Goal: Task Accomplishment & Management: Manage account settings

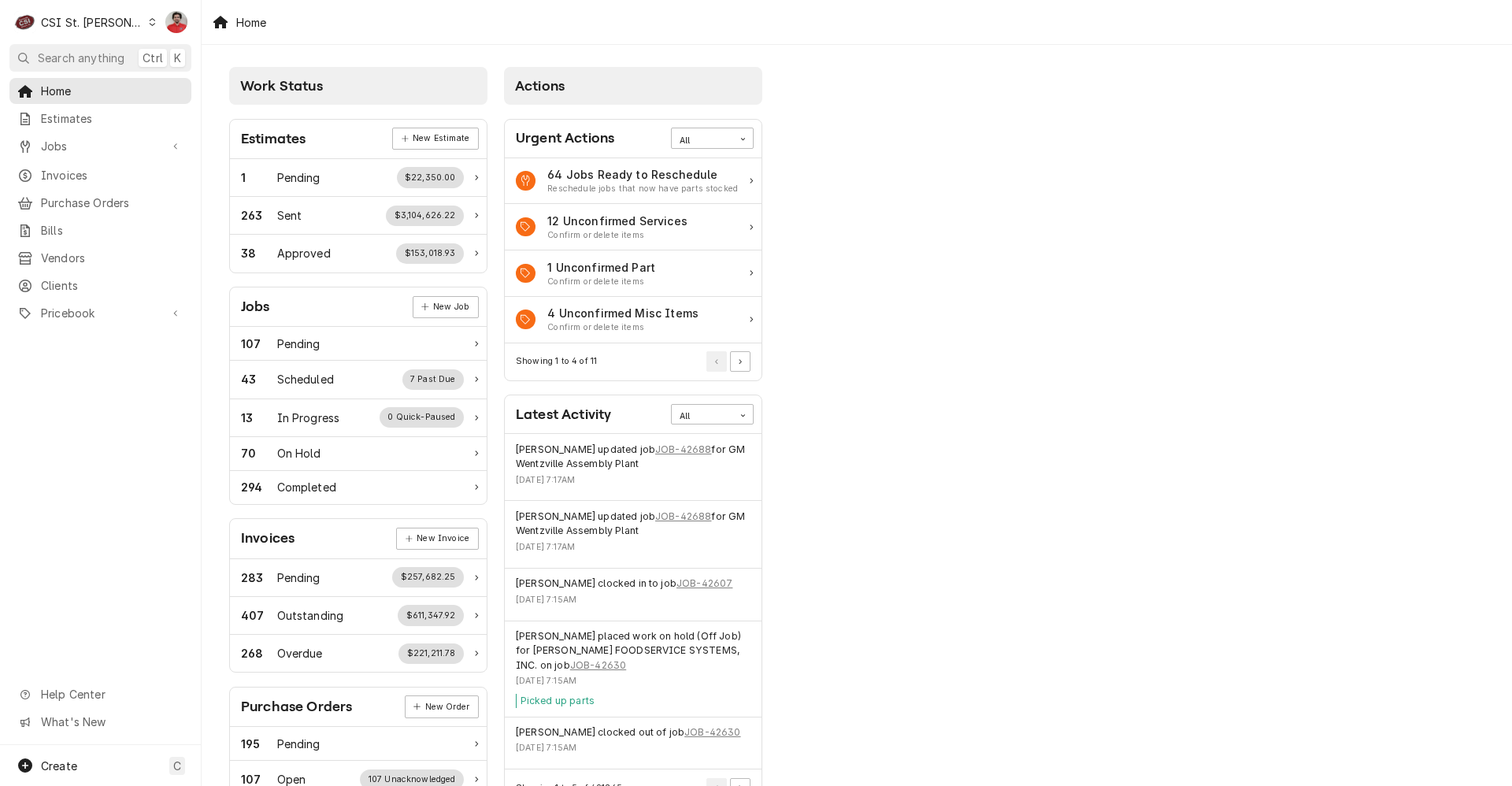
click at [96, 18] on div "CSI St. Louis" at bounding box center [93, 22] width 102 height 16
click at [165, 57] on div "CSI [US_STATE]" at bounding box center [241, 58] width 208 height 16
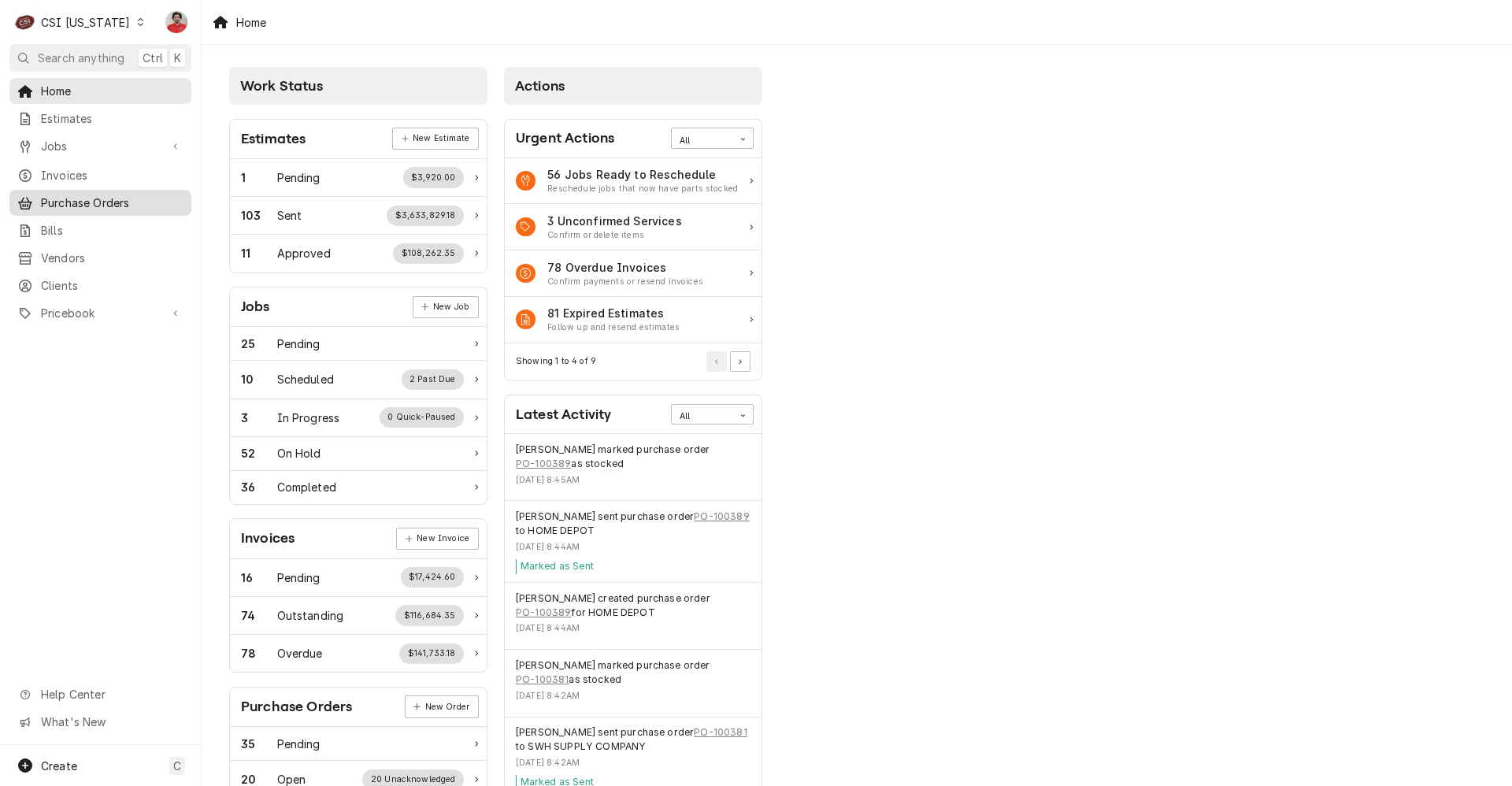
click at [87, 200] on span "Purchase Orders" at bounding box center [112, 203] width 143 height 16
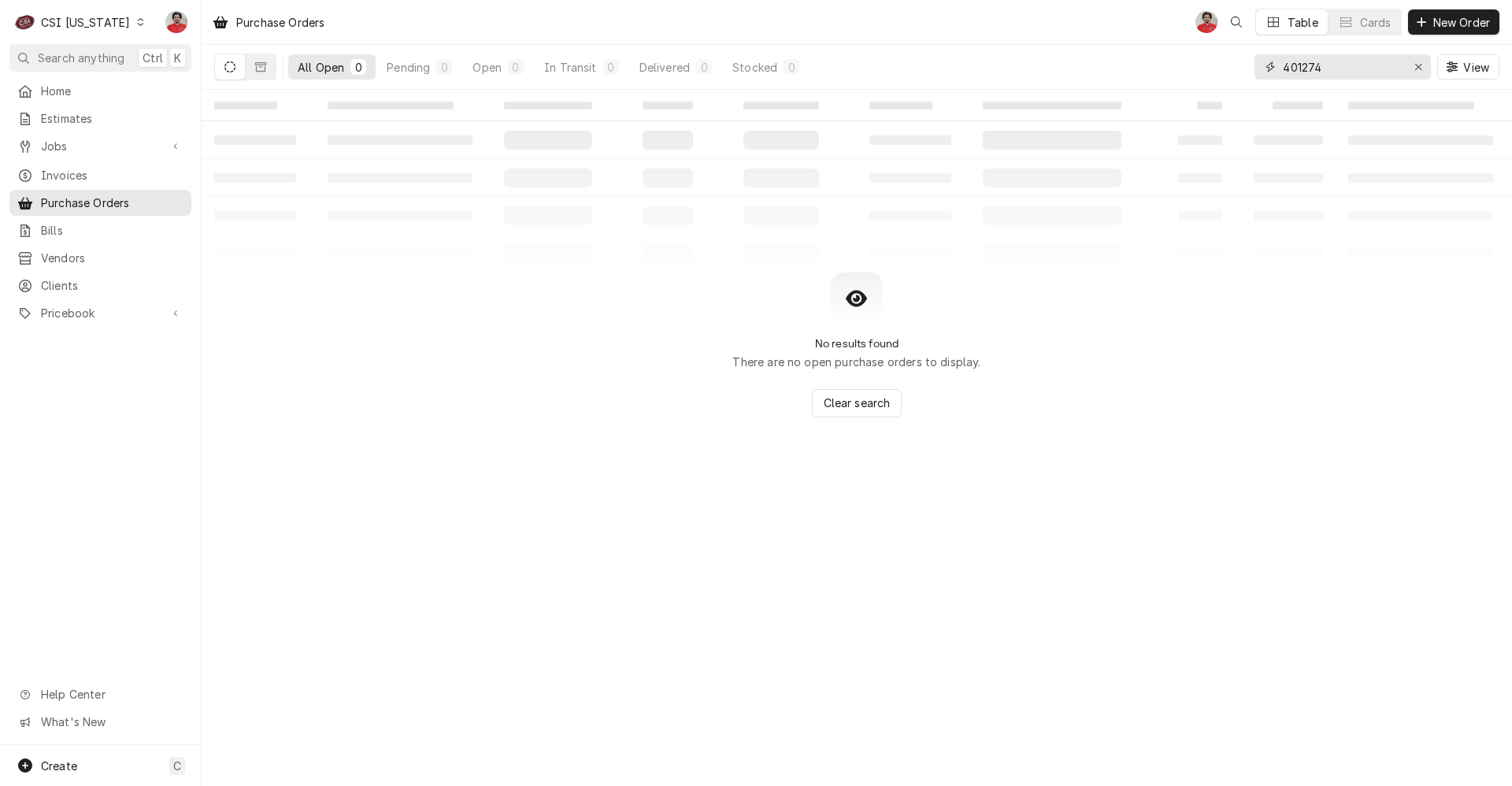
click at [1338, 66] on input "401274" at bounding box center [1341, 66] width 118 height 25
click at [90, 137] on span "Jobs" at bounding box center [101, 146] width 119 height 16
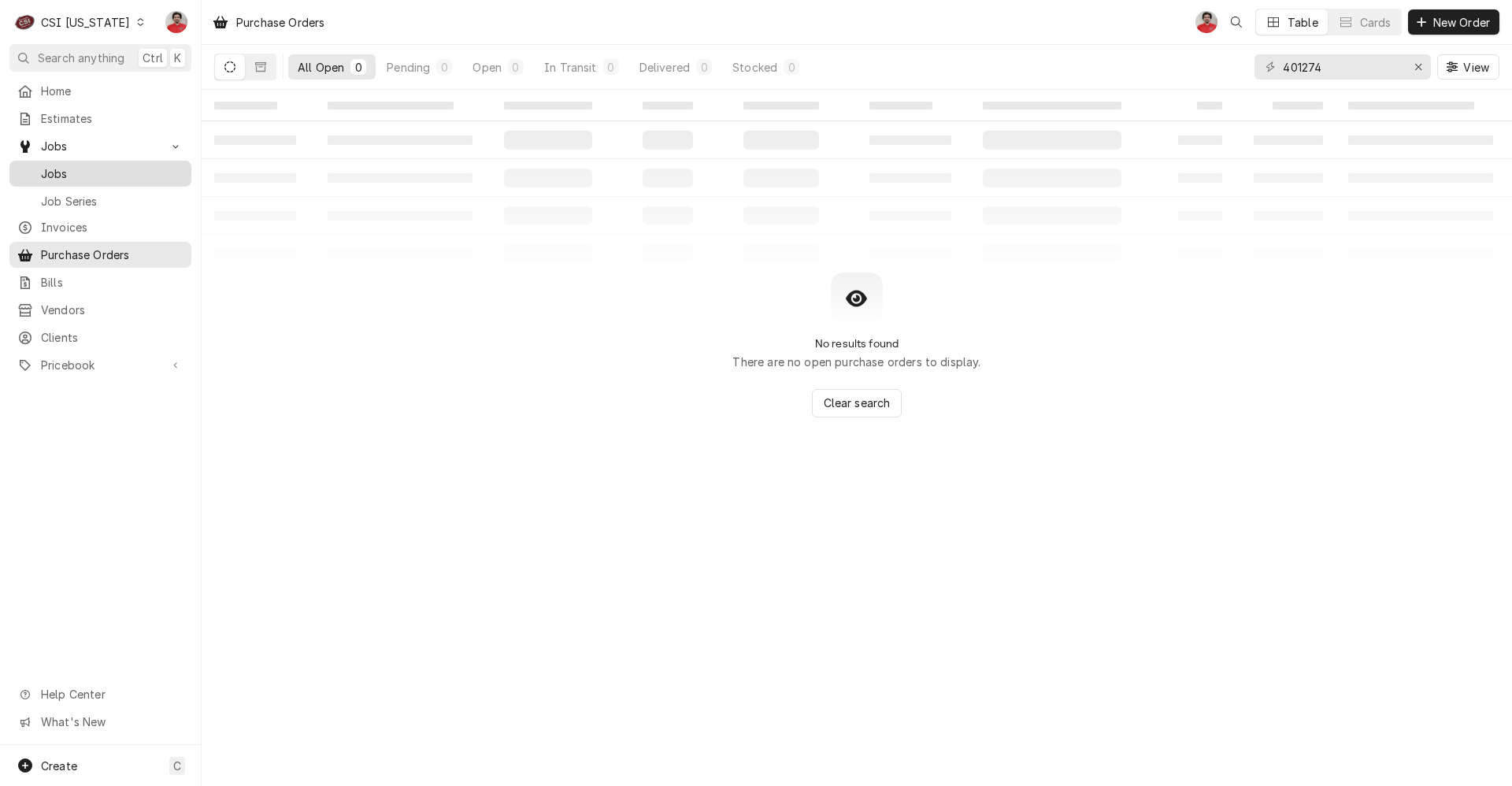
click at [93, 166] on span "Jobs" at bounding box center [112, 173] width 143 height 16
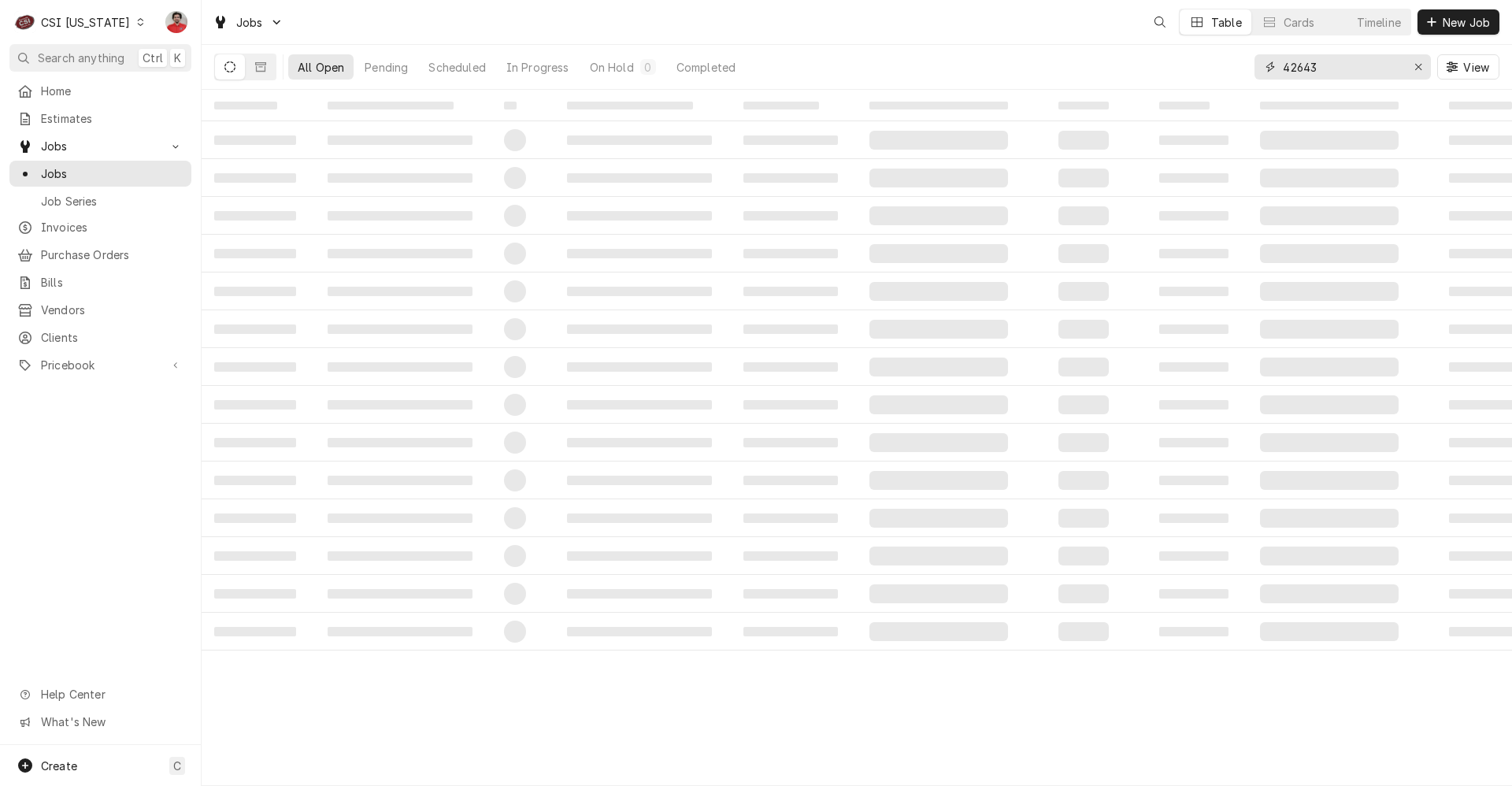
click at [1373, 70] on input "42643" at bounding box center [1341, 66] width 118 height 25
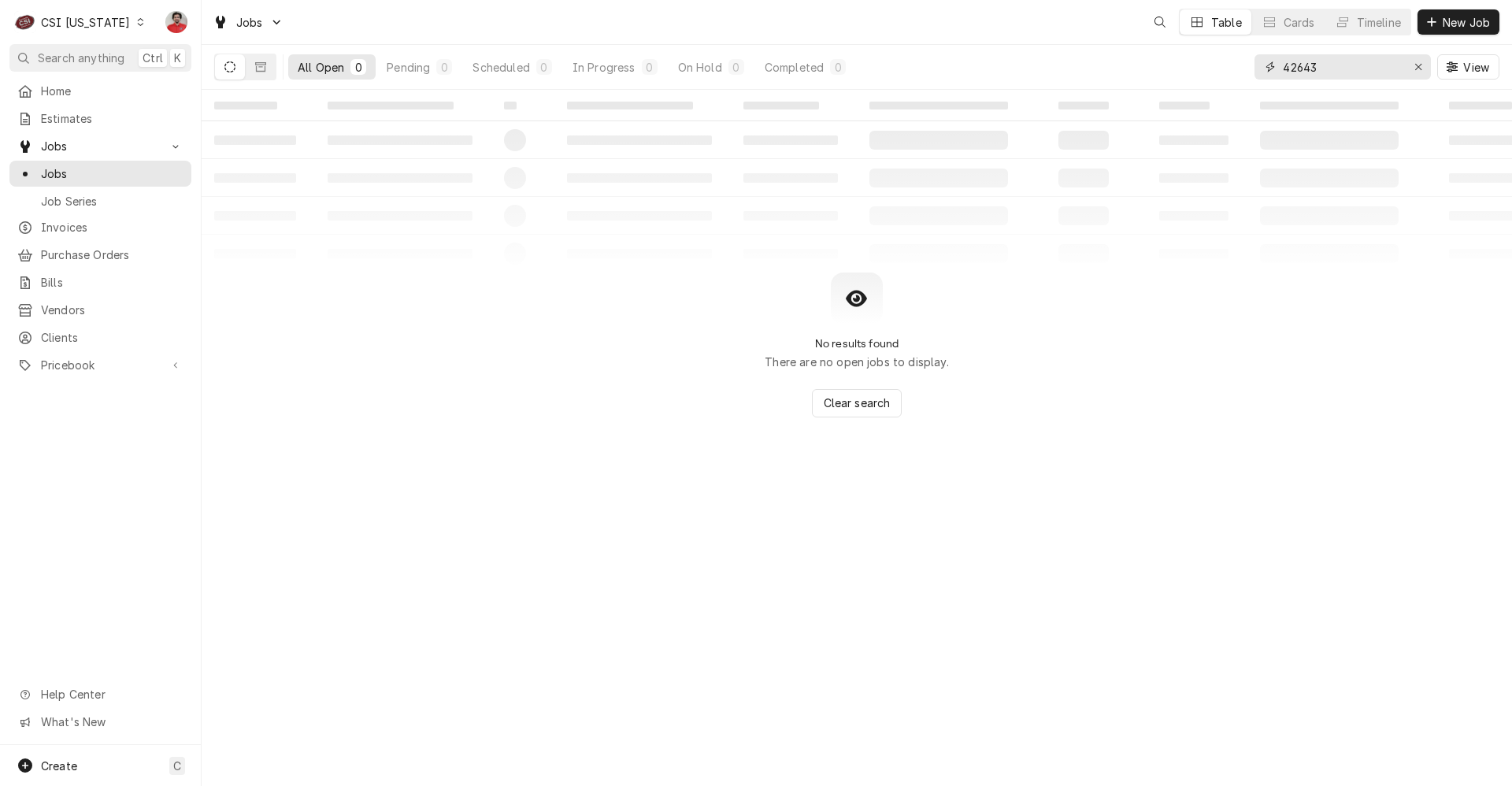
click at [1372, 70] on input "42643" at bounding box center [1341, 66] width 118 height 25
type input "10623"
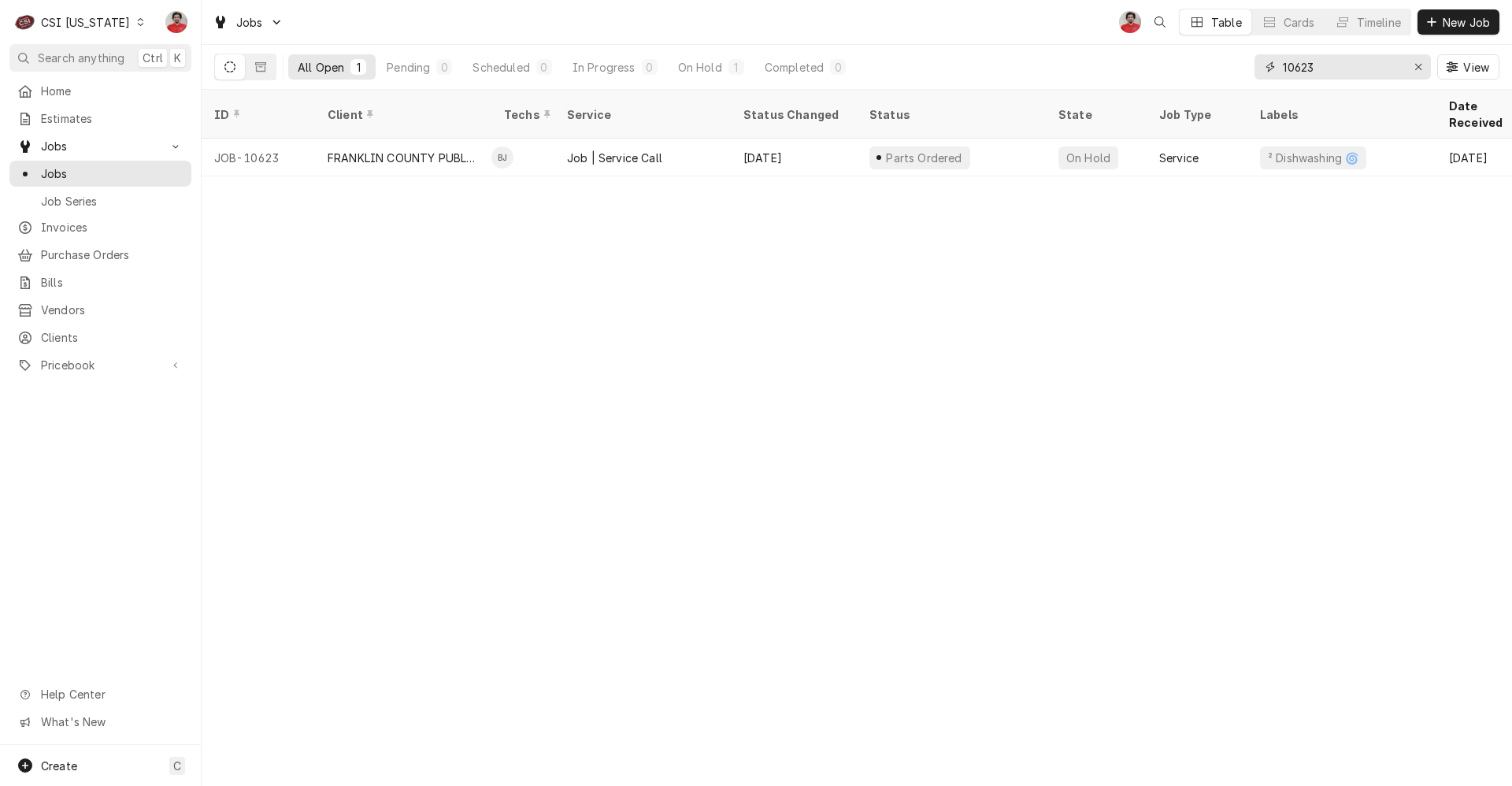
click at [1363, 63] on input "10623" at bounding box center [1341, 66] width 118 height 25
click at [107, 260] on link "Purchase Orders" at bounding box center [101, 254] width 182 height 26
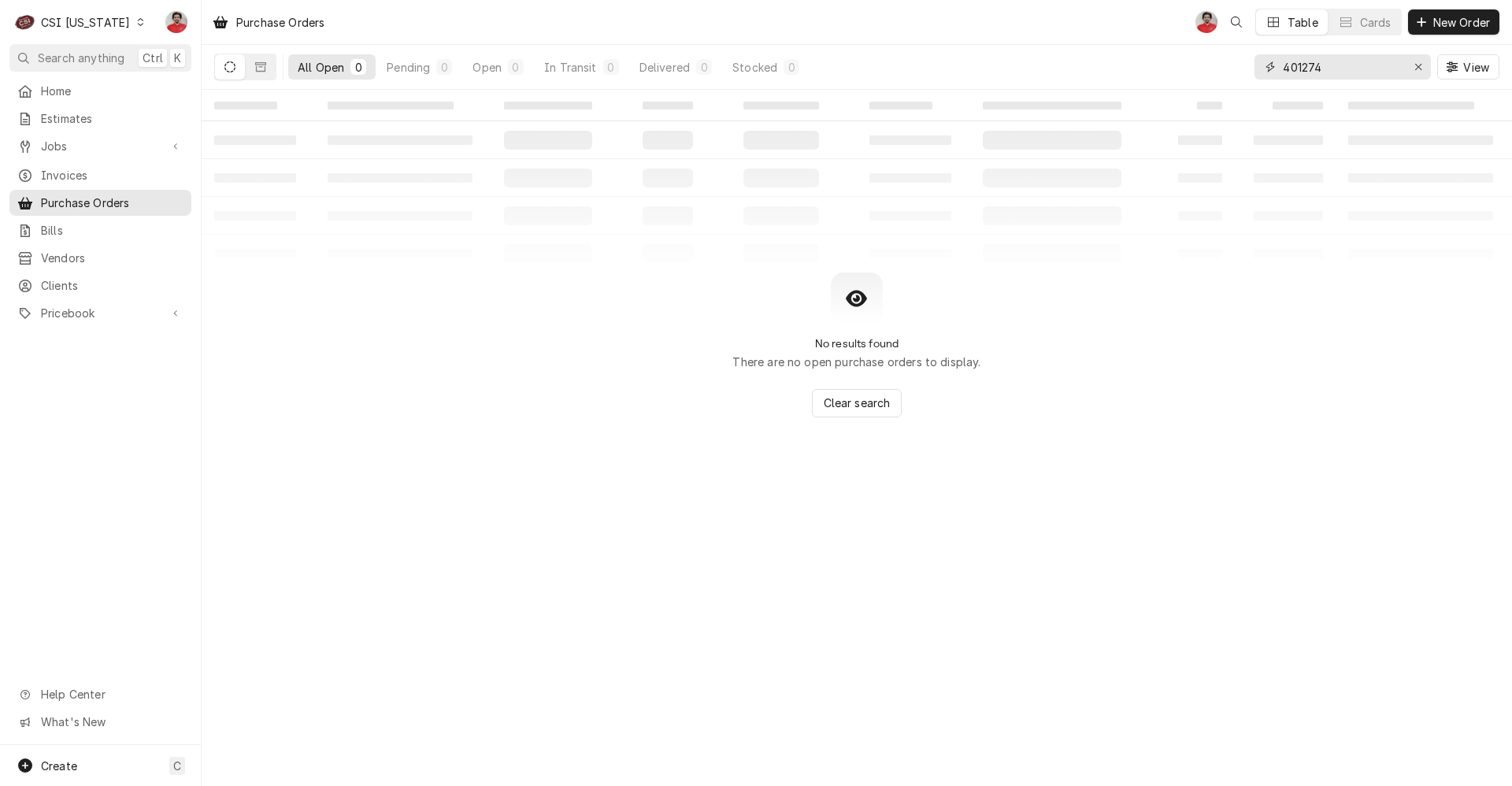
click at [1395, 67] on input "401274" at bounding box center [1341, 66] width 118 height 25
click at [1394, 67] on input "401274" at bounding box center [1341, 66] width 118 height 25
type input "100389"
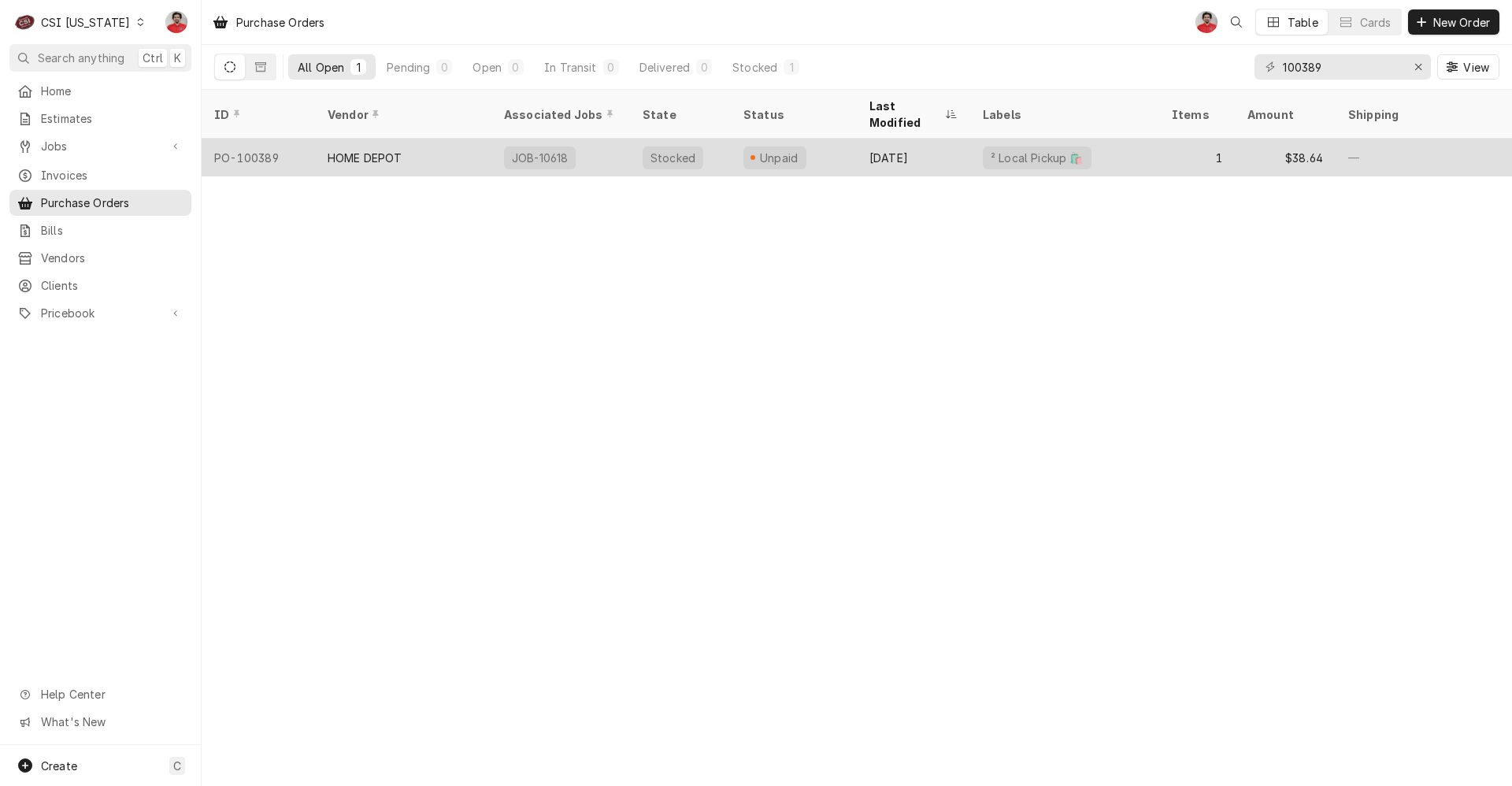
click at [1128, 144] on div "² Local Pickup 🛍️" at bounding box center [1065, 157] width 189 height 38
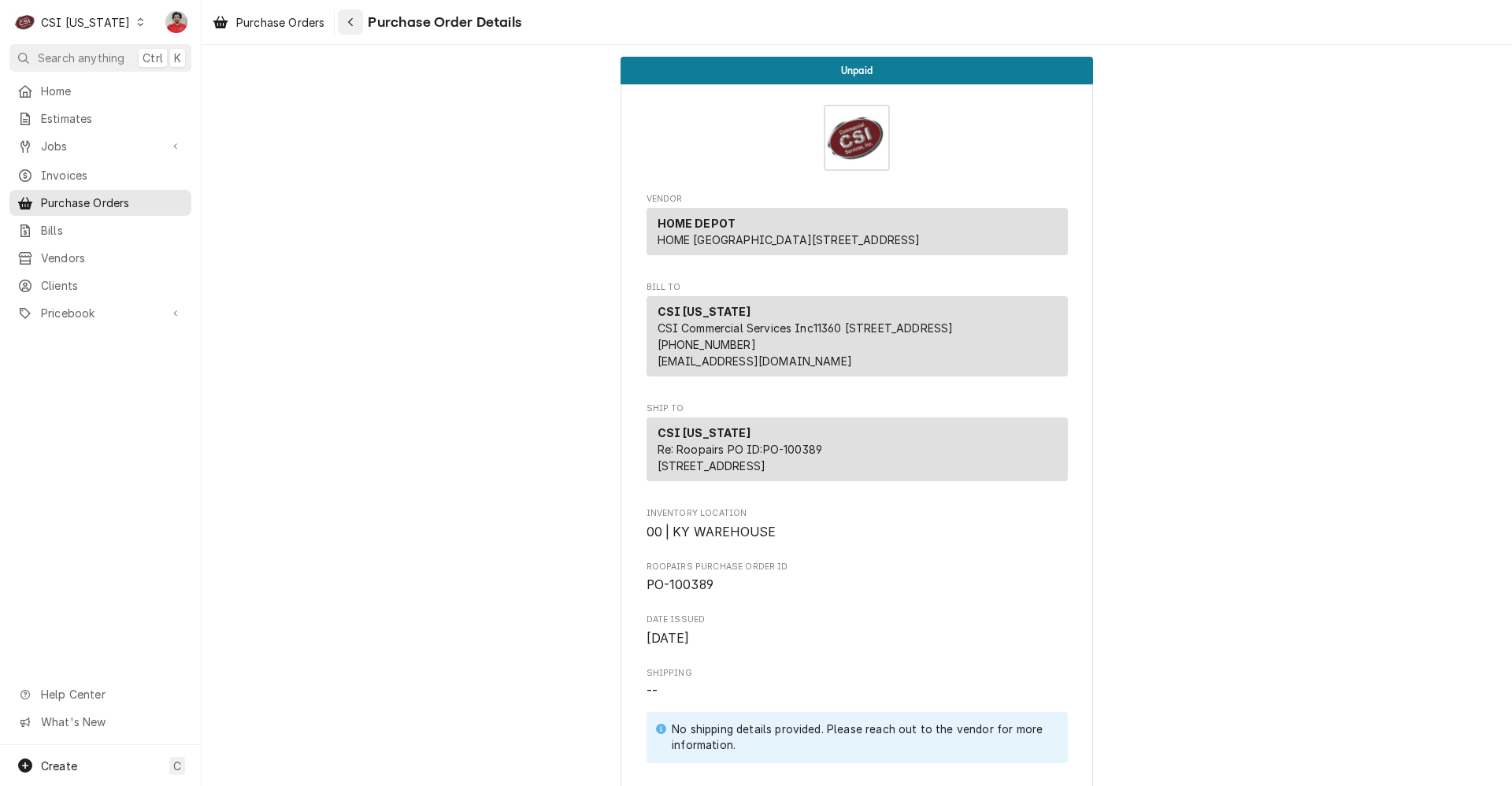
click at [358, 17] on div "Navigate back" at bounding box center [350, 22] width 16 height 16
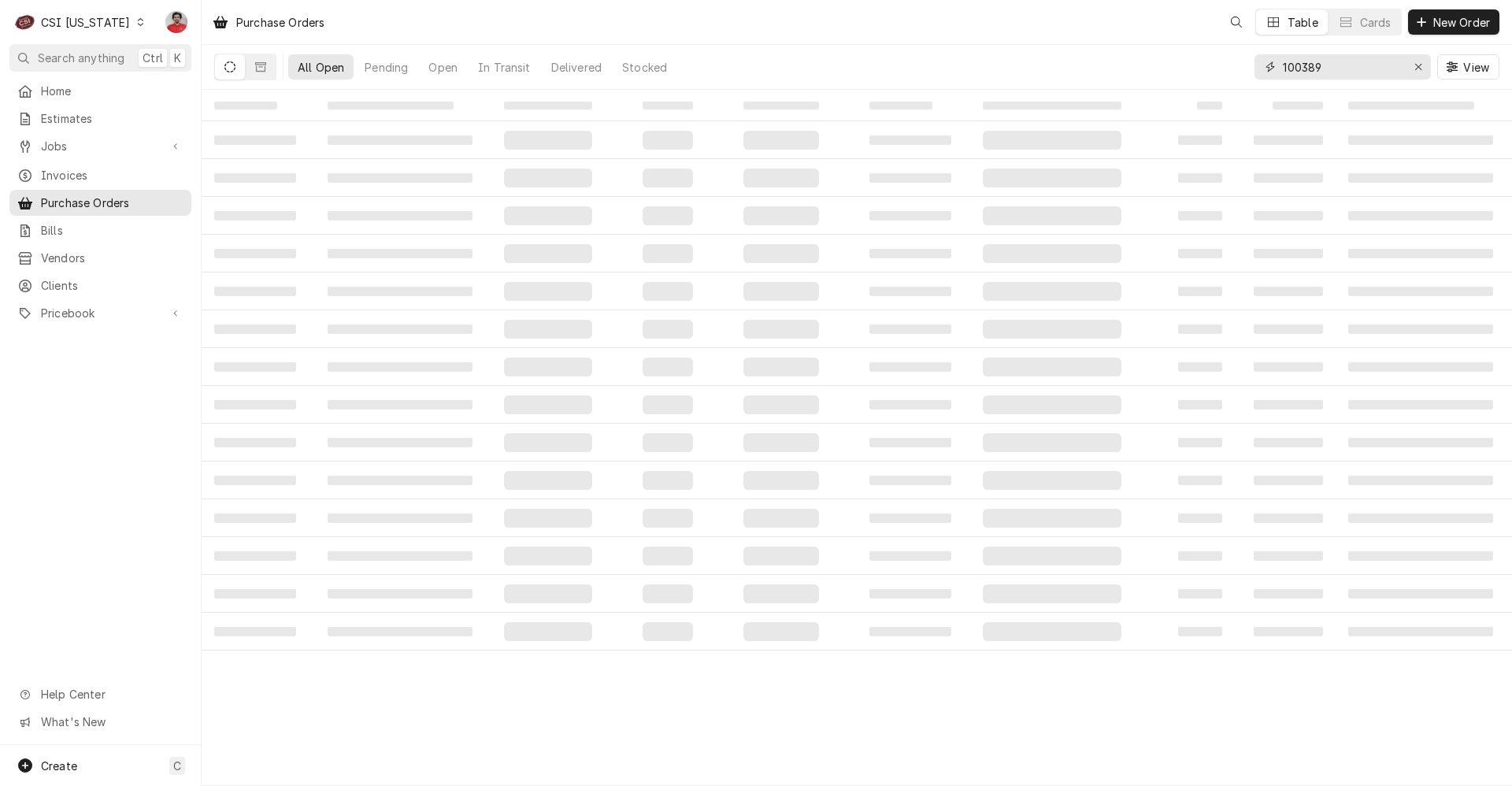
click at [1347, 68] on input "100389" at bounding box center [1341, 66] width 118 height 25
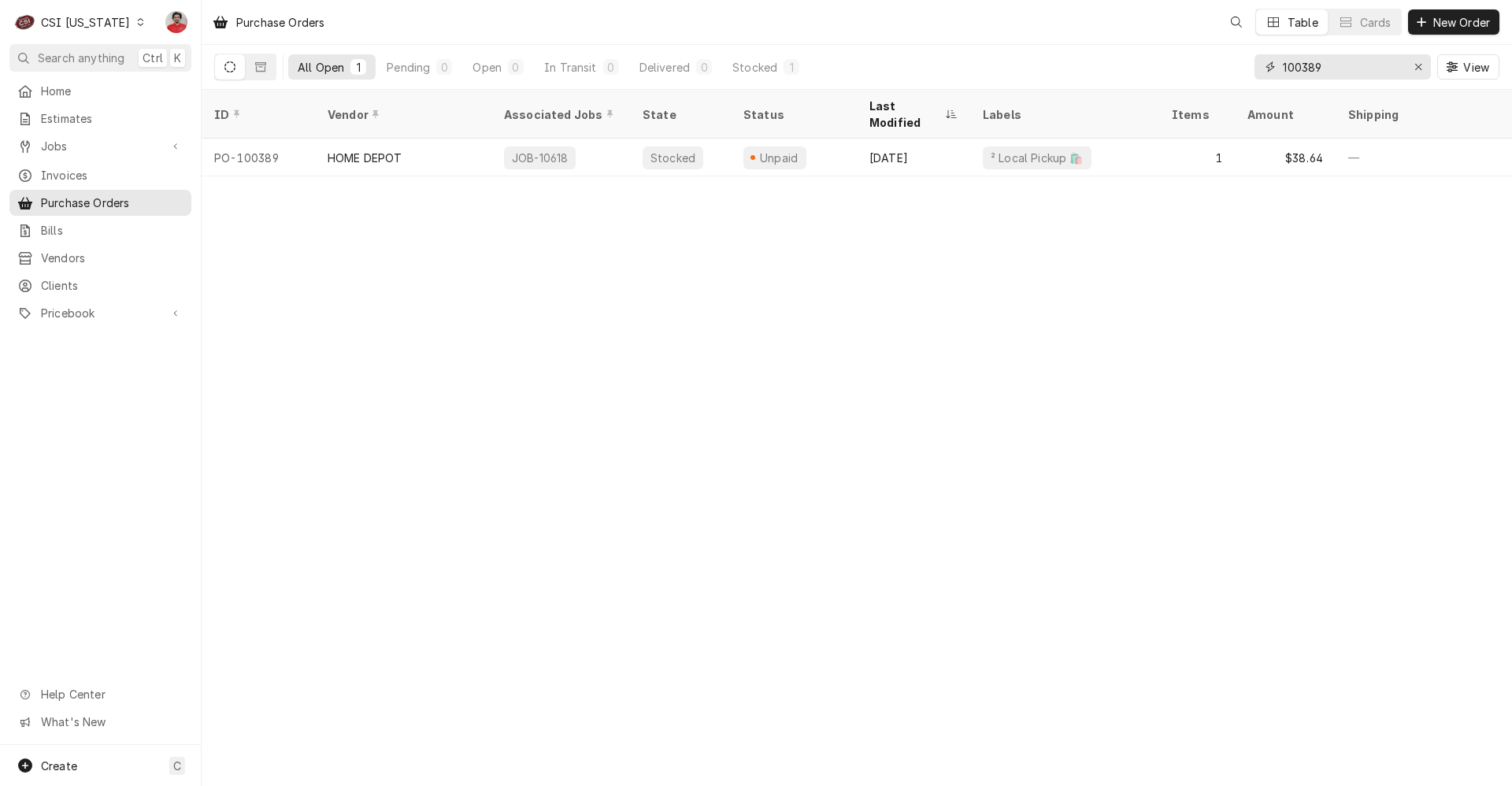
click at [1347, 68] on input "100389" at bounding box center [1341, 66] width 118 height 25
click at [1363, 73] on input "100389" at bounding box center [1341, 66] width 118 height 25
drag, startPoint x: 1316, startPoint y: 70, endPoint x: 1350, endPoint y: 61, distance: 35.2
click at [1350, 61] on input "100381" at bounding box center [1341, 66] width 118 height 25
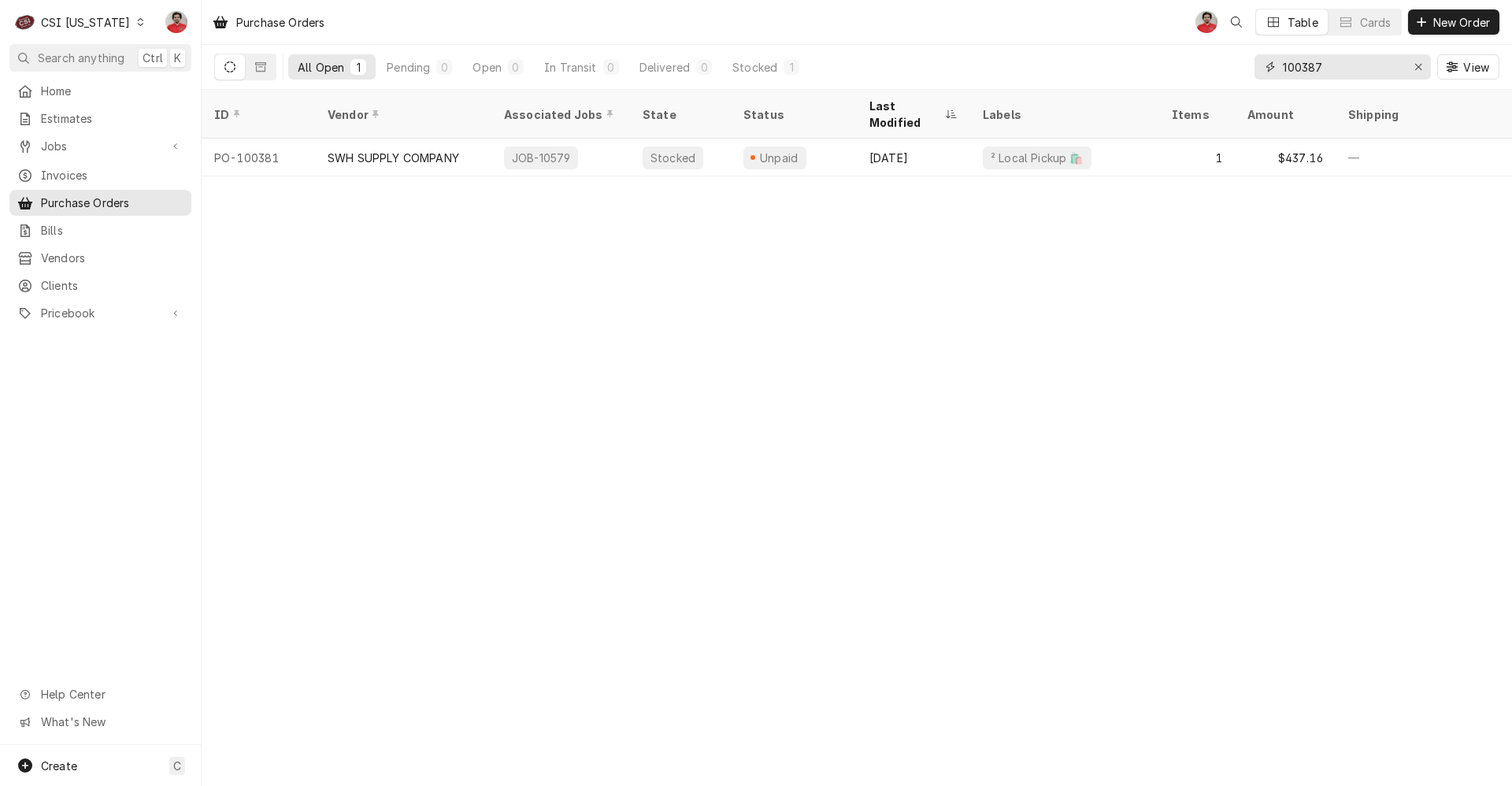
type input "100387"
click at [86, 18] on div "CSI Kentucky" at bounding box center [85, 22] width 89 height 16
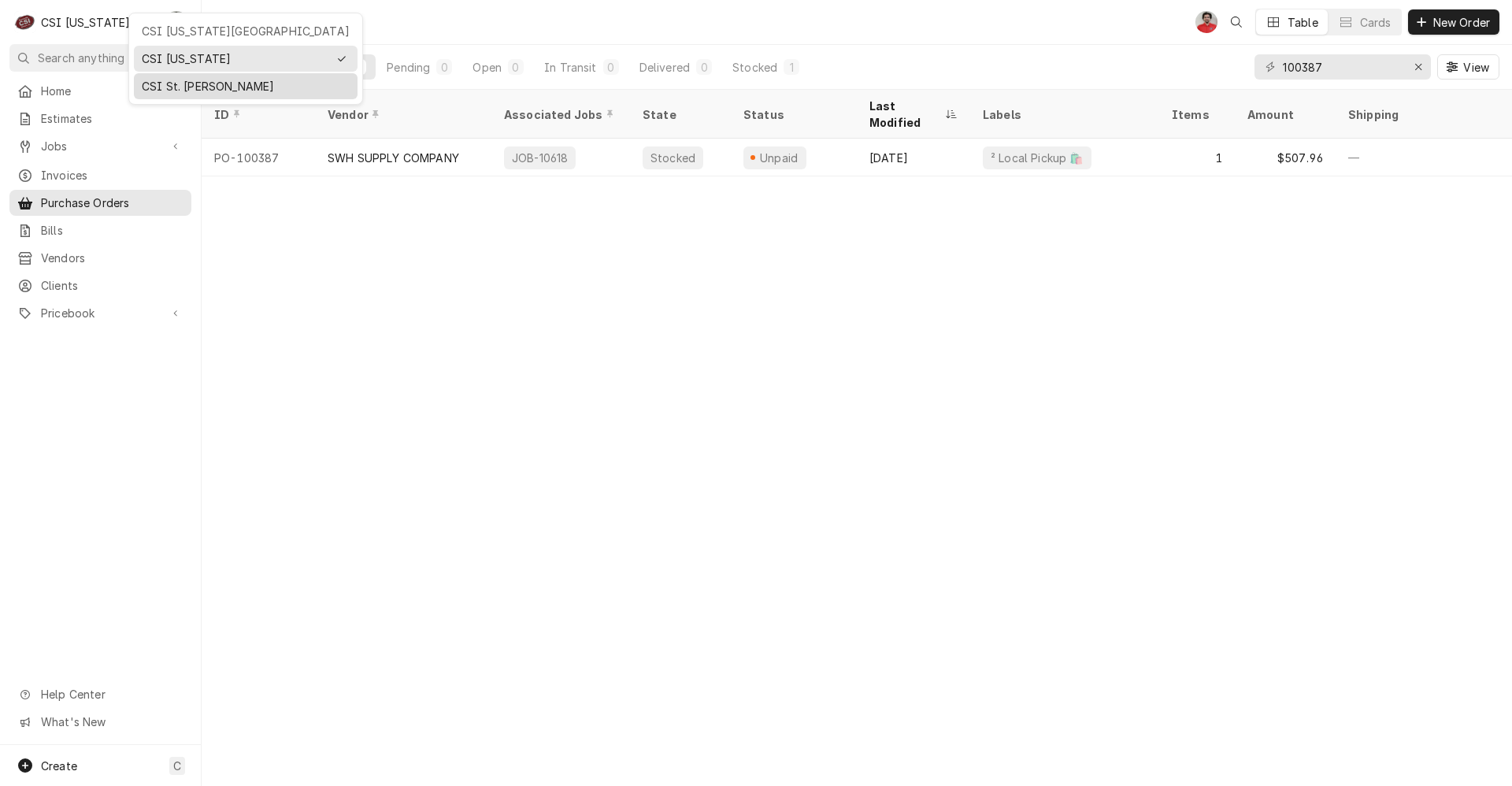
click at [178, 80] on div "CSI St. Louis" at bounding box center [245, 86] width 208 height 16
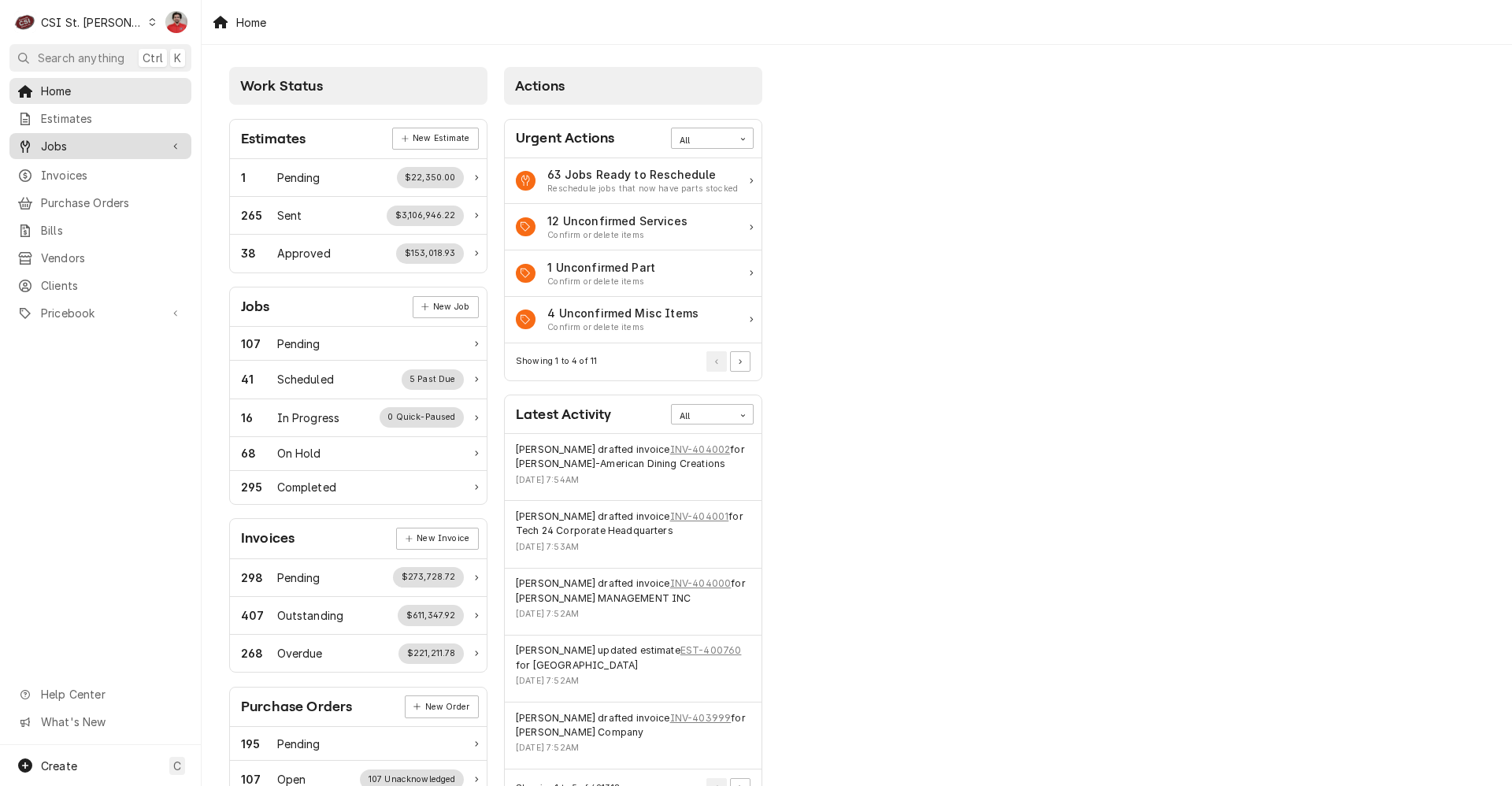
click at [80, 146] on span "Jobs" at bounding box center [101, 146] width 119 height 16
click at [80, 168] on span "Jobs" at bounding box center [112, 173] width 143 height 16
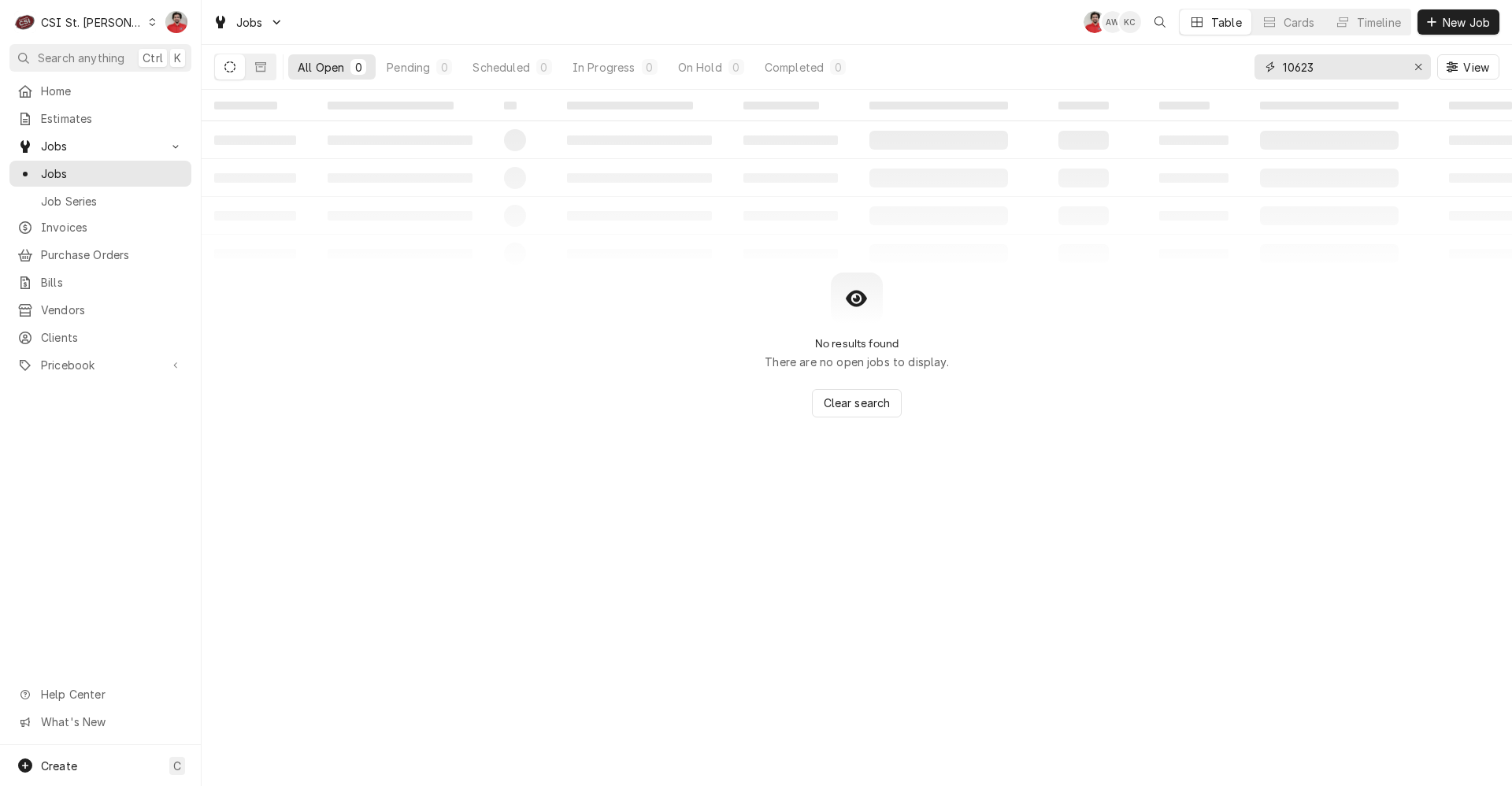
click at [1343, 79] on input "10623" at bounding box center [1341, 66] width 118 height 25
click at [1342, 78] on input "10623" at bounding box center [1341, 66] width 118 height 25
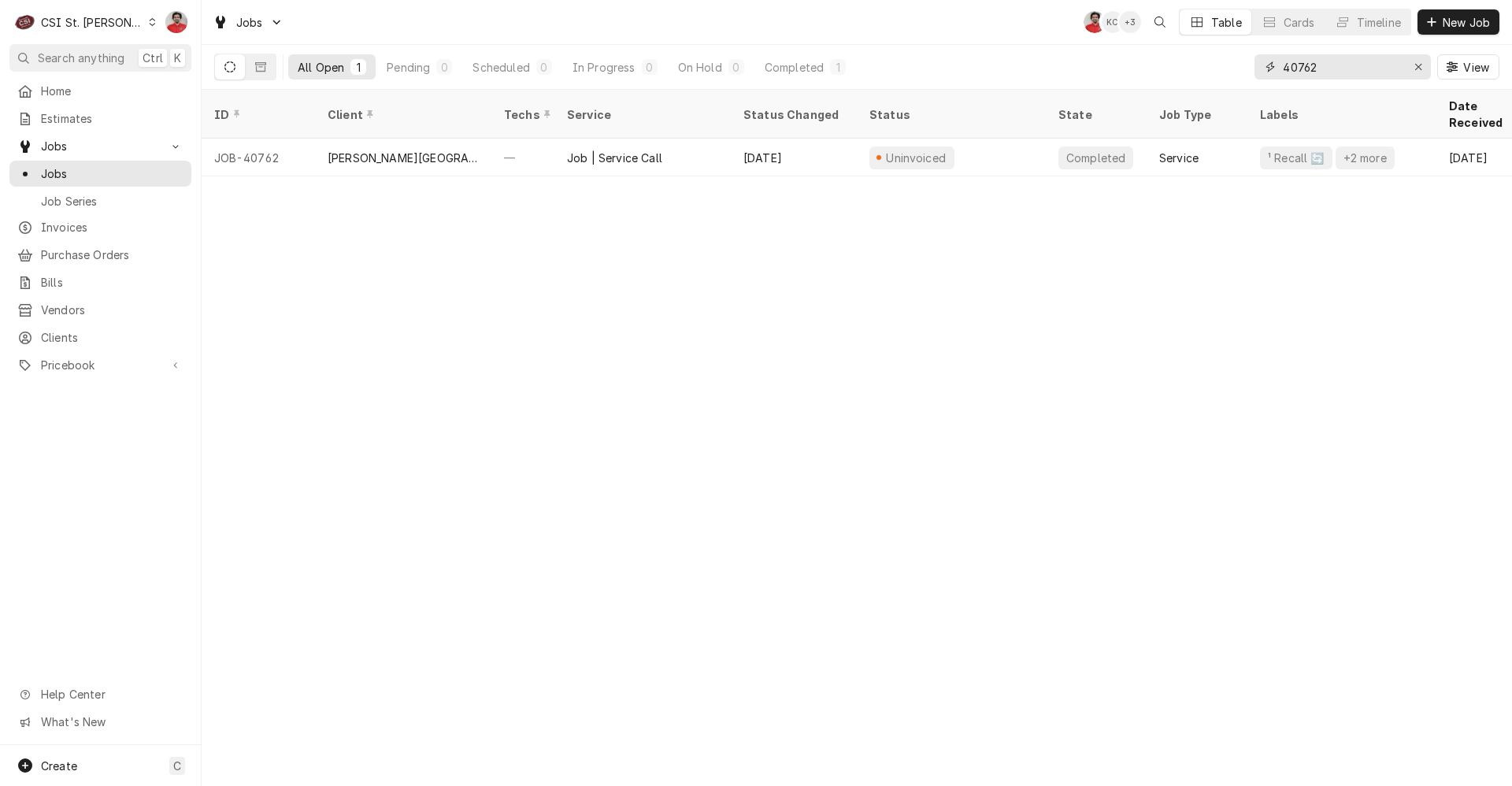
click at [1382, 72] on input "40762" at bounding box center [1341, 66] width 118 height 25
type input "42575"
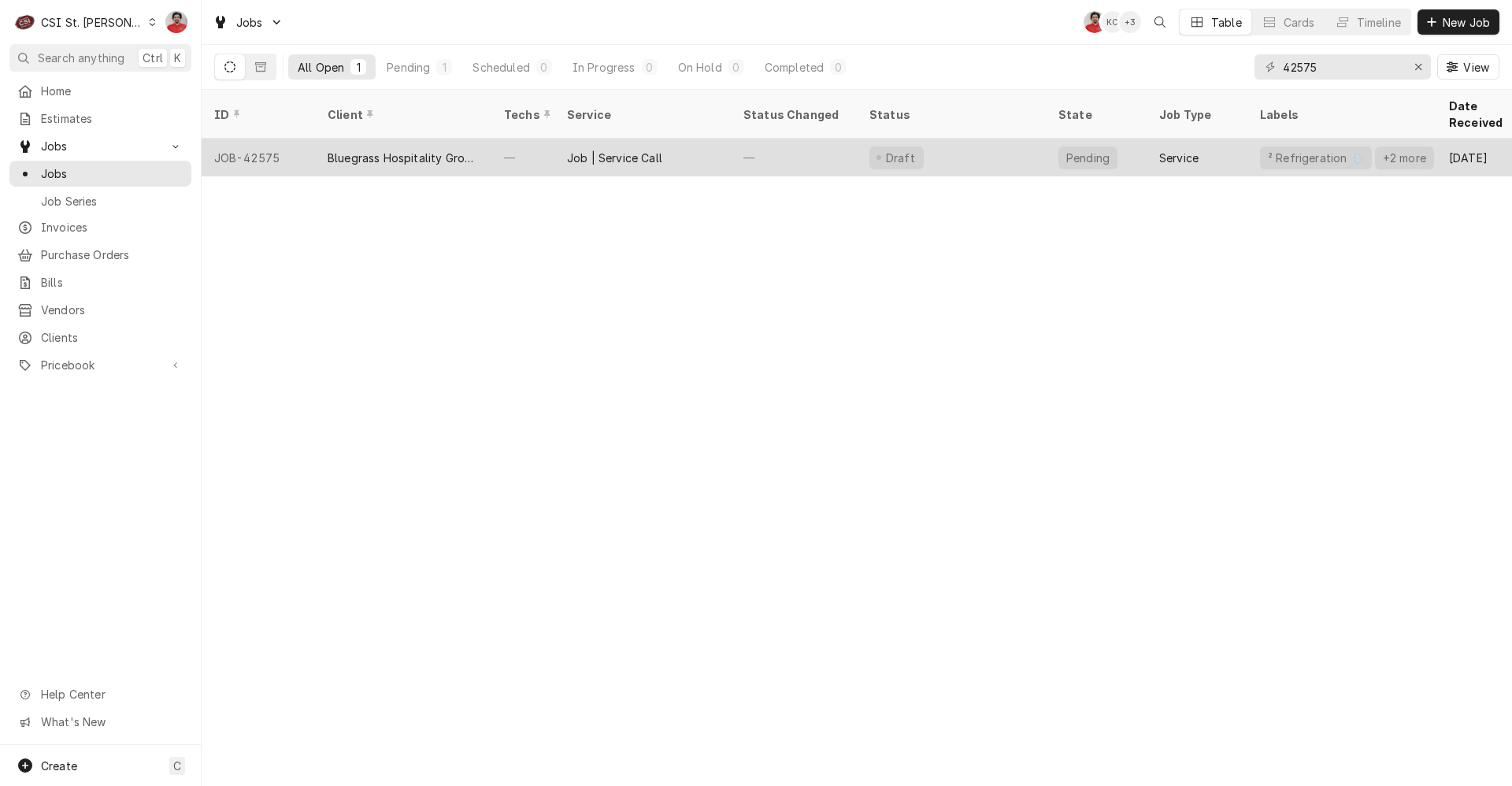
click at [607, 150] on div "Job | Service Call" at bounding box center [615, 158] width 95 height 16
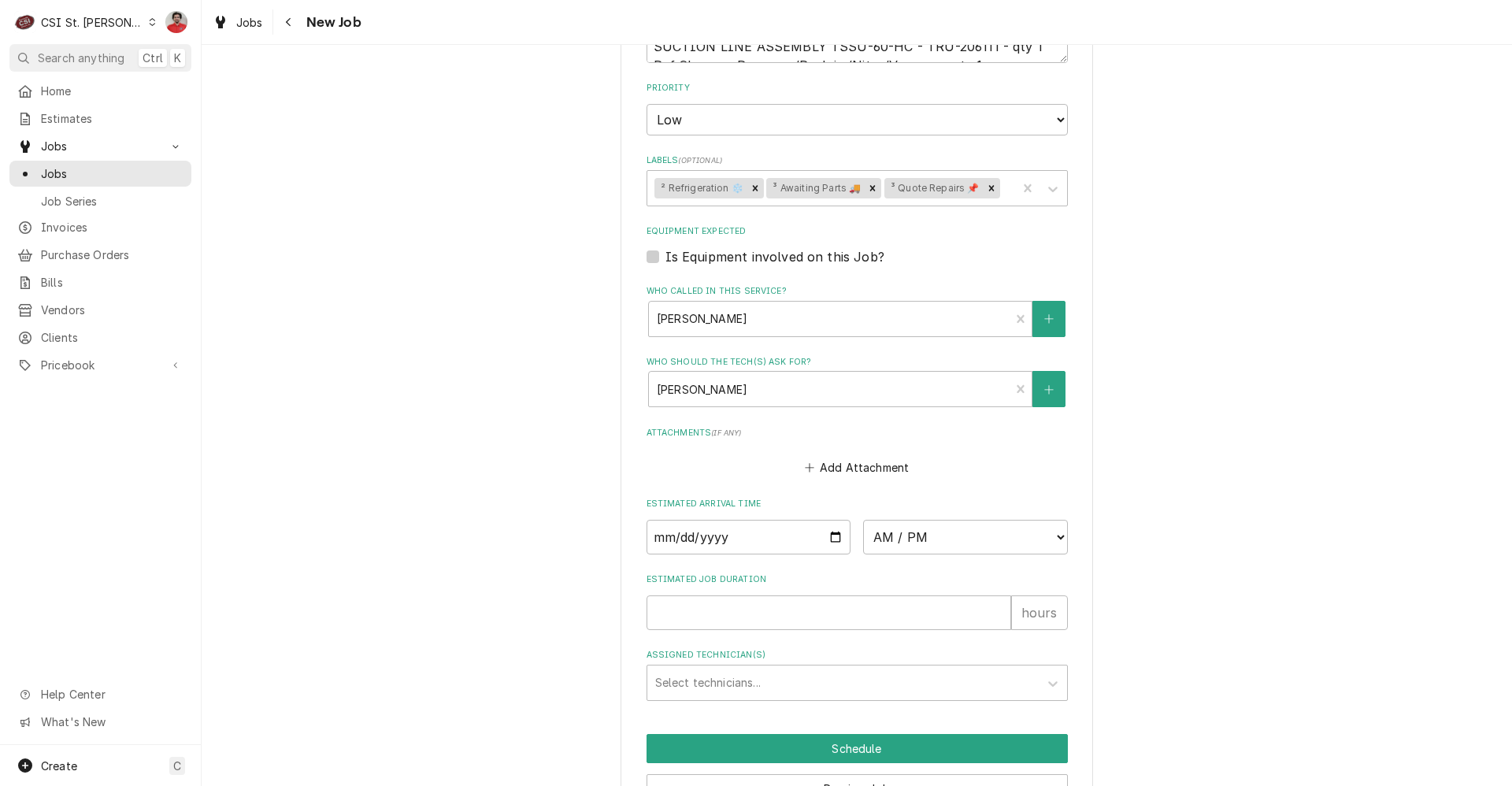
scroll to position [1037, 0]
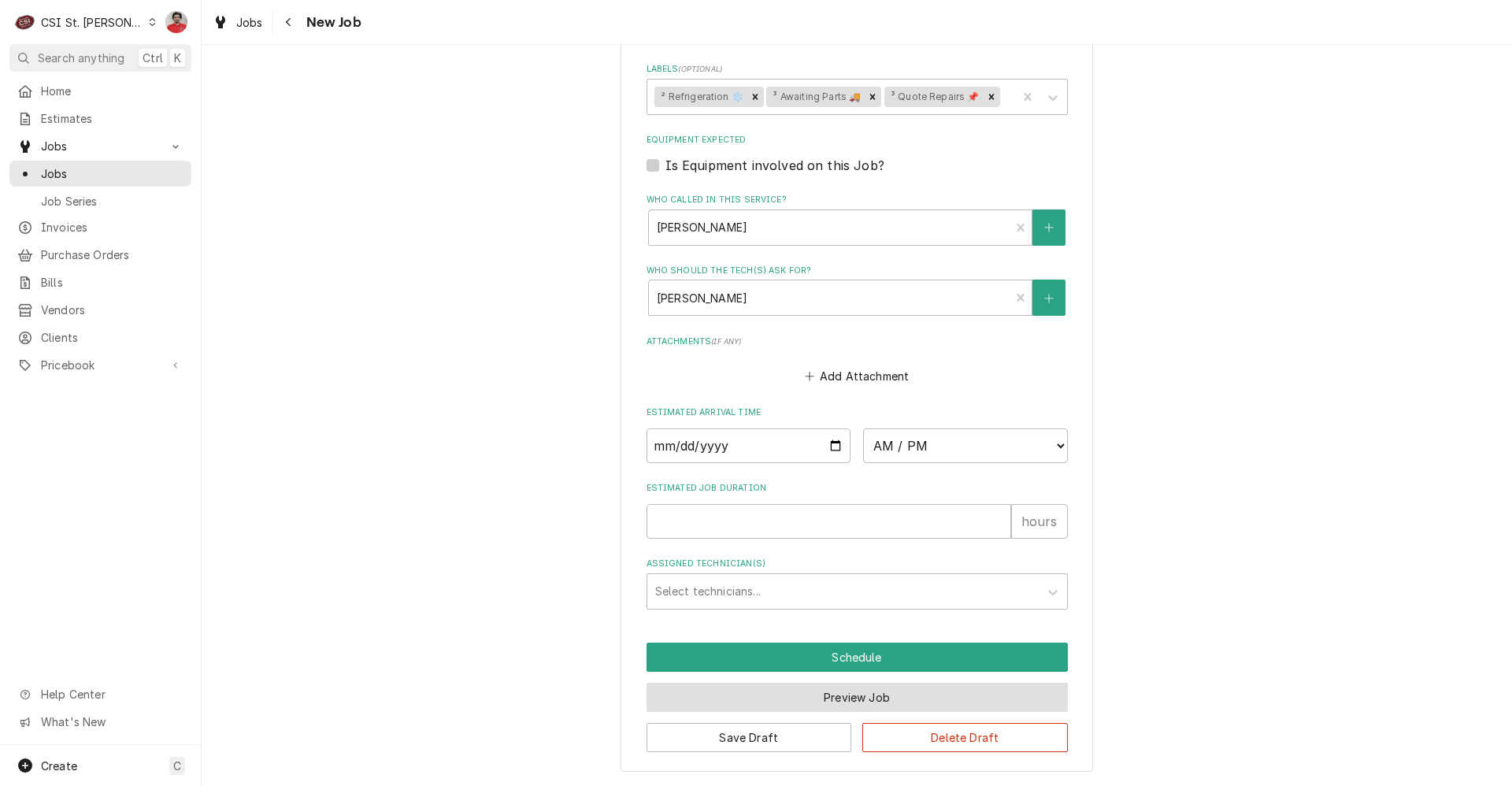
click at [779, 694] on button "Preview Job" at bounding box center [857, 697] width 421 height 29
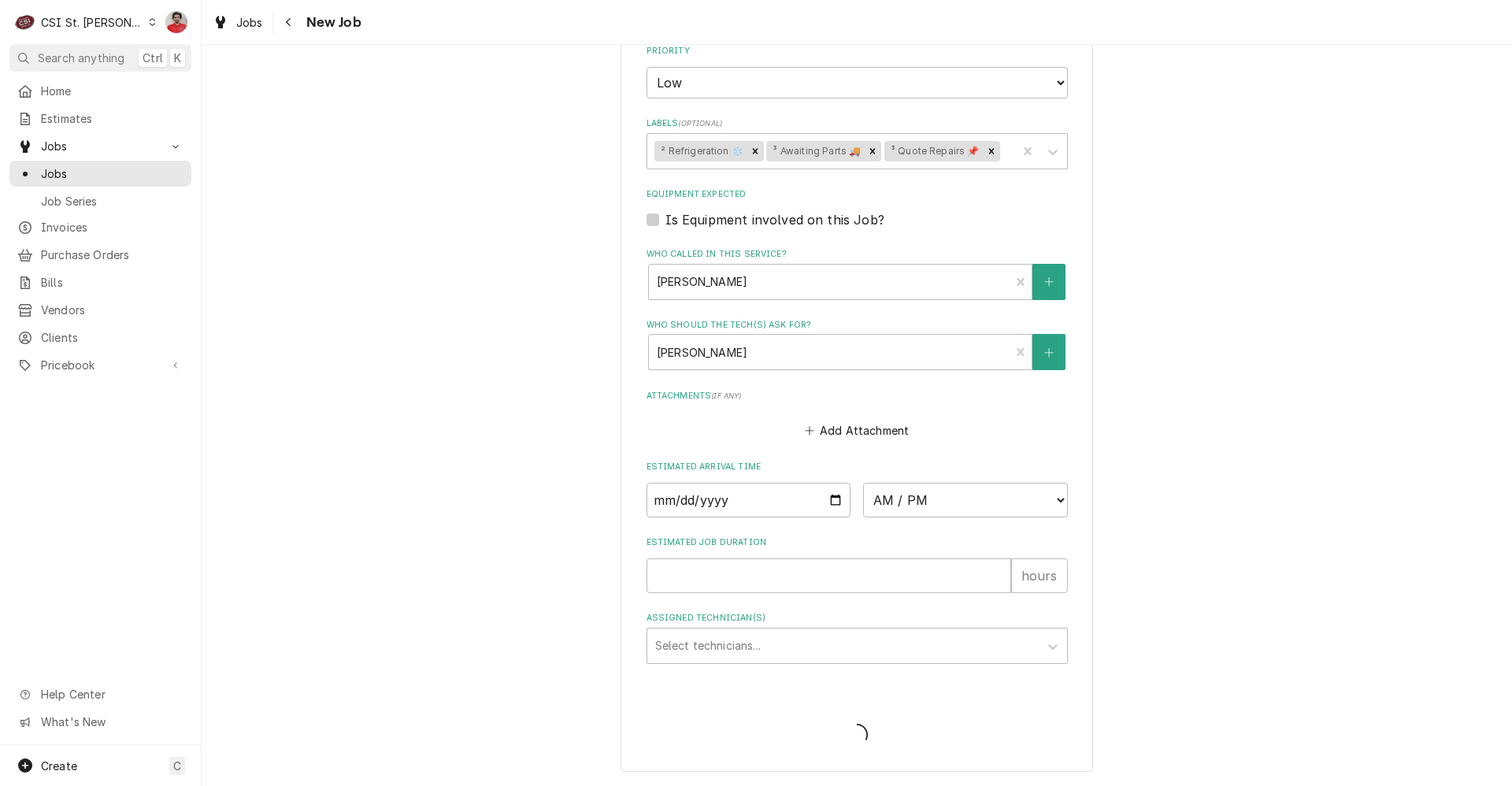
type textarea "x"
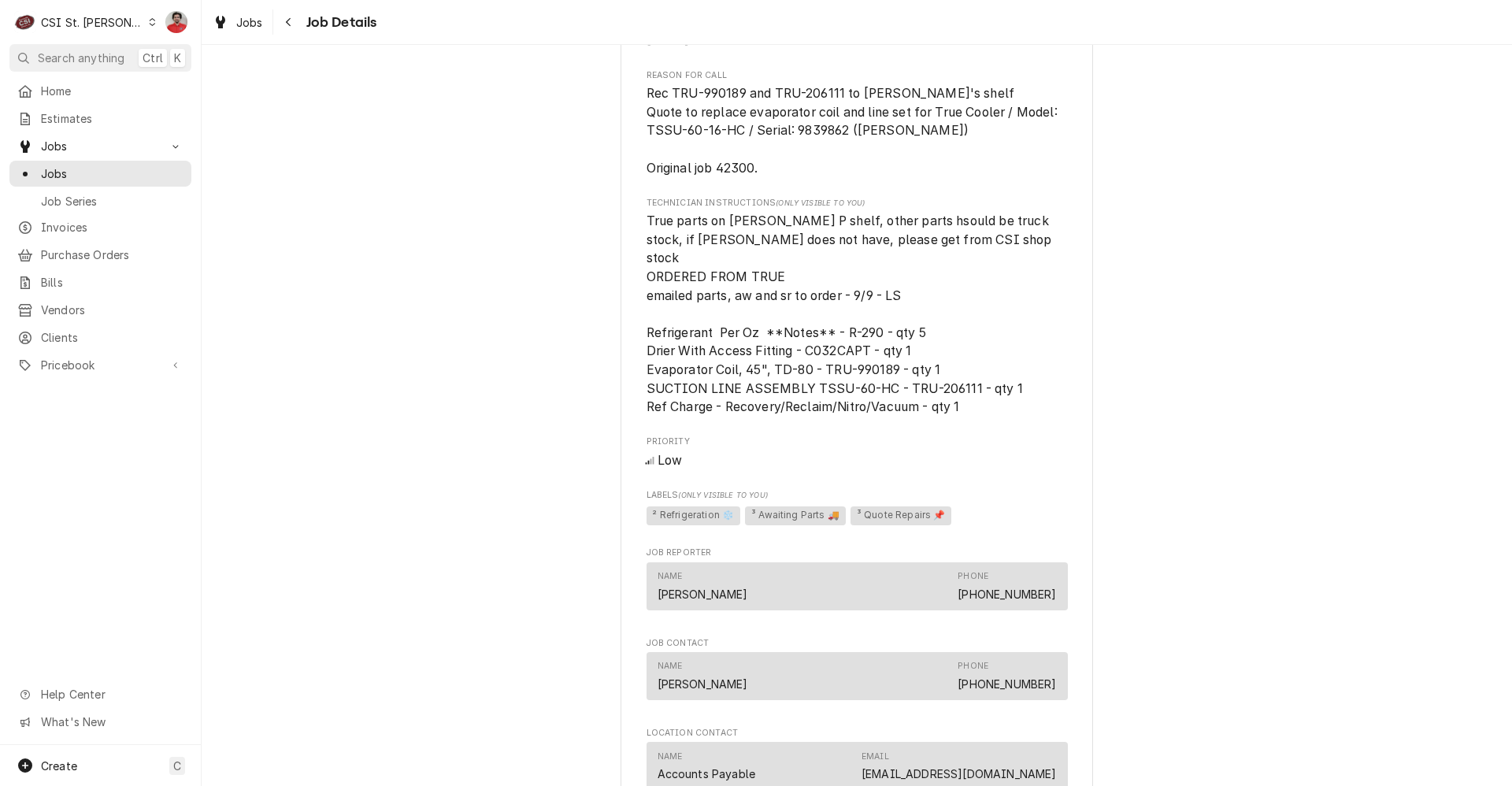
scroll to position [1119, 0]
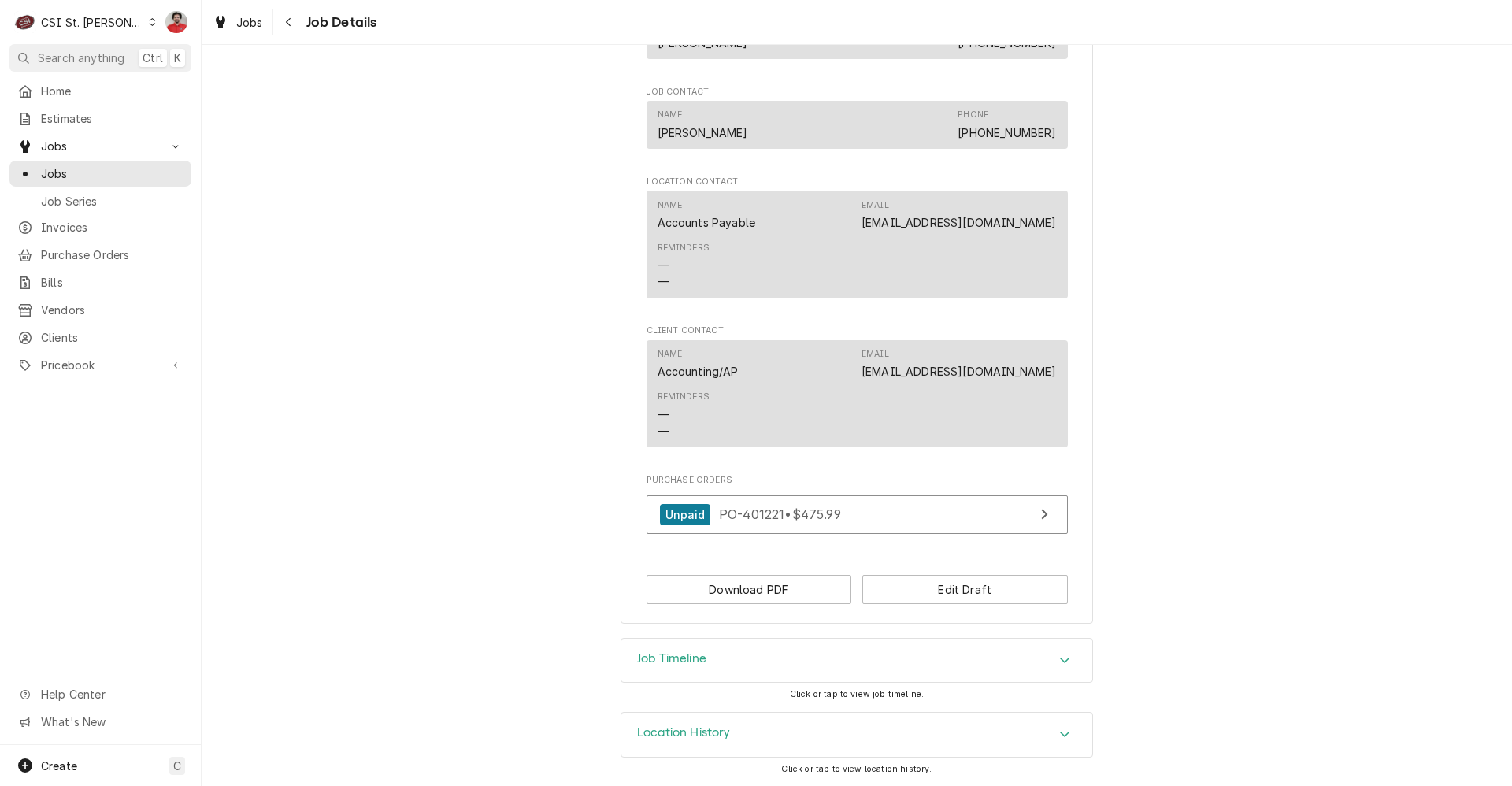
click at [706, 729] on h3 "Location History" at bounding box center [684, 732] width 93 height 15
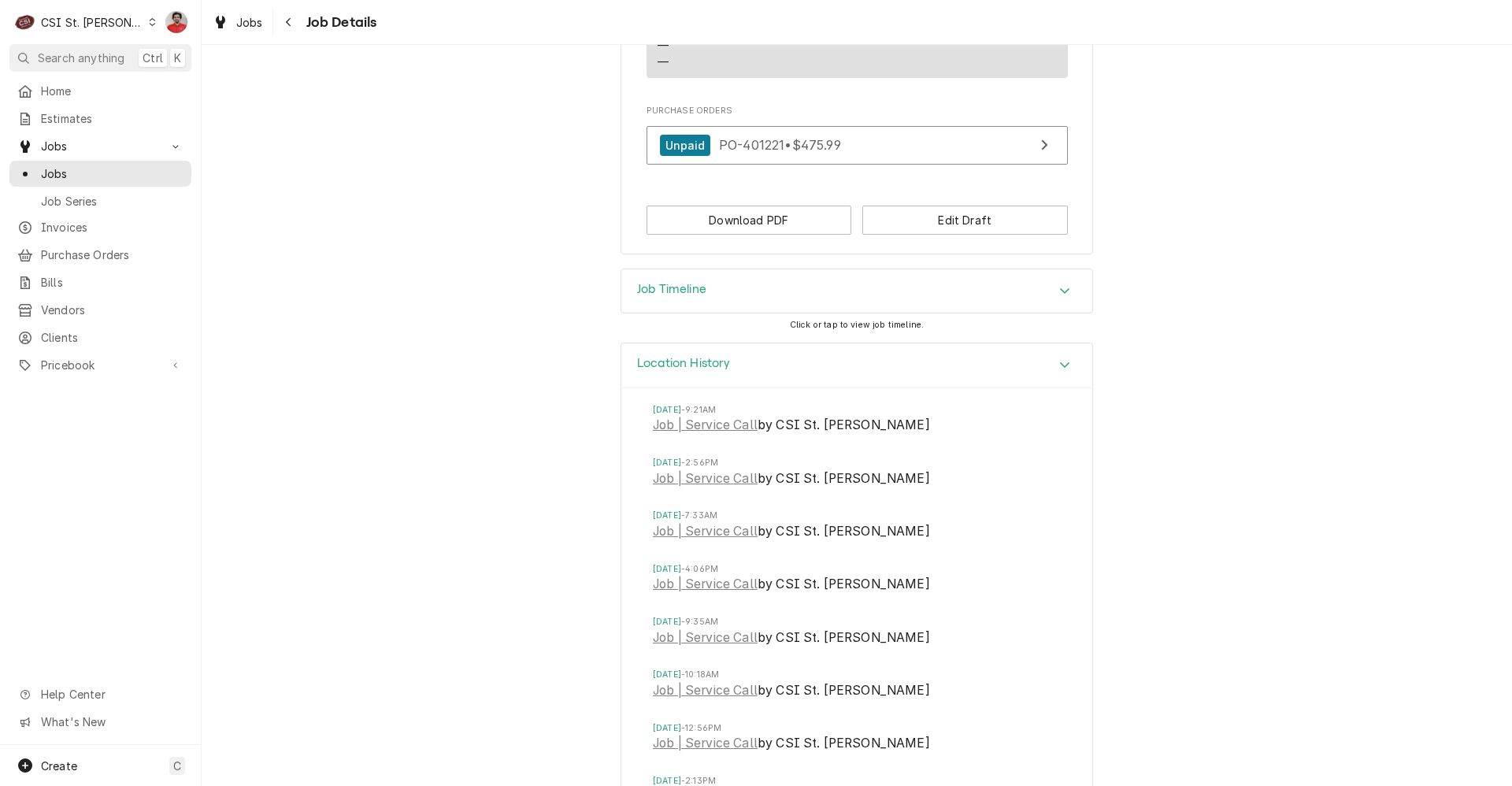
click at [750, 373] on div "Location History" at bounding box center [857, 366] width 471 height 45
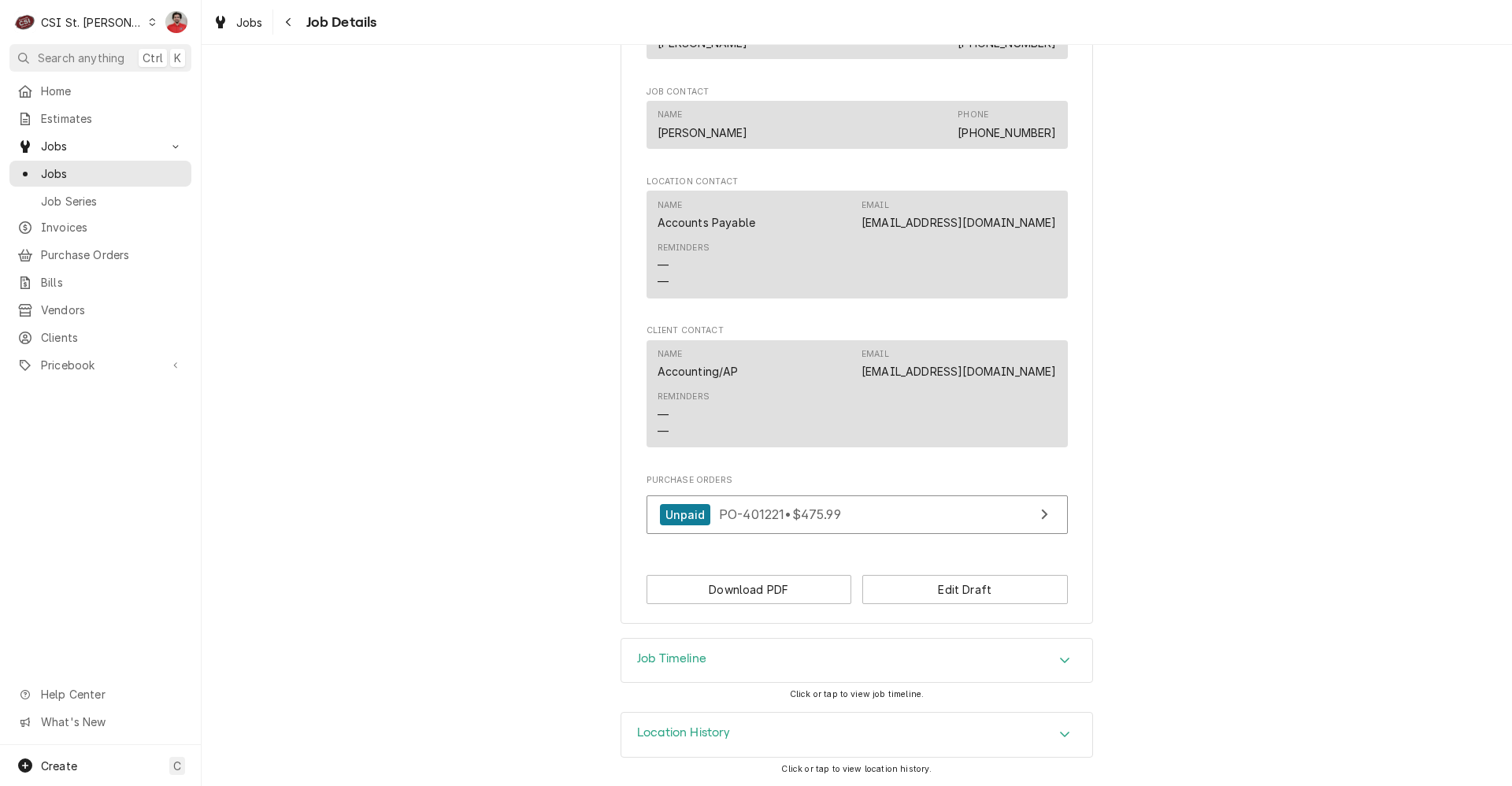
click at [729, 670] on div "Job Timeline" at bounding box center [857, 660] width 471 height 44
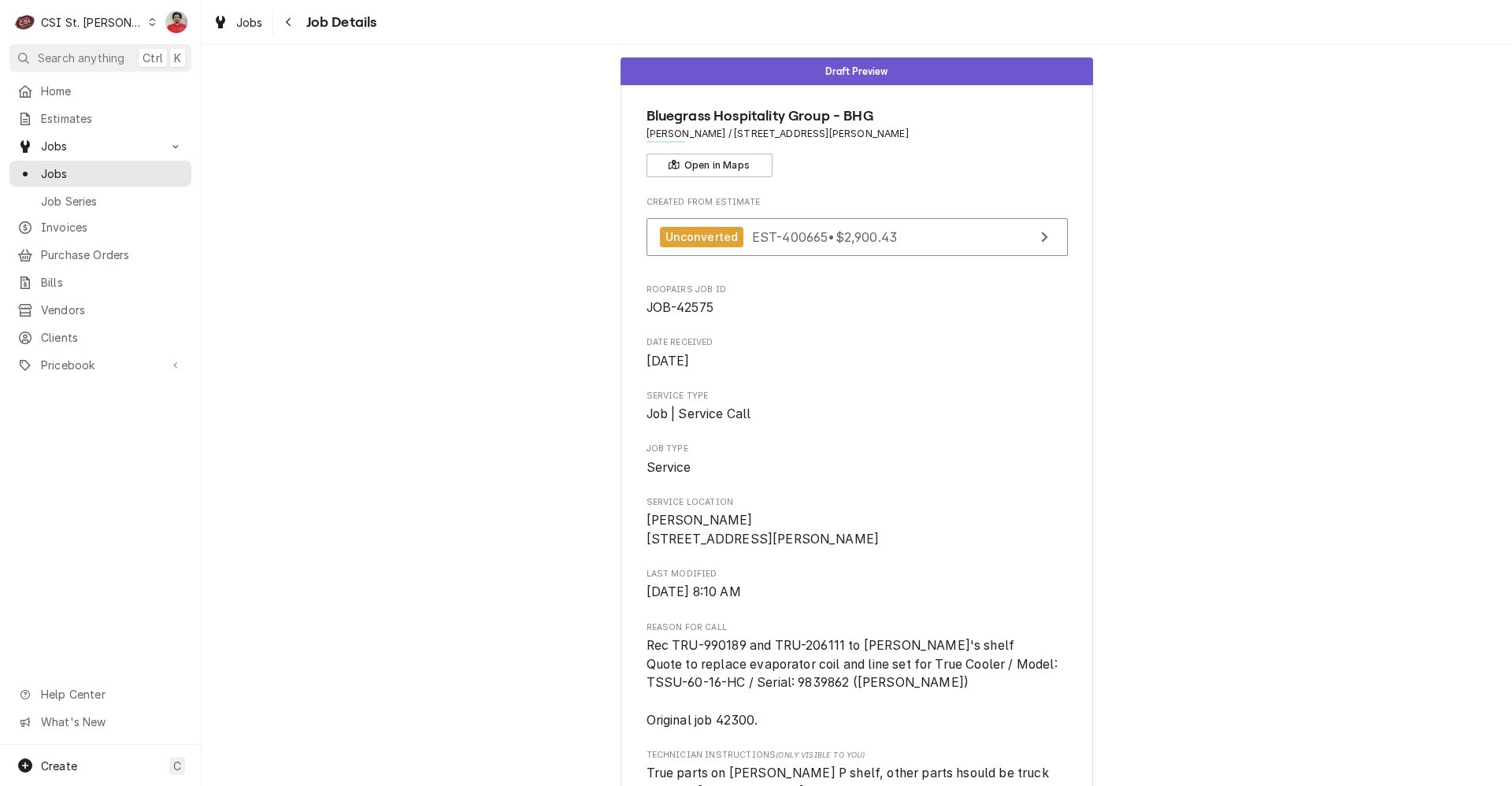
scroll to position [0, 0]
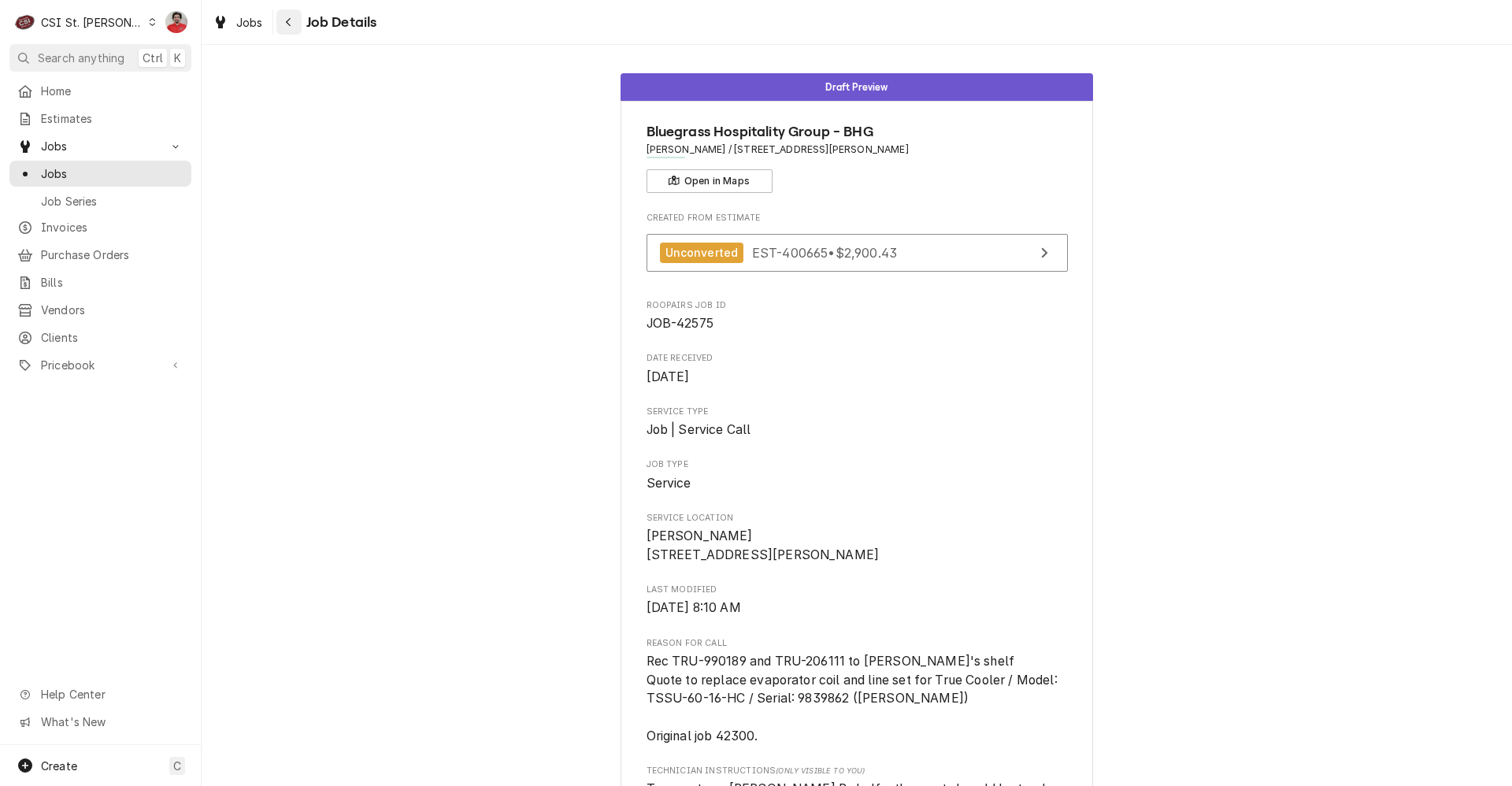
click at [286, 29] on div "Navigate back" at bounding box center [289, 22] width 16 height 16
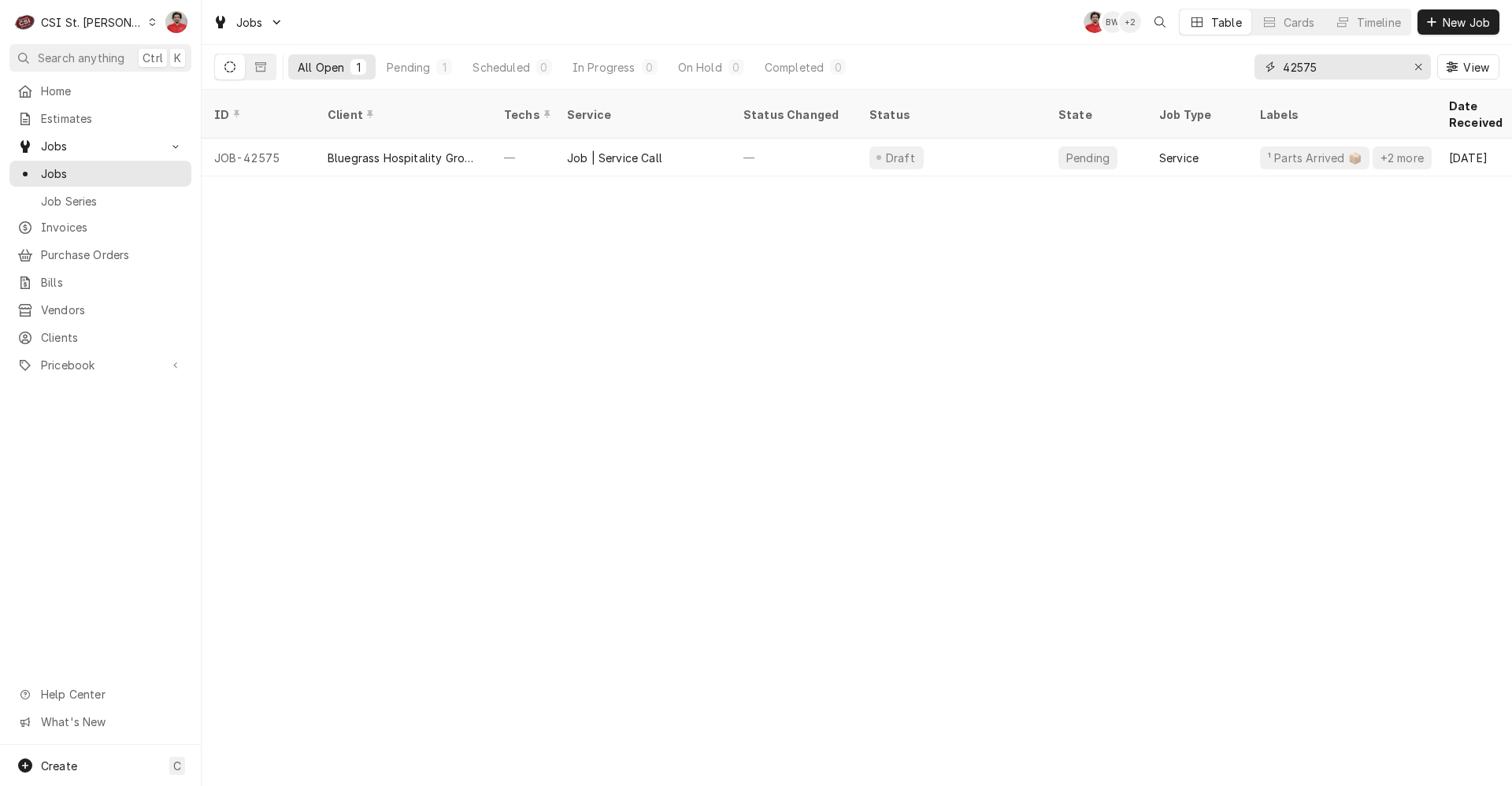
click at [1340, 72] on input "42575" at bounding box center [1341, 66] width 118 height 25
click at [1336, 72] on input "42575" at bounding box center [1341, 66] width 118 height 25
click at [95, 26] on div "CSI St. Louis" at bounding box center [93, 22] width 102 height 16
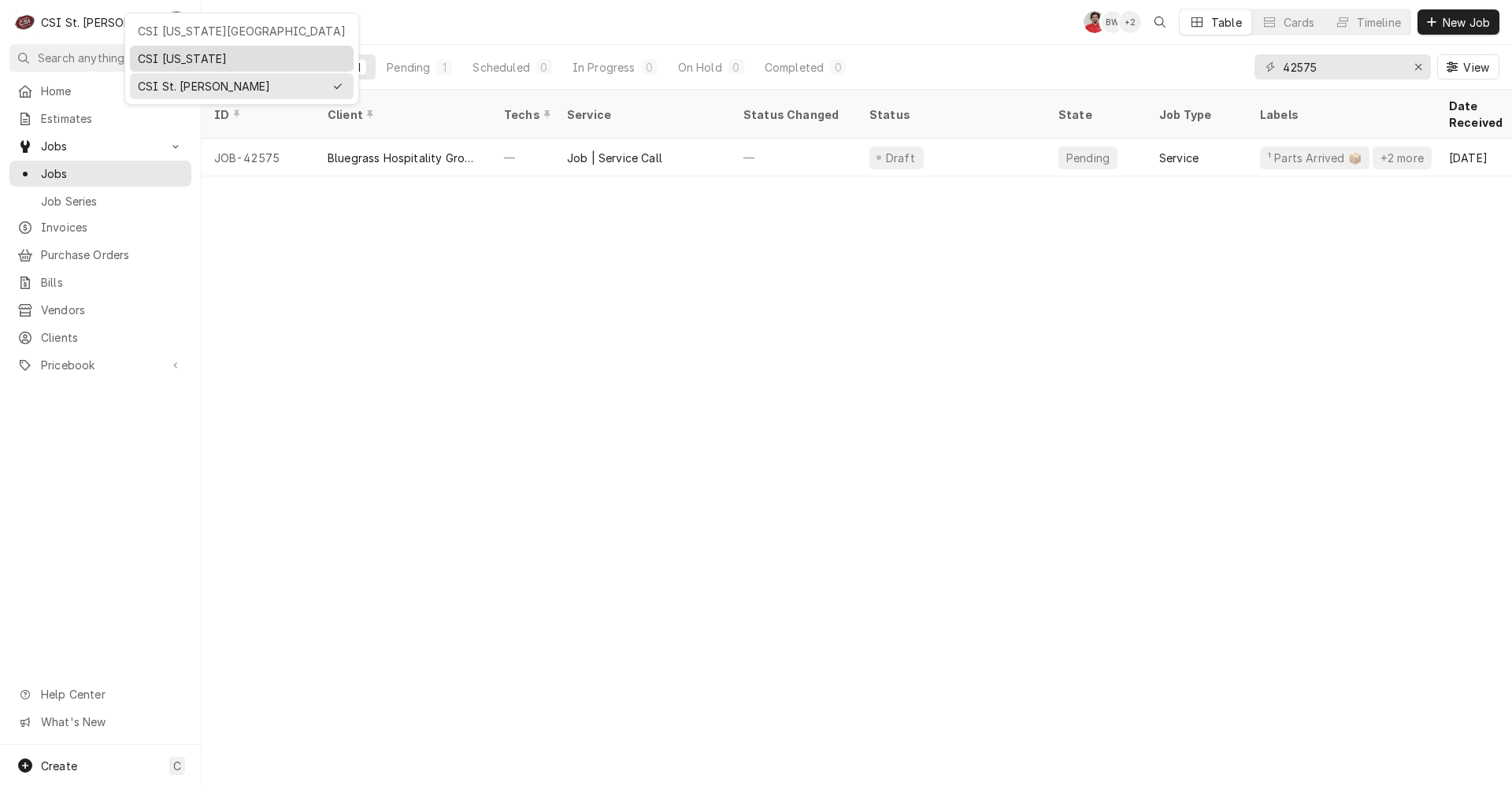
click at [164, 48] on div "CSI [US_STATE]" at bounding box center [242, 58] width 224 height 26
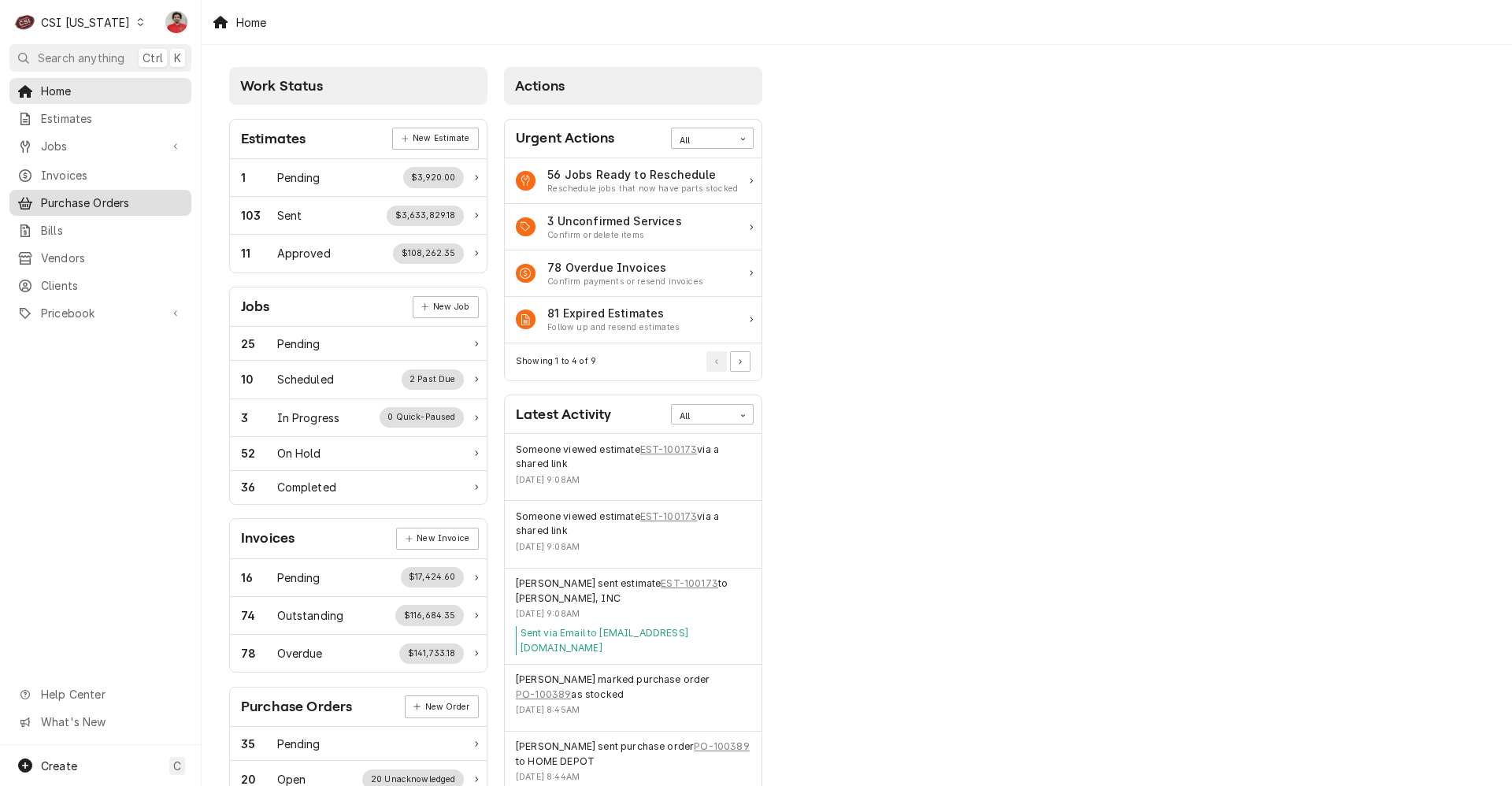
click at [110, 199] on span "Purchase Orders" at bounding box center [112, 203] width 143 height 16
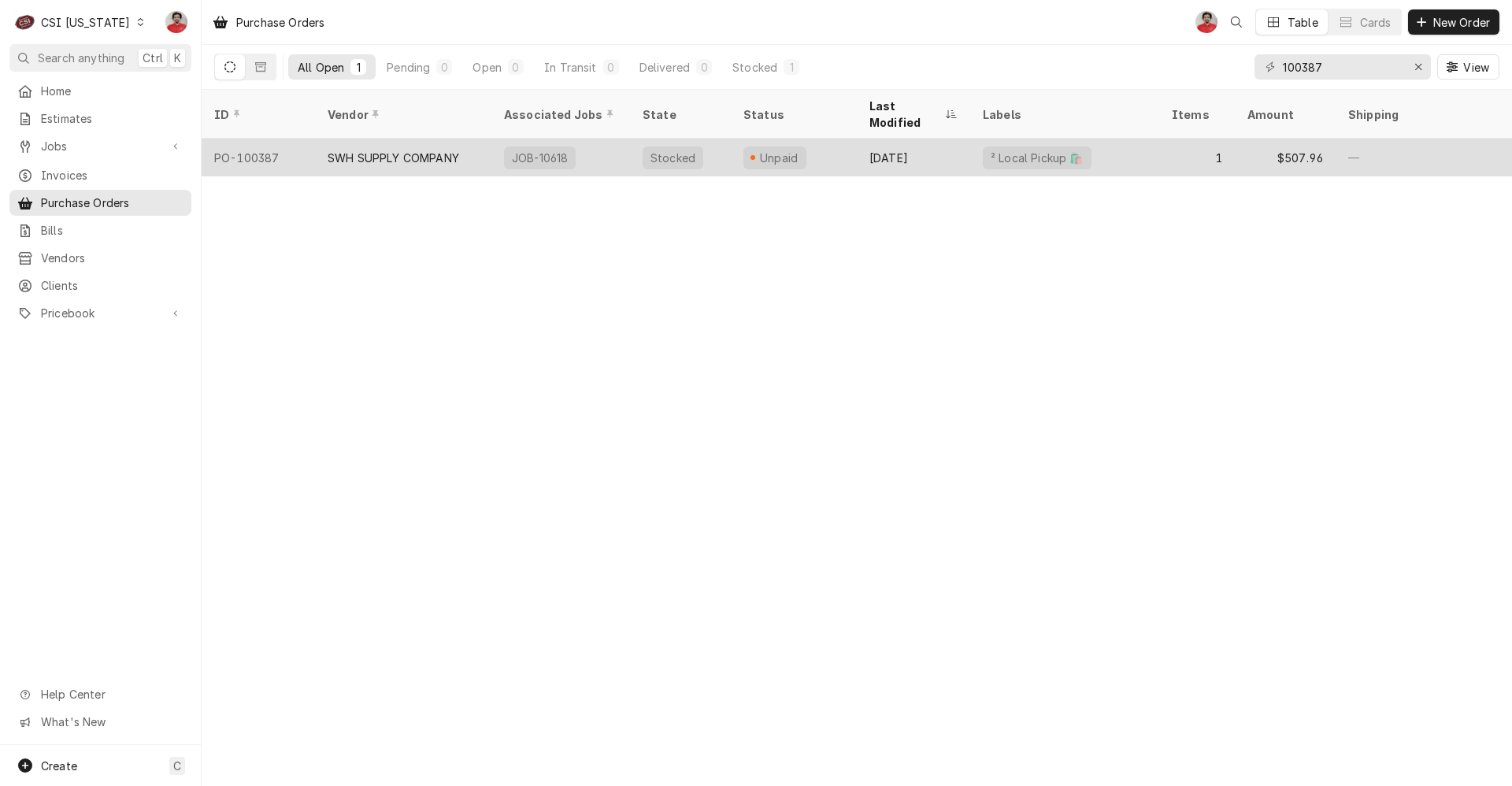
click at [450, 153] on div "SWH SUPPLY COMPANY" at bounding box center [403, 157] width 176 height 38
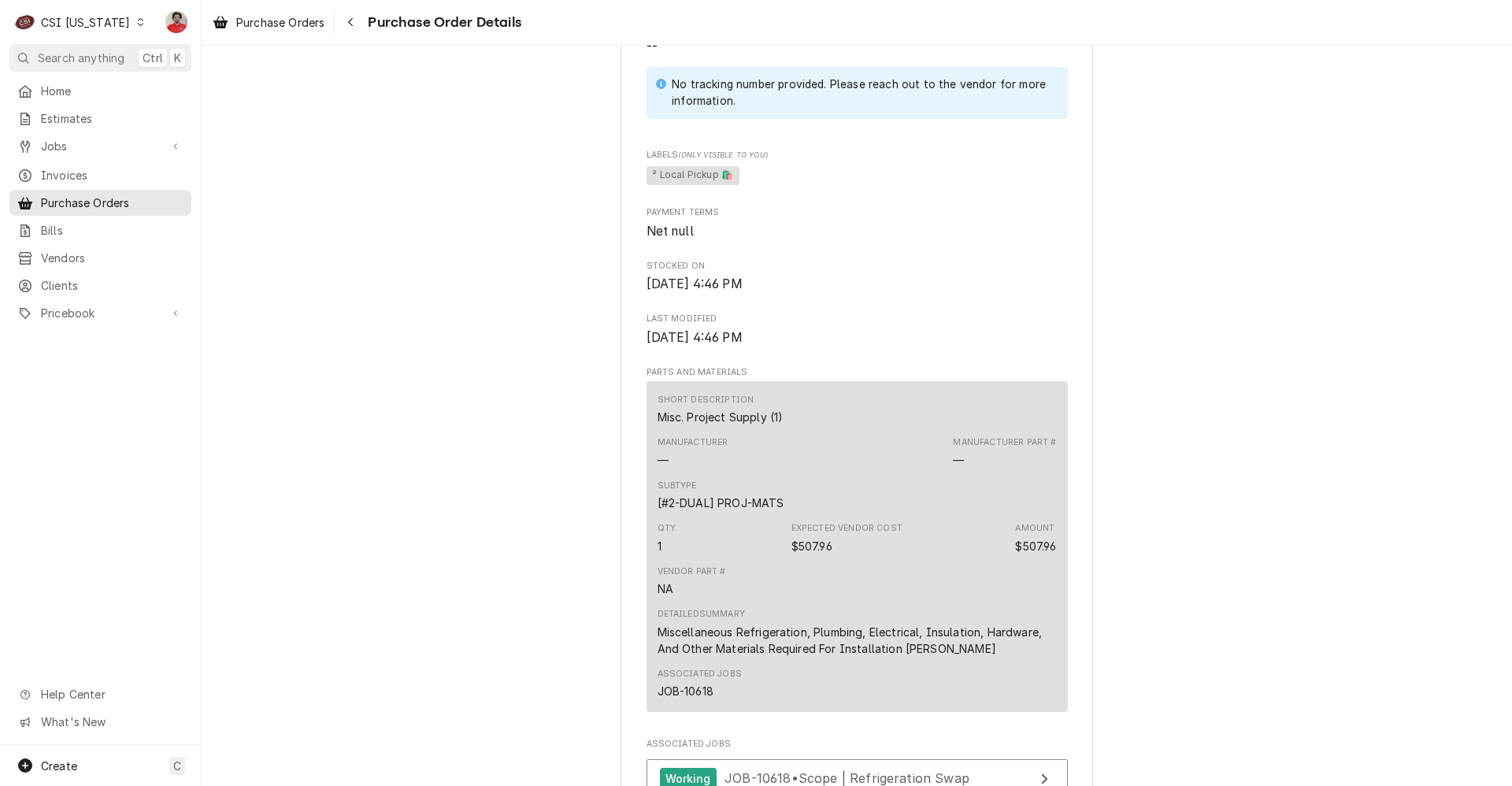
scroll to position [315, 0]
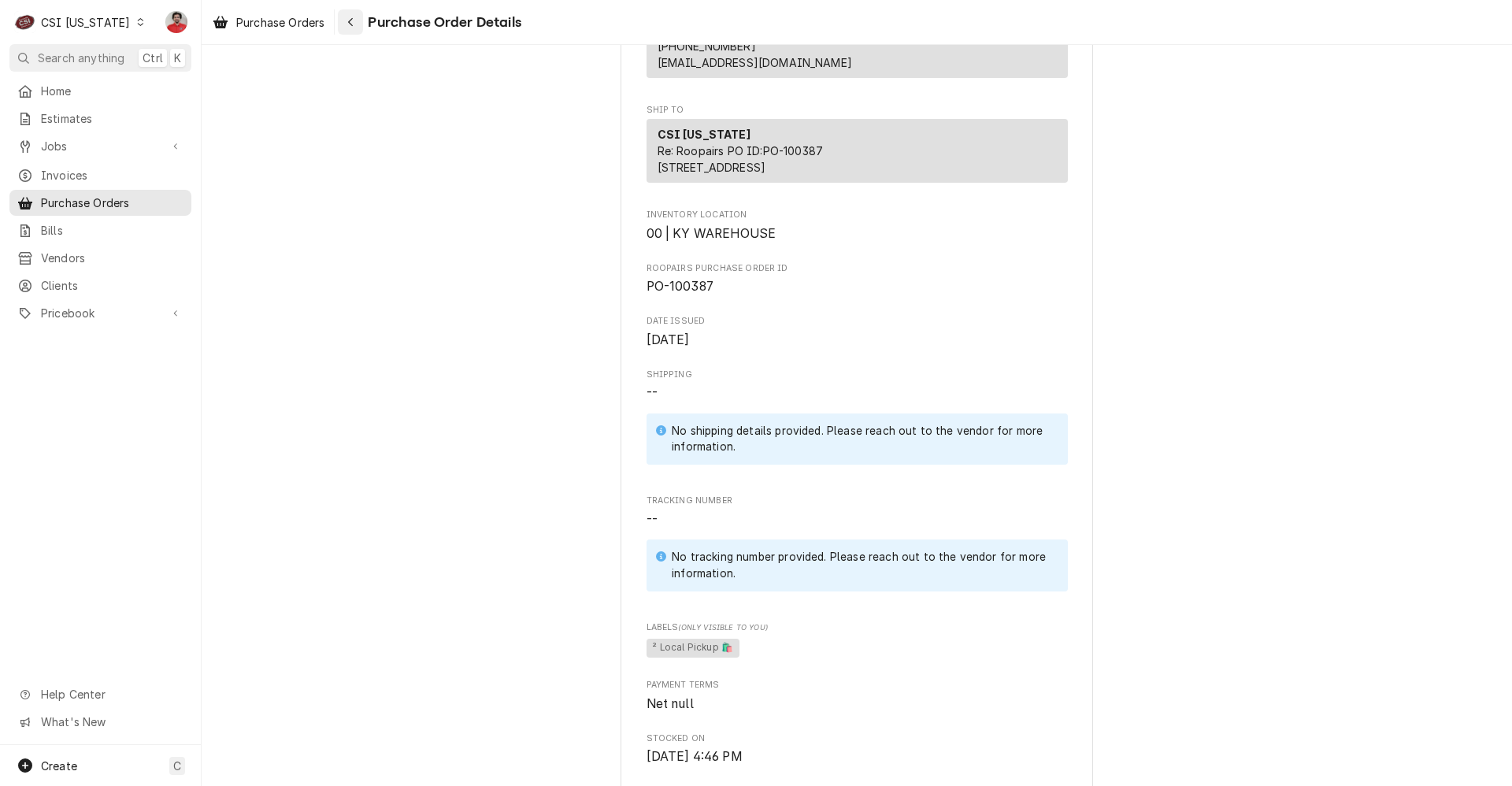
click at [352, 17] on icon "Navigate back" at bounding box center [351, 22] width 7 height 11
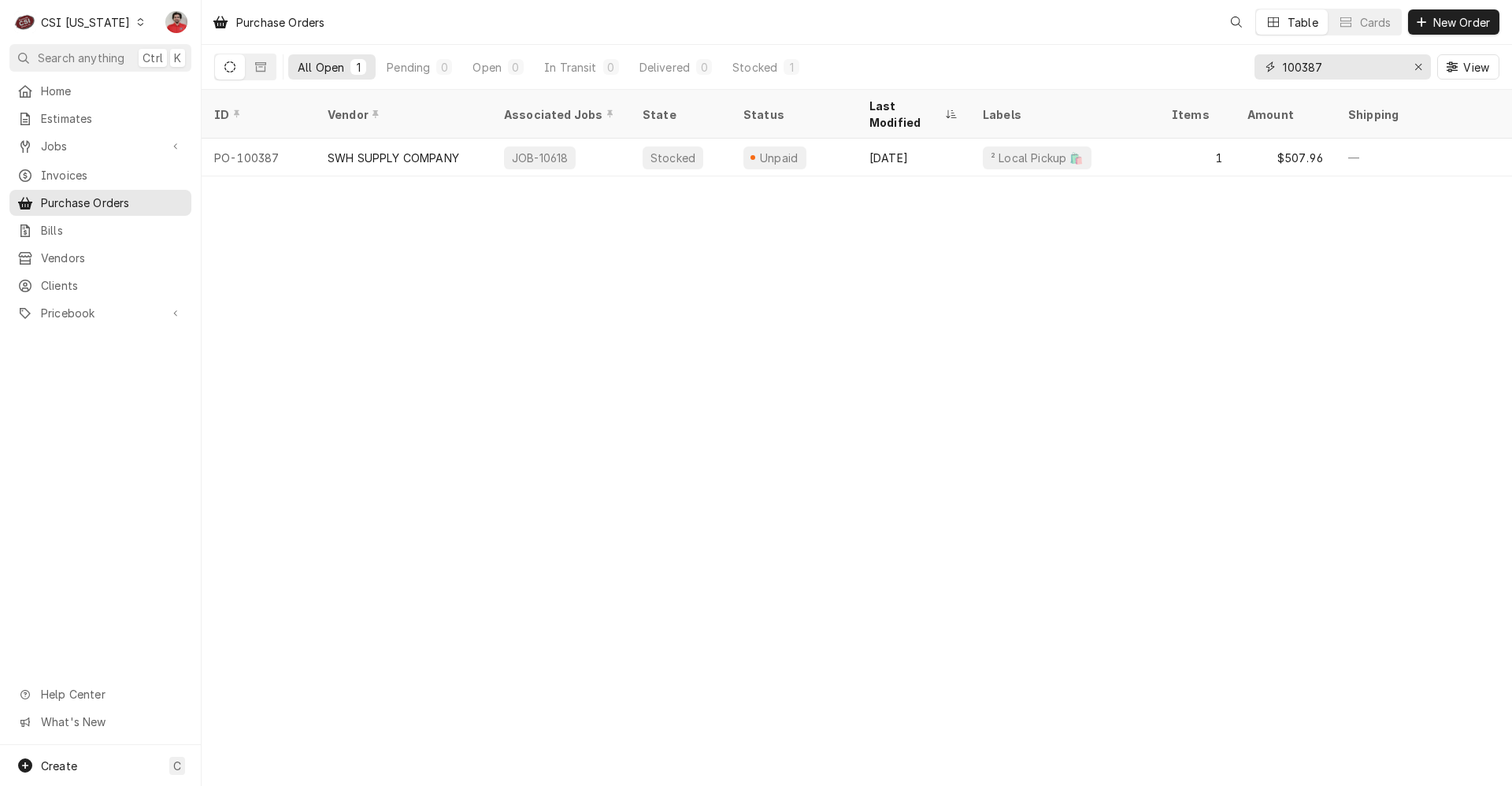
click at [1313, 70] on input "100387" at bounding box center [1341, 66] width 118 height 25
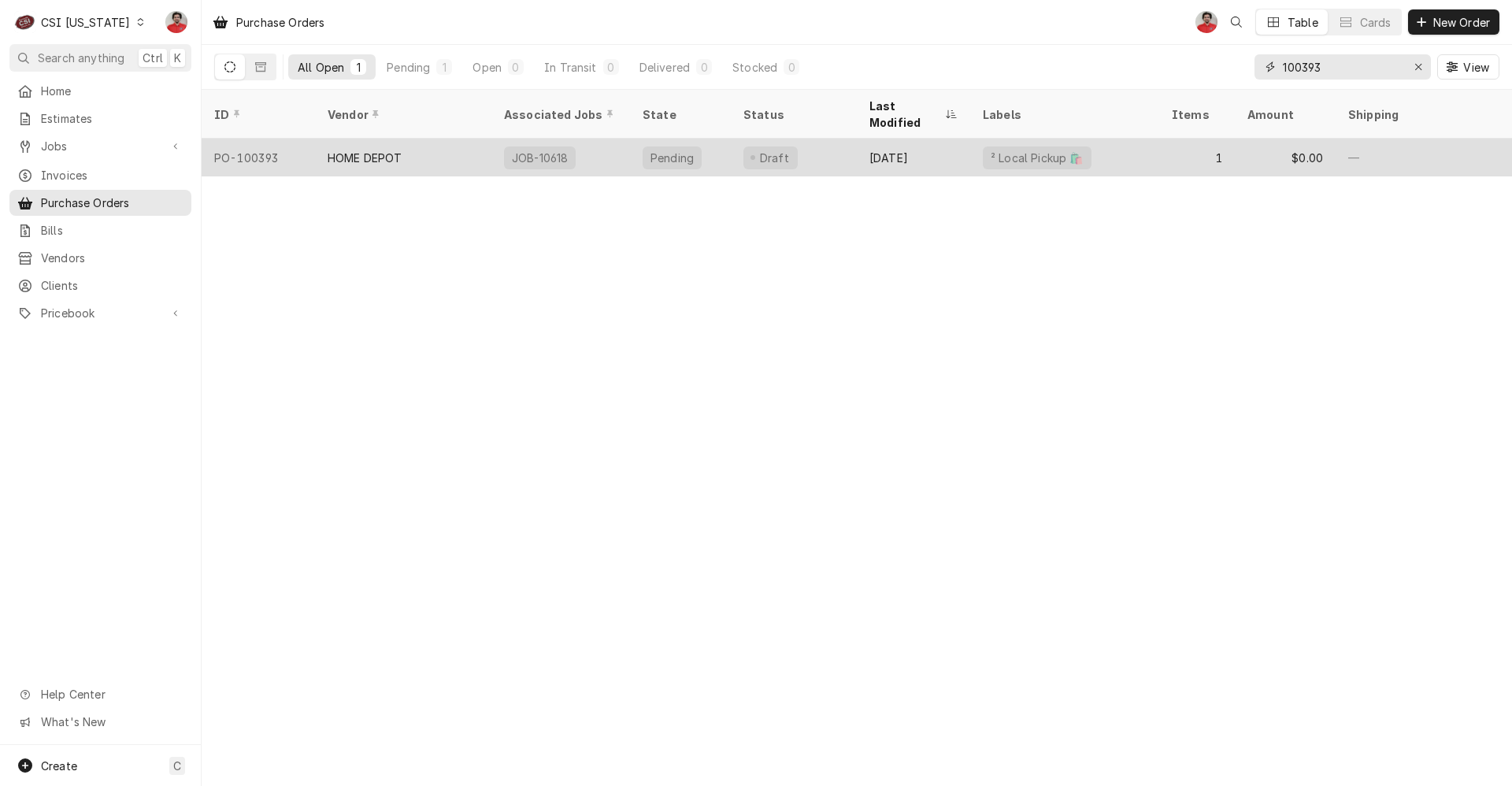
type input "100393"
click at [1215, 138] on div "1" at bounding box center [1197, 157] width 75 height 38
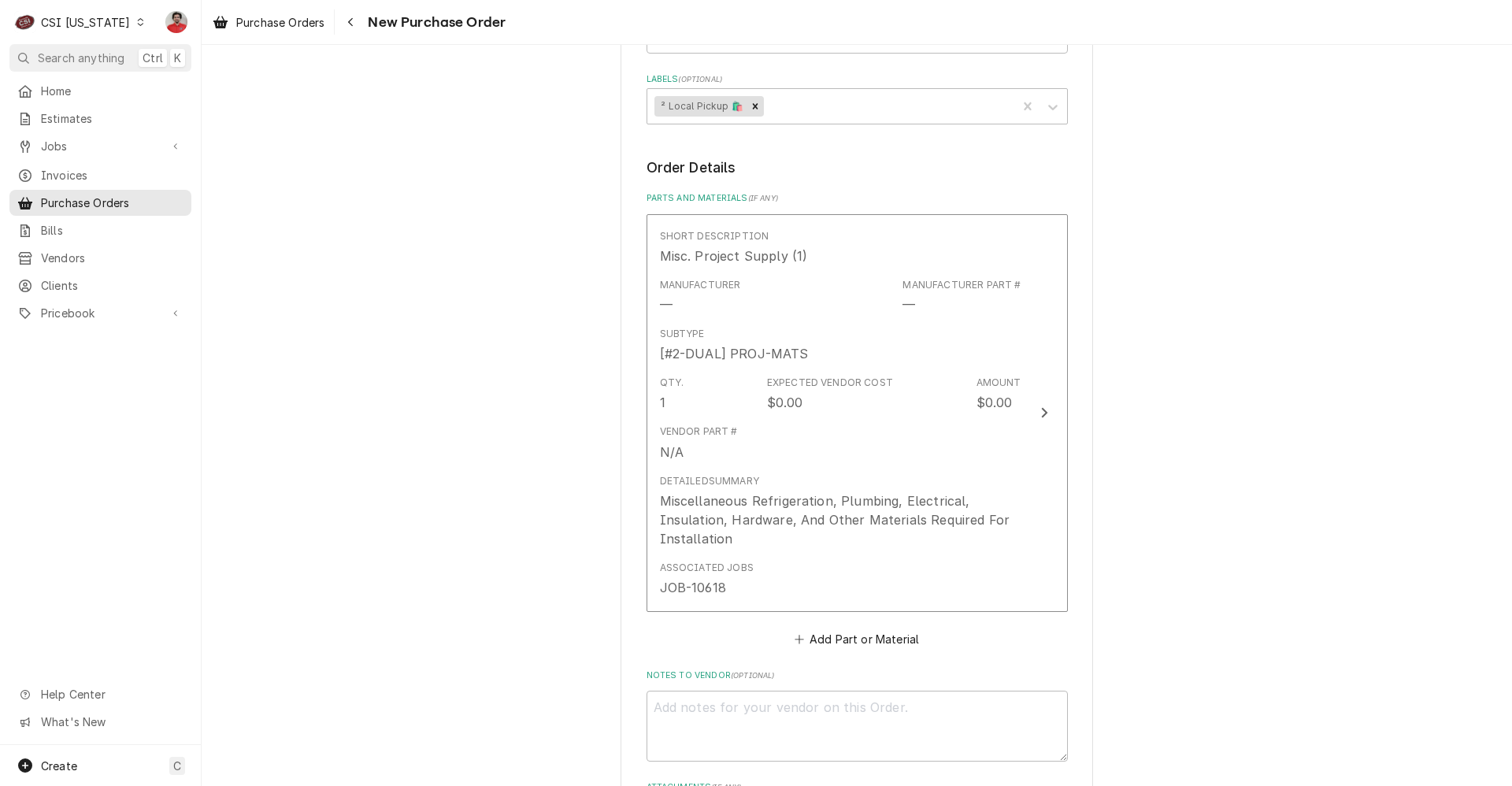
scroll to position [709, 0]
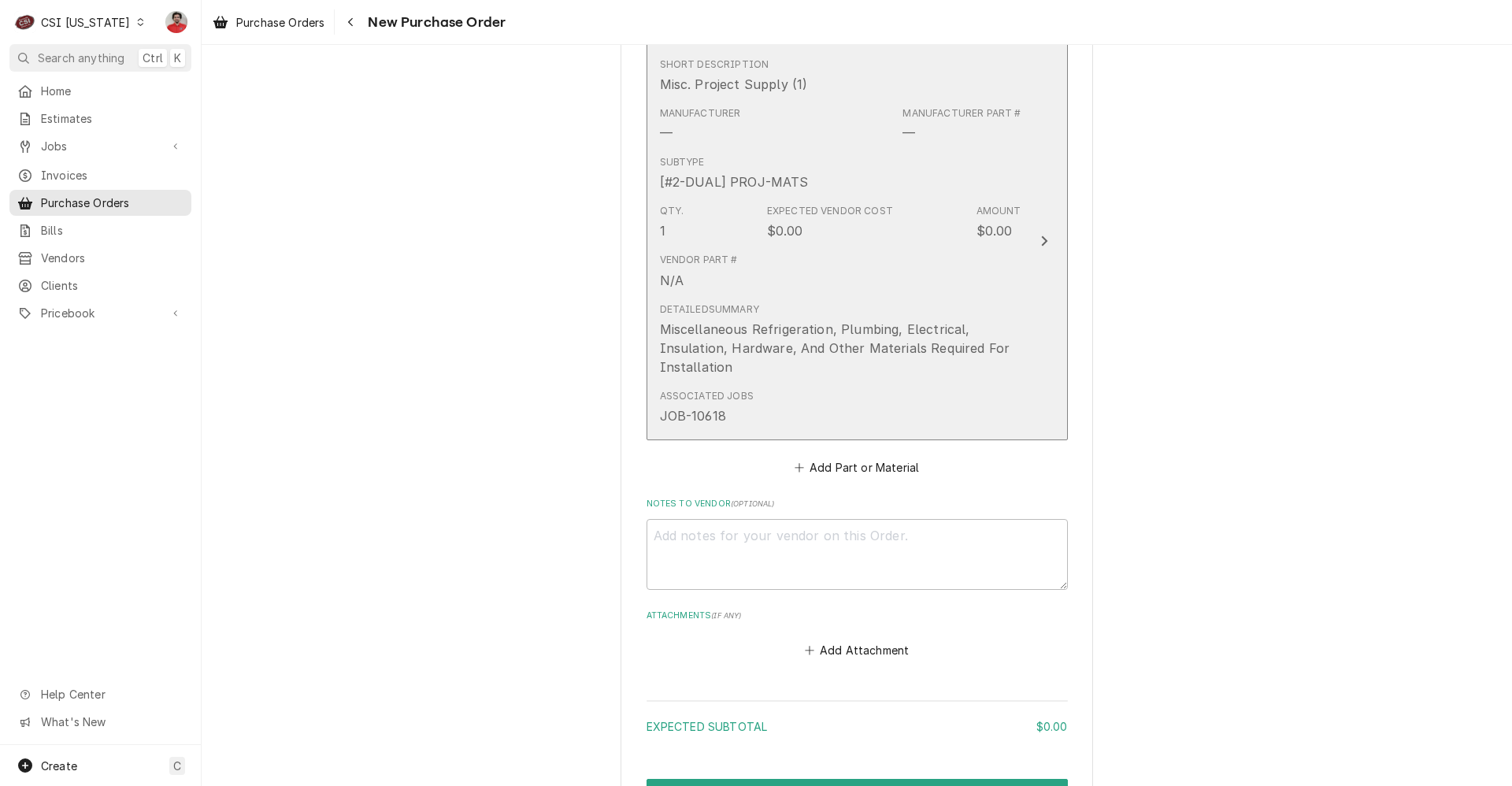
click at [838, 367] on div "Miscellaneous Refrigeration, Plumbing, Electrical, Insulation, Hardware, And Ot…" at bounding box center [841, 348] width 361 height 57
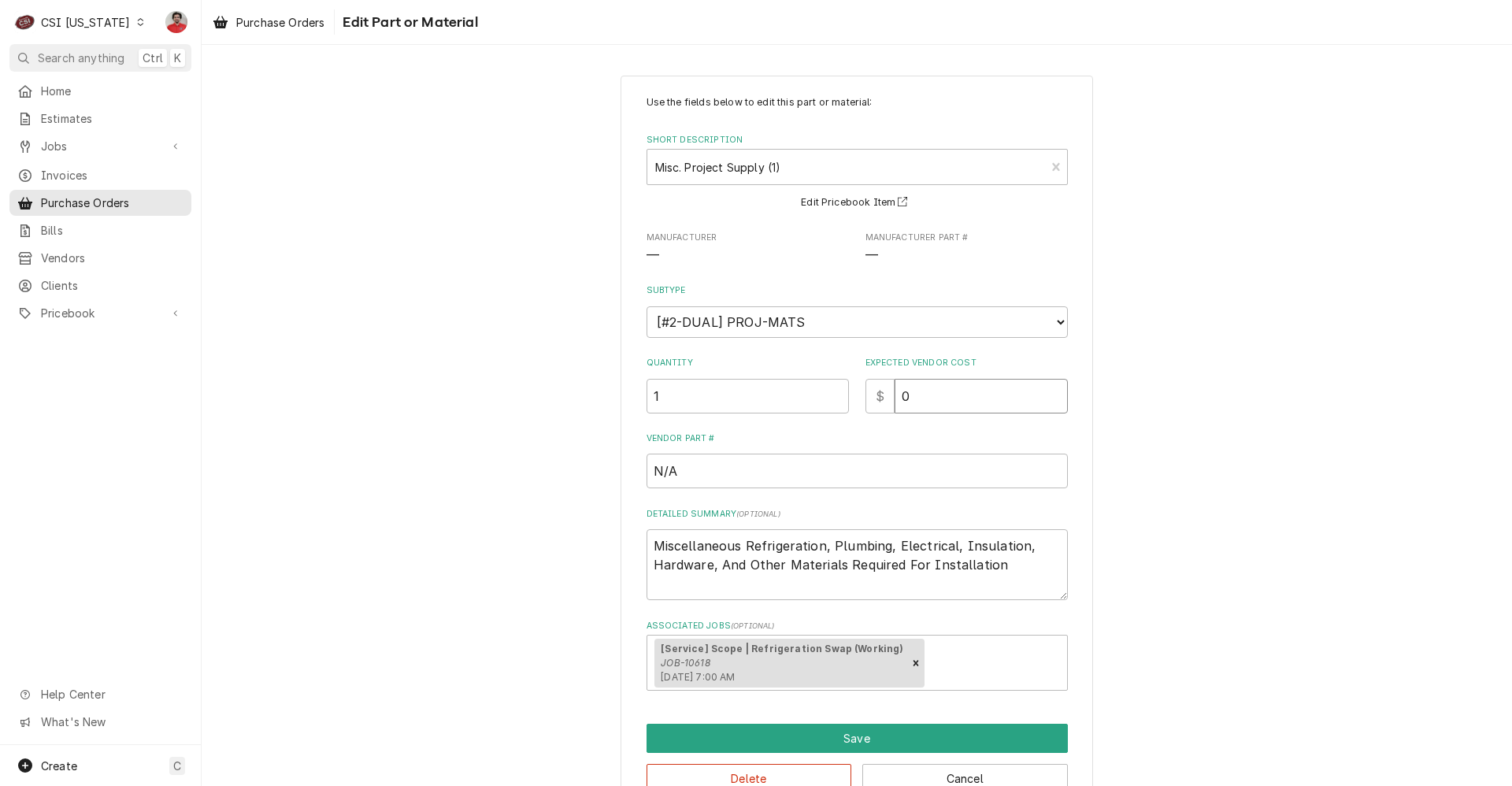
drag, startPoint x: 974, startPoint y: 396, endPoint x: 629, endPoint y: 399, distance: 345.0
click at [629, 399] on div "Use the fields below to edit this part or material: Short Description Misc. Pro…" at bounding box center [857, 444] width 473 height 737
type textarea "x"
type input "2"
type textarea "x"
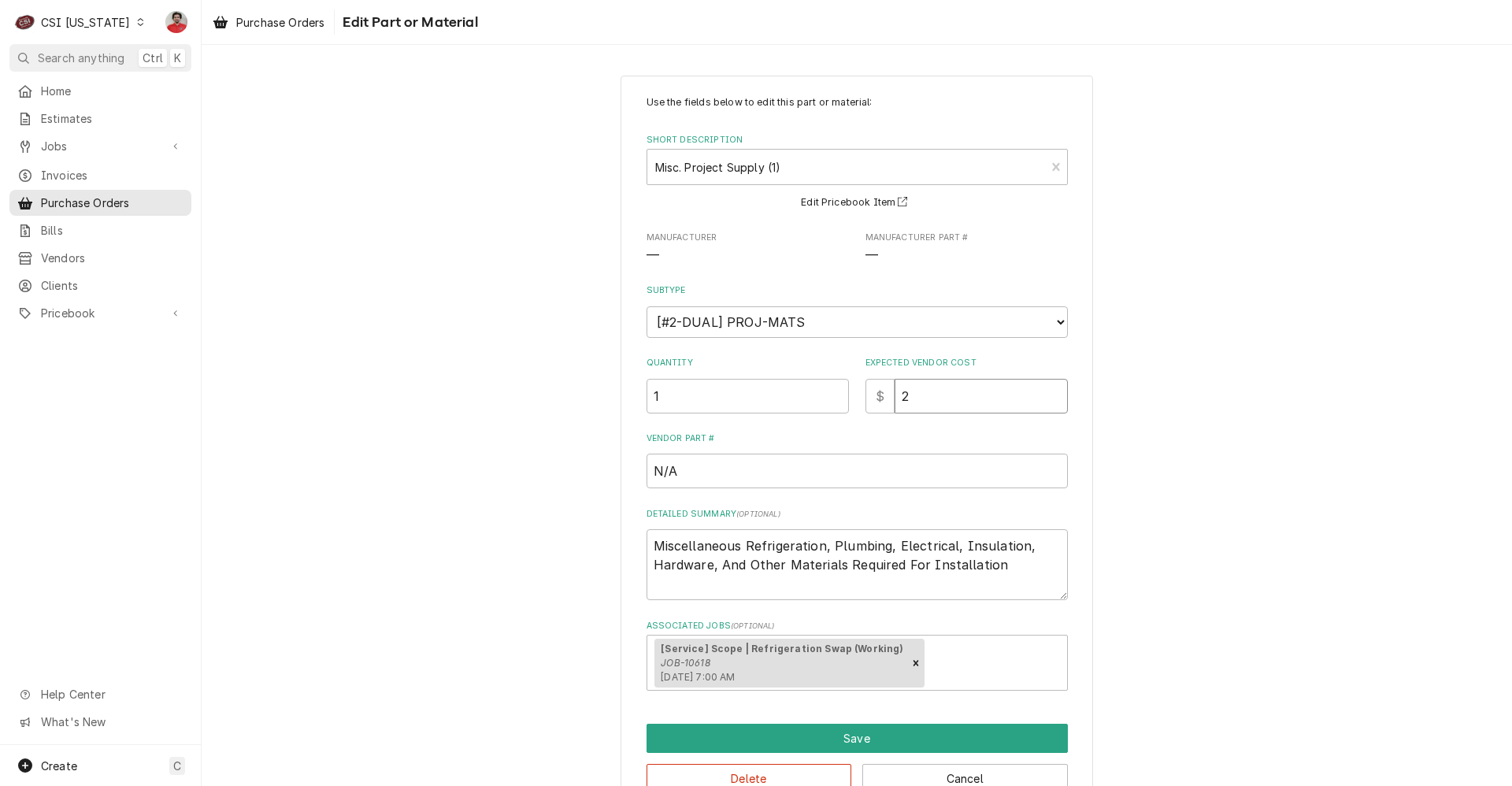
type input "24"
type textarea "x"
type input "247"
type textarea "x"
type input "247.9"
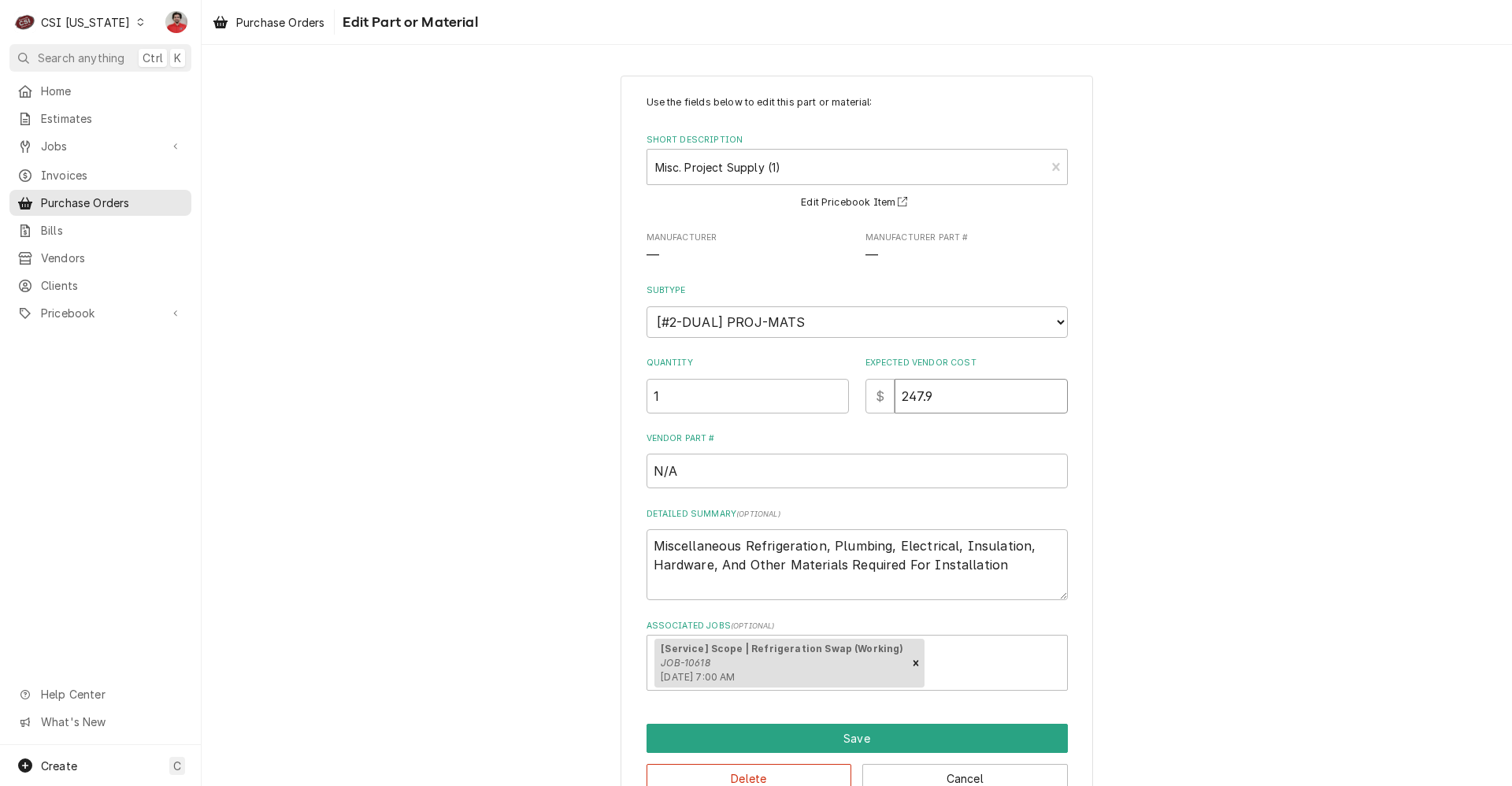
type textarea "x"
type input "247.90"
type textarea "x"
type input "247.9"
type textarea "x"
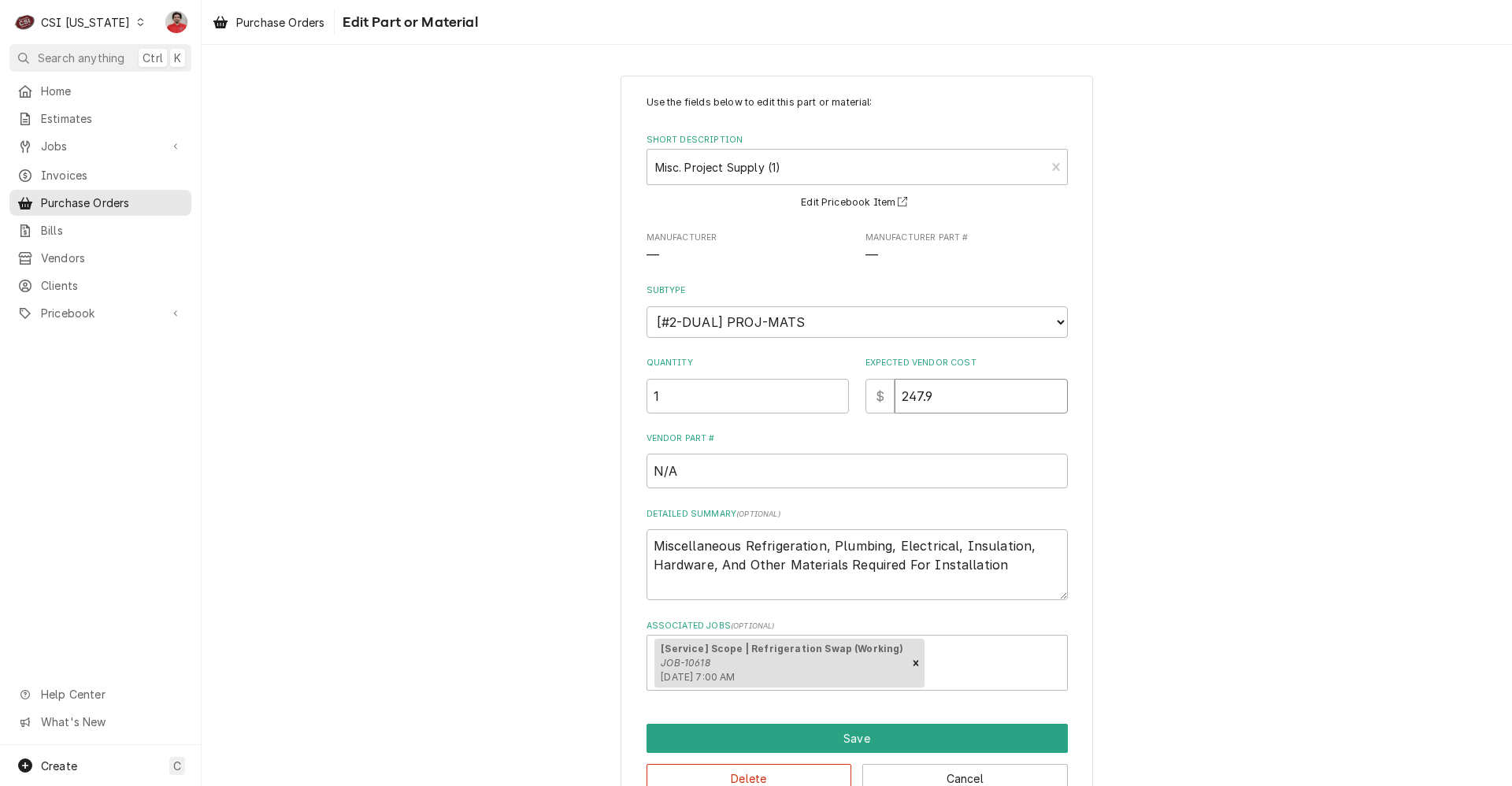
type input "247"
type textarea "x"
type input "24"
type textarea "x"
type input "2"
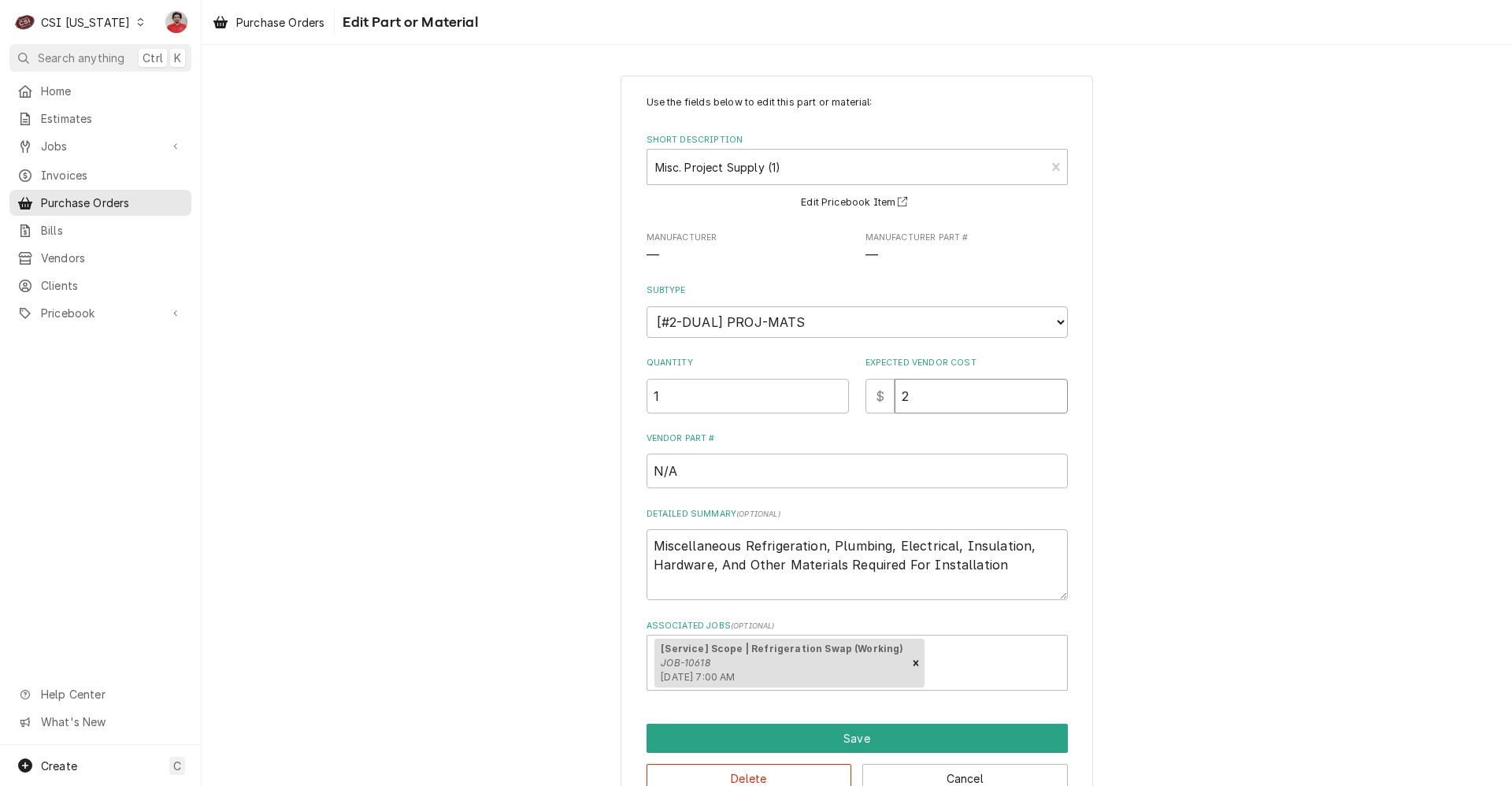
type textarea "x"
type input "23"
type textarea "x"
type input "231"
type textarea "x"
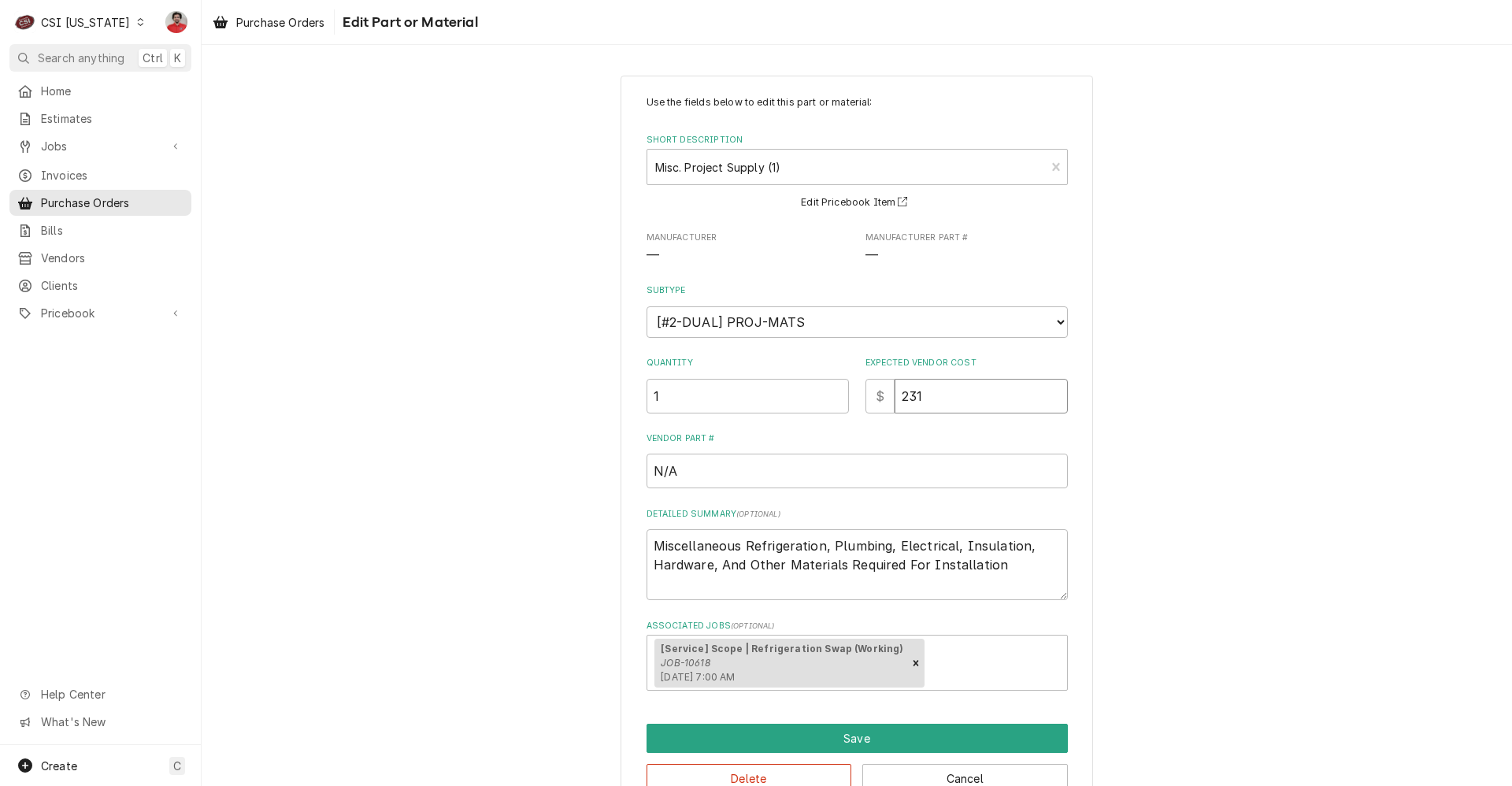
type input "231.6"
type textarea "x"
type input "231.68"
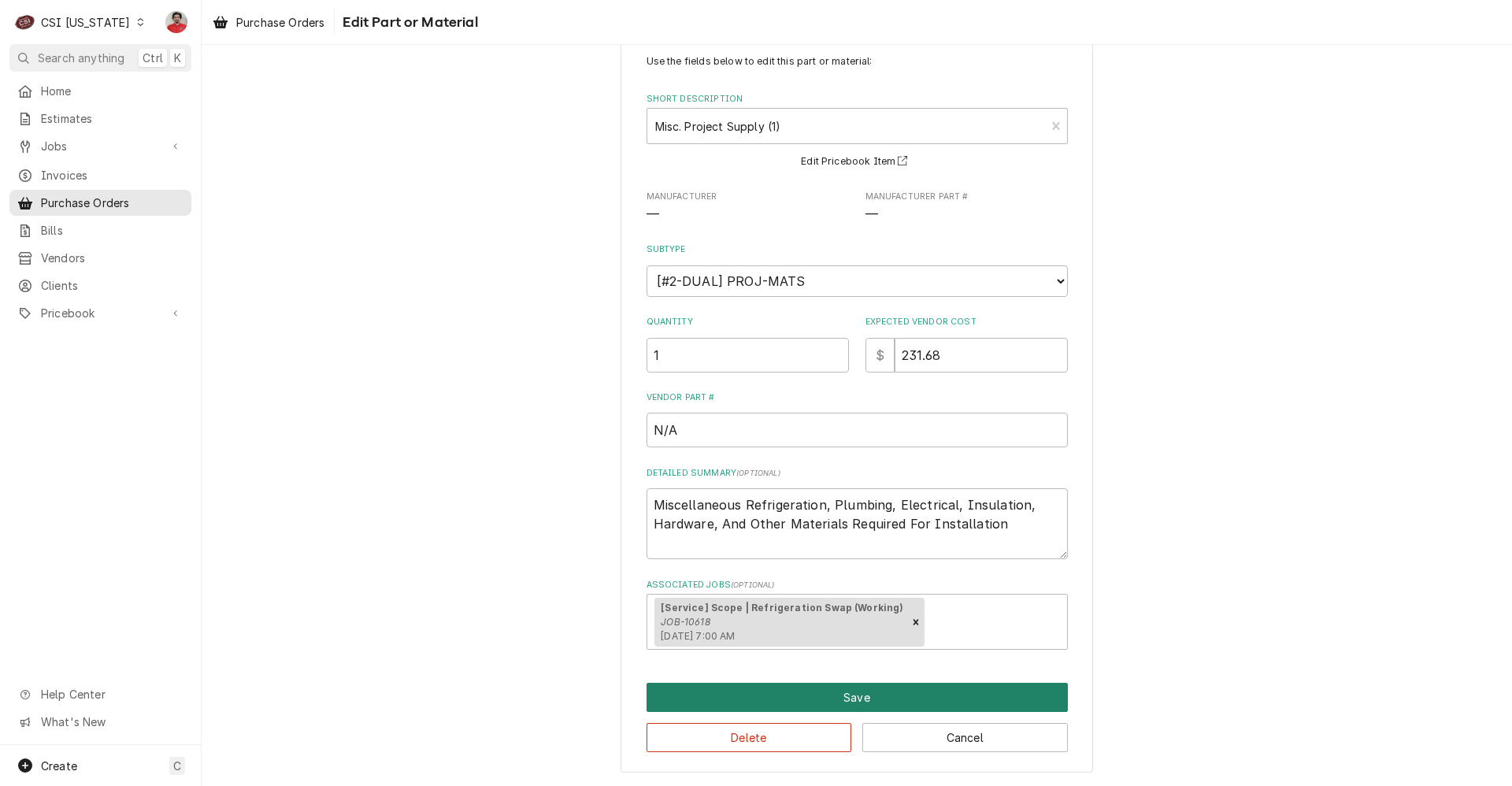
click at [758, 704] on button "Save" at bounding box center [857, 697] width 421 height 29
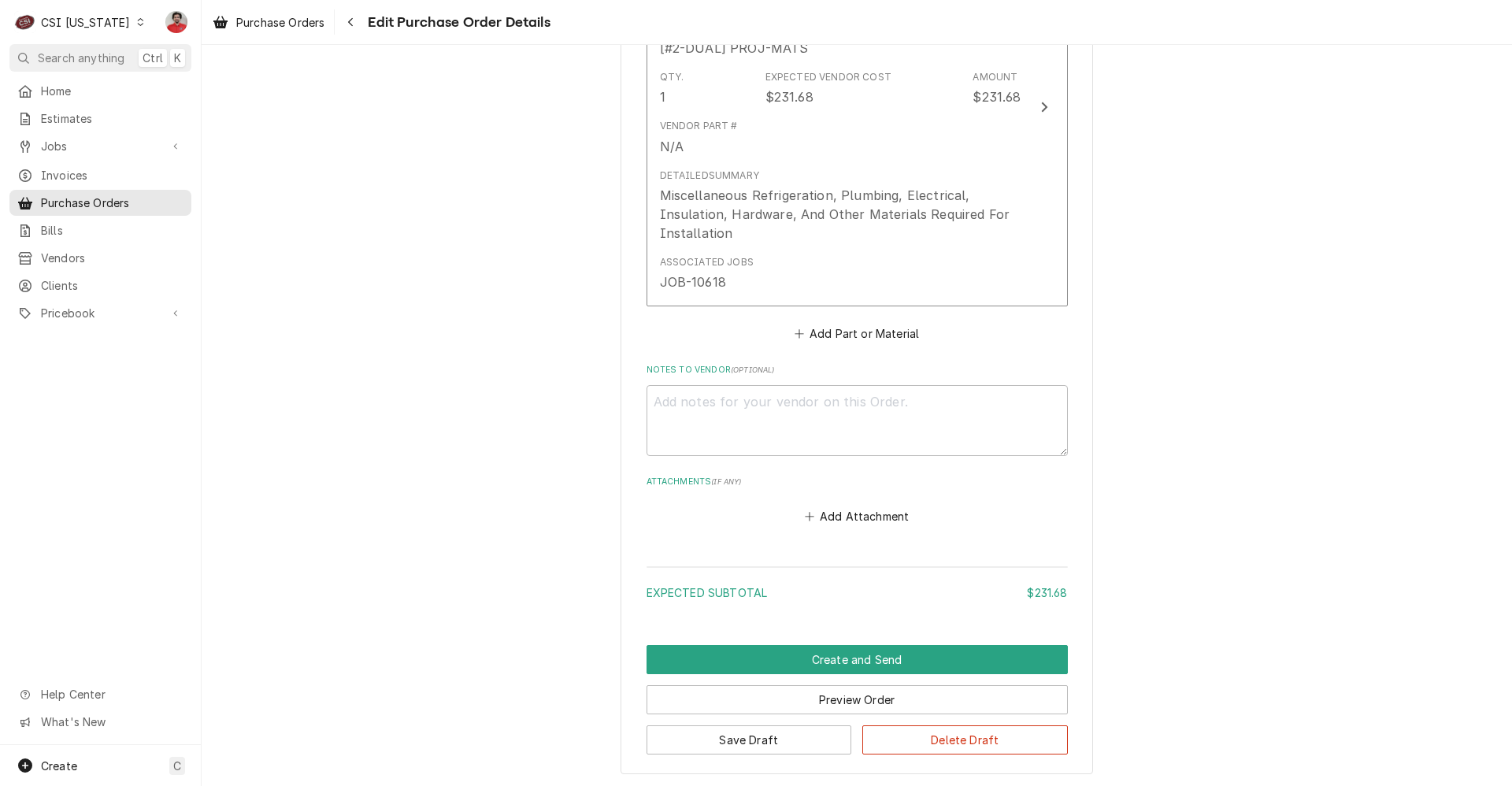
scroll to position [919, 0]
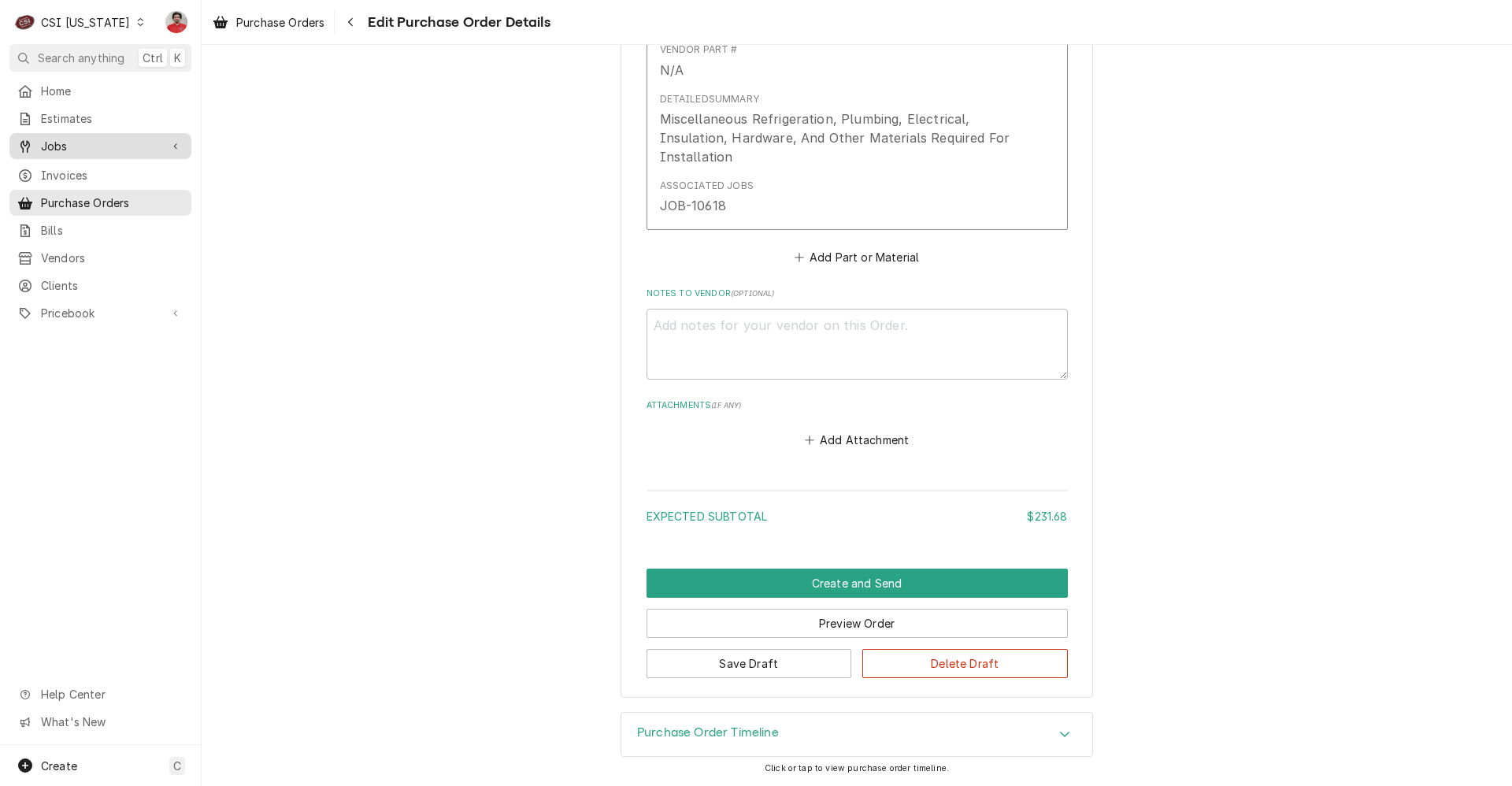
click at [56, 140] on span "Jobs" at bounding box center [101, 146] width 119 height 16
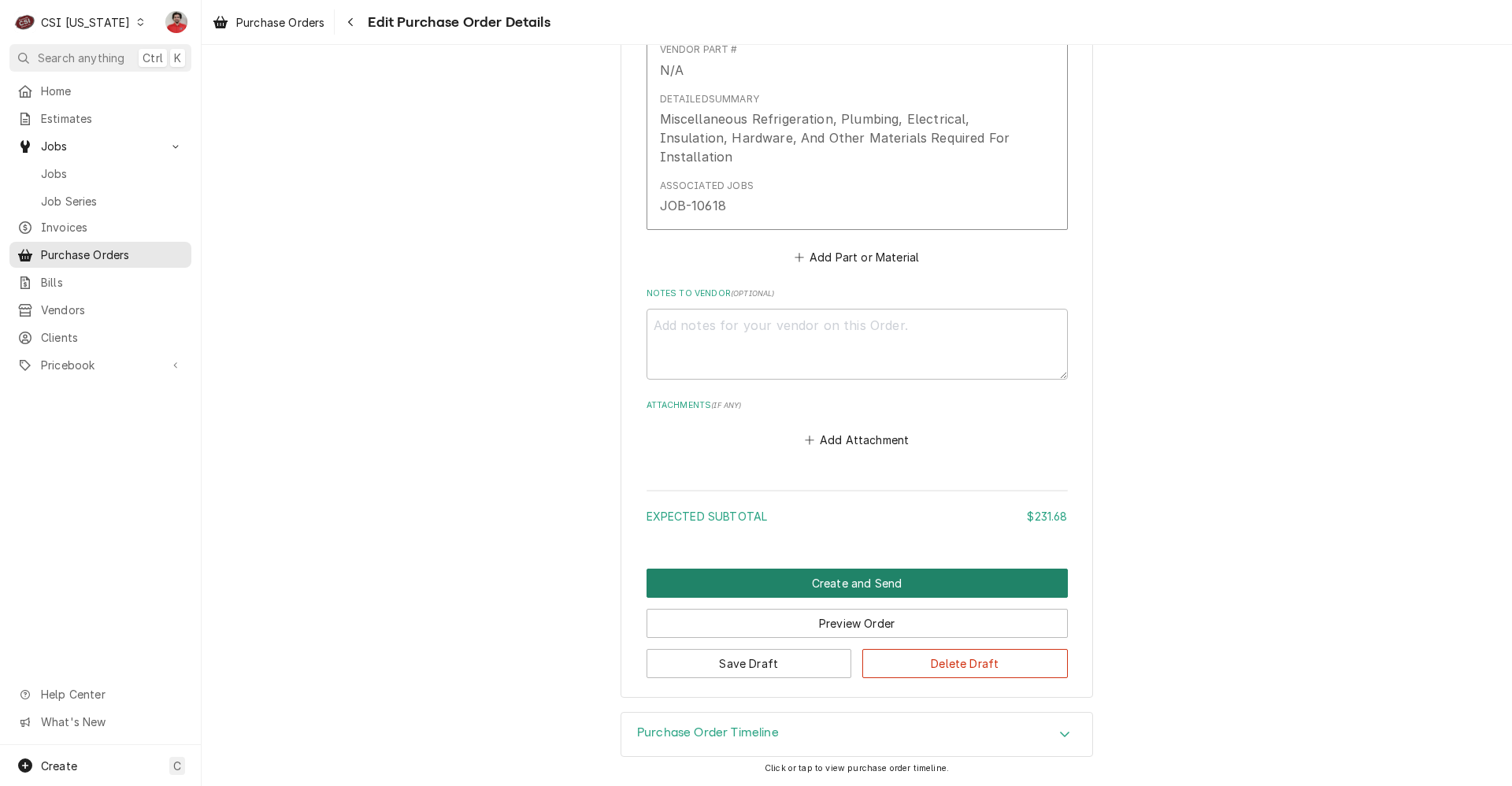
click at [782, 588] on button "Create and Send" at bounding box center [857, 583] width 421 height 29
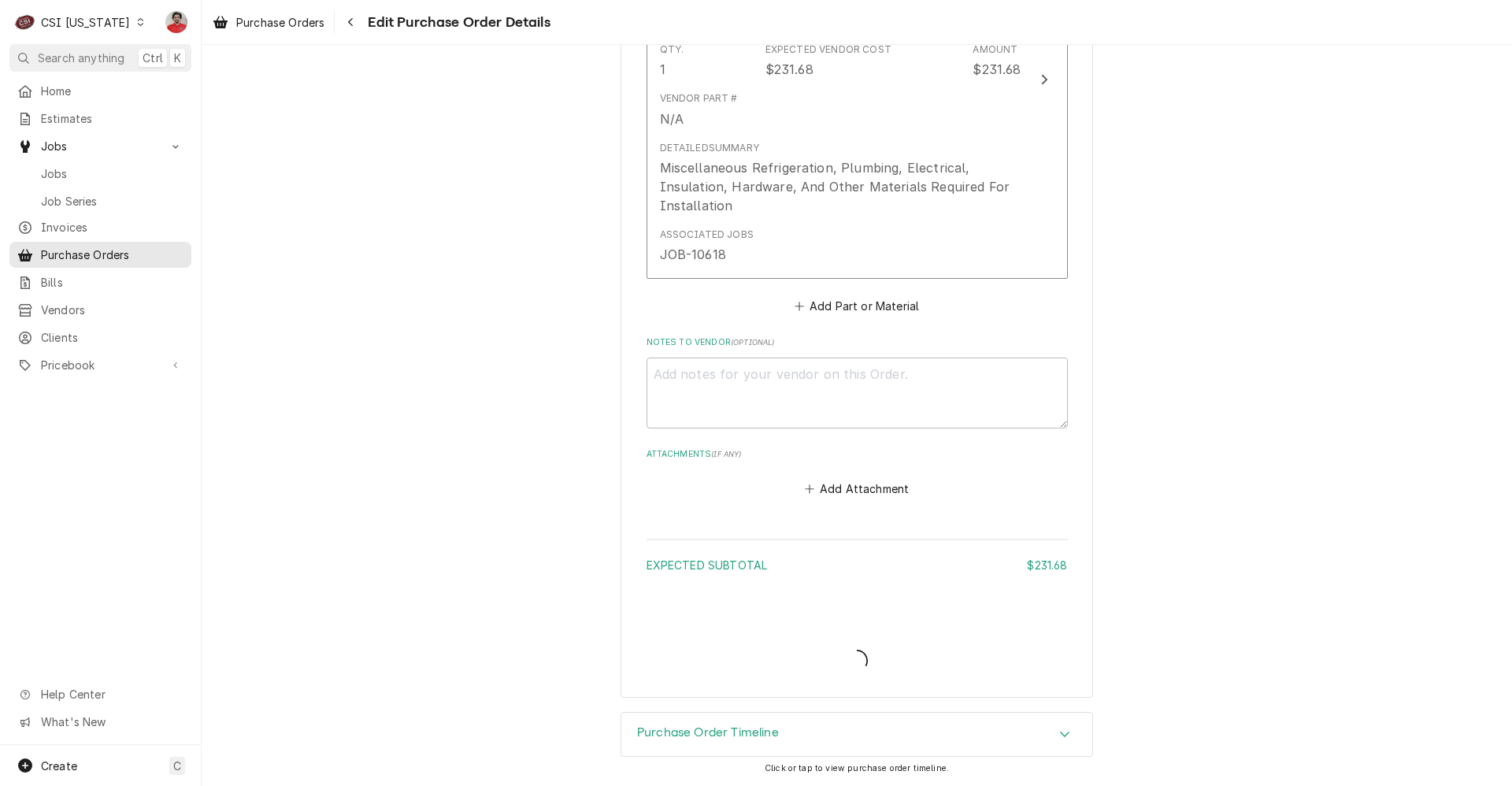
type textarea "x"
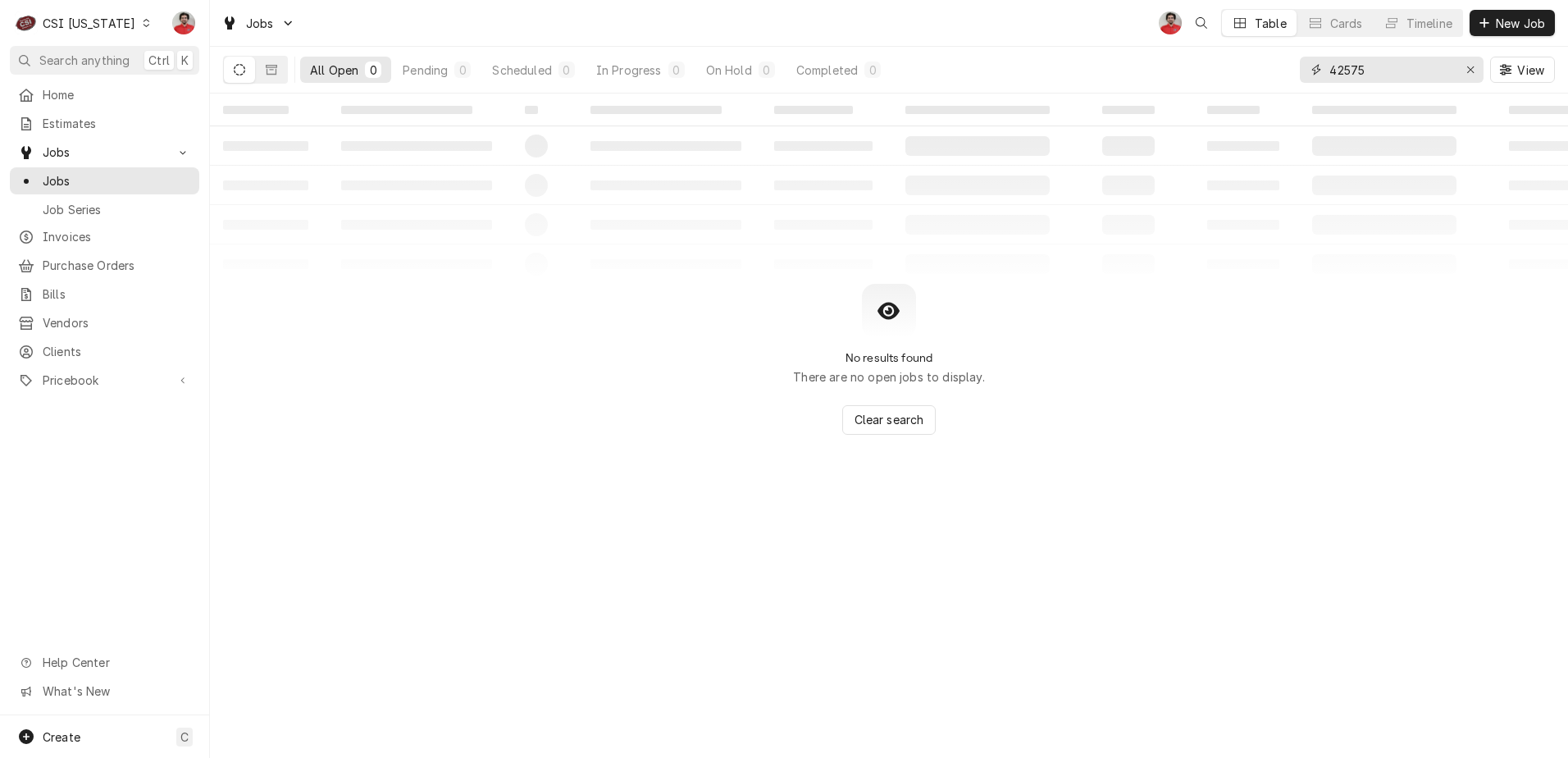
click at [1344, 69] on input "42575" at bounding box center [1390, 69] width 123 height 26
type input "10618"
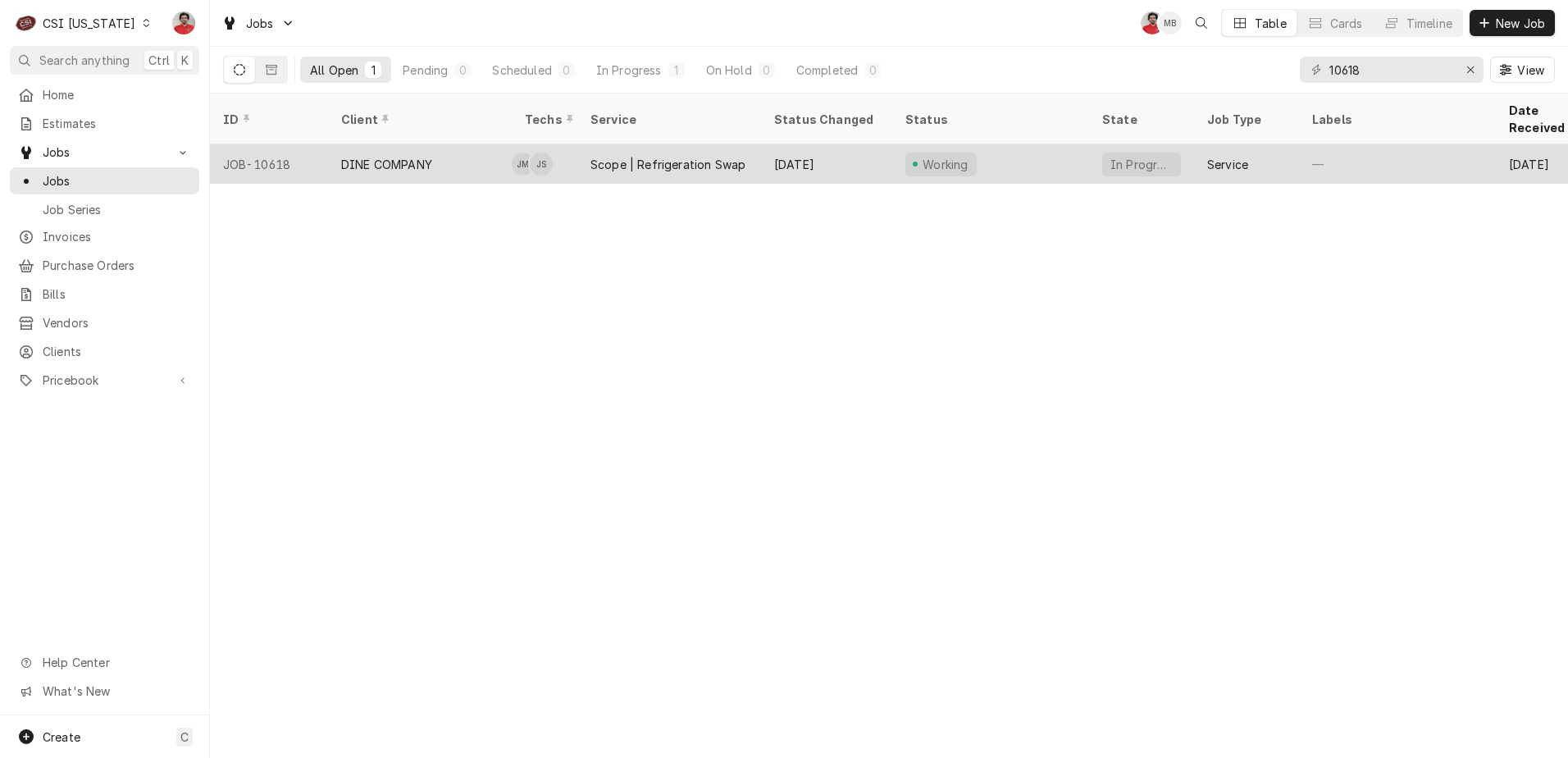
click at [883, 144] on div "Sep 18" at bounding box center [827, 164] width 131 height 39
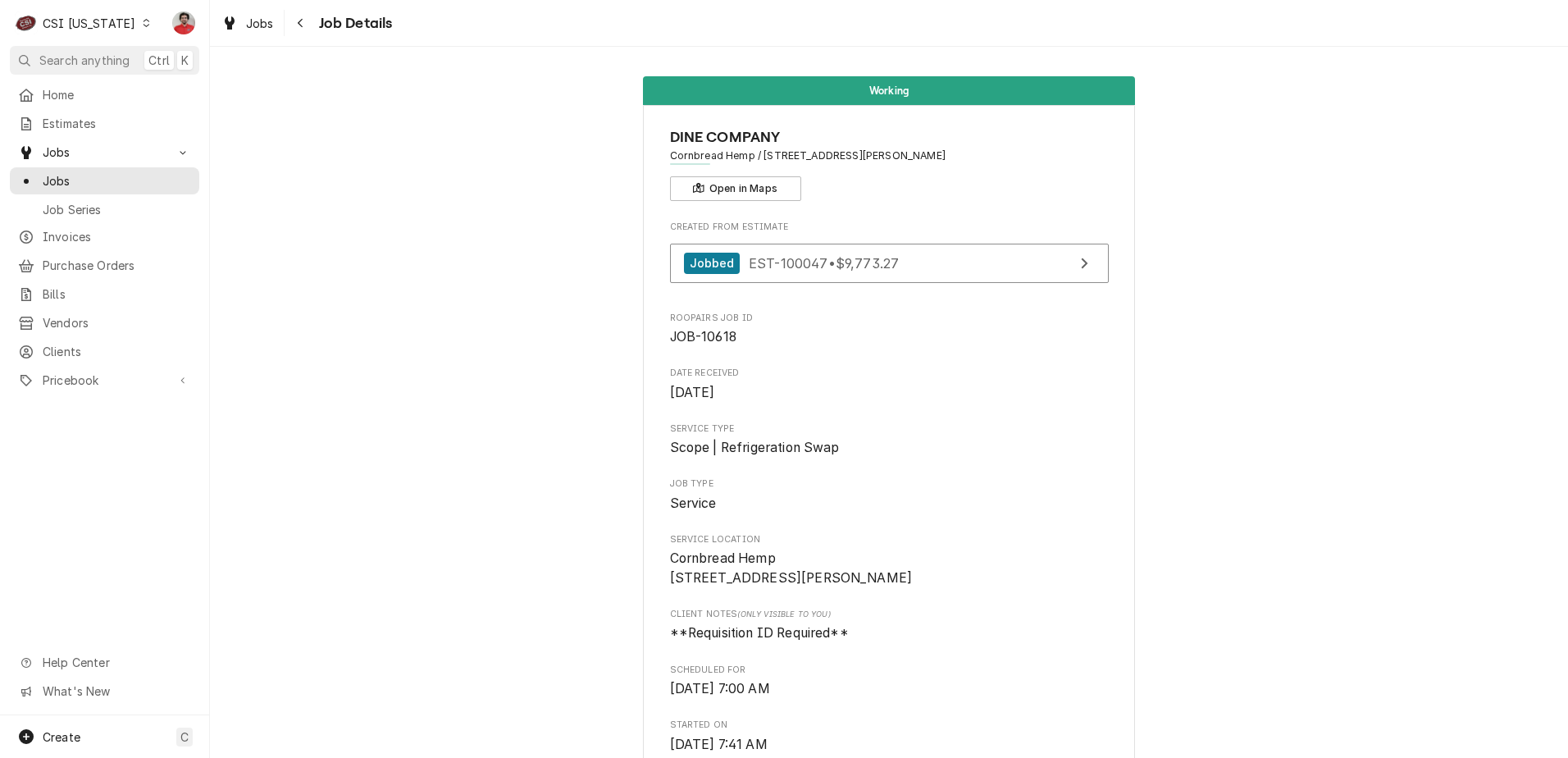
click at [110, 30] on div "CSI [US_STATE]" at bounding box center [89, 23] width 93 height 17
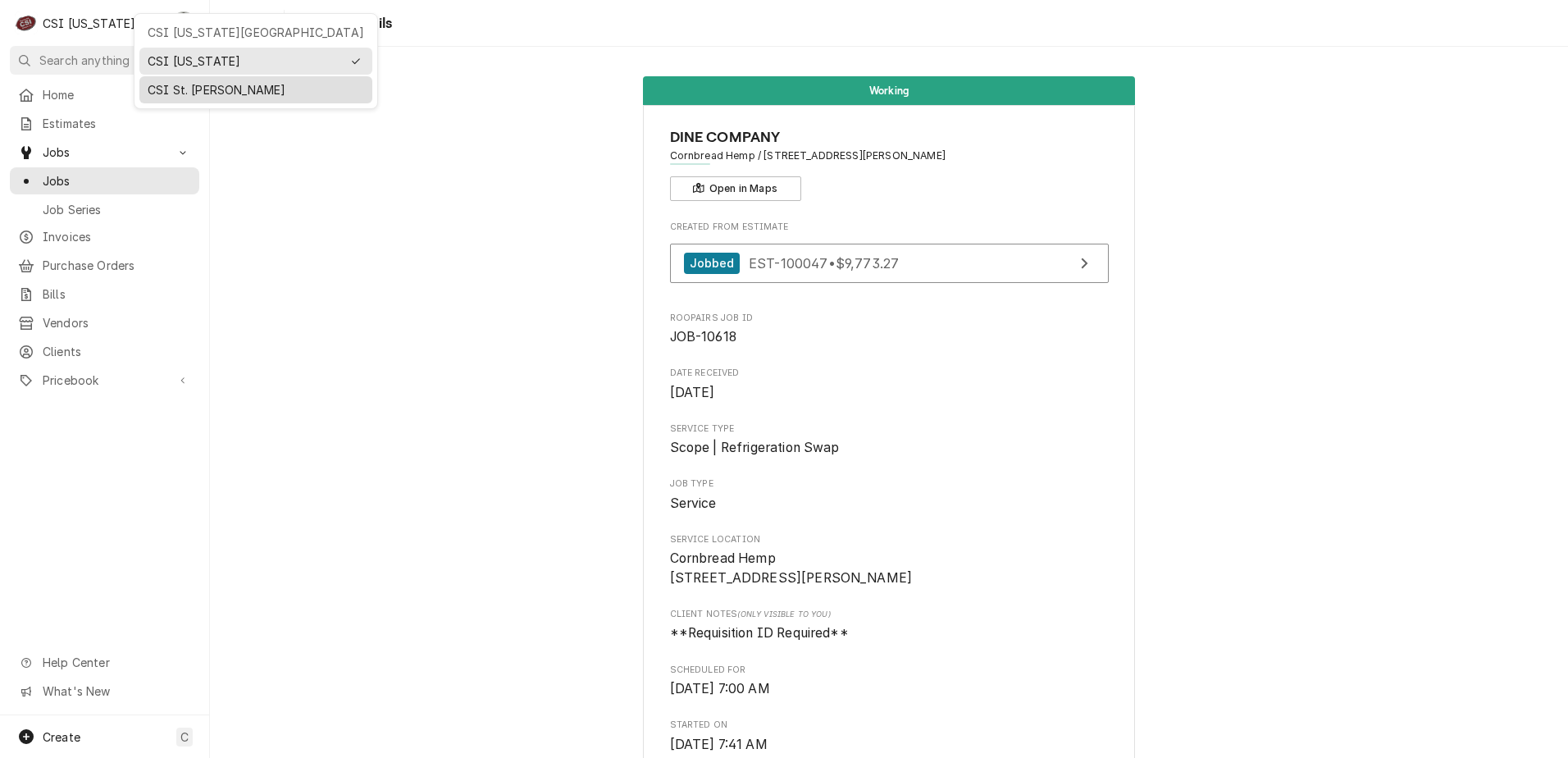
click at [192, 92] on div "CSI St. [PERSON_NAME]" at bounding box center [255, 90] width 216 height 17
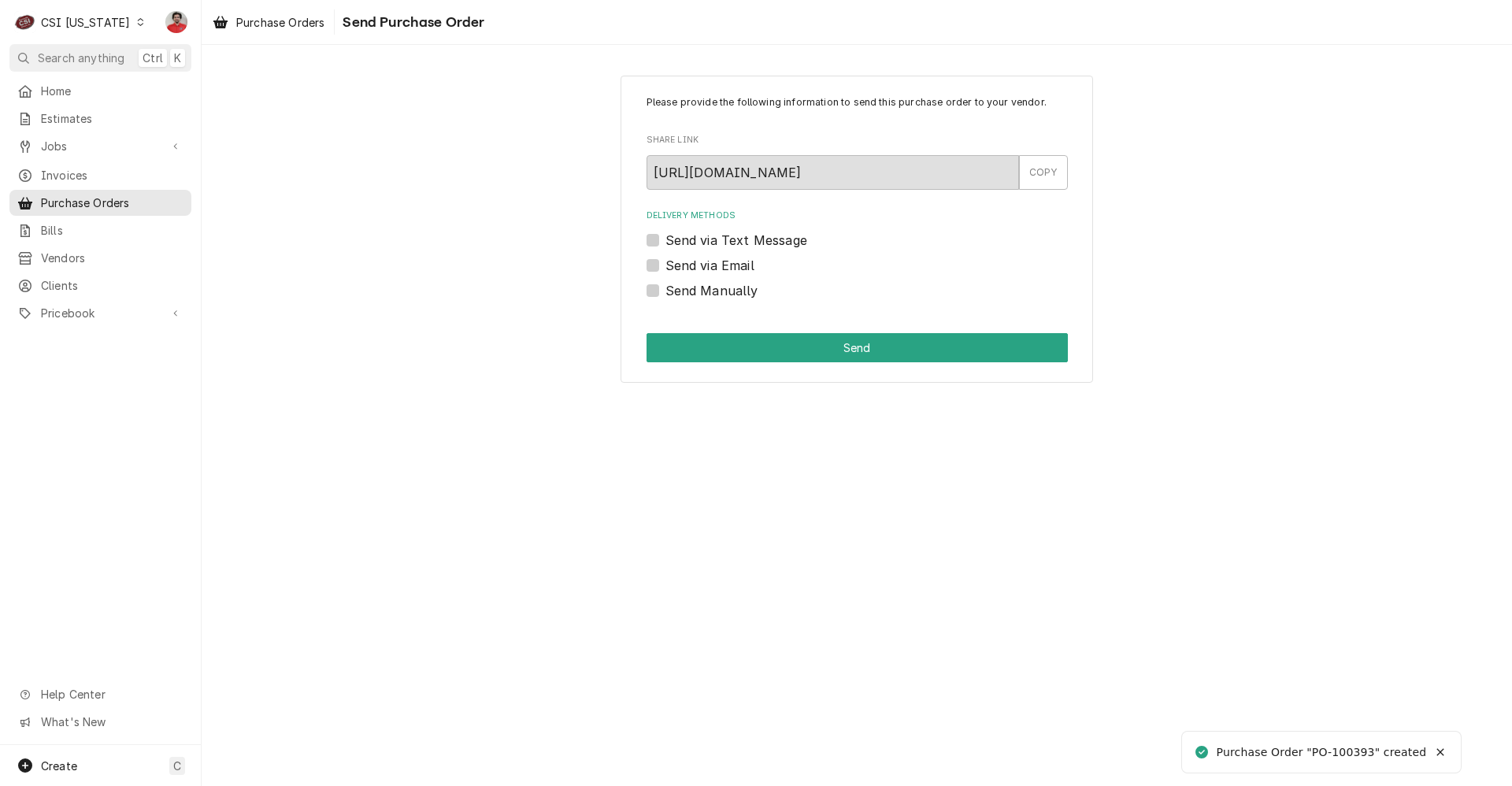
click at [756, 290] on div "Send Manually" at bounding box center [857, 290] width 421 height 19
click at [712, 287] on label "Send Manually" at bounding box center [712, 290] width 93 height 19
click at [712, 287] on input "Send Manually" at bounding box center [876, 298] width 421 height 35
checkbox input "true"
click at [727, 338] on button "Send" at bounding box center [857, 348] width 421 height 29
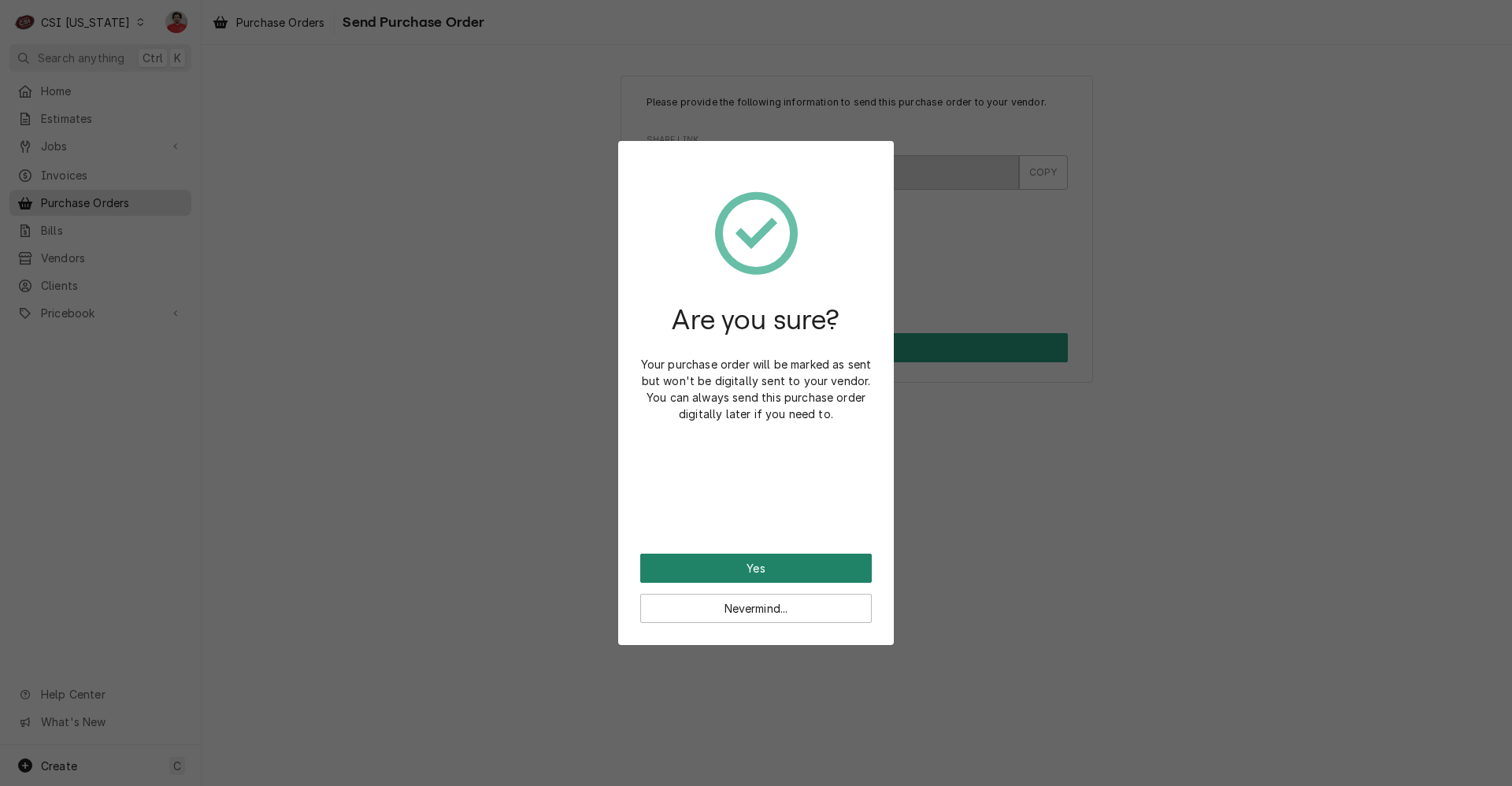
click at [744, 559] on button "Yes" at bounding box center [756, 568] width 232 height 29
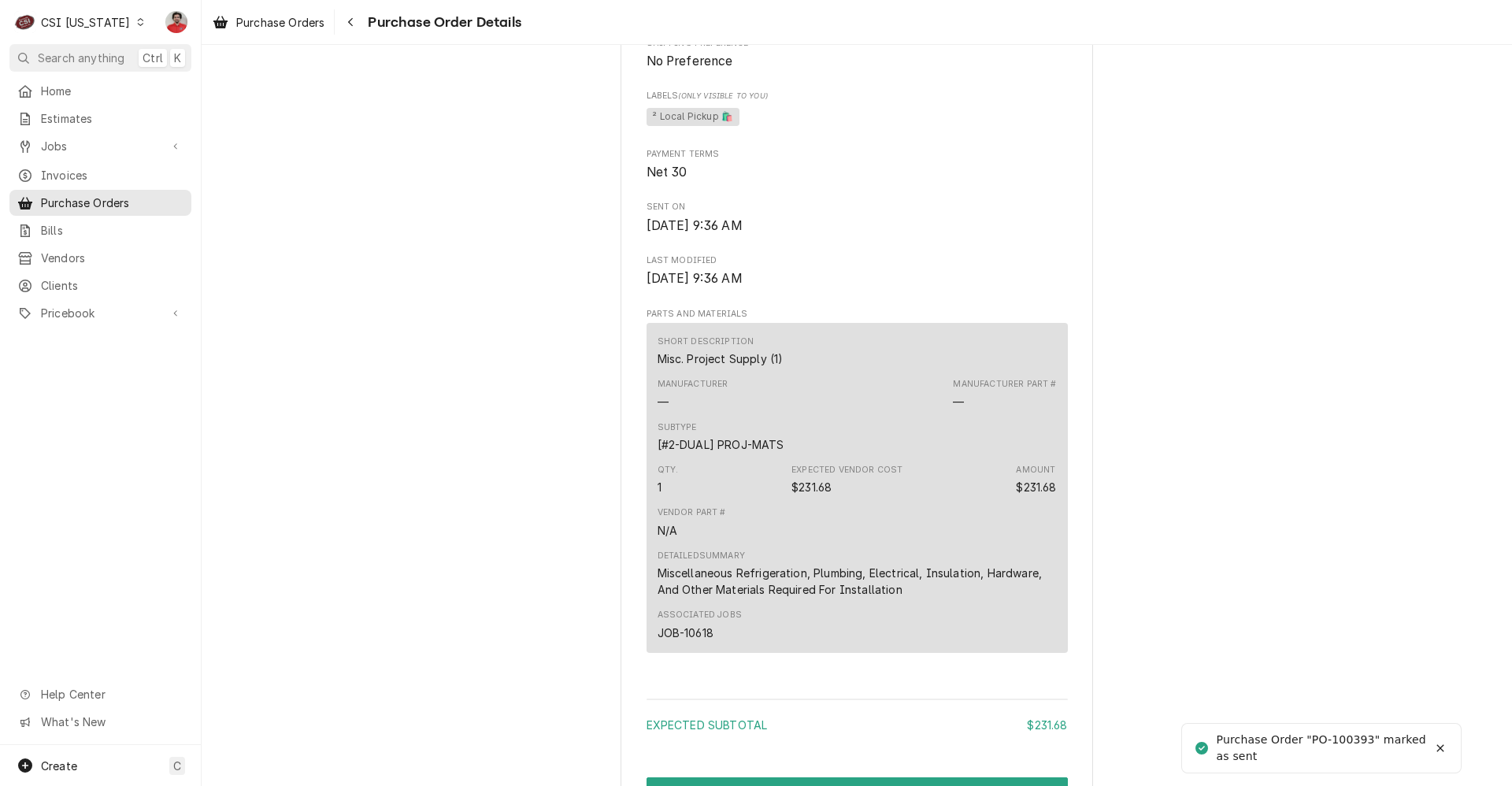
scroll to position [1066, 0]
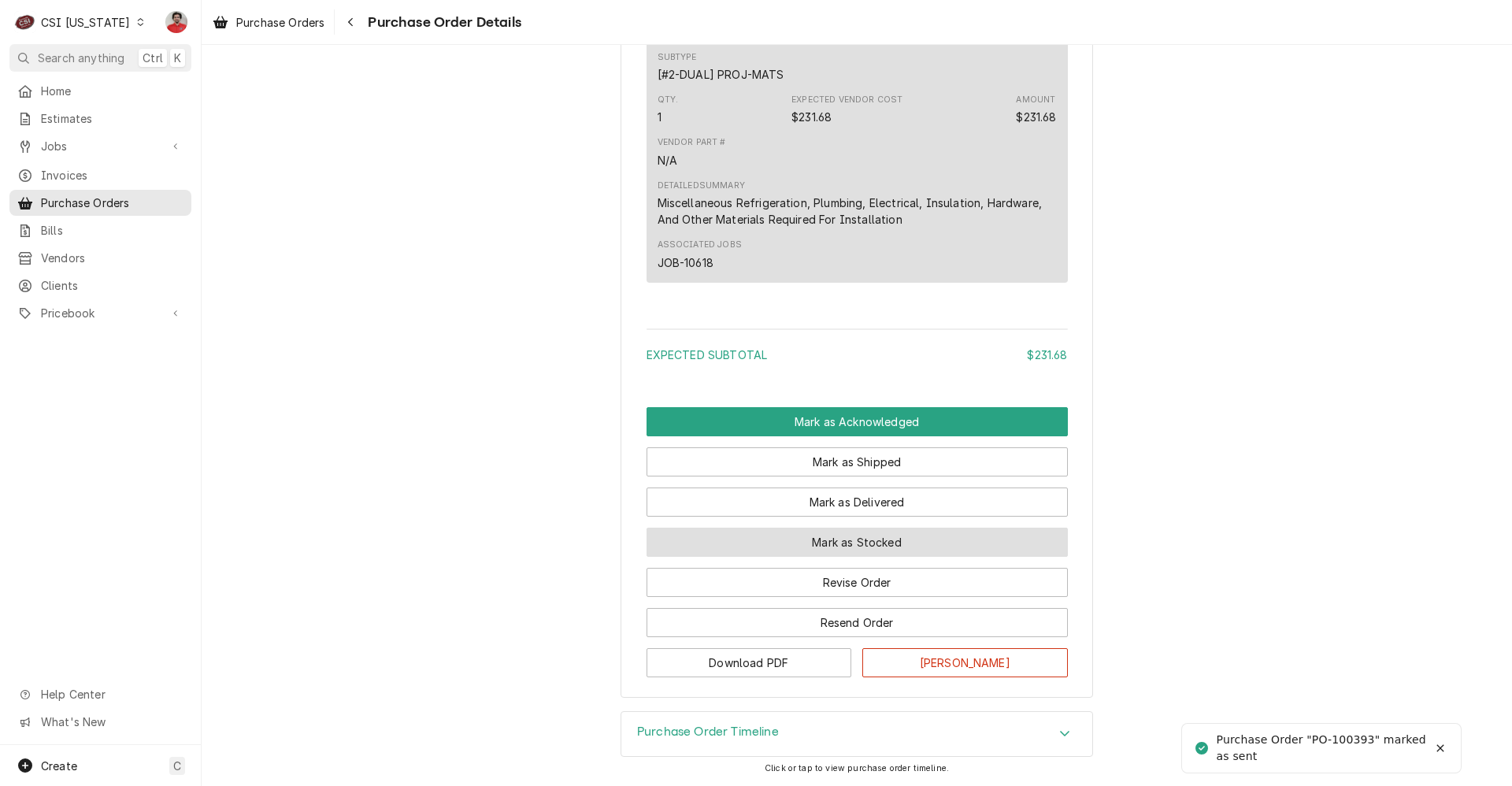
click at [796, 538] on button "Mark as Stocked" at bounding box center [857, 542] width 421 height 29
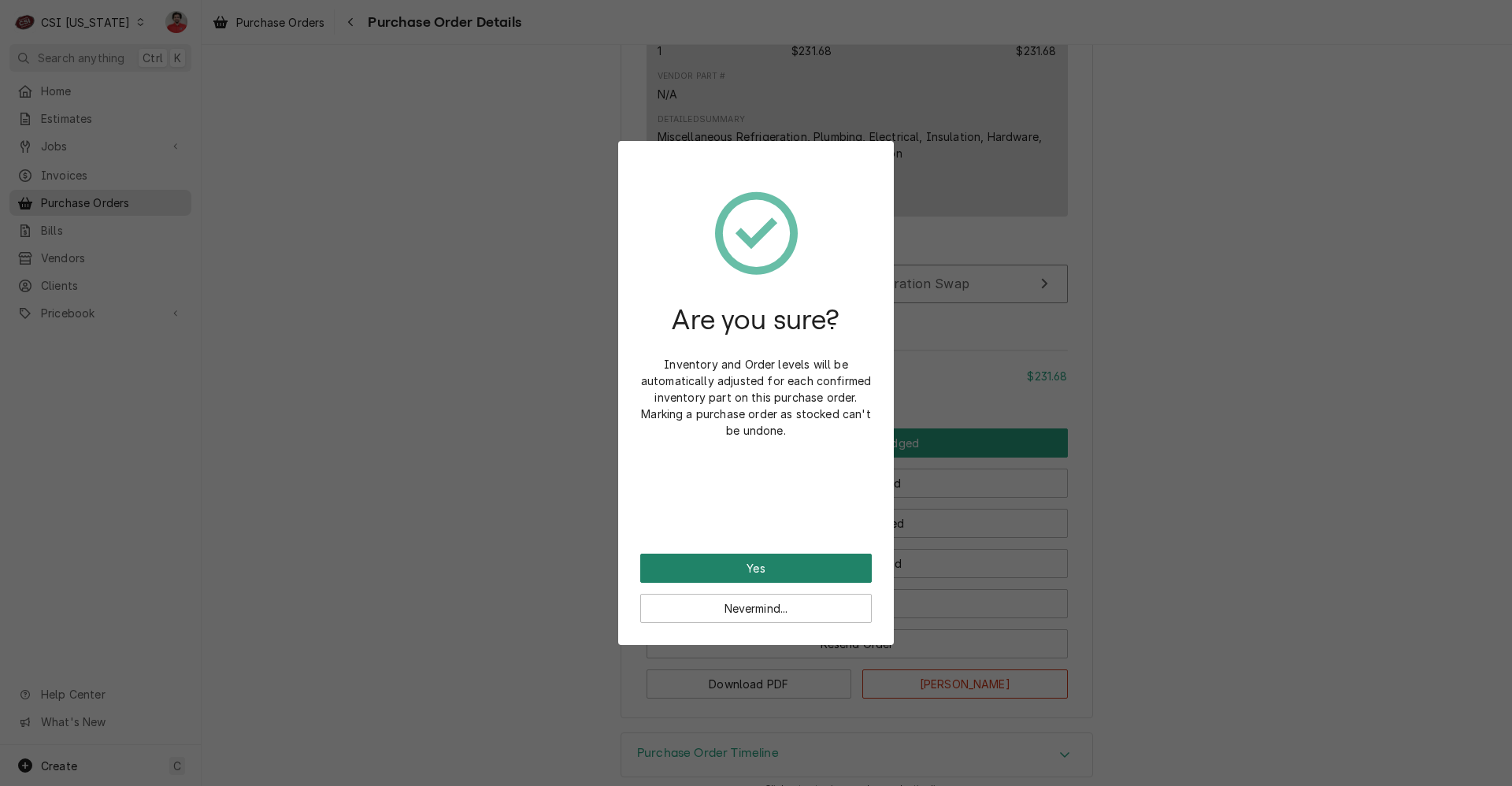
click at [788, 554] on button "Yes" at bounding box center [756, 568] width 232 height 29
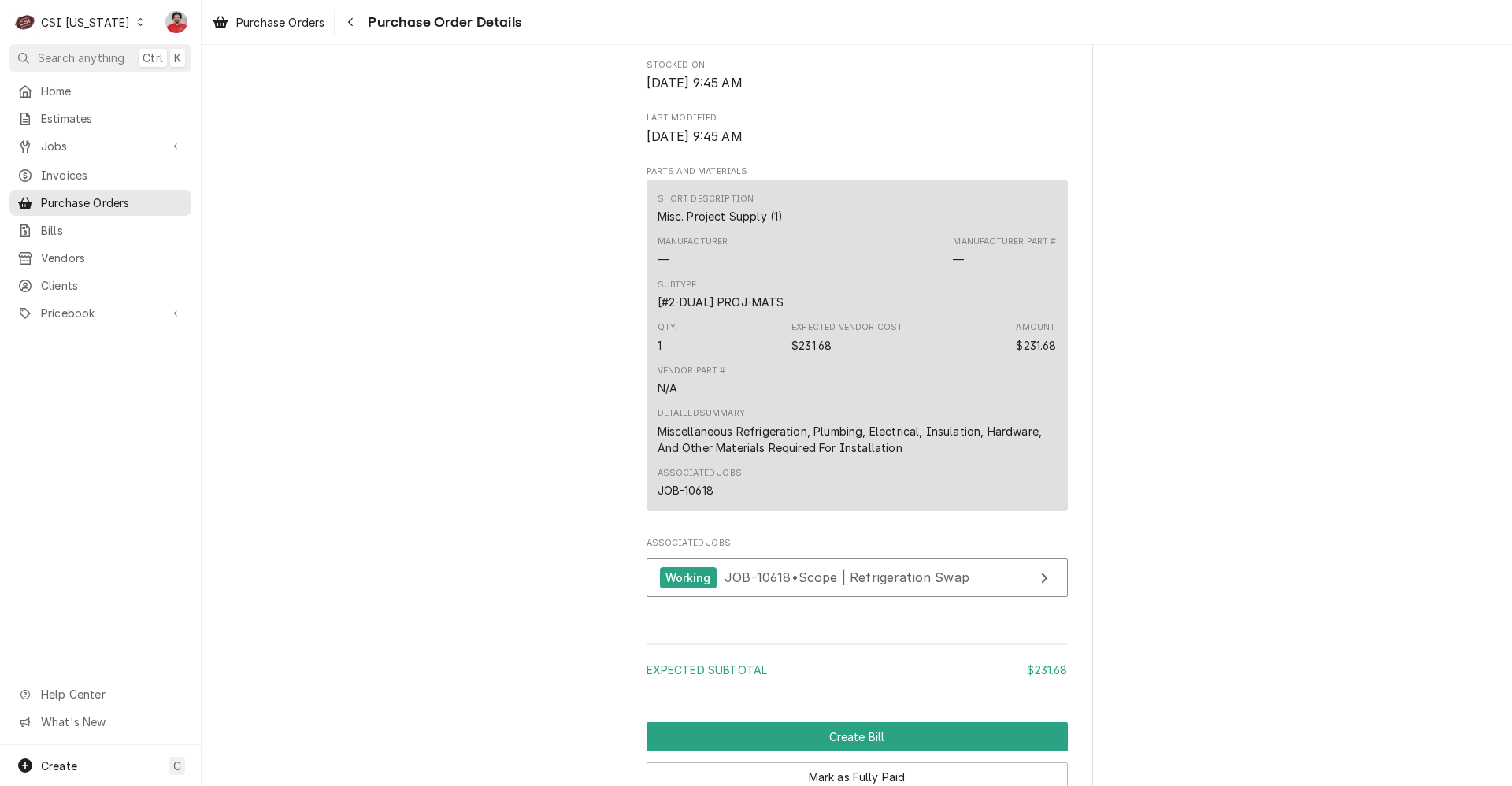
scroll to position [1024, 0]
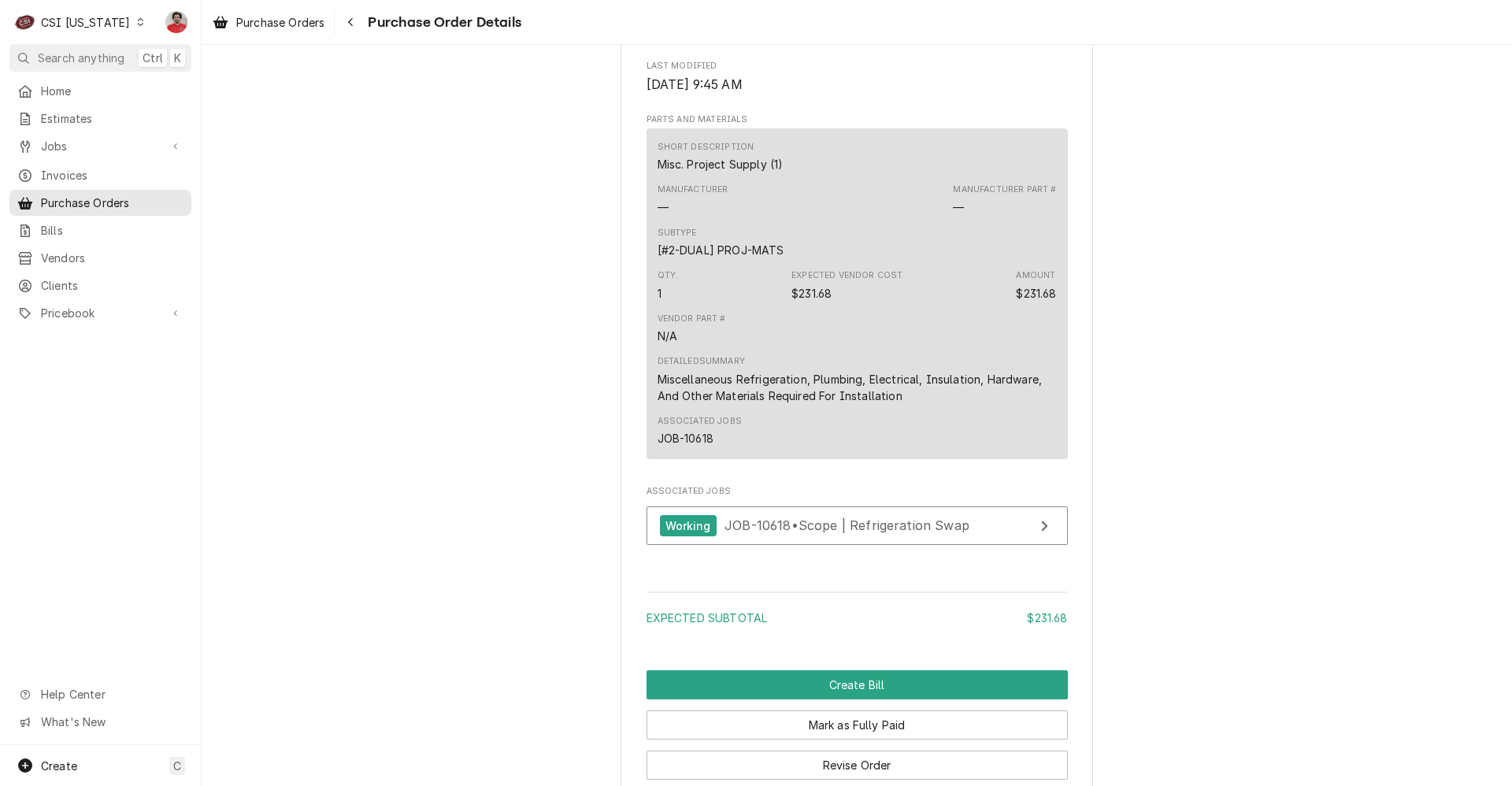
drag, startPoint x: 105, startPoint y: 24, endPoint x: 103, endPoint y: 35, distance: 11.2
click at [105, 24] on div "CSI Kentucky" at bounding box center [85, 22] width 89 height 16
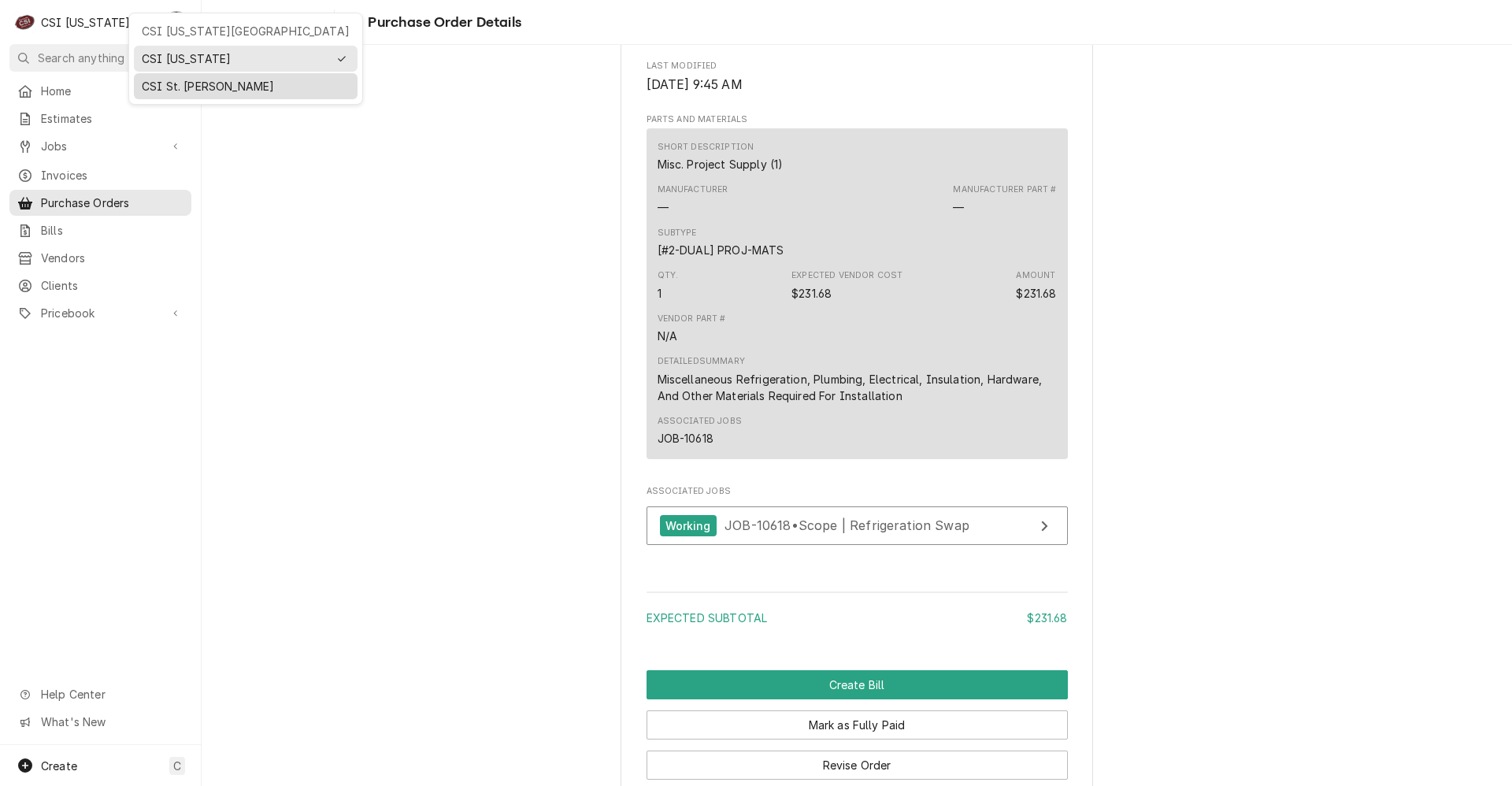
click at [169, 93] on div "CSI St. Louis" at bounding box center [246, 86] width 217 height 20
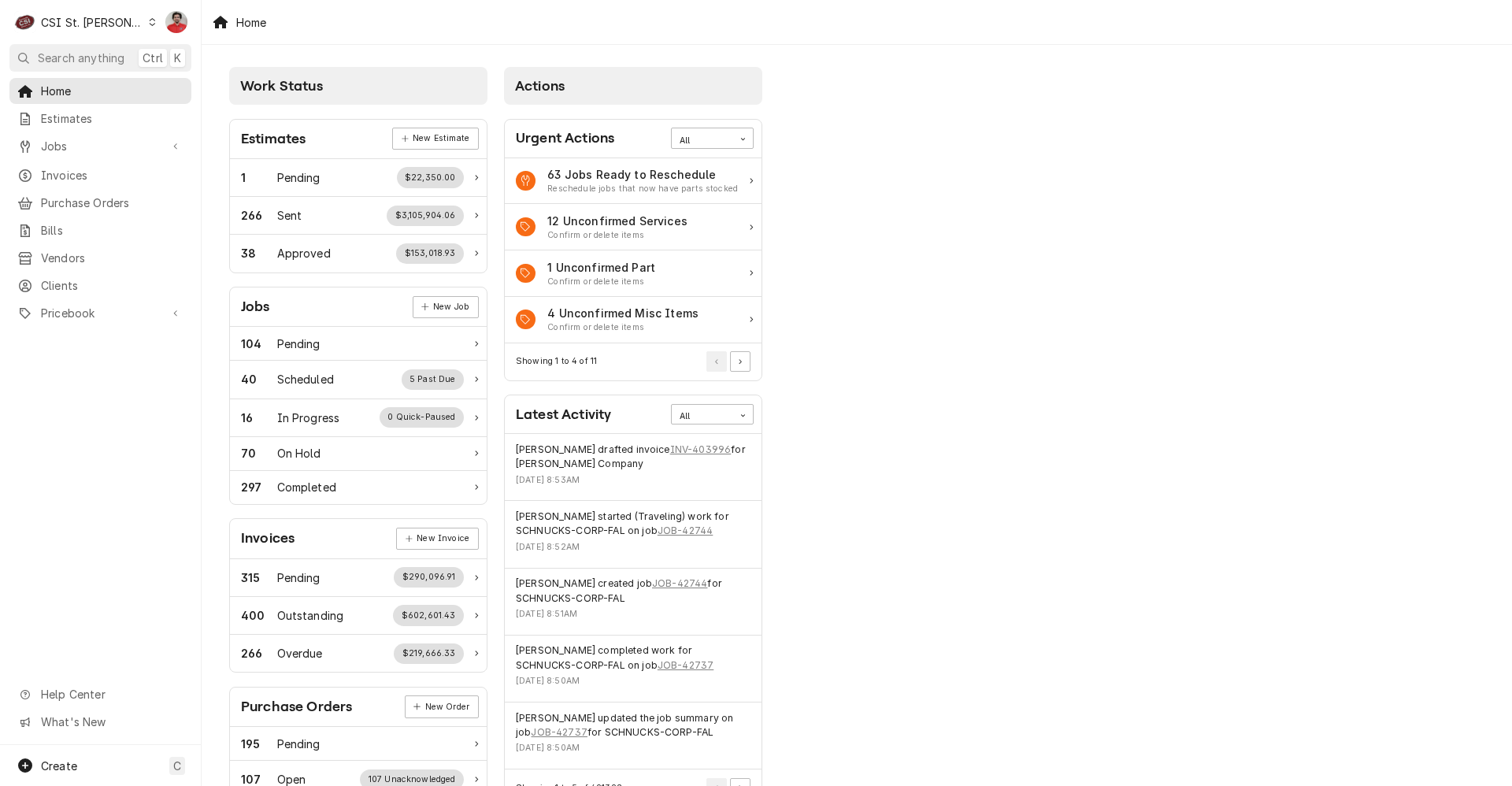
click at [148, 26] on div "Dynamic Content Wrapper" at bounding box center [153, 22] width 9 height 11
click at [148, 51] on div "CSI Kentucky" at bounding box center [241, 58] width 208 height 16
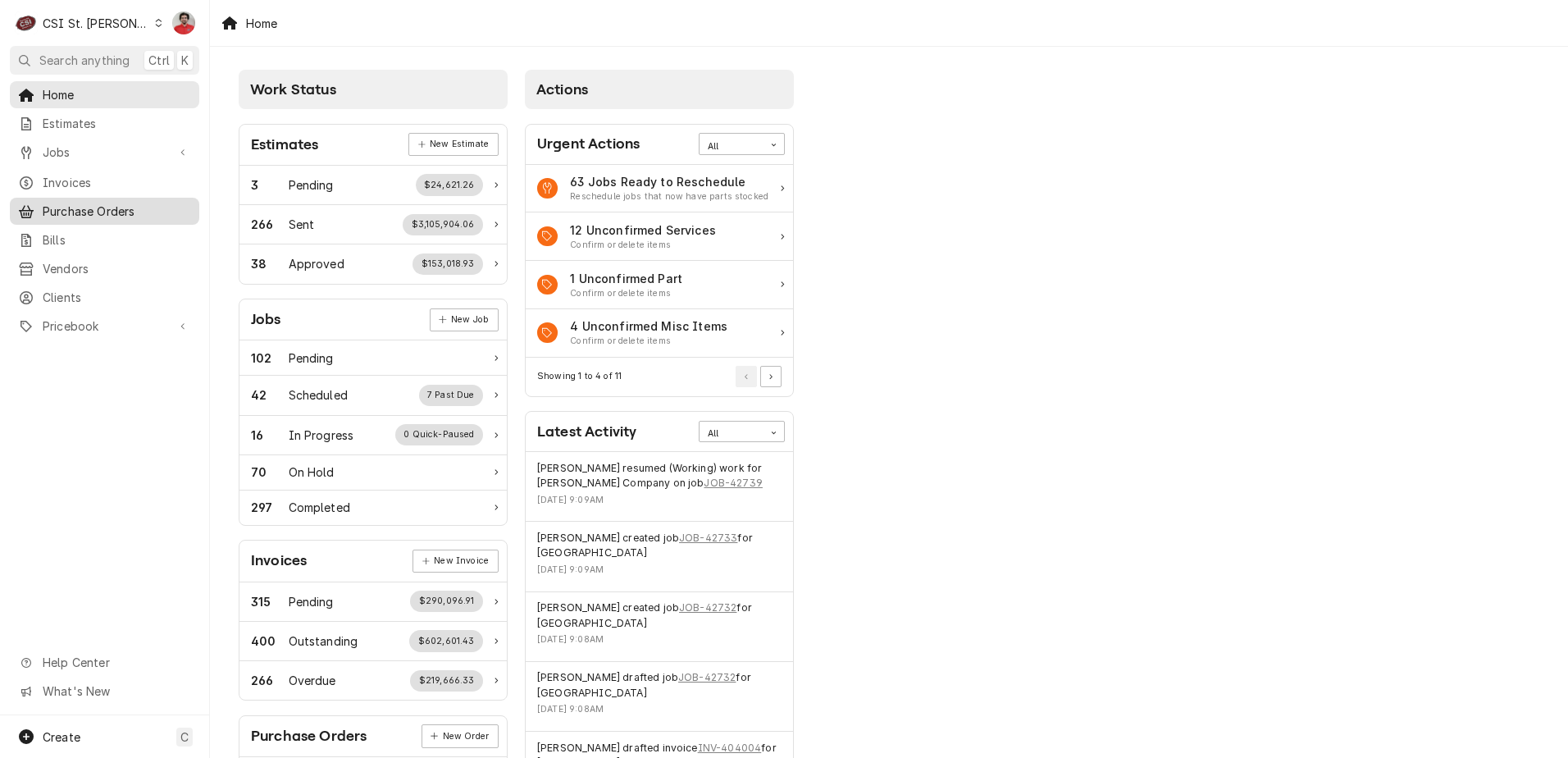
click at [116, 204] on span "Purchase Orders" at bounding box center [117, 211] width 149 height 17
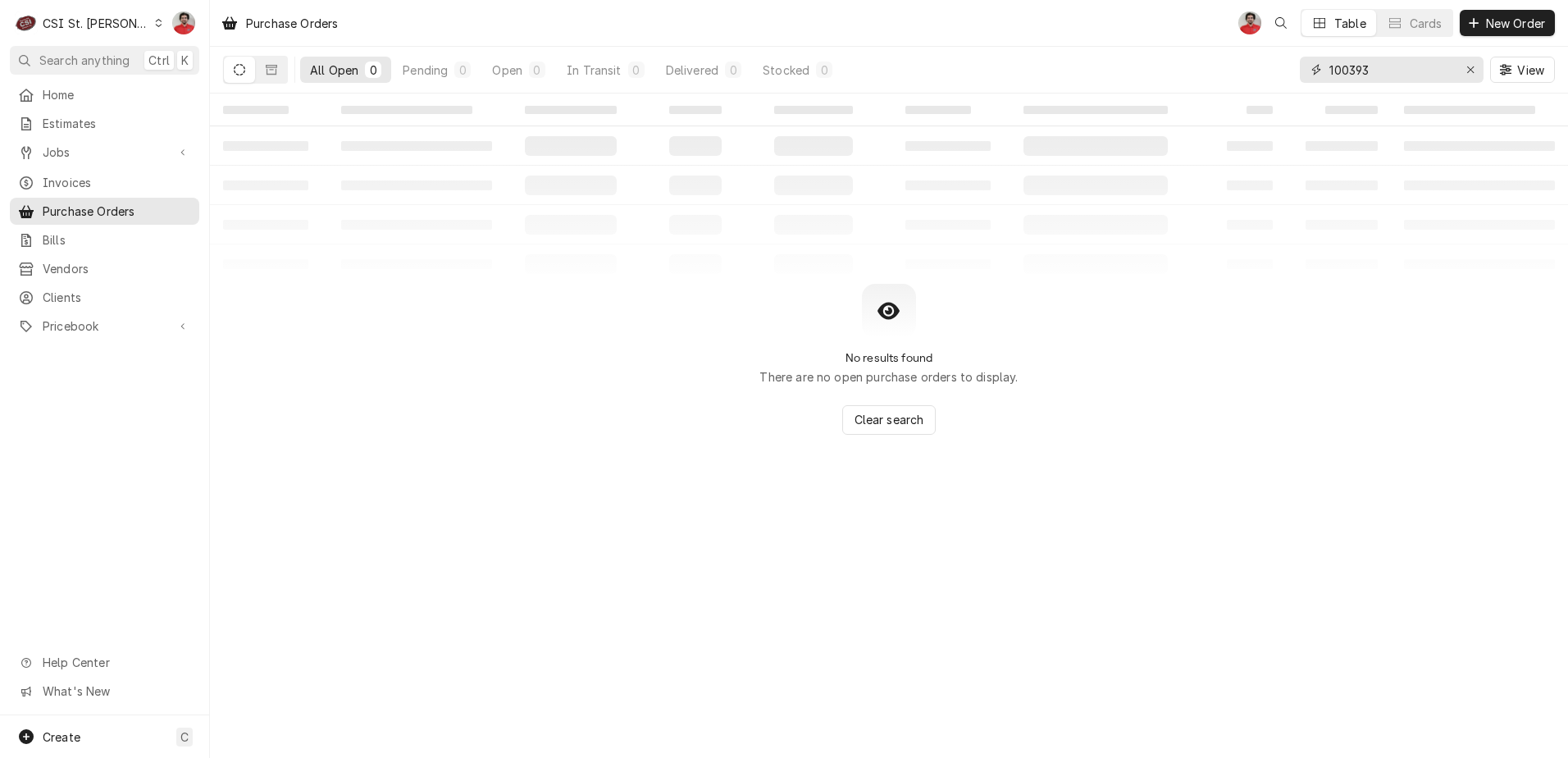
click at [1405, 72] on input "100393" at bounding box center [1390, 69] width 123 height 26
type input "42716"
click at [1394, 70] on input "42716" at bounding box center [1390, 69] width 123 height 26
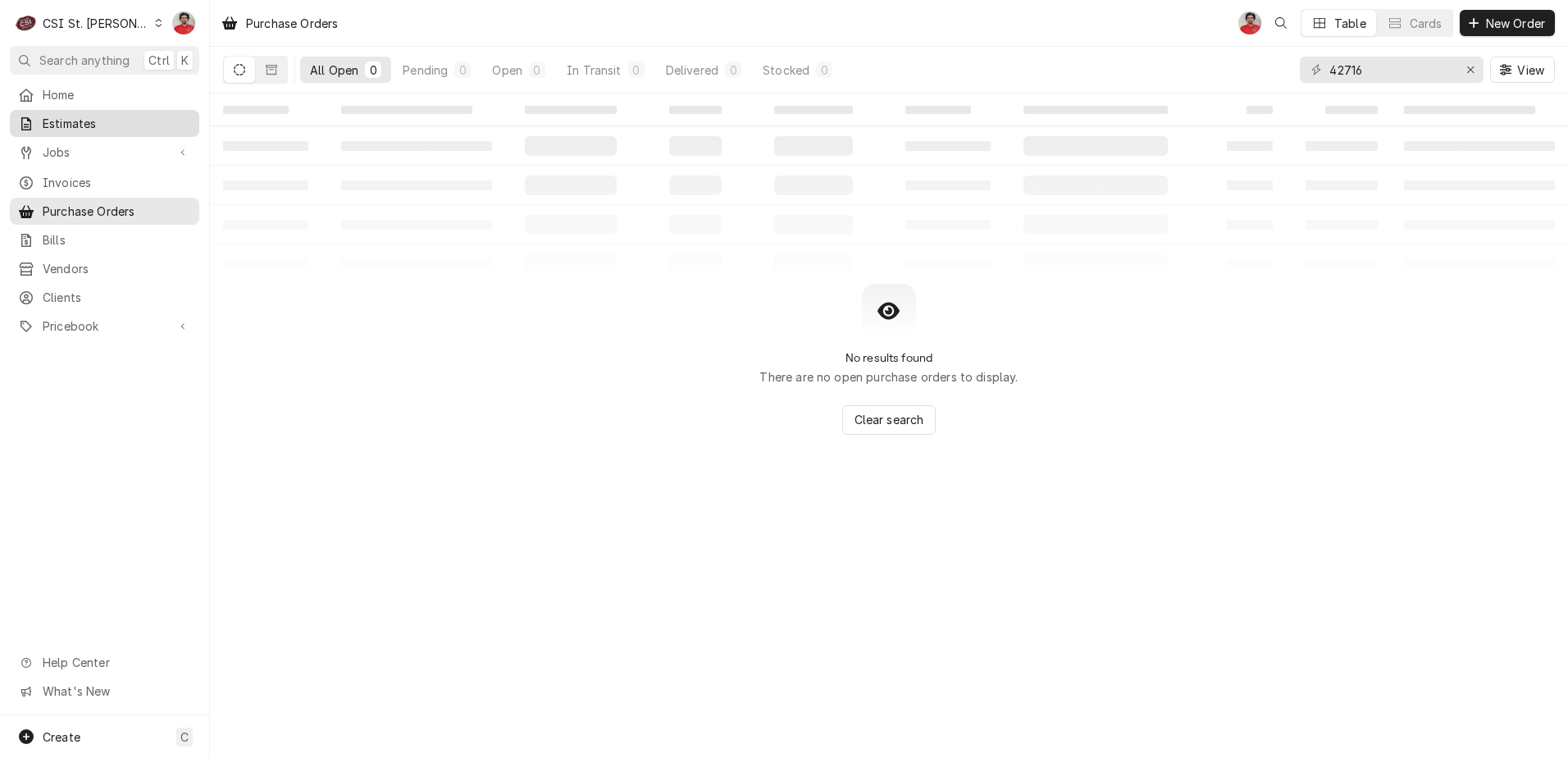
click at [90, 129] on div "Estimates" at bounding box center [104, 124] width 182 height 21
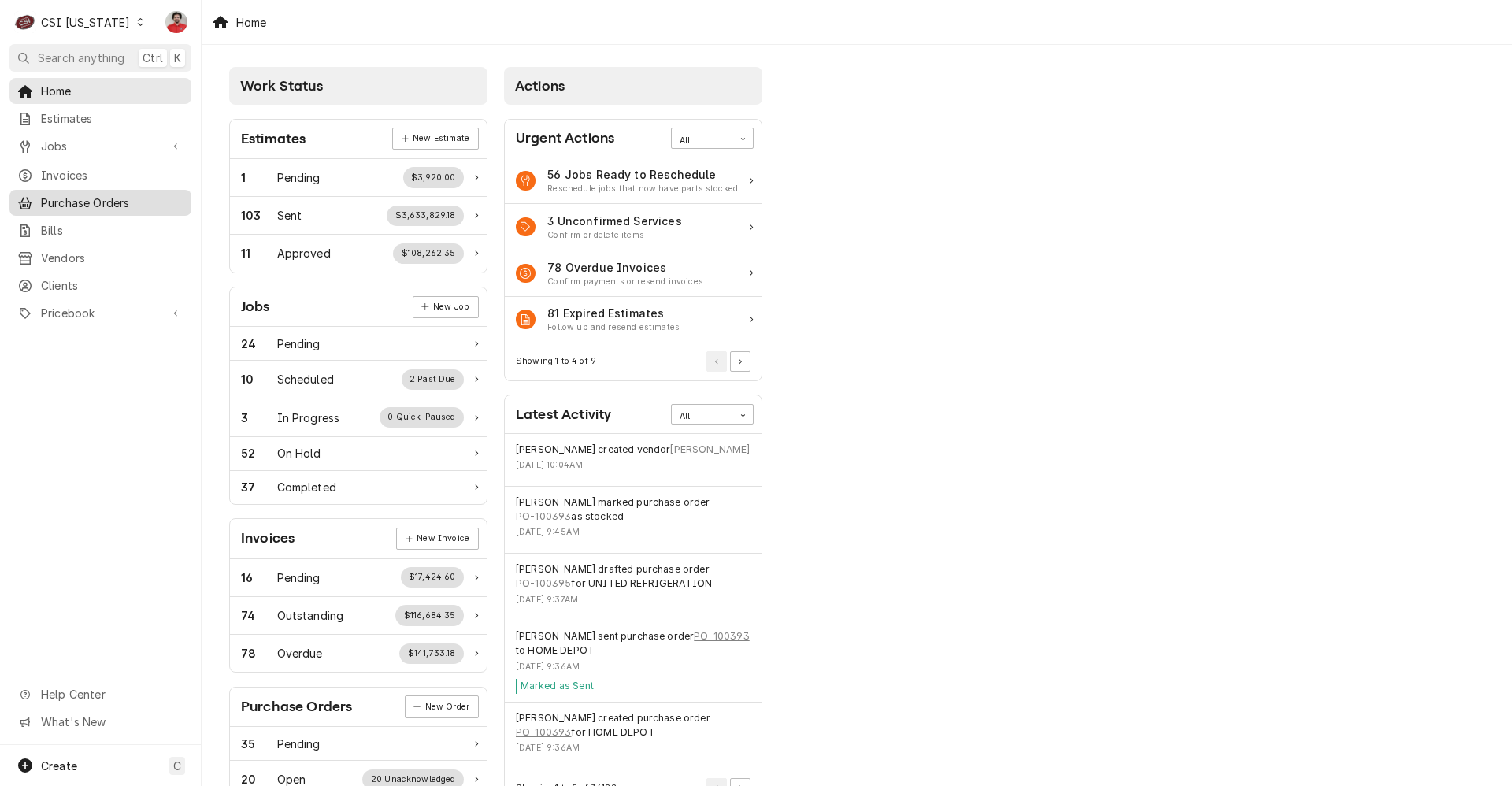
click at [102, 206] on div "Purchase Orders" at bounding box center [100, 203] width 175 height 20
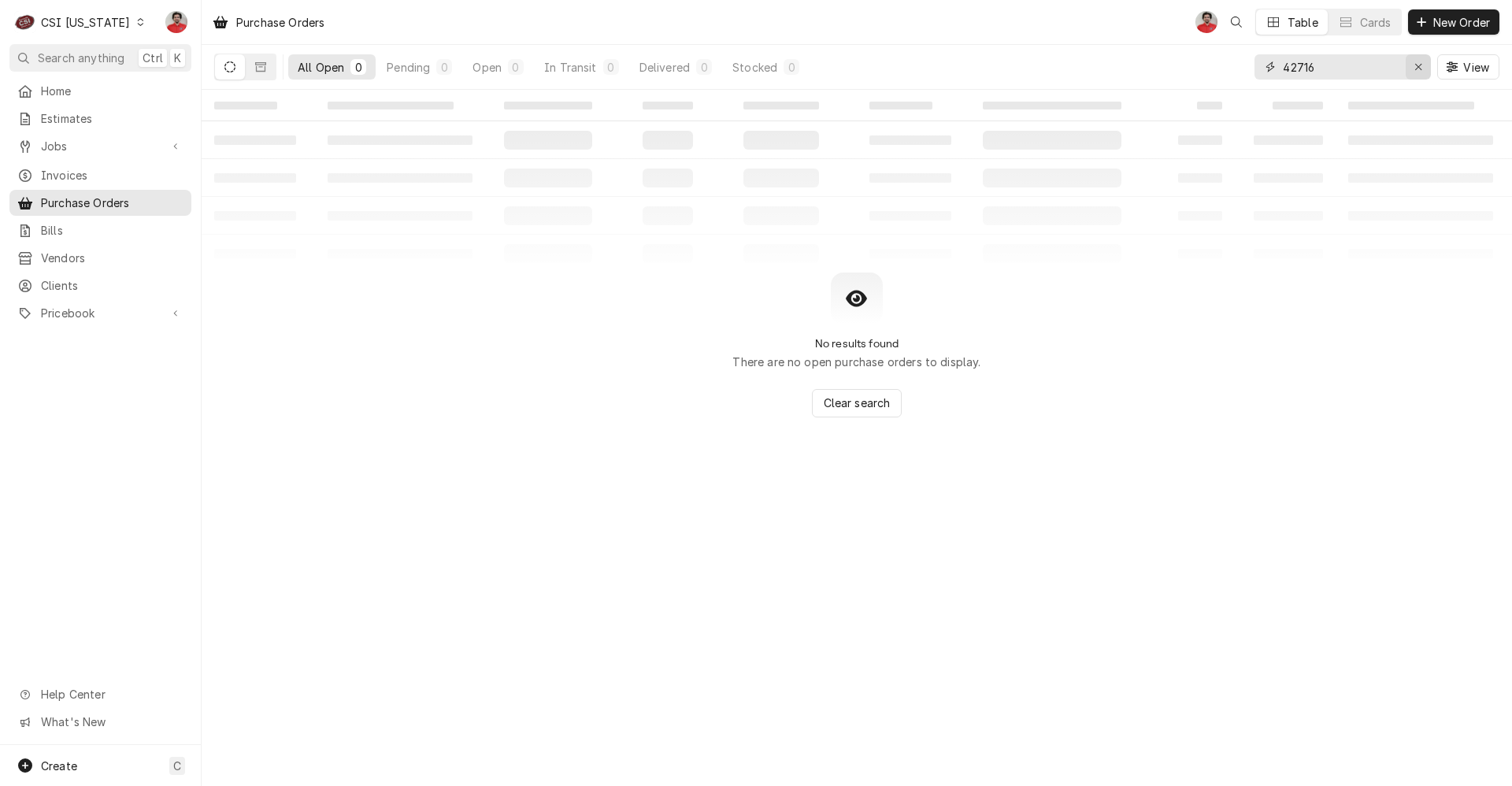
click at [1416, 74] on div "Erase input" at bounding box center [1419, 67] width 16 height 16
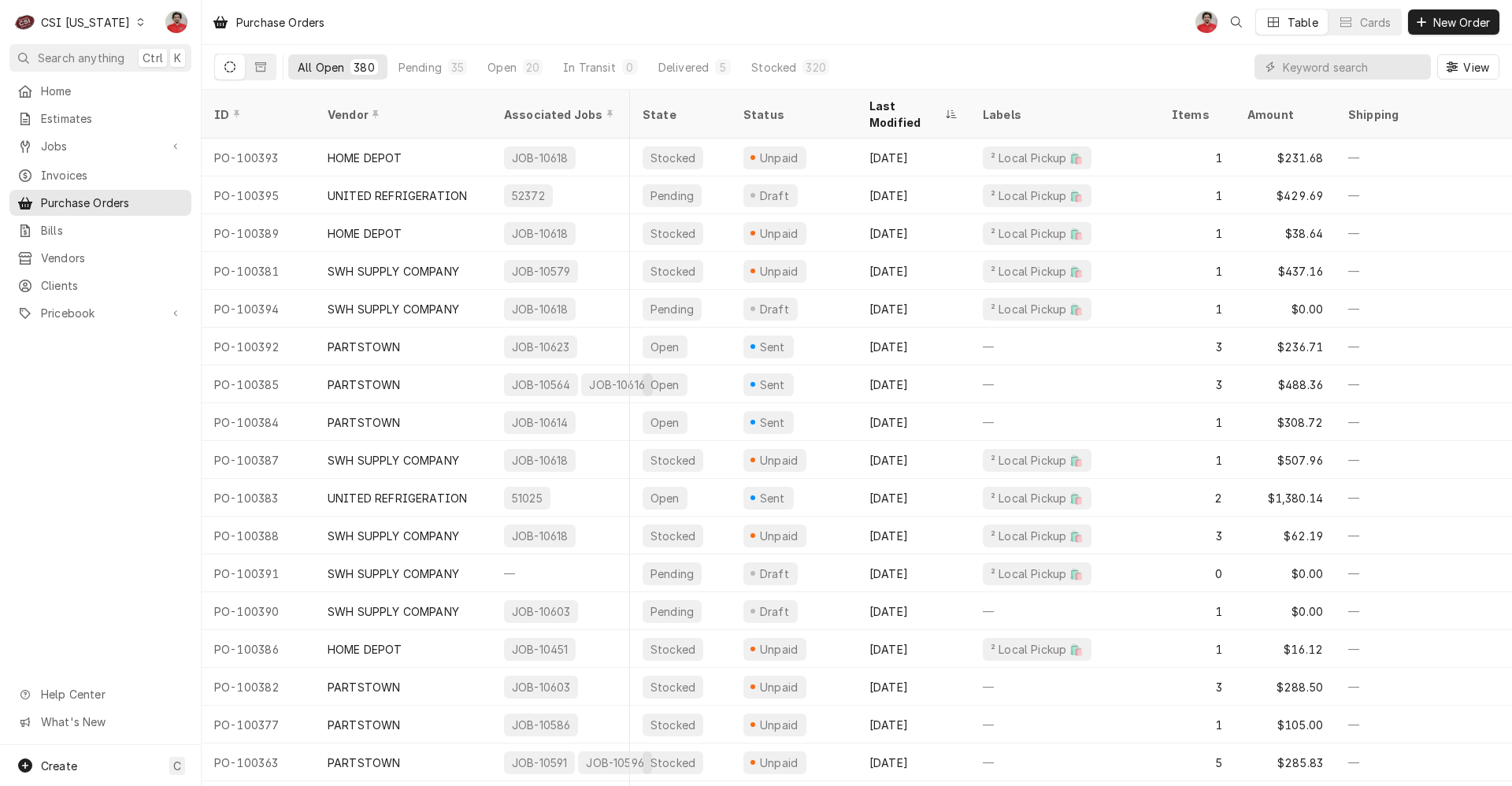
scroll to position [0, 252]
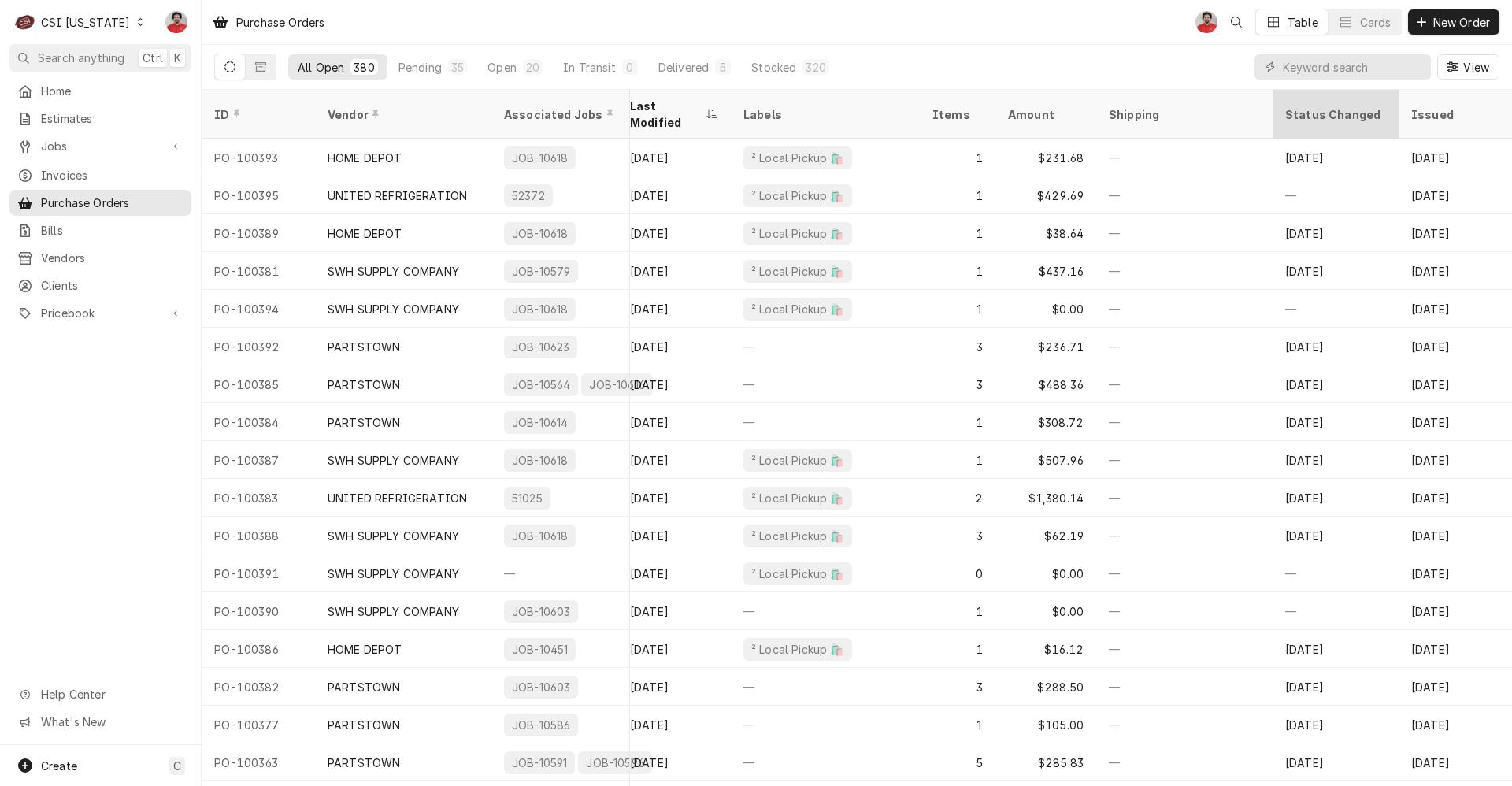
click at [1311, 110] on div "Status Changed" at bounding box center [1336, 114] width 101 height 16
click at [1446, 106] on div "Issued" at bounding box center [1454, 114] width 85 height 16
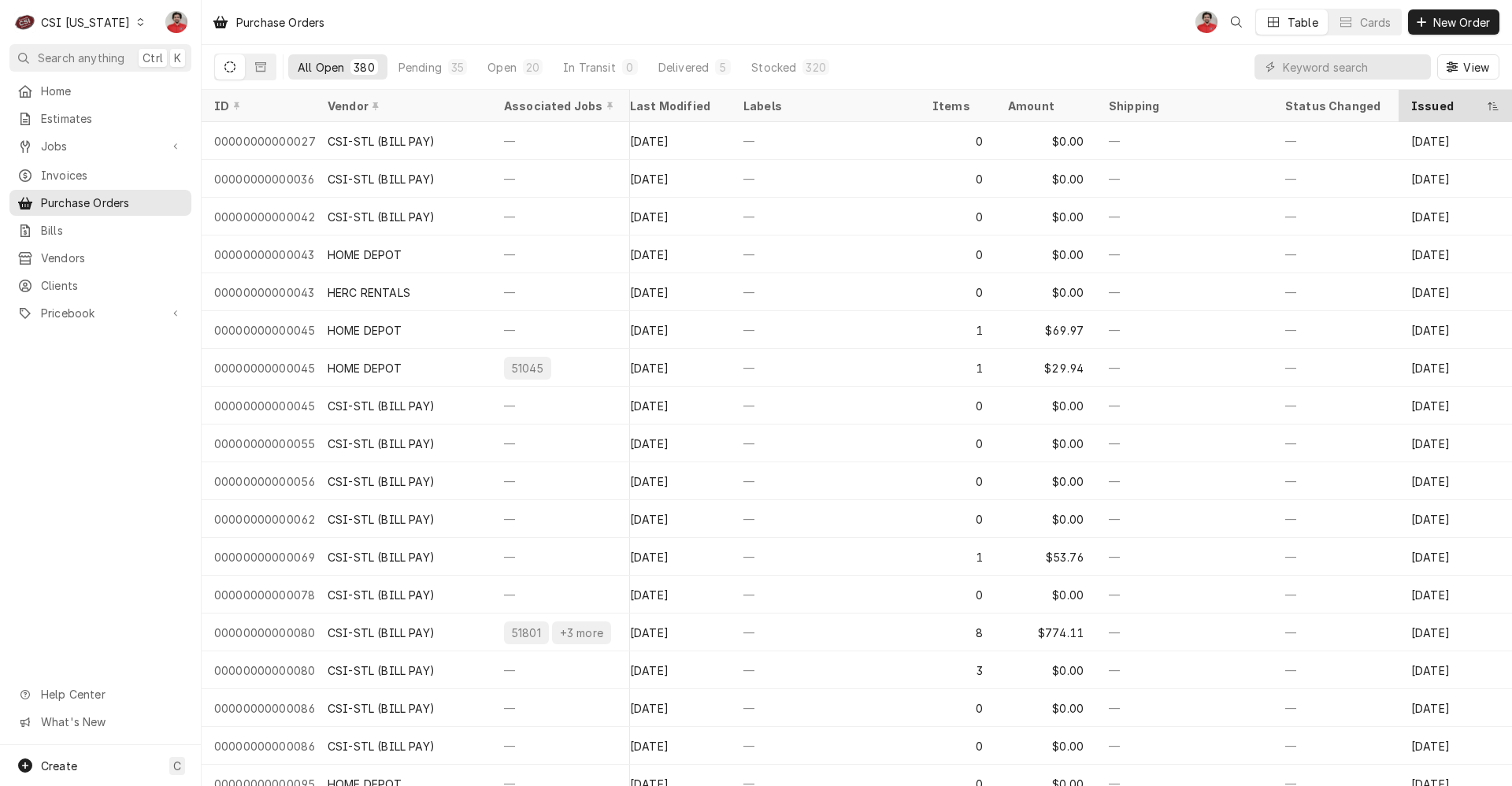
click at [1411, 107] on div "Issued" at bounding box center [1447, 106] width 73 height 16
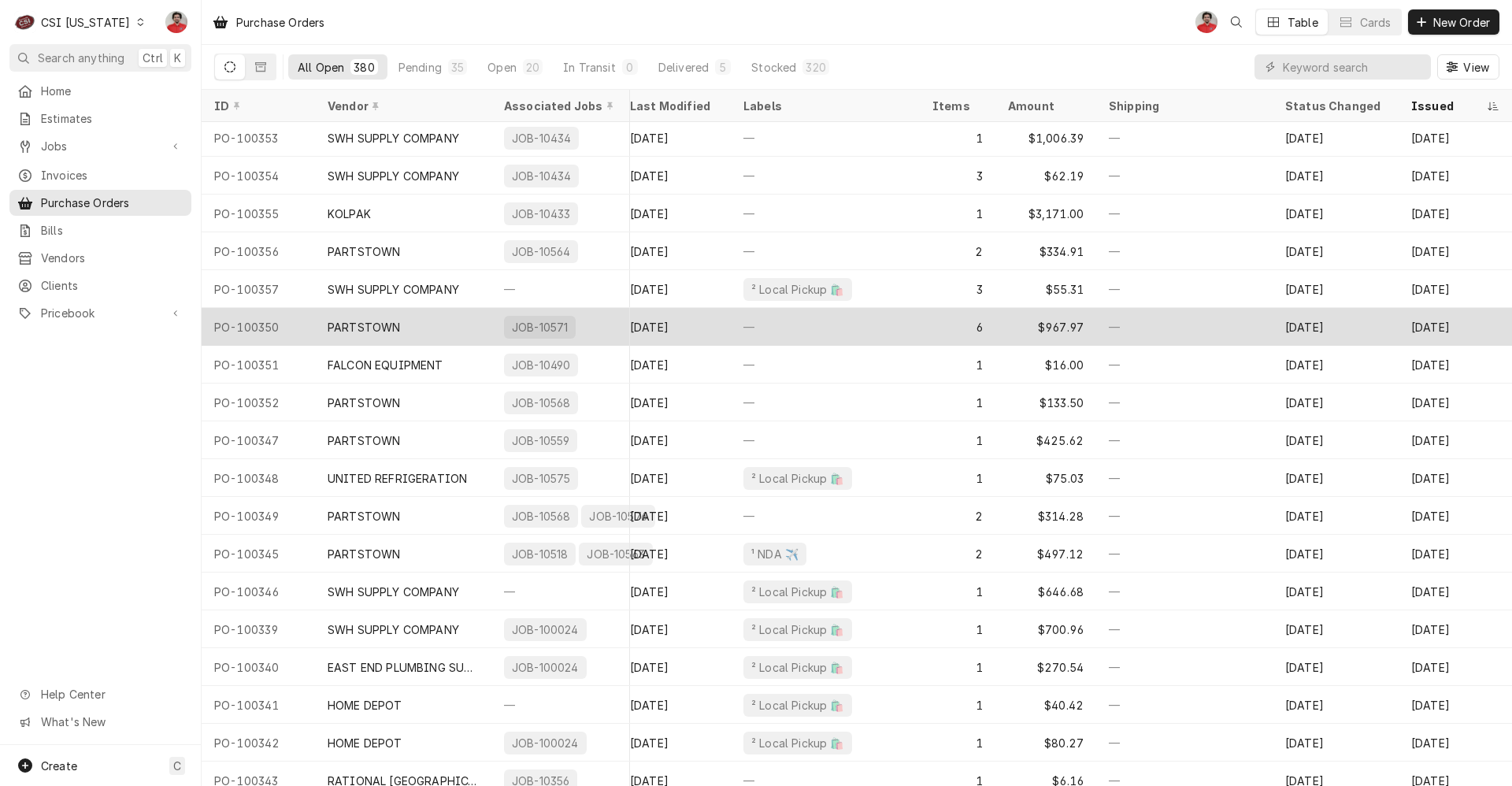
scroll to position [1387, 252]
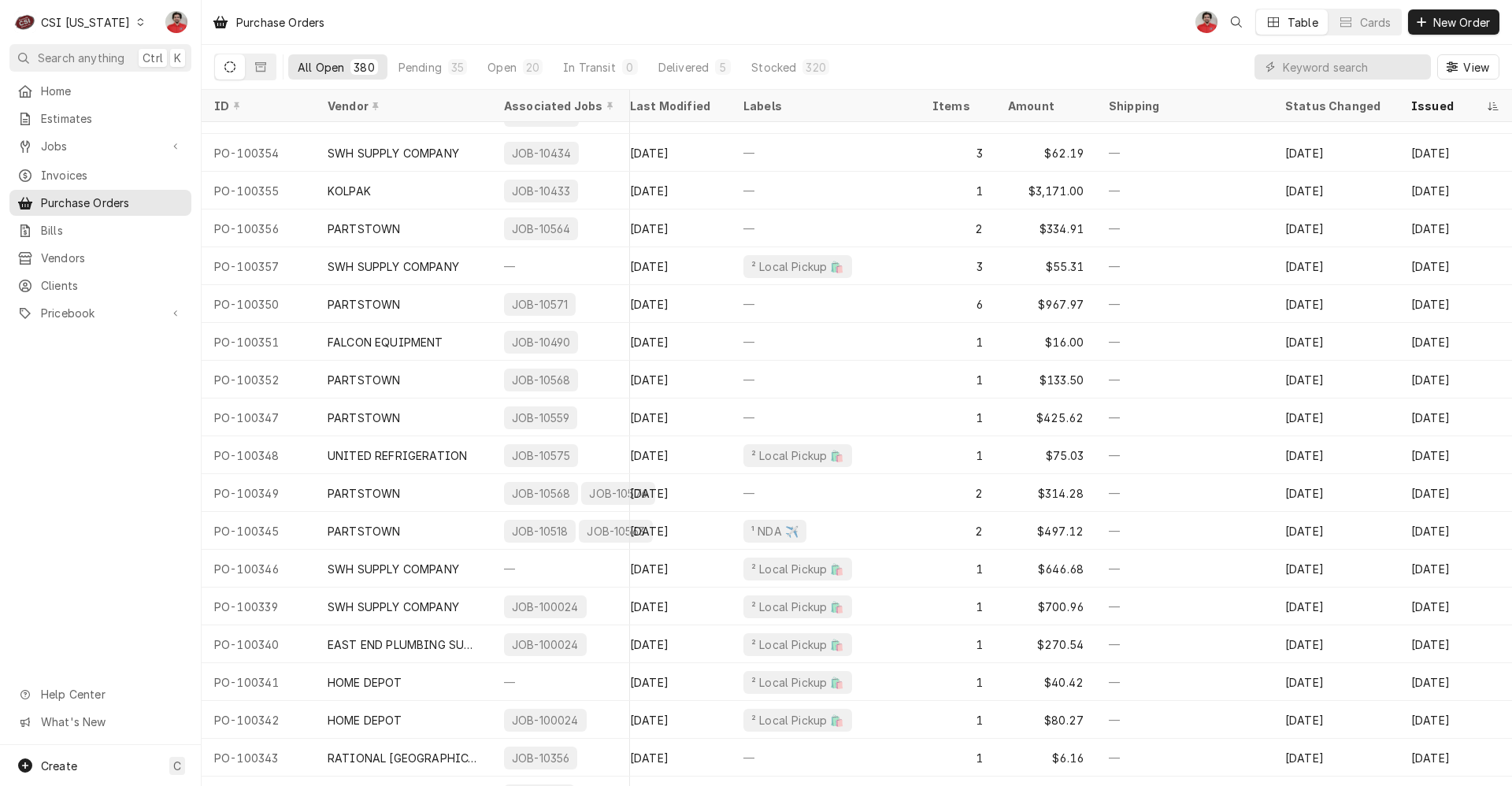
click at [111, 19] on div "CSI Kentucky" at bounding box center [85, 22] width 89 height 16
click at [204, 83] on div "CSI St. Louis" at bounding box center [245, 86] width 208 height 16
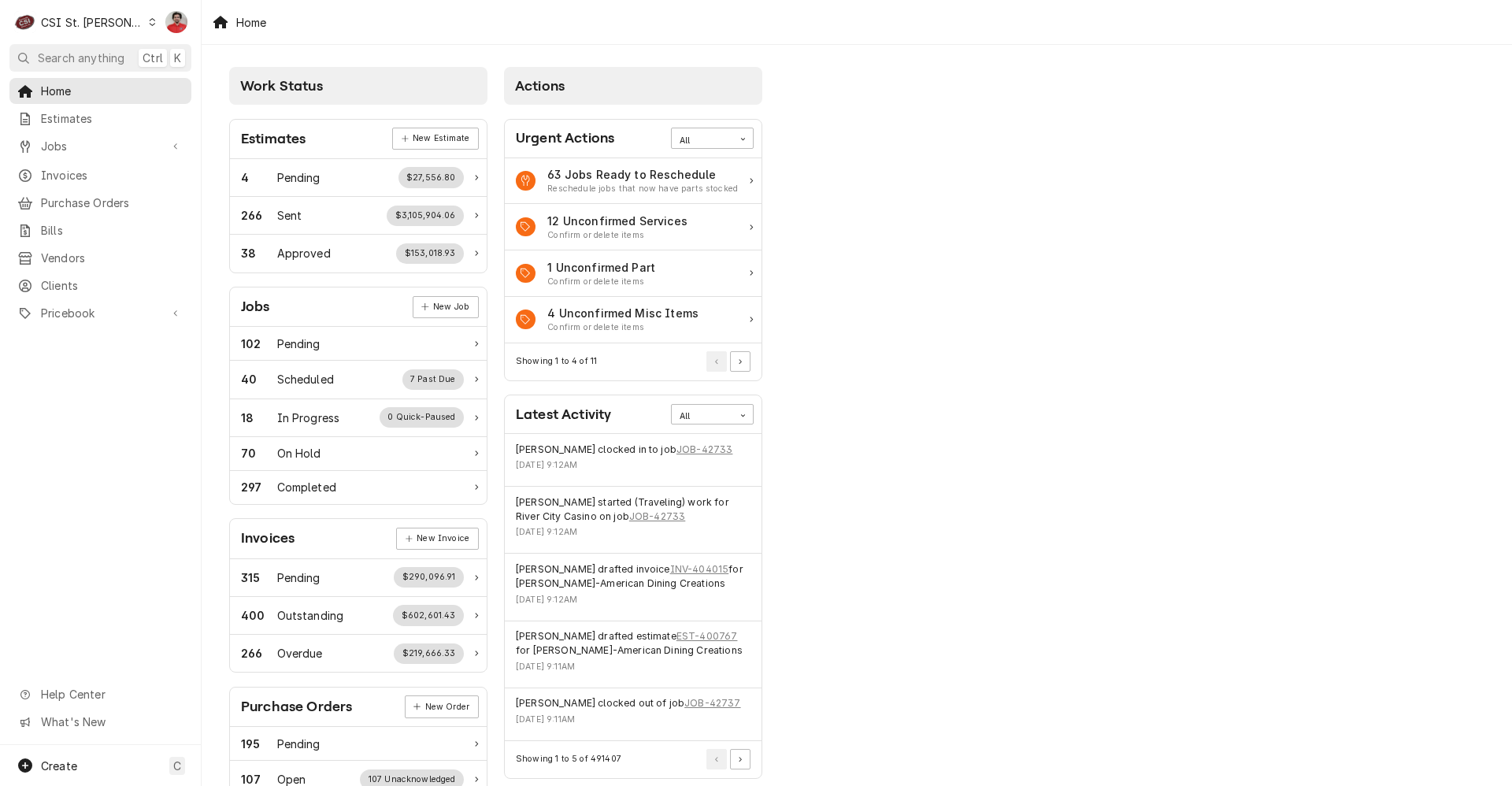
click at [85, 22] on div "CSI St. [PERSON_NAME]" at bounding box center [93, 22] width 102 height 16
click at [161, 37] on div "CSI [US_STATE][GEOGRAPHIC_DATA]" at bounding box center [241, 31] width 208 height 16
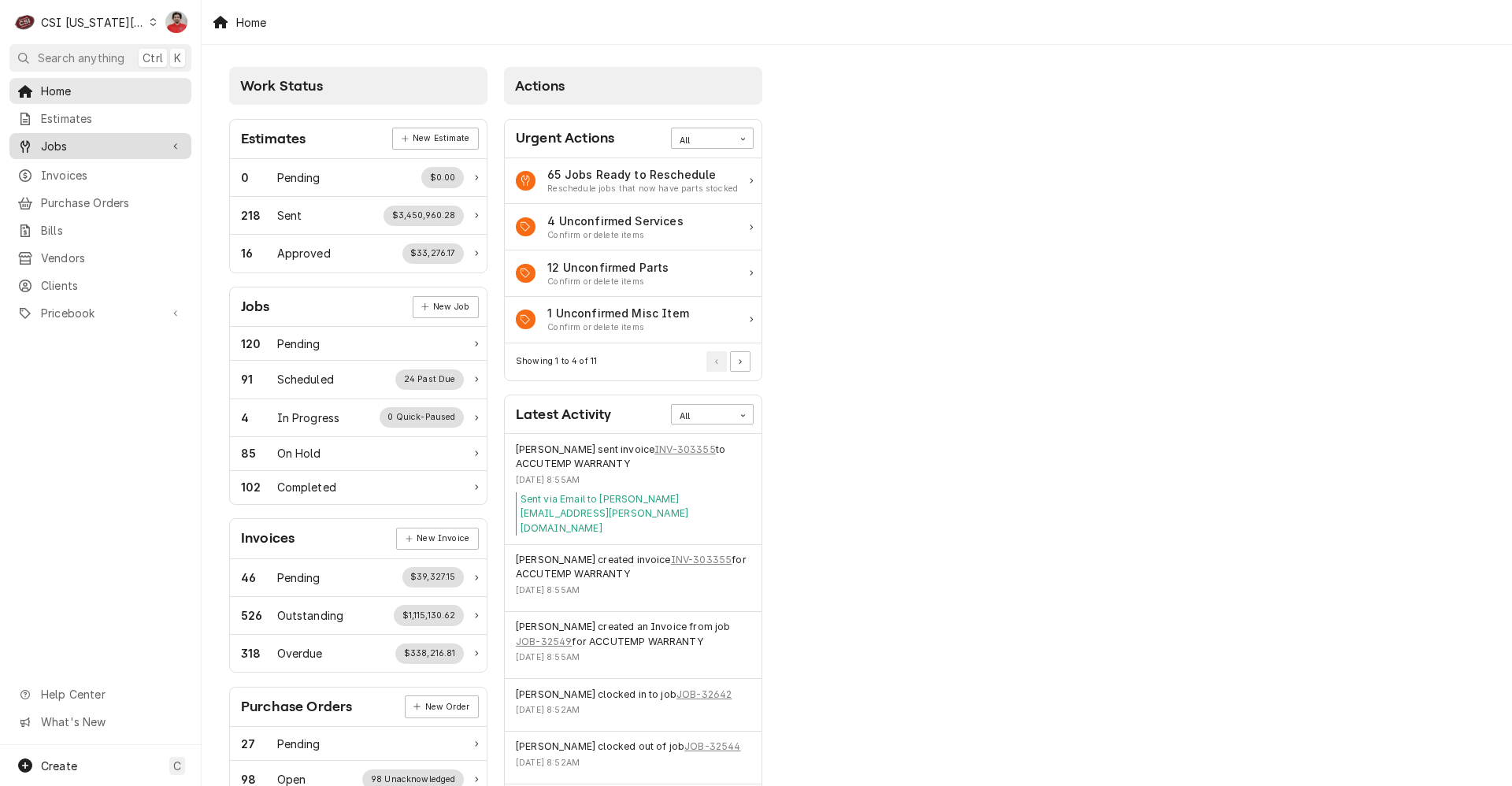
click at [96, 145] on span "Jobs" at bounding box center [101, 146] width 119 height 16
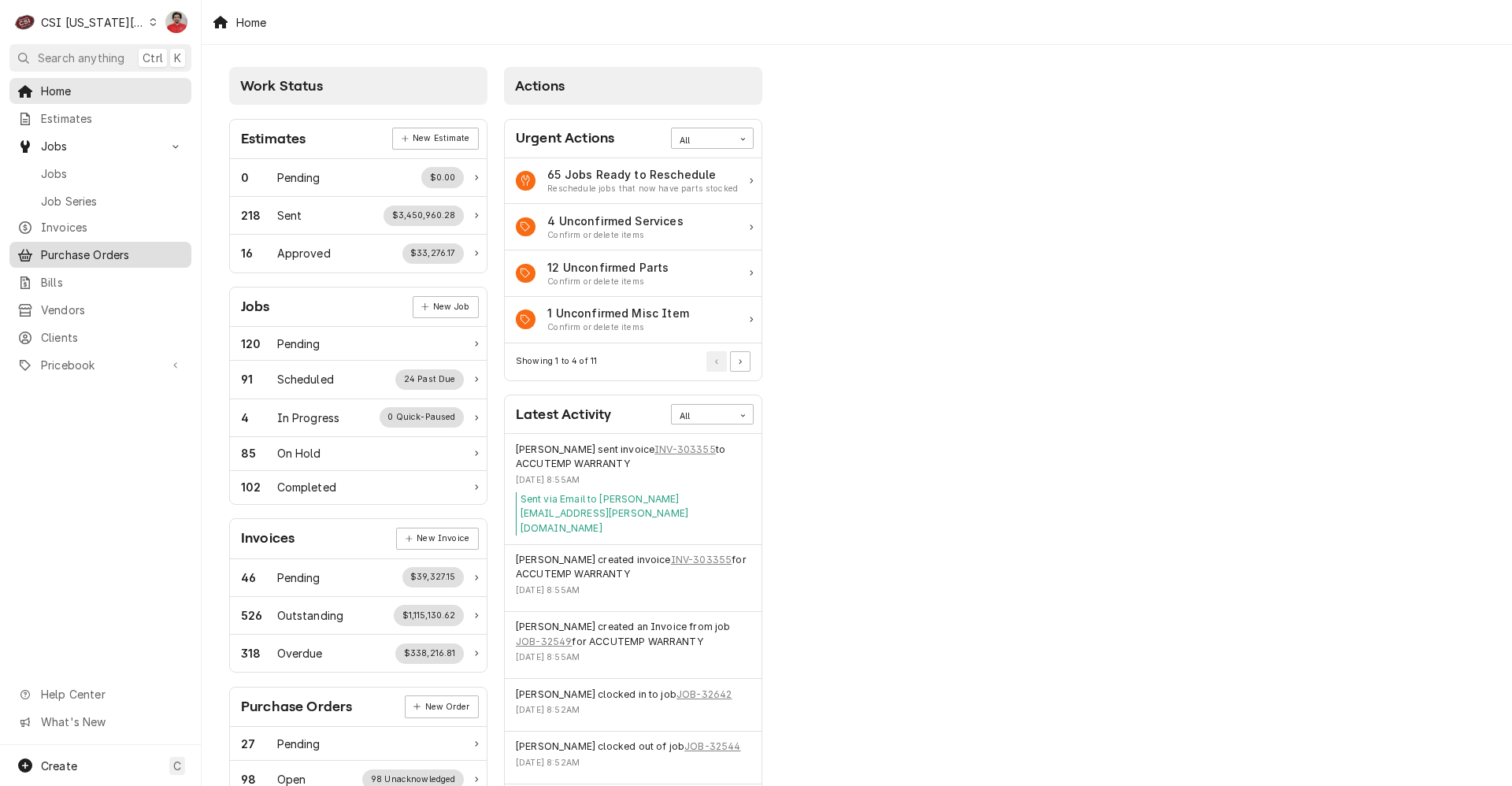
click at [99, 253] on span "Purchase Orders" at bounding box center [112, 254] width 143 height 16
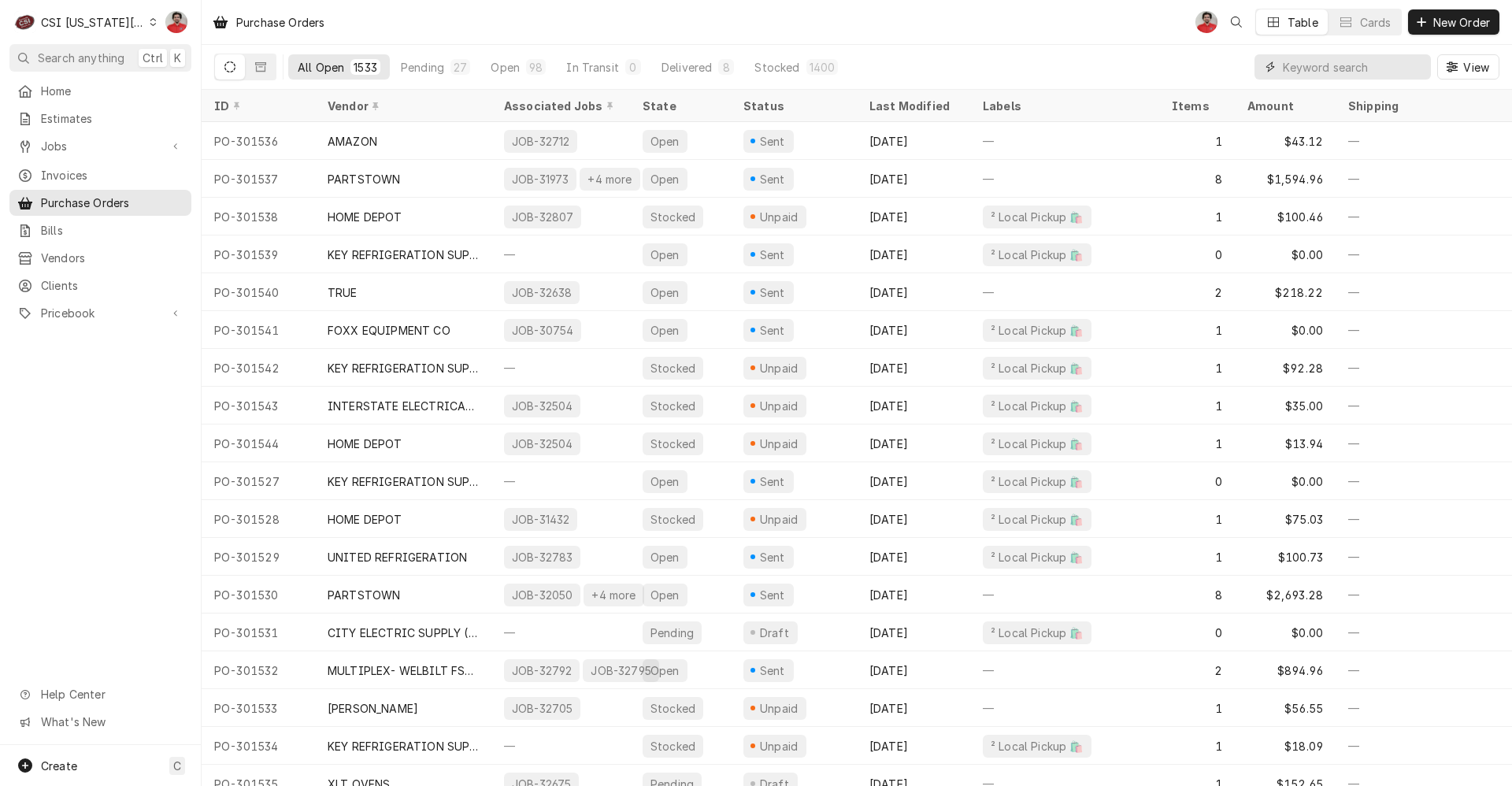
click at [1337, 75] on input "Dynamic Content Wrapper" at bounding box center [1353, 66] width 140 height 25
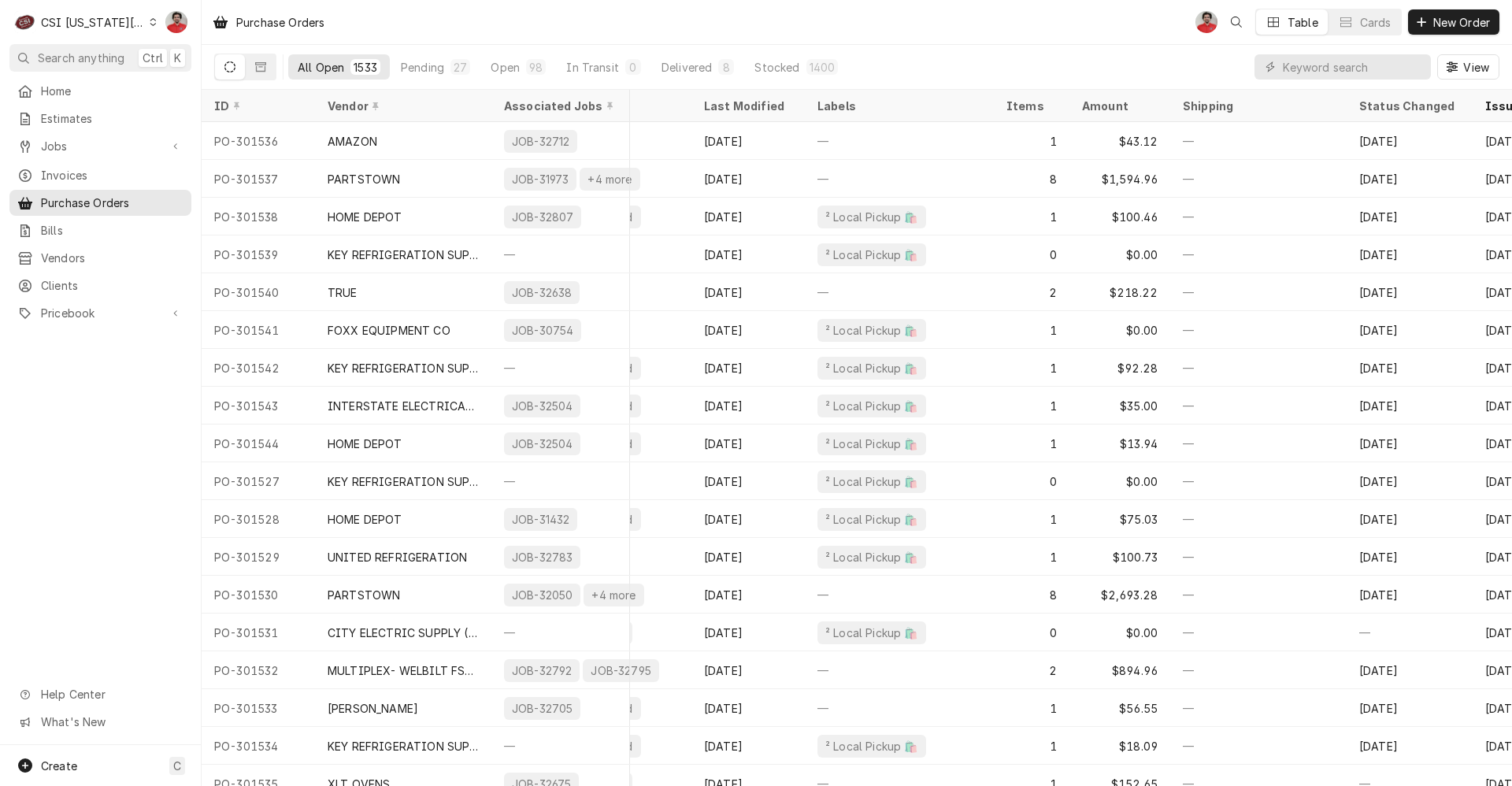
scroll to position [0, 252]
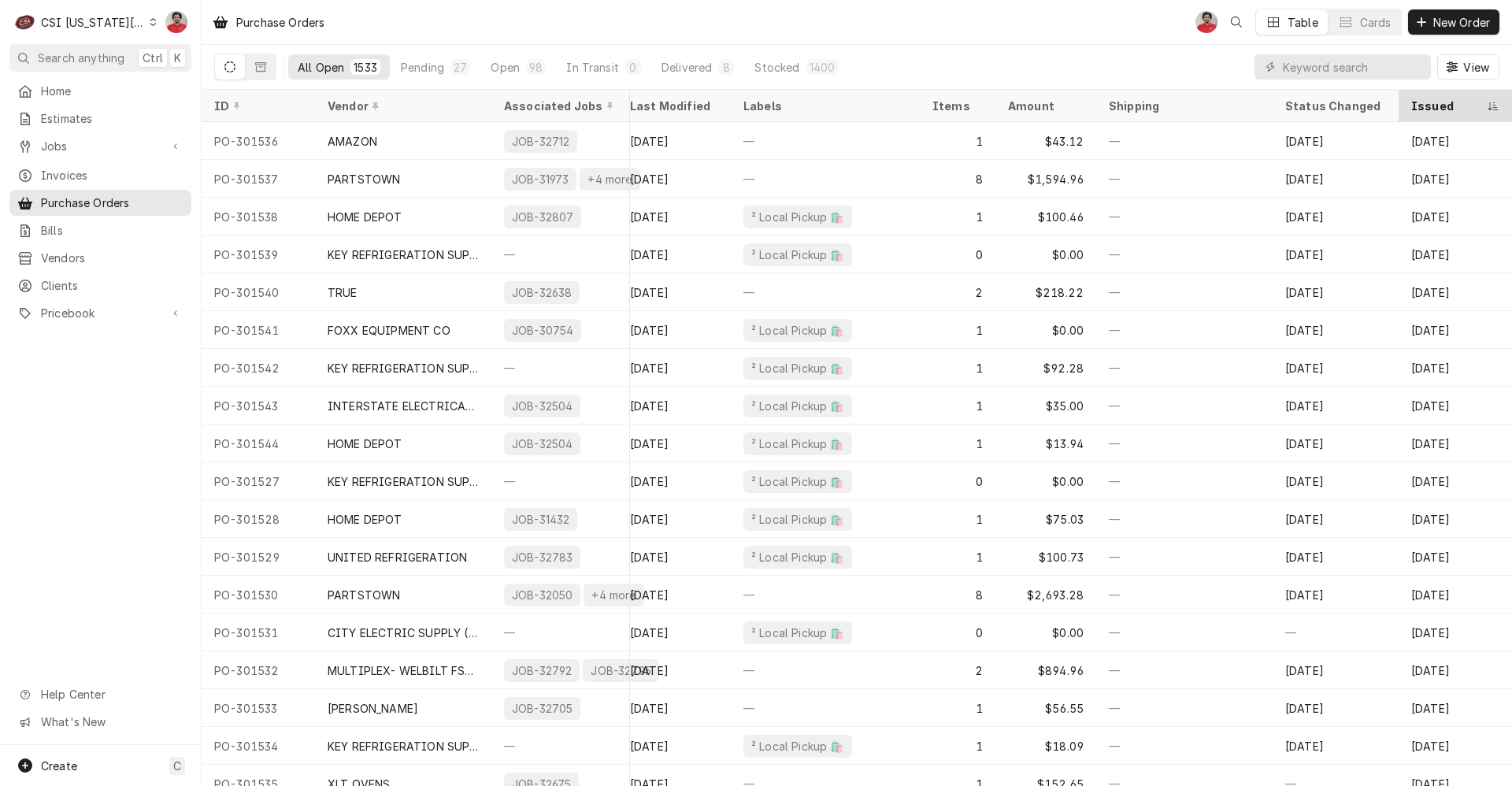
click at [1419, 101] on div "Issued" at bounding box center [1447, 106] width 73 height 16
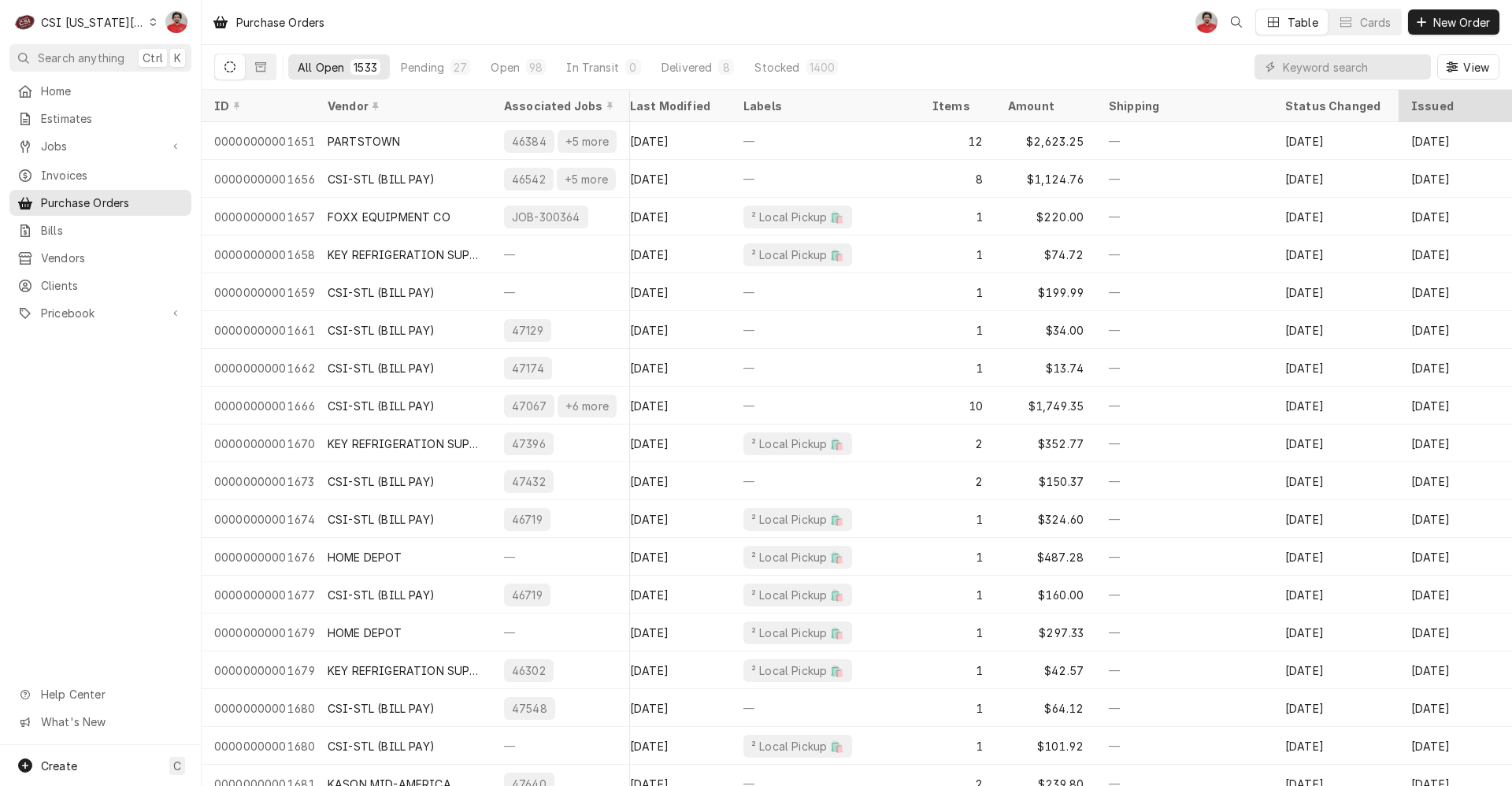
click at [1455, 103] on div "Issued" at bounding box center [1454, 106] width 85 height 16
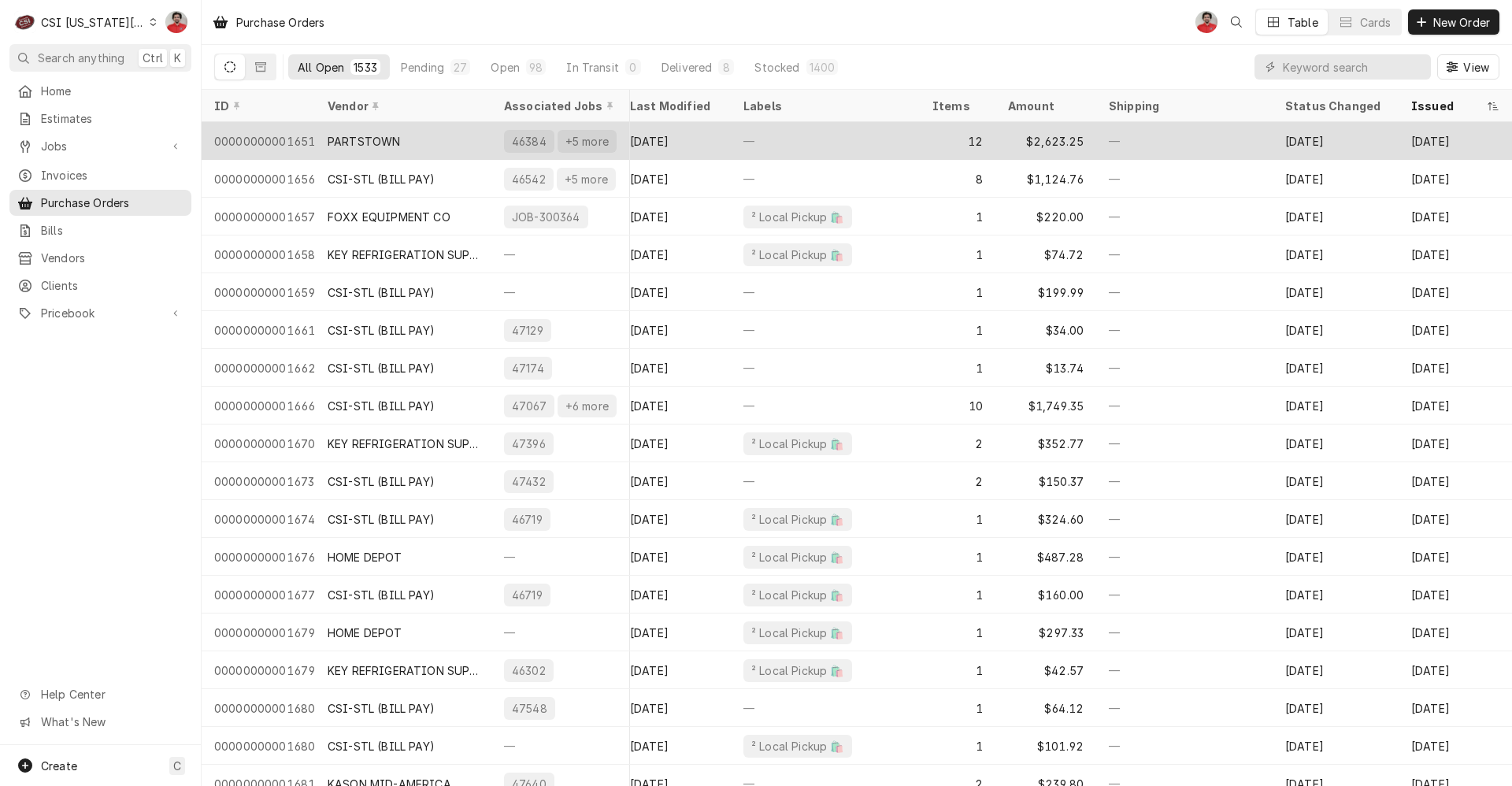
click at [1428, 122] on div "Feb 20" at bounding box center [1455, 141] width 113 height 38
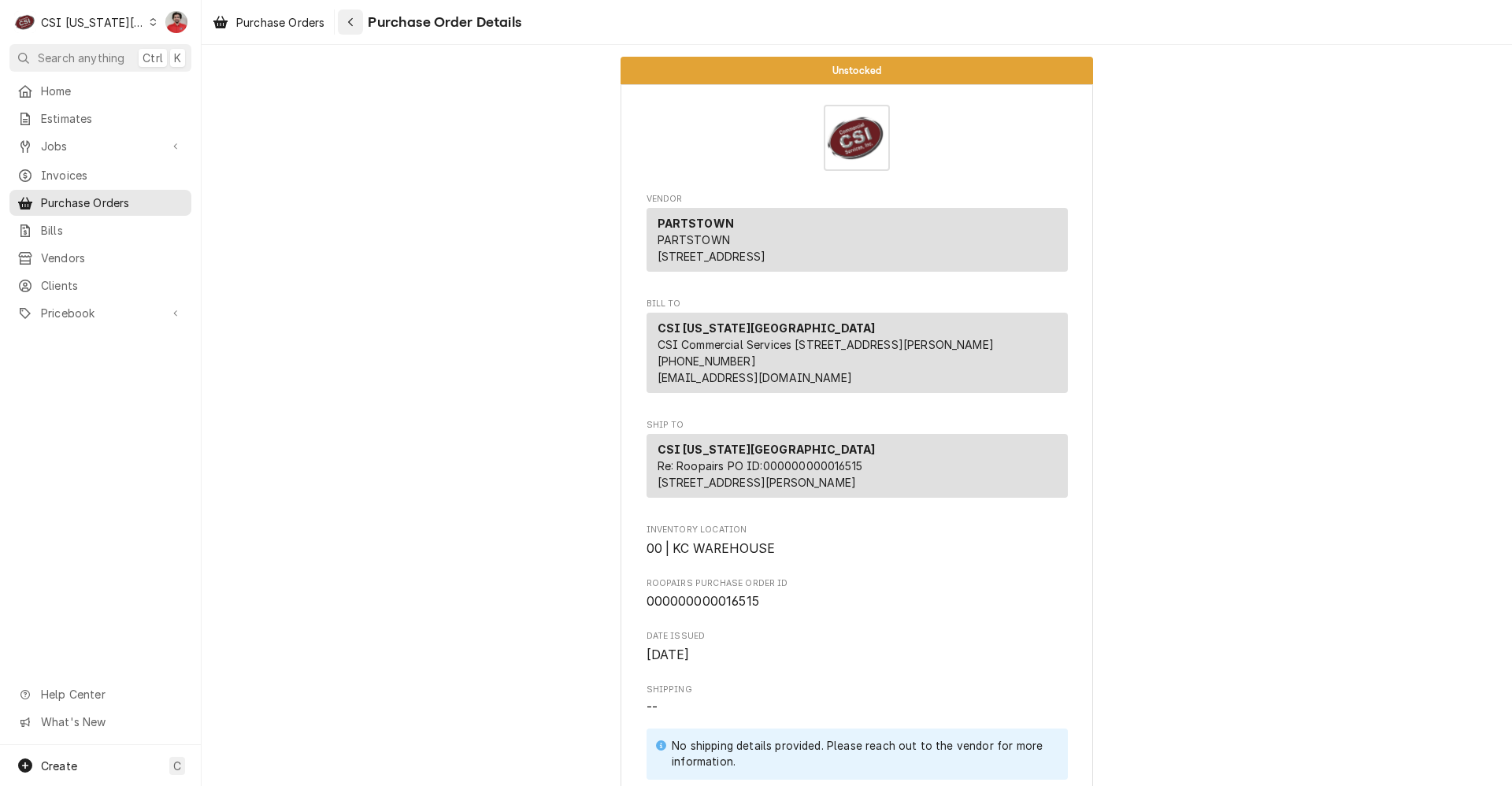
click at [361, 22] on button "Navigate back" at bounding box center [350, 22] width 25 height 25
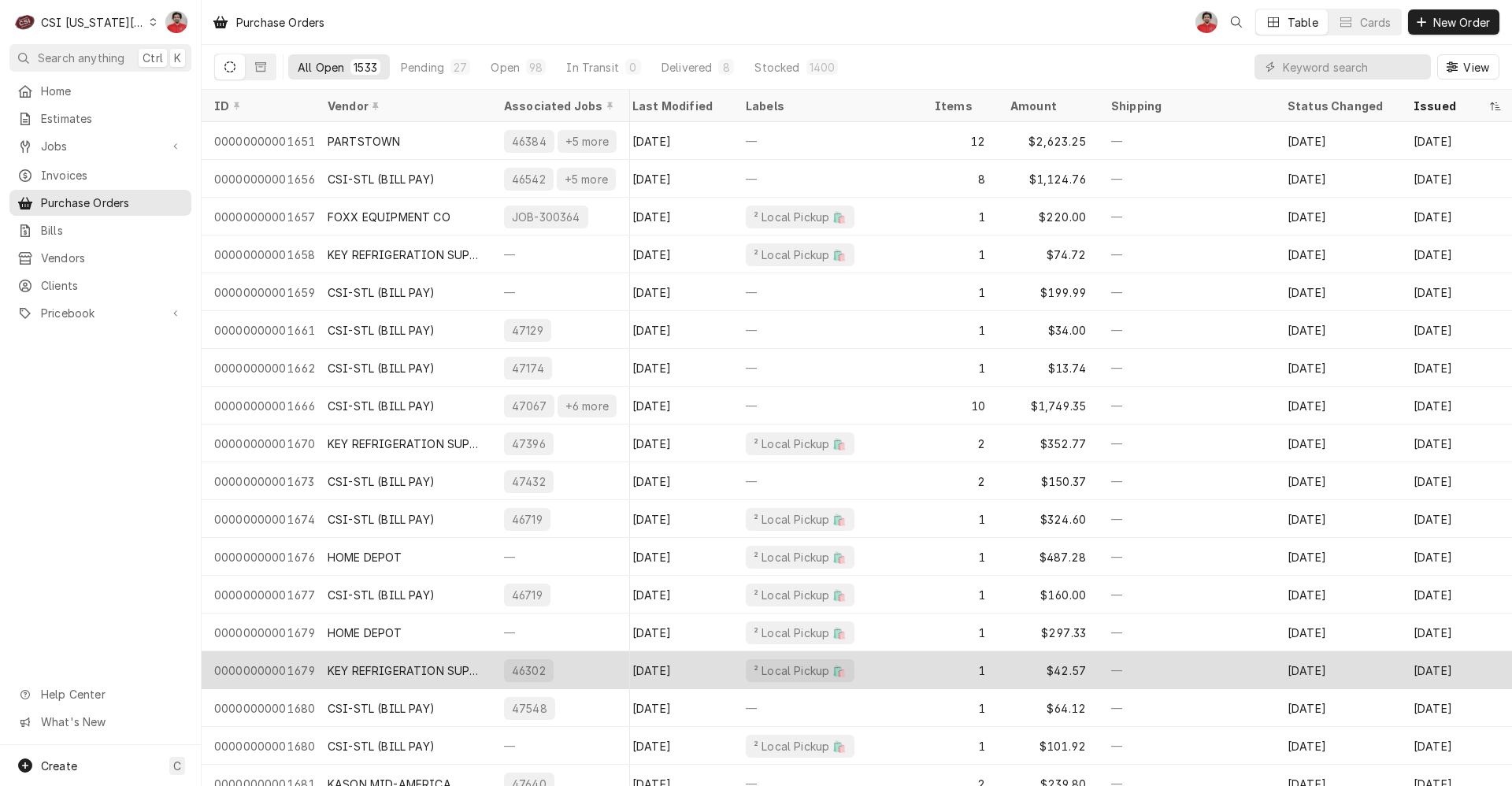
scroll to position [0, 252]
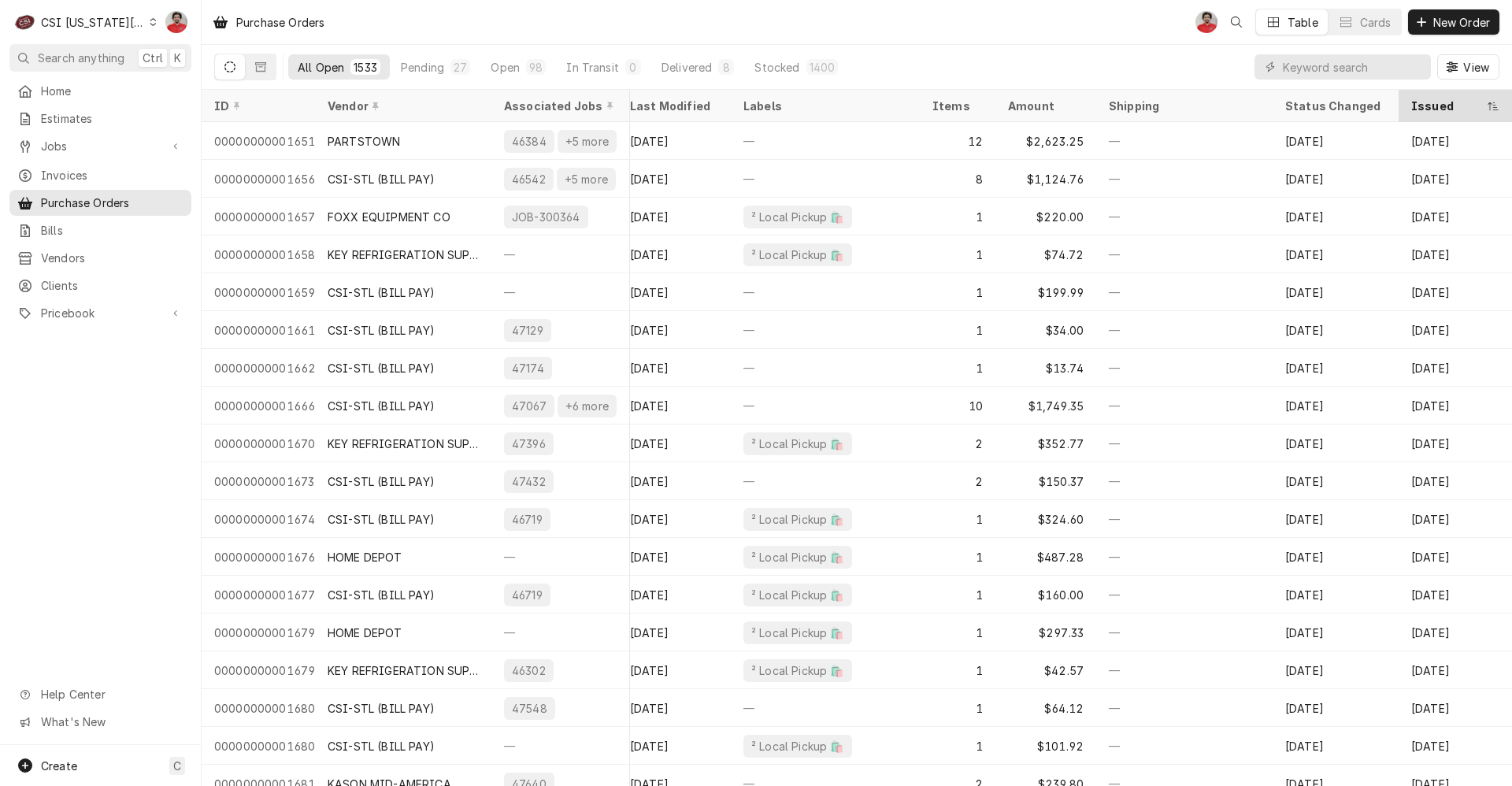
click at [1437, 110] on div "Issued" at bounding box center [1447, 106] width 73 height 16
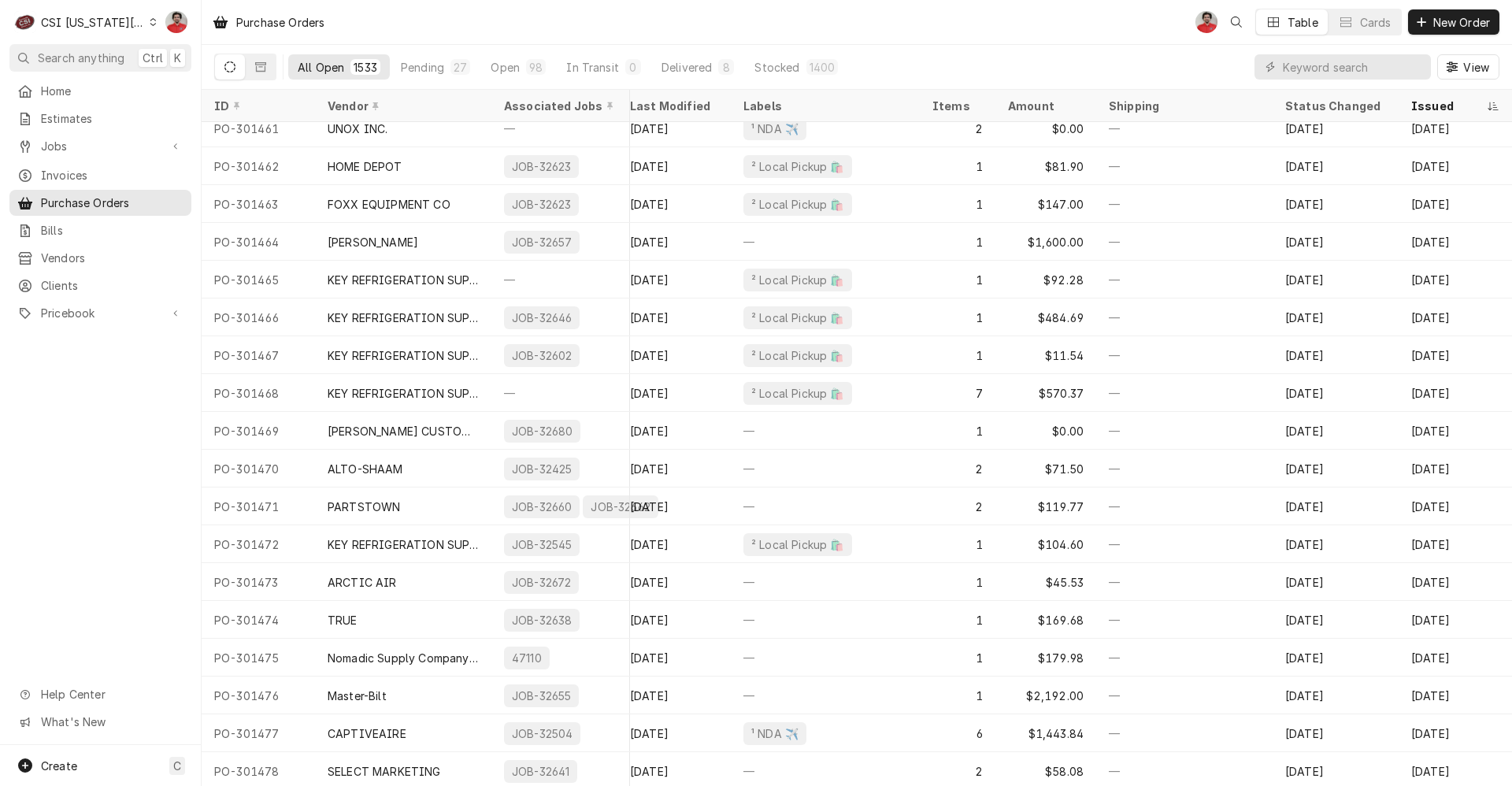
scroll to position [2344, 252]
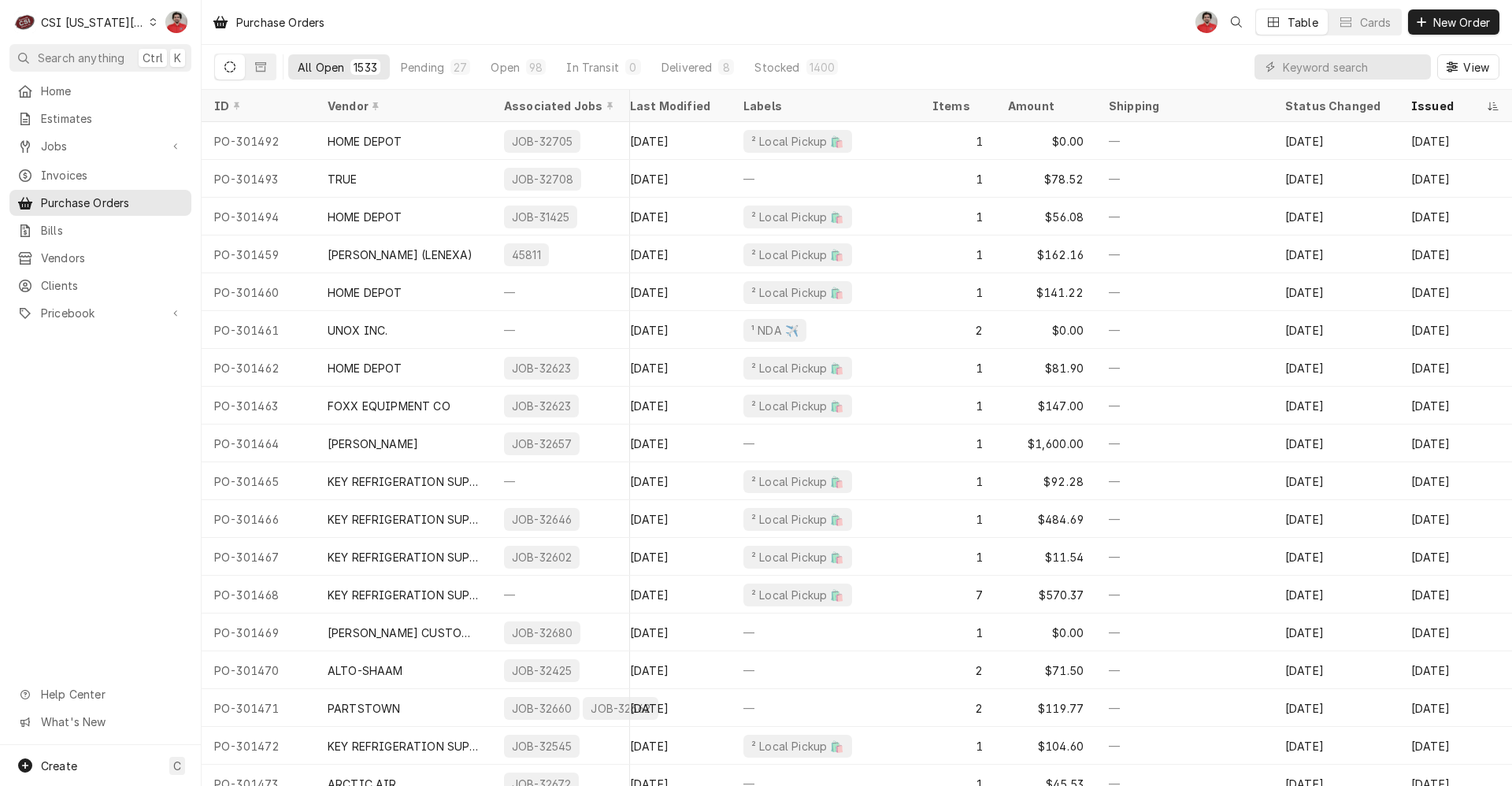
click at [150, 22] on icon "Dynamic Content Wrapper" at bounding box center [154, 22] width 7 height 8
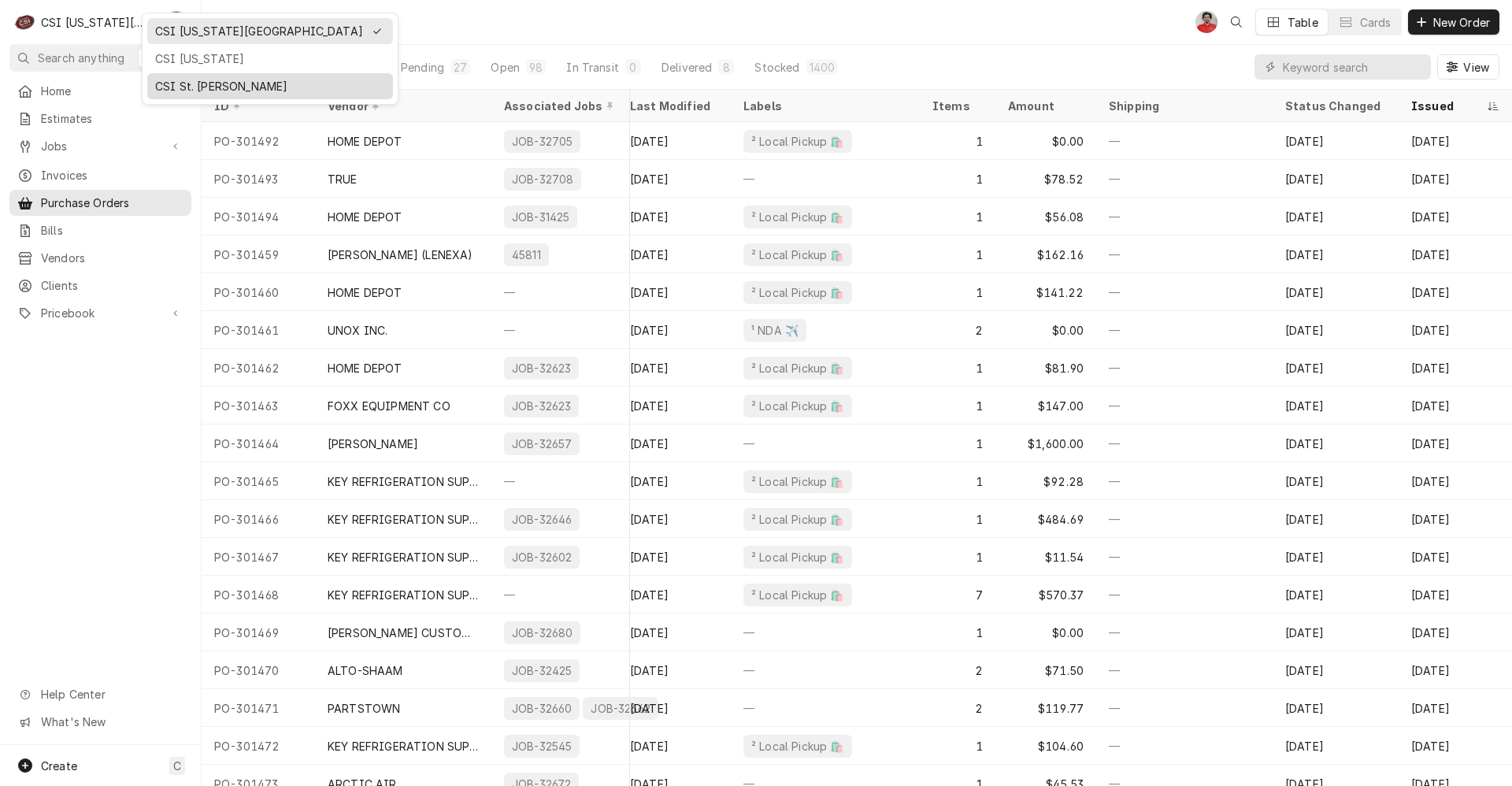
click at [187, 84] on div "CSI St. [PERSON_NAME]" at bounding box center [270, 86] width 230 height 16
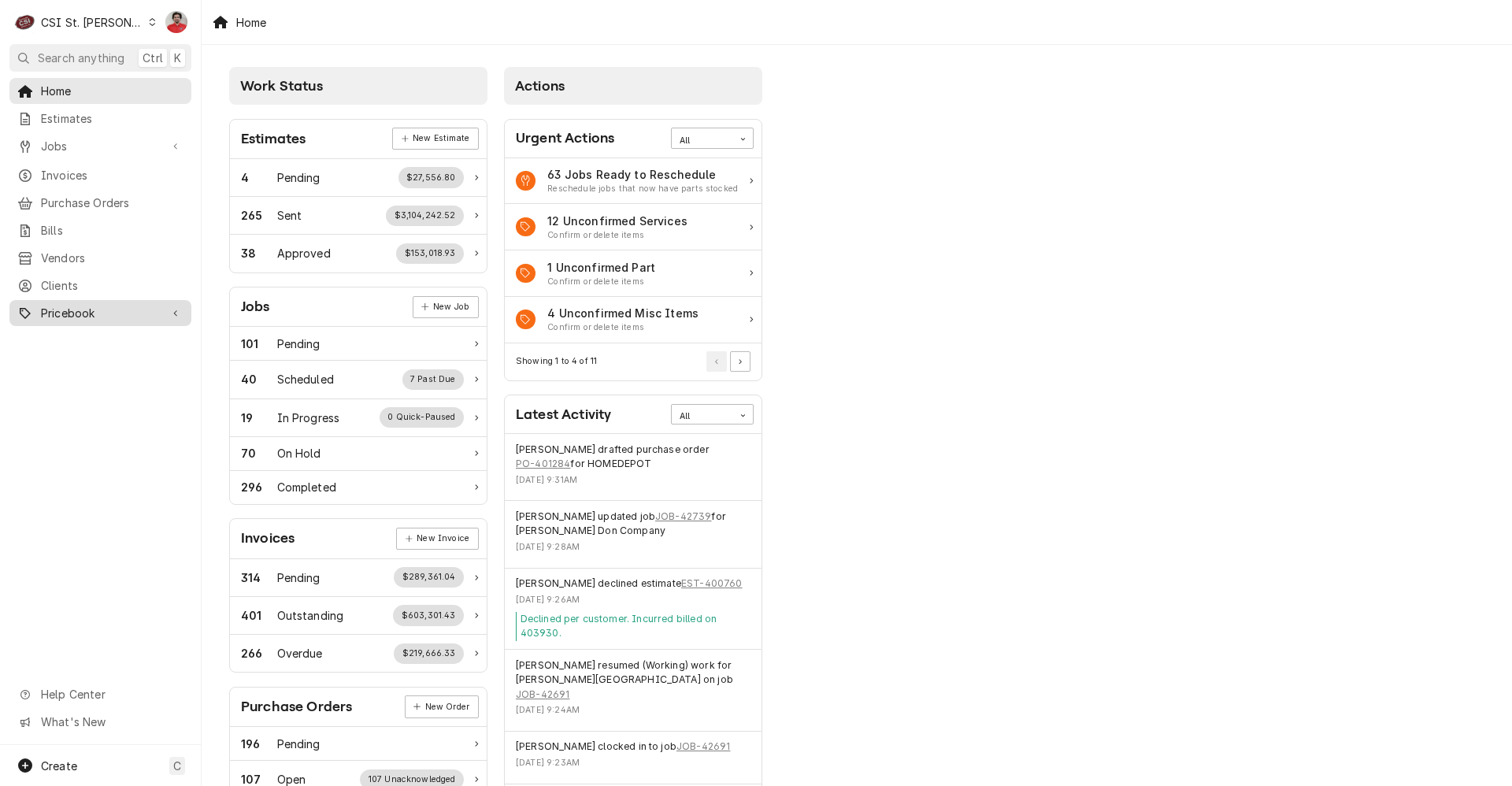
click at [84, 306] on span "Pricebook" at bounding box center [101, 313] width 119 height 16
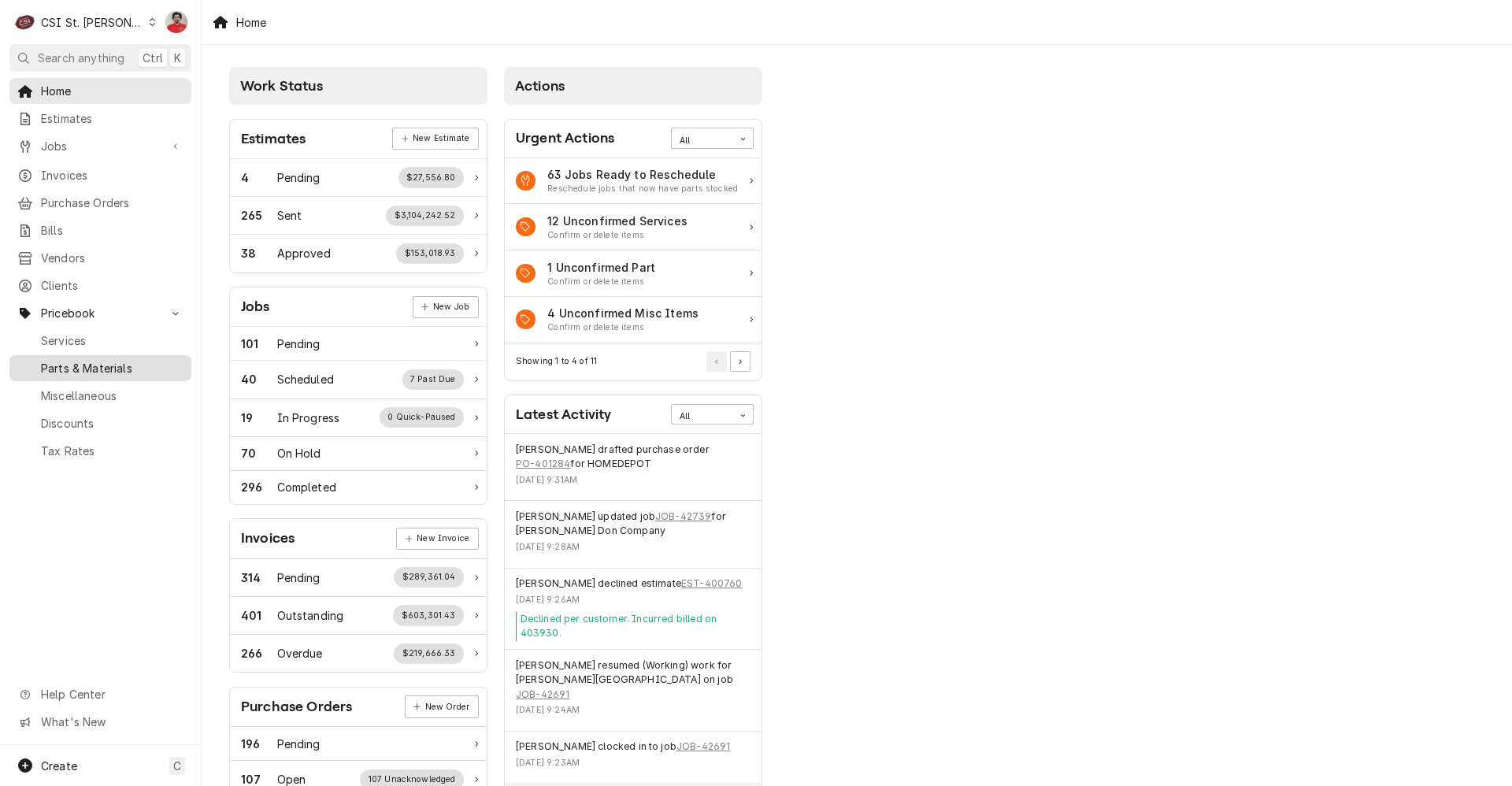
click at [91, 360] on span "Parts & Materials" at bounding box center [112, 368] width 143 height 16
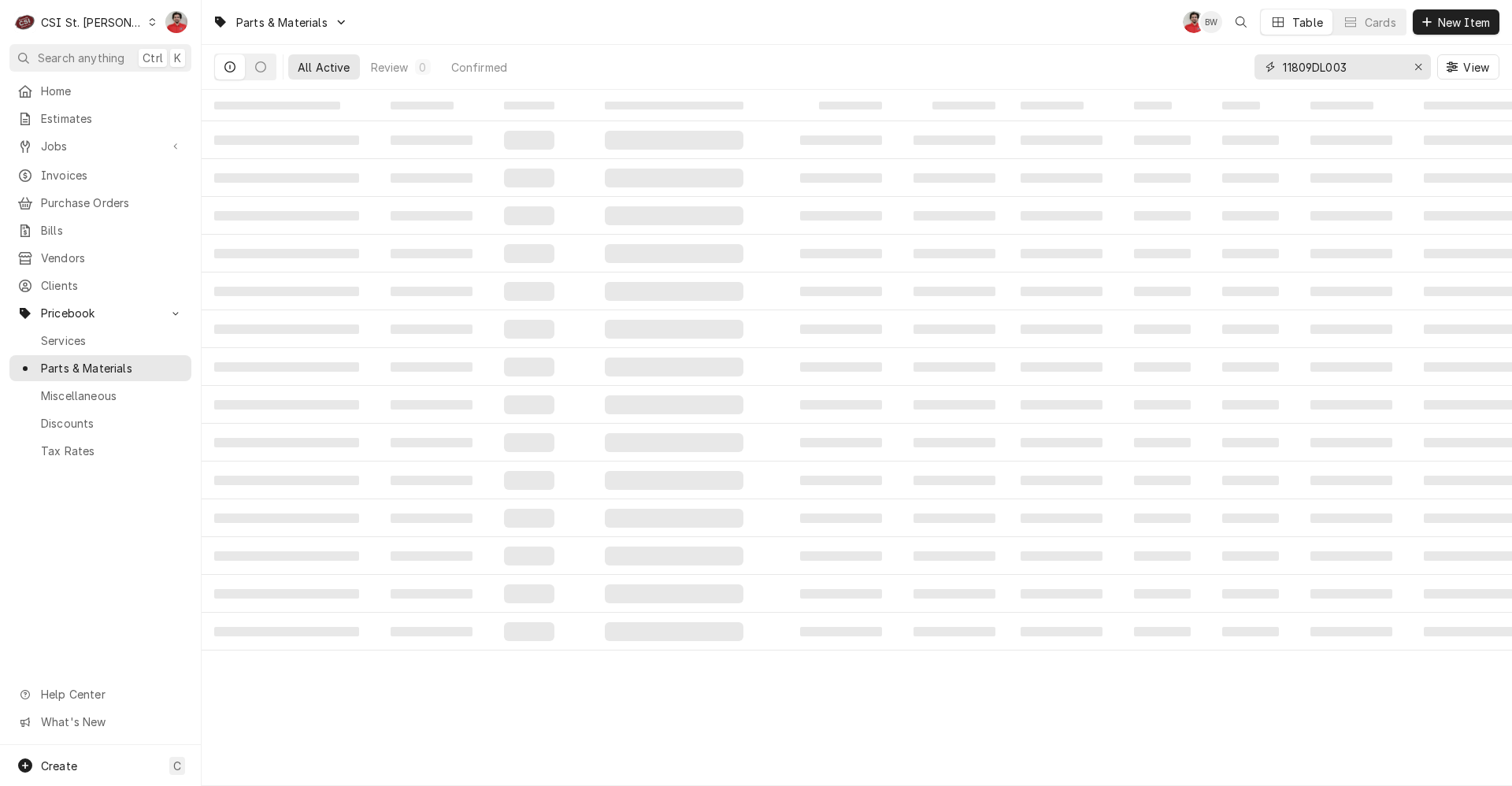
click at [1370, 76] on input "11809DL003" at bounding box center [1341, 66] width 118 height 25
type input "T&S hose"
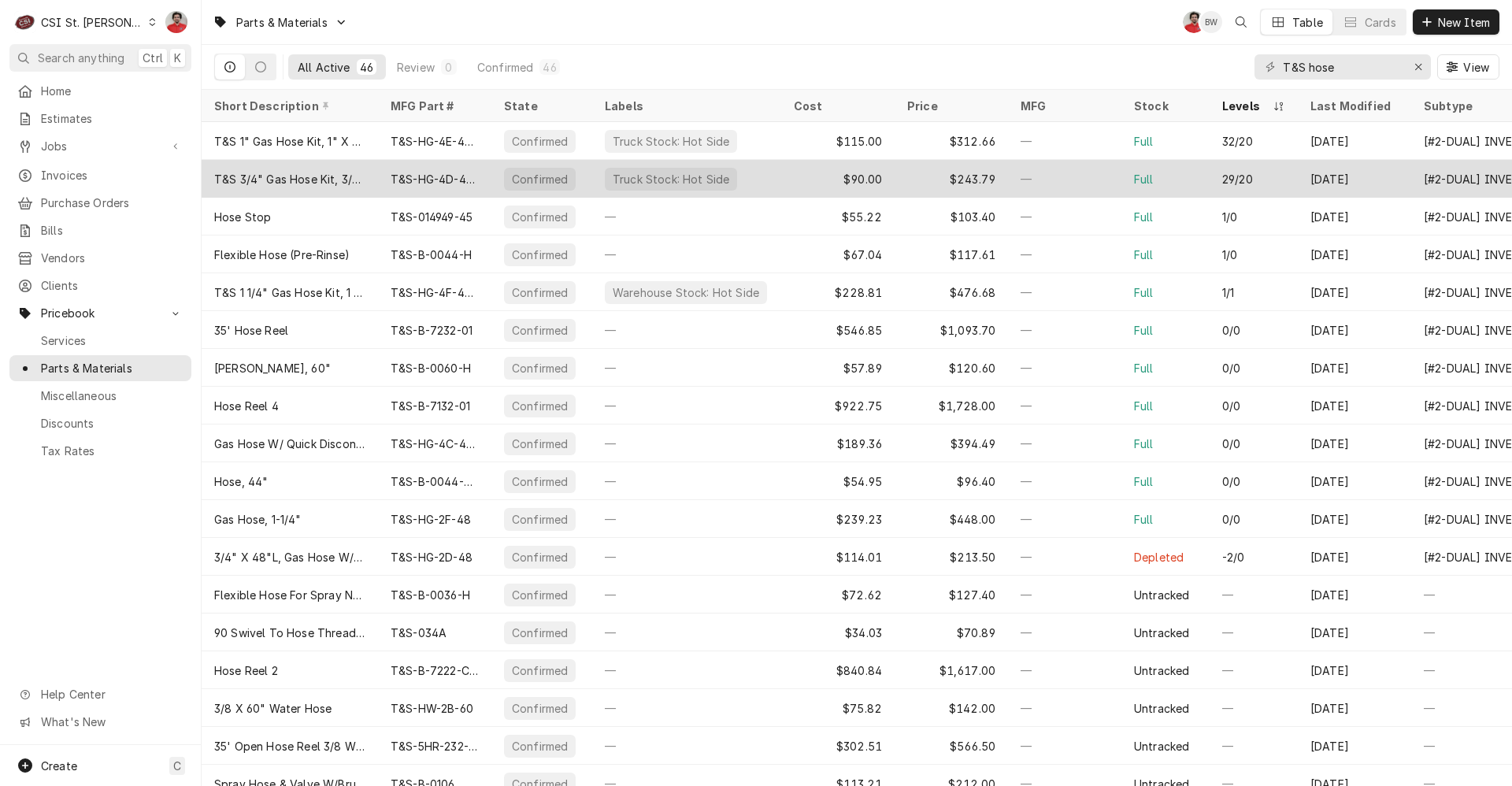
click at [319, 182] on div "T&S 3/4" Gas Hose Kit, 3/4" X 48" W/ Qd And Instal" at bounding box center [289, 179] width 151 height 16
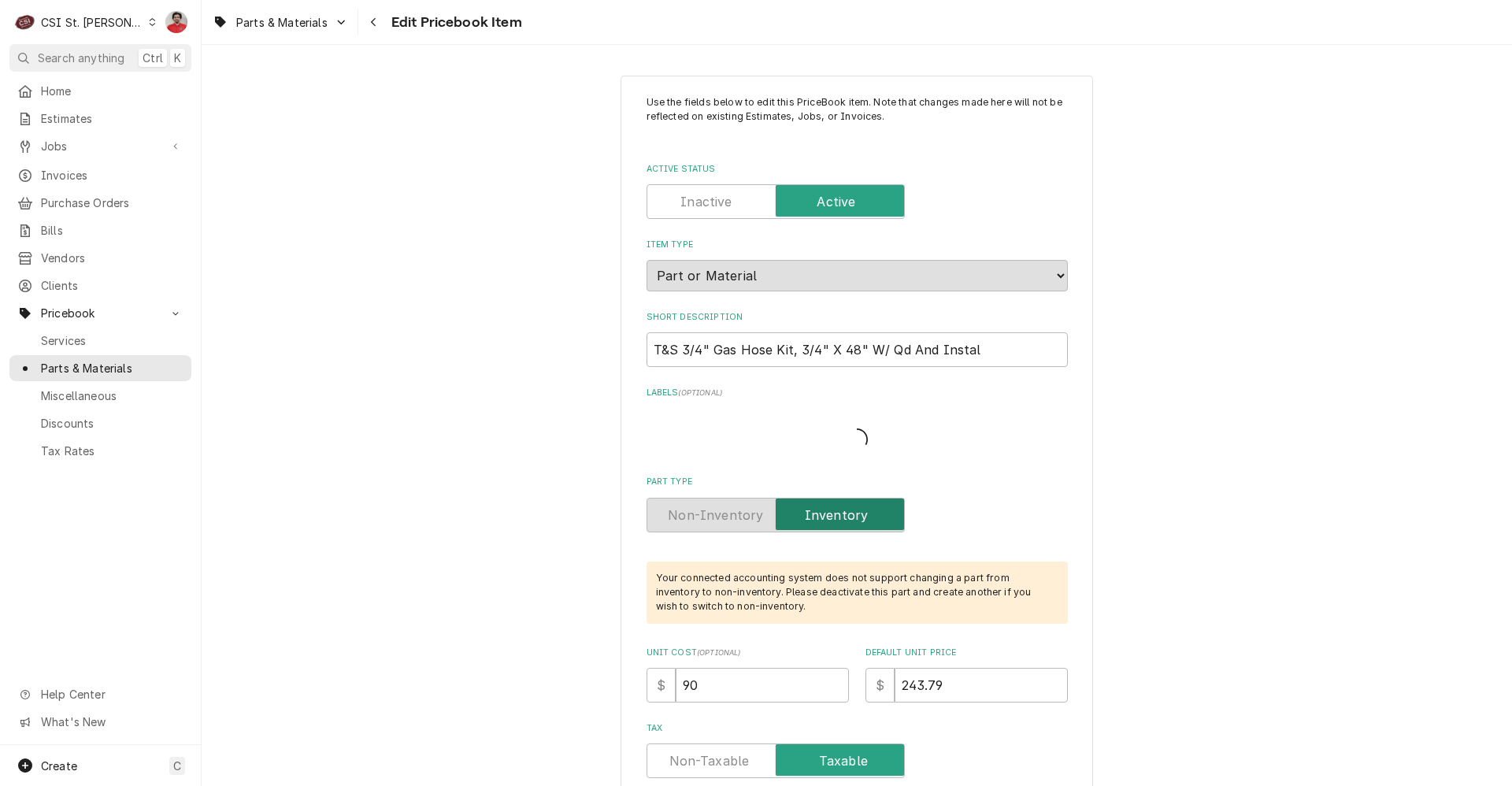
type textarea "x"
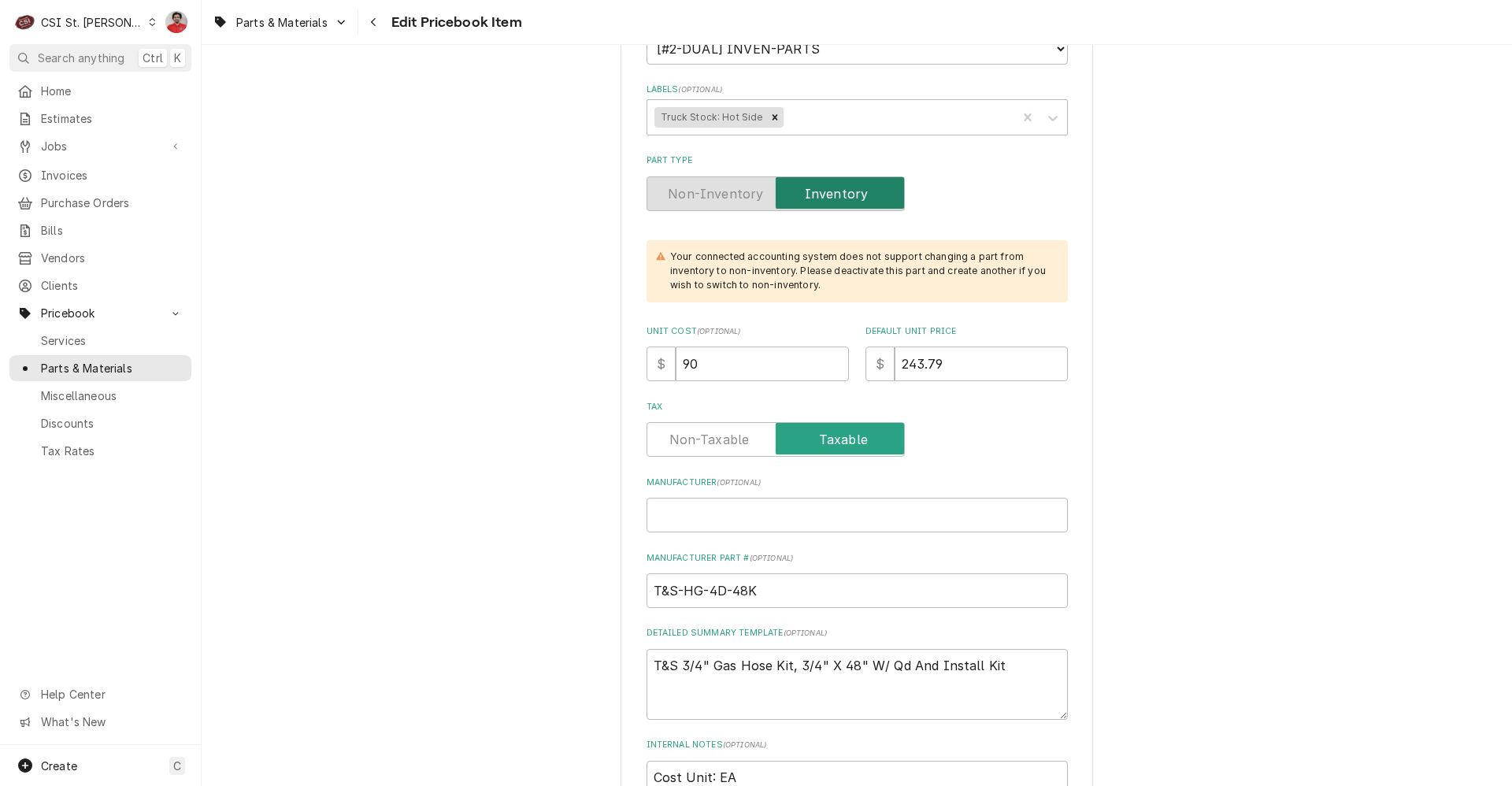
scroll to position [472, 0]
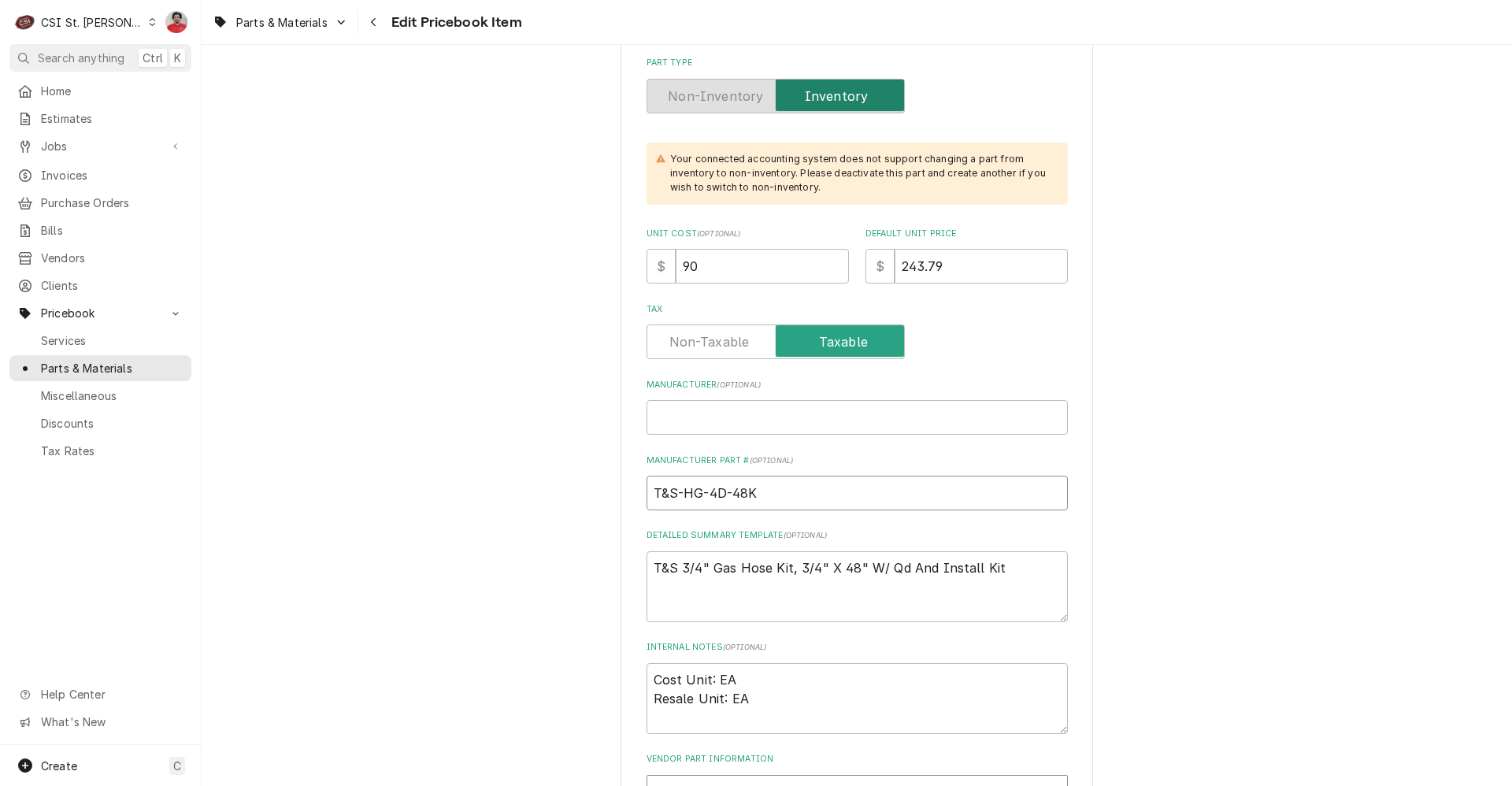
drag, startPoint x: 765, startPoint y: 486, endPoint x: 453, endPoint y: 504, distance: 312.5
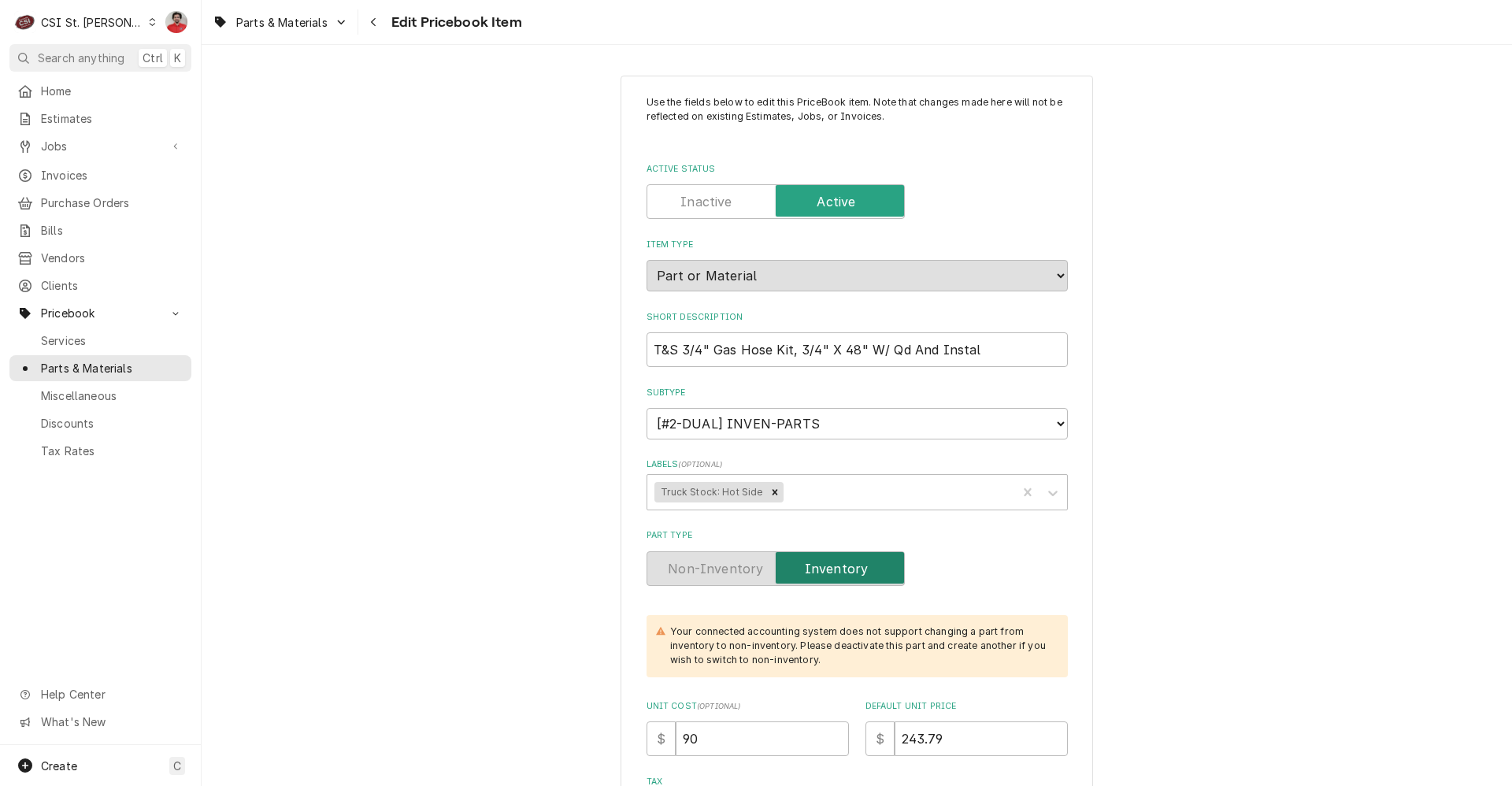
scroll to position [552, 0]
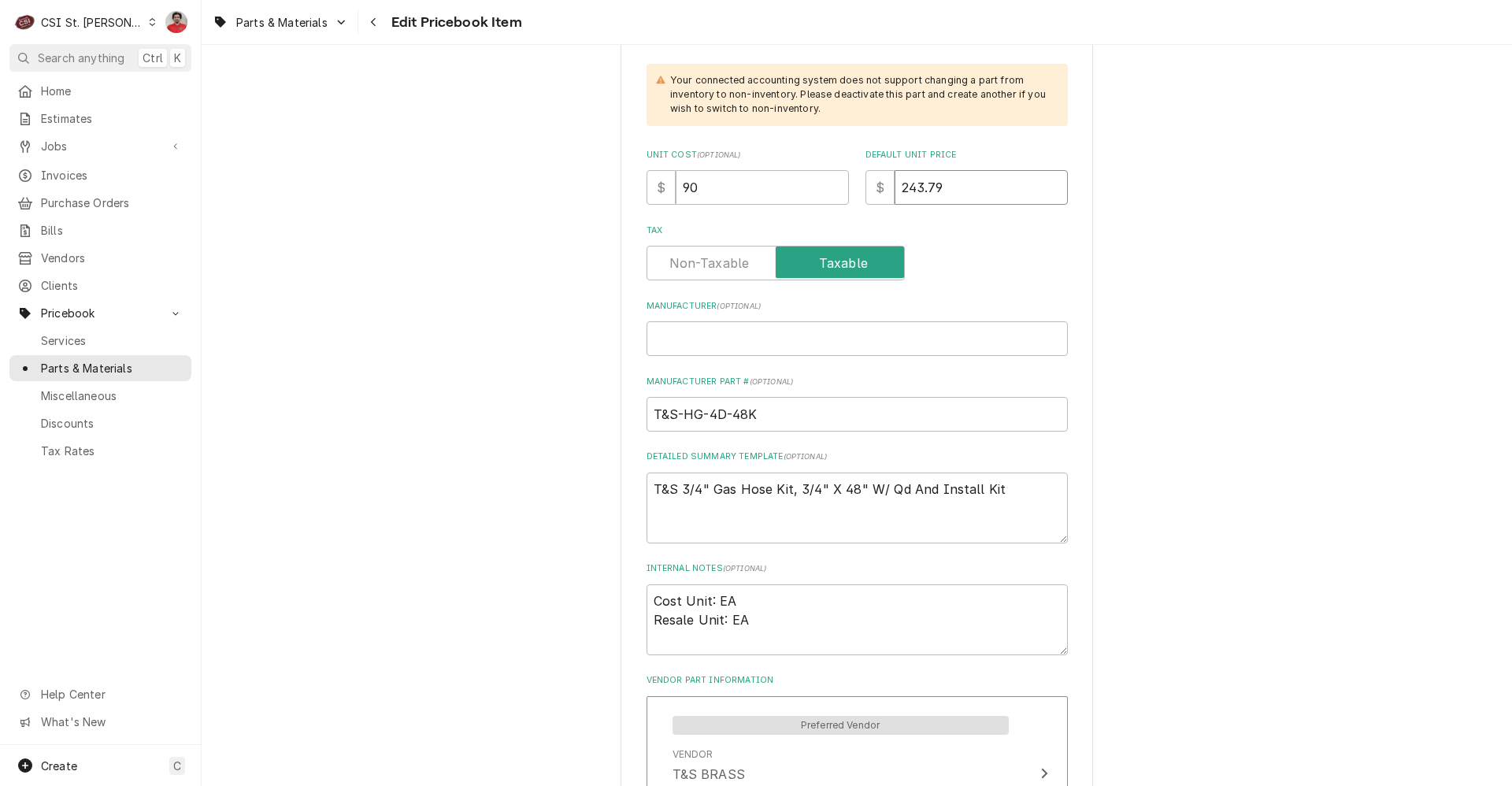
click at [967, 183] on input "243.79" at bounding box center [981, 187] width 173 height 35
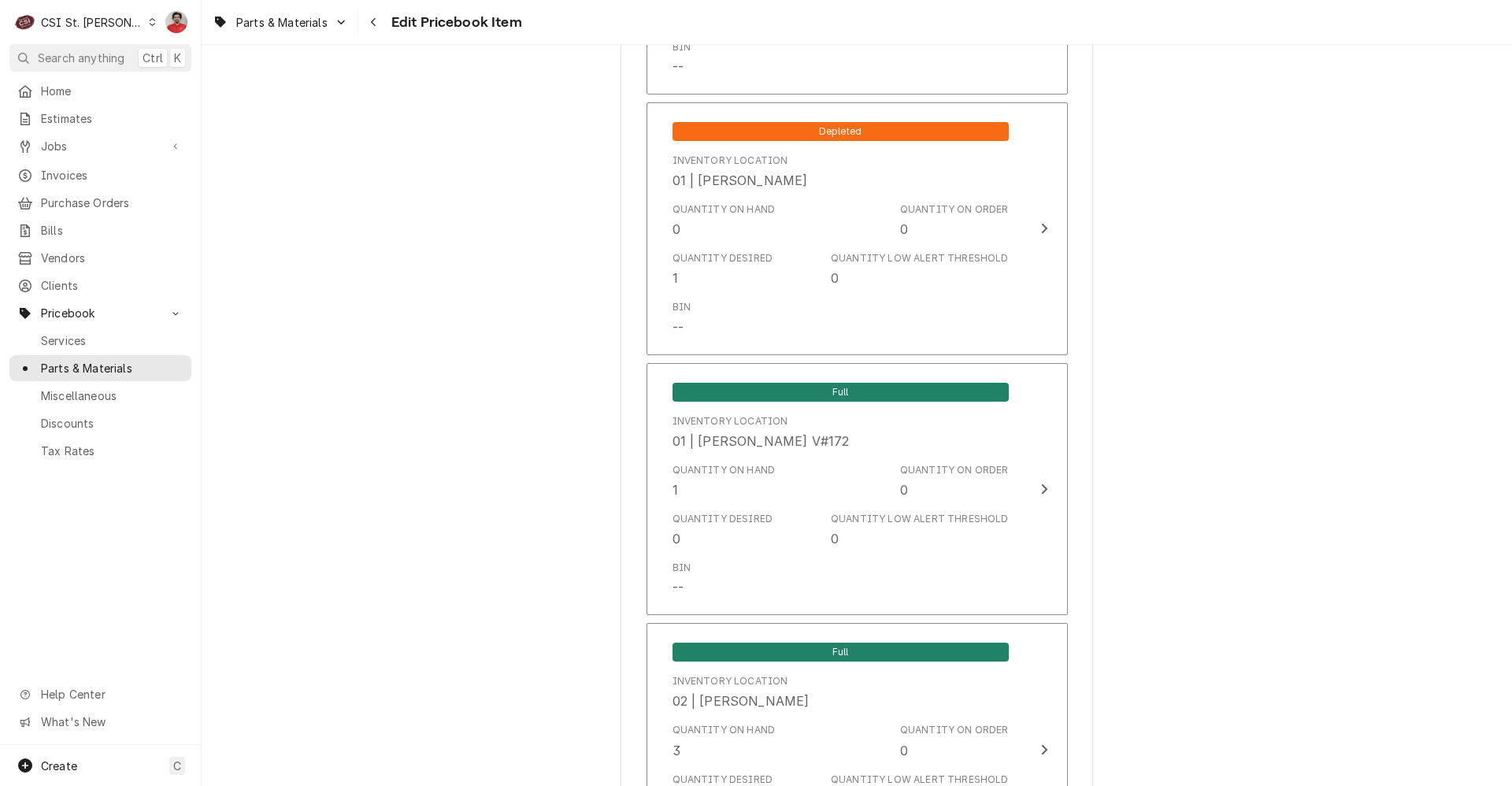
scroll to position [13274, 0]
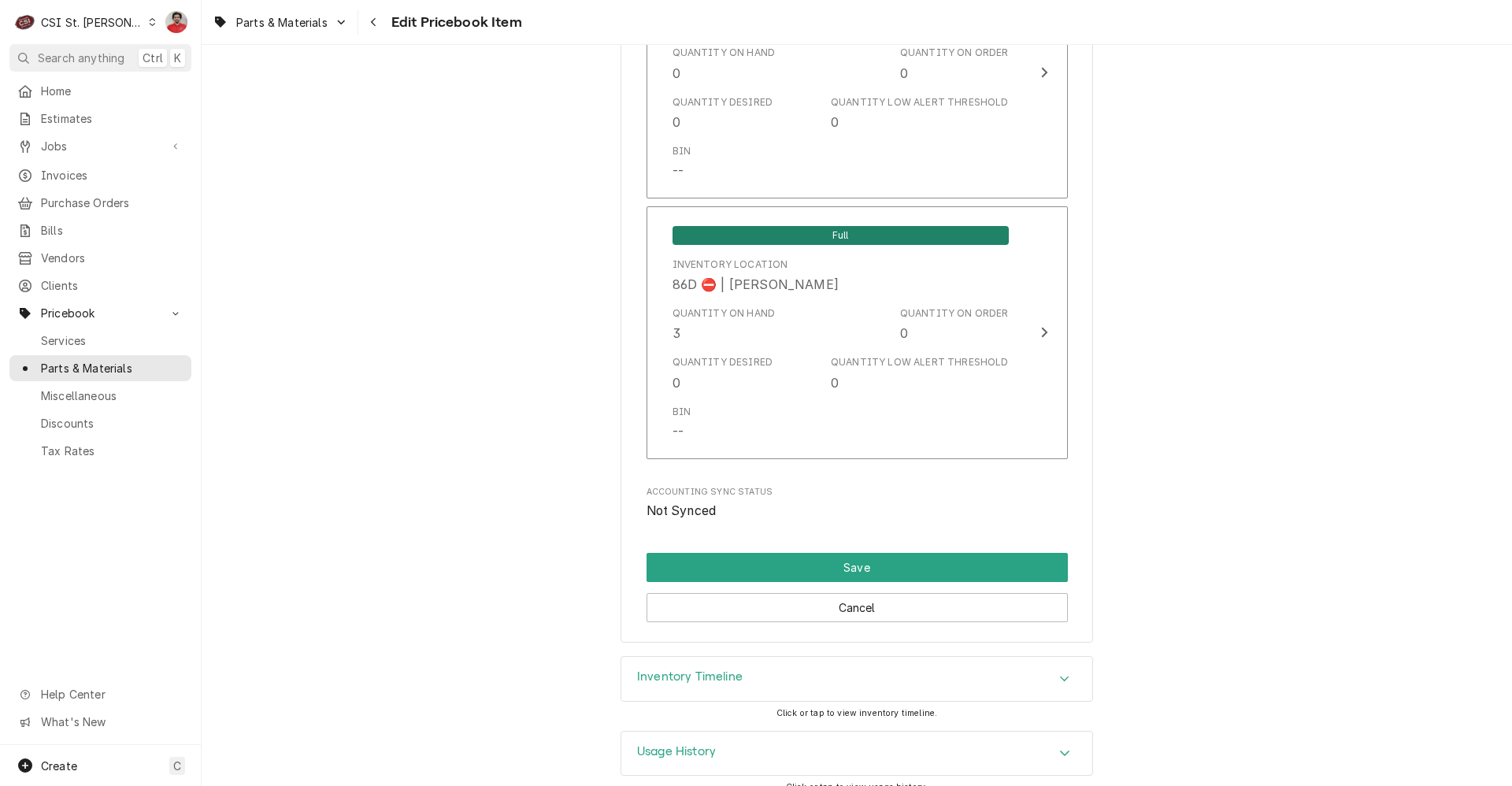
click at [735, 669] on h3 "Inventory Timeline" at bounding box center [689, 676] width 105 height 15
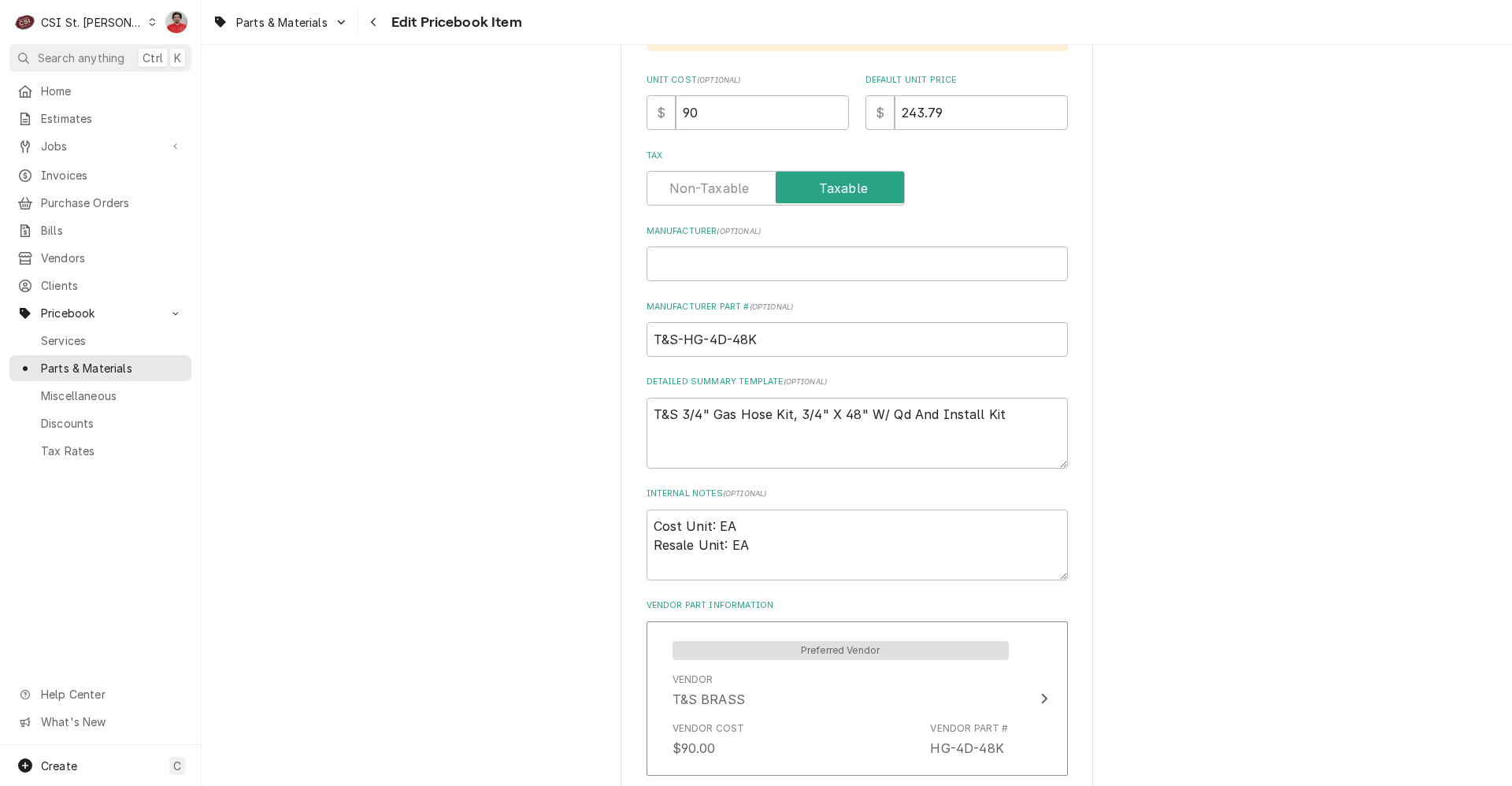
scroll to position [322, 0]
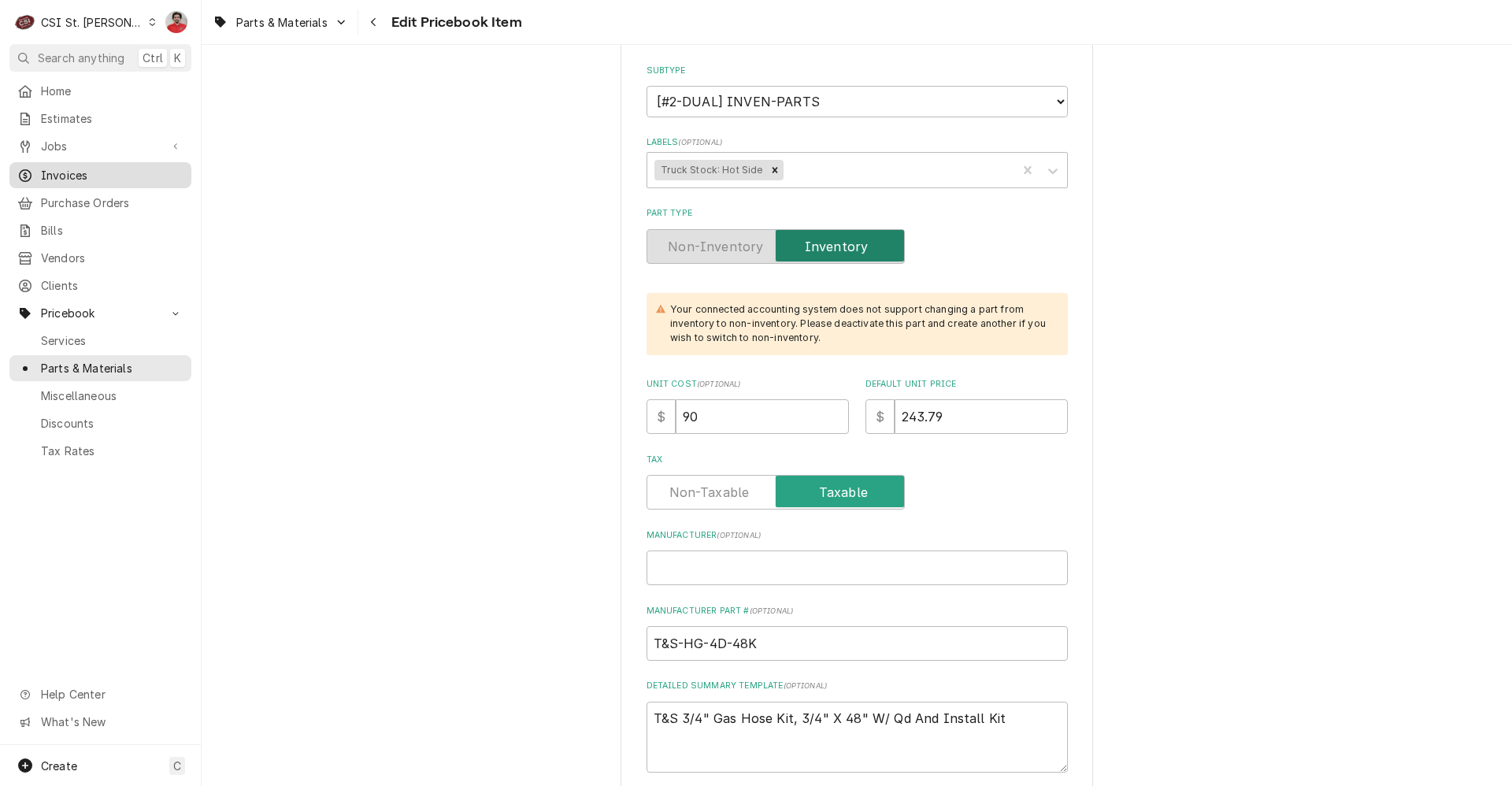
click at [68, 175] on span "Invoices" at bounding box center [112, 175] width 143 height 16
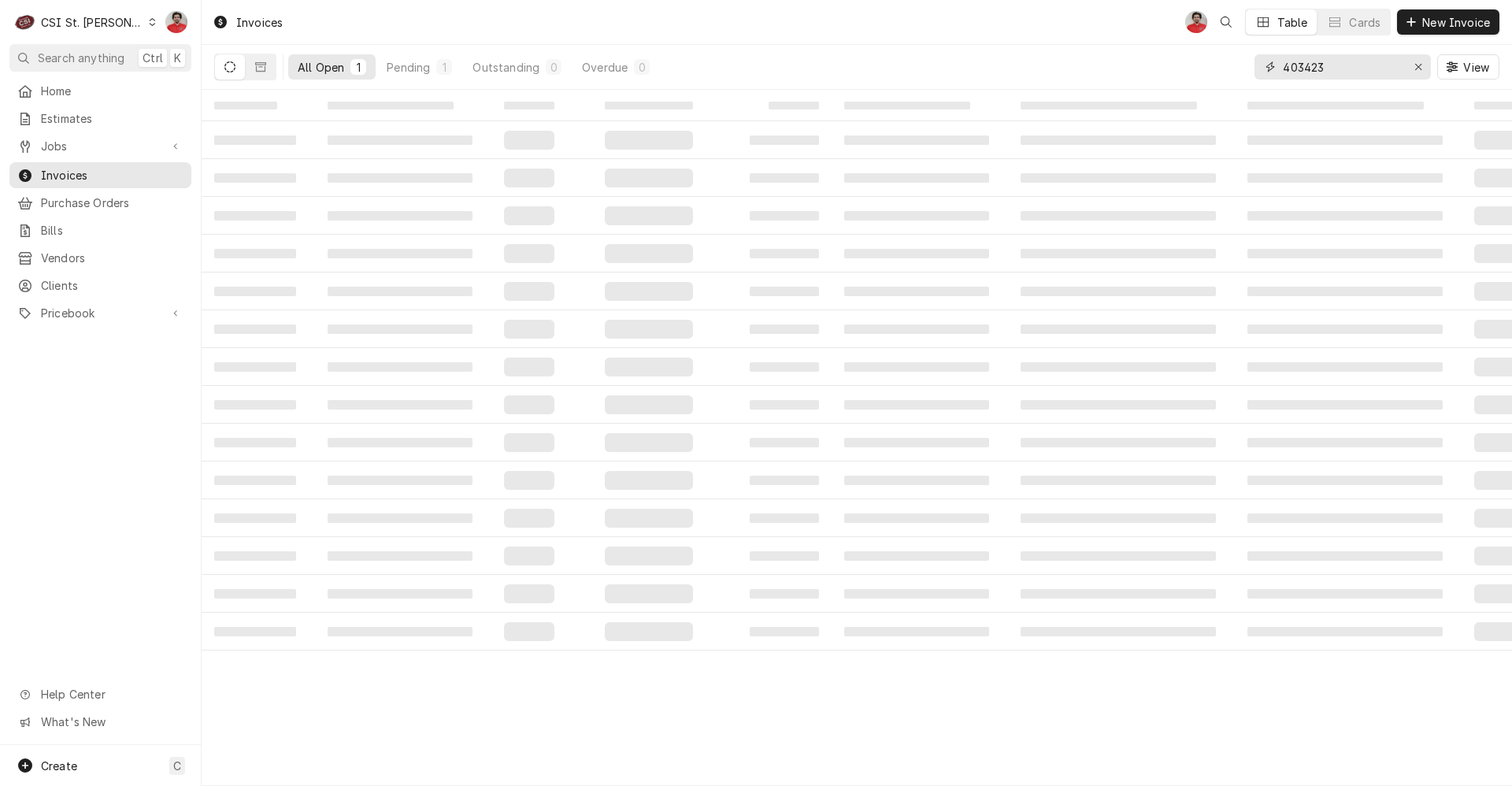
click at [1350, 61] on input "403423" at bounding box center [1341, 66] width 118 height 25
click at [1455, 22] on span "New Invoice" at bounding box center [1456, 22] width 74 height 16
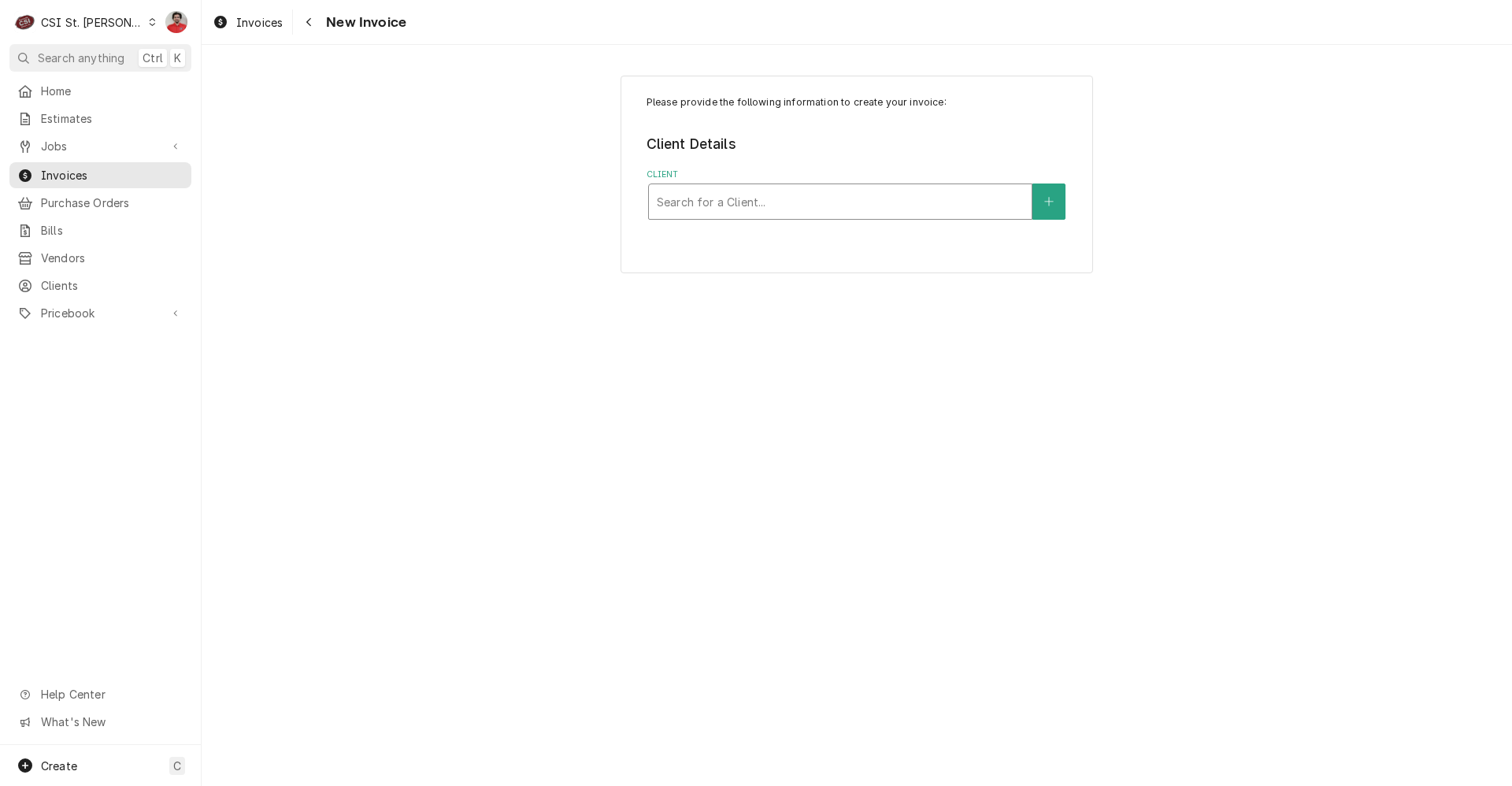
click at [771, 195] on div "Client" at bounding box center [840, 202] width 367 height 29
type input "TF parts"
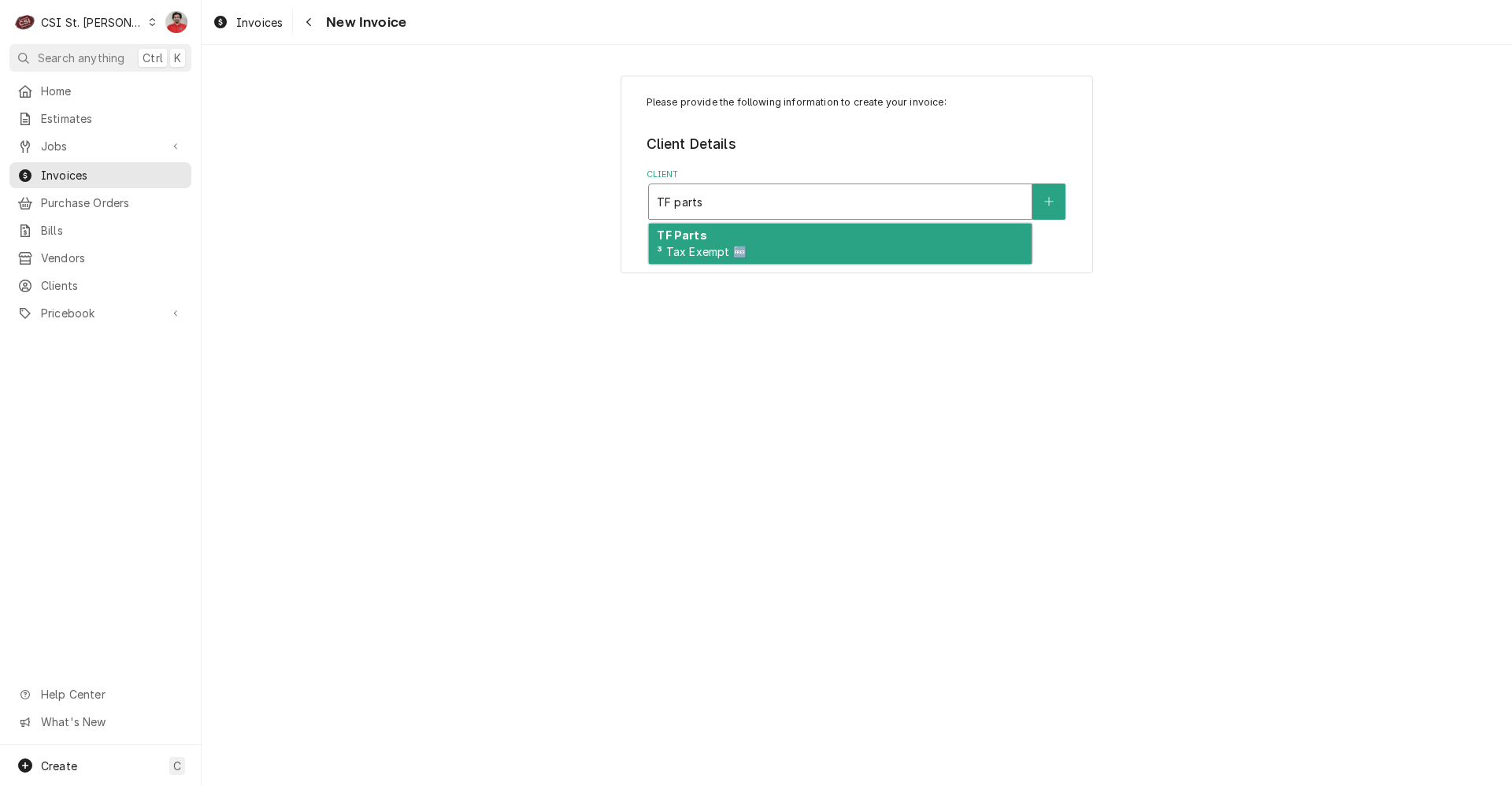
click at [738, 246] on span "³ Tax Exempt 🆓" at bounding box center [701, 252] width 89 height 13
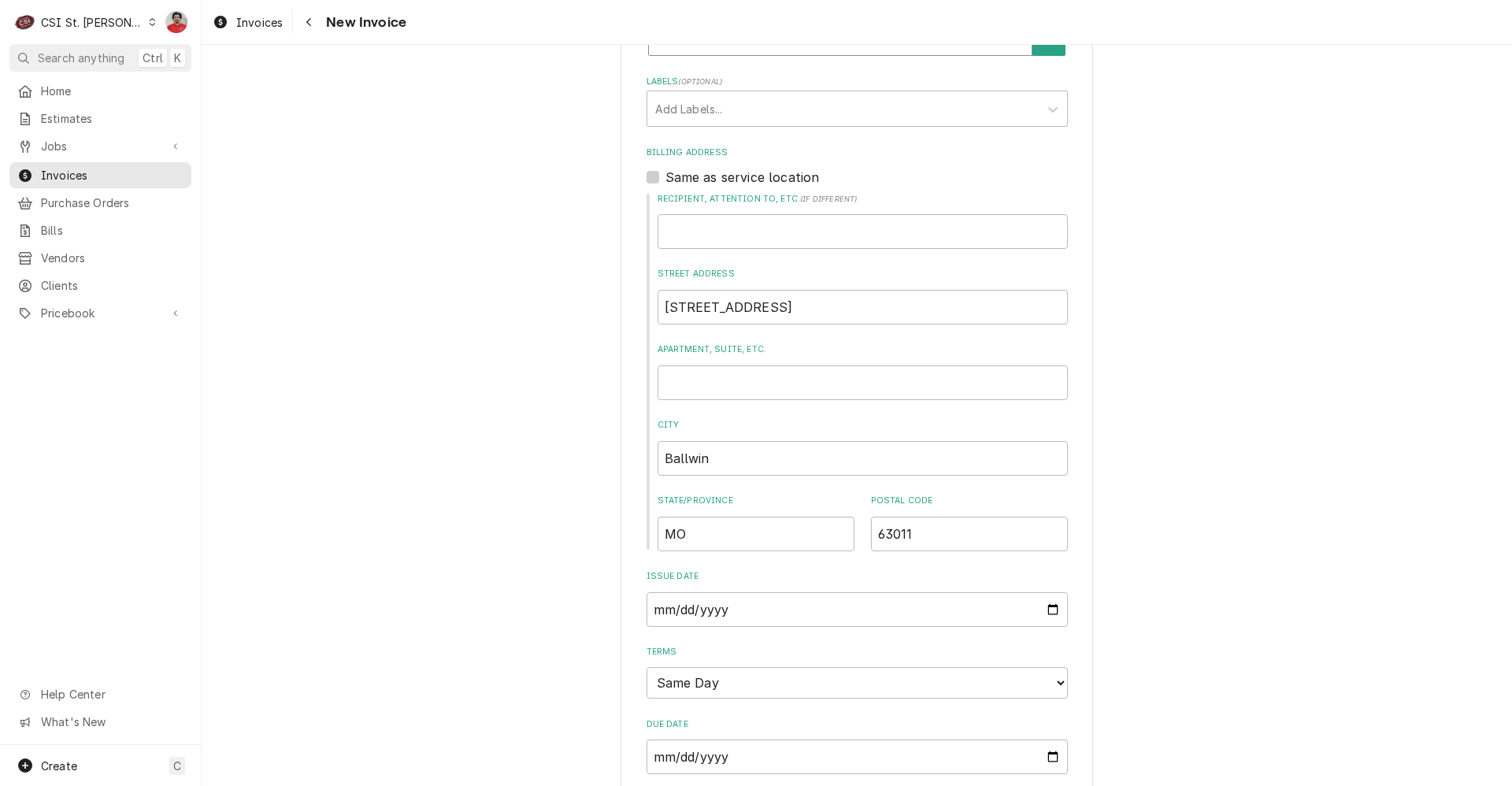
scroll to position [236, 0]
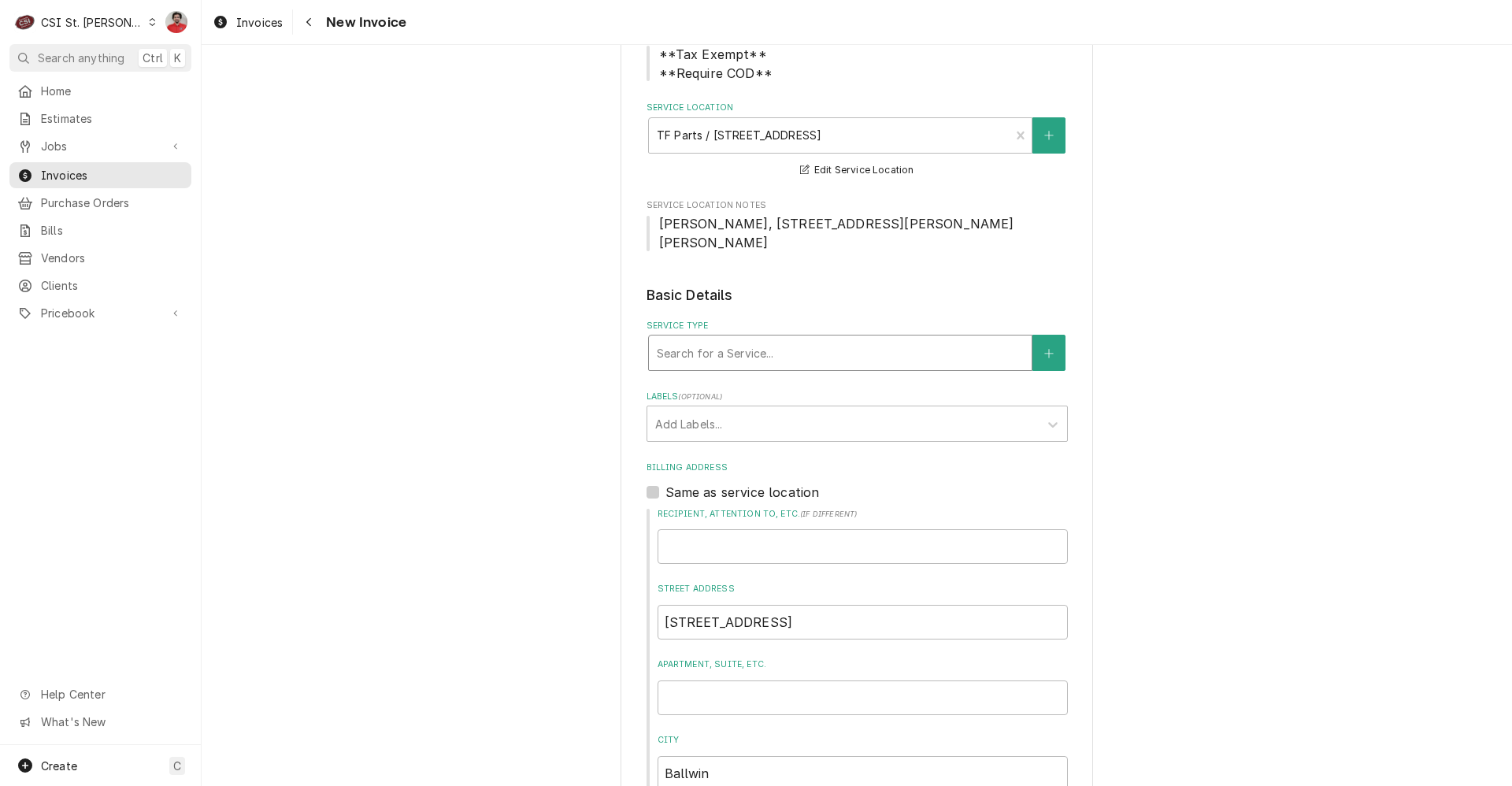
click at [732, 340] on div "Service Type" at bounding box center [840, 353] width 367 height 29
type input "direct"
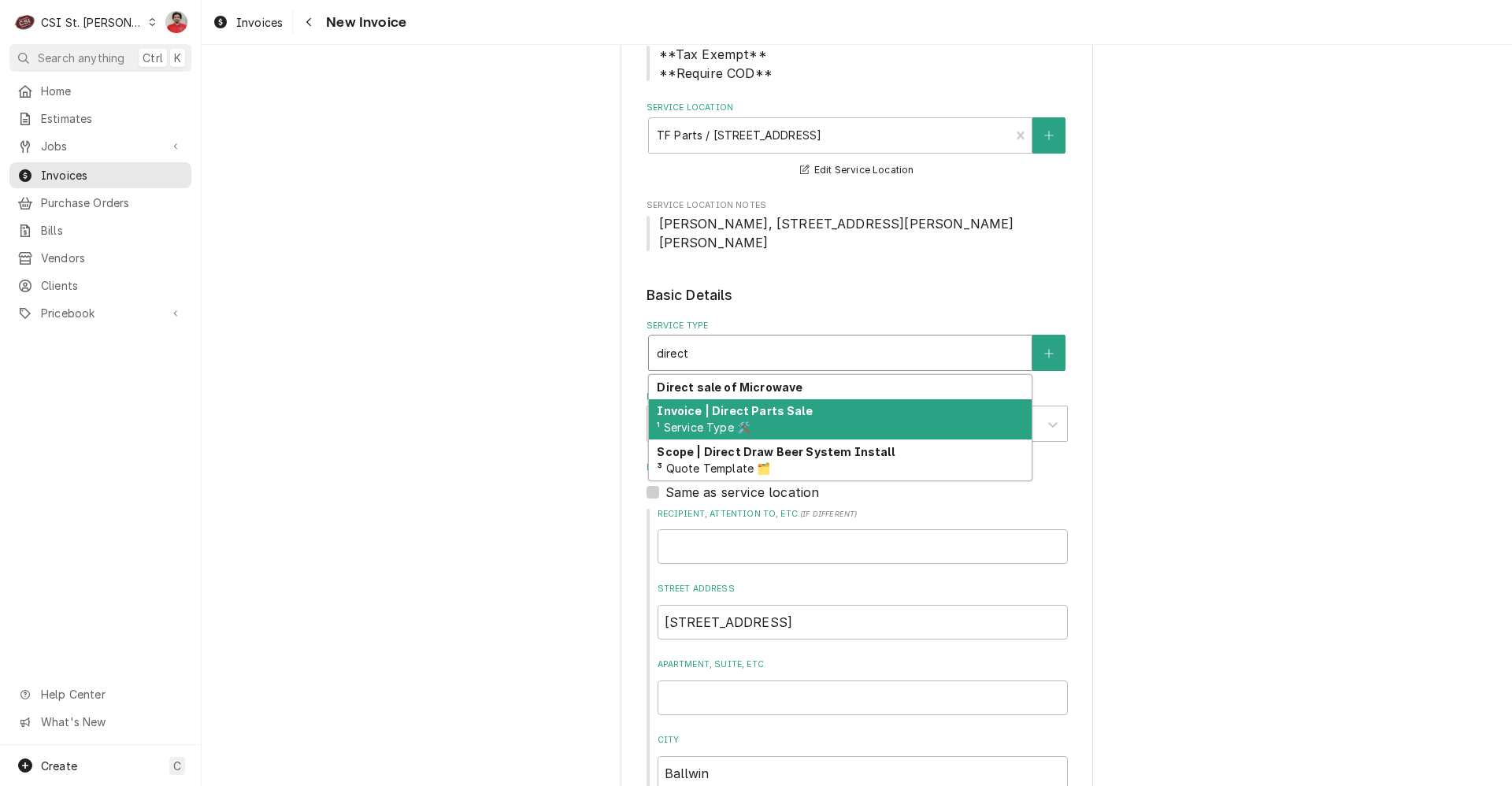
click at [734, 404] on strong "Invoice | Direct Parts Sale" at bounding box center [734, 411] width 155 height 13
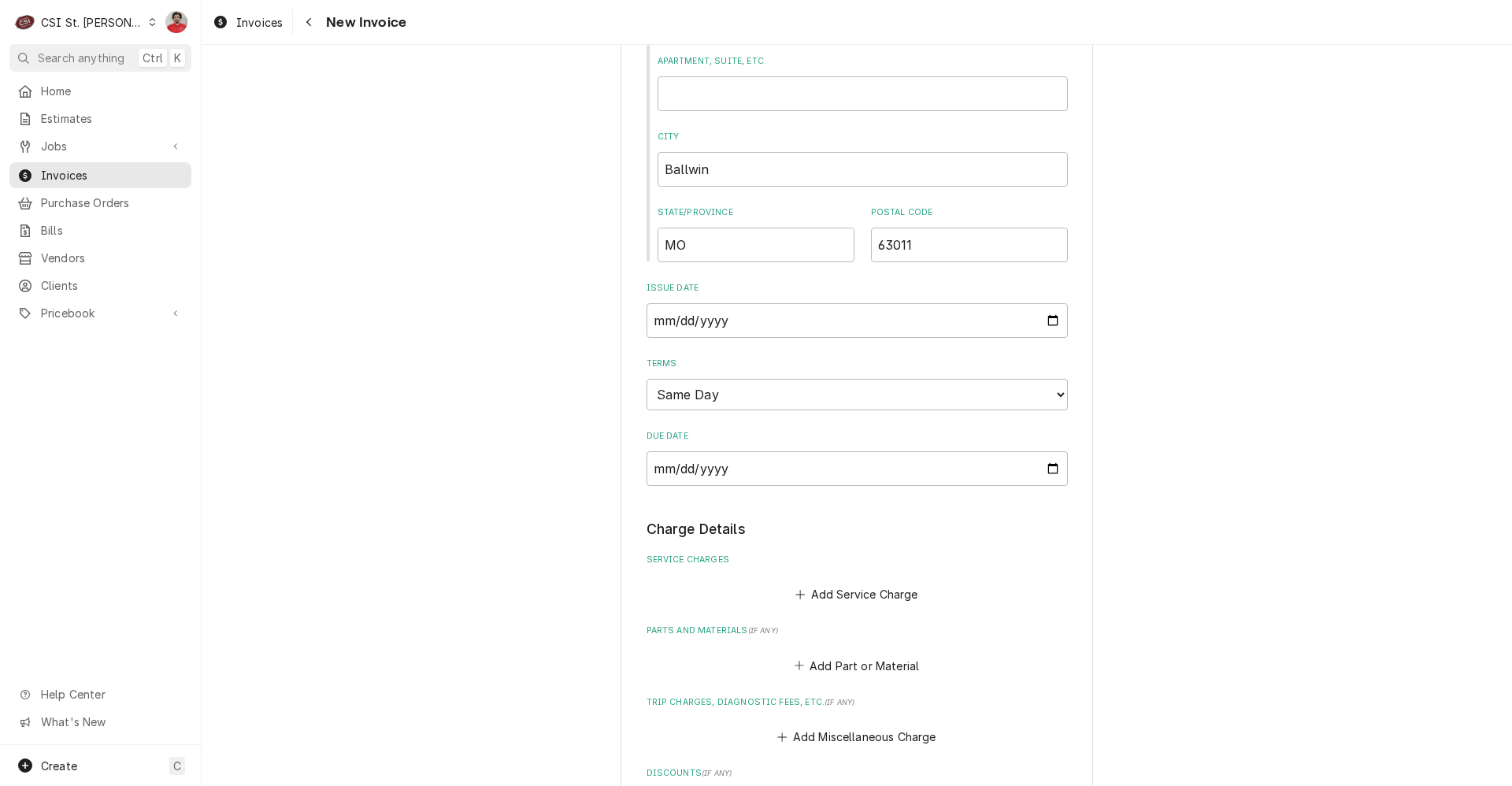
scroll to position [1024, 0]
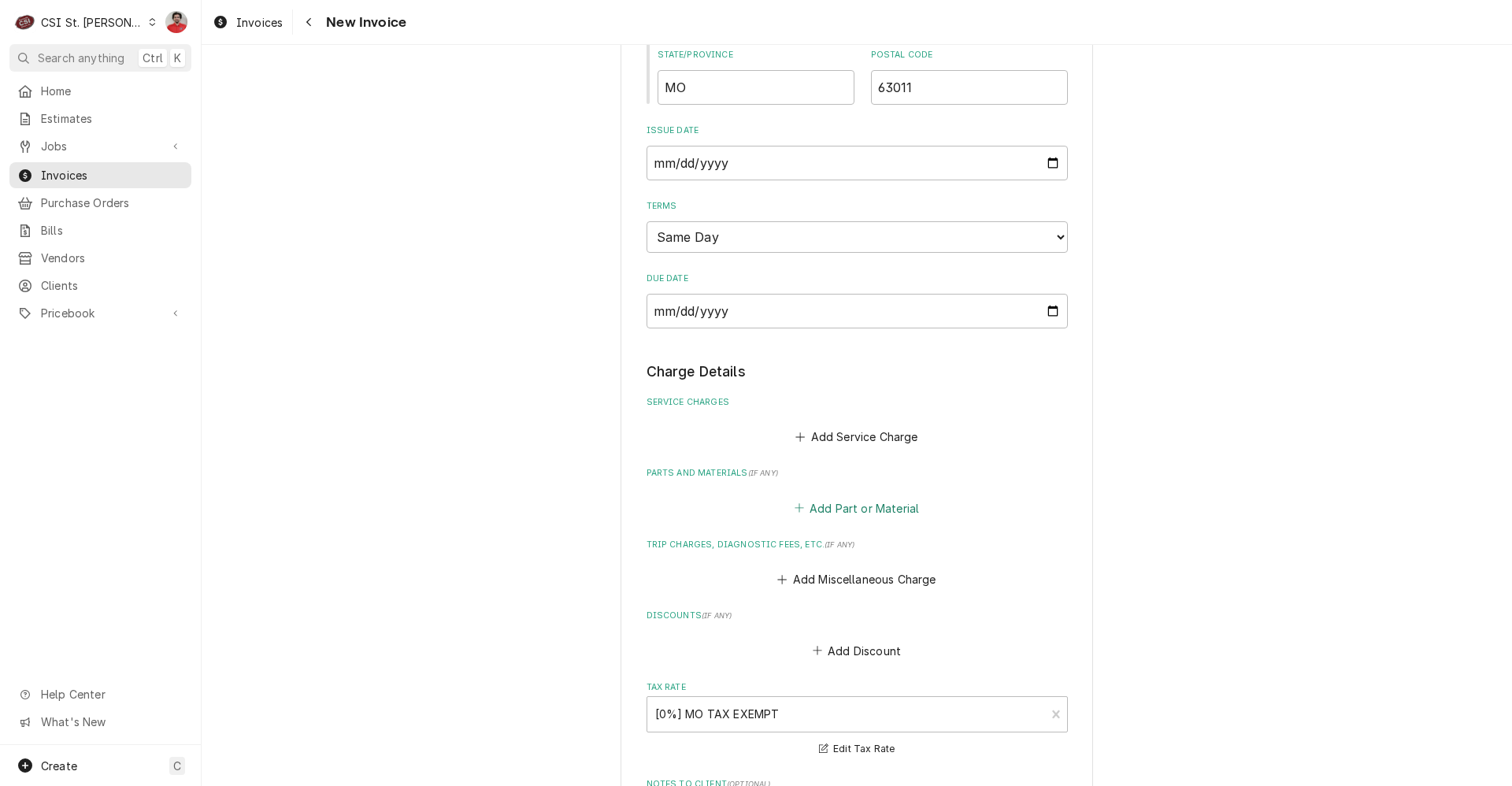
click at [823, 497] on button "Add Part or Material" at bounding box center [856, 508] width 130 height 22
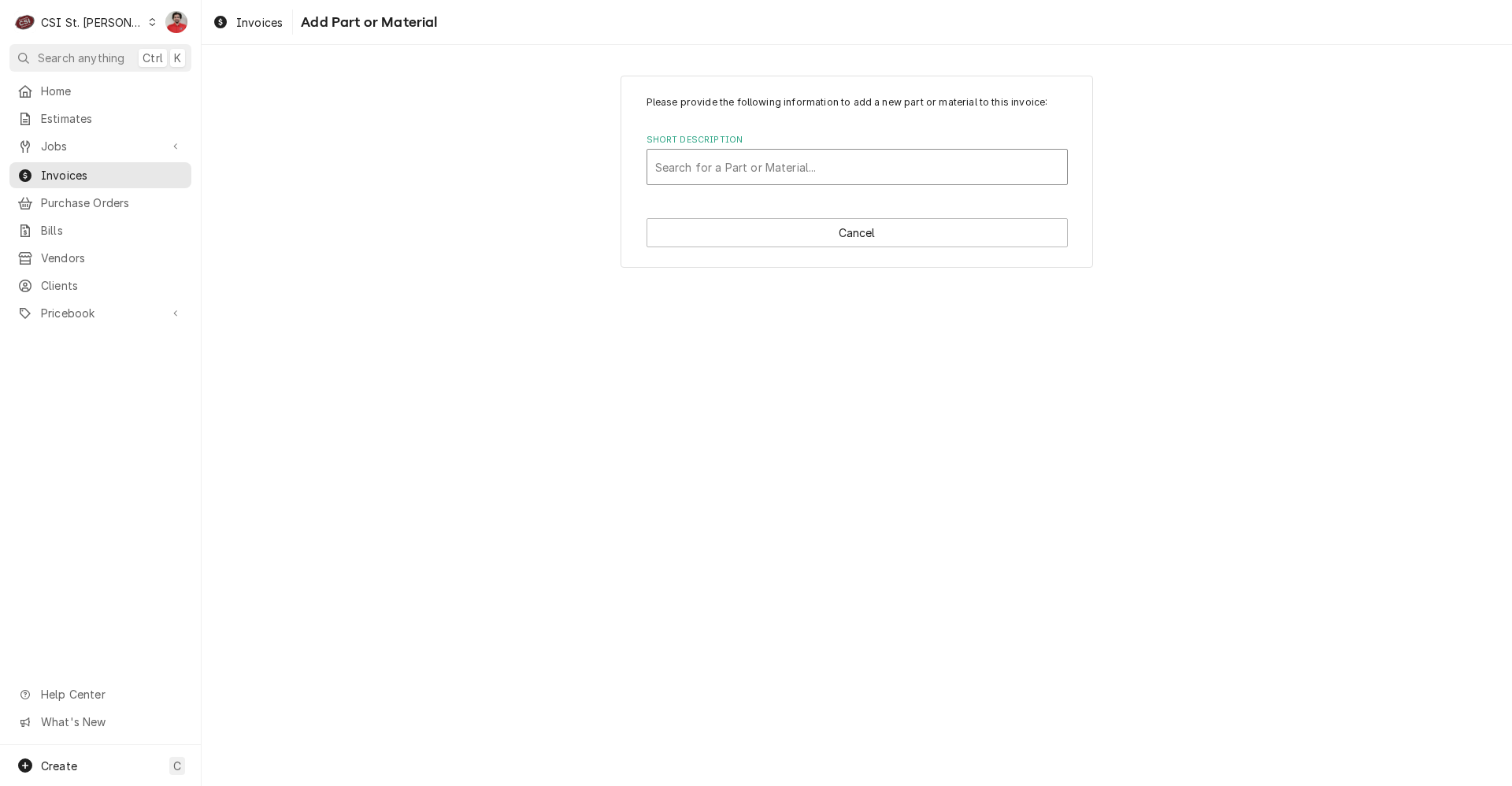
click at [755, 165] on div "Short Description" at bounding box center [857, 167] width 404 height 29
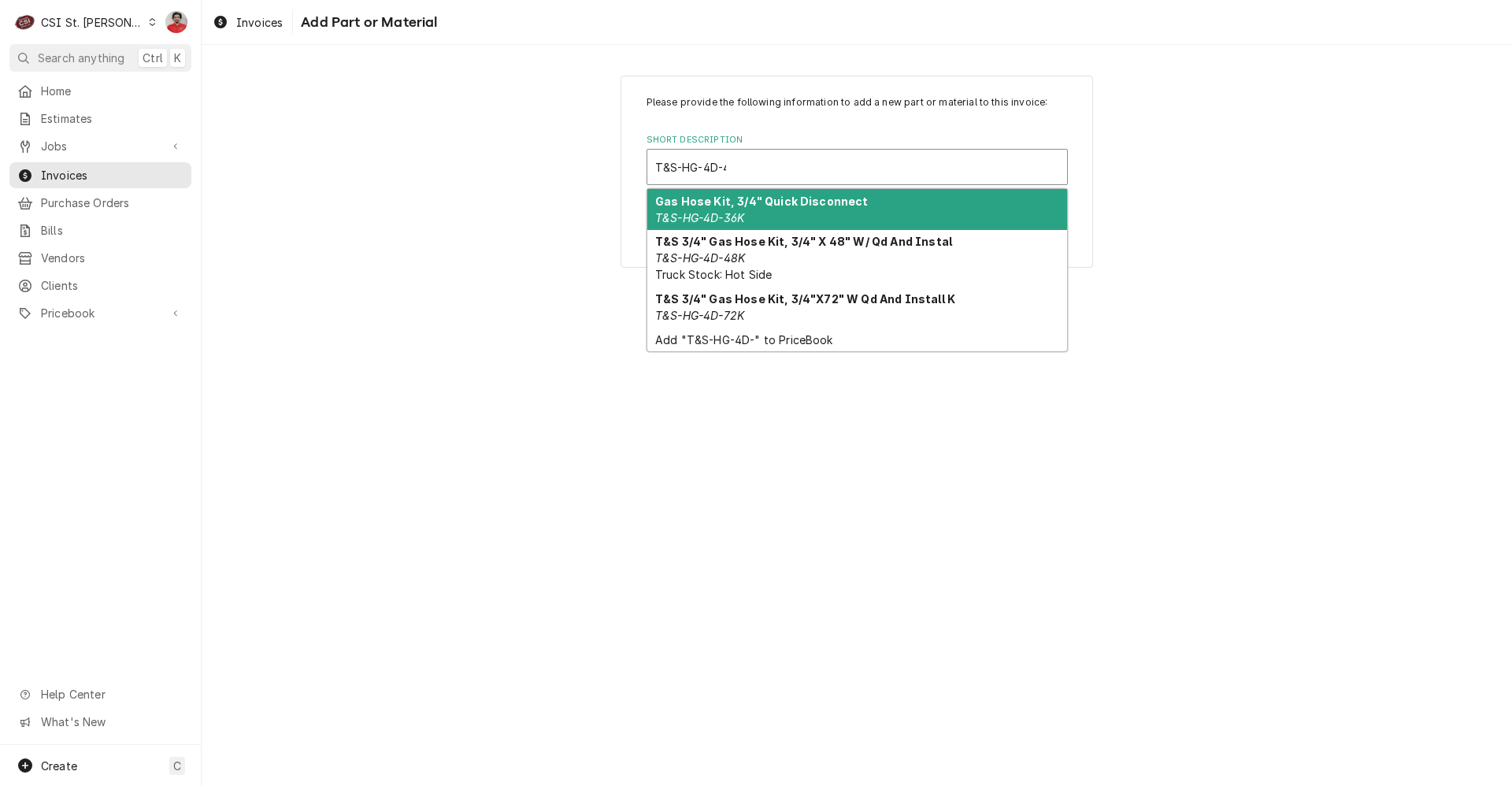
type input "T&S-HG-4D-48"
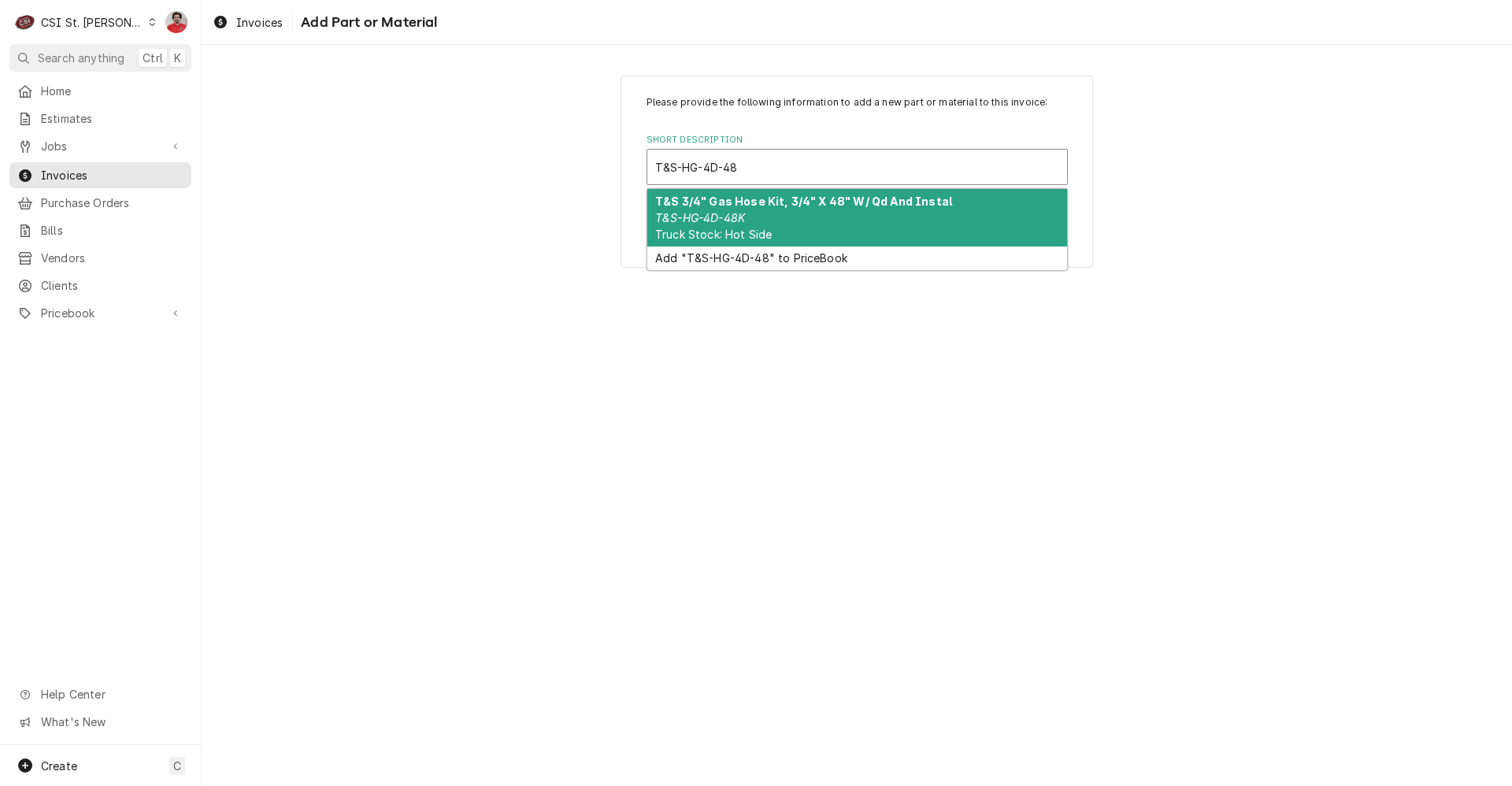
click at [782, 223] on div "T&S 3/4" Gas Hose Kit, 3/4" X 48" W/ Qd And Instal T&S-HG-4D-48K Truck Stock: H…" at bounding box center [857, 217] width 420 height 57
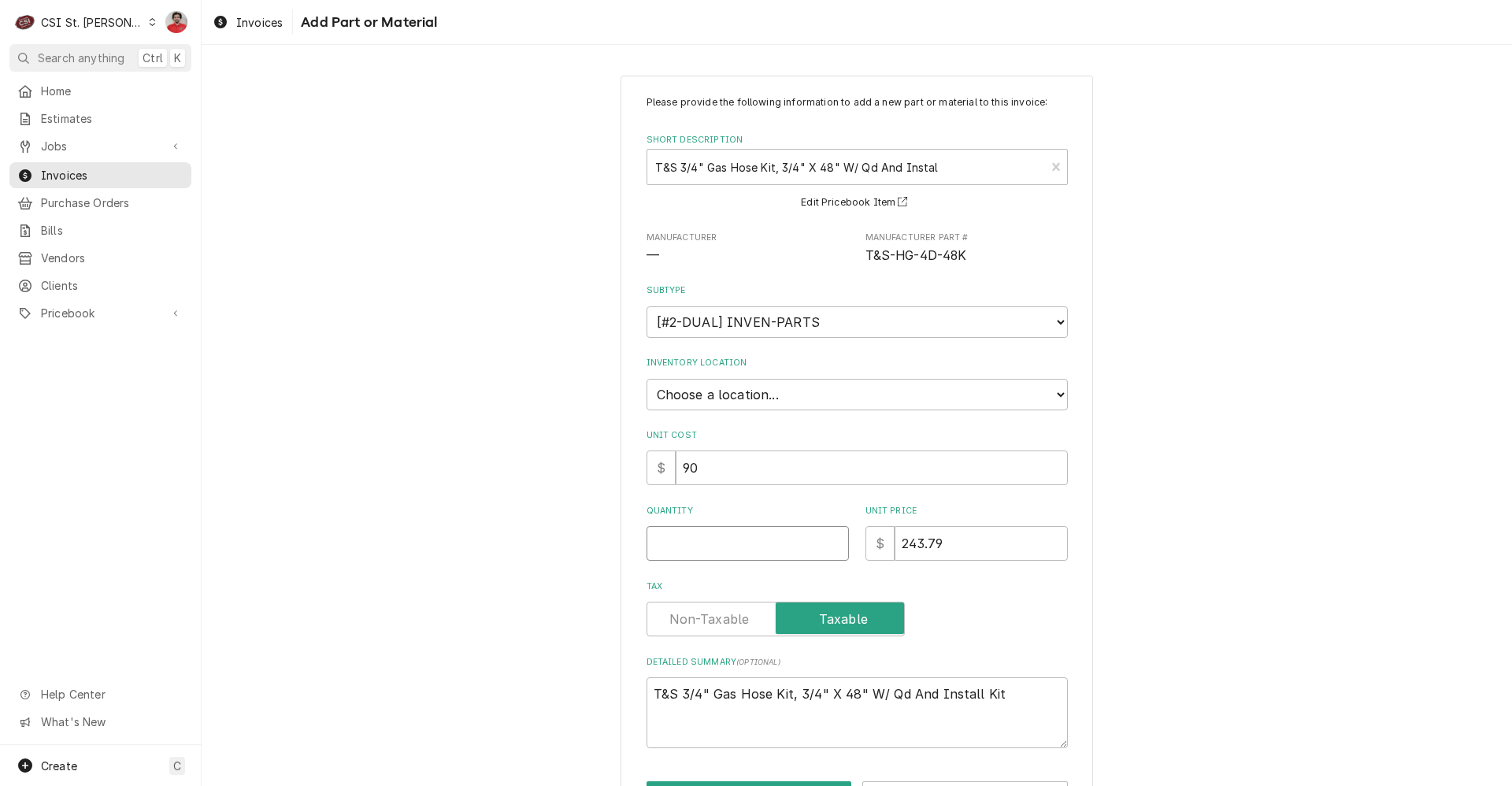
click at [743, 559] on input "Quantity" at bounding box center [747, 543] width 202 height 35
type textarea "x"
type input "2"
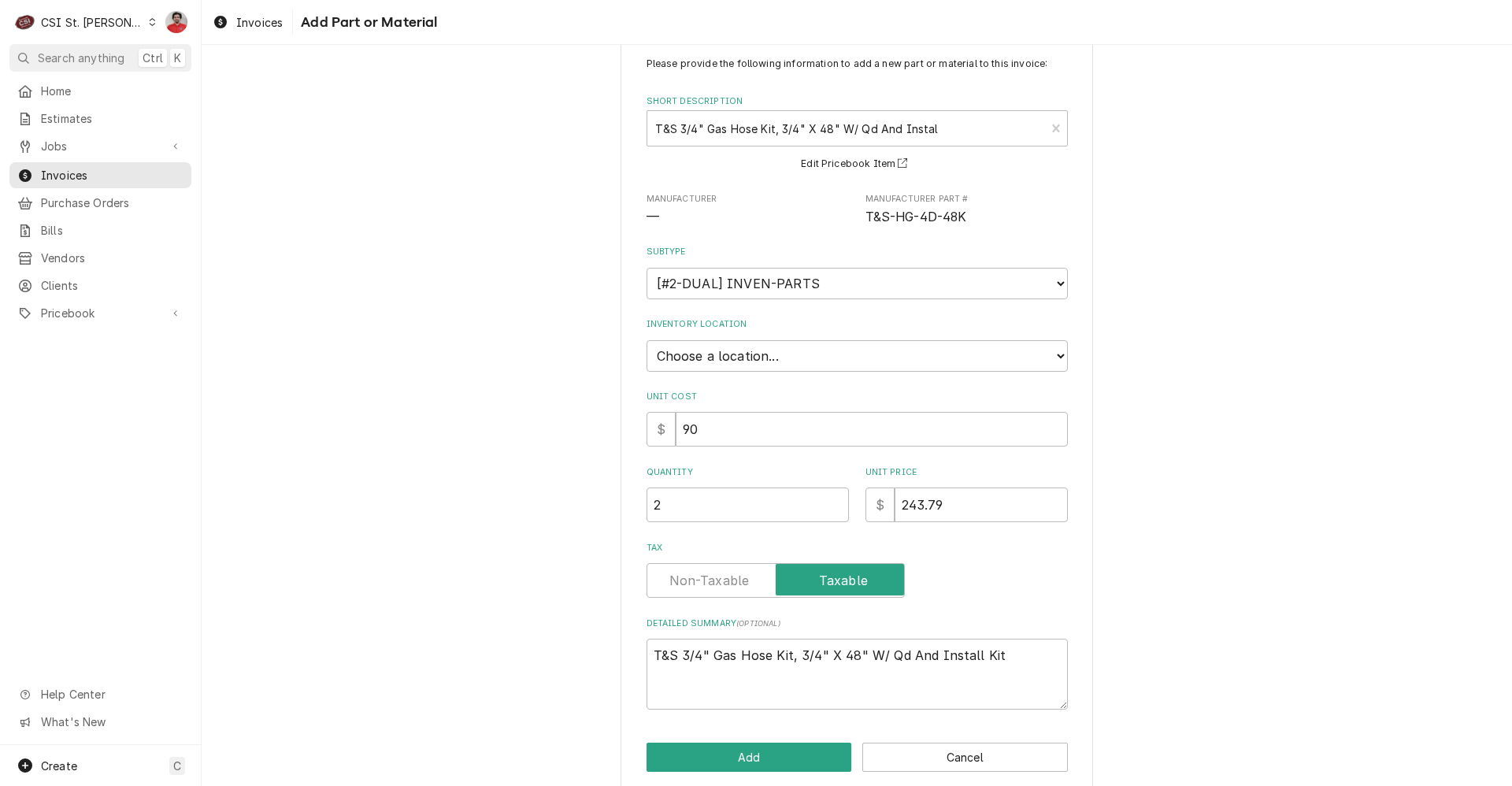
scroll to position [58, 0]
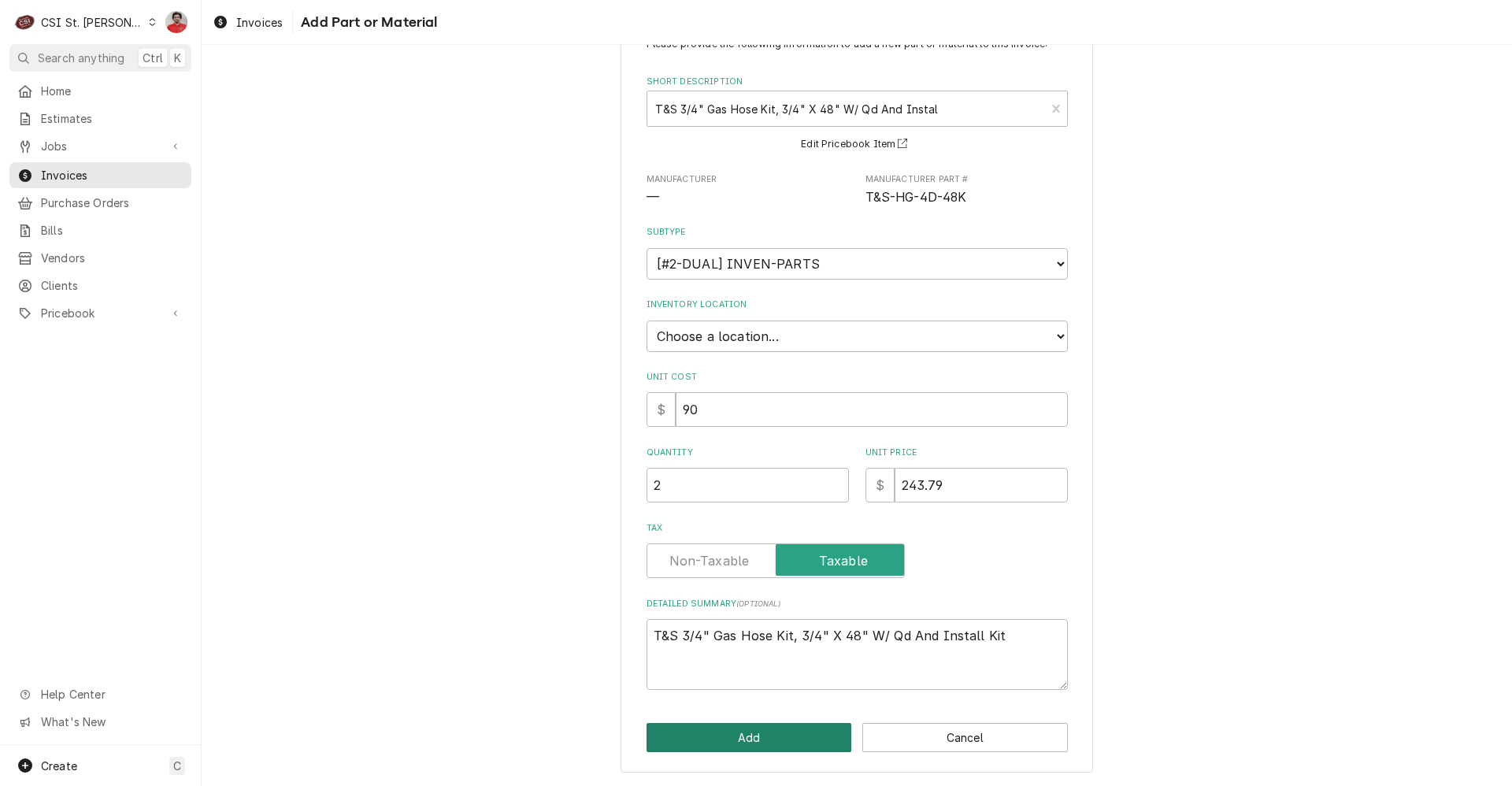
click at [728, 749] on button "Add" at bounding box center [749, 737] width 206 height 29
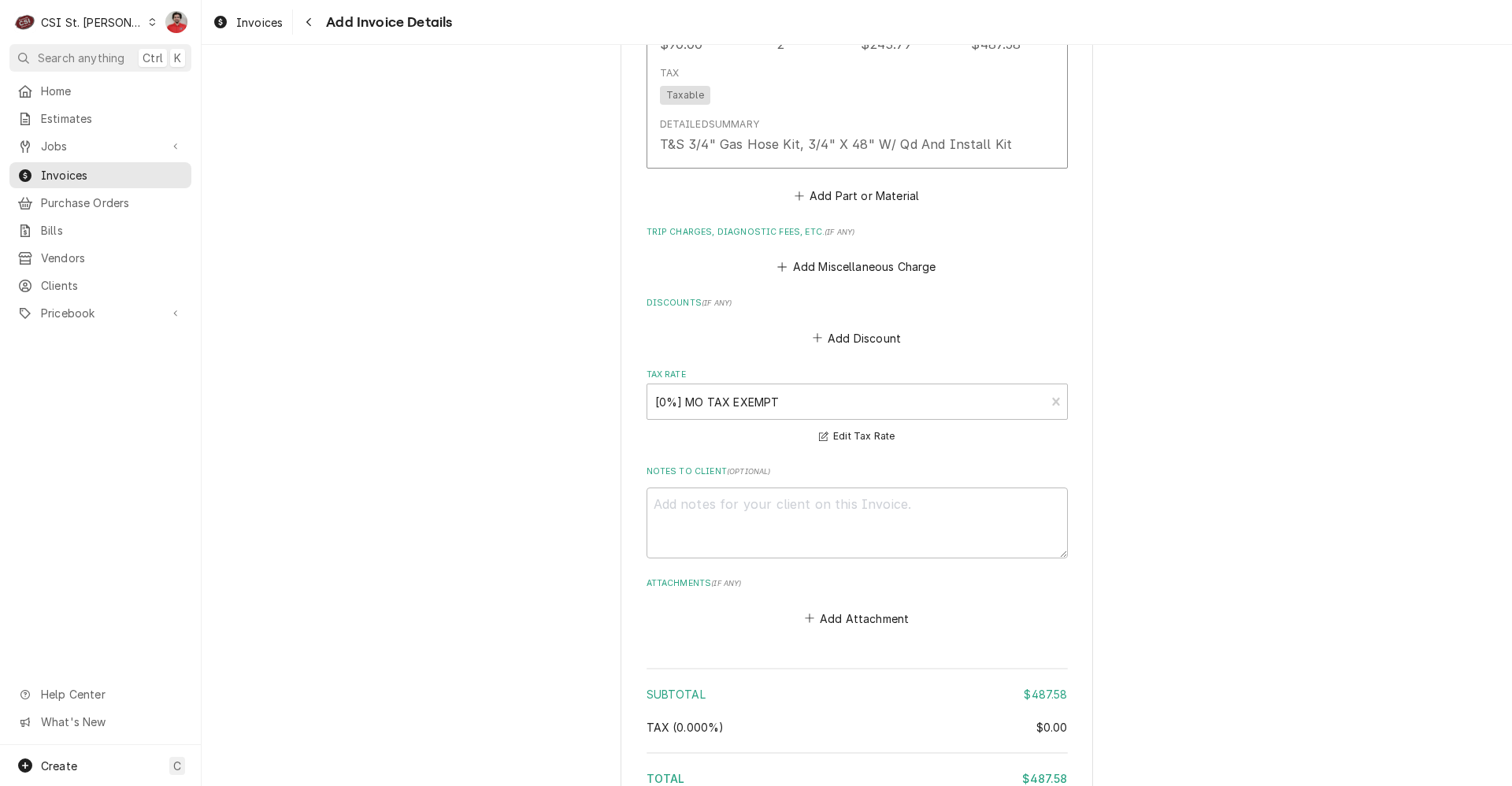
scroll to position [1656, 0]
drag, startPoint x: 865, startPoint y: 249, endPoint x: 862, endPoint y: 276, distance: 27.2
click at [862, 276] on fieldset "Charge Details Service Charges Add Service Charge Parts and Materials ( if any …" at bounding box center [857, 179] width 421 height 901
click at [833, 320] on div "Add Discount" at bounding box center [857, 335] width 421 height 31
click at [830, 328] on button "Add Discount" at bounding box center [856, 339] width 93 height 22
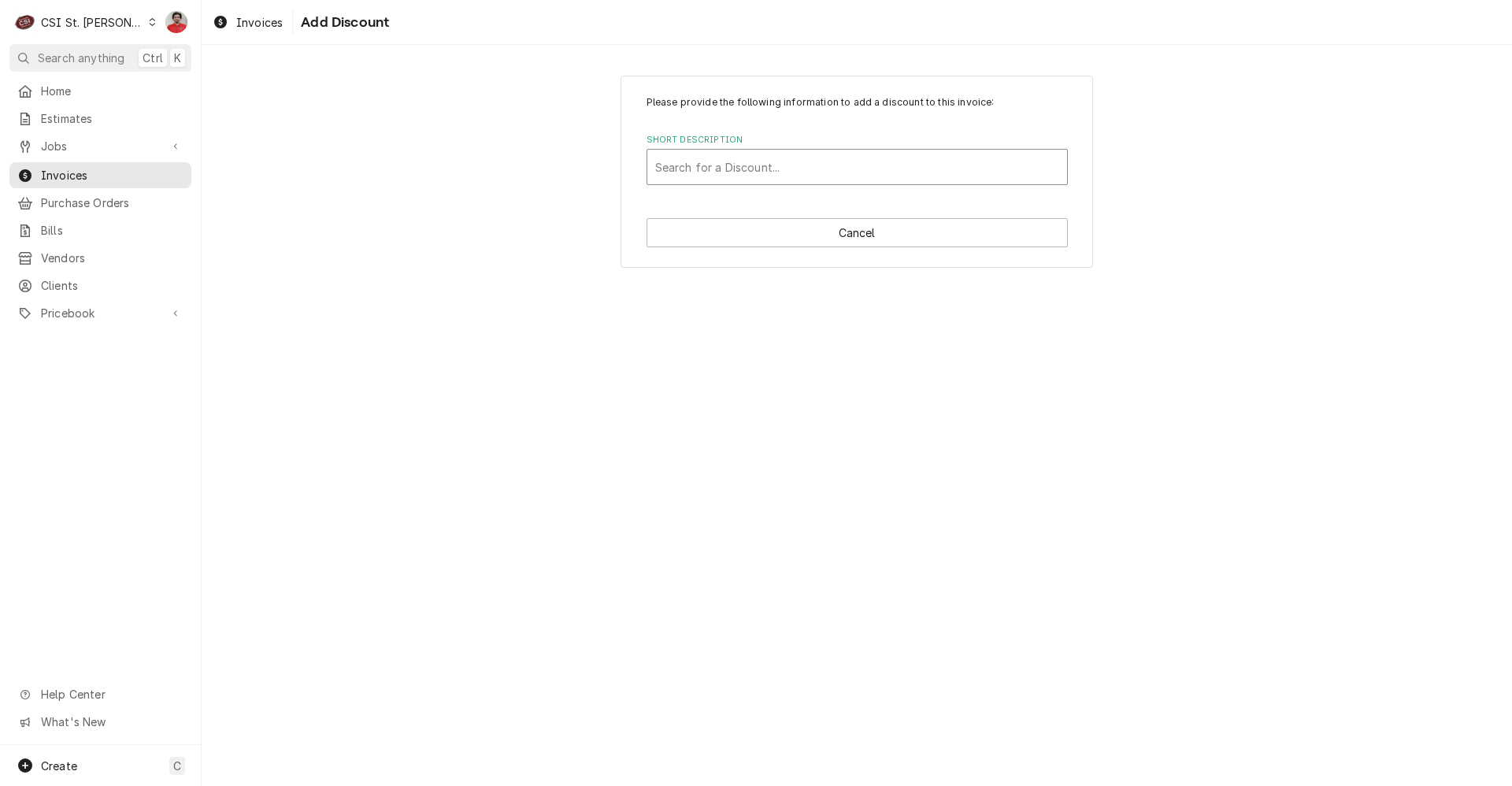
click at [779, 159] on div "Short Description" at bounding box center [857, 167] width 404 height 29
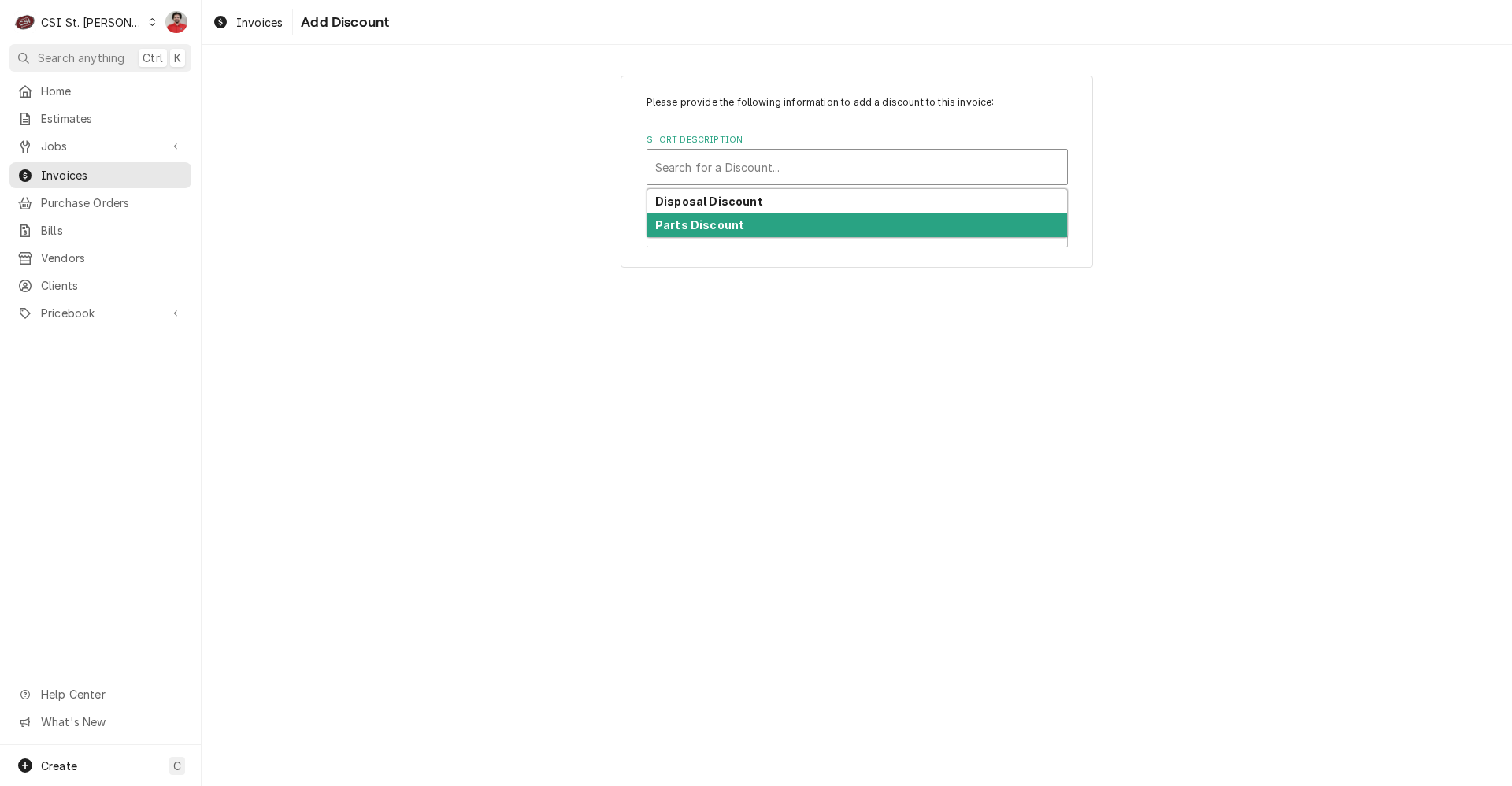
click at [752, 228] on div "Parts Discount" at bounding box center [857, 225] width 420 height 24
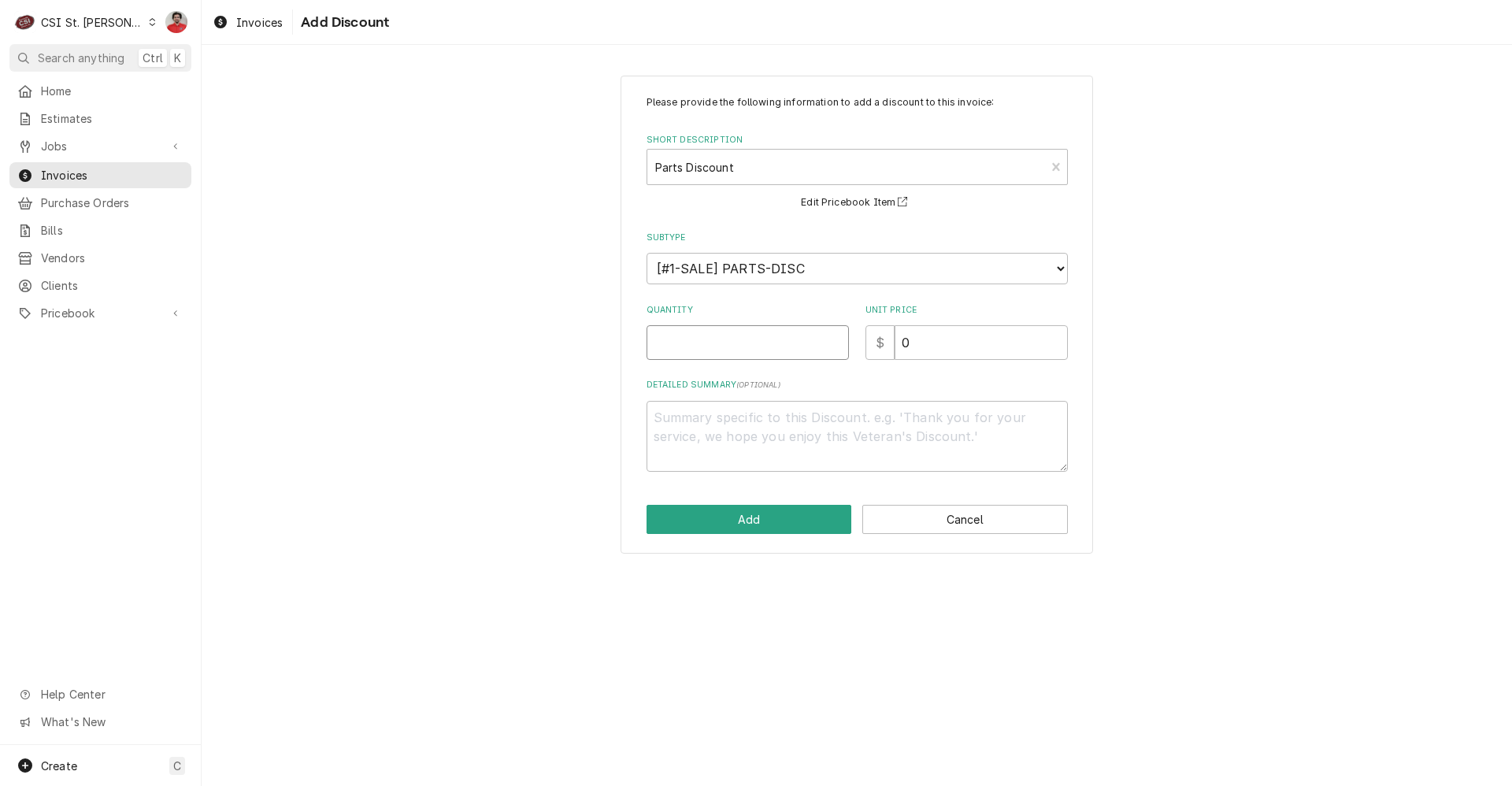
click at [746, 342] on input "Quantity" at bounding box center [747, 342] width 202 height 35
type textarea "x"
type input "1"
type textarea "x"
type input "4"
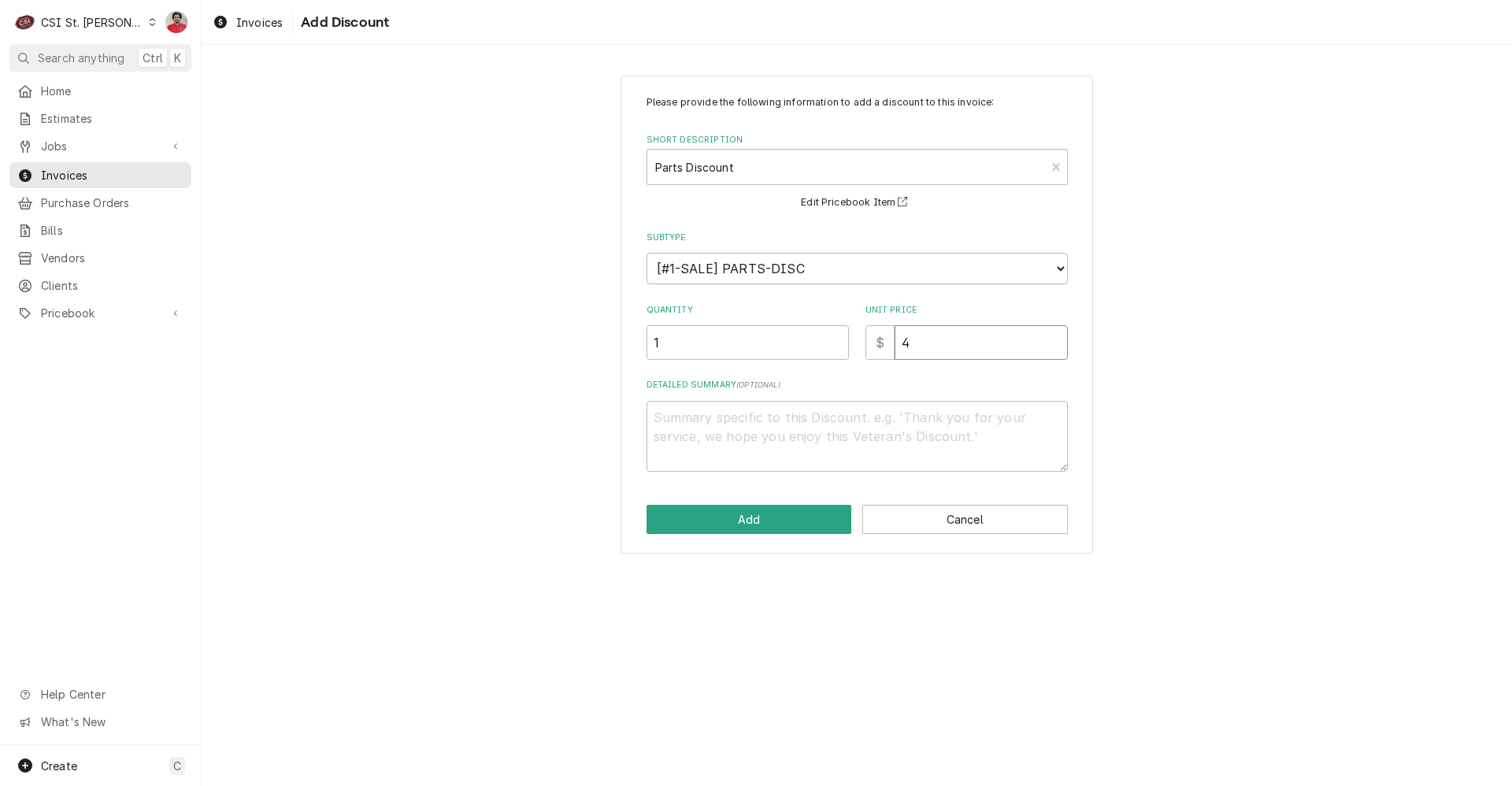
type textarea "x"
type input "48"
type textarea "x"
type input "487"
type textarea "x"
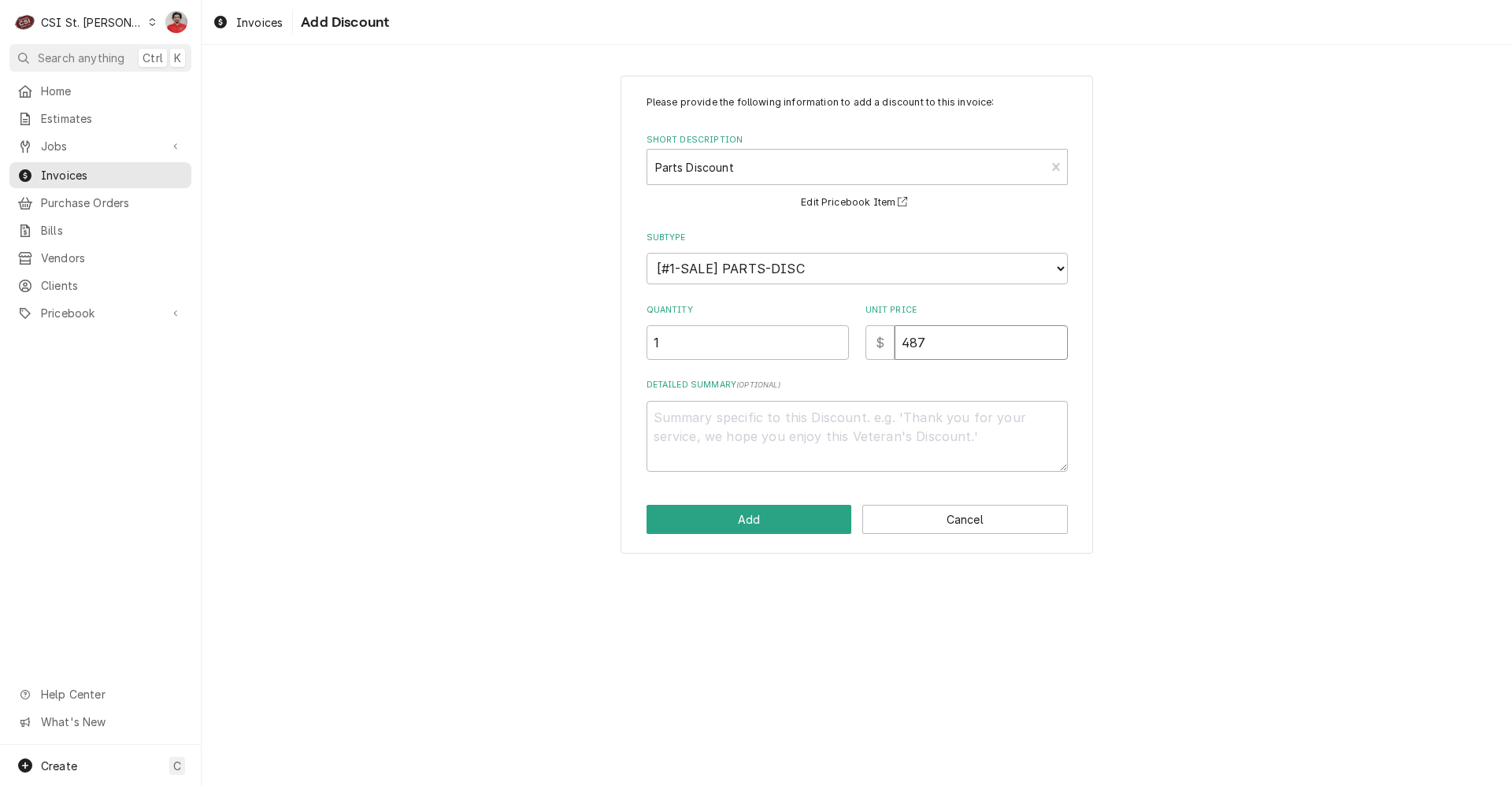
type input "4876"
type textarea "x"
type input "48.76"
click at [767, 525] on button "Add" at bounding box center [749, 519] width 206 height 29
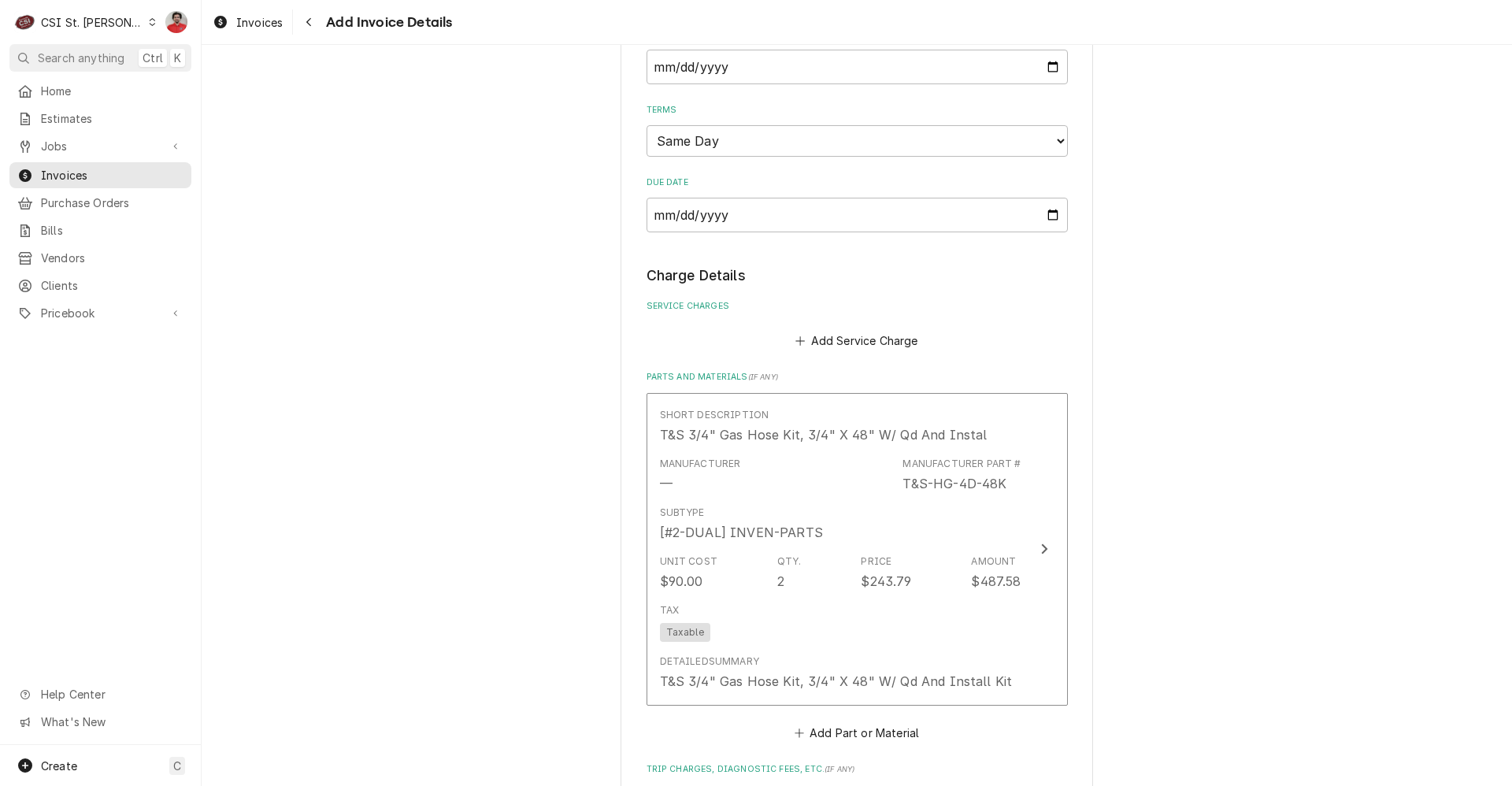
scroll to position [1671, 0]
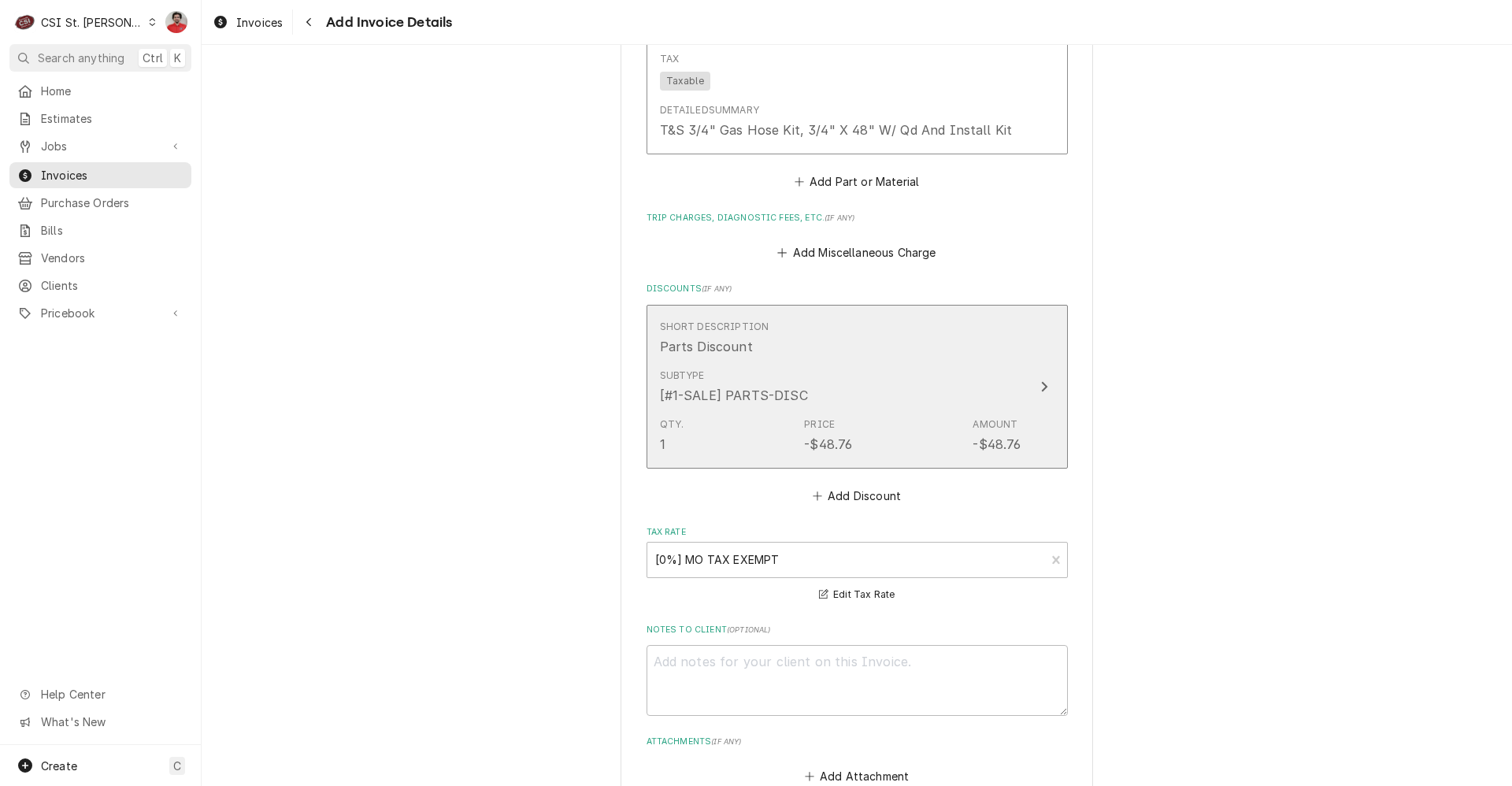
click at [861, 374] on div "Subtype [#1-SALE] PARTS-DISC" at bounding box center [841, 386] width 361 height 49
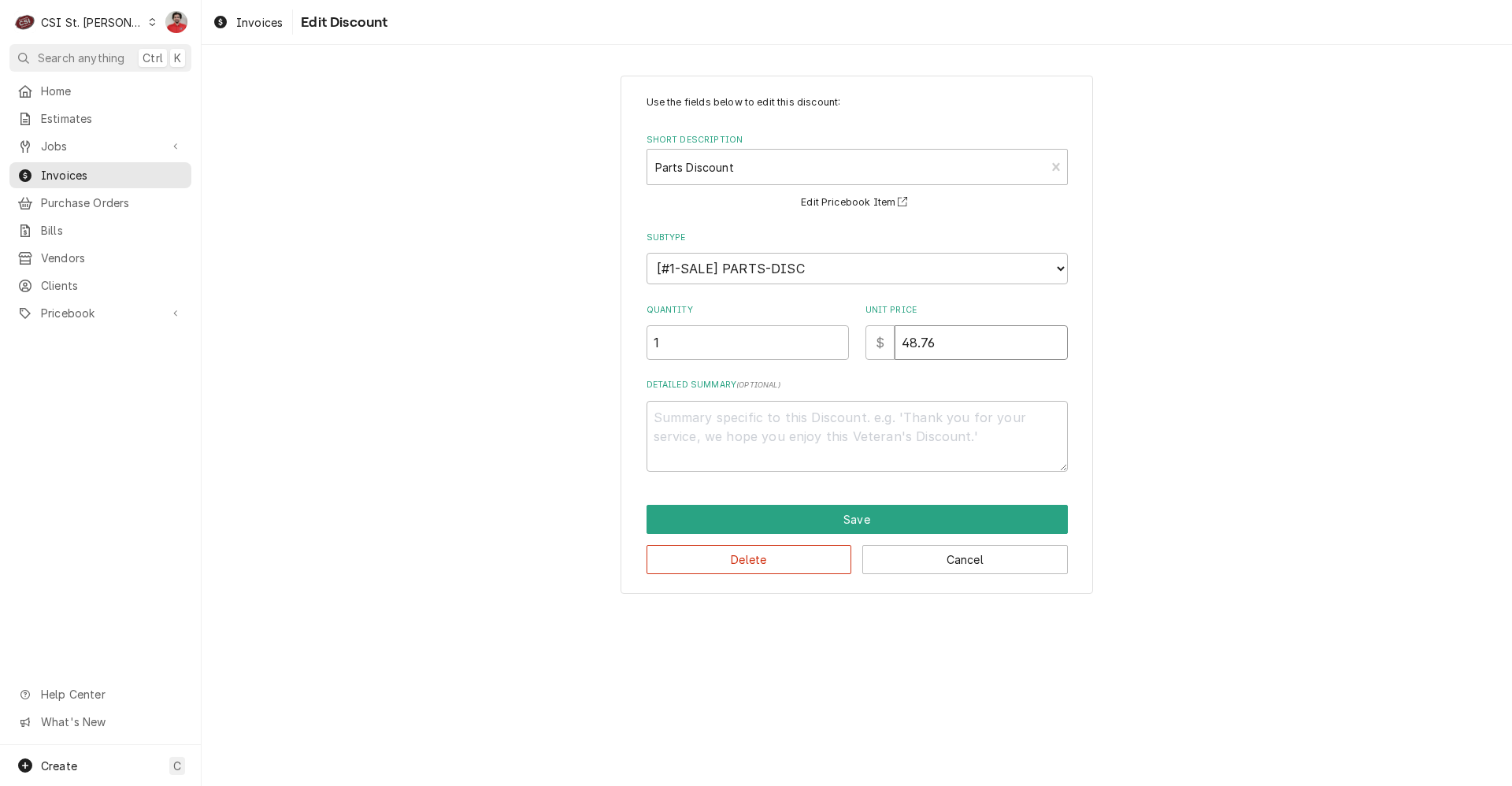
drag, startPoint x: 855, startPoint y: 348, endPoint x: 824, endPoint y: 348, distance: 31.0
click at [824, 348] on div "Quantity 1 Unit Price $ 48.76" at bounding box center [857, 331] width 421 height 56
type textarea "x"
type input "9"
type textarea "x"
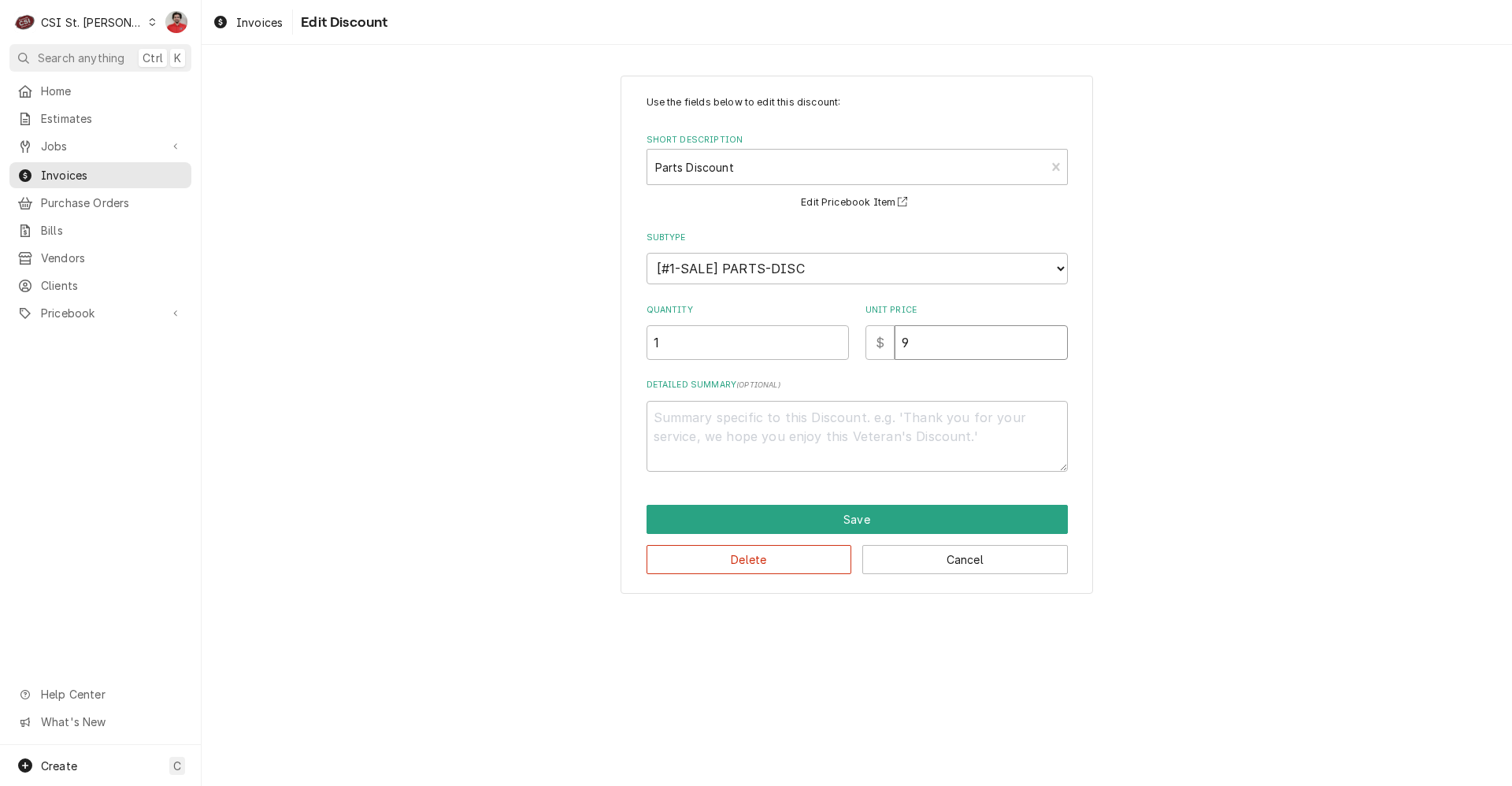
type input "97"
type textarea "x"
type input "97.5"
type textarea "x"
type input "97.51"
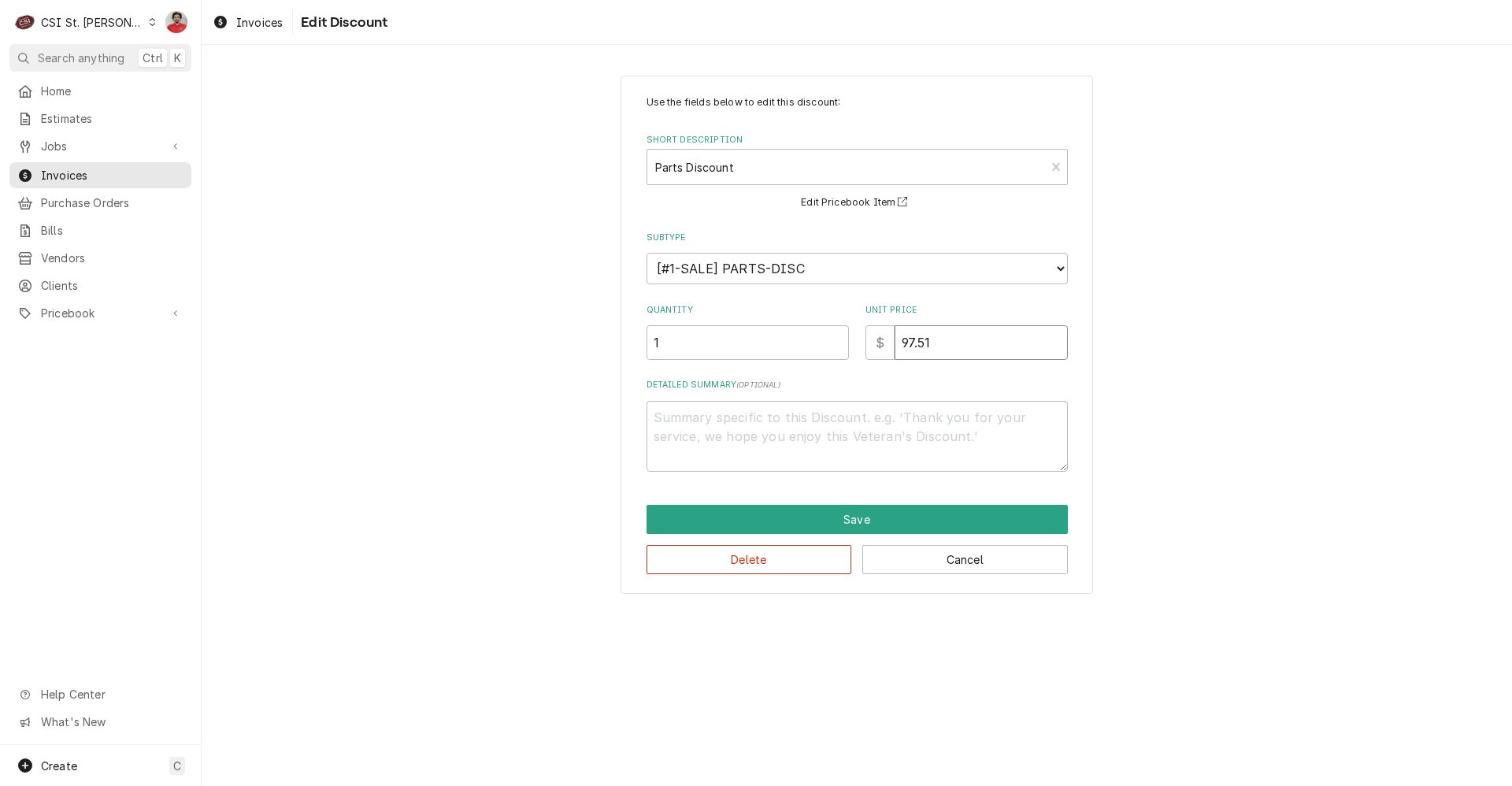
type textarea "x"
type input "97.5"
type textarea "x"
type input "97.52"
click at [844, 521] on button "Save" at bounding box center [857, 519] width 421 height 29
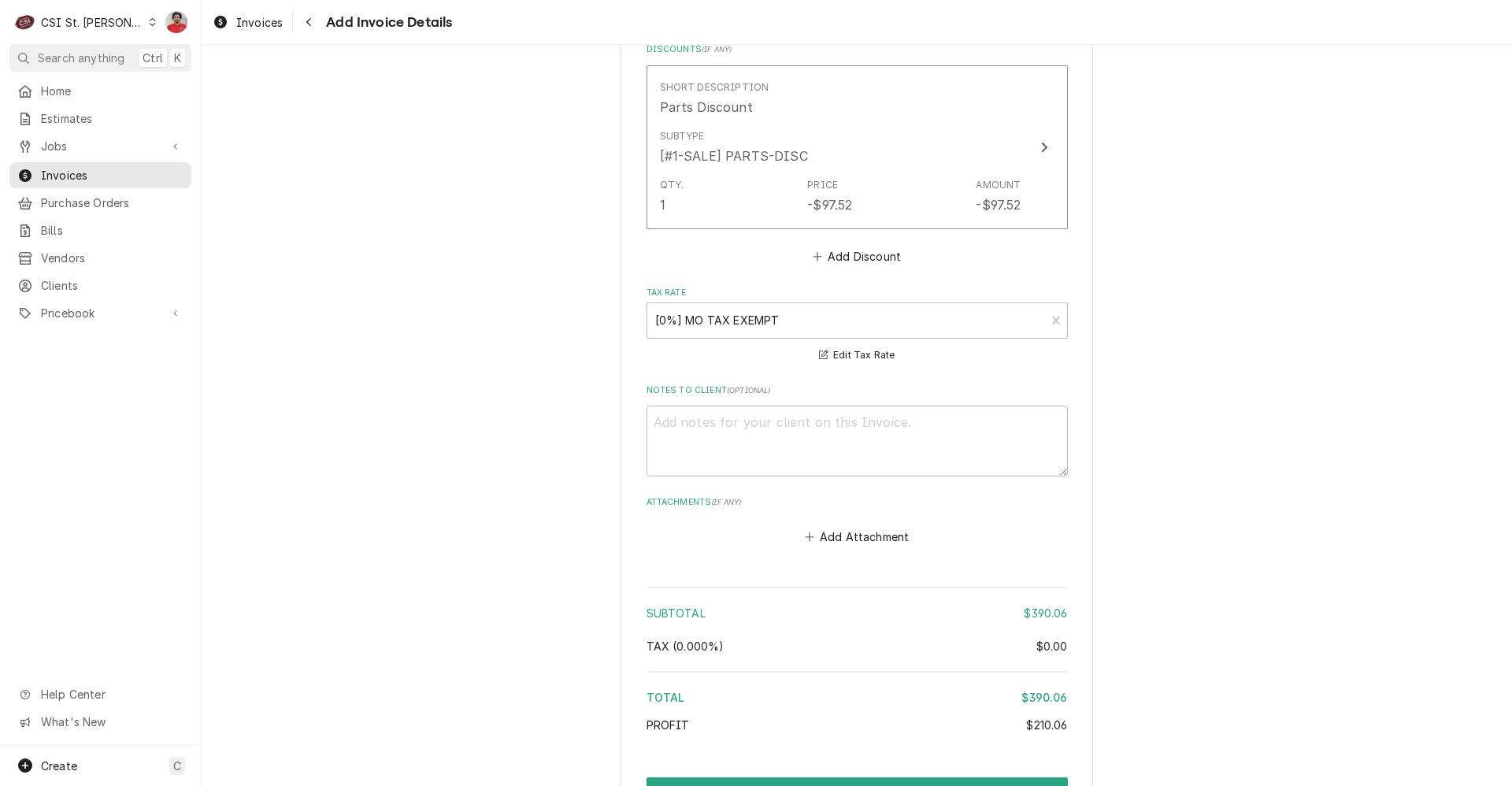
scroll to position [1986, 0]
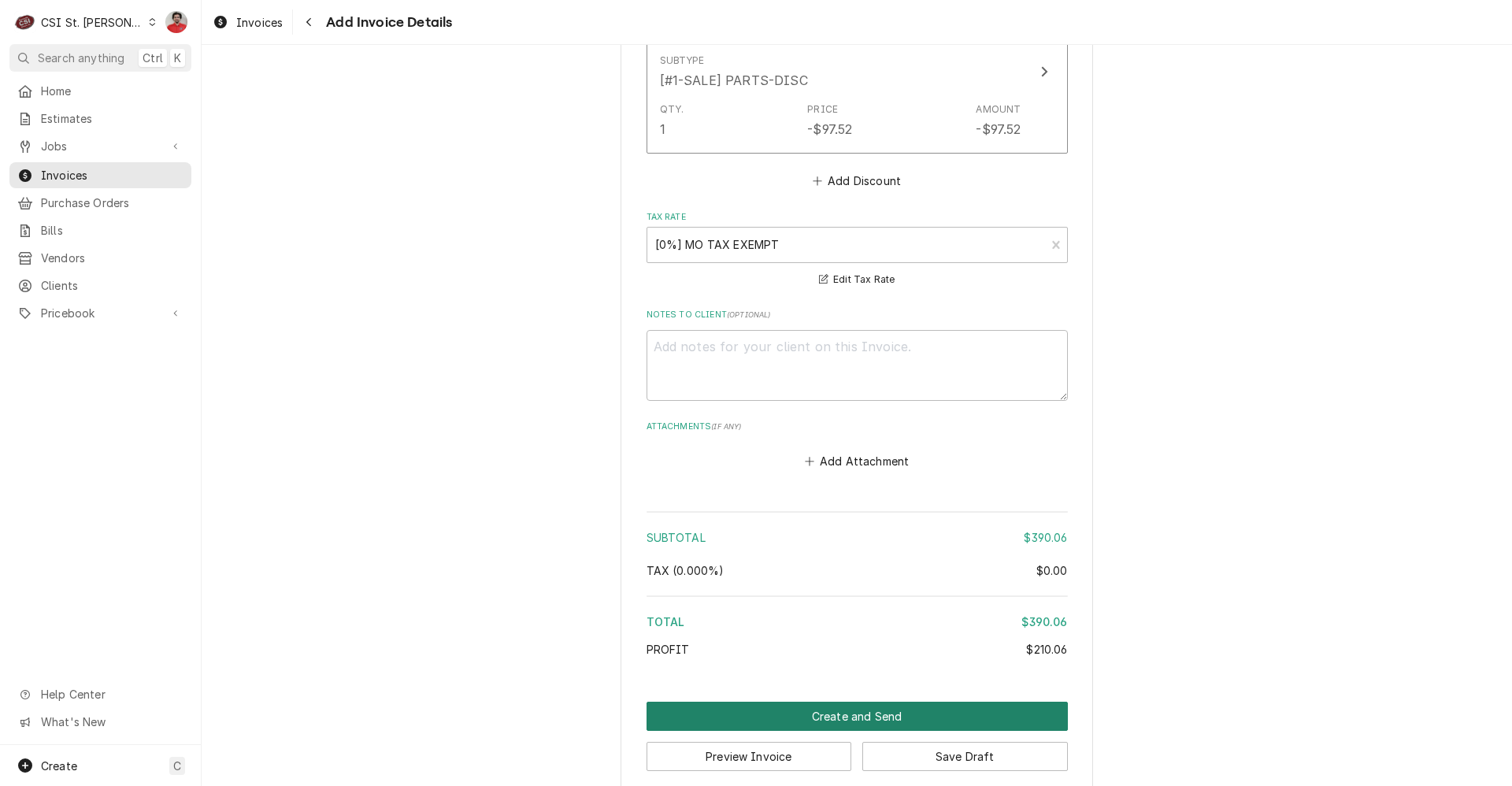
click at [845, 702] on button "Create and Send" at bounding box center [857, 716] width 421 height 29
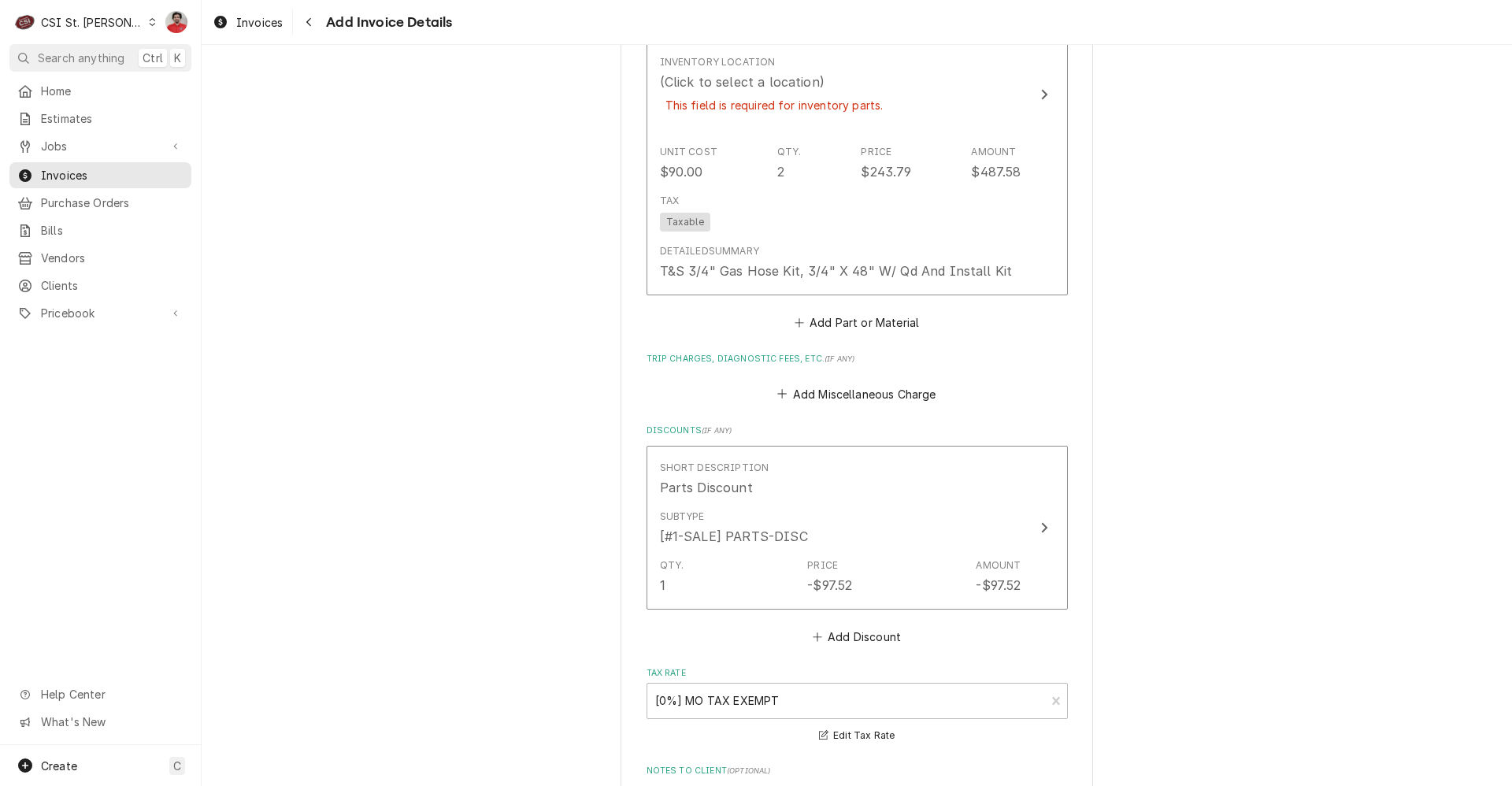
scroll to position [1560, 0]
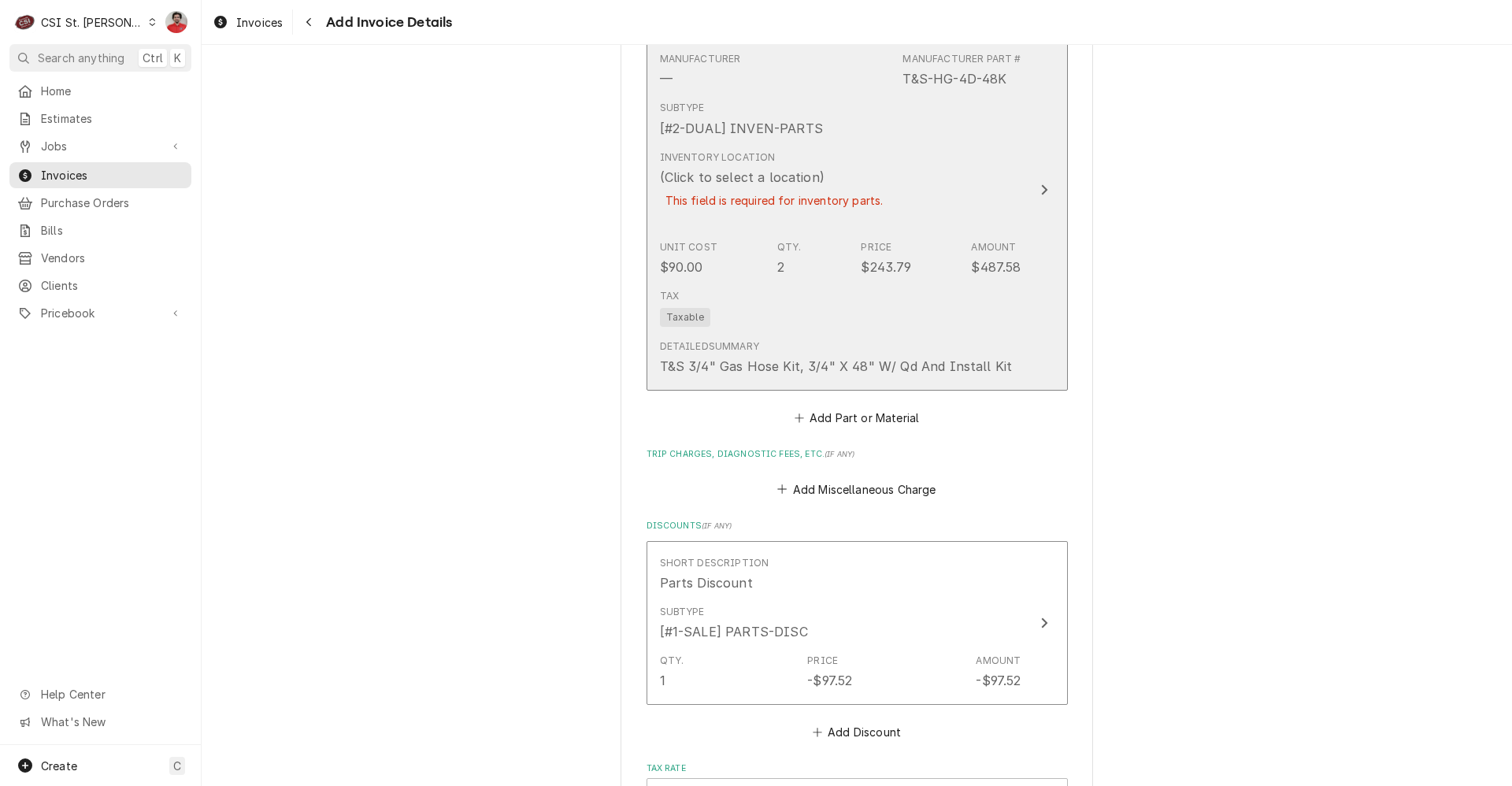
click at [848, 195] on div "Inventory Location (Click to select a location) This field is required for inve…" at bounding box center [774, 189] width 229 height 77
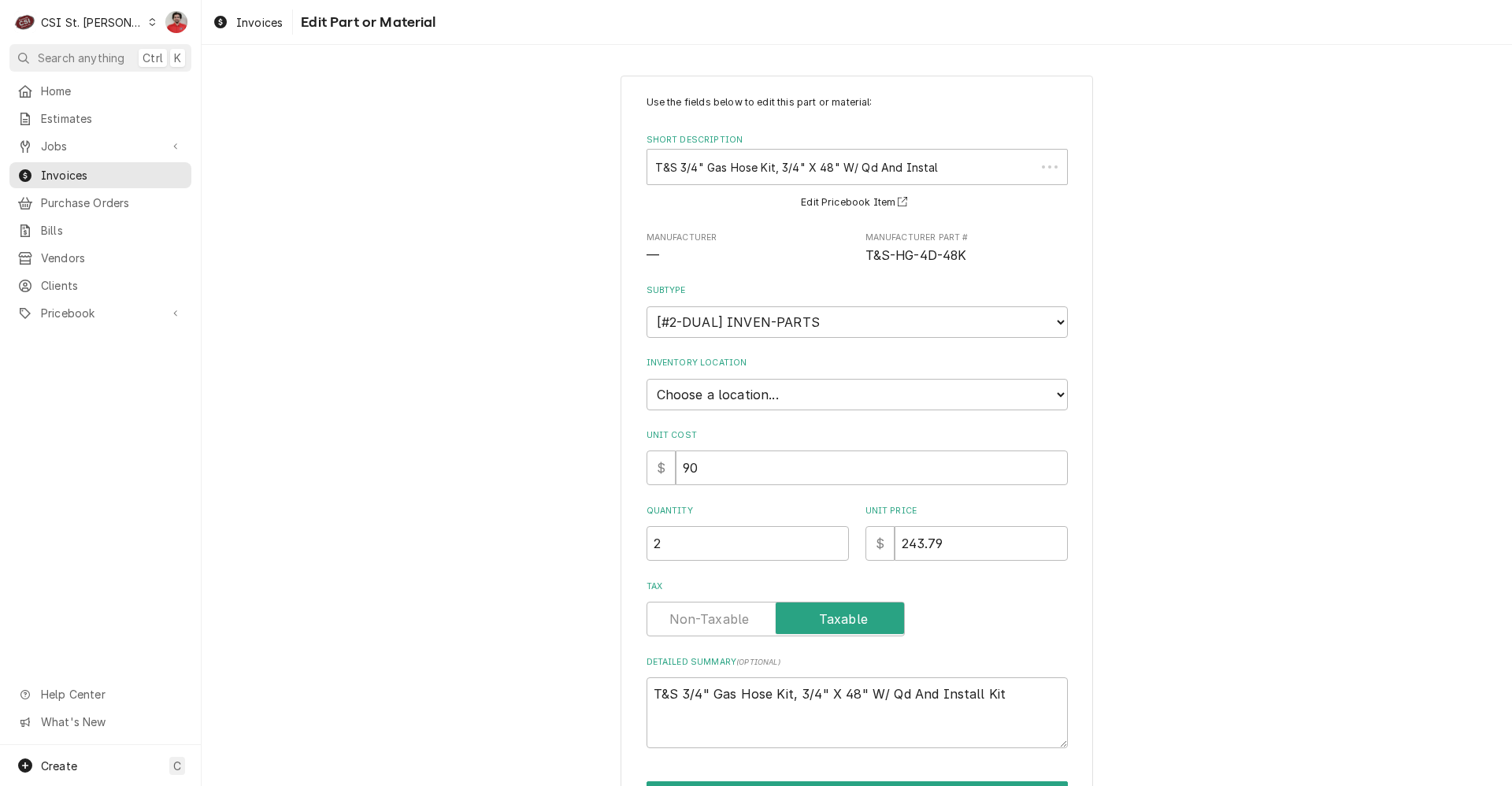
type textarea "x"
click at [763, 382] on select "Choose a location... 00 | STL WAREHOUSE 01 | CHUCK WAMBOLDT V#93 01 | COURTNEY …" at bounding box center [857, 394] width 421 height 31
select select "1370"
click at [647, 379] on select "Choose a location... 00 | STL WAREHOUSE 01 | CHUCK WAMBOLDT V#93 01 | COURTNEY …" at bounding box center [857, 394] width 421 height 31
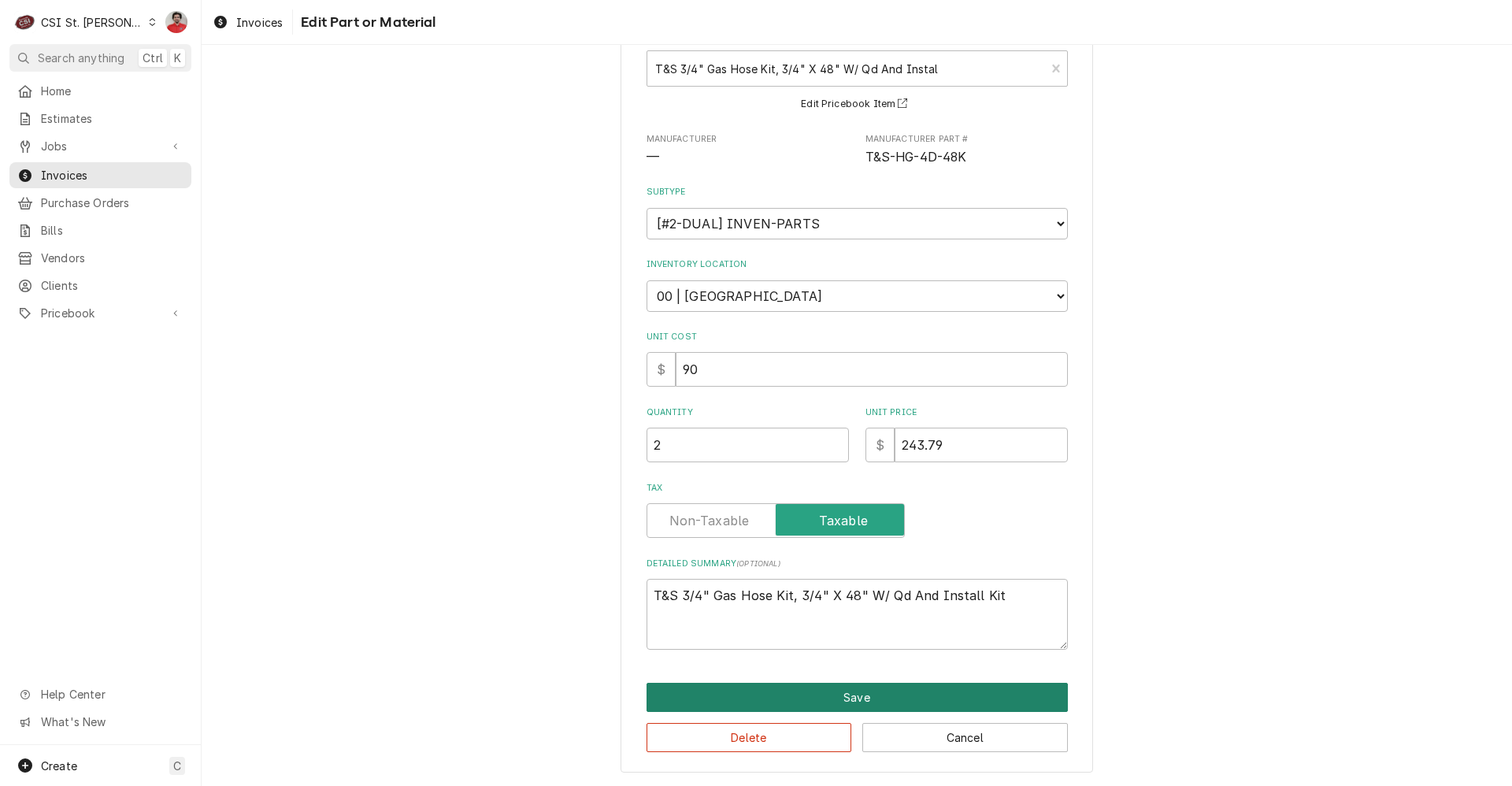
click at [822, 705] on button "Save" at bounding box center [857, 697] width 421 height 29
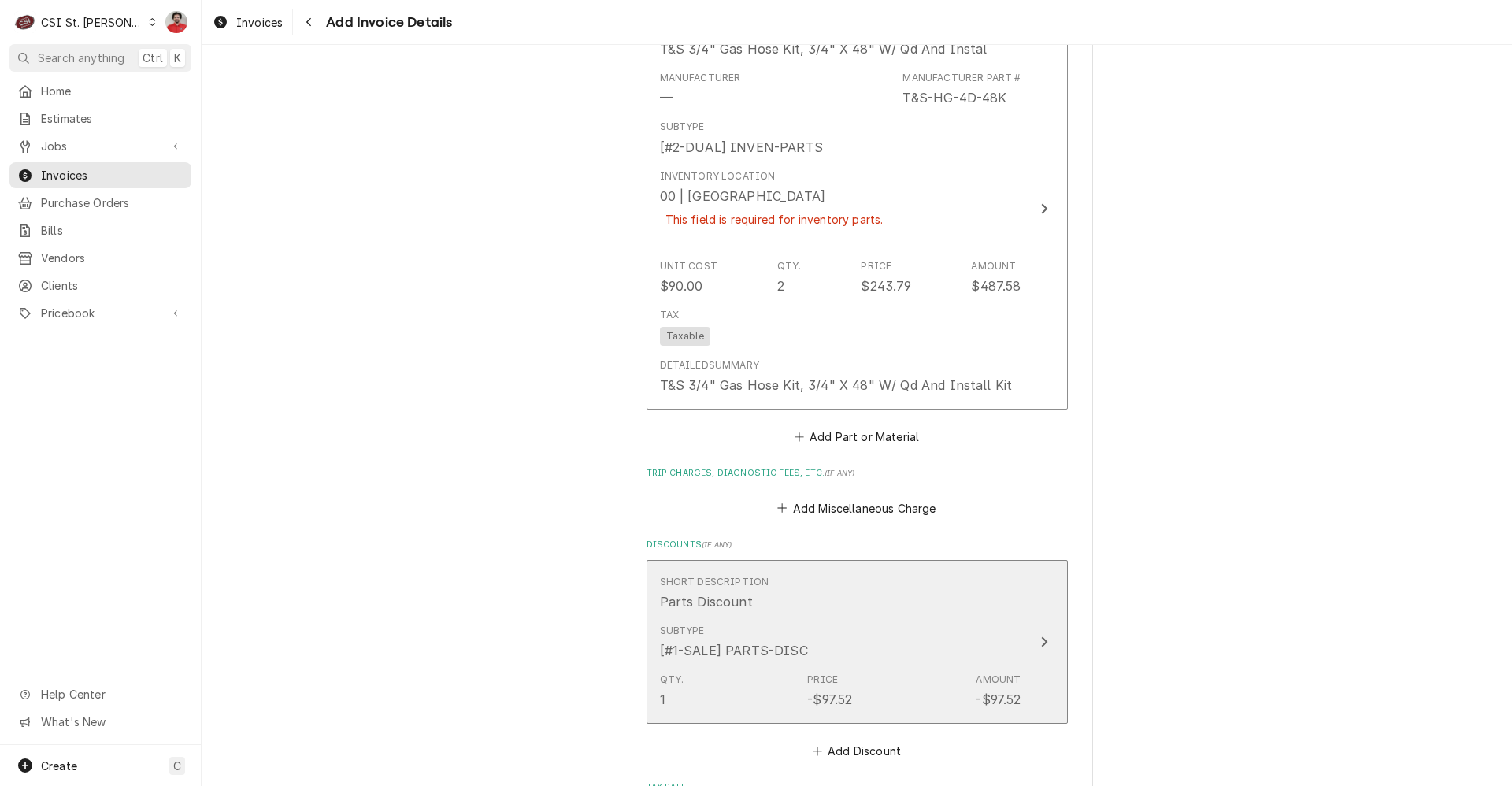
scroll to position [2111, 0]
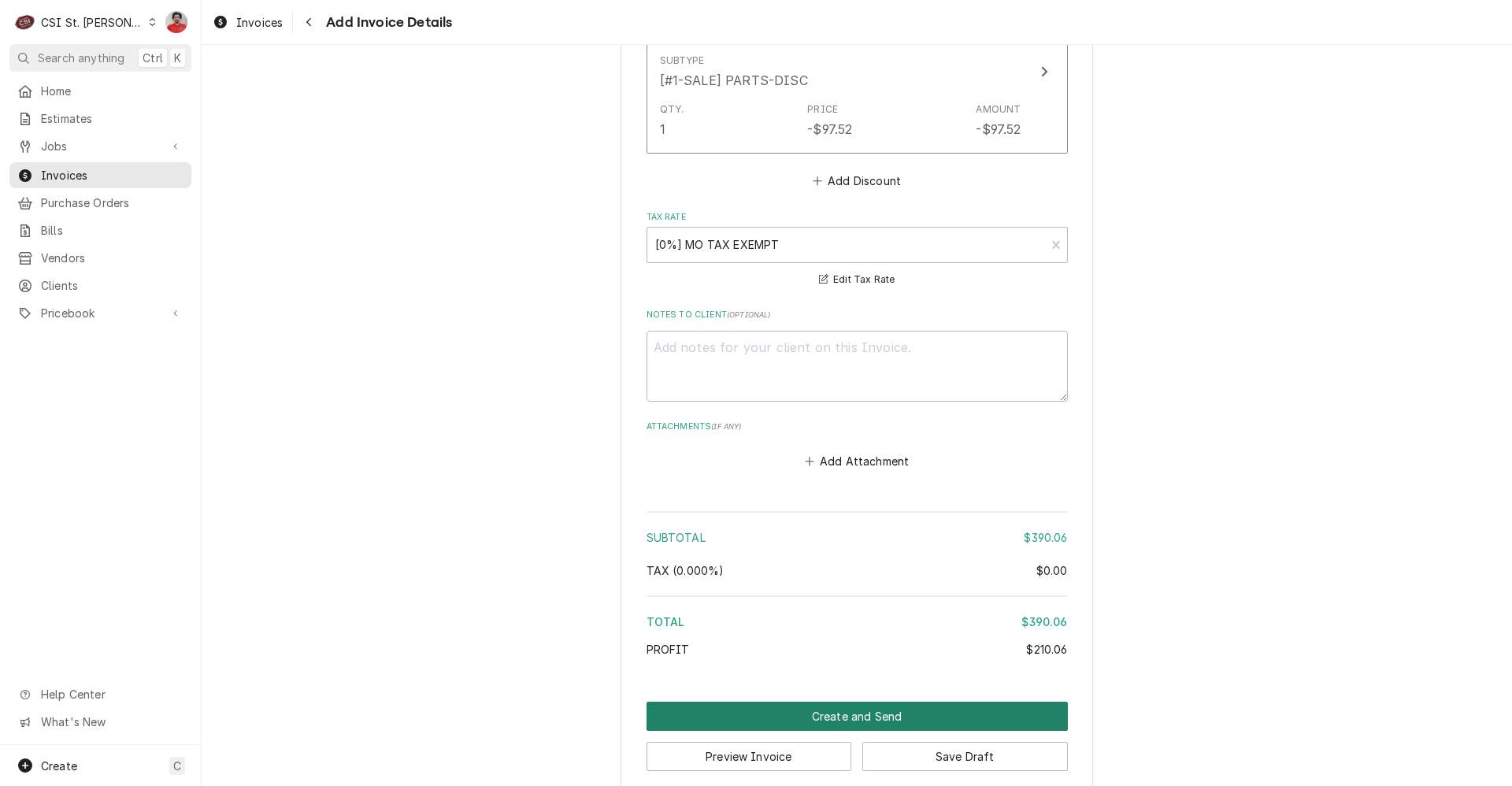
click at [815, 702] on button "Create and Send" at bounding box center [857, 716] width 421 height 29
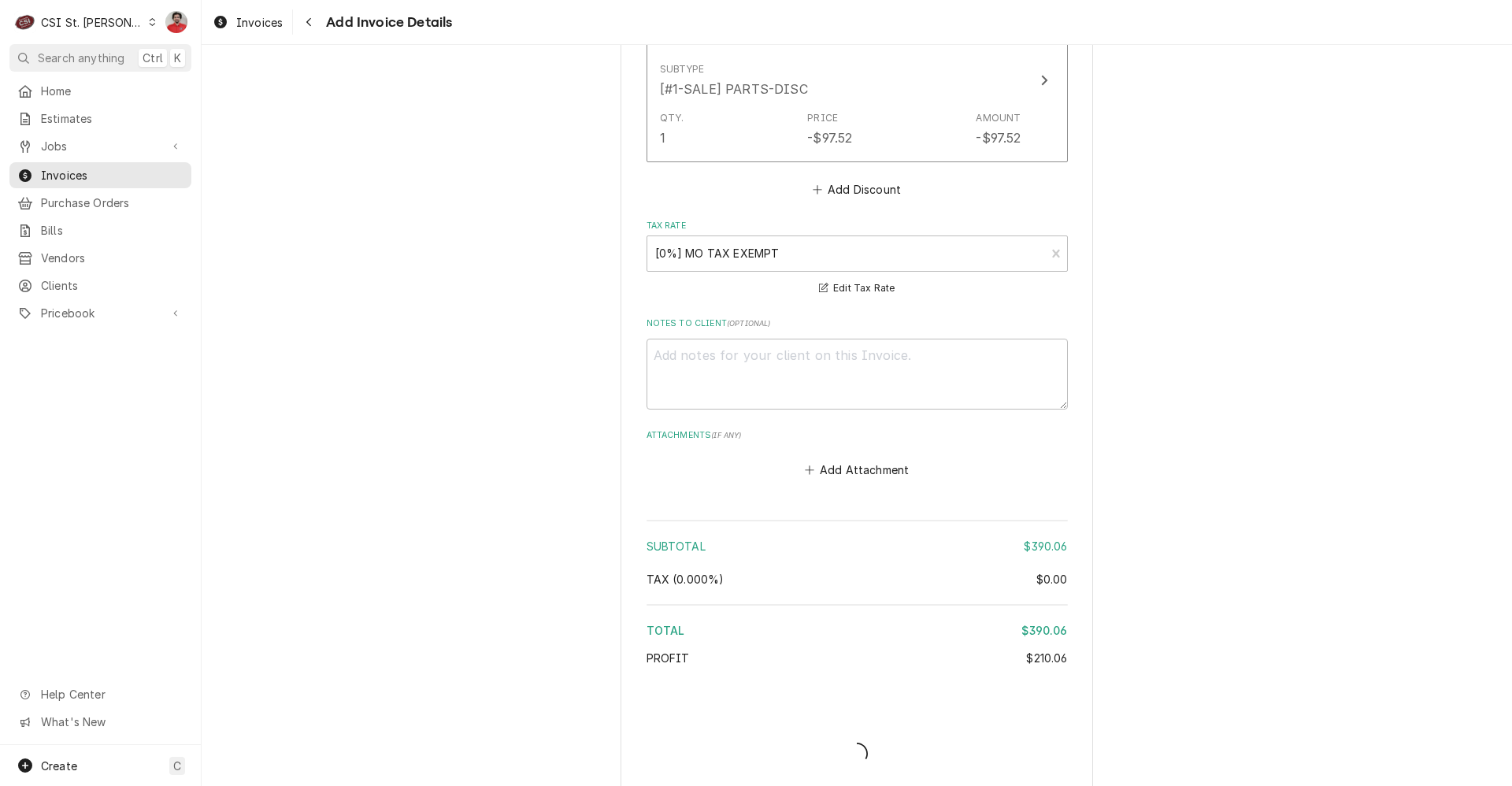
type textarea "x"
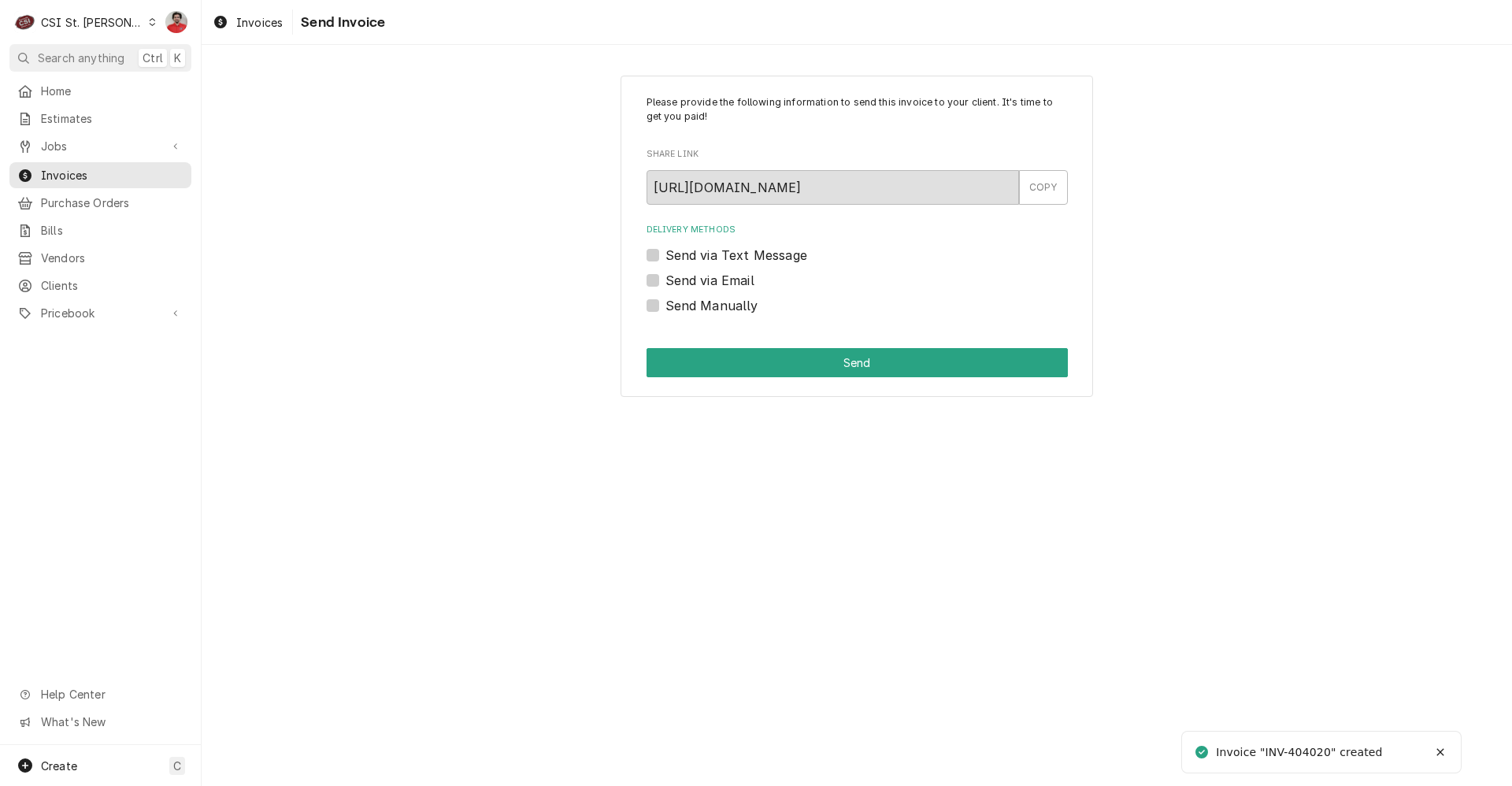
click at [739, 307] on label "Send Manually" at bounding box center [712, 305] width 93 height 19
click at [739, 307] on input "Send Manually" at bounding box center [876, 314] width 421 height 35
checkbox input "true"
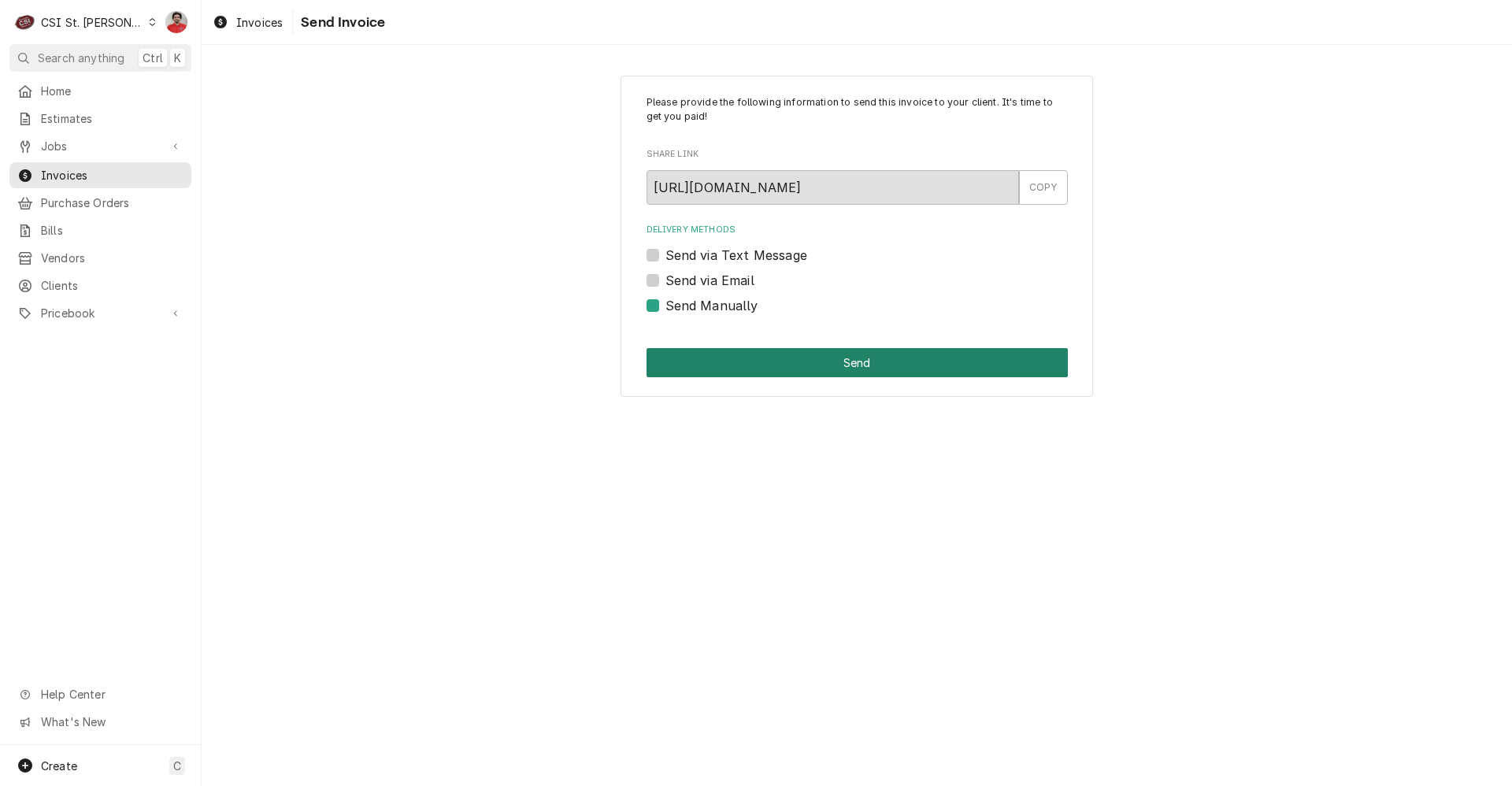
click at [748, 358] on button "Send" at bounding box center [857, 362] width 421 height 29
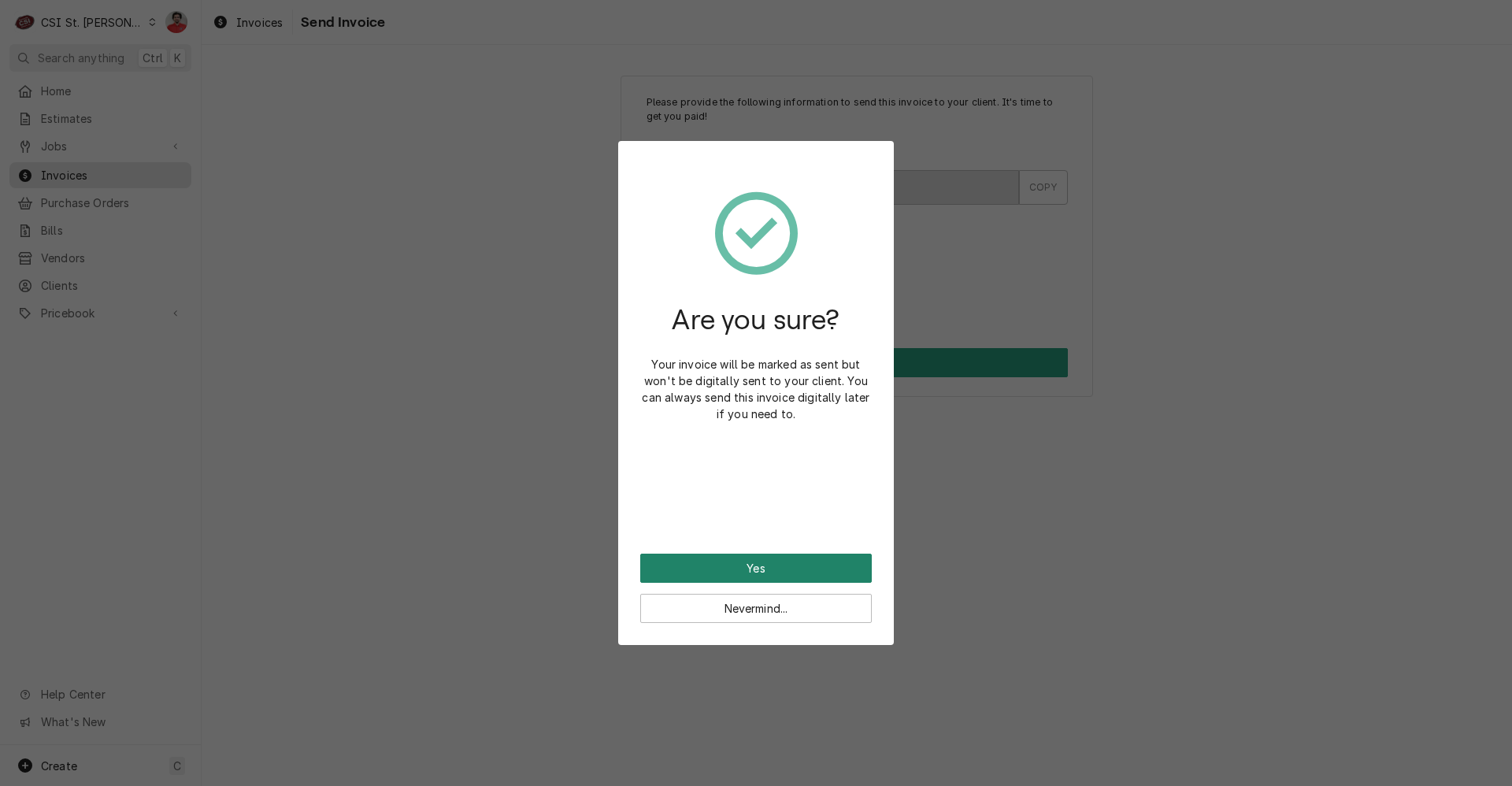
click at [748, 559] on button "Yes" at bounding box center [756, 568] width 232 height 29
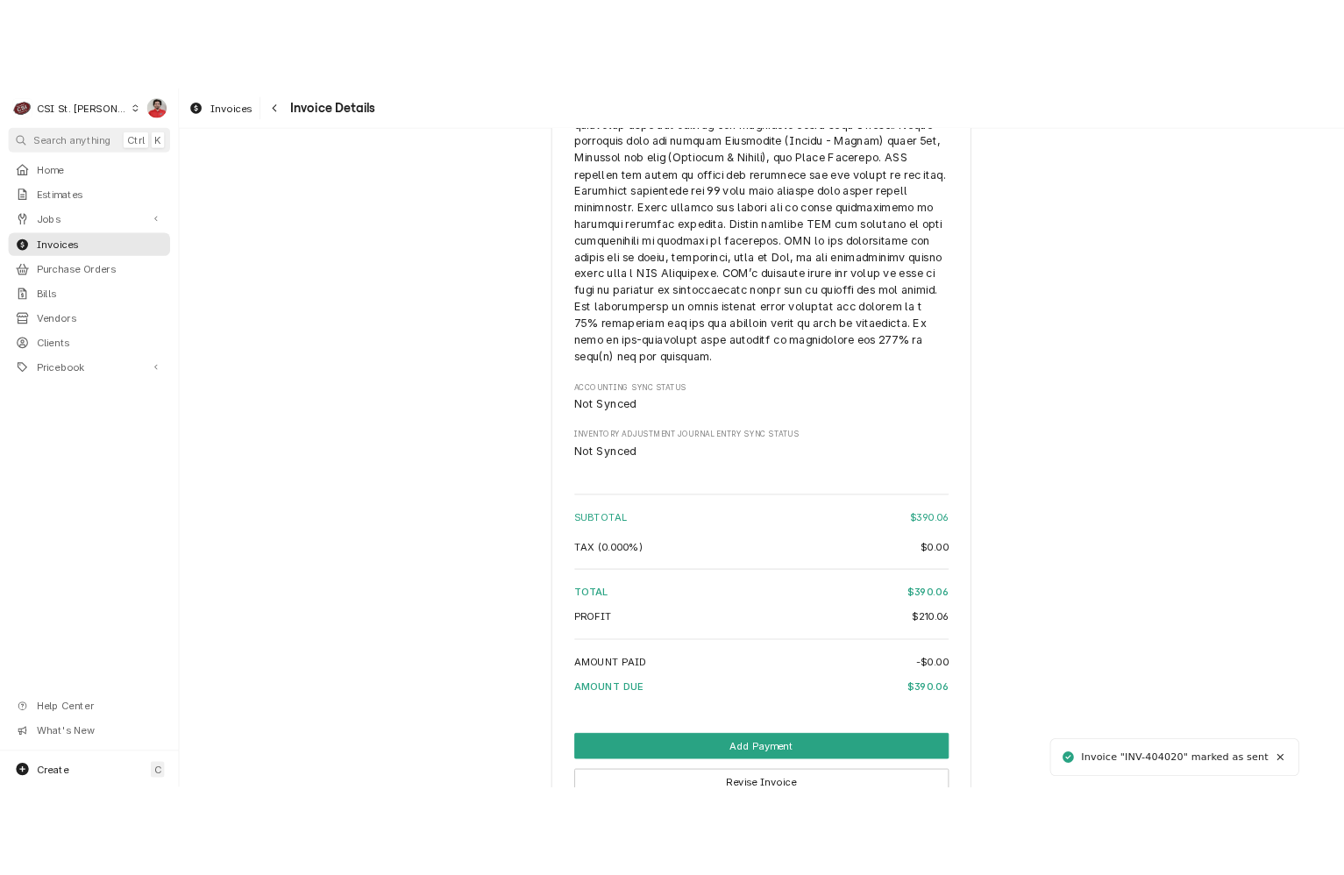
scroll to position [2469, 0]
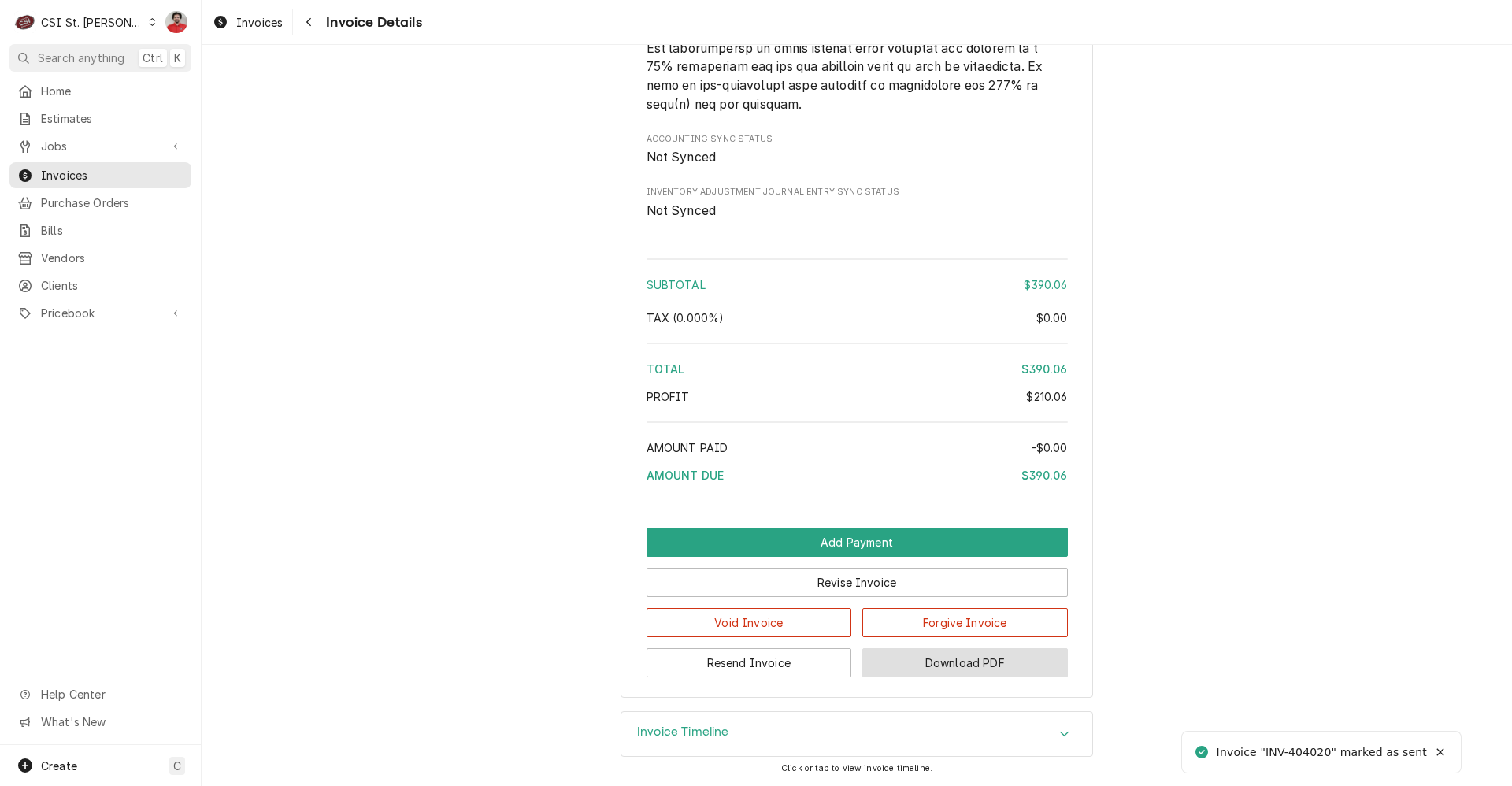
click at [865, 667] on button "Download PDF" at bounding box center [965, 662] width 206 height 29
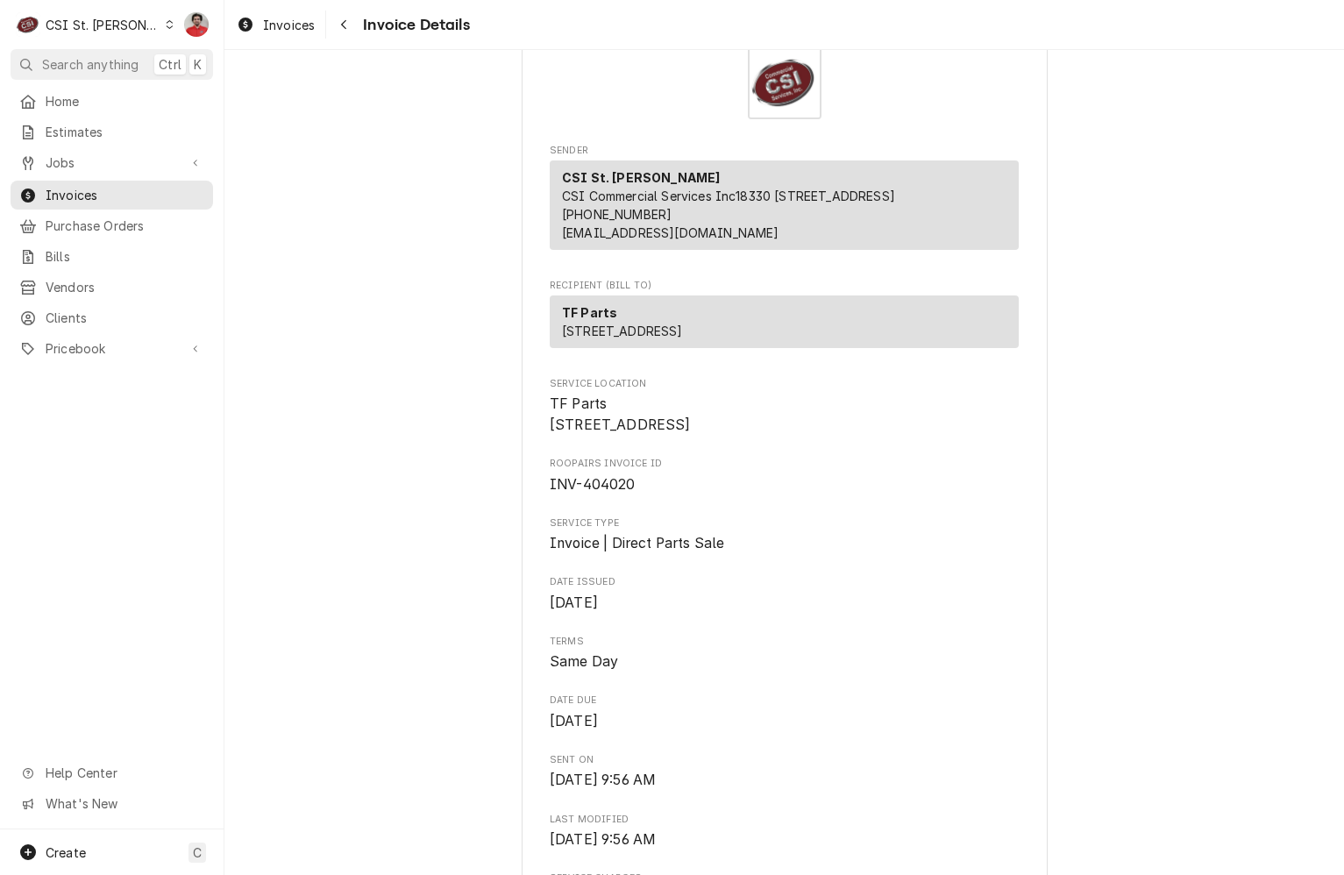
scroll to position [0, 0]
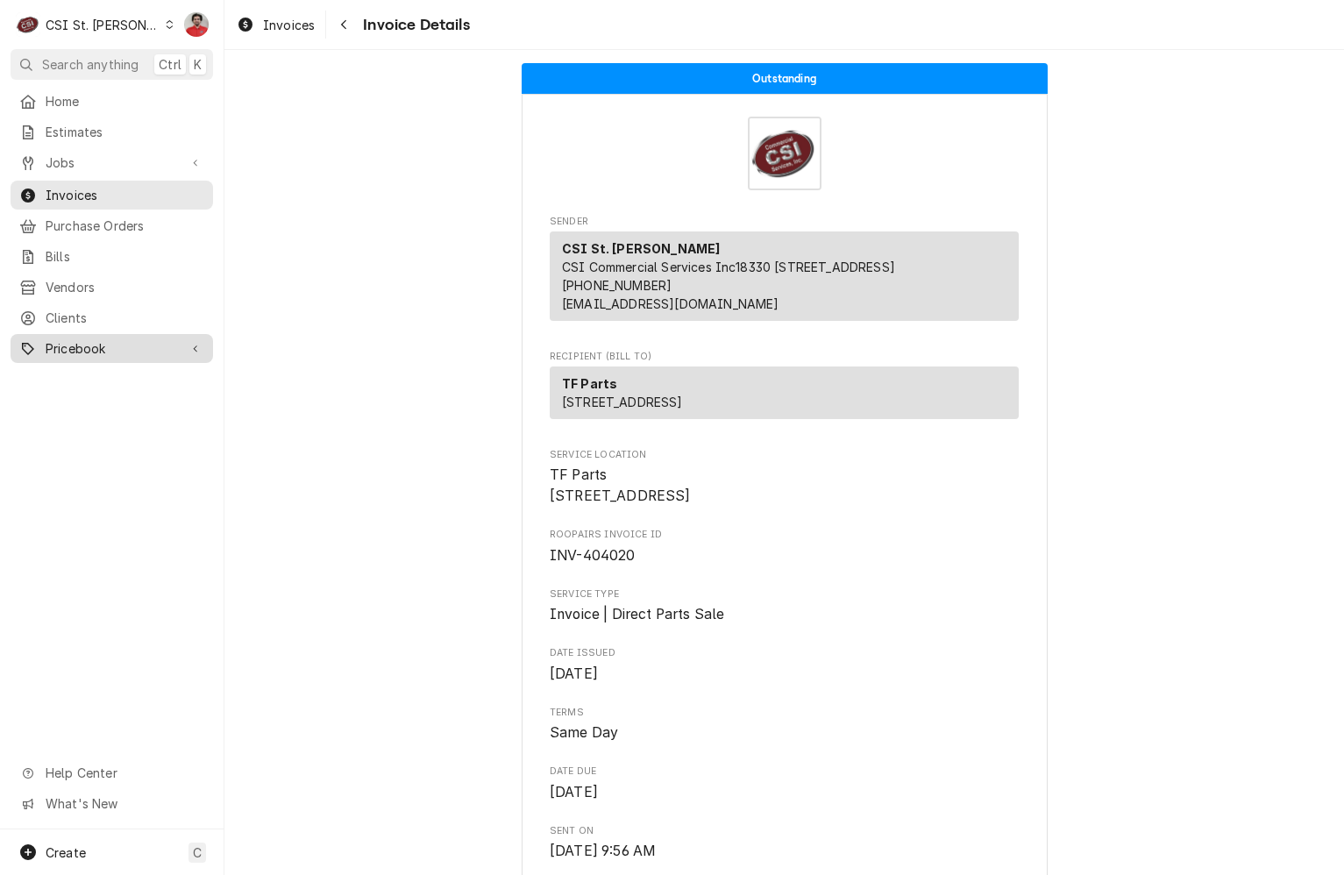
click at [88, 346] on span "Pricebook" at bounding box center [112, 348] width 132 height 18
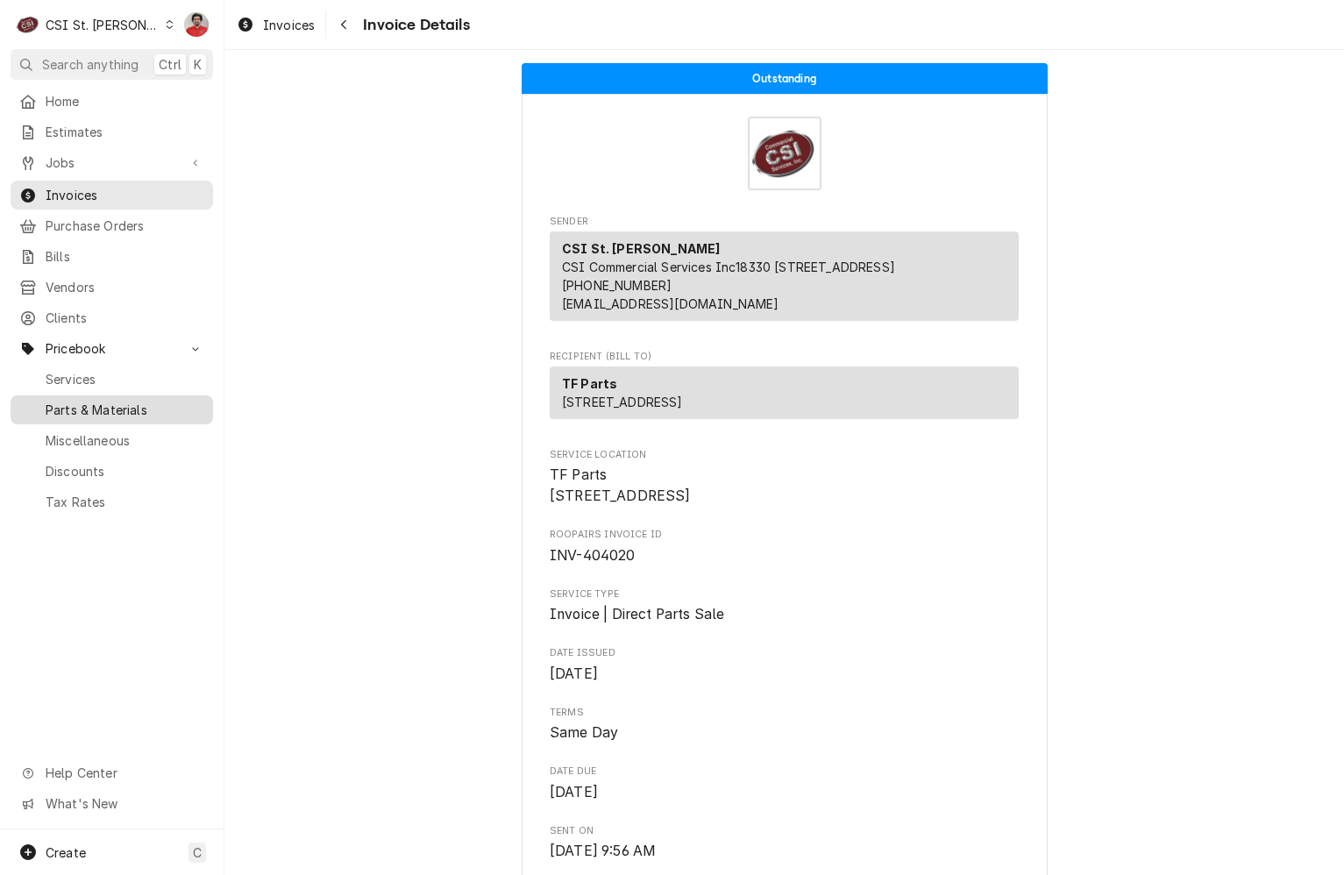
click at [100, 405] on span "Parts & Materials" at bounding box center [125, 410] width 159 height 18
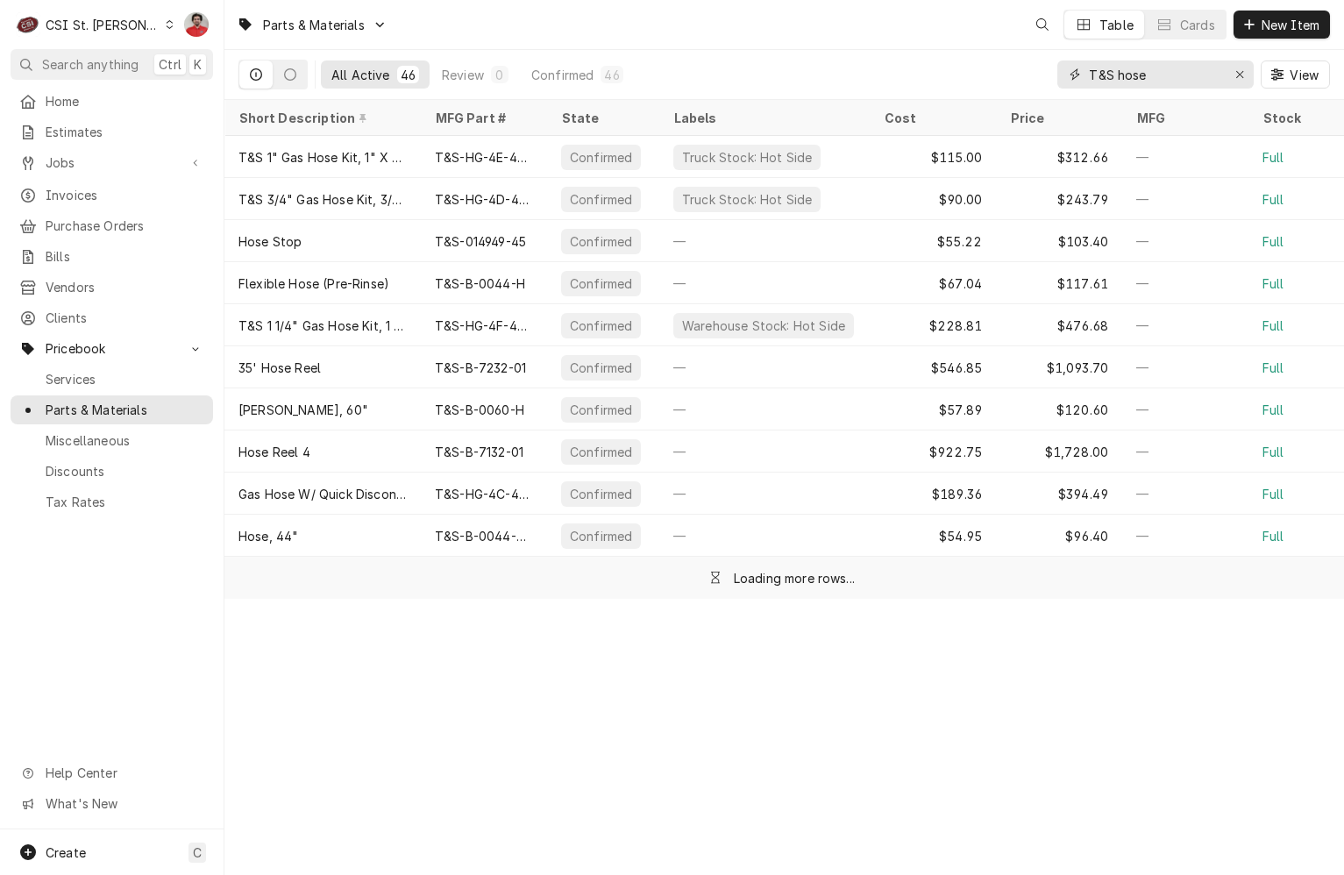
click at [1136, 76] on input "T&S hose" at bounding box center [1154, 74] width 131 height 28
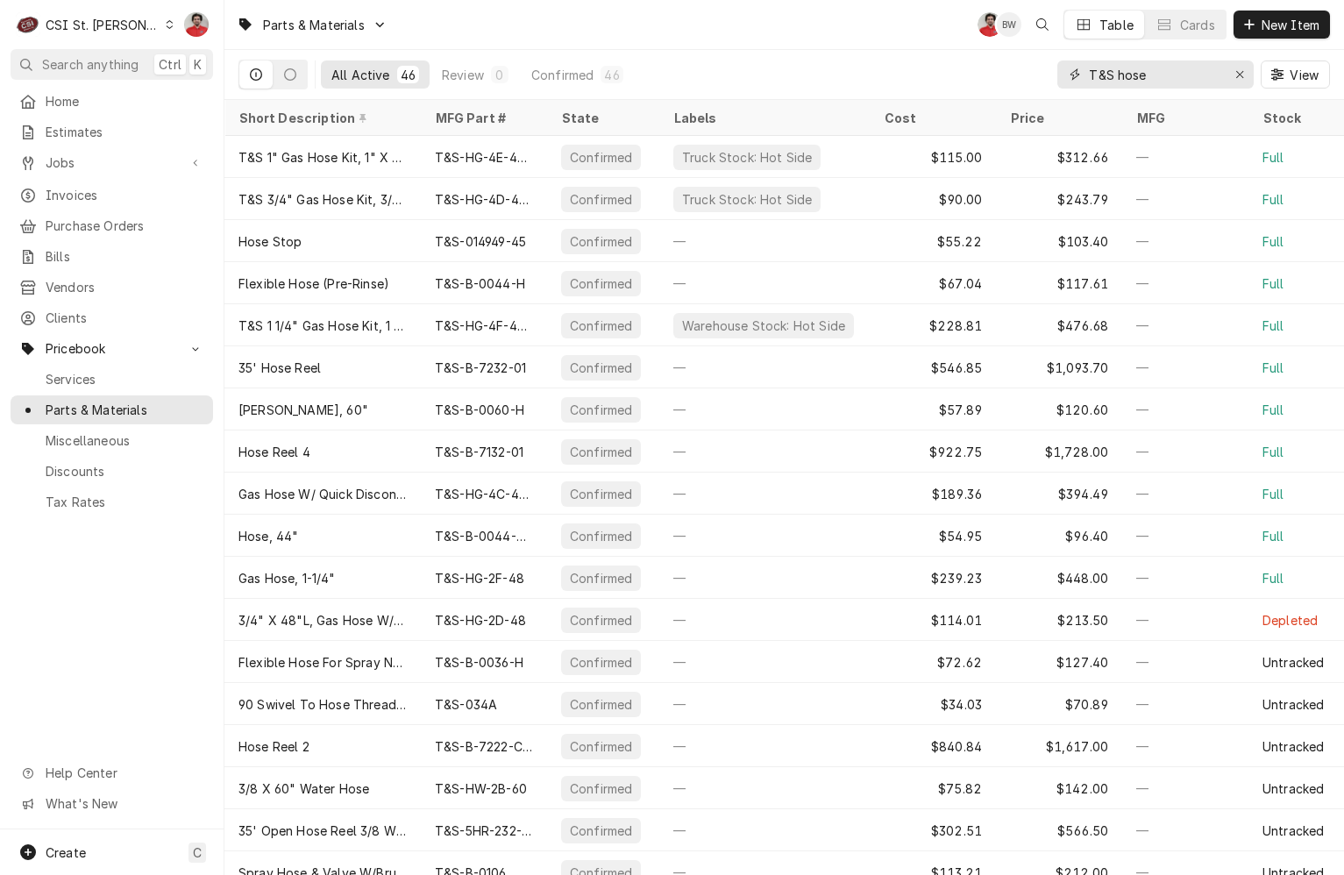
click at [1136, 76] on input "T&S hose" at bounding box center [1154, 74] width 131 height 28
click at [1200, 79] on input "T&S hose" at bounding box center [1154, 74] width 131 height 28
click at [95, 25] on div "CSI St. [PERSON_NAME]" at bounding box center [103, 25] width 114 height 18
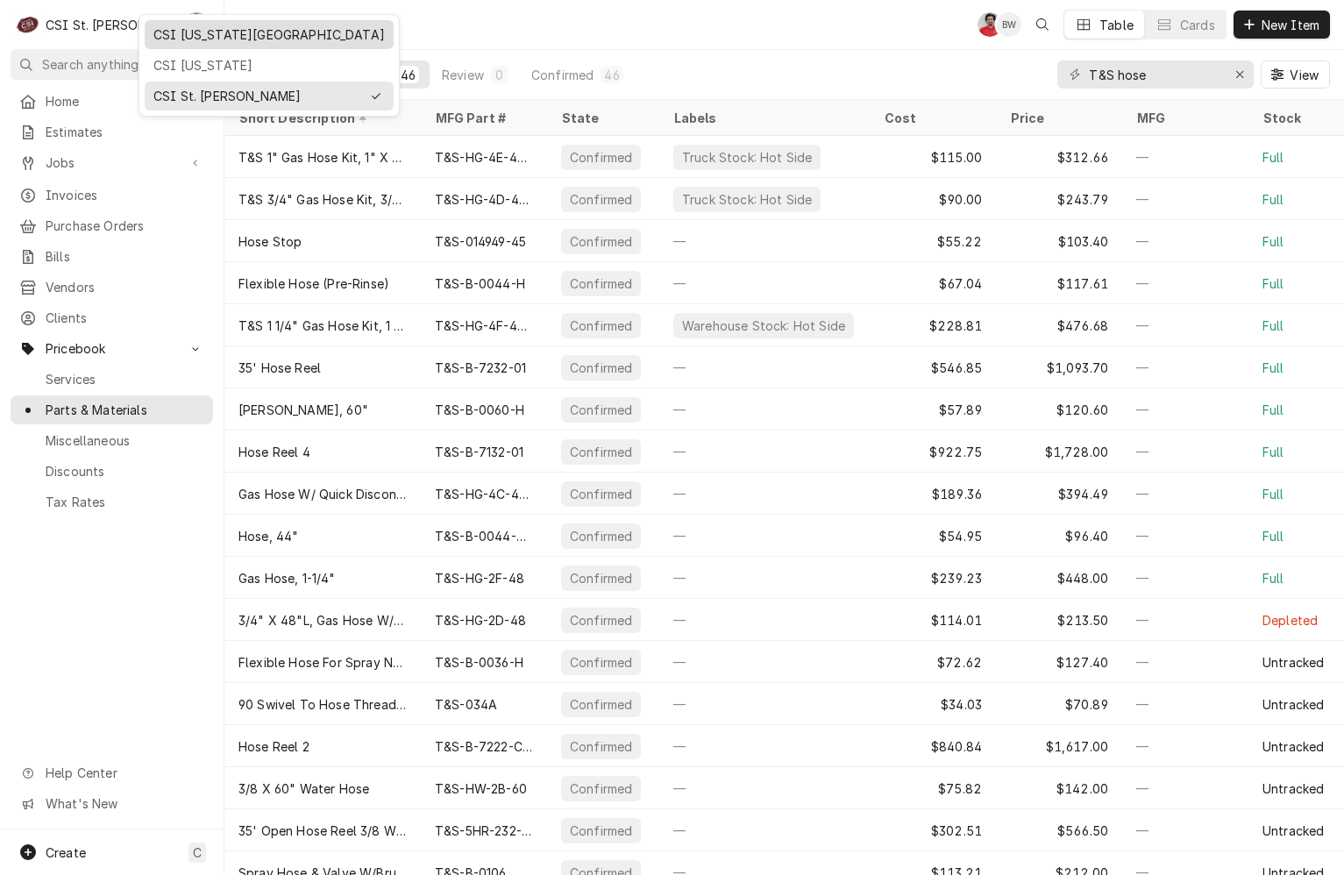
drag, startPoint x: 207, startPoint y: 68, endPoint x: 201, endPoint y: 34, distance: 33.9
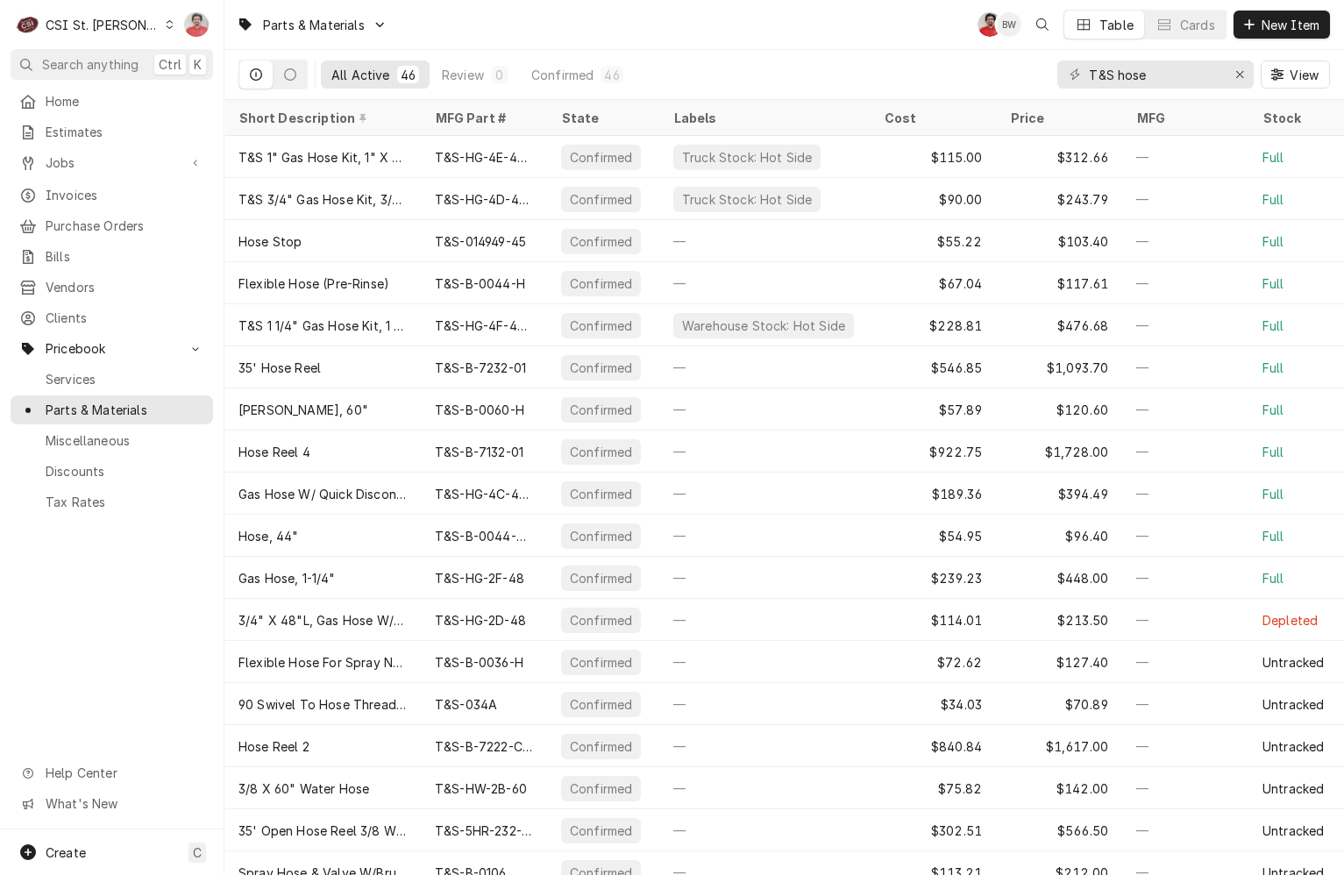
click at [201, 34] on div "Nicholas Faubert's Avatar" at bounding box center [196, 24] width 25 height 25
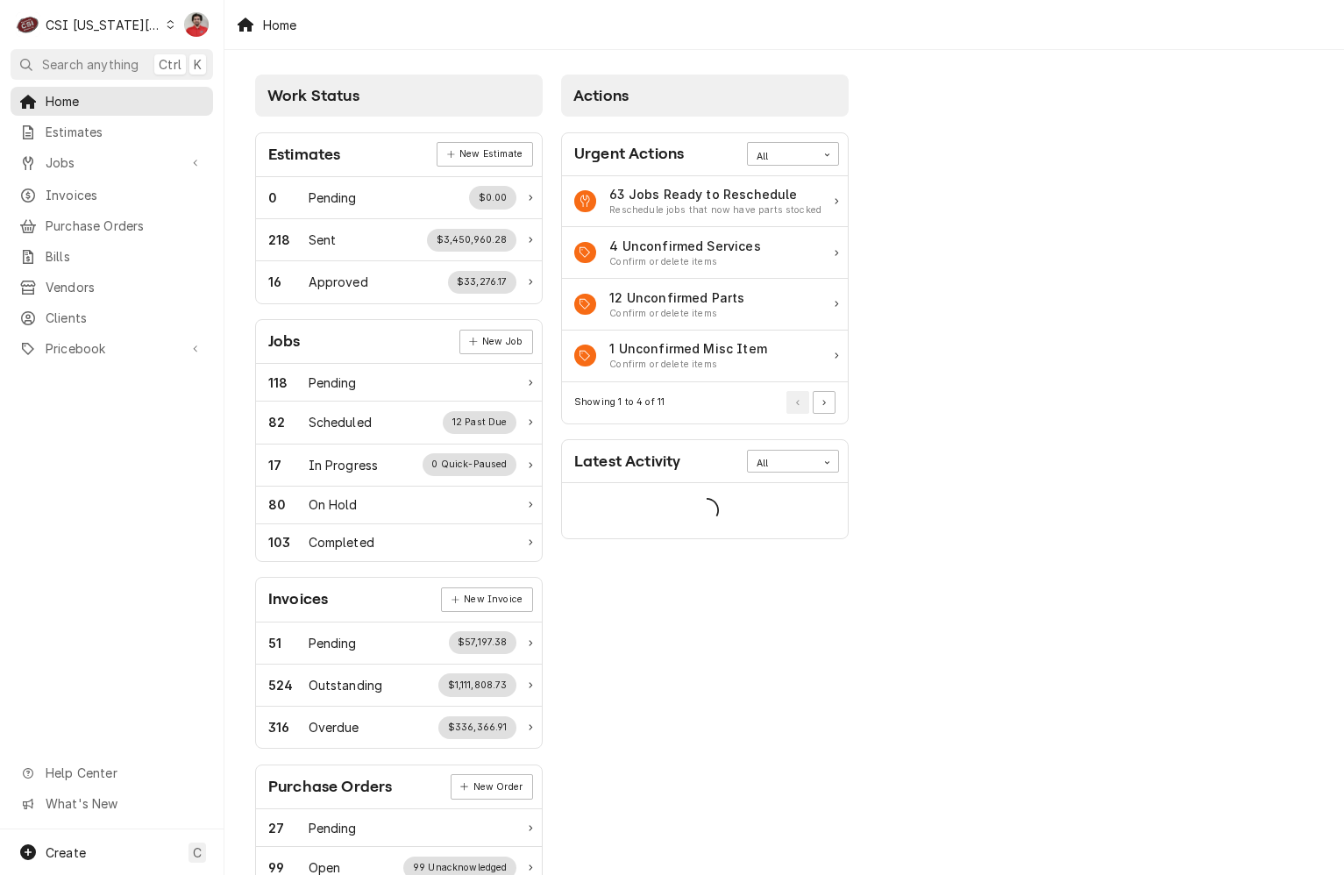
click at [93, 353] on div "Pricebook Services Parts & Materials Miscellaneous Discounts Tax Rates" at bounding box center [112, 349] width 203 height 31
click at [93, 339] on span "Pricebook" at bounding box center [112, 348] width 132 height 18
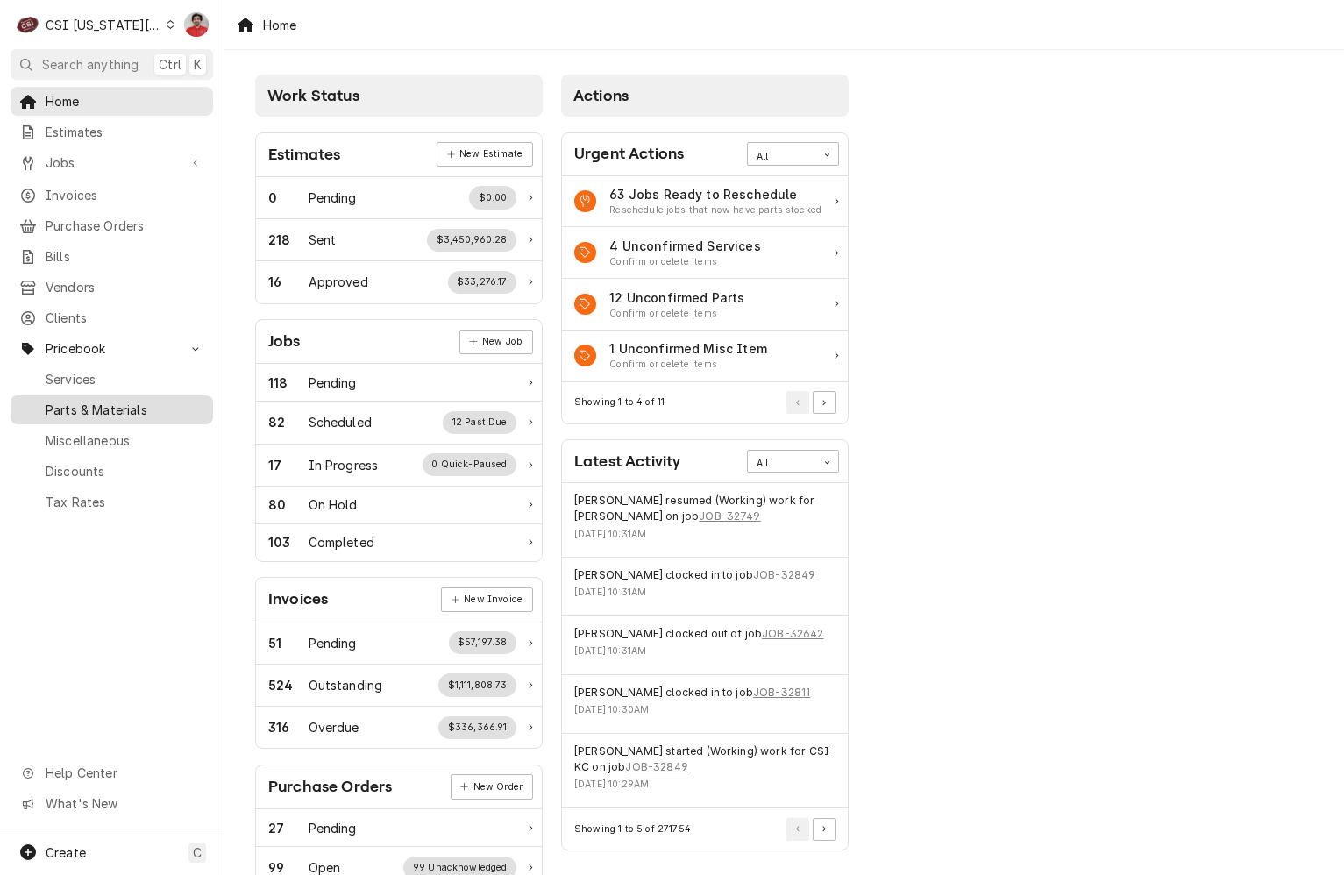
click at [92, 401] on span "Parts & Materials" at bounding box center [125, 410] width 159 height 18
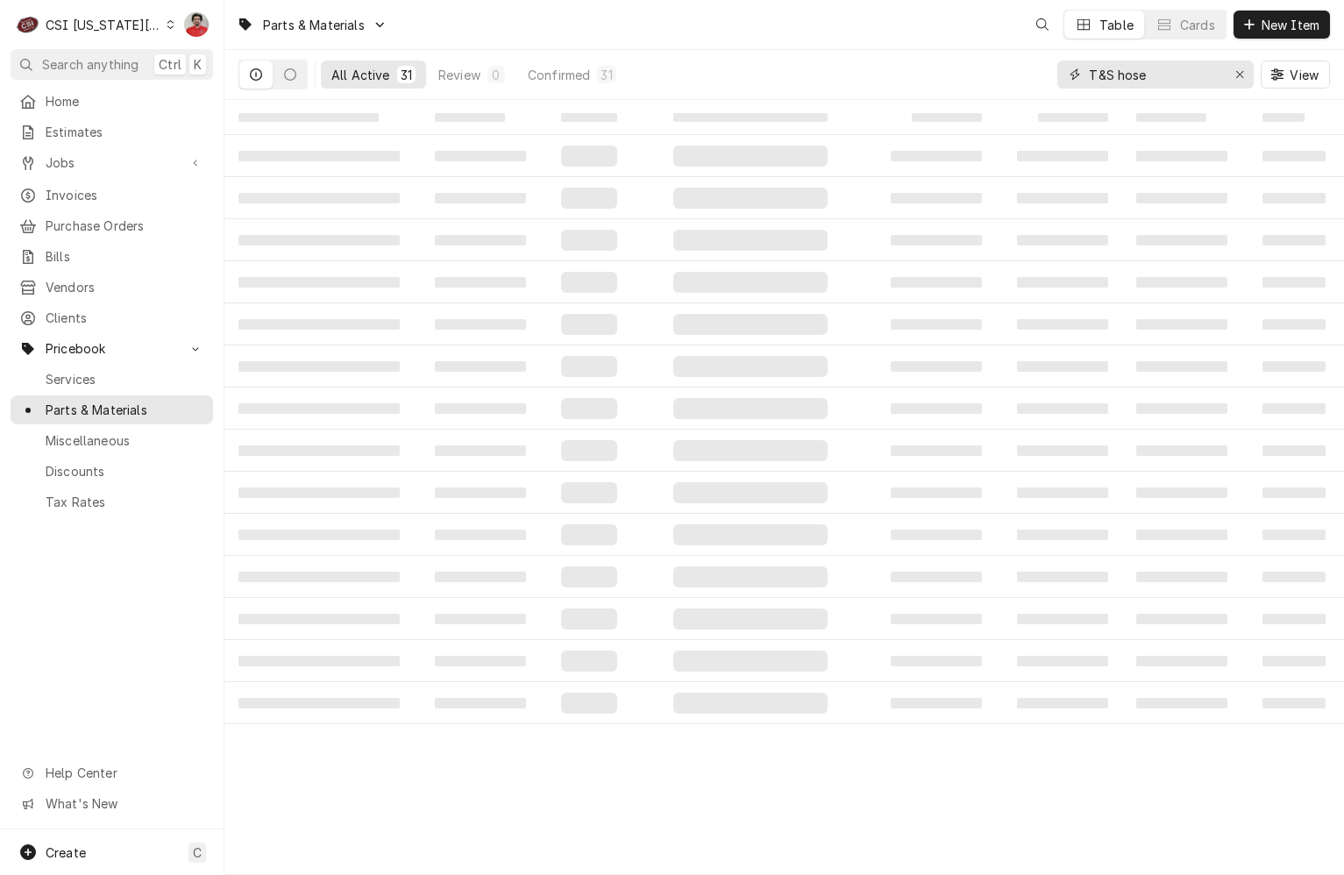
click at [1186, 74] on input "T&S hose" at bounding box center [1154, 74] width 131 height 28
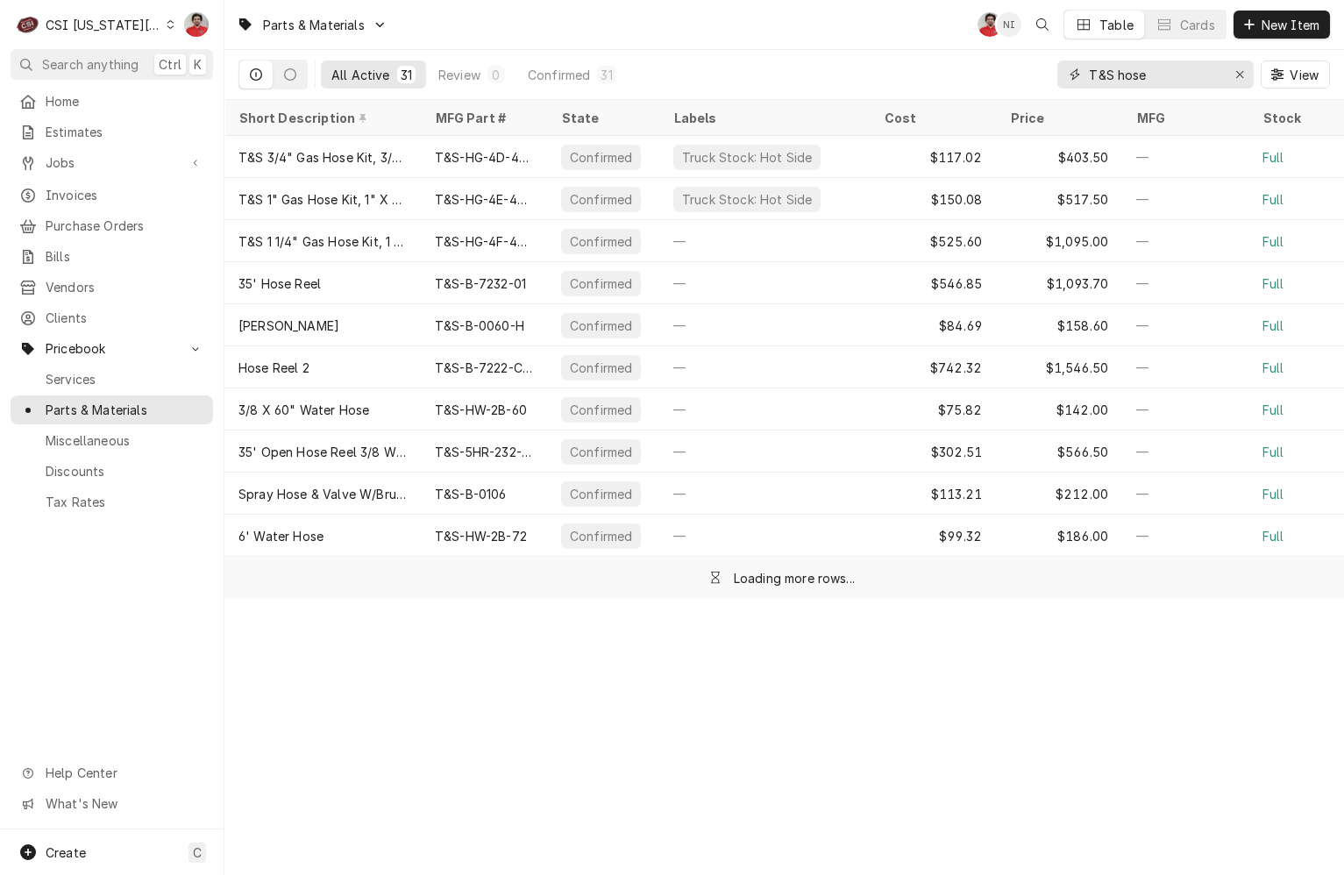
click at [1186, 74] on input "T&S hose" at bounding box center [1154, 74] width 131 height 28
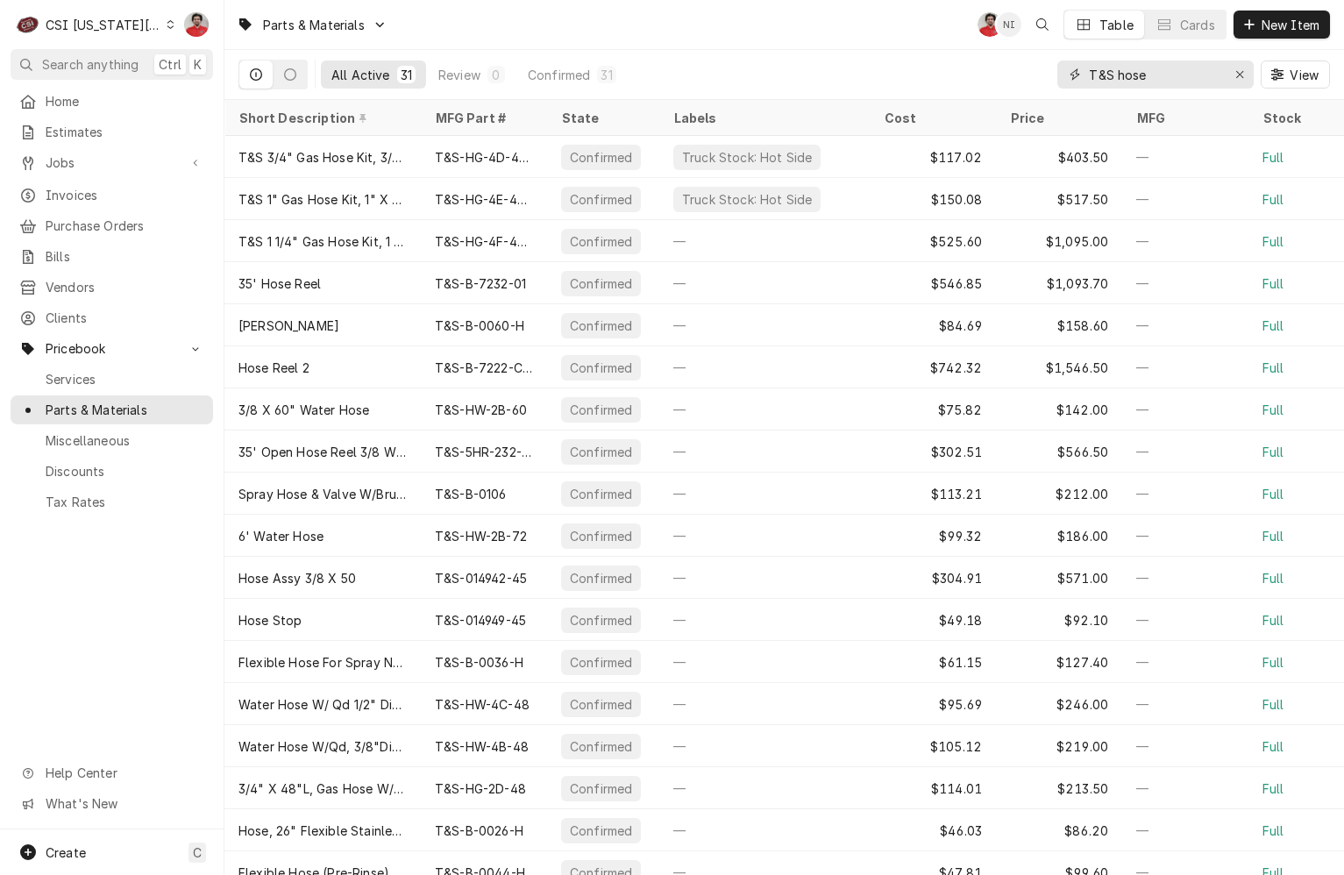
click at [1186, 74] on input "T&S hose" at bounding box center [1154, 74] width 131 height 28
type input "810719"
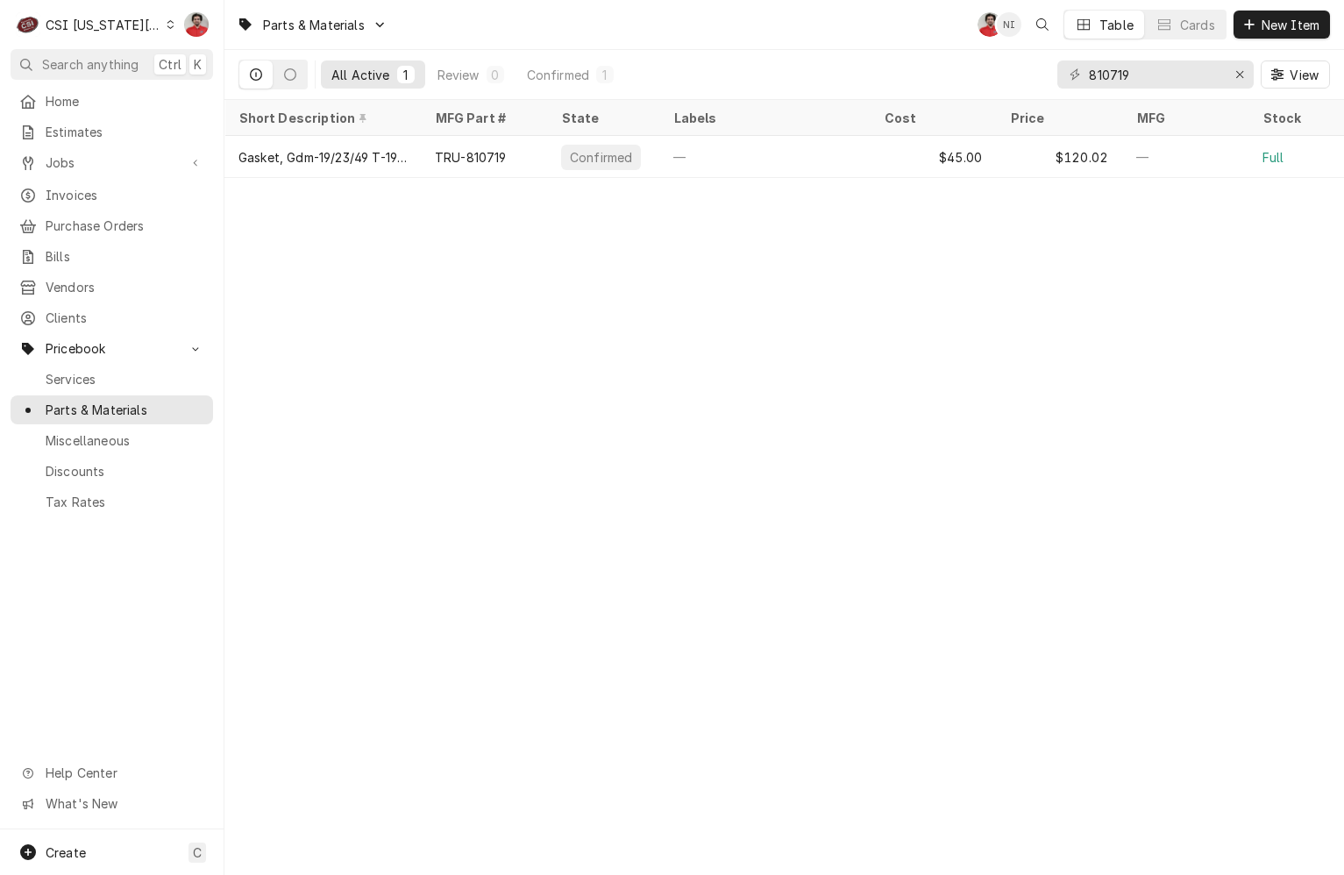
click at [1180, 188] on div "Parts & Materials NF NI Table Cards New Item All Active 1 Review 0 Confirmed 1 …" at bounding box center [783, 437] width 1119 height 875
click at [137, 28] on div "CSI [US_STATE][GEOGRAPHIC_DATA]" at bounding box center [104, 25] width 116 height 18
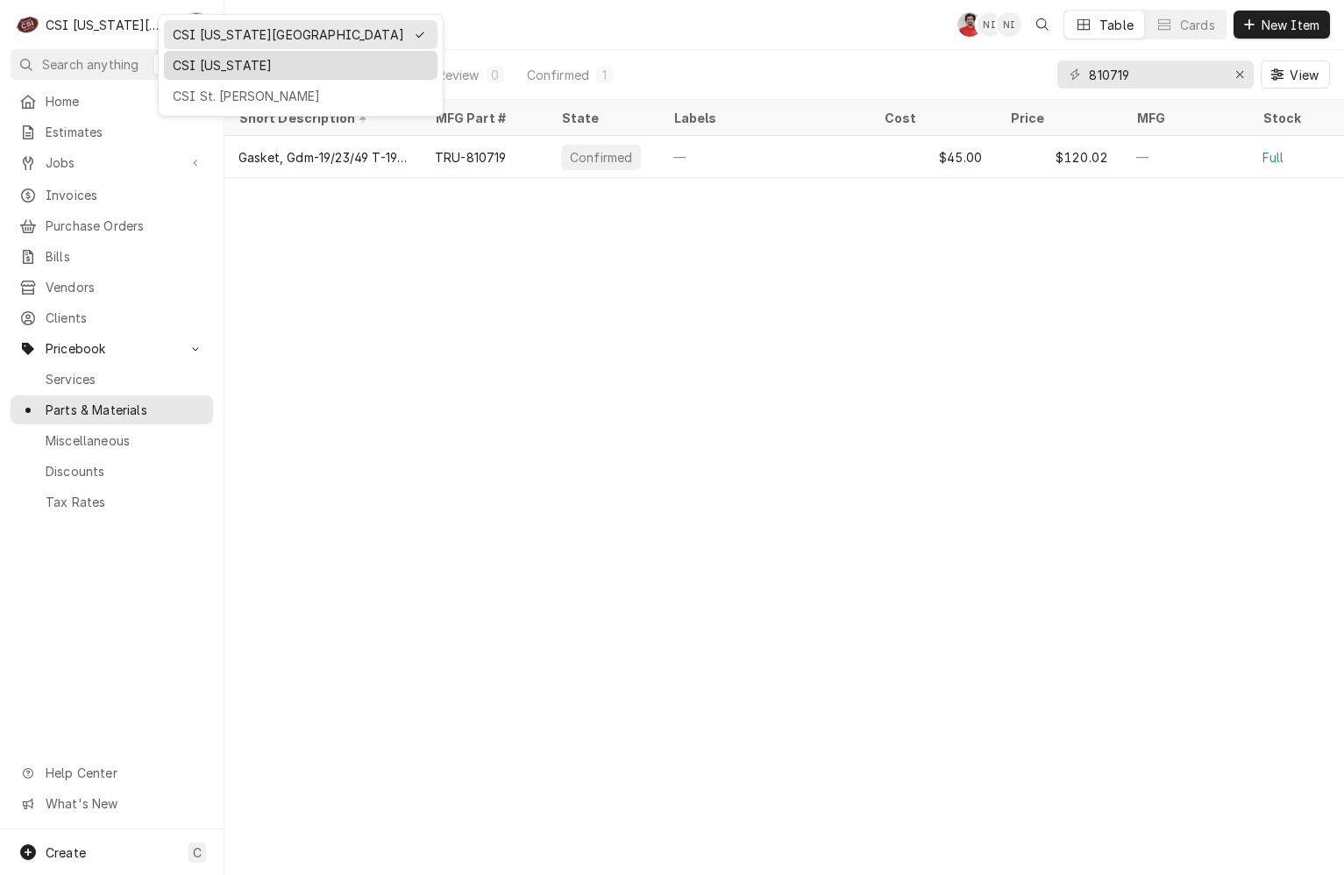
click at [195, 76] on div "CSI [US_STATE]" at bounding box center [301, 65] width 274 height 29
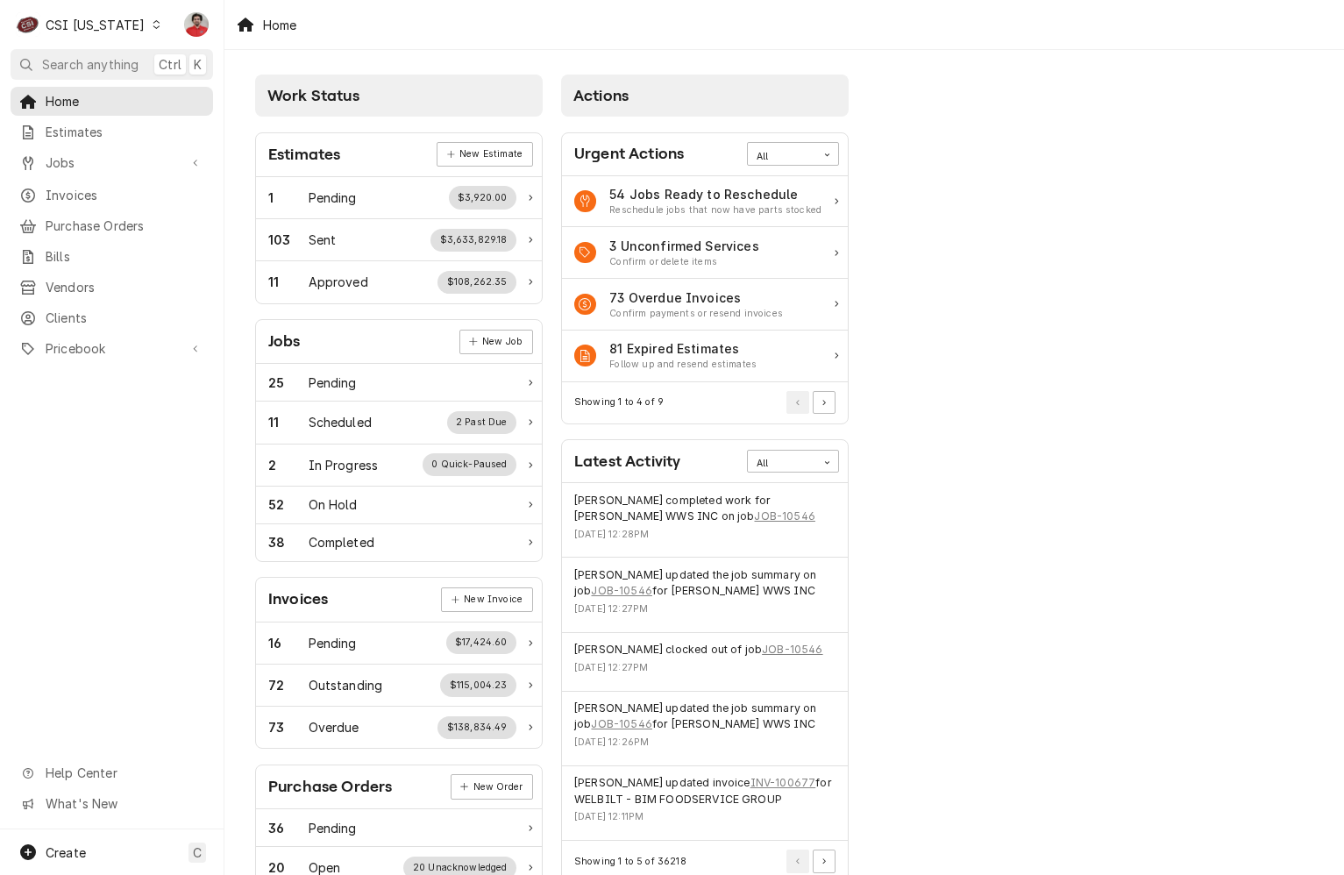
click at [122, 26] on div "CSI [US_STATE]" at bounding box center [95, 25] width 99 height 18
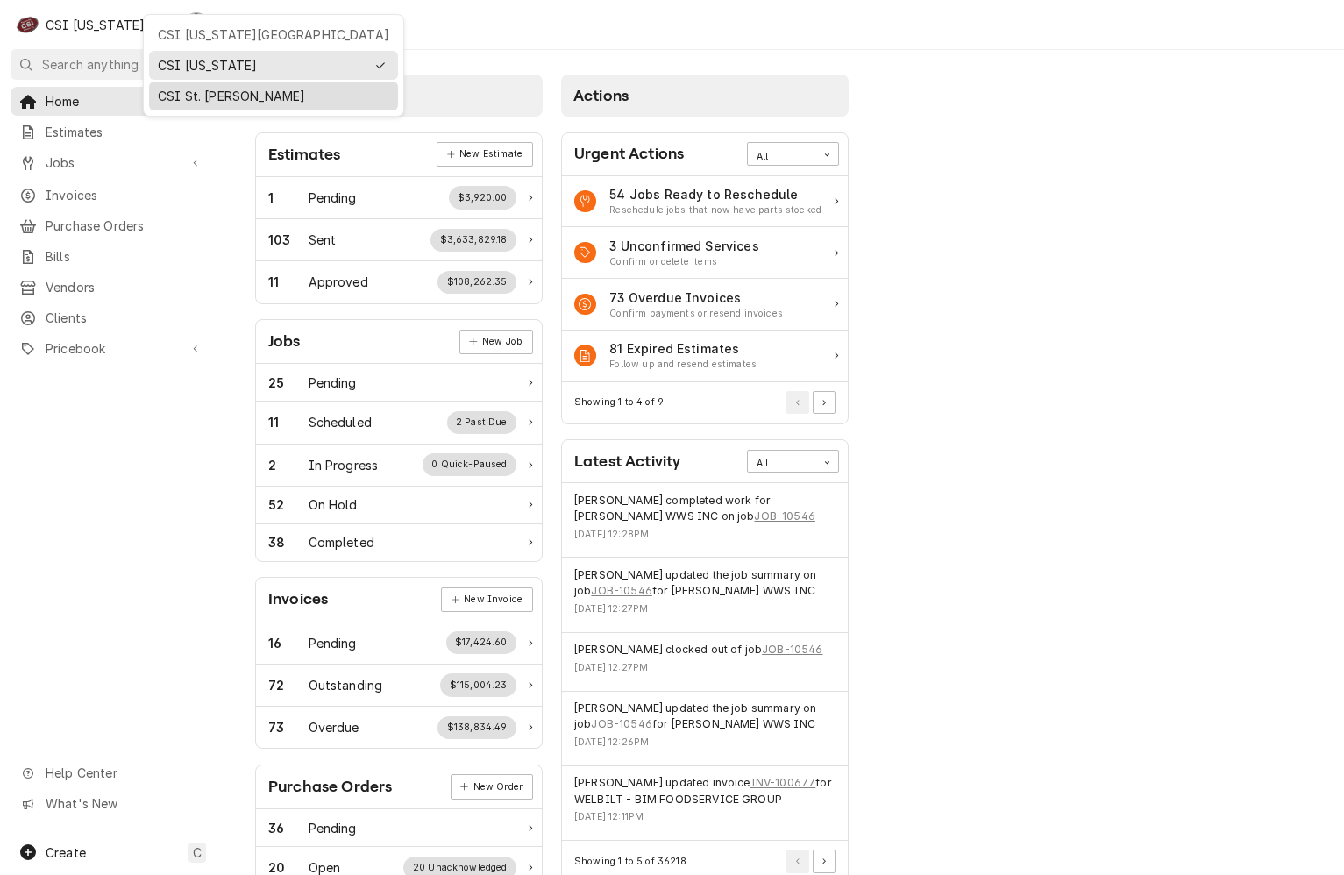
click at [200, 85] on div "CSI St. [PERSON_NAME]" at bounding box center [274, 96] width 242 height 22
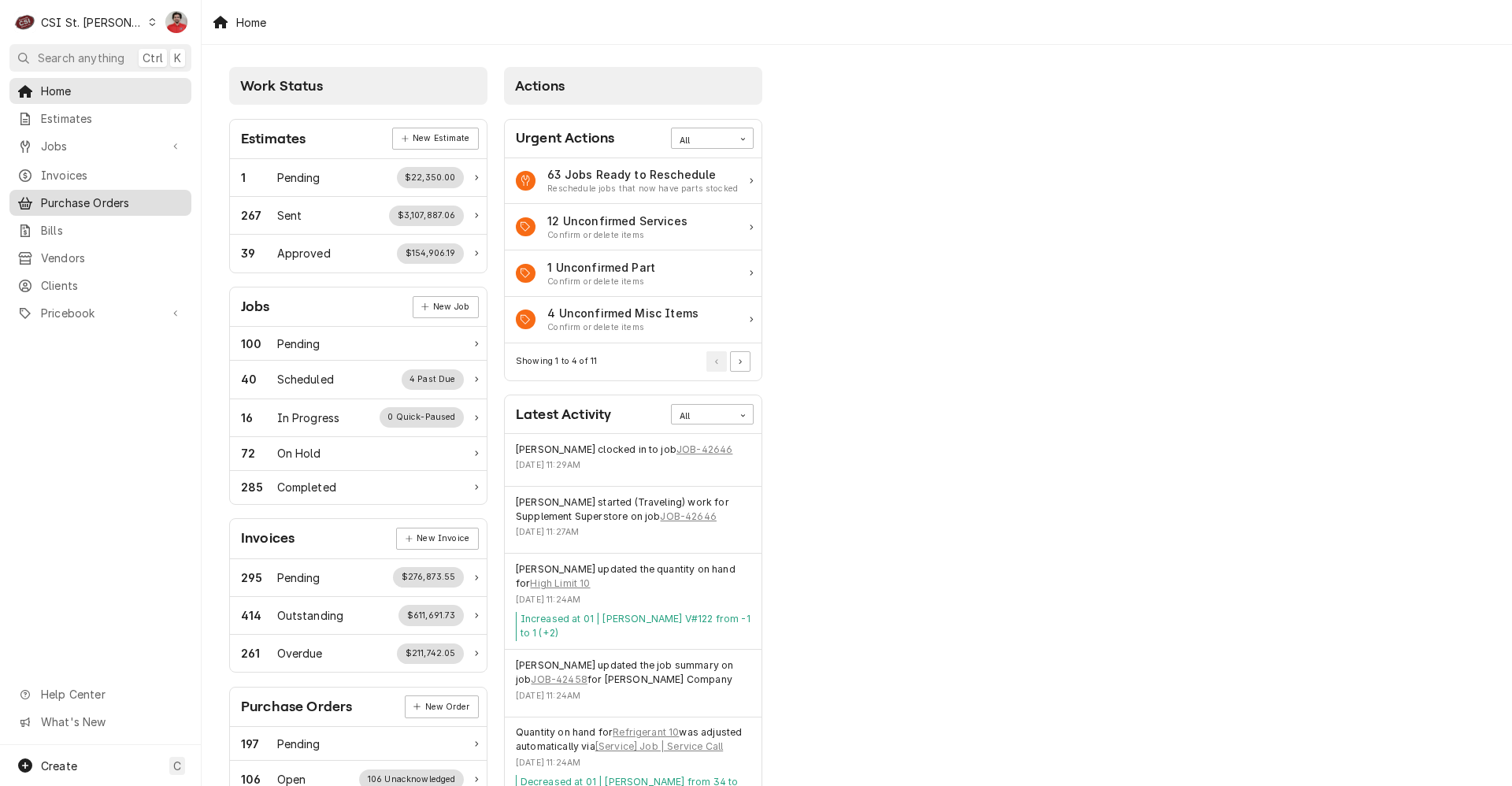
click at [102, 201] on span "Purchase Orders" at bounding box center [112, 203] width 143 height 16
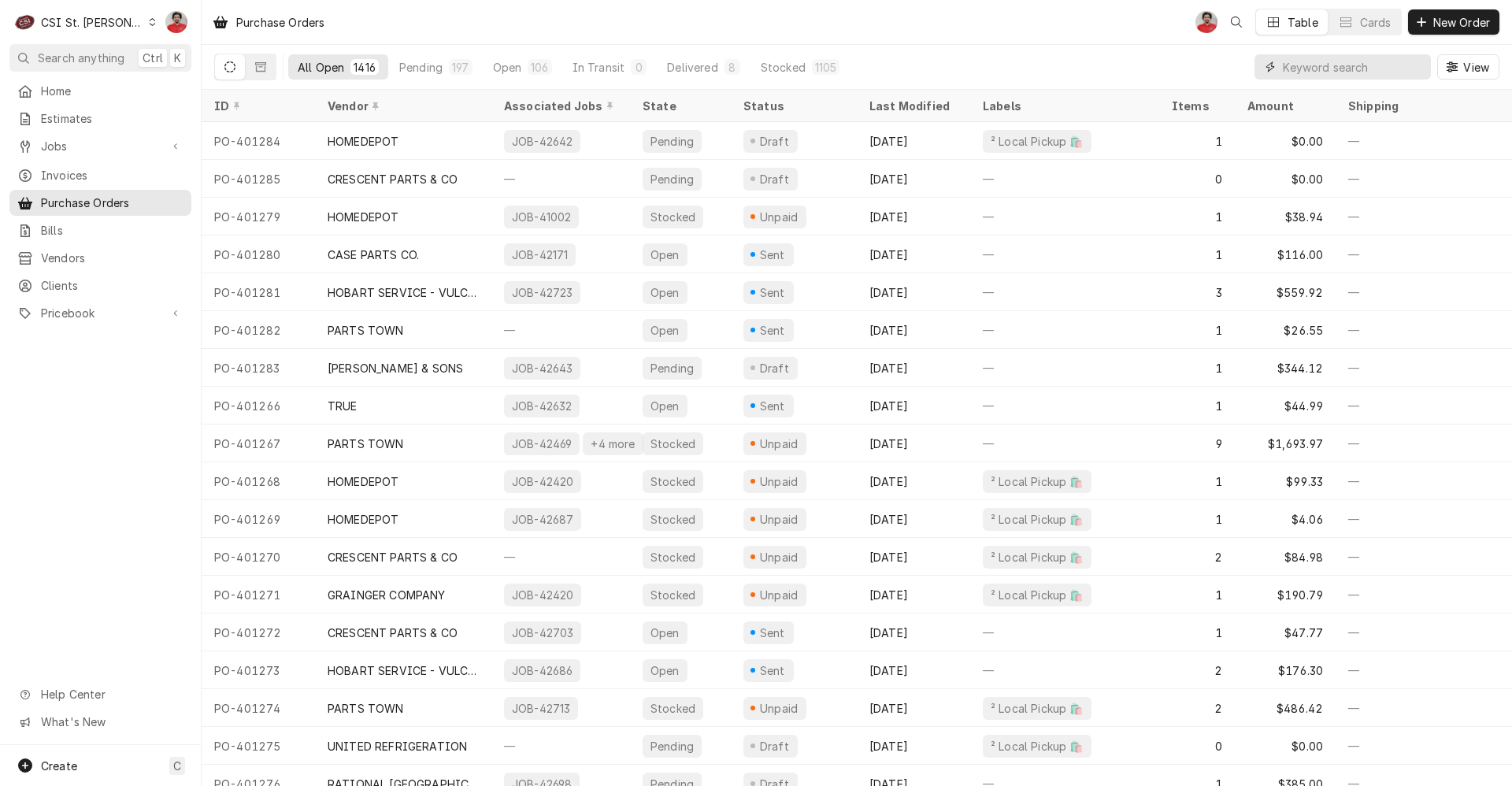
click at [1320, 75] on input "Dynamic Content Wrapper" at bounding box center [1353, 66] width 140 height 25
type input "401266"
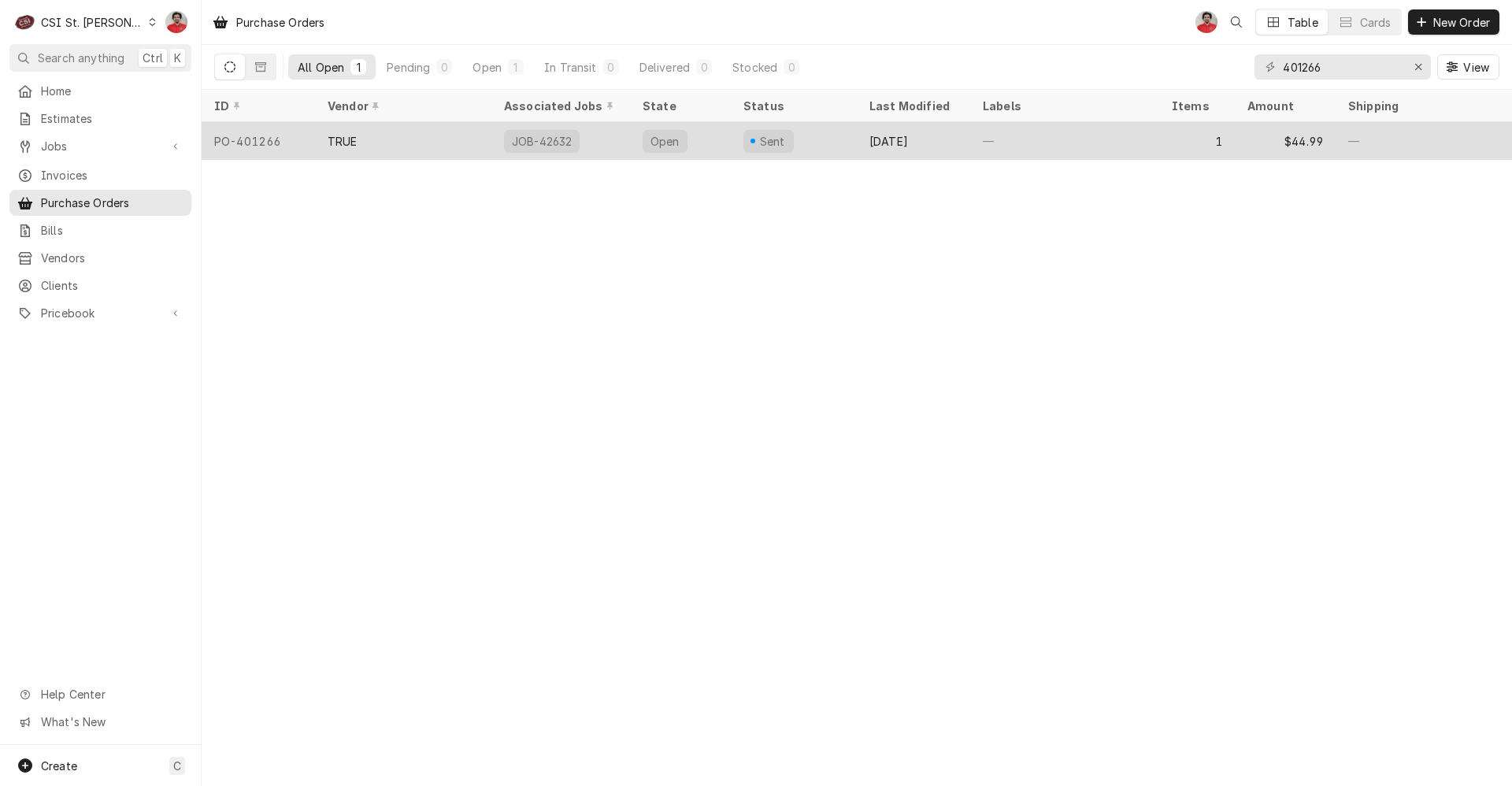
click at [1084, 144] on div "—" at bounding box center [1065, 141] width 189 height 38
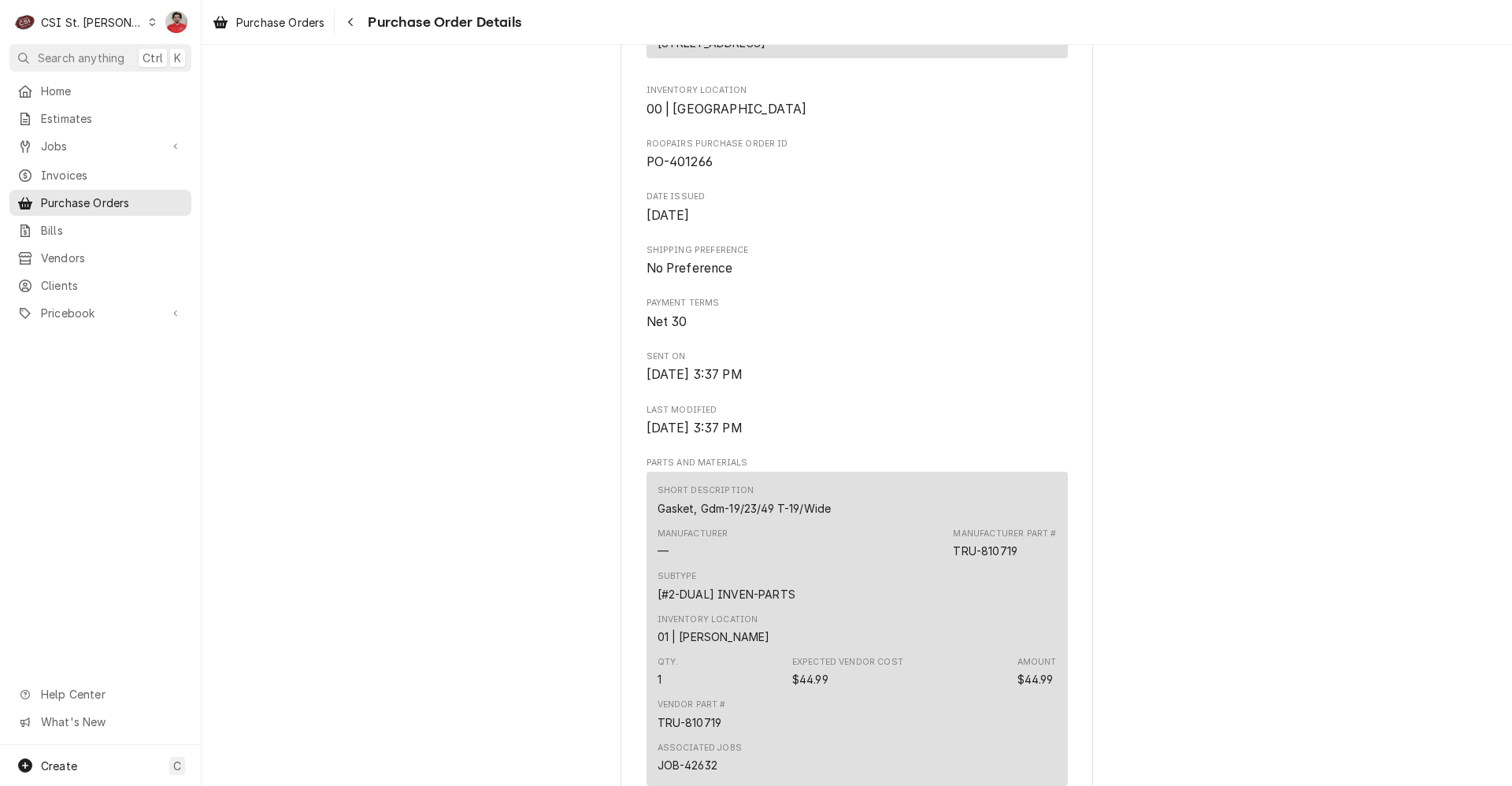
scroll to position [866, 0]
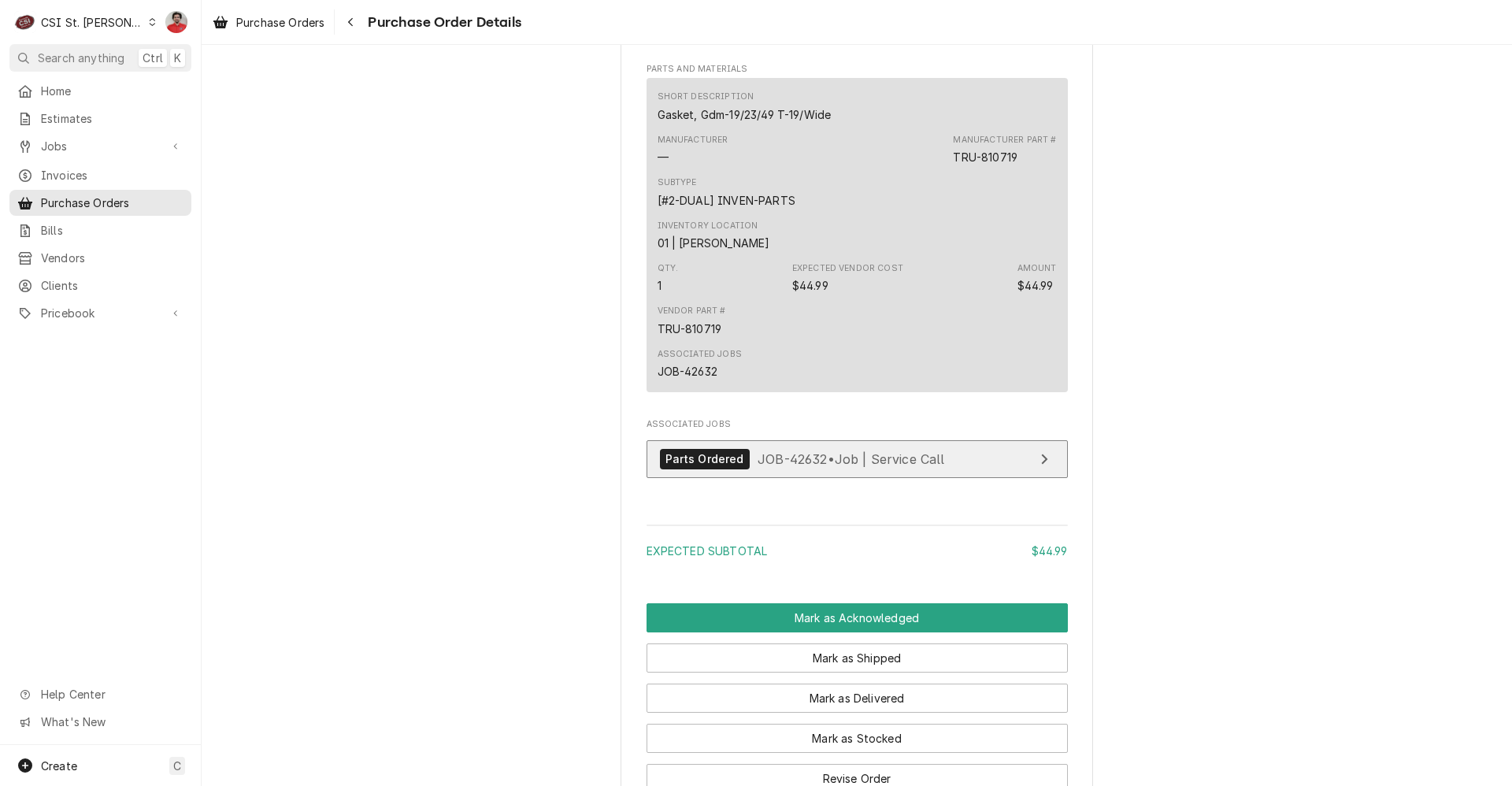
click at [825, 466] on span "JOB-42632 • Job | Service Call" at bounding box center [851, 458] width 188 height 16
click at [976, 165] on div "TRU-810719" at bounding box center [986, 157] width 65 height 16
copy div "TRU-810719"
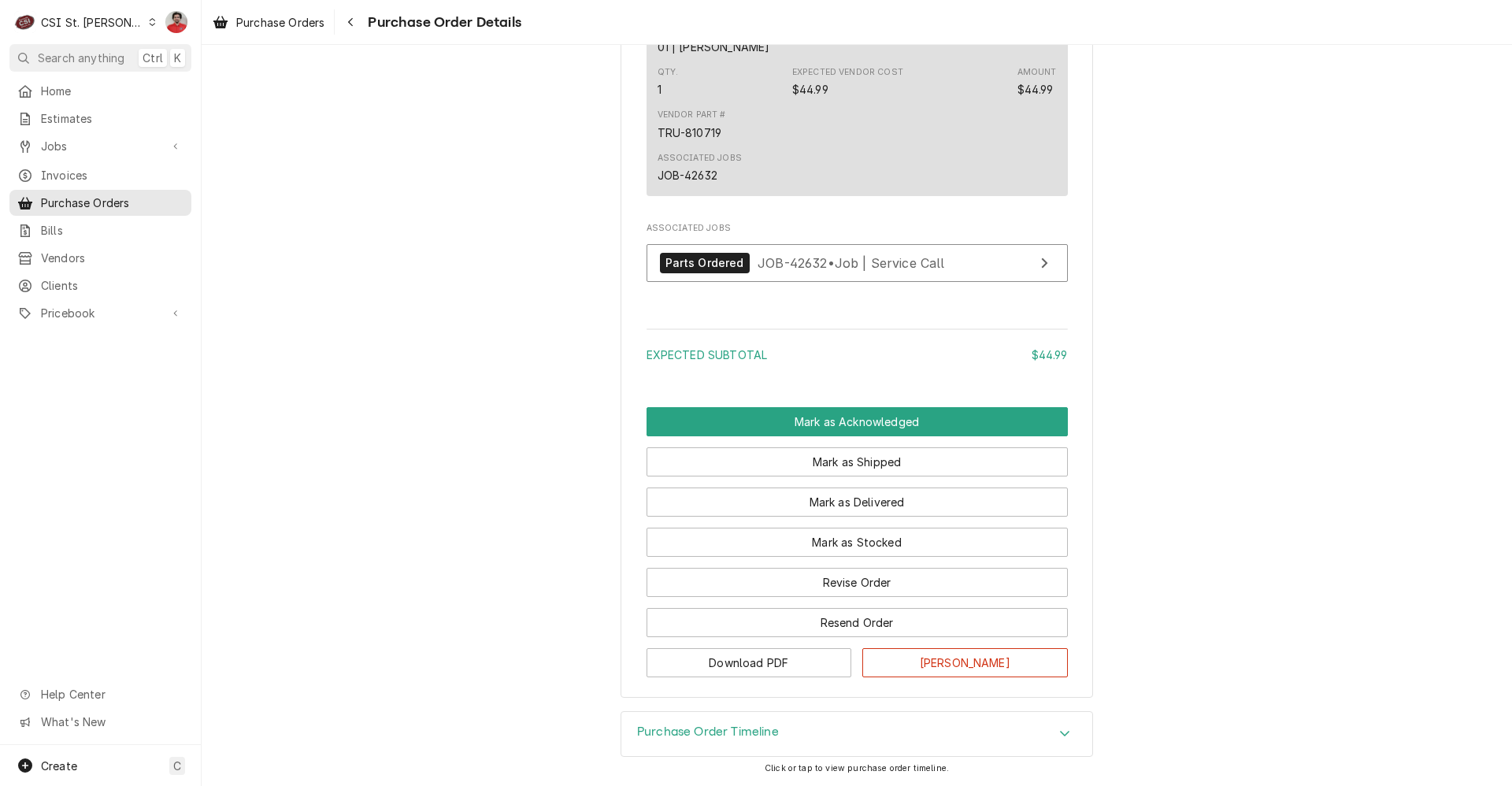
scroll to position [1095, 0]
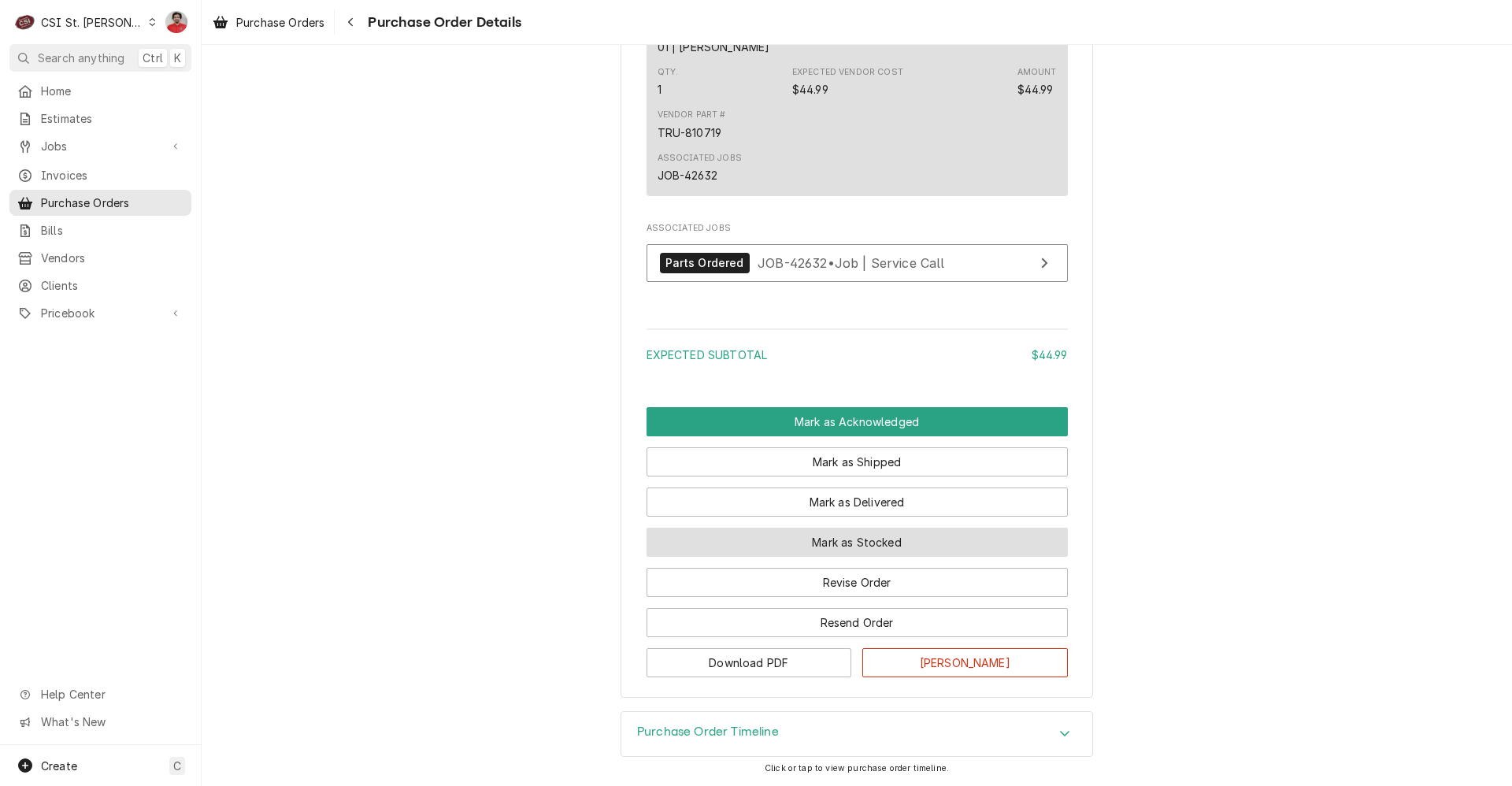
click at [855, 543] on button "Mark as Stocked" at bounding box center [857, 542] width 421 height 29
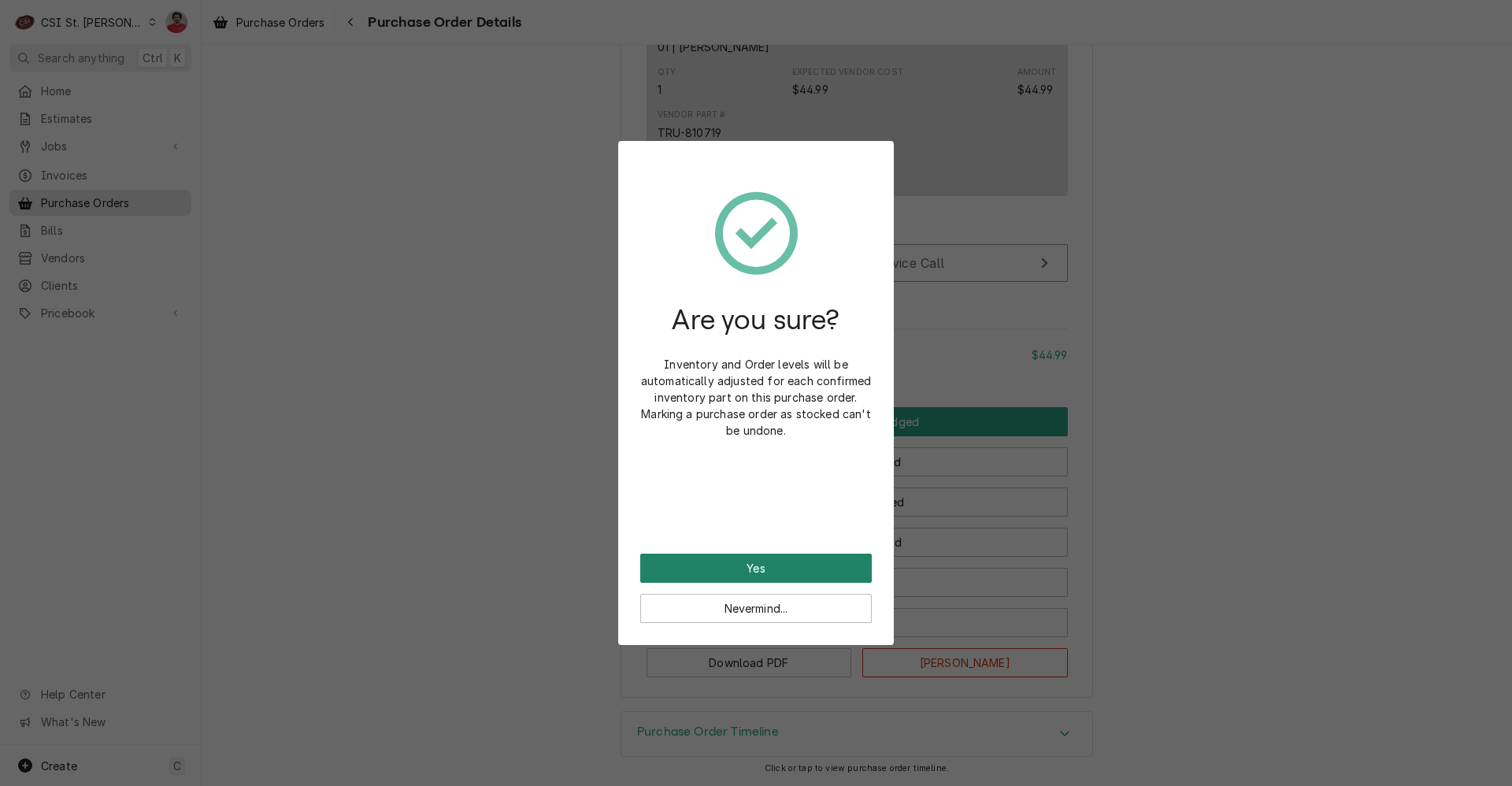
click at [789, 579] on button "Yes" at bounding box center [756, 568] width 232 height 29
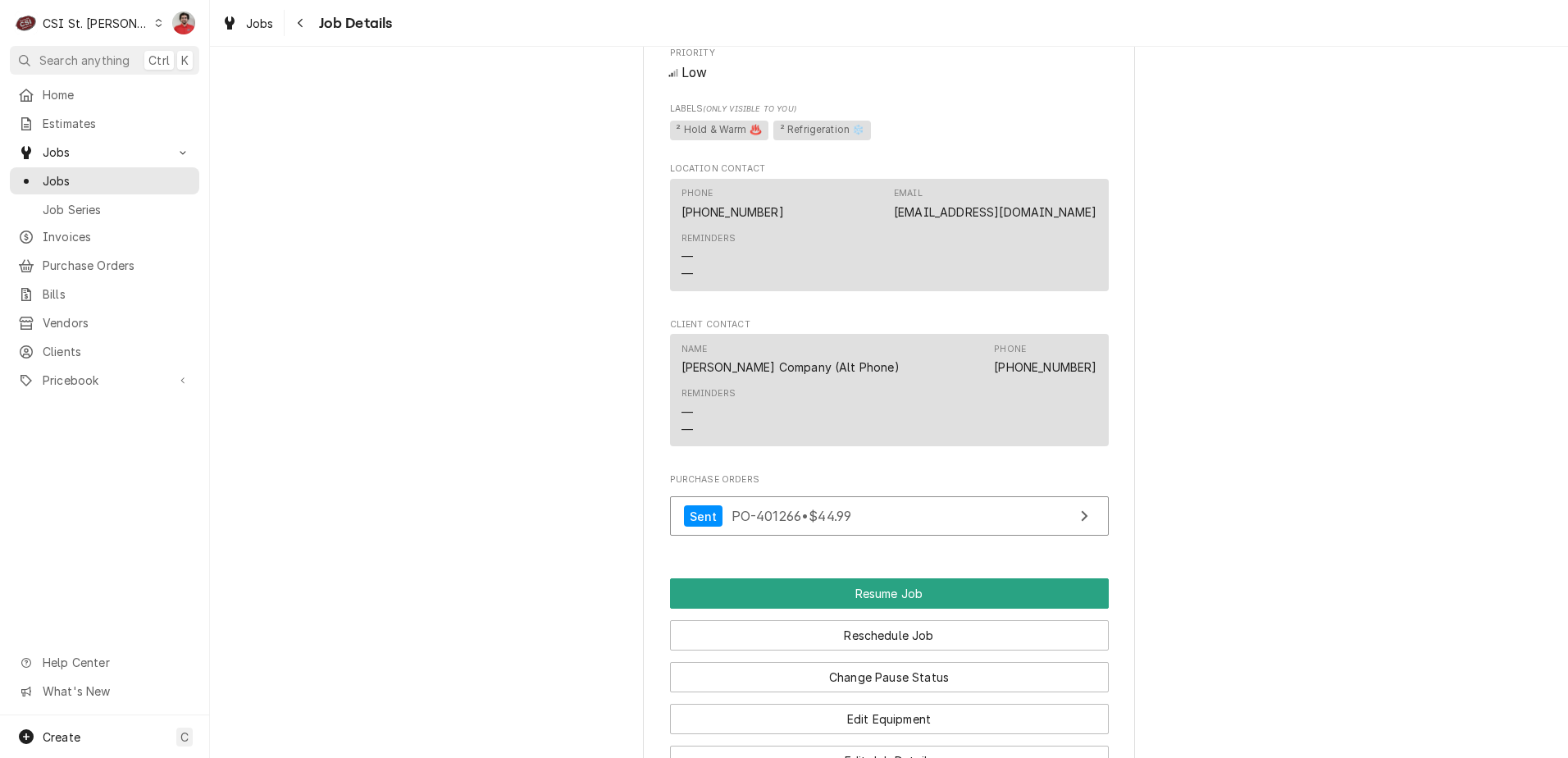
scroll to position [1805, 0]
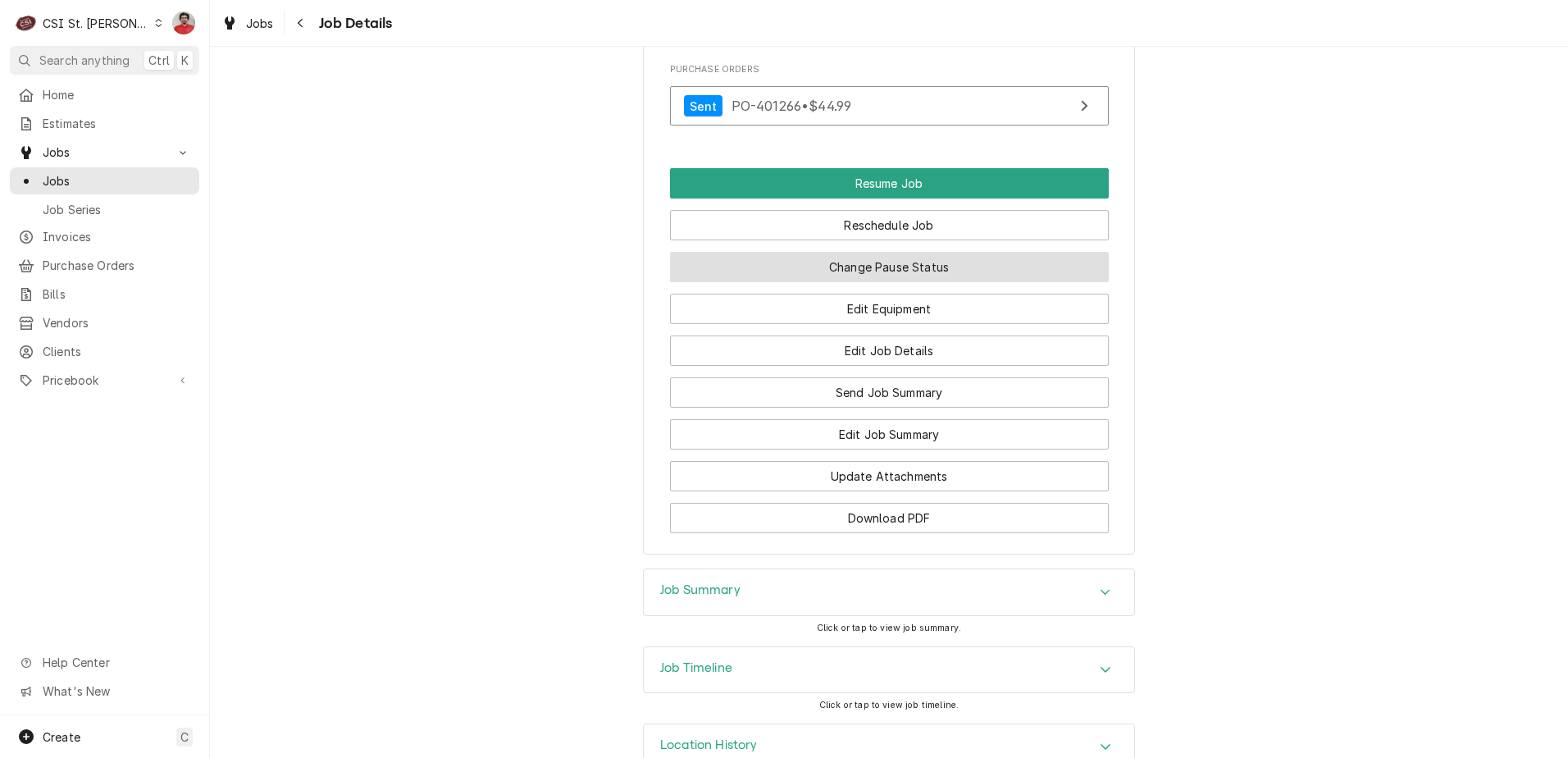
click at [911, 283] on button "Change Pause Status" at bounding box center [889, 267] width 439 height 30
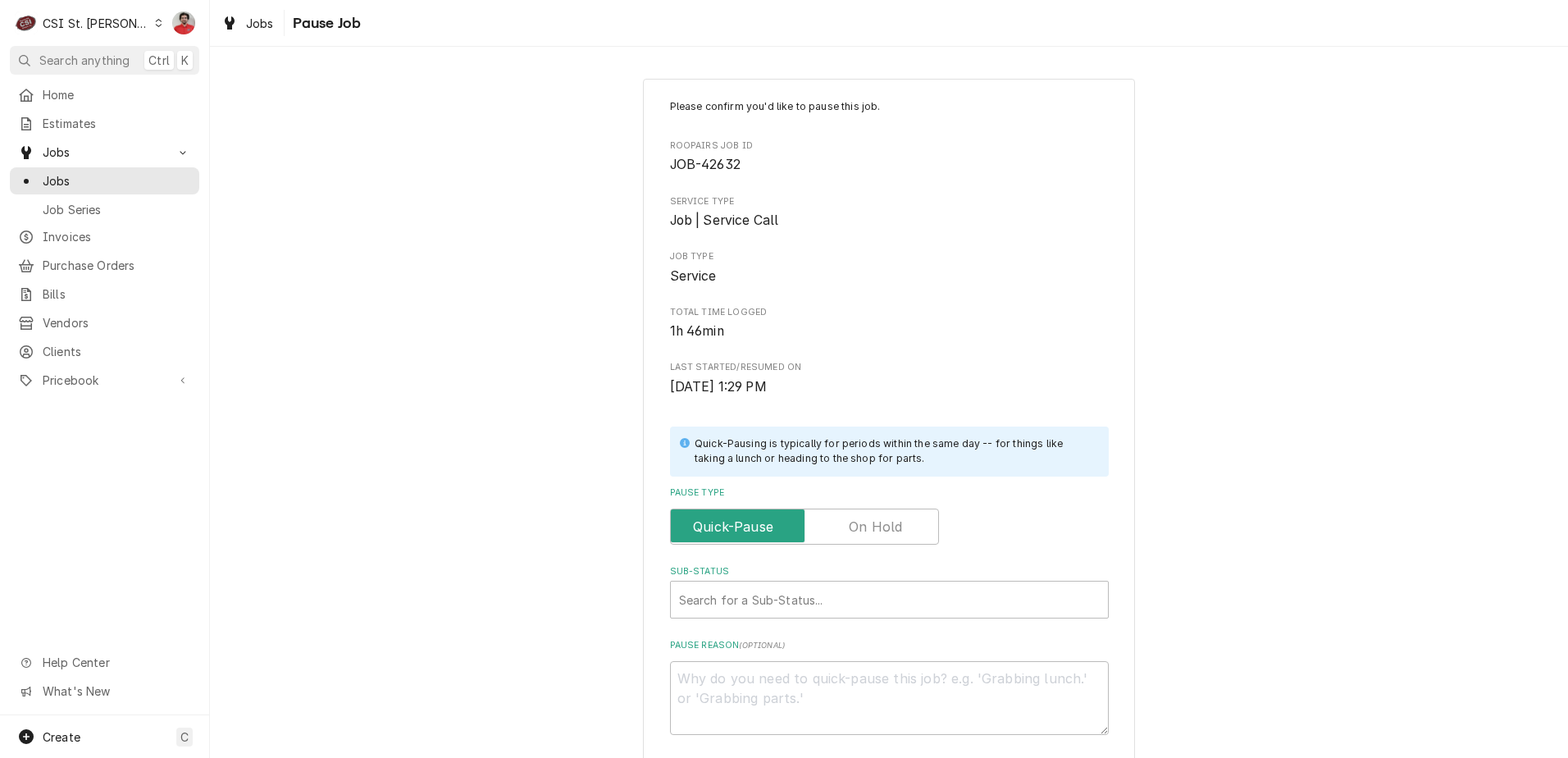
click at [860, 526] on label "Pause Type" at bounding box center [805, 527] width 269 height 36
click at [860, 526] on input "Pause Type" at bounding box center [805, 527] width 254 height 36
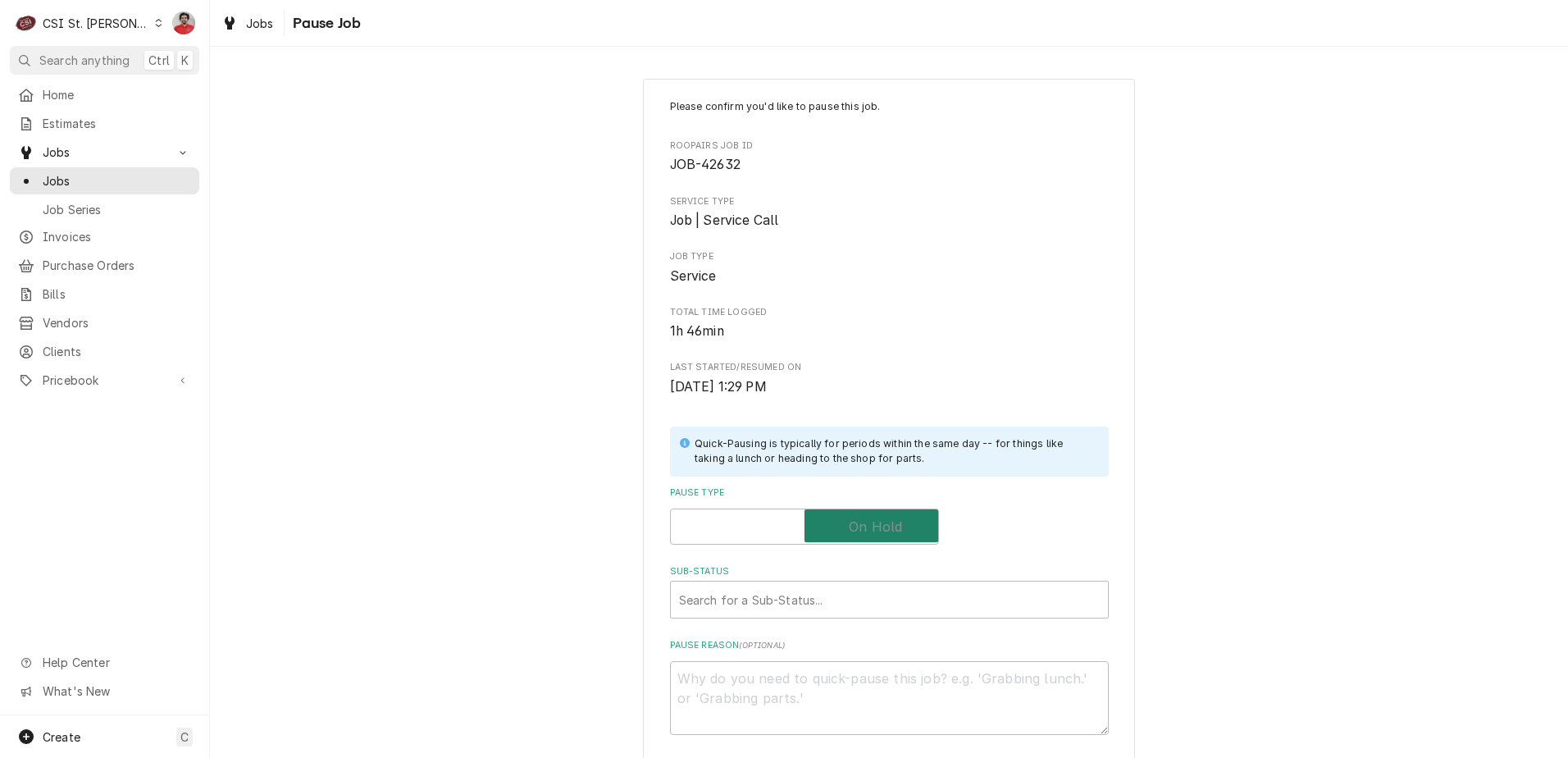
checkbox input "true"
click at [845, 624] on div "Please confirm you'd like to pause this job. Roopairs Job ID JOB-42632 Service …" at bounding box center [889, 416] width 439 height 635
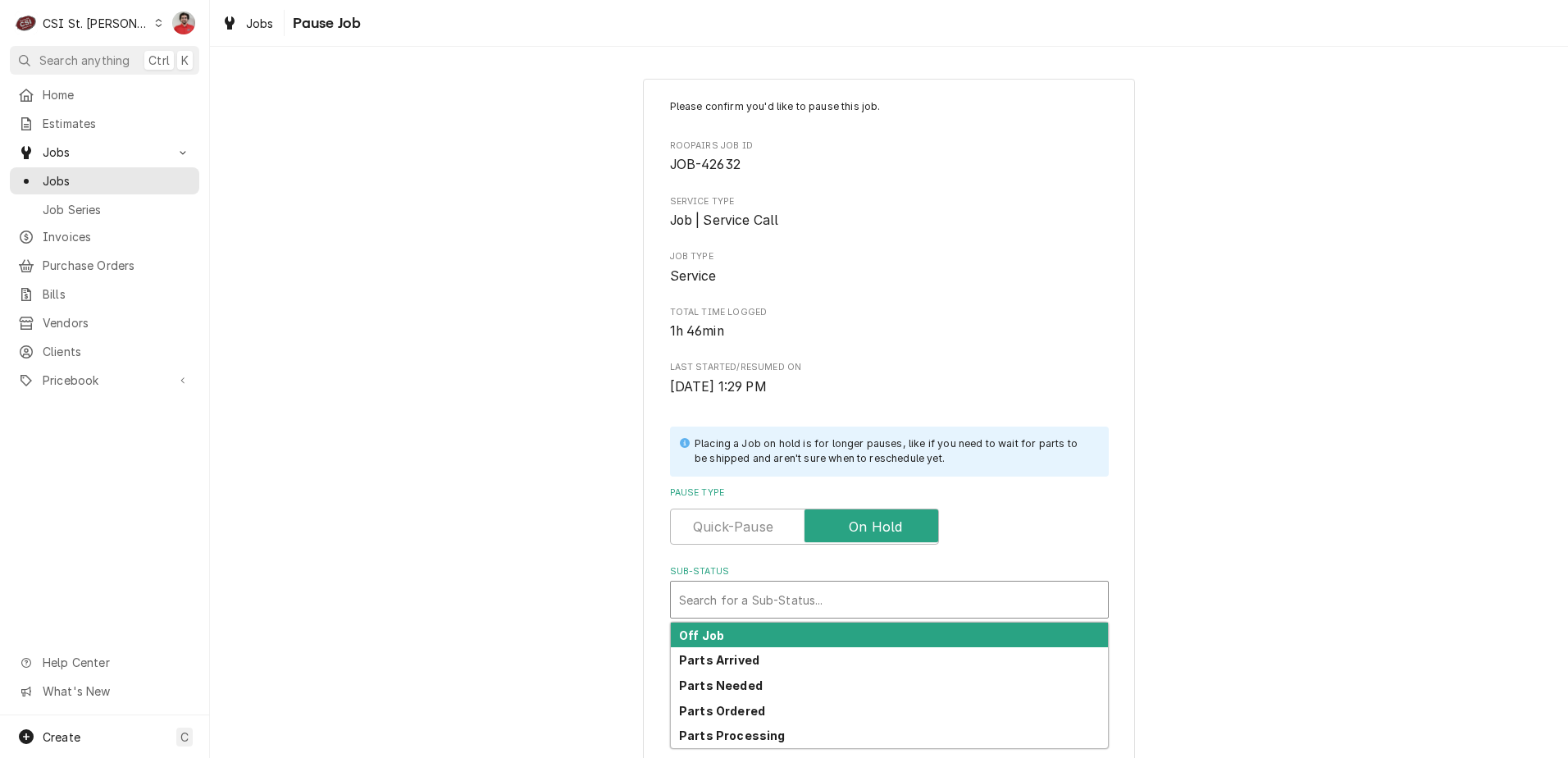
click at [840, 608] on div "Sub-Status" at bounding box center [890, 600] width 421 height 30
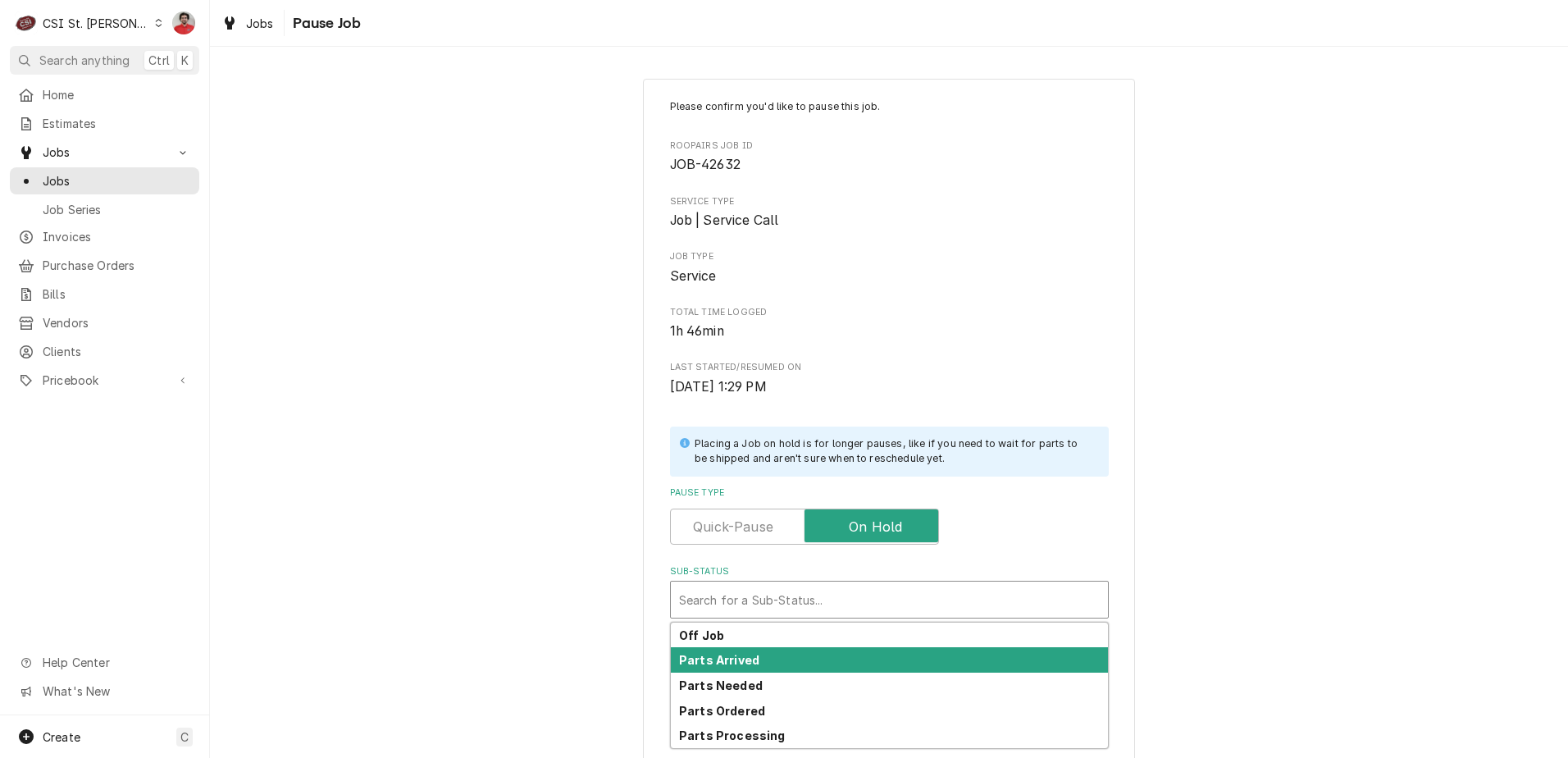
click at [827, 663] on div "Parts Arrived" at bounding box center [889, 660] width 437 height 25
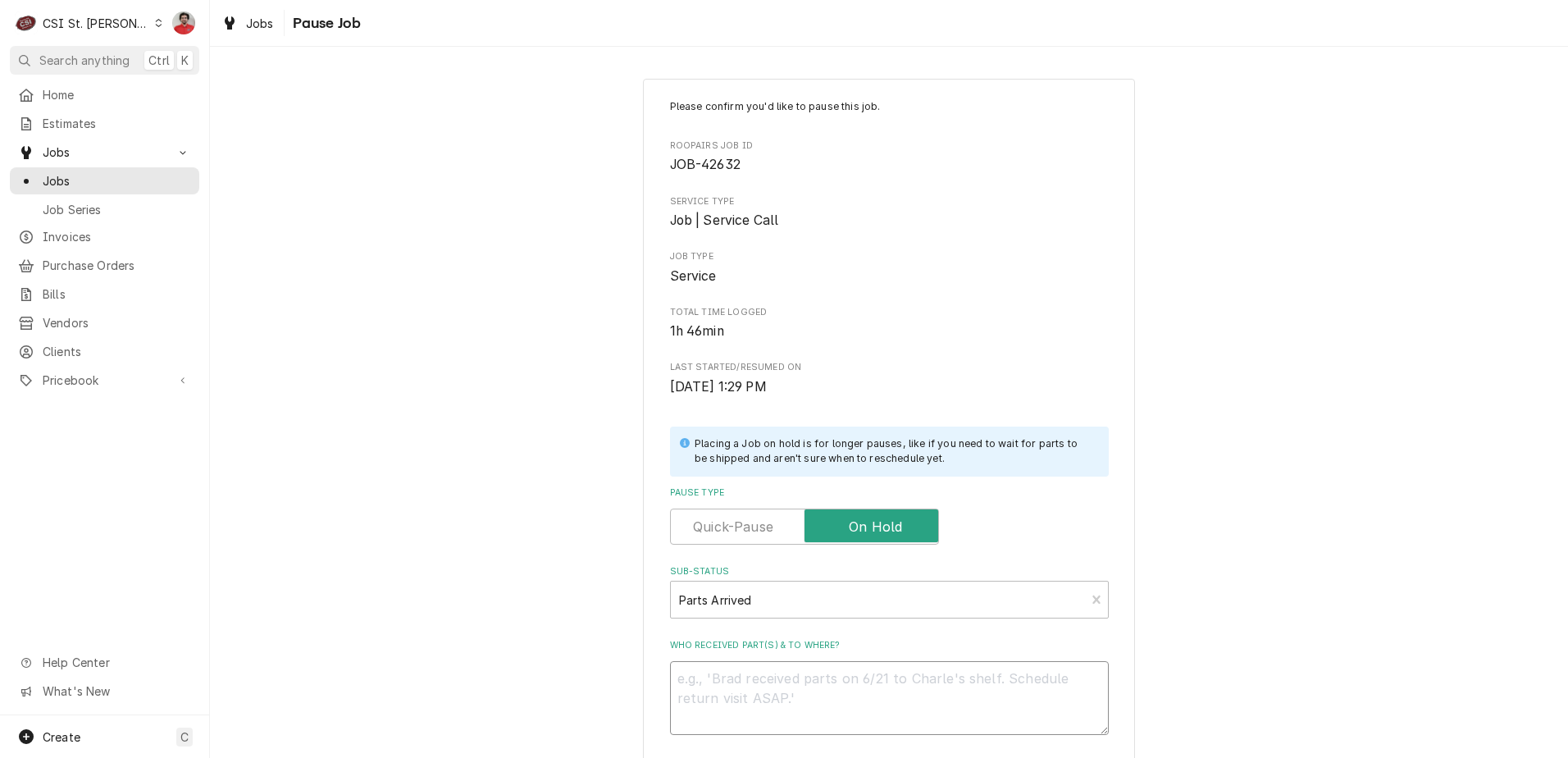
click at [827, 702] on textarea "Who received part(s) & to where?" at bounding box center [889, 698] width 439 height 74
click at [1019, 660] on div "Who received part(s) & to where?" at bounding box center [889, 687] width 439 height 96
click at [1016, 670] on textarea "Who received part(s) & to where?" at bounding box center [889, 698] width 439 height 74
paste textarea "TRU-810719"
type textarea "x"
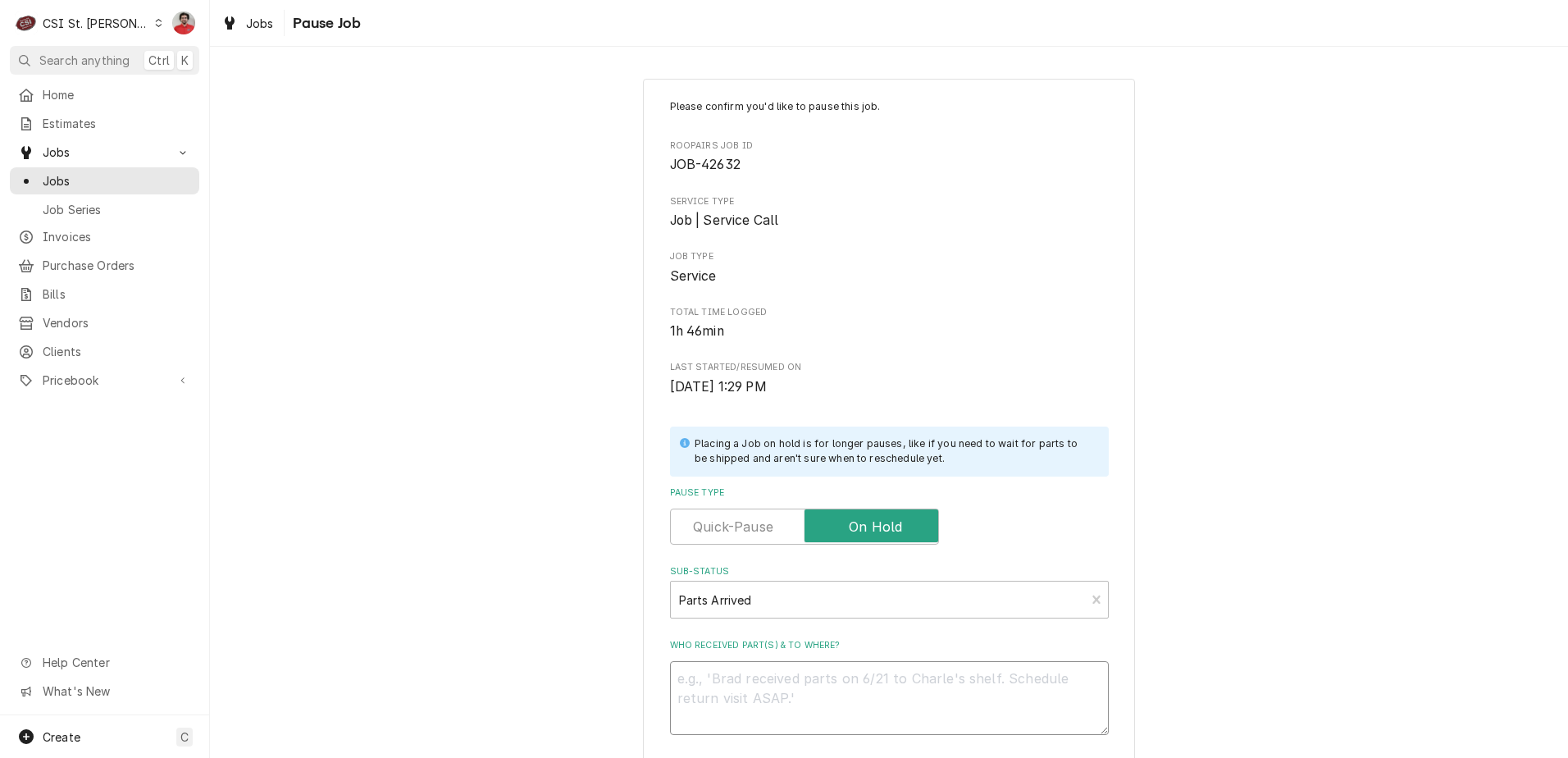
type textarea "TRU-810719"
type textarea "x"
type textarea "TRU-810719"
type textarea "x"
type textarea "TRU-810719 r"
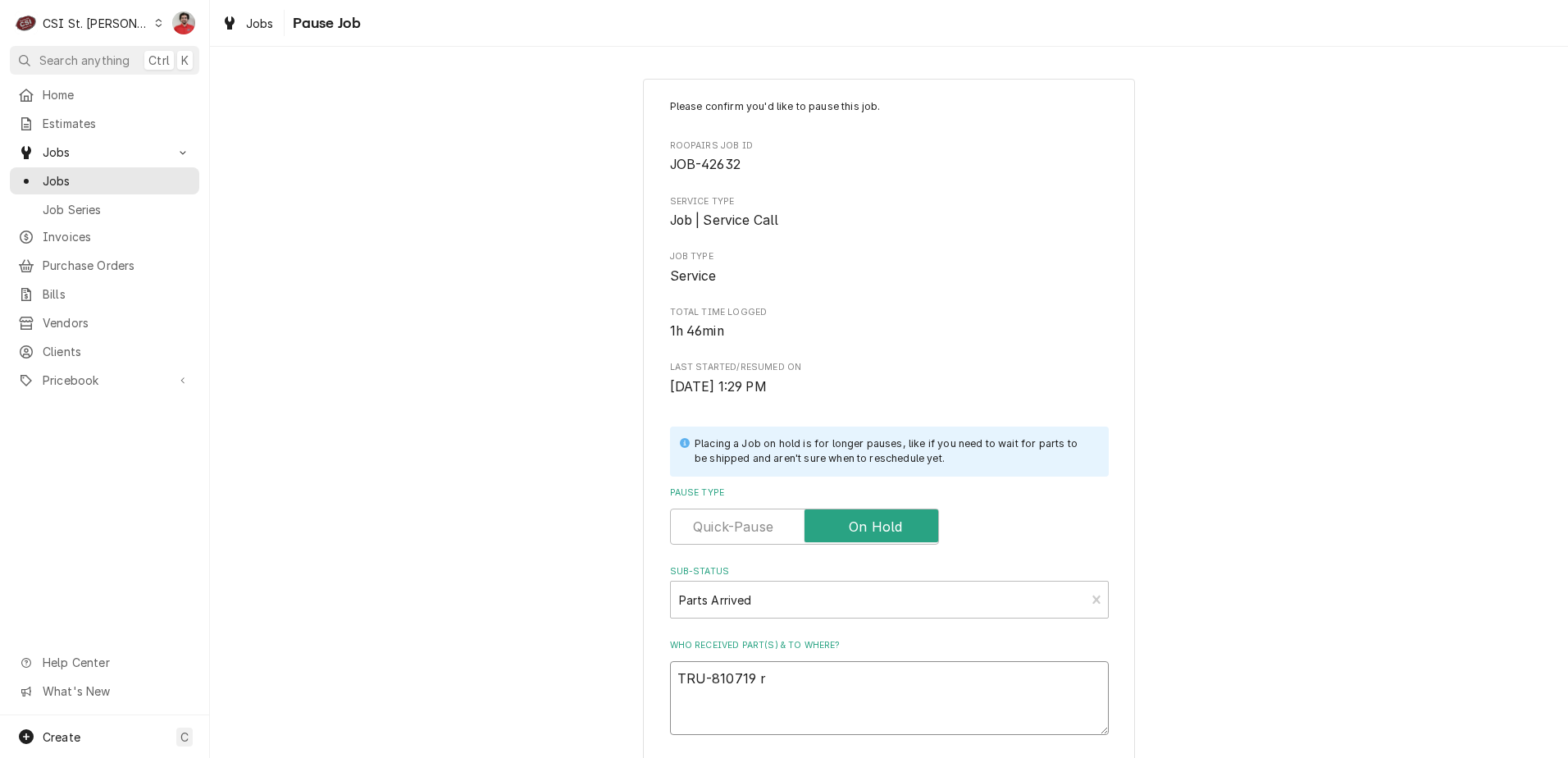
type textarea "x"
type textarea "TRU-810719 re"
type textarea "x"
type textarea "TRU-810719 rec"
type textarea "x"
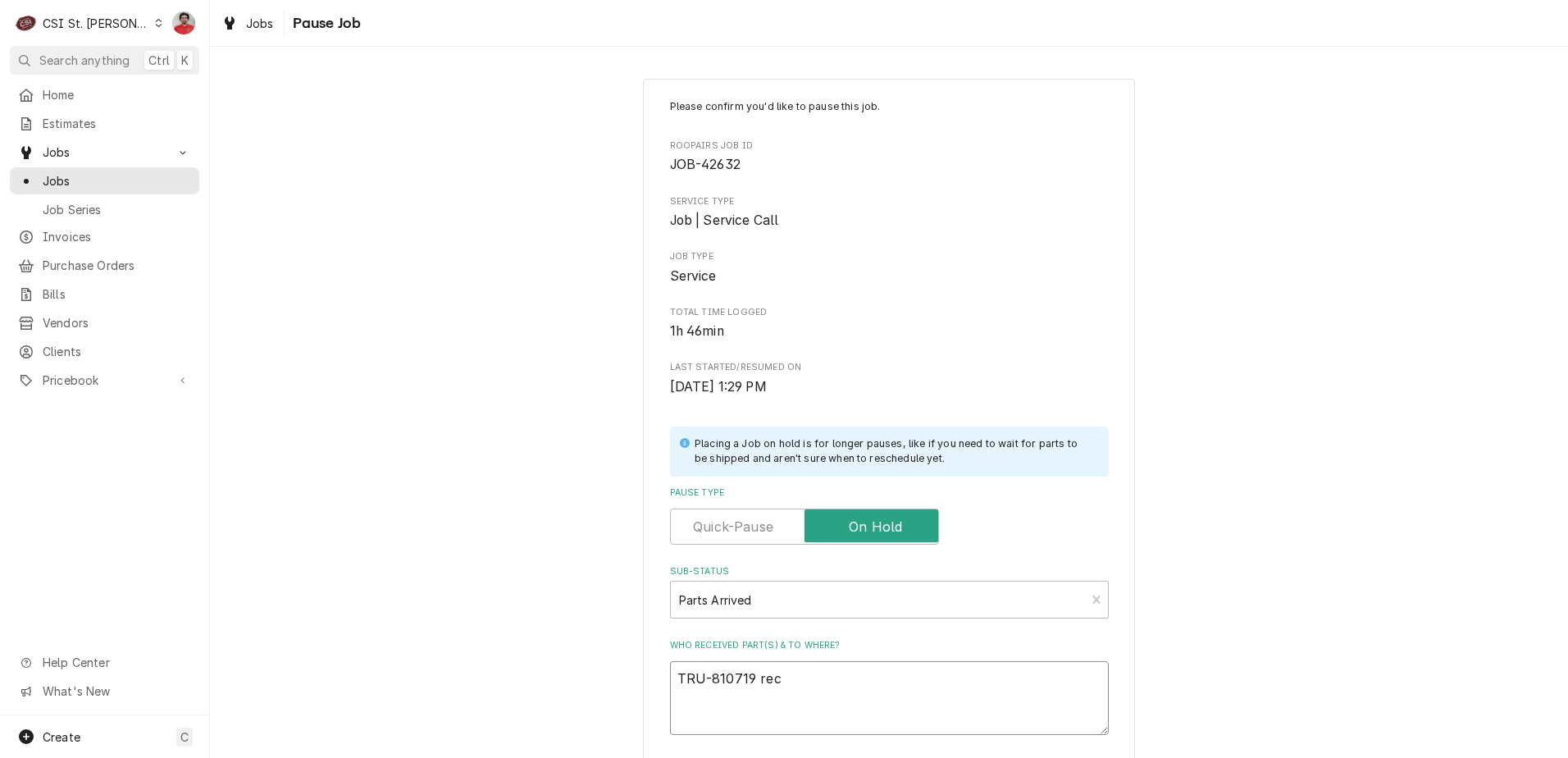
type textarea "TRU-810719 rec"
type textarea "x"
type textarea "TRU-810719 rec t"
type textarea "x"
type textarea "TRU-810719 rec to"
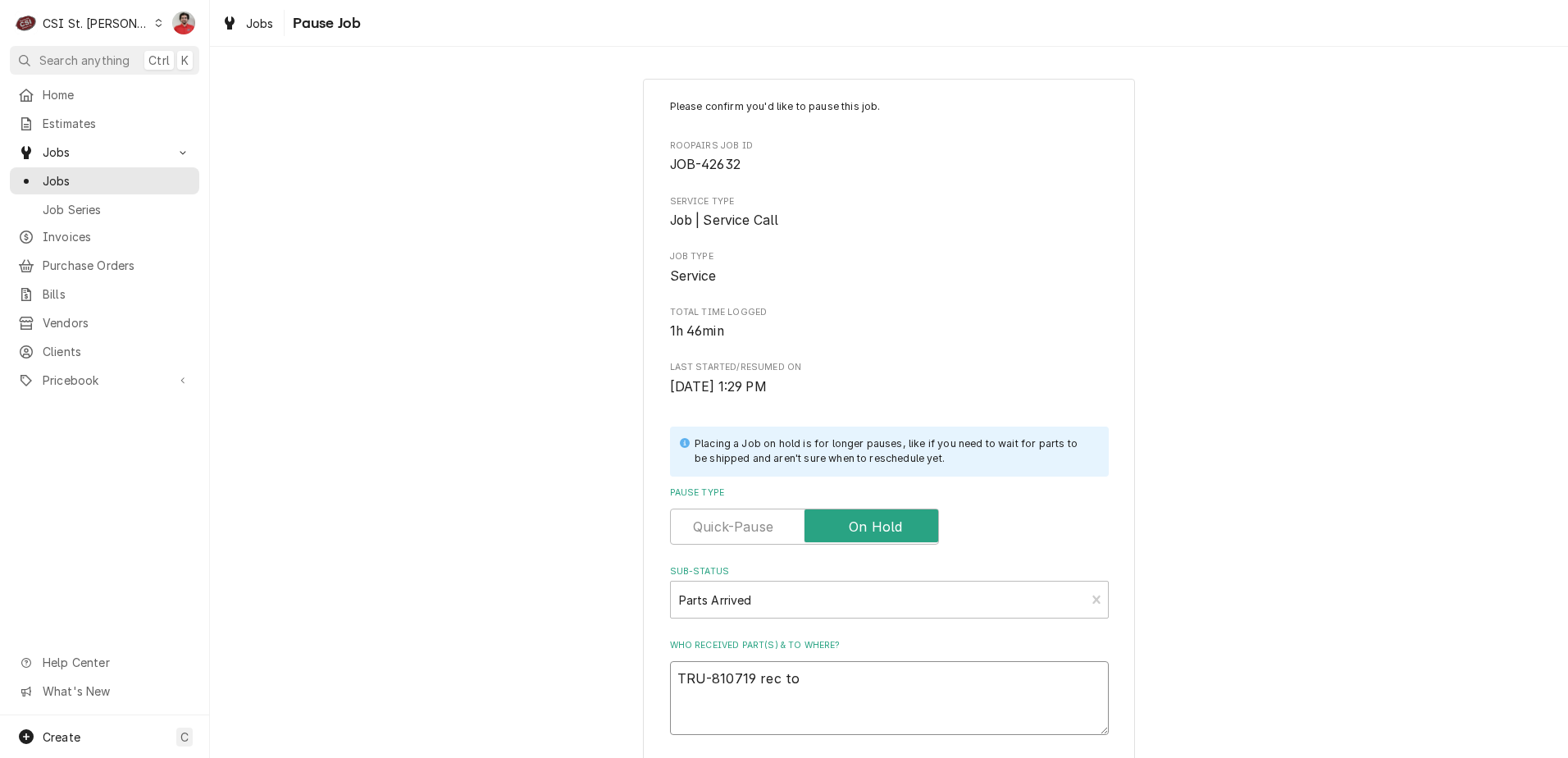
type textarea "x"
type textarea "TRU-810719 rec to"
type textarea "x"
type textarea "TRU-810719 rec to M"
type textarea "x"
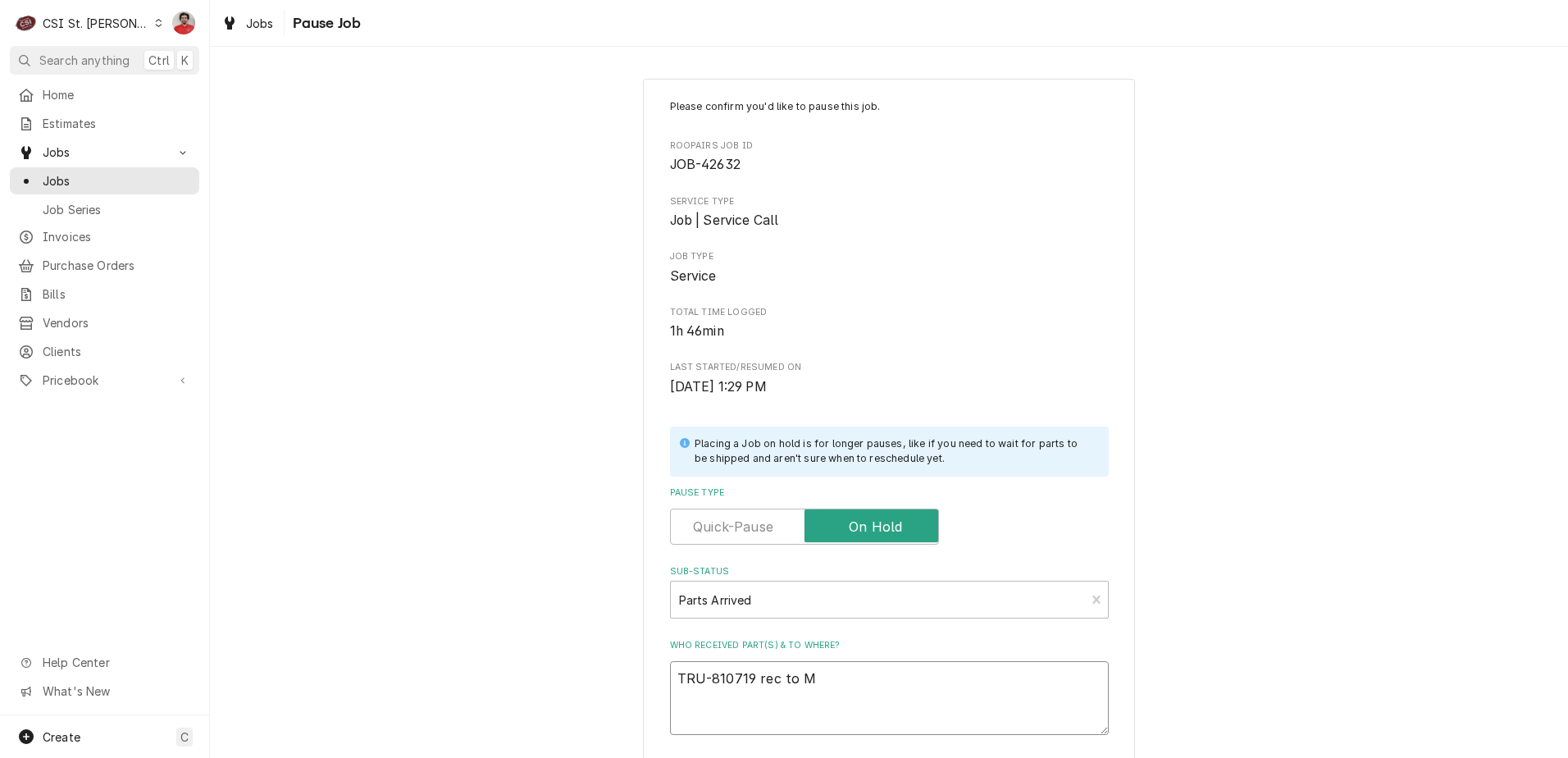
type textarea "TRU-810719 rec to Ma"
type textarea "x"
type textarea "TRU-810719 rec to Mat"
type textarea "x"
type textarea "TRU-810719 rec to Matt"
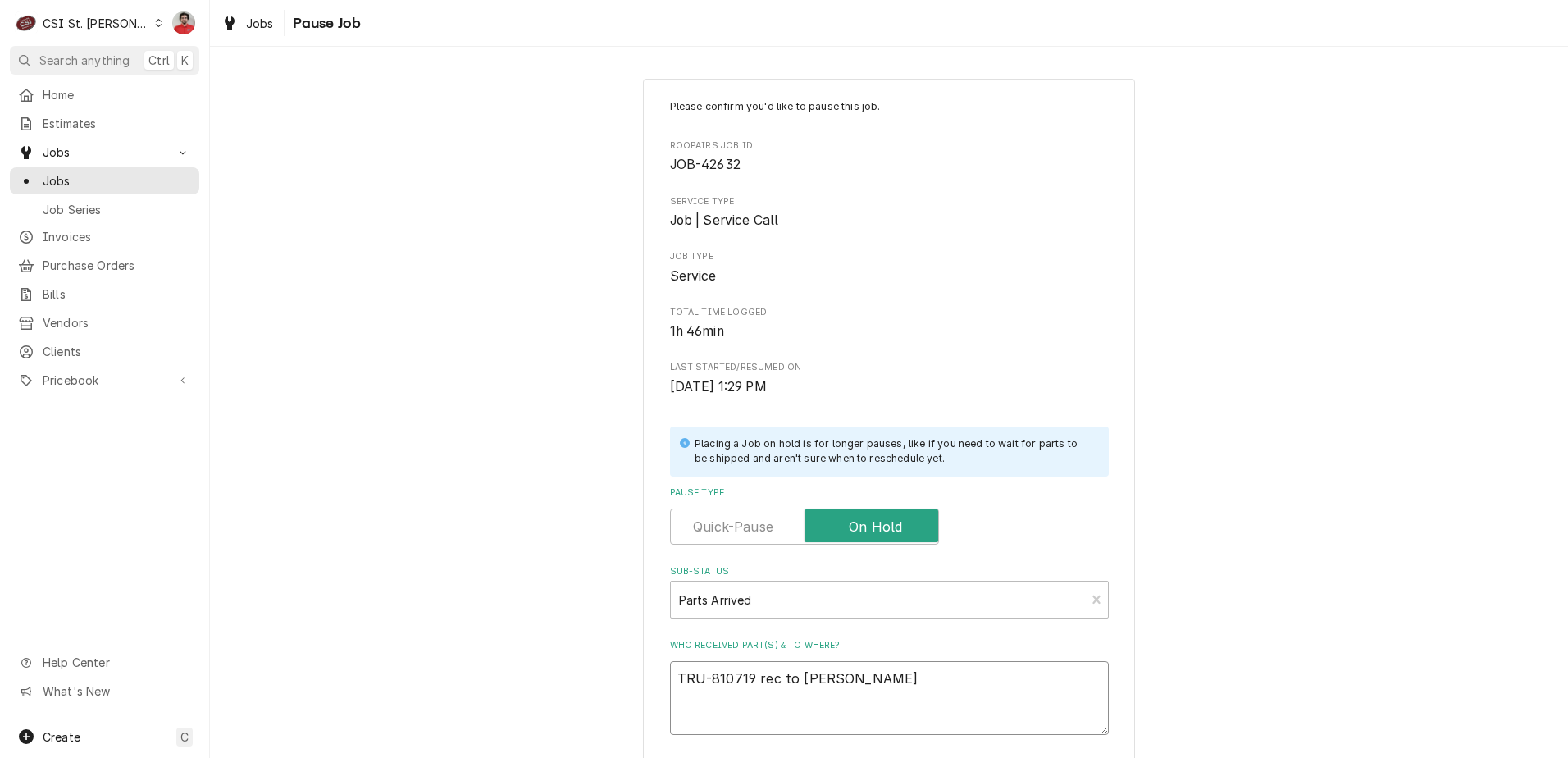
type textarea "x"
type textarea "TRU-810719 rec to Matt'"
type textarea "x"
type textarea "TRU-810719 rec to Matt's"
type textarea "x"
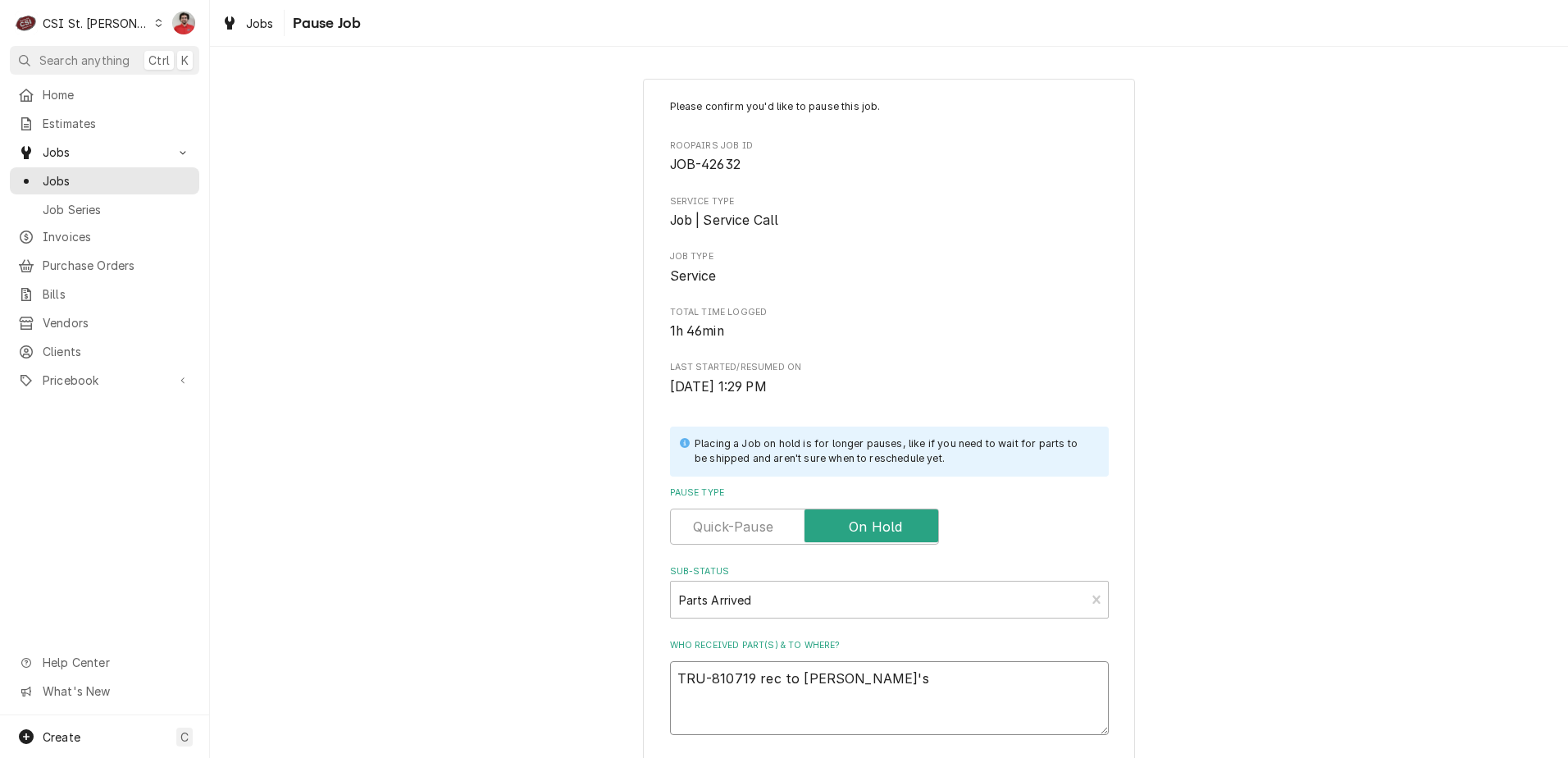
type textarea "TRU-810719 rec to Matt's"
type textarea "x"
type textarea "TRU-810719 rec to Matt's s"
type textarea "x"
type textarea "TRU-810719 rec to Matt's sh"
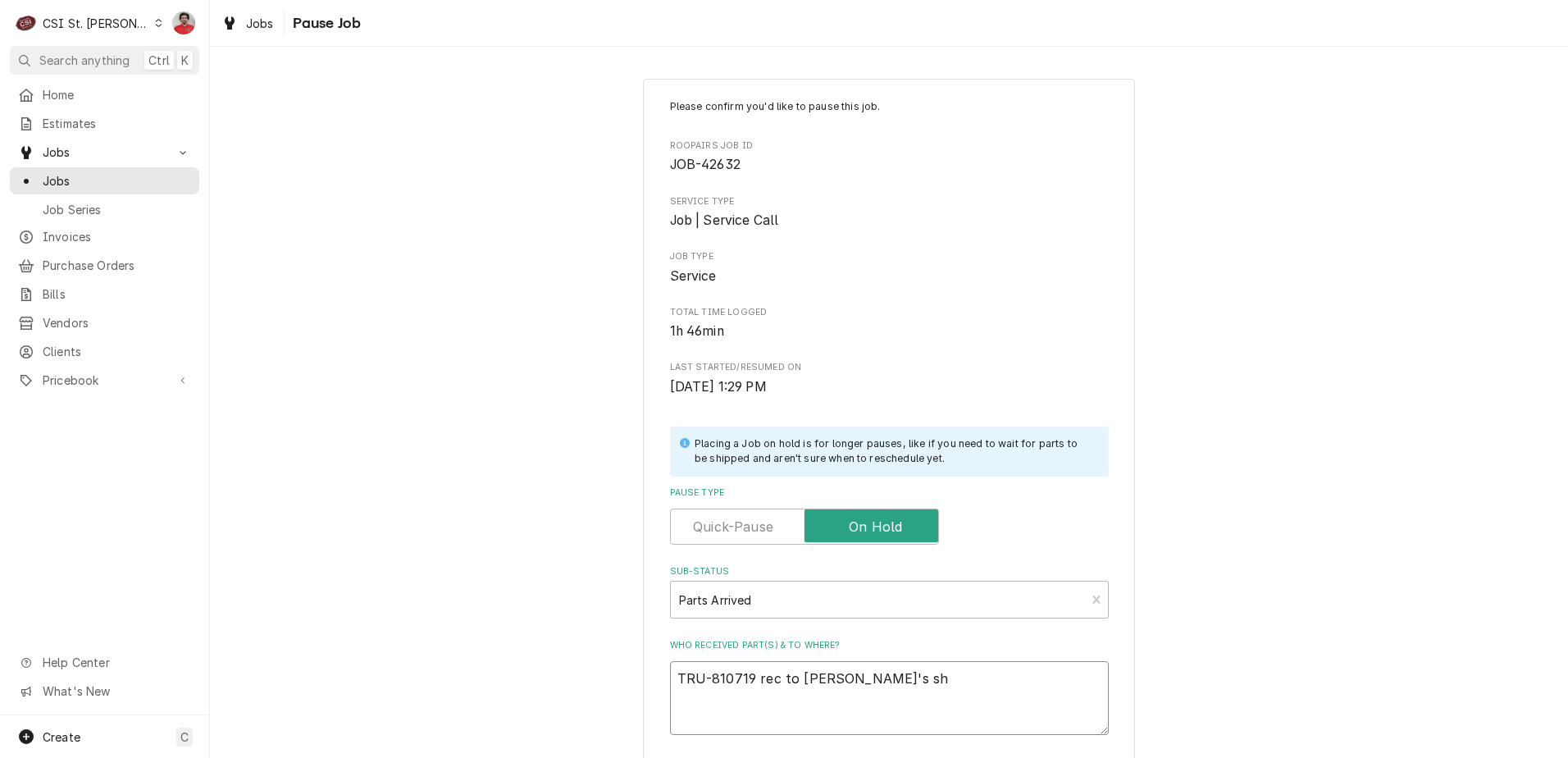
type textarea "x"
type textarea "TRU-810719 rec to Matt's she"
type textarea "x"
type textarea "TRU-810719 rec to Matt's shel"
type textarea "x"
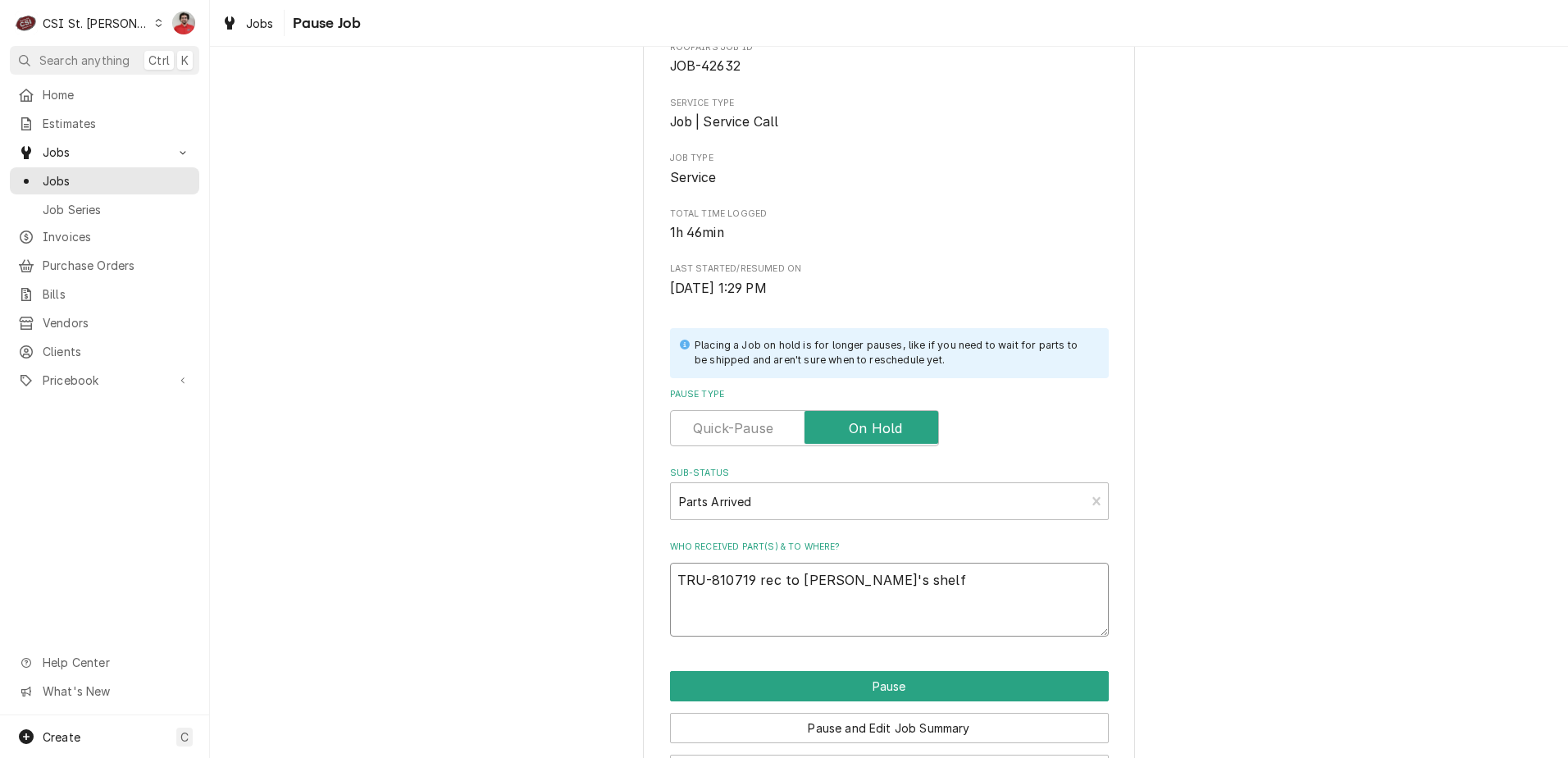
scroll to position [161, 0]
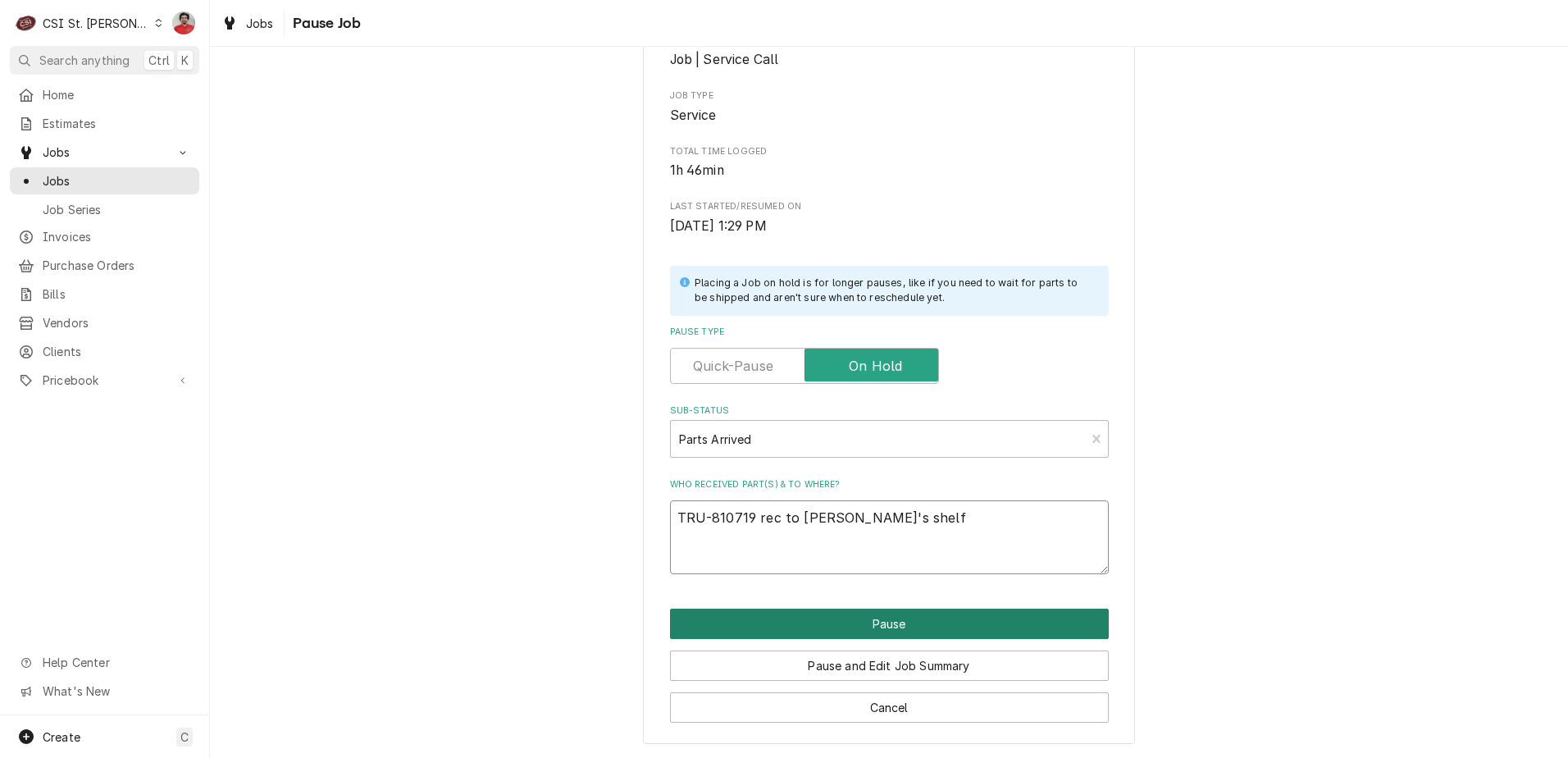
type textarea "TRU-810719 rec to Matt's shelf"
click at [907, 623] on button "Pause" at bounding box center [889, 623] width 439 height 30
type textarea "x"
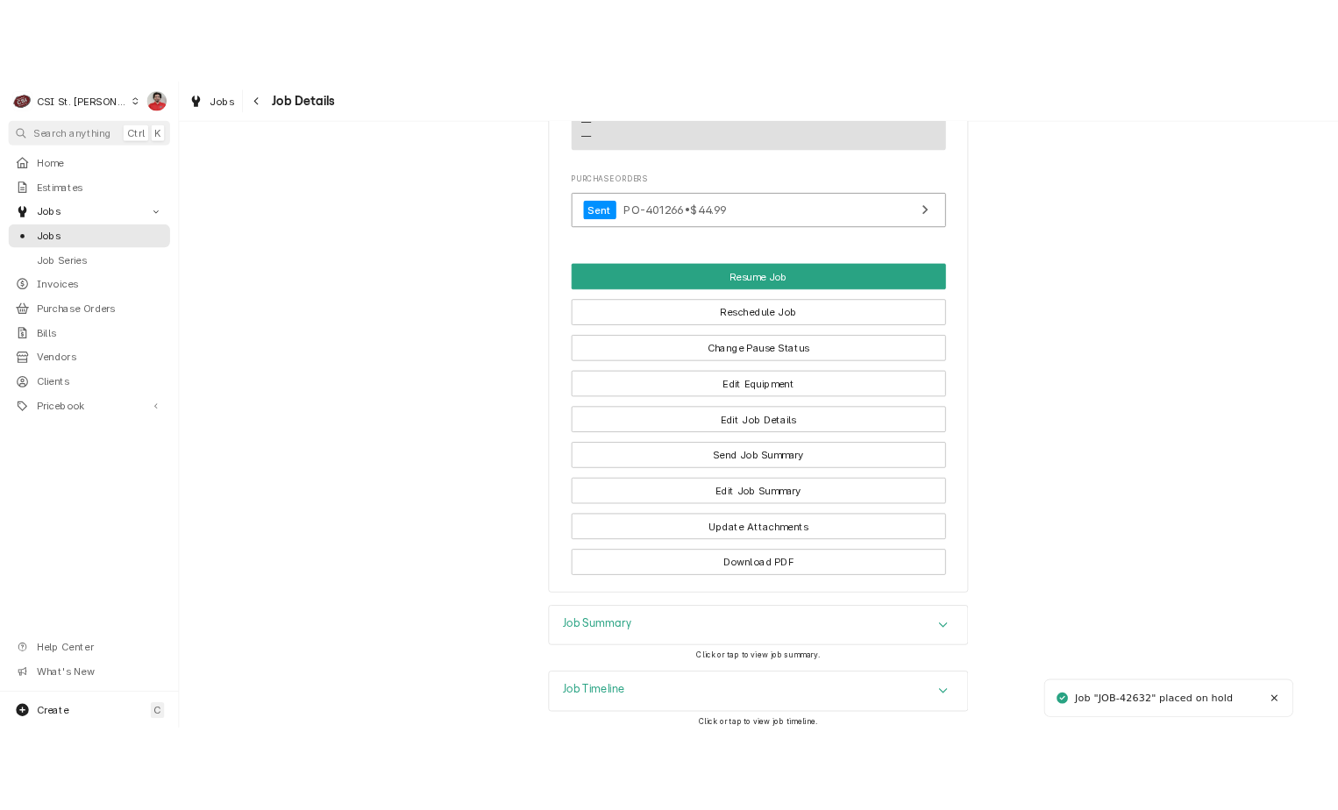
scroll to position [1974, 0]
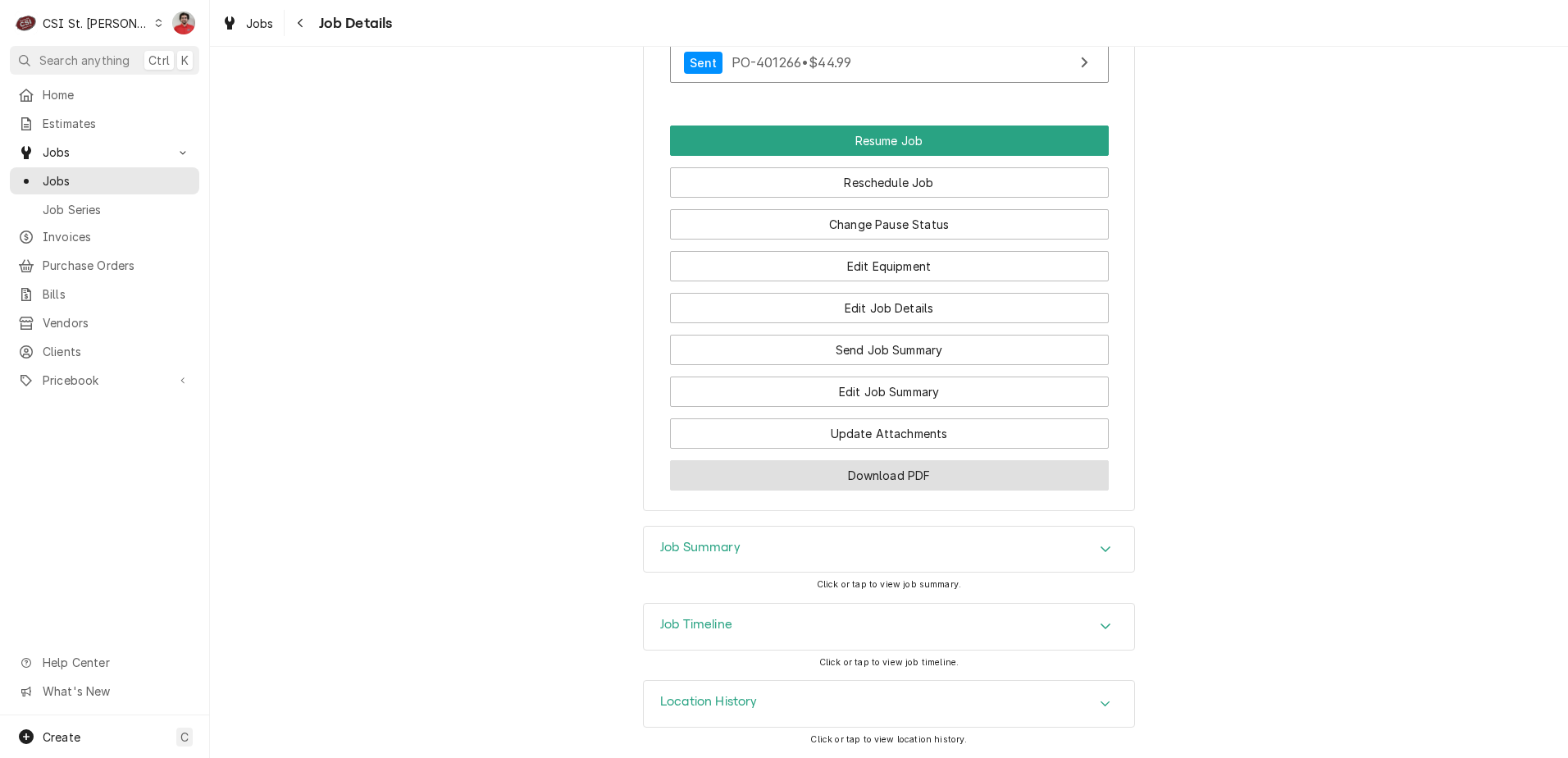
click at [853, 477] on button "Download PDF" at bounding box center [889, 475] width 439 height 30
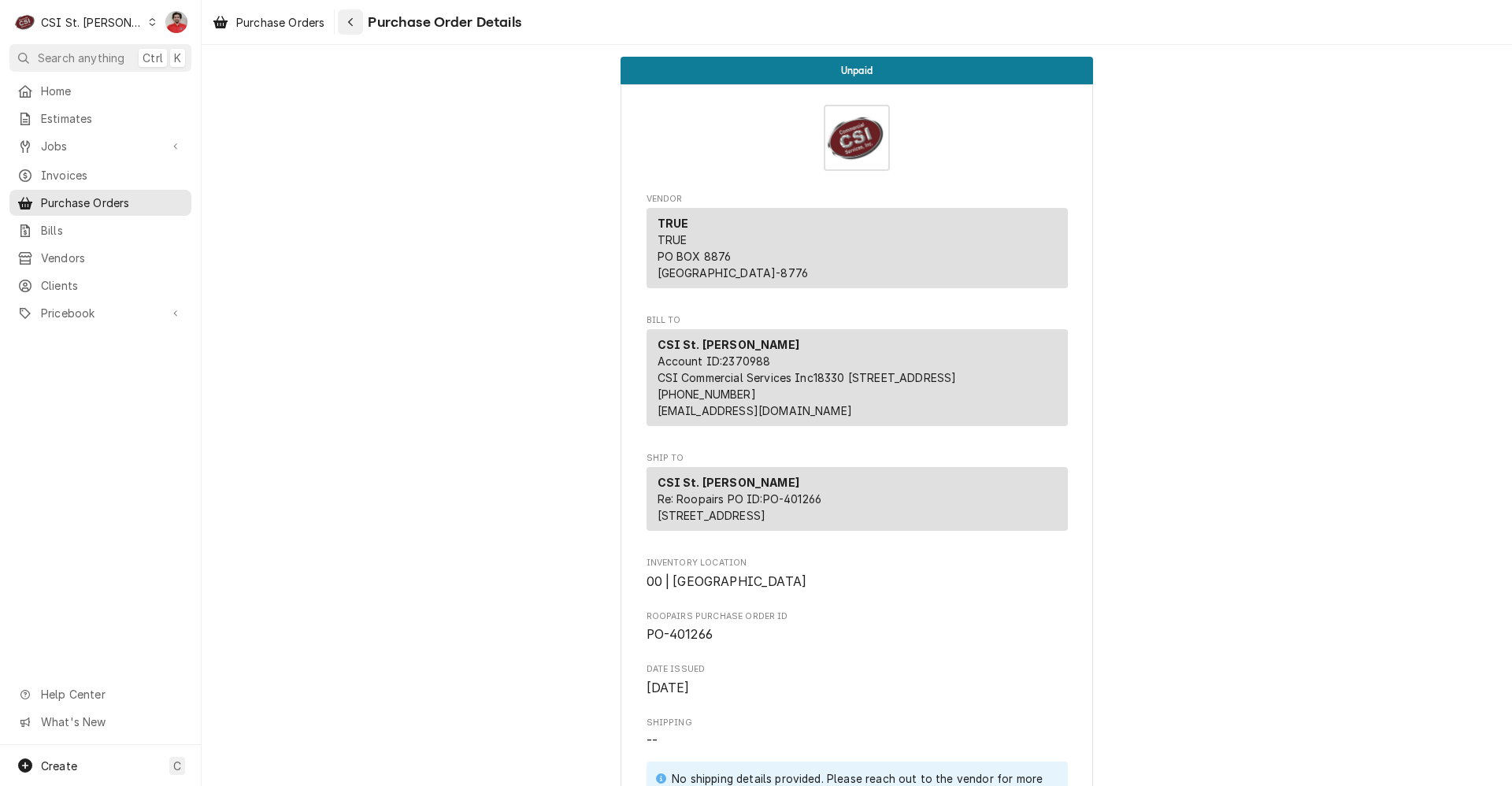
click at [351, 14] on div "Navigate back" at bounding box center [350, 22] width 16 height 16
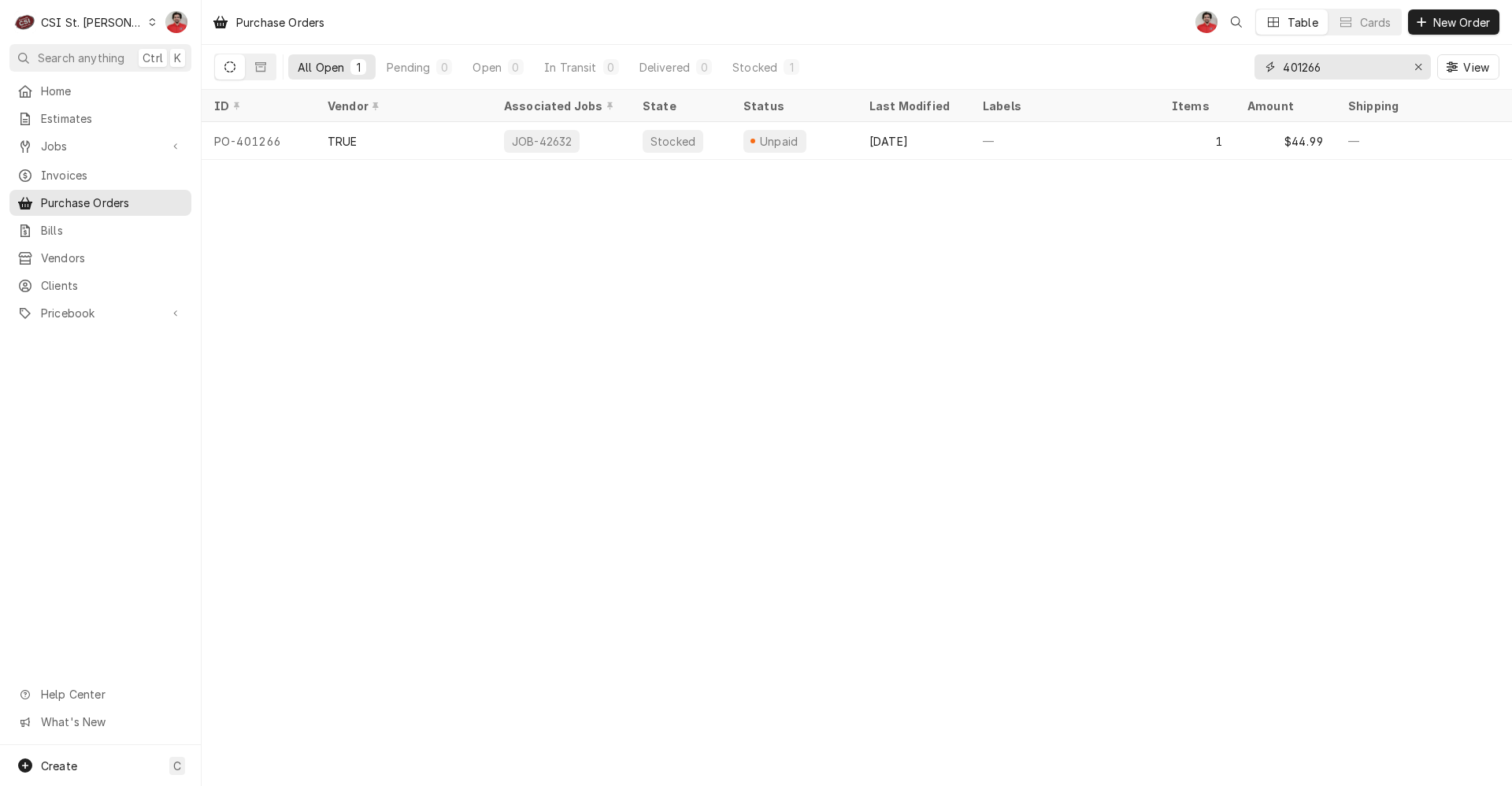
click at [1294, 56] on input "401266" at bounding box center [1341, 66] width 118 height 25
click at [1295, 57] on input "401266" at bounding box center [1341, 66] width 118 height 25
type input "401280"
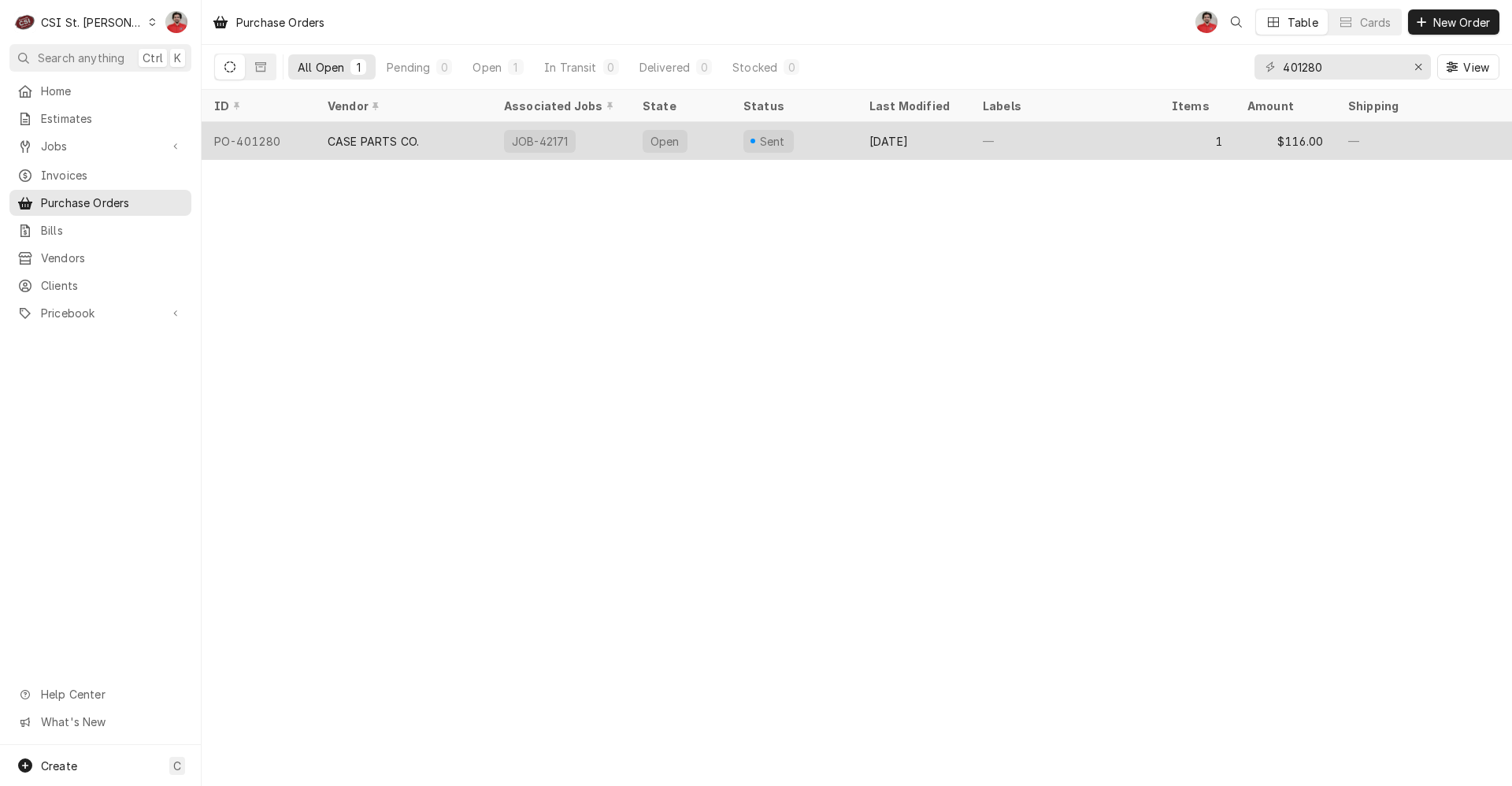
click at [974, 150] on div "—" at bounding box center [1065, 141] width 189 height 38
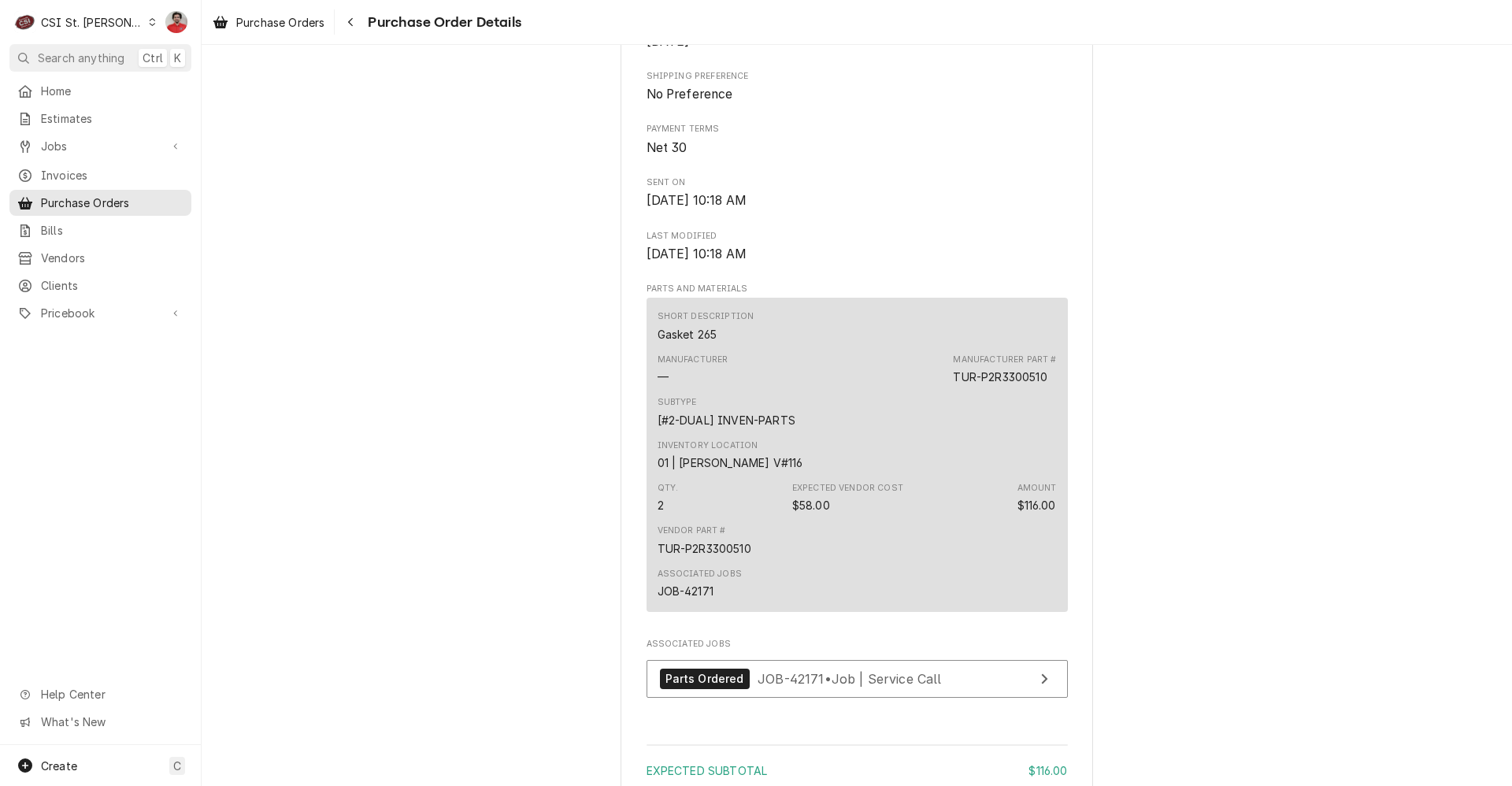
scroll to position [1095, 0]
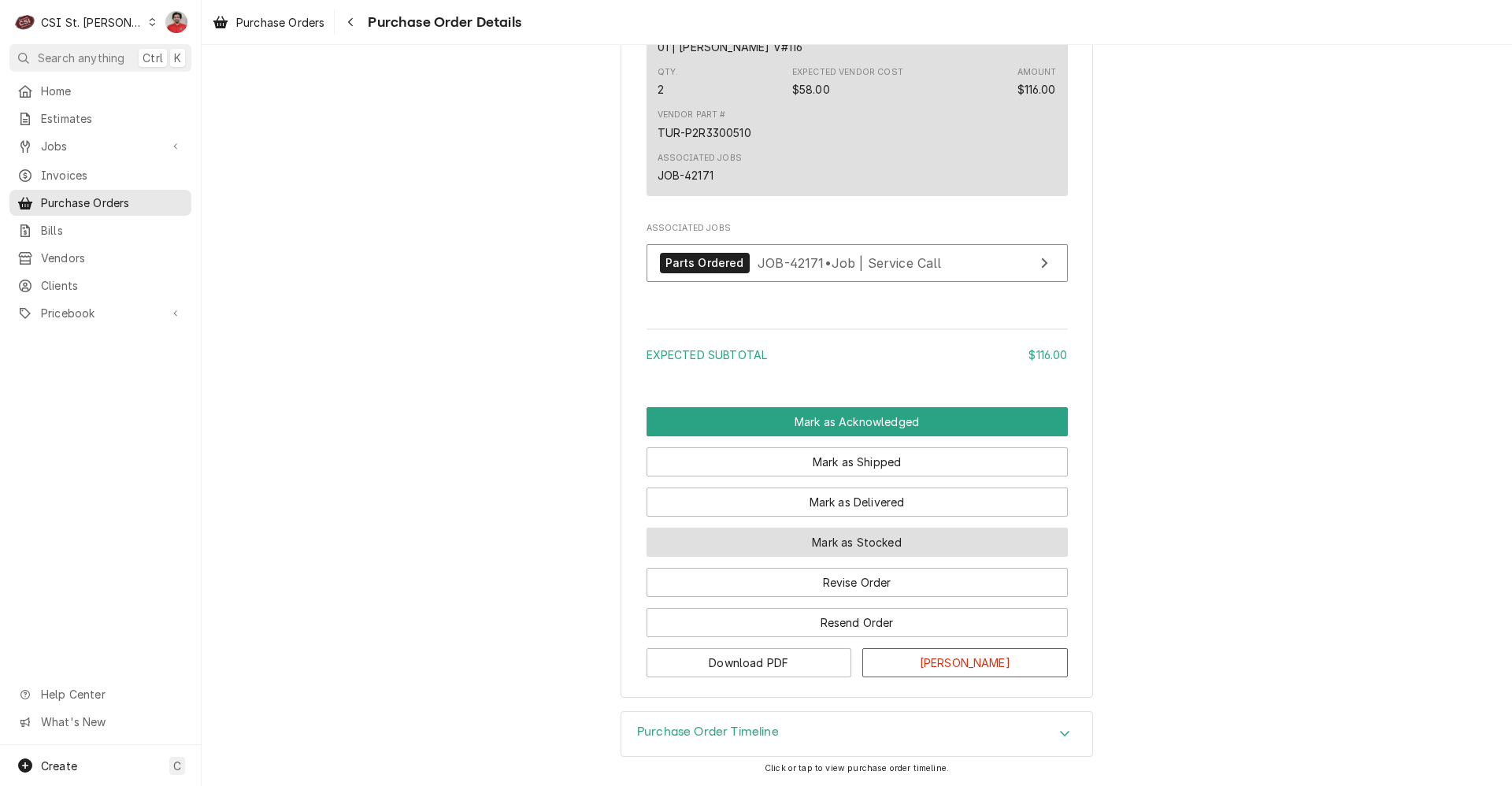
click at [750, 540] on button "Mark as Stocked" at bounding box center [857, 542] width 421 height 29
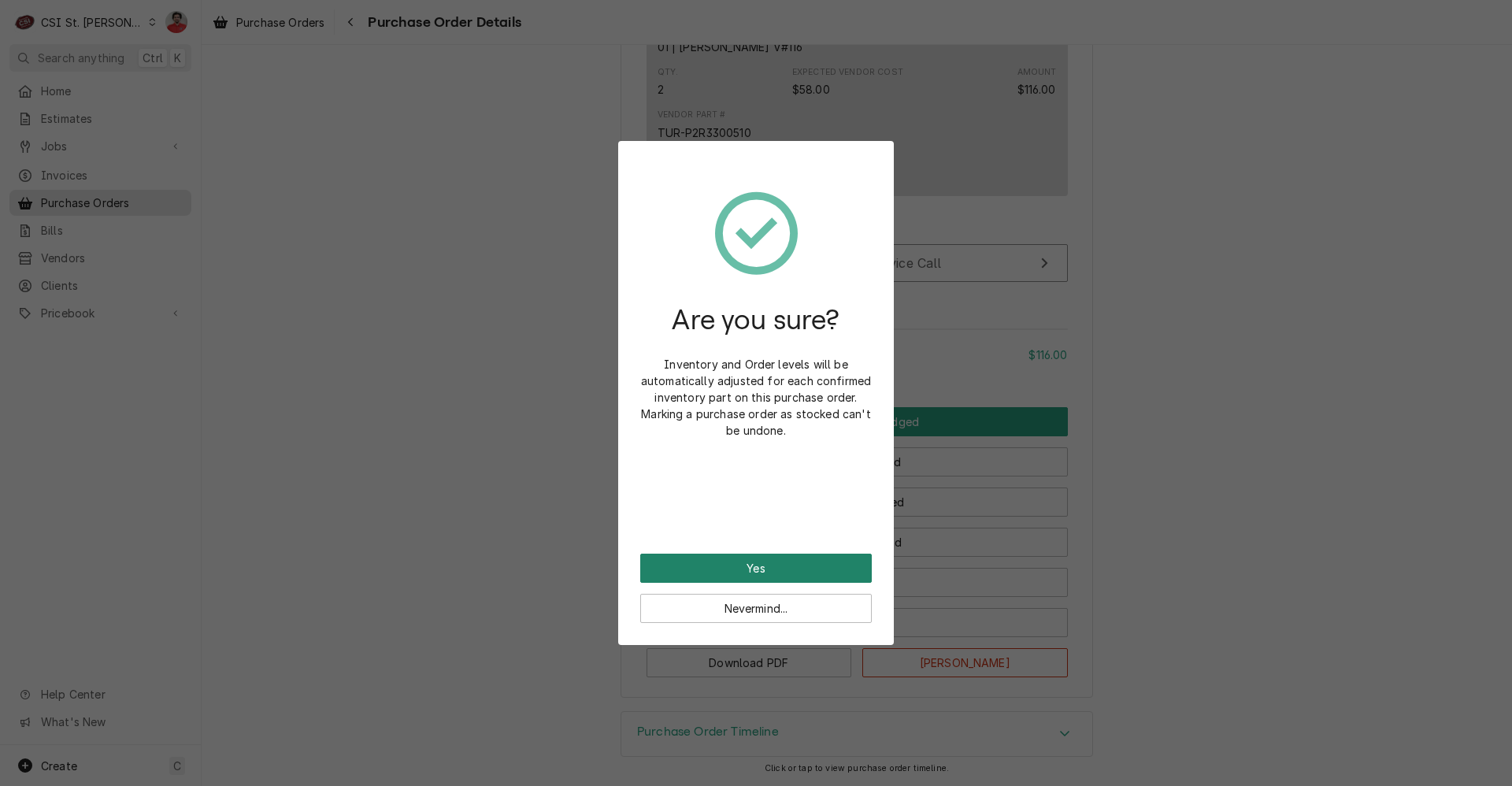
click at [744, 561] on button "Yes" at bounding box center [756, 568] width 232 height 29
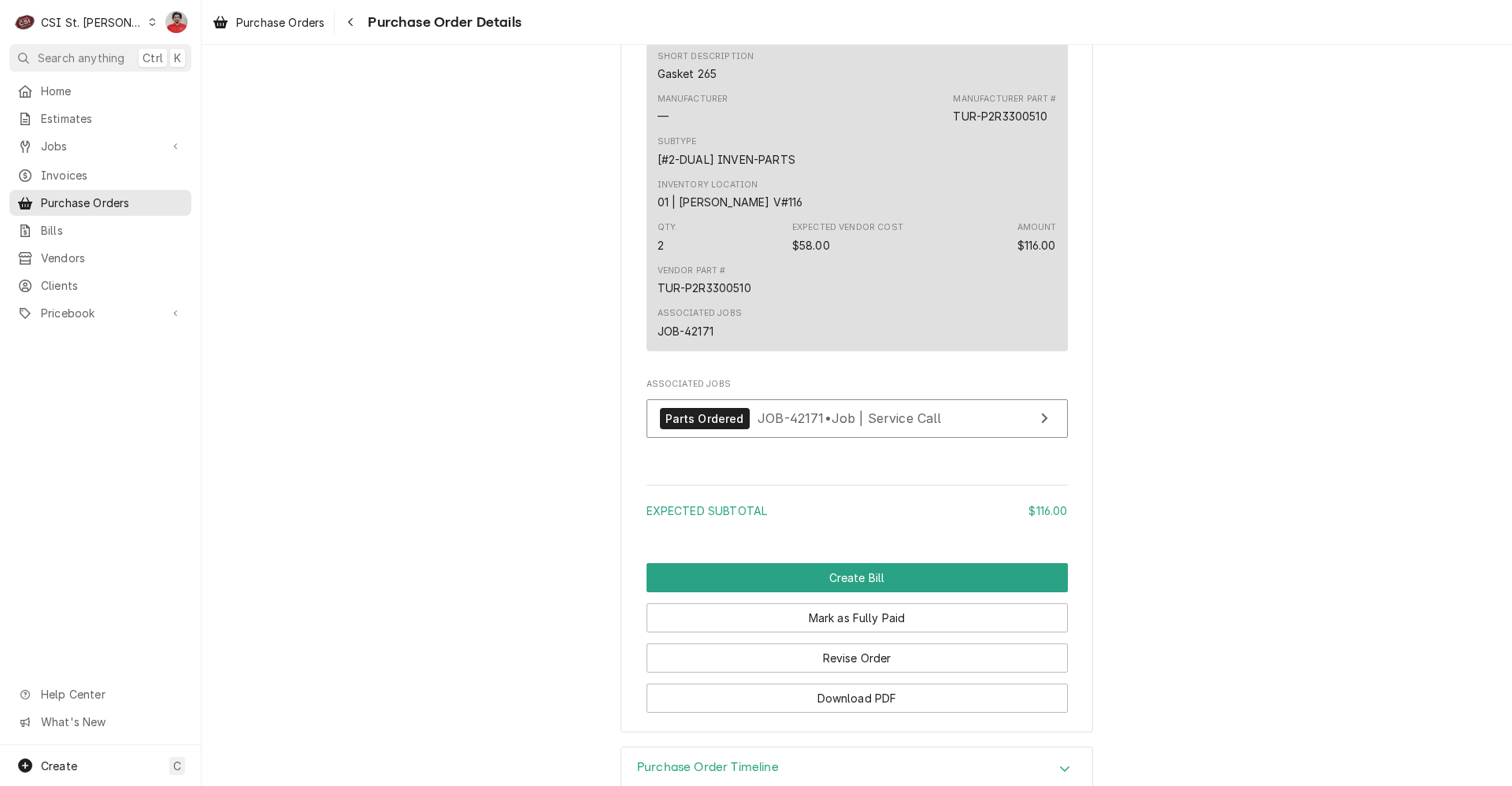
scroll to position [1174, 0]
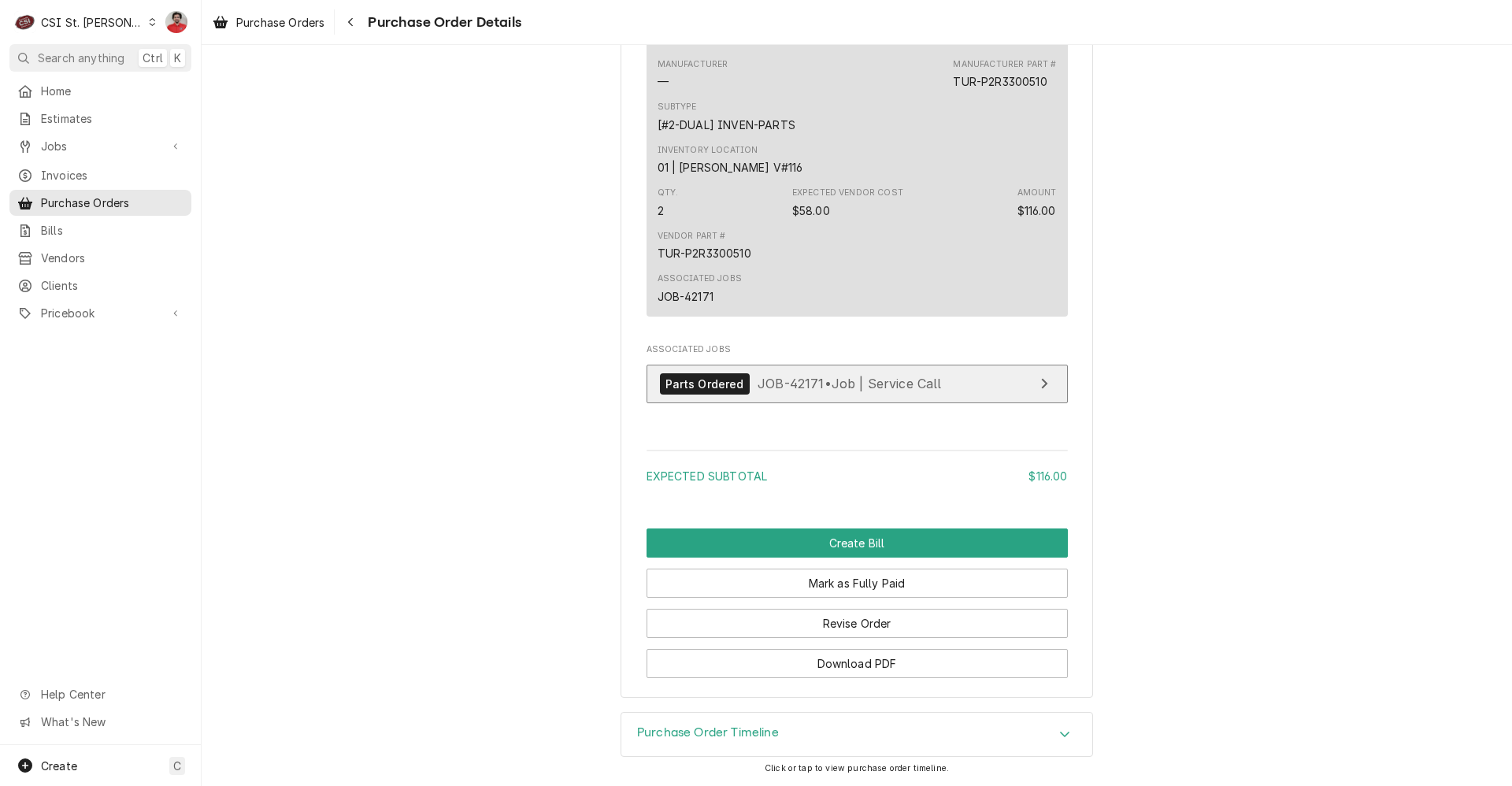
click at [792, 380] on span "JOB-42171 • Job | Service Call" at bounding box center [849, 384] width 184 height 16
drag, startPoint x: 707, startPoint y: 262, endPoint x: 635, endPoint y: 254, distance: 72.4
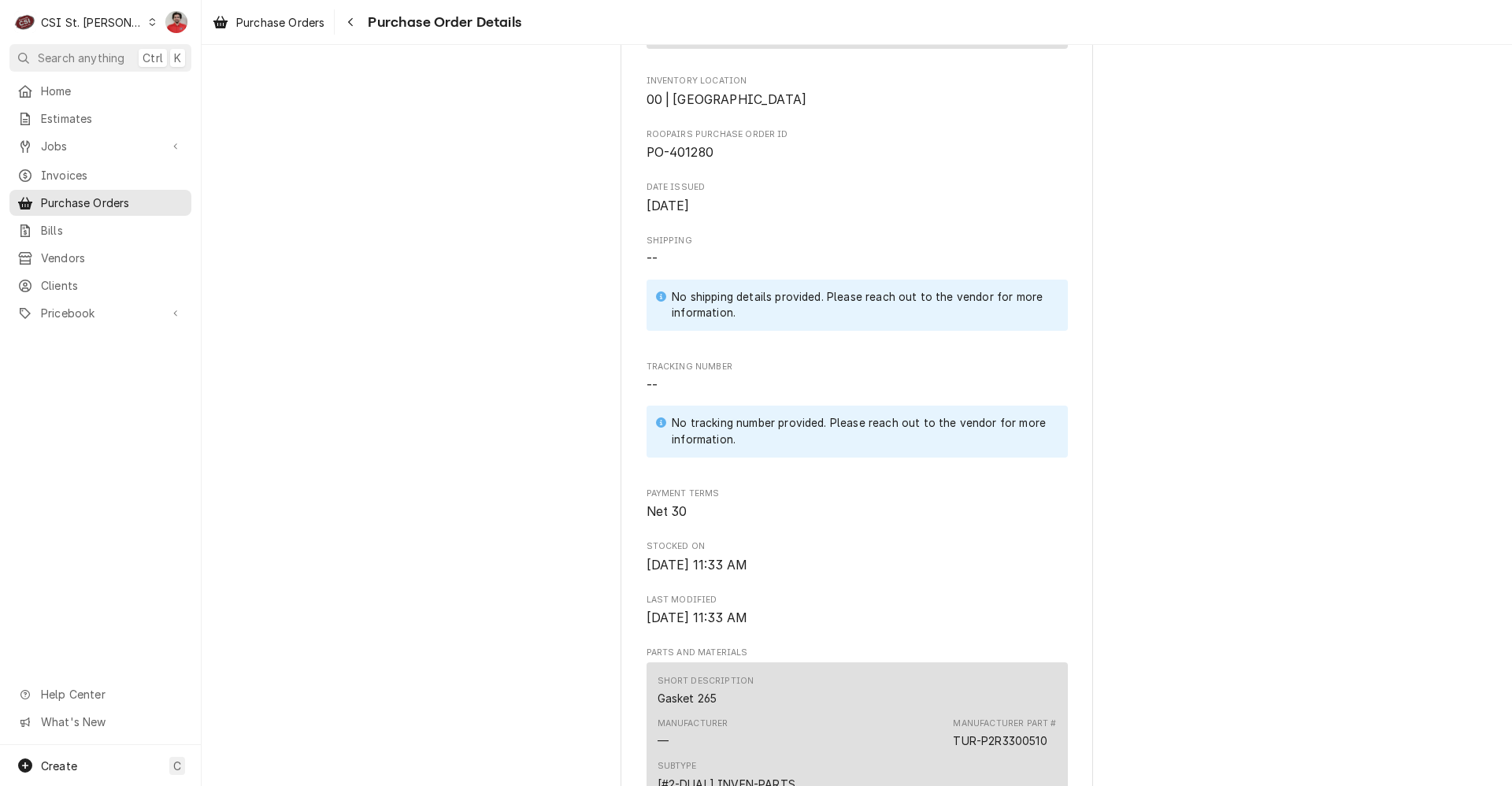
scroll to position [0, 0]
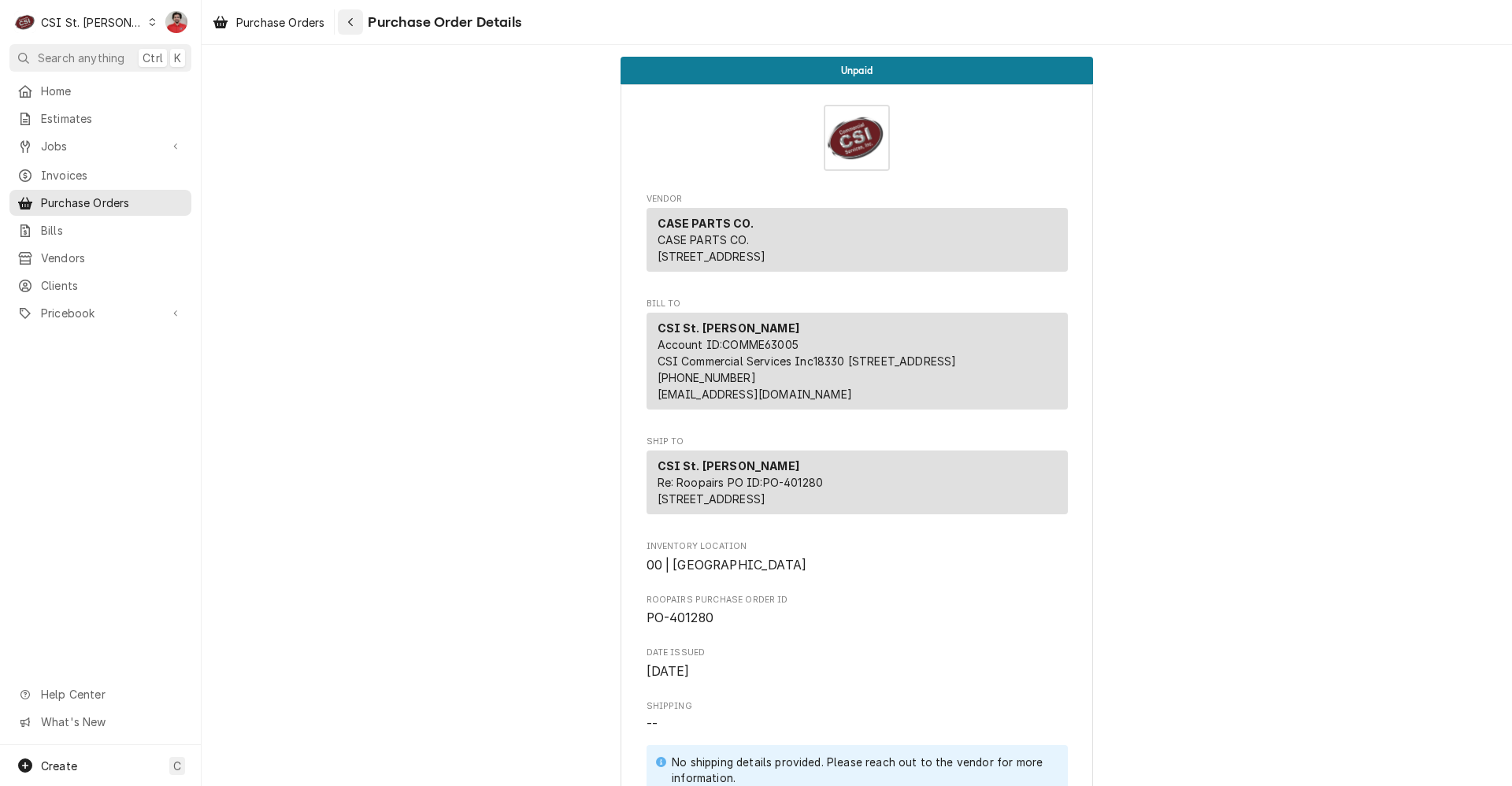
click at [350, 21] on icon "Navigate back" at bounding box center [351, 22] width 7 height 11
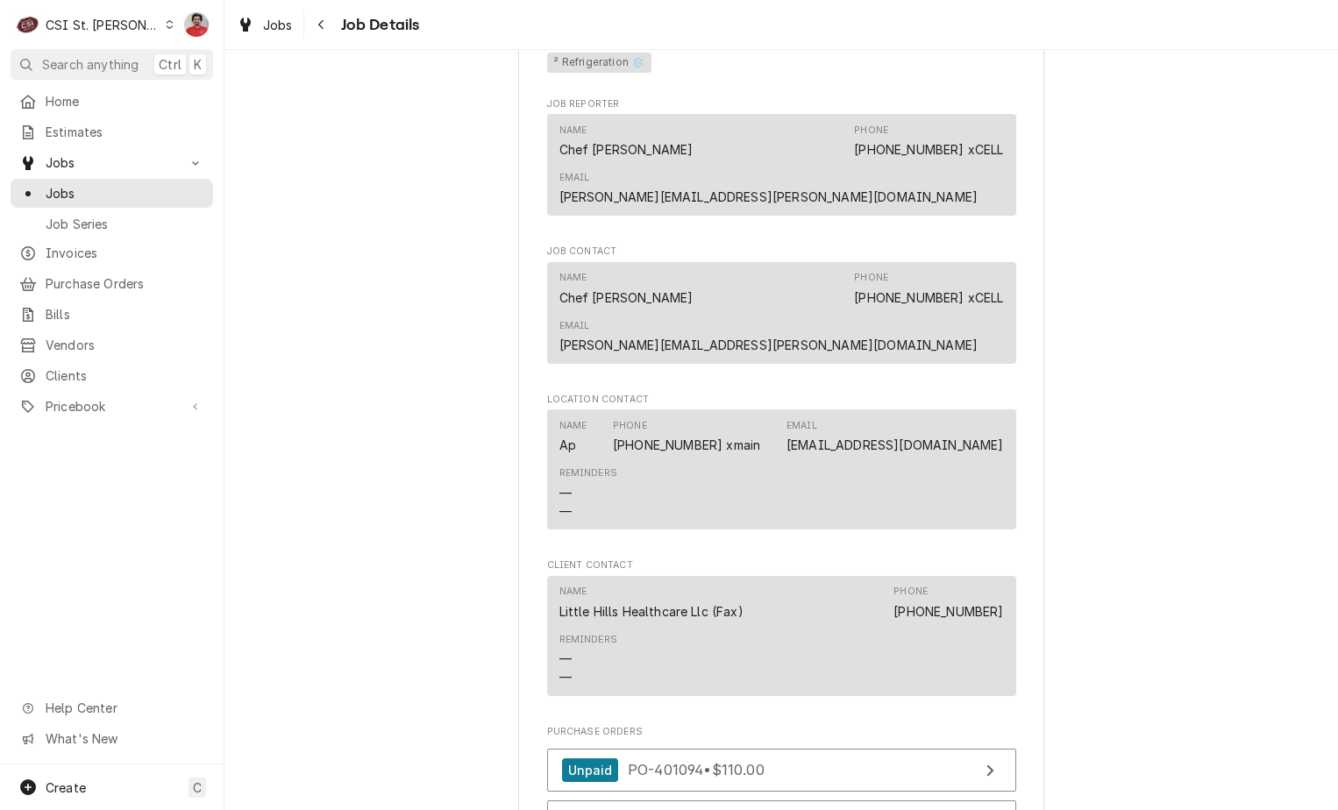
scroll to position [2279, 0]
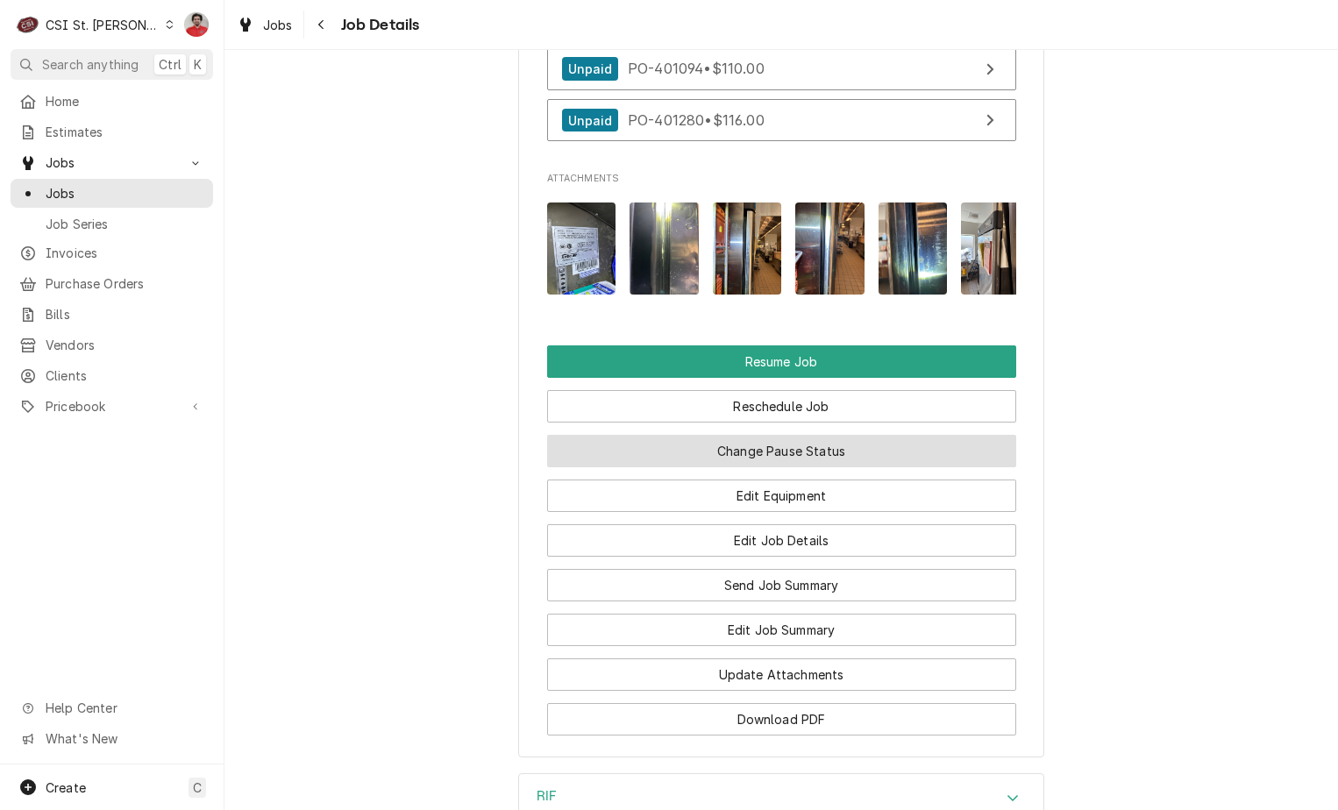
click at [728, 435] on button "Change Pause Status" at bounding box center [781, 451] width 469 height 32
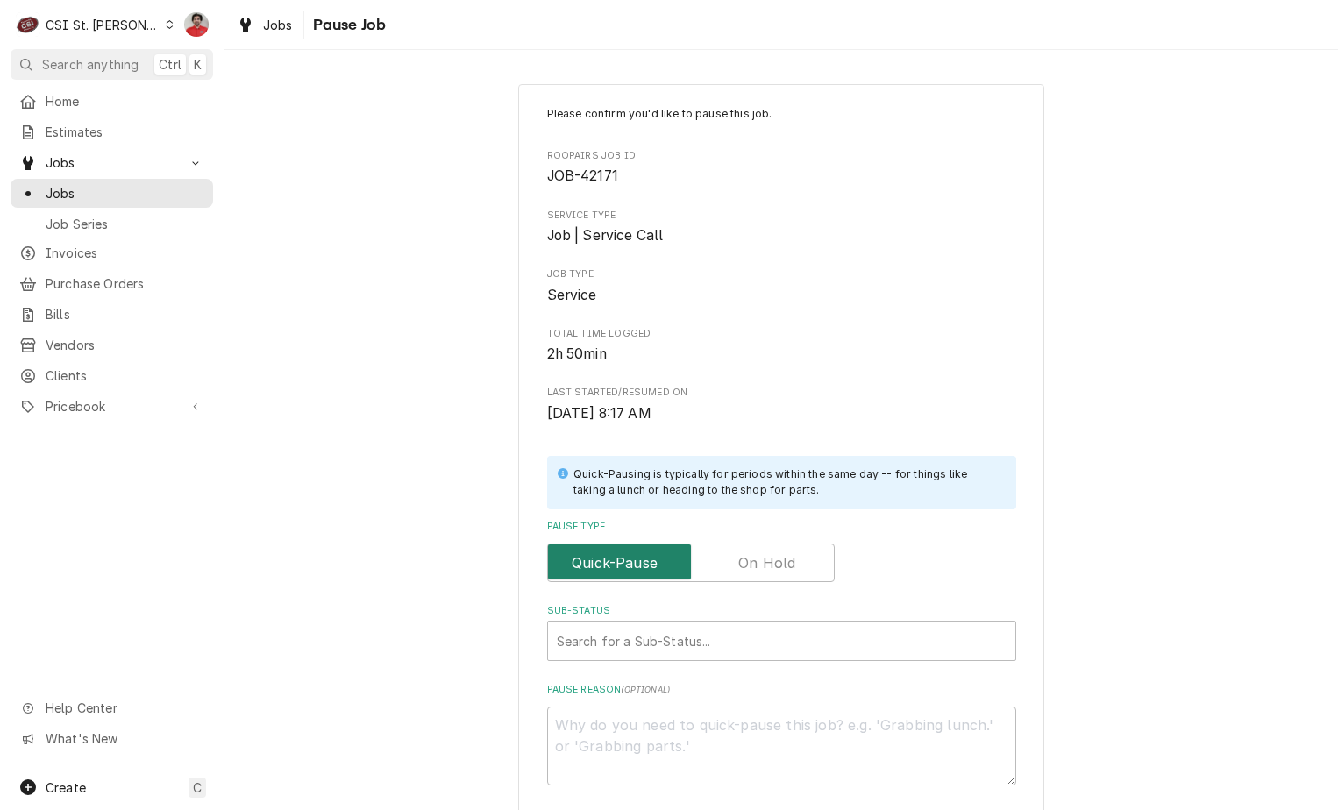
click at [764, 551] on input "Pause Type" at bounding box center [691, 563] width 272 height 39
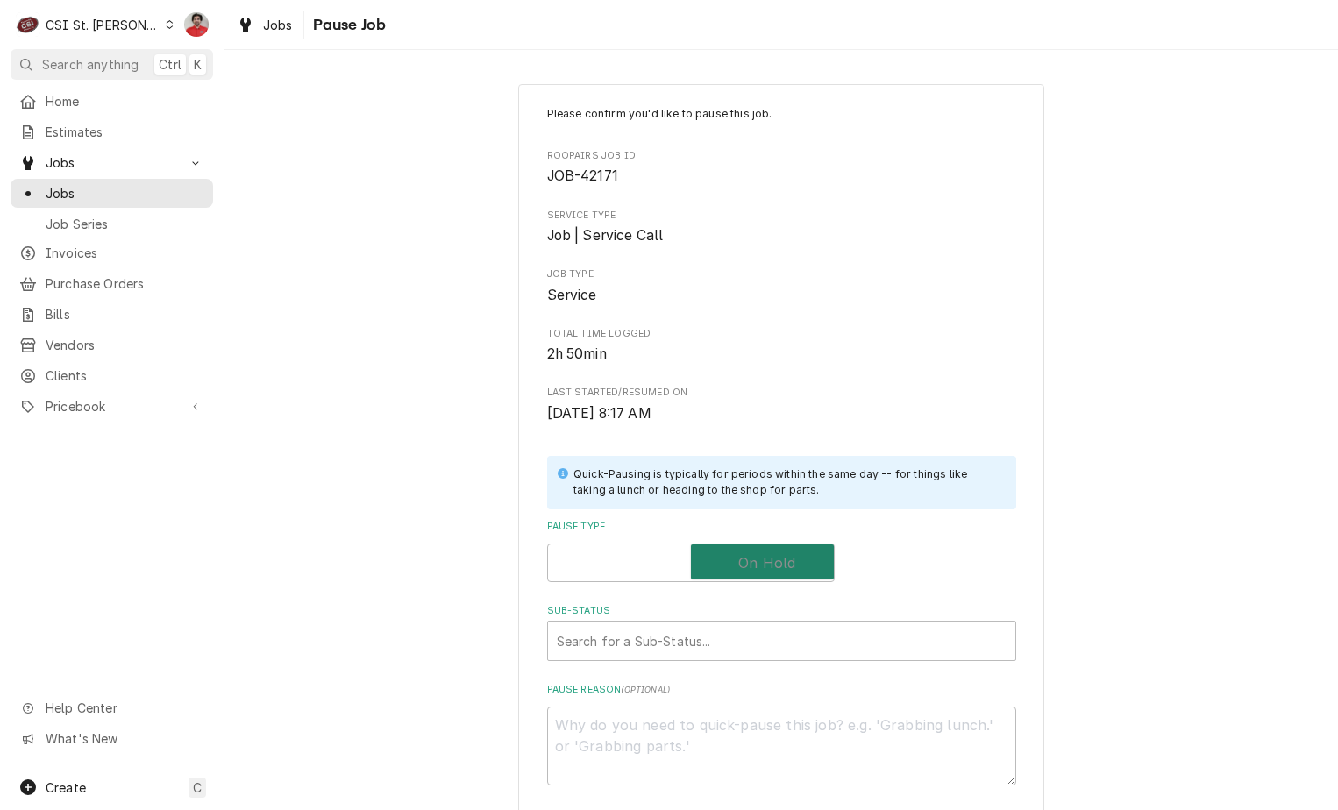
checkbox input "true"
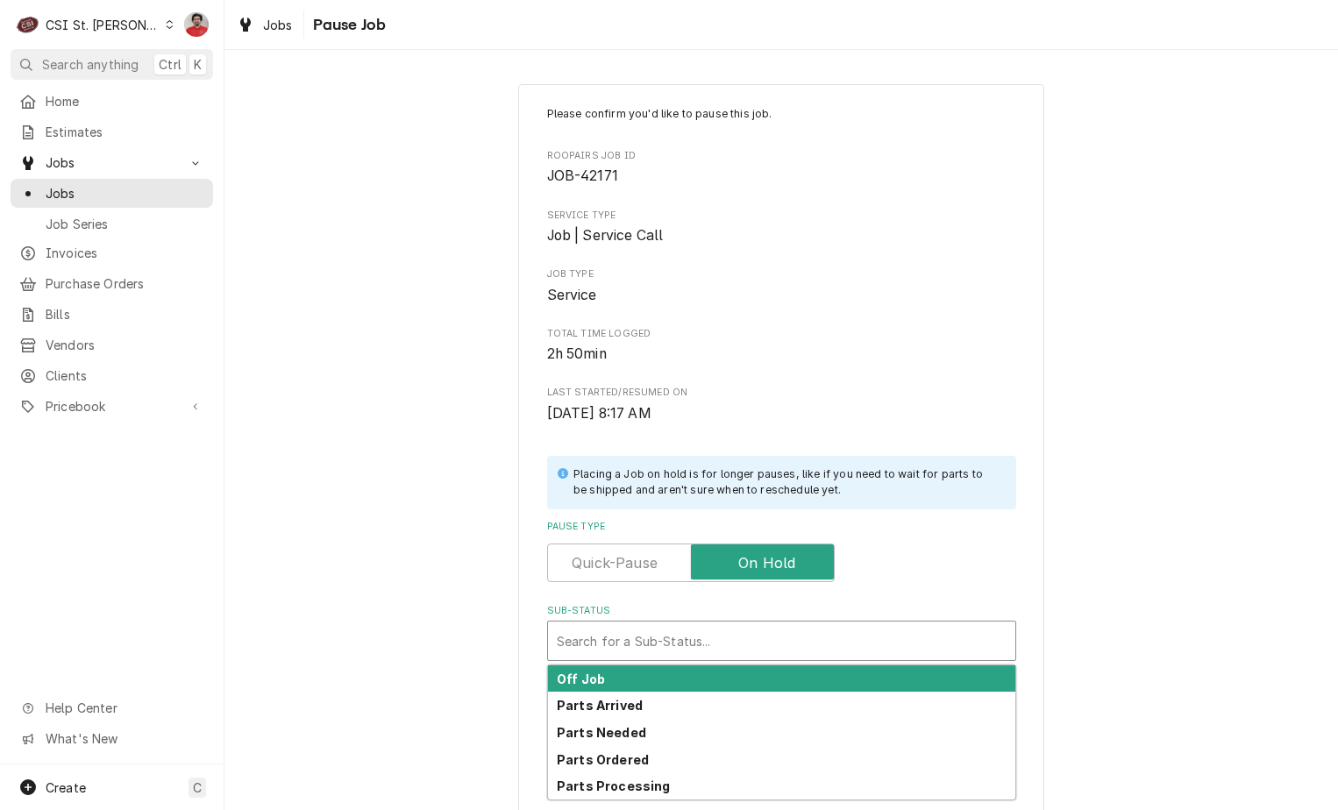
click at [721, 633] on div "Sub-Status" at bounding box center [782, 641] width 450 height 32
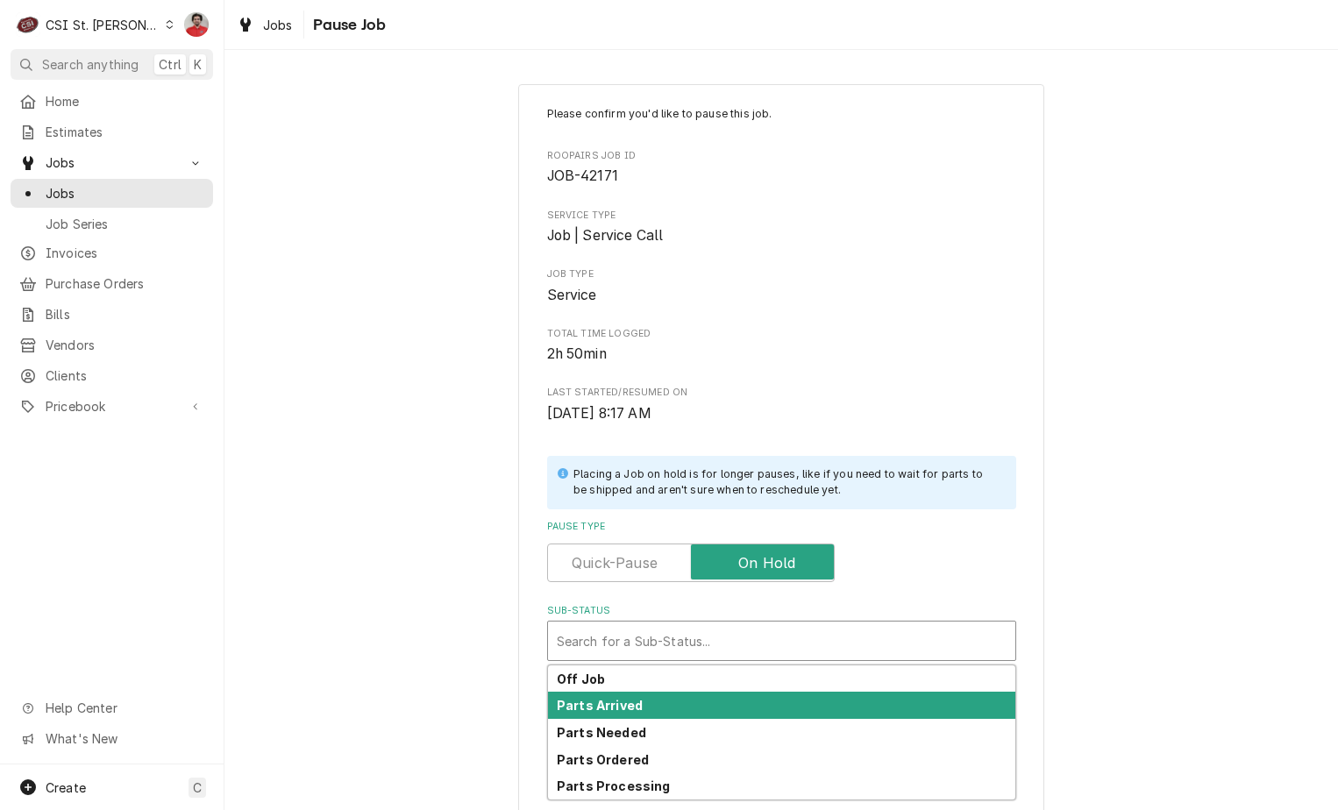
click at [706, 696] on div "Parts Arrived" at bounding box center [781, 705] width 467 height 27
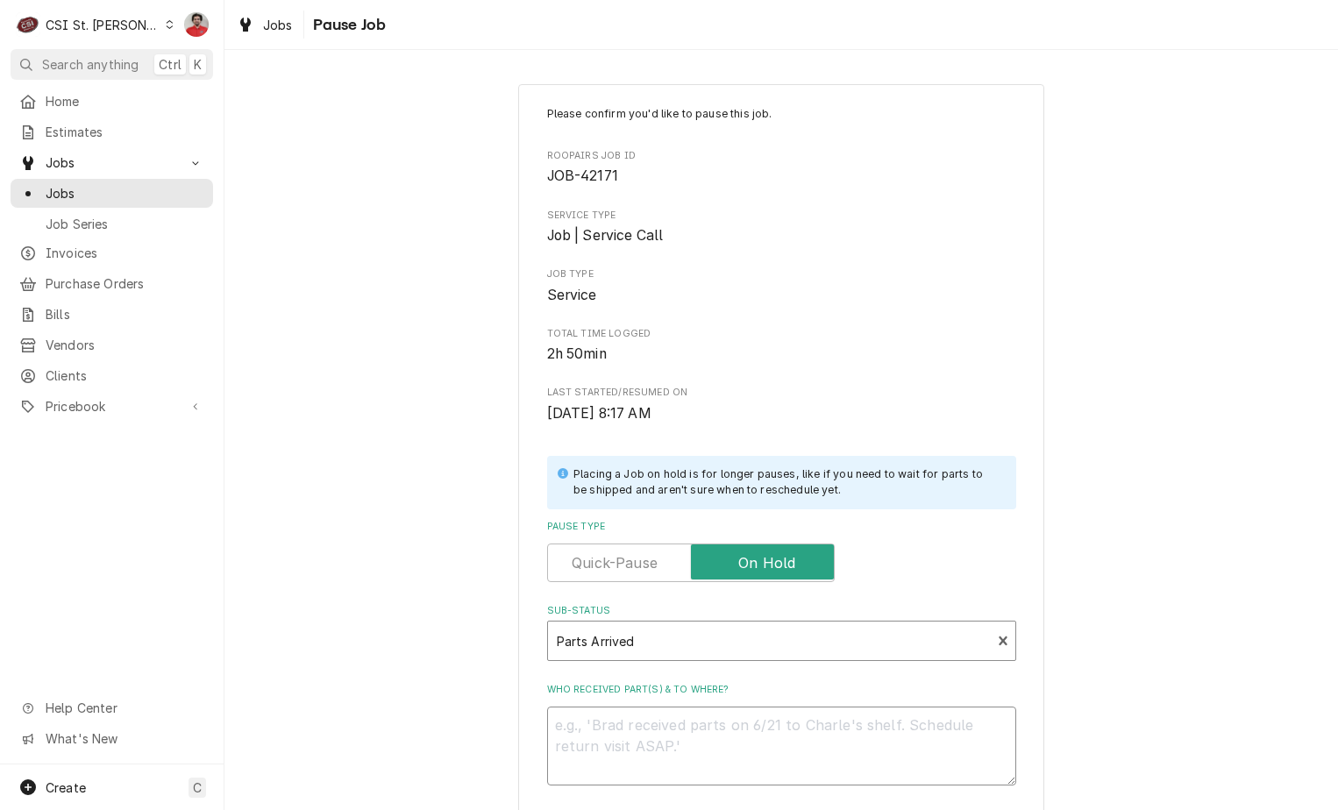
click at [714, 735] on textarea "Who received part(s) & to where?" at bounding box center [781, 746] width 469 height 79
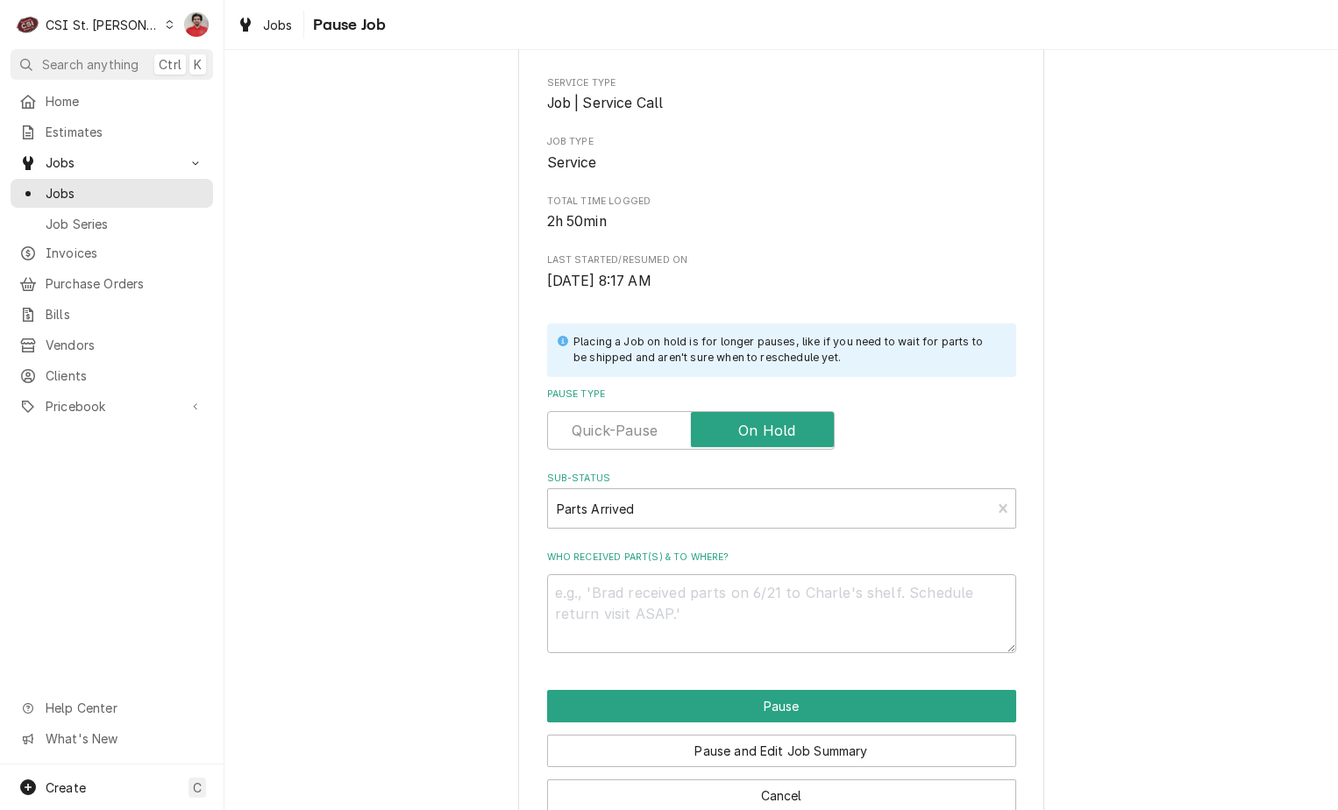
scroll to position [172, 0]
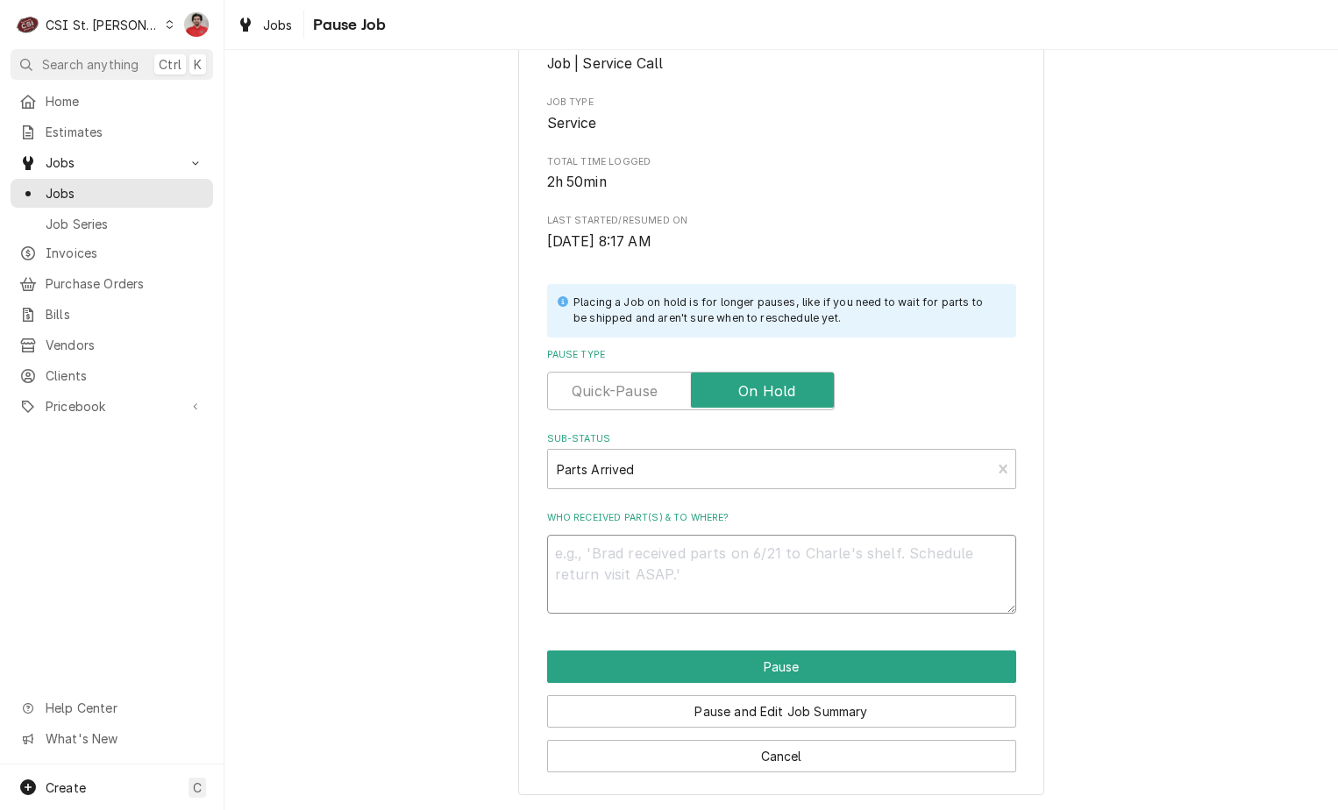
click at [696, 561] on textarea "Who received part(s) & to where?" at bounding box center [781, 574] width 469 height 79
paste textarea "TUR-P2R3300510"
type textarea "x"
type textarea "TUR-P2R3300510"
type textarea "x"
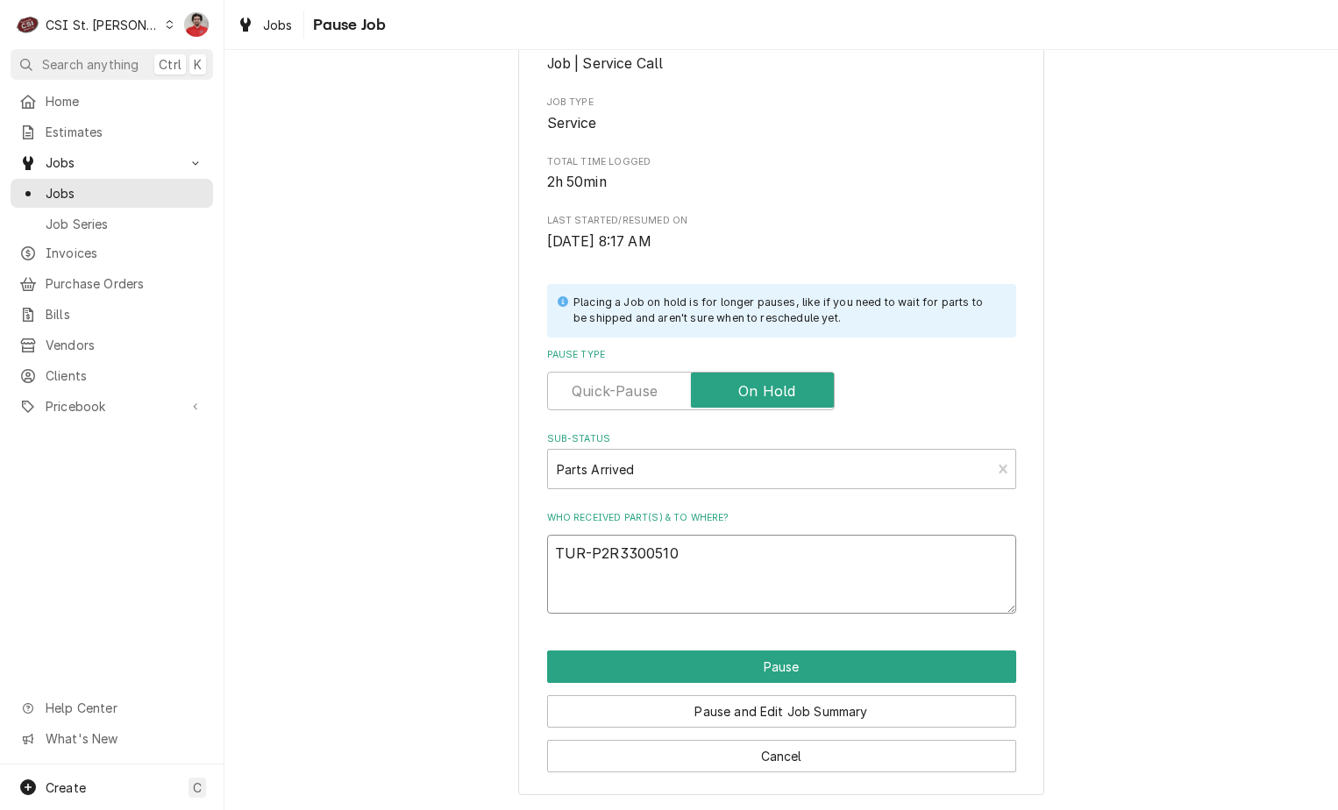
type textarea "TUR-P2R3300510"
type textarea "x"
type textarea "TUR-P2R3300510 t"
type textarea "x"
type textarea "TUR-P2R3300510 to"
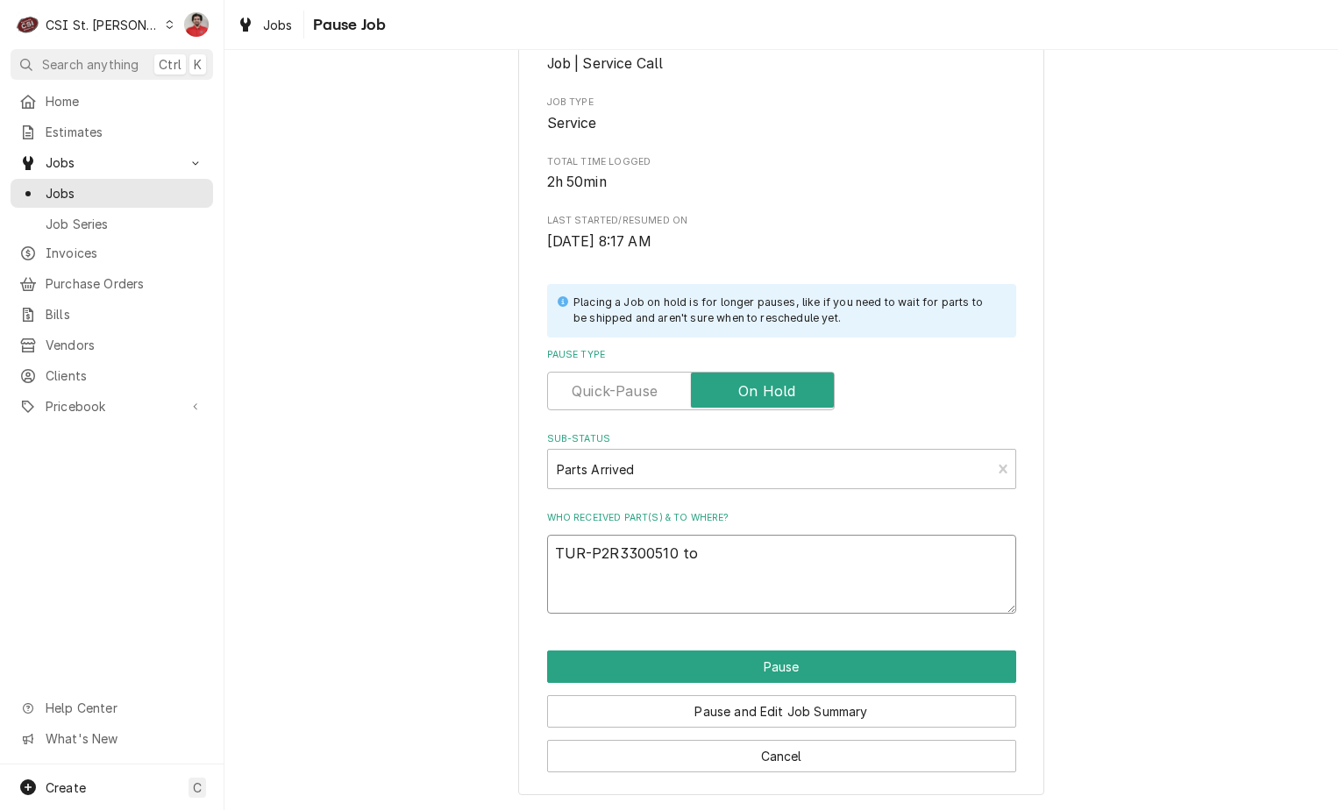
type textarea "x"
type textarea "TUR-P2R3300510 t"
type textarea "x"
type textarea "TUR-P2R3300510"
type textarea "x"
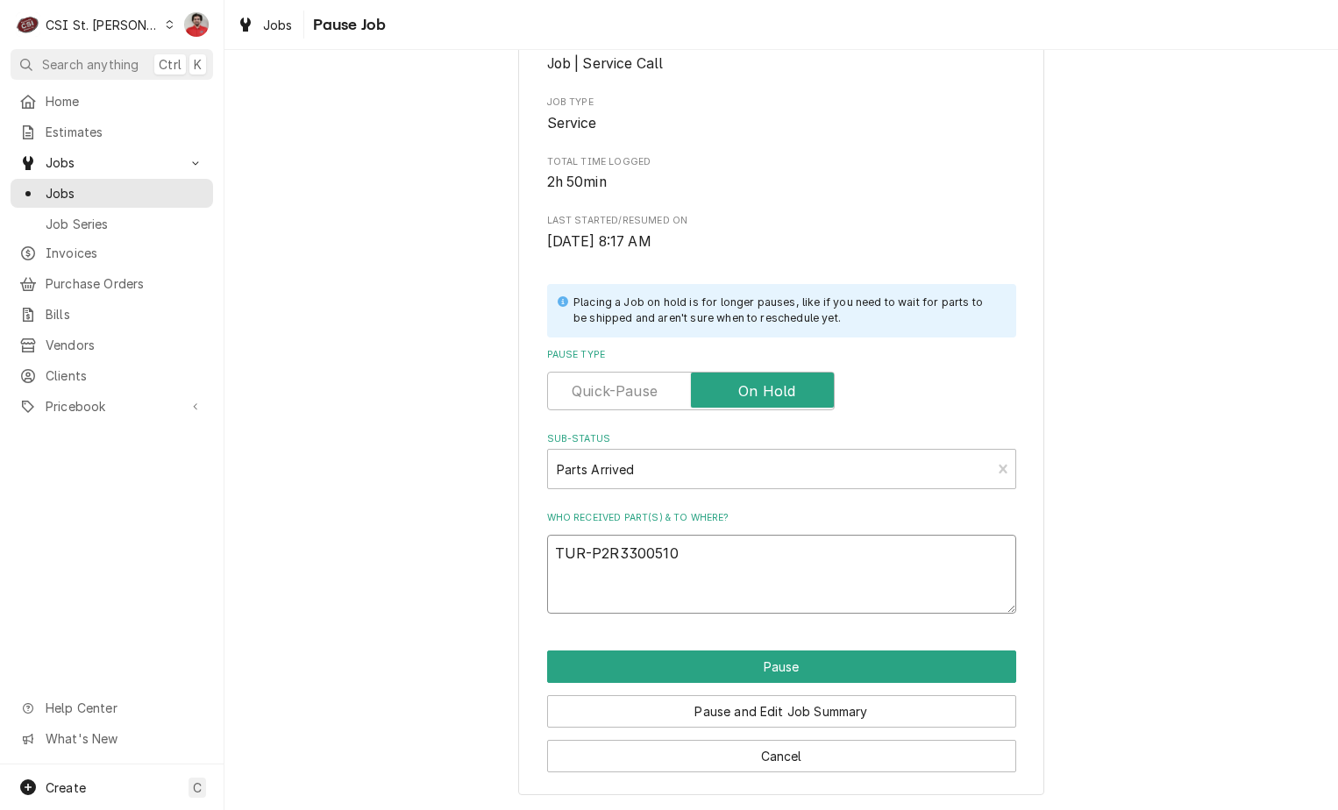
type textarea "TUR-P2R3300510 r"
type textarea "x"
type textarea "TUR-P2R3300510 re"
type textarea "x"
type textarea "TUR-P2R3300510 rec"
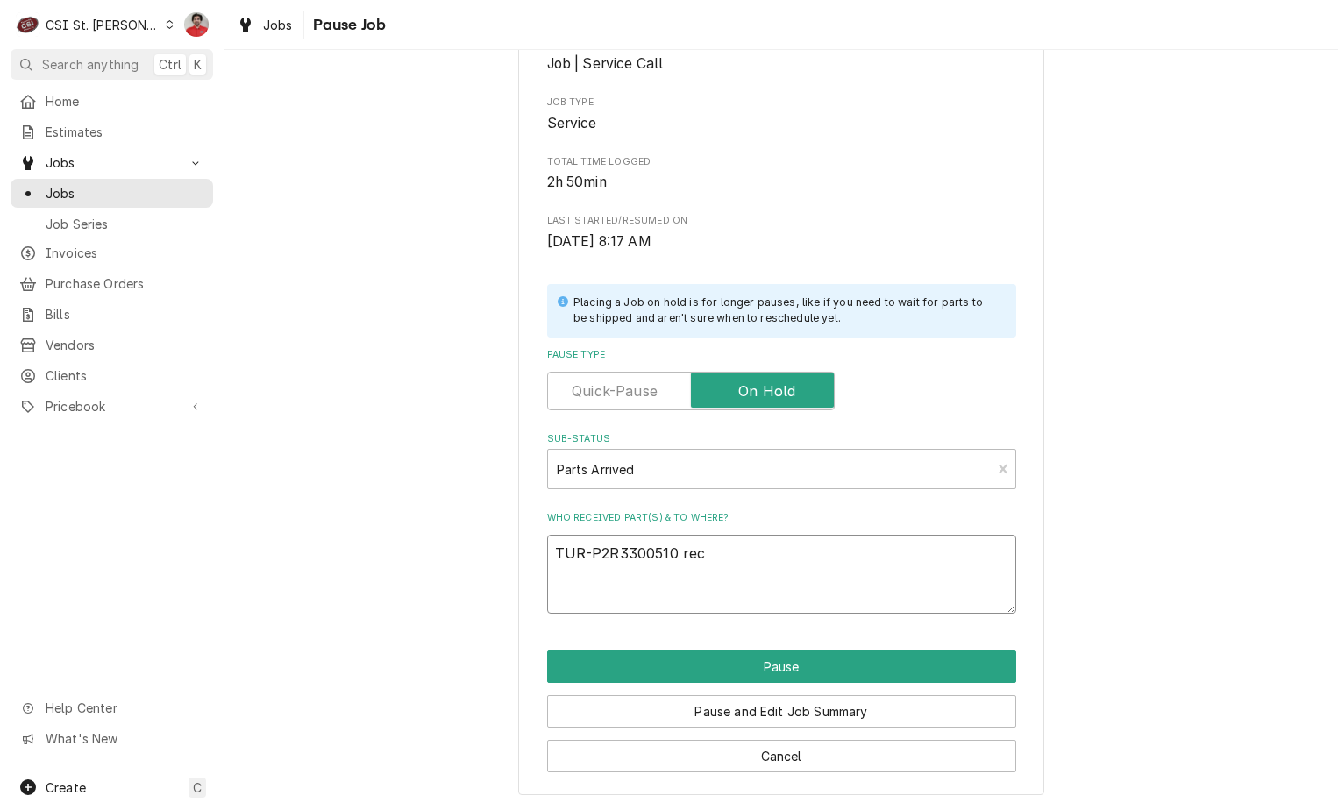
type textarea "x"
type textarea "TUR-P2R3300510 rec"
type textarea "x"
type textarea "TUR-P2R3300510 rec t"
type textarea "x"
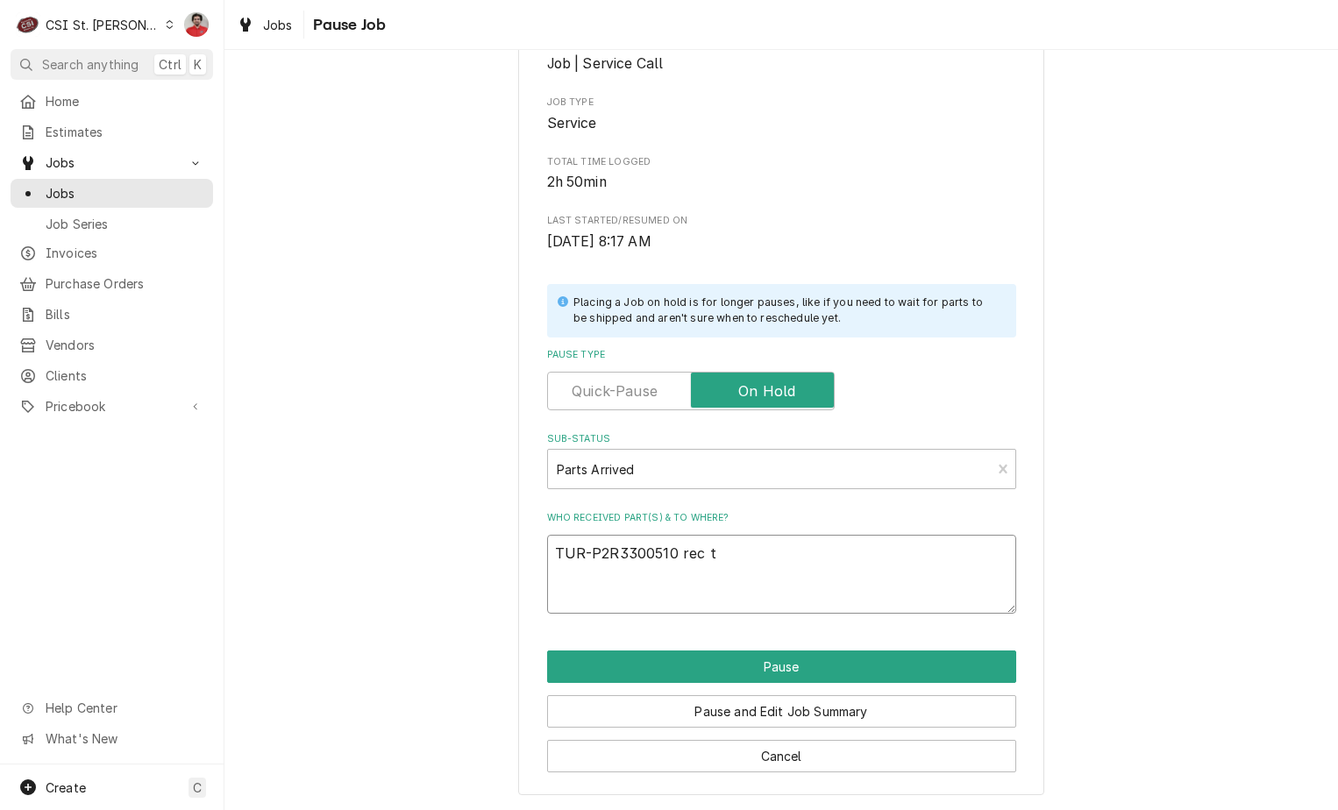
type textarea "TUR-P2R3300510 rec to"
type textarea "x"
type textarea "TUR-P2R3300510 rec to"
type textarea "x"
type textarea "TUR-P2R3300510 rec to T"
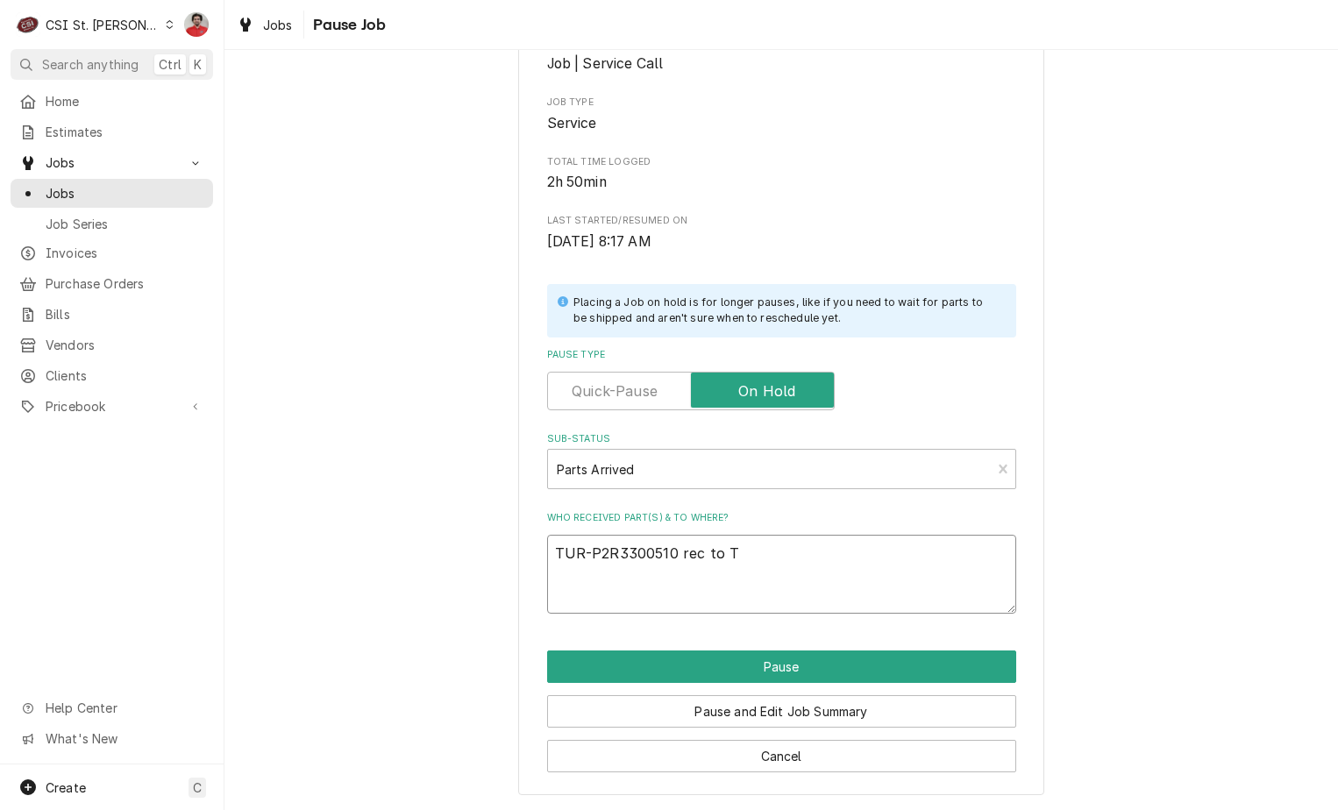
type textarea "x"
type textarea "TUR-P2R3300510 rec to Th"
type textarea "x"
type textarea "TUR-P2R3300510 rec to Tho"
type textarea "x"
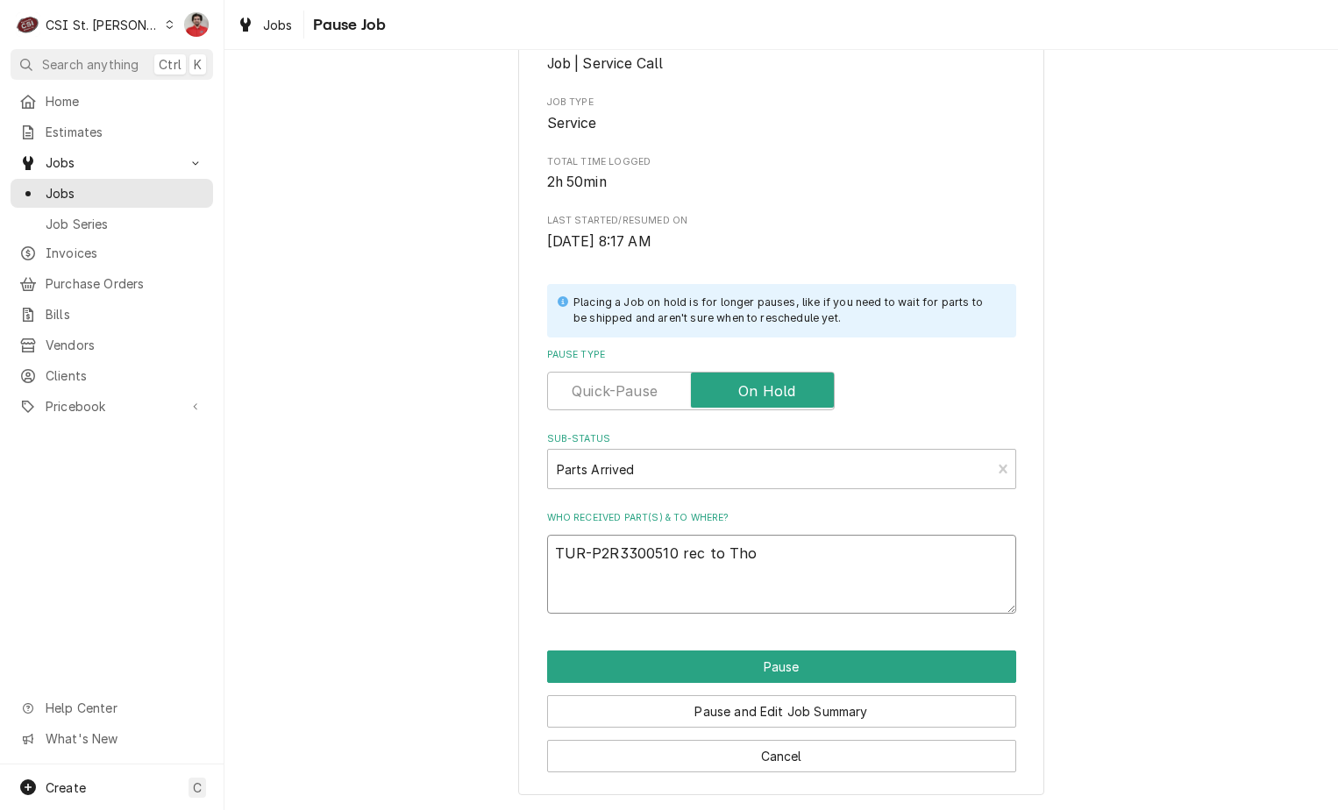
type textarea "TUR-P2R3300510 rec to Thom"
type textarea "x"
type textarea "TUR-P2R3300510 rec to Thoma"
type textarea "x"
type textarea "TUR-P2R3300510 rec to Thomas"
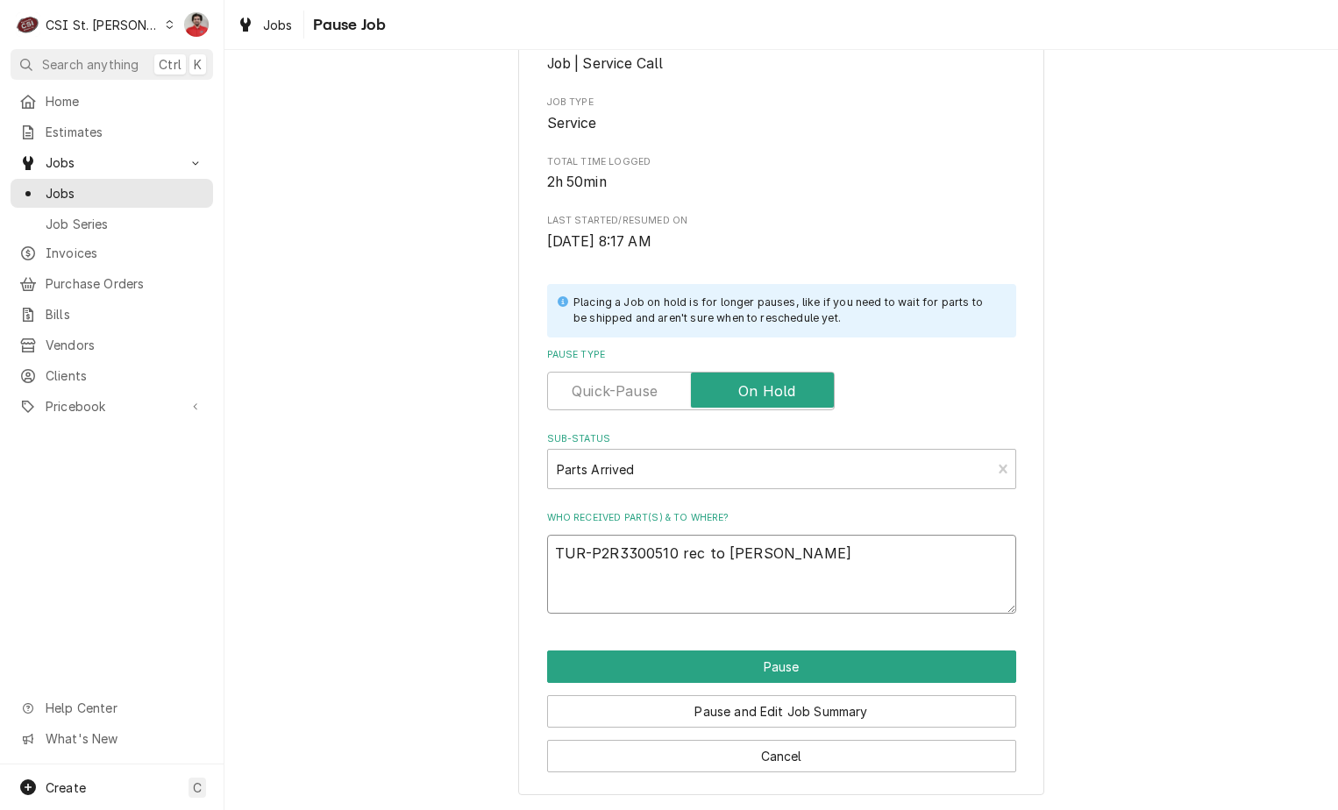
type textarea "x"
type textarea "TUR-P2R3300510 rec to Thomas"
type textarea "x"
type textarea "TUR-P2R3300510 rec to Thomas F"
type textarea "x"
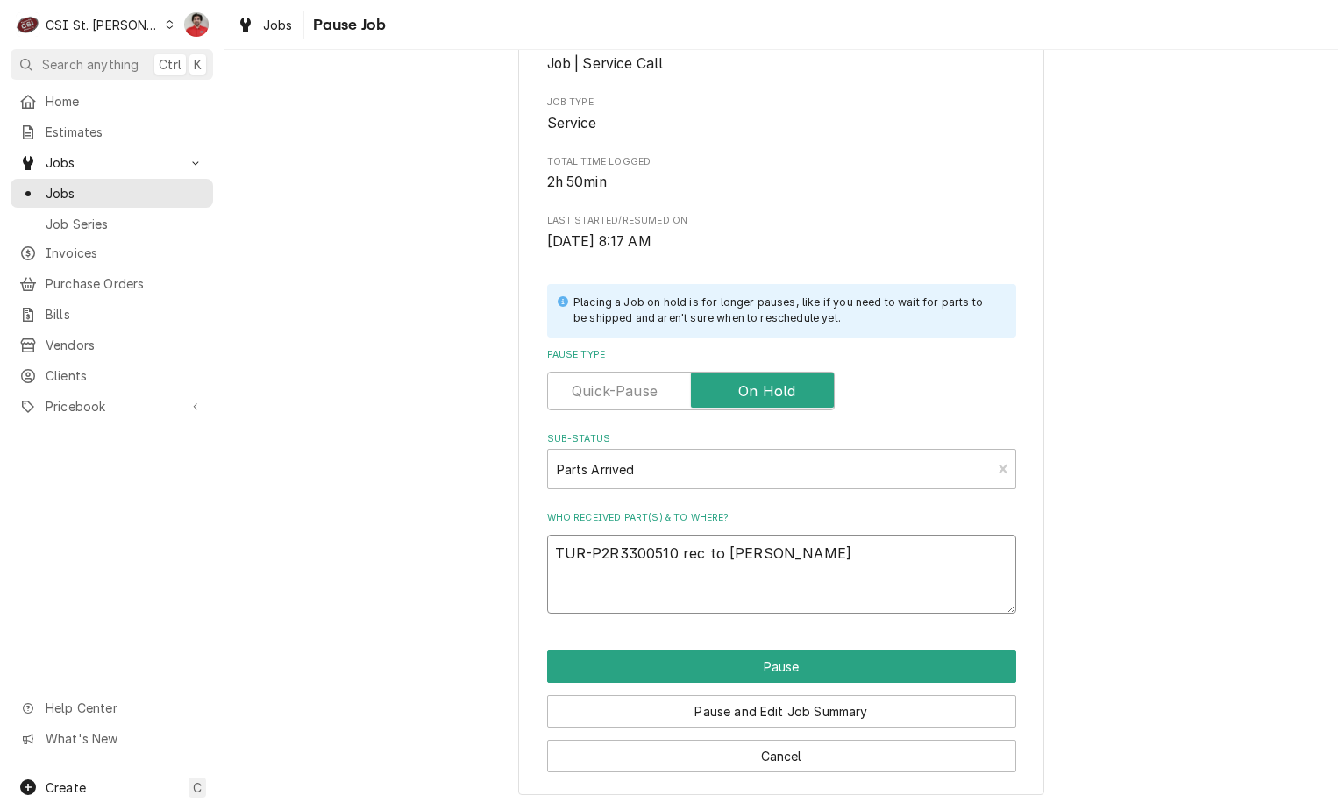
type textarea "TUR-P2R3300510 rec to Thomas F'"
type textarea "x"
type textarea "TUR-P2R3300510 rec to Thomas F's"
type textarea "x"
type textarea "TUR-P2R3300510 rec to Thomas F's"
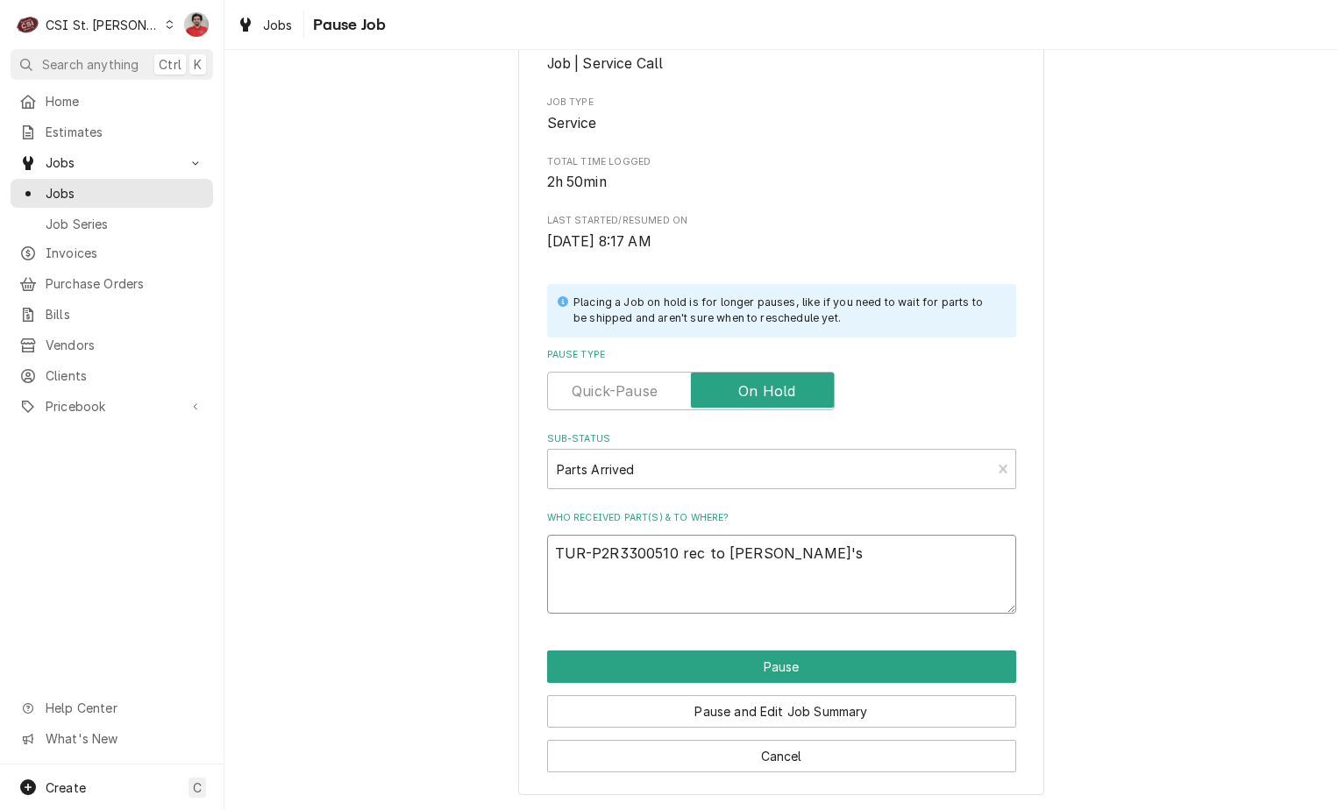
type textarea "x"
type textarea "TUR-P2R3300510 rec to Thomas F's s"
type textarea "x"
type textarea "TUR-P2R3300510 rec to Thomas F's se"
type textarea "x"
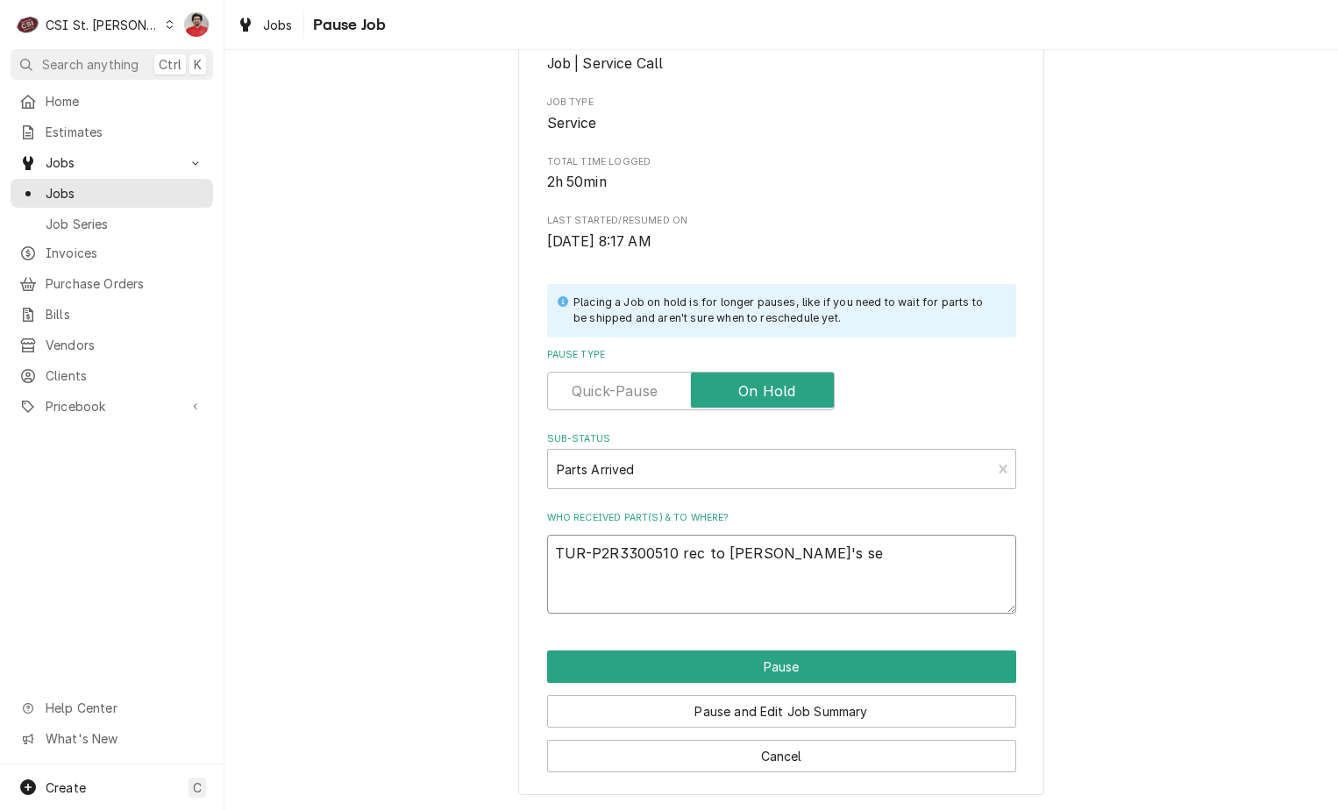
type textarea "TUR-P2R3300510 rec to Thomas F's seh"
type textarea "x"
type textarea "TUR-P2R3300510 rec to Thomas F's sehl"
type textarea "x"
type textarea "TUR-P2R3300510 rec to Thomas F's sehlf"
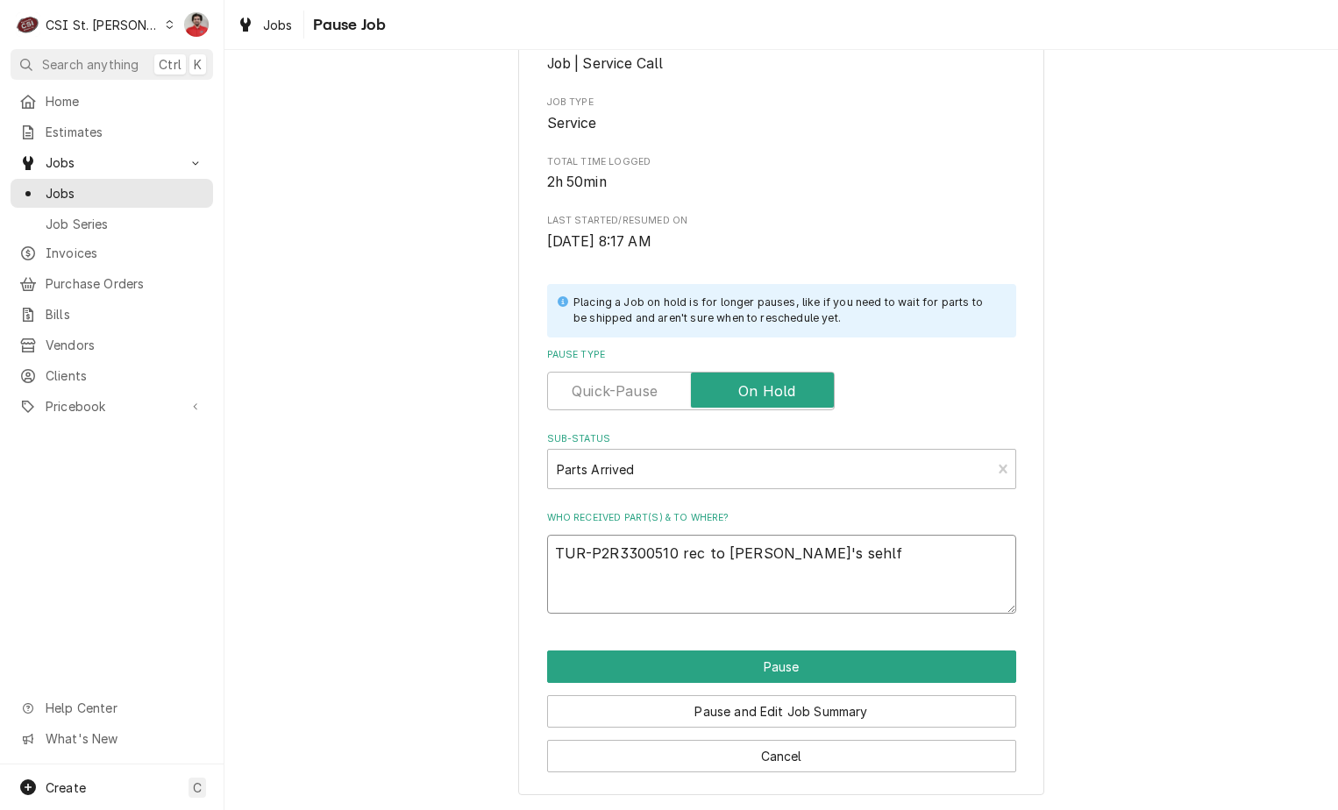
type textarea "x"
type textarea "TUR-P2R3300510 rec to Thomas F's sehlf\"
type textarea "x"
type textarea "TUR-P2R3300510 rec to Thomas F's sehlf"
type textarea "x"
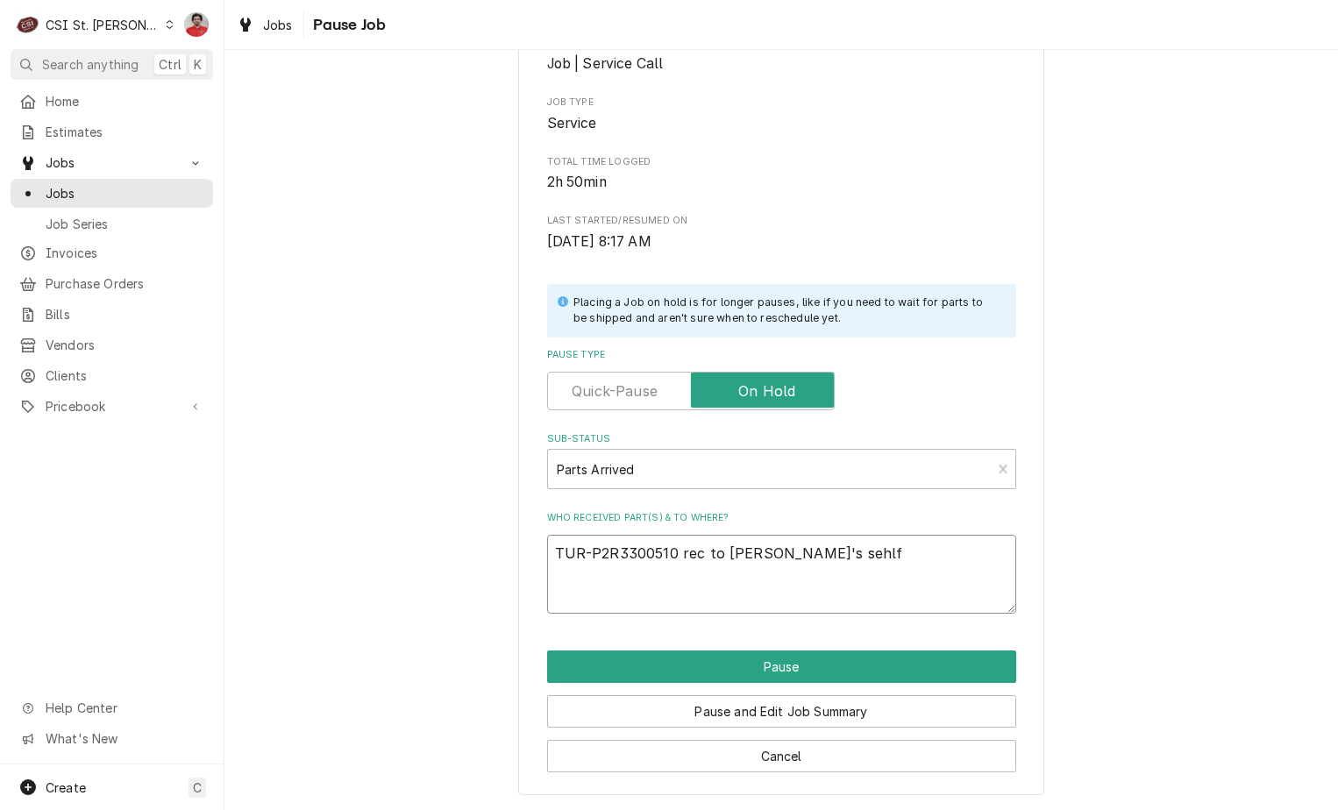
type textarea "TUR-P2R3300510 rec to Thomas F's sehl"
type textarea "x"
type textarea "TUR-P2R3300510 rec to Thomas F's seh"
type textarea "x"
type textarea "TUR-P2R3300510 rec to Thomas F's se"
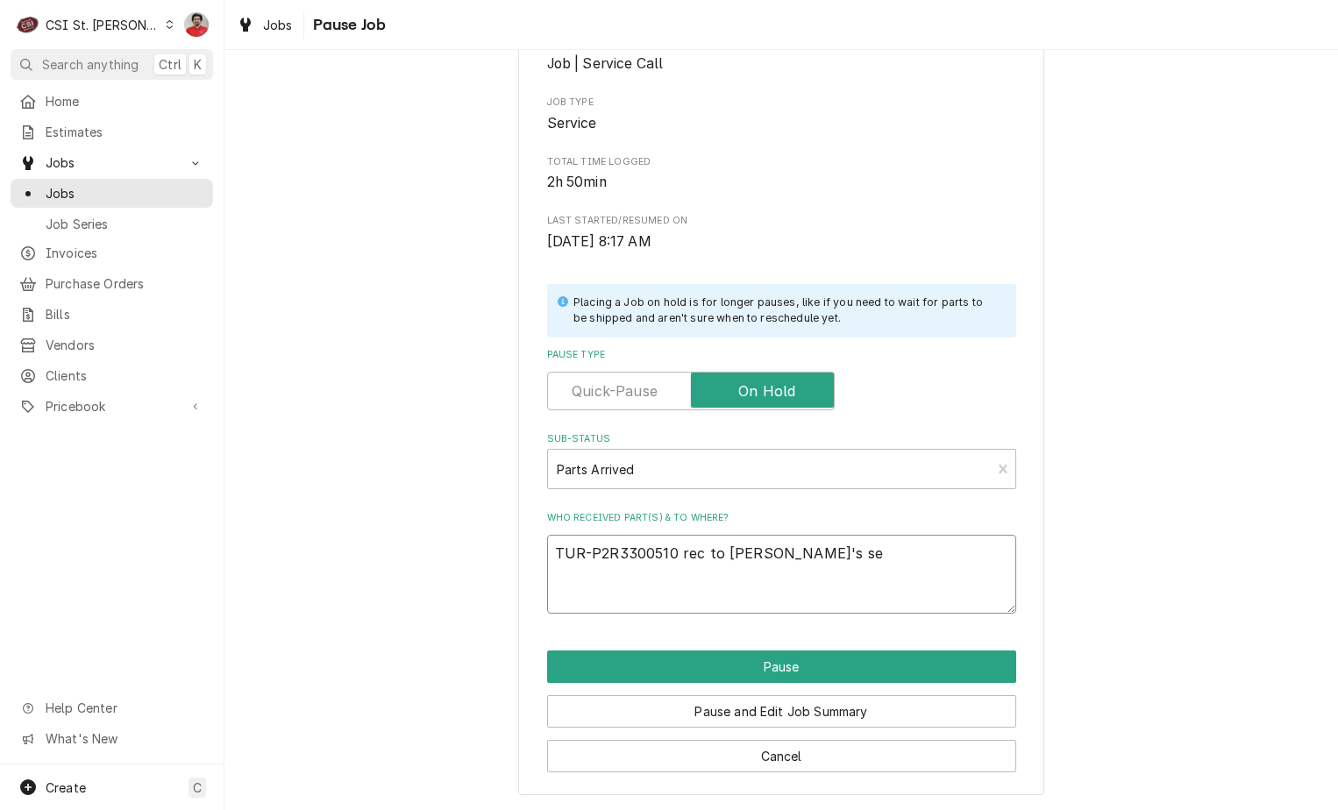
type textarea "x"
type textarea "TUR-P2R3300510 rec to Thomas F's s"
type textarea "x"
type textarea "TUR-P2R3300510 rec to Thomas F's sh"
type textarea "x"
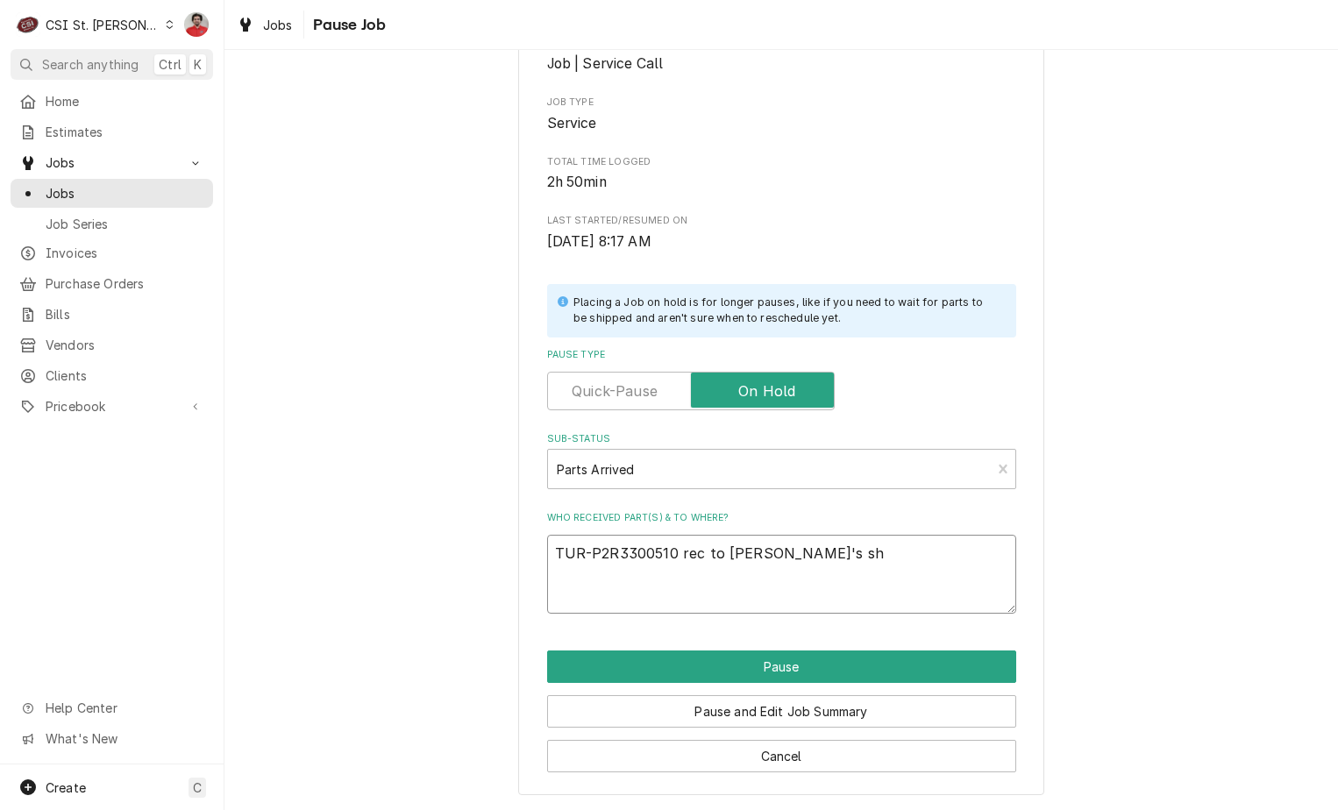
type textarea "TUR-P2R3300510 rec to Thomas F's she"
type textarea "x"
type textarea "TUR-P2R3300510 rec to Thomas F's shel"
type textarea "x"
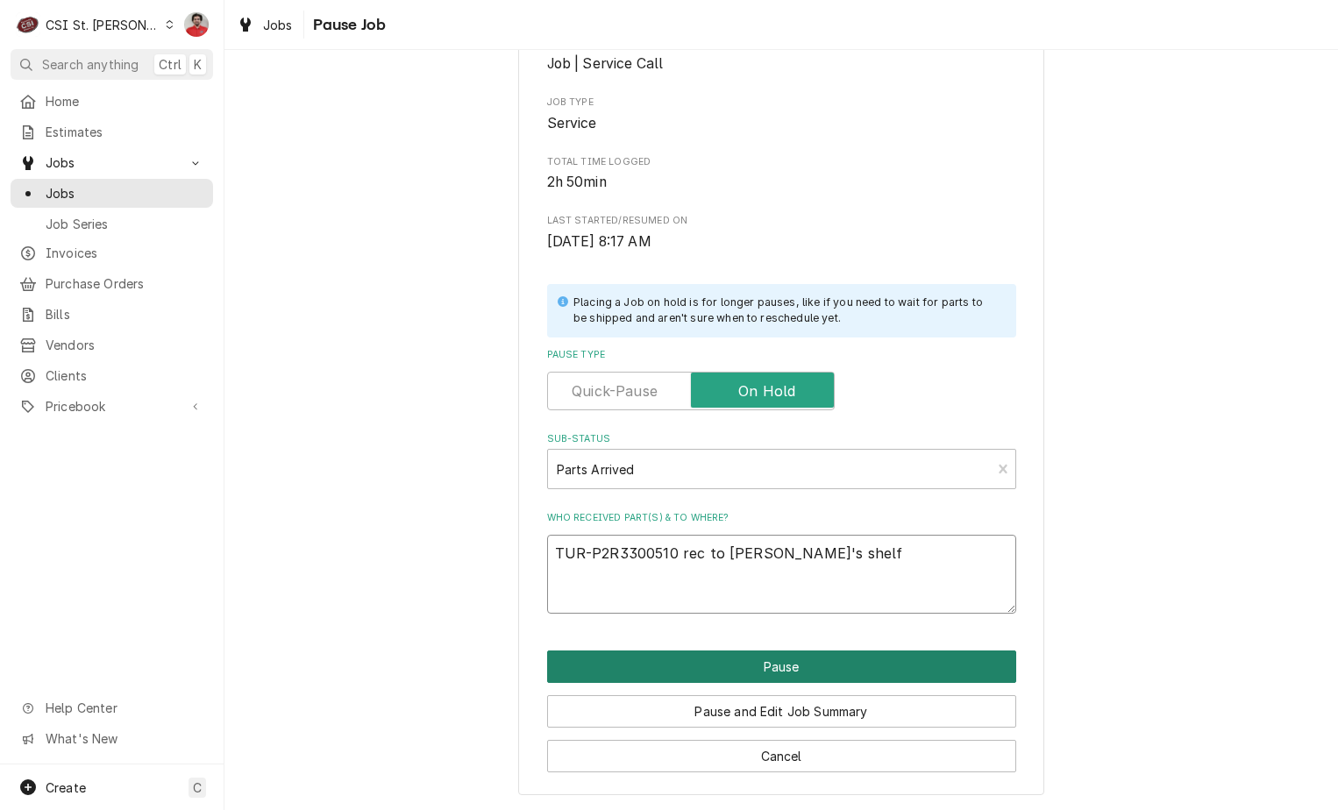
type textarea "TUR-P2R3300510 rec to Thomas F's shelf"
click at [714, 674] on button "Pause" at bounding box center [781, 666] width 469 height 32
type textarea "x"
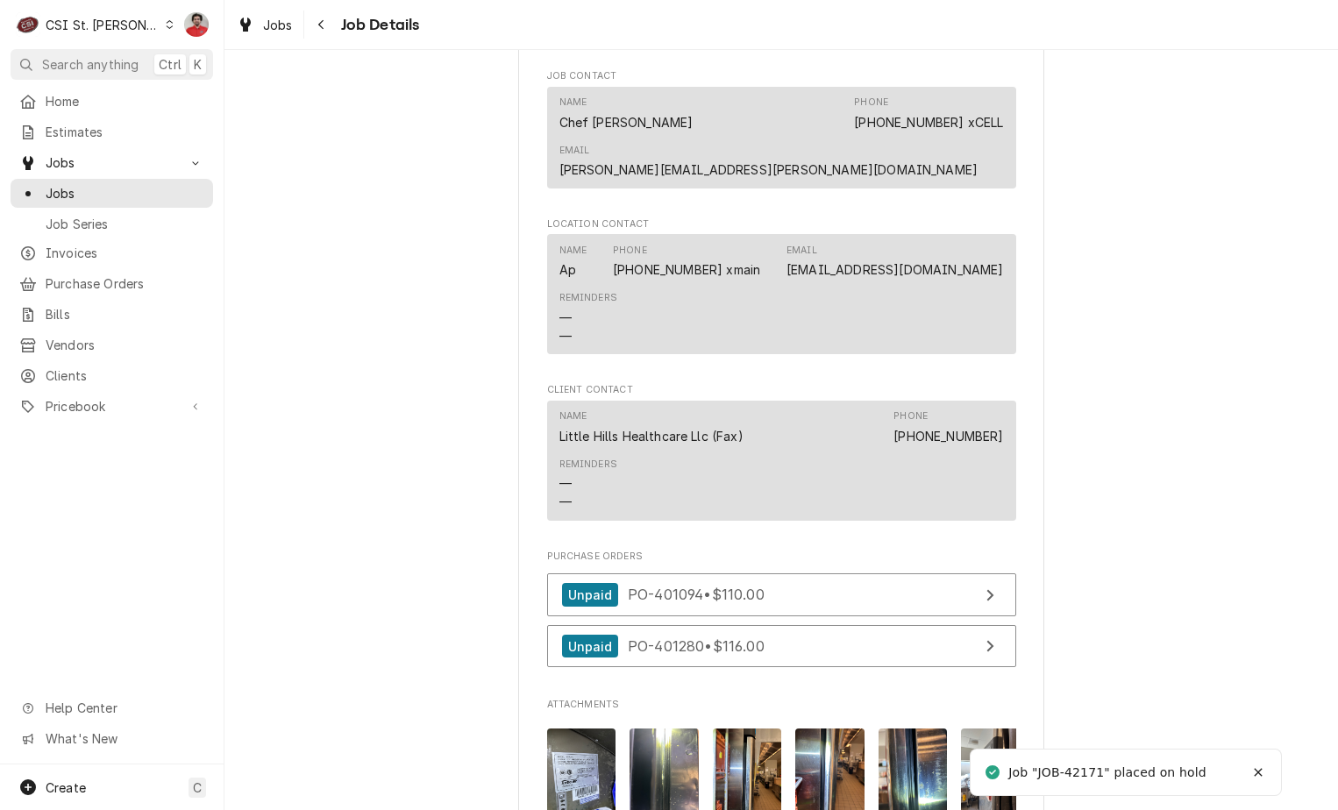
scroll to position [2419, 0]
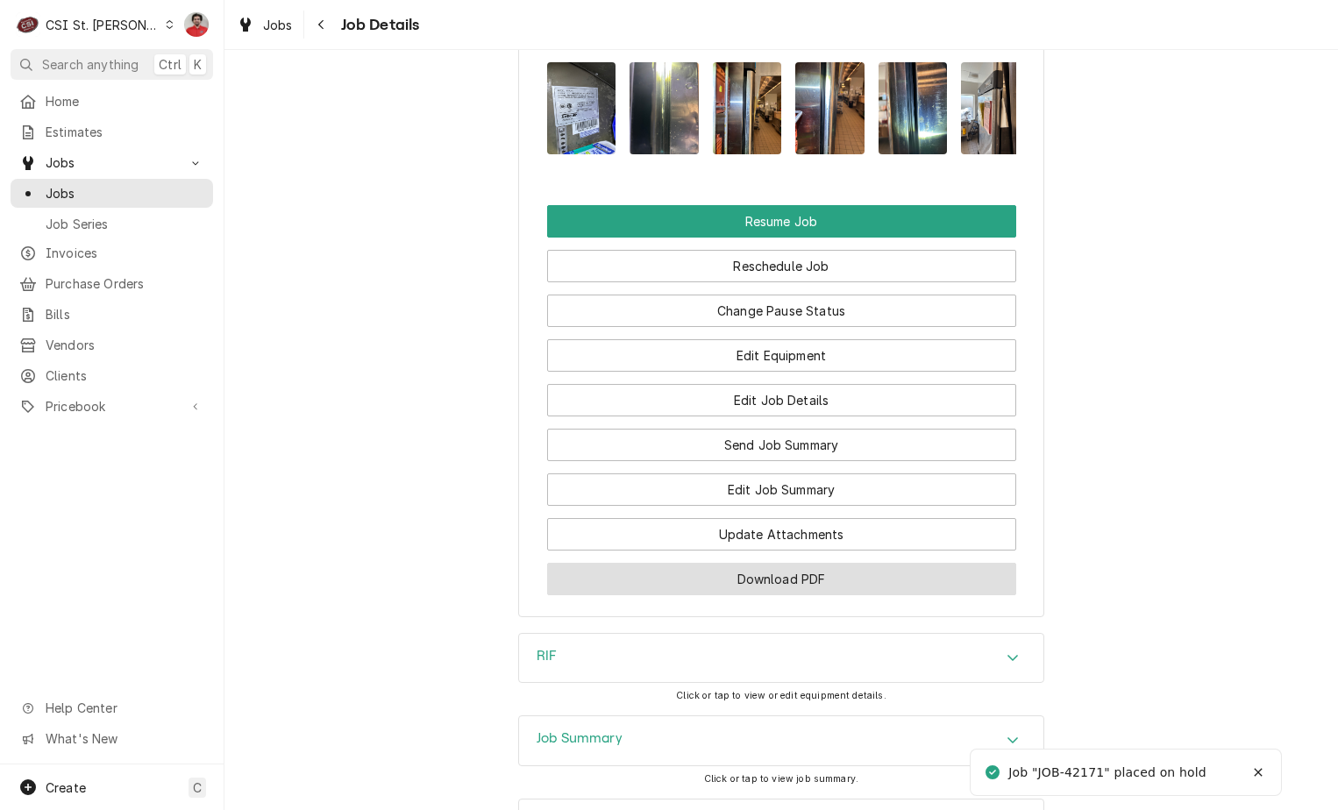
click at [694, 563] on button "Download PDF" at bounding box center [781, 579] width 469 height 32
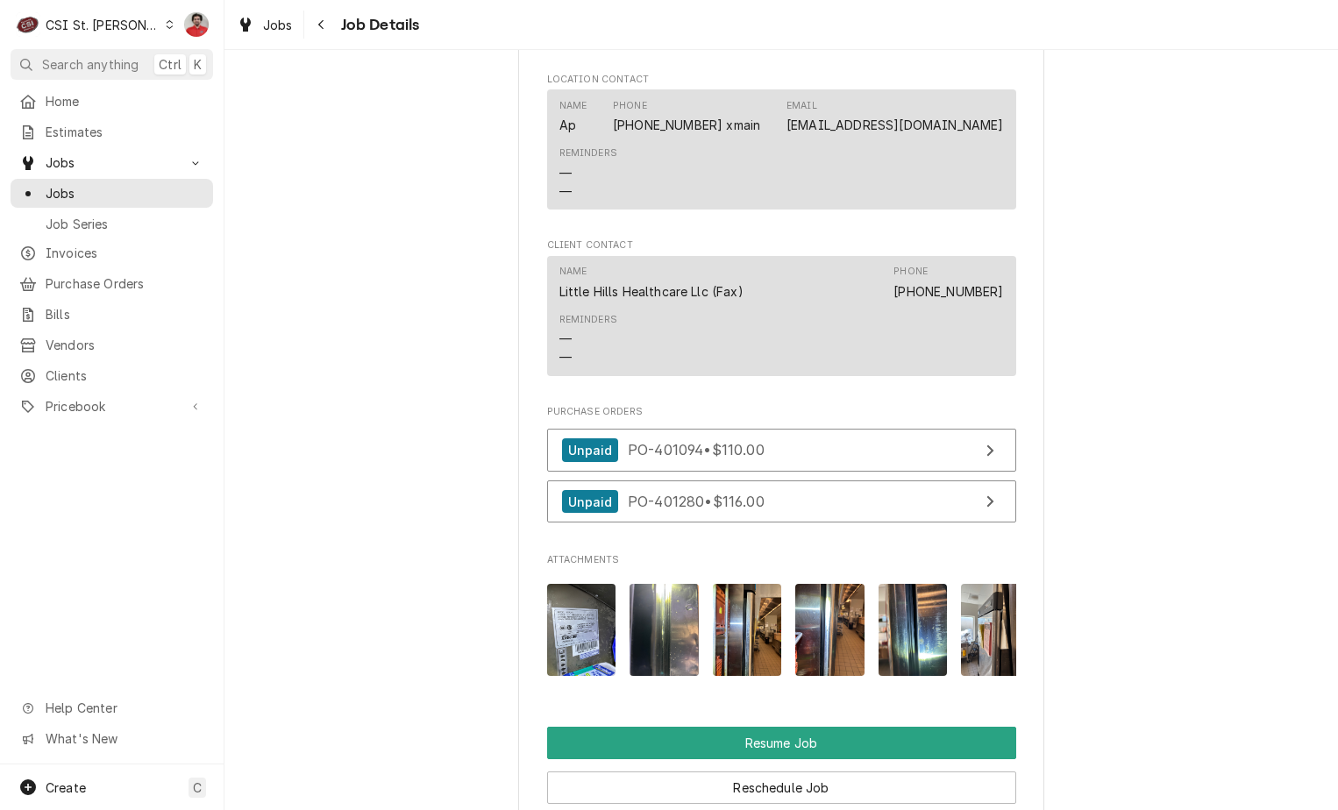
scroll to position [2512, 0]
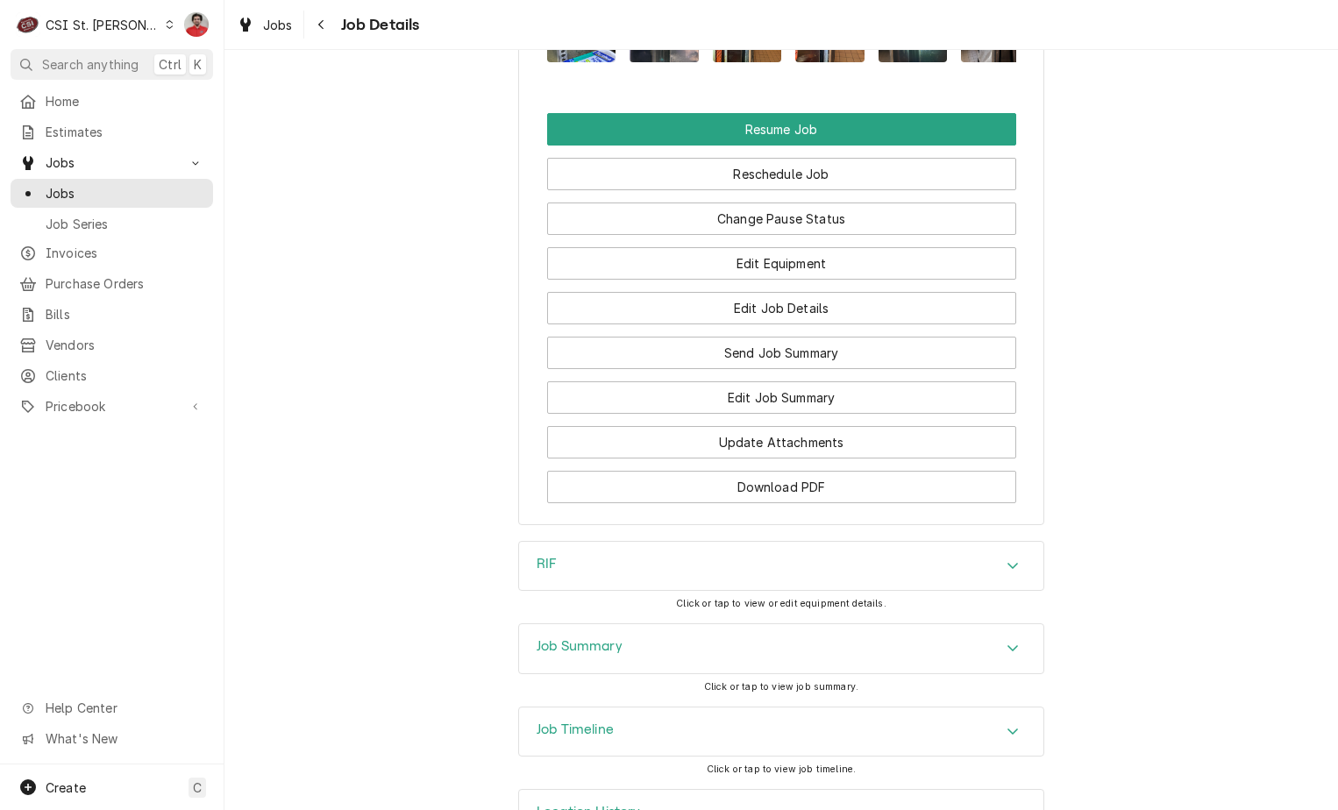
click at [778, 624] on div "Job Summary" at bounding box center [781, 648] width 524 height 49
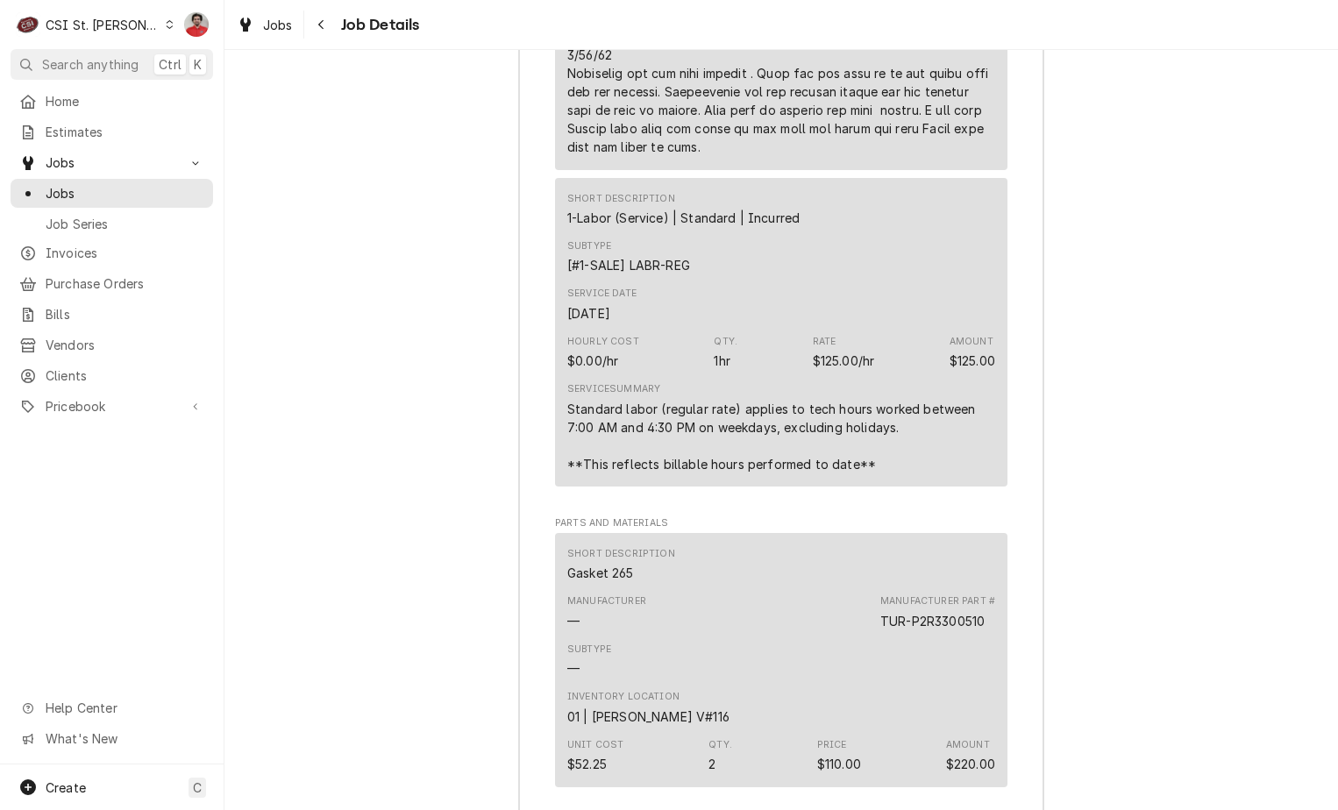
scroll to position [3739, 0]
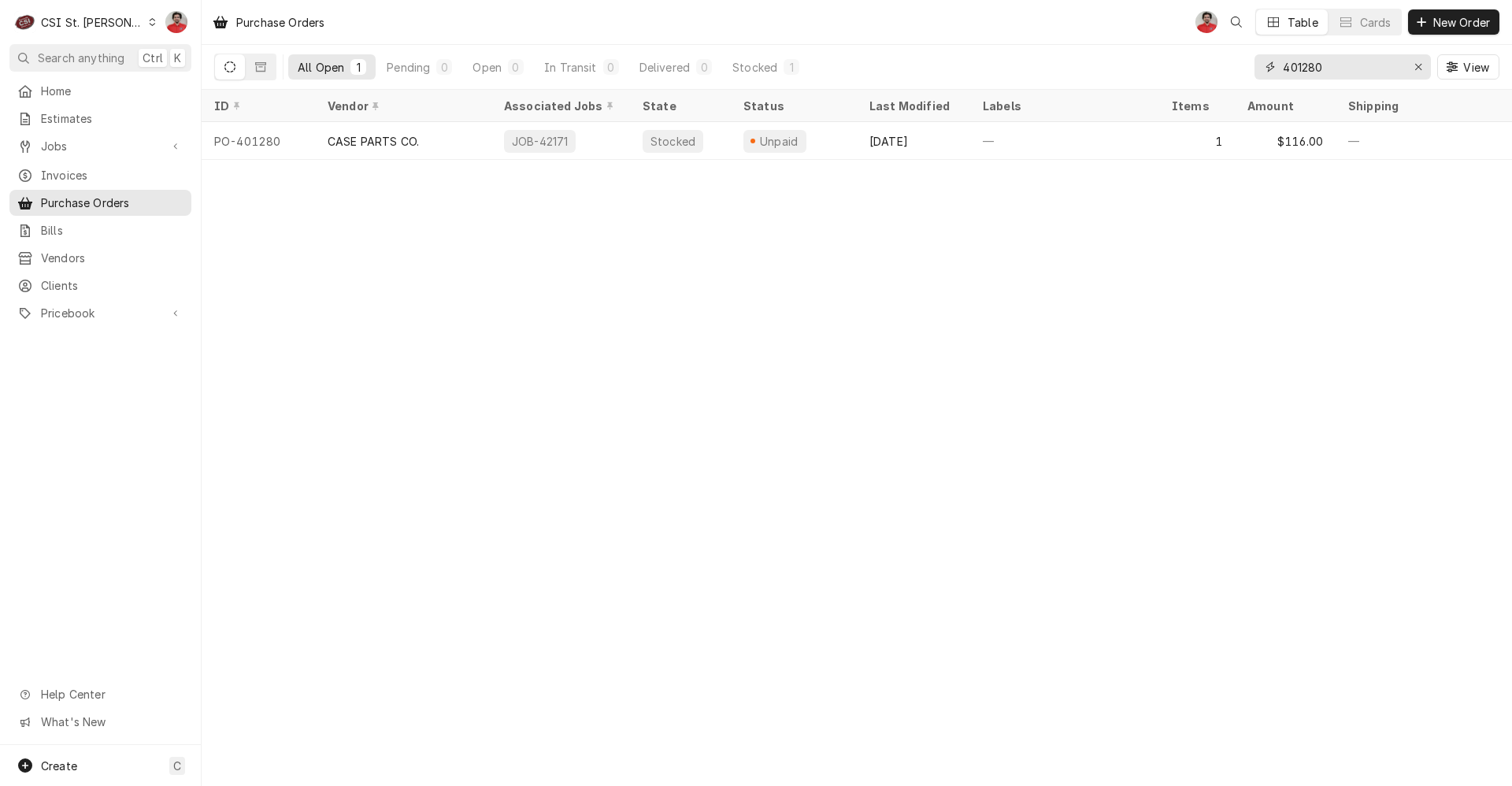
click at [1313, 64] on input "401280" at bounding box center [1341, 66] width 118 height 25
type input "401264"
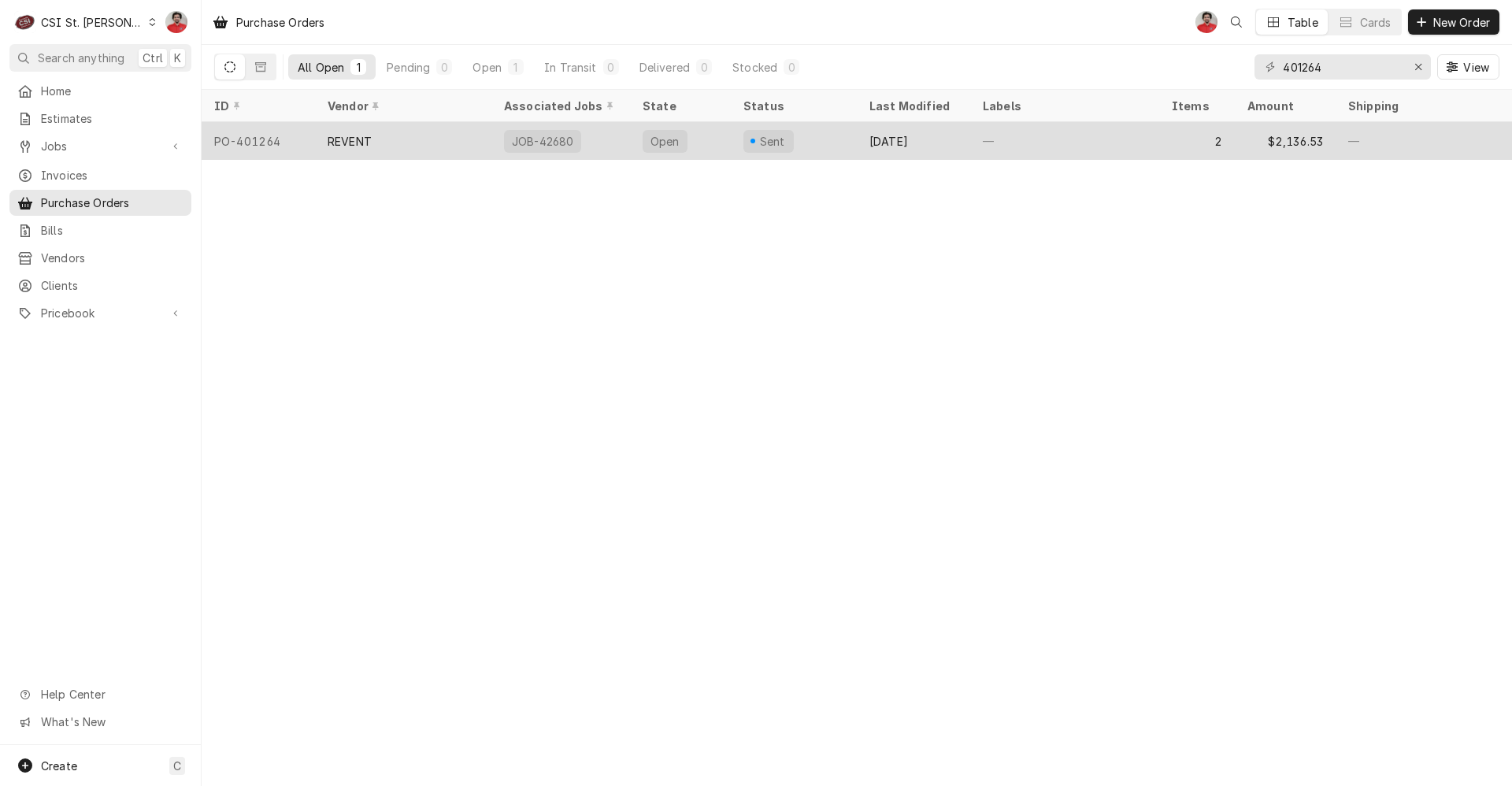
click at [587, 142] on div "JOB-42680" at bounding box center [561, 141] width 138 height 38
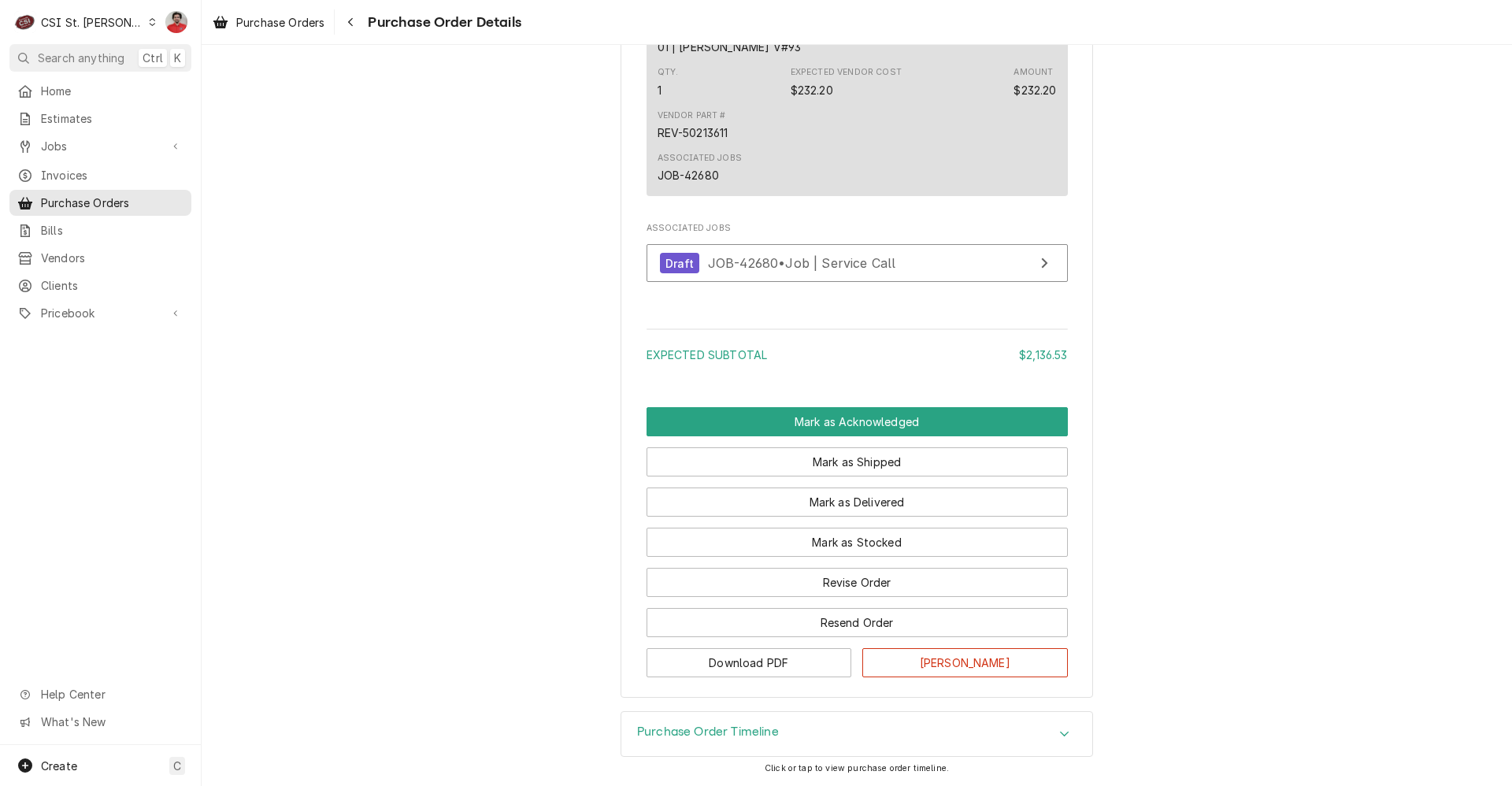
scroll to position [1416, 0]
click at [769, 503] on button "Mark as Delivered" at bounding box center [857, 502] width 421 height 29
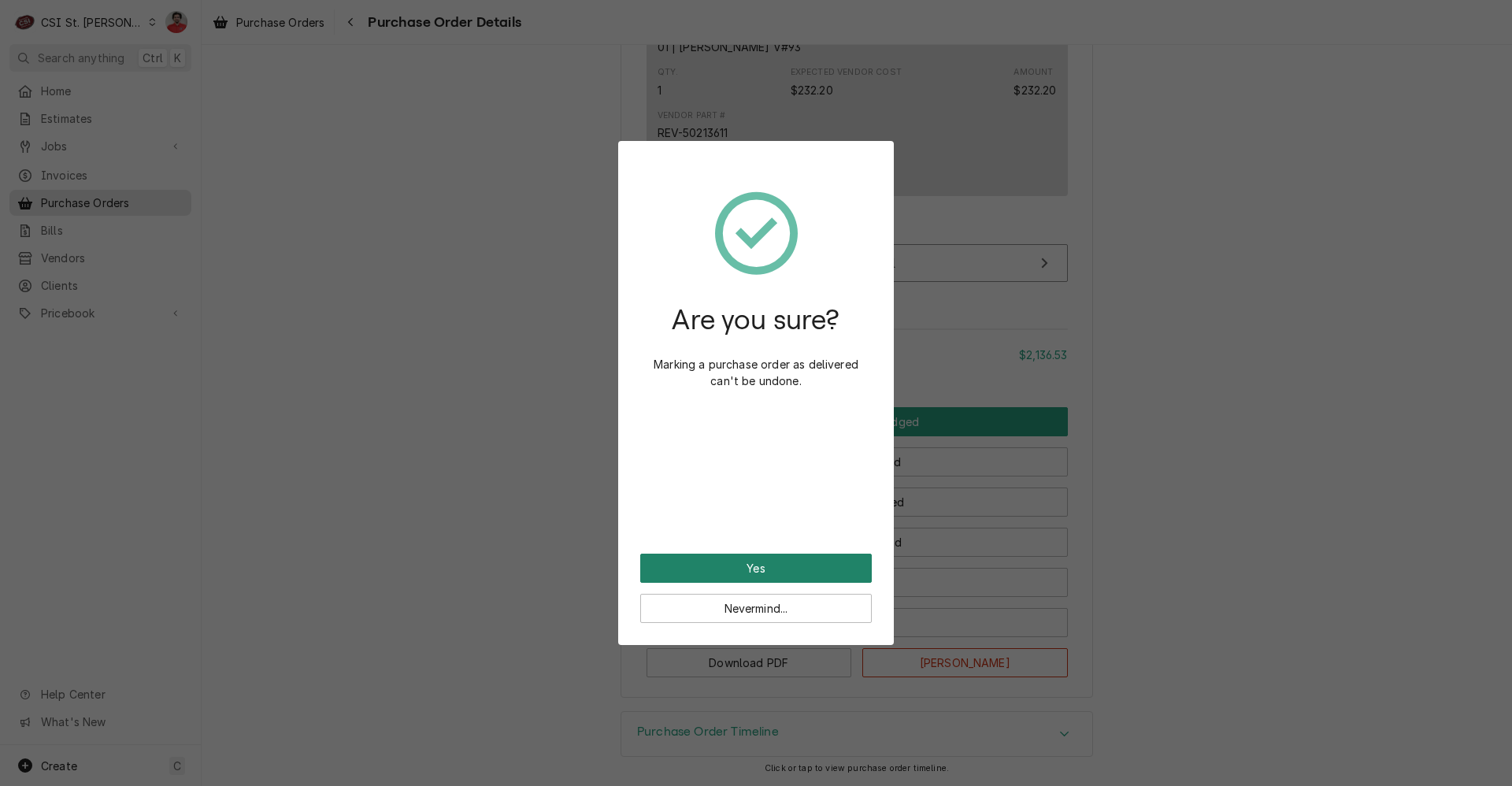
click at [759, 568] on button "Yes" at bounding box center [756, 568] width 232 height 29
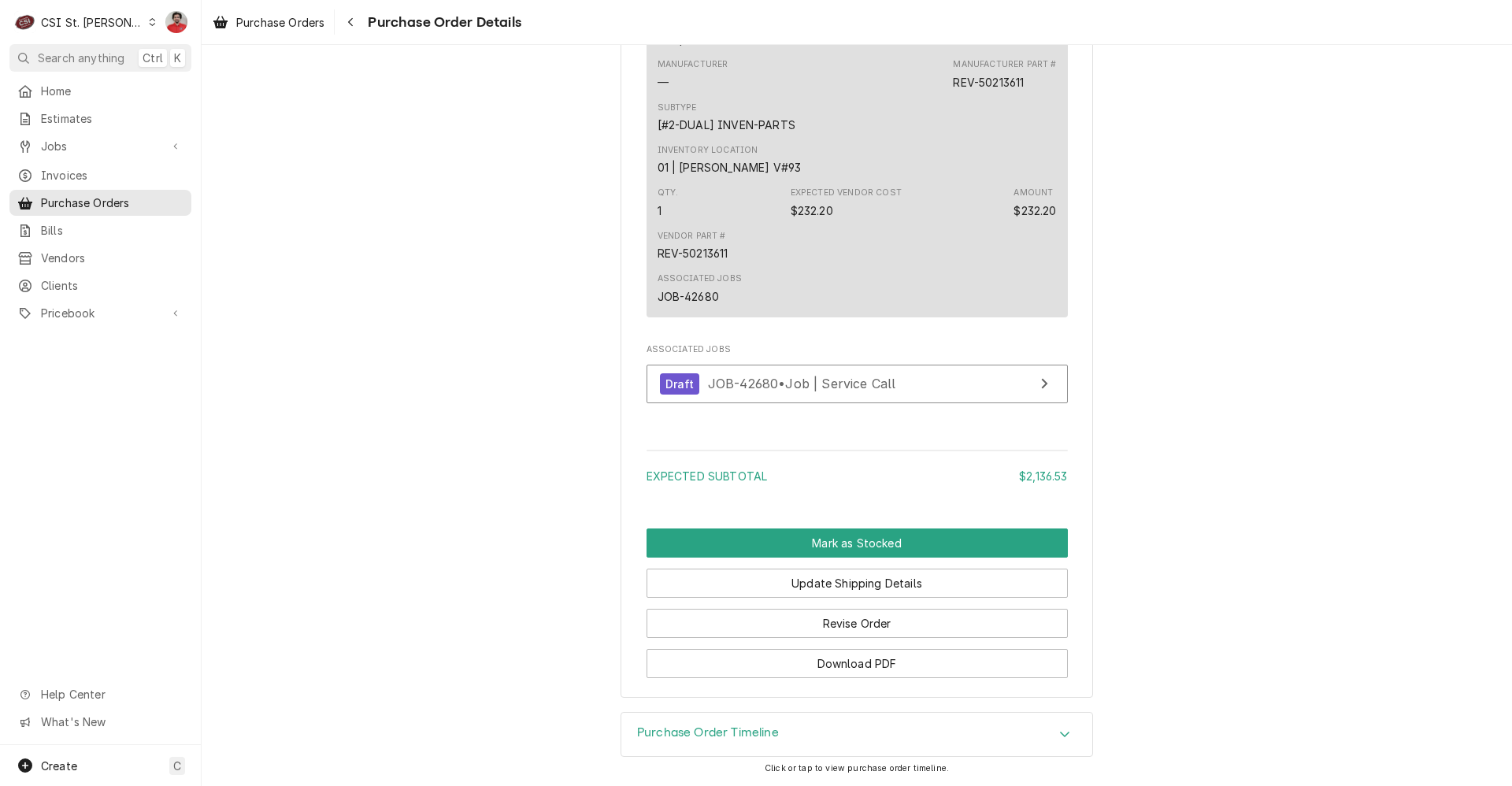
scroll to position [1487, 0]
click at [802, 629] on button "Revise Order" at bounding box center [857, 623] width 421 height 29
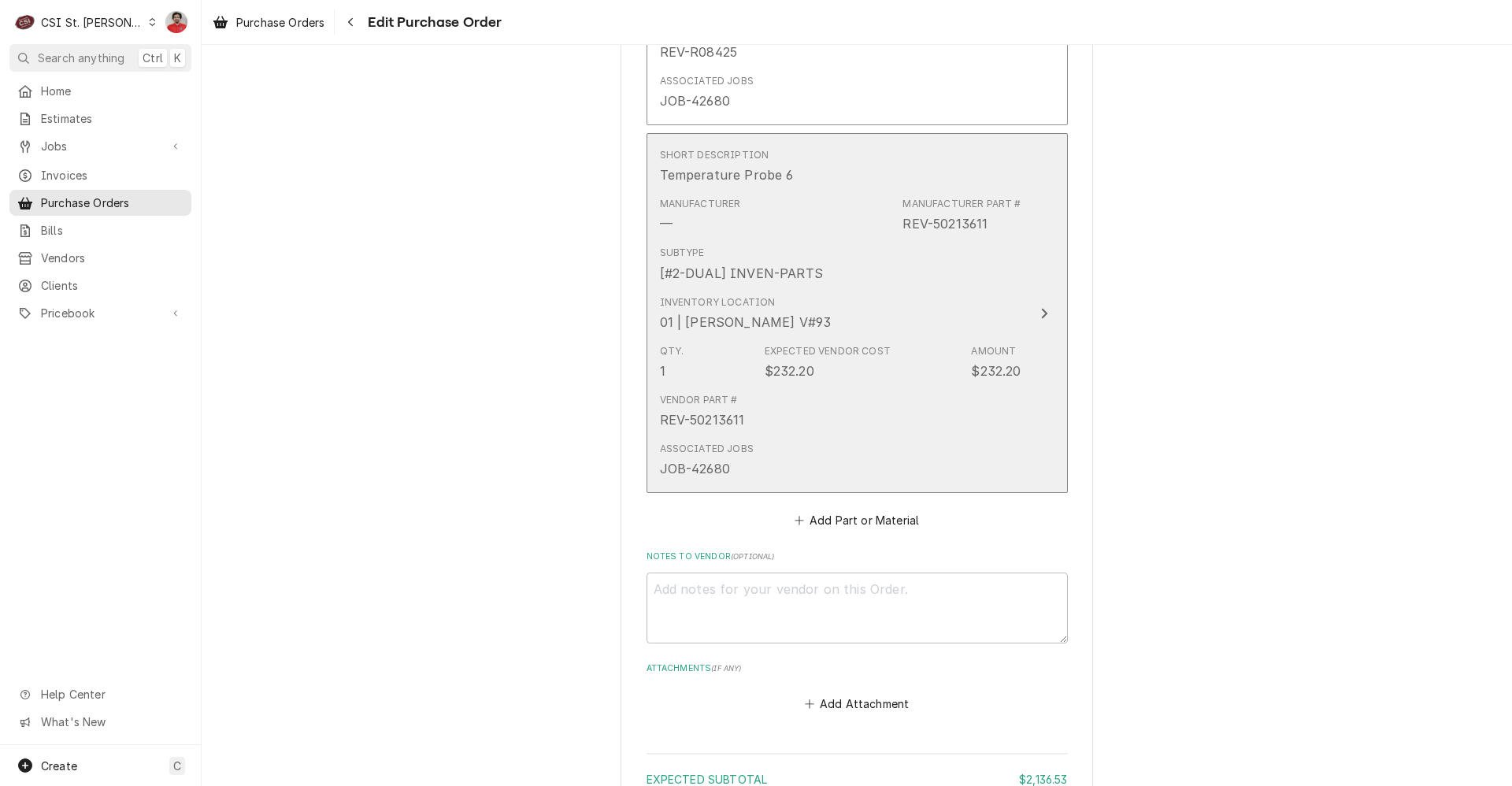
scroll to position [1260, 0]
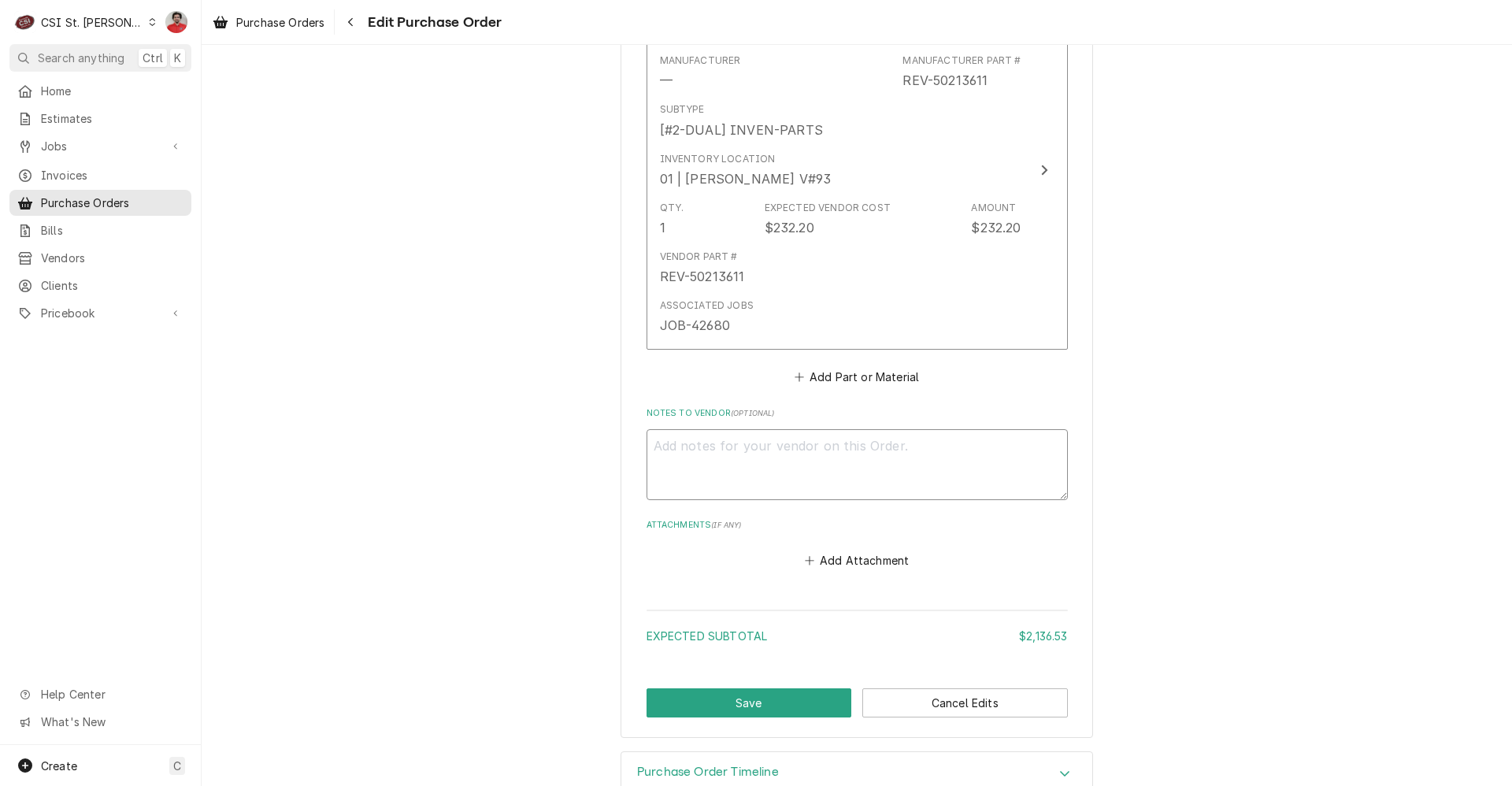
click at [774, 448] on textarea "Notes to Vendor ( optional )" at bounding box center [857, 464] width 421 height 71
type textarea "x"
type textarea "S"
type textarea "x"
type textarea "St"
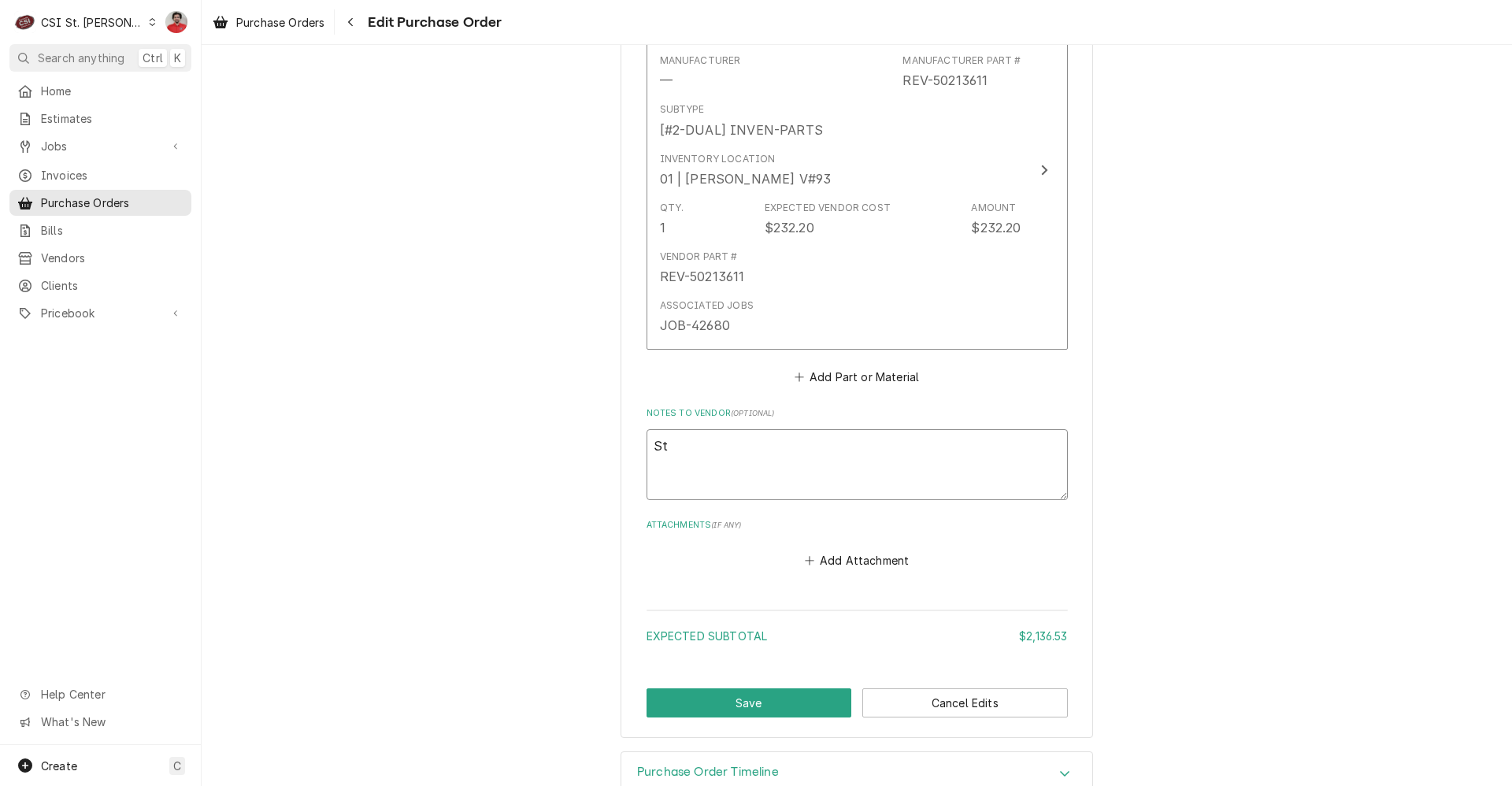
type textarea "x"
type textarea "Sti"
type textarea "x"
type textarea "Stil"
type textarea "x"
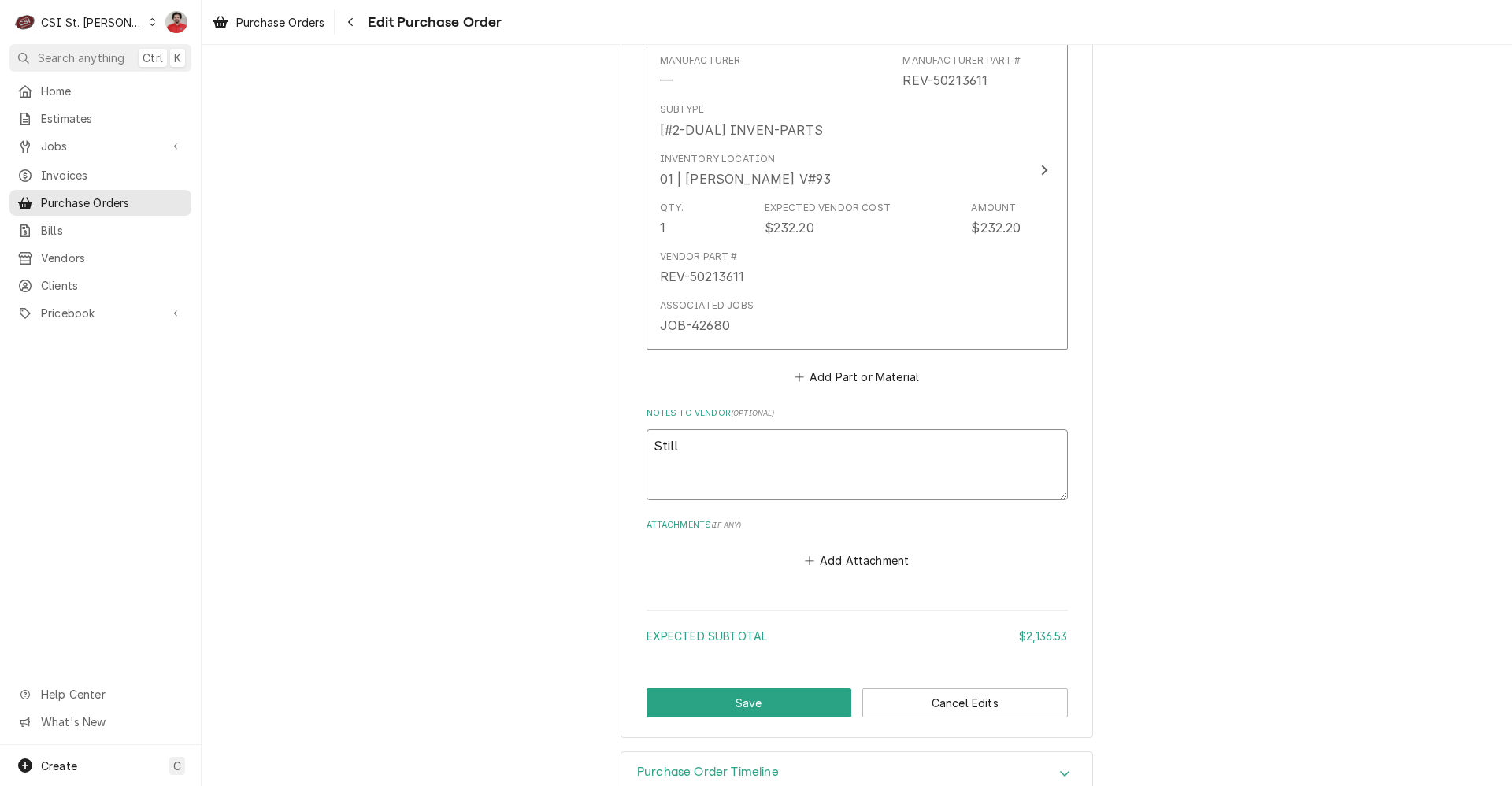
type textarea "Still"
type textarea "x"
type textarea "Still w"
type textarea "x"
type textarea "Still wa"
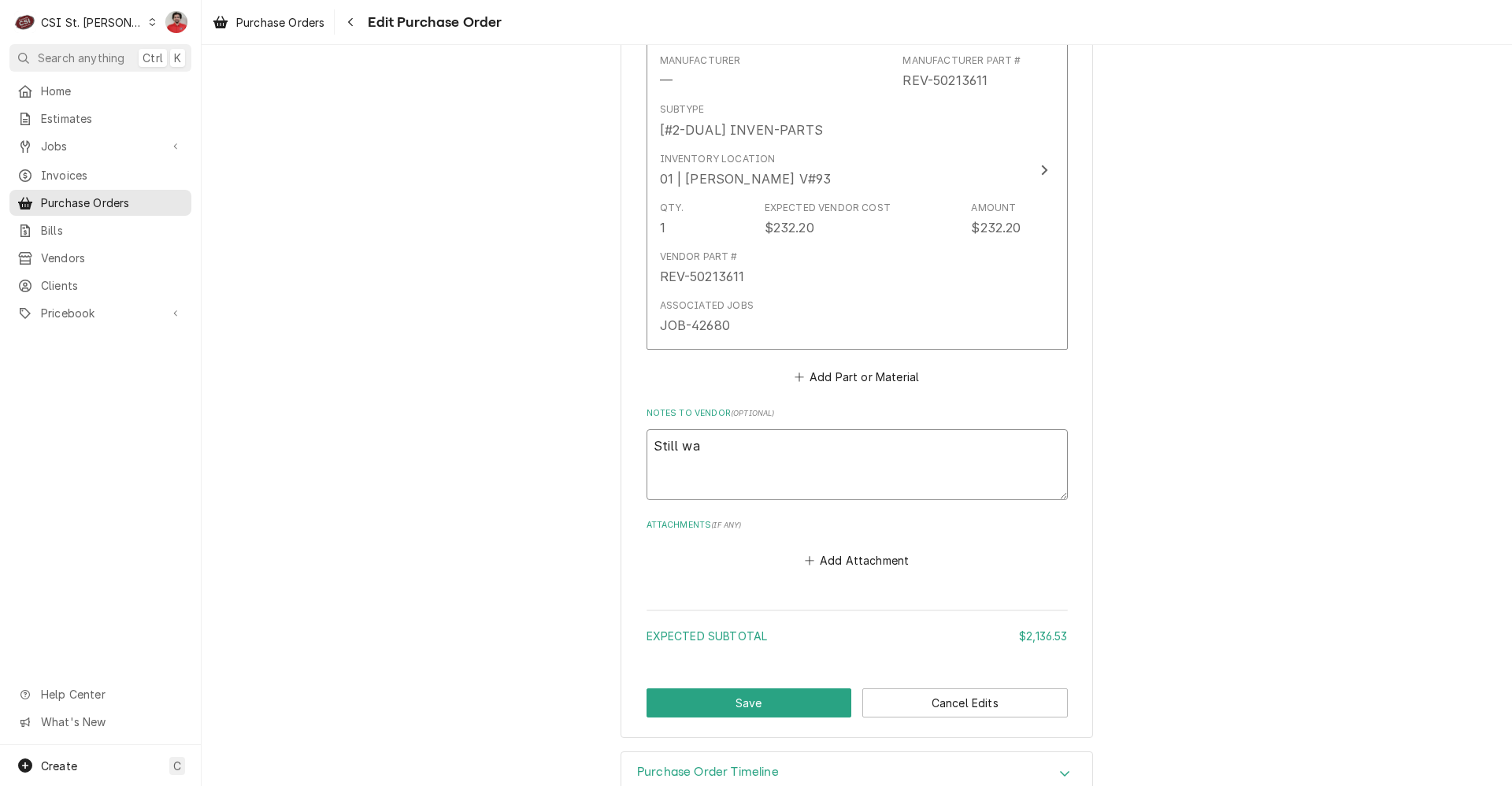
type textarea "x"
type textarea "Still wai"
type textarea "x"
type textarea "Still wait"
type textarea "x"
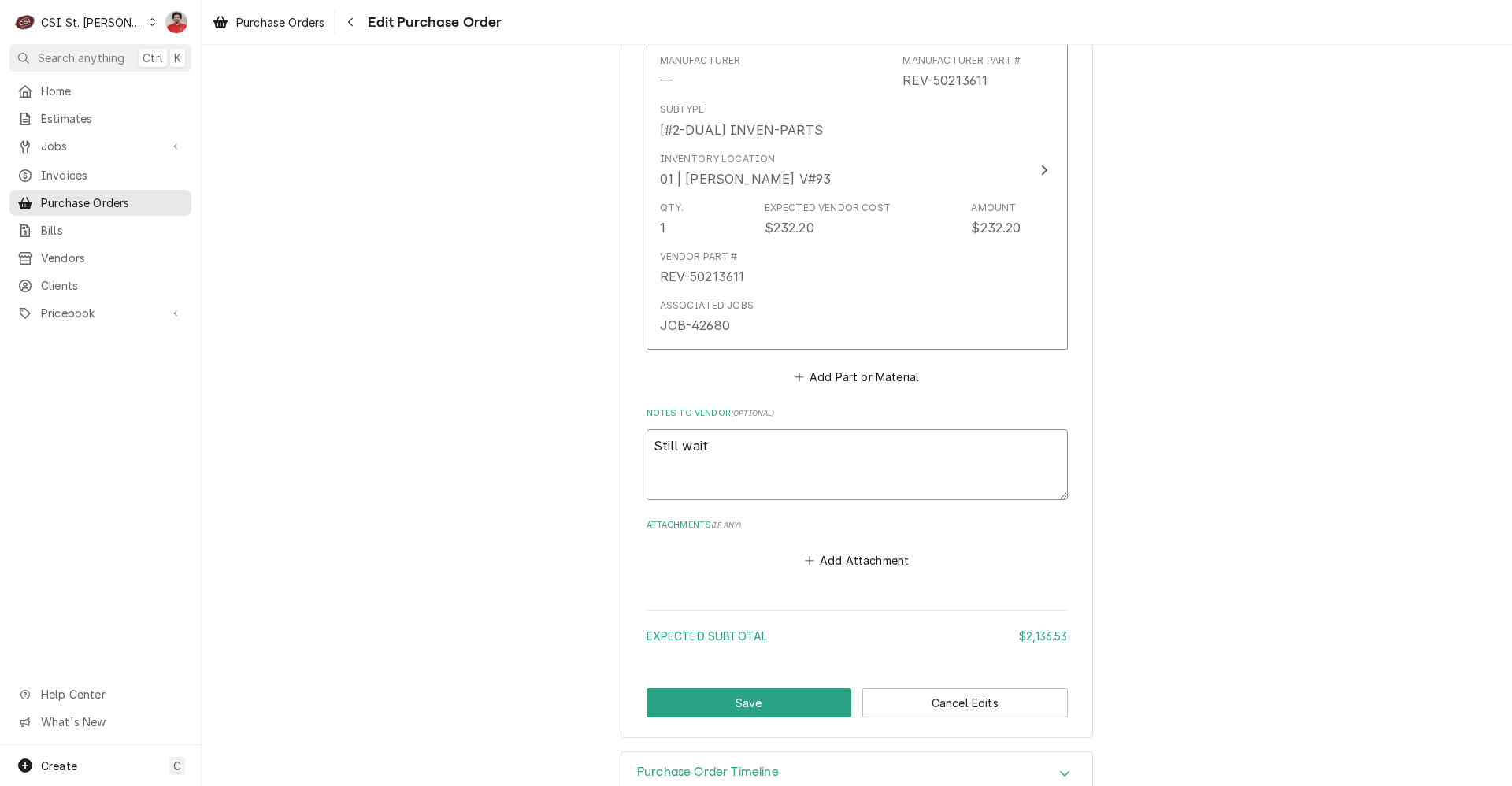
type textarea "Still waiti"
type textarea "x"
type textarea "Still waitin"
type textarea "x"
type textarea "Still waiting"
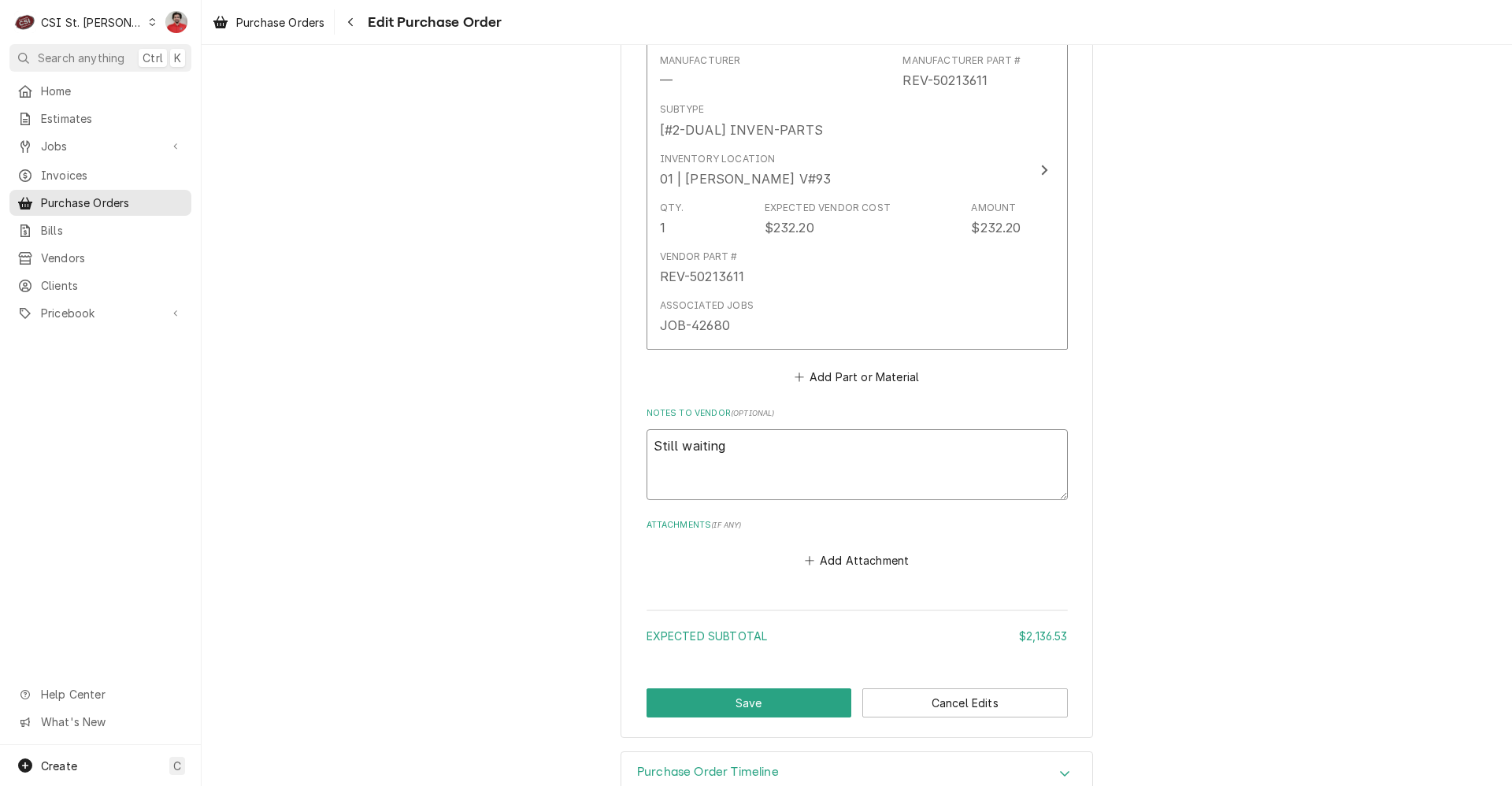
type textarea "x"
type textarea "Still waiting"
type textarea "x"
type textarea "Still waiting f"
type textarea "x"
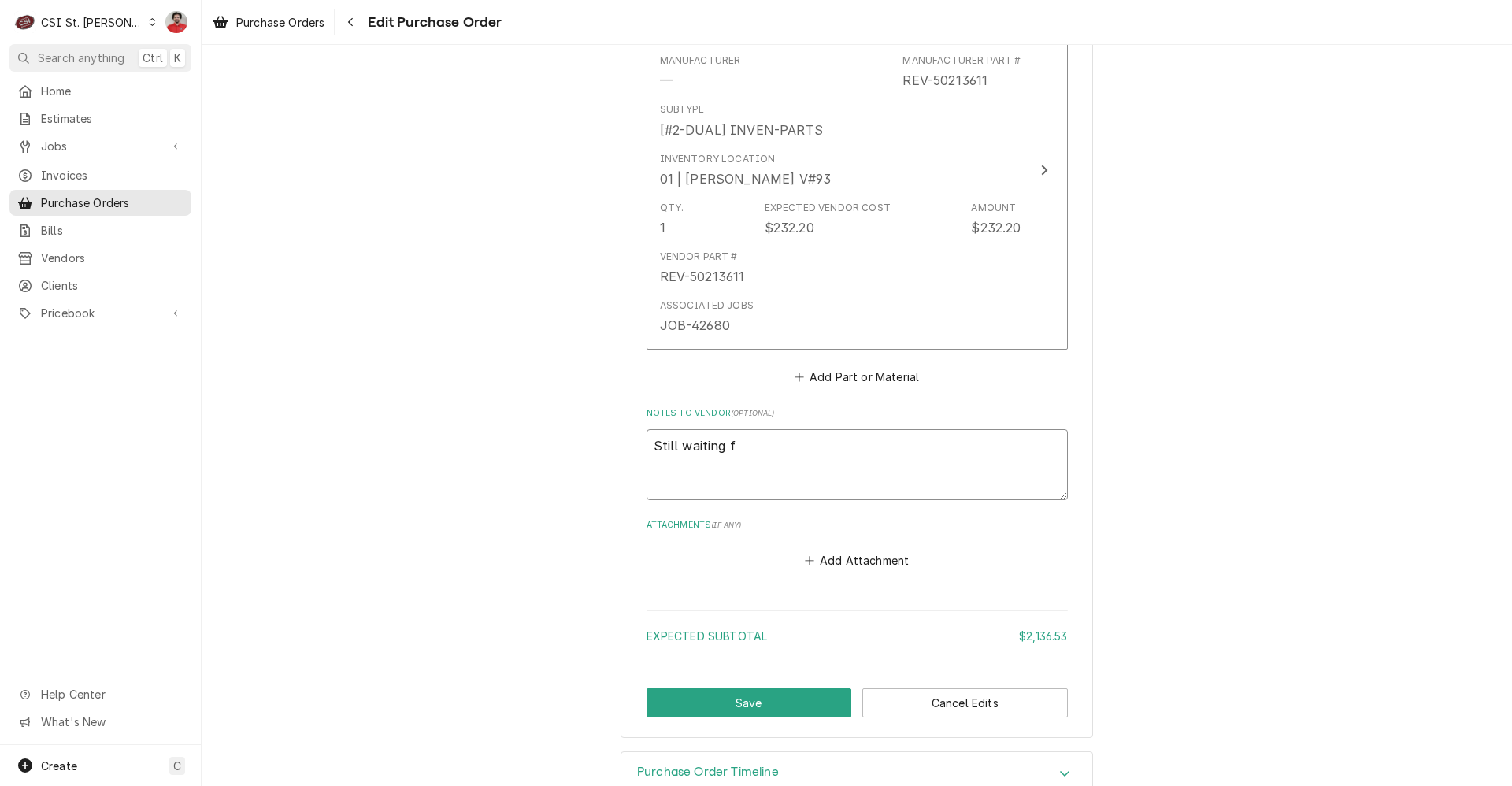
type textarea "Still waiting fo"
type textarea "x"
type textarea "Still waiting for"
type textarea "x"
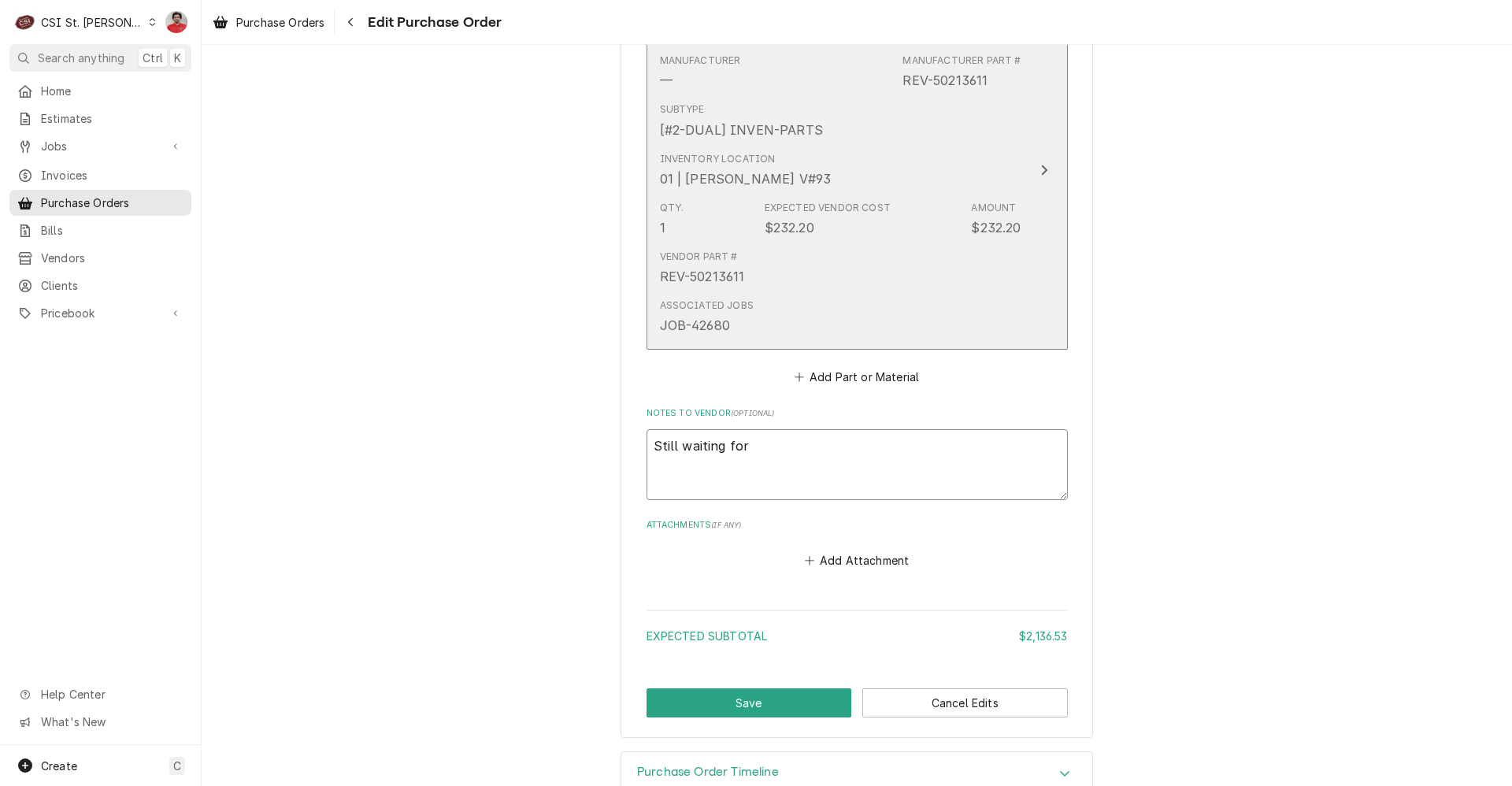
type textarea "Still waiting for"
click at [731, 259] on div "Vendor Part # REV-50213611" at bounding box center [841, 268] width 361 height 49
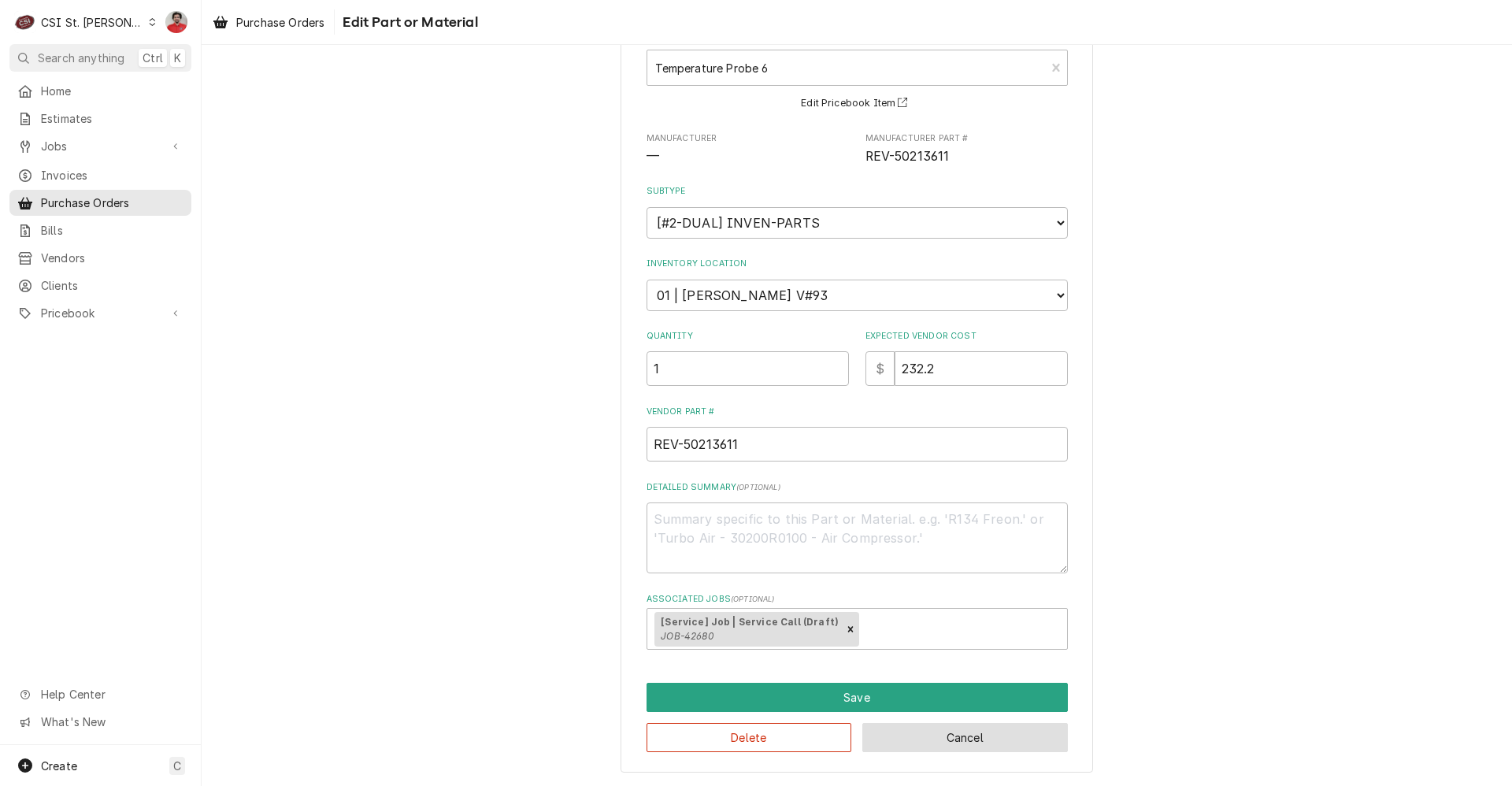
click at [915, 736] on button "Cancel" at bounding box center [965, 737] width 206 height 29
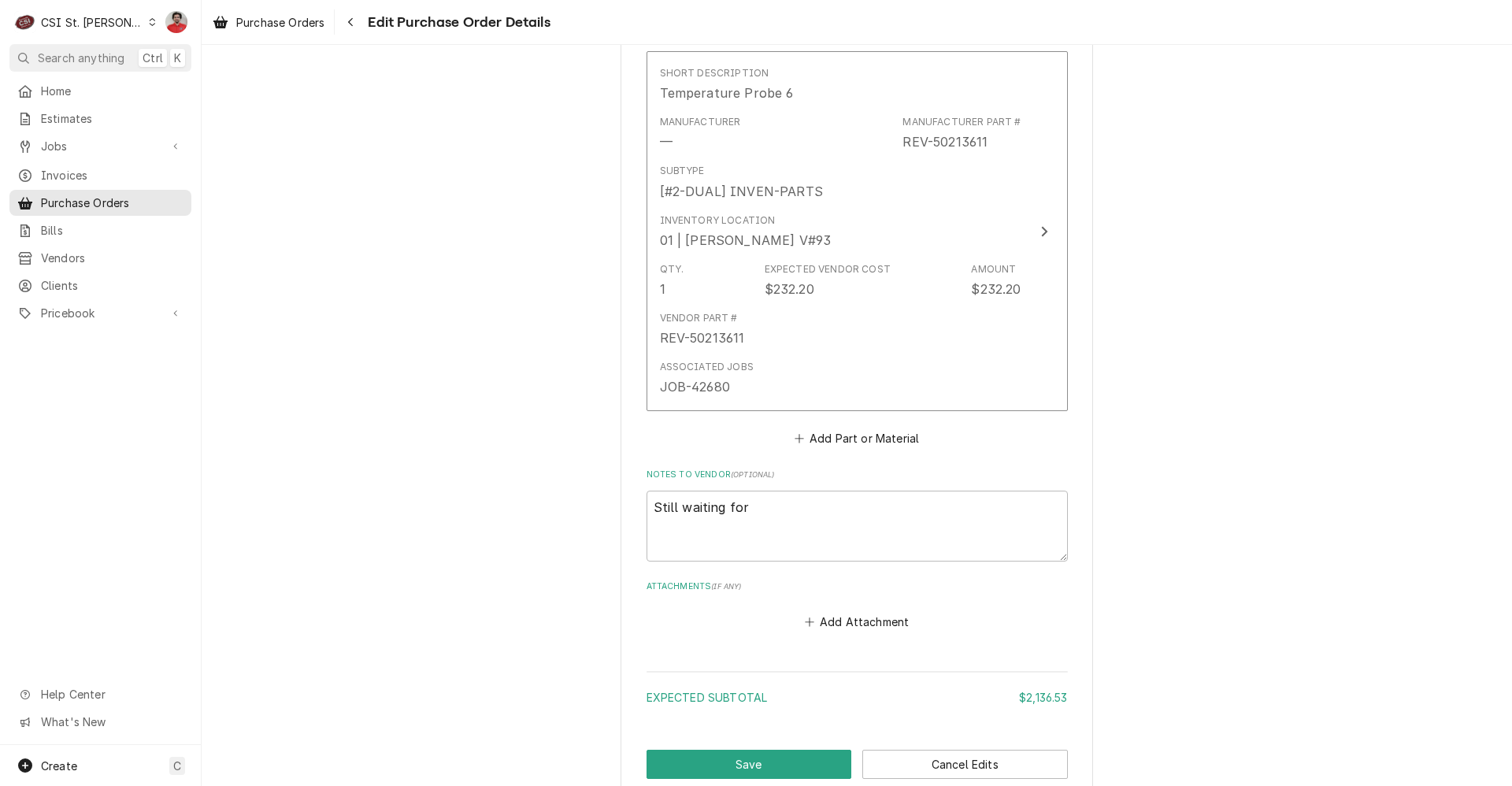
scroll to position [1229, 0]
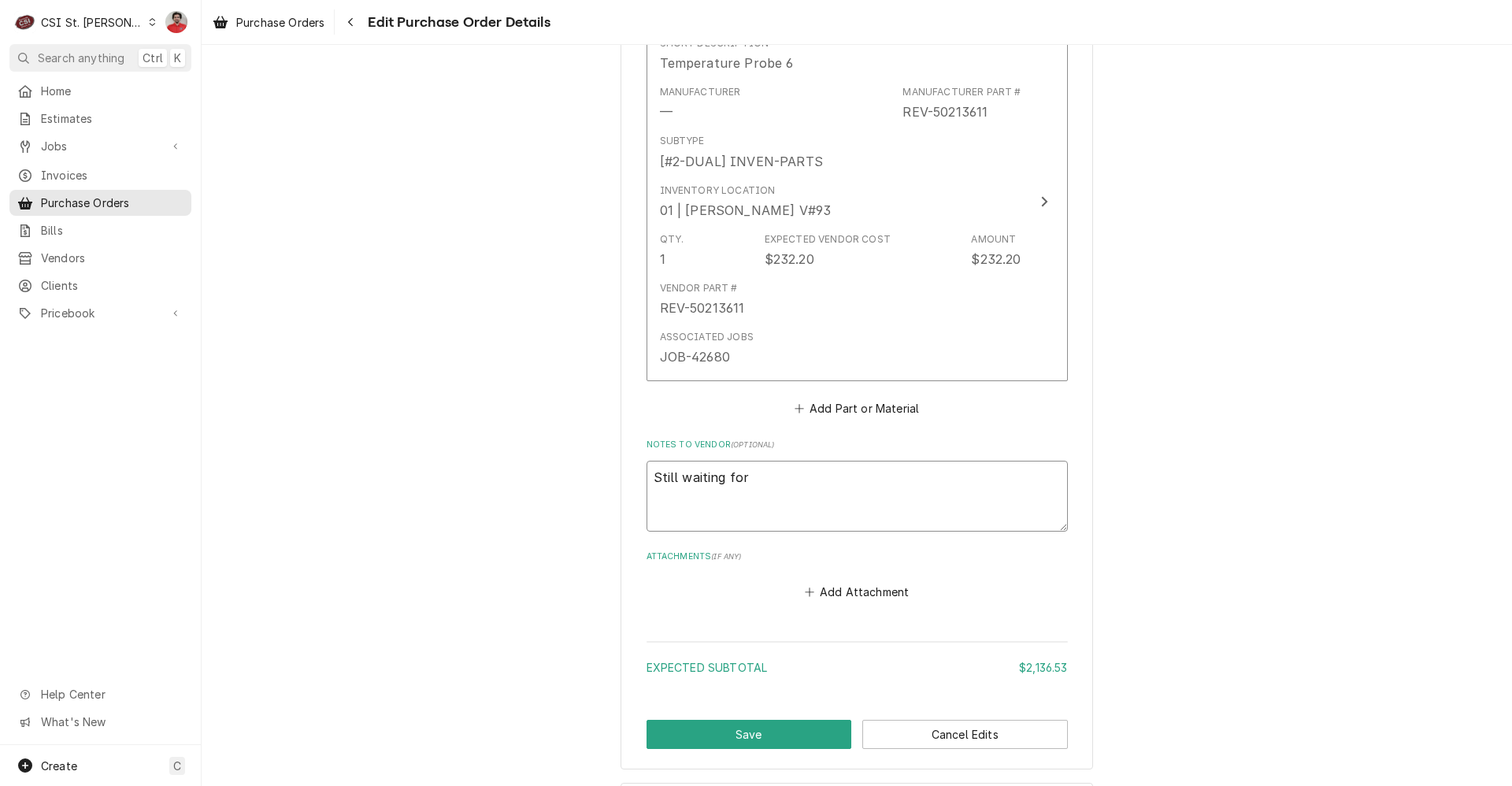
click at [801, 466] on textarea "Still waiting for" at bounding box center [857, 496] width 421 height 71
type textarea "x"
type textarea "Still waiting for R"
type textarea "x"
type textarea "Still waiting for RE"
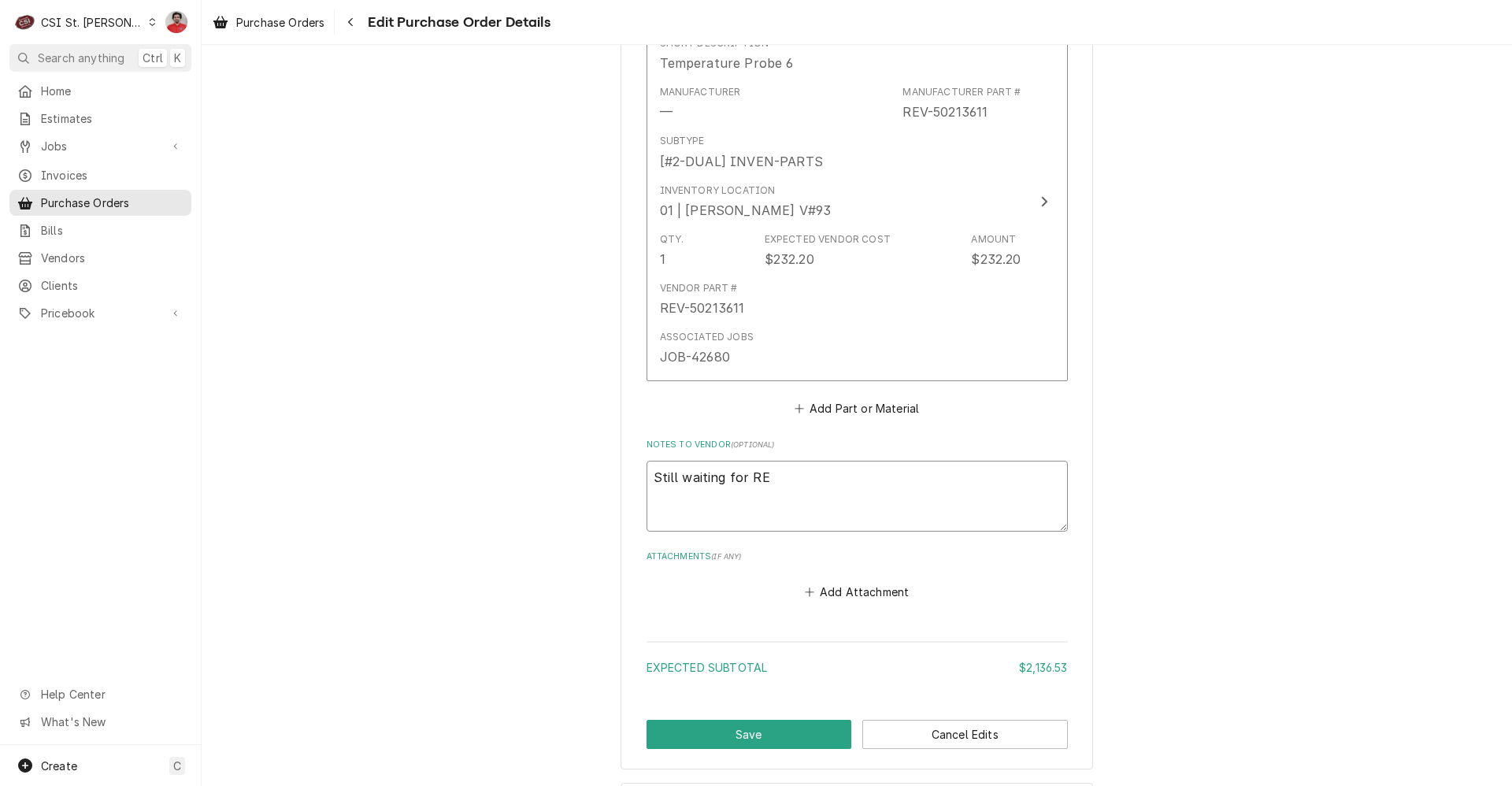
type textarea "x"
type textarea "Still waiting for REV"
type textarea "x"
type textarea "Still waiting for REV-"
type textarea "x"
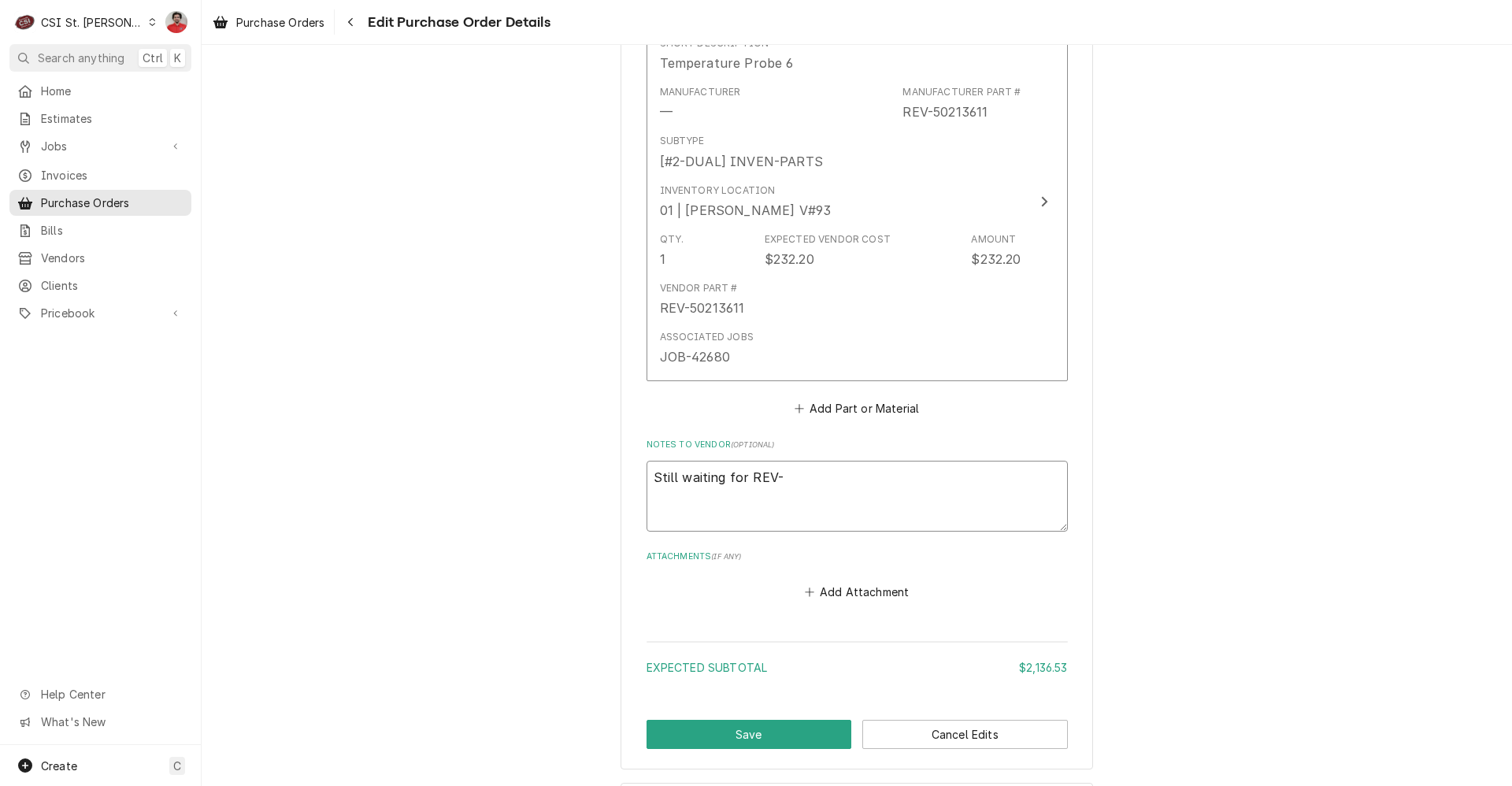
type textarea "Still waiting for REV-5"
type textarea "x"
type textarea "Still waiting for REV-50"
type textarea "x"
type textarea "Still waiting for REV-502"
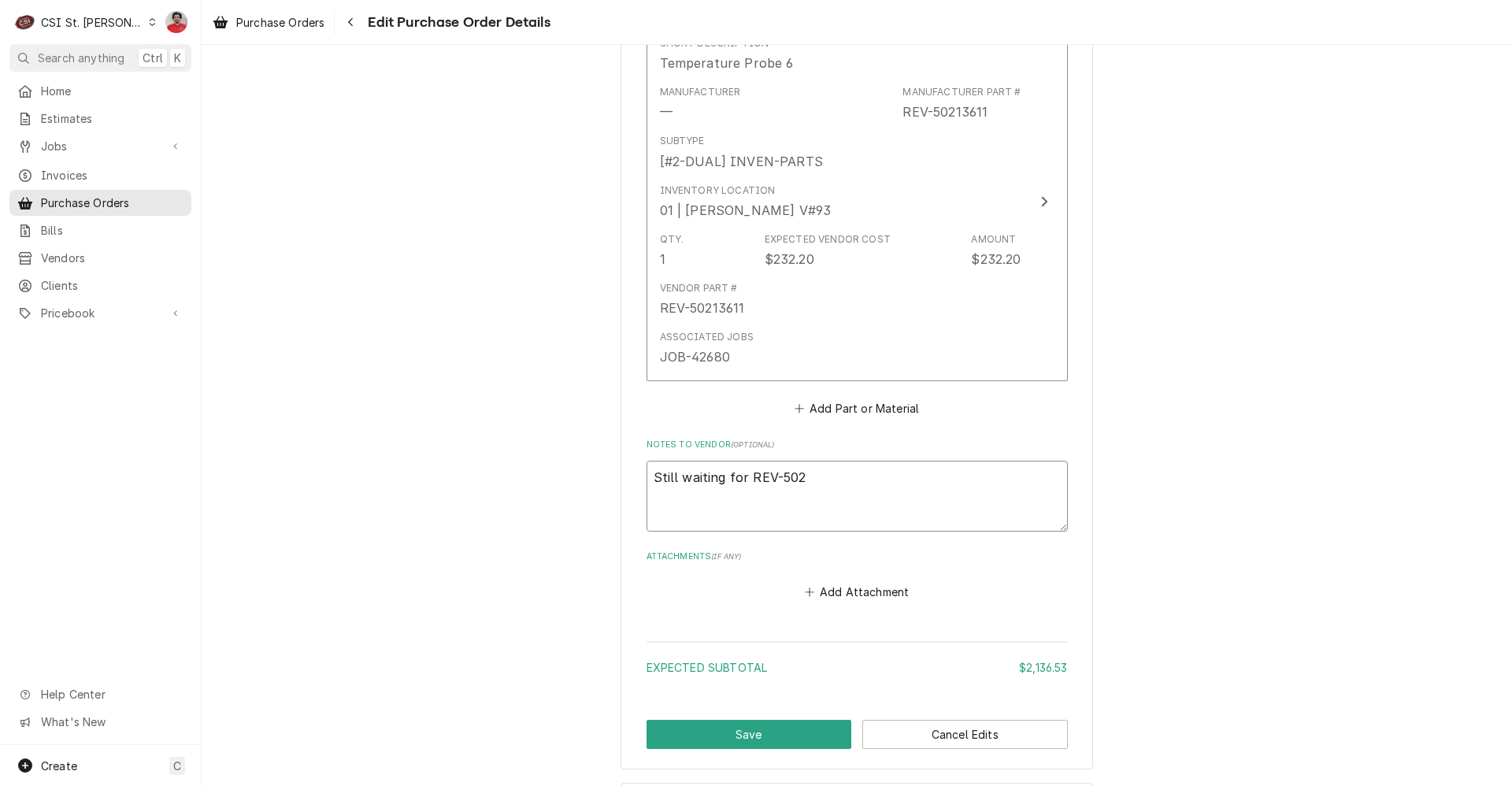
type textarea "x"
type textarea "Still waiting for REV-5021"
type textarea "x"
type textarea "Still waiting for REV-50213"
type textarea "x"
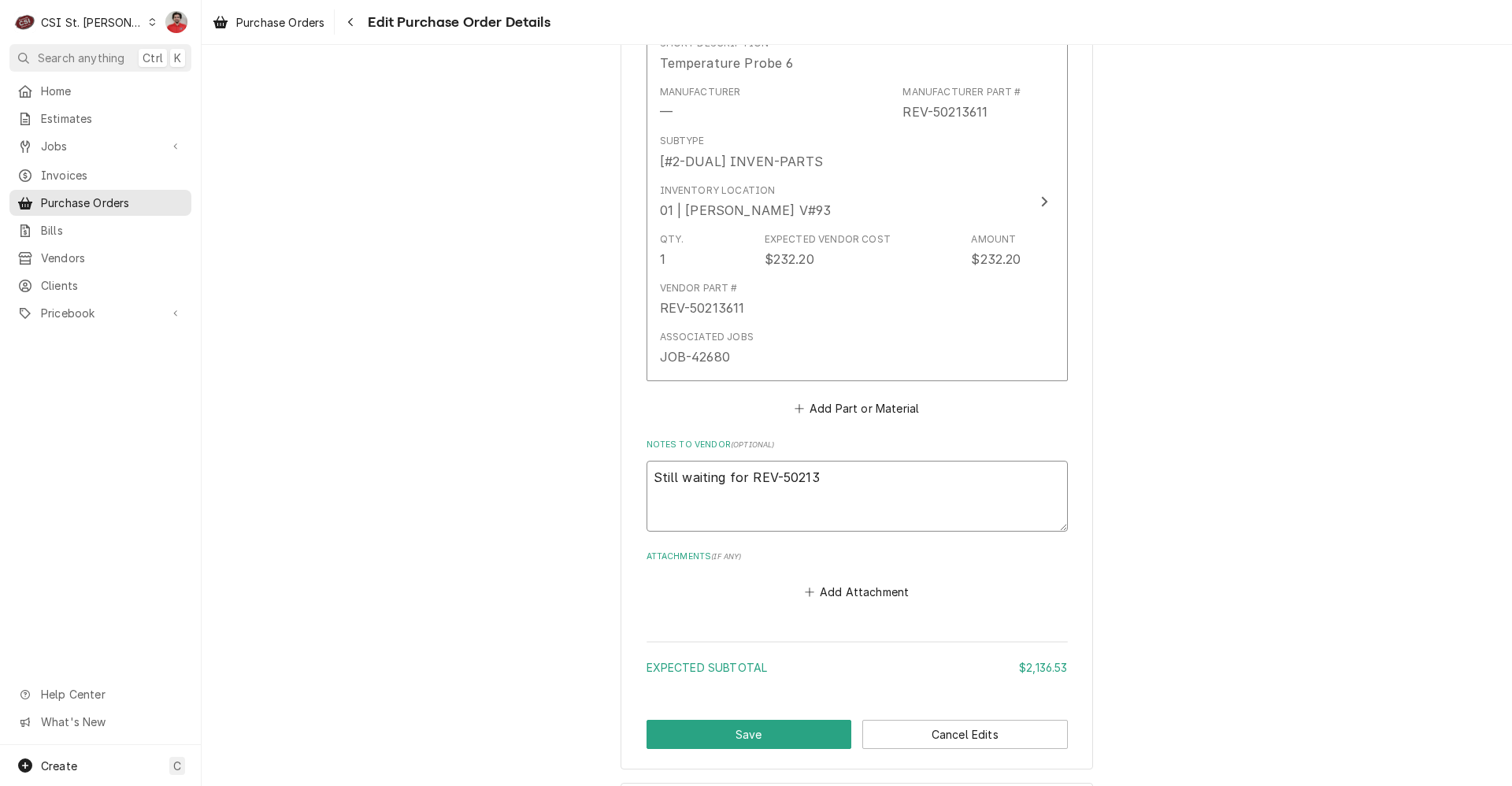
type textarea "Still waiting for REV-502136"
type textarea "x"
type textarea "Still waiting for REV-5021361"
type textarea "x"
type textarea "Still waiting for REV-50213611"
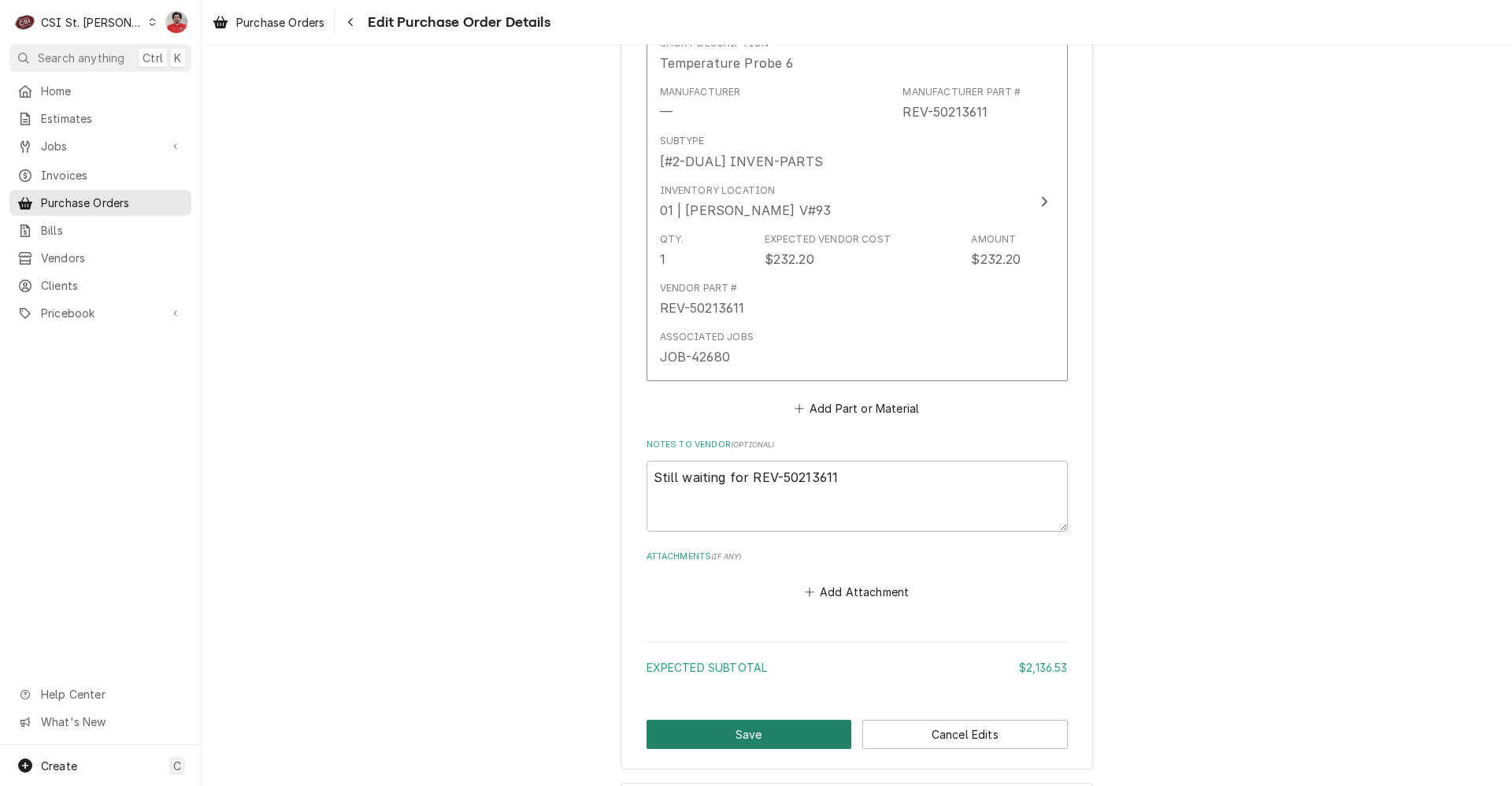
click at [753, 724] on button "Save" at bounding box center [749, 734] width 206 height 29
type textarea "x"
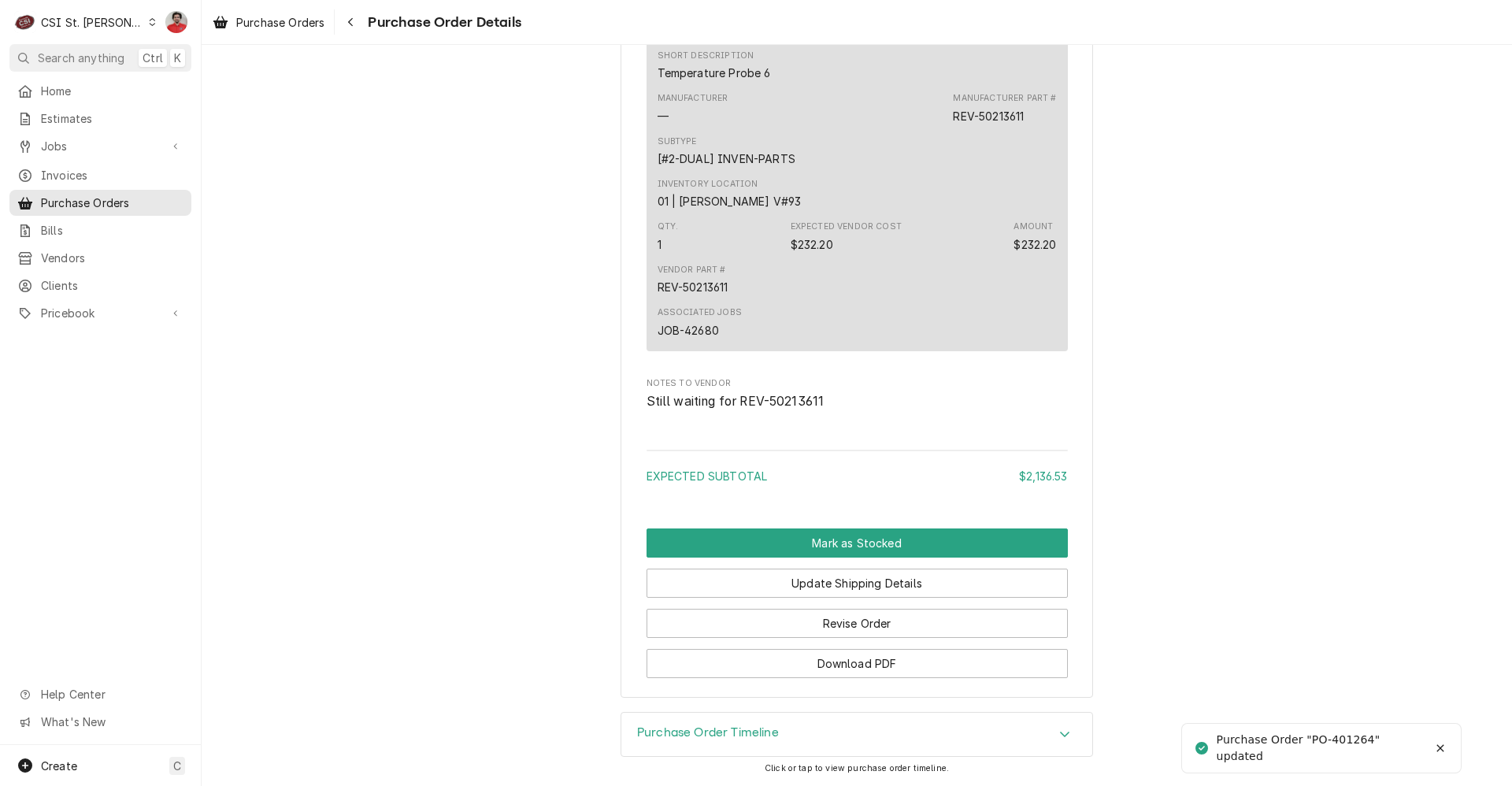
scroll to position [1461, 0]
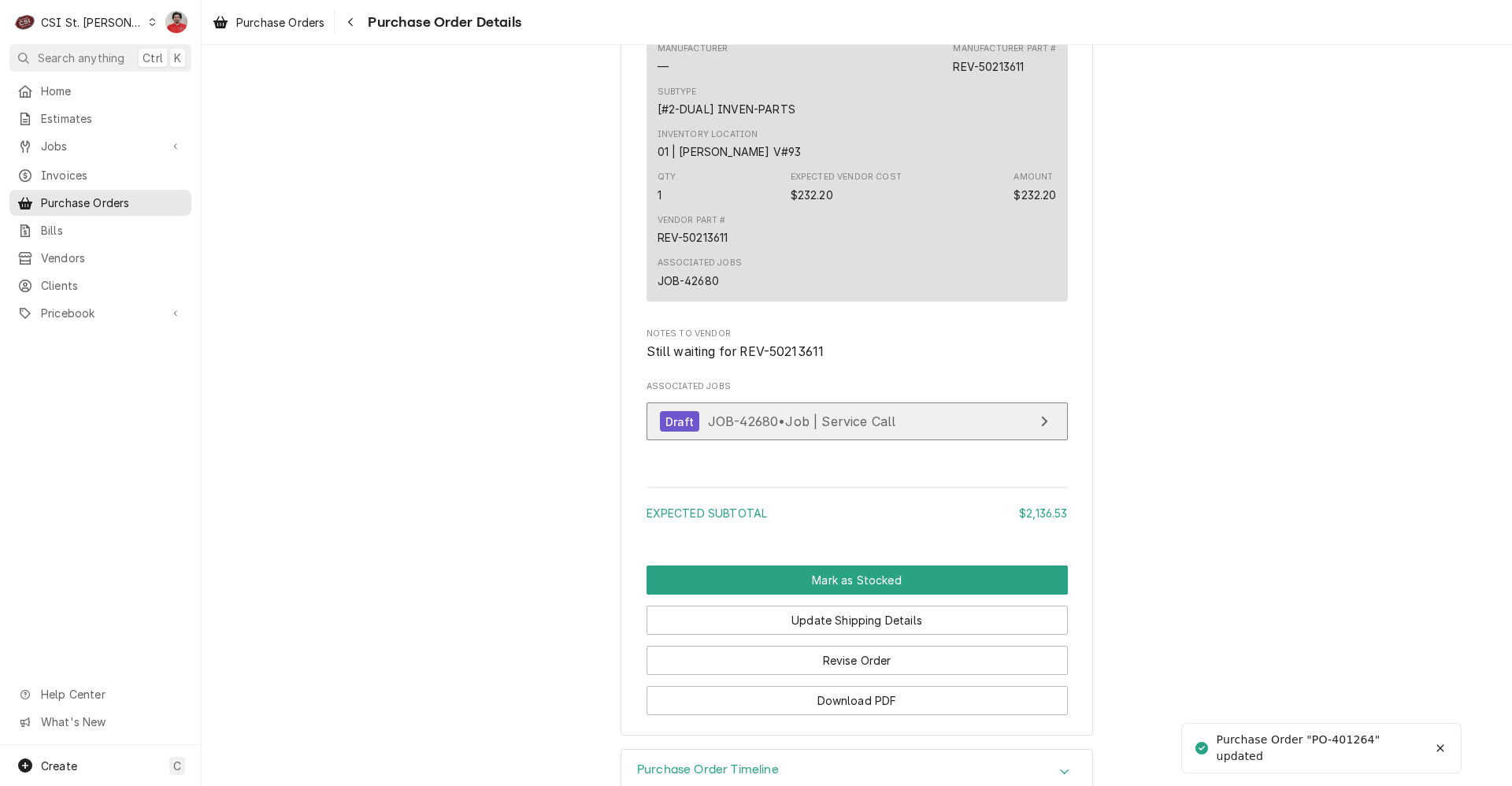
click at [847, 429] on span "JOB-42680 • Job | Service Call" at bounding box center [802, 421] width 189 height 16
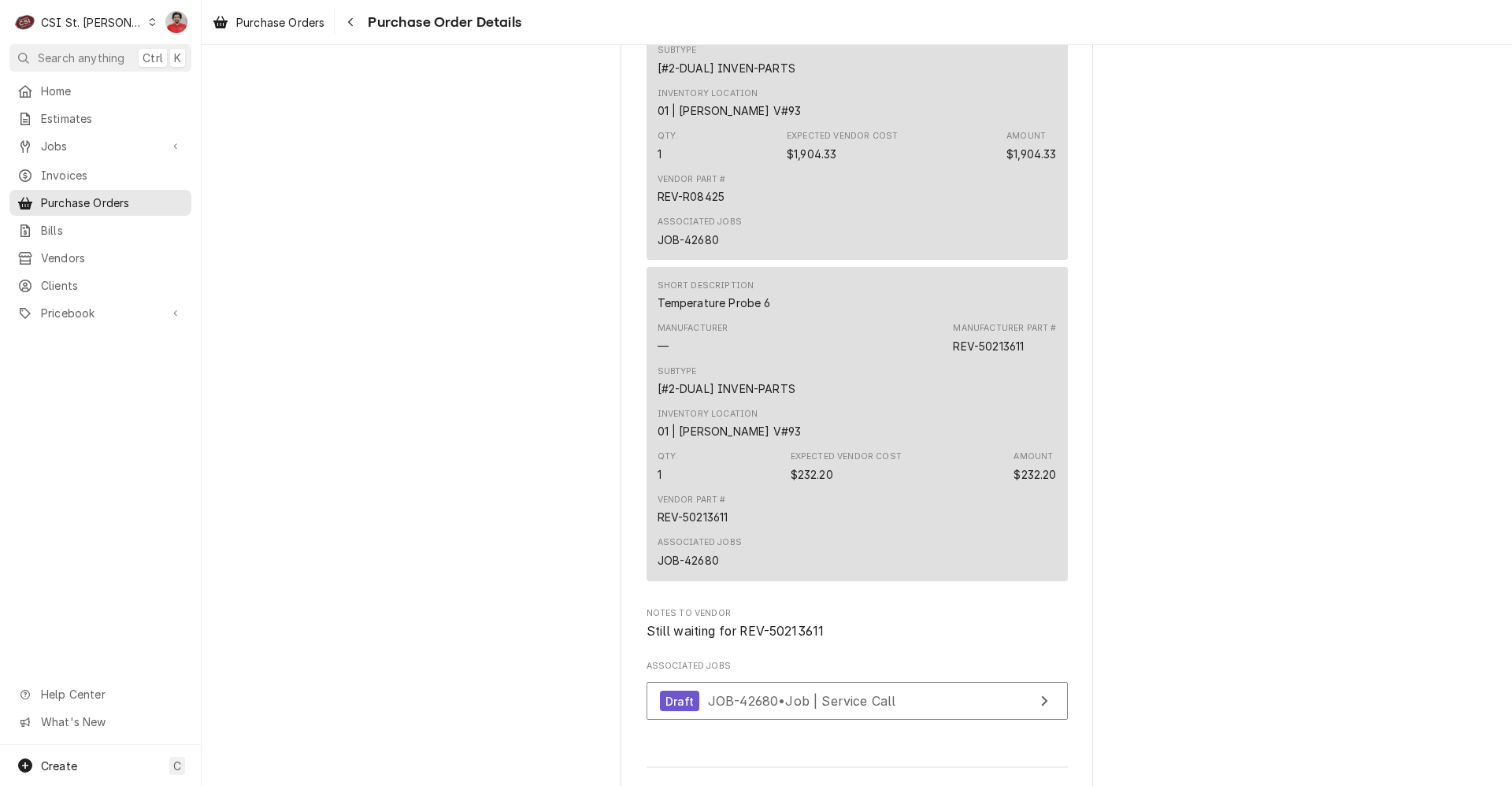
scroll to position [1548, 0]
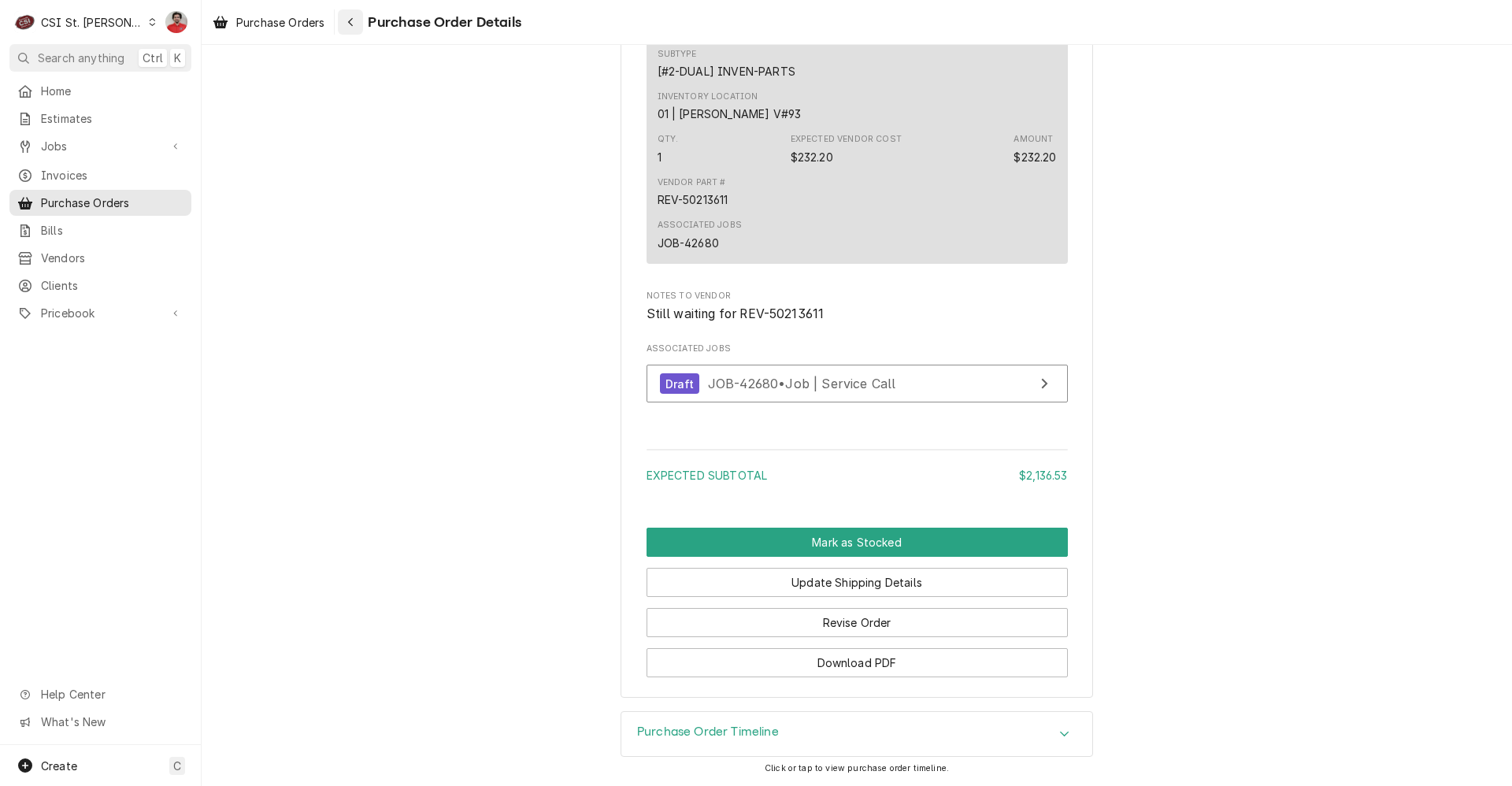
click at [356, 18] on div "Navigate back" at bounding box center [350, 22] width 16 height 16
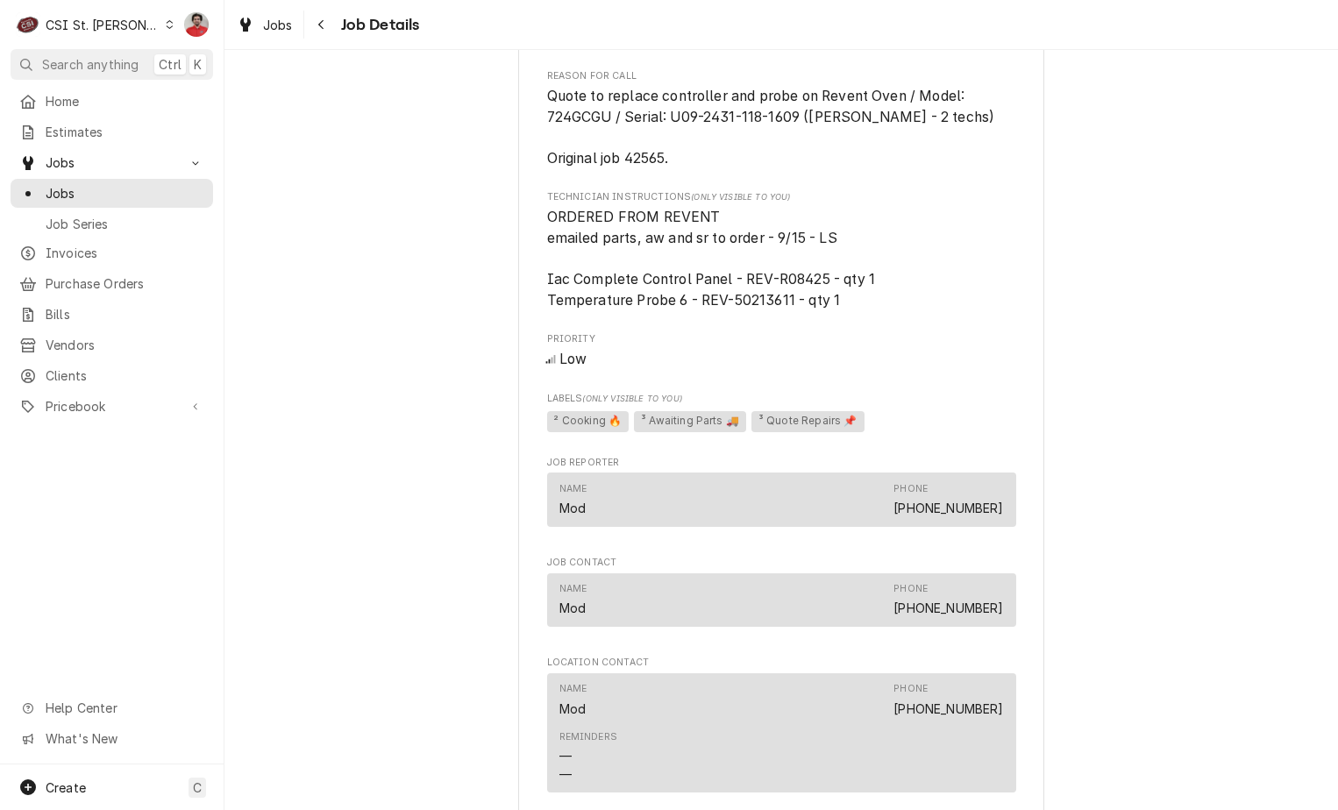
scroll to position [1347, 0]
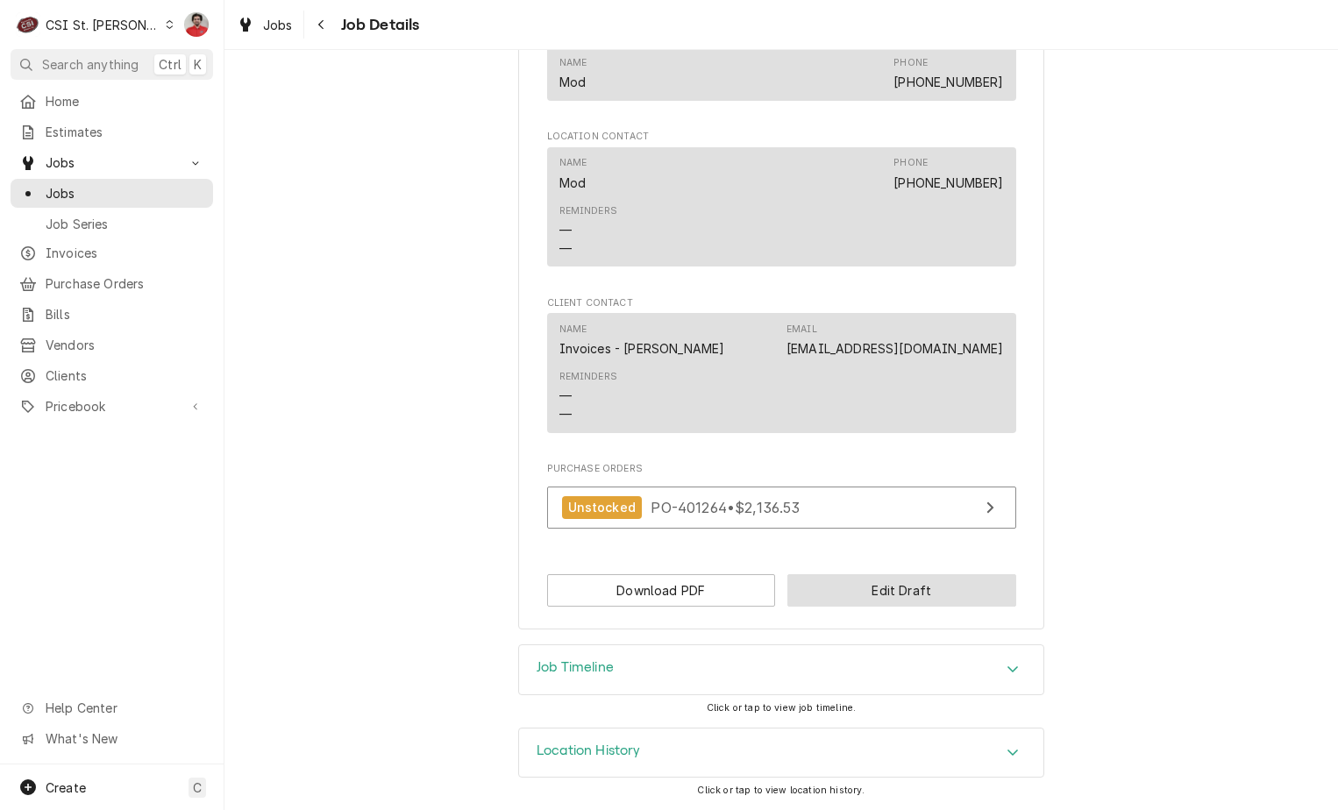
click at [823, 589] on button "Edit Draft" at bounding box center [901, 590] width 229 height 32
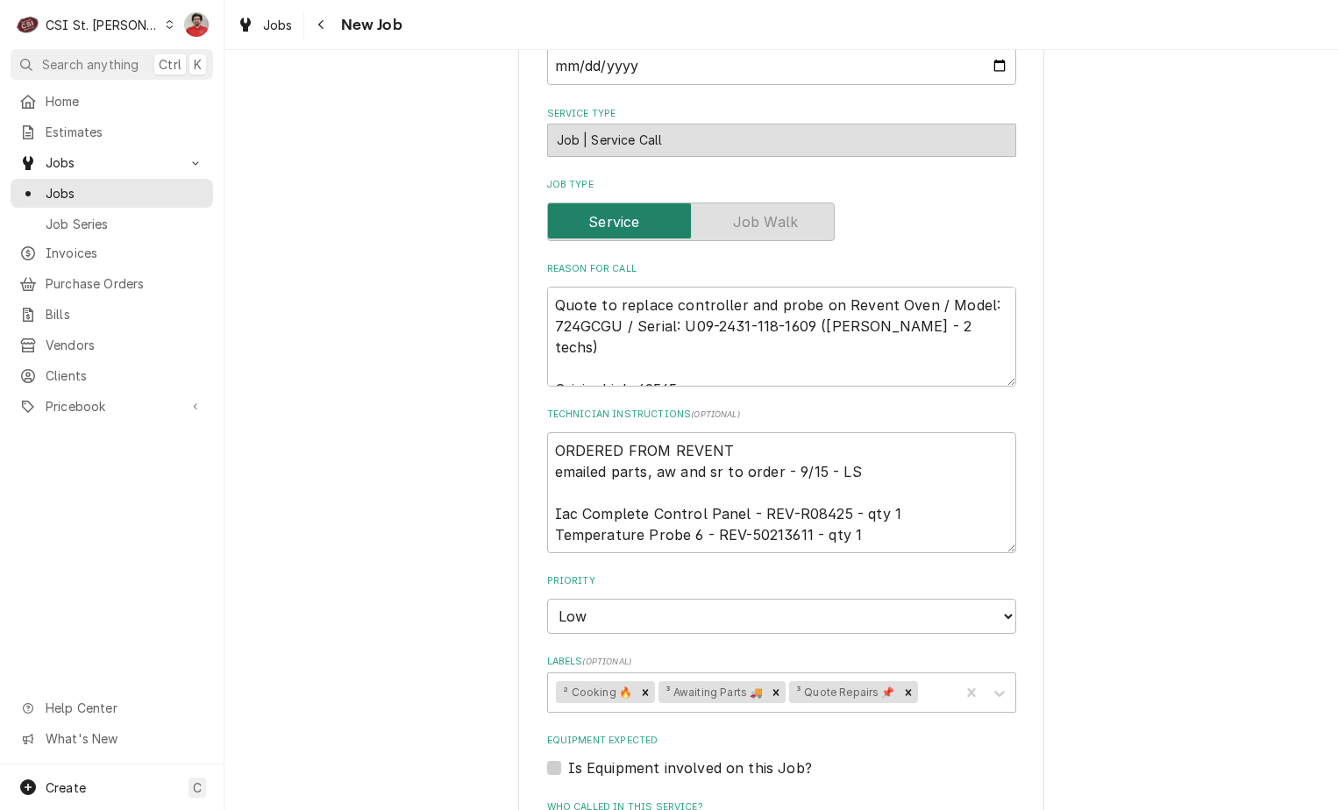
scroll to position [701, 0]
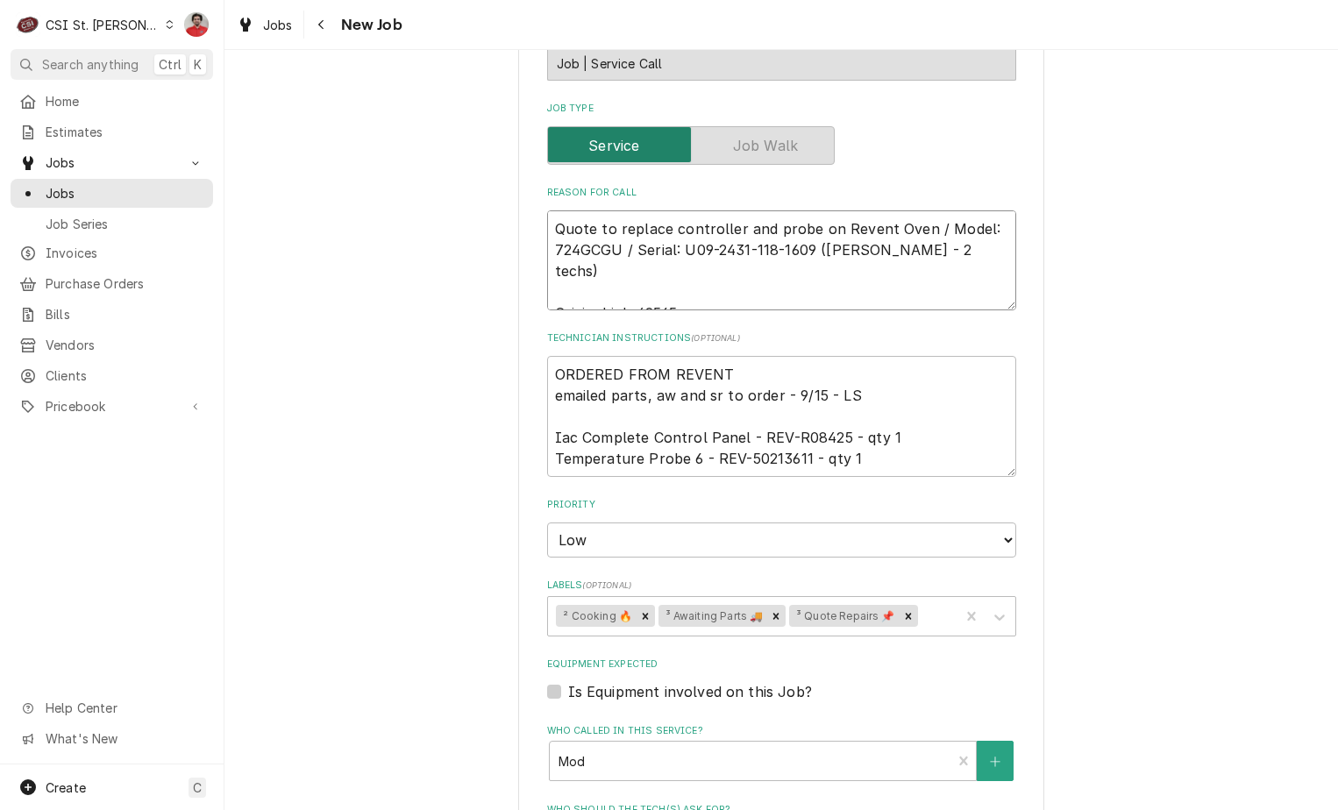
click at [727, 231] on textarea "Quote to replace controller and probe on Revent Oven / Model: 724GCGU / Serial:…" at bounding box center [781, 260] width 469 height 100
type textarea "x"
type textarea "Quote to replace controller and probe on Revent Oven / Model: 724GCGU / Serial:…"
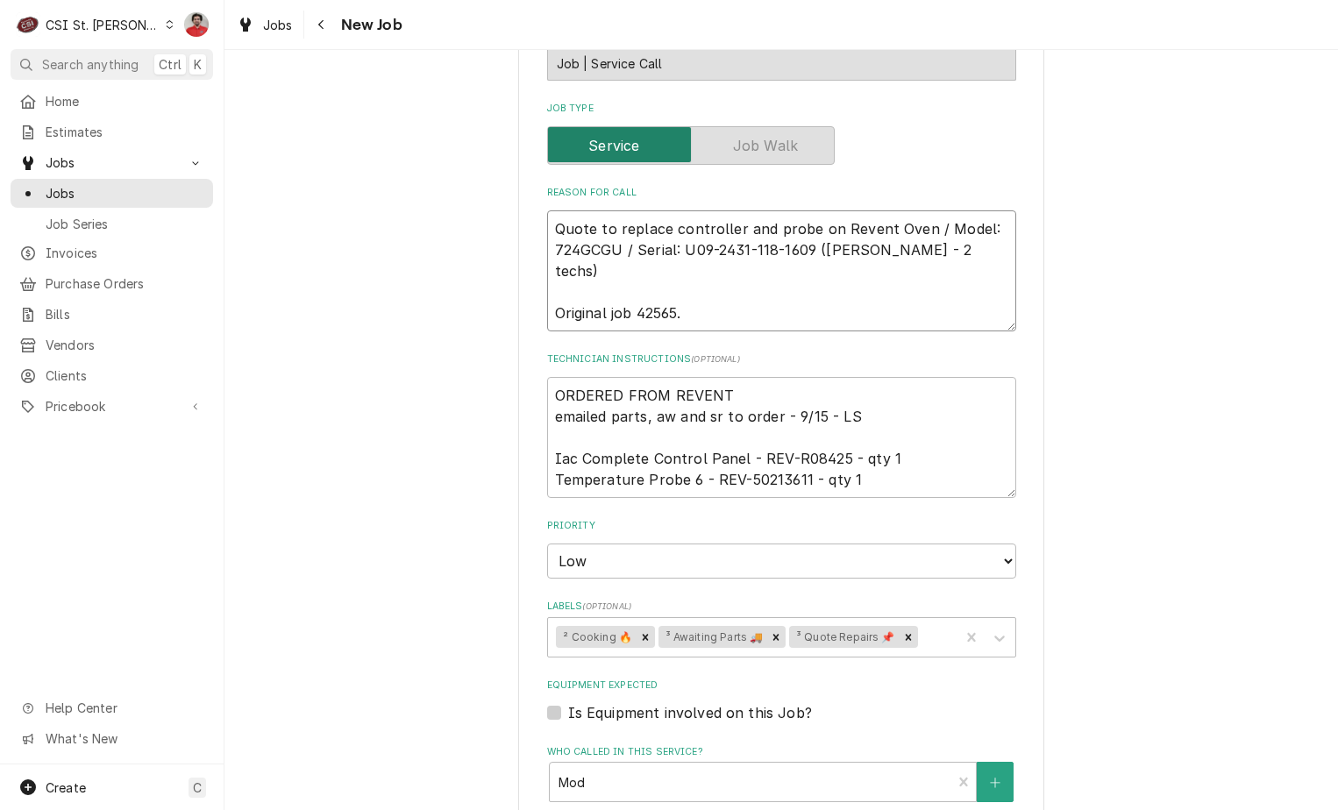
paste textarea "Still waiting for REV-50213611"
type textarea "x"
type textarea "Still waiting for REV-50213611 Quote to replace controller and probe on Revent …"
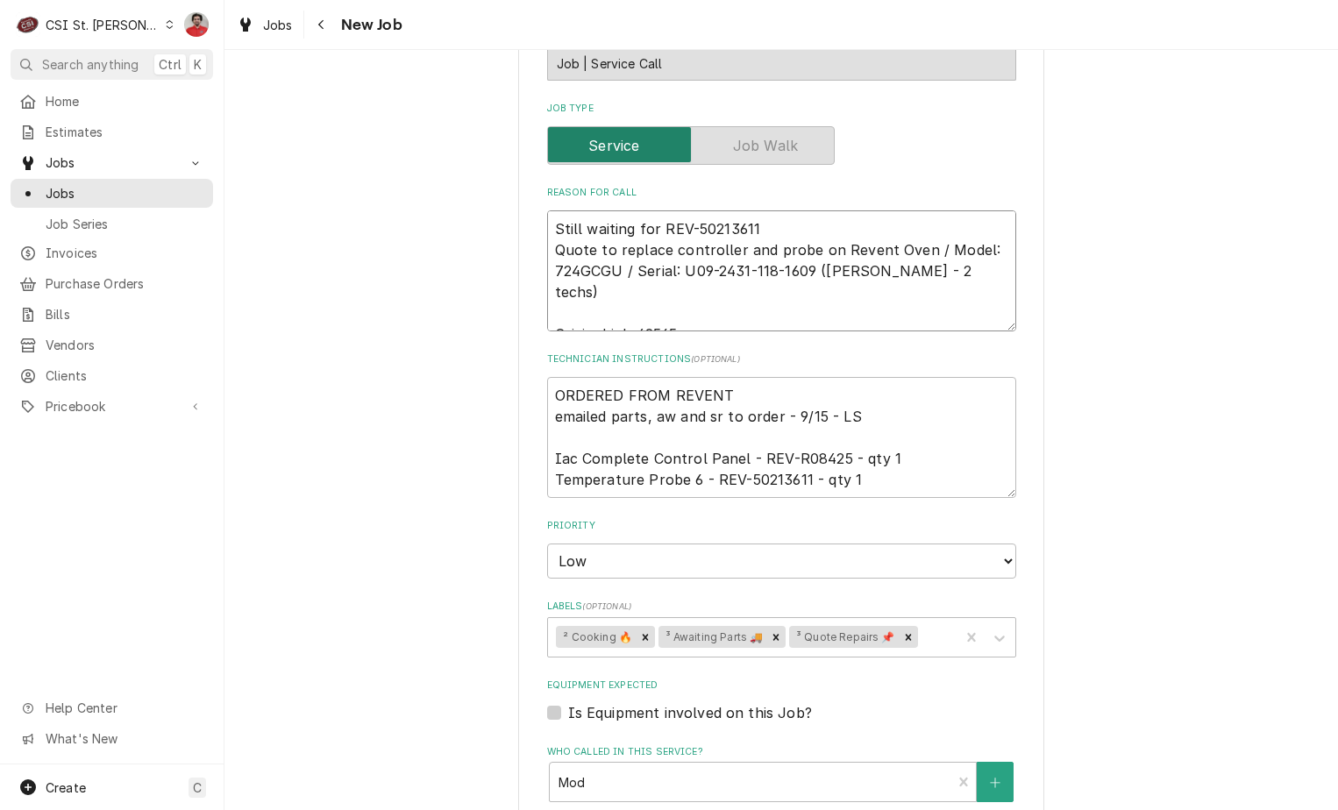
type textarea "x"
type textarea "RStill waiting for REV-50213611 Quote to replace controller and probe on Revent…"
type textarea "x"
type textarea "ReStill waiting for REV-50213611 Quote to replace controller and probe on Reven…"
type textarea "x"
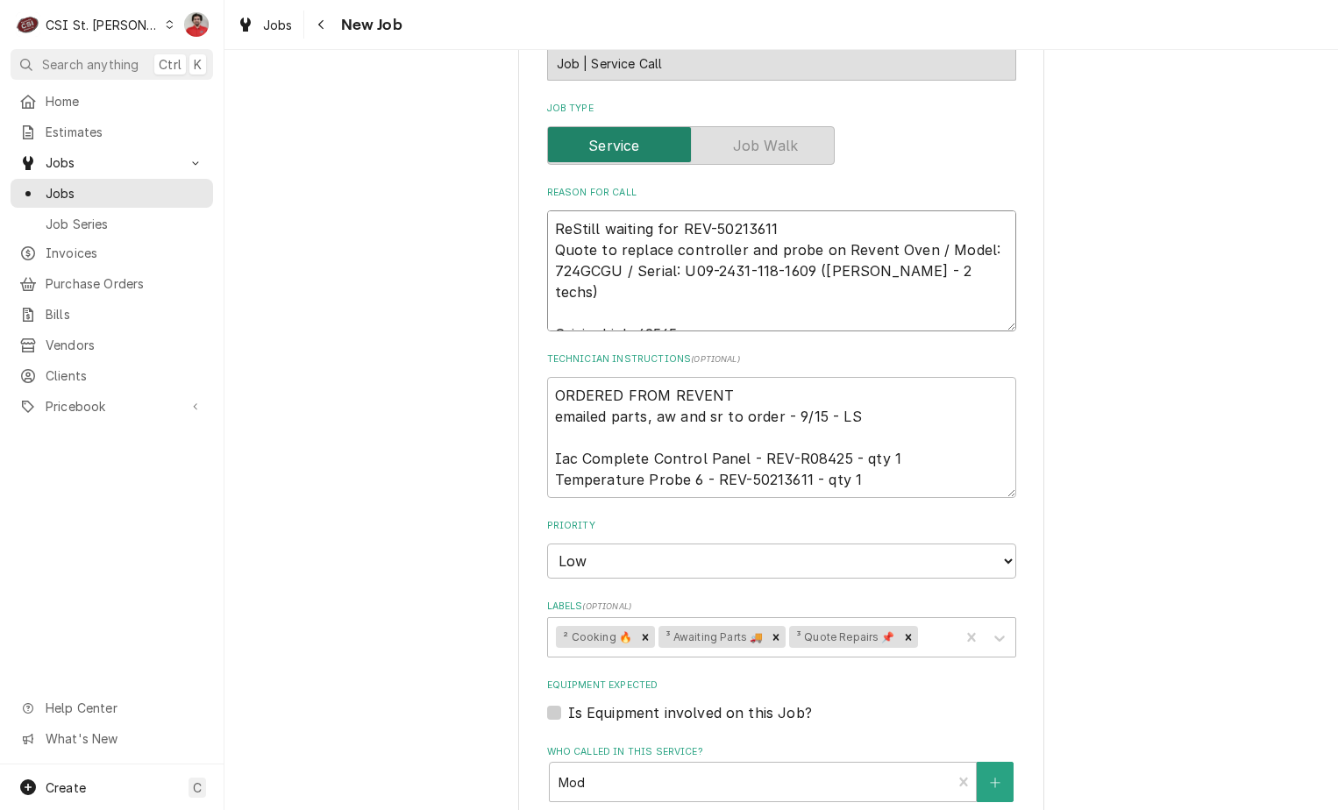
type textarea "RecStill waiting for REV-50213611 Quote to replace controller and probe on Reve…"
type textarea "x"
type textarea "Rec Still waiting for REV-50213611 Quote to replace controller and probe on Rev…"
type textarea "x"
type textarea "Rec RStill waiting for REV-50213611 Quote to replace controller and probe on Re…"
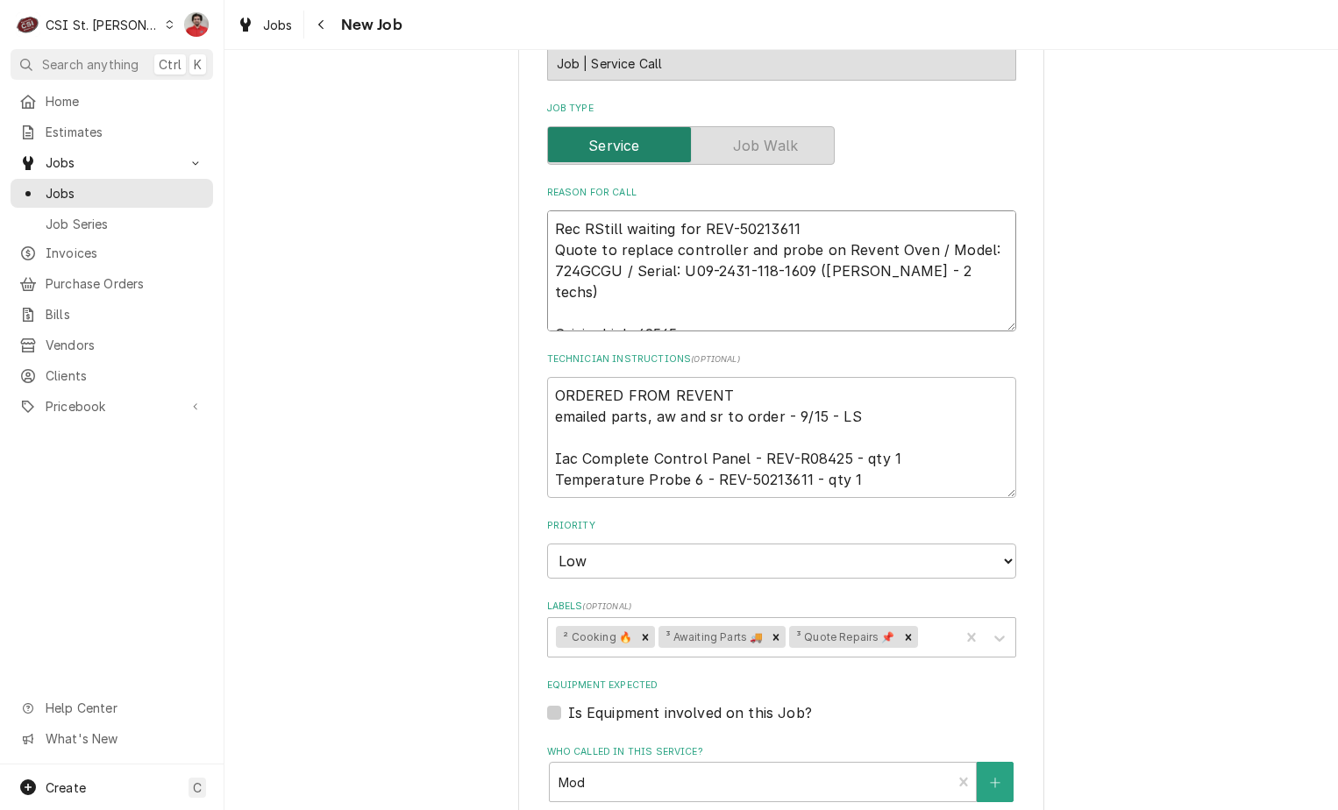
type textarea "x"
type textarea "Rec REStill waiting for REV-50213611 Quote to replace controller and probe on R…"
type textarea "x"
type textarea "Rec REVStill waiting for REV-50213611 Quote to replace controller and probe on …"
type textarea "x"
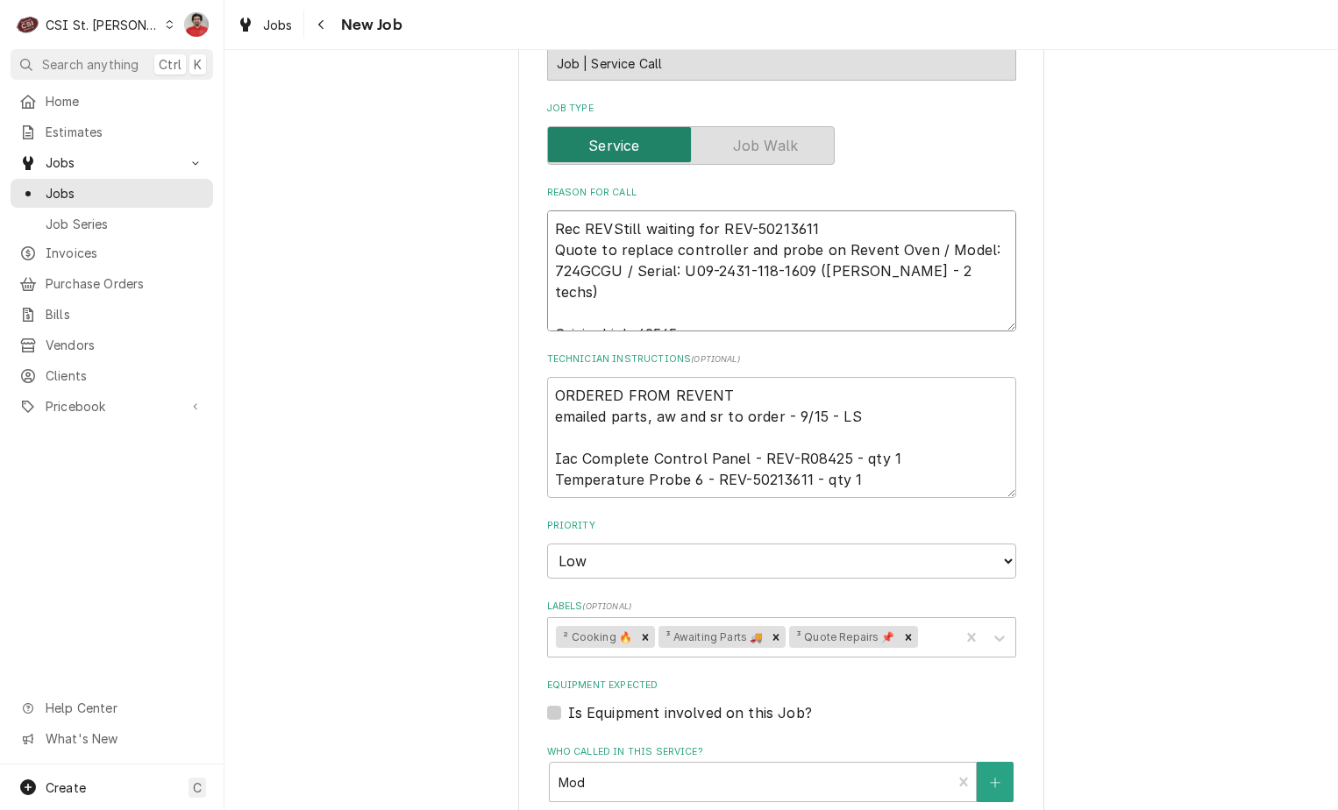
type textarea "Rec REV-Still waiting for REV-50213611 Quote to replace controller and probe on…"
type textarea "x"
type textarea "Rec REV-RStill waiting for REV-50213611 Quote to replace controller and probe o…"
type textarea "x"
type textarea "Rec REV-R0Still waiting for REV-50213611 Quote to replace controller and probe …"
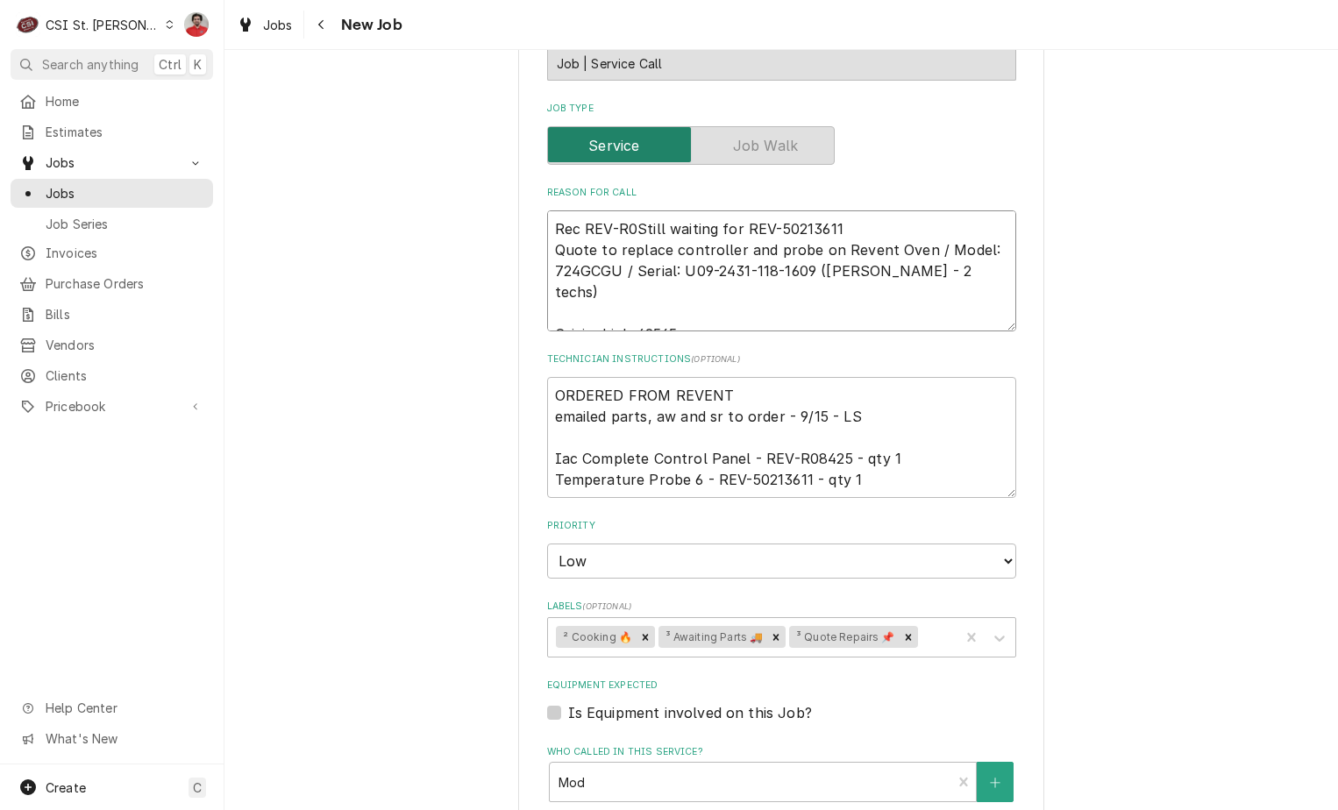
type textarea "x"
type textarea "Rec REV-R08Still waiting for REV-50213611 Quote to replace controller and probe…"
type textarea "x"
type textarea "Rec REV-R084Still waiting for REV-50213611 Quote to replace controller and prob…"
type textarea "x"
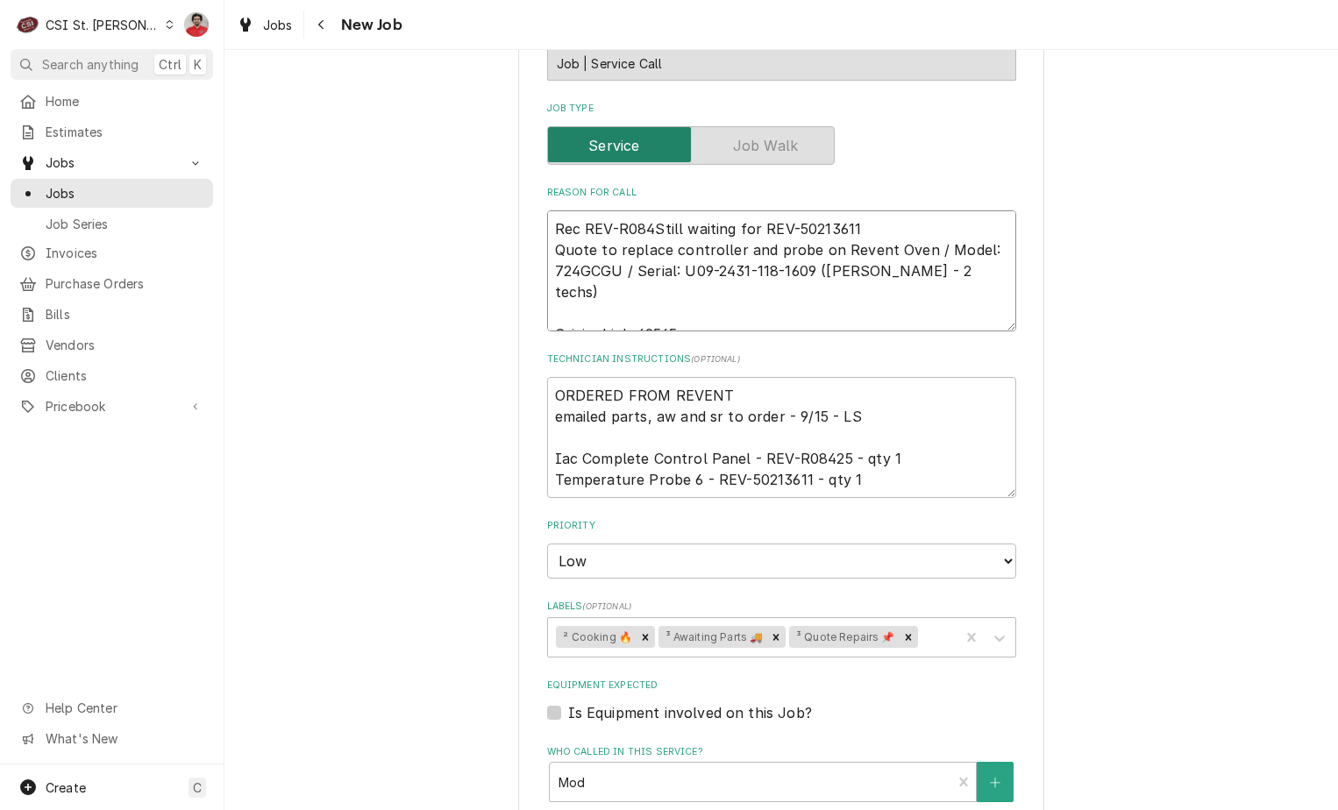
type textarea "Rec REV-R0842Still waiting for REV-50213611 Quote to replace controller and pro…"
type textarea "x"
type textarea "Rec REV-R08425Still waiting for REV-50213611 Quote to replace controller and pr…"
type textarea "x"
type textarea "Rec REV-R08425 Still waiting for REV-50213611 Quote to replace controller and p…"
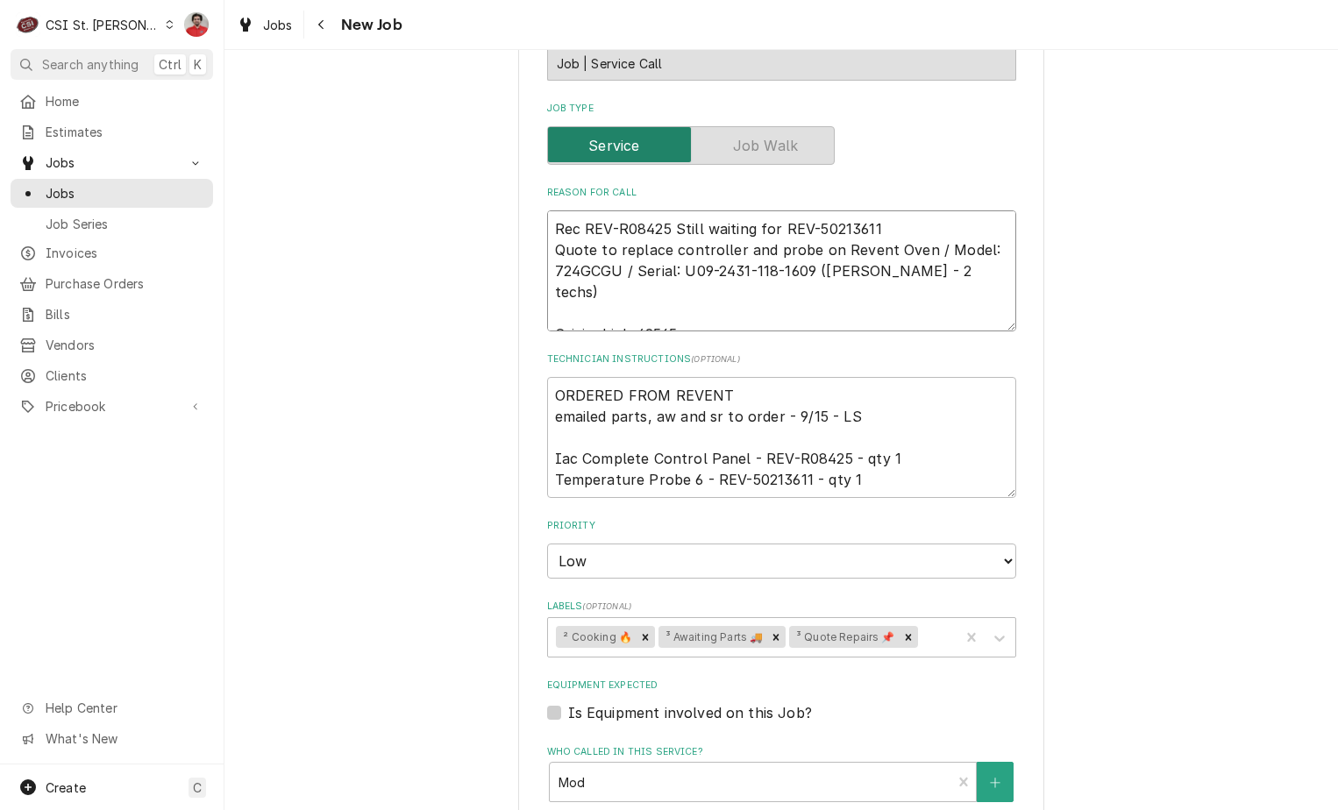
type textarea "x"
type textarea "Rec REV-R08425 tStill waiting for REV-50213611 Quote to replace controller and …"
type textarea "x"
type textarea "Rec REV-R08425 to Still waiting for REV-50213611 Quote to replace controller an…"
type textarea "x"
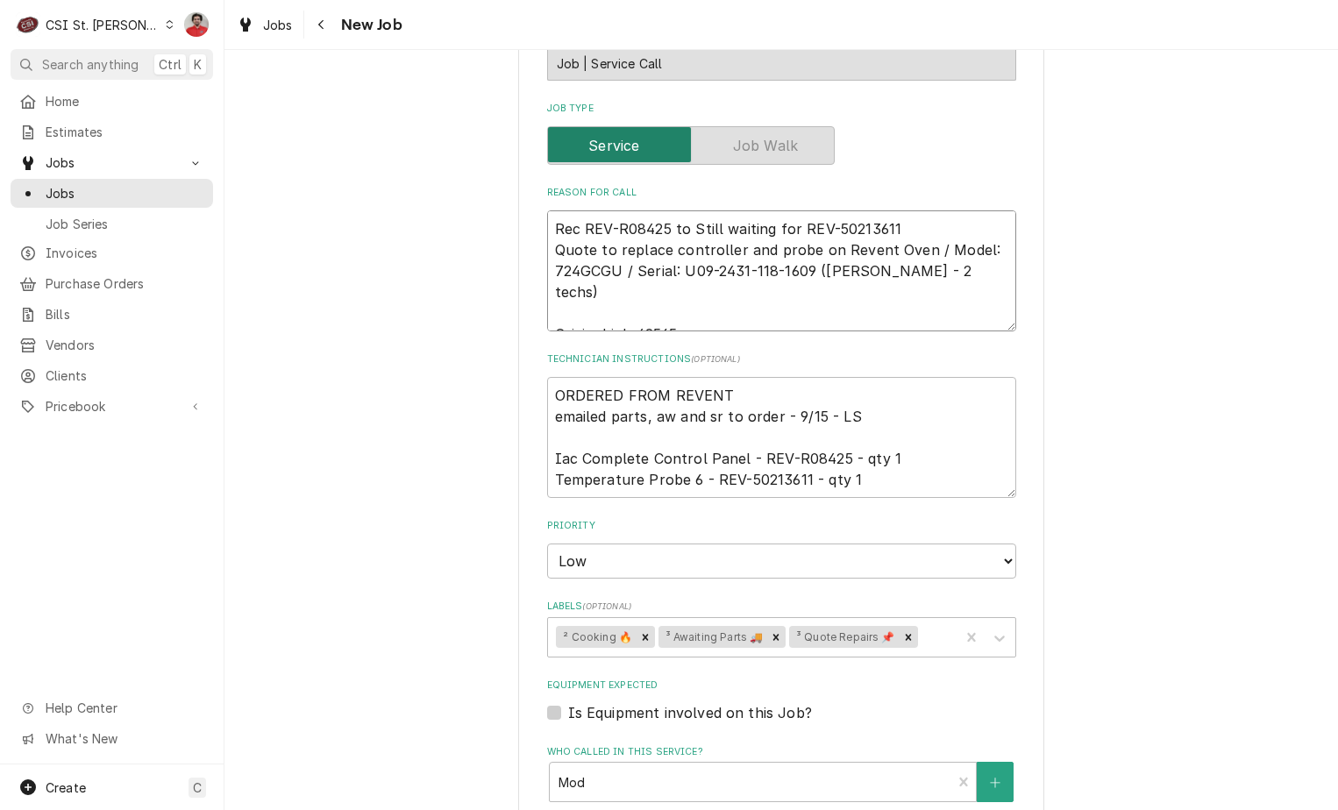
type textarea "Rec REV-R08425 to CStill waiting for REV-50213611 Quote to replace controller a…"
type textarea "x"
type textarea "Rec REV-R08425 to ChStill waiting for REV-50213611 Quote to replace controller …"
type textarea "x"
type textarea "Rec REV-R08425 to ChuStill waiting for REV-50213611 Quote to replace controller…"
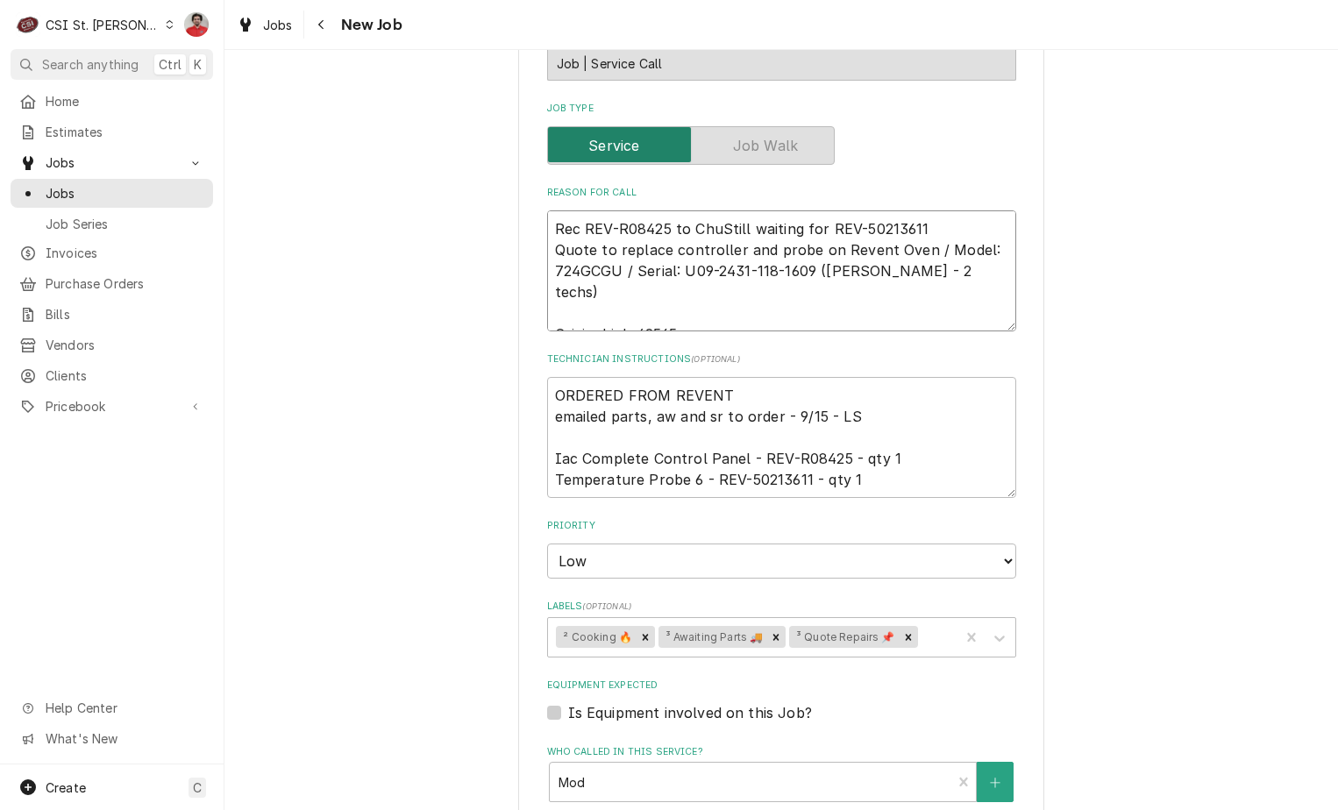
type textarea "x"
type textarea "Rec REV-R08425 to ChucStill waiting for REV-50213611 Quote to replace controlle…"
type textarea "x"
type textarea "Rec REV-R08425 to ChuckStill waiting for REV-50213611 Quote to replace controll…"
type textarea "x"
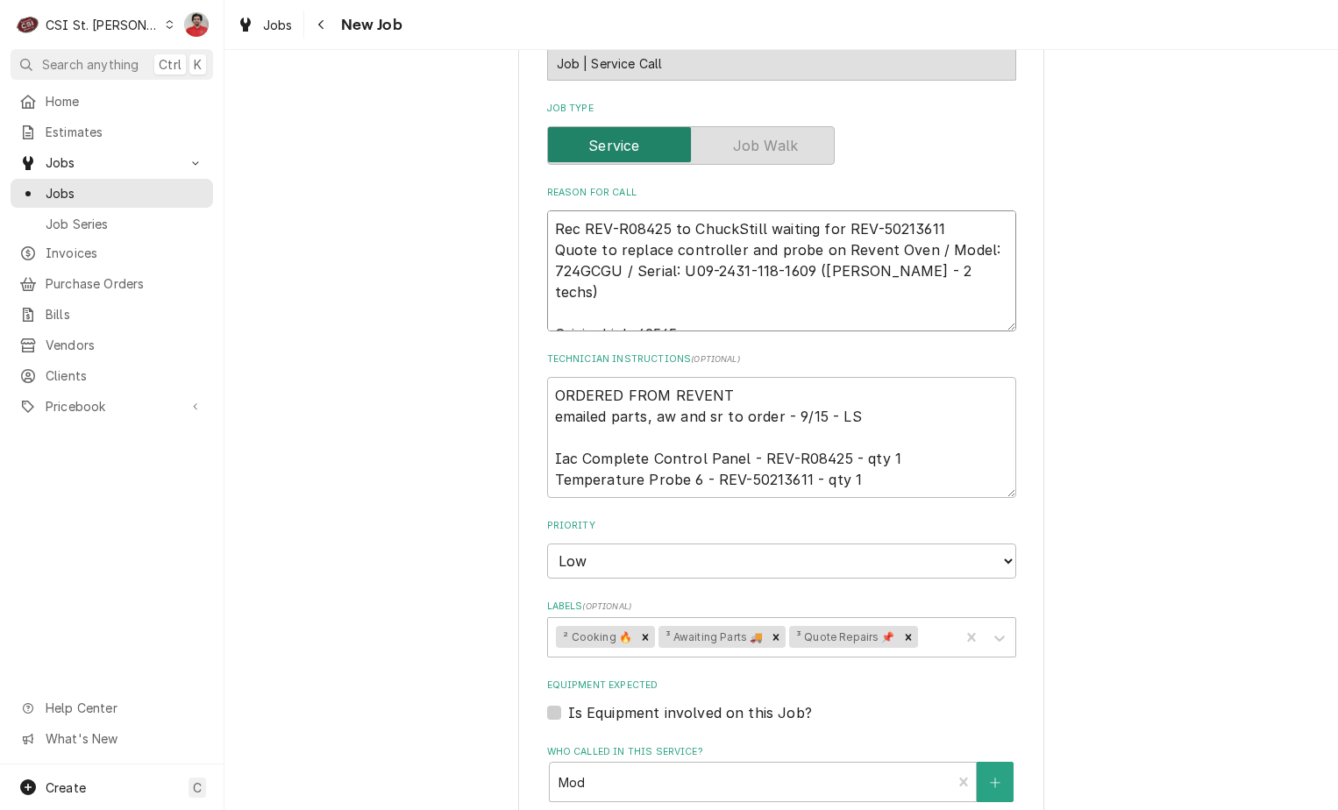
type textarea "Rec REV-R08425 to Chuck'Still waiting for REV-50213611 Quote to replace control…"
type textarea "x"
type textarea "Rec REV-R08425 to Chuck'sStill waiting for REV-50213611 Quote to replace contro…"
type textarea "x"
type textarea "Rec REV-R08425 to Chuck's Still waiting for REV-50213611 Quote to replace contr…"
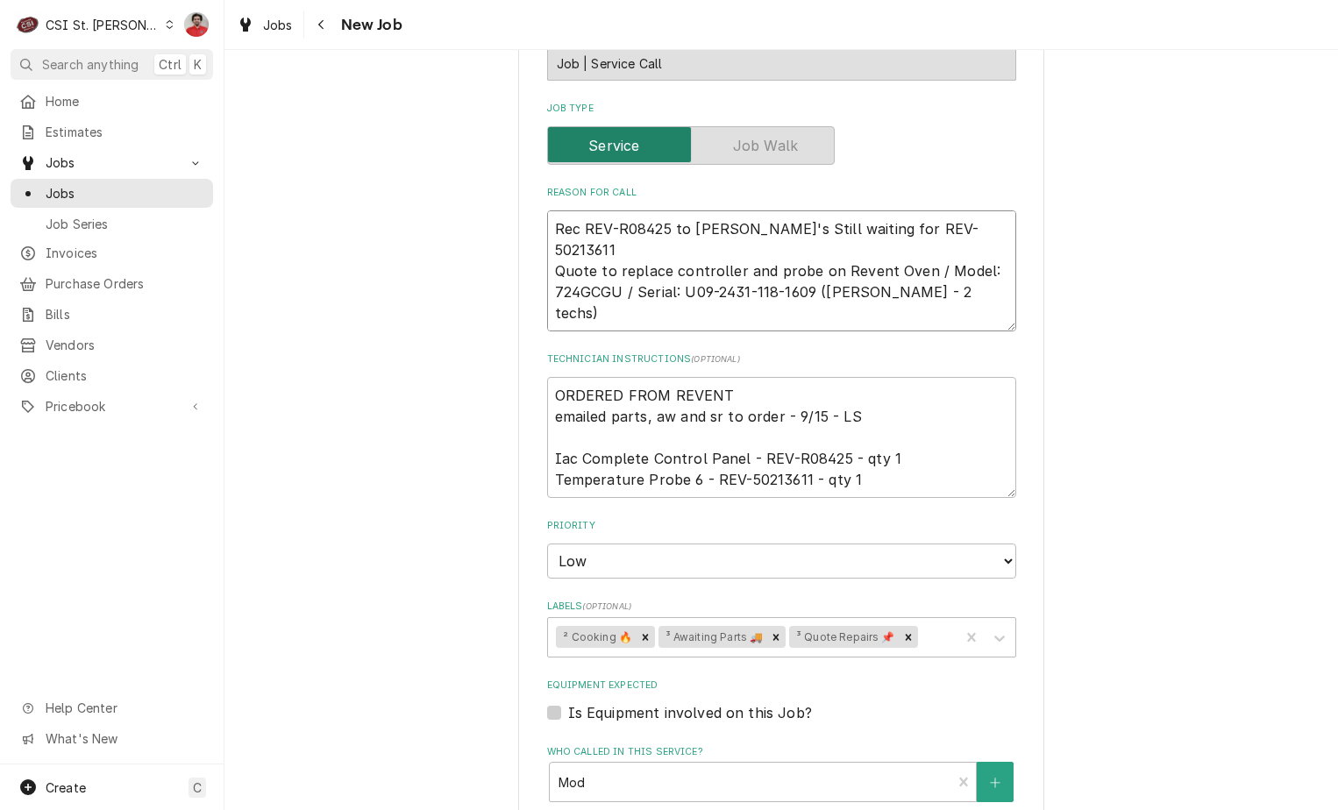
type textarea "x"
type textarea "Rec REV-R08425 to Chuck's shStill waiting for REV-50213611 Quote to replace con…"
type textarea "x"
type textarea "Rec REV-R08425 to Chuck's sheStill waiting for REV-50213611 Quote to replace co…"
type textarea "x"
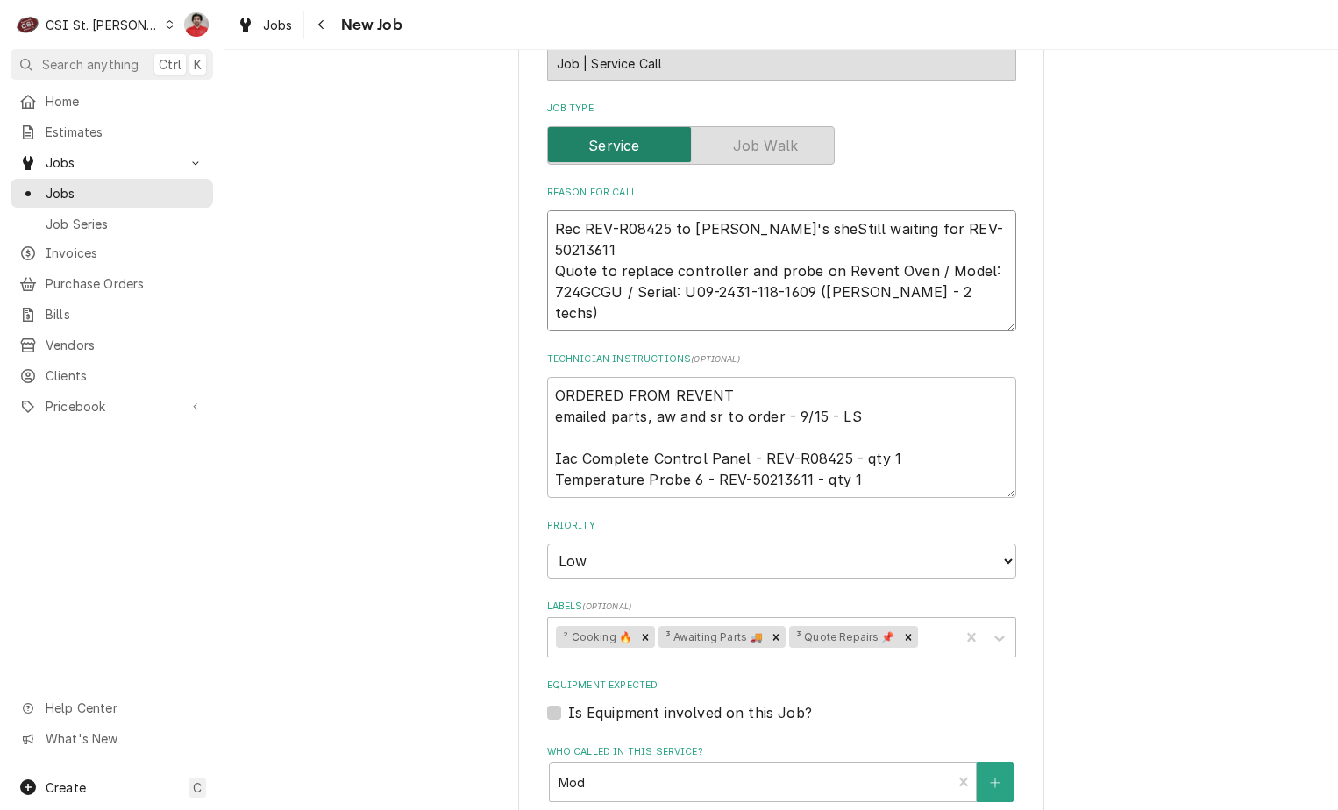
type textarea "Rec REV-R08425 to Chuck's shelStill waiting for REV-50213611 Quote to replace c…"
type textarea "x"
type textarea "Rec REV-R08425 to Chuck's shelfStill waiting for REV-50213611 Quote to replace …"
type textarea "x"
type textarea "Rec REV-R08425 to Chuck's shelf.Still waiting for REV-50213611 Quote to replace…"
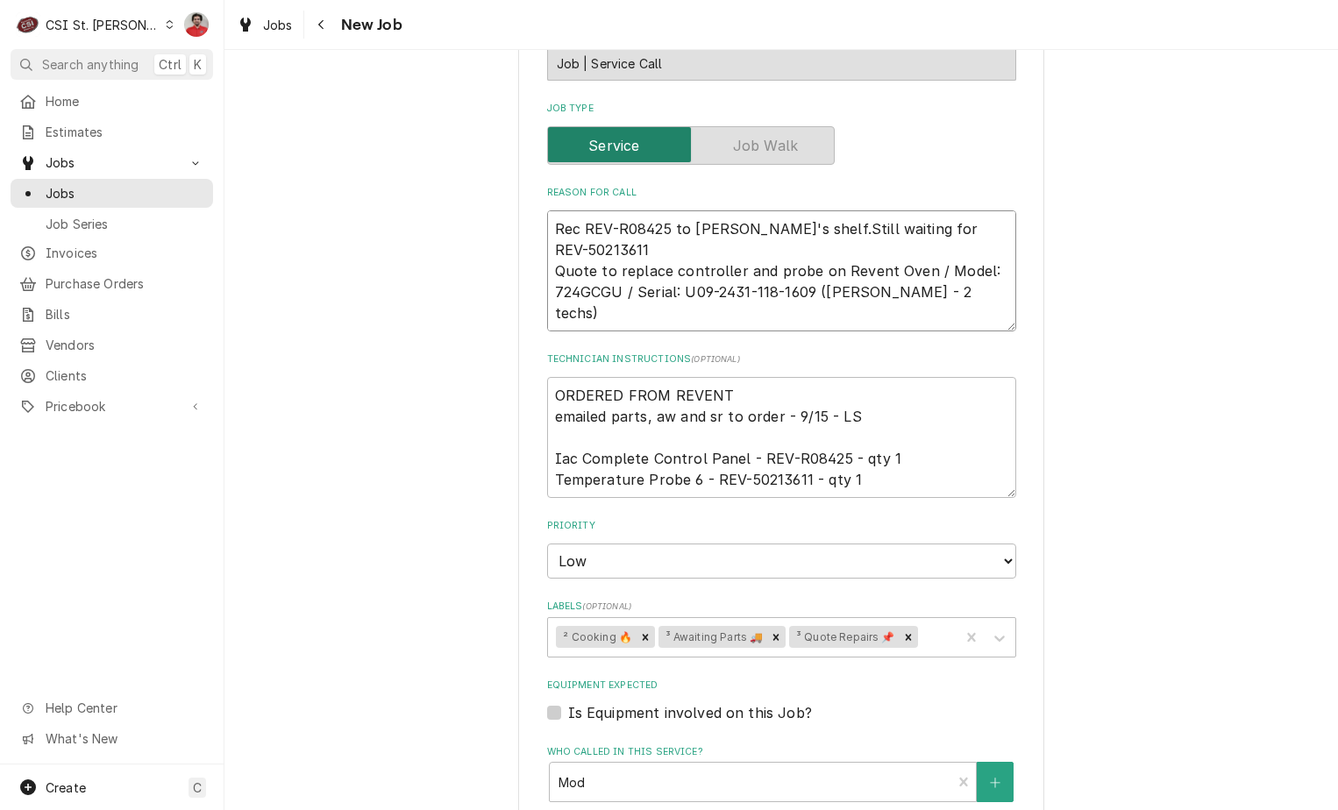
type textarea "x"
type textarea "Rec REV-R08425 to Chuck's shelf. Still waiting for REV-50213611 Quote to replac…"
type textarea "x"
type textarea "Rec REV-R08425 to Chuck's shelf. Still waiting for REV-50213611 Quote to replac…"
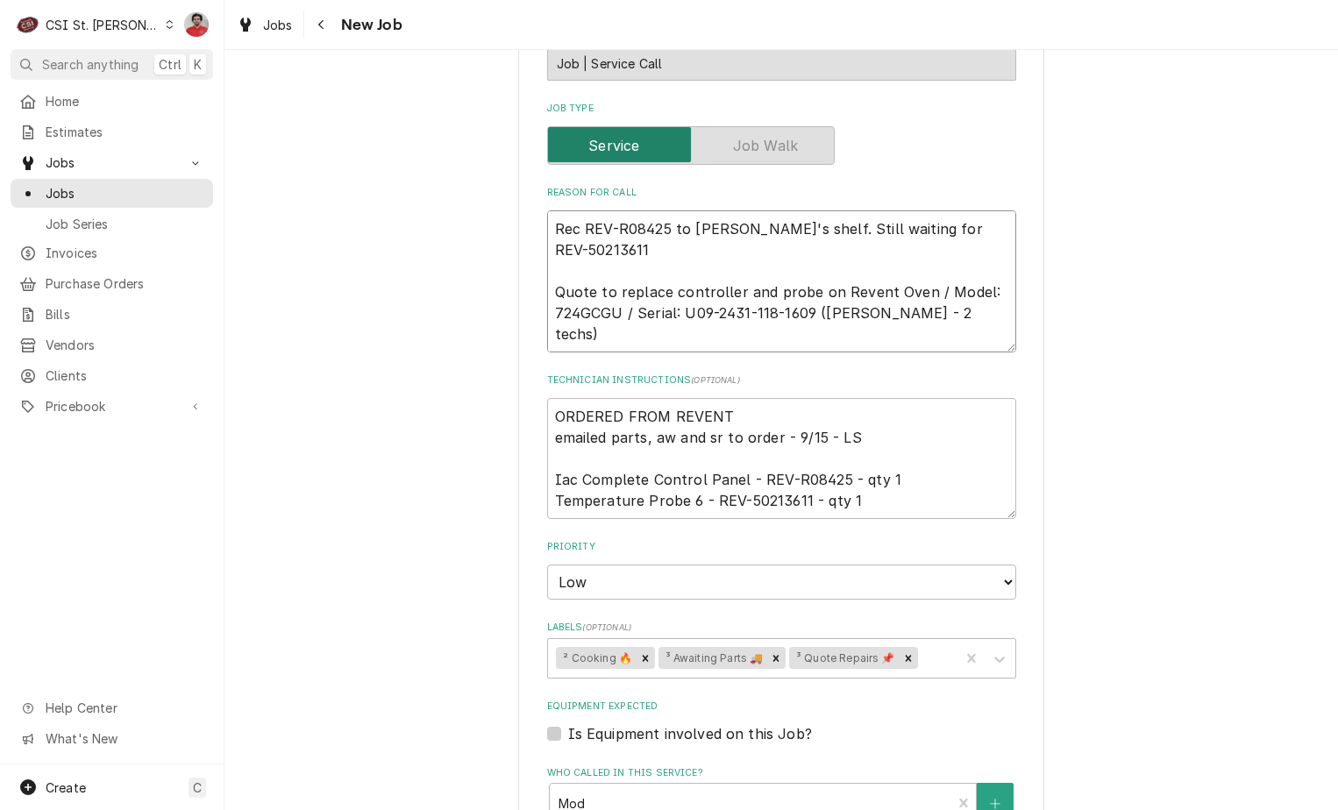
type textarea "x"
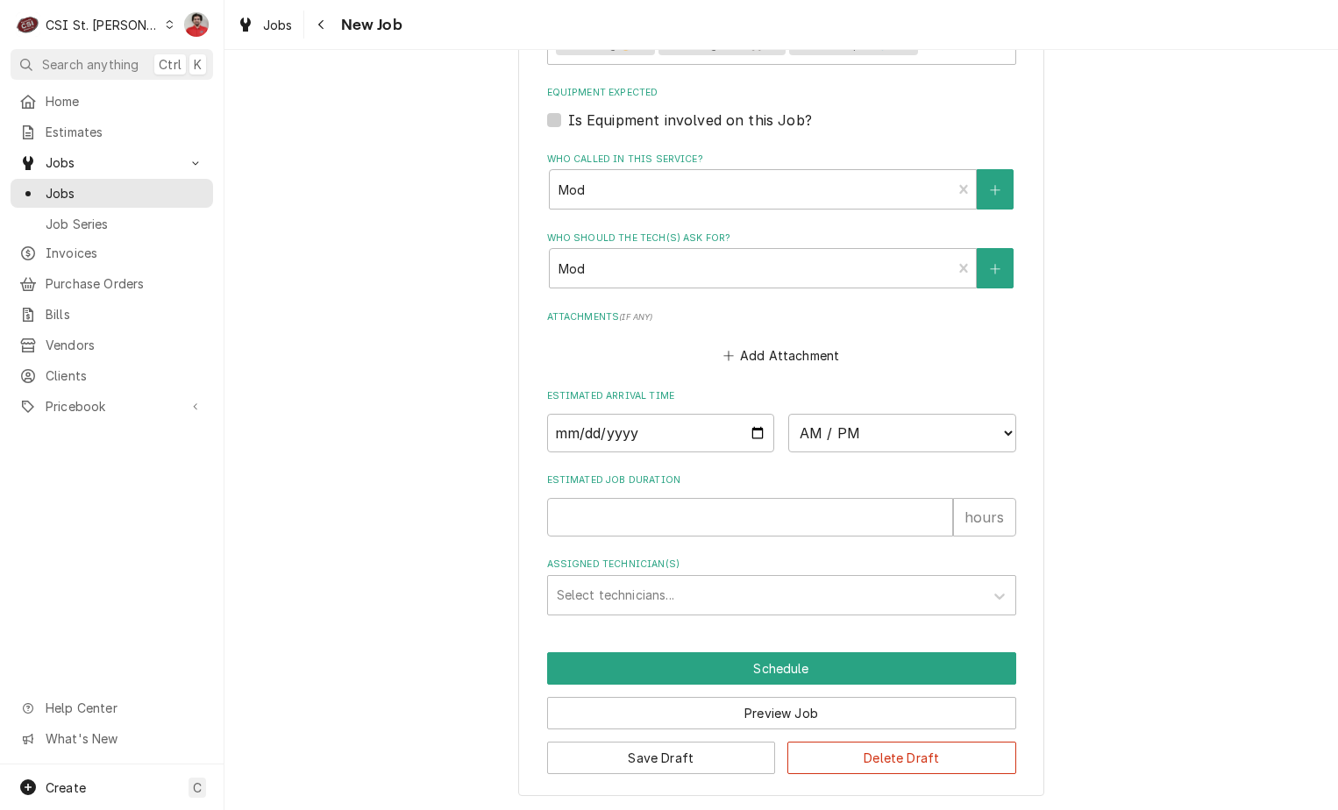
scroll to position [1317, 0]
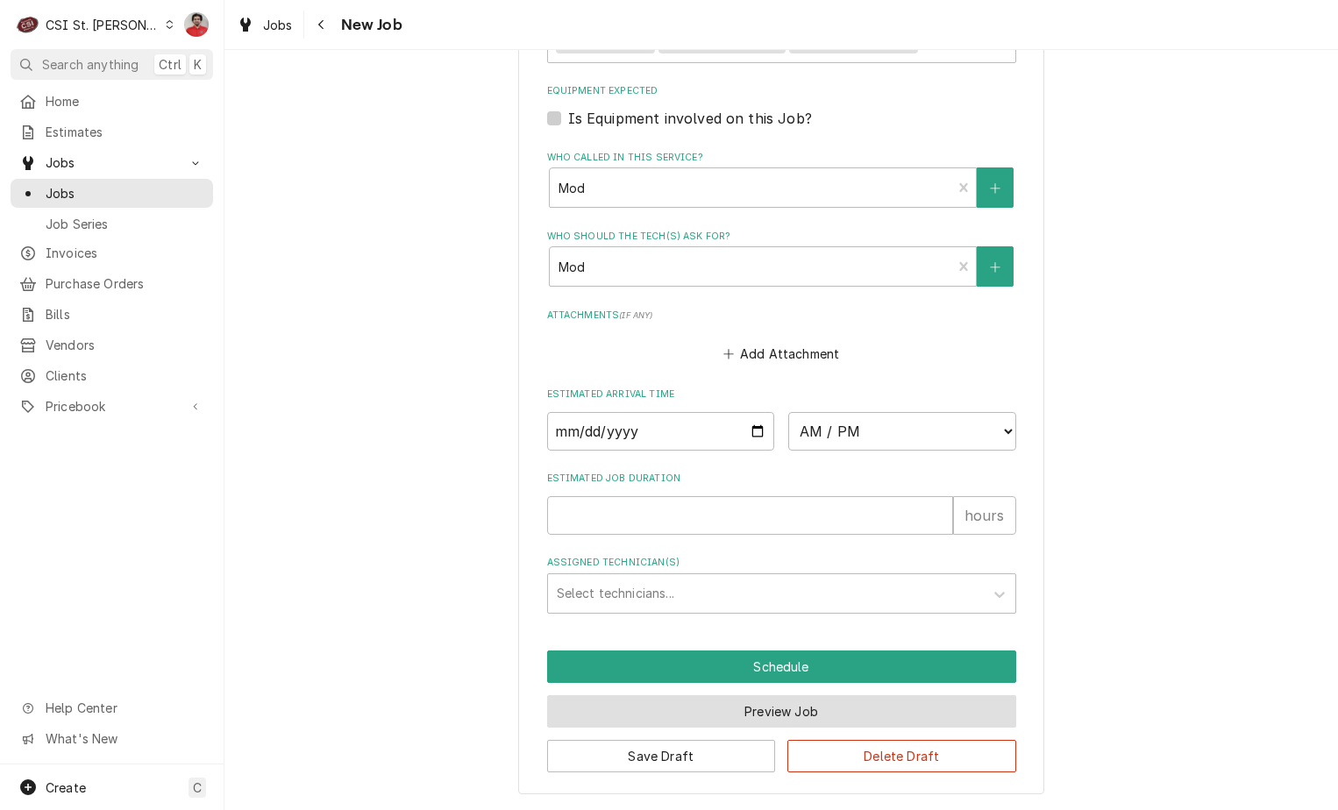
type textarea "Rec REV-R08425 to Chuck's shelf. Still waiting for REV-50213611 Quote to replac…"
click at [735, 704] on button "Preview Job" at bounding box center [781, 711] width 469 height 32
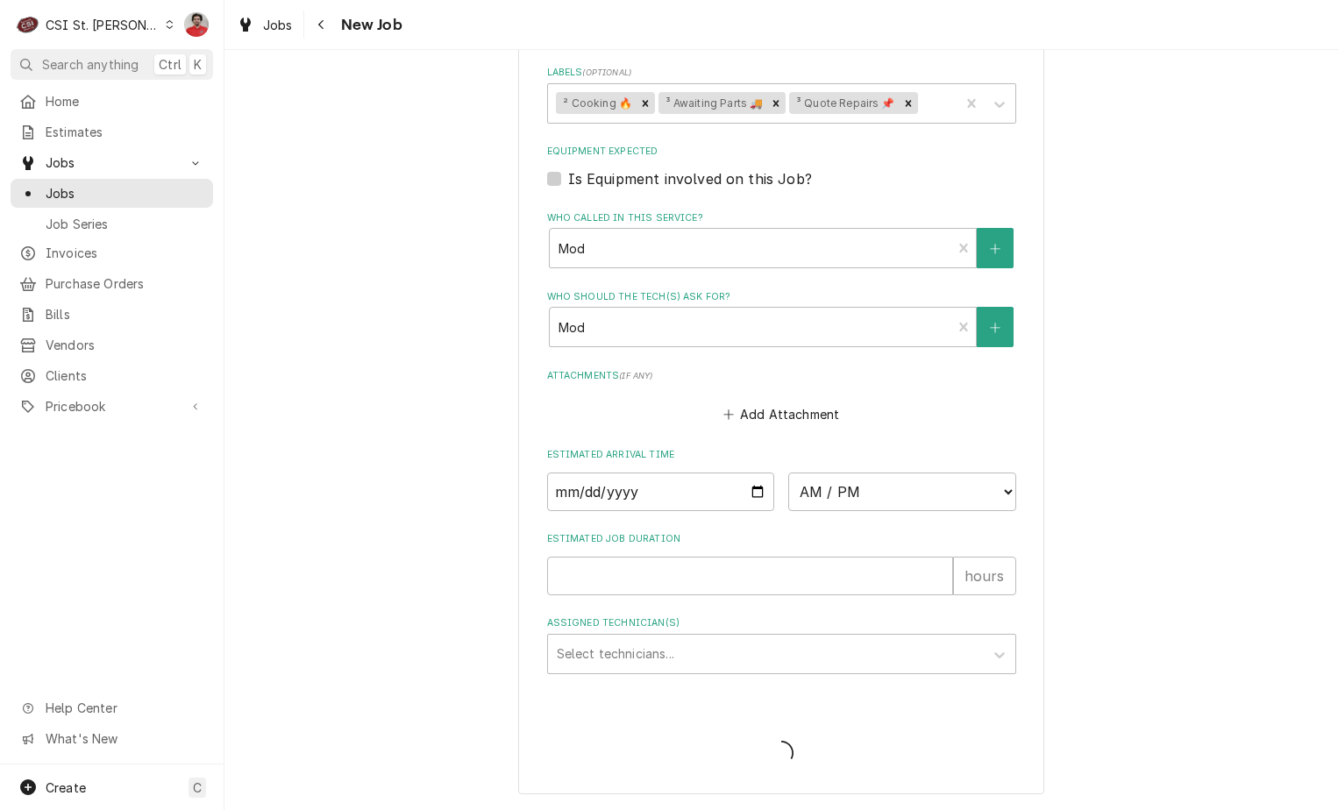
type textarea "x"
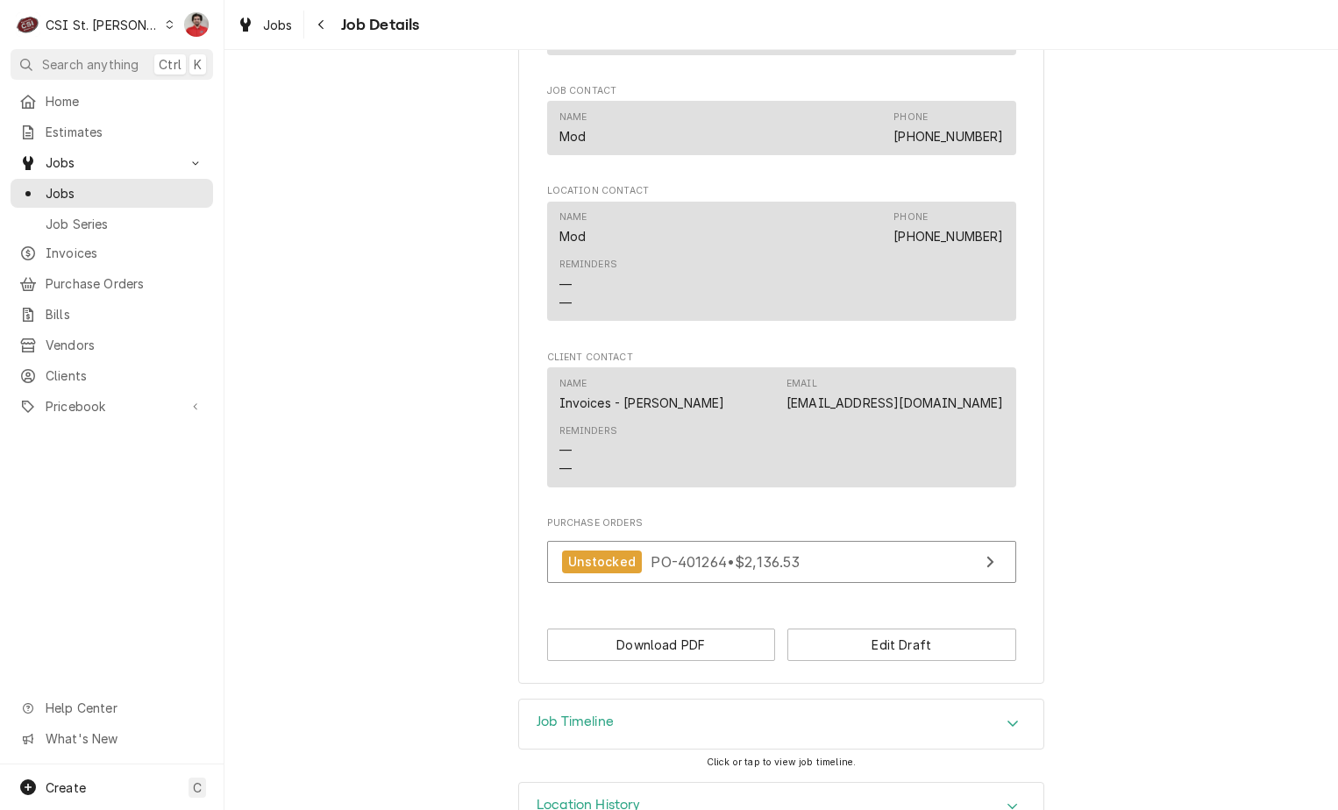
scroll to position [1388, 0]
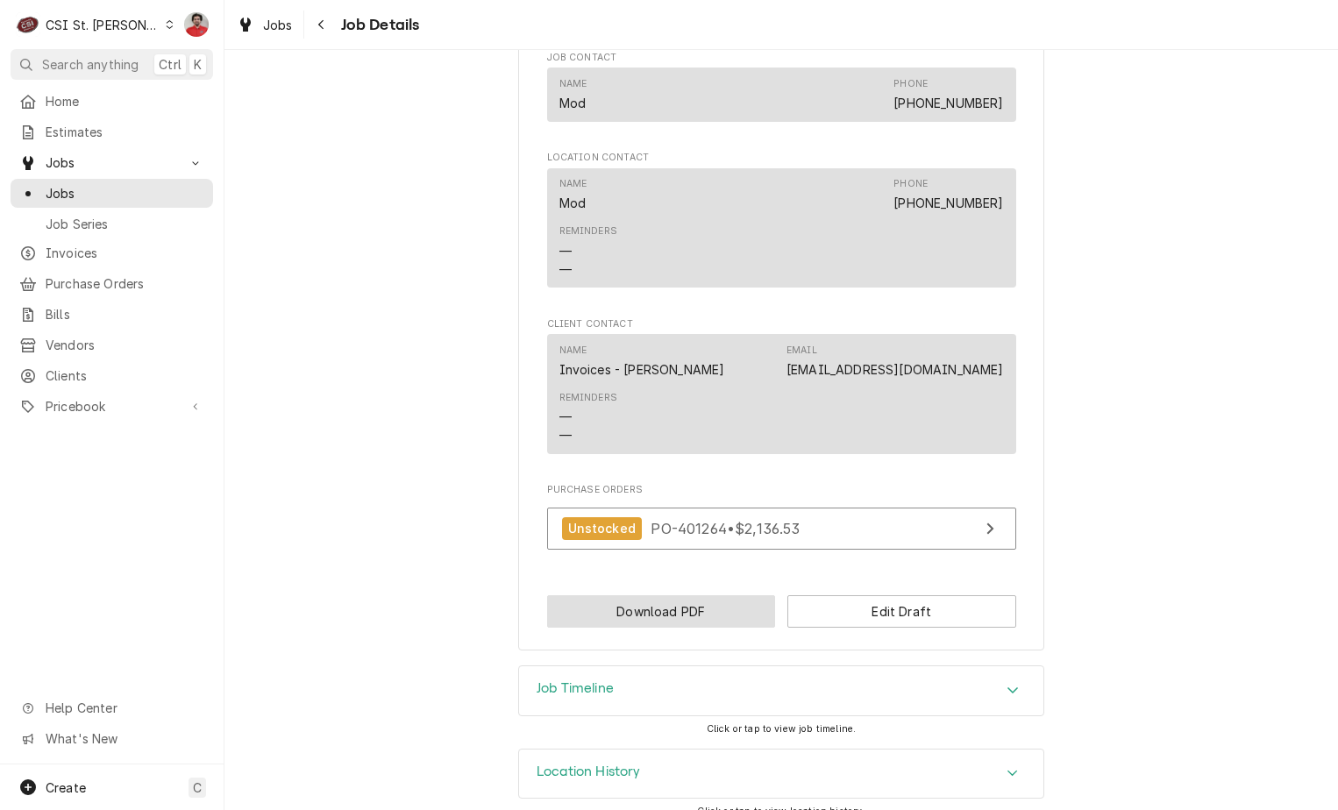
click at [664, 595] on button "Download PDF" at bounding box center [661, 611] width 229 height 32
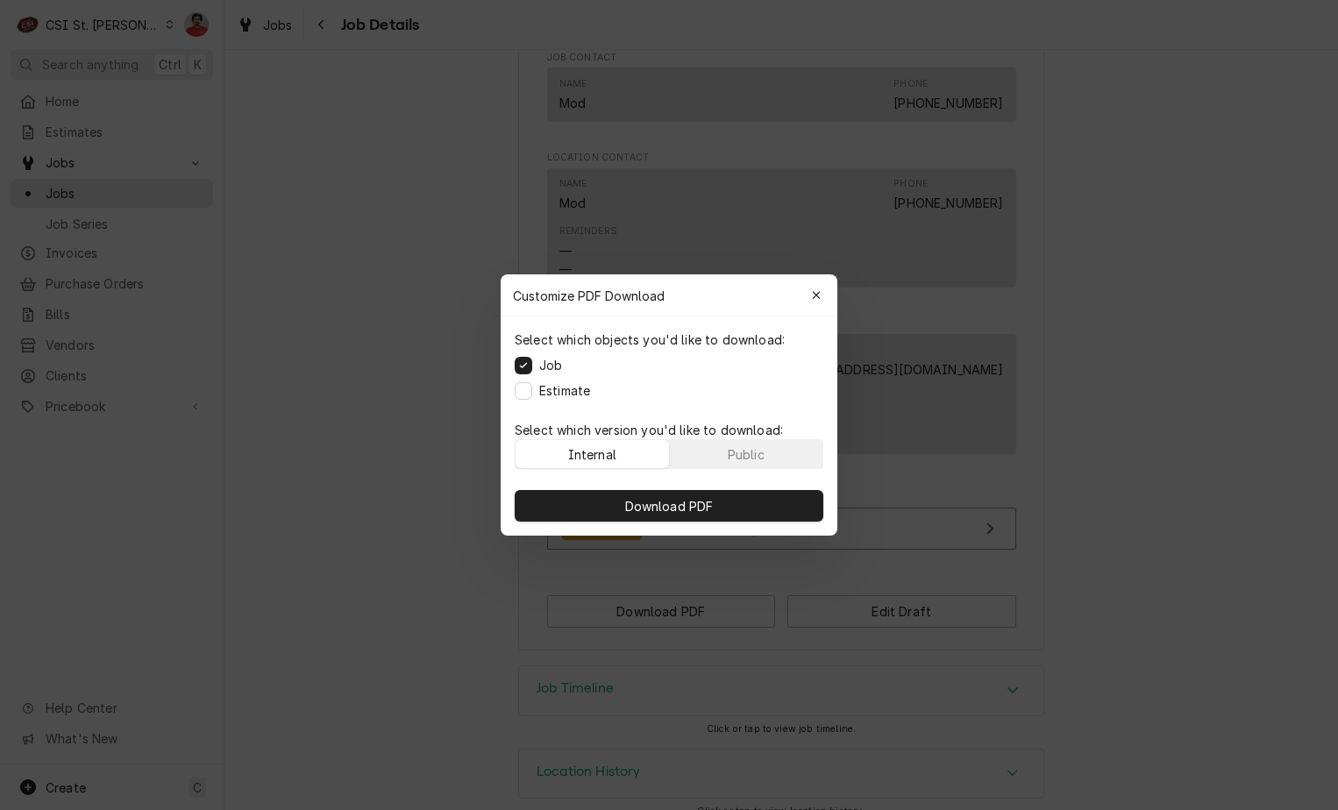
click at [658, 523] on div "Download PDF" at bounding box center [669, 506] width 337 height 60
click at [657, 511] on span "Download PDF" at bounding box center [670, 506] width 96 height 18
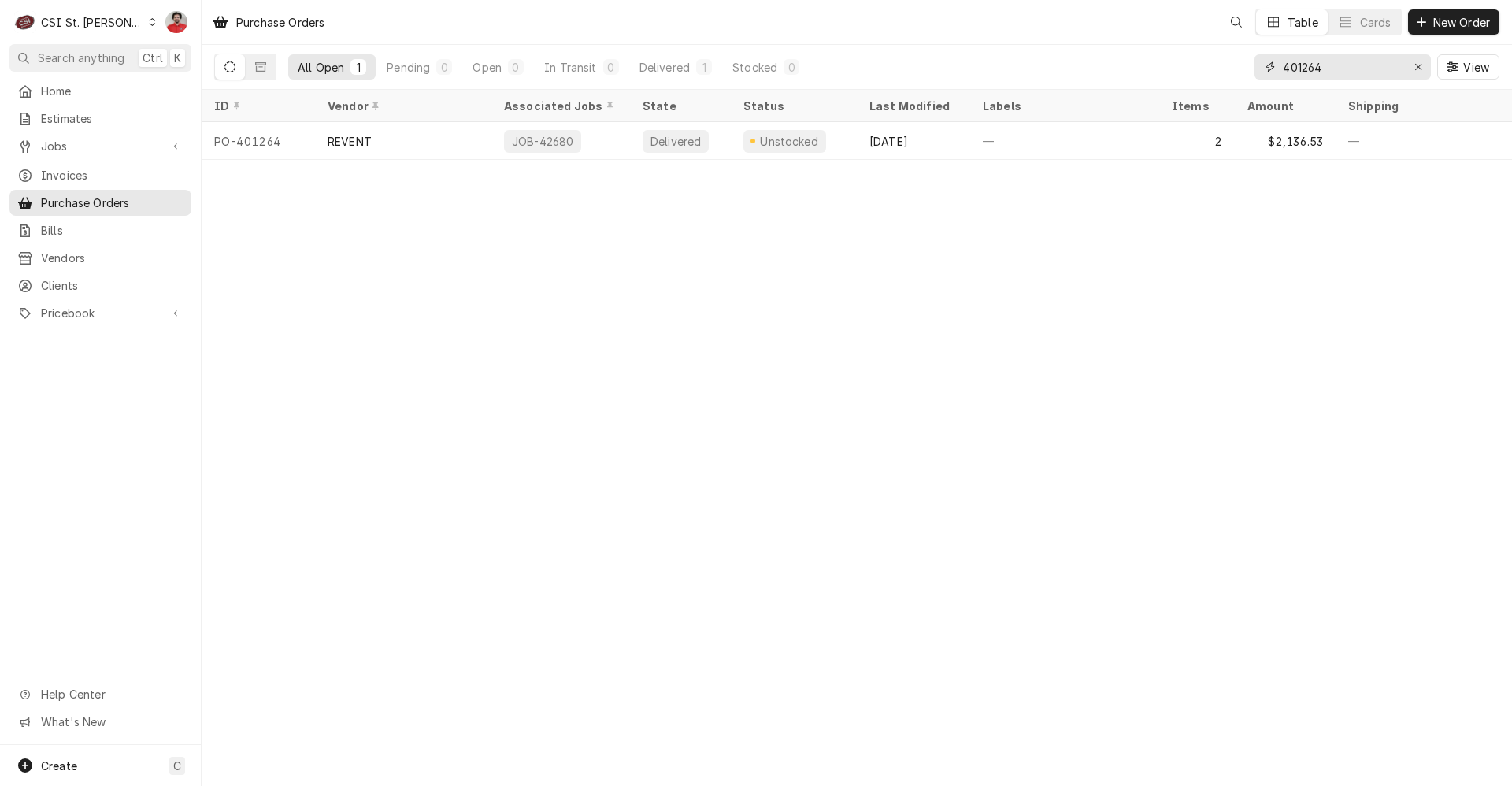
click at [1325, 67] on input "401264" at bounding box center [1341, 66] width 118 height 25
type input "401273"
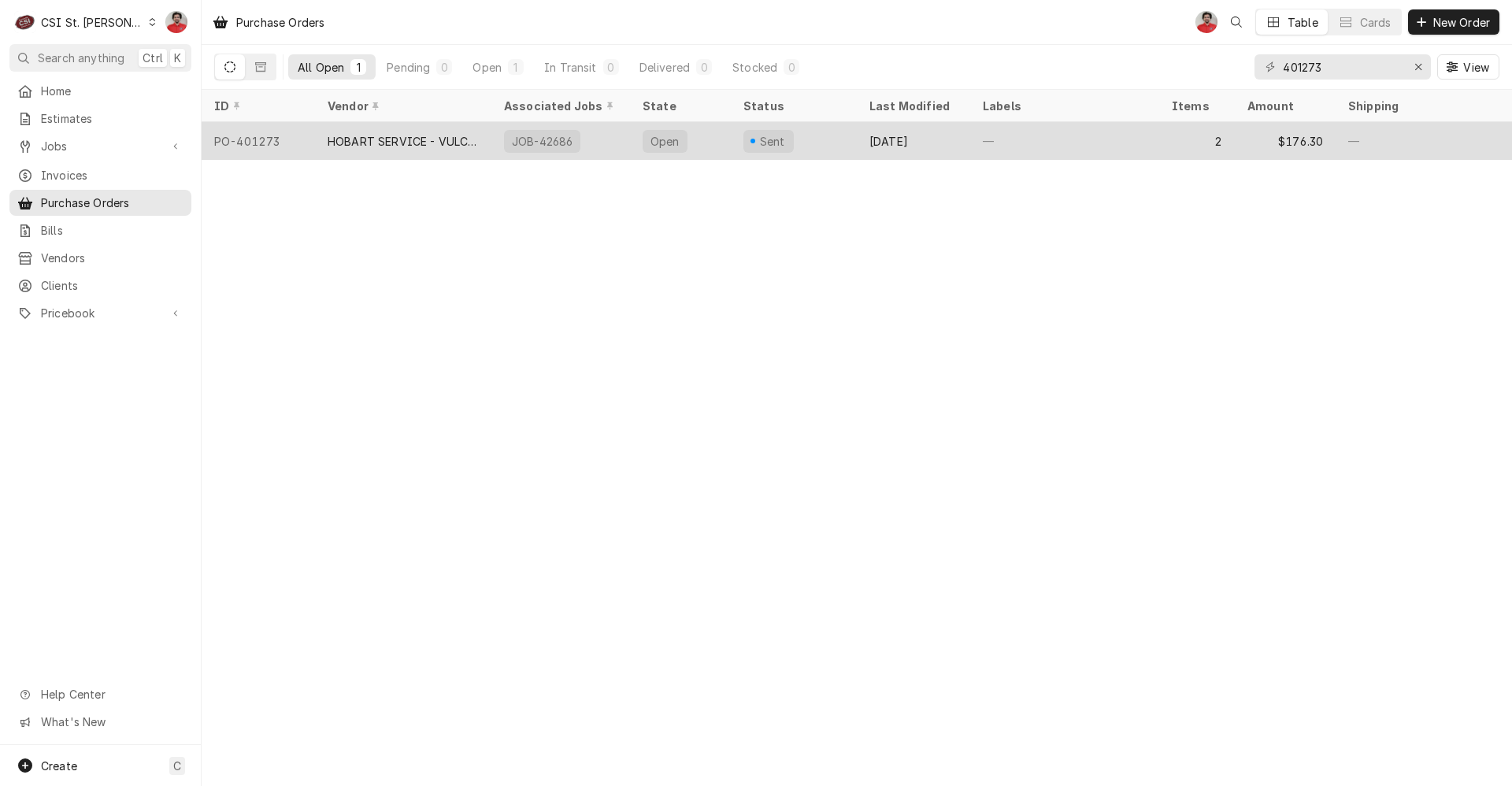
click at [936, 143] on div "Sep 17" at bounding box center [914, 141] width 113 height 38
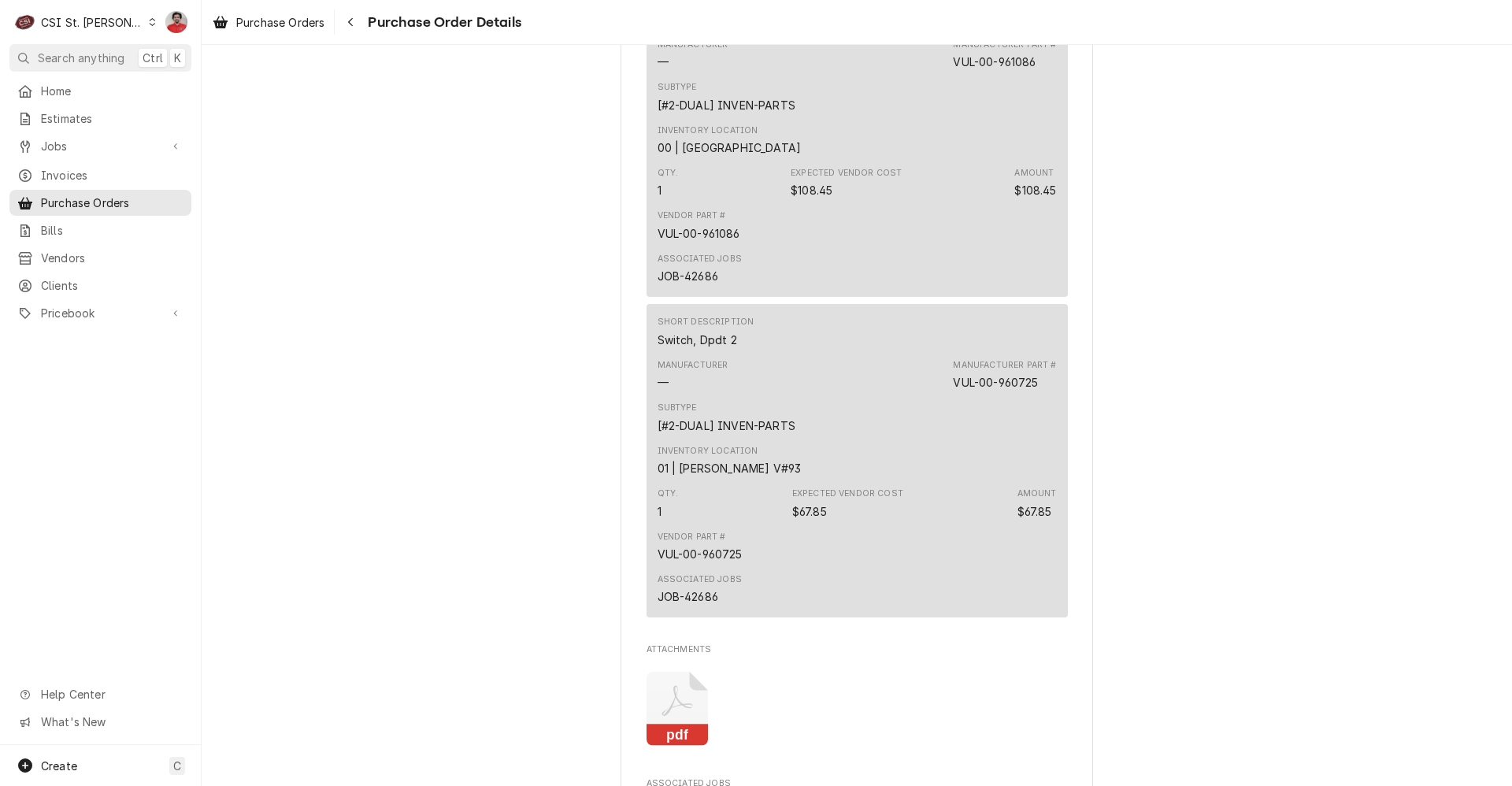
scroll to position [1550, 0]
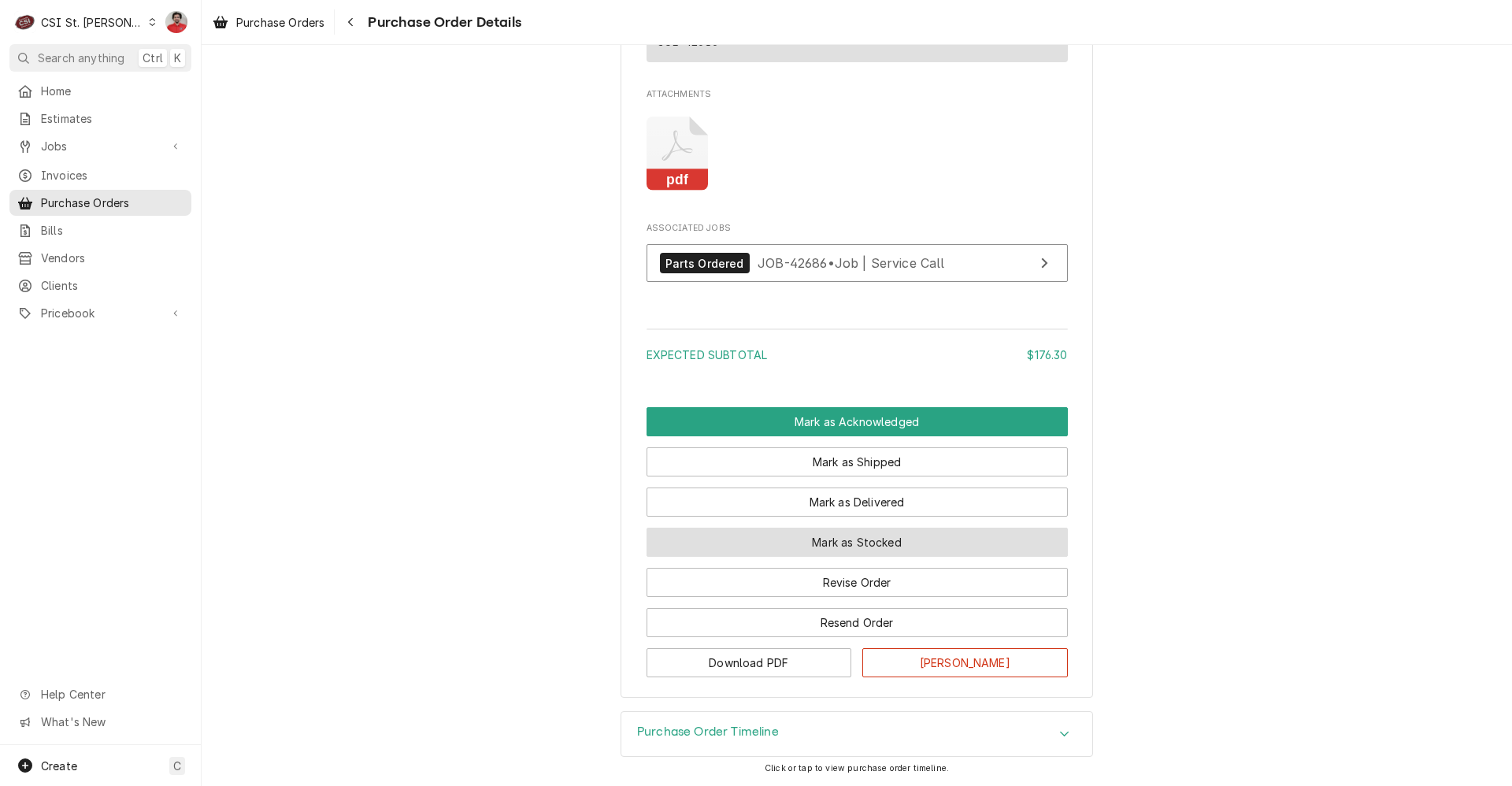
click at [806, 556] on button "Mark as Stocked" at bounding box center [857, 542] width 421 height 29
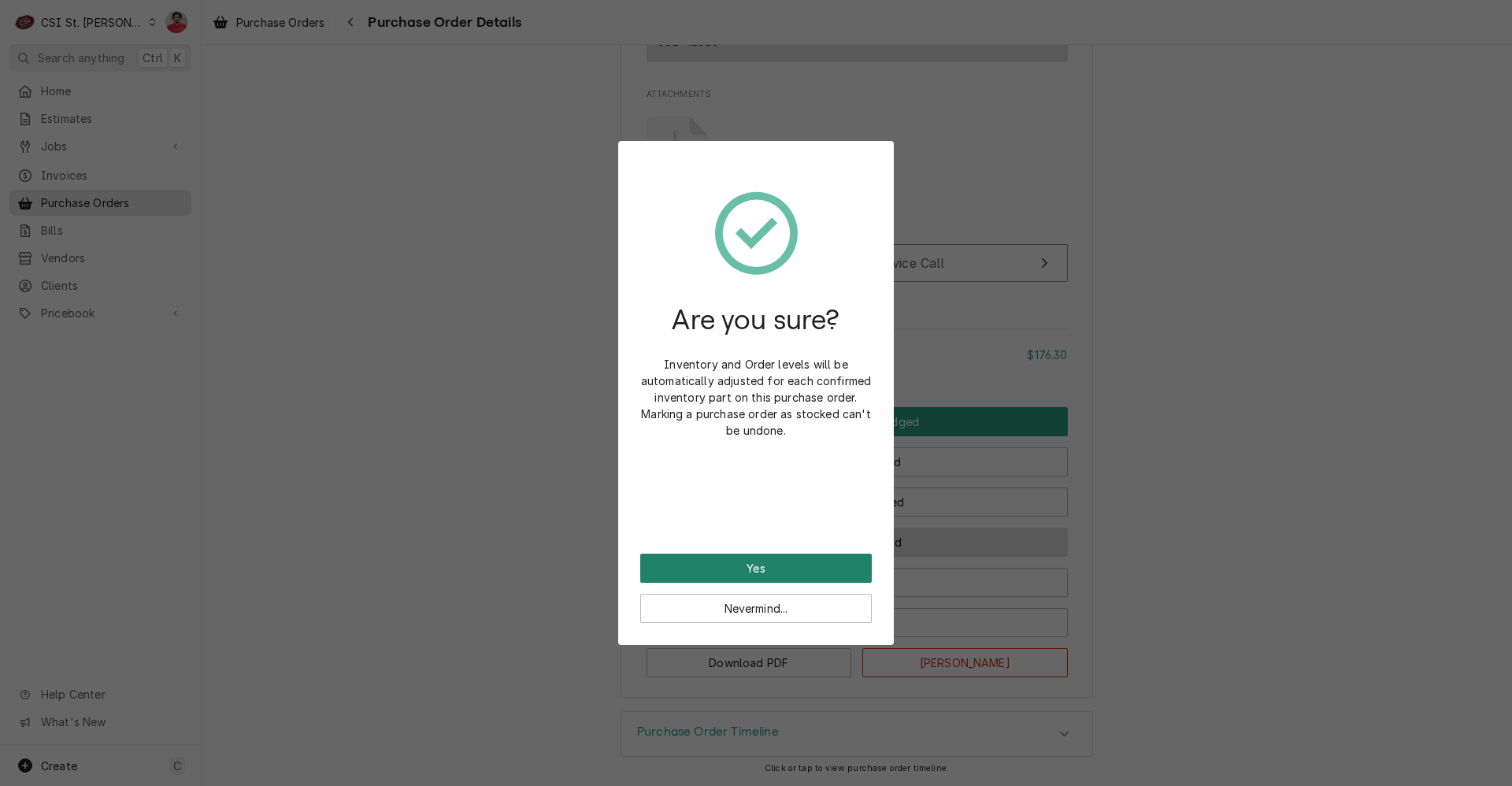
click at [806, 556] on button "Yes" at bounding box center [756, 568] width 232 height 29
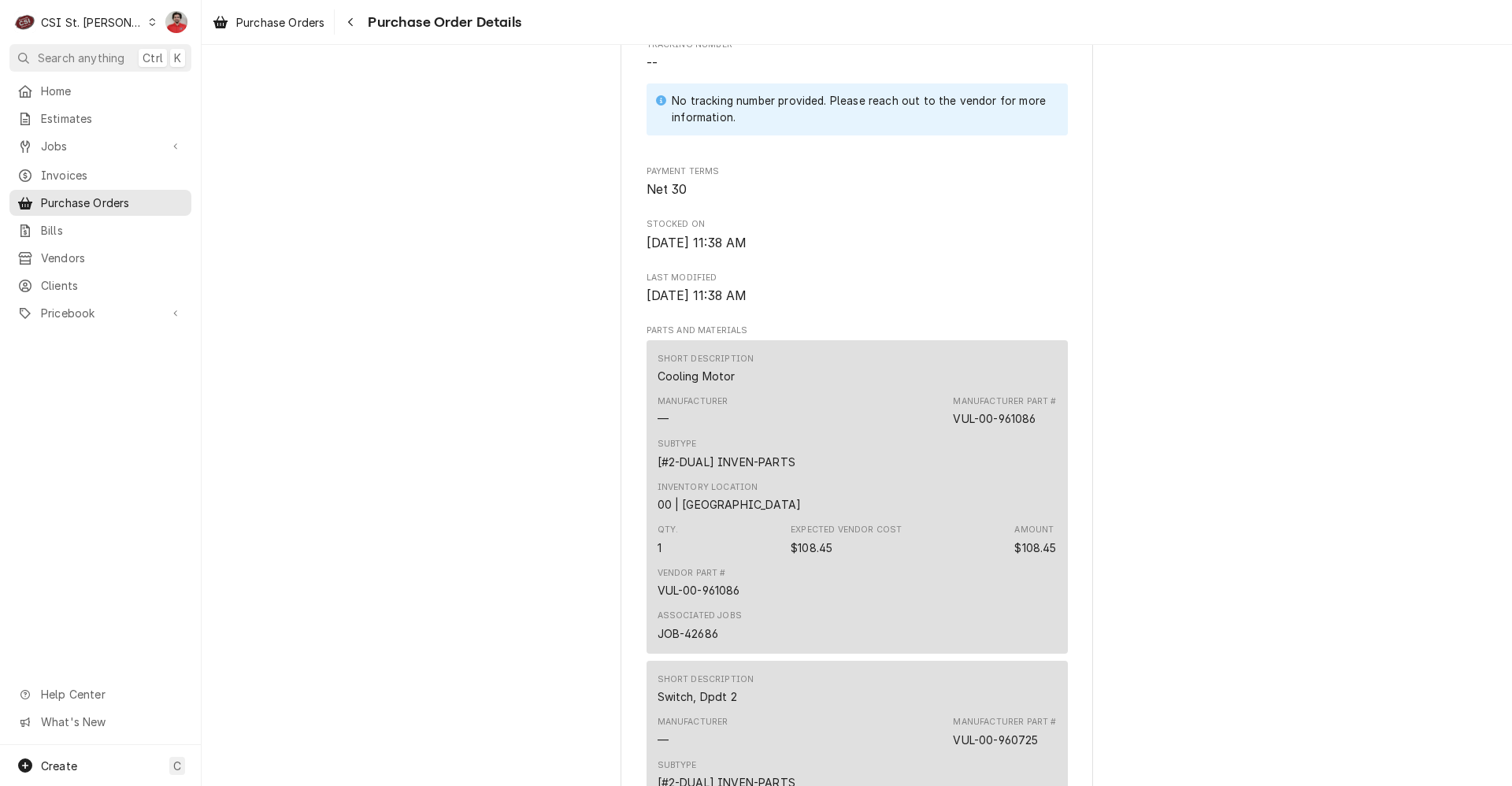
scroll to position [1541, 0]
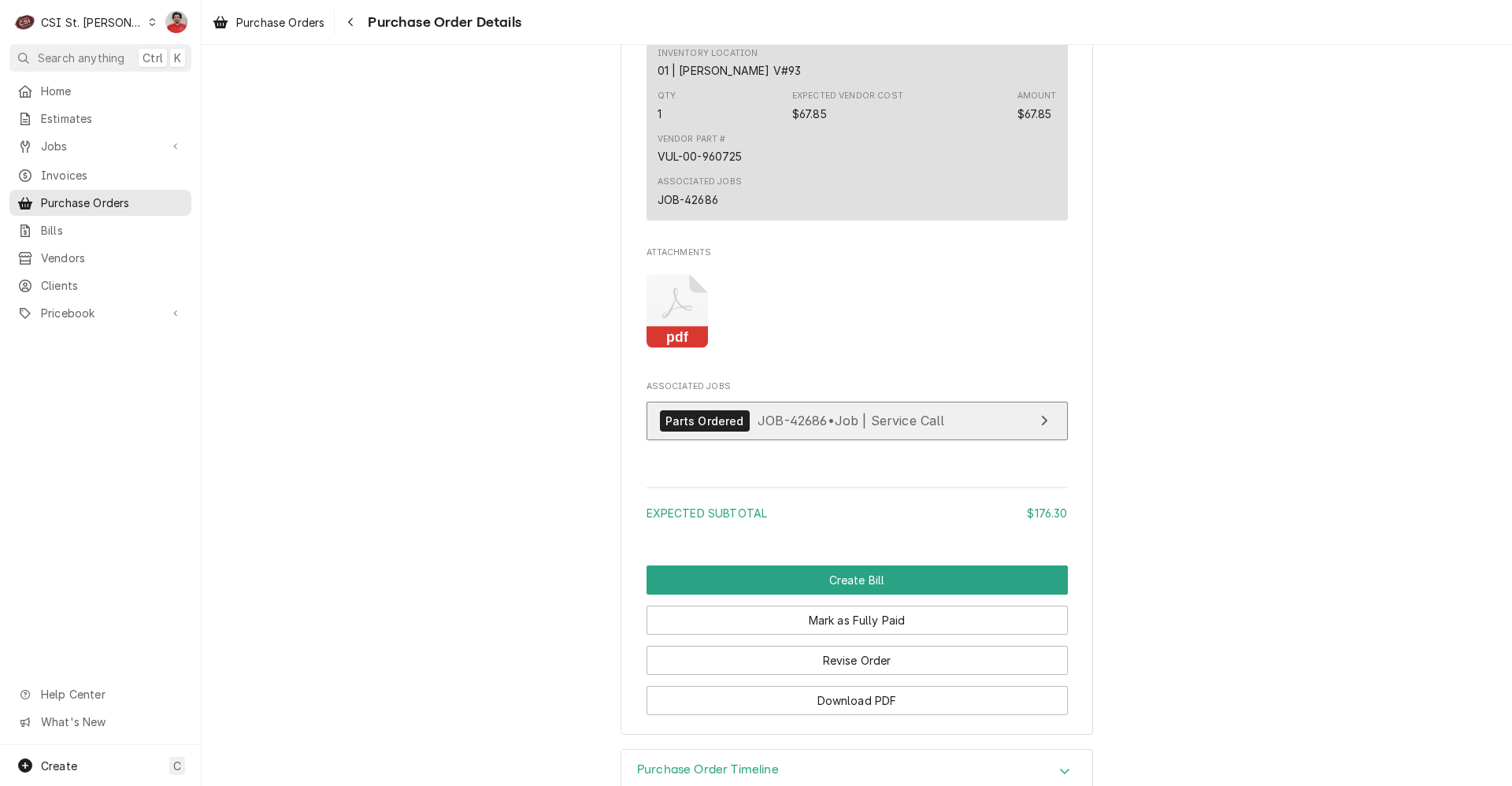
click at [757, 428] on span "JOB-42686 • Job | Service Call" at bounding box center [851, 420] width 188 height 16
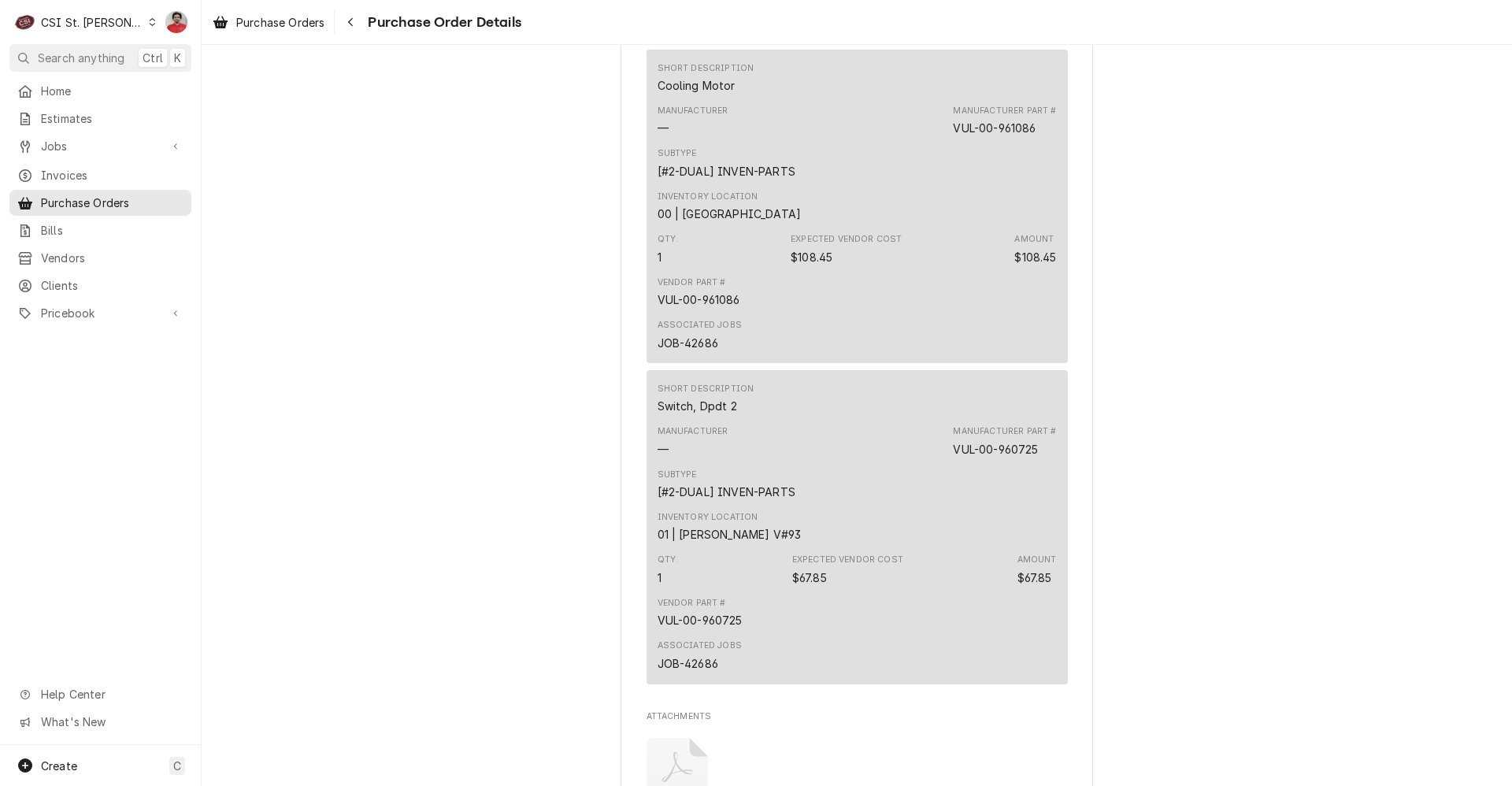
scroll to position [1069, 0]
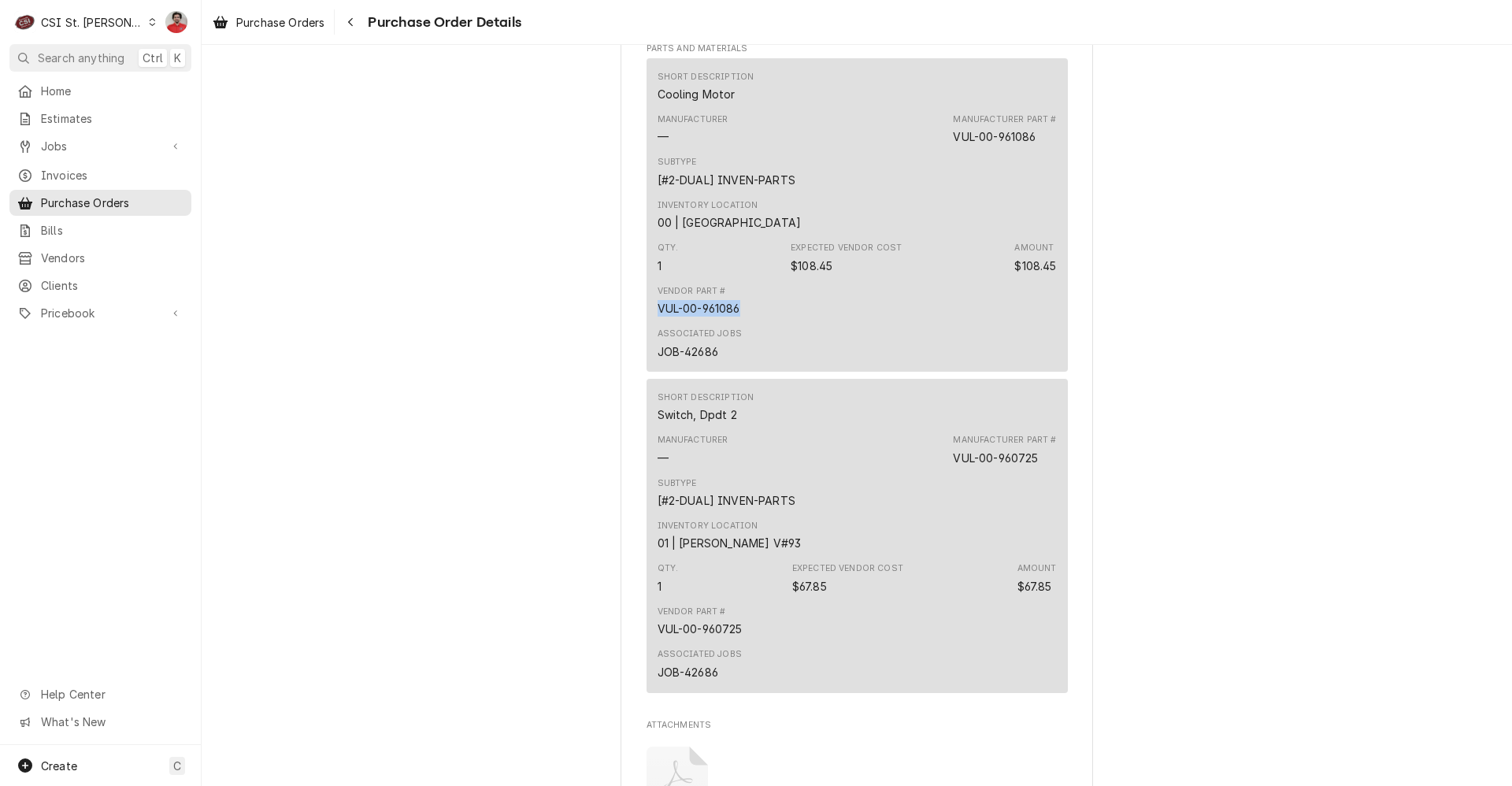
drag, startPoint x: 727, startPoint y: 362, endPoint x: 652, endPoint y: 362, distance: 75.0
click at [658, 322] on div "Vendor Part # VUL-00-961086" at bounding box center [857, 300] width 399 height 42
drag, startPoint x: 733, startPoint y: 674, endPoint x: 660, endPoint y: 681, distance: 73.3
click at [660, 637] on div "VUL-00-960725" at bounding box center [700, 629] width 85 height 16
drag, startPoint x: 660, startPoint y: 681, endPoint x: 654, endPoint y: 674, distance: 9.2
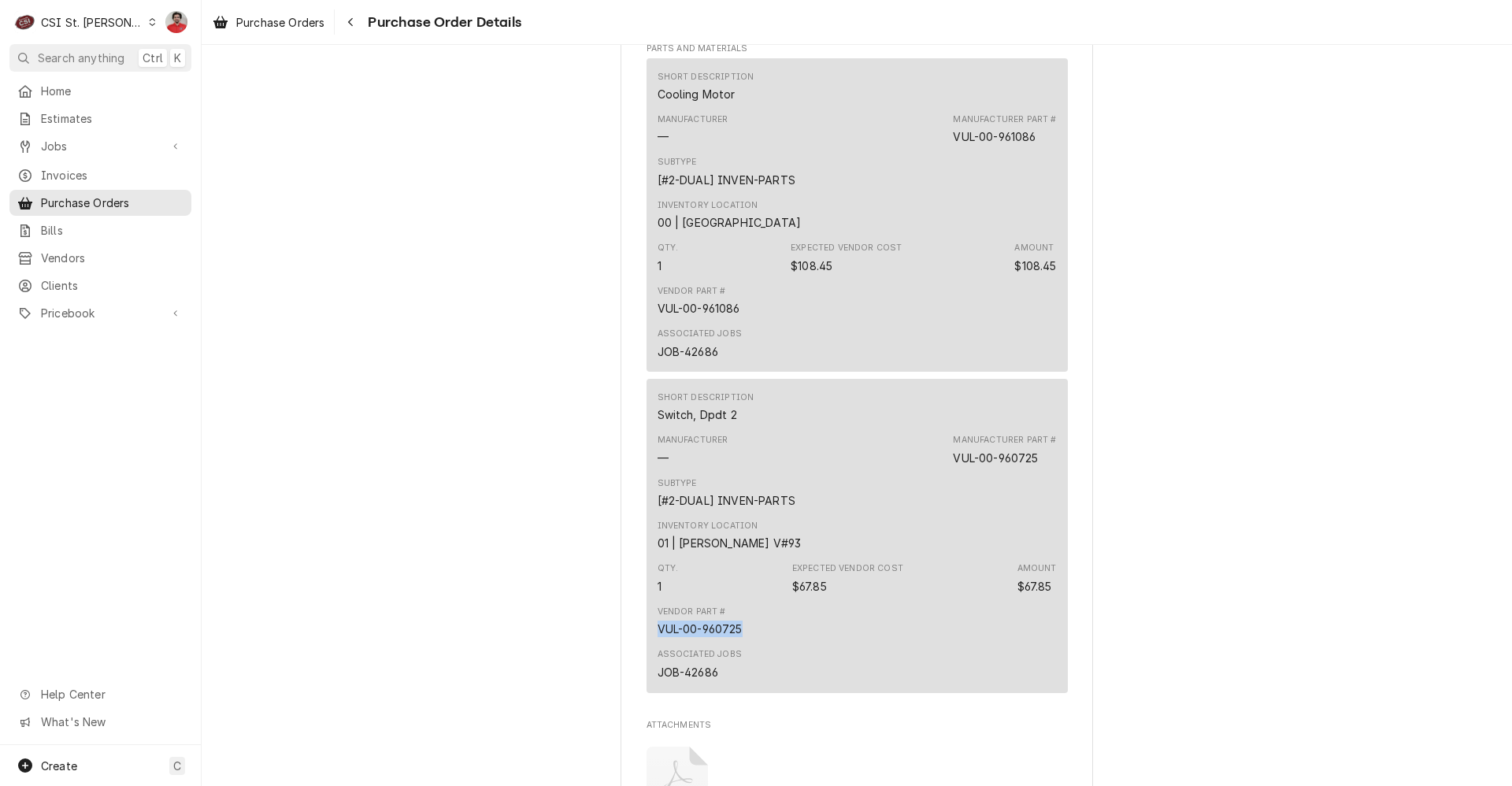
click at [658, 637] on div "VUL-00-960725" at bounding box center [700, 629] width 85 height 16
copy div "VUL-00-960725"
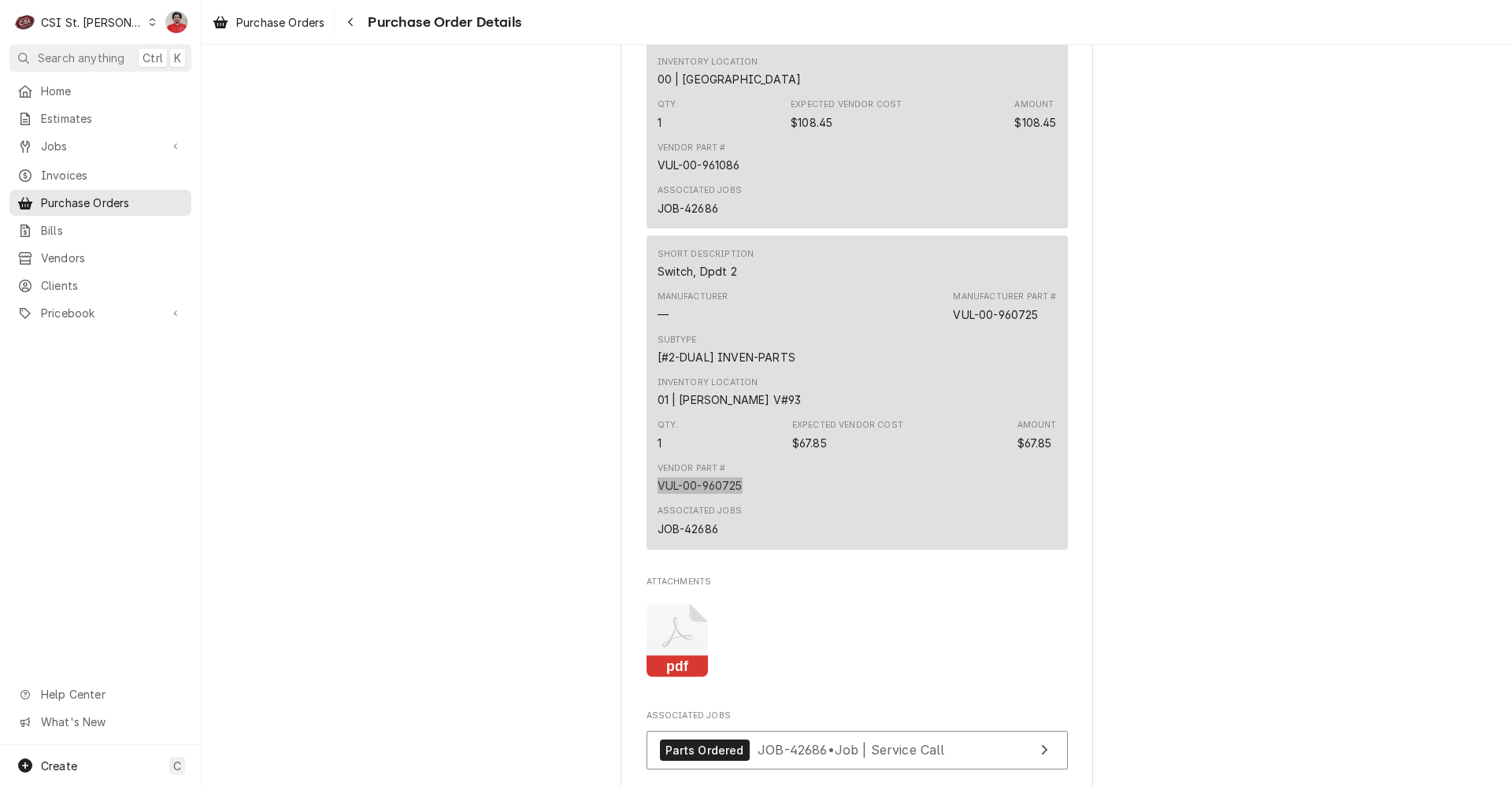
scroll to position [945, 0]
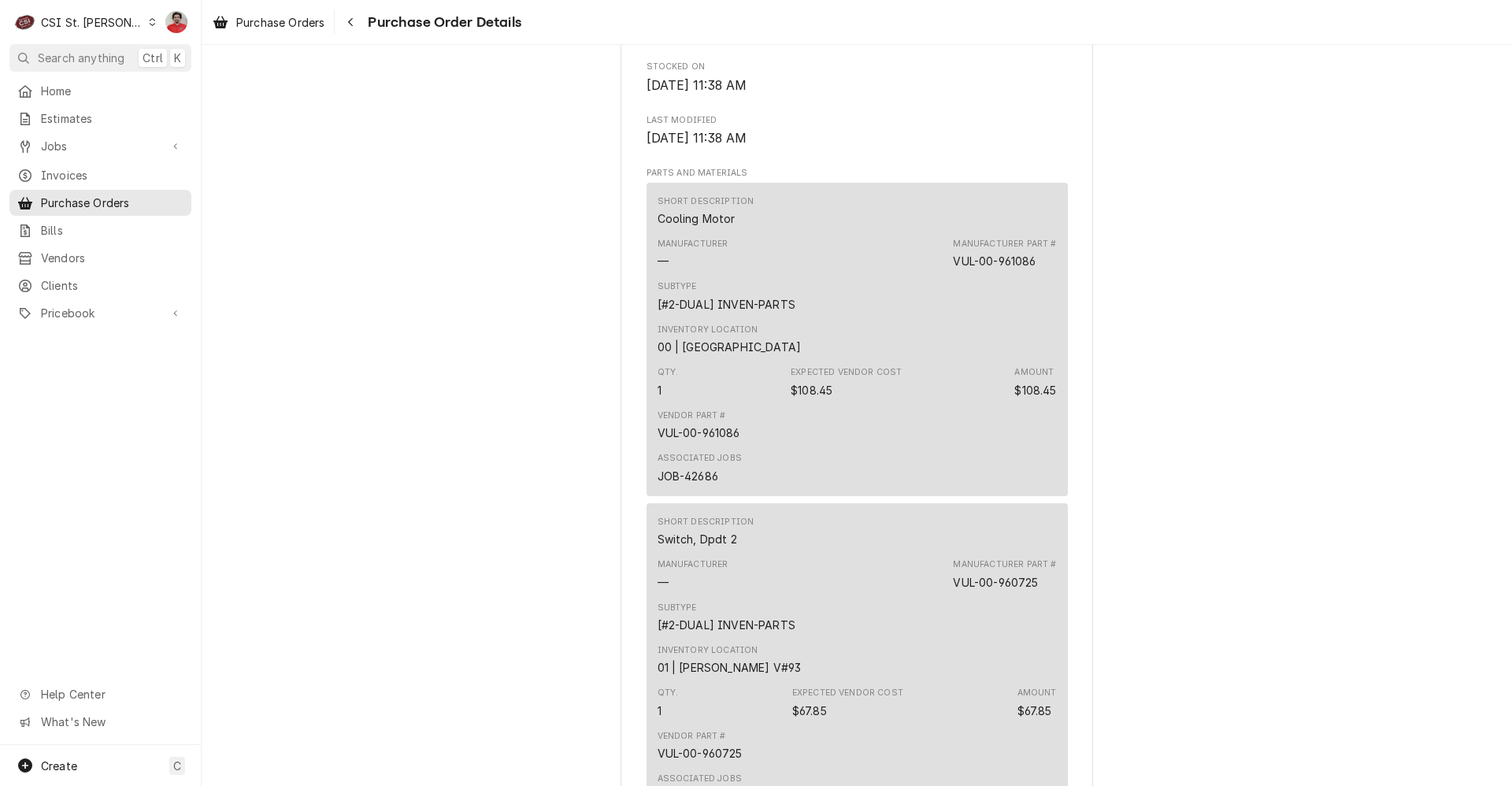
click at [724, 441] on div "VUL-00-961086" at bounding box center [699, 433] width 83 height 16
copy div "VUL-00-961086"
click at [73, 305] on span "Pricebook" at bounding box center [101, 313] width 119 height 16
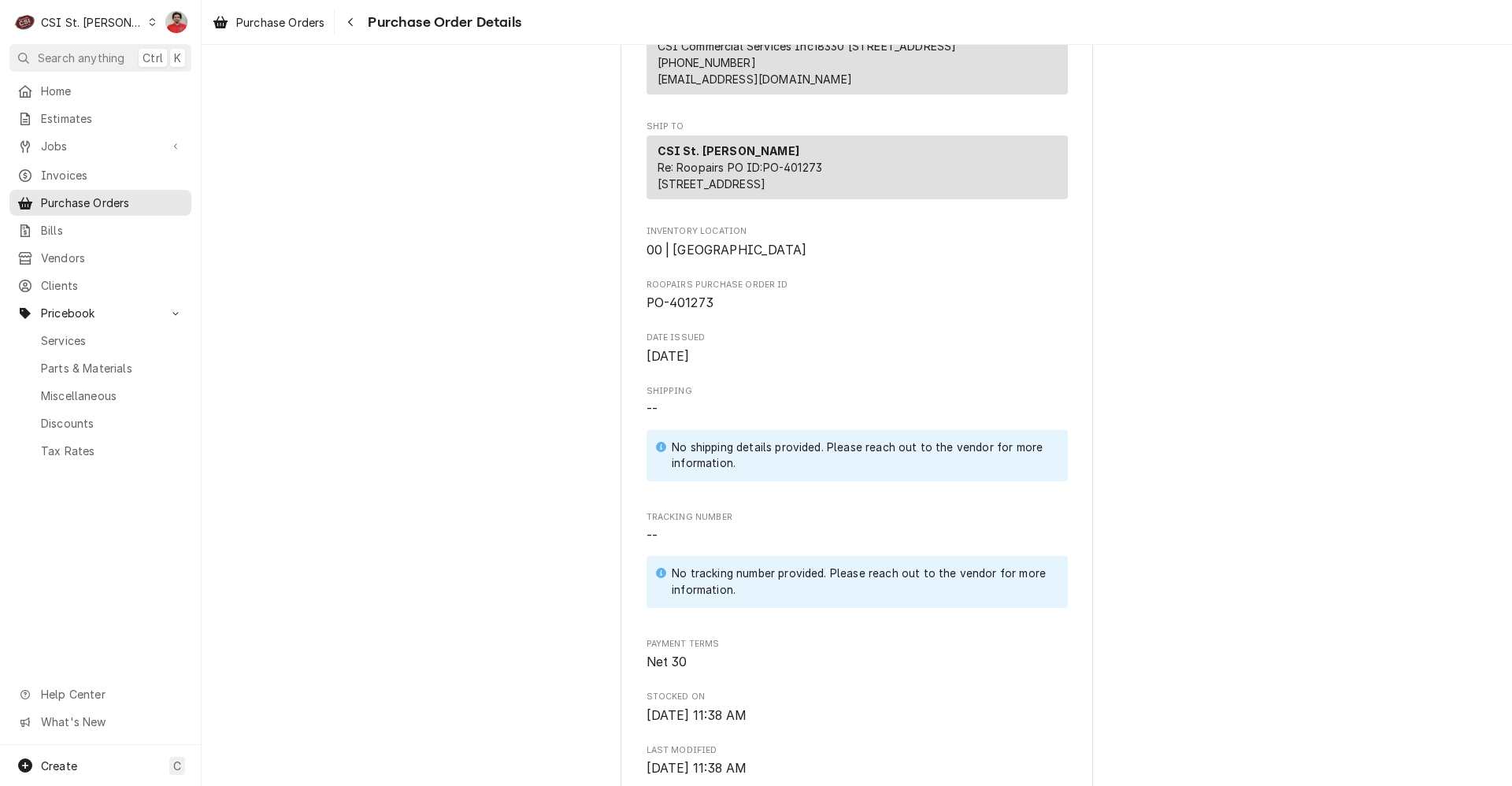
scroll to position [0, 0]
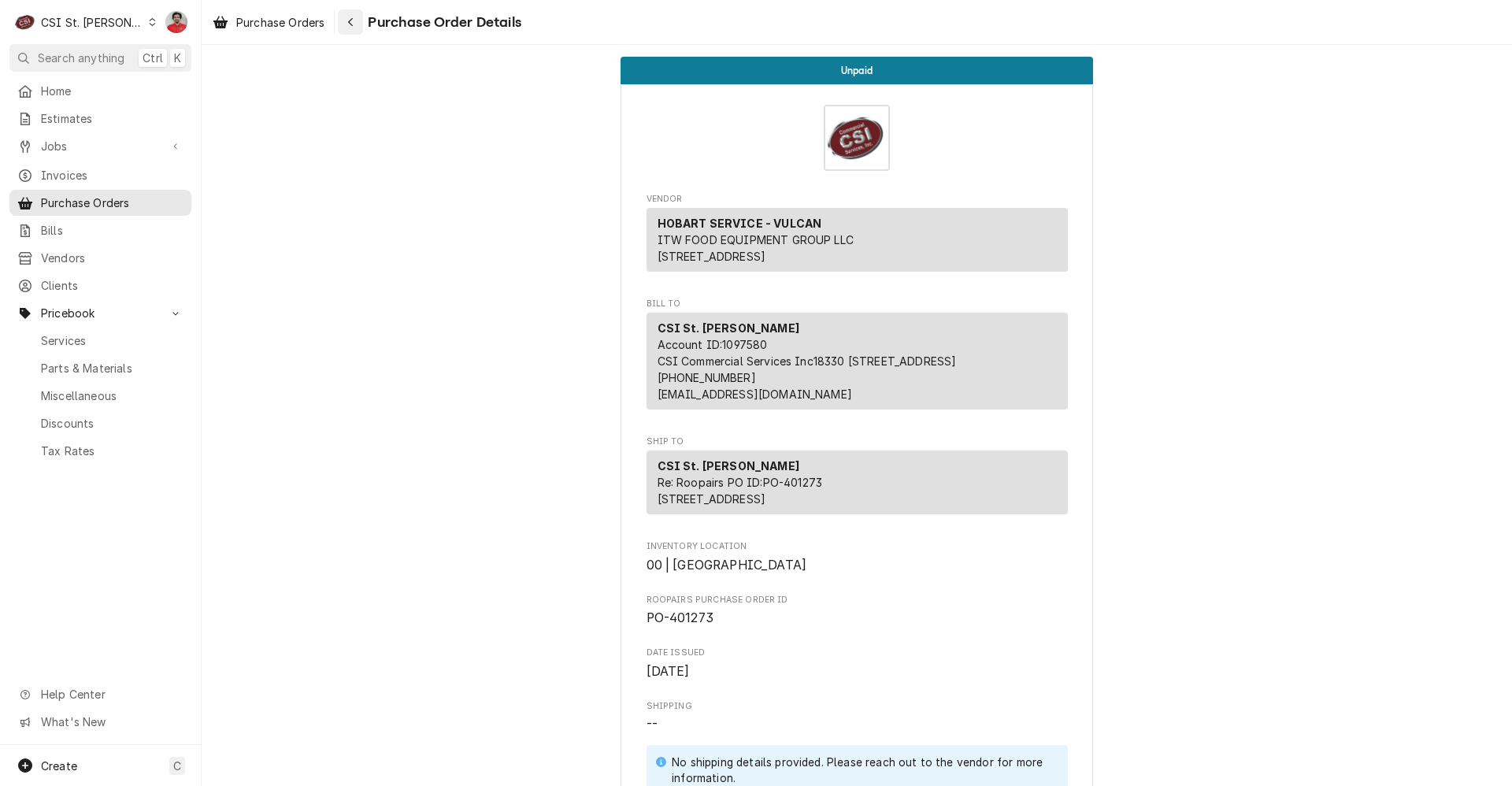
click at [358, 22] on div "Navigate back" at bounding box center [350, 22] width 16 height 16
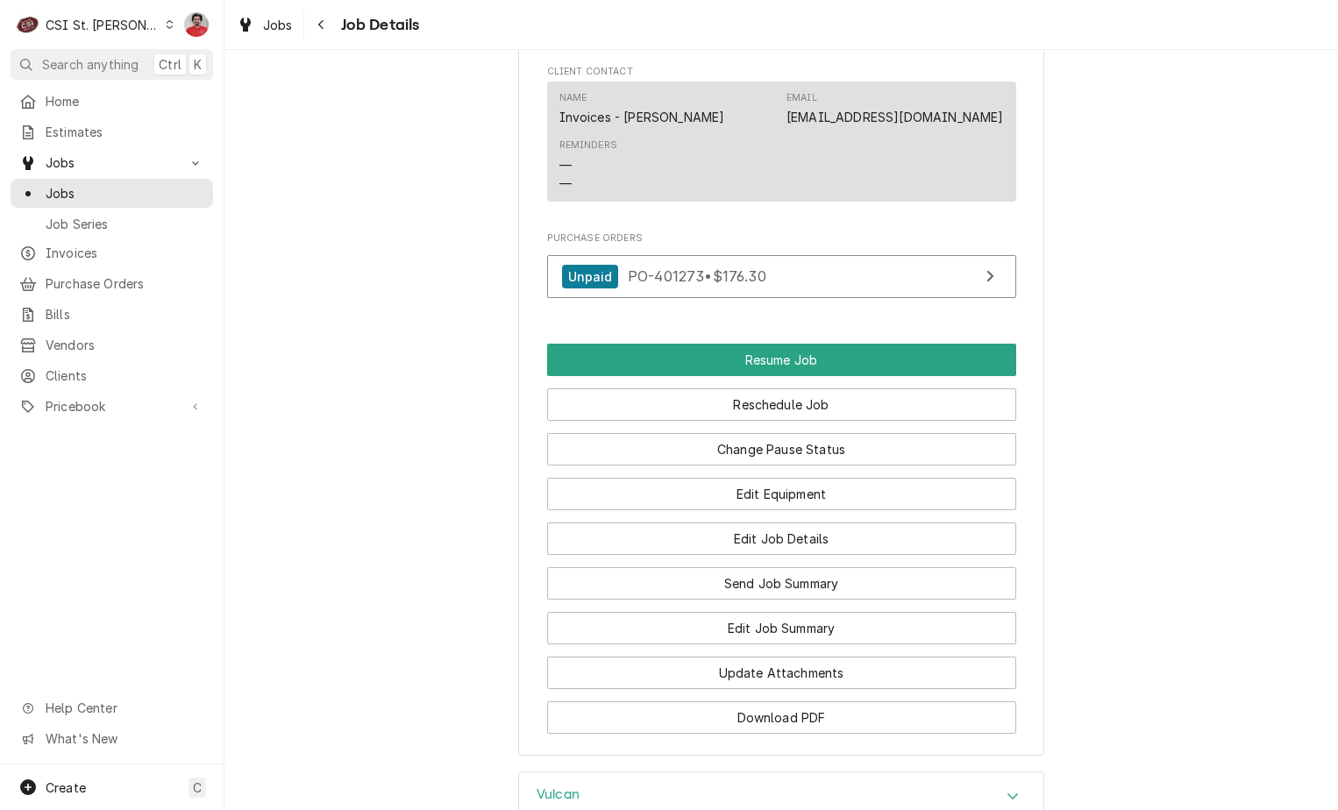
scroll to position [2016, 0]
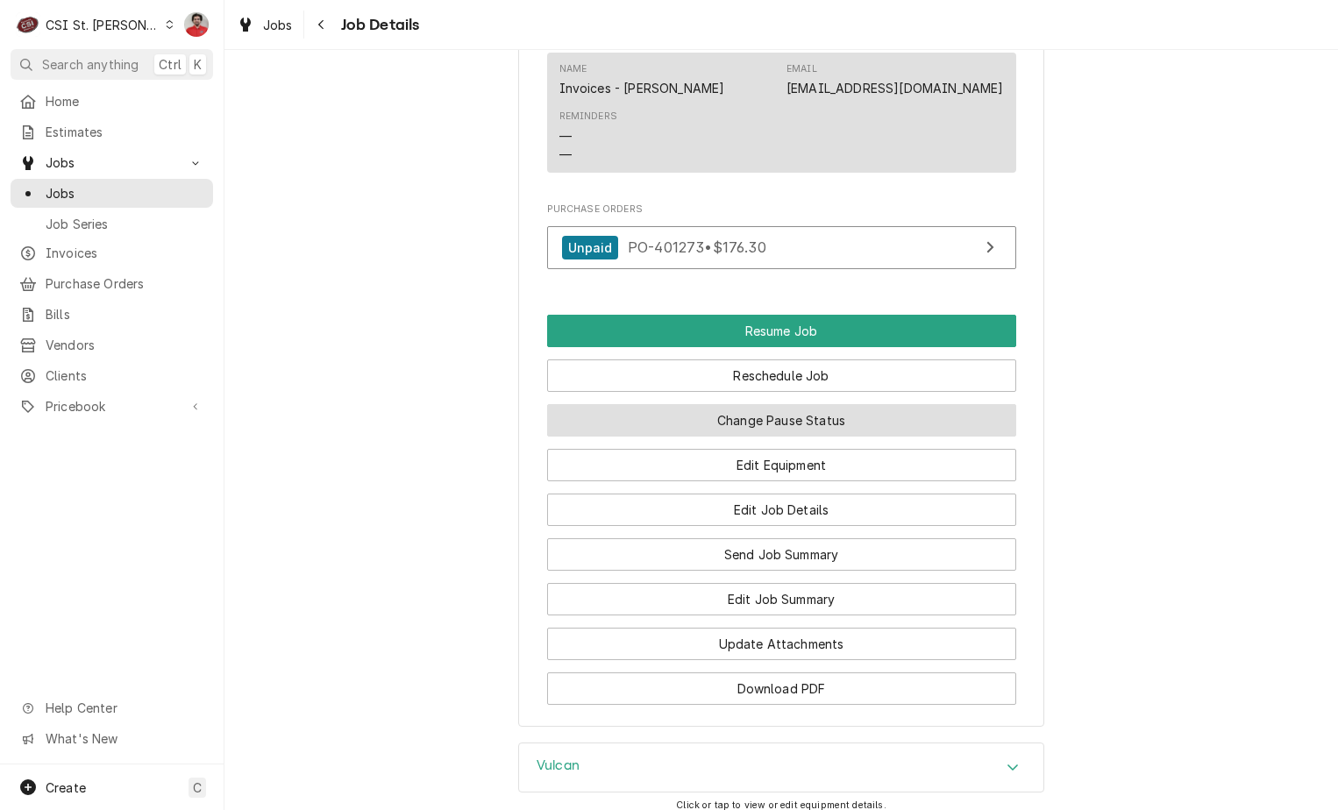
click at [832, 437] on button "Change Pause Status" at bounding box center [781, 420] width 469 height 32
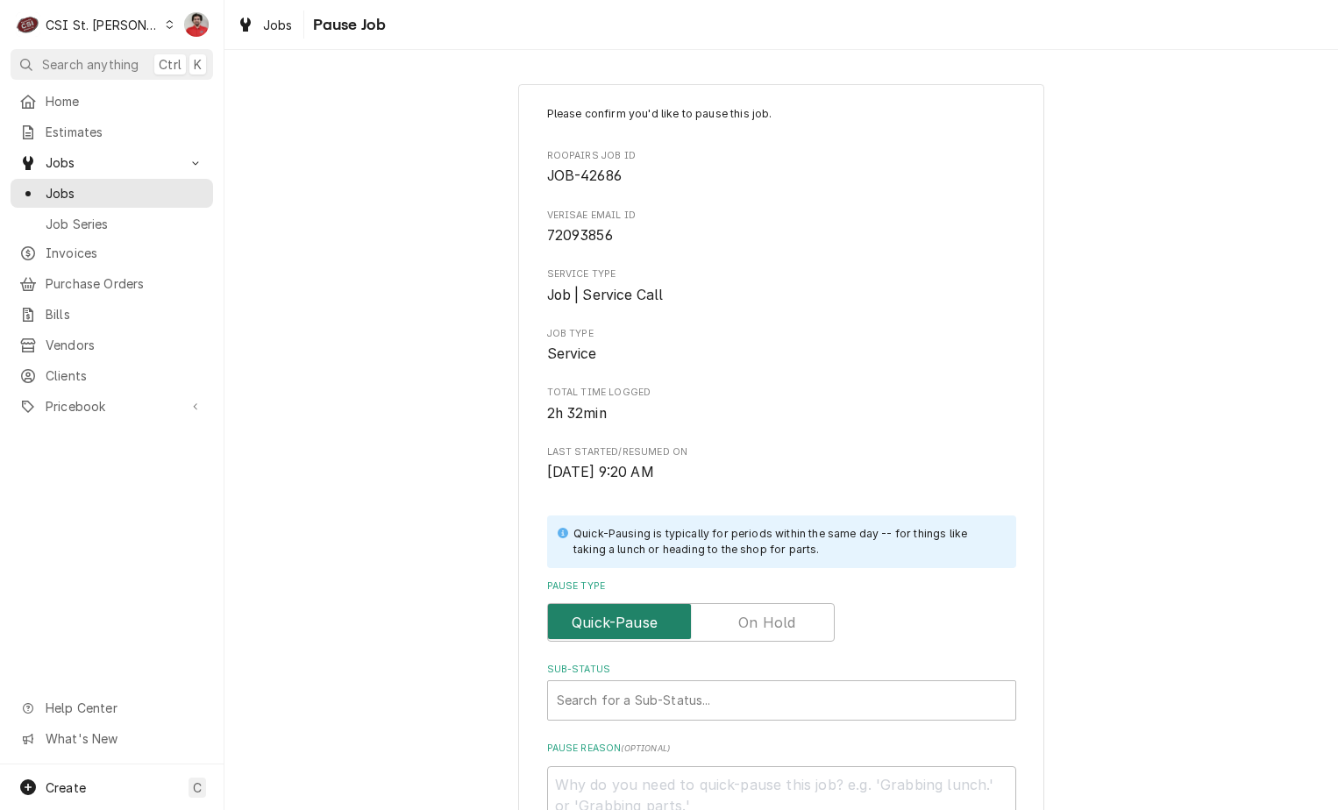
click at [764, 640] on input "Pause Type" at bounding box center [691, 622] width 272 height 39
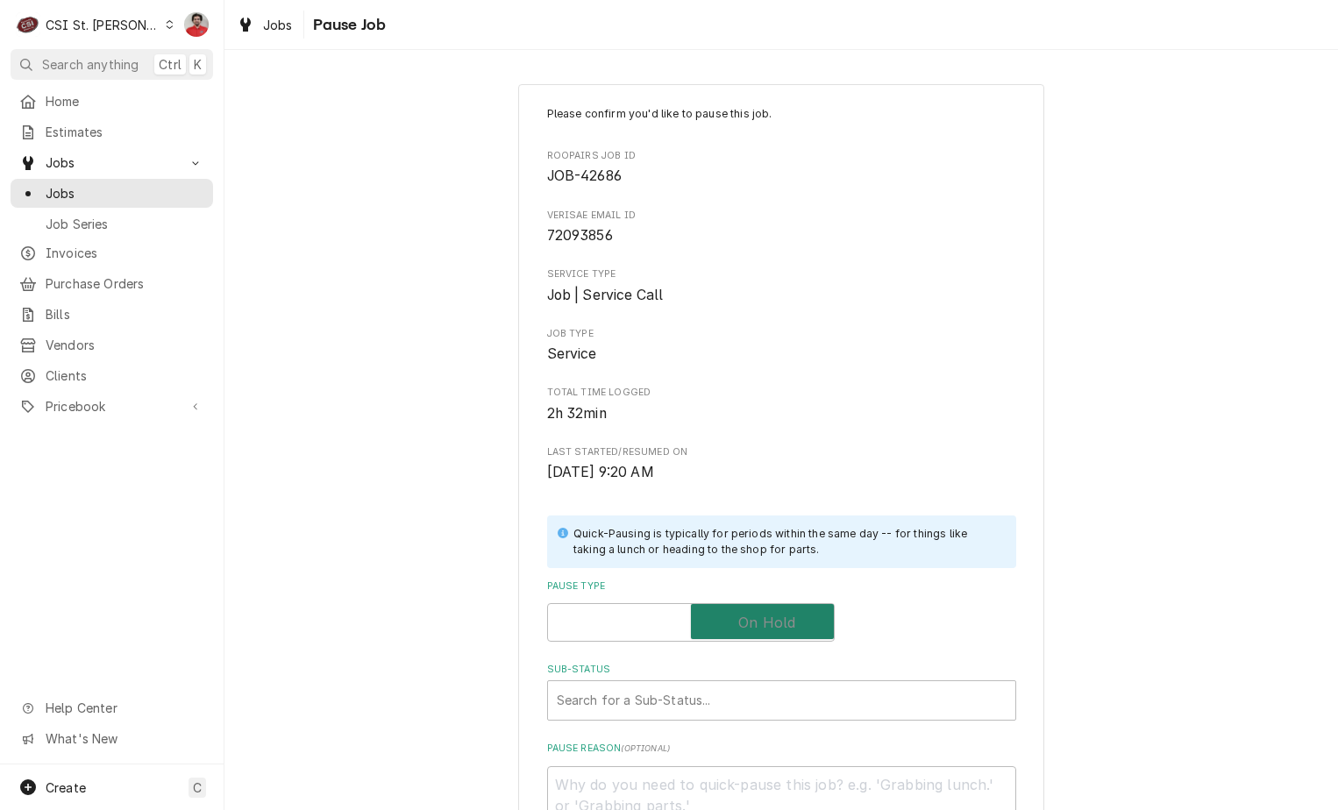
checkbox input "true"
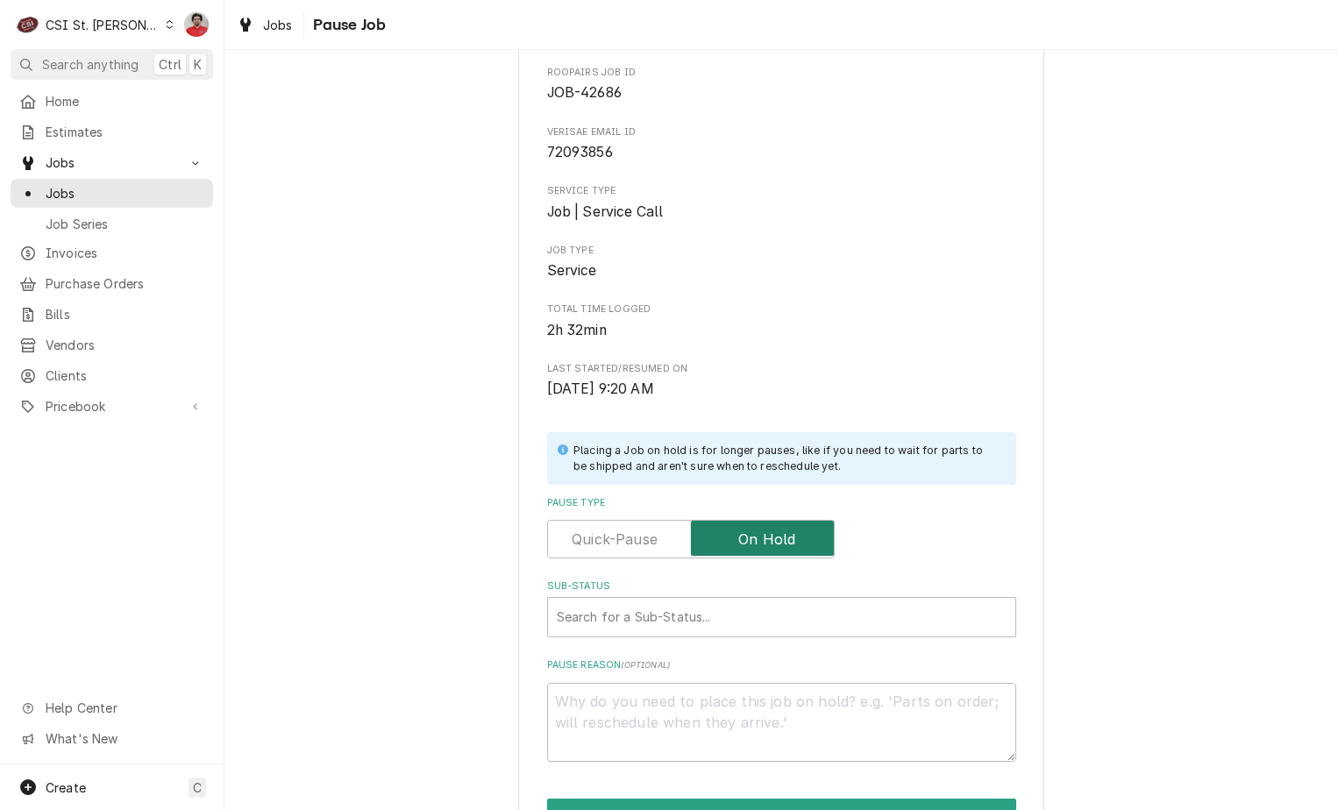
scroll to position [231, 0]
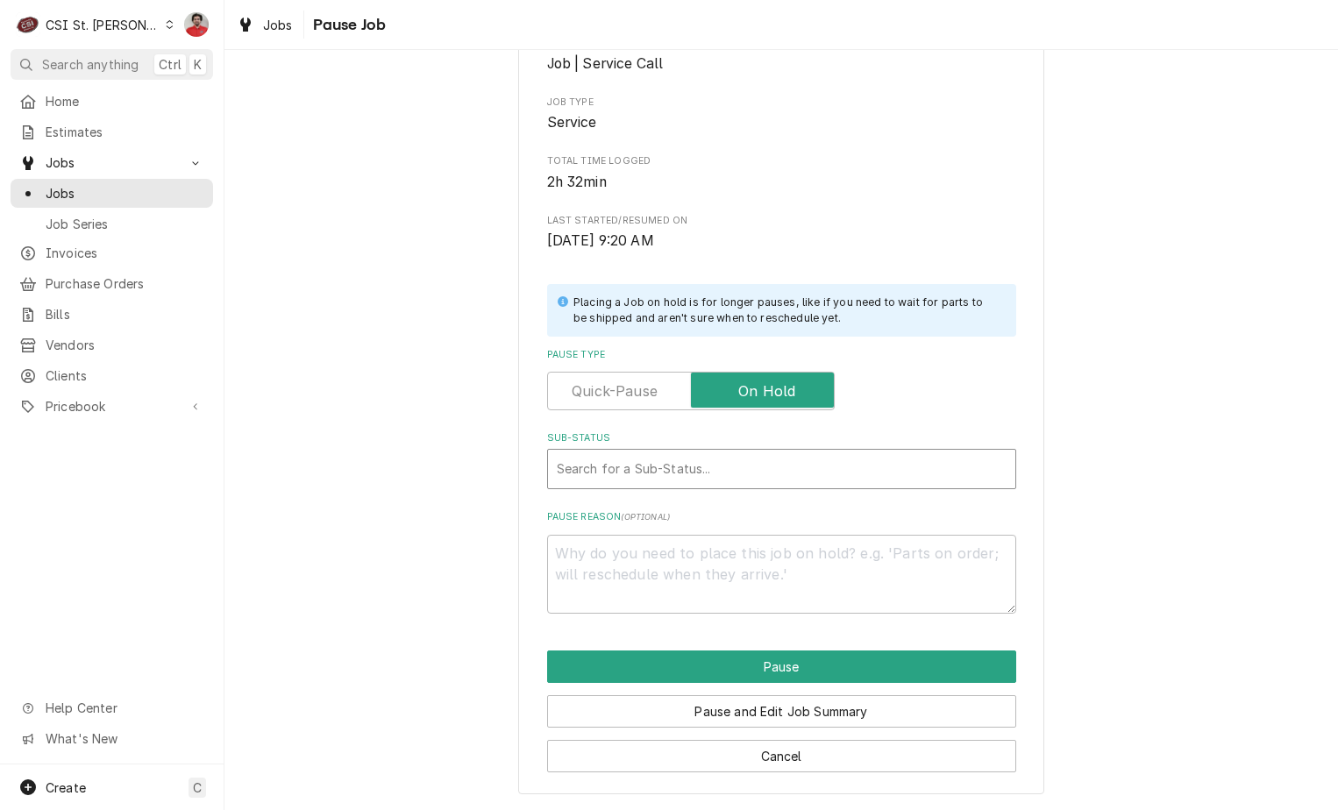
click at [801, 465] on div "Sub-Status" at bounding box center [782, 469] width 450 height 32
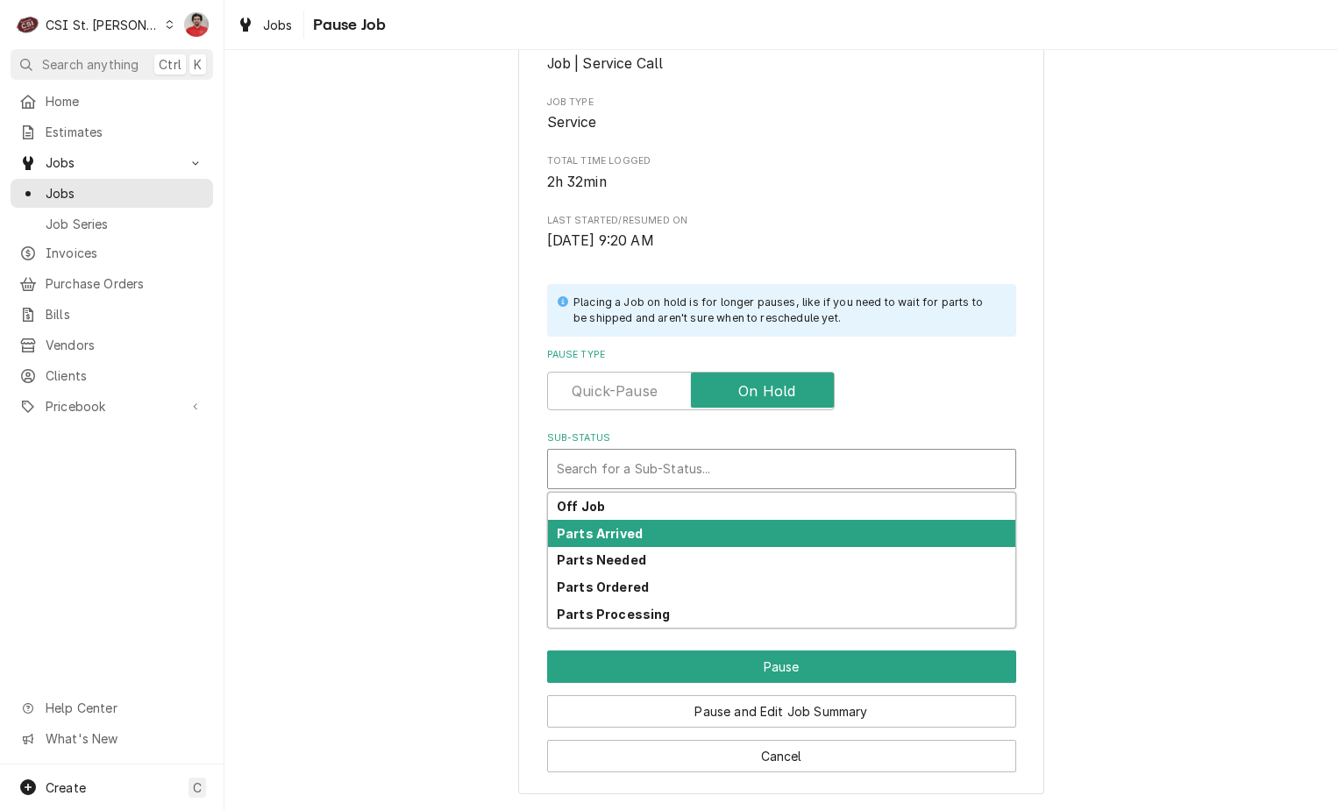
click at [760, 524] on div "Parts Arrived" at bounding box center [781, 533] width 467 height 27
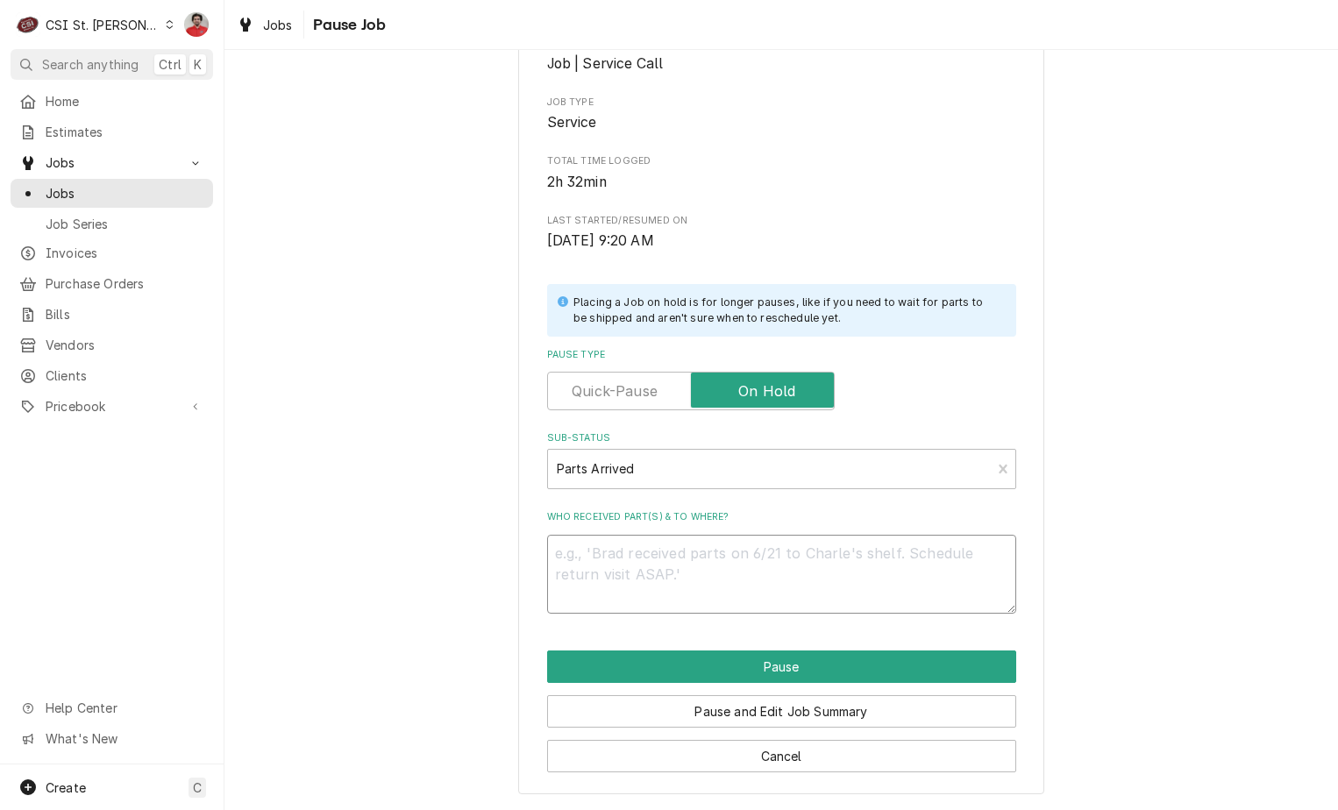
click at [838, 571] on textarea "Who received part(s) & to where?" at bounding box center [781, 574] width 469 height 79
paste textarea "VUL-00-961086"
type textarea "x"
type textarea "VUL-00-961086"
type textarea "x"
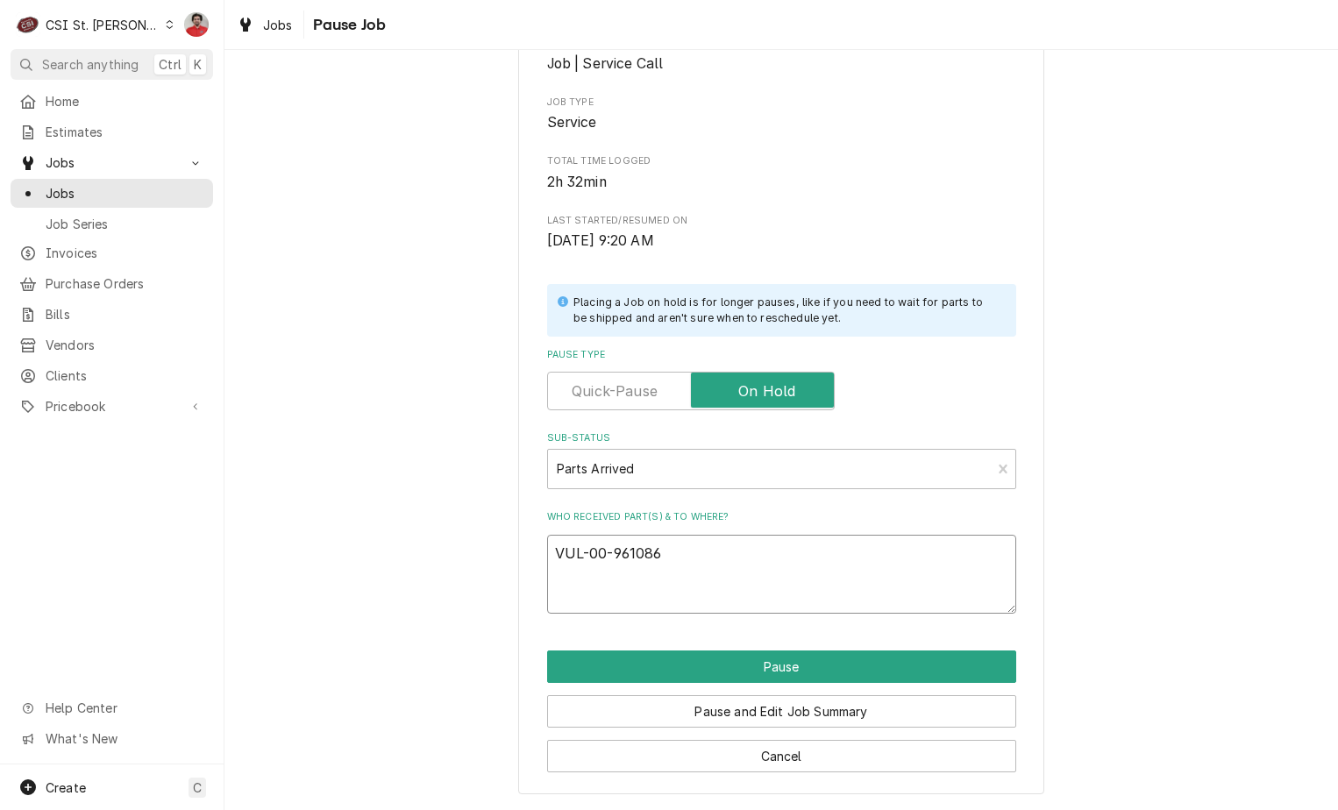
type textarea "VUL-00-961086"
type textarea "x"
type textarea "VUL-00-961086 a"
type textarea "x"
type textarea "VUL-00-961086 an"
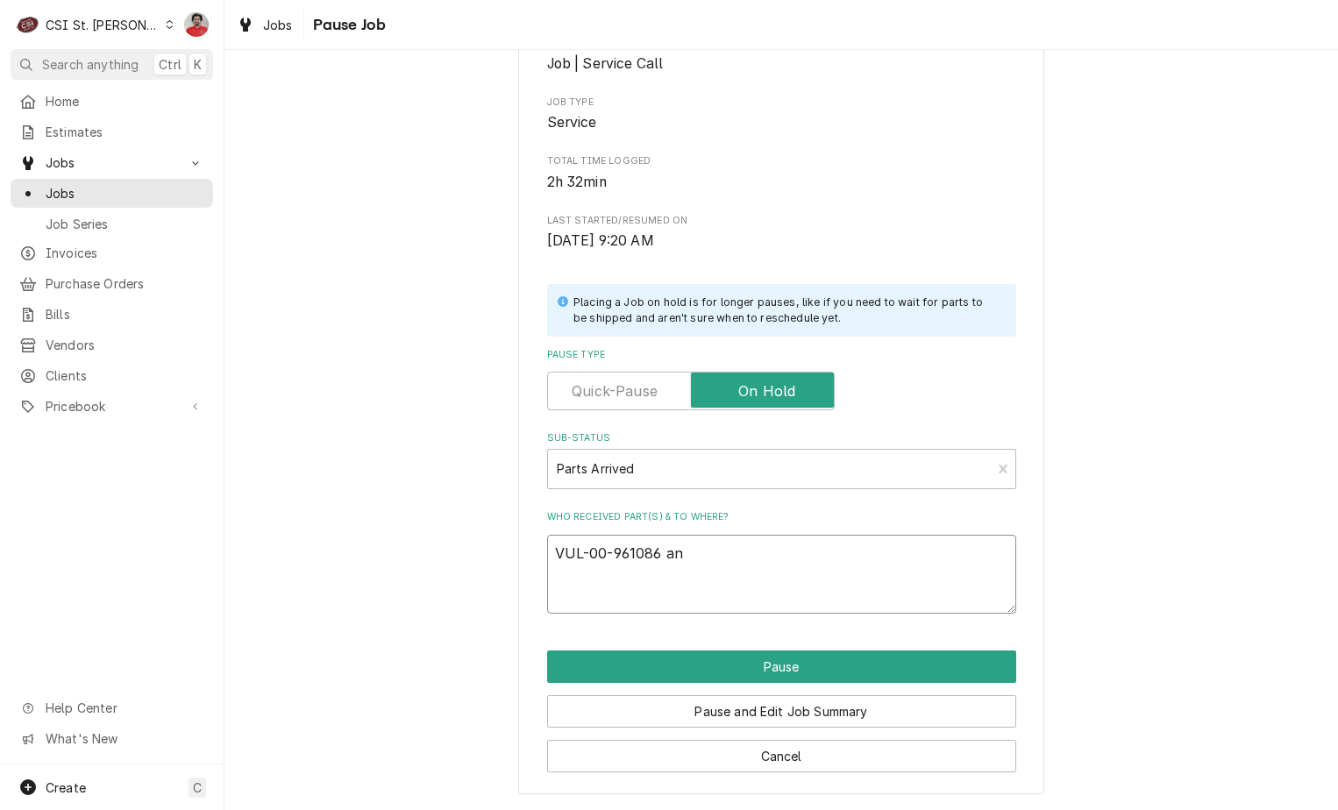
type textarea "x"
type textarea "VUL-00-961086 and"
type textarea "x"
type textarea "VUL-00-961086 and"
click at [847, 576] on textarea "VUL-00-961086 and" at bounding box center [781, 574] width 469 height 79
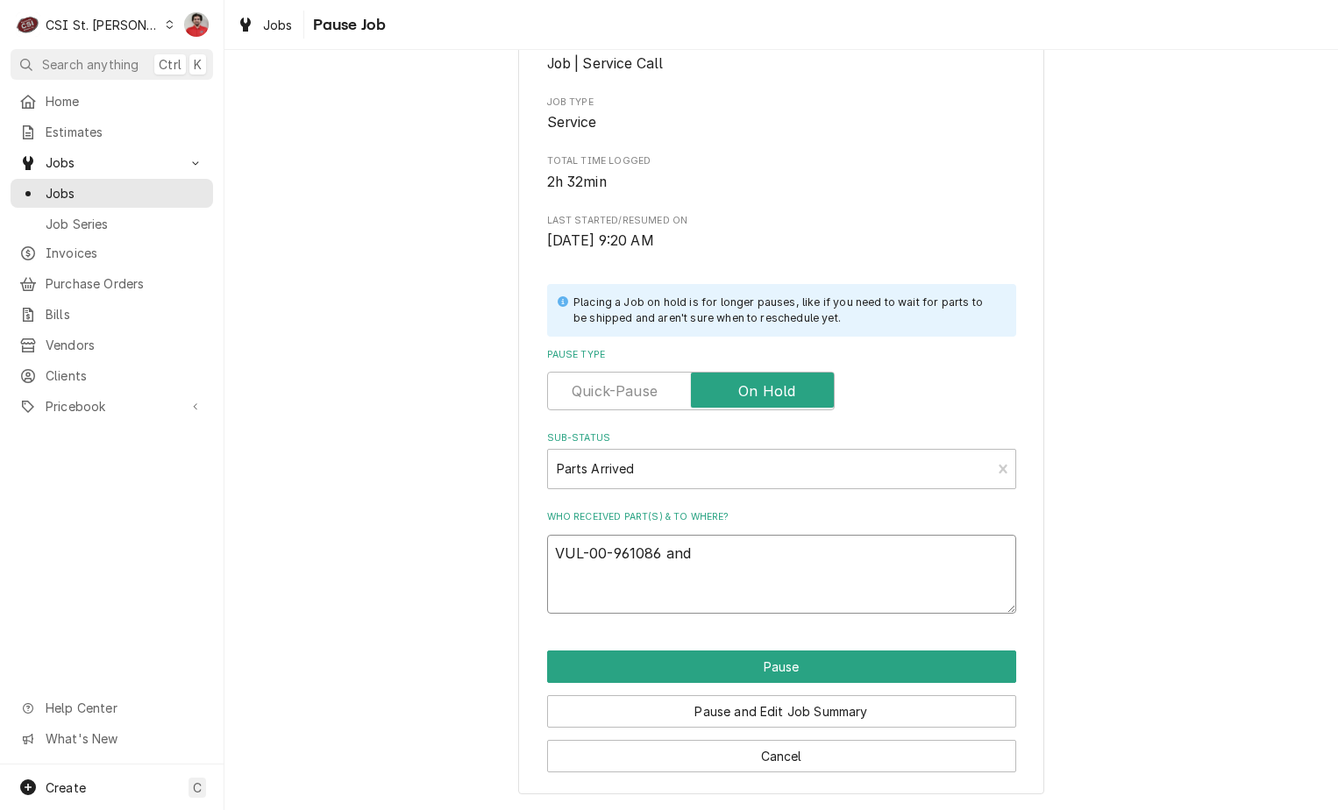
paste textarea "VUL-00-960725"
type textarea "x"
type textarea "VUL-00-961086 and VUL-00-960725"
type textarea "x"
type textarea "VUL-00-961086 and VUL-00-960725"
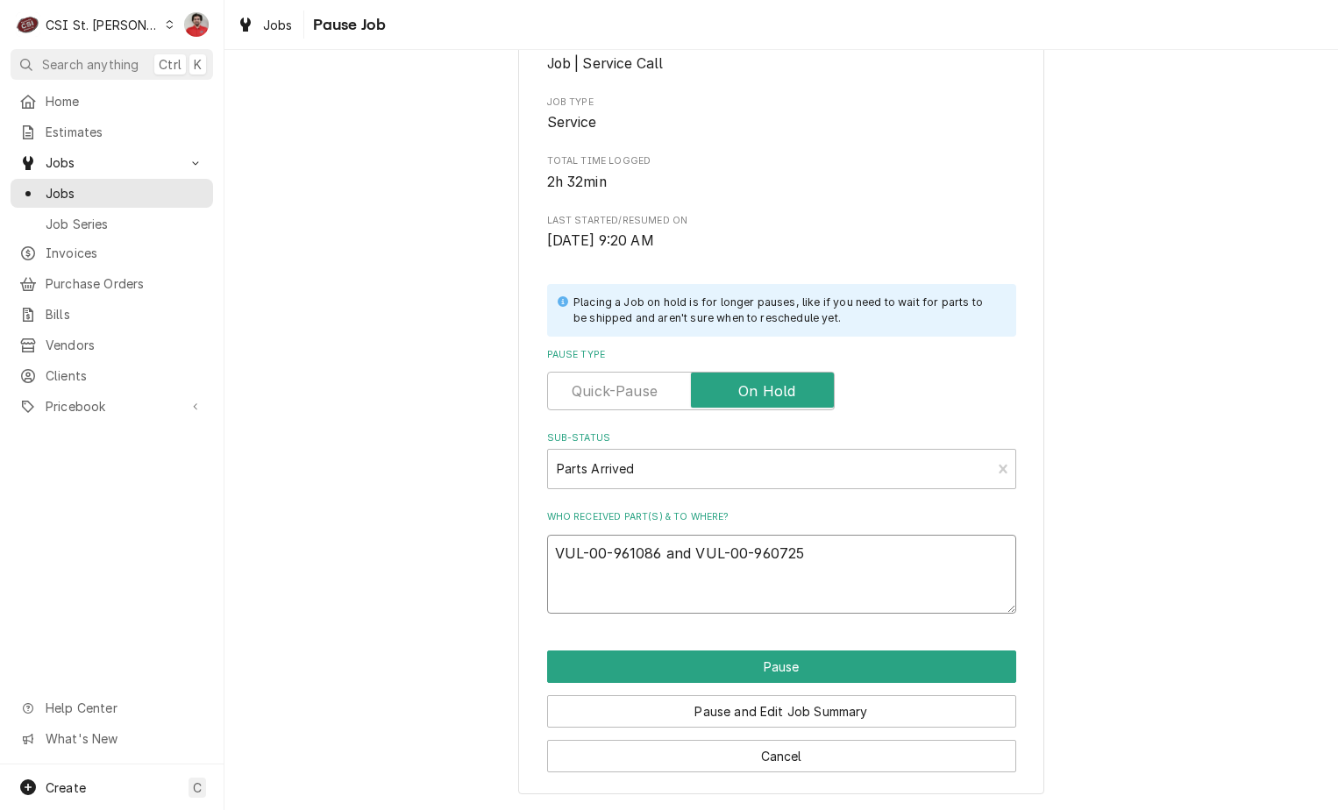
type textarea "x"
type textarea "VUL-00-961086 and VUL-00-960725 t"
type textarea "x"
type textarea "VUL-00-961086 and VUL-00-960725 to"
type textarea "x"
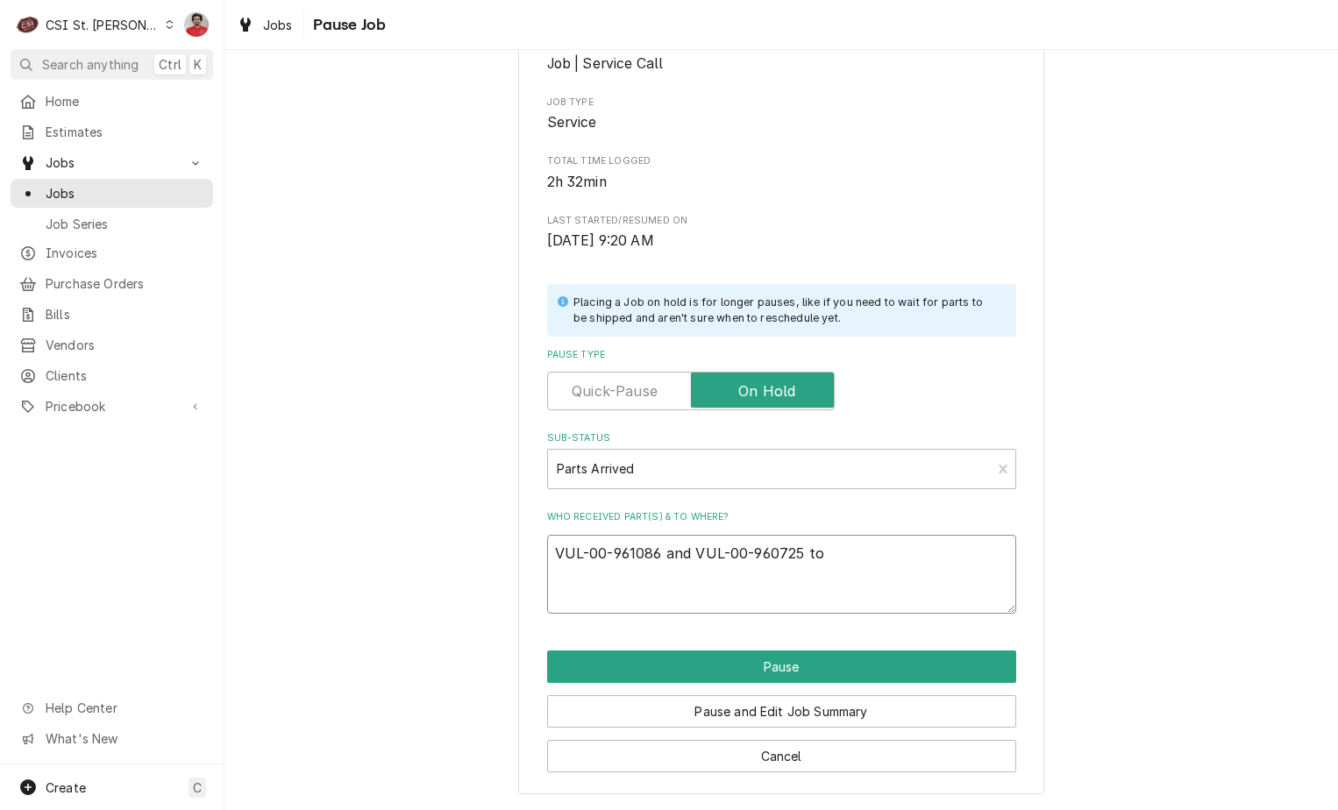
type textarea "VUL-00-961086 and VUL-00-960725 to"
type textarea "x"
type textarea "VUL-00-961086 and VUL-00-960725 to C"
type textarea "x"
type textarea "VUL-00-961086 and VUL-00-960725 to Ch"
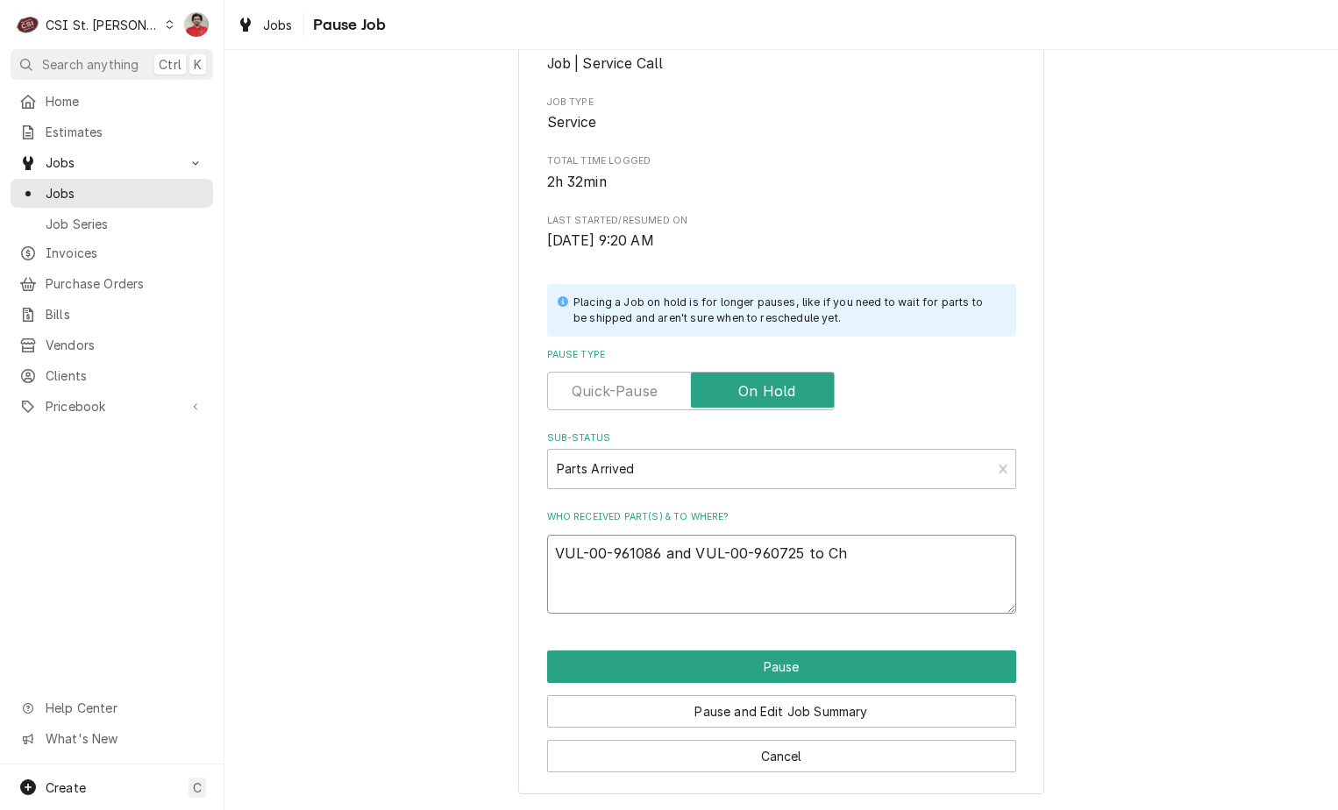
type textarea "x"
type textarea "VUL-00-961086 and VUL-00-960725 to Chu"
type textarea "x"
type textarea "VUL-00-961086 and VUL-00-960725 to Chuc"
type textarea "x"
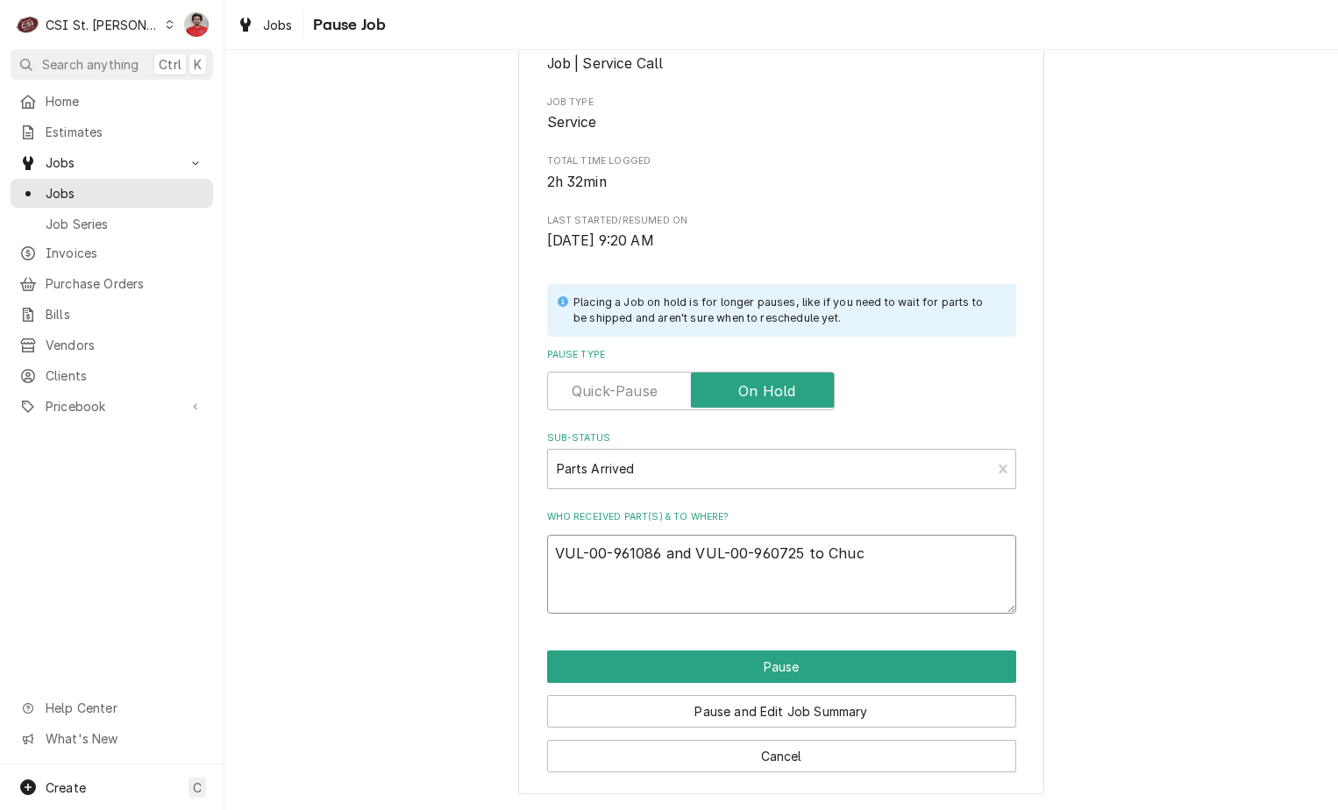
type textarea "VUL-00-961086 and VUL-00-960725 to Chuck"
type textarea "x"
type textarea "VUL-00-961086 and VUL-00-960725 to Chuck'"
type textarea "x"
type textarea "VUL-00-961086 and VUL-00-960725 to Chuck's"
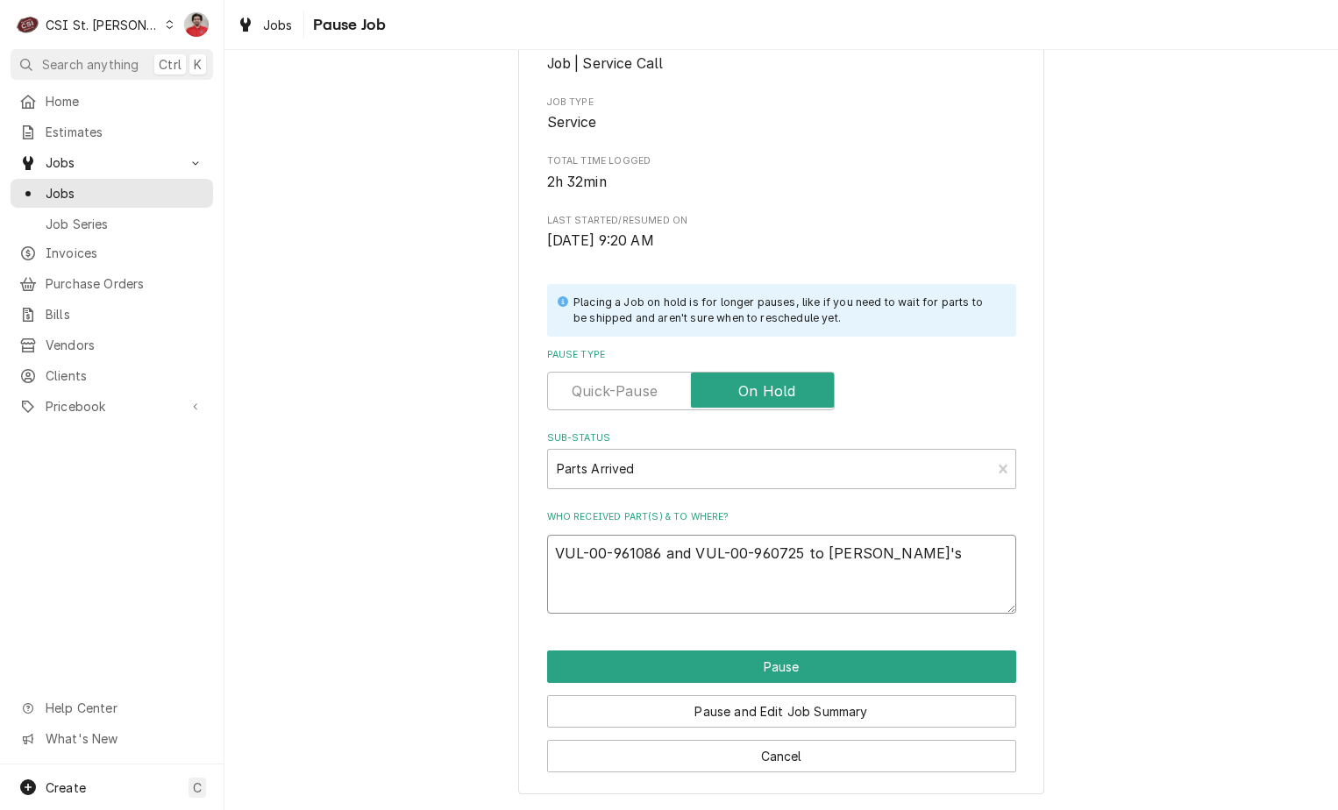
type textarea "x"
type textarea "VUL-00-961086 and VUL-00-960725 to Chuck's"
type textarea "x"
type textarea "VUL-00-961086 and VUL-00-960725 to Chuck's s"
type textarea "x"
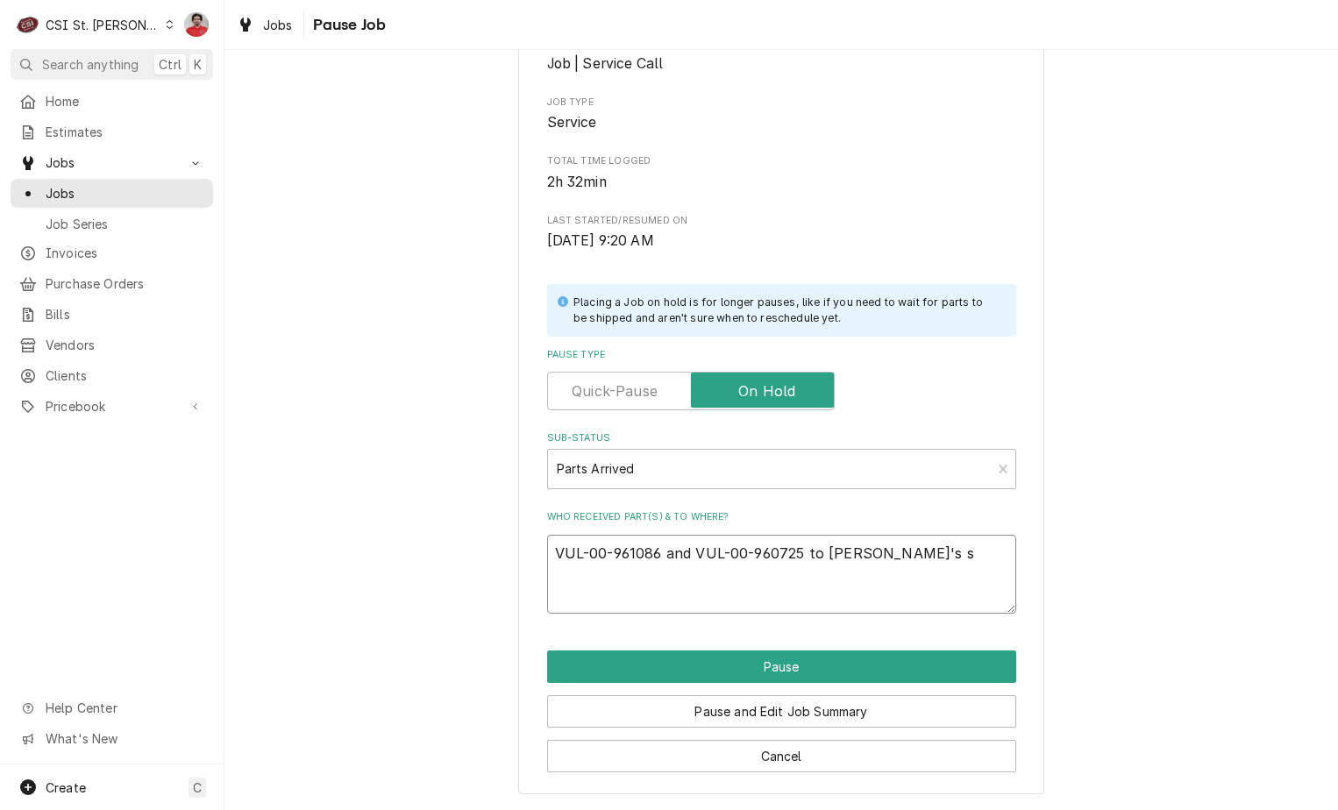
type textarea "VUL-00-961086 and VUL-00-960725 to Chuck's sh"
type textarea "x"
type textarea "VUL-00-961086 and VUL-00-960725 to Chuck's she"
type textarea "x"
type textarea "VUL-00-961086 and VUL-00-960725 to Chuck's shel"
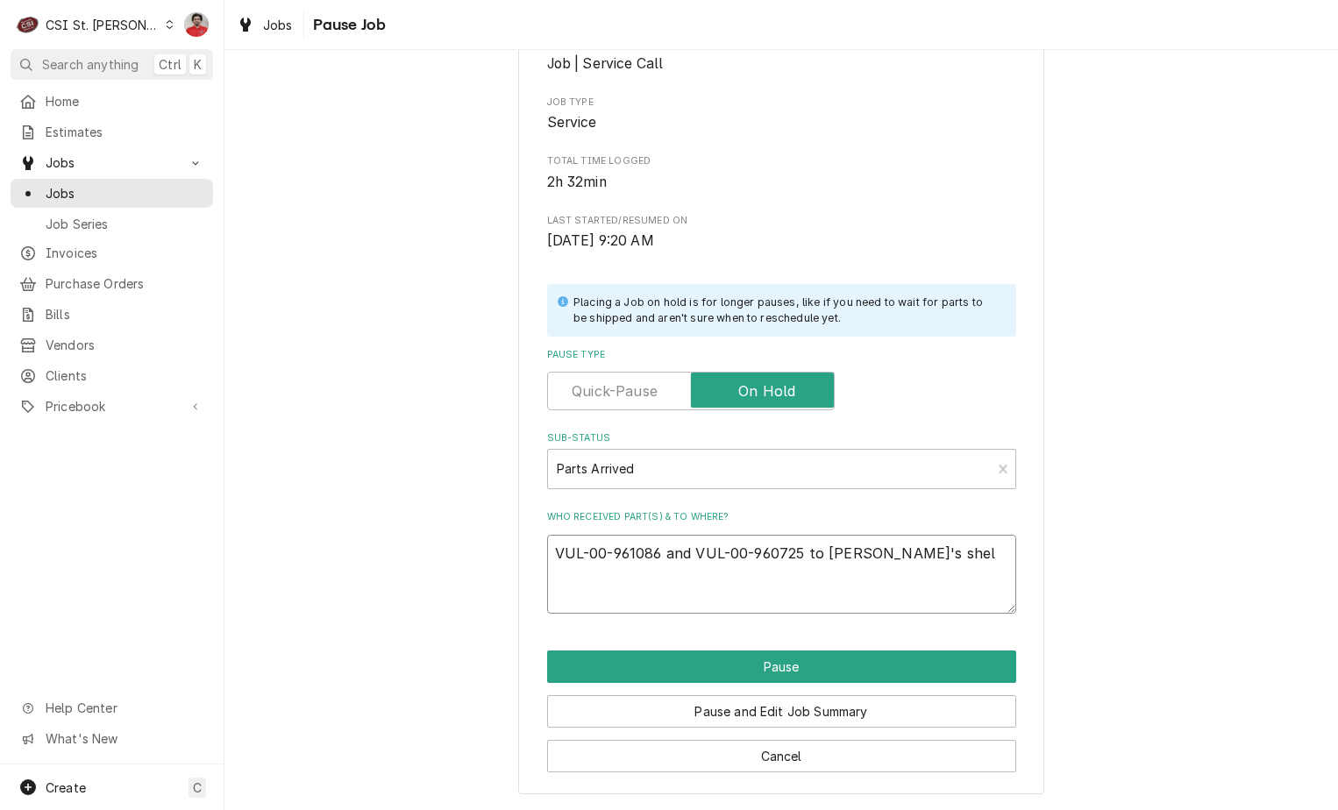
type textarea "x"
type textarea "VUL-00-961086 and VUL-00-960725 to Chuck's shelf"
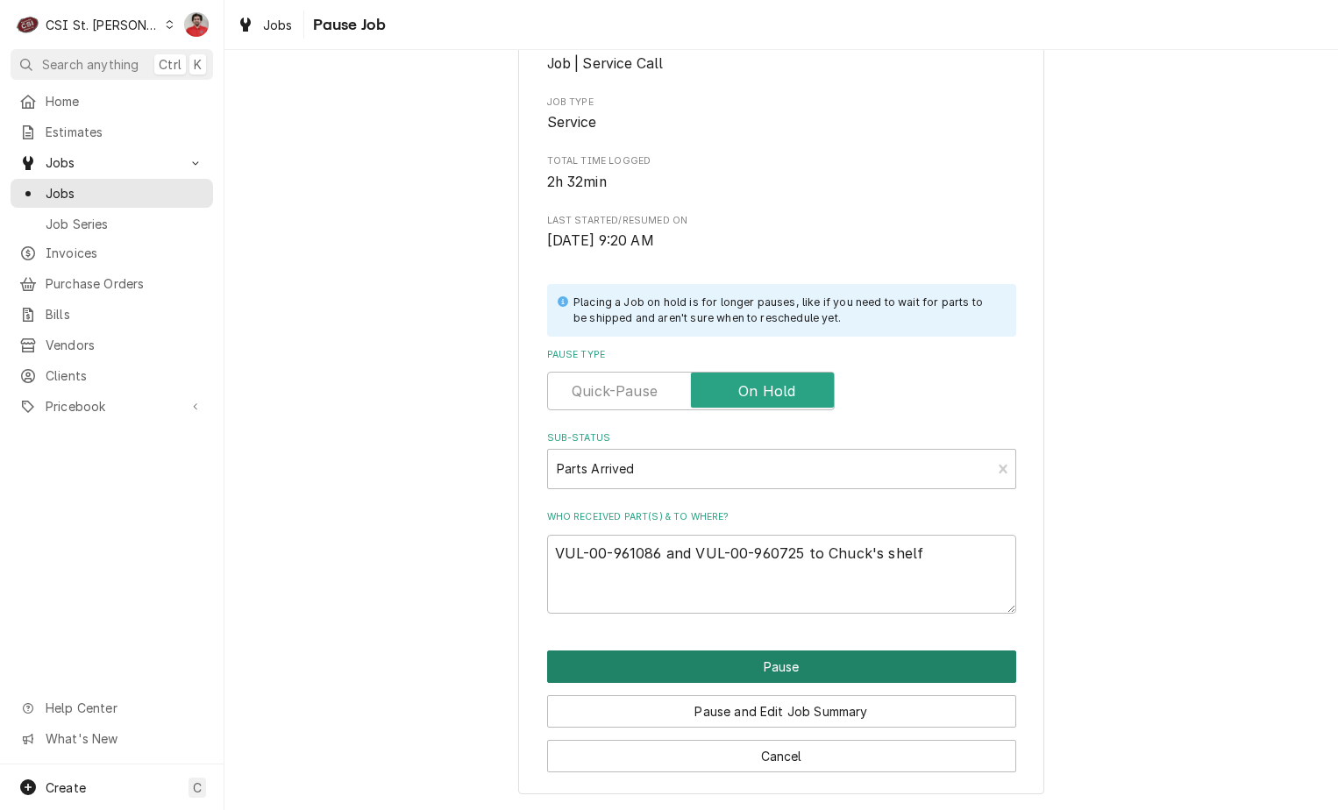
click at [772, 658] on button "Pause" at bounding box center [781, 666] width 469 height 32
type textarea "x"
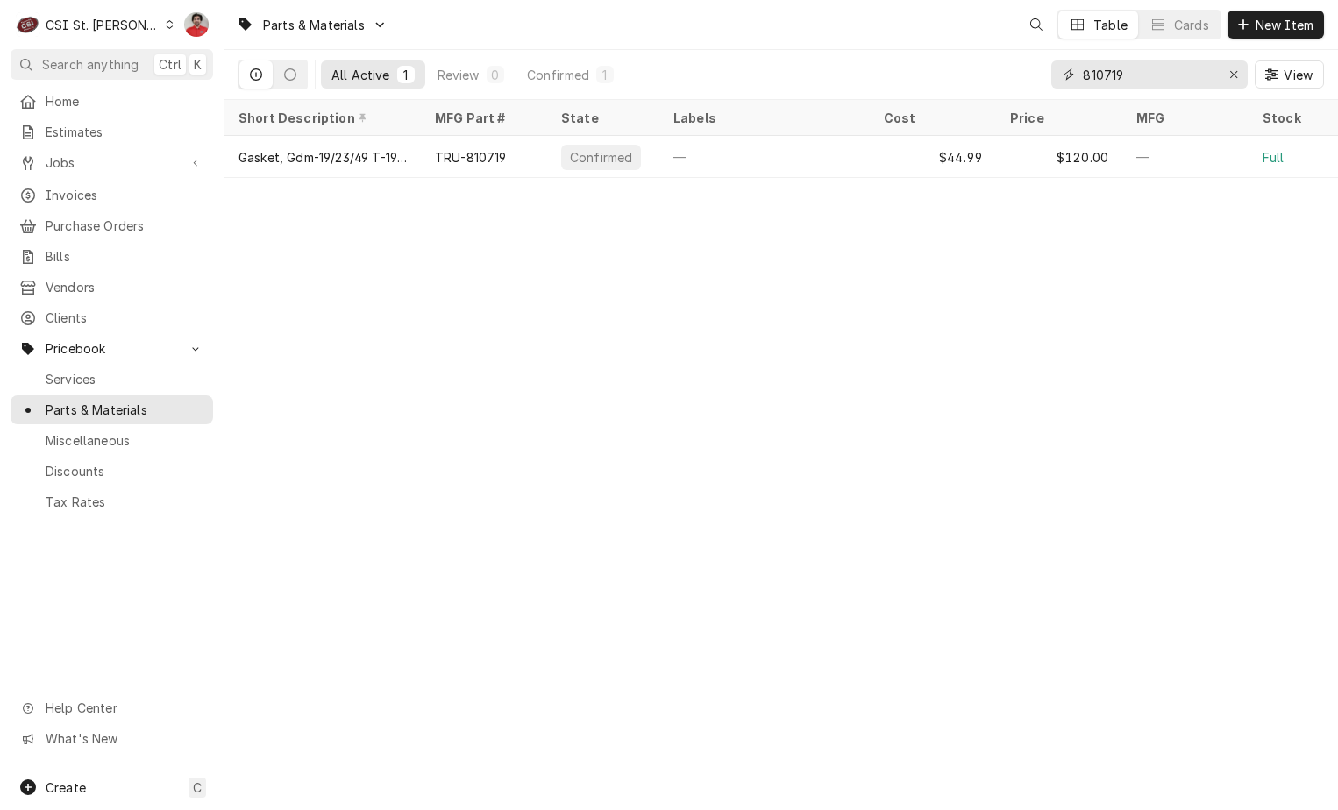
drag, startPoint x: 869, startPoint y: 89, endPoint x: 802, endPoint y: 89, distance: 66.6
click at [803, 89] on div "All Active 1 Review 0 Confirmed 1 810719 View" at bounding box center [780, 74] width 1085 height 49
paste input "VUL-00-961086"
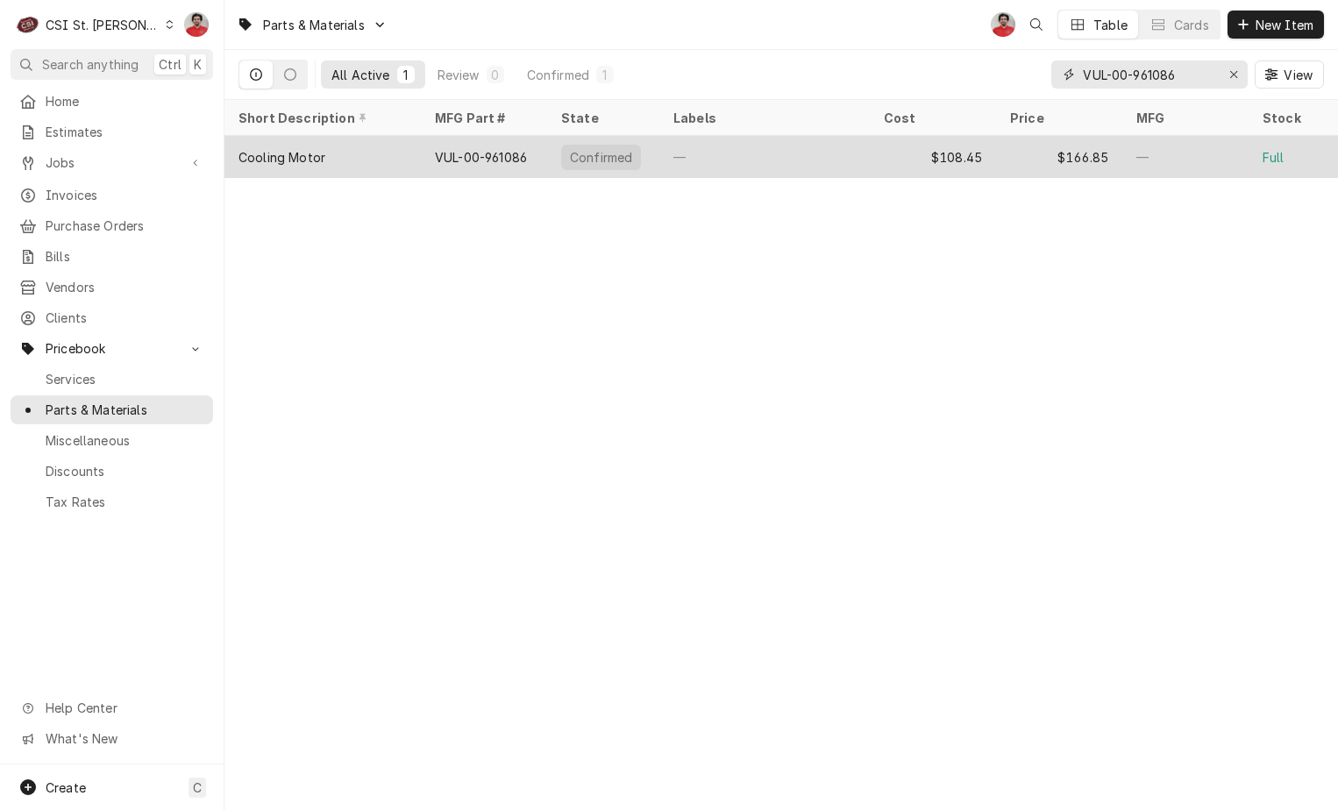
type input "VUL-00-961086"
click at [771, 149] on div "—" at bounding box center [764, 157] width 210 height 42
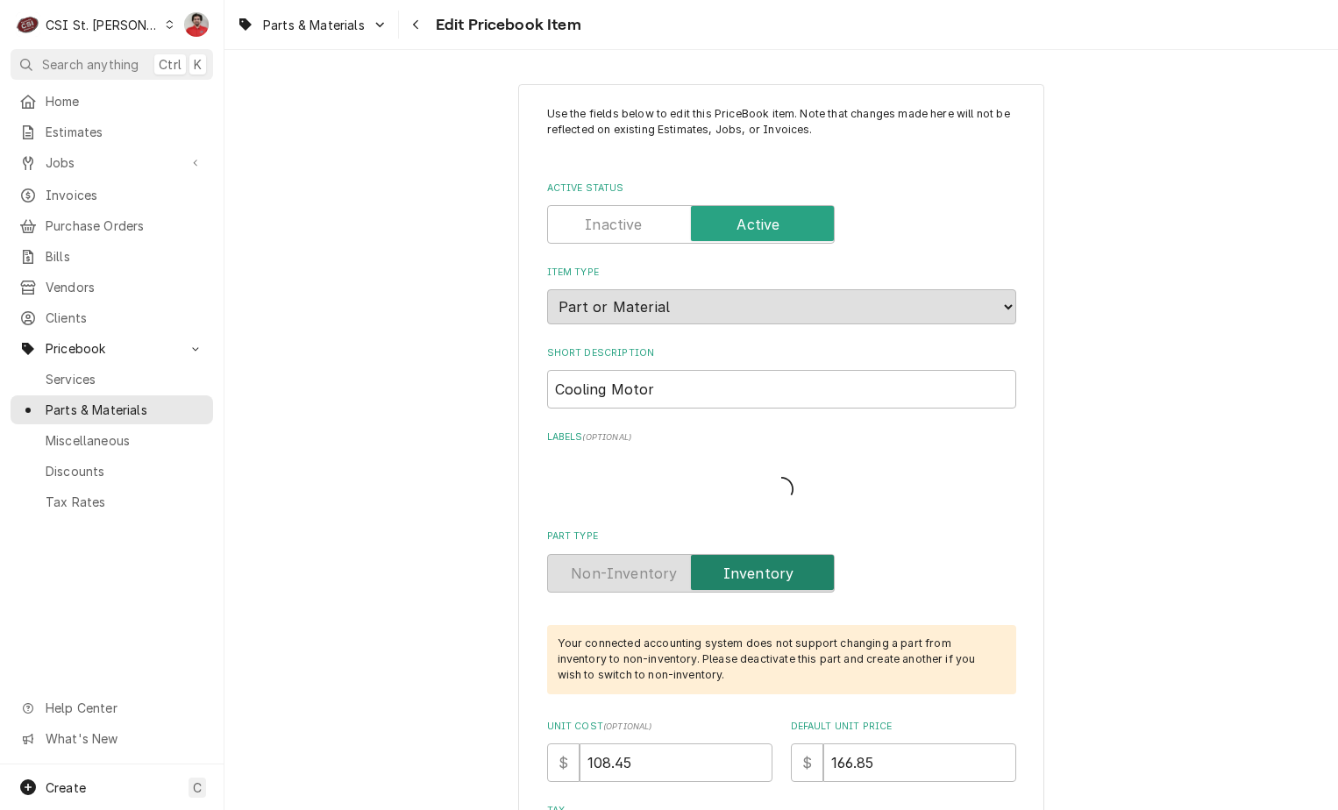
type textarea "x"
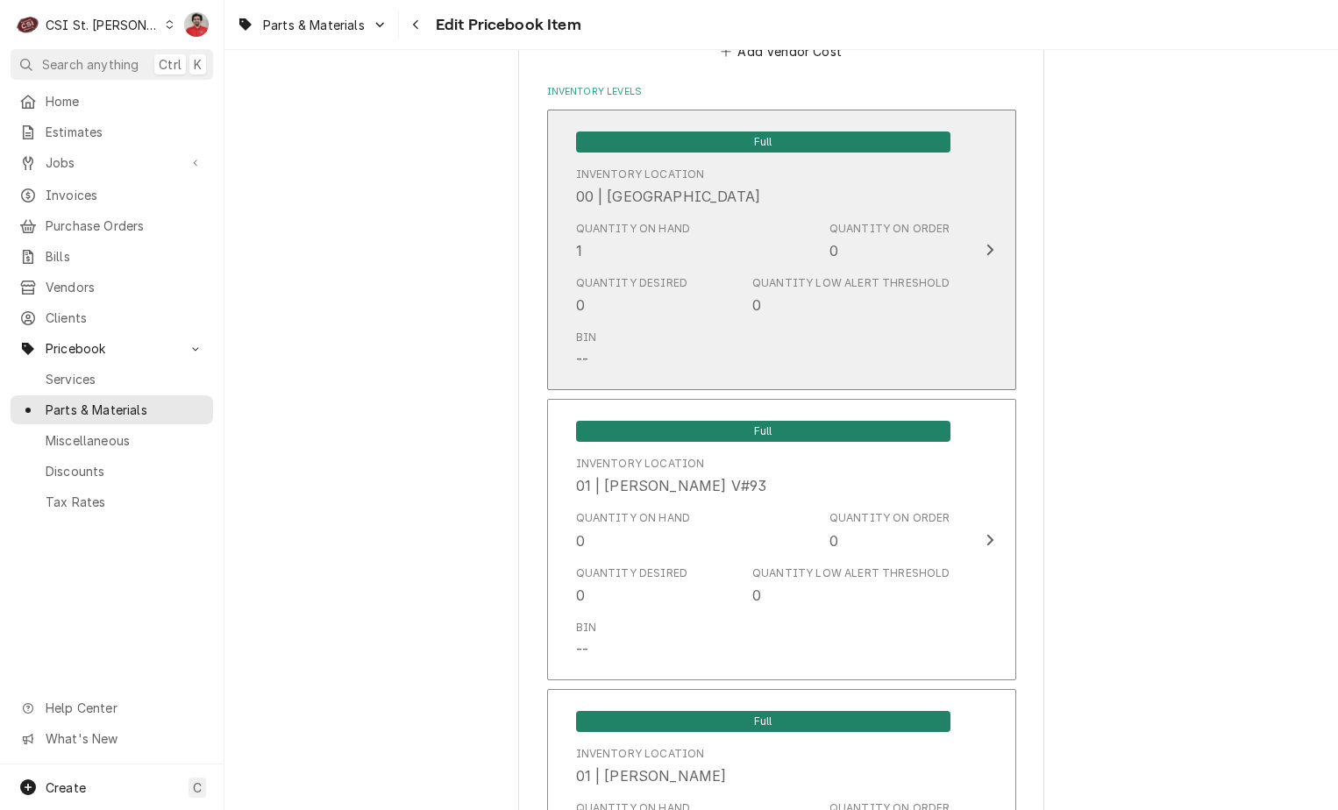
scroll to position [1578, 0]
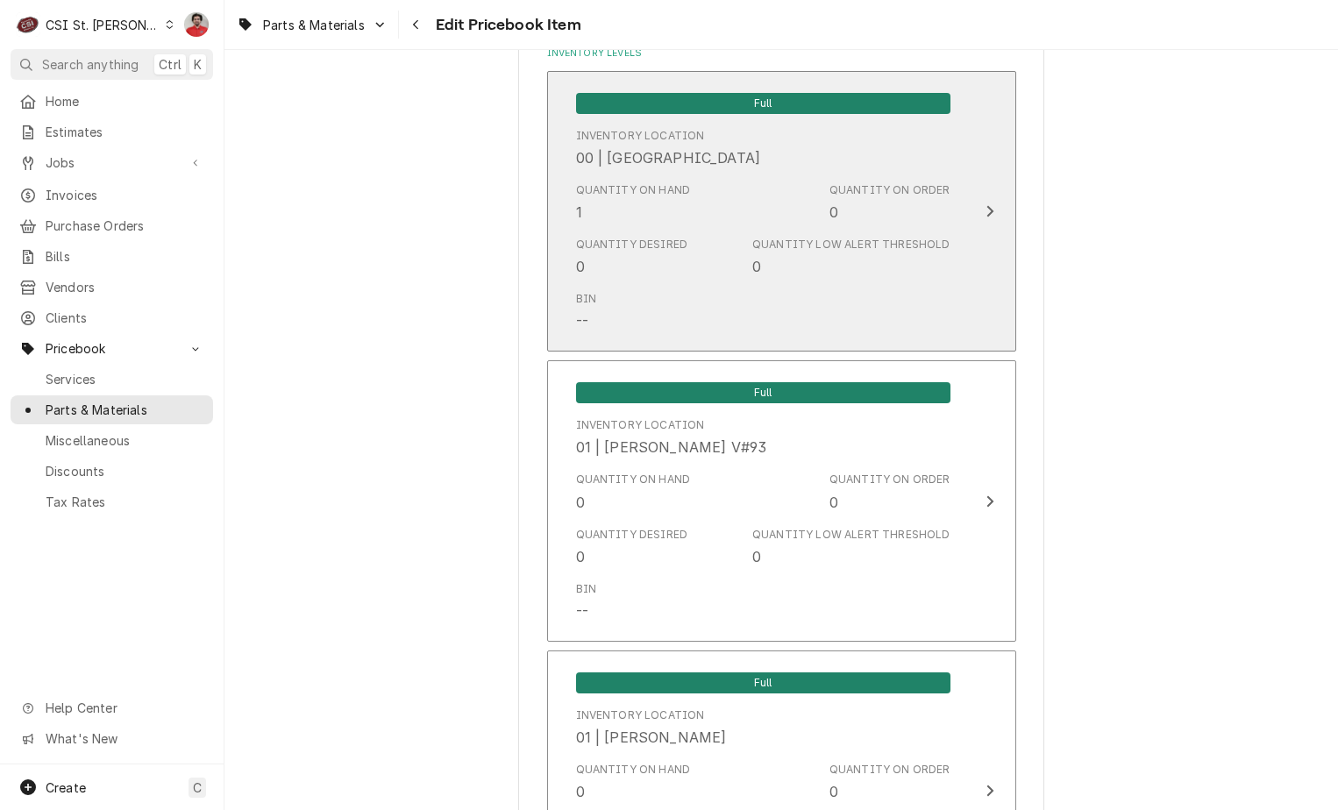
click at [755, 259] on div "0" at bounding box center [756, 266] width 9 height 21
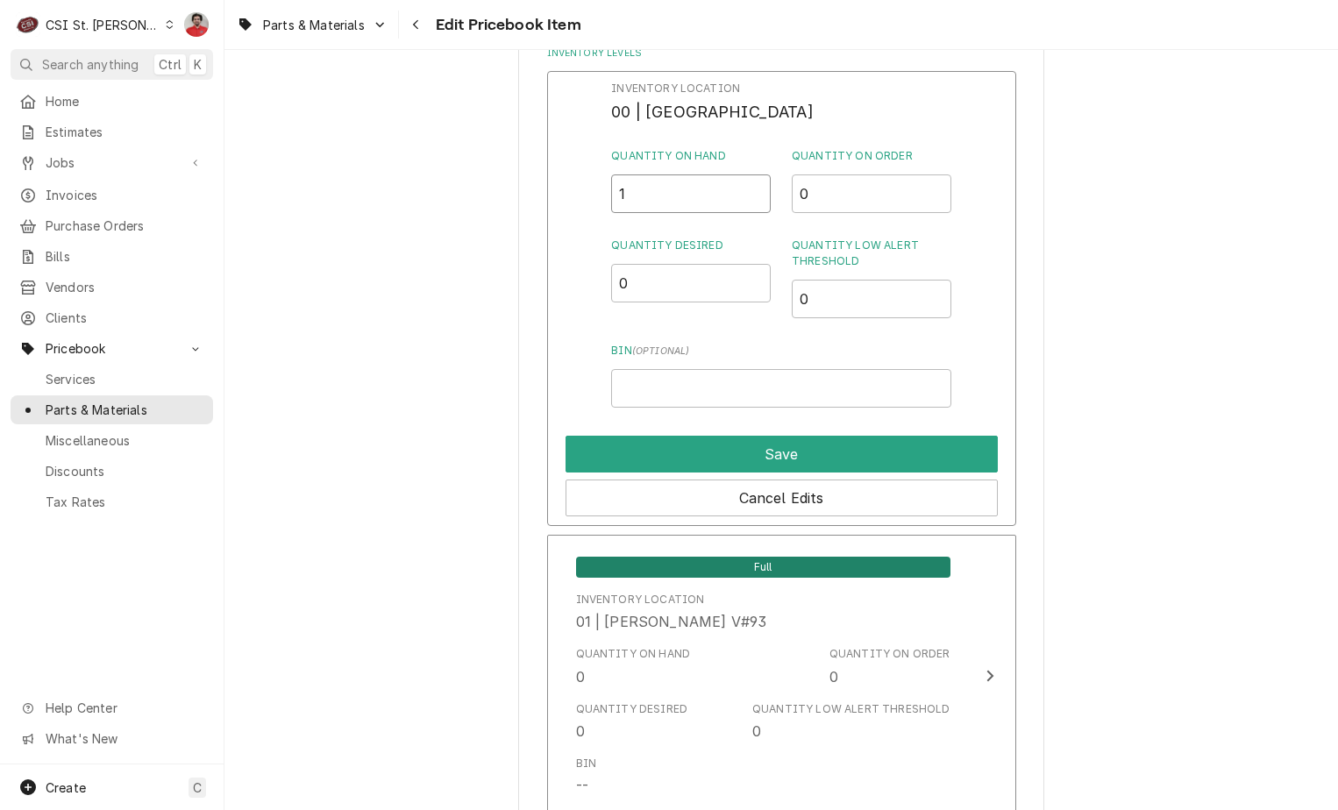
drag, startPoint x: 595, startPoint y: 209, endPoint x: 508, endPoint y: 202, distance: 87.9
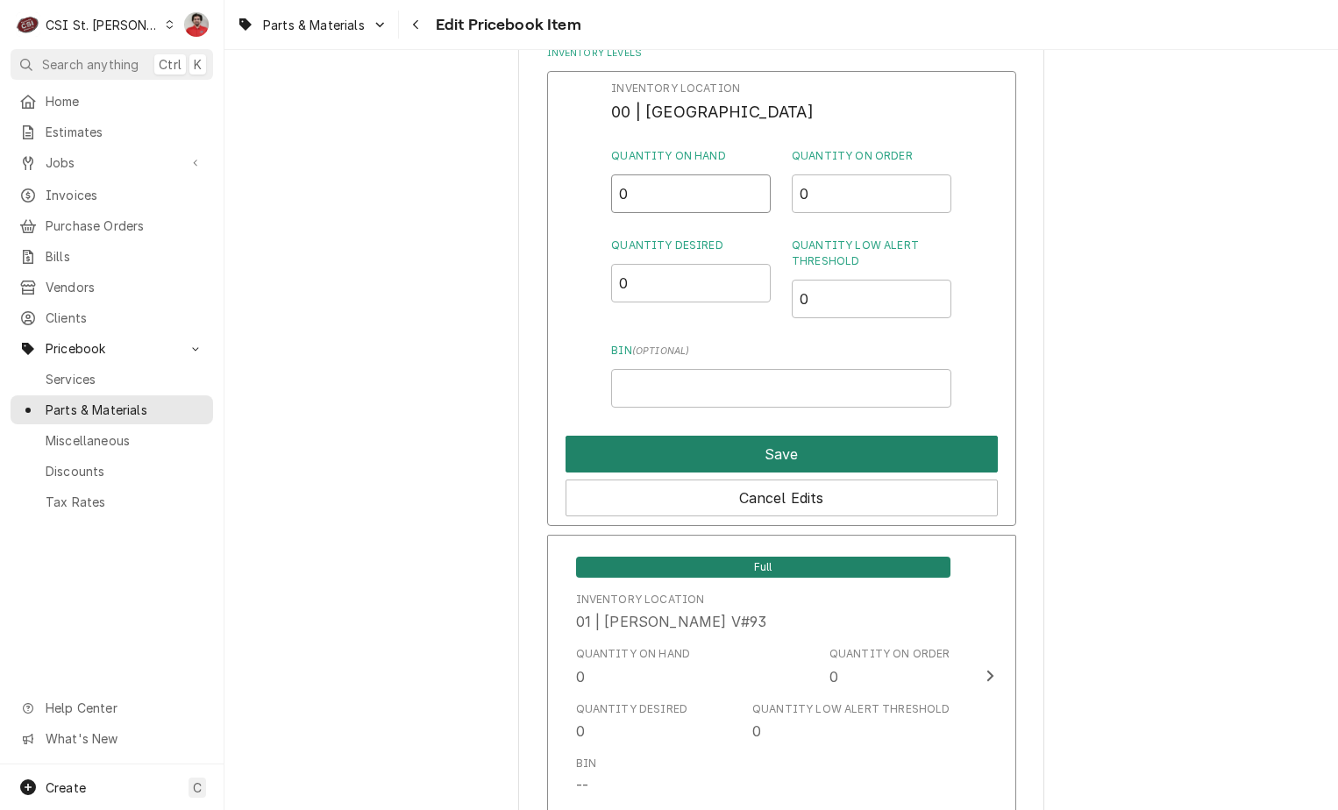
type input "0"
click at [628, 449] on button "Save" at bounding box center [781, 454] width 432 height 37
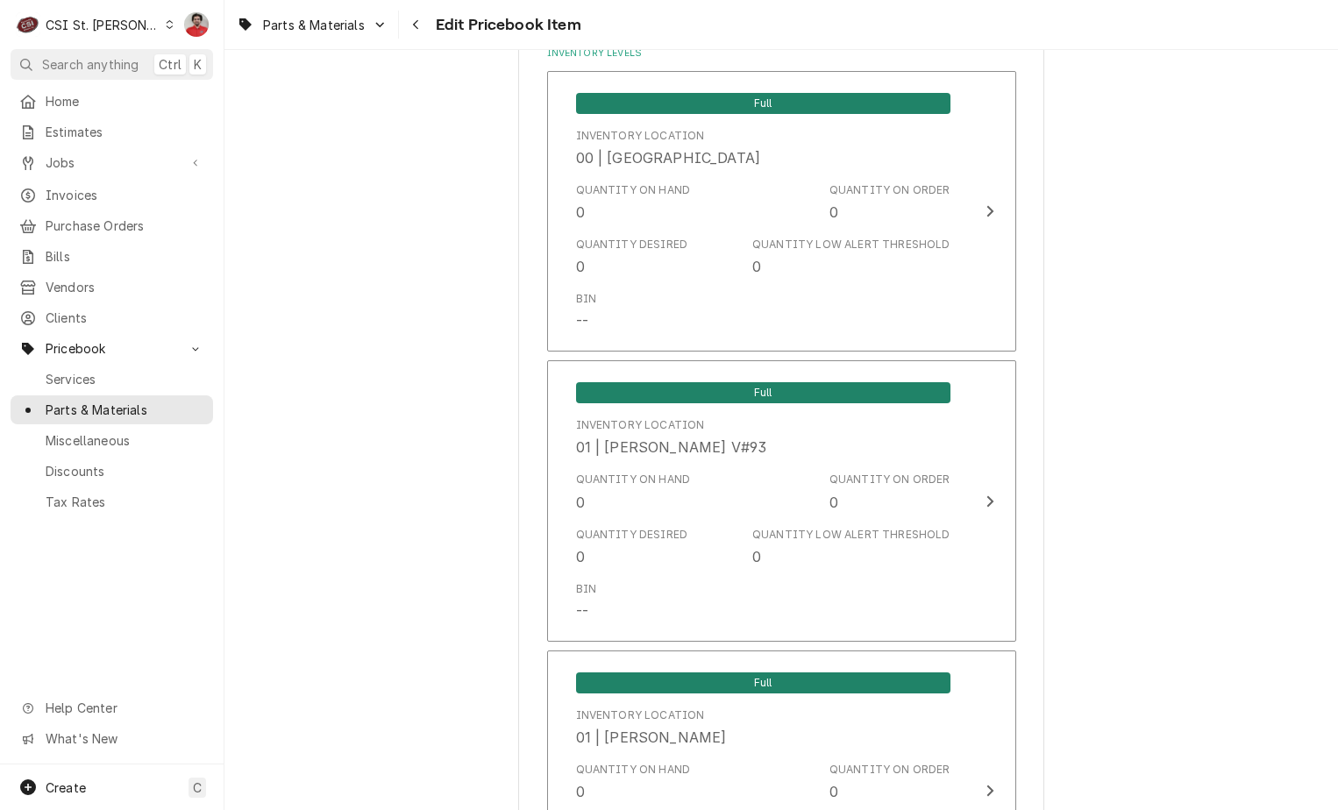
type textarea "x"
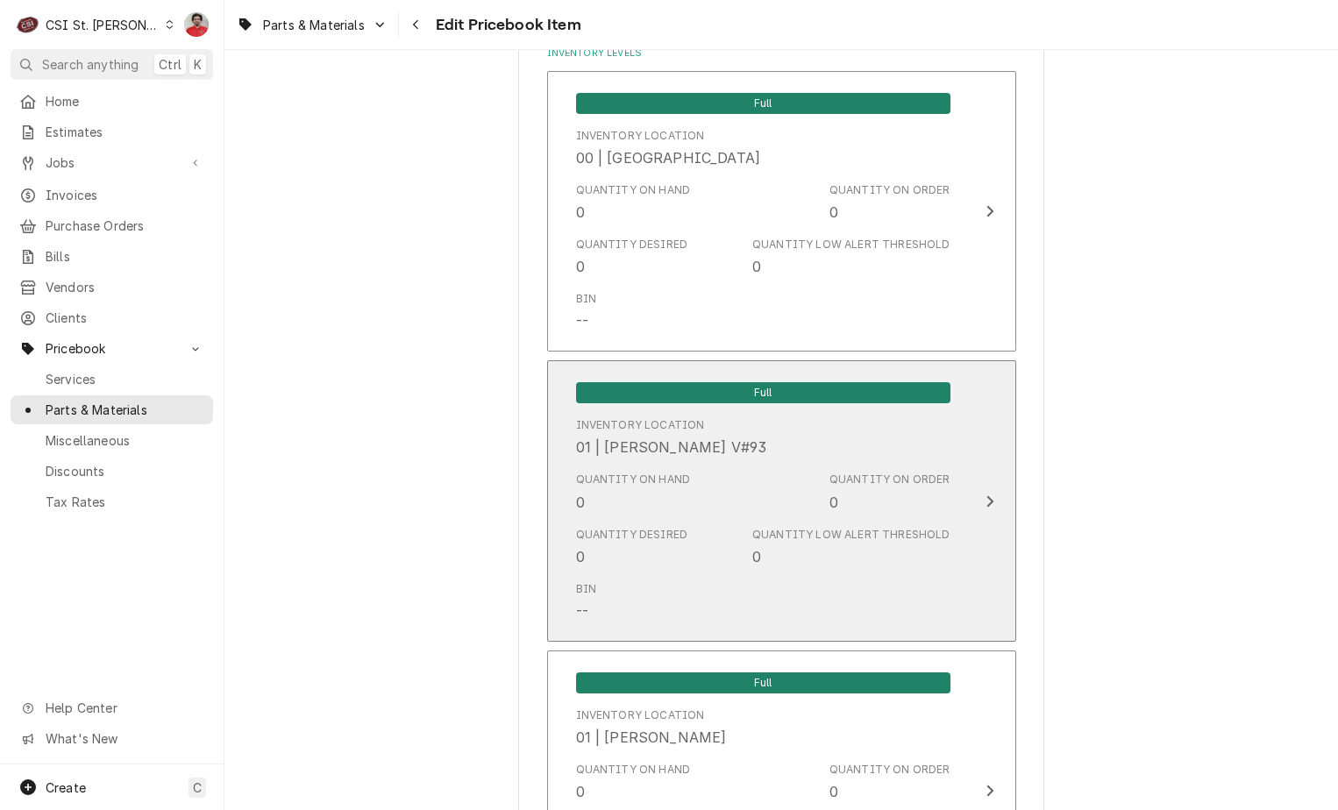
click at [628, 449] on div "01 | CHUCK WAMBOLDT V#93" at bounding box center [671, 447] width 191 height 21
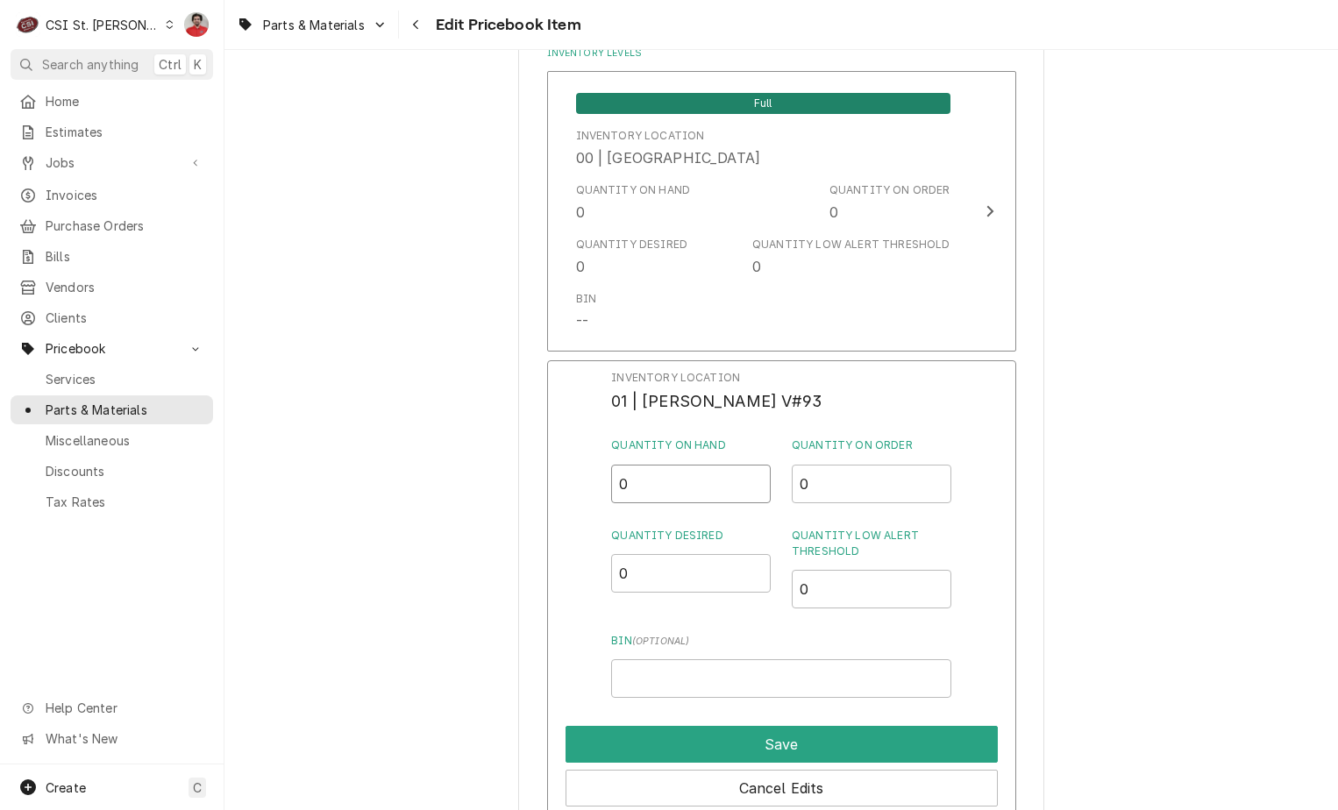
drag, startPoint x: 615, startPoint y: 487, endPoint x: 559, endPoint y: 477, distance: 56.2
click at [569, 484] on div "Inventory Location 01 | CHUCK WAMBOLDT V#93 Quantity on Hand 0 Quantity on Orde…" at bounding box center [781, 588] width 469 height 456
type input "1"
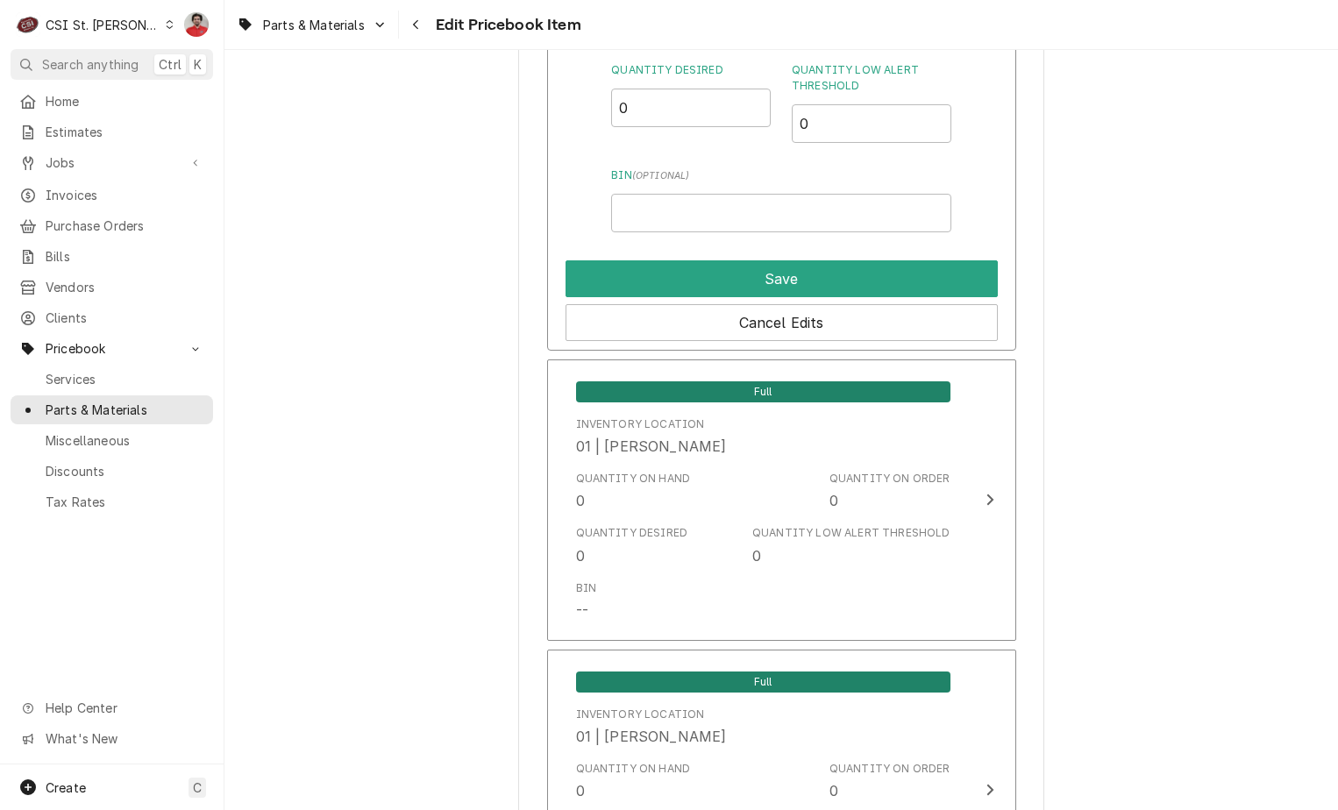
scroll to position [2104, 0]
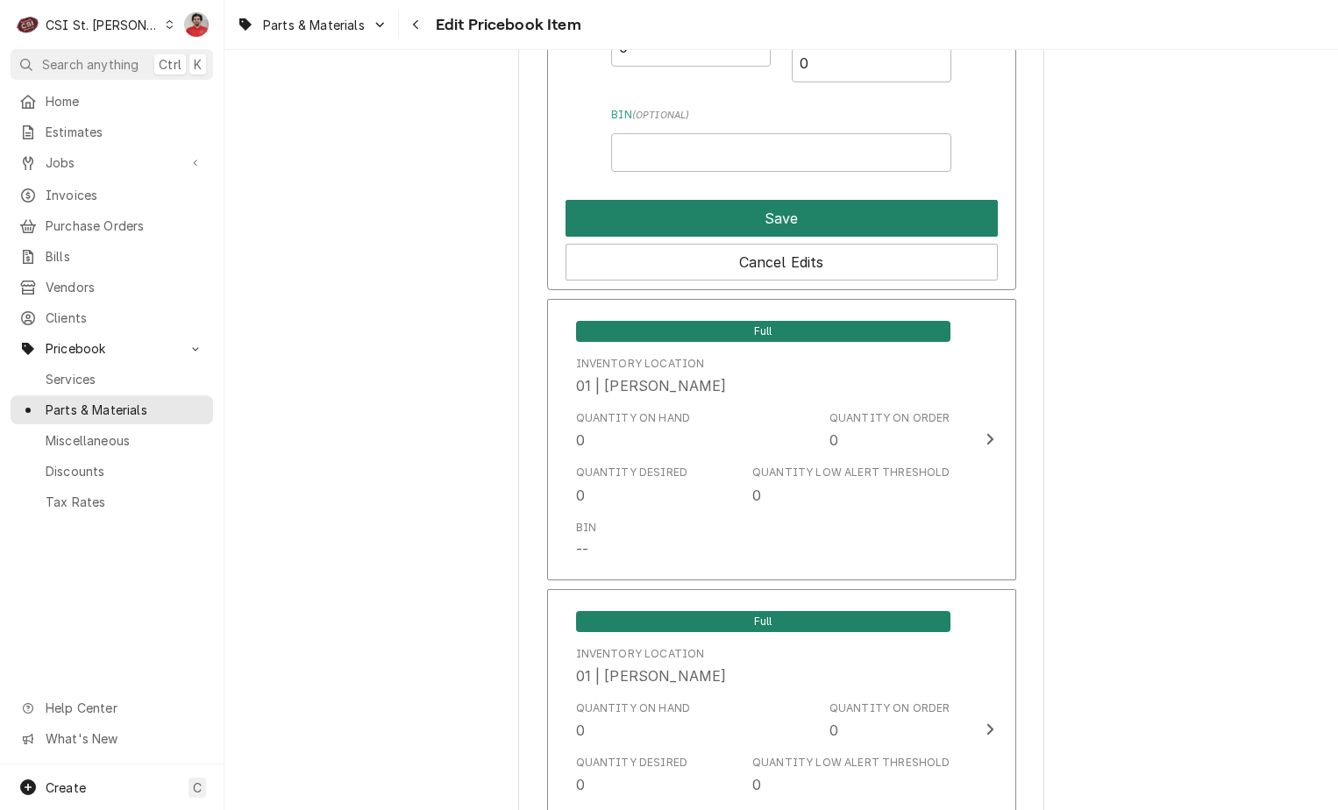
click at [862, 206] on button "Save" at bounding box center [781, 218] width 432 height 37
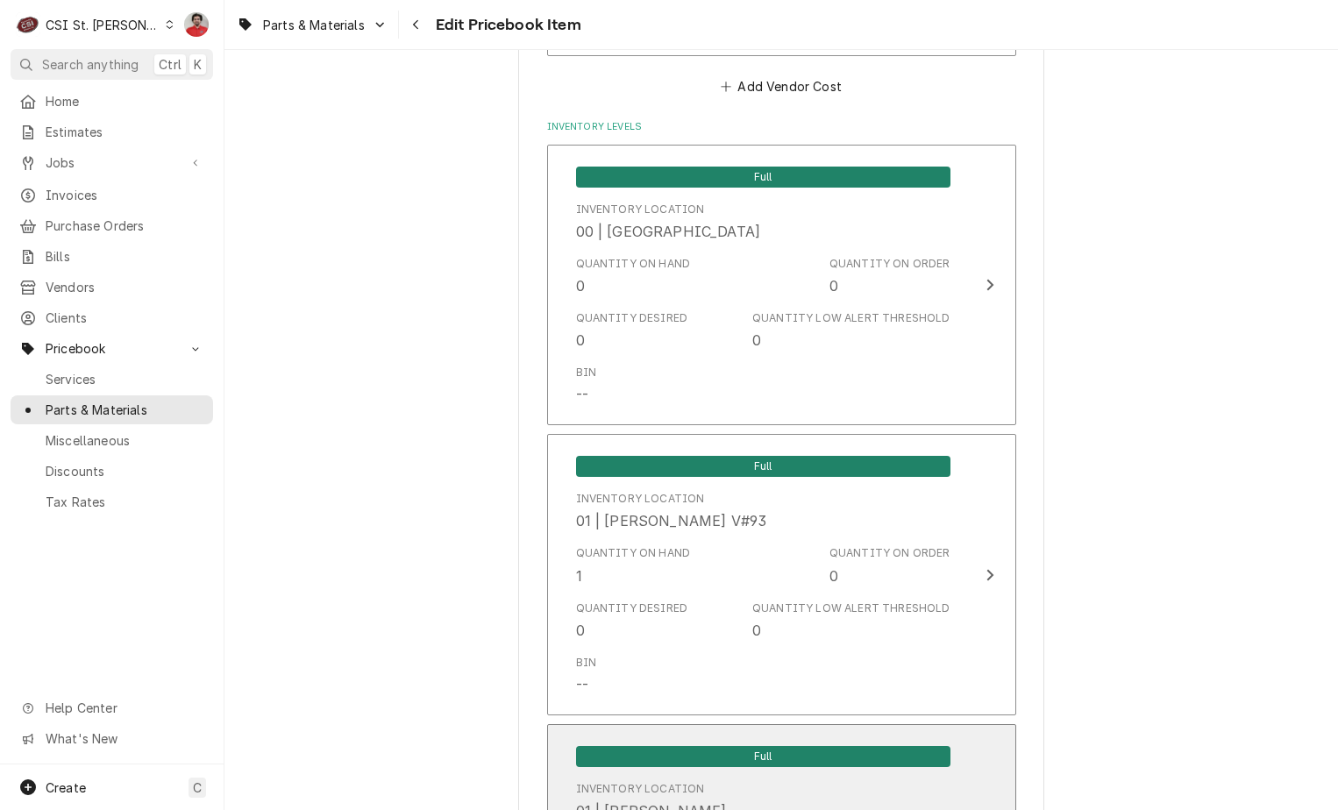
scroll to position [1316, 0]
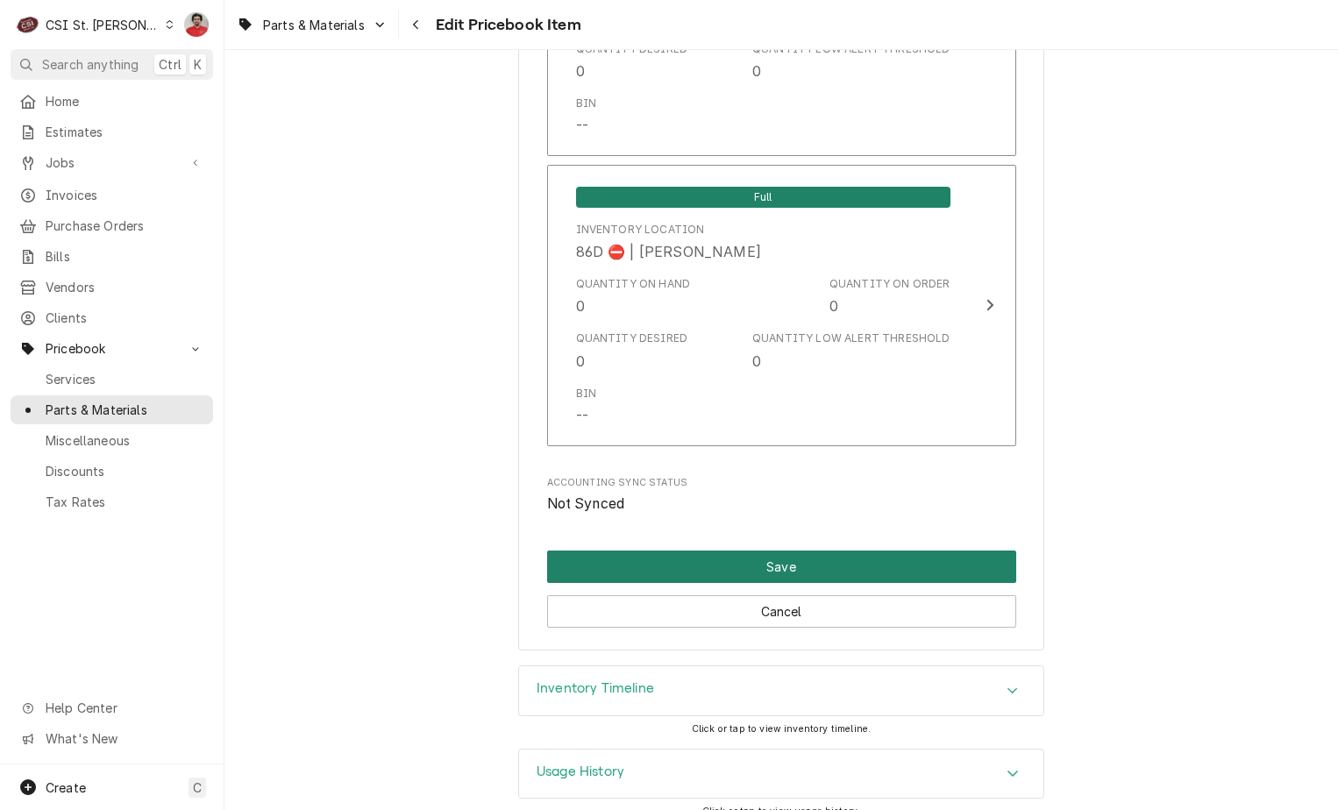
click at [799, 551] on button "Save" at bounding box center [781, 567] width 469 height 32
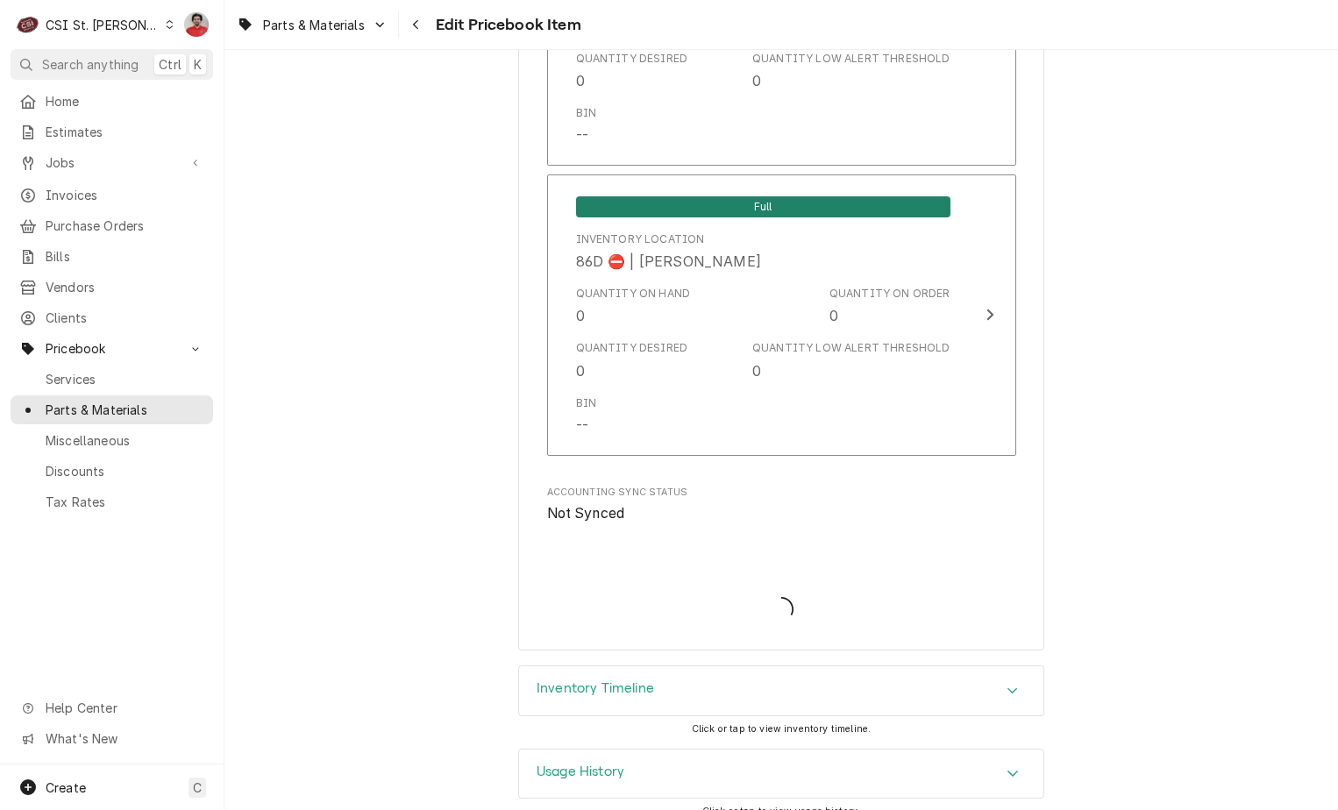
type textarea "x"
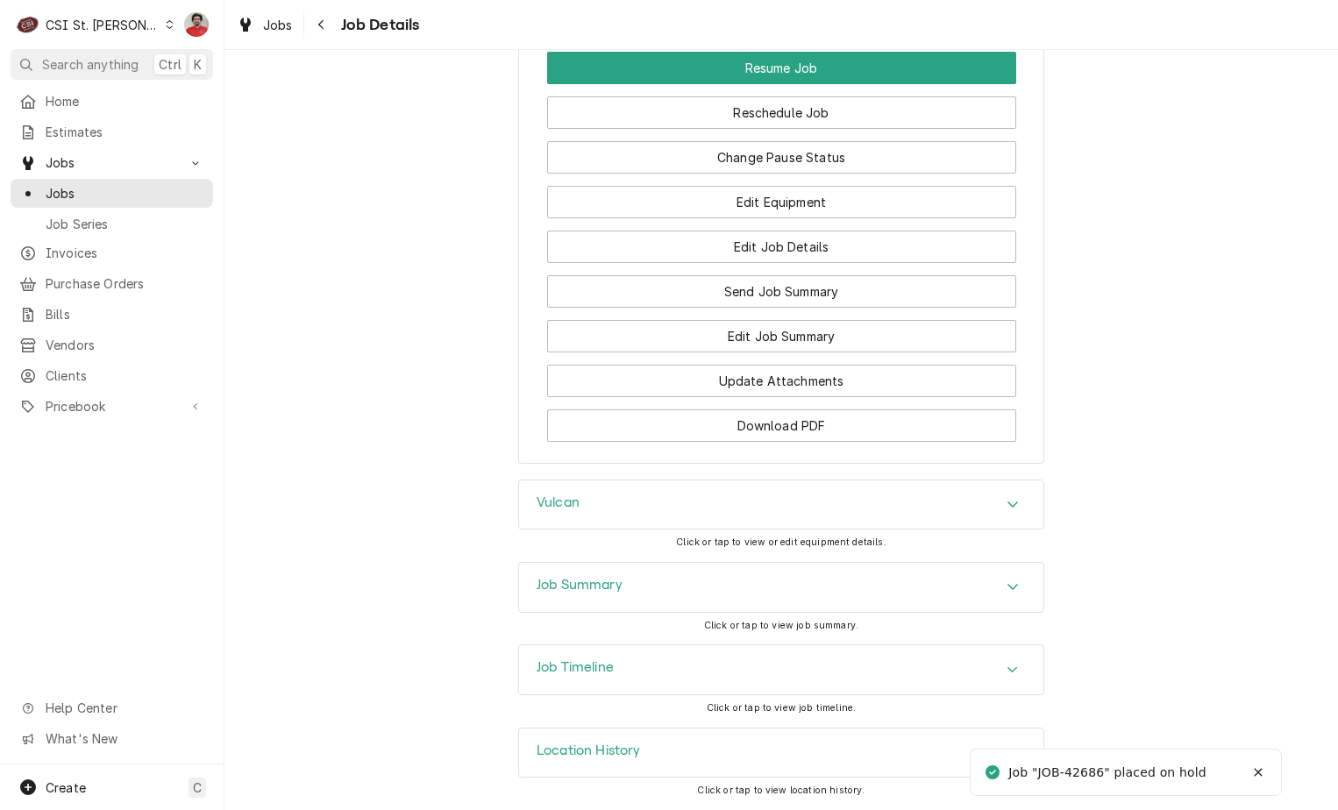
scroll to position [2300, 0]
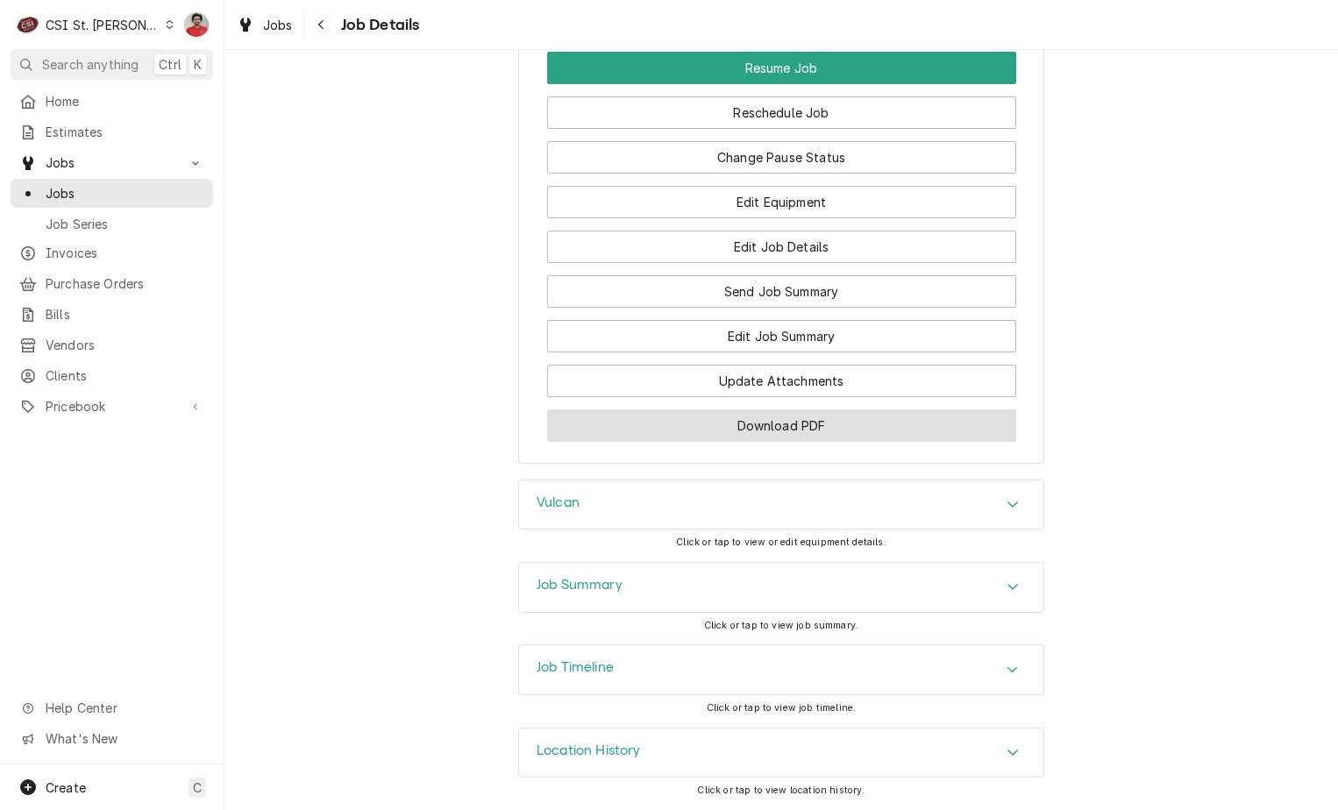
click at [717, 433] on button "Download PDF" at bounding box center [781, 425] width 469 height 32
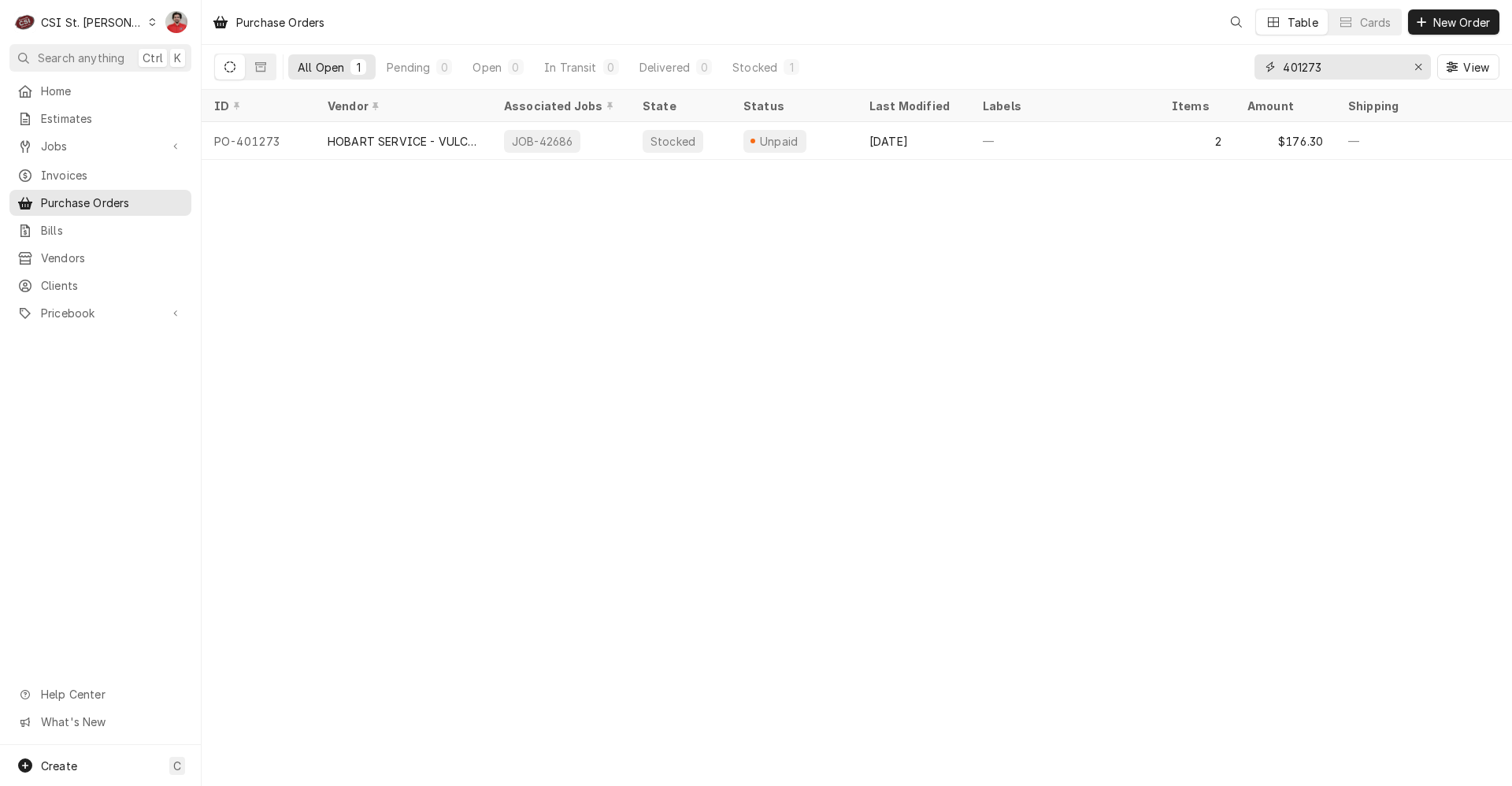
click at [1350, 68] on input "401273" at bounding box center [1341, 66] width 118 height 25
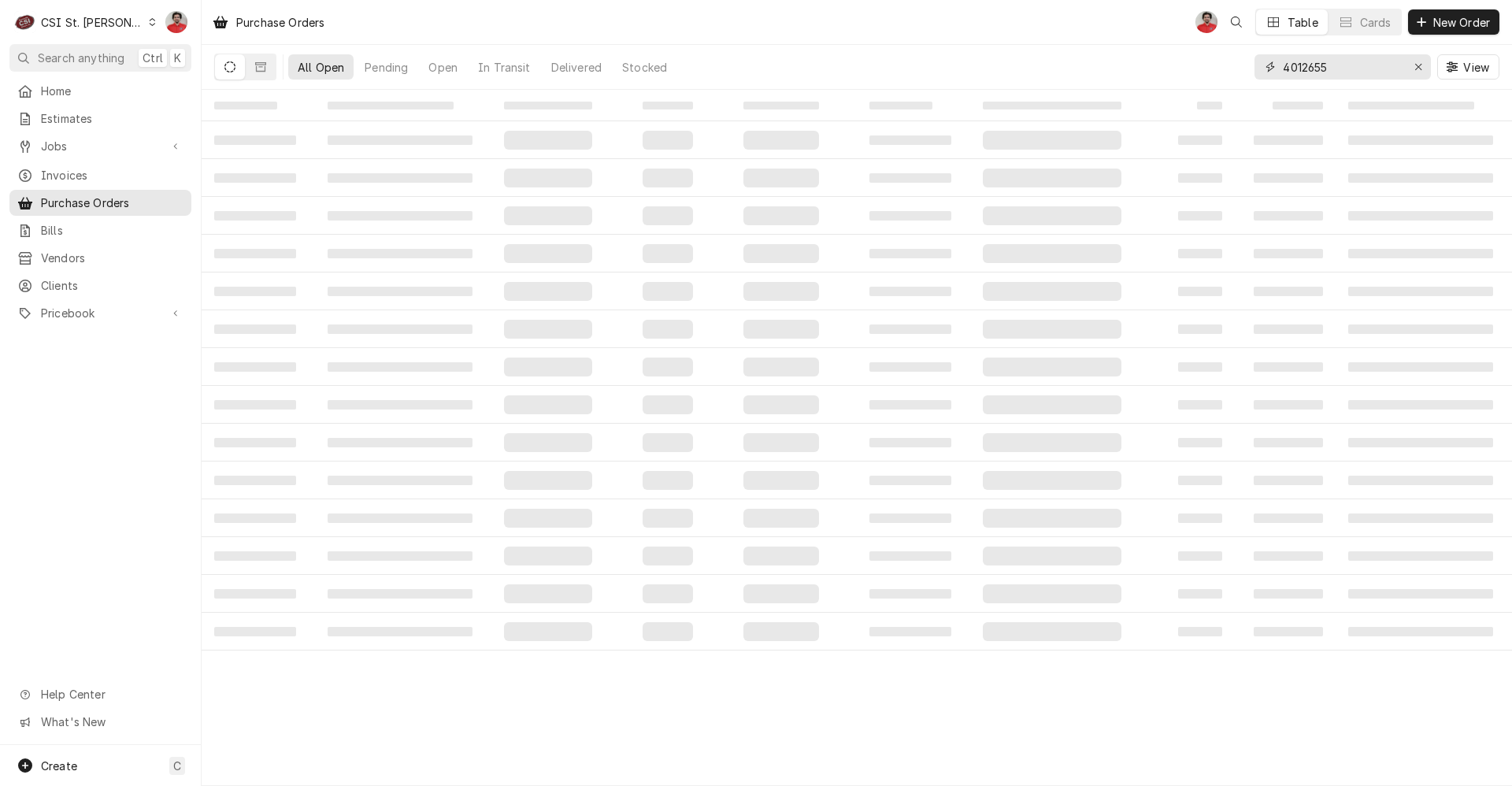
click at [1350, 68] on input "4012655" at bounding box center [1341, 66] width 118 height 25
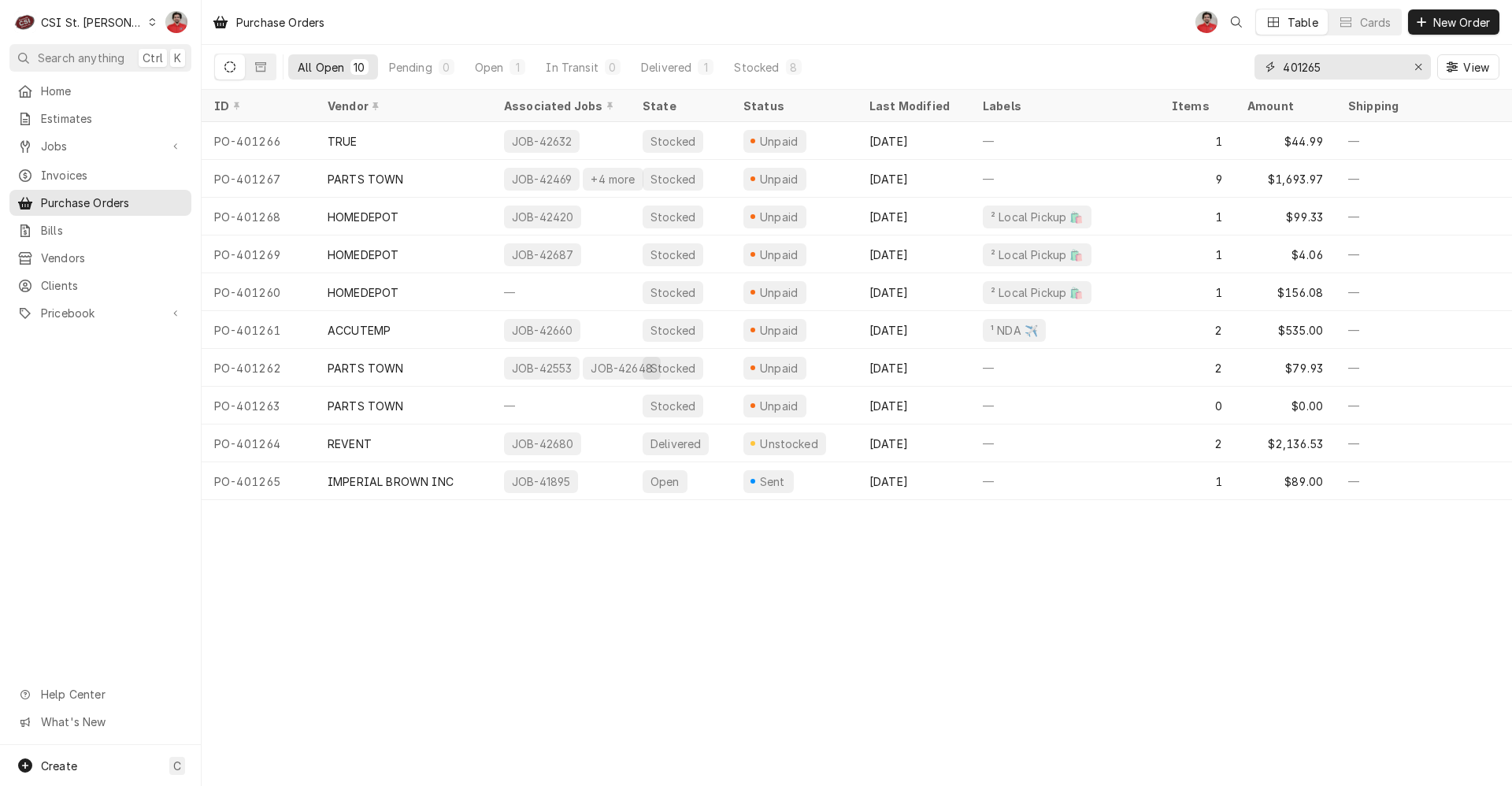
type input "401265"
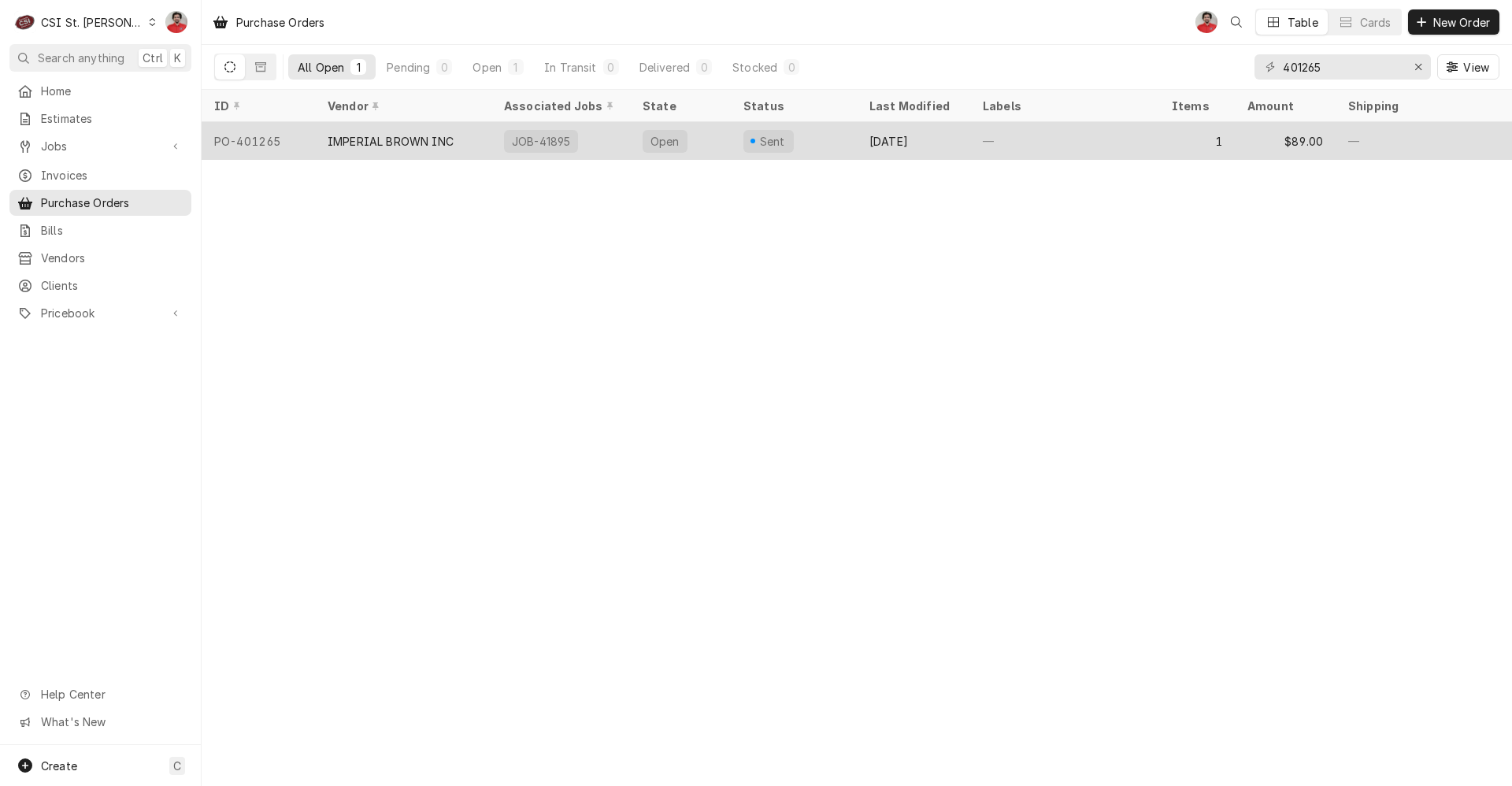
click at [951, 133] on div "Sep 15" at bounding box center [914, 141] width 113 height 38
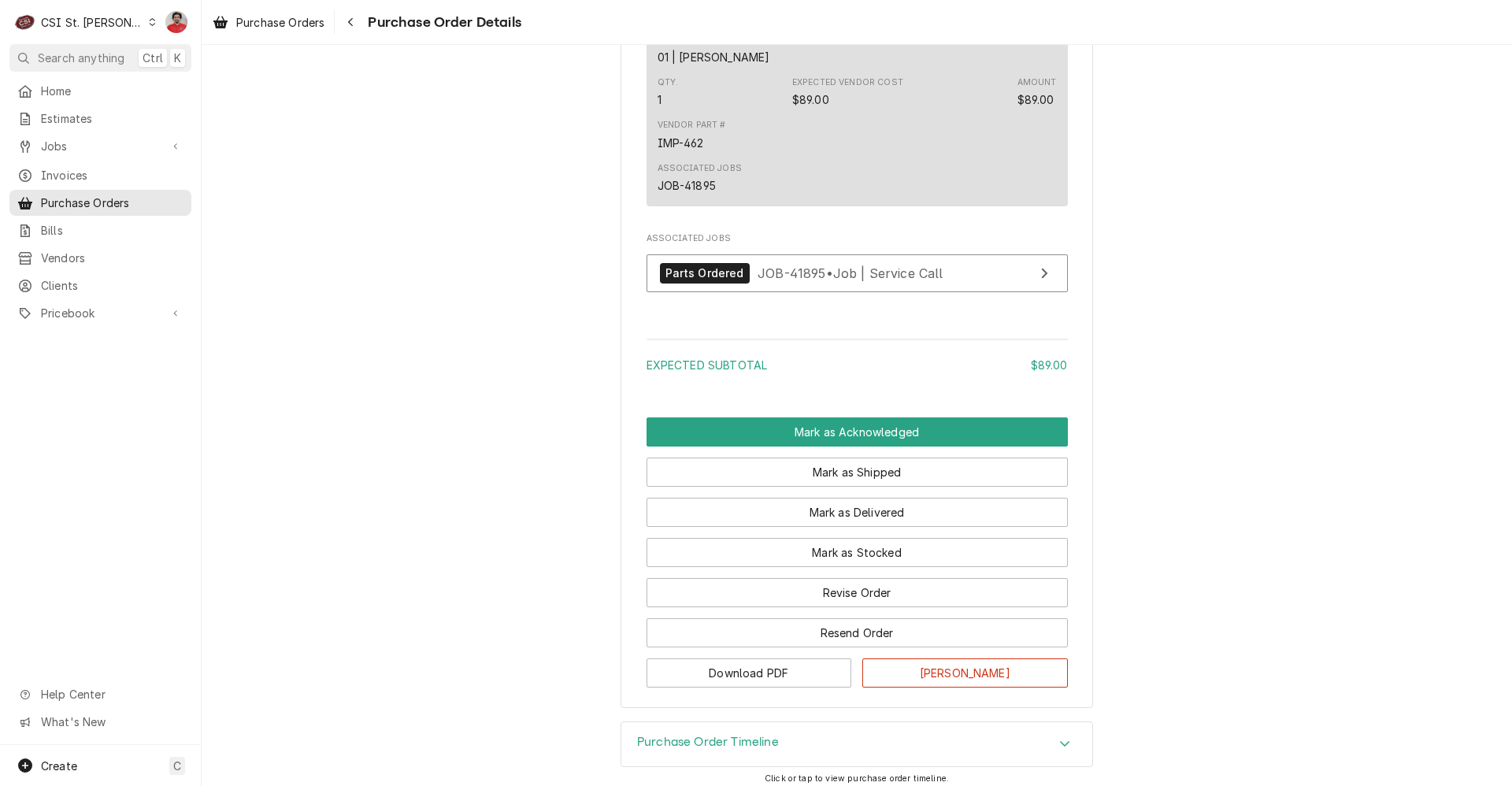
scroll to position [1079, 0]
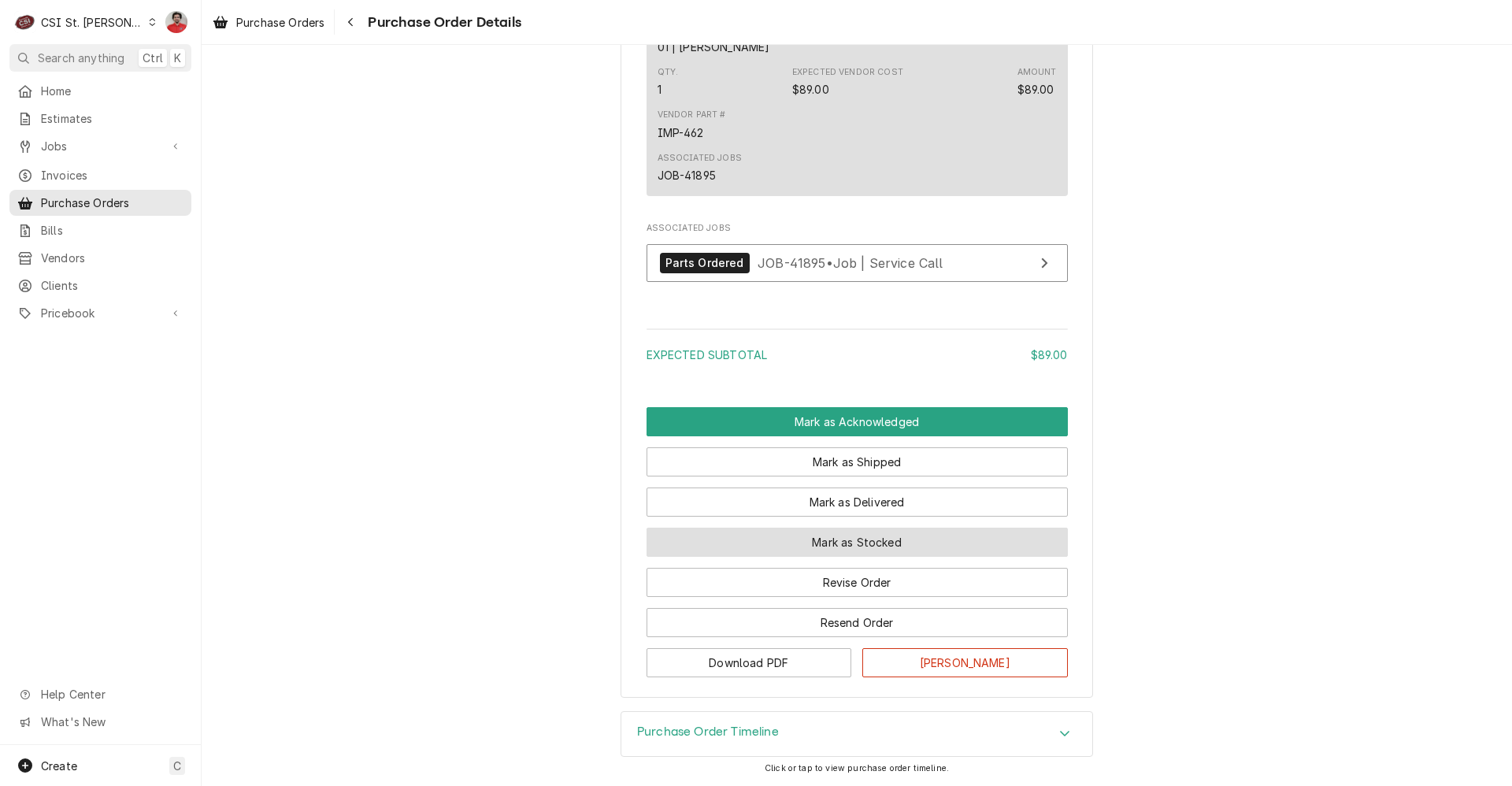
click at [809, 540] on button "Mark as Stocked" at bounding box center [857, 542] width 421 height 29
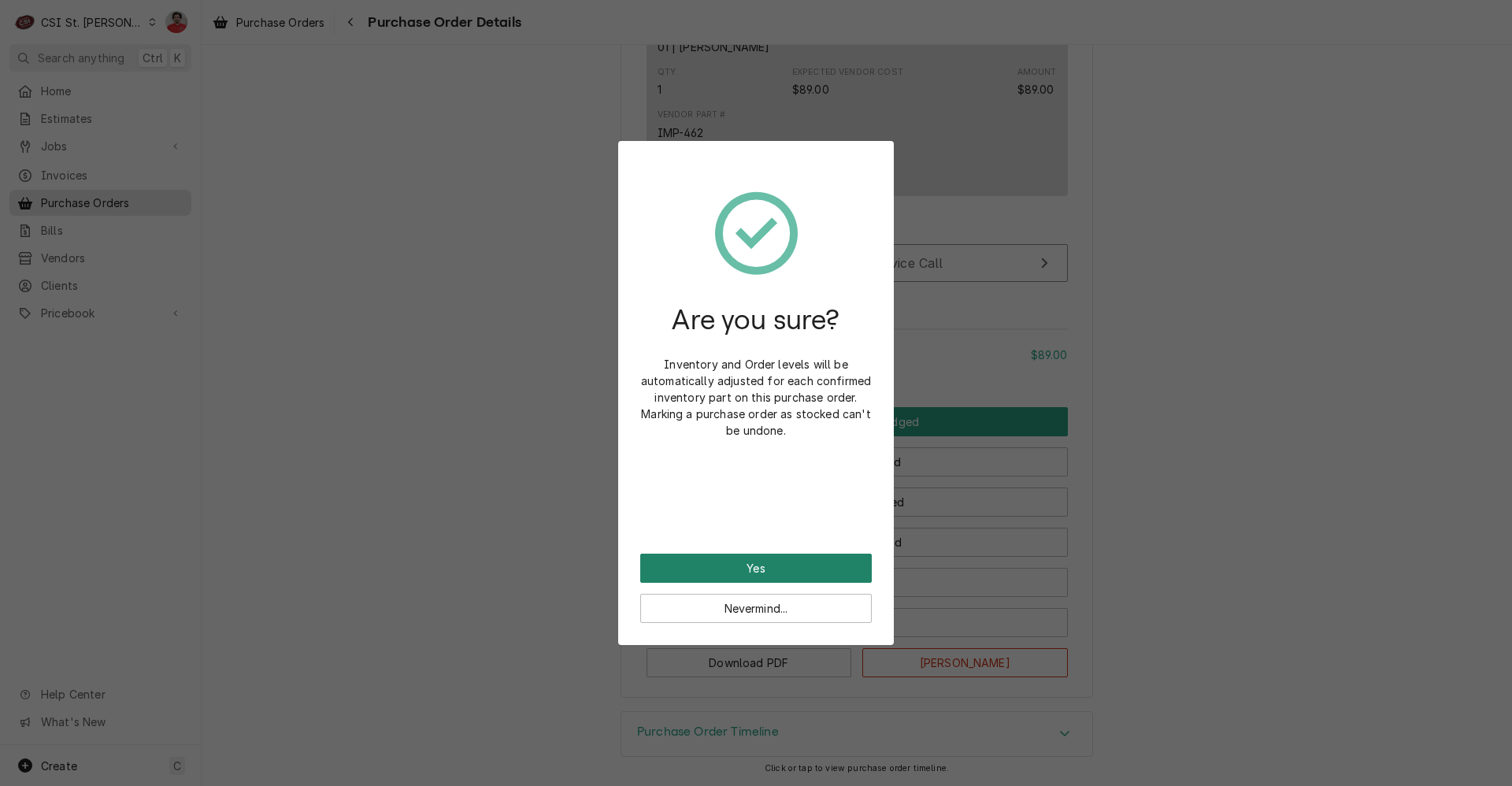
click at [794, 562] on button "Yes" at bounding box center [756, 568] width 232 height 29
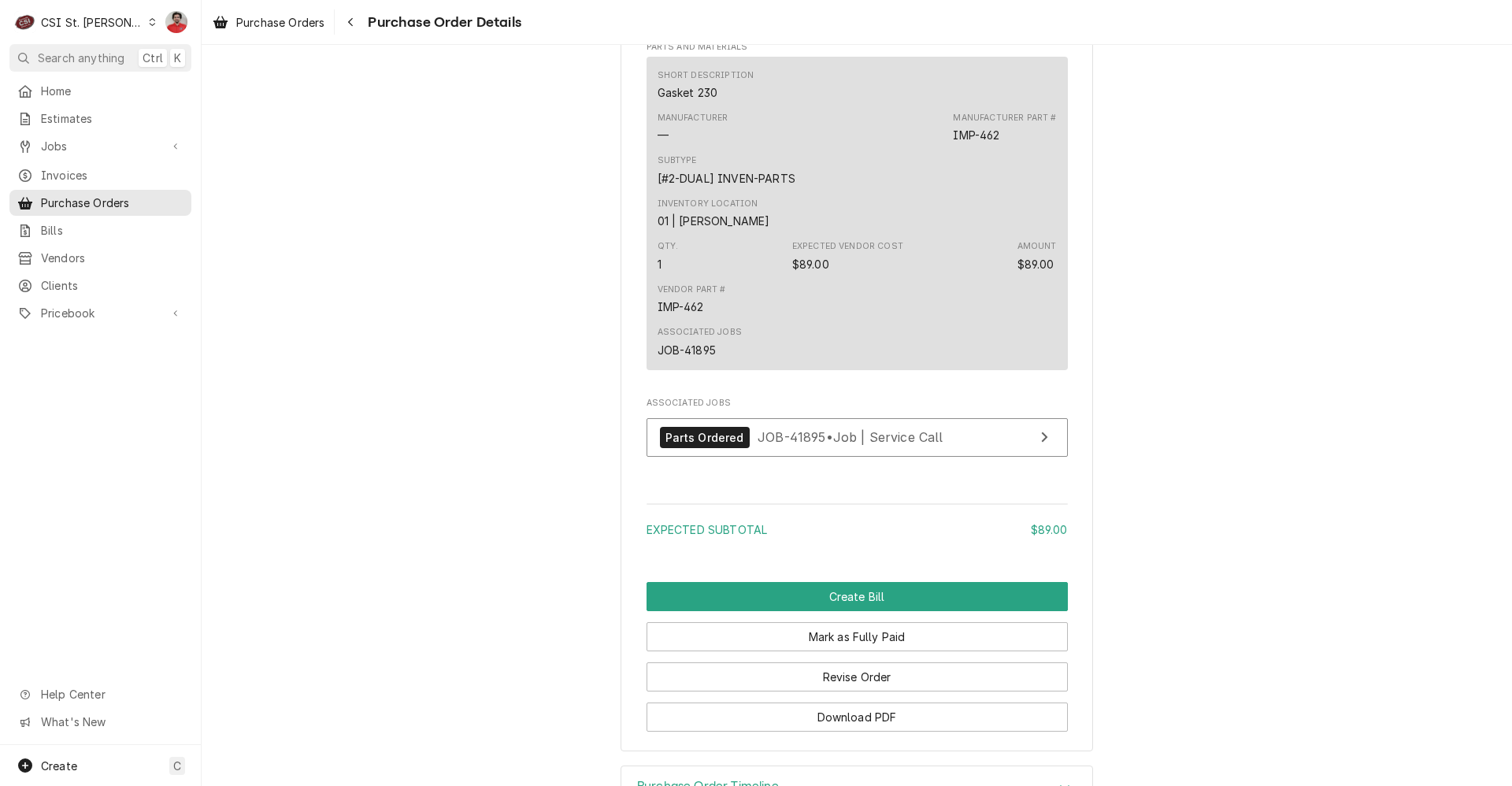
scroll to position [1158, 0]
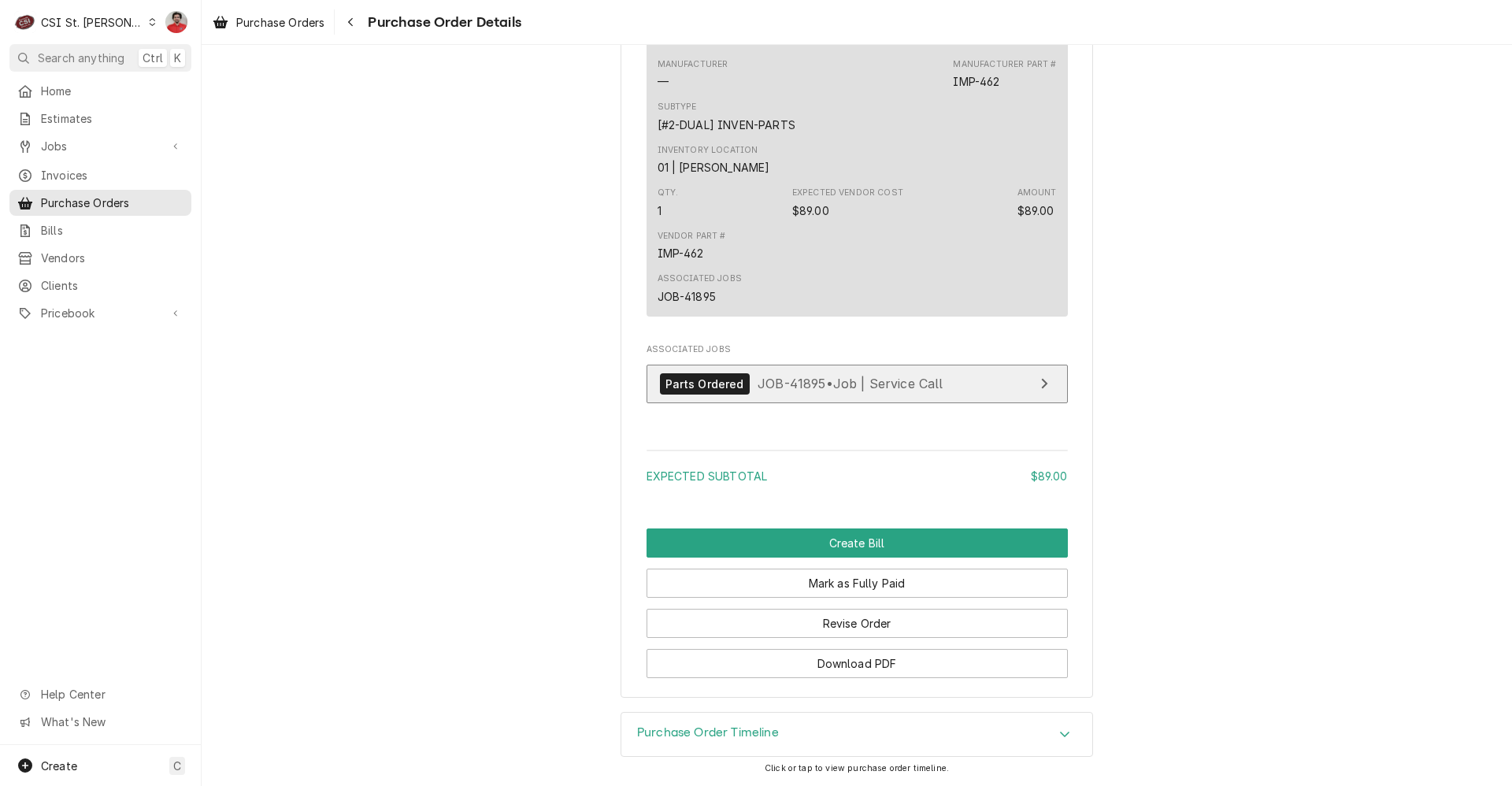
click at [820, 383] on span "JOB-41895 • Job | Service Call" at bounding box center [850, 384] width 186 height 16
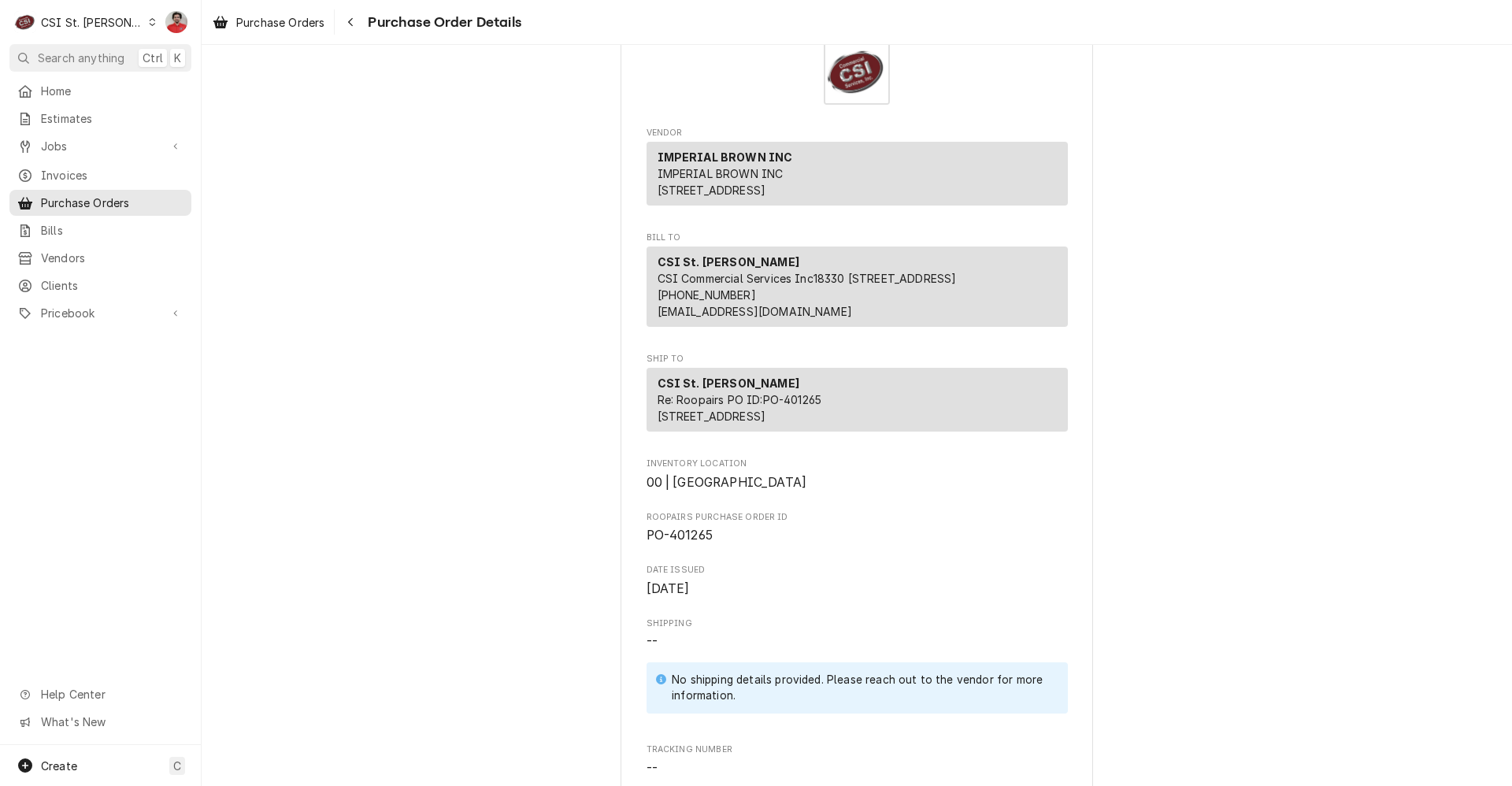
scroll to position [0, 0]
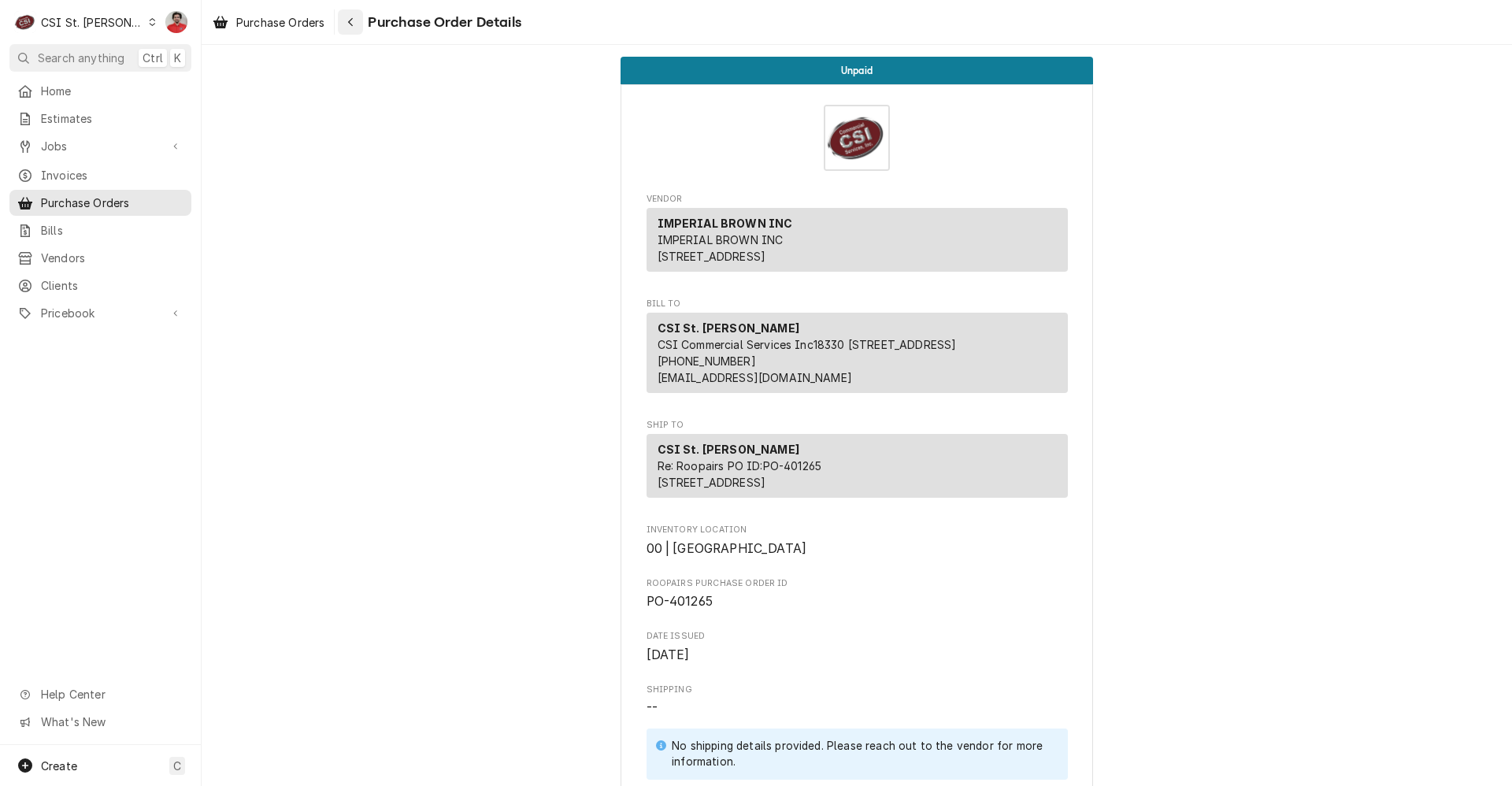
click at [348, 20] on div "Navigate back" at bounding box center [350, 22] width 16 height 16
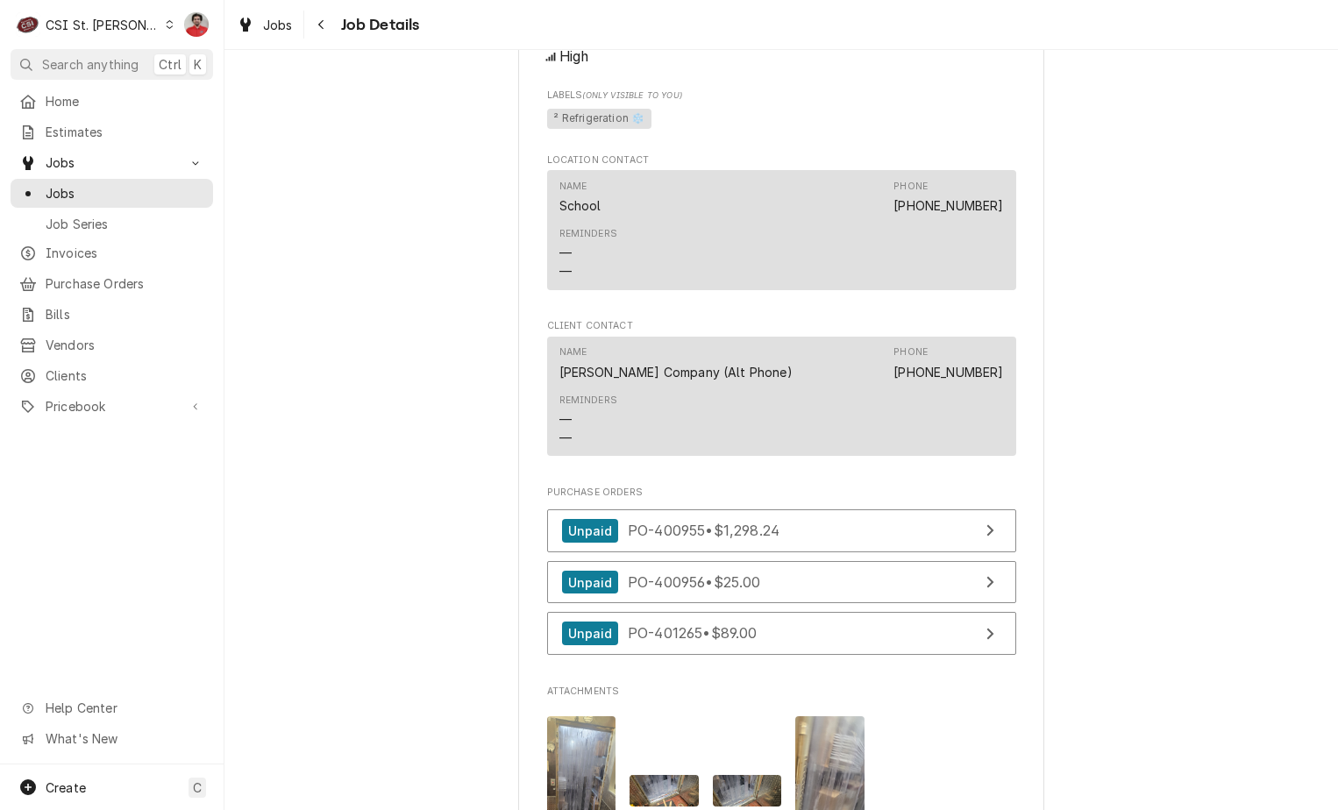
scroll to position [2192, 0]
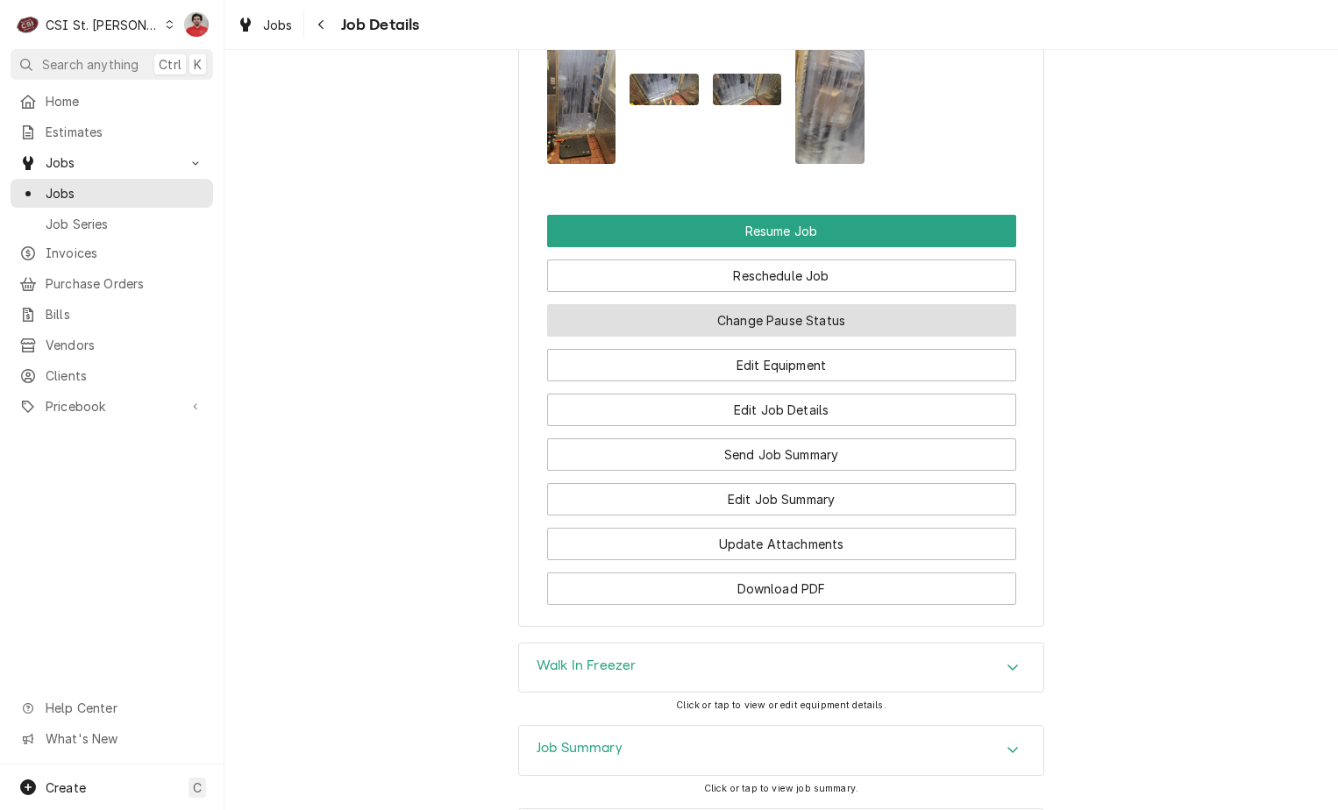
click at [818, 327] on button "Change Pause Status" at bounding box center [781, 320] width 469 height 32
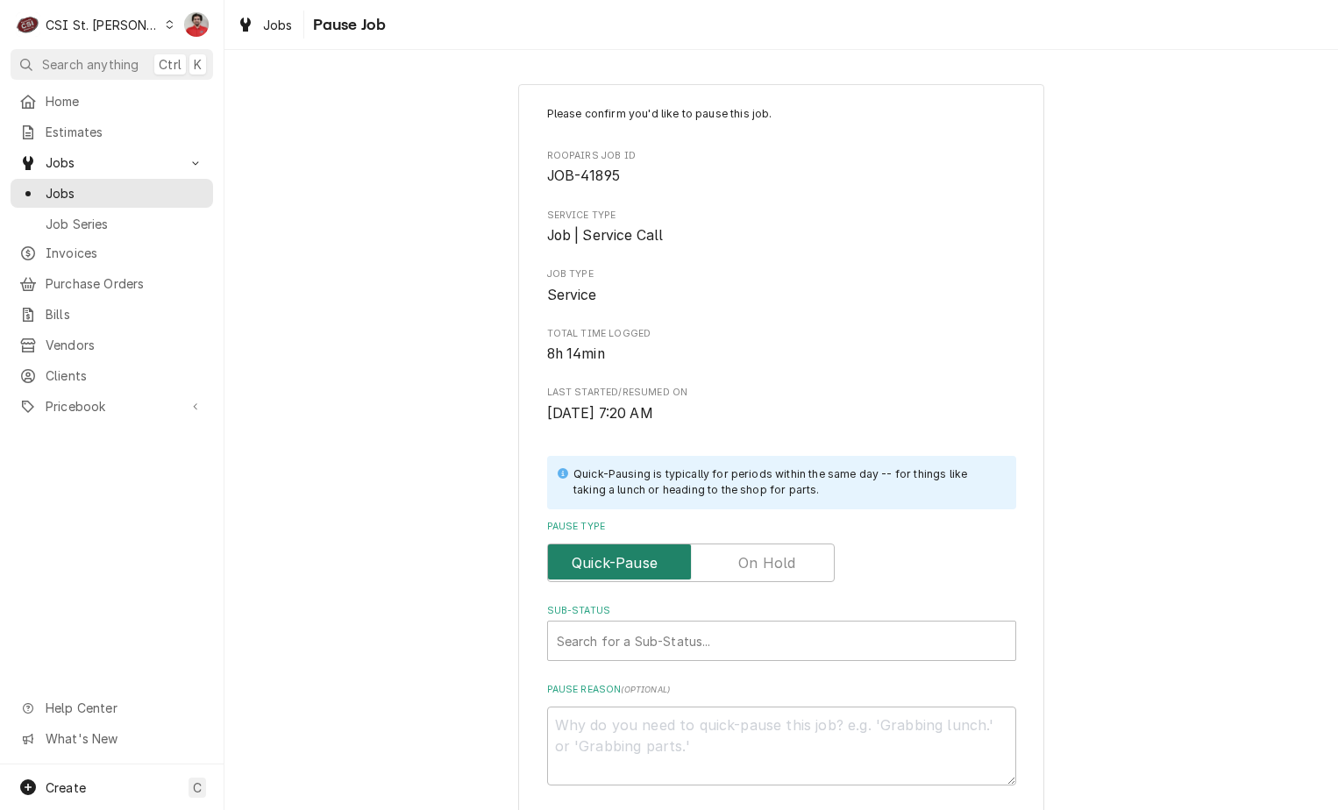
click at [800, 572] on input "Pause Type" at bounding box center [691, 563] width 272 height 39
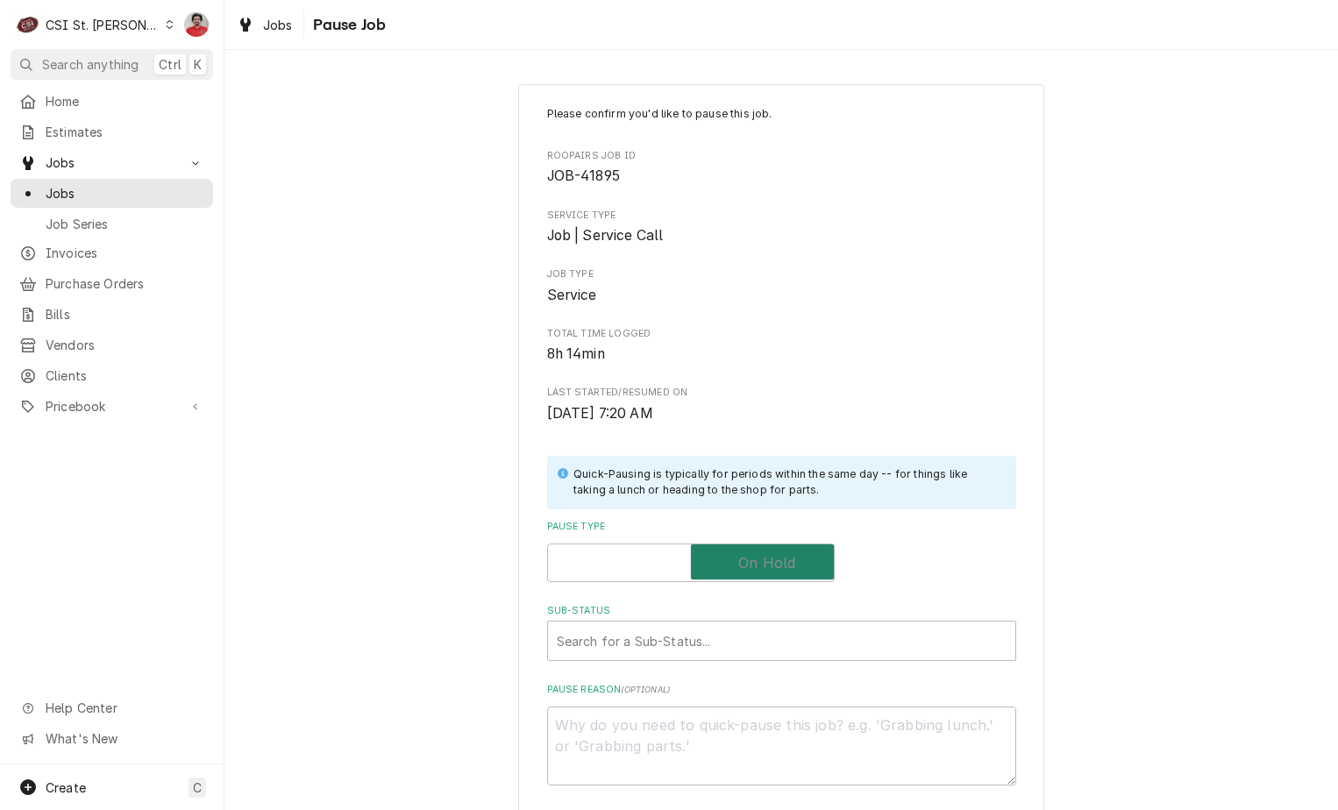
checkbox input "true"
click at [800, 639] on div "Sub-Status" at bounding box center [764, 641] width 415 height 32
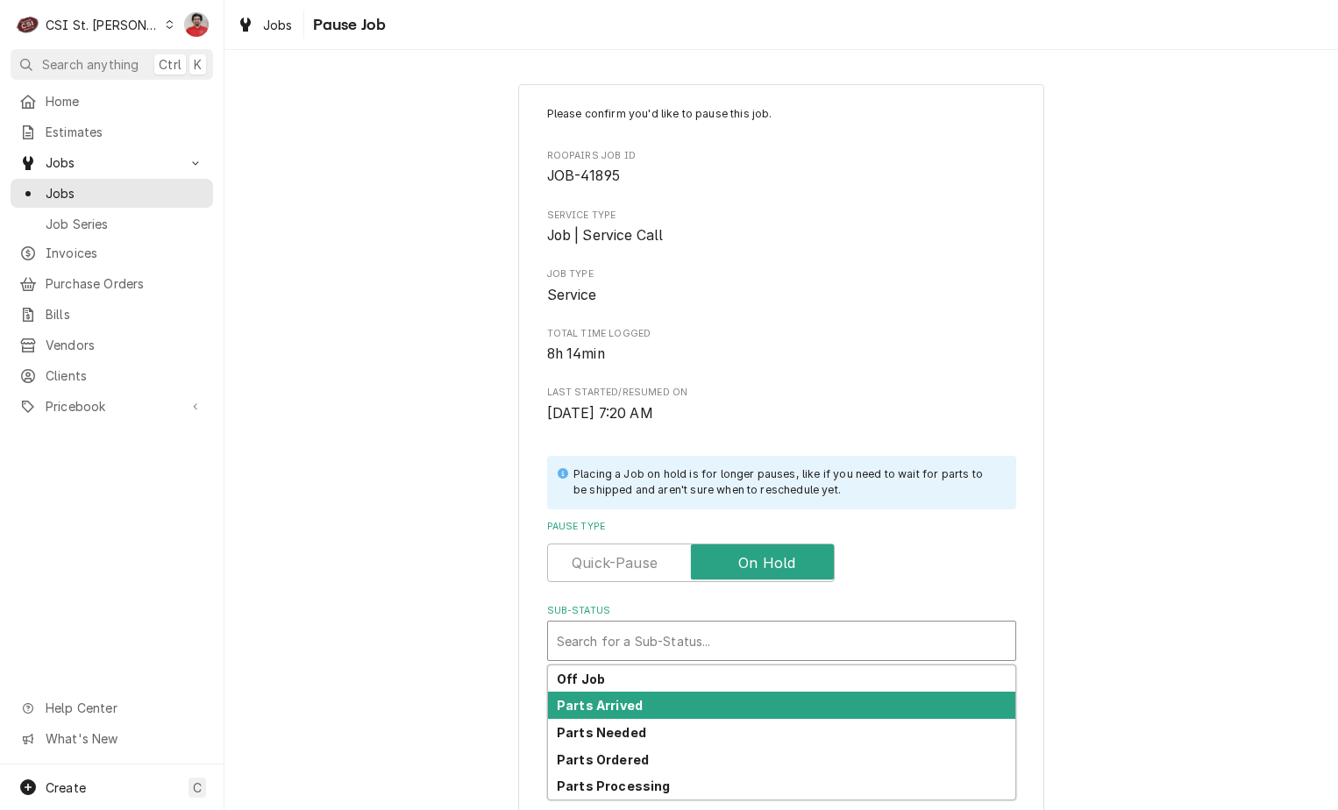
click at [785, 714] on div "Parts Arrived" at bounding box center [781, 705] width 467 height 27
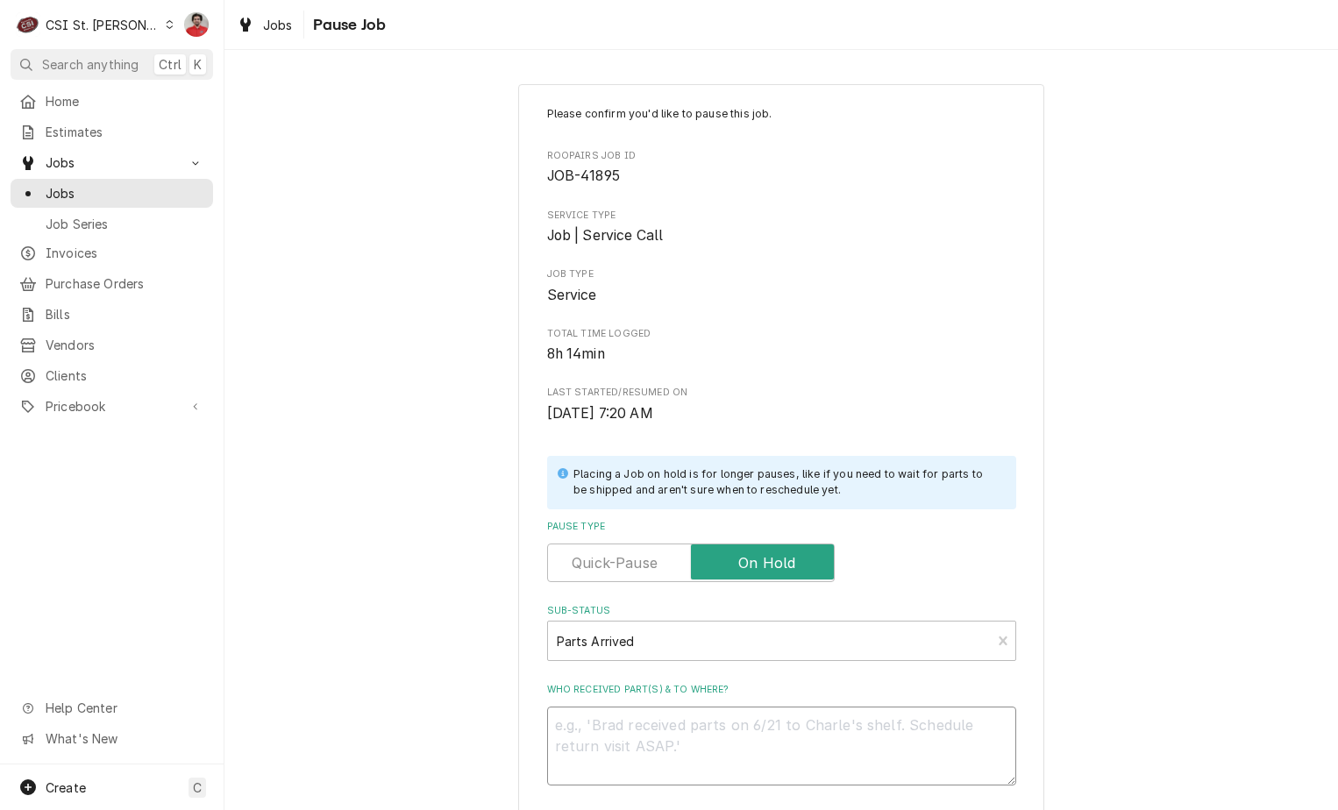
click at [785, 727] on textarea "Who received part(s) & to where?" at bounding box center [781, 746] width 469 height 79
type textarea "x"
type textarea "I"
type textarea "x"
type textarea "IM"
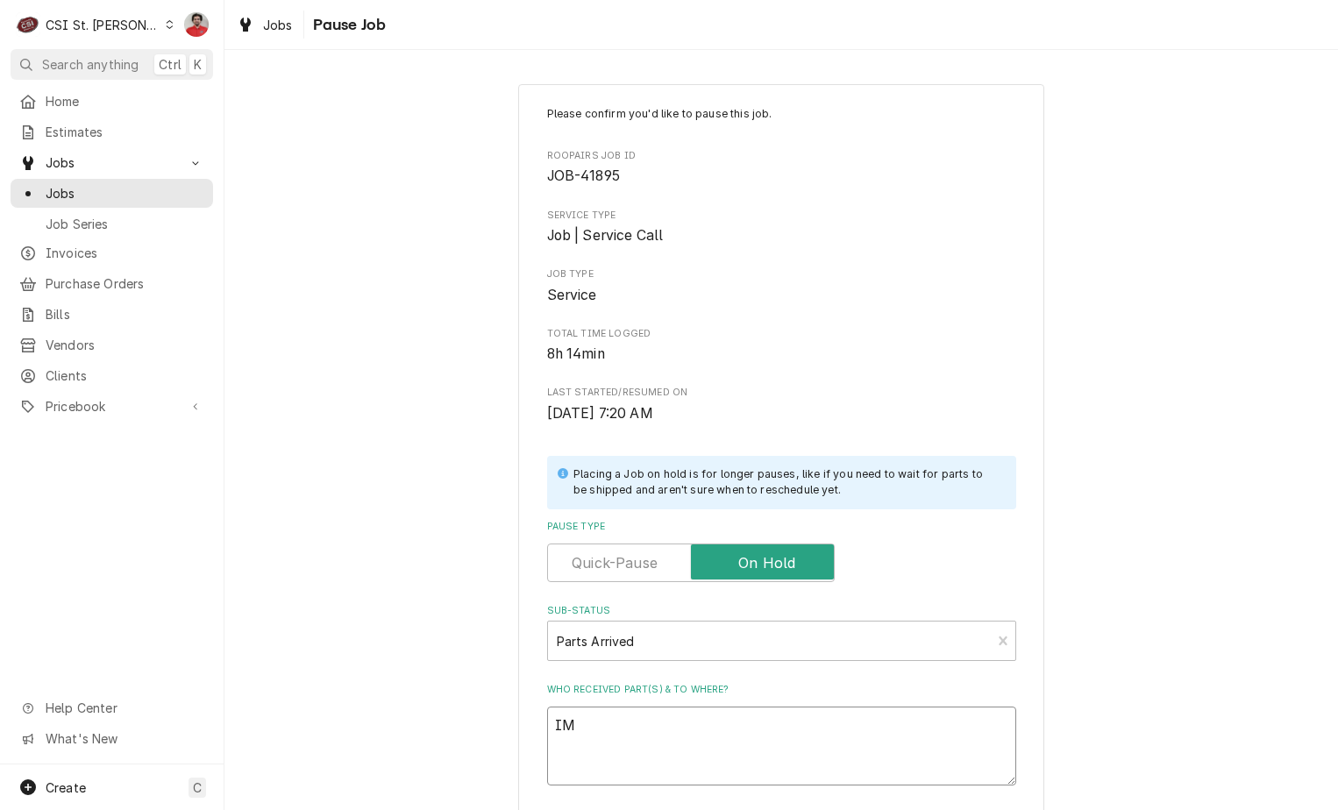
type textarea "x"
type textarea "IMP"
type textarea "x"
type textarea "IMP-"
type textarea "x"
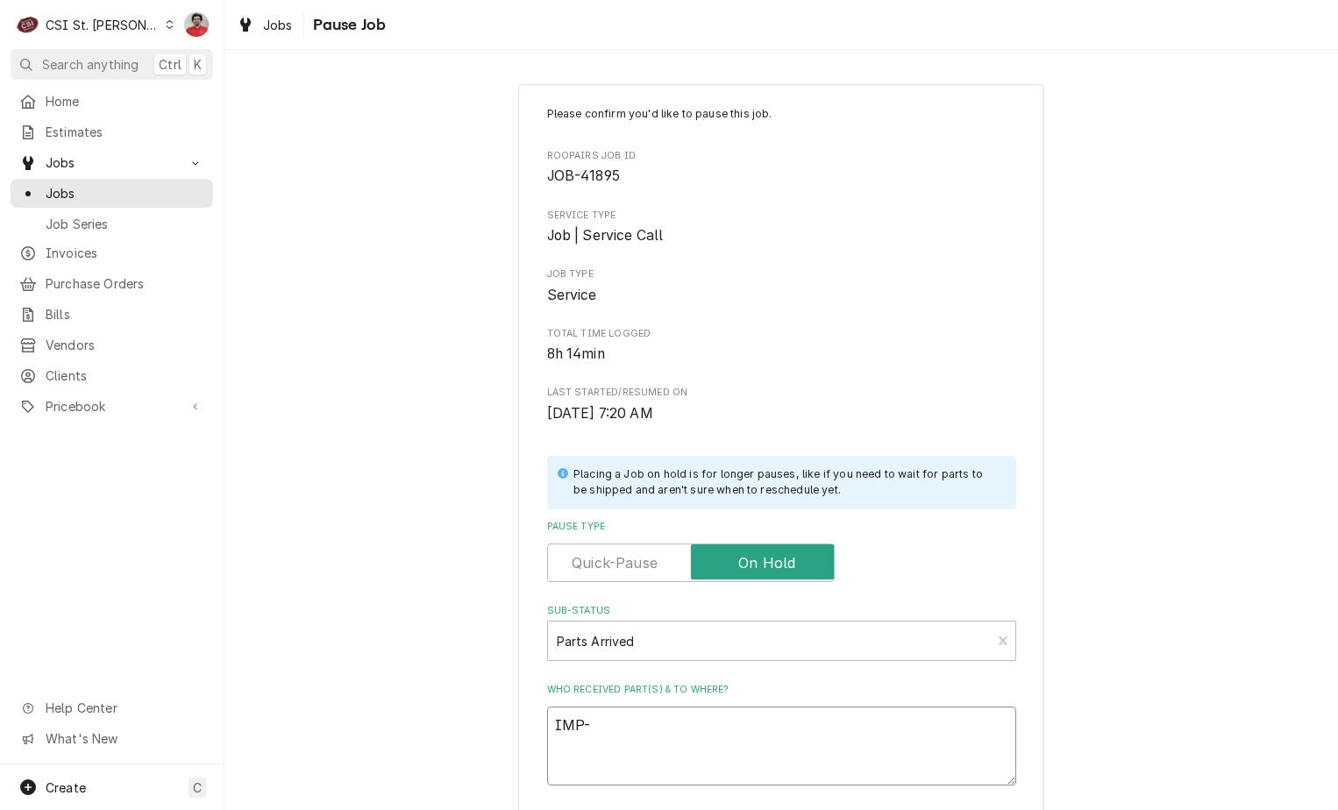
type textarea "IMP-4"
type textarea "x"
type textarea "IMP-46"
type textarea "x"
type textarea "IMP-462"
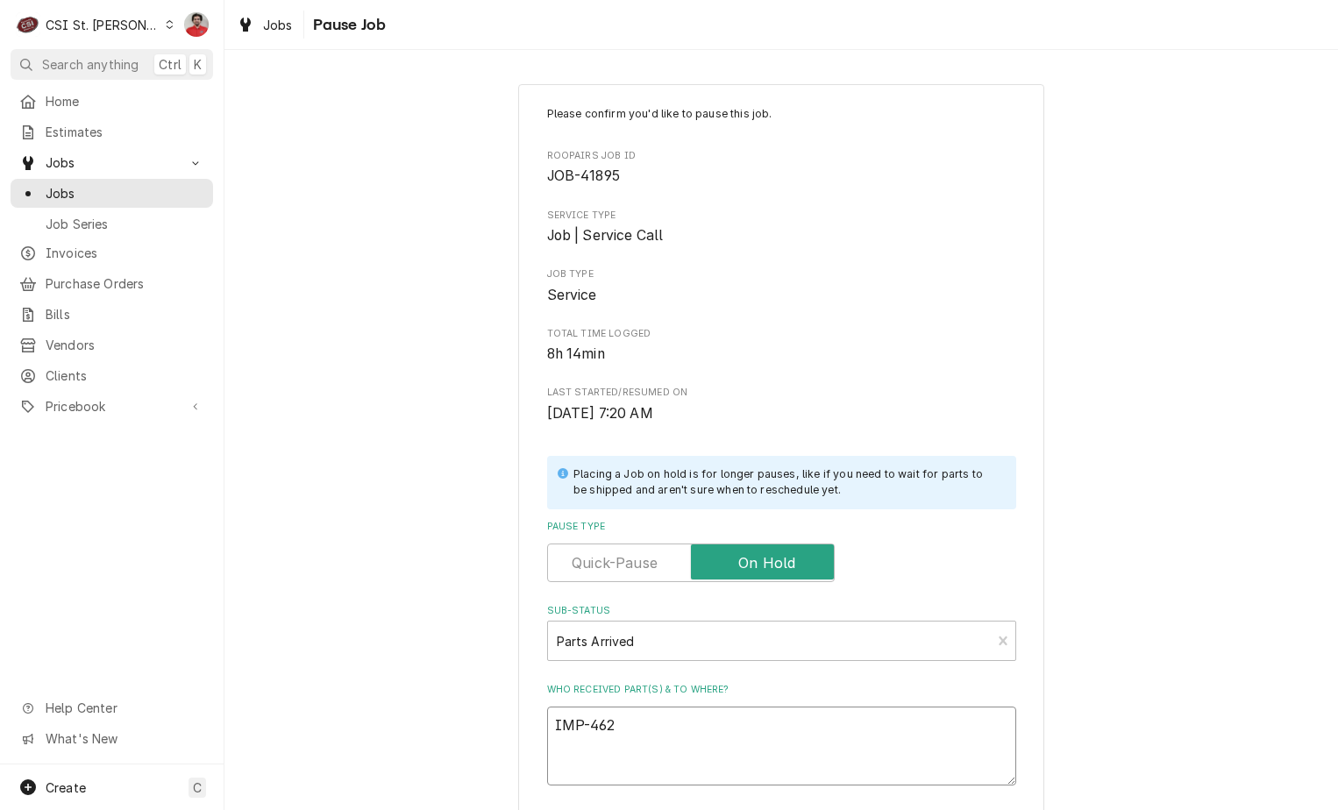
type textarea "x"
type textarea "IMP-462"
type textarea "x"
type textarea "IMP-462 r"
type textarea "x"
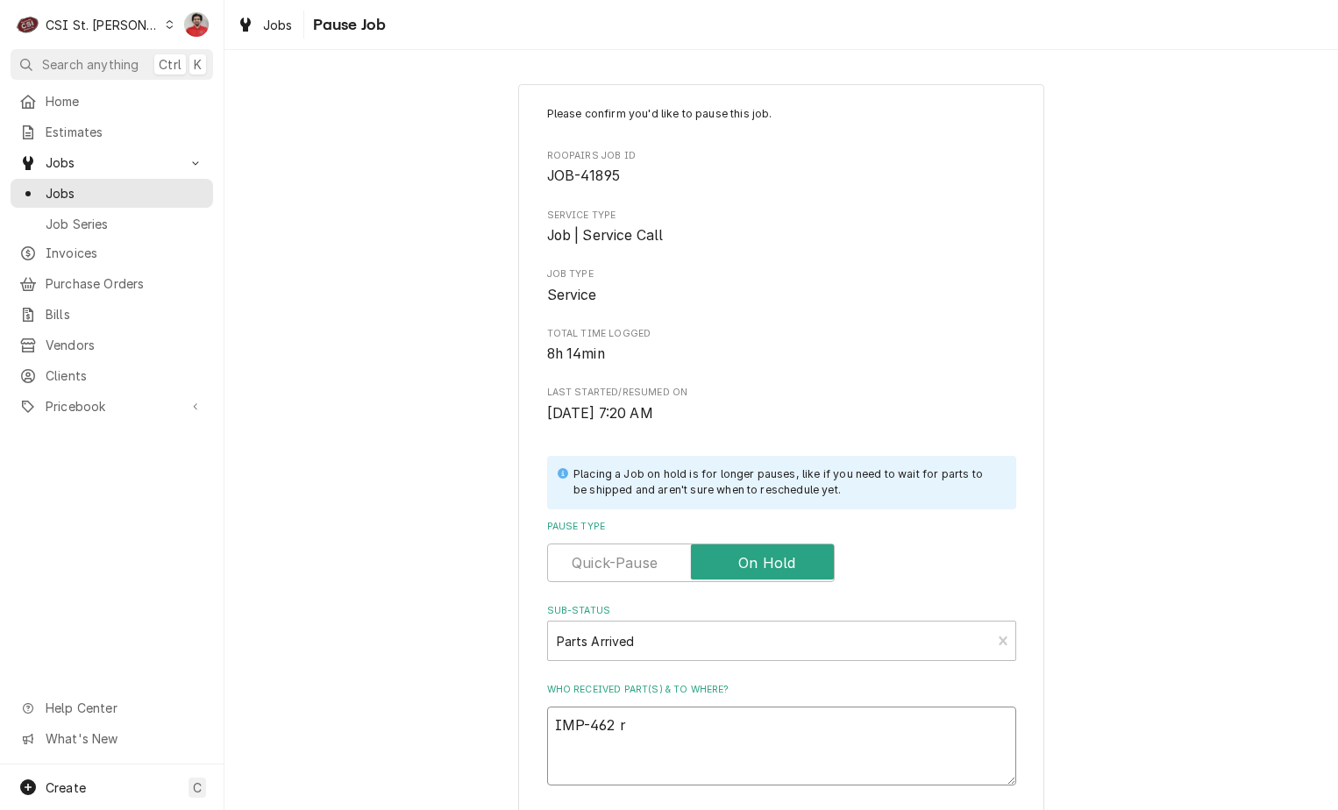
type textarea "IMP-462 re"
type textarea "x"
type textarea "IMP-462 rec"
type textarea "x"
type textarea "IMP-462 rec"
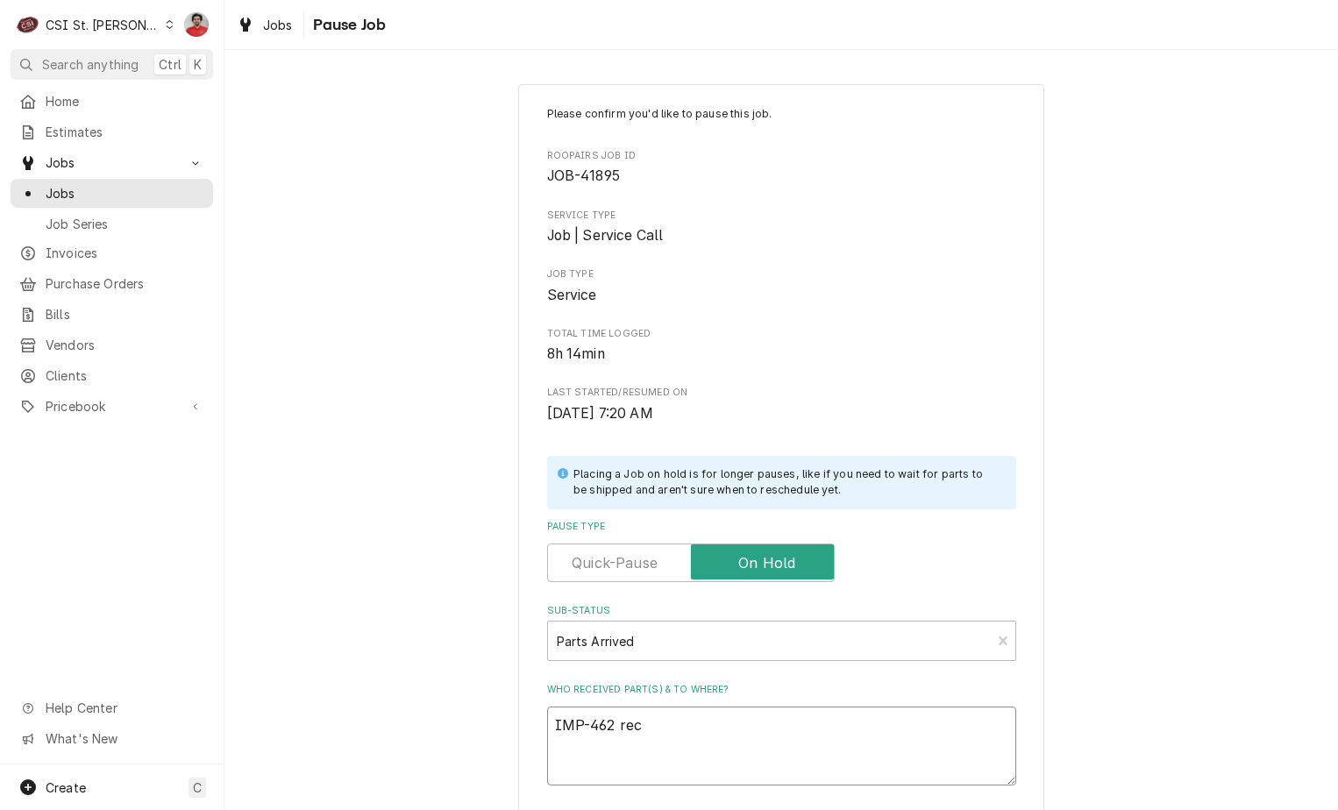
type textarea "x"
type textarea "IMP-462 rec t"
type textarea "x"
type textarea "IMP-462 rec to"
type textarea "x"
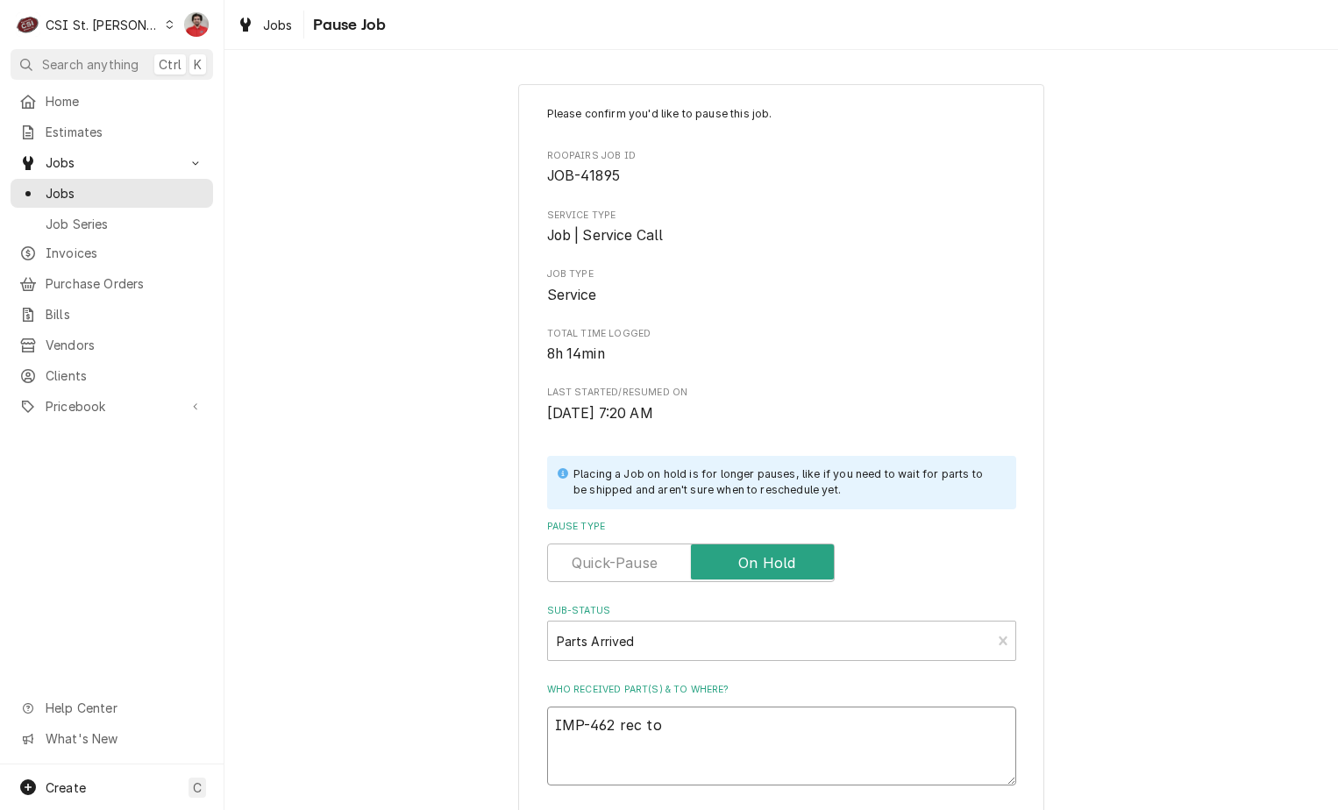
type textarea "IMP-462 rec to"
type textarea "x"
type textarea "IMP-462 rec to K"
type textarea "x"
type textarea "IMP-462 rec to Ke"
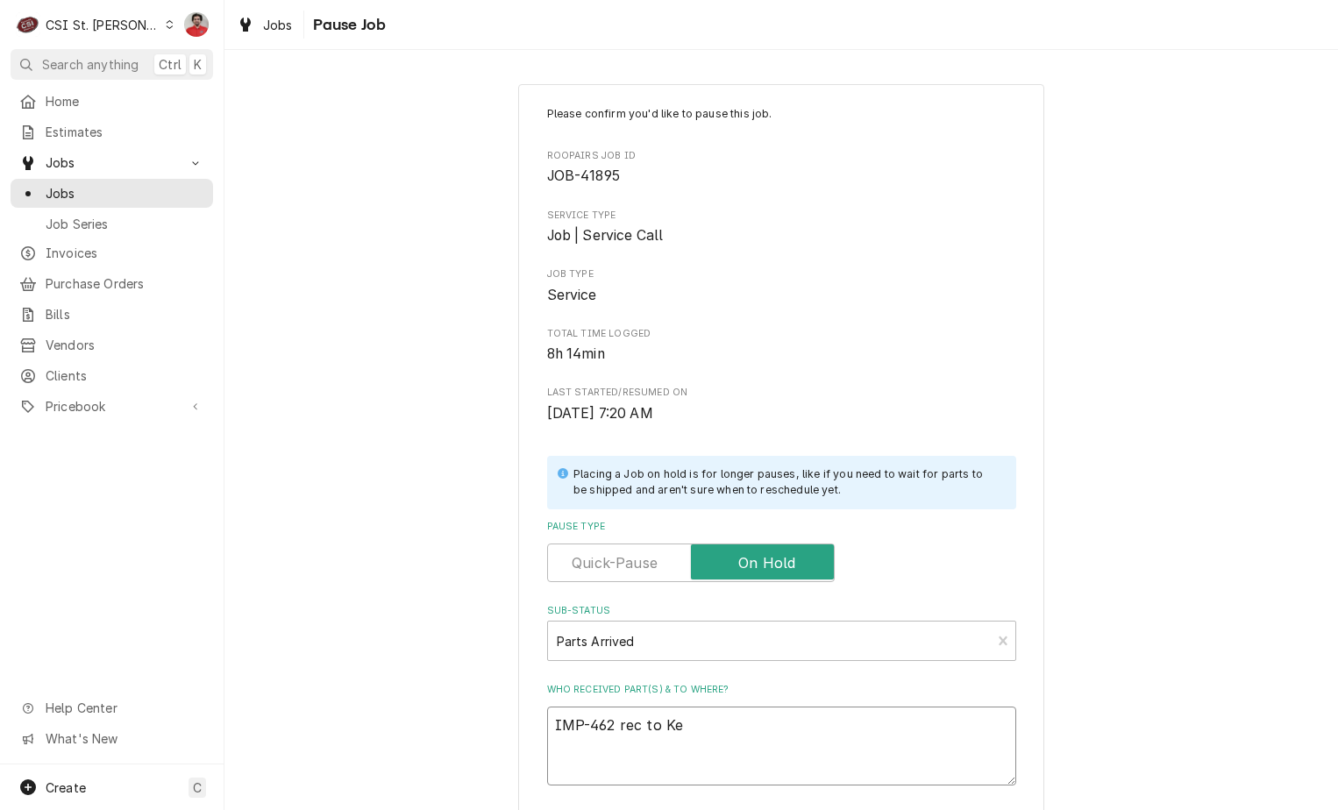
type textarea "x"
type textarea "IMP-462 rec to Kev"
type textarea "x"
type textarea "IMP-462 rec to Kevi"
type textarea "x"
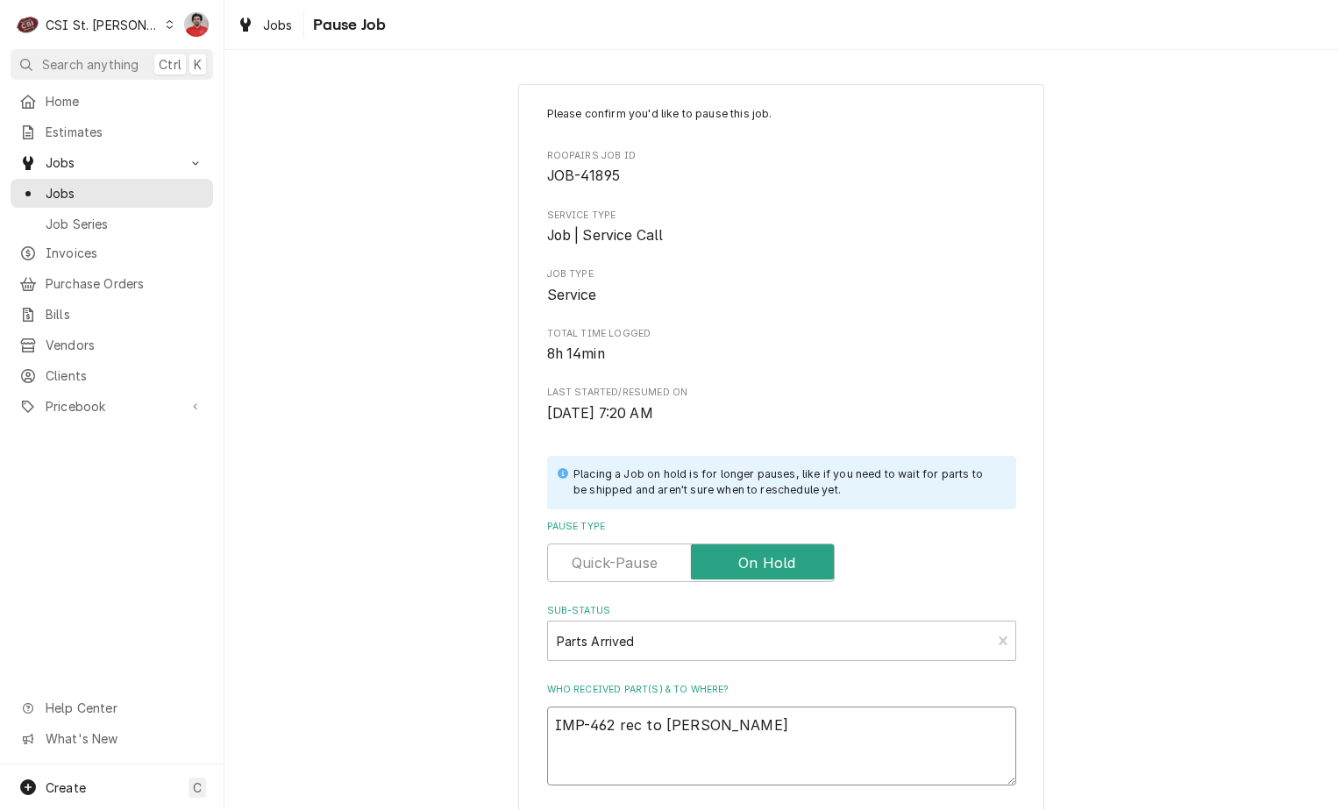
type textarea "IMP-462 rec to Kevin"
type textarea "x"
type textarea "IMP-462 rec to Kevin"
type textarea "x"
type textarea "IMP-462 rec to Kevin J"
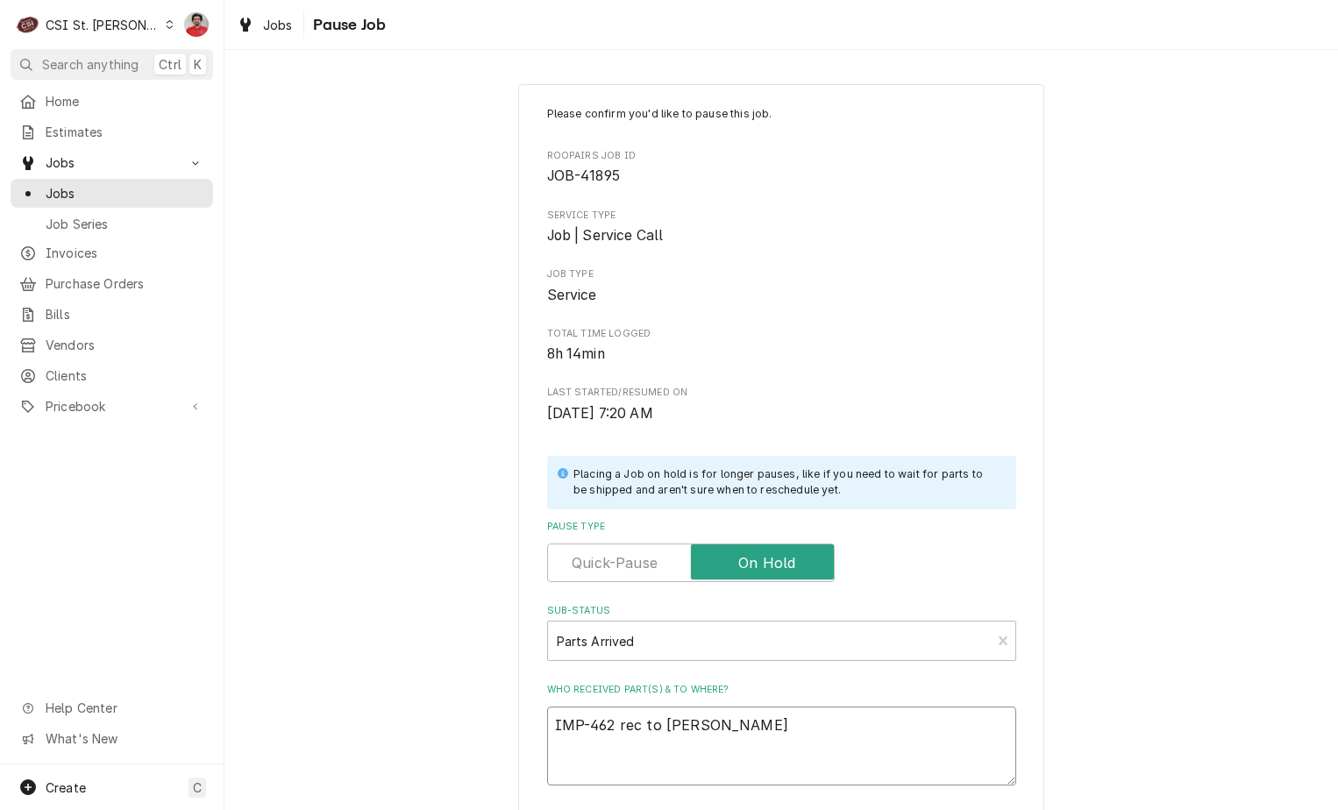
type textarea "x"
type textarea "IMP-462 rec to Kevin J'"
type textarea "x"
type textarea "IMP-462 rec to Kevin J's"
type textarea "x"
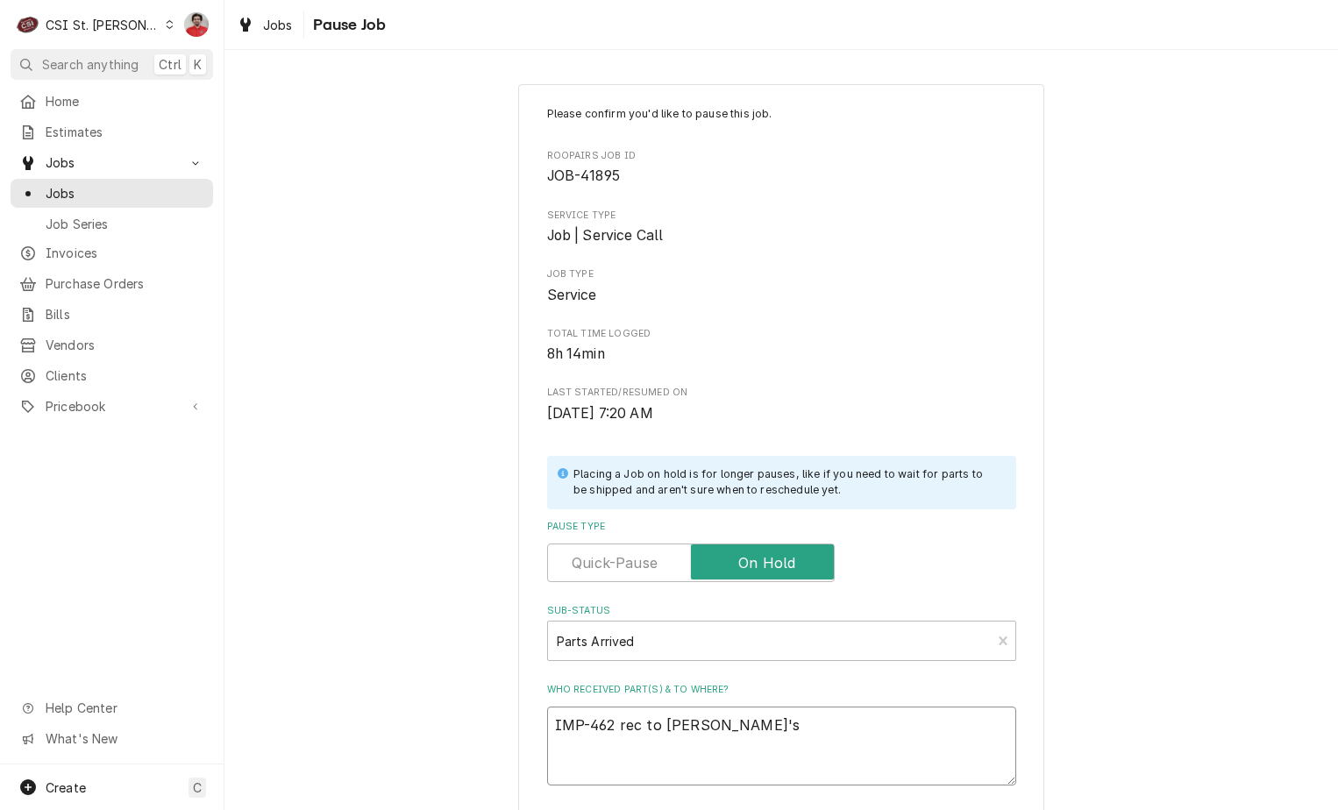
type textarea "IMP-462 rec to Kevin J's"
type textarea "x"
type textarea "IMP-462 rec to Kevin J's s"
type textarea "x"
type textarea "IMP-462 rec to Kevin J's sh"
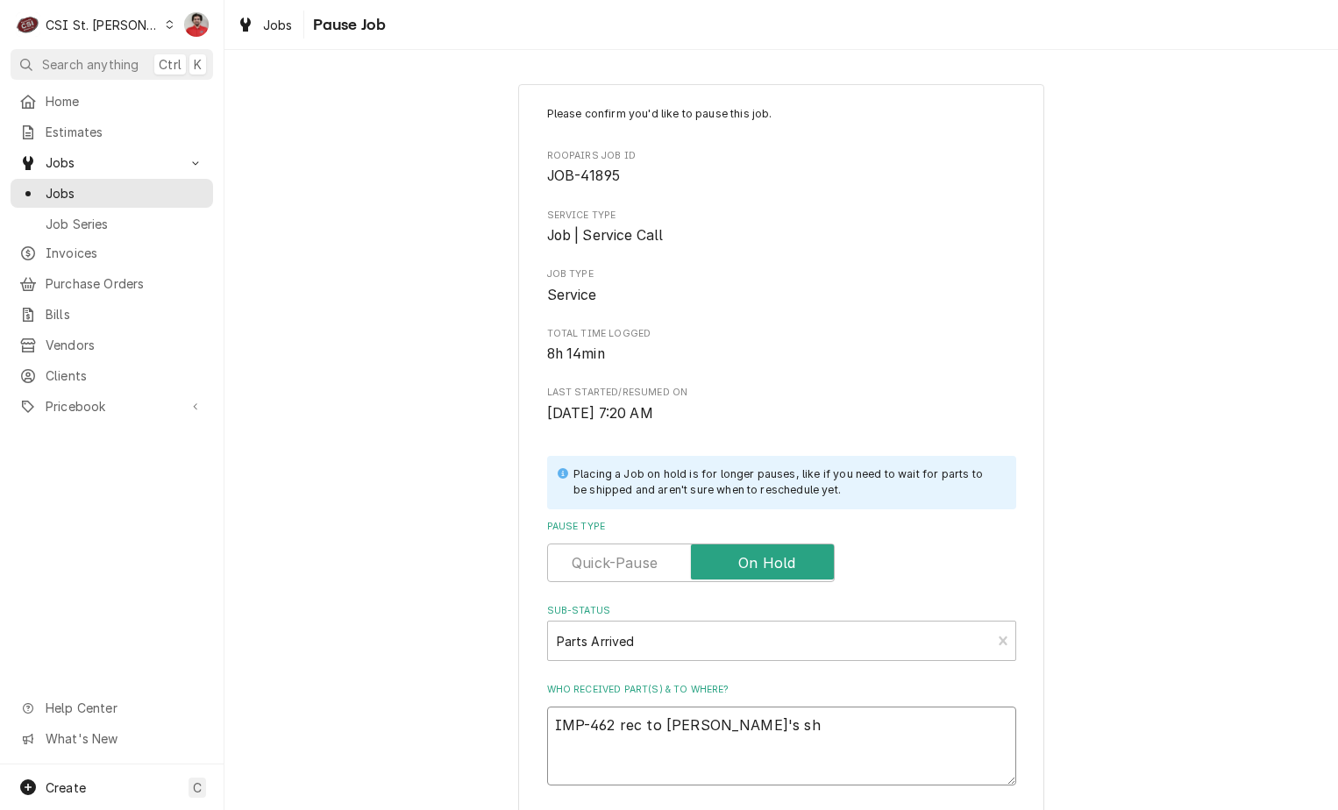
type textarea "x"
type textarea "IMP-462 rec to Kevin J's she"
type textarea "x"
type textarea "IMP-462 rec to Kevin J's shel"
type textarea "x"
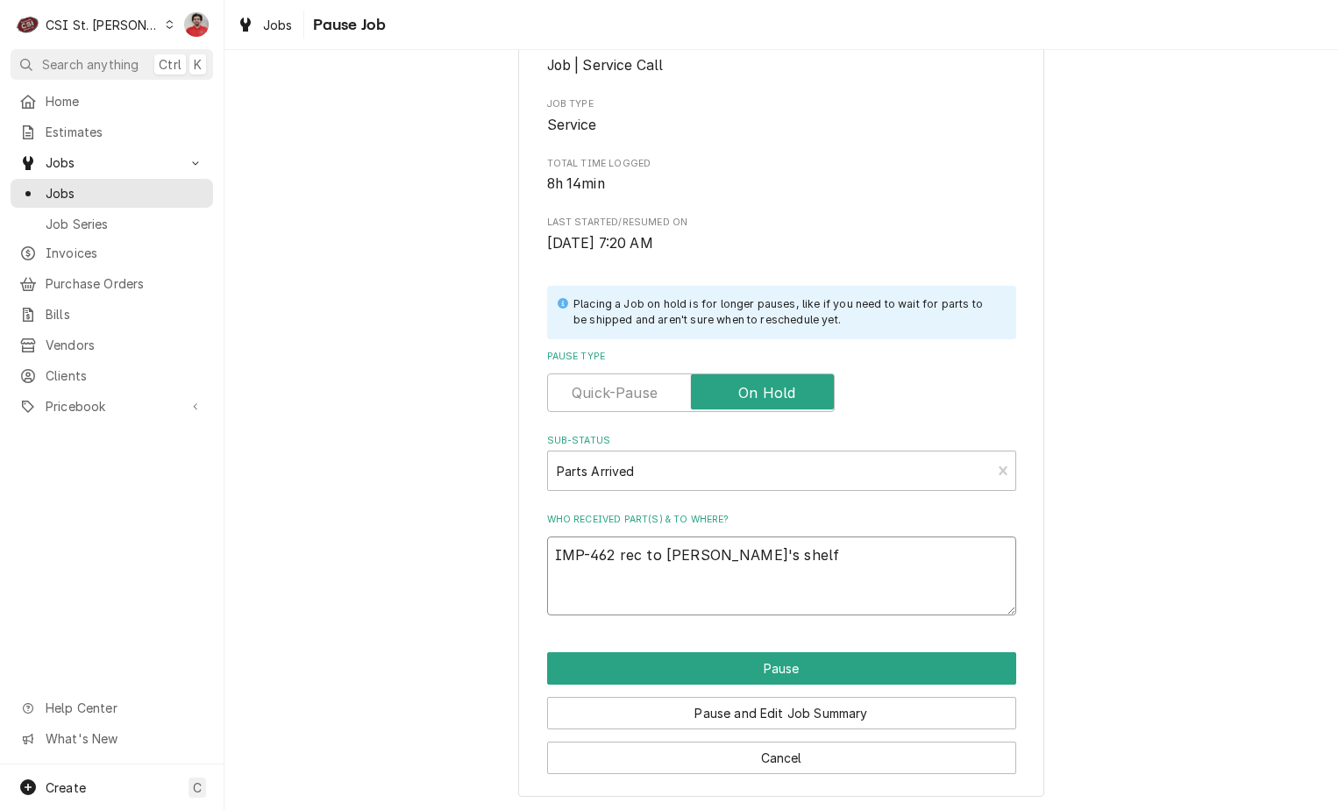
scroll to position [172, 0]
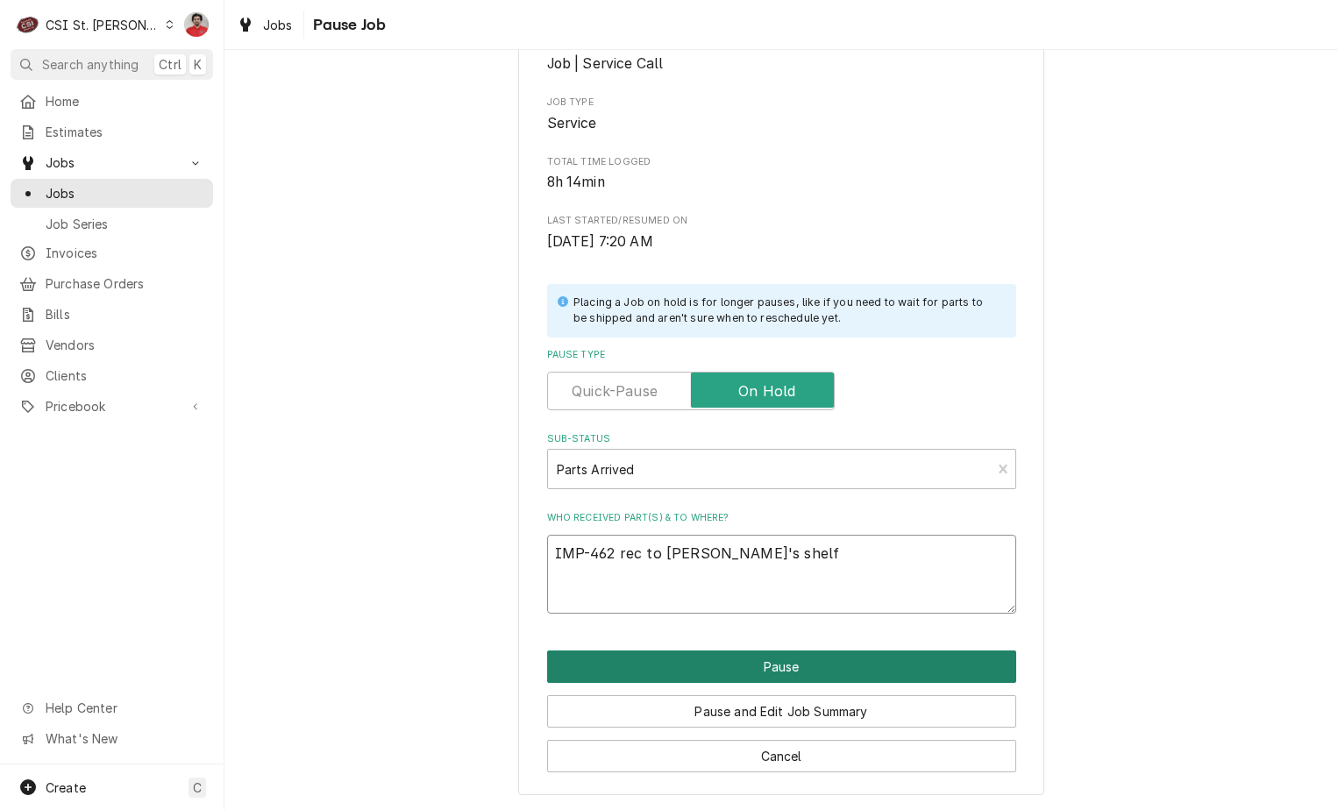
type textarea "IMP-462 rec to Kevin J's shelf"
click at [801, 676] on button "Pause" at bounding box center [781, 666] width 469 height 32
type textarea "x"
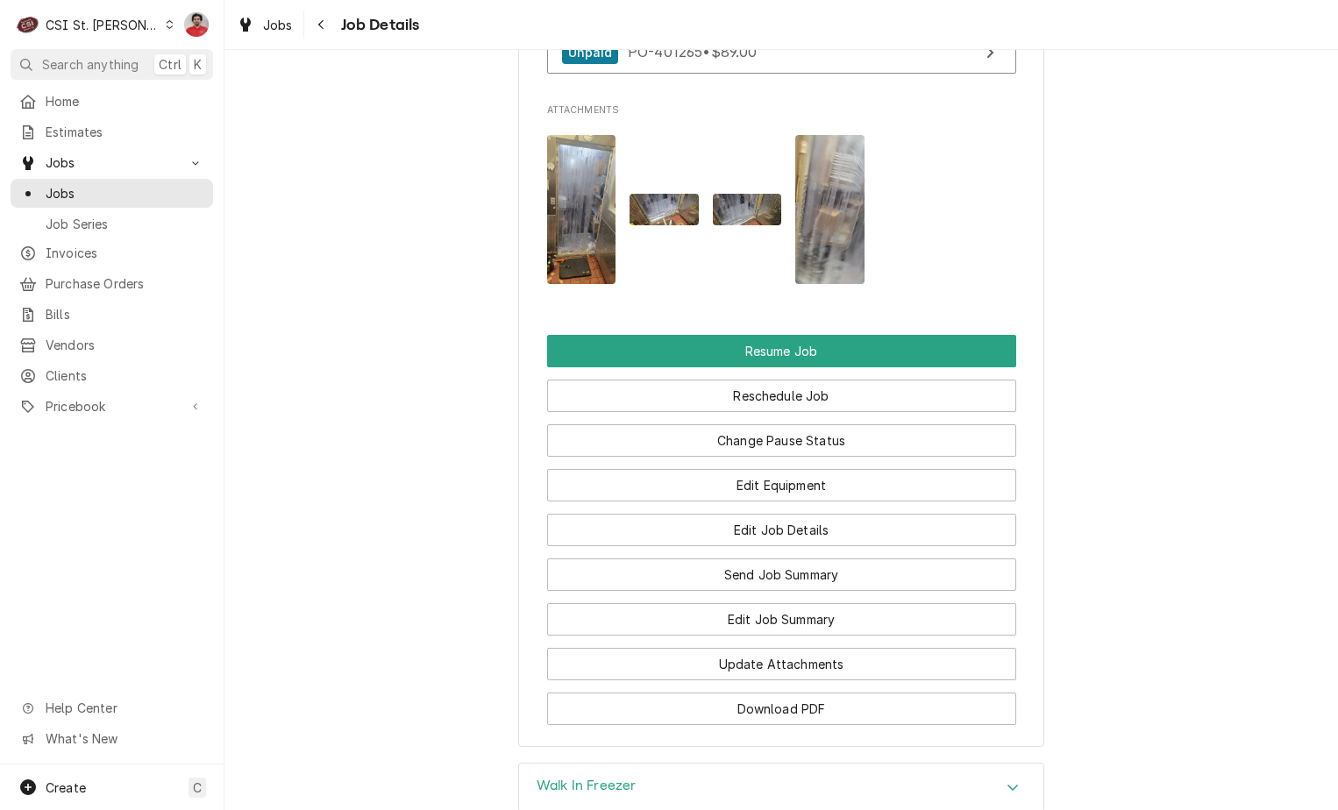
scroll to position [2279, 0]
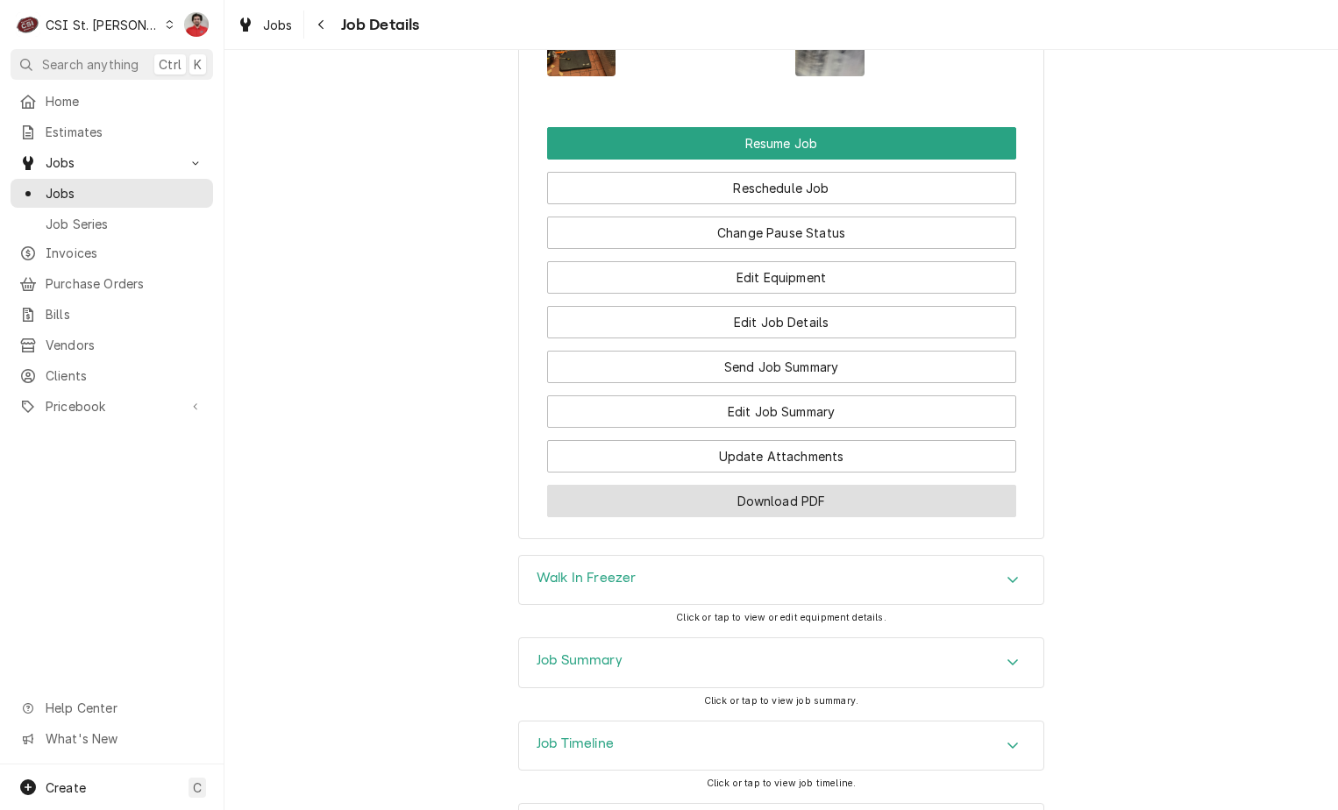
click at [773, 508] on button "Download PDF" at bounding box center [781, 501] width 469 height 32
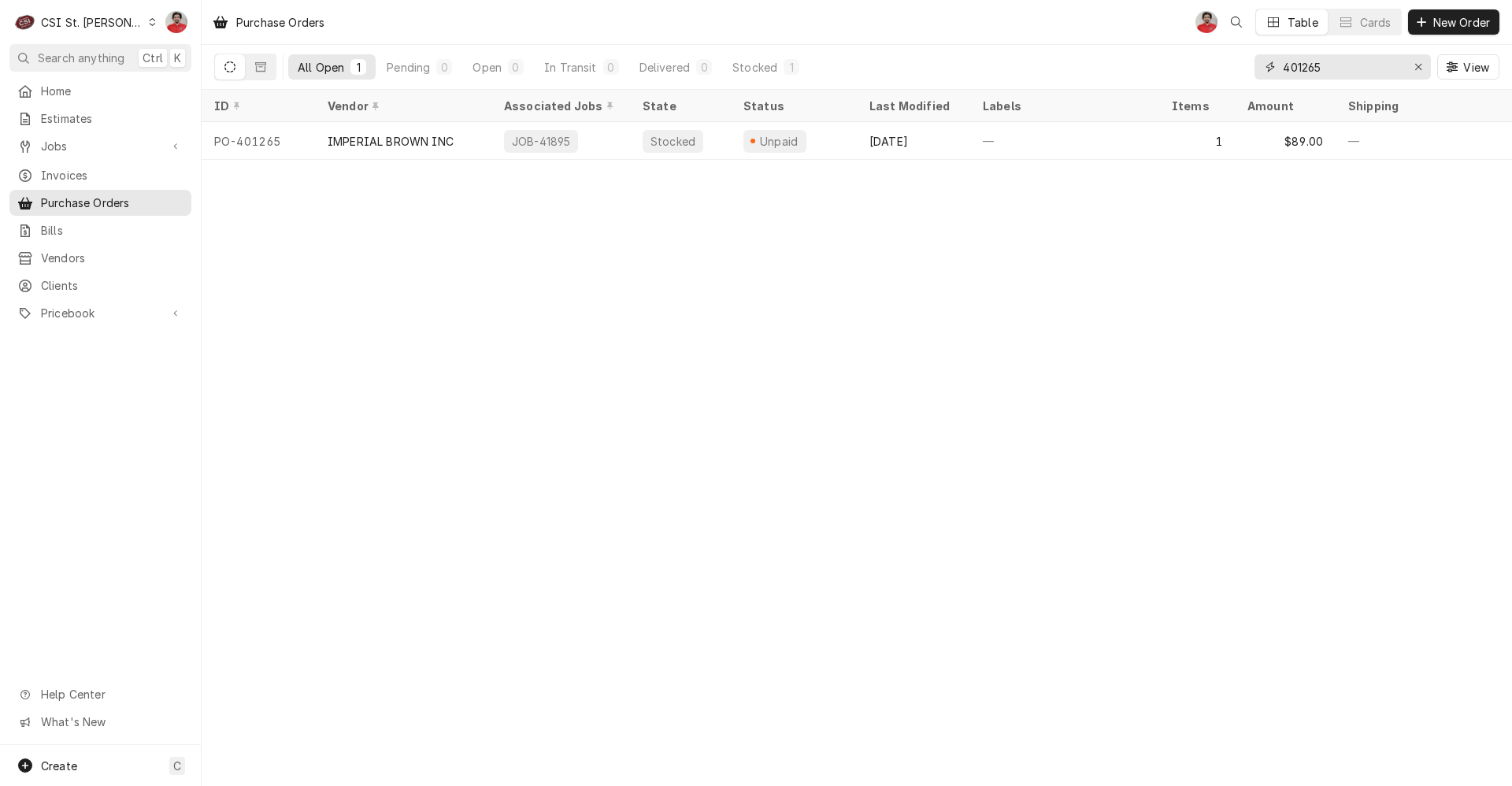
click at [1325, 66] on input "401265" at bounding box center [1341, 66] width 118 height 25
type input "401276"
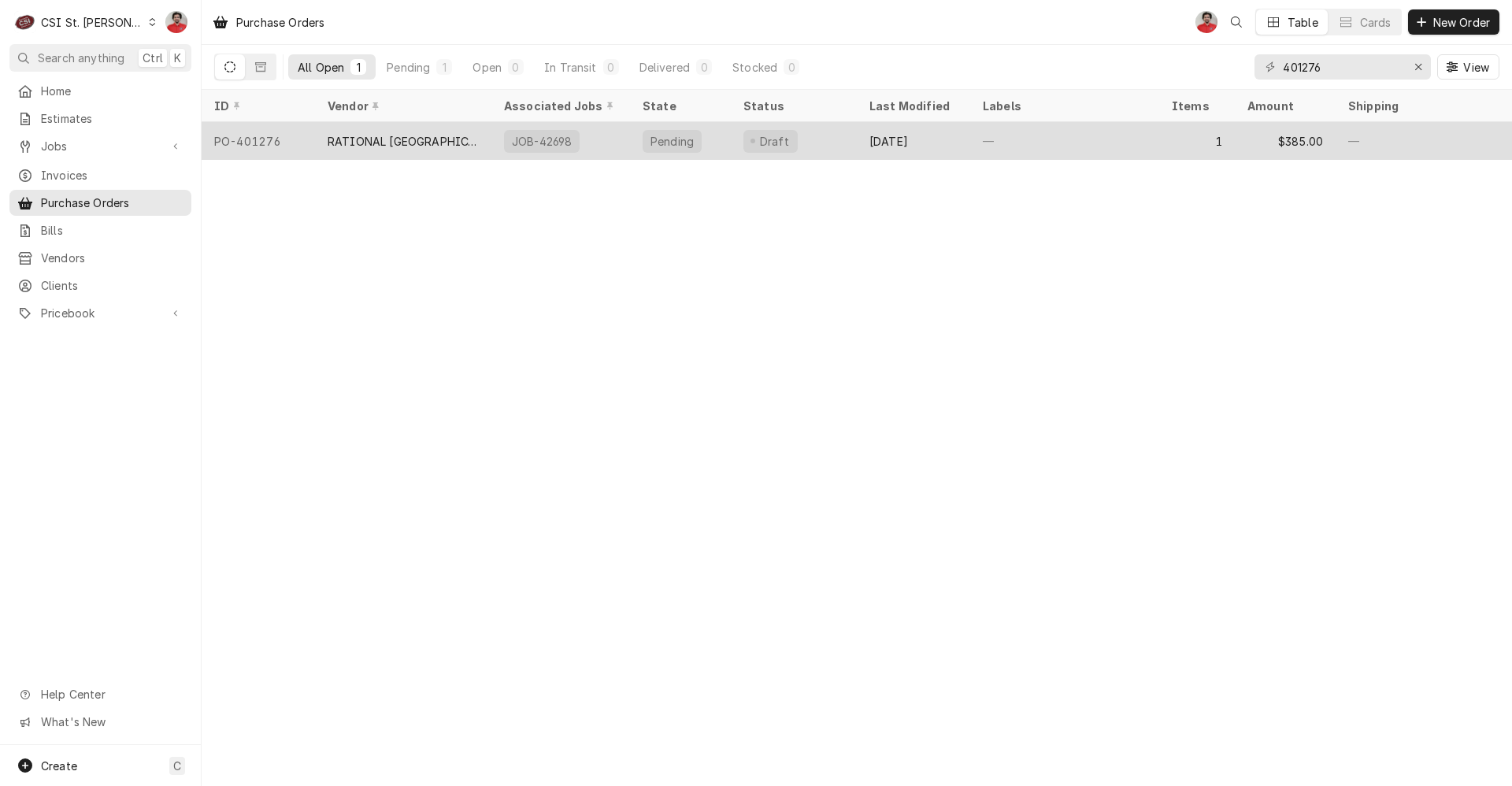
click at [816, 144] on div "Draft" at bounding box center [794, 141] width 126 height 38
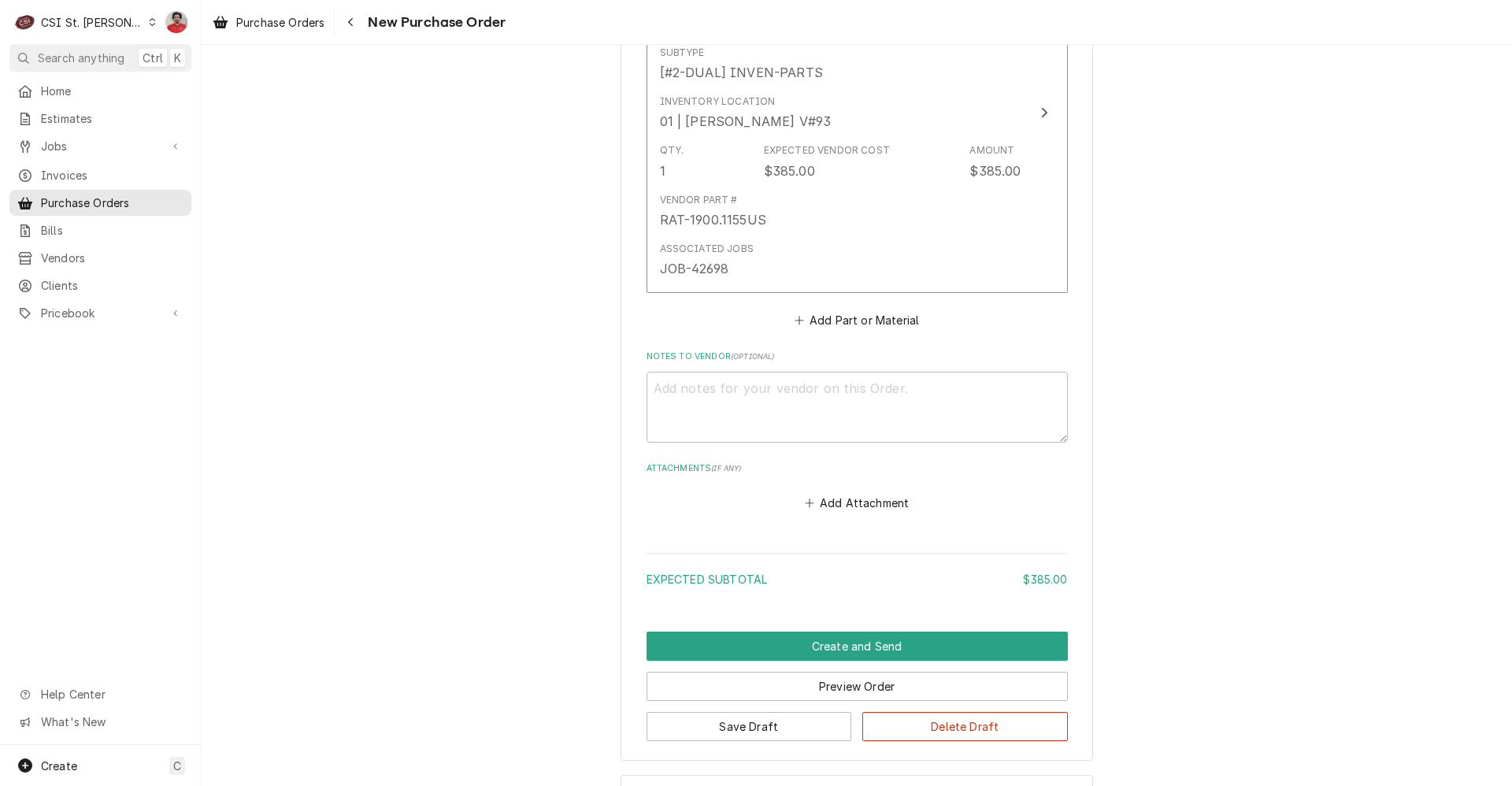
scroll to position [881, 0]
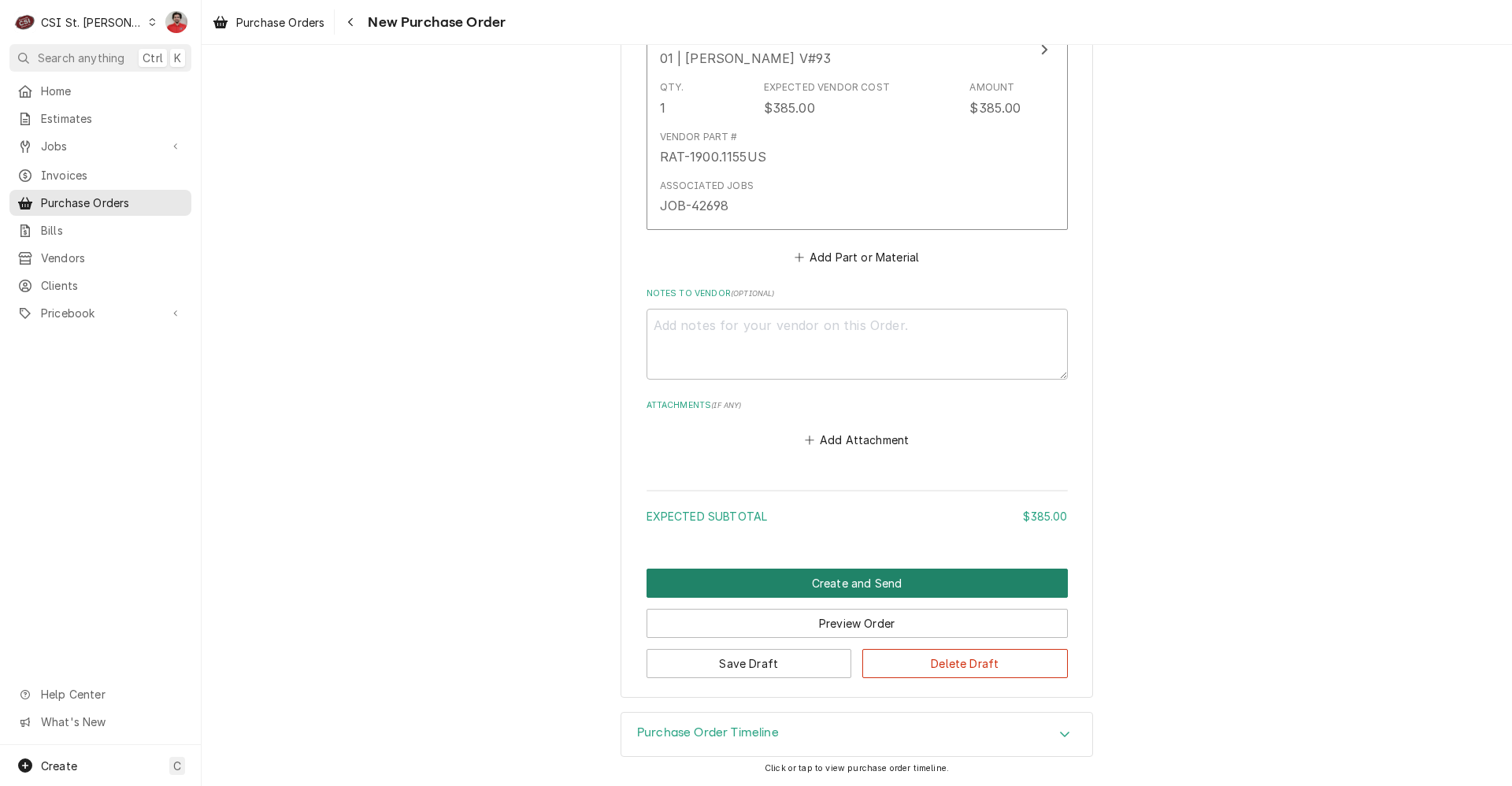
click at [844, 587] on button "Create and Send" at bounding box center [857, 583] width 421 height 29
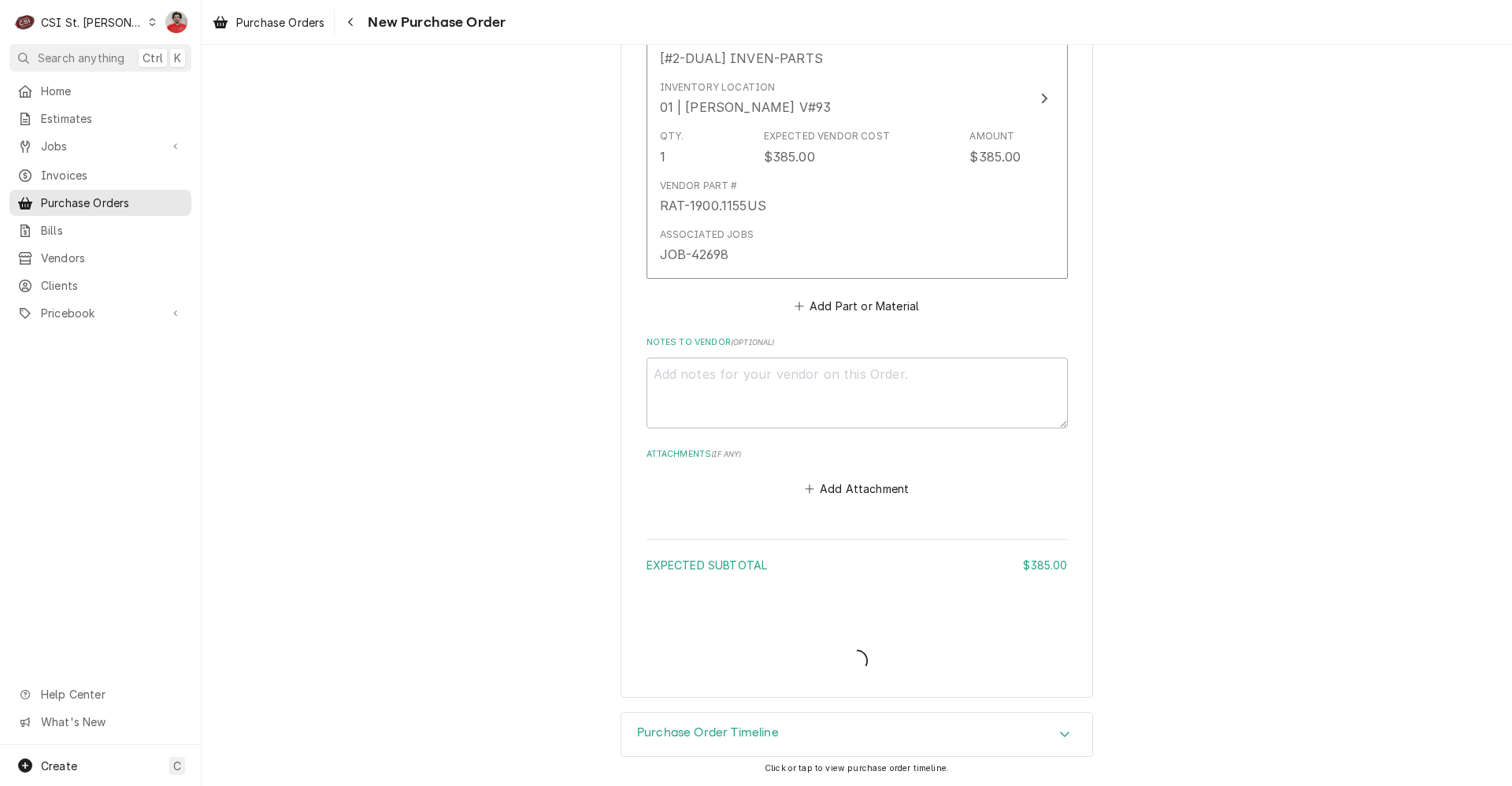
scroll to position [833, 0]
type textarea "x"
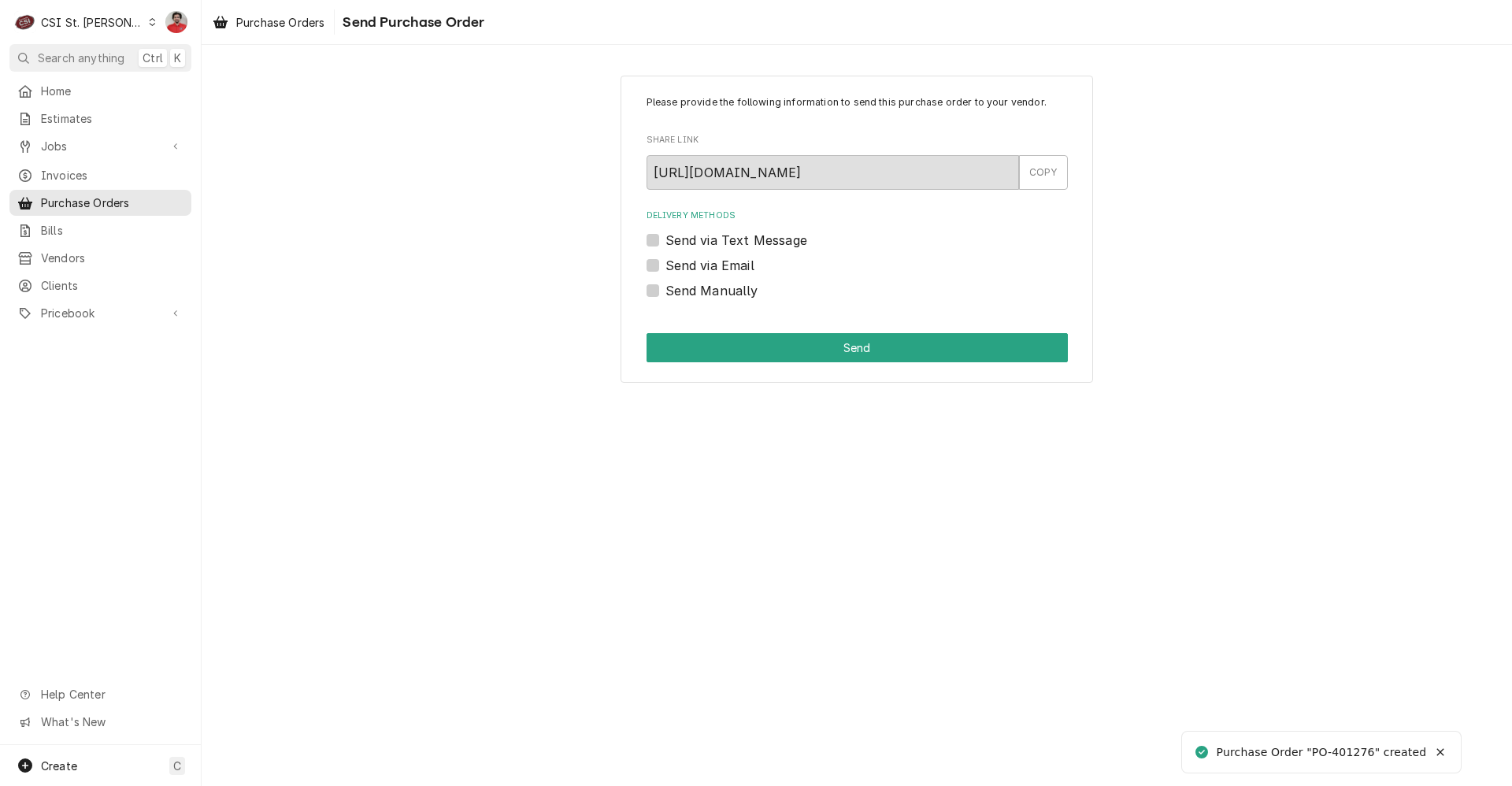
click at [729, 292] on label "Send Manually" at bounding box center [712, 290] width 93 height 19
click at [729, 292] on input "Send Manually" at bounding box center [876, 298] width 421 height 35
checkbox input "true"
click at [744, 339] on button "Send" at bounding box center [857, 348] width 421 height 29
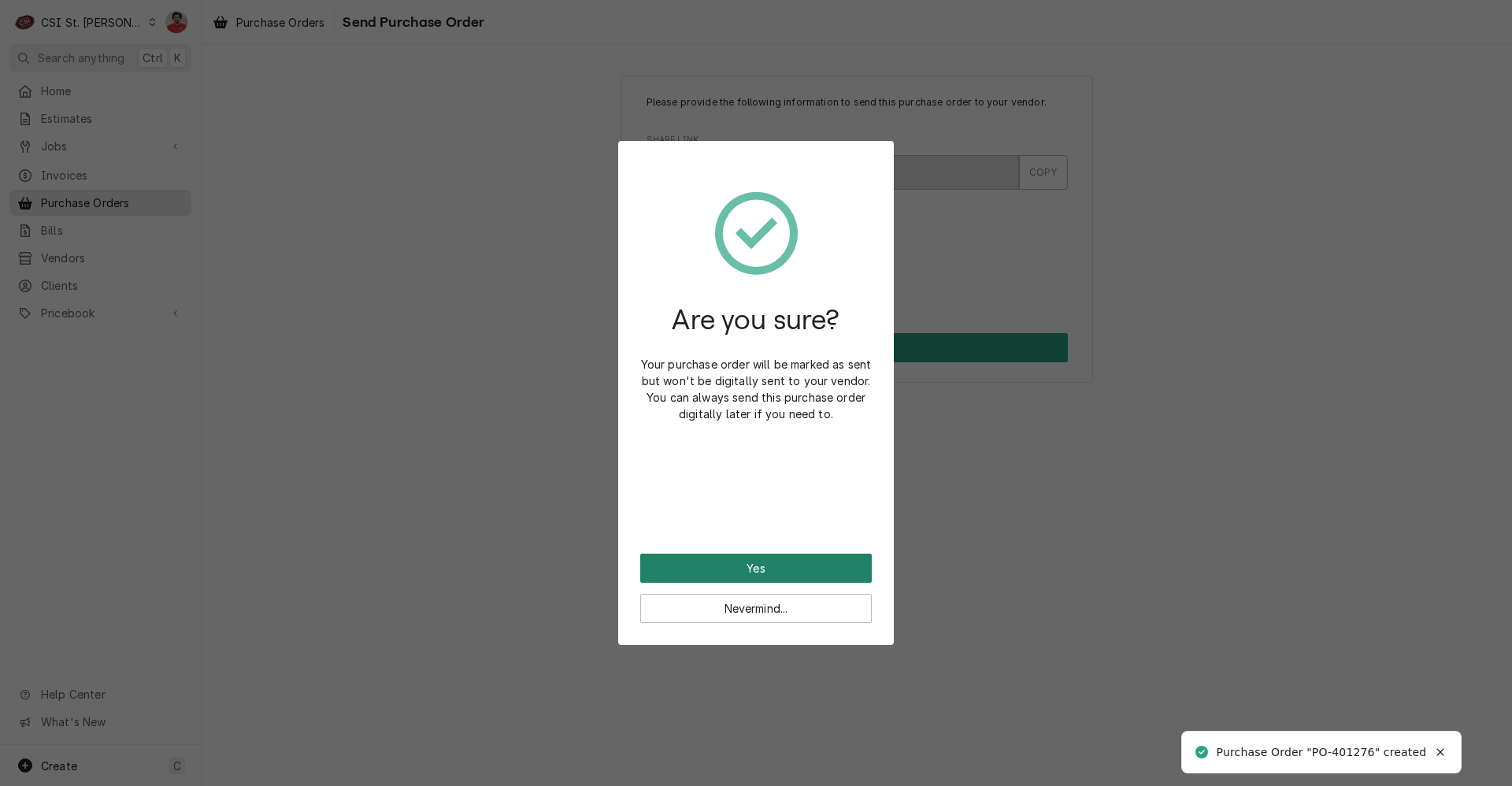
click at [747, 563] on button "Yes" at bounding box center [756, 568] width 232 height 29
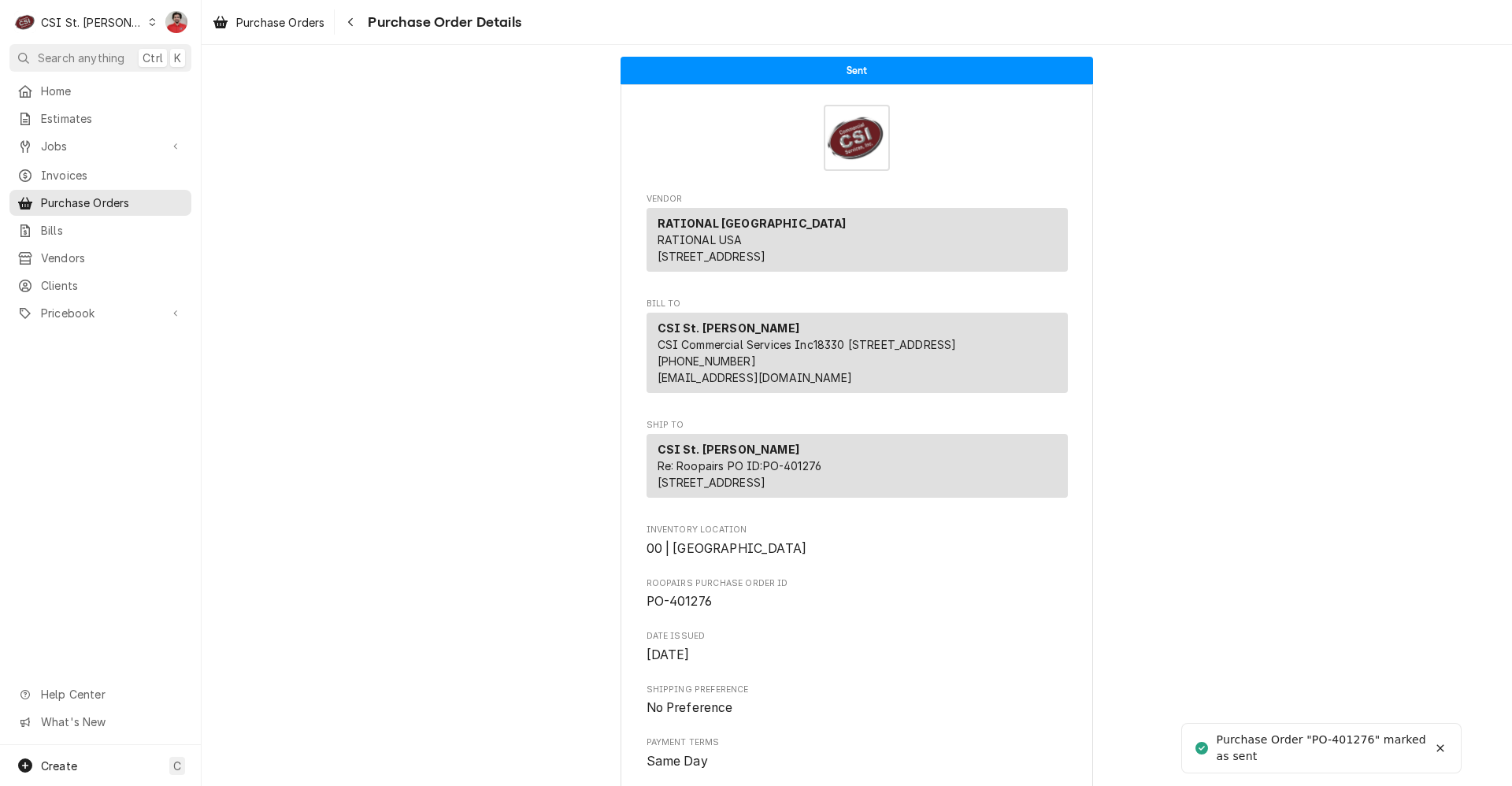
click at [815, 490] on p "CSI St. Louis Re: Roopairs PO ID: PO-401276 18330 Edison Ave Chesterfield, MO 6…" at bounding box center [739, 465] width 164 height 49
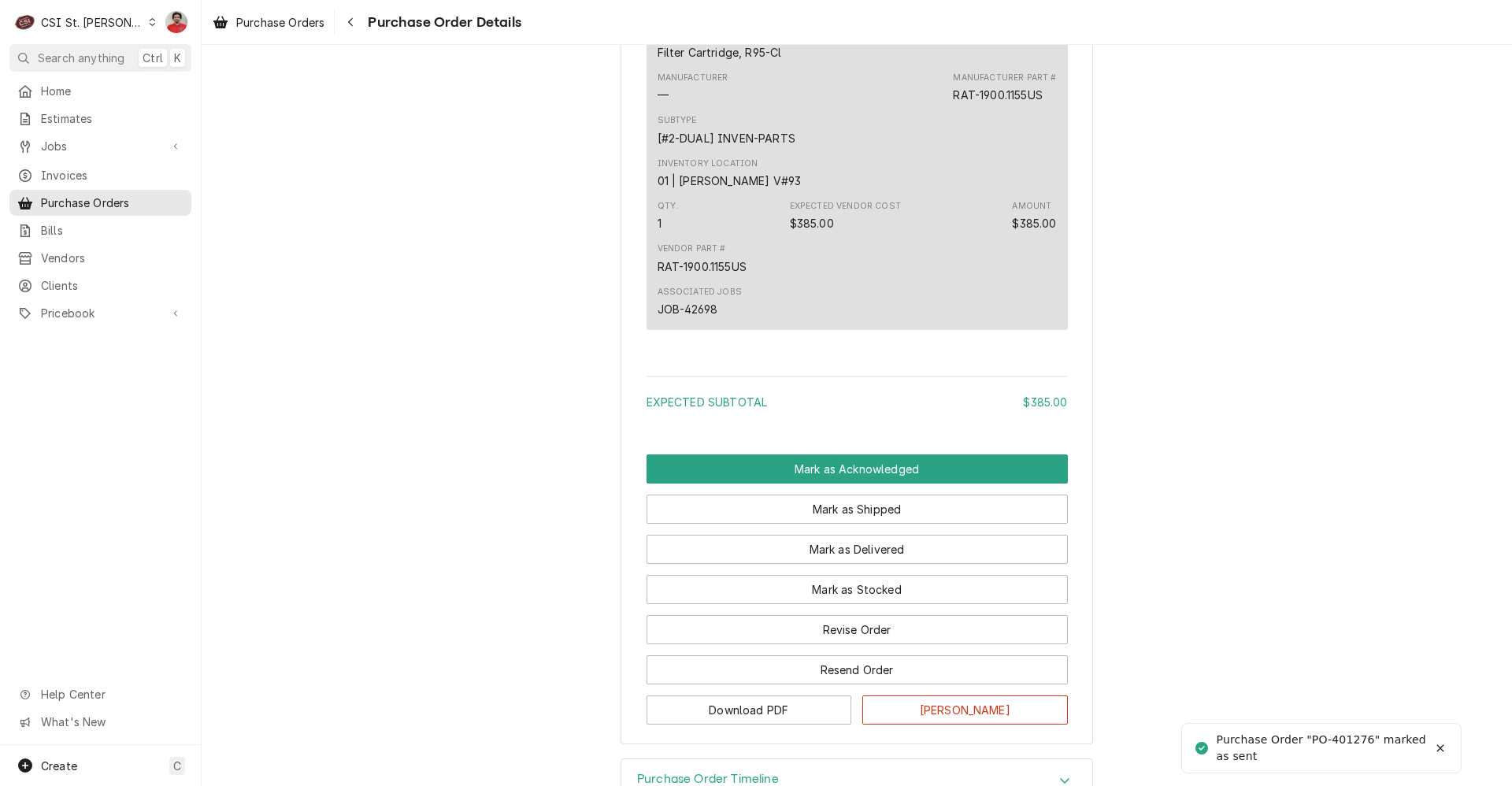
scroll to position [992, 0]
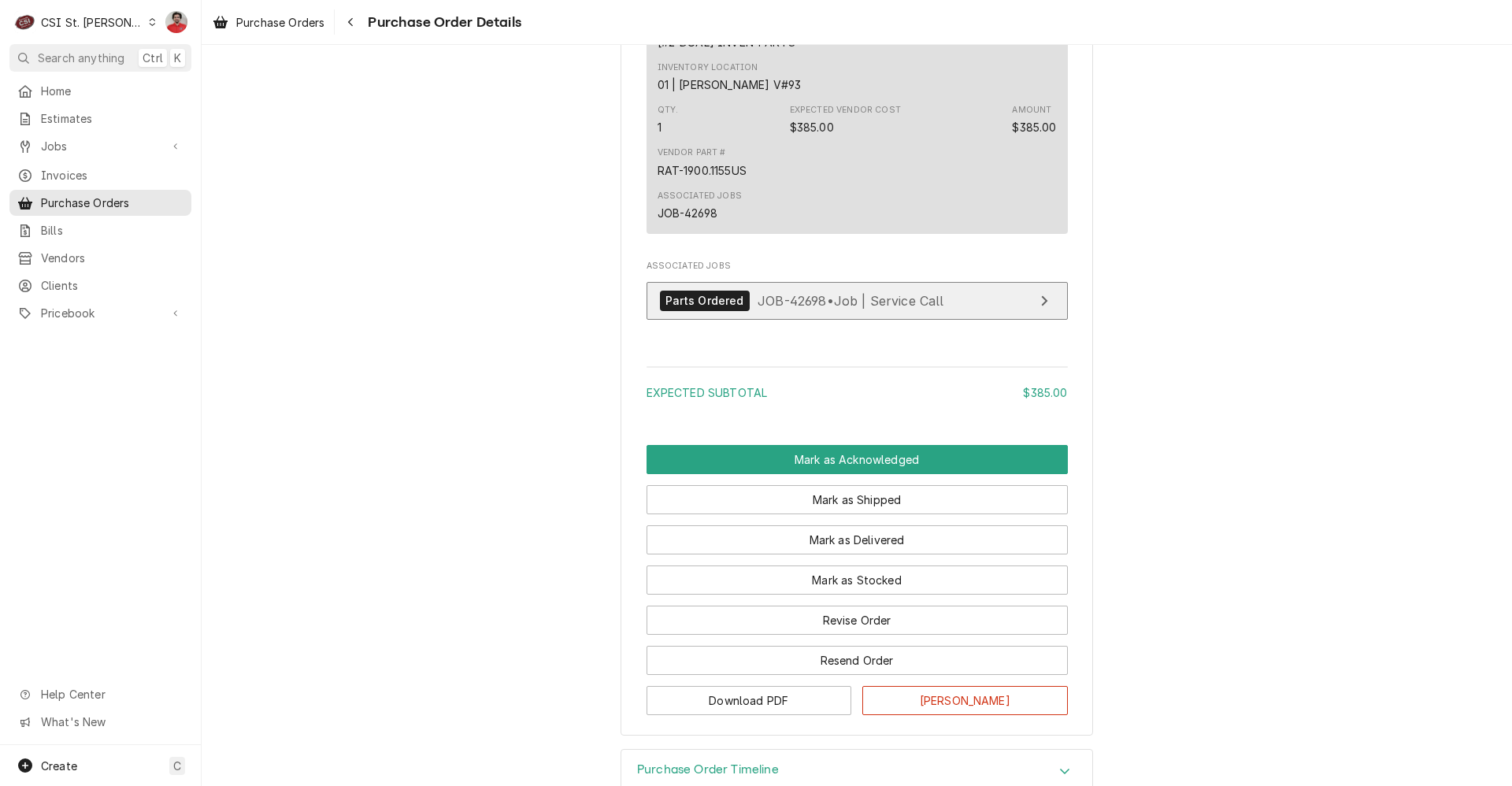
click at [783, 312] on div "Parts Ordered JOB-42698 • Job | Service Call" at bounding box center [802, 301] width 284 height 22
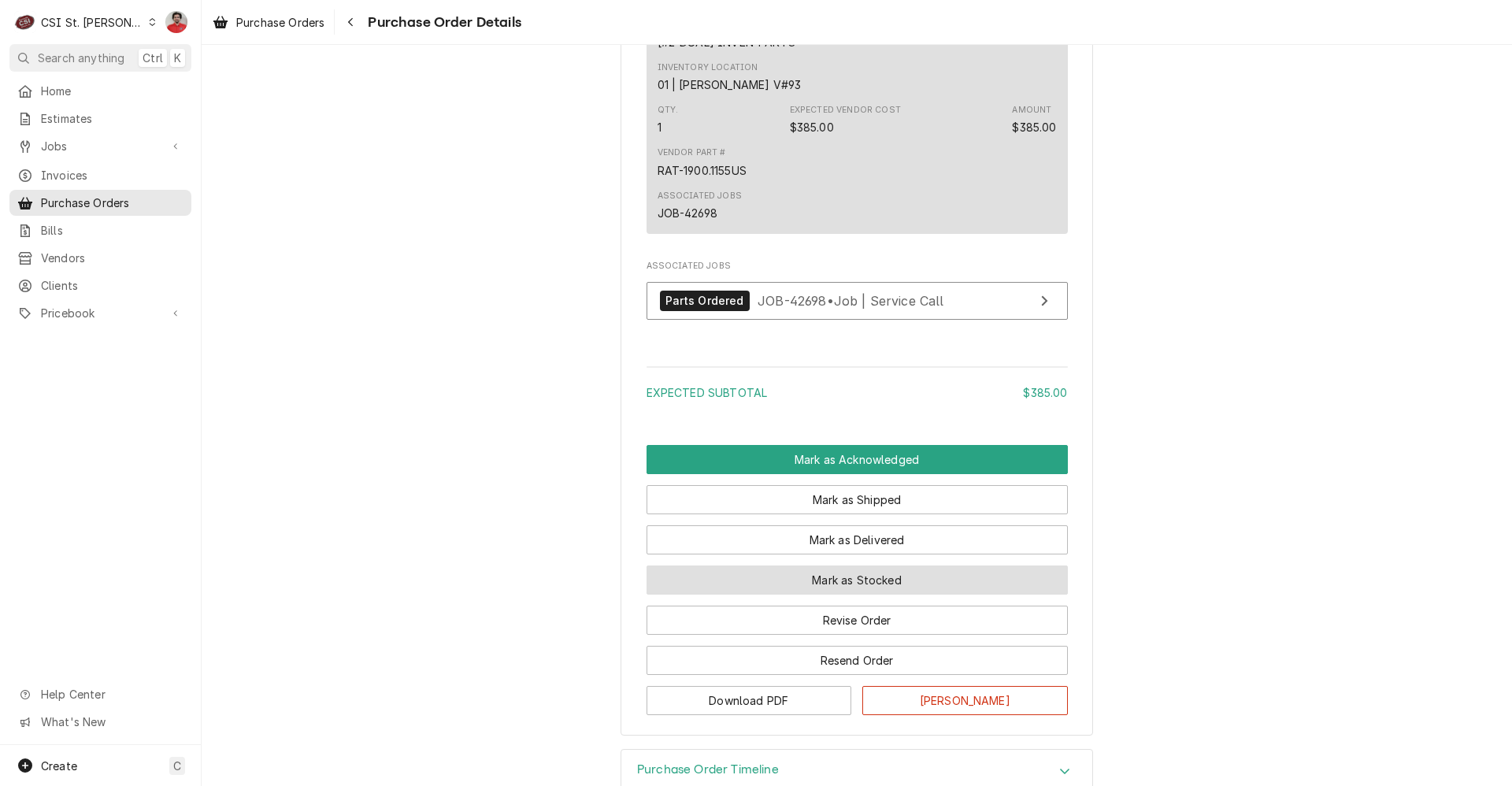
click at [865, 595] on button "Mark as Stocked" at bounding box center [857, 579] width 421 height 29
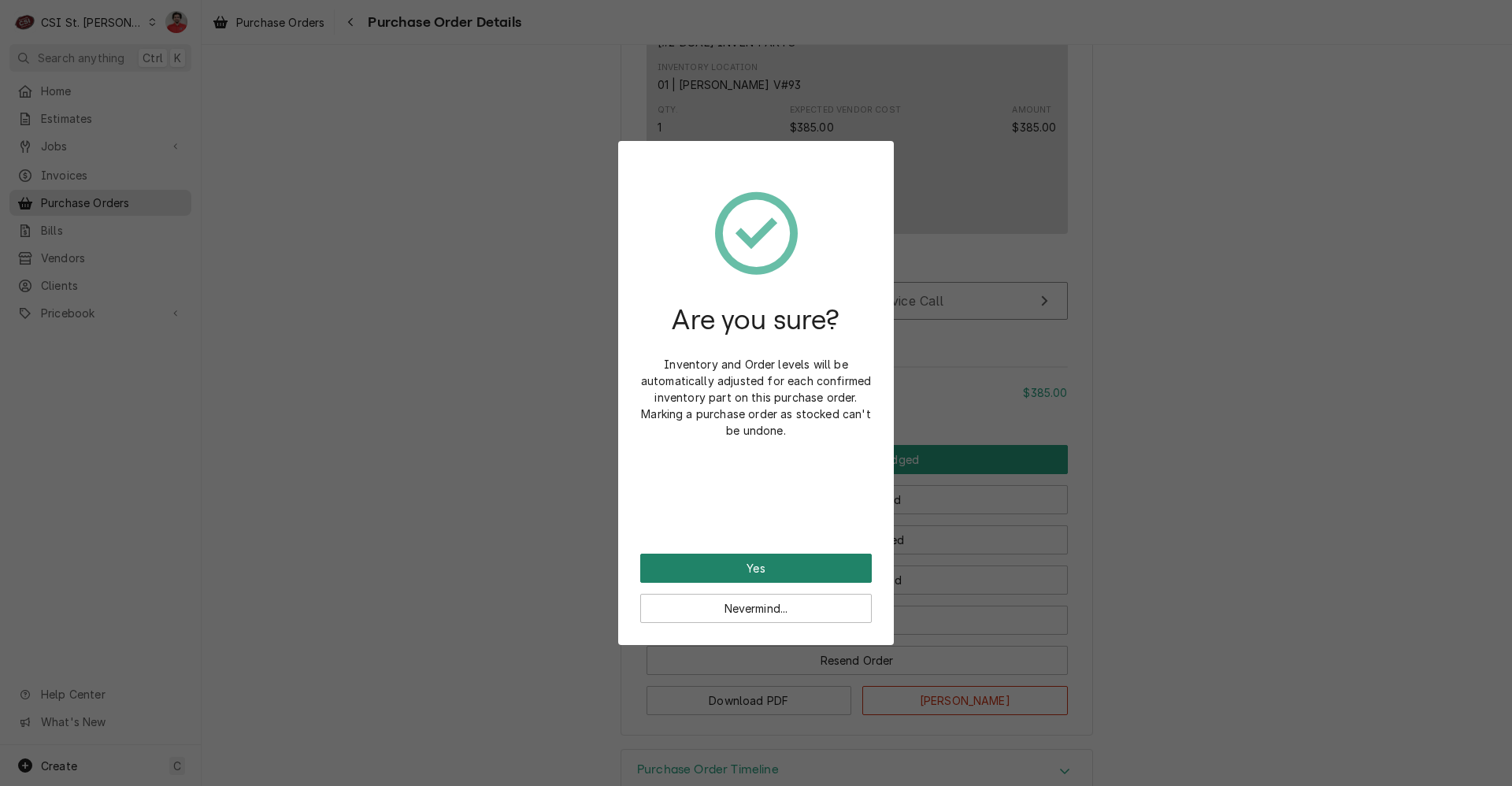
click at [780, 567] on button "Yes" at bounding box center [756, 568] width 232 height 29
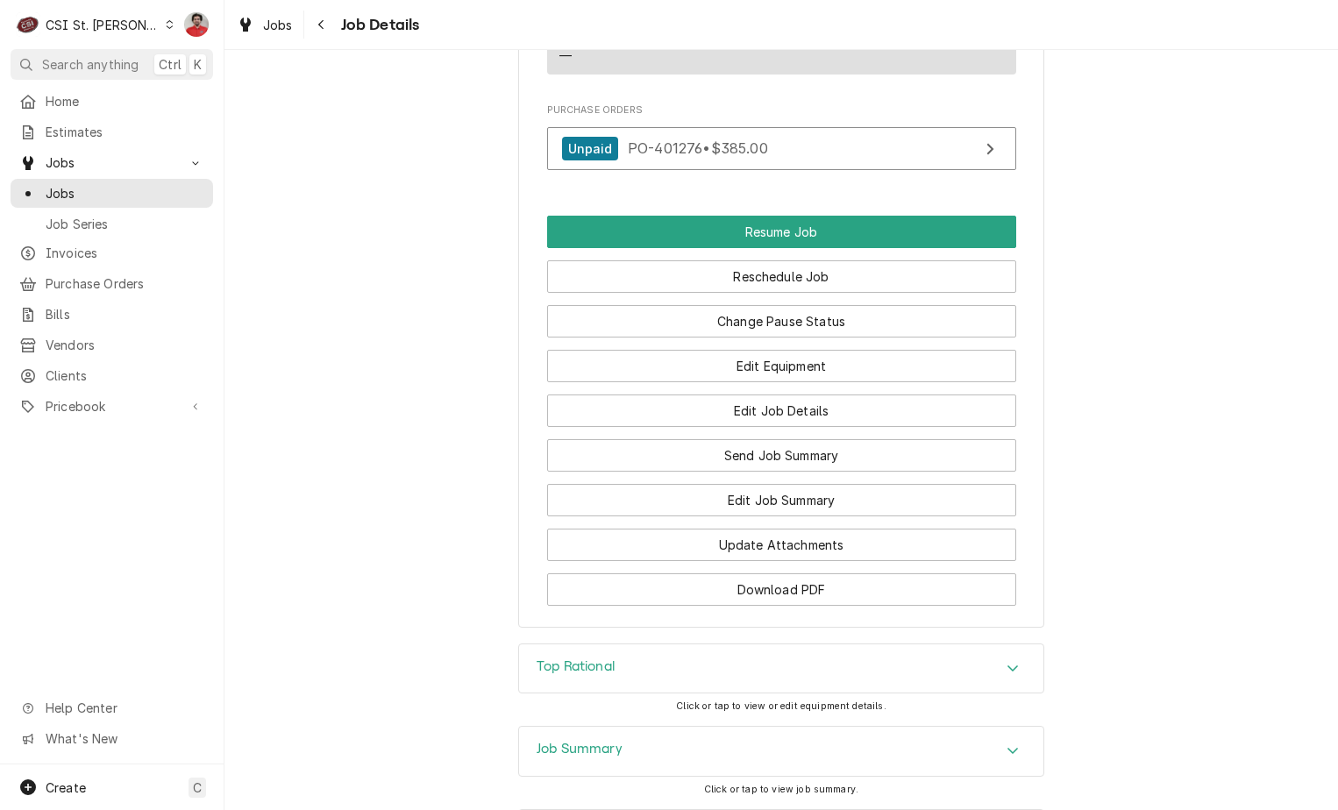
scroll to position [2341, 0]
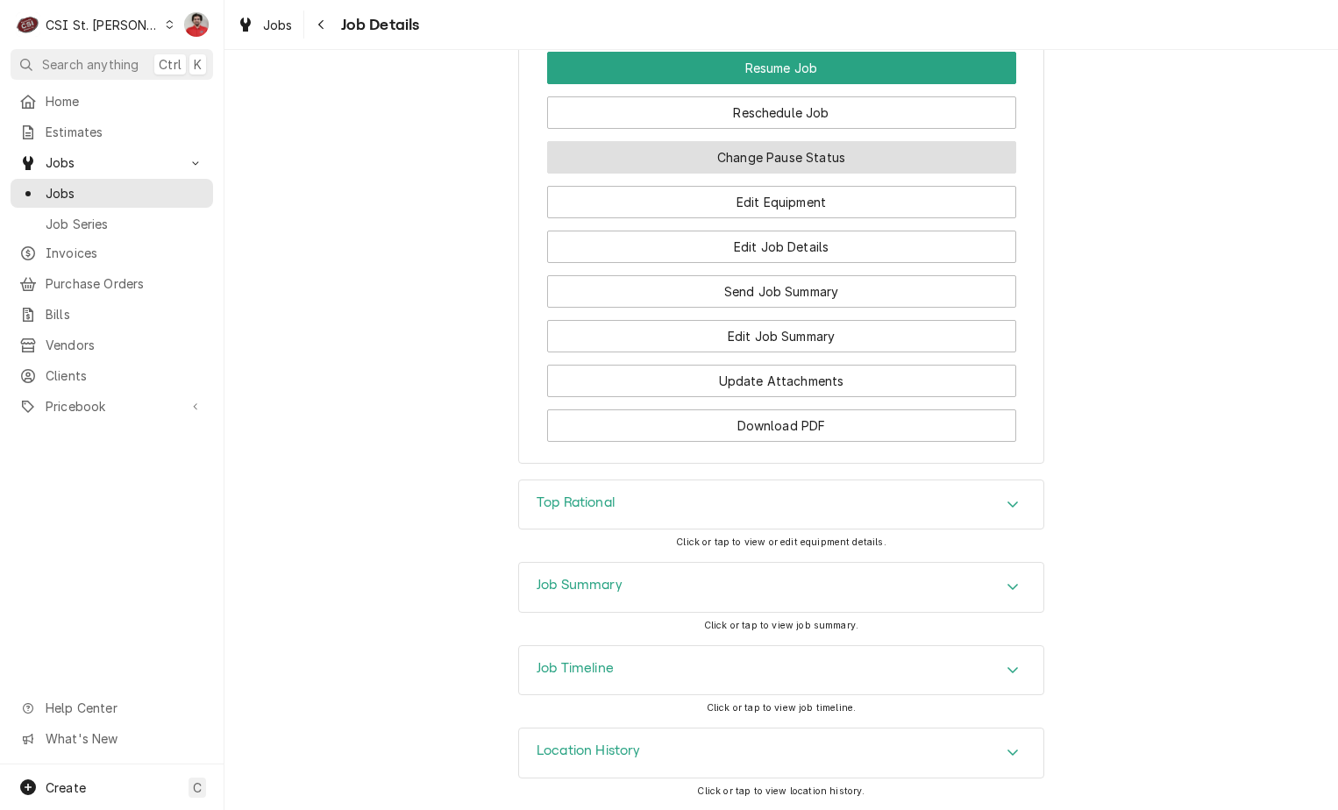
click at [753, 159] on button "Change Pause Status" at bounding box center [781, 157] width 469 height 32
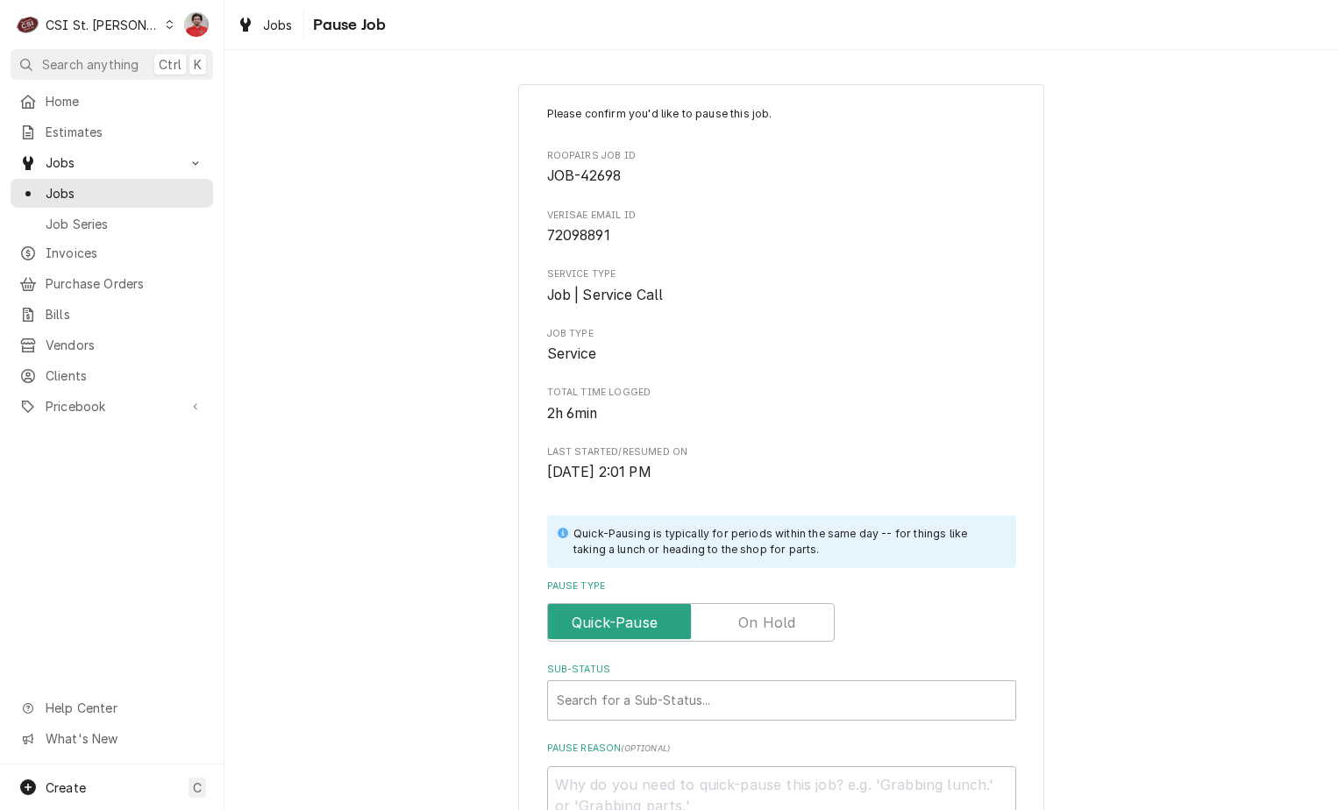
click at [787, 621] on label "Pause Type" at bounding box center [691, 622] width 288 height 39
click at [787, 621] on input "Pause Type" at bounding box center [691, 622] width 272 height 39
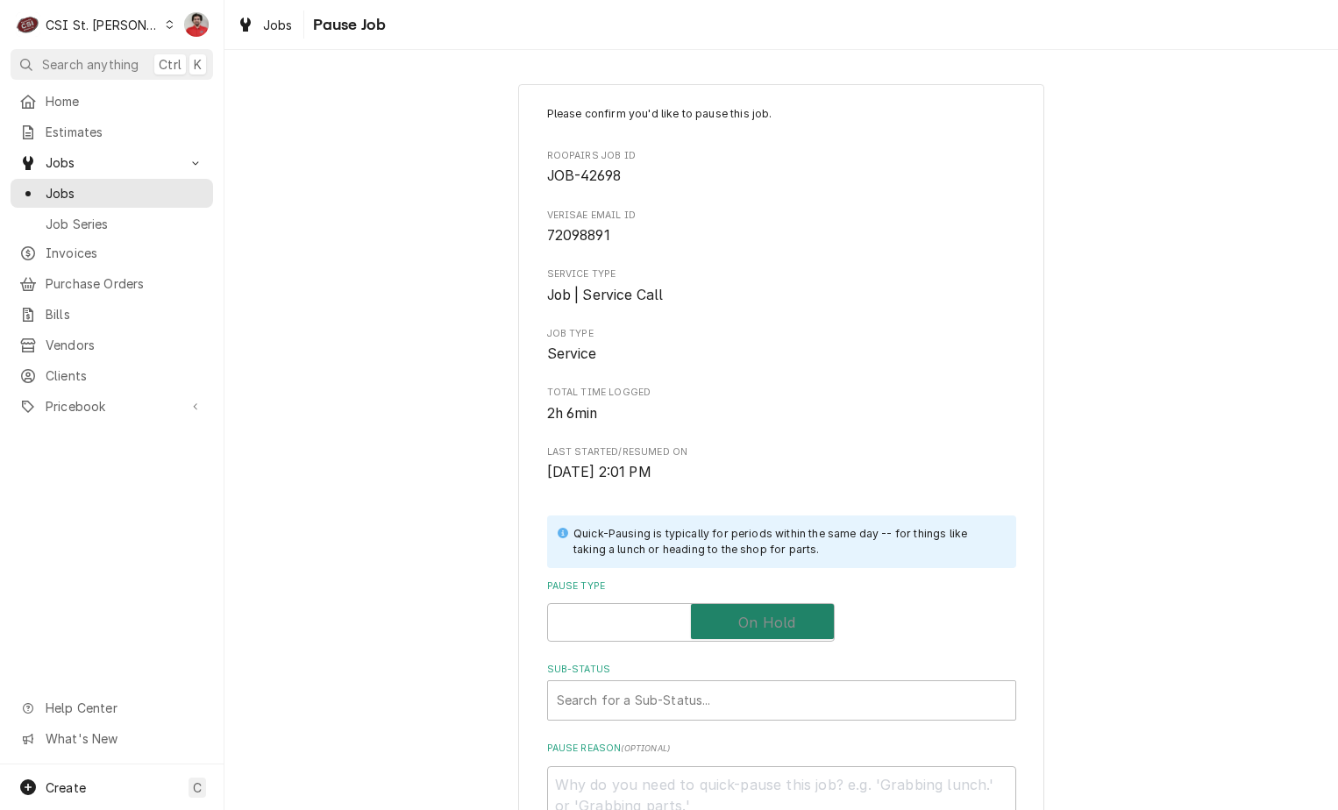
checkbox input "true"
click at [752, 697] on div "Sub-Status" at bounding box center [764, 701] width 415 height 32
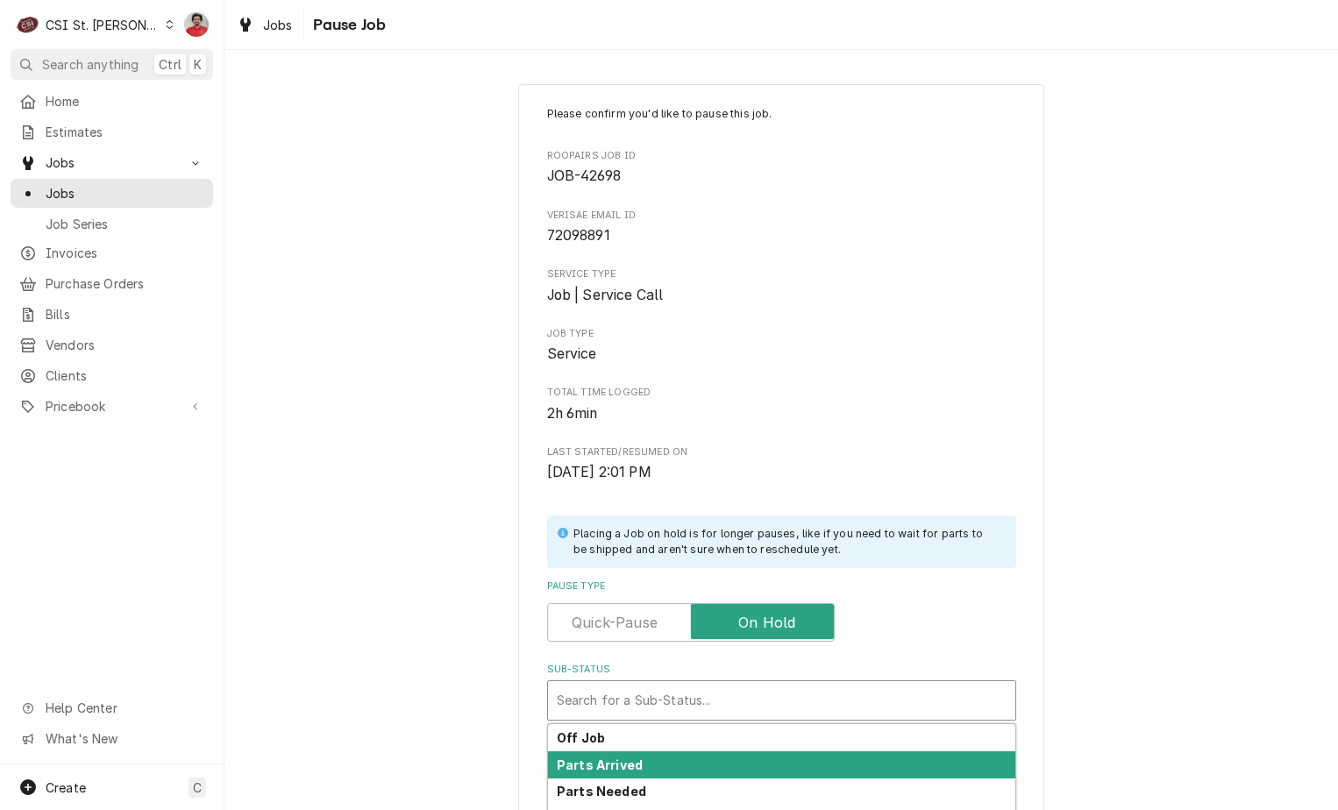
click at [734, 765] on div "Parts Arrived" at bounding box center [781, 764] width 467 height 27
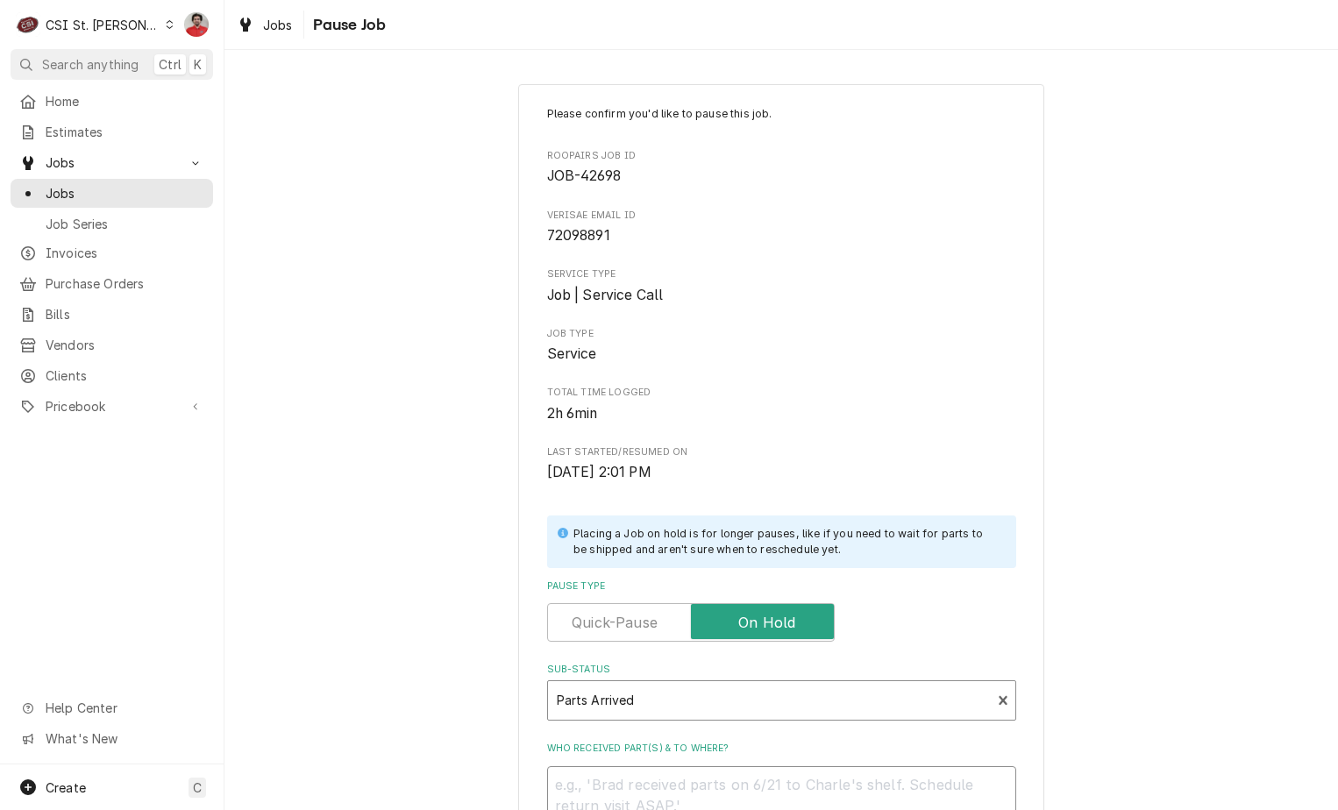
click at [734, 778] on textarea "Who received part(s) & to where?" at bounding box center [781, 805] width 469 height 79
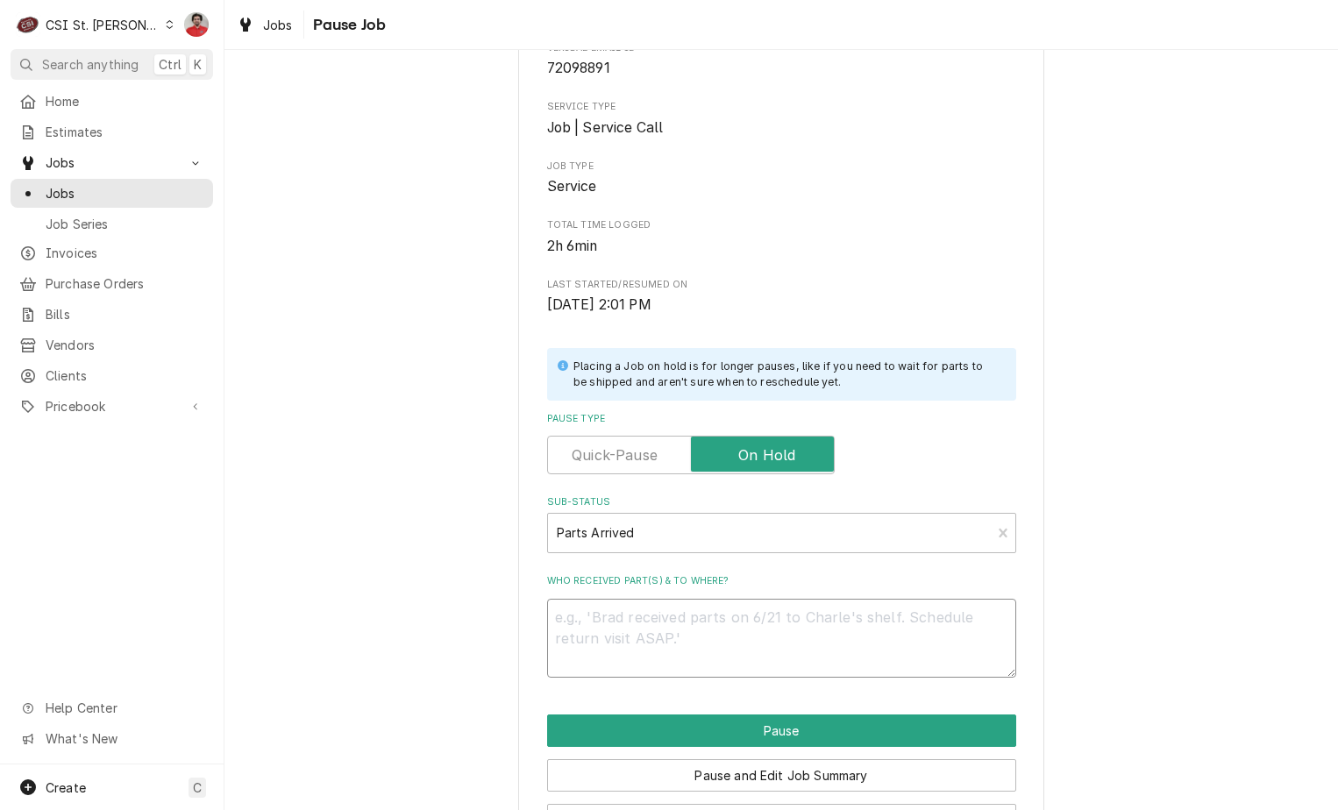
scroll to position [231, 0]
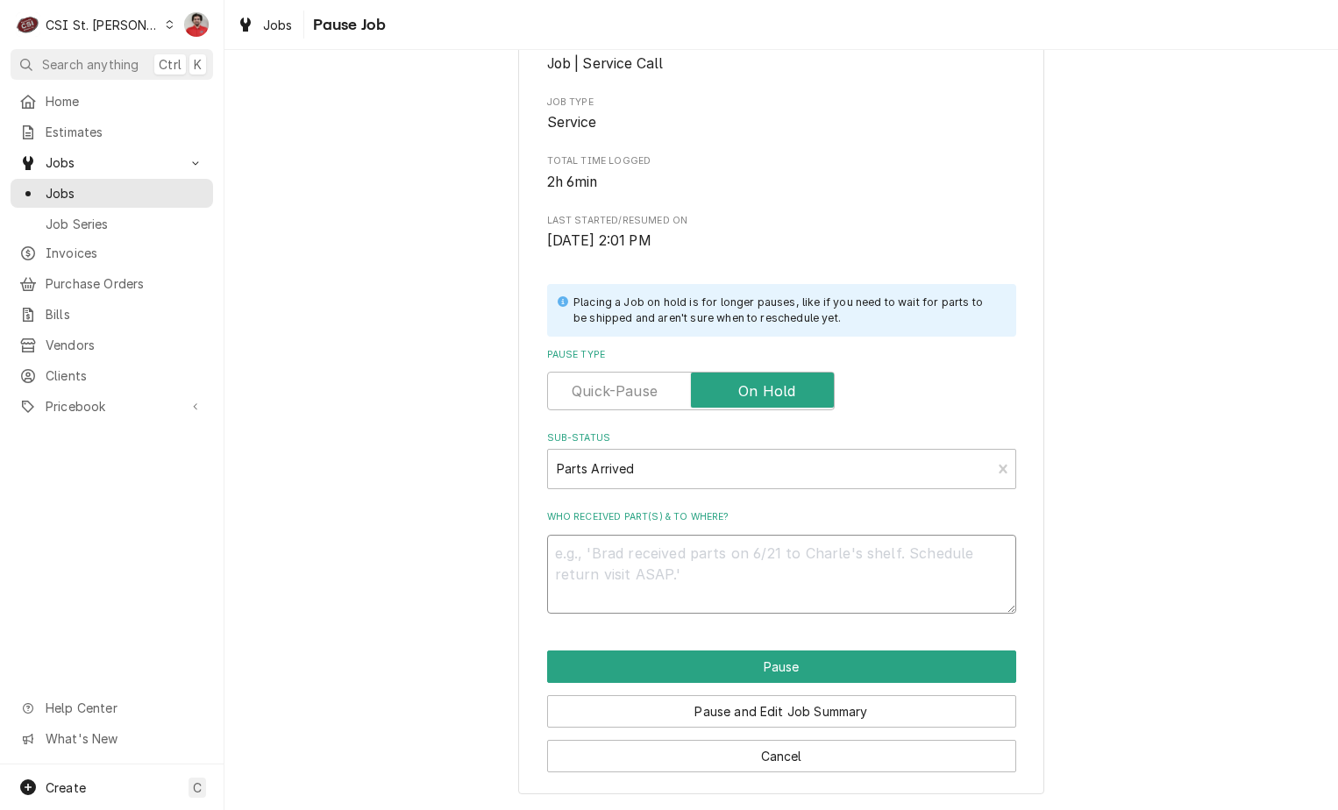
click at [720, 558] on textarea "Who received part(s) & to where?" at bounding box center [781, 574] width 469 height 79
paste textarea "RAT-1900.1155US"
type textarea "x"
type textarea "RAT-1900.1155US"
type textarea "x"
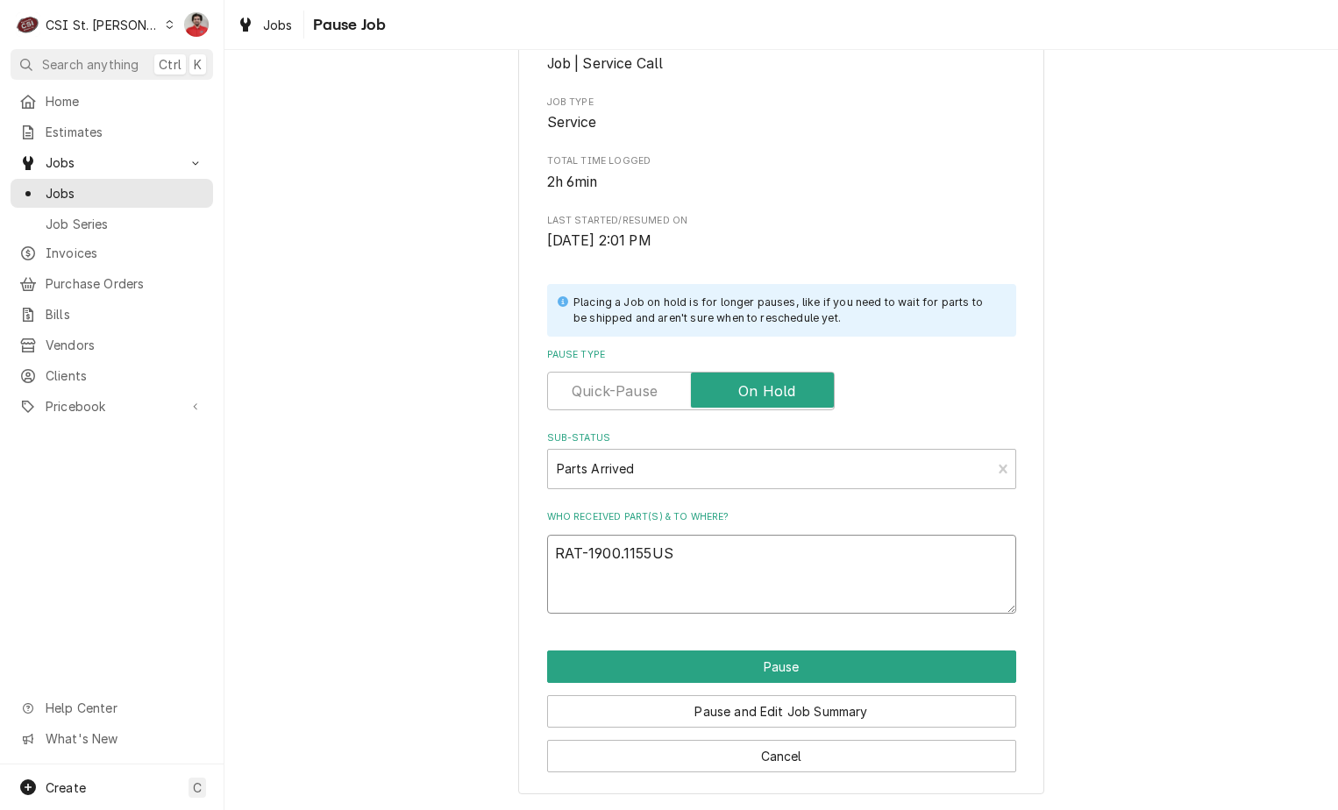
type textarea "RAT-1900.1155US"
type textarea "x"
type textarea "RAT-1900.1155US r"
type textarea "x"
type textarea "RAT-1900.1155US re"
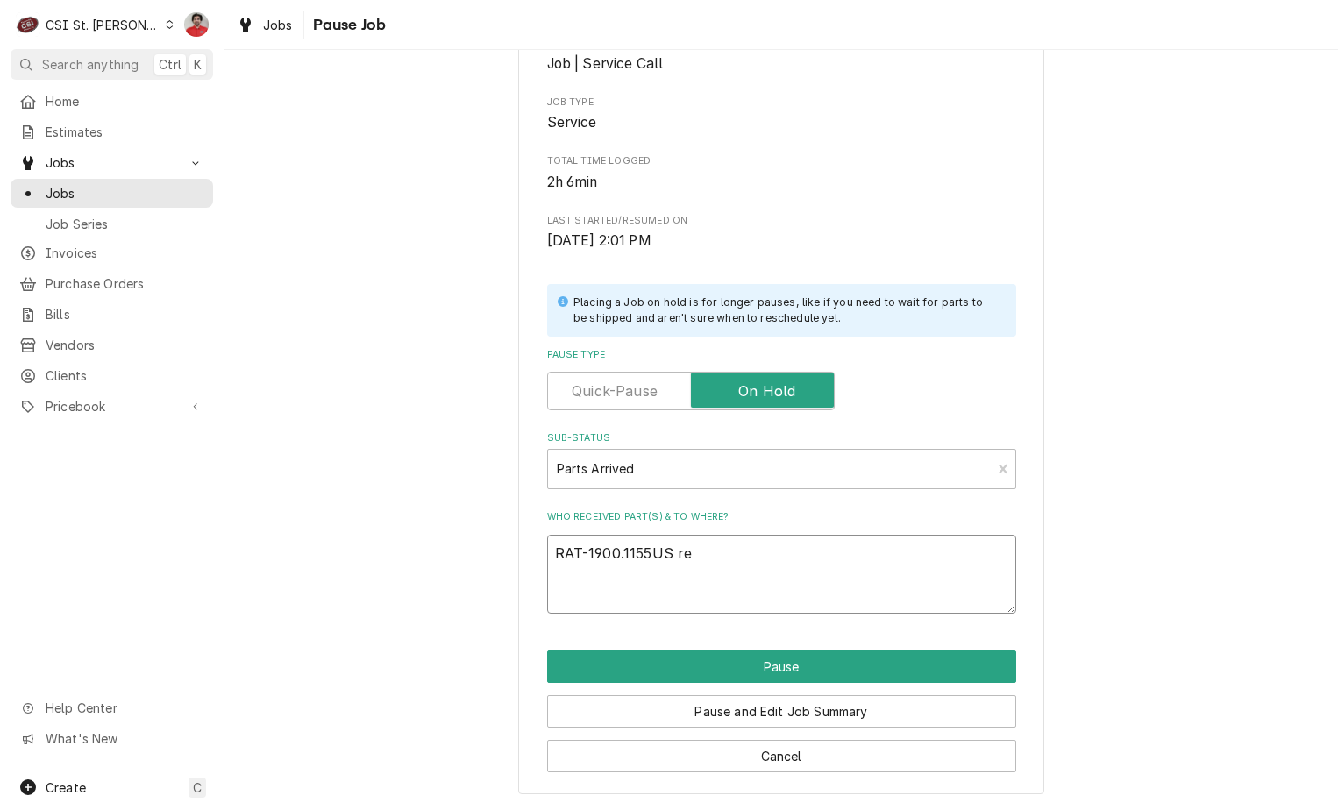
type textarea "x"
type textarea "RAT-1900.1155US rec"
type textarea "x"
type textarea "RAT-1900.1155US rec"
type textarea "x"
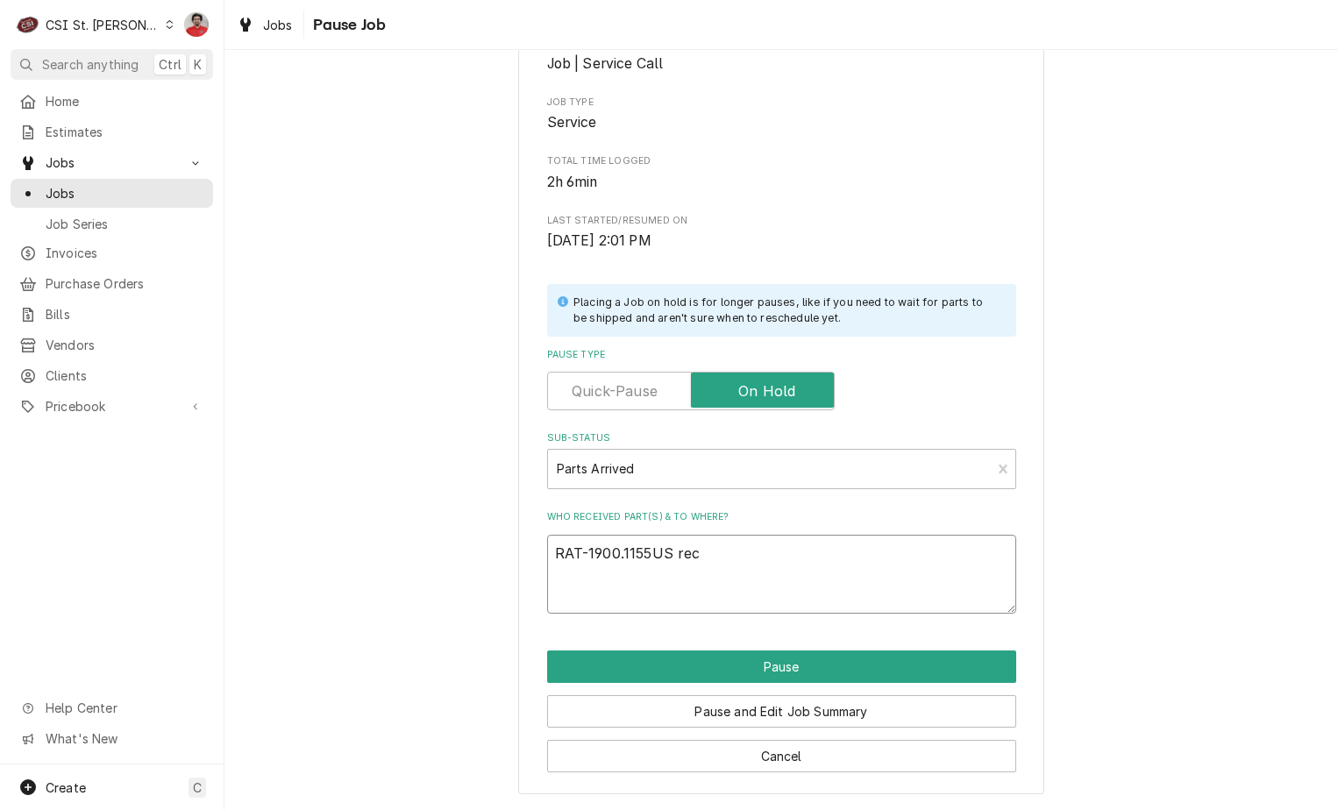
type textarea "RAT-1900.1155US rec t"
type textarea "x"
type textarea "RAT-1900.1155US rec to"
type textarea "x"
type textarea "RAT-1900.1155US rec to"
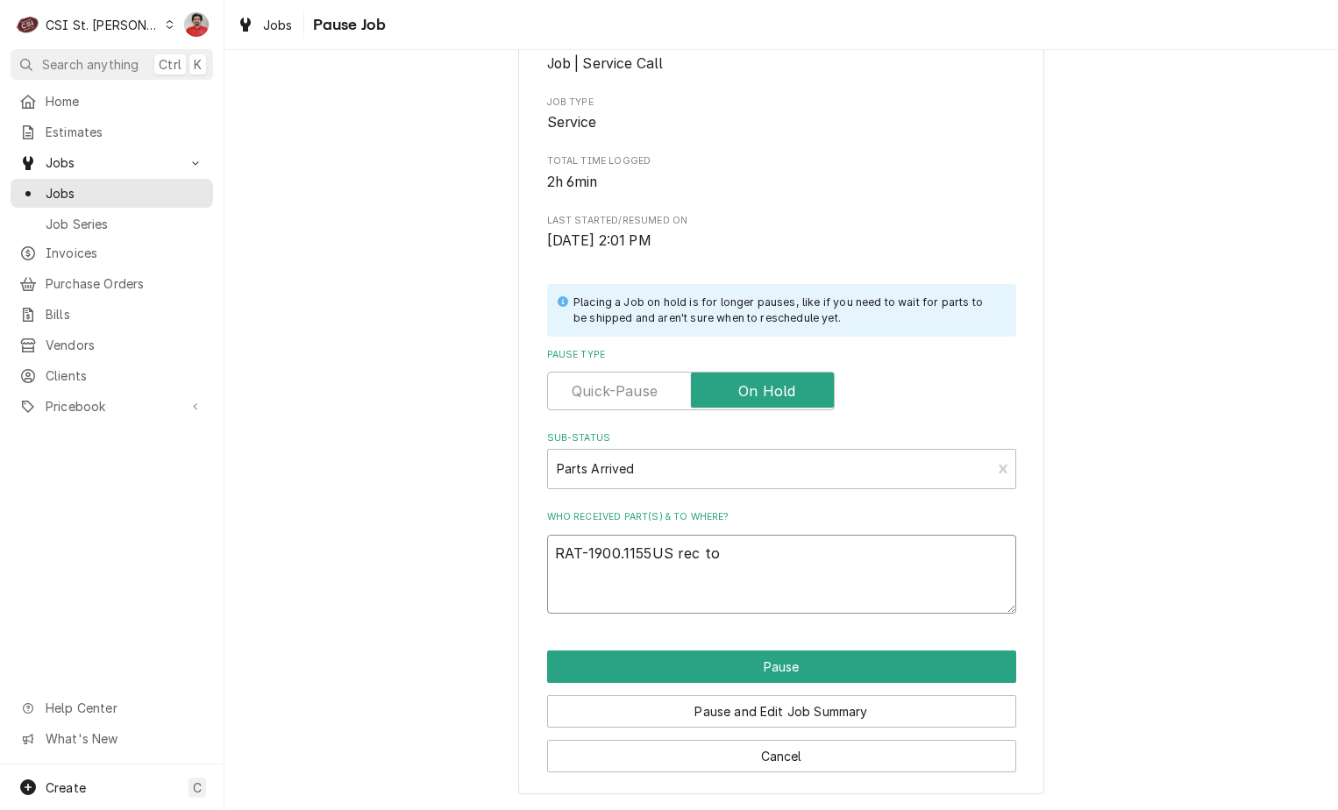
type textarea "x"
type textarea "RAT-1900.1155US rec to C"
type textarea "x"
type textarea "RAT-1900.1155US rec to Ch"
type textarea "x"
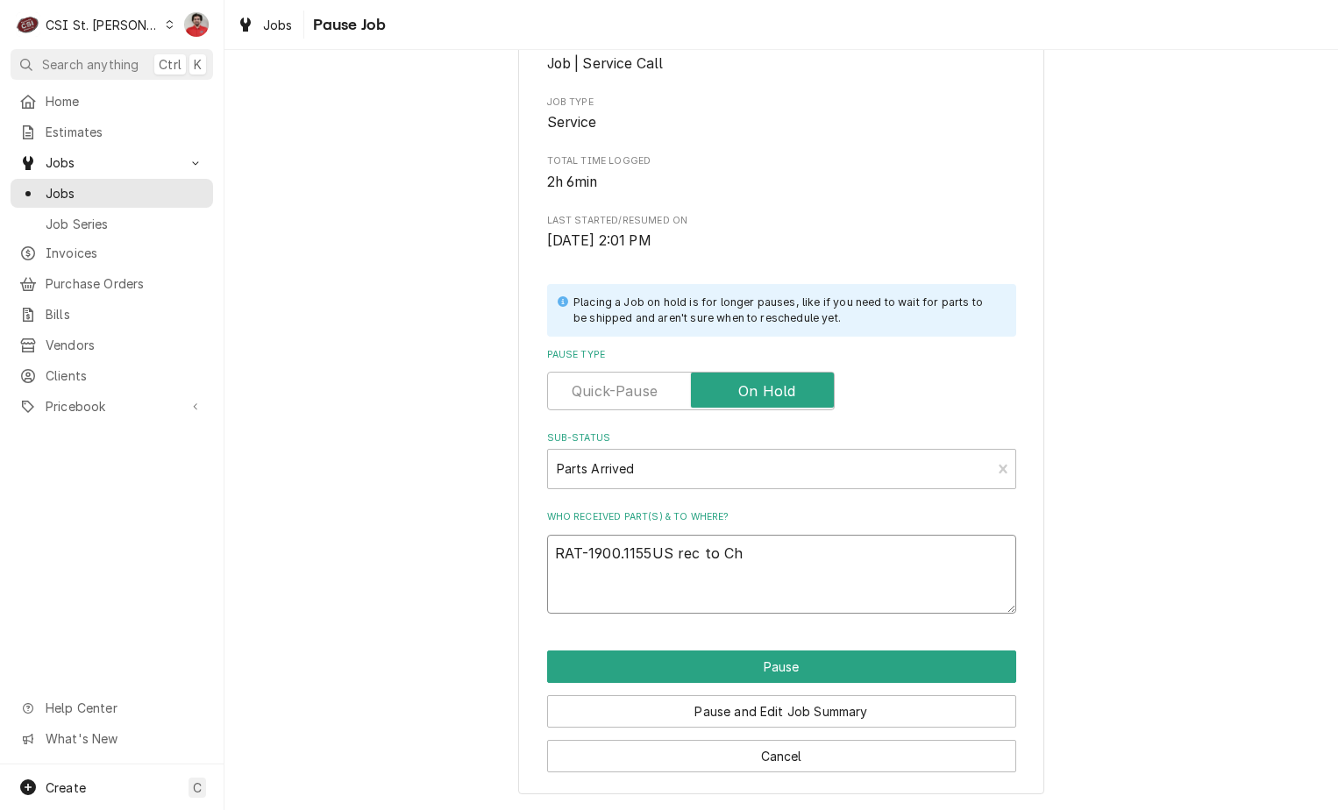
type textarea "RAT-1900.1155US rec to [PERSON_NAME]"
type textarea "x"
type textarea "RAT-1900.1155US rec to Chuc"
type textarea "x"
type textarea "RAT-1900.1155US rec to [PERSON_NAME]"
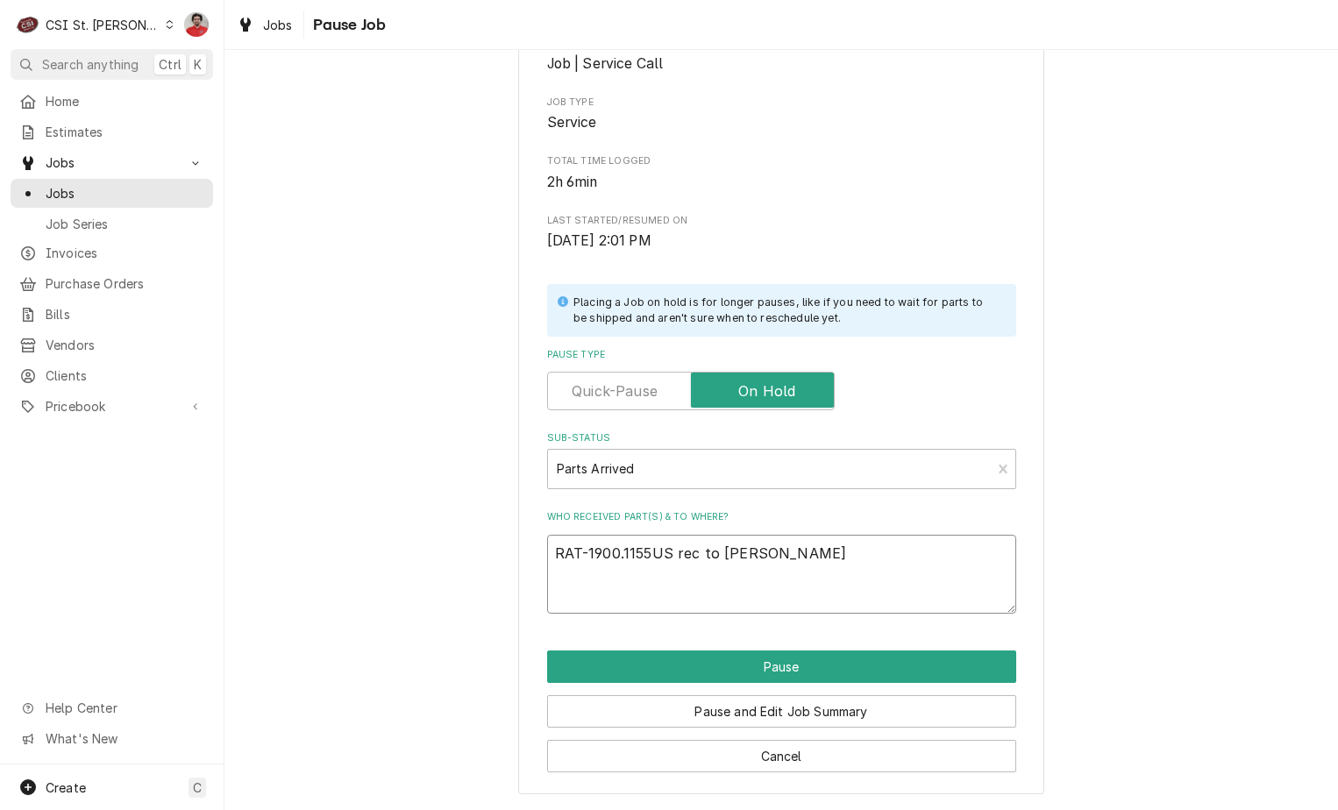
type textarea "x"
type textarea "RAT-1900.1155US rec to [PERSON_NAME]'"
type textarea "x"
type textarea "RAT-1900.1155US rec to [PERSON_NAME]'s"
type textarea "x"
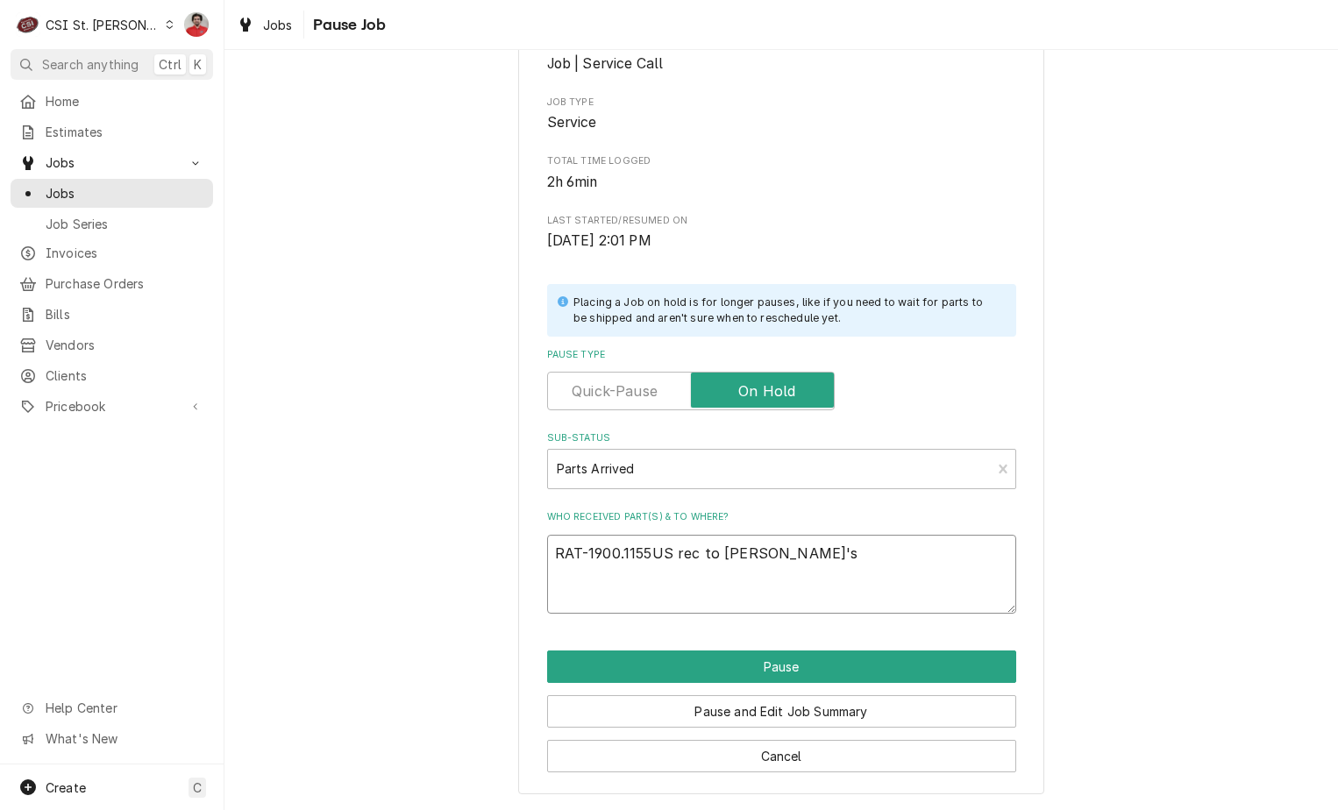
type textarea "RAT-1900.1155US rec to [PERSON_NAME]'s"
type textarea "x"
type textarea "RAT-1900.1155US rec to [PERSON_NAME]'s s"
type textarea "x"
type textarea "RAT-1900.1155US rec to [PERSON_NAME]'s sh"
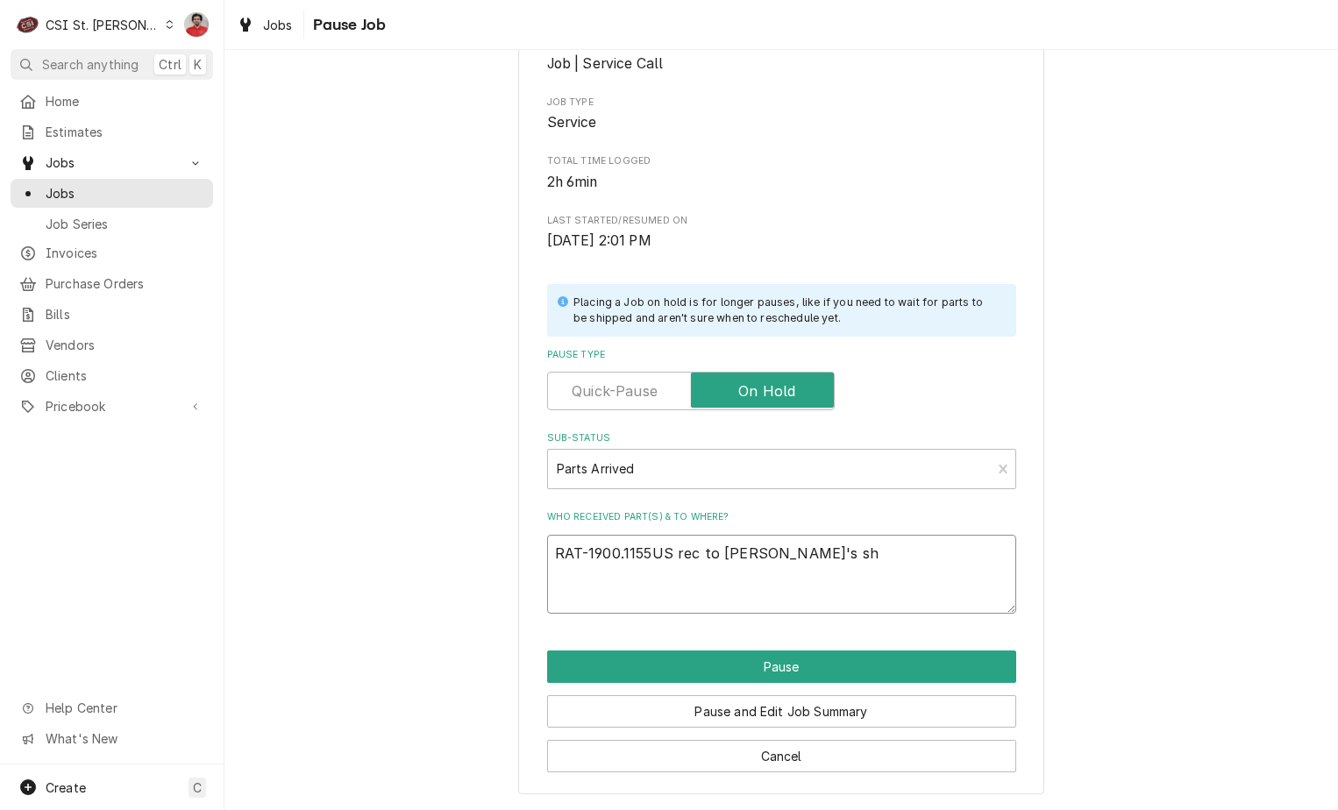
type textarea "x"
type textarea "RAT-1900.1155US rec to [PERSON_NAME]'s she"
type textarea "x"
type textarea "RAT-1900.1155US rec to [PERSON_NAME]'s shel"
type textarea "x"
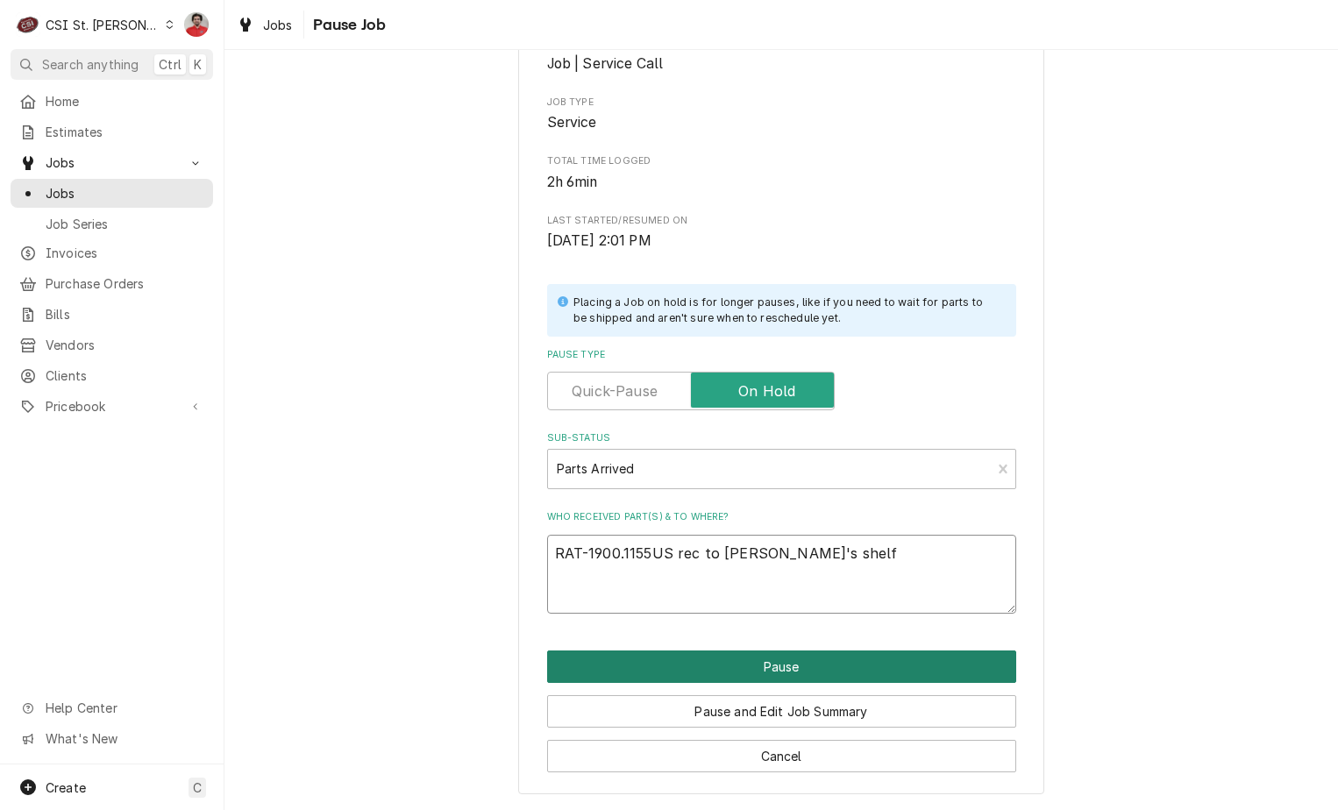
type textarea "RAT-1900.1155US rec to [PERSON_NAME]'s shelf"
click at [763, 671] on button "Pause" at bounding box center [781, 666] width 469 height 32
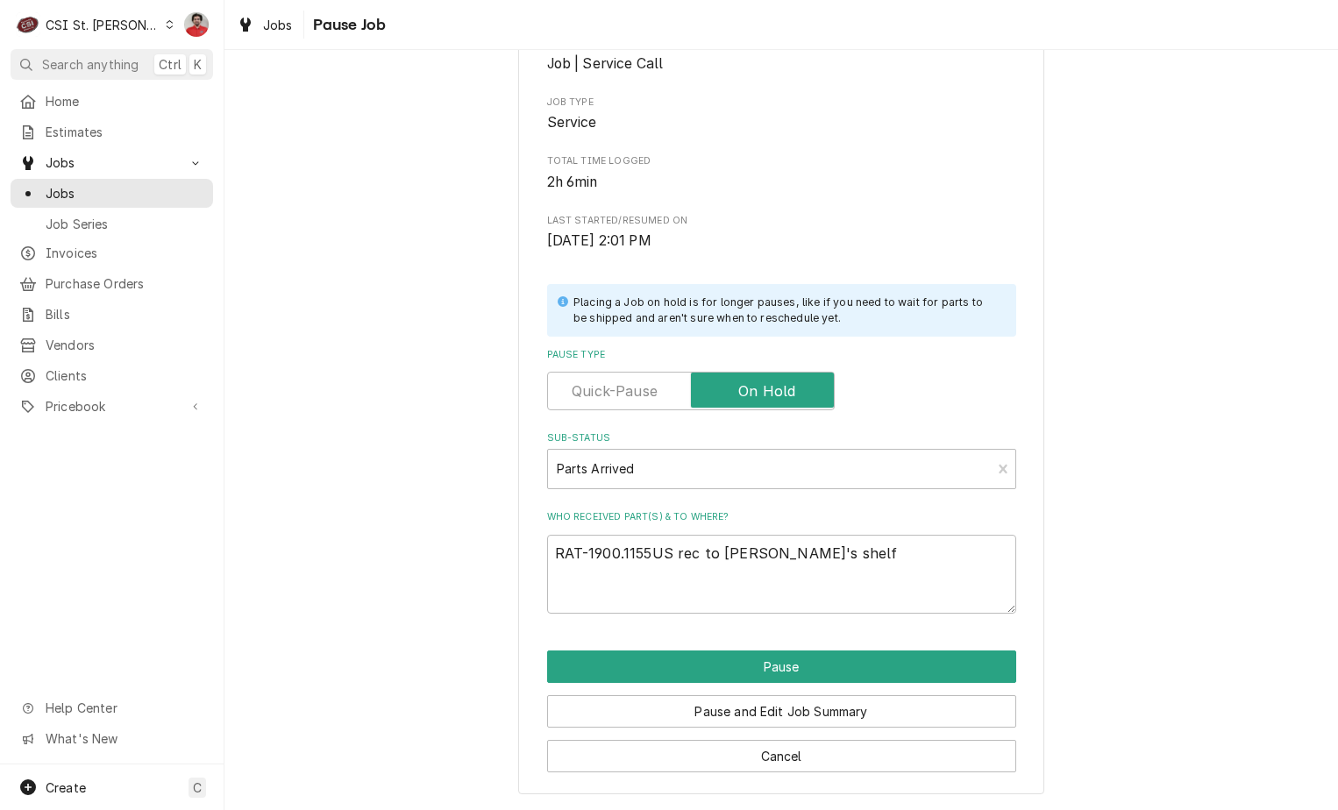
type textarea "x"
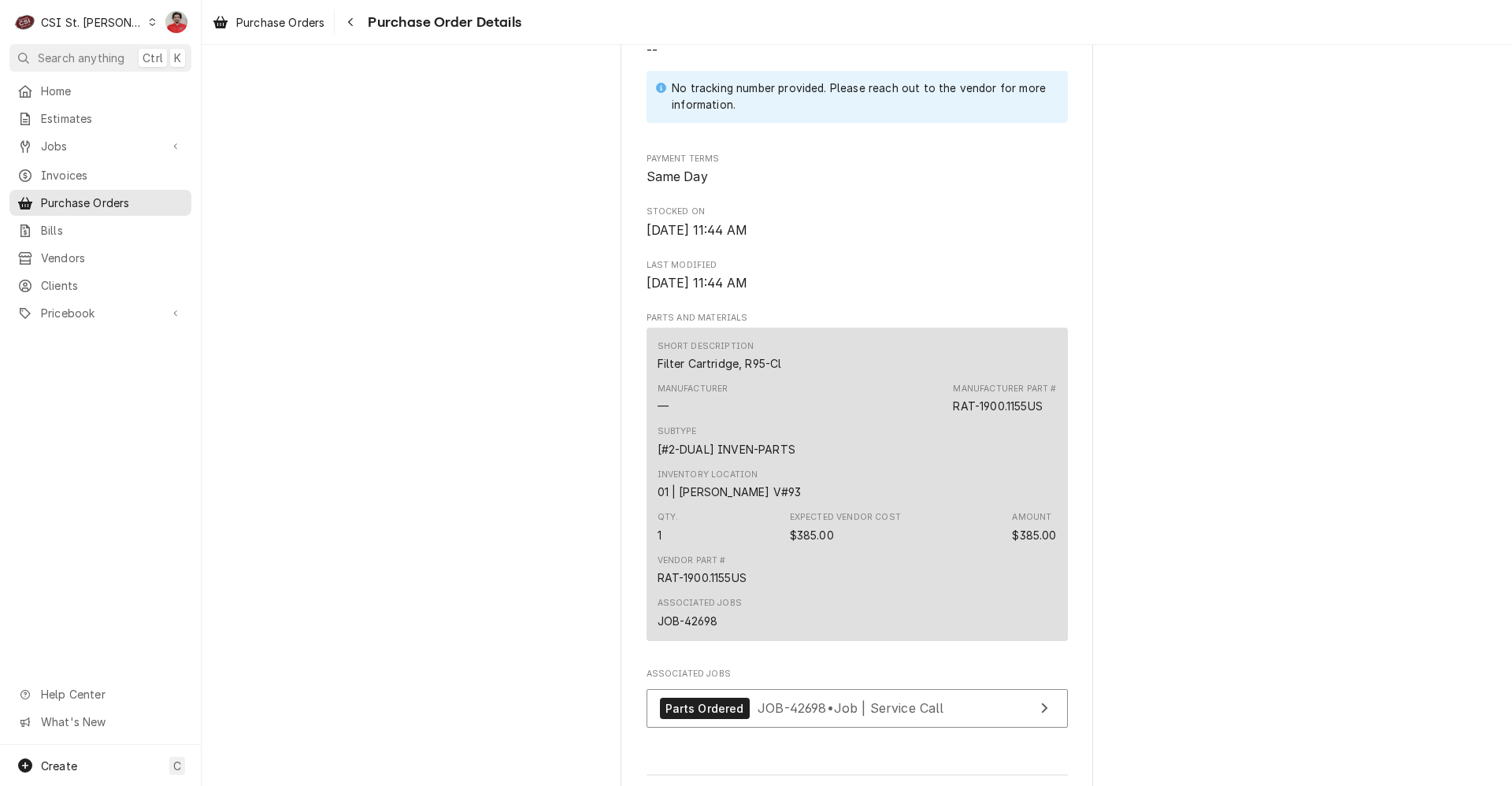
scroll to position [866, 0]
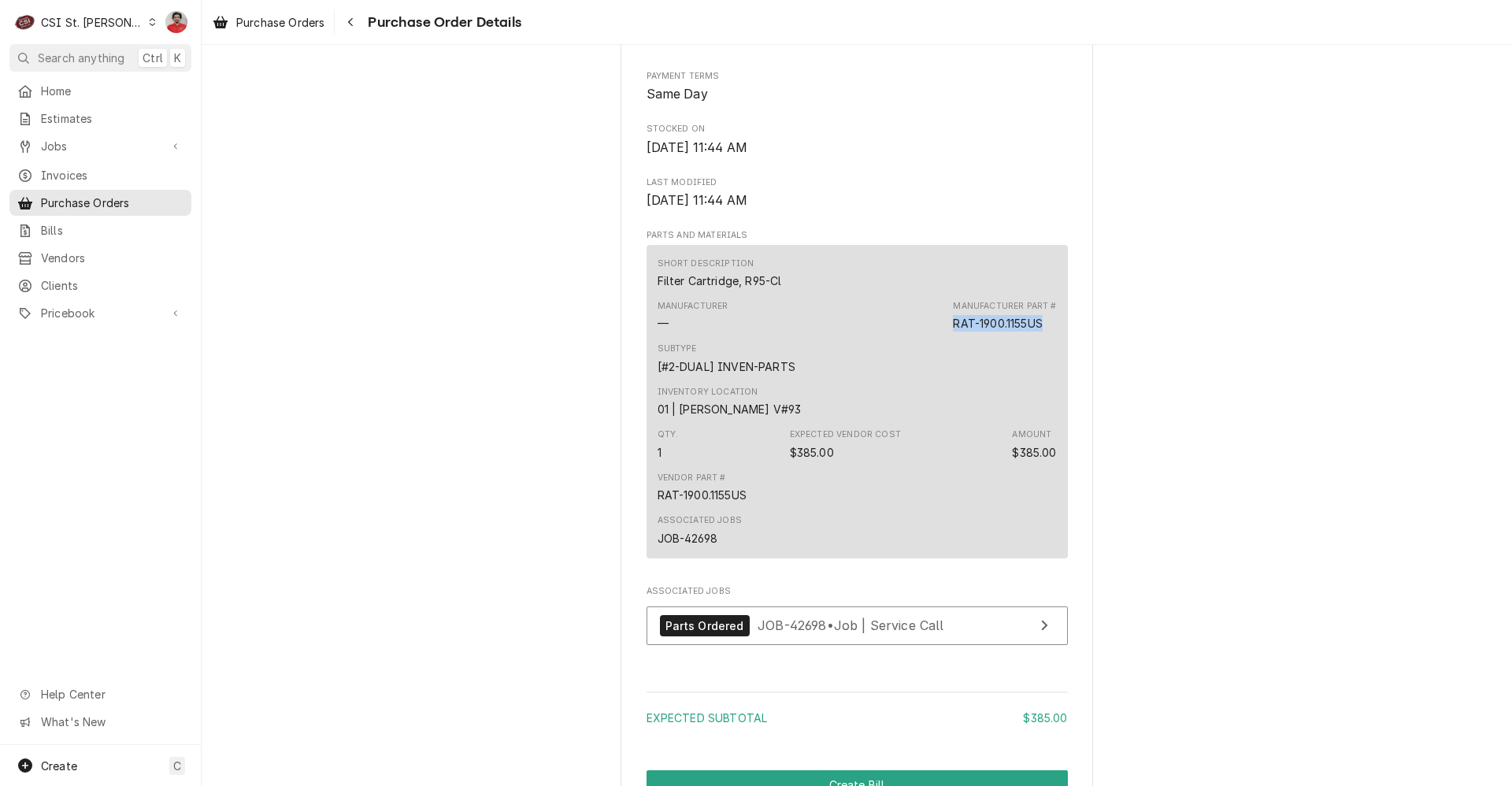
drag, startPoint x: 1041, startPoint y: 372, endPoint x: 942, endPoint y: 380, distance: 99.3
click at [942, 337] on div "Manufacturer — Manufacturer Part # RAT-1900.1155US" at bounding box center [857, 315] width 399 height 42
copy div "RAT-1900.1155US"
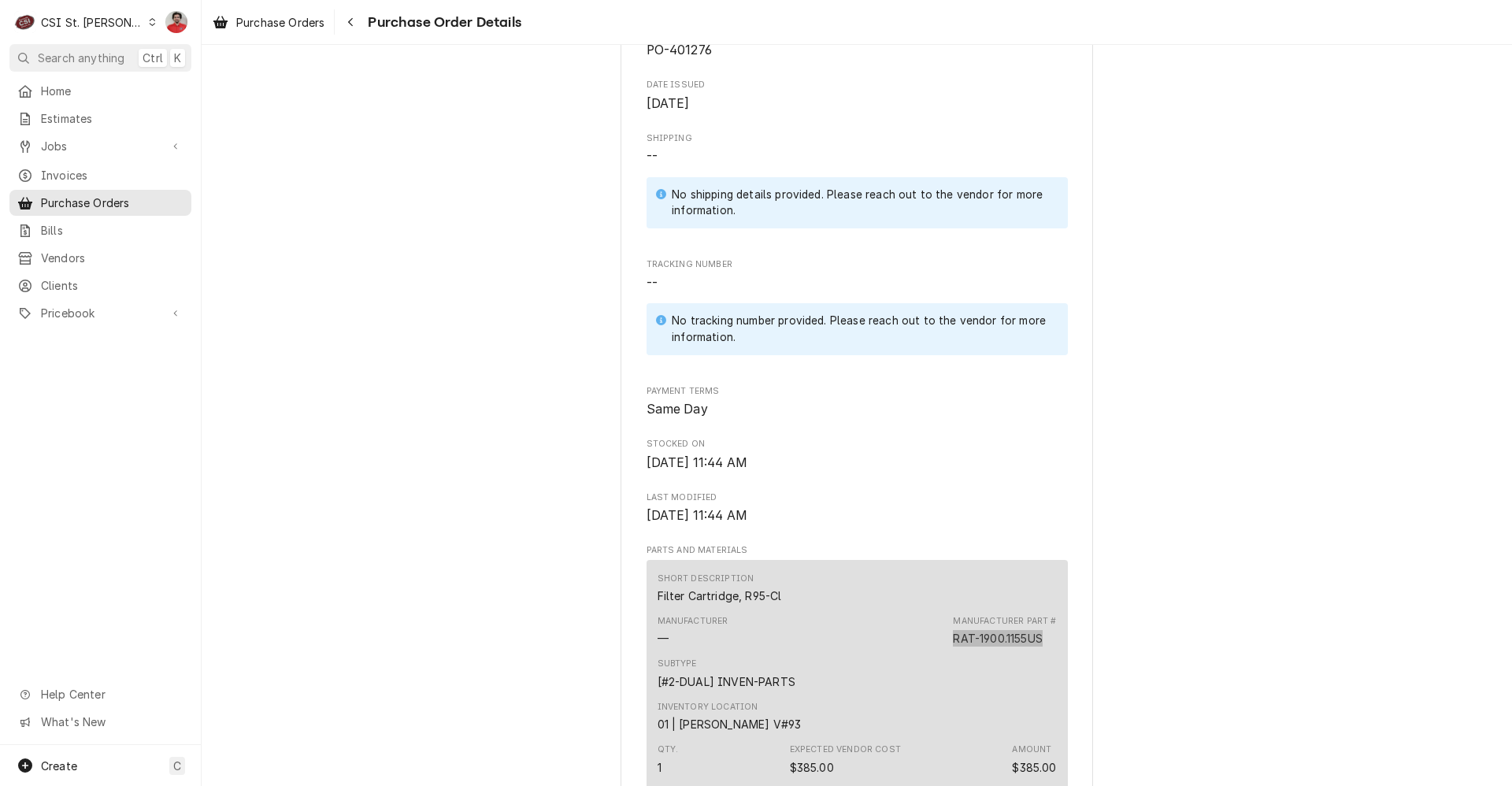
scroll to position [1158, 0]
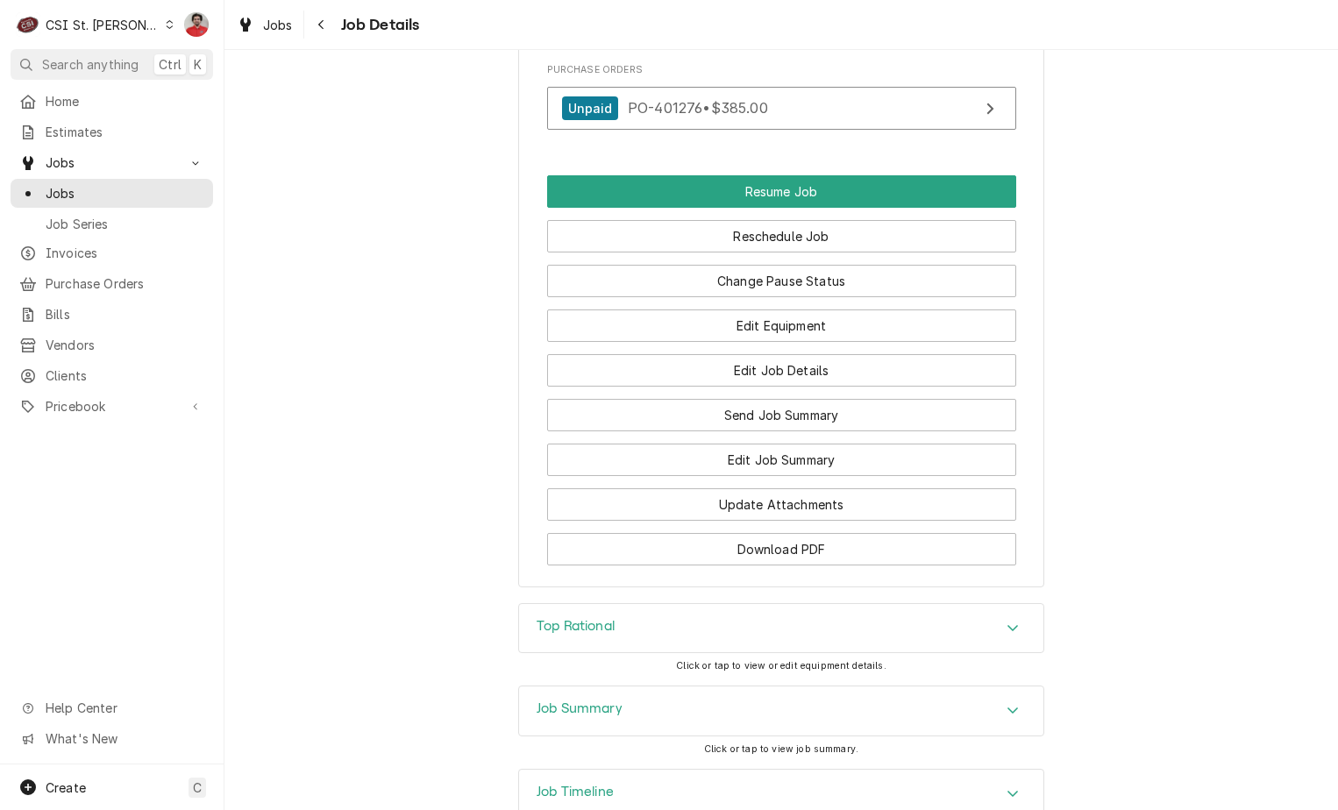
scroll to position [2254, 0]
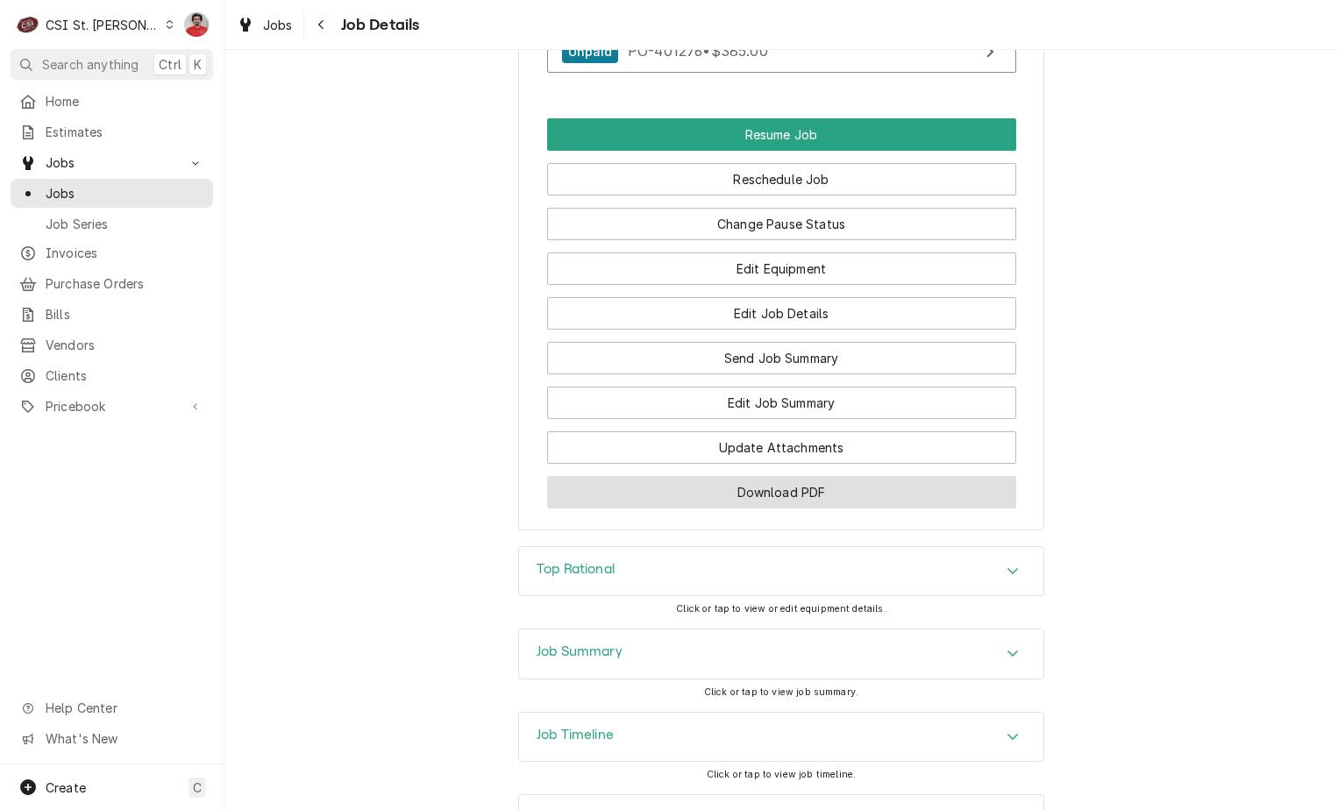
click at [888, 505] on button "Download PDF" at bounding box center [781, 492] width 469 height 32
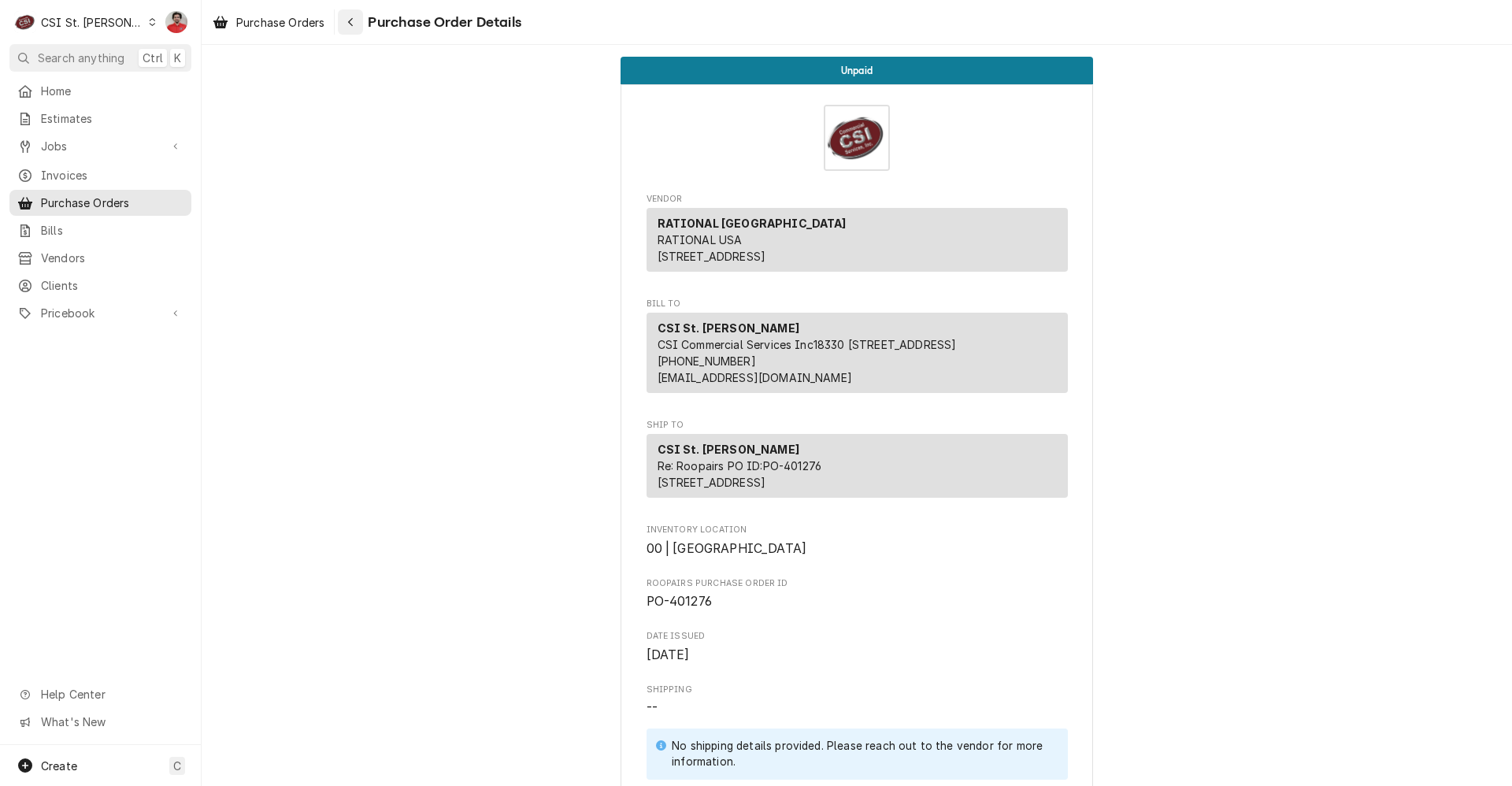
click at [348, 28] on div "Navigate back" at bounding box center [350, 22] width 16 height 16
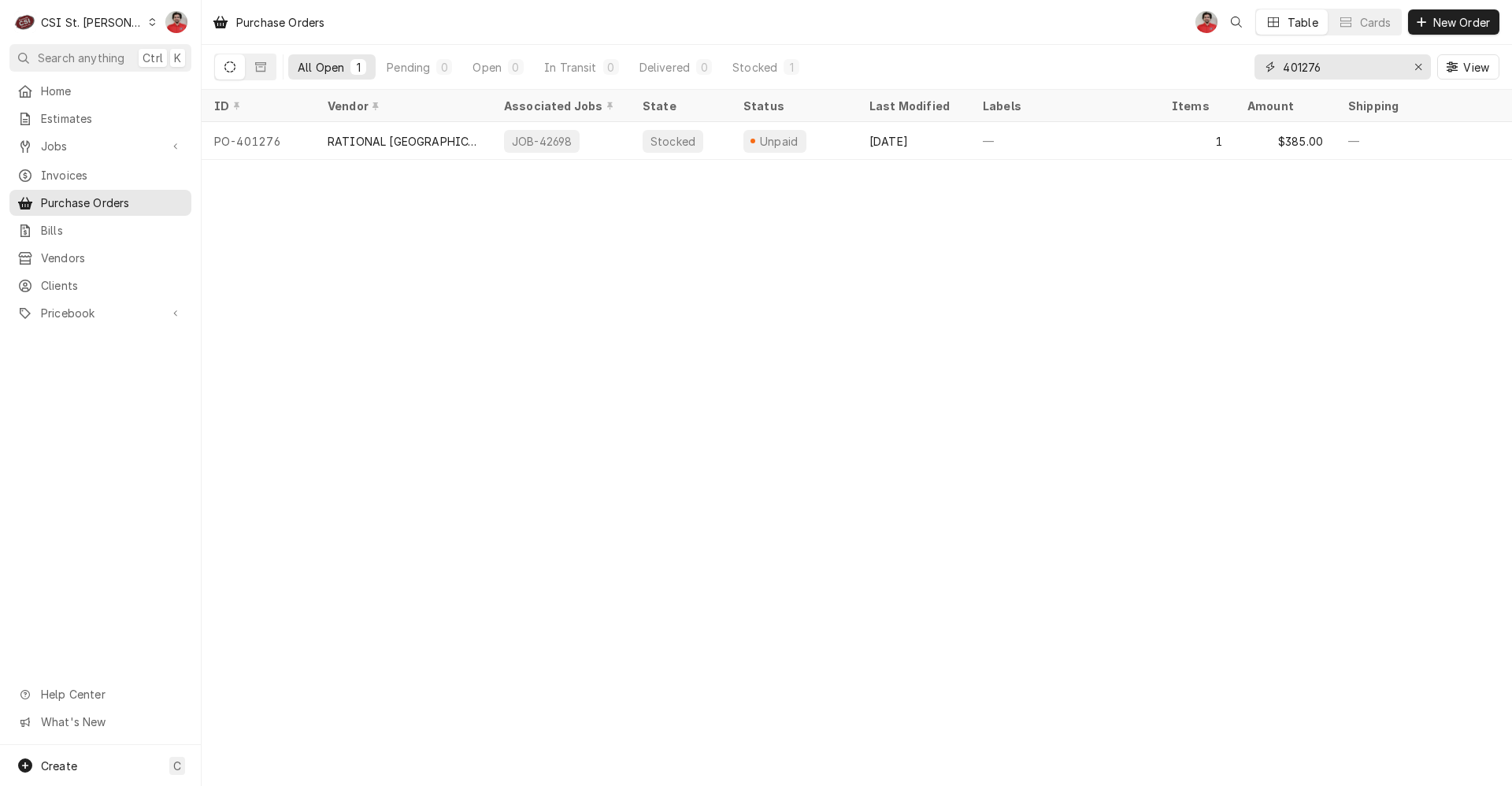
click at [1318, 62] on input "401276" at bounding box center [1341, 66] width 118 height 25
click at [105, 146] on span "Jobs" at bounding box center [101, 146] width 119 height 16
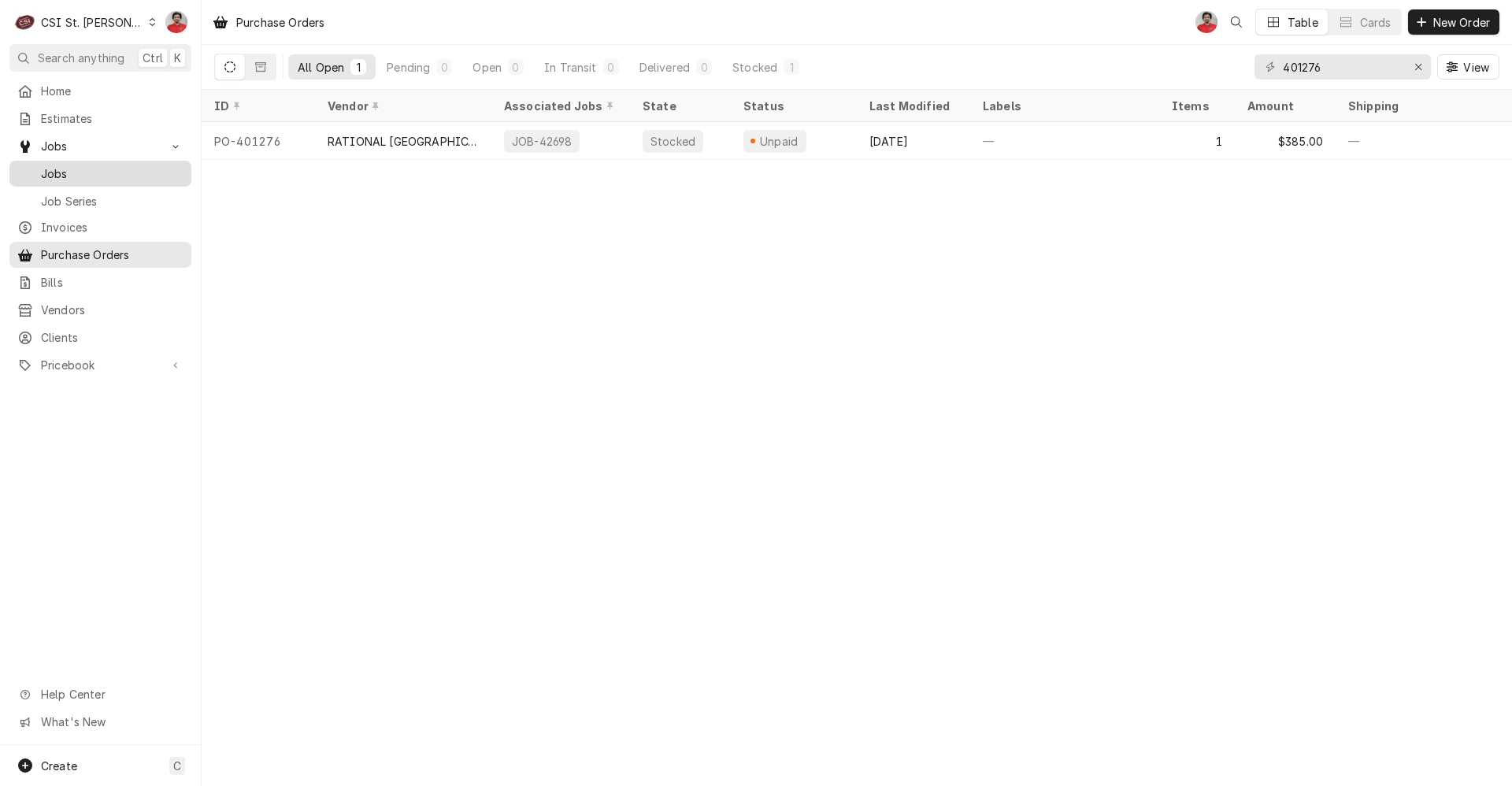
click at [101, 168] on span "Jobs" at bounding box center [112, 173] width 143 height 16
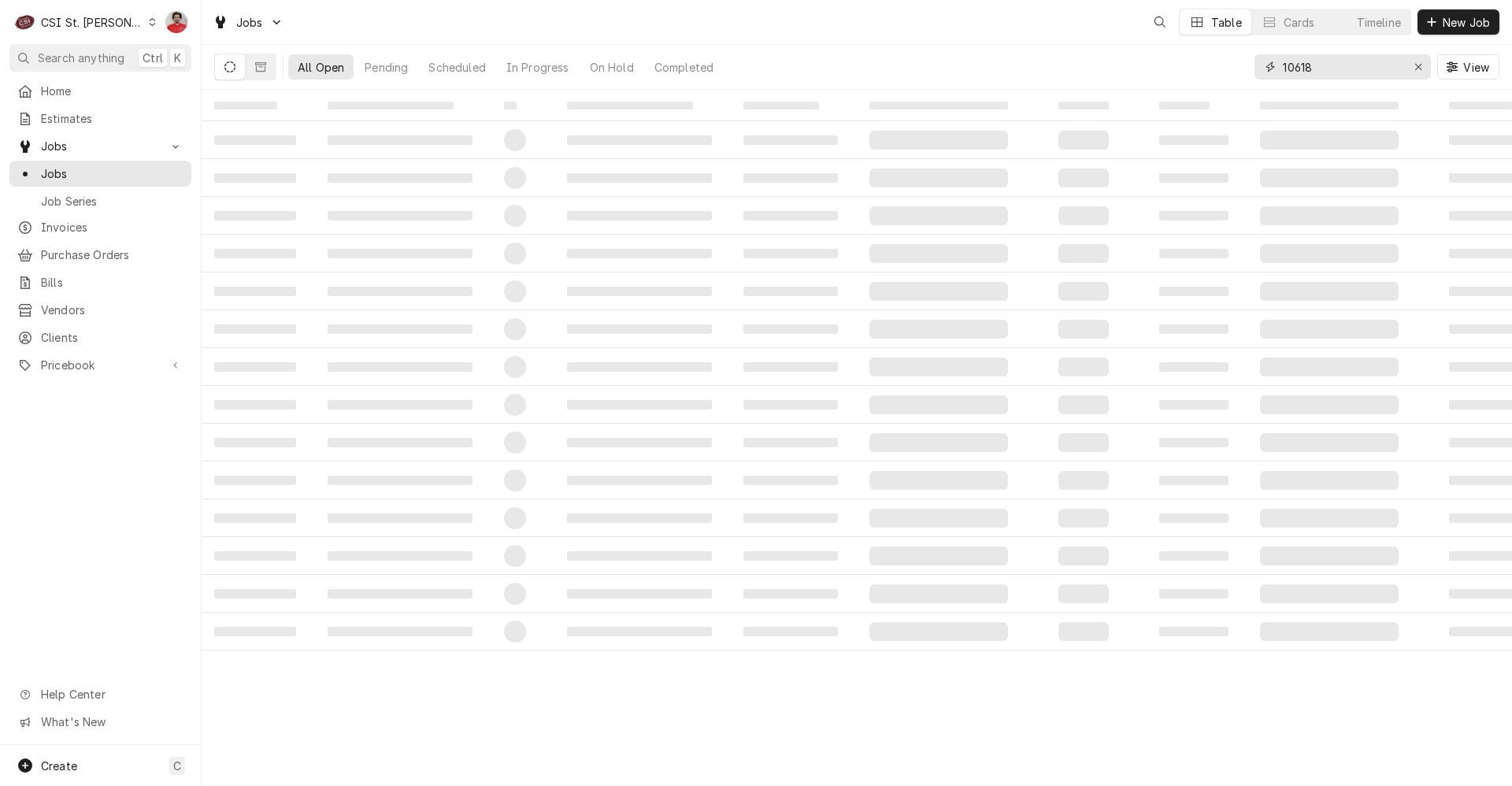
click at [1350, 65] on input "10618" at bounding box center [1341, 66] width 118 height 25
type input "42744"
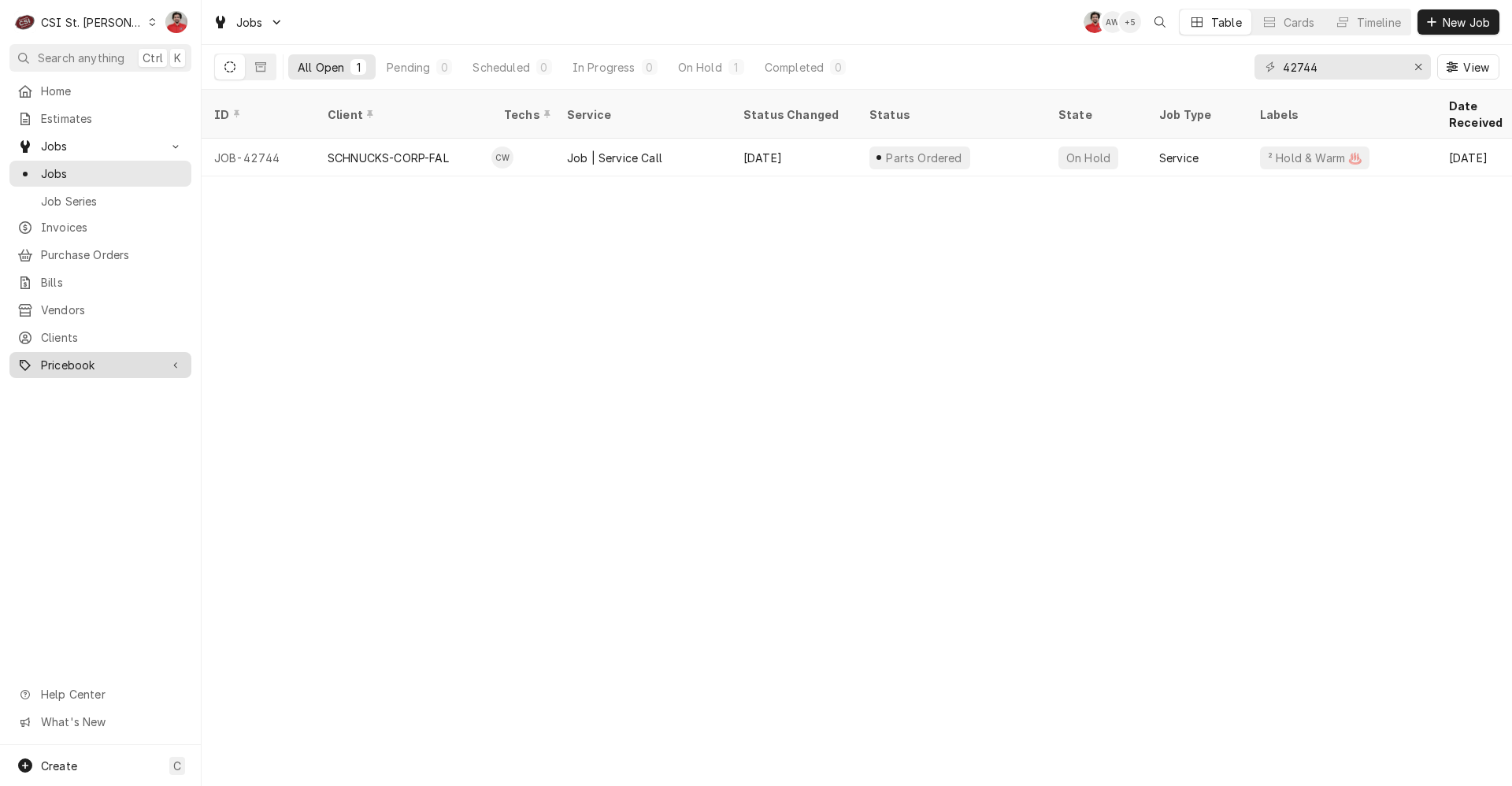
click at [68, 363] on span "Pricebook" at bounding box center [101, 365] width 119 height 16
click at [93, 407] on link "Parts & Materials" at bounding box center [101, 419] width 182 height 26
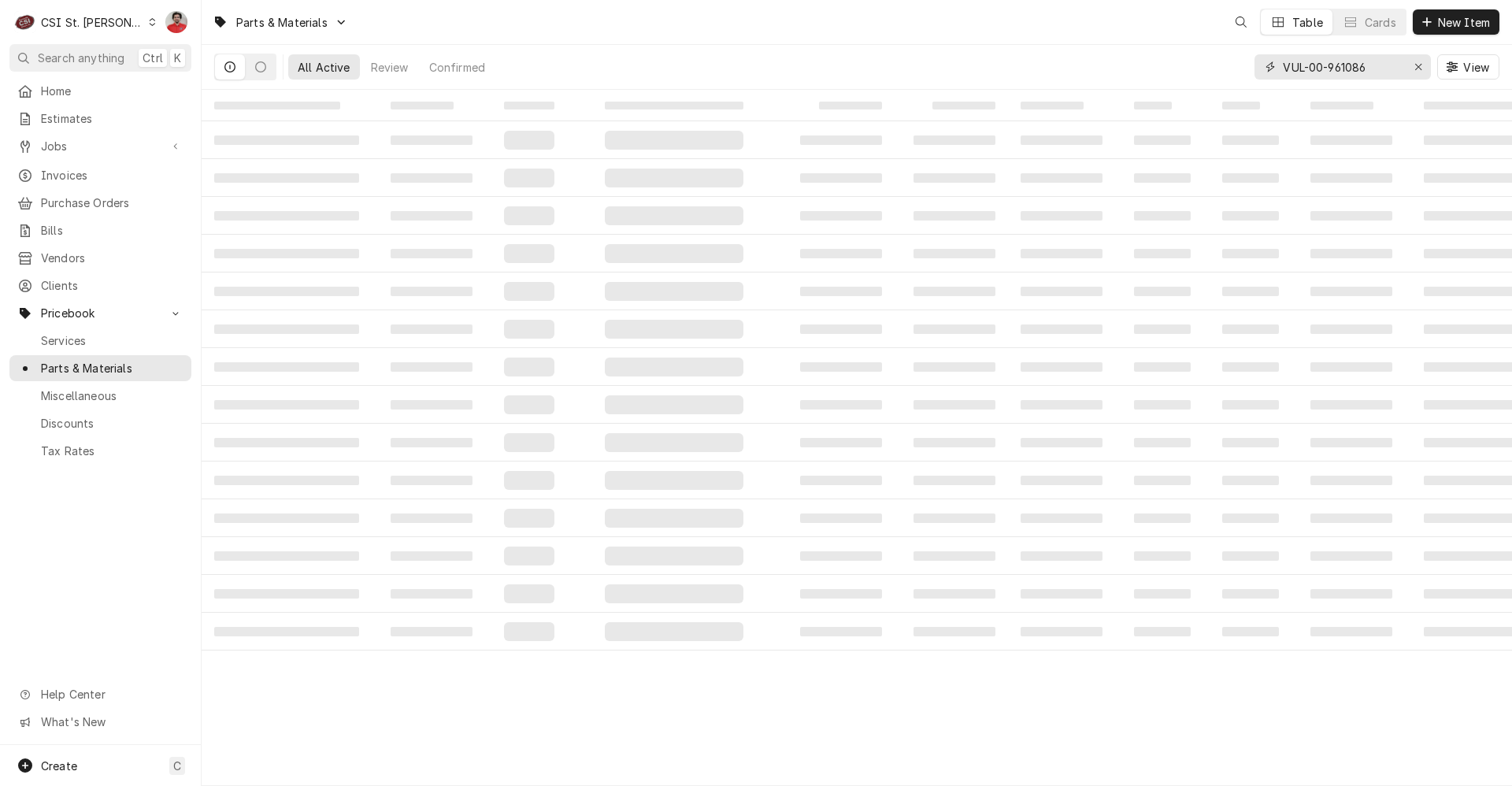
click at [1322, 77] on input "VUL-00-961086" at bounding box center [1341, 66] width 118 height 25
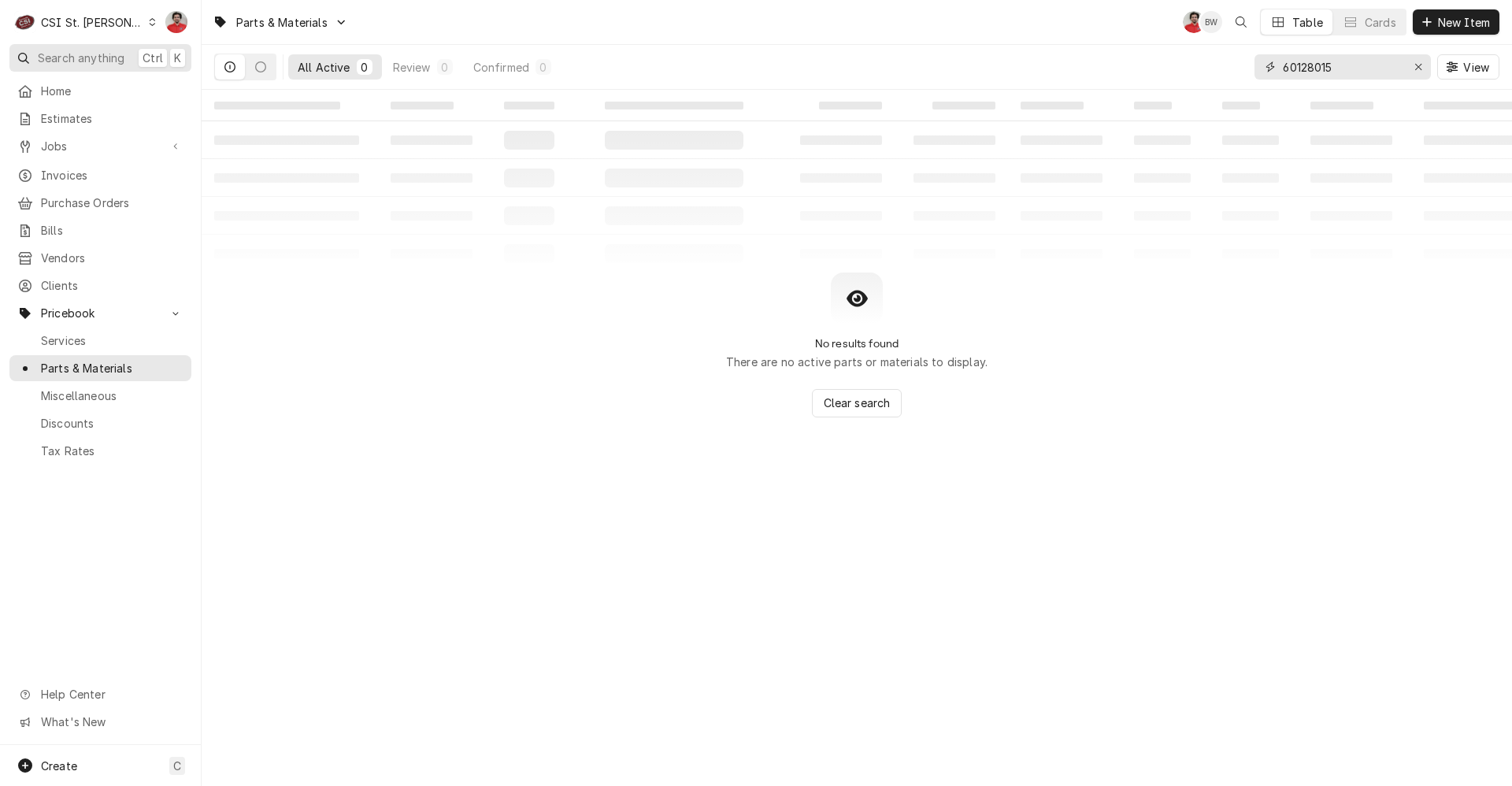
type input "60128015"
click at [1475, 22] on span "New Item" at bounding box center [1463, 22] width 58 height 16
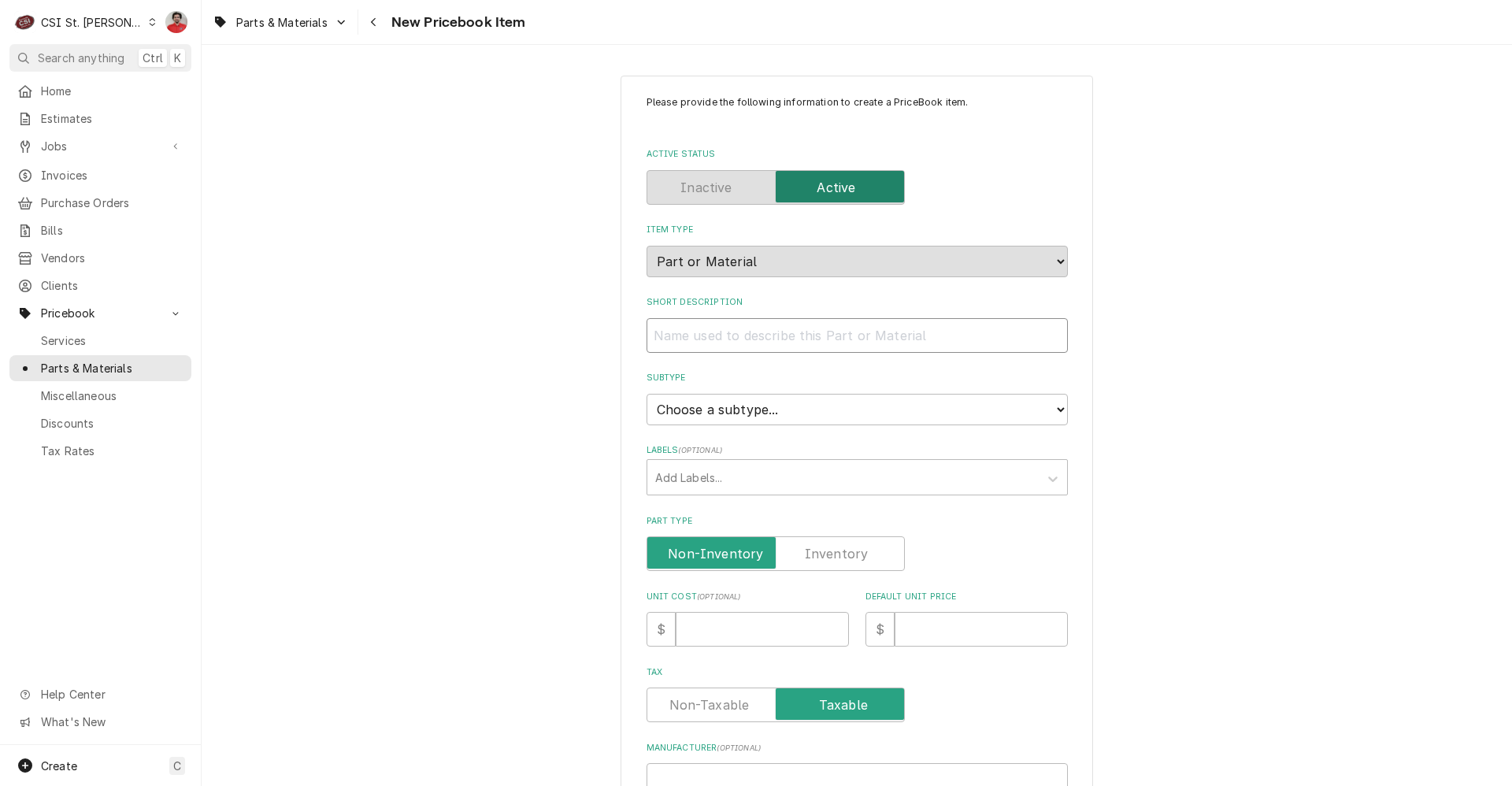
click at [774, 352] on input "Short Description" at bounding box center [857, 335] width 421 height 35
type textarea "x"
type input "F"
type textarea "x"
type input "FL"
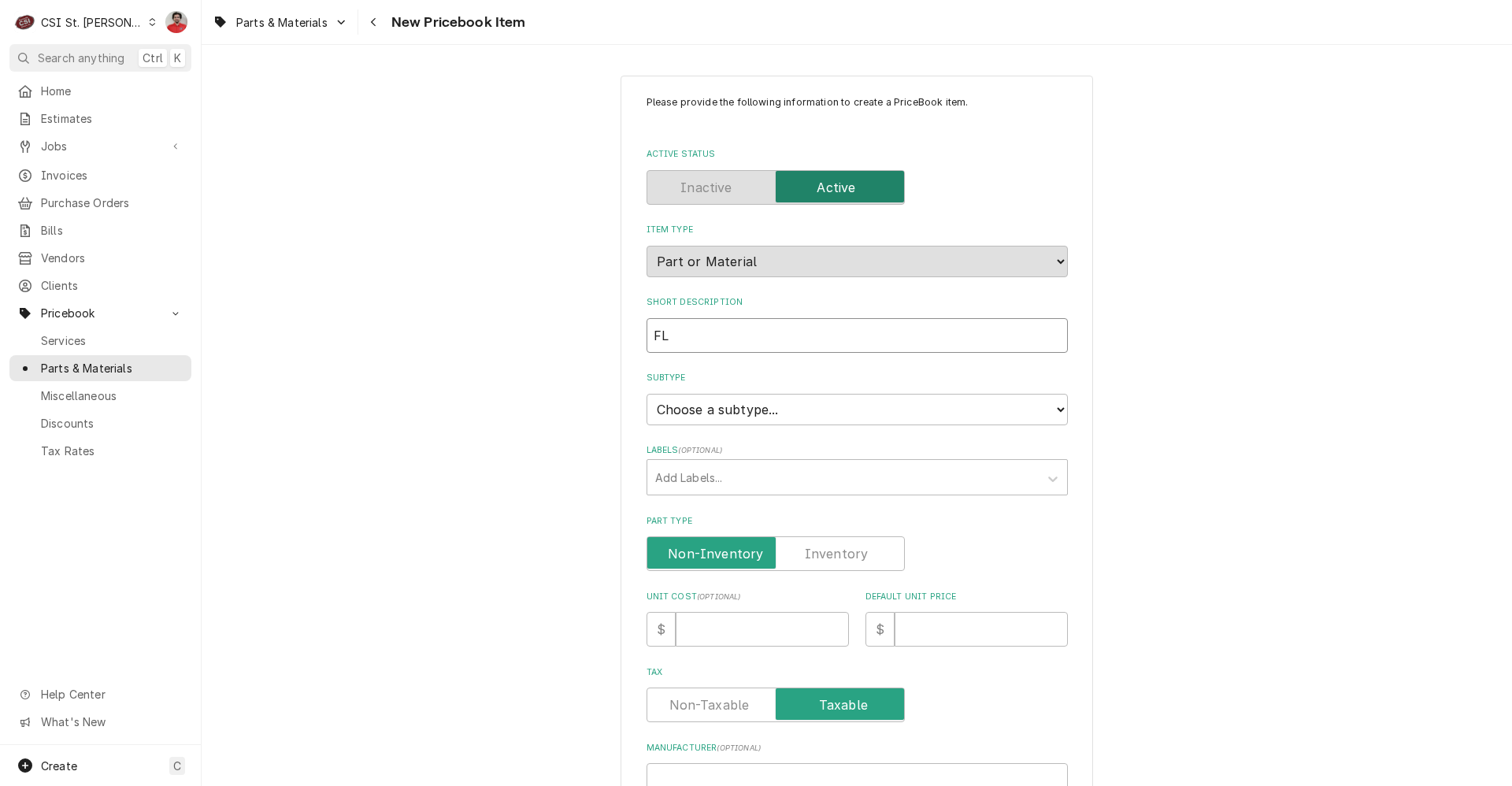
type textarea "x"
type input "FLE"
type textarea "x"
type input "FLEX"
type textarea "x"
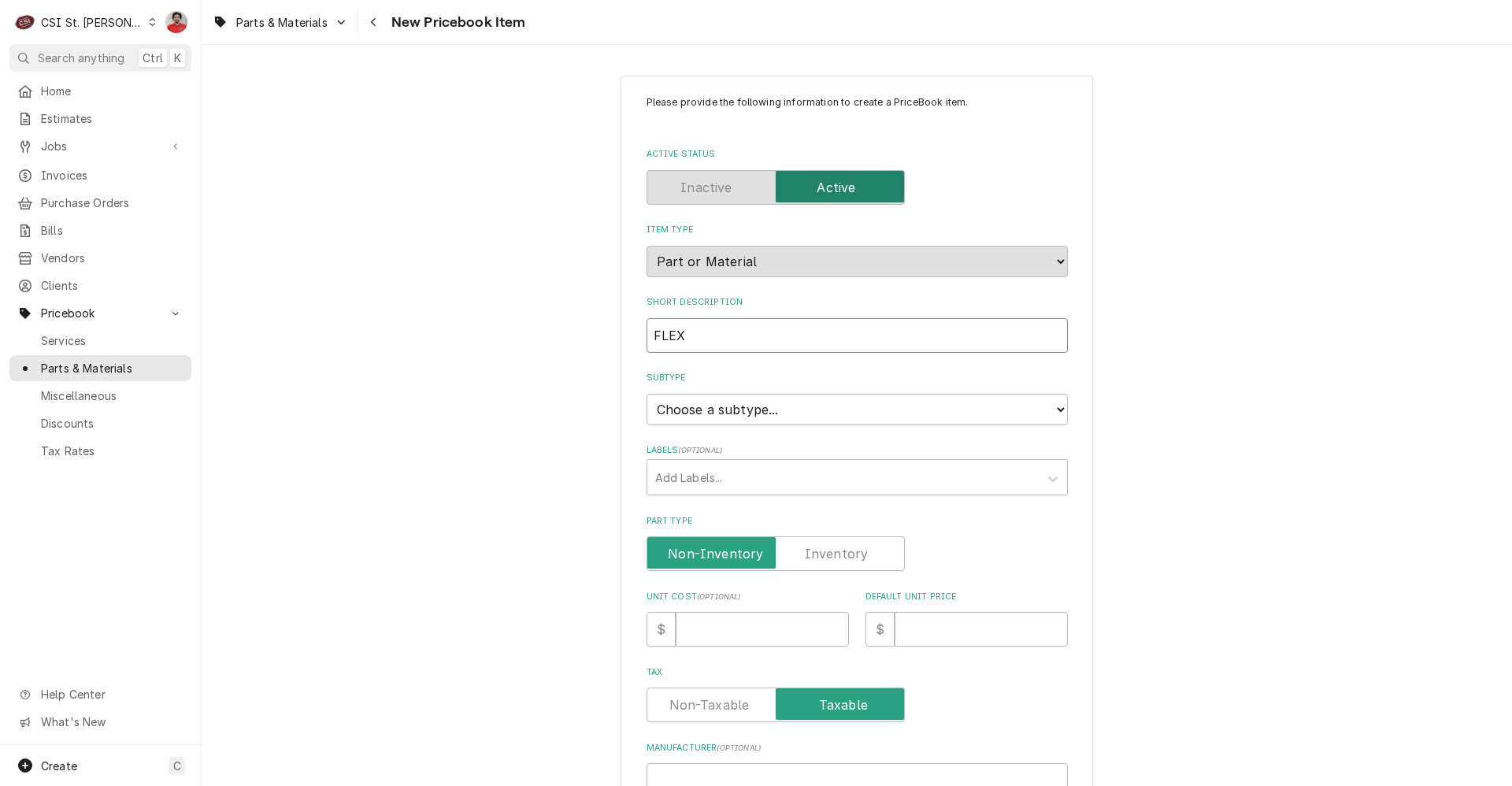
type input "FLEXI"
type textarea "x"
type input "FLEXIB"
type textarea "x"
type input "FLEXIBL"
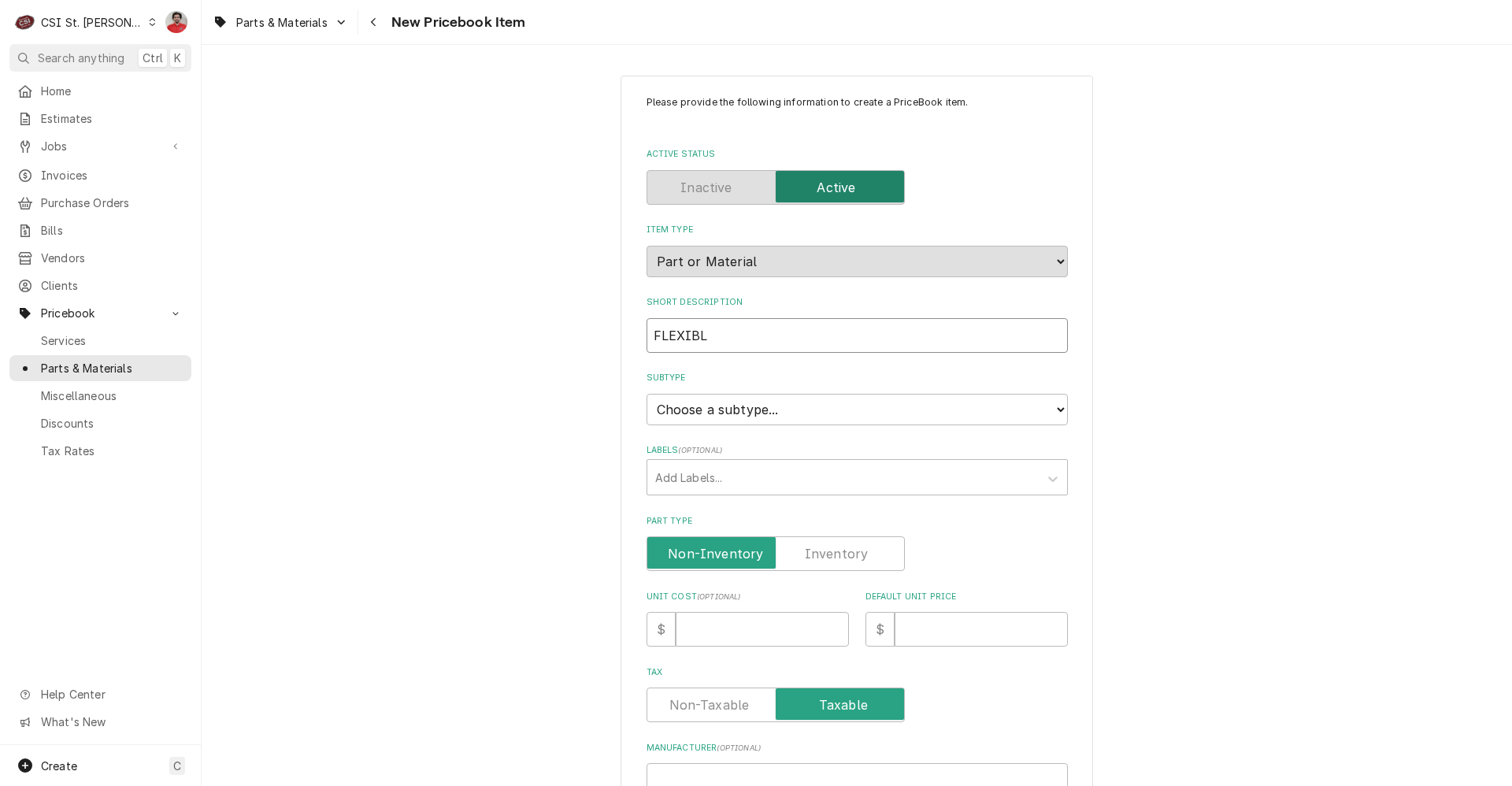
type textarea "x"
type input "FLEXIBLE"
type textarea "x"
type input "FLEXIBLE"
type textarea "x"
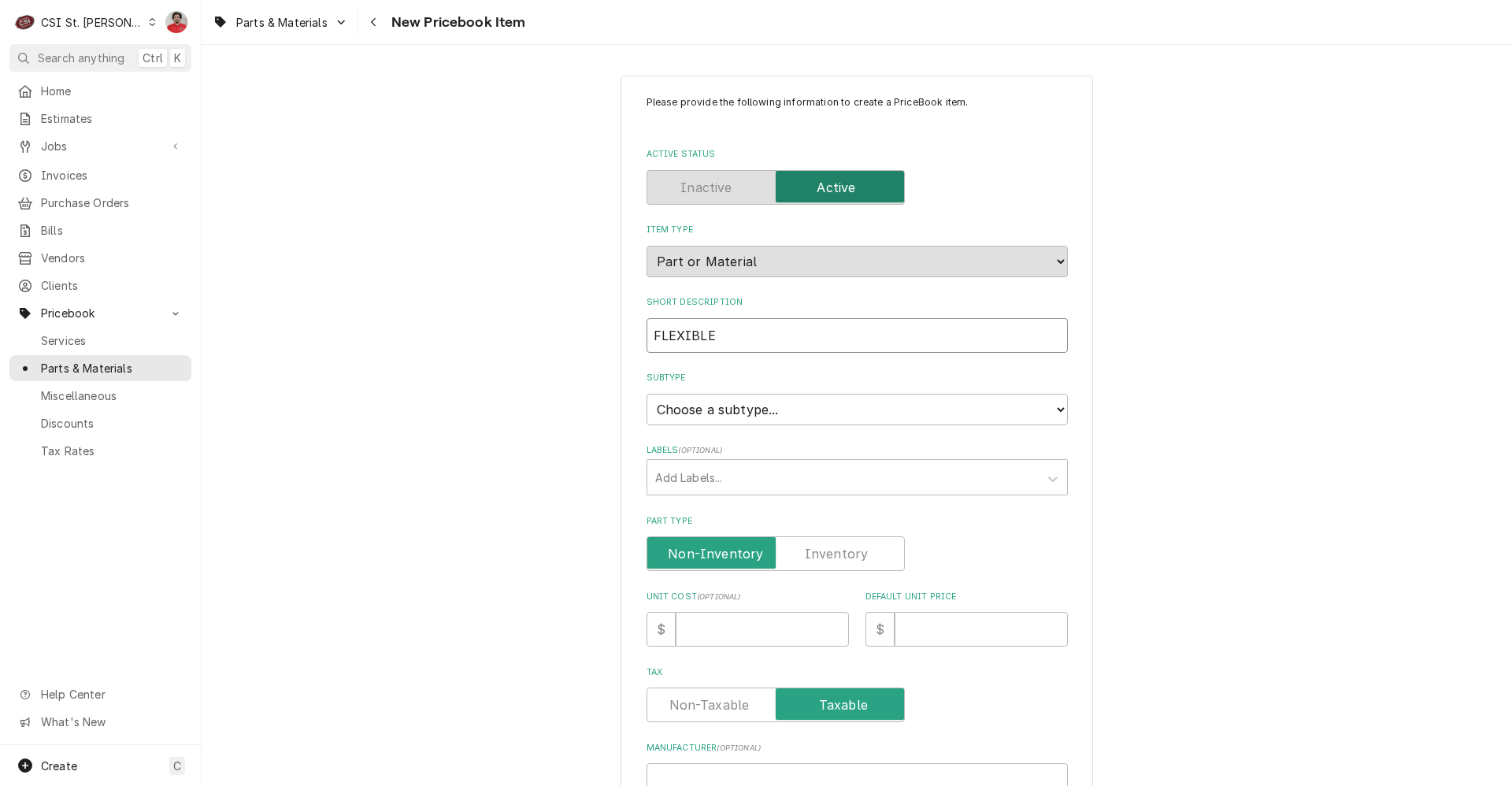
type input "FLEXIBLE C"
type textarea "x"
type input "FLEXIBLE"
type textarea "x"
type input "FLEXIBLE G"
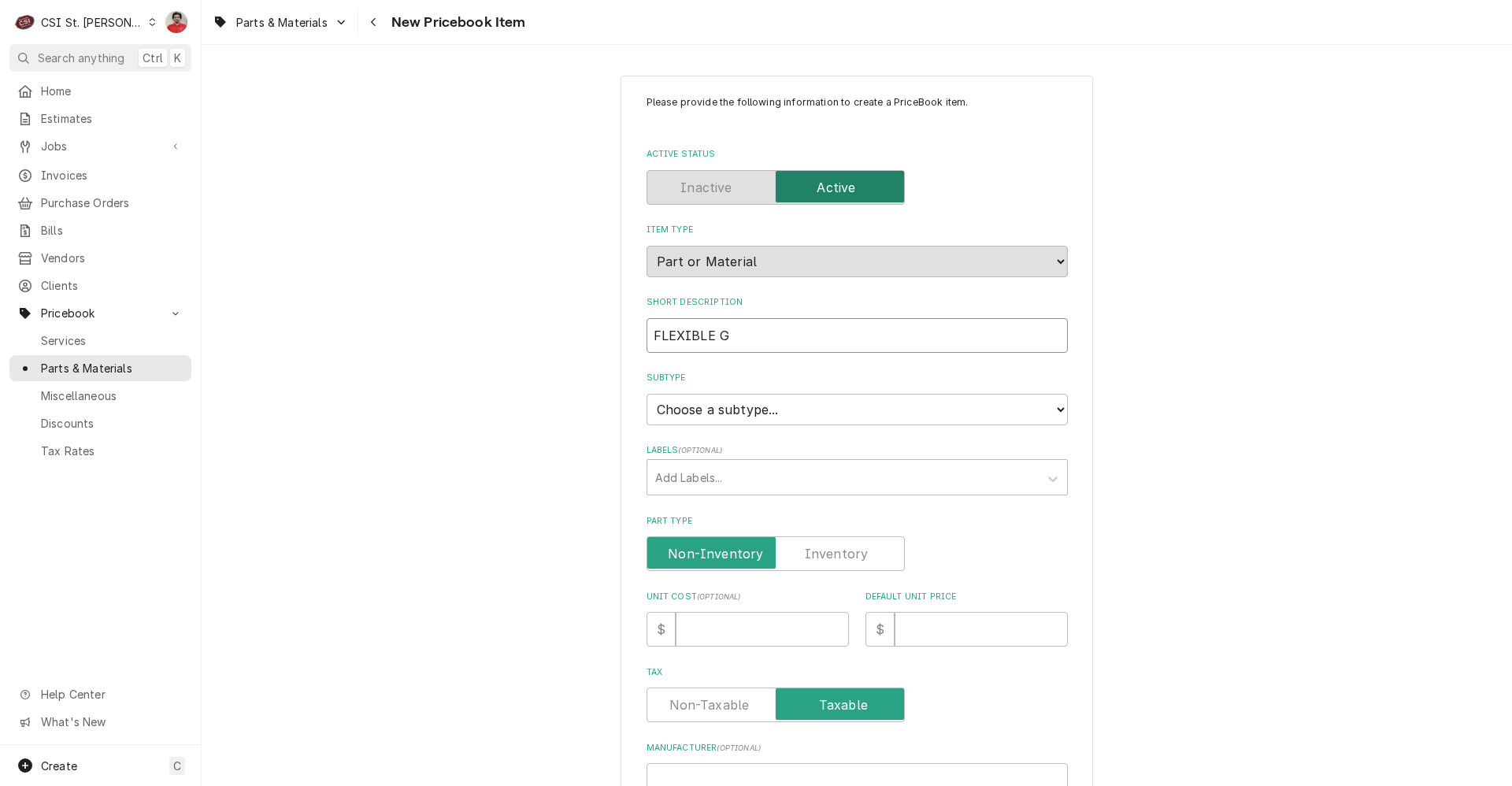
type textarea "x"
type input "FLEXIBLE GA"
type textarea "x"
type input "FLEXIBLE GAS"
type textarea "x"
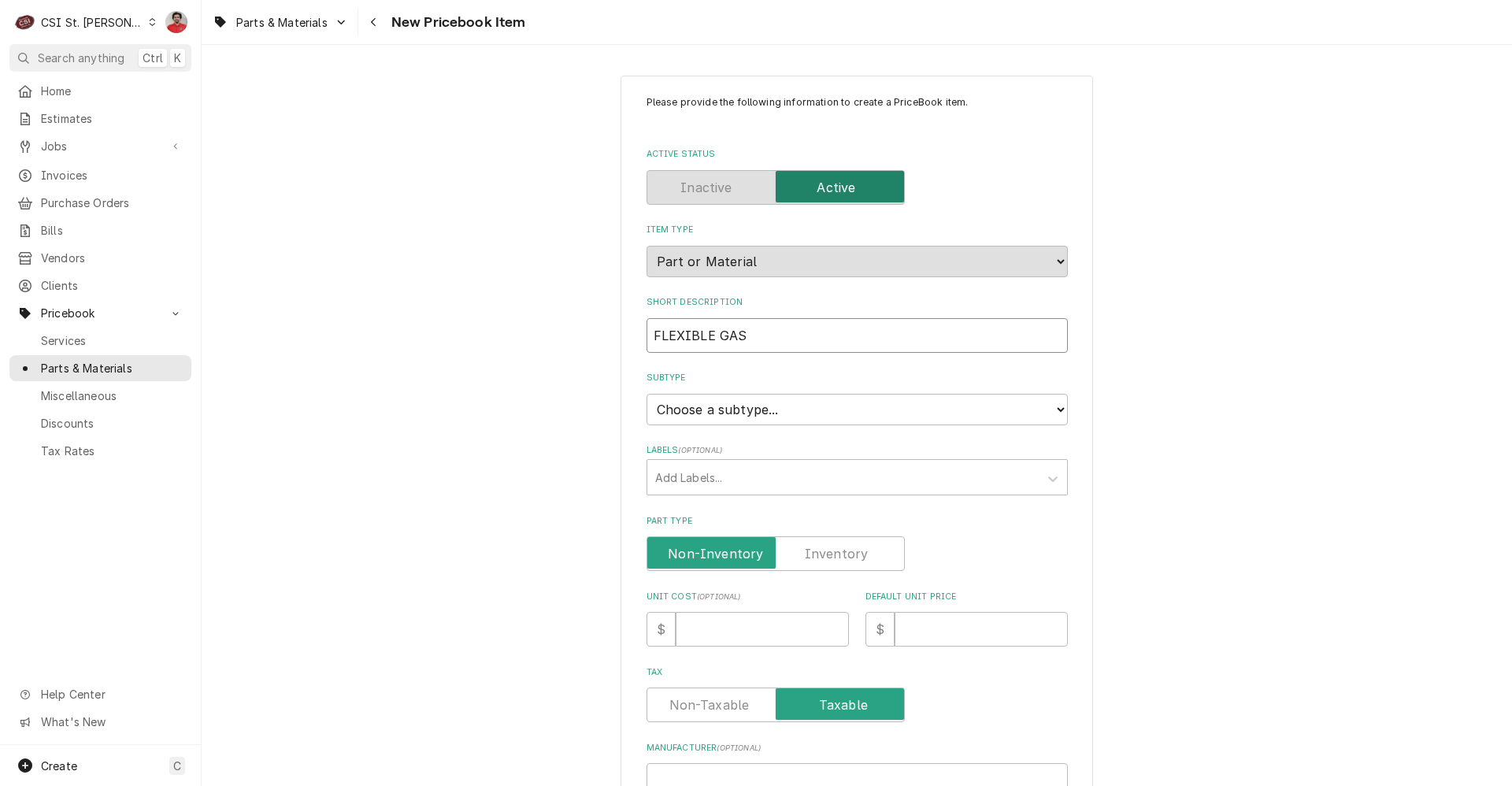
type input "FLEXIBLE GAS"
type textarea "x"
type input "FLEXIBLE GAS T"
type textarea "x"
type input "FLEXIBLE GAS TU"
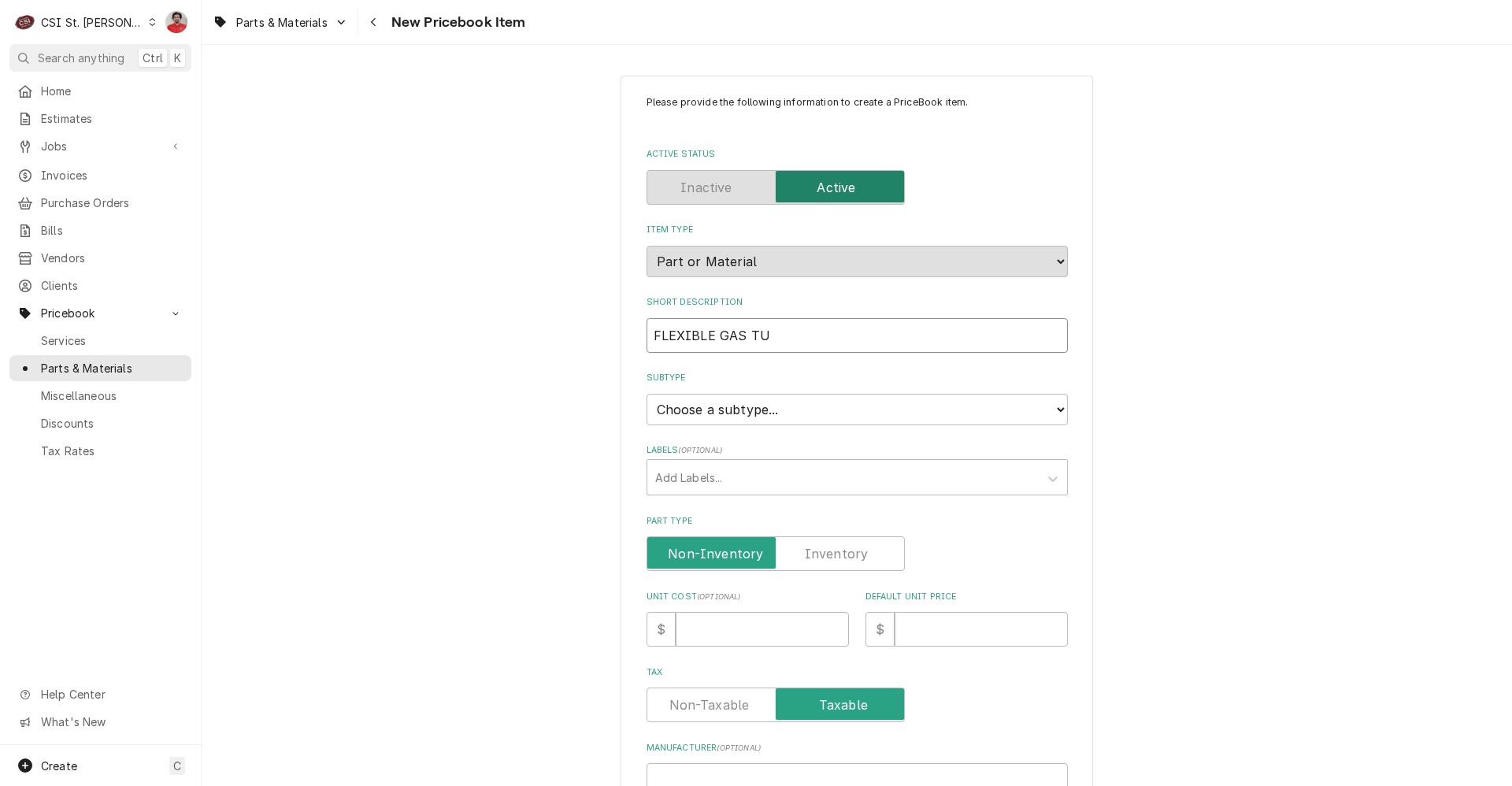
type textarea "x"
type input "FLEXIBLE GAS TUB"
type textarea "x"
type input "FLEXIBLE GAS TUBI"
type textarea "x"
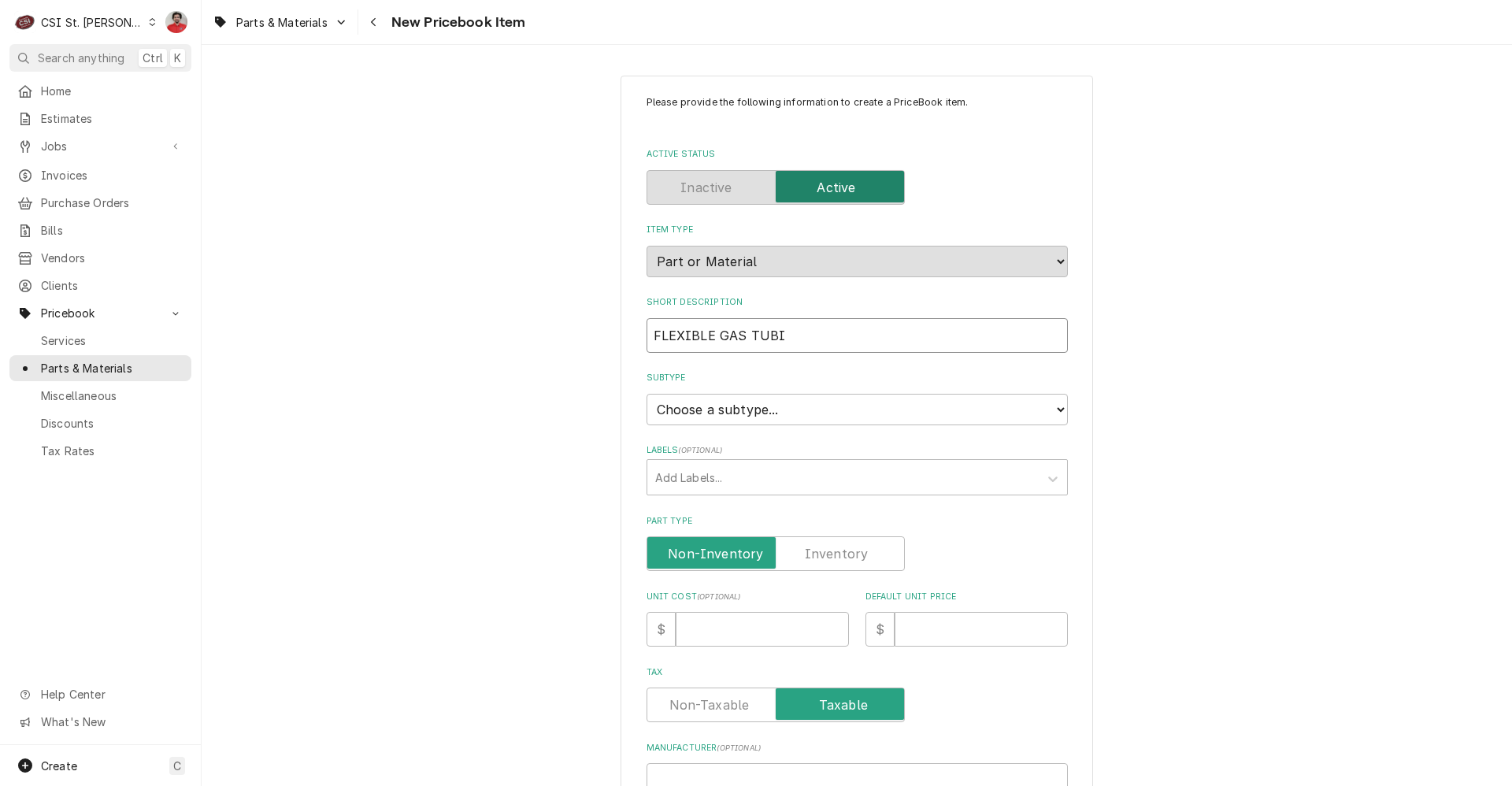
type input "FLEXIBLE GAS TUBIN"
type textarea "x"
type input "FLEXIBLE GAS TUBING"
type textarea "x"
type input "FLEXIBLE GAS TUBING"
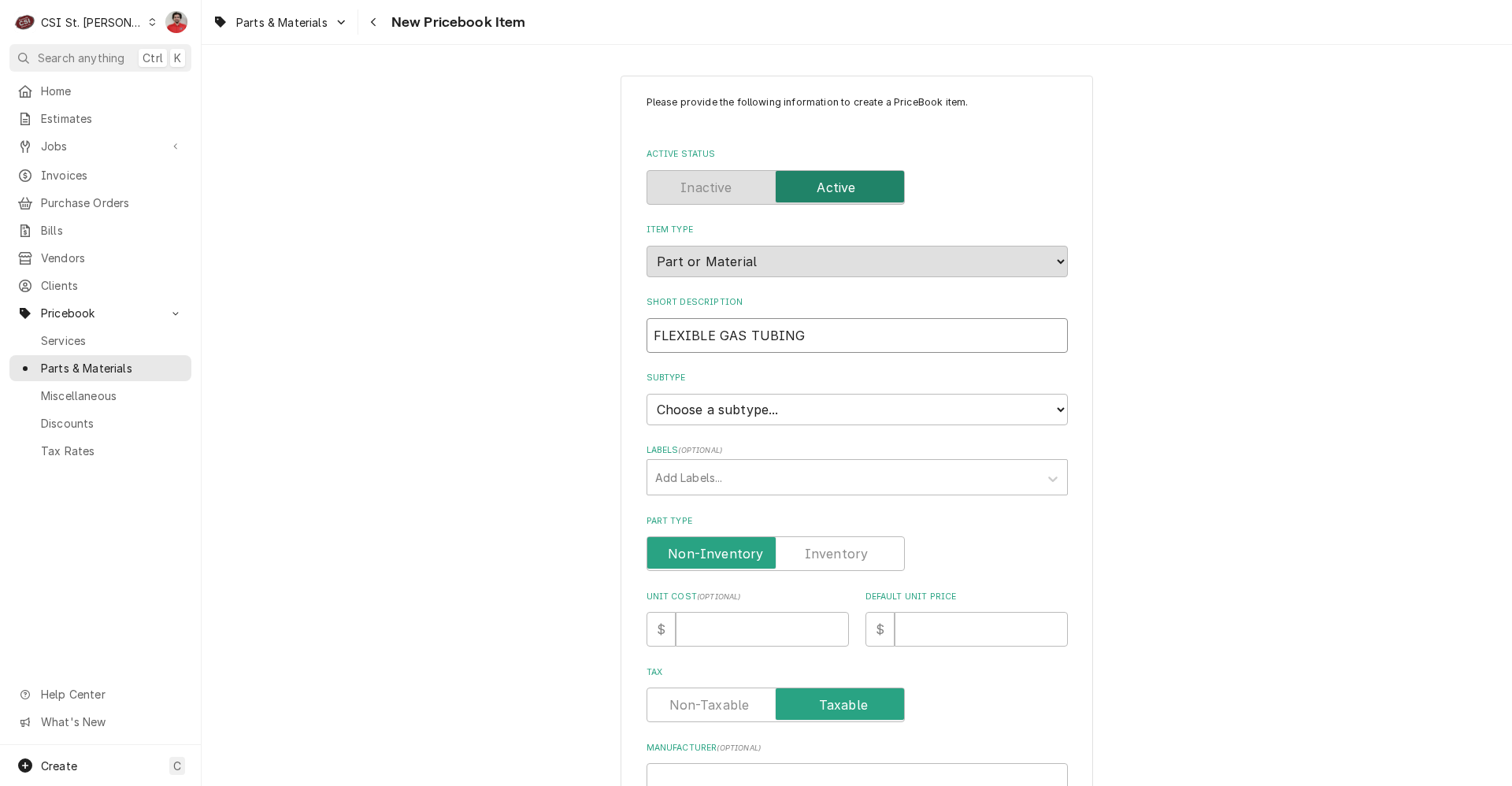
type textarea "x"
type input "FLEXIBLE GAS TUBING W"
type textarea "x"
type input "FLEXIBLE GAS TUBING WI"
type textarea "x"
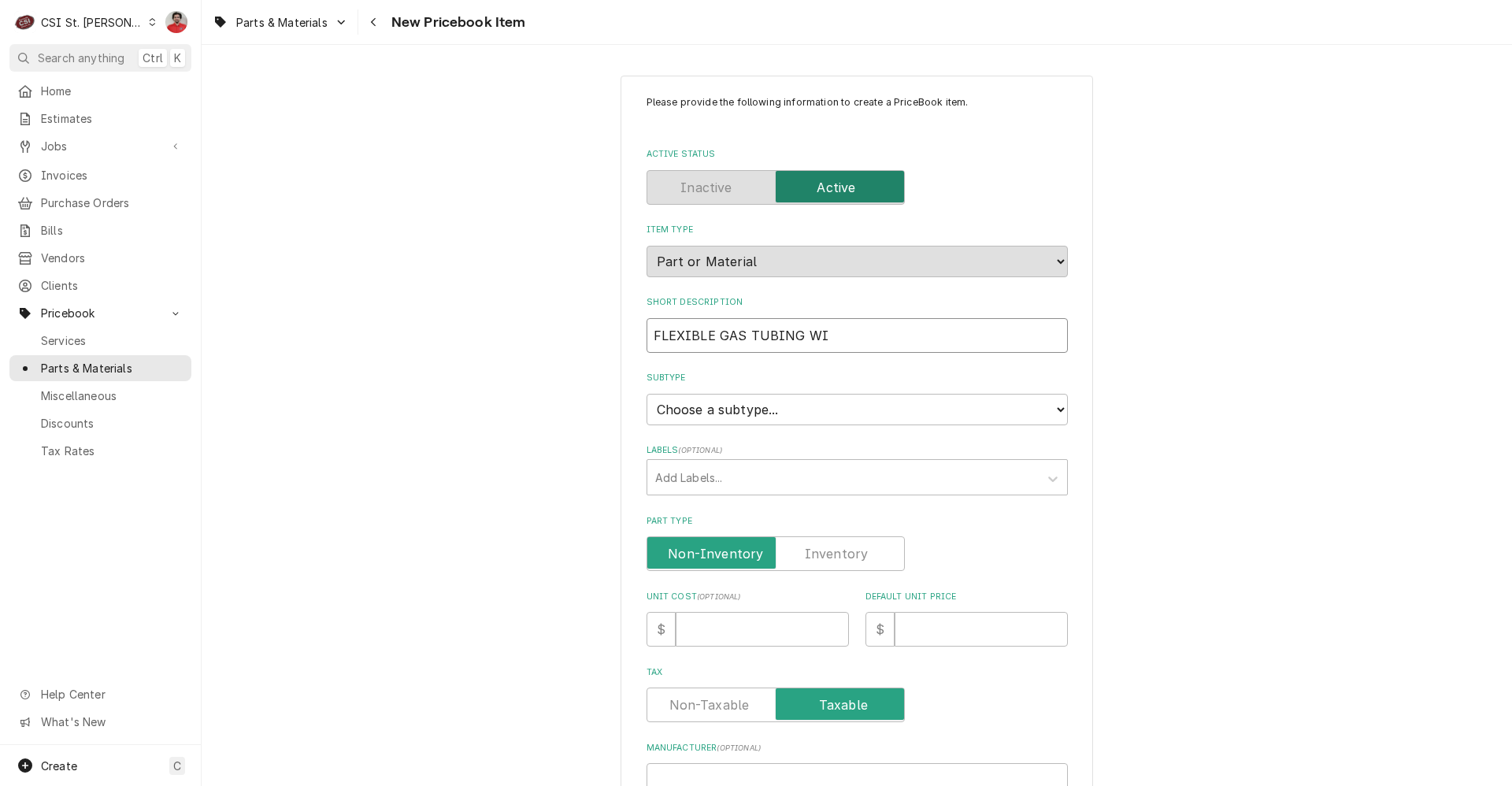
type input "FLEXIBLE GAS TUBING WIT"
type textarea "x"
type input "FLEXIBLE GAS TUBING WITH"
type textarea "x"
type input "FLEXIBLE GAS TUBING WITH"
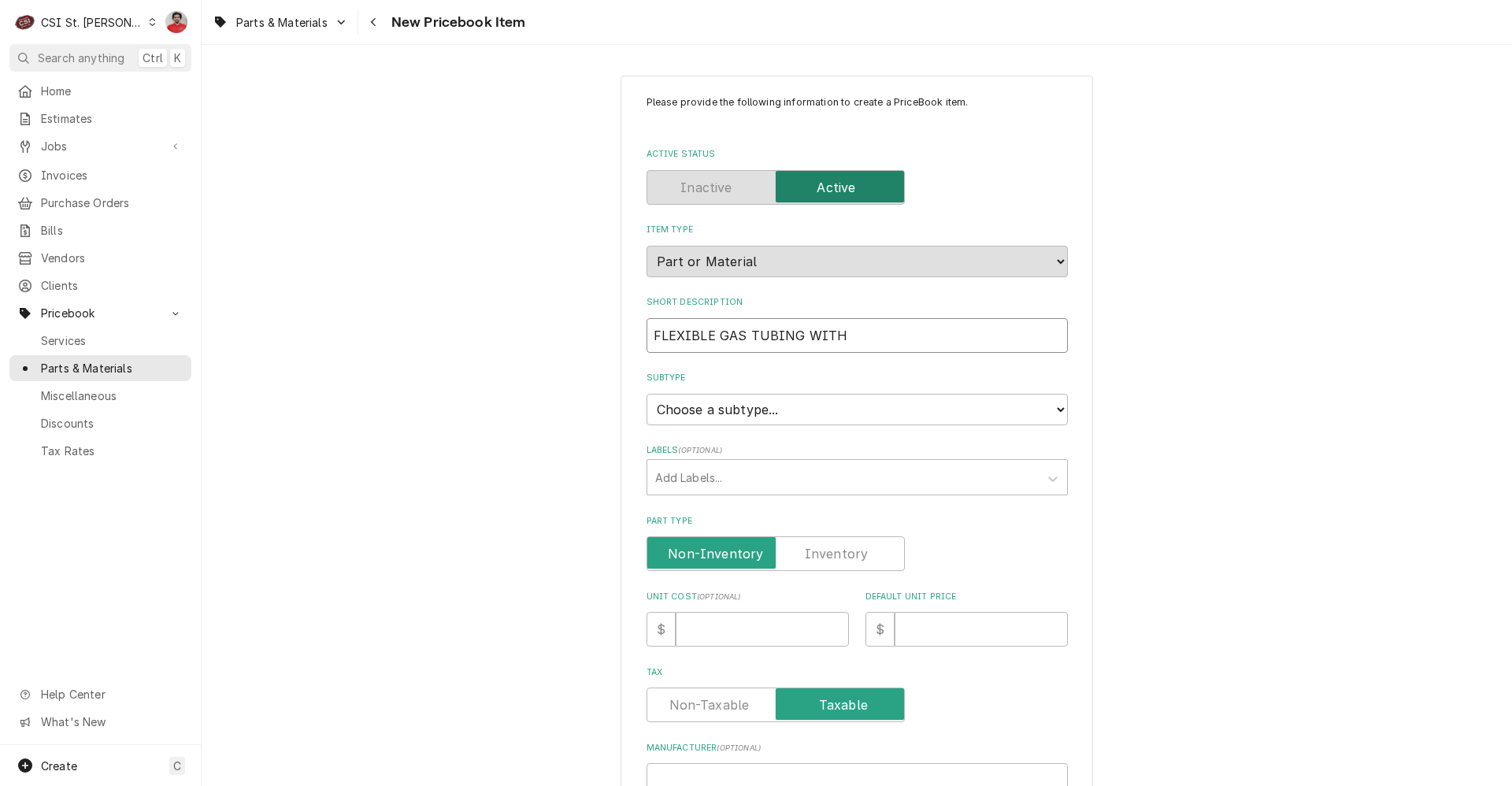
type textarea "x"
type input "FLEXIBLE GAS TUBING WITH F"
type textarea "x"
type input "FLEXIBLE GAS TUBING WITH FI"
type textarea "x"
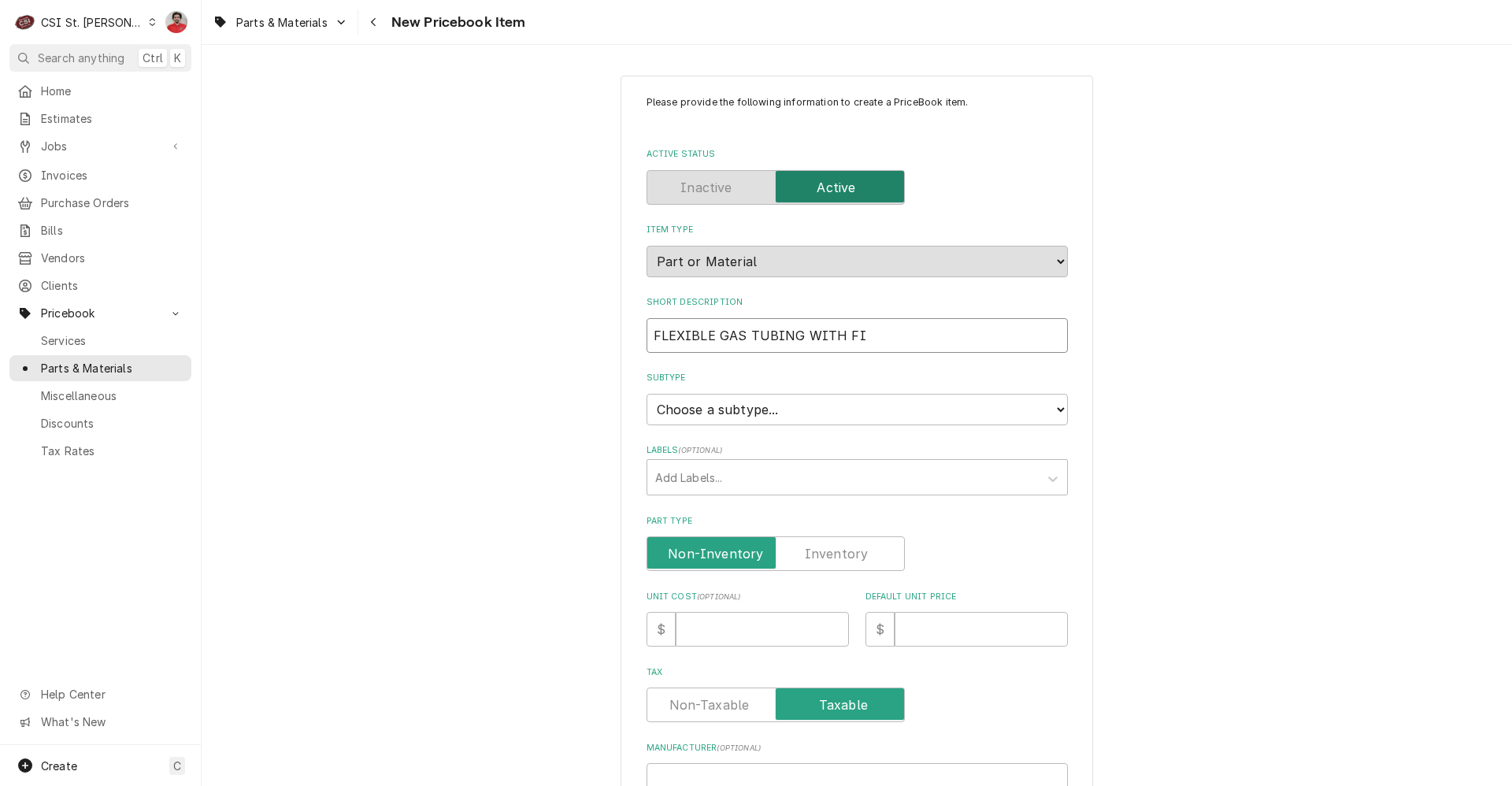
type input "FLEXIBLE GAS TUBING WITH FIT"
type textarea "x"
type input "FLEXIBLE GAS TUBING WITH FITT"
type textarea "x"
type input "FLEXIBLE GAS TUBING WITH FITTI"
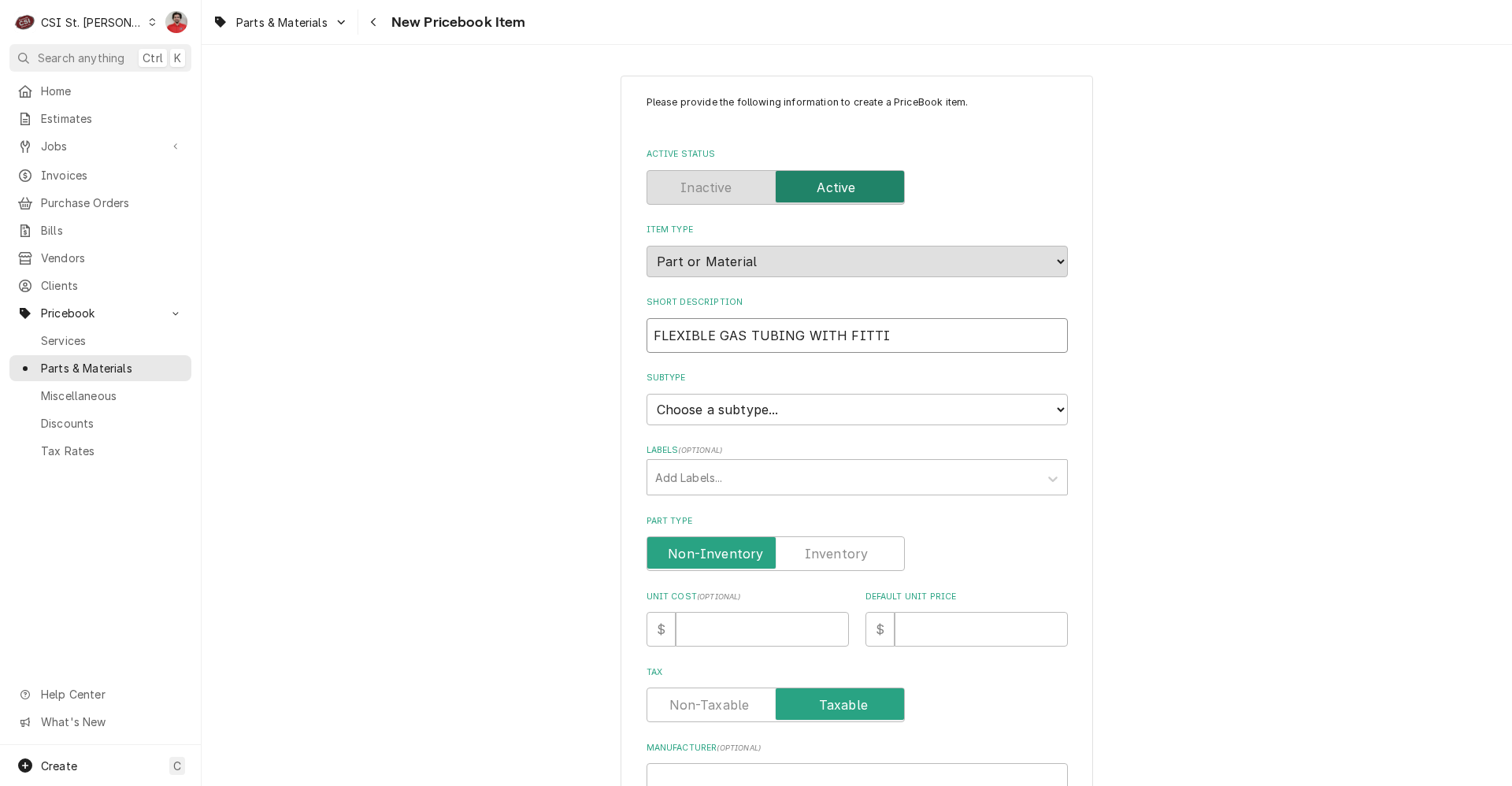
type textarea "x"
type input "FLEXIBLE GAS TUBING WITH FITTIN"
type textarea "x"
type input "FLEXIBLE GAS TUBING WITH FITTING"
type textarea "x"
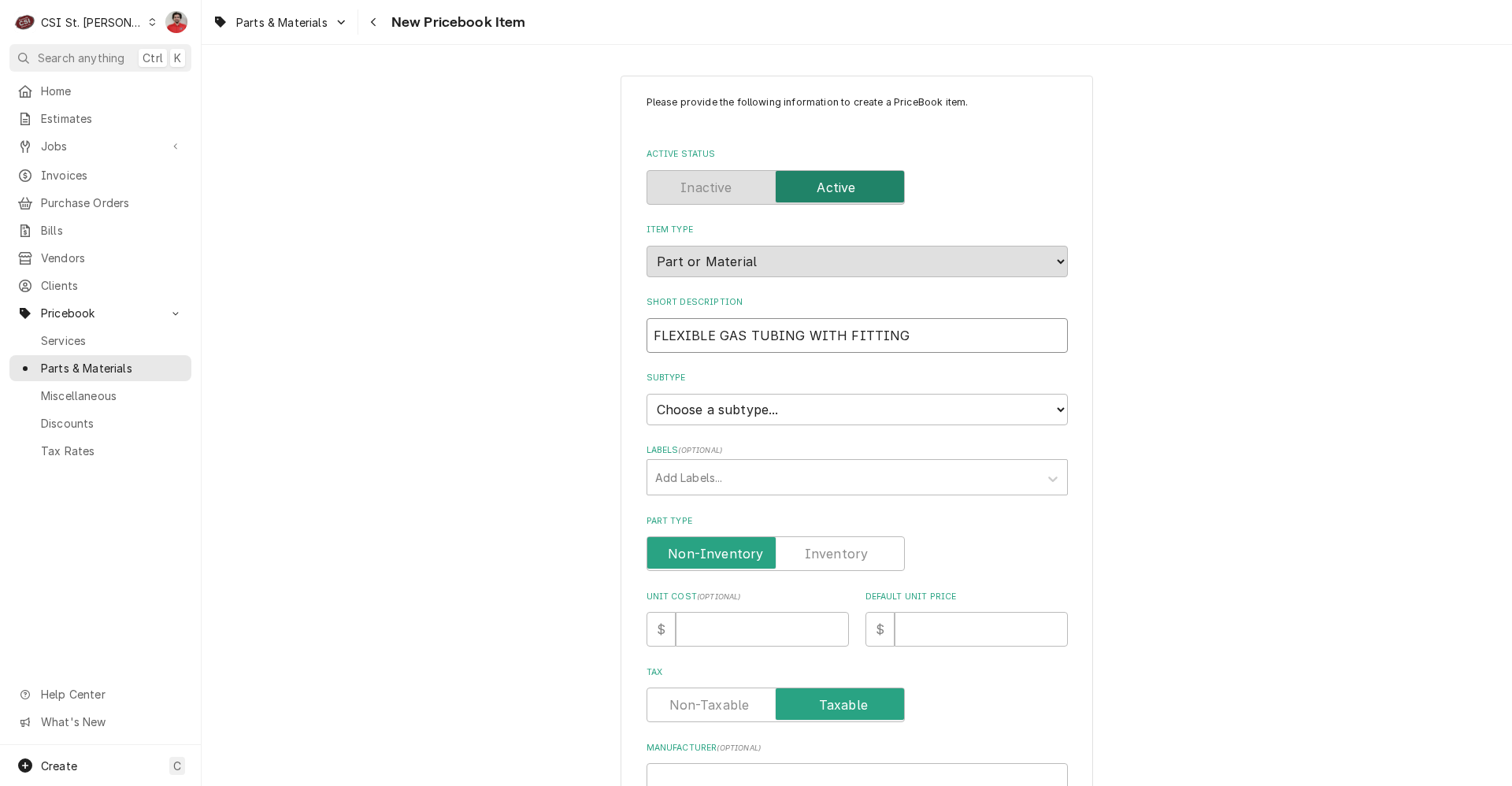
type input "FLEXIBLE GAS TUBING WITH FITTINGS"
type textarea "x"
type input "FLEXIBLE GAS TUBING WITH FITTINGS,"
type textarea "x"
type input "FLEXIBLE GAS TUBING WITH FITTINGS,"
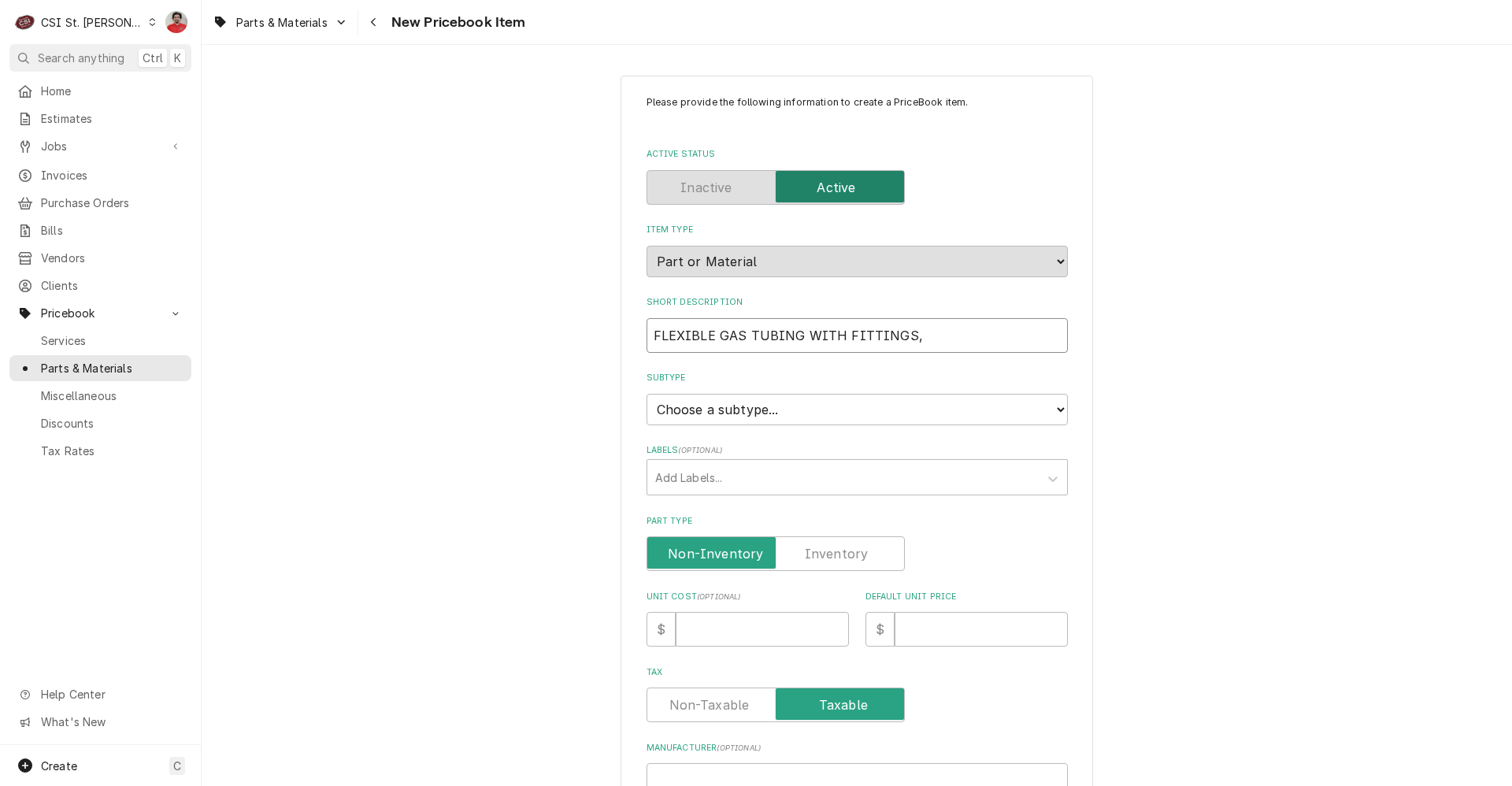
type textarea "x"
type input "FLEXIBLE GAS TUBING WITH FITTINGS, 2"
type textarea "x"
type input "FLEXIBLE GAS TUBING WITH FITTINGS, 22"
type textarea "x"
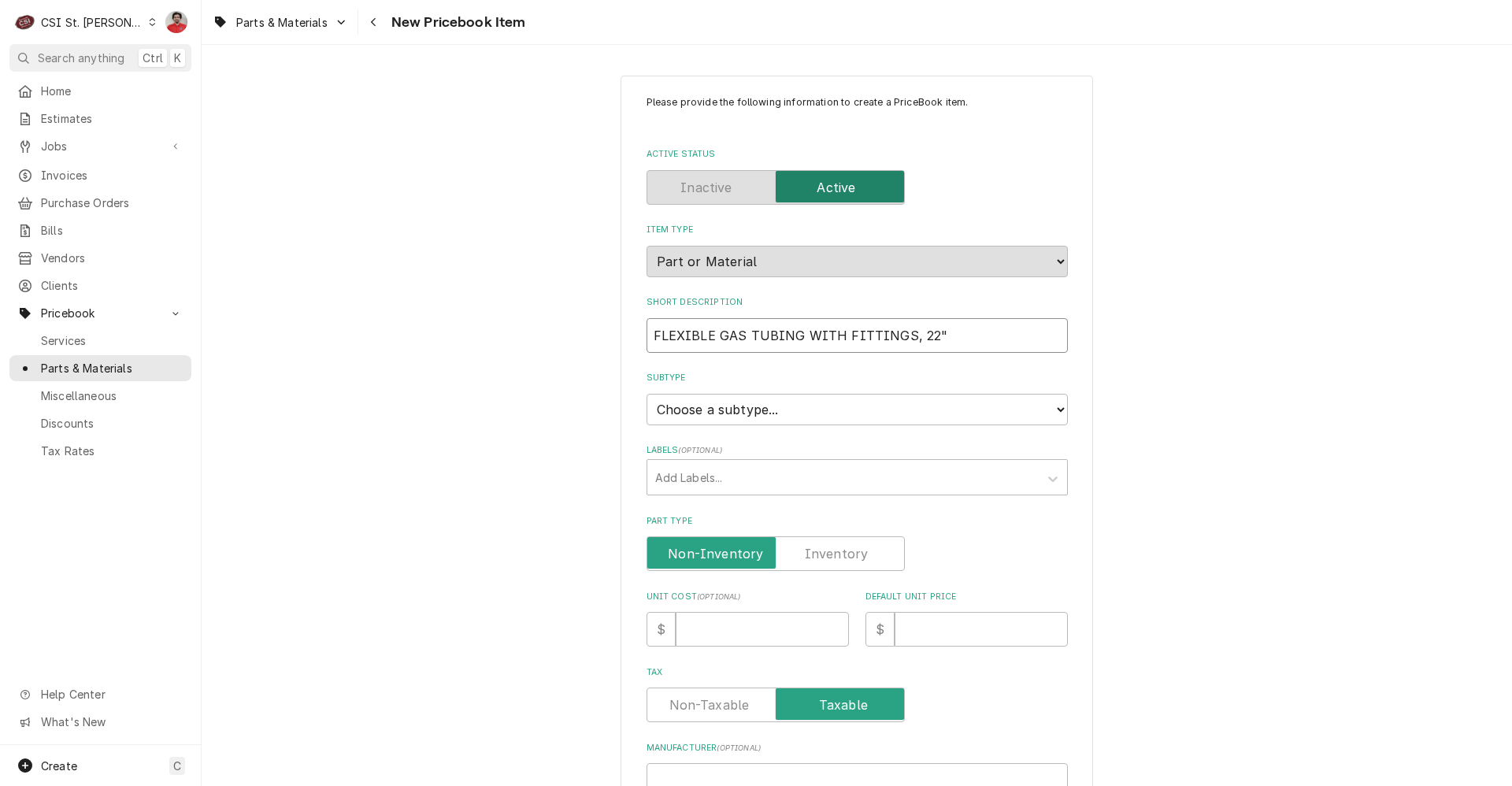
type input "FLEXIBLE GAS TUBING WITH FITTINGS, 22""
click at [772, 422] on select "Choose a subtype... [#2-DUAL] AFTERHRS-WH-CHG-2 [#2-DUAL] BEV-EQUIP [#2-DUAL] B…" at bounding box center [857, 409] width 421 height 31
select select "1"
click at [647, 393] on select "Choose a subtype... [#2-DUAL] AFTERHRS-WH-CHG-2 [#2-DUAL] BEV-EQUIP [#2-DUAL] B…" at bounding box center [857, 409] width 421 height 31
type textarea "x"
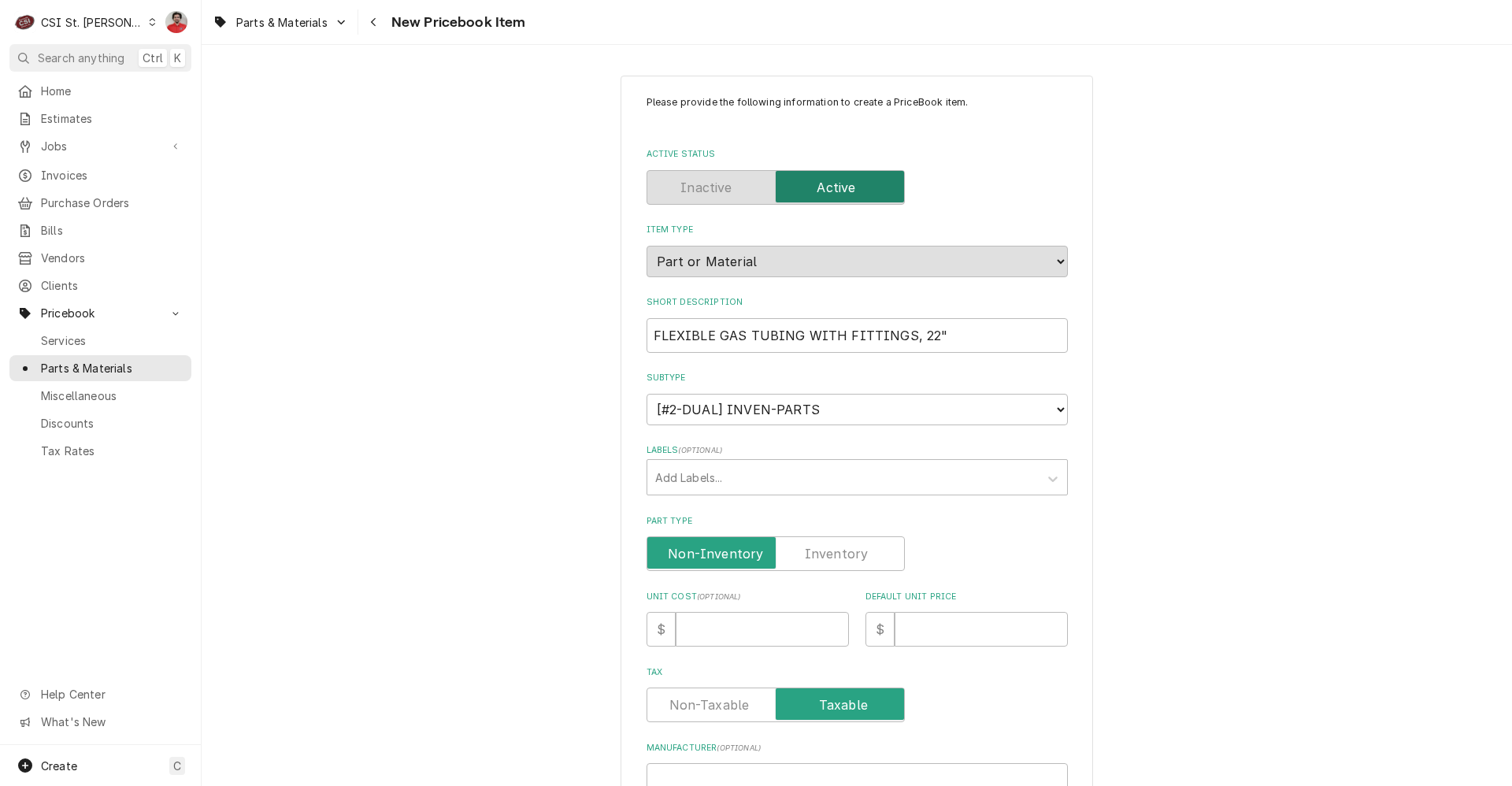
click at [818, 558] on label "Part Type" at bounding box center [776, 553] width 259 height 35
click at [818, 558] on input "Part Type" at bounding box center [776, 553] width 244 height 35
checkbox input "true"
click at [791, 628] on input "Unit Cost ( optional )" at bounding box center [762, 629] width 173 height 35
type textarea "x"
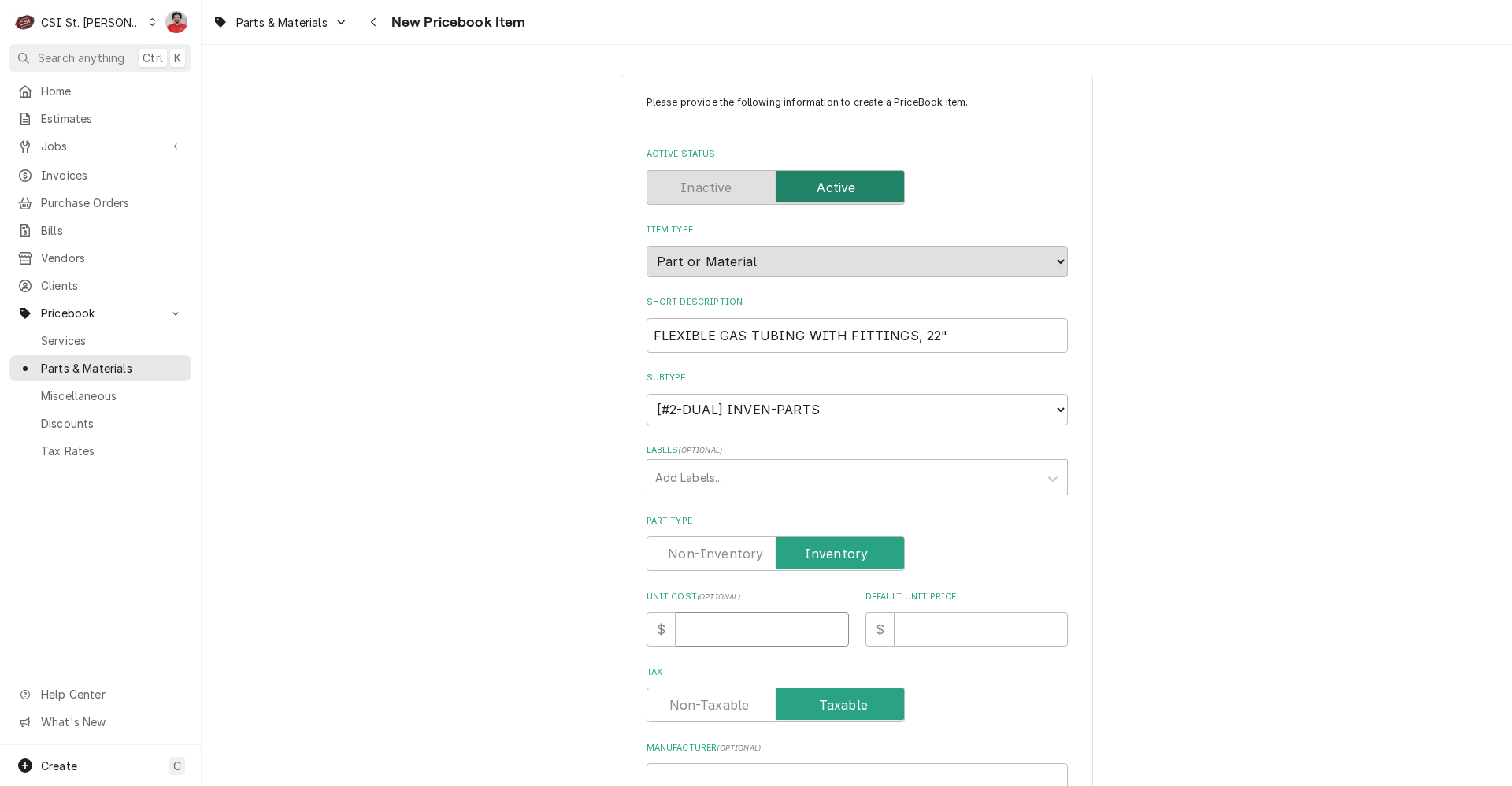
type input "8"
type textarea "x"
type input "87"
type textarea "x"
type input "87.0"
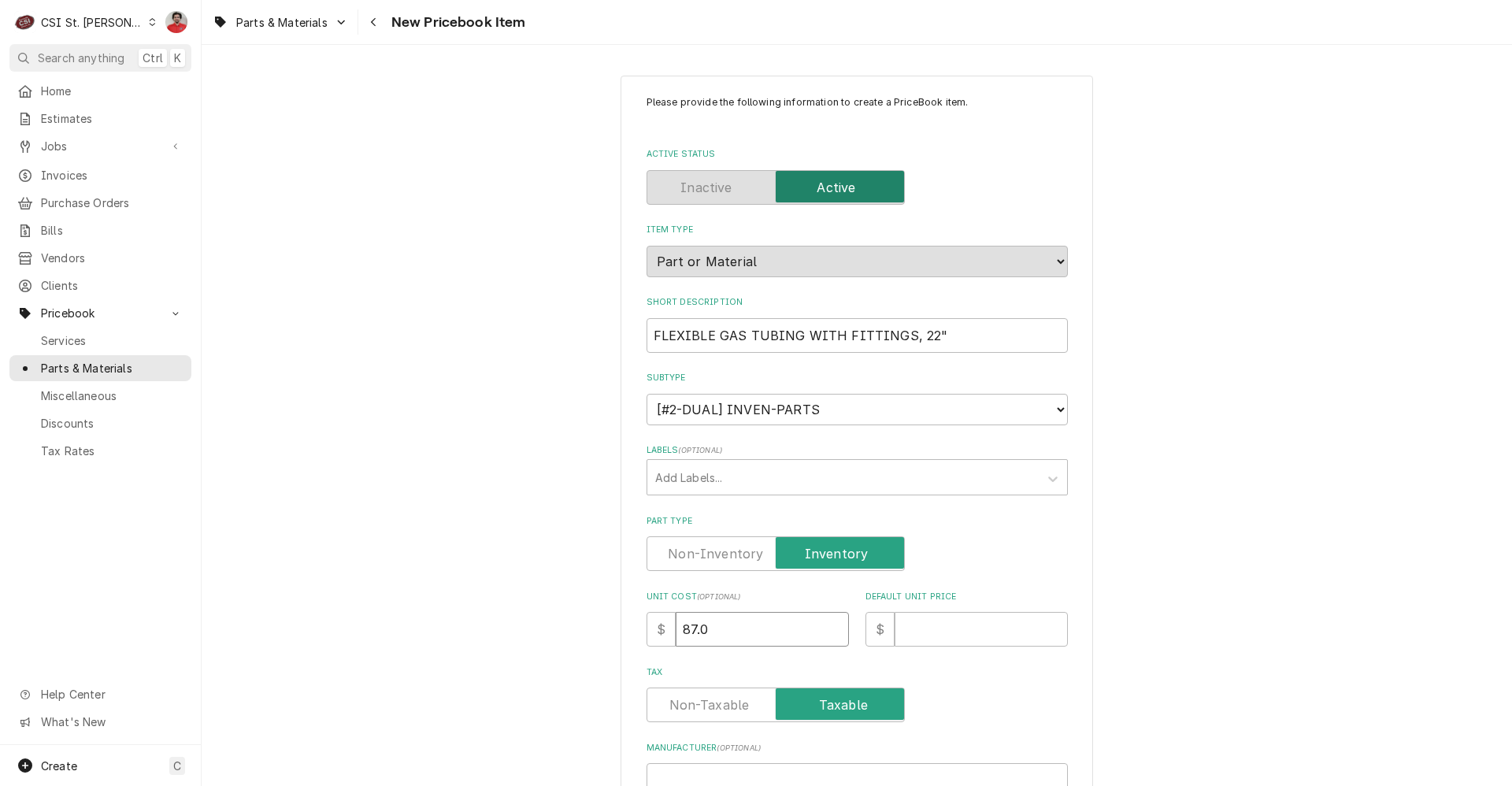
type textarea "x"
type input "87.00"
type textarea "x"
type input "1"
type textarea "x"
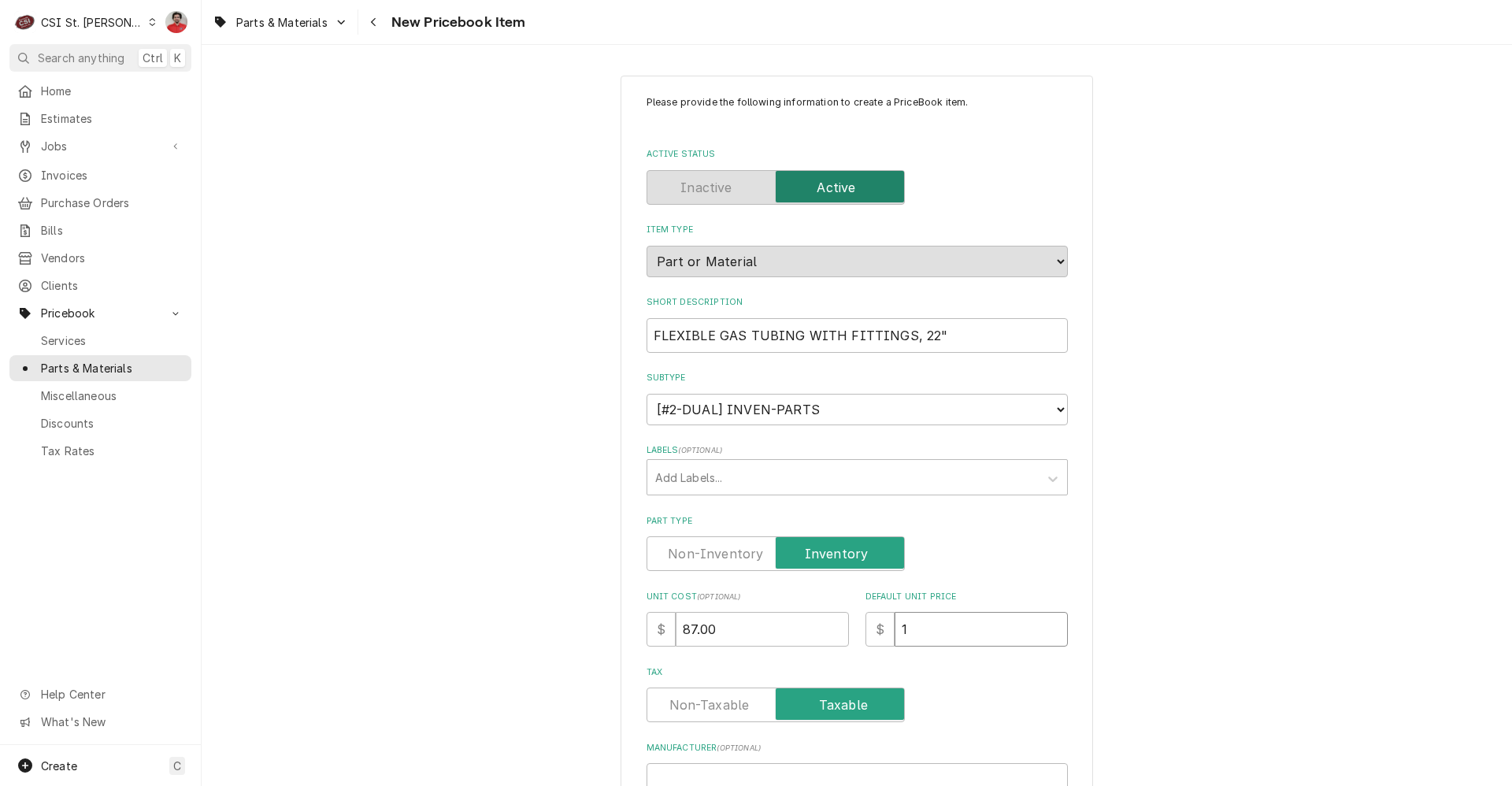
type input "17"
type textarea "x"
type input "174"
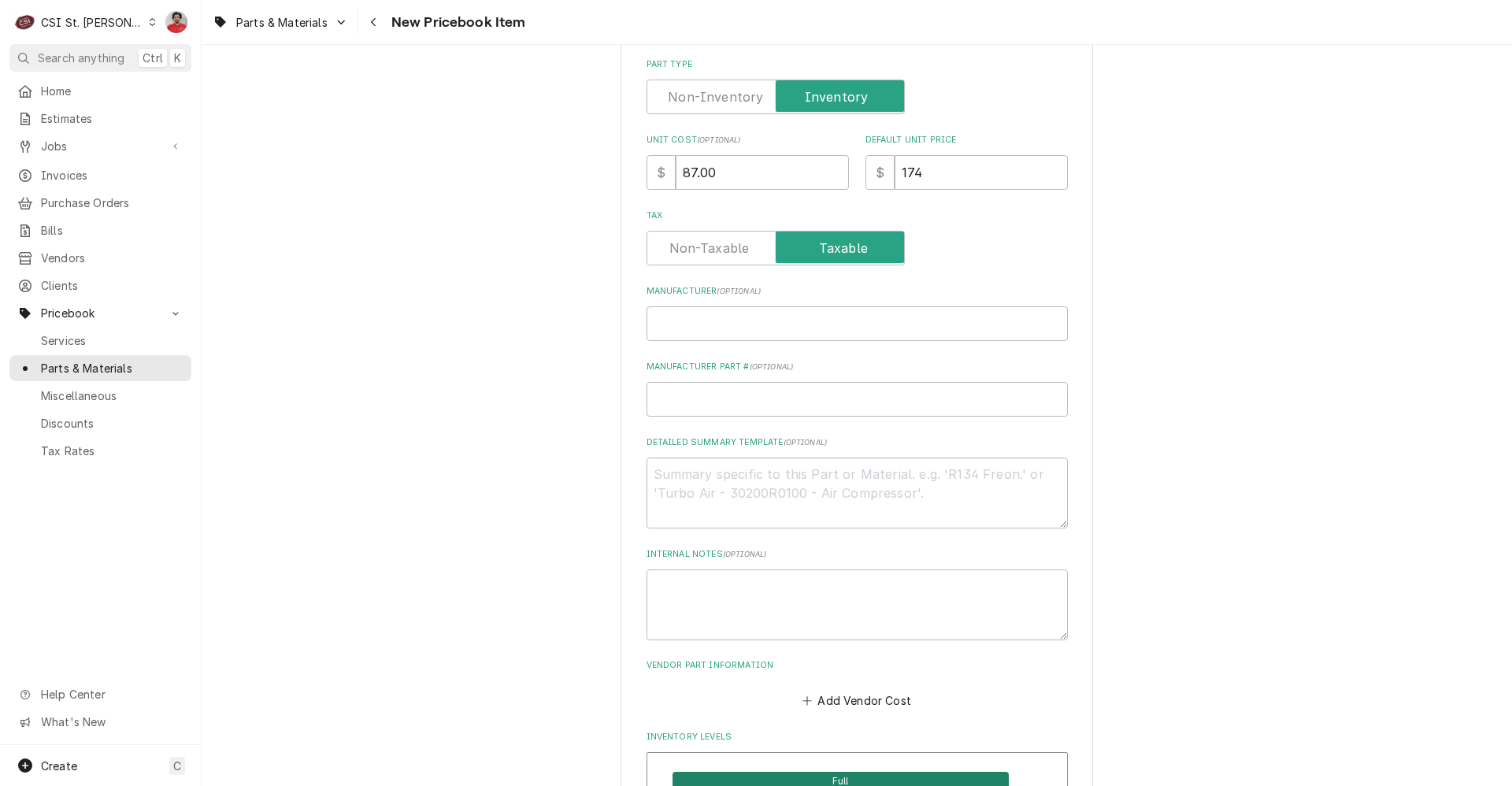
scroll to position [472, 0]
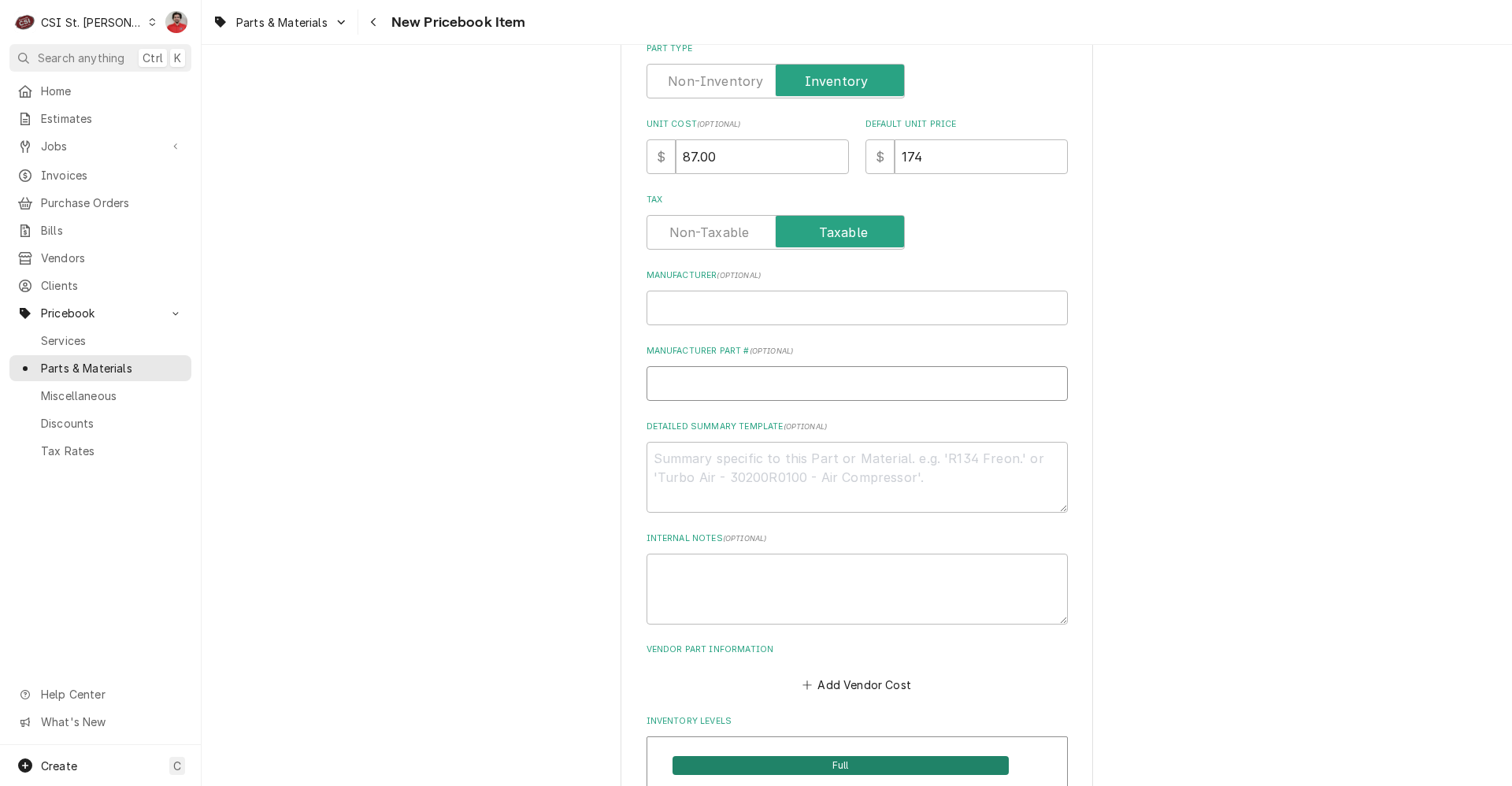
click at [770, 375] on input "Manufacturer Part # ( optional )" at bounding box center [857, 384] width 421 height 35
paste input "60128015"
type textarea "x"
type input "60128015"
type textarea "x"
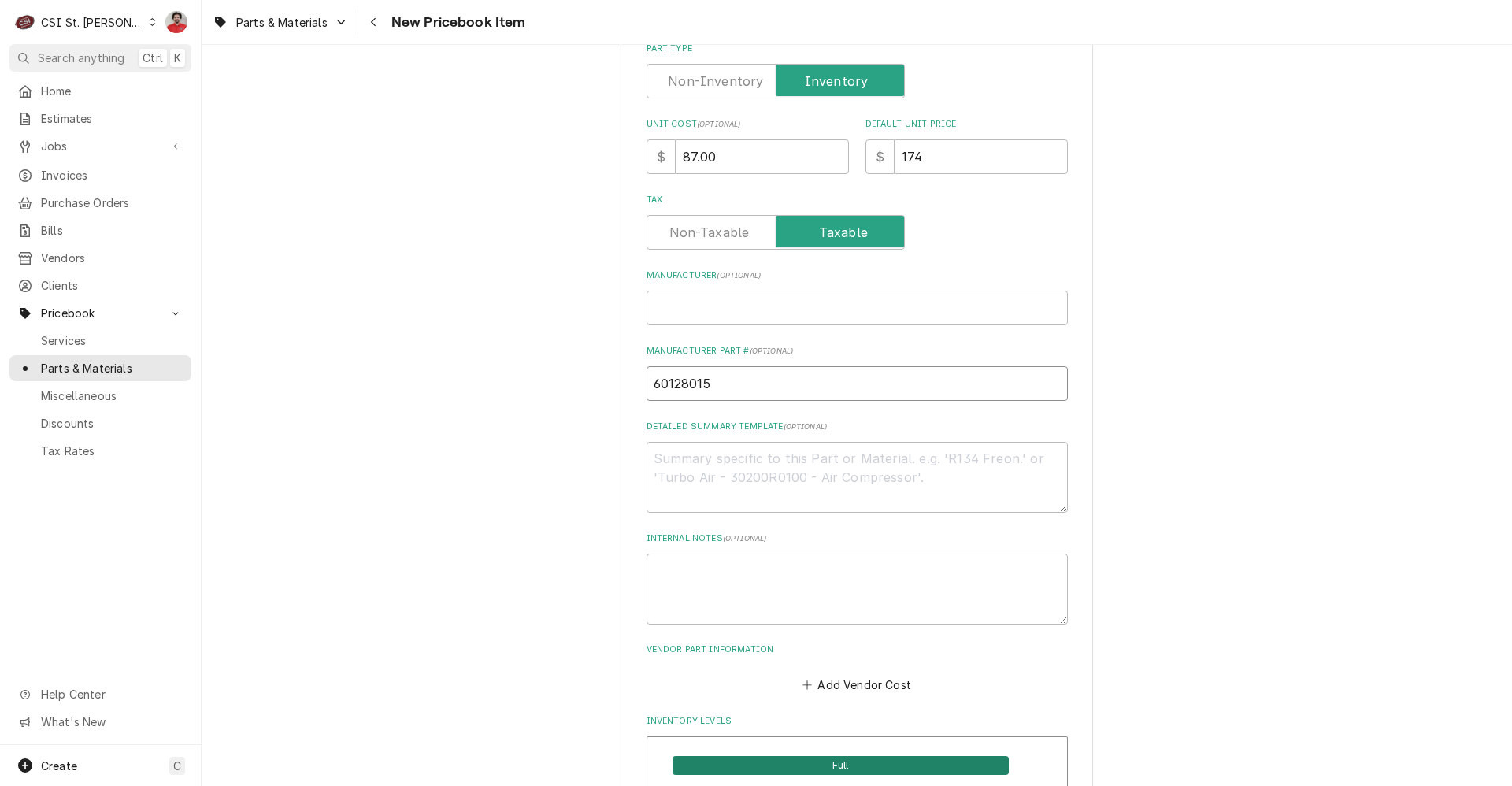
type input "P60128015"
type textarea "x"
type input "PI60128015"
type textarea "x"
type input "PIT60128015"
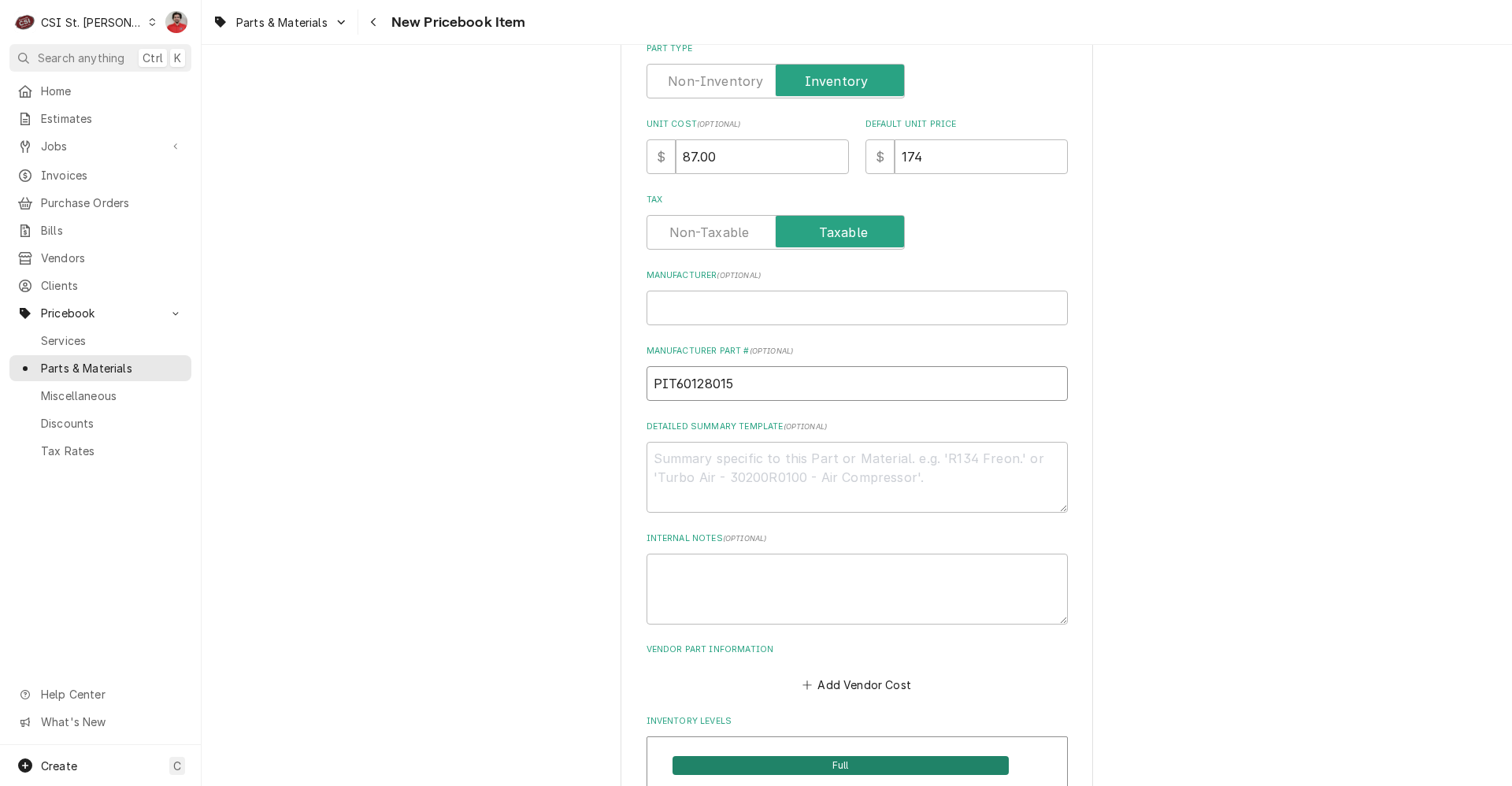
type textarea "x"
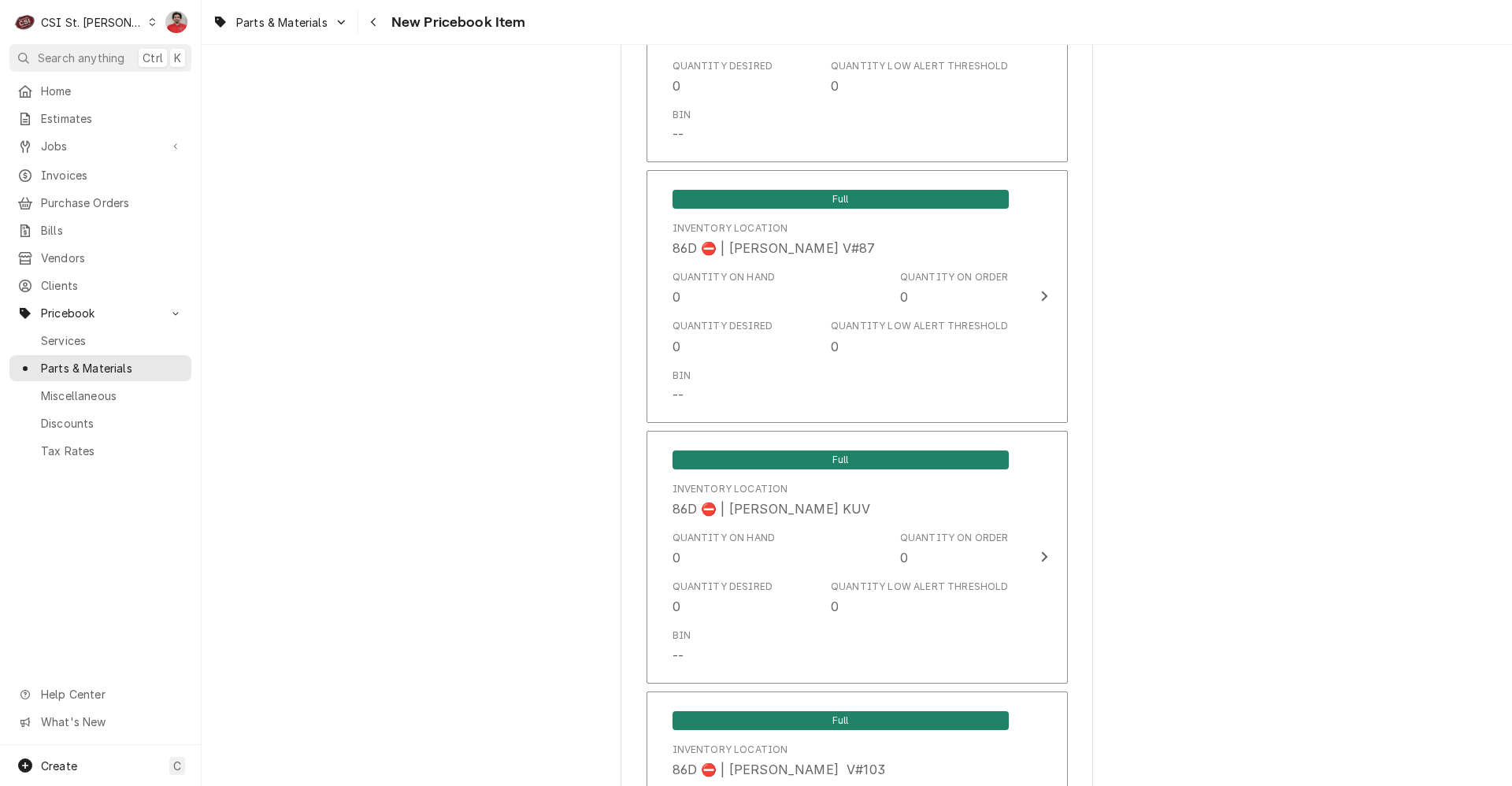
scroll to position [12761, 0]
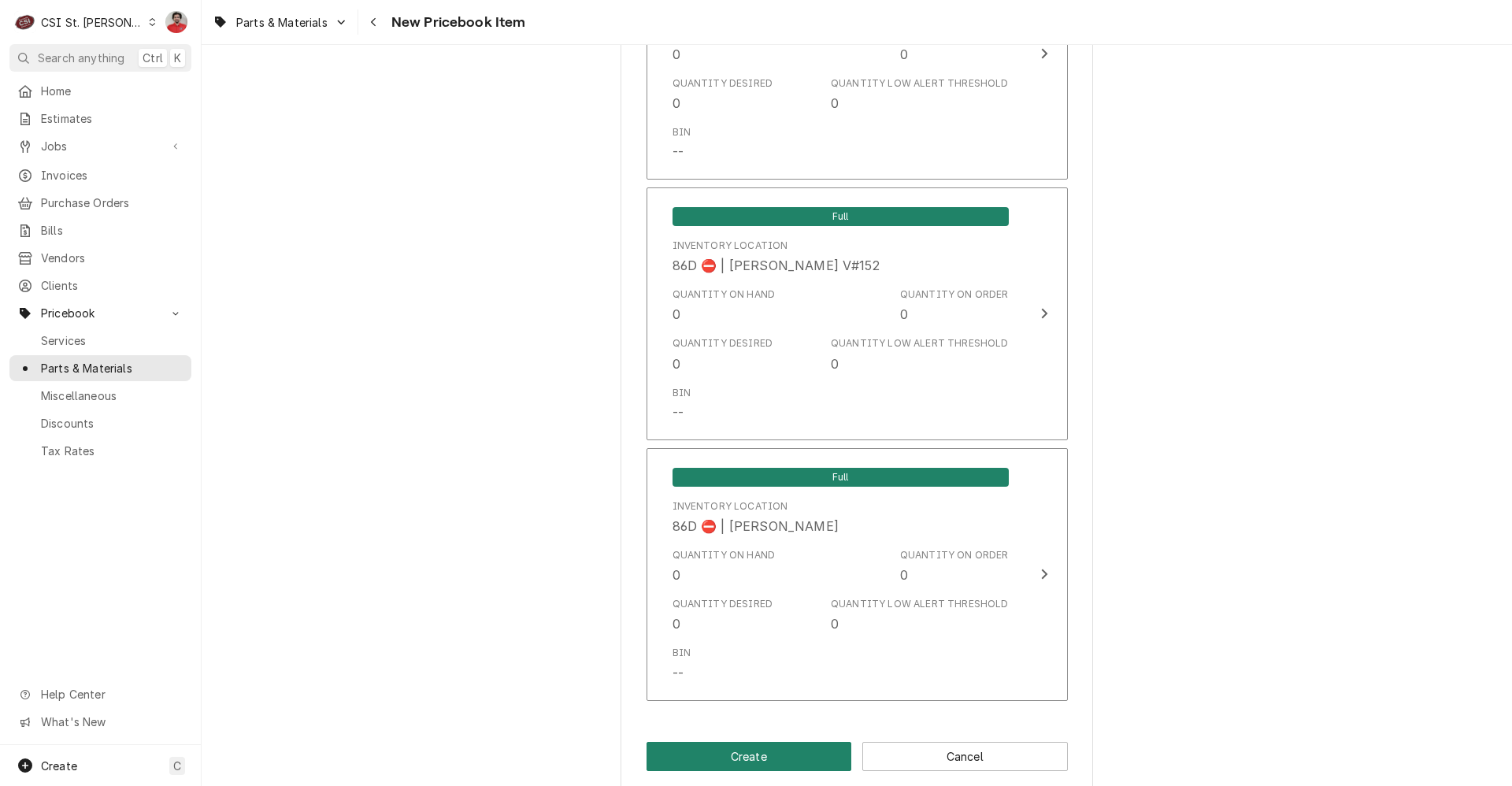
type input "PIT-60128015"
click at [769, 742] on button "Create" at bounding box center [749, 756] width 206 height 29
type textarea "x"
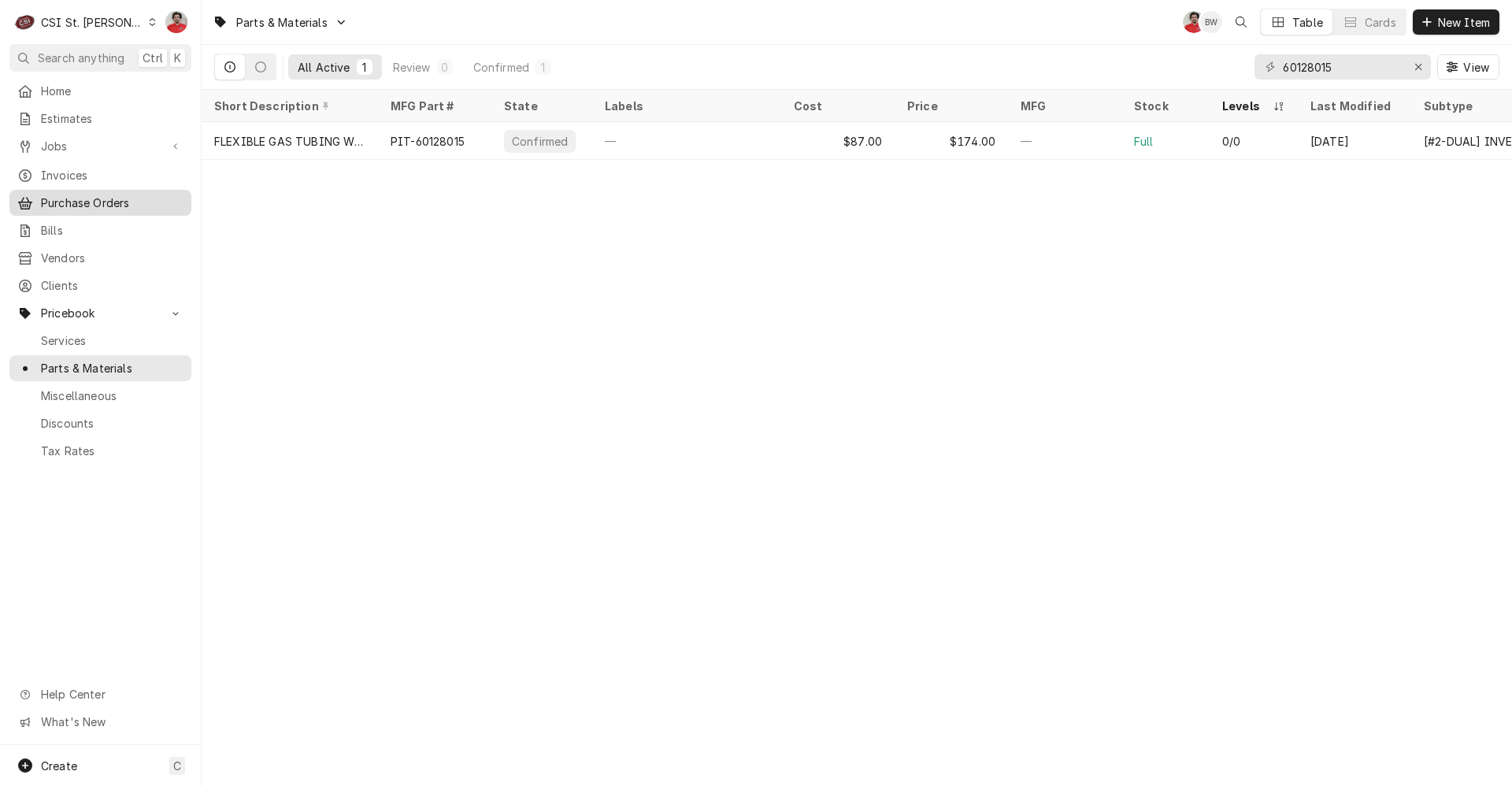
click at [84, 198] on span "Purchase Orders" at bounding box center [112, 203] width 143 height 16
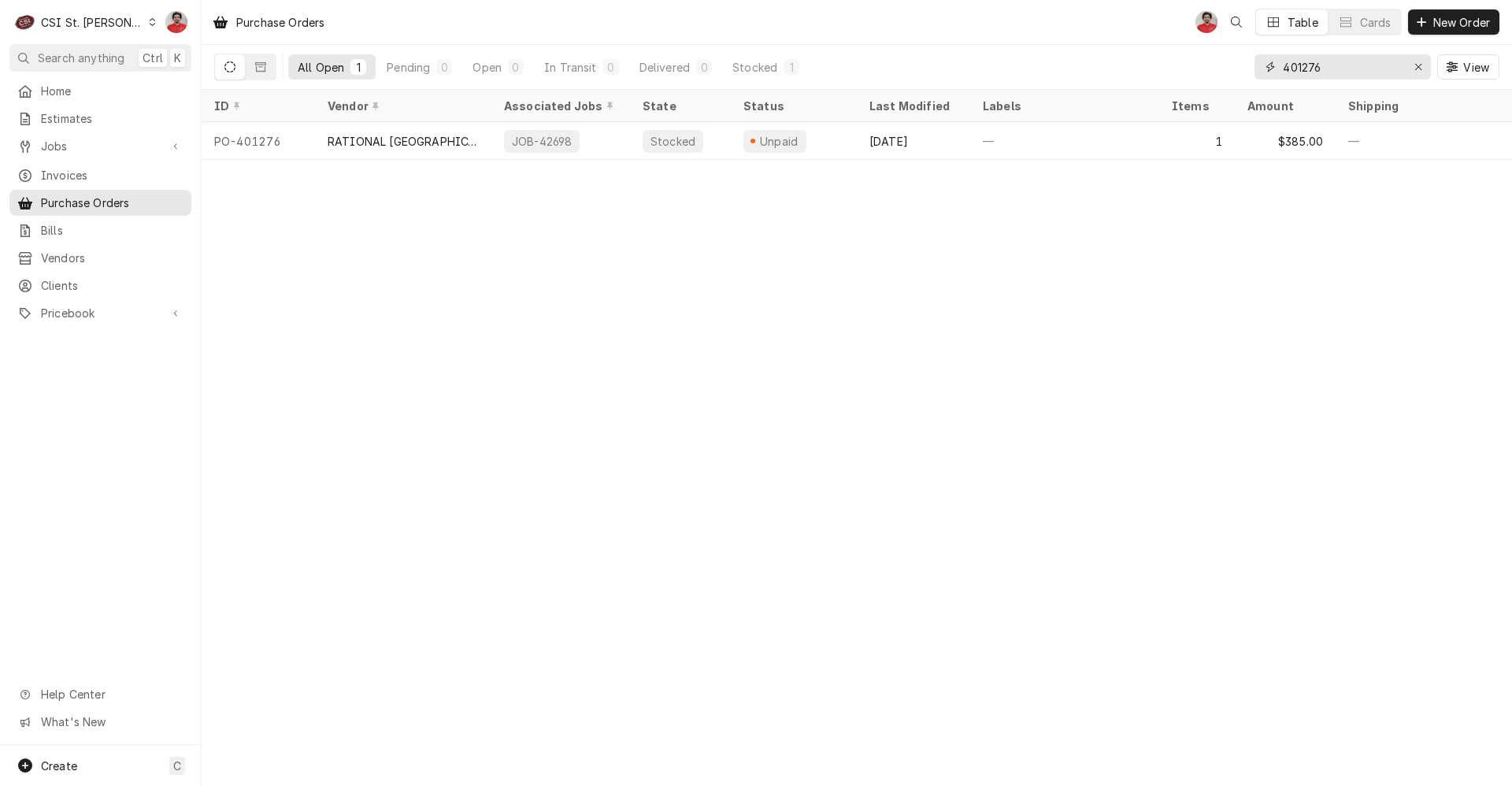
click at [1365, 72] on input "401276" at bounding box center [1341, 66] width 118 height 25
type input "401287"
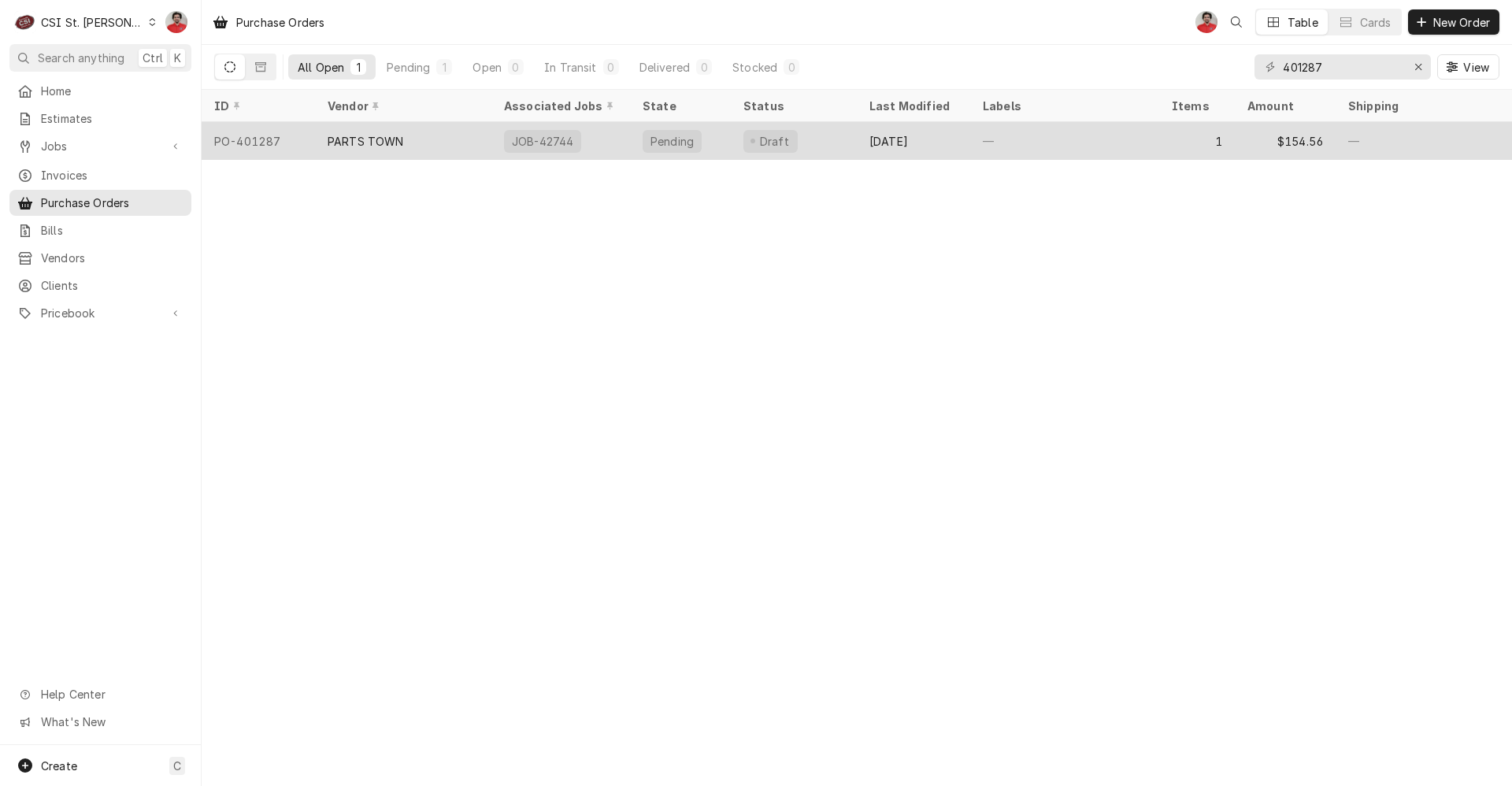
click at [394, 141] on div "PARTS TOWN" at bounding box center [366, 141] width 76 height 16
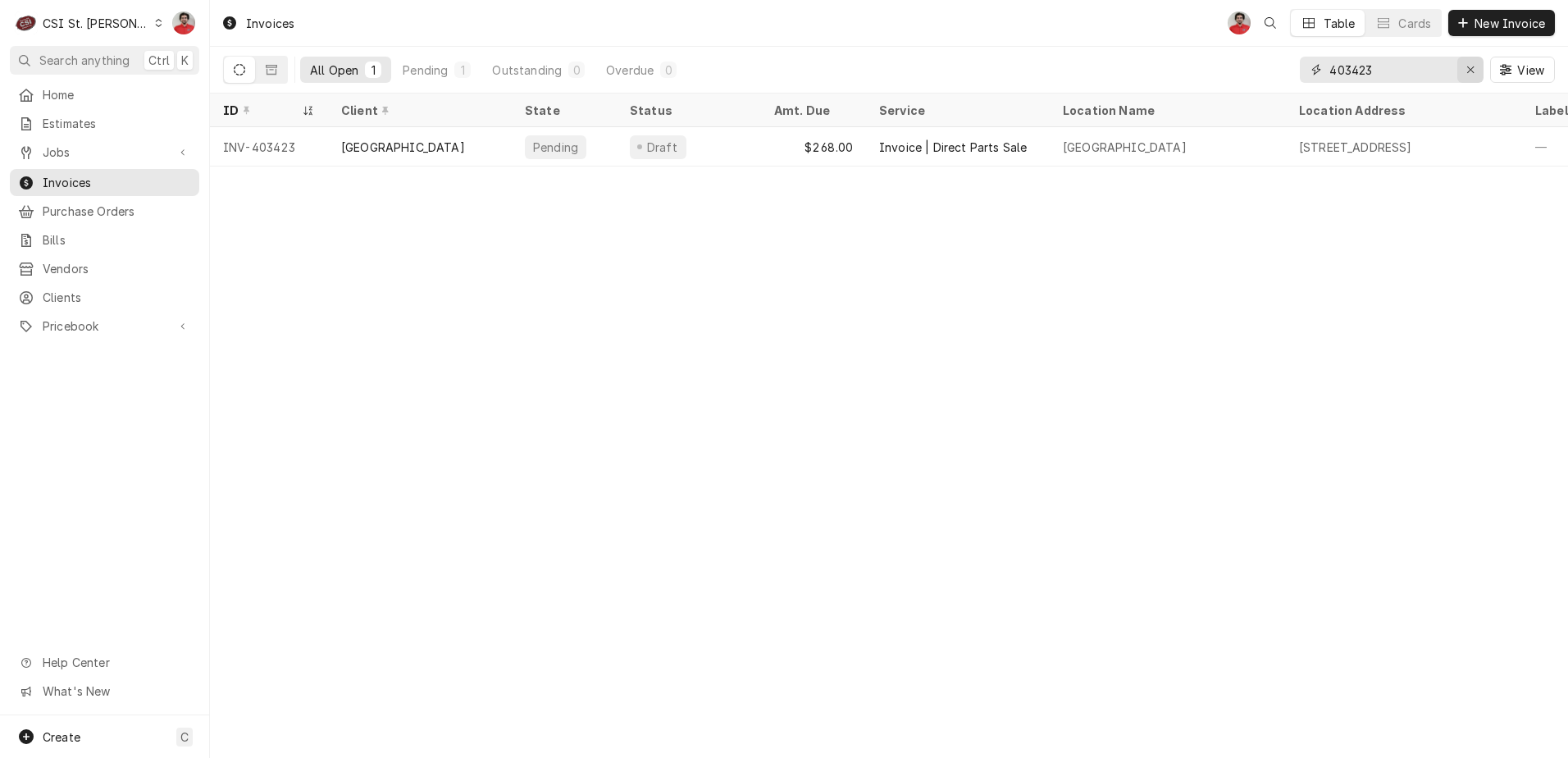
click at [1472, 73] on icon "Erase input" at bounding box center [1471, 69] width 9 height 11
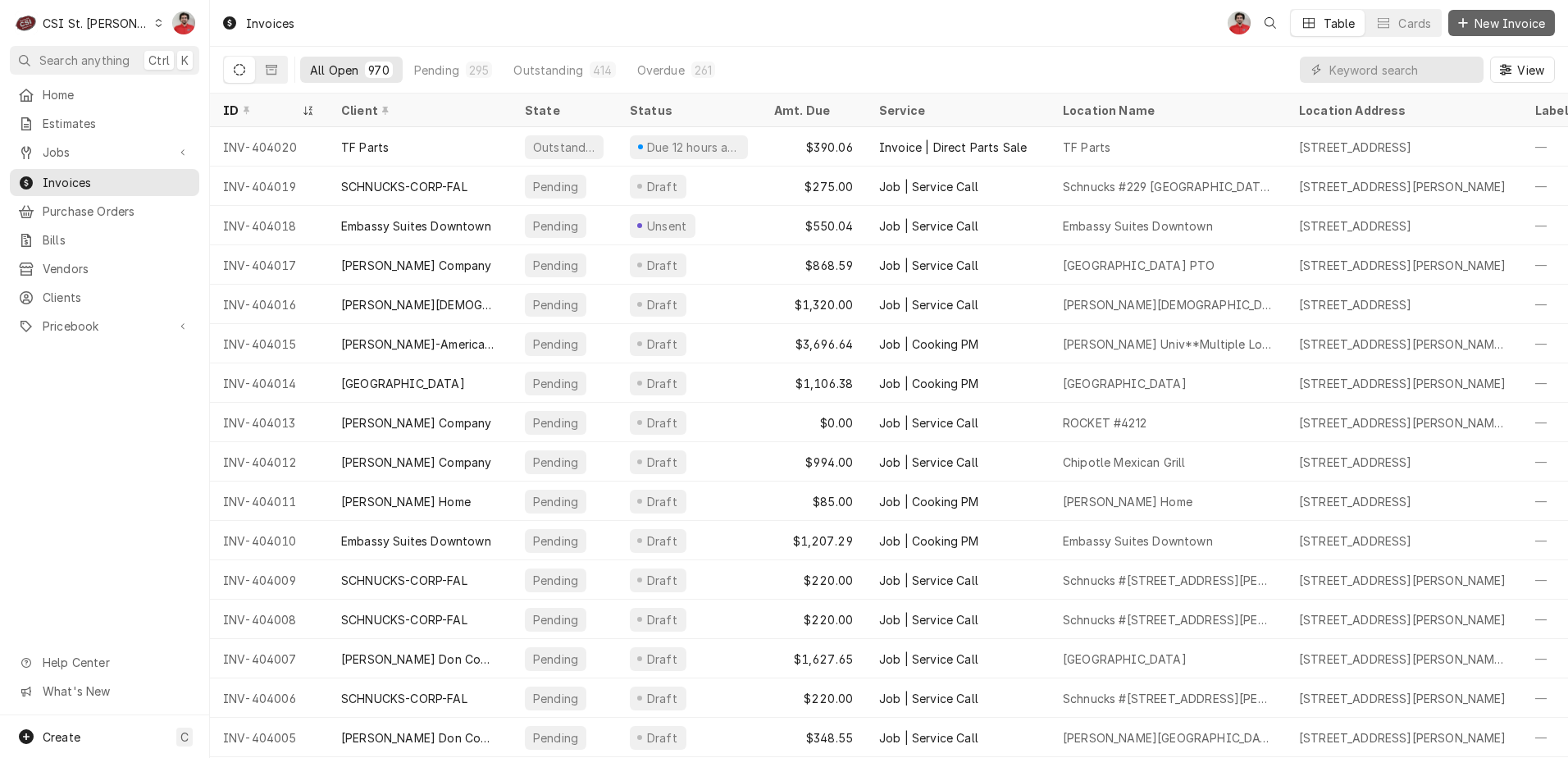
click at [1499, 21] on span "New Invoice" at bounding box center [1510, 23] width 77 height 17
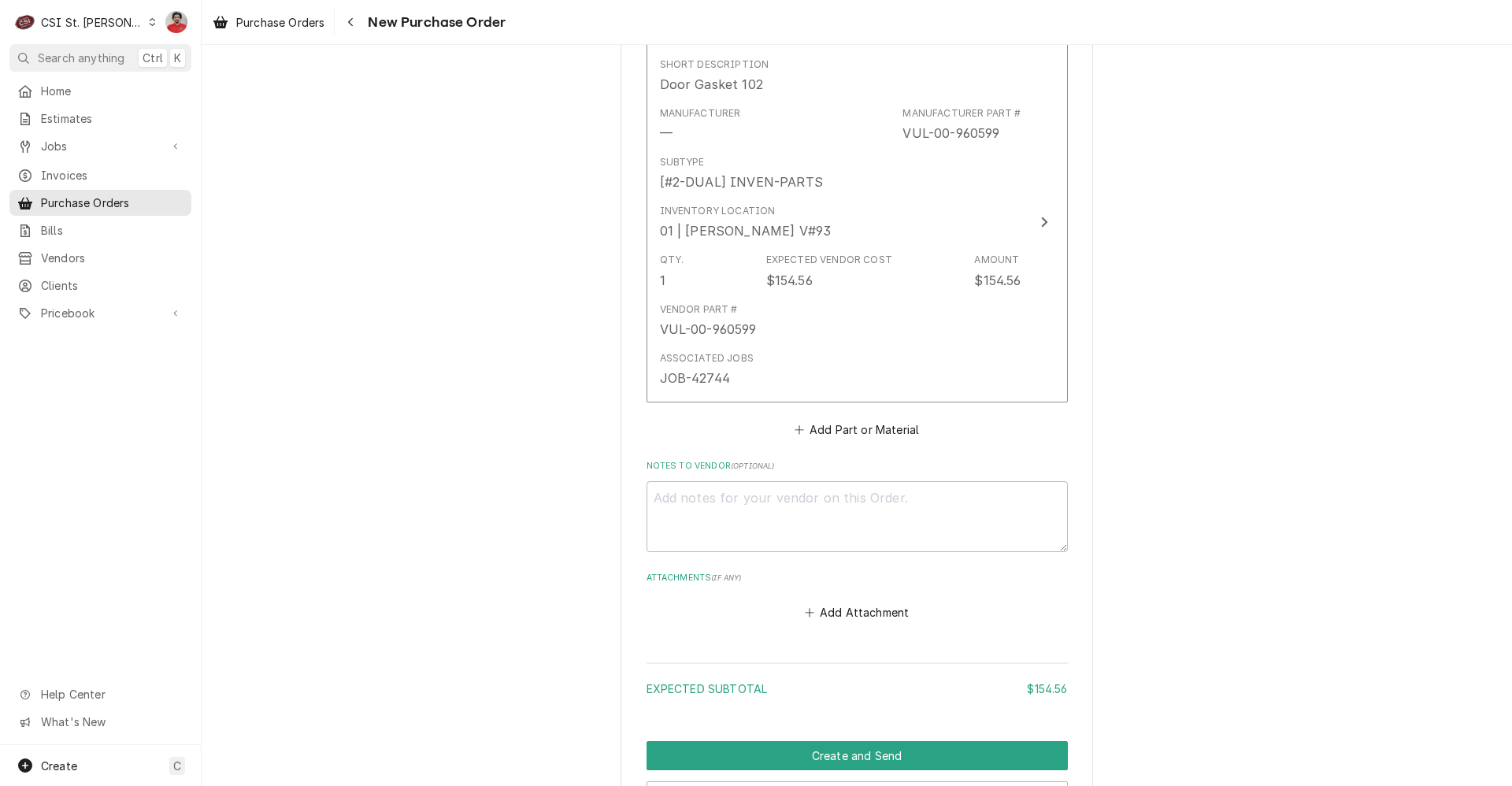
scroll to position [881, 0]
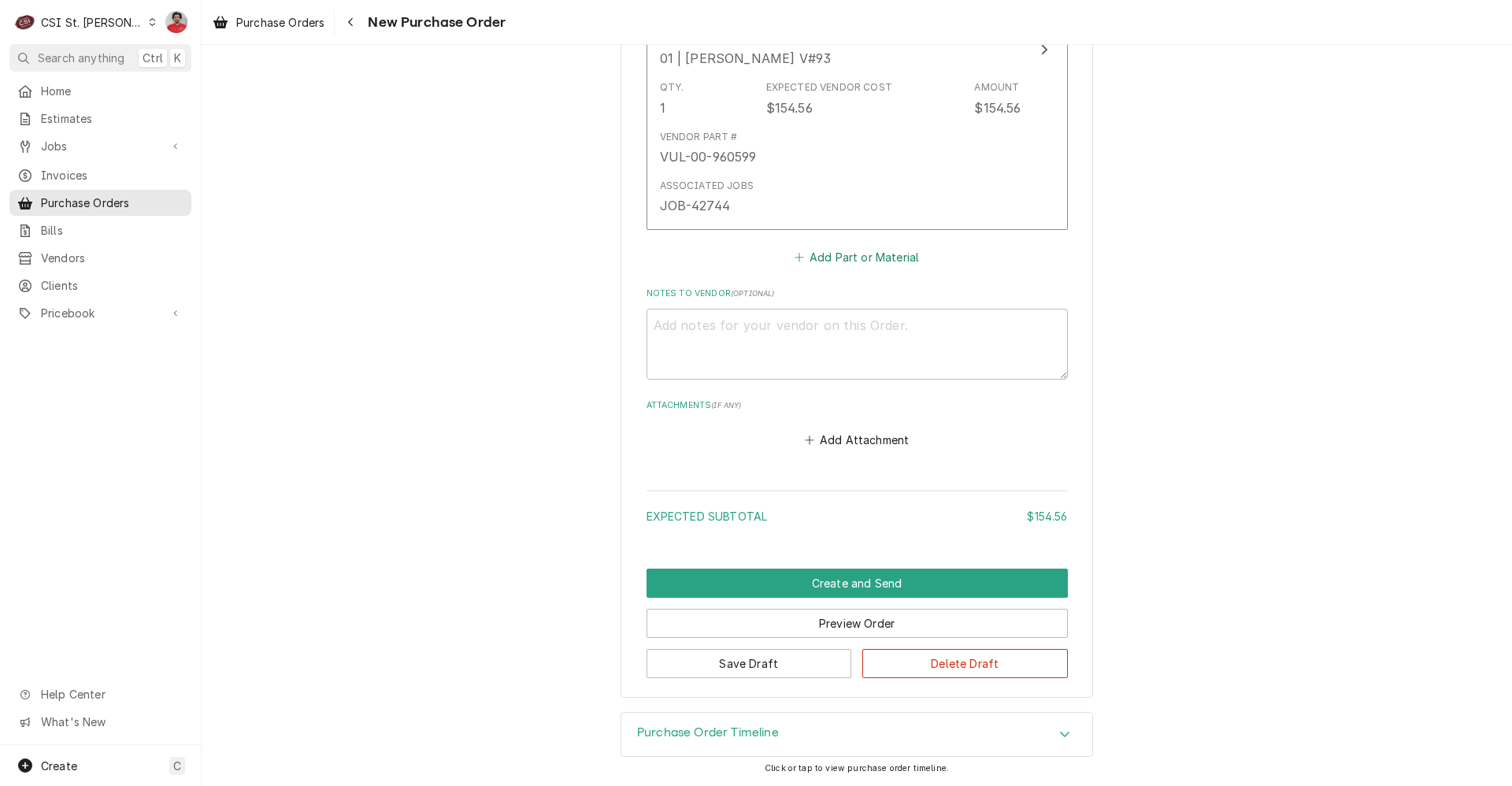
click at [824, 265] on button "Add Part or Material" at bounding box center [856, 257] width 130 height 22
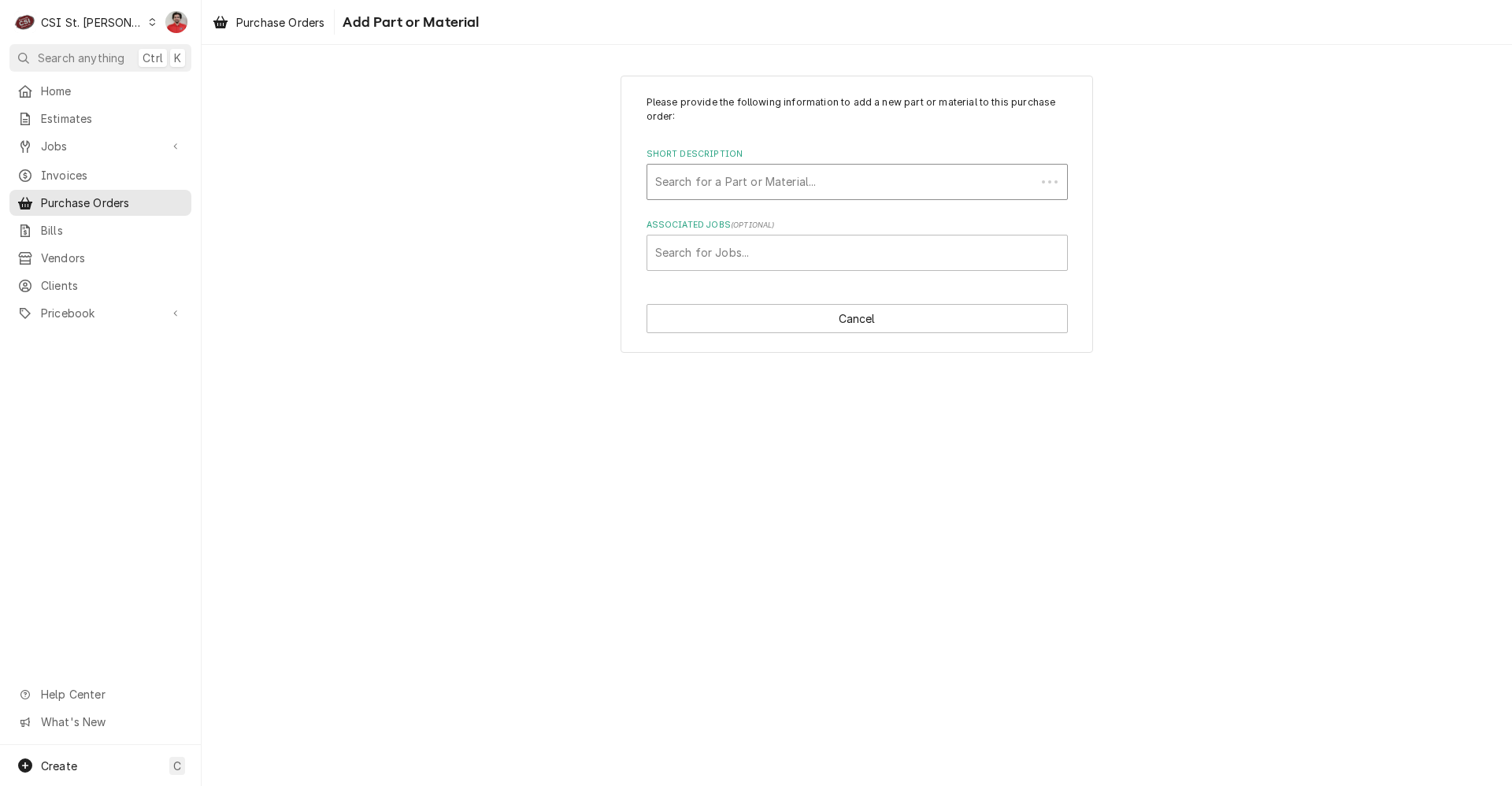
click at [771, 180] on div "Short Description" at bounding box center [841, 182] width 373 height 29
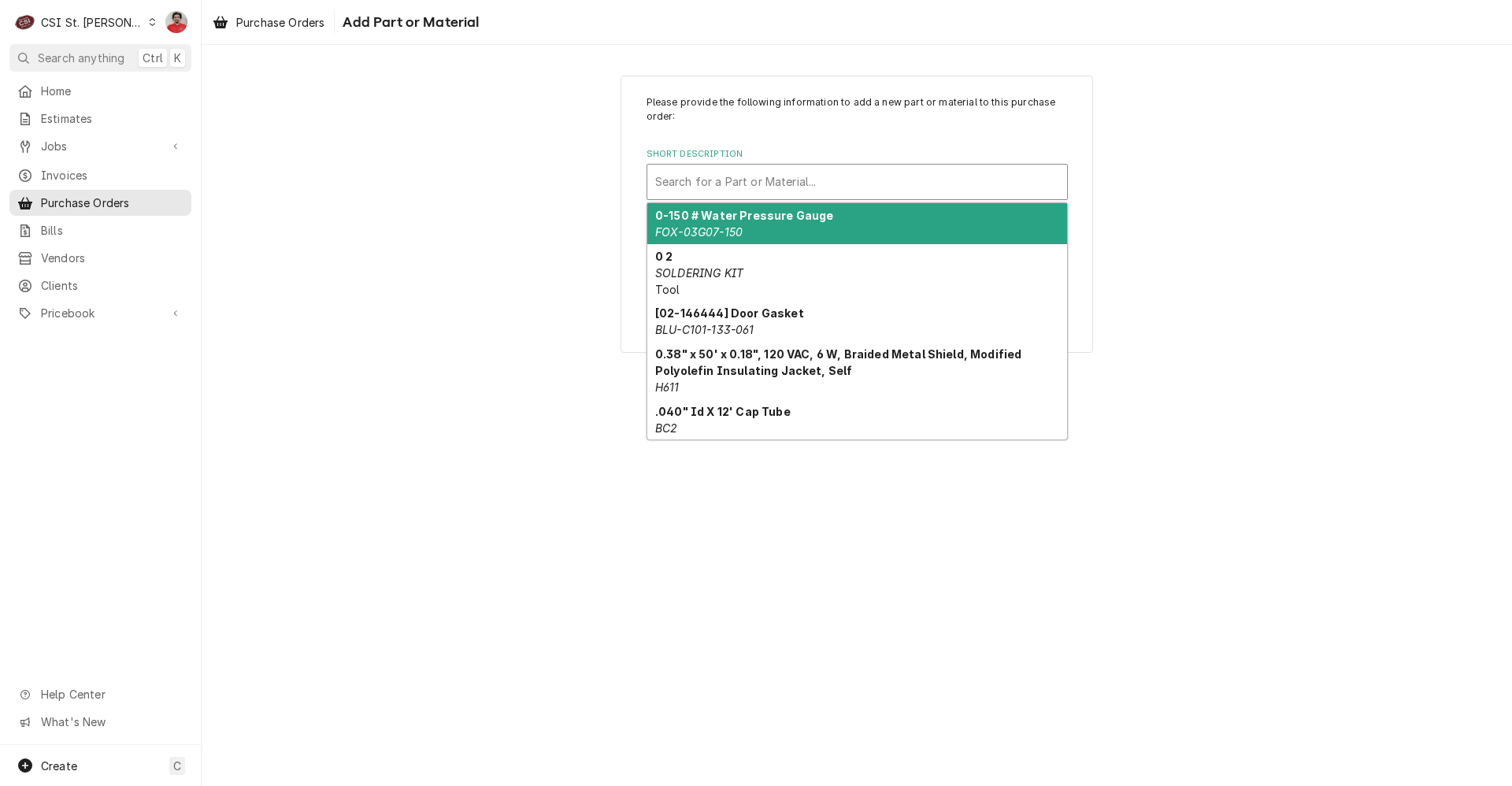
paste input "60128015"
type input "60128015"
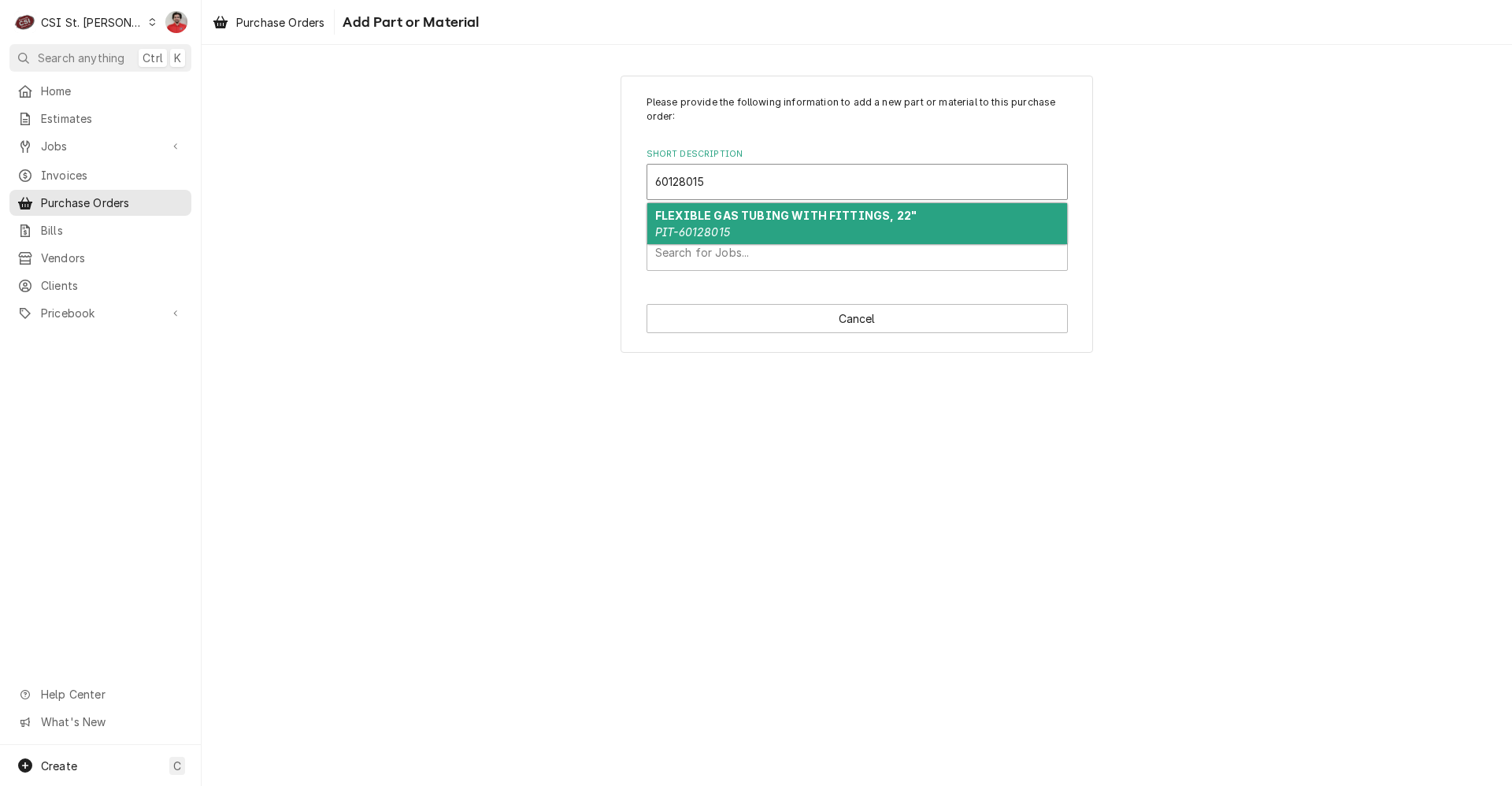
click at [778, 216] on strong "FLEXIBLE GAS TUBING WITH FITTINGS, 22"" at bounding box center [785, 215] width 261 height 13
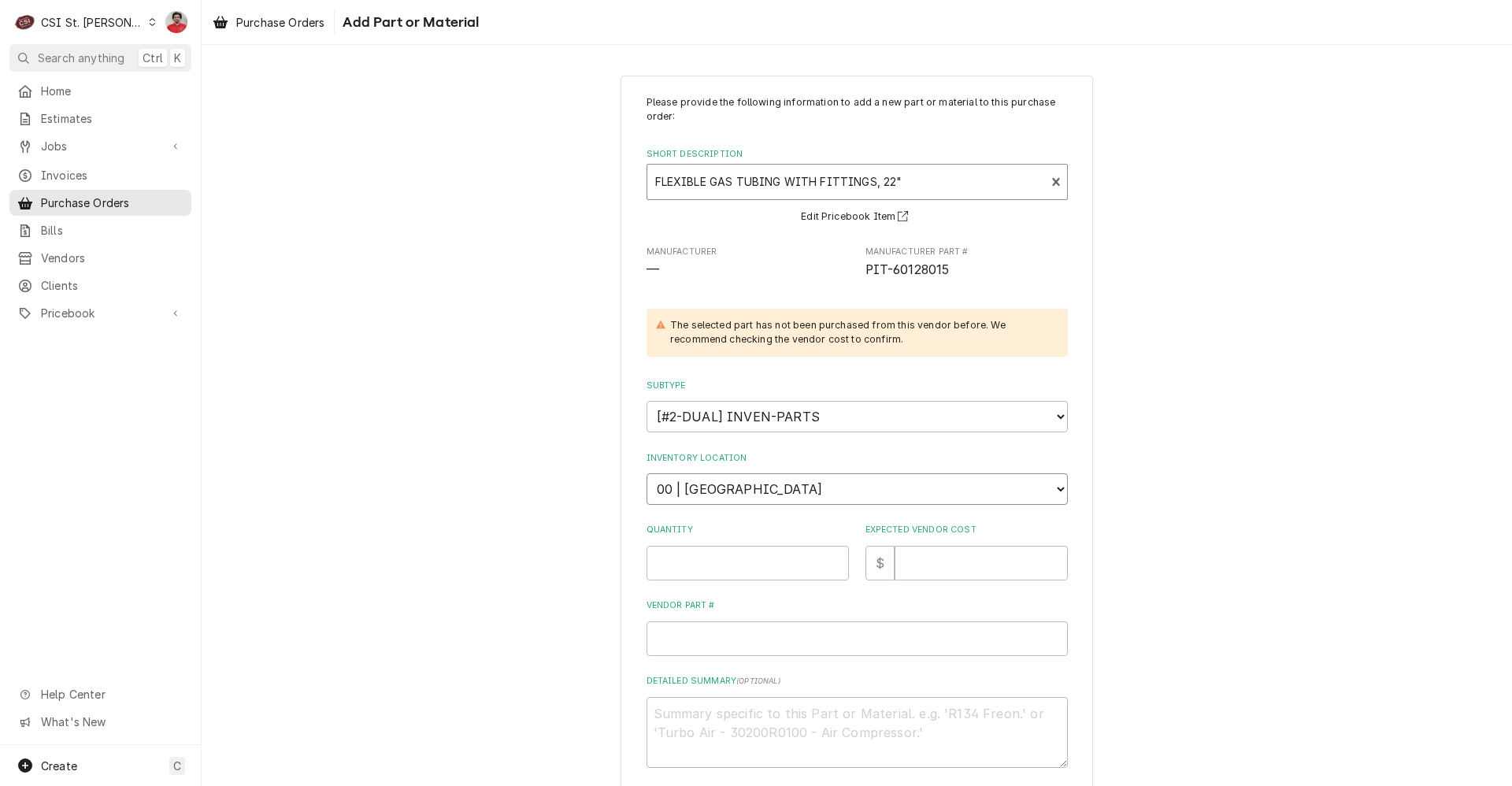
click at [748, 492] on select "Choose a location... 00 | STL WAREHOUSE 01 | [PERSON_NAME] V#93 01 | [PERSON_NA…" at bounding box center [857, 489] width 421 height 31
click at [744, 578] on input "Quantity" at bounding box center [747, 563] width 202 height 35
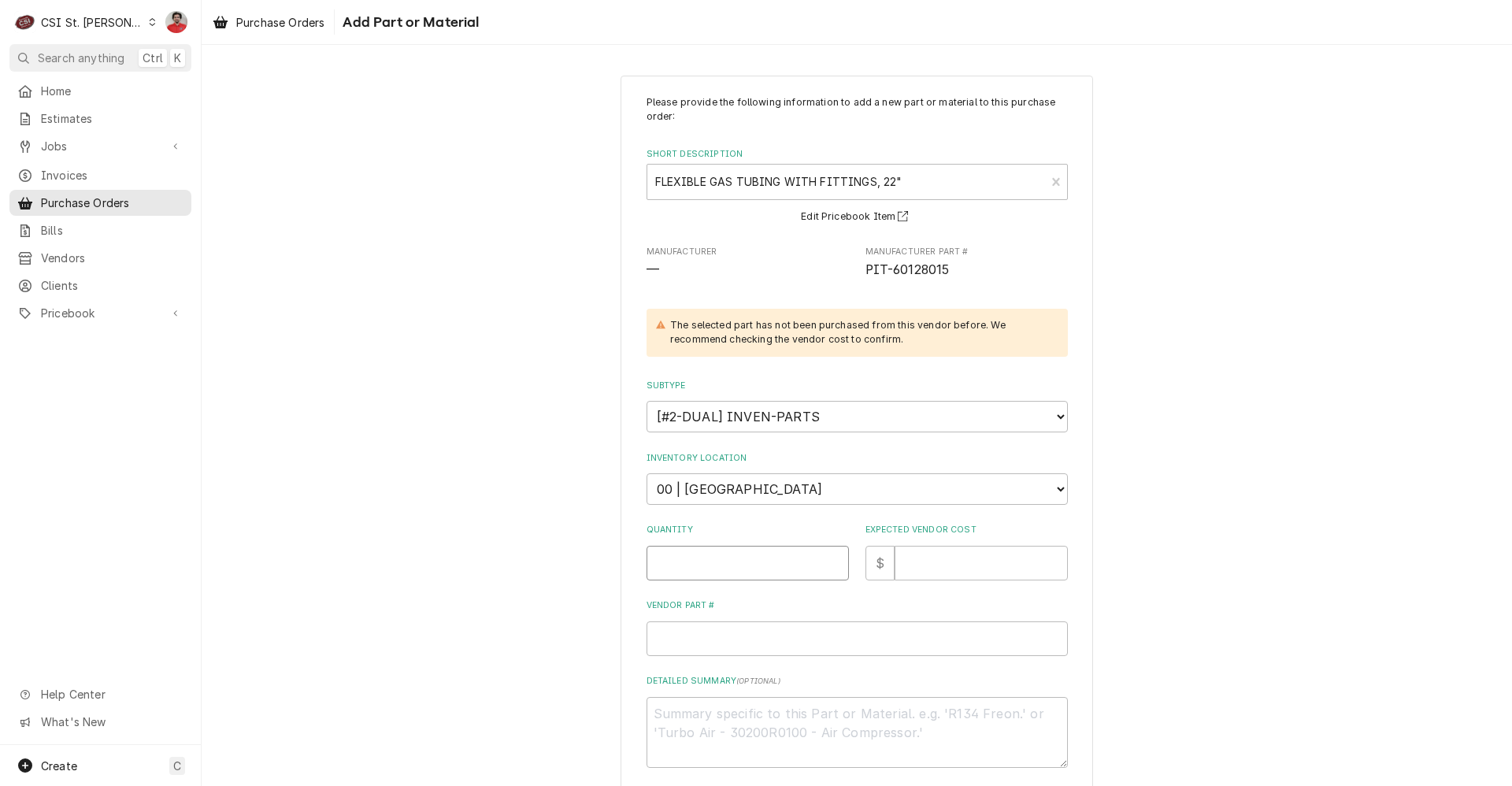
type textarea "x"
type input "1"
click at [951, 555] on input "Expected Vendor Cost" at bounding box center [981, 563] width 173 height 35
click at [932, 546] on input "Expected Vendor Cost" at bounding box center [981, 563] width 173 height 35
type textarea "x"
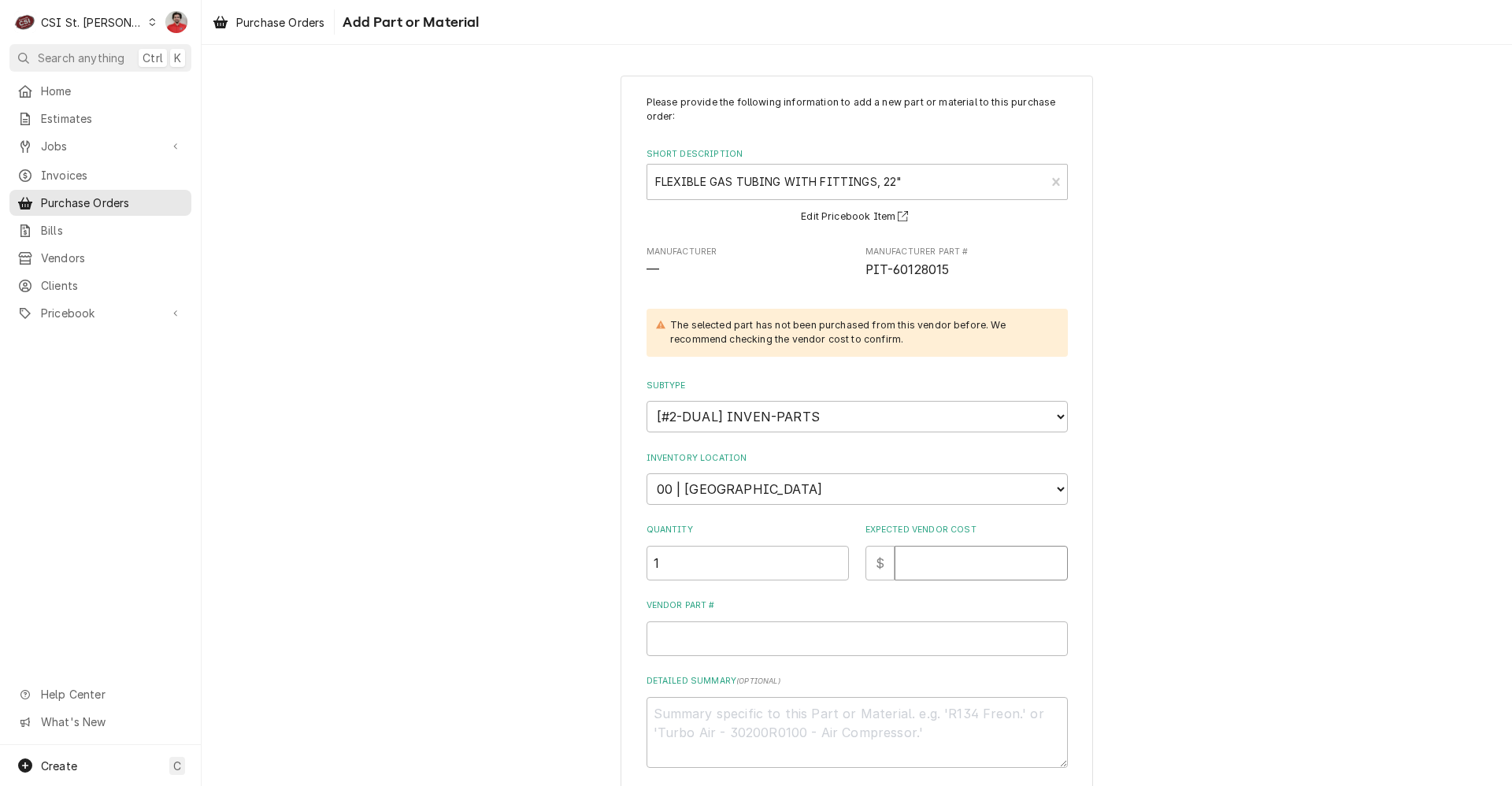
type input "8"
type textarea "x"
type input "87"
paste input "60128015"
type textarea "x"
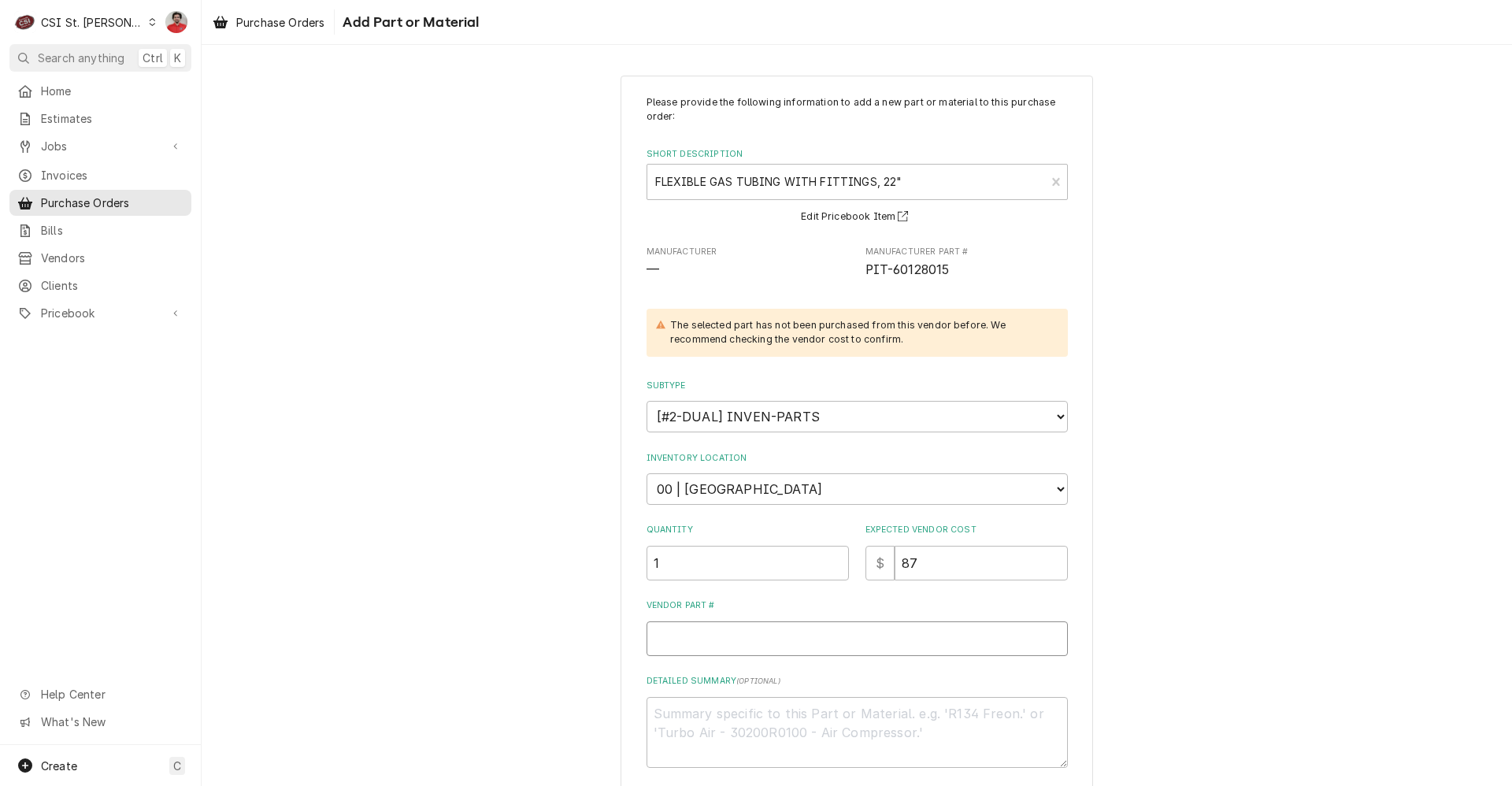
type input "60128015"
type textarea "x"
type input "P60128015"
type textarea "x"
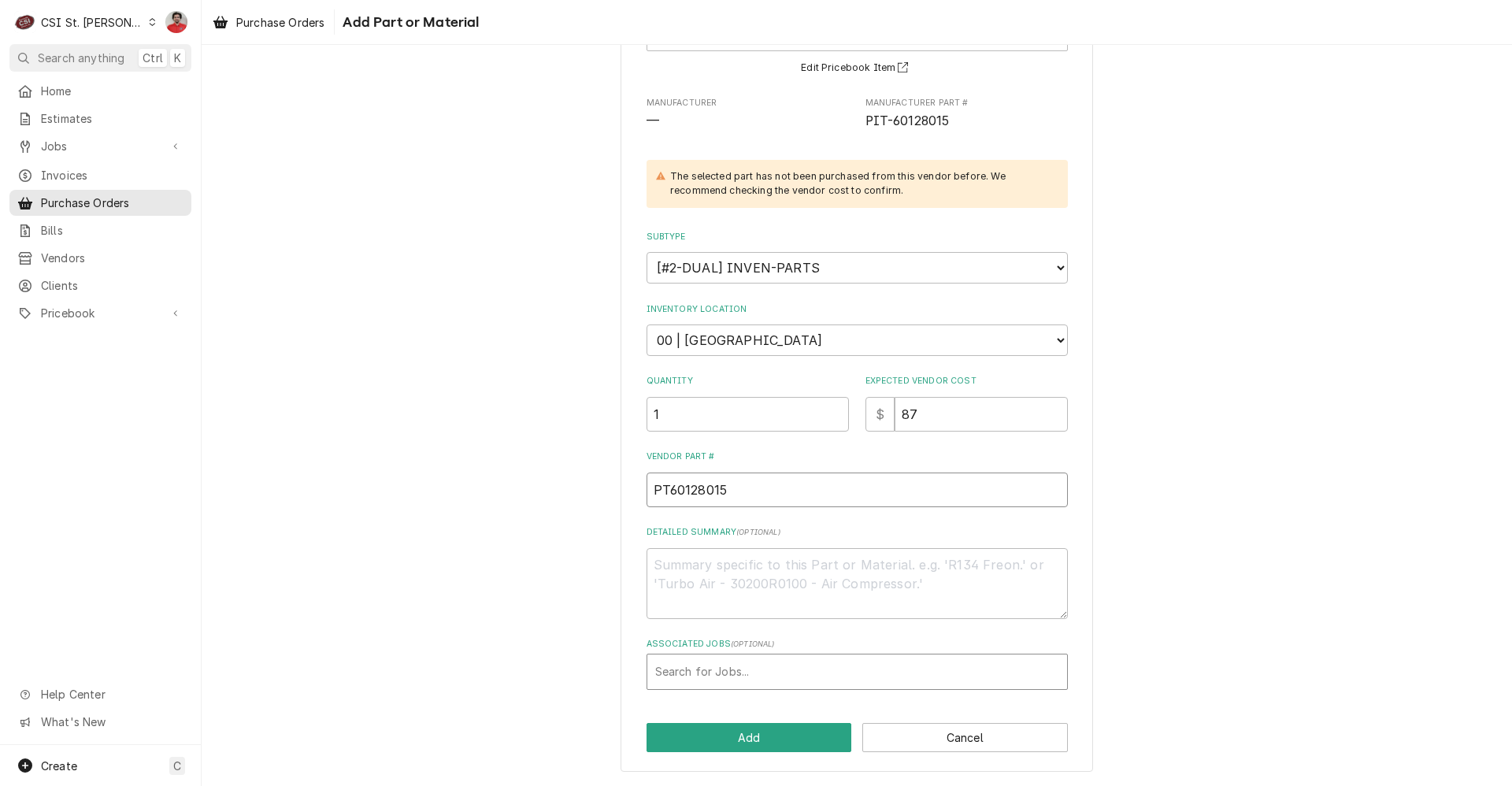
type input "PT60128015"
click at [756, 676] on div "Associated Jobs" at bounding box center [857, 672] width 404 height 29
click at [765, 570] on textarea "Detailed Summary ( optional )" at bounding box center [857, 583] width 421 height 71
type textarea "x"
type textarea "T"
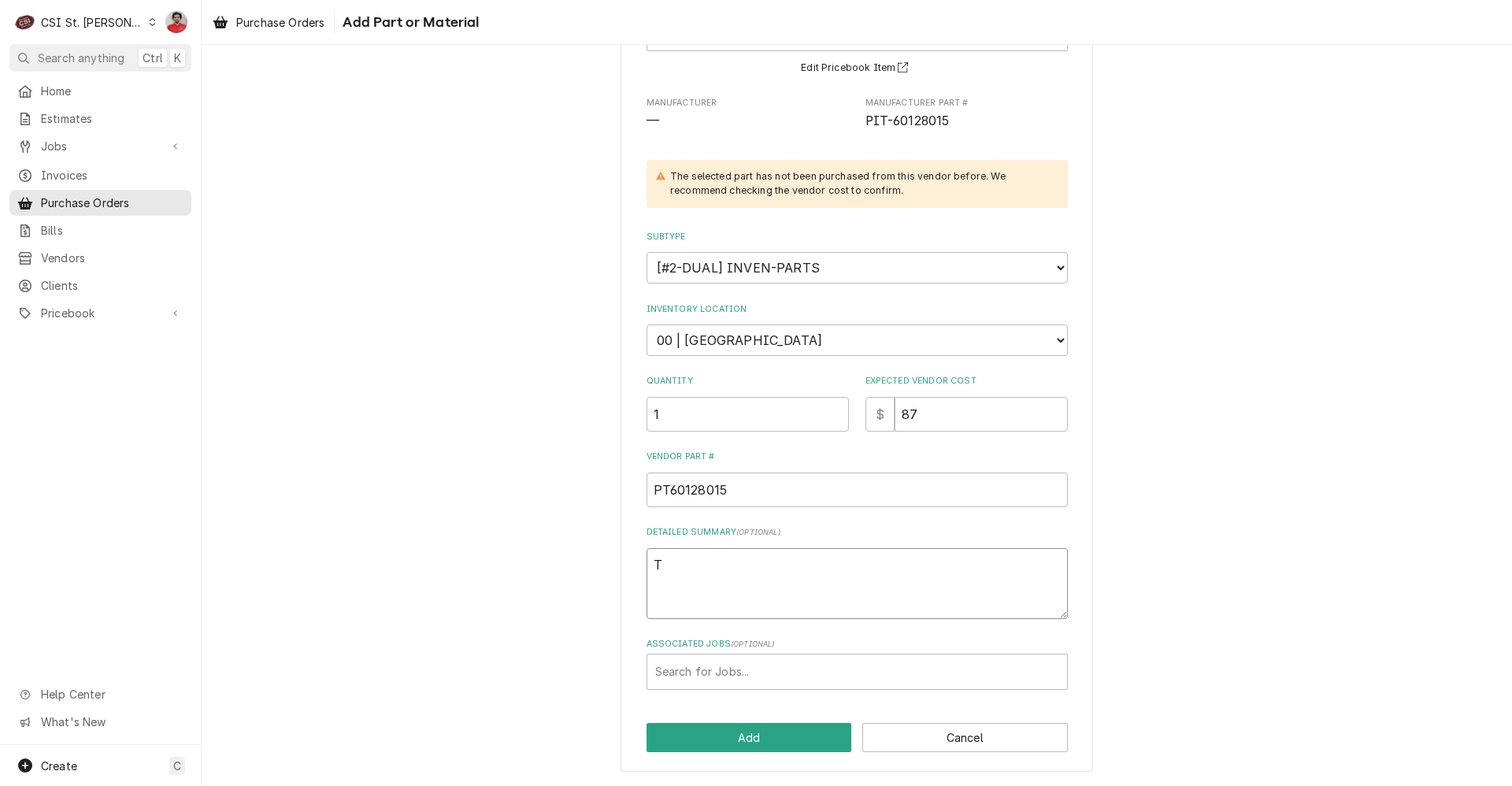
type textarea "x"
type textarea "TF"
type textarea "x"
type textarea "TF"
type textarea "x"
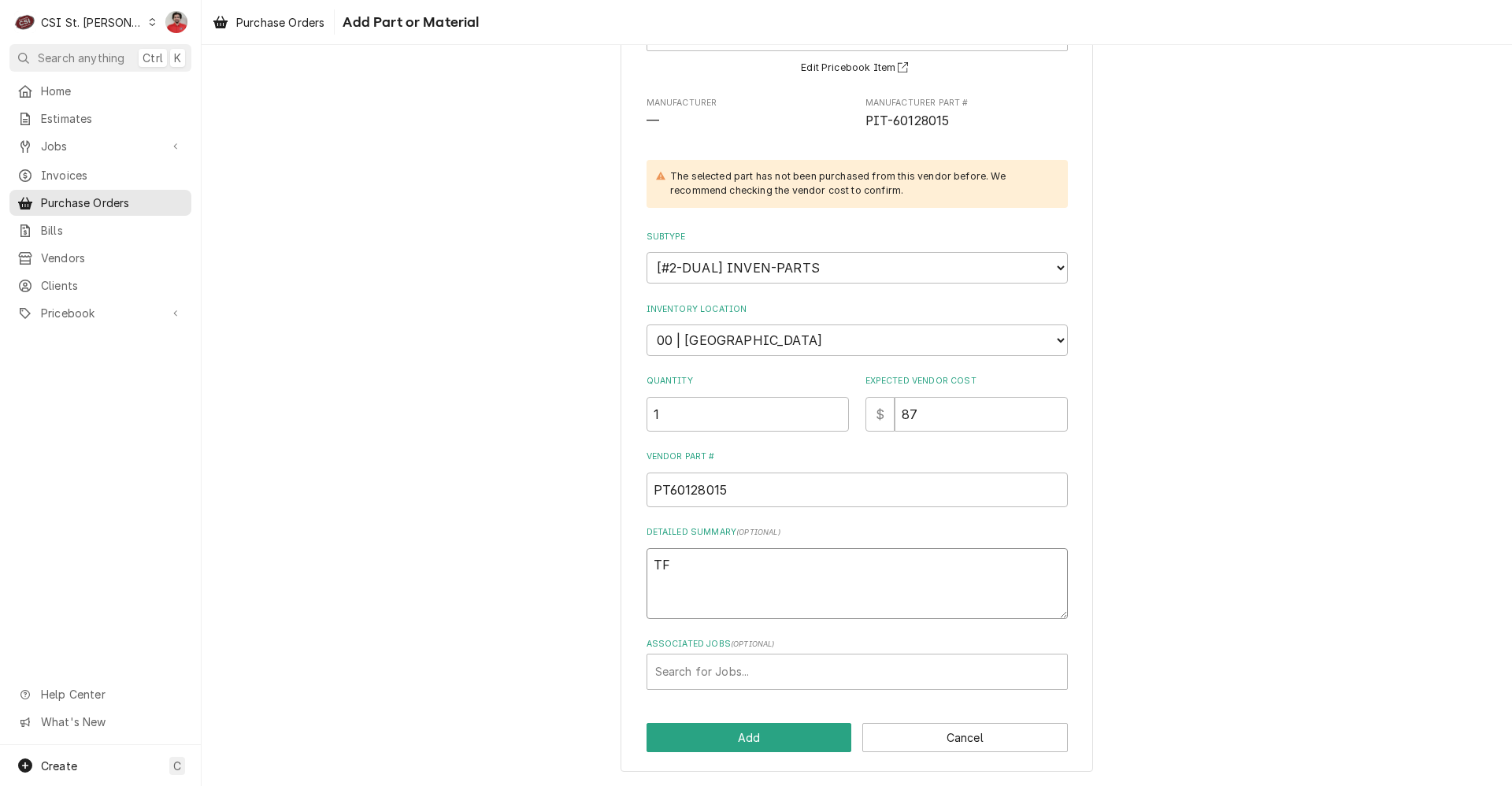
type textarea "TF P"
type textarea "x"
type textarea "TF Pa"
type textarea "x"
type textarea "TF Par"
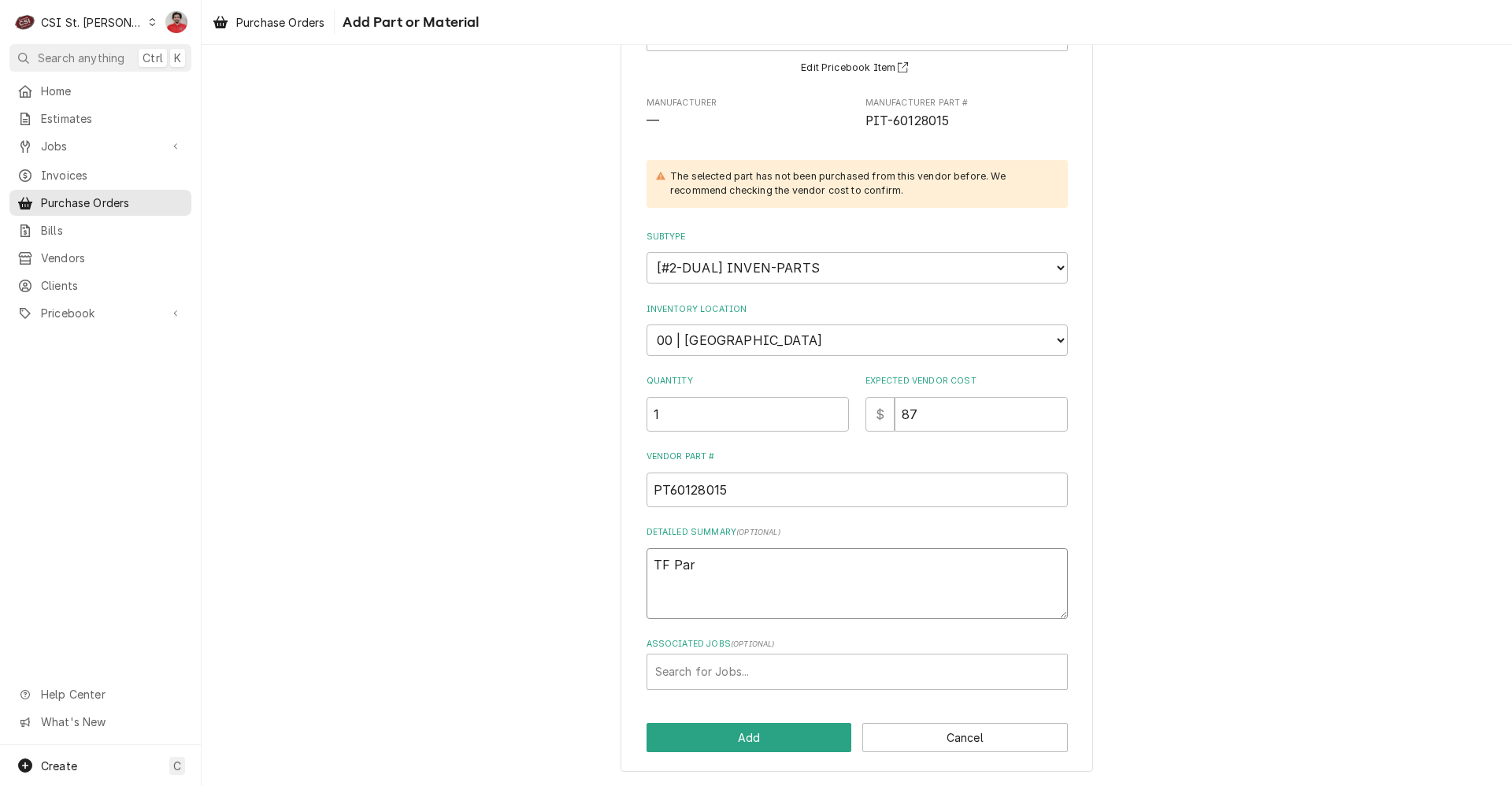
type textarea "x"
type textarea "TF Part"
type textarea "x"
type textarea "TF Parts"
type textarea "x"
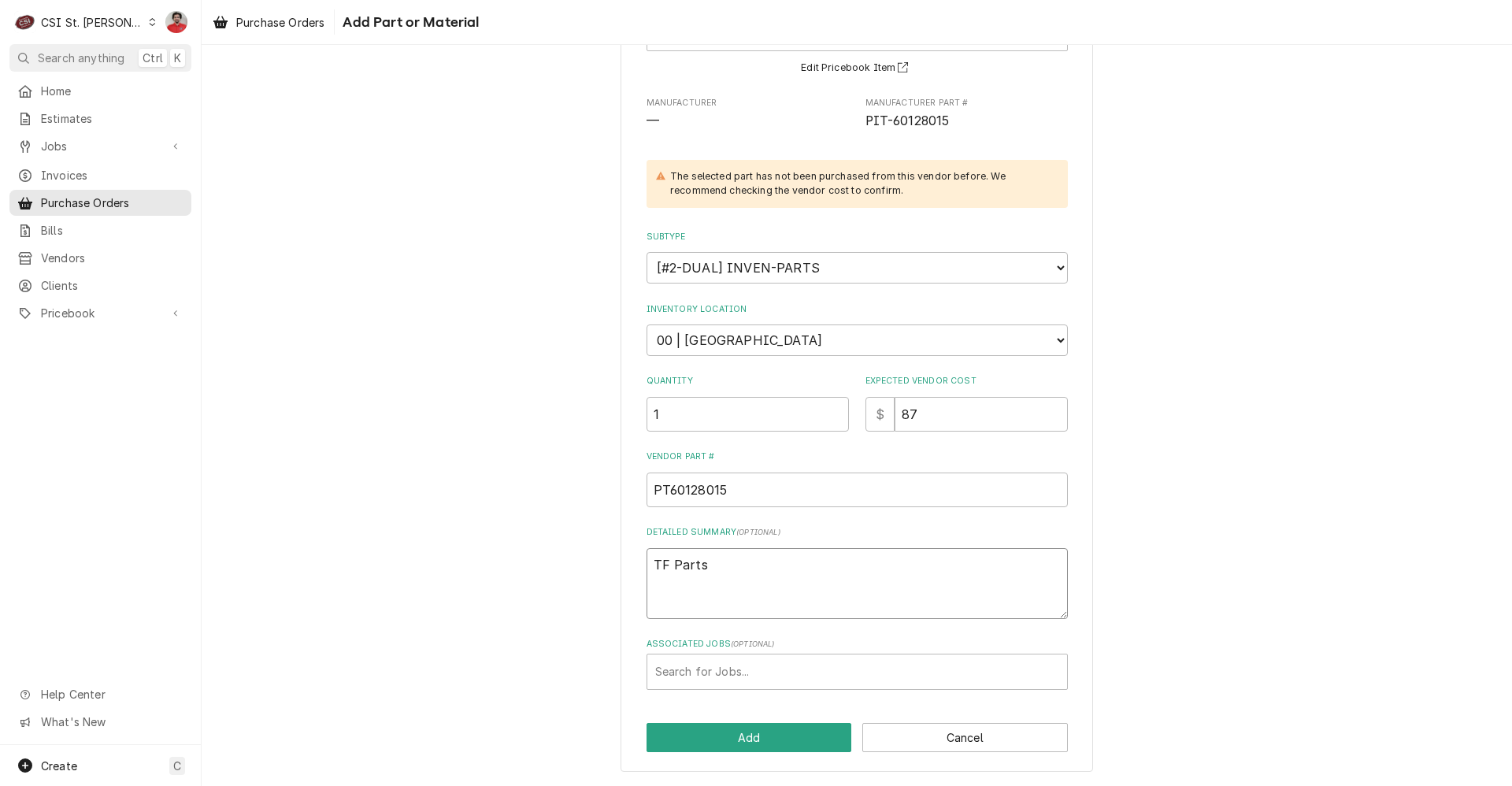
type textarea "TF Parts"
type textarea "x"
type textarea "TF Parts I"
type textarea "x"
type textarea "TF Parts IN"
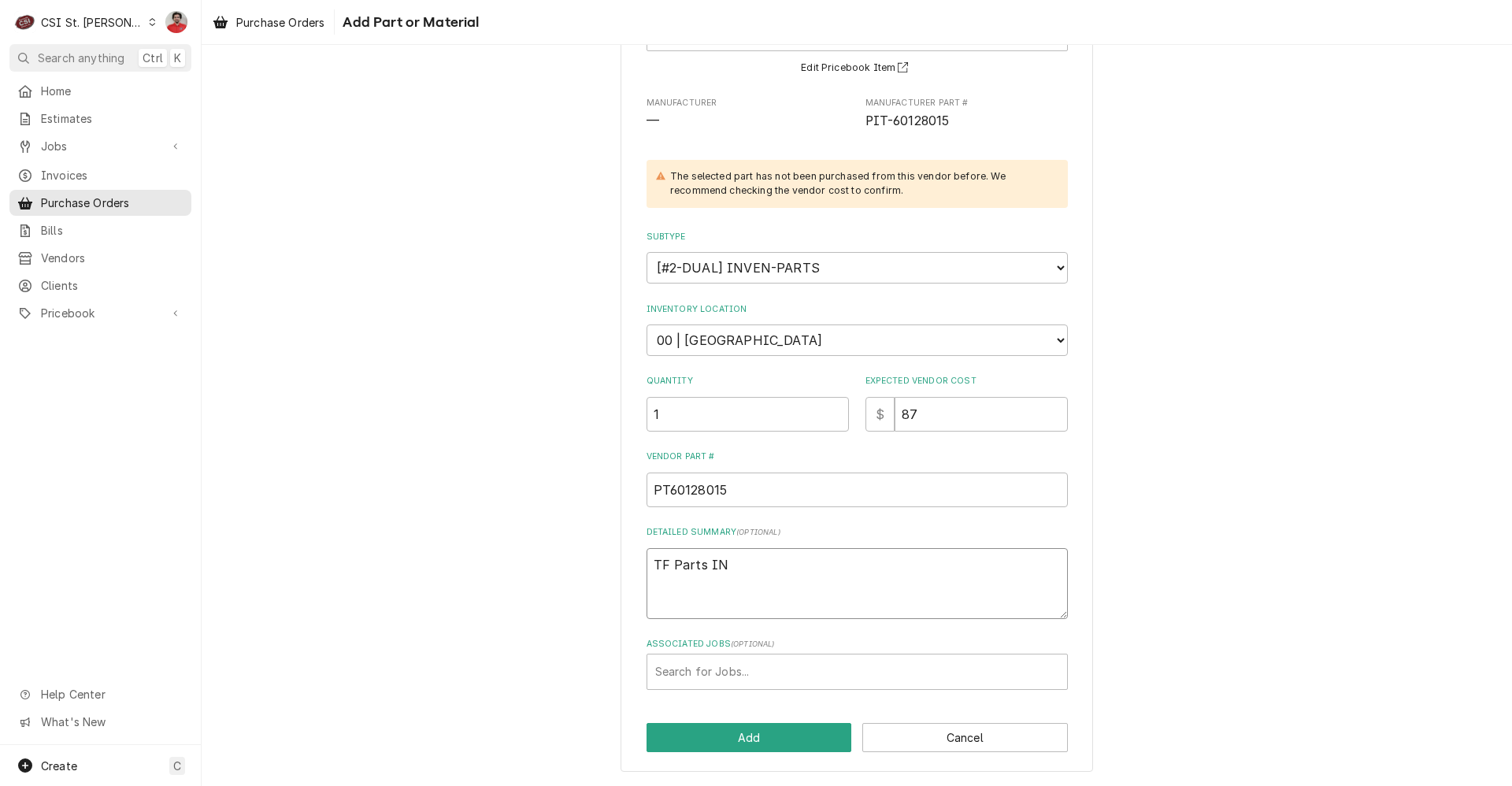
type textarea "x"
type textarea "TF Parts INV"
type textarea "x"
type textarea "TF Parts INV"
click at [737, 744] on button "Add" at bounding box center [749, 737] width 206 height 29
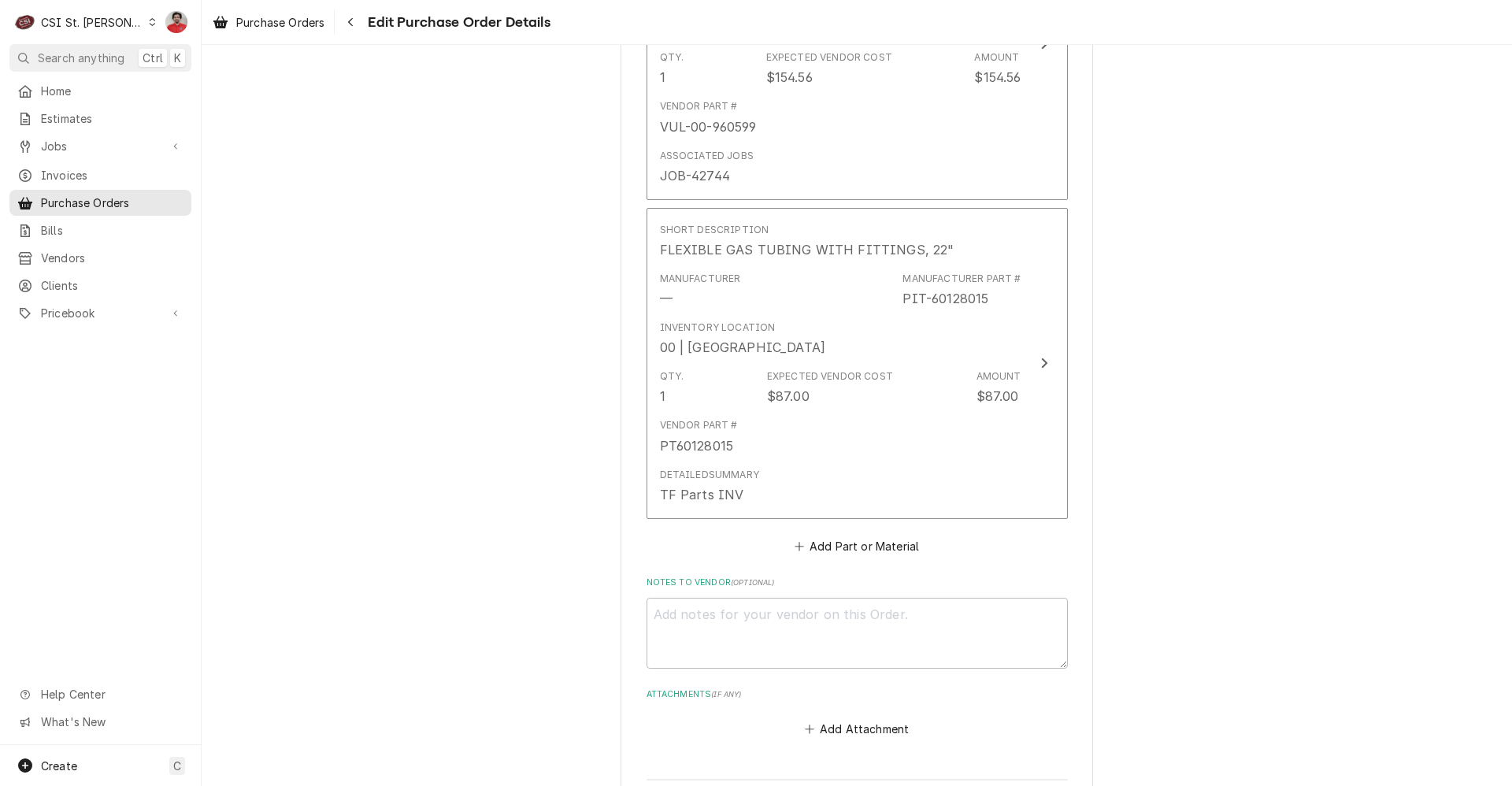
scroll to position [911, 0]
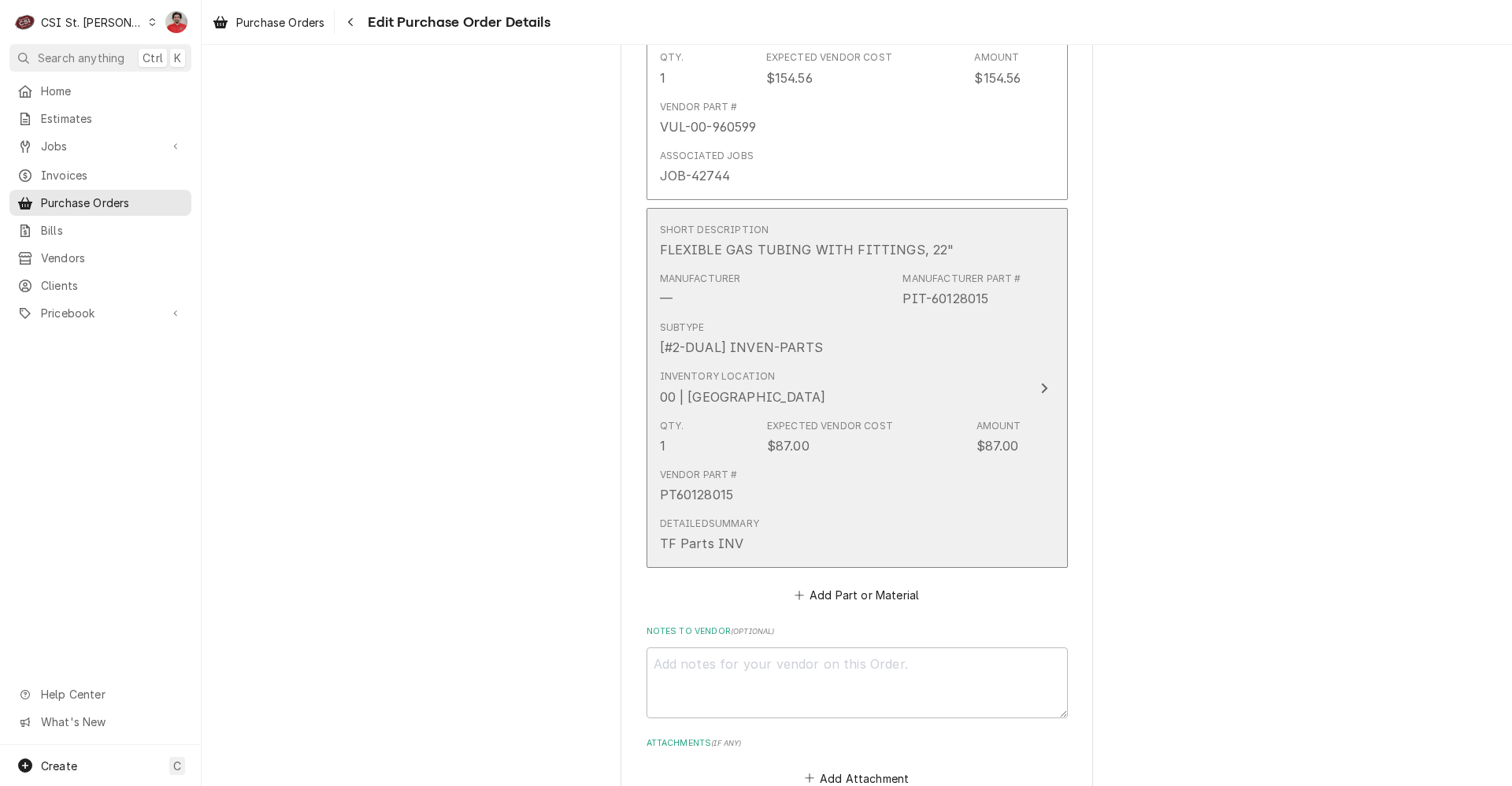
click at [792, 487] on div "Vendor Part # PT60128015" at bounding box center [841, 486] width 361 height 49
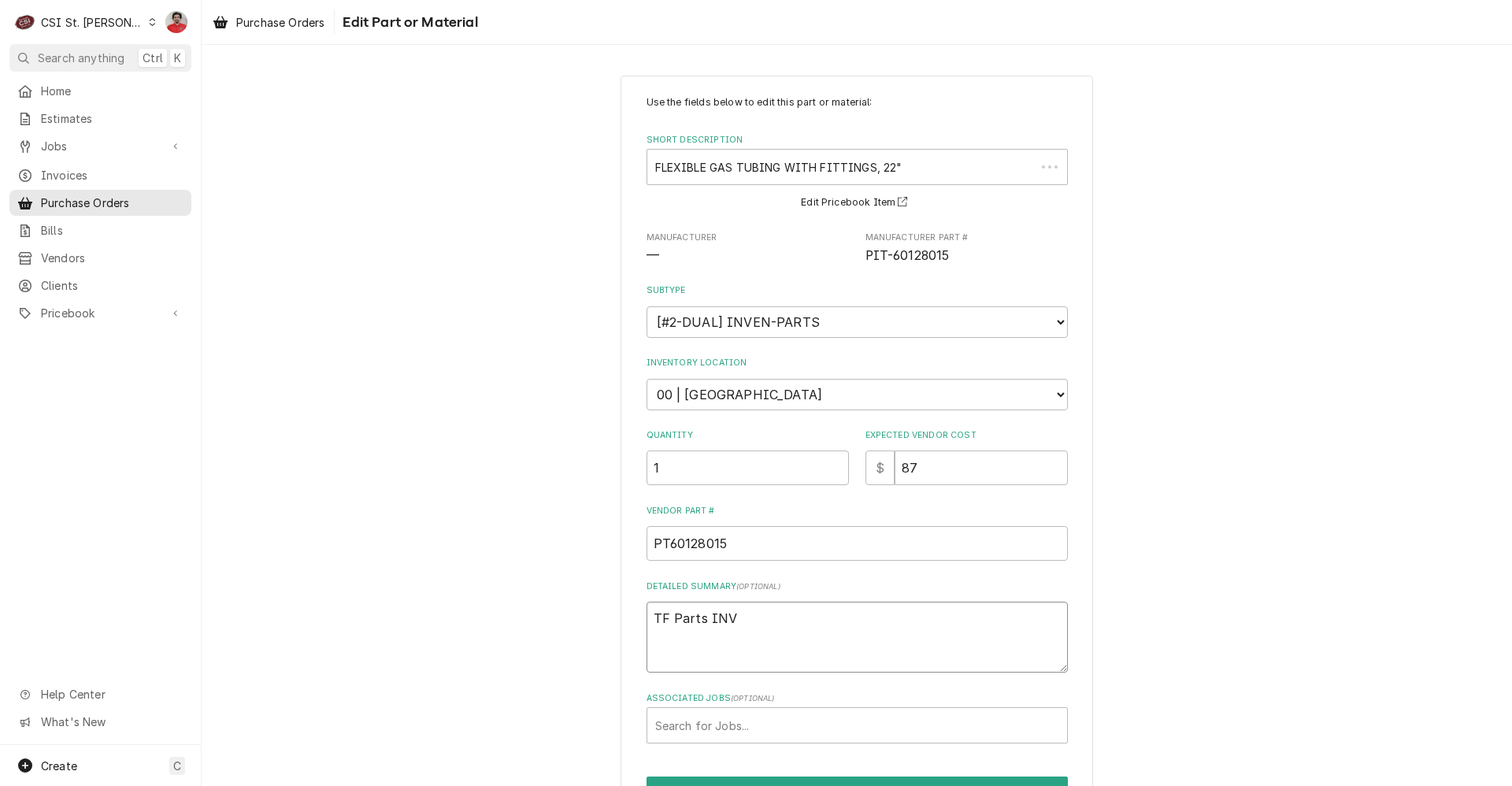
click at [762, 620] on textarea "TF Parts INV" at bounding box center [857, 637] width 421 height 71
type textarea "x"
type textarea "TF Parts INV 4"
type textarea "x"
type textarea "TF Parts INV 40"
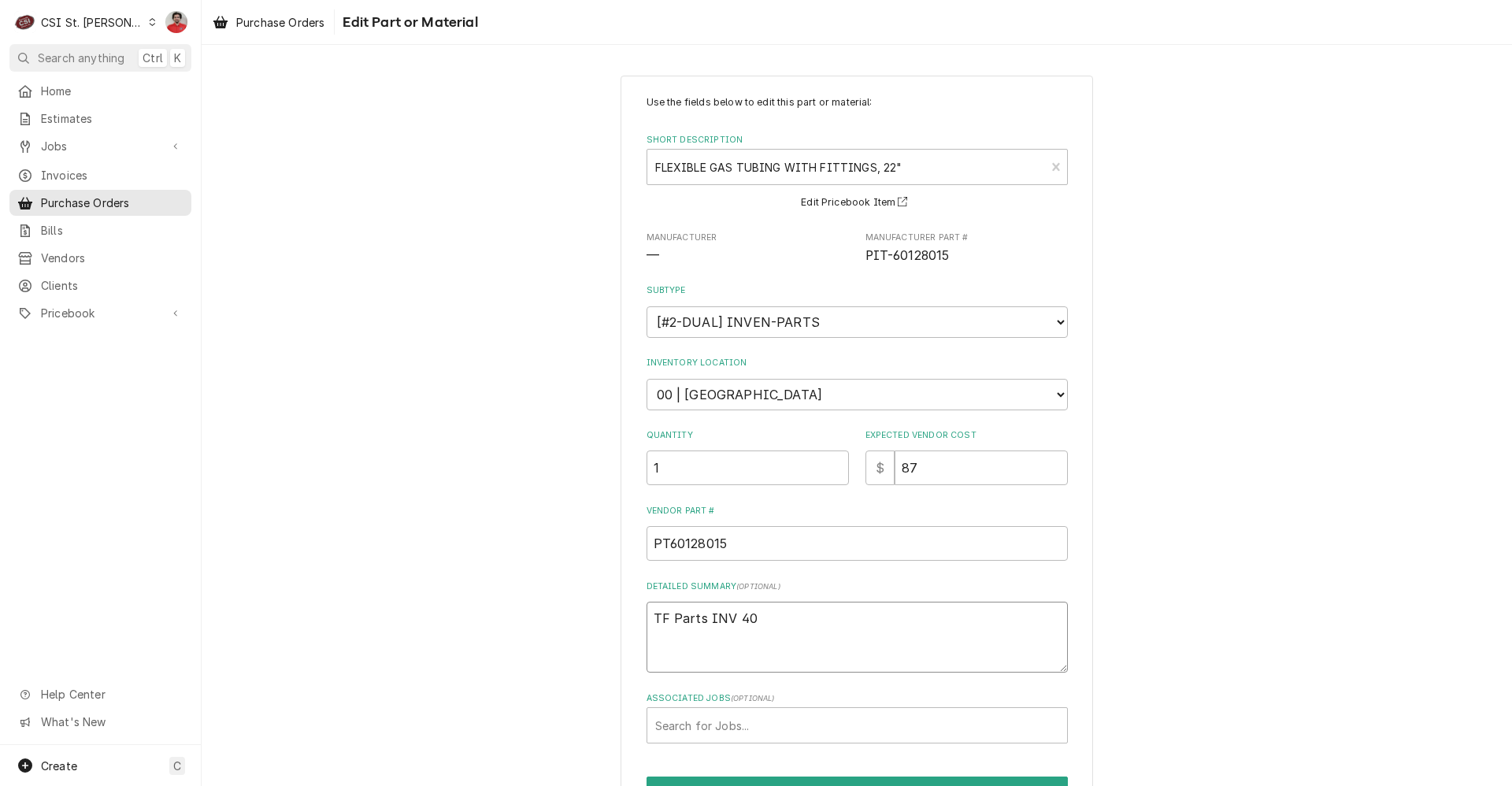
type textarea "x"
type textarea "TF Parts INV 404"
type textarea "x"
type textarea "TF Parts INV 4040"
type textarea "x"
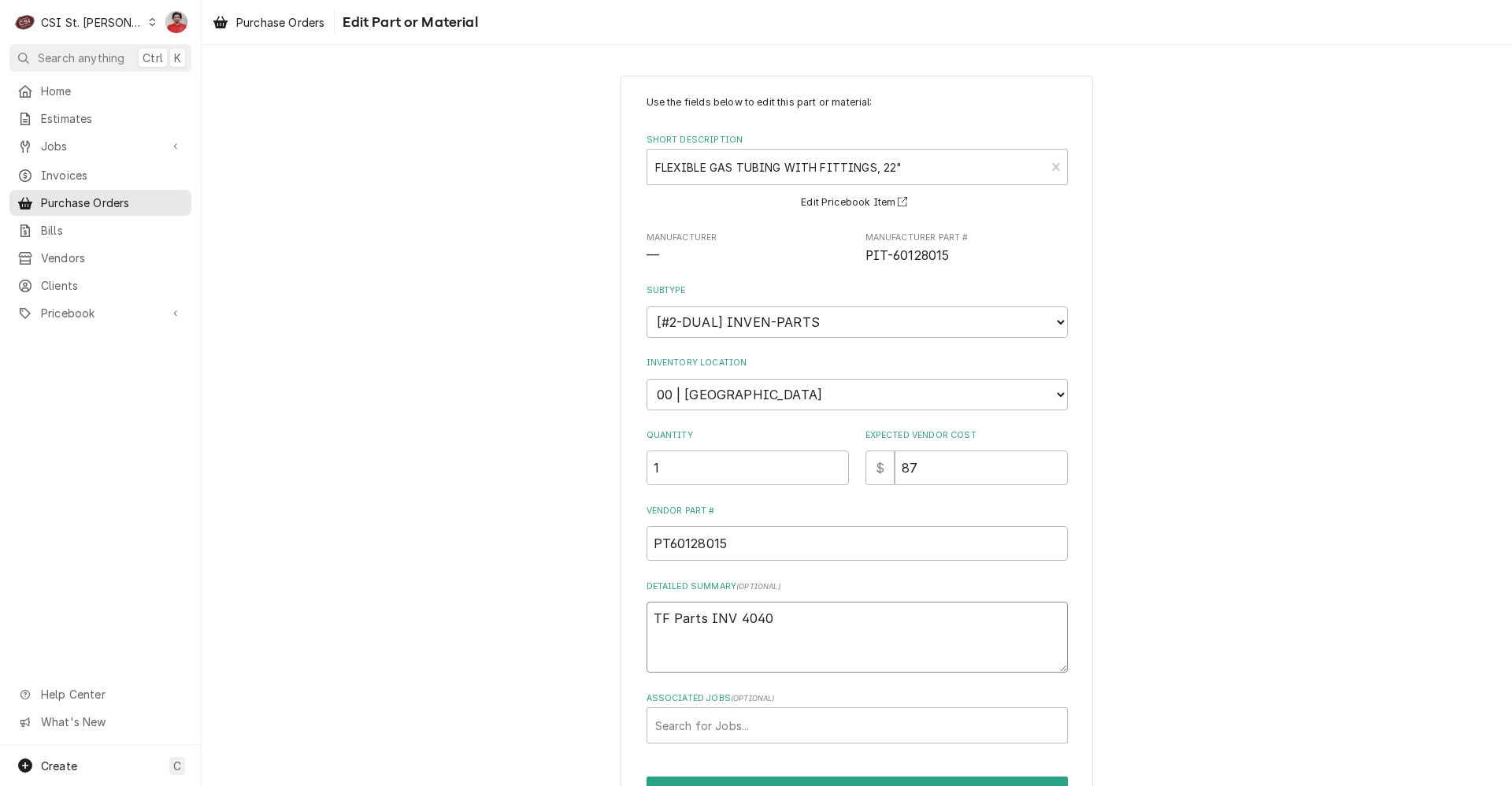
type textarea "TF Parts INV 40402"
type textarea "x"
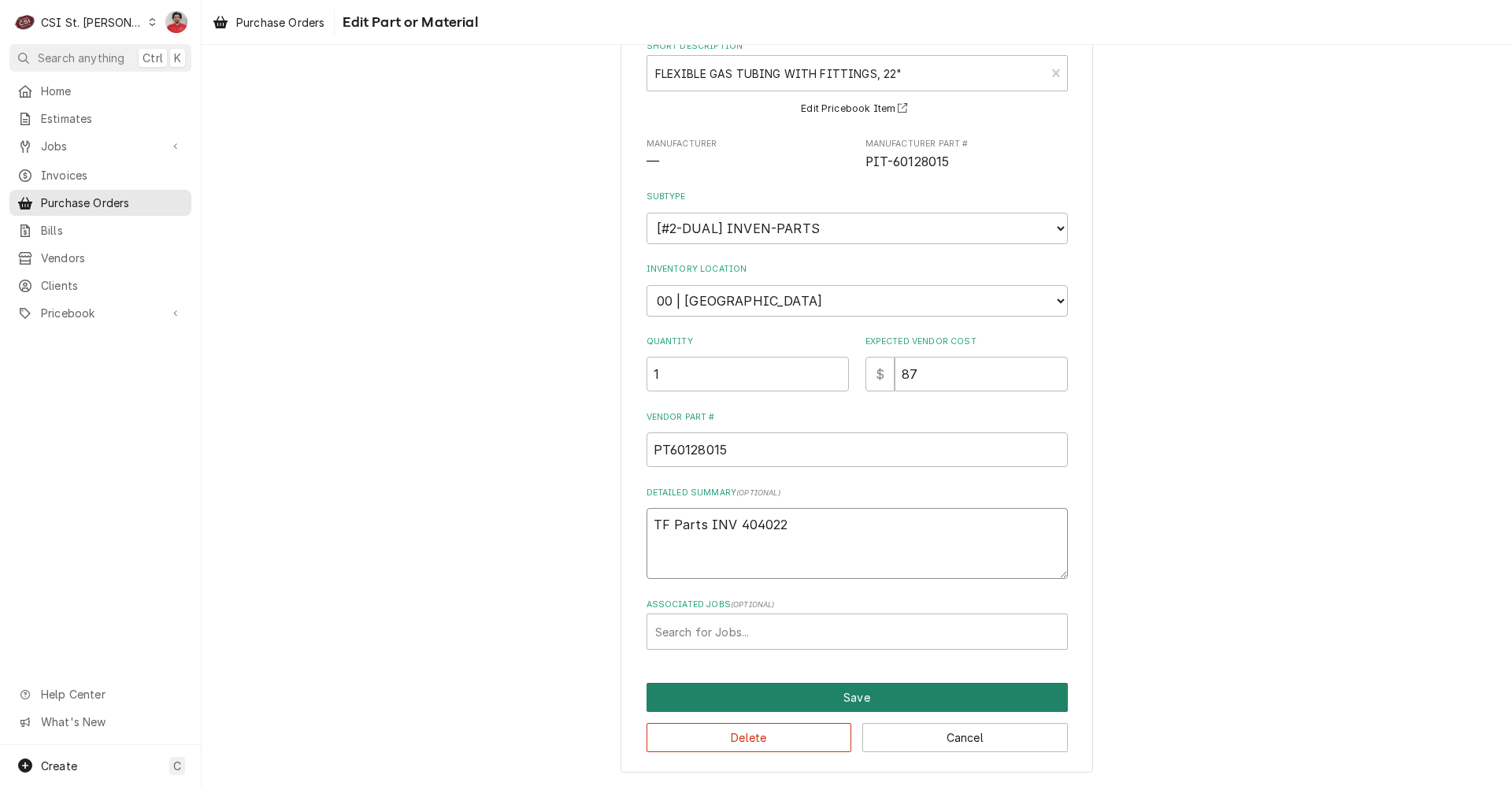
type textarea "TF Parts INV 404022"
click at [910, 705] on button "Save" at bounding box center [857, 697] width 421 height 29
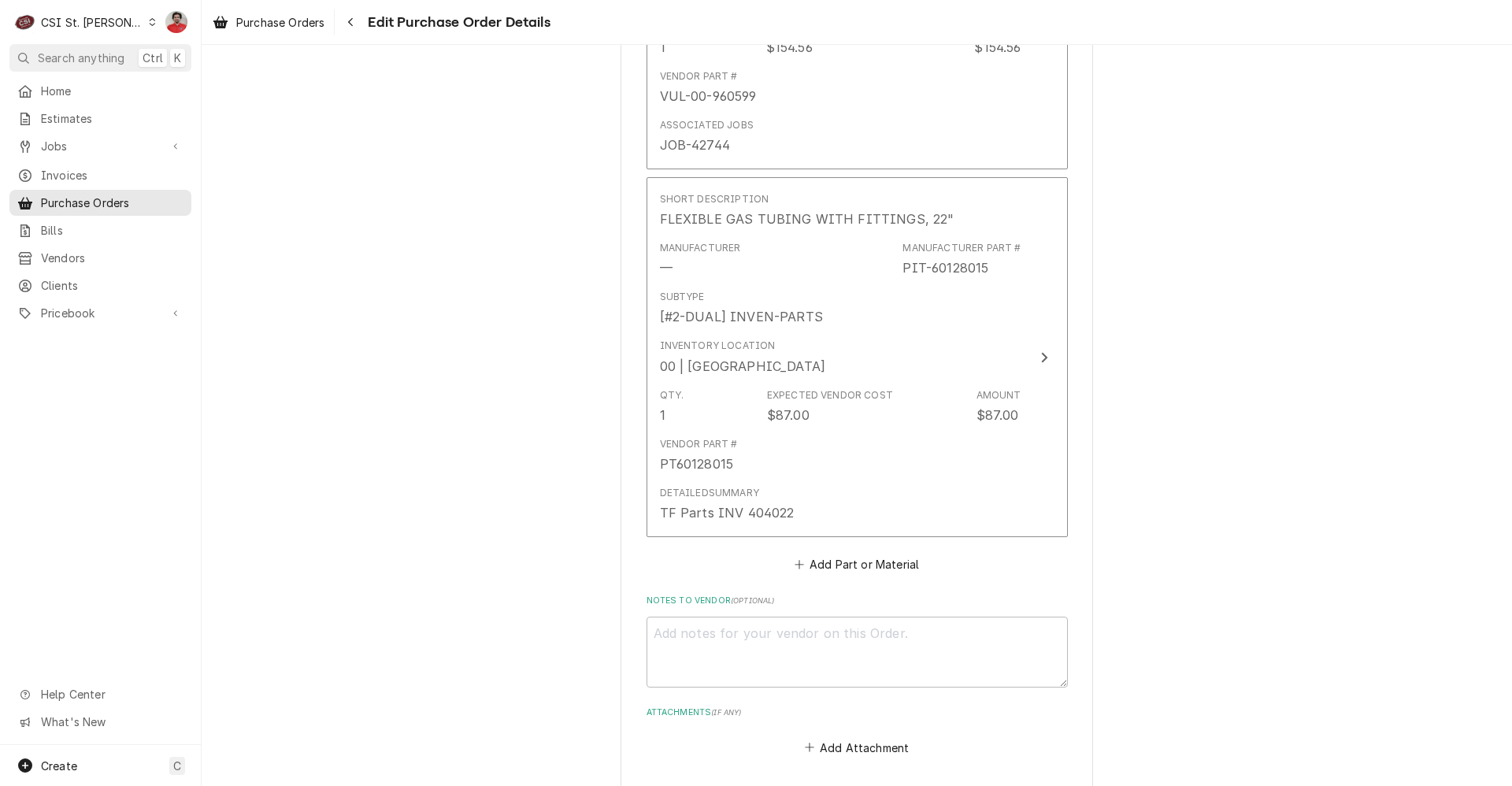
scroll to position [1249, 0]
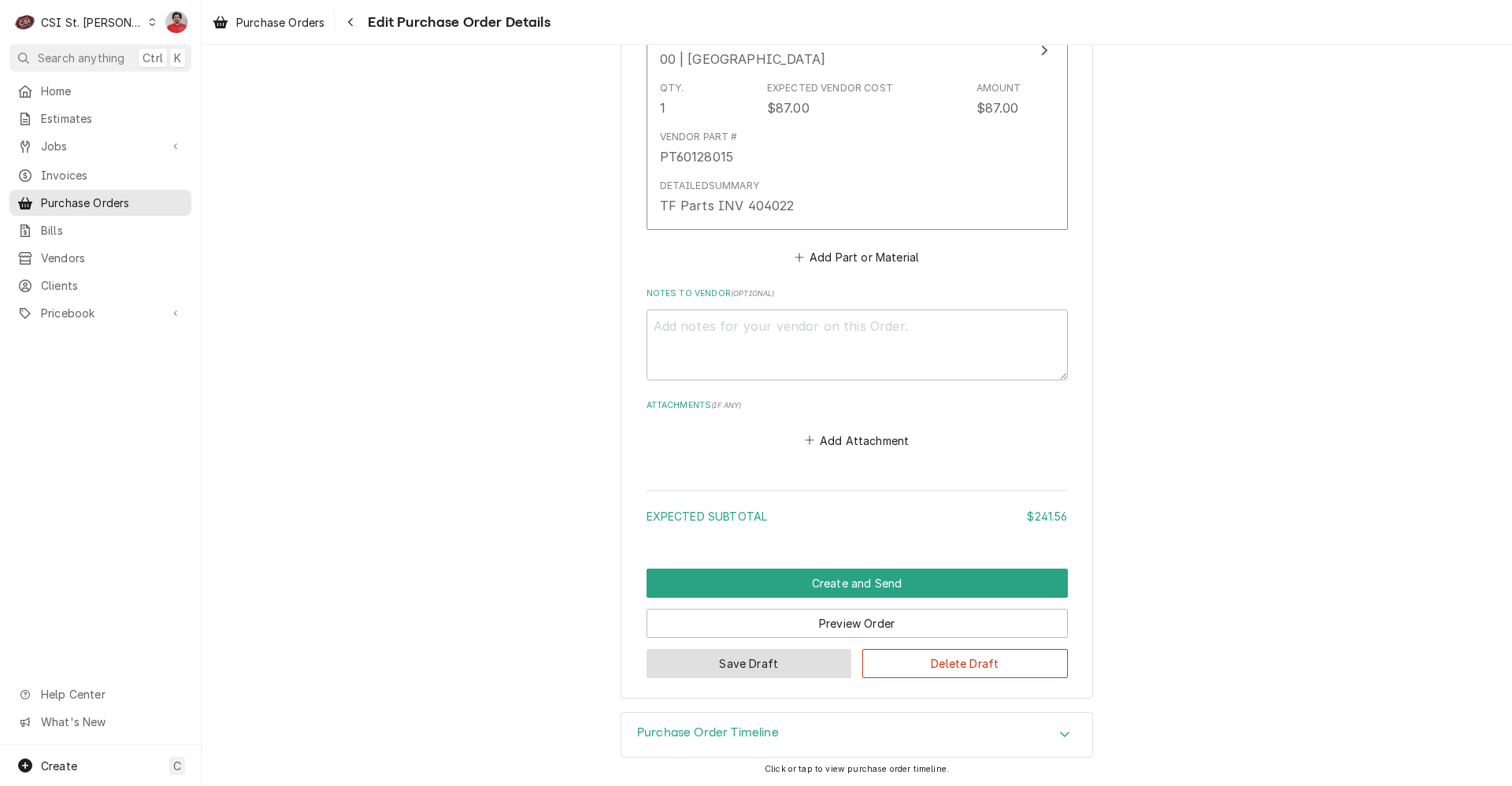
click at [761, 663] on button "Save Draft" at bounding box center [749, 663] width 206 height 29
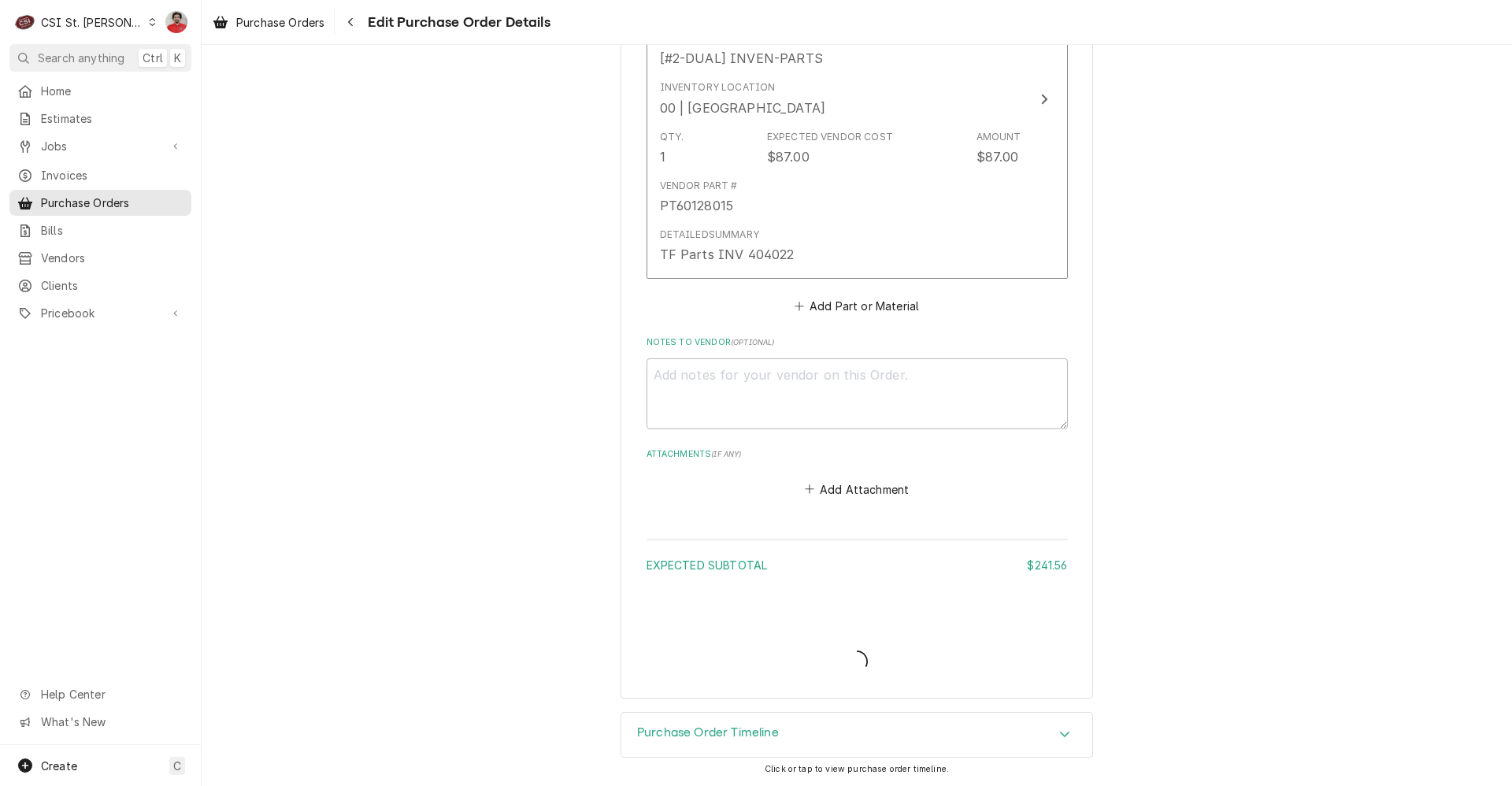
type textarea "x"
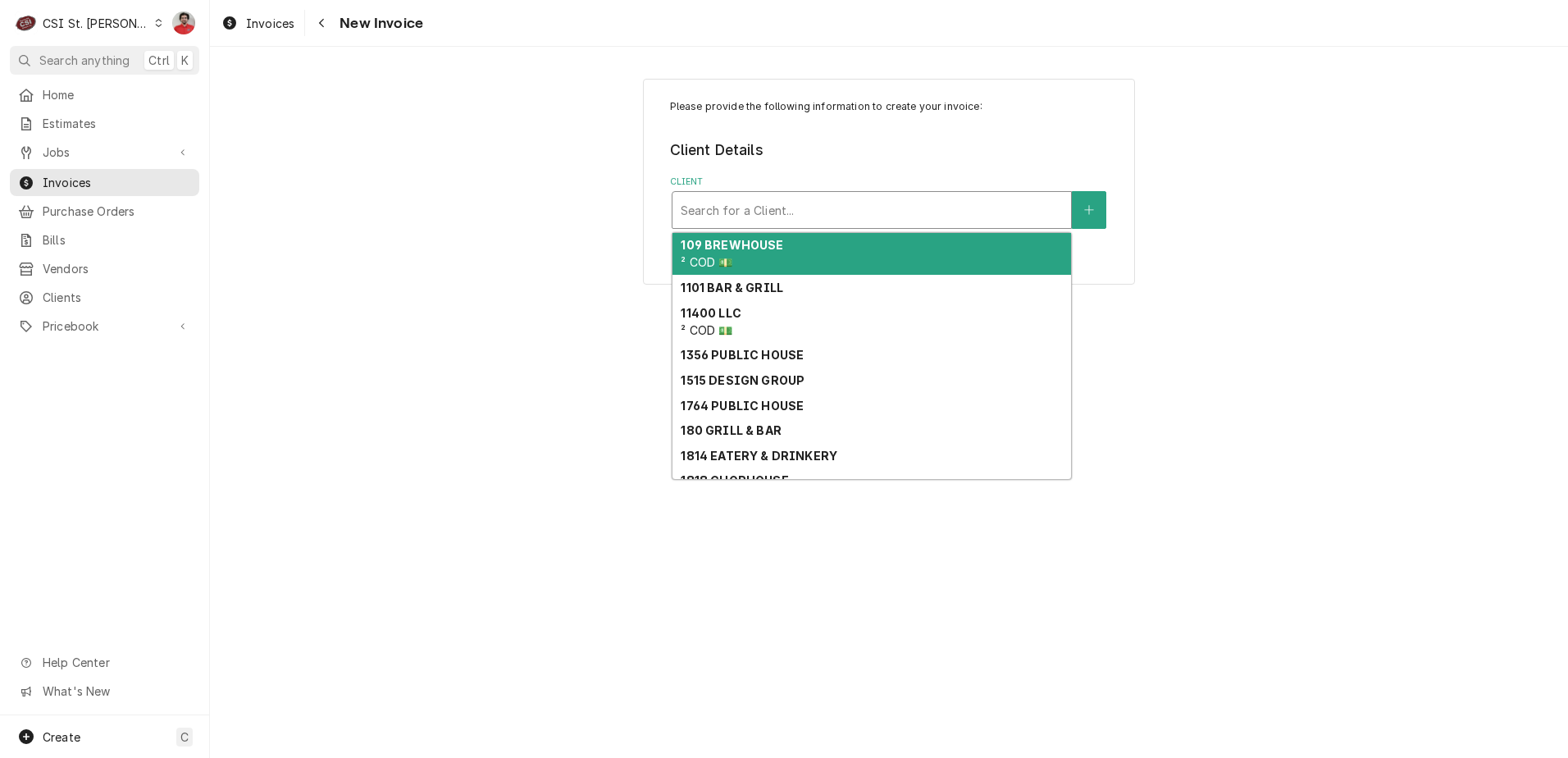
click at [913, 222] on div "Client" at bounding box center [872, 211] width 383 height 30
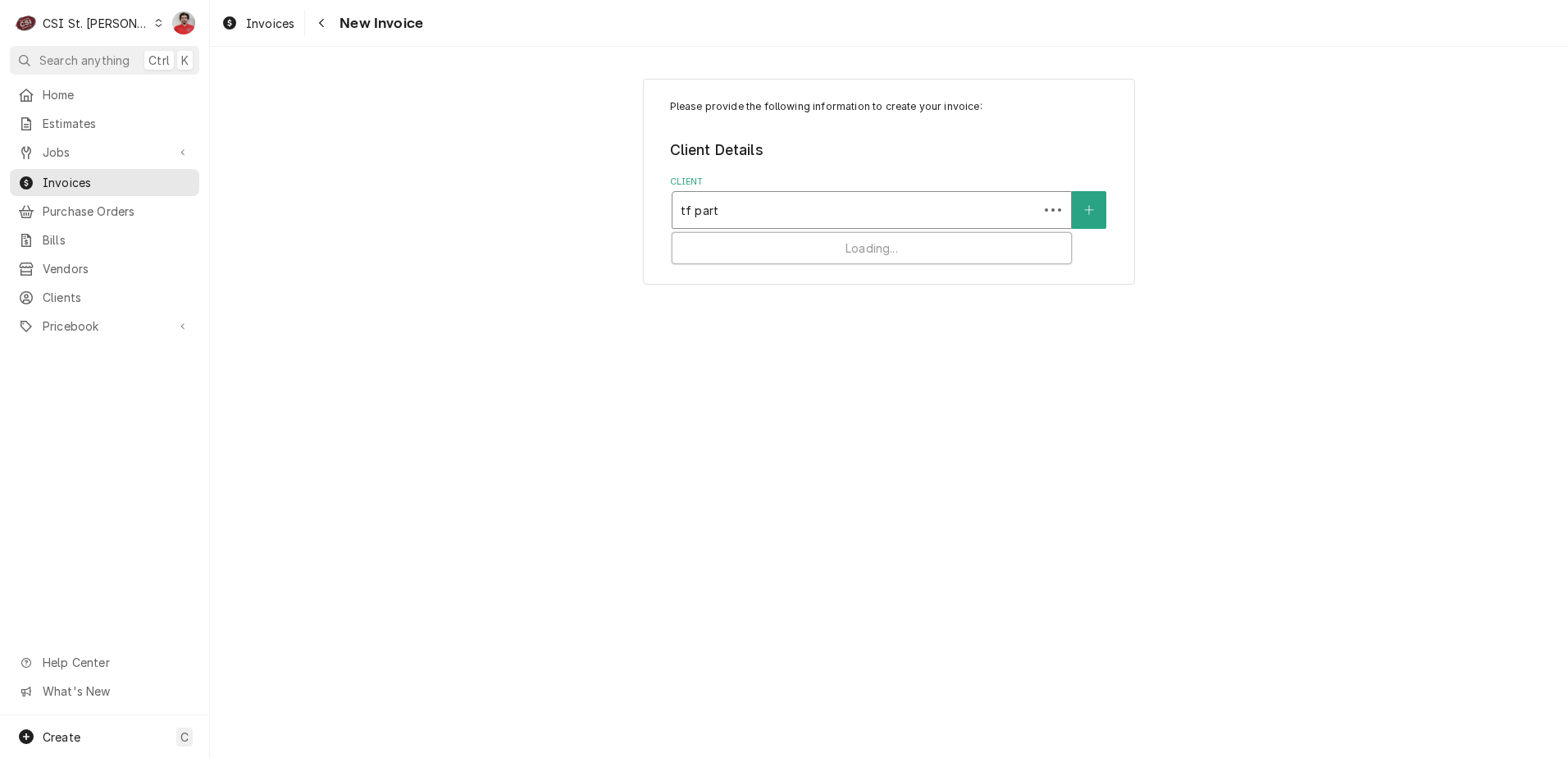
type input "tf parts"
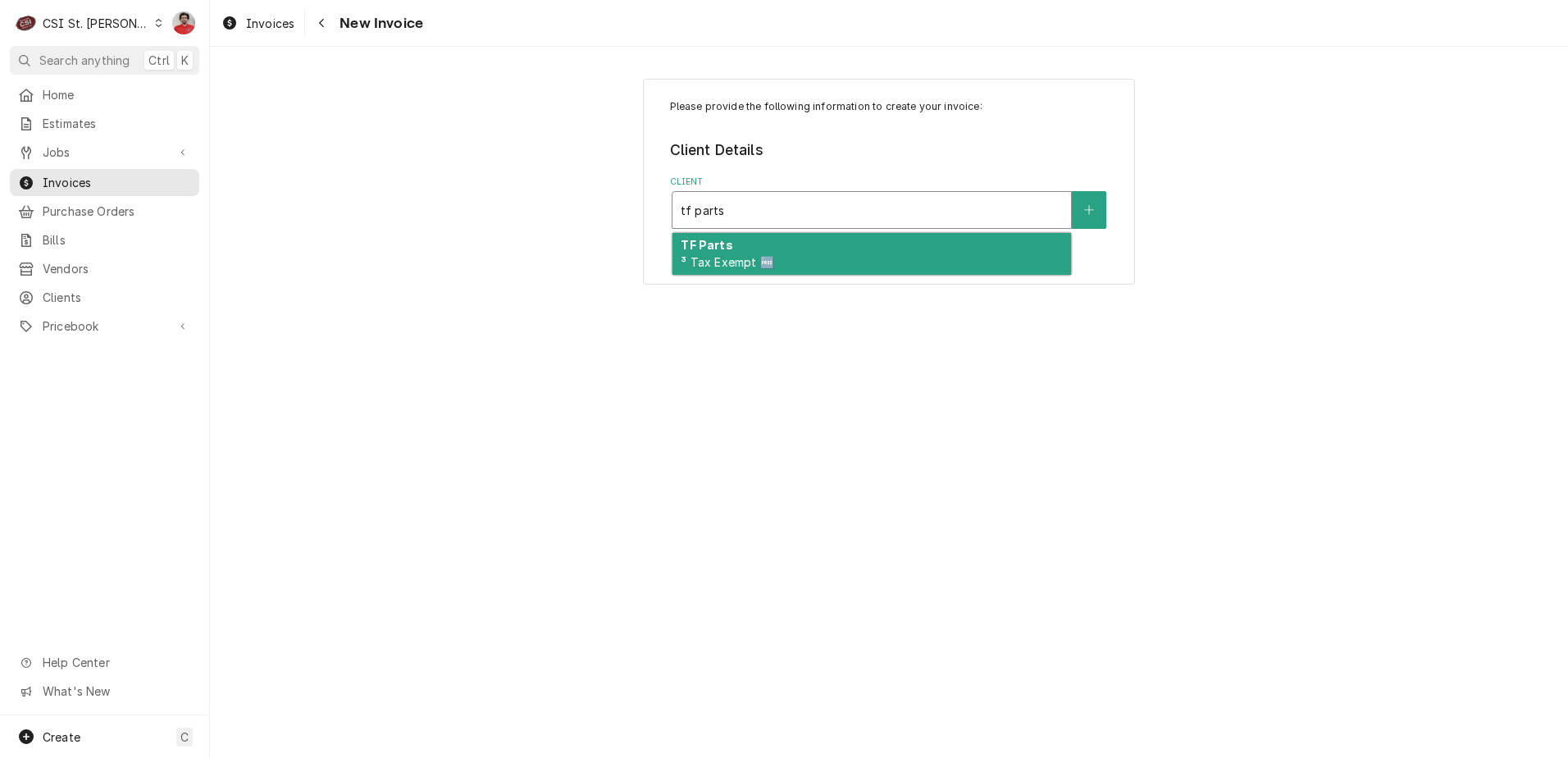
click at [842, 259] on div "TF Parts ³ Tax Exempt 🆓" at bounding box center [872, 255] width 399 height 43
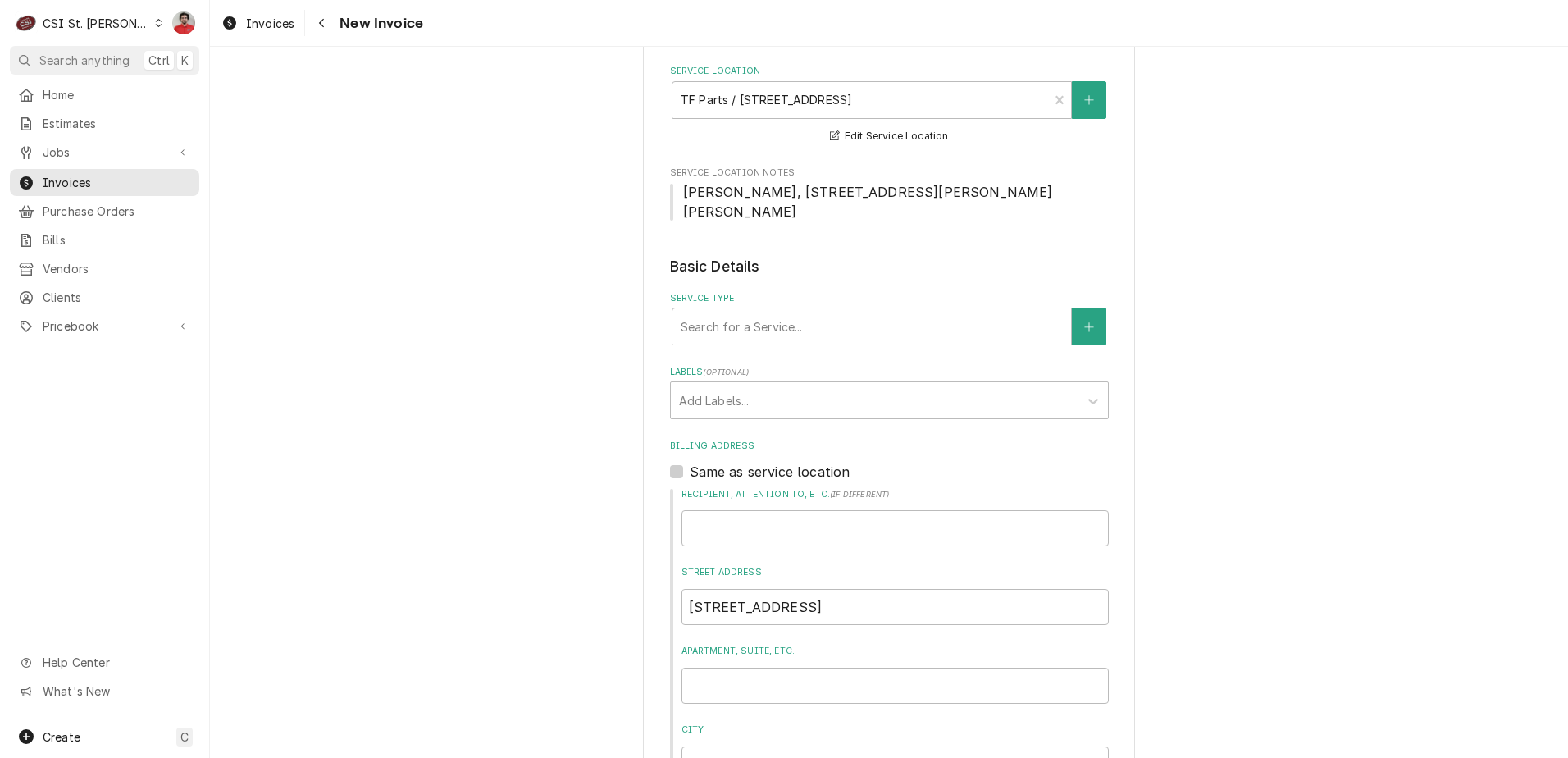
scroll to position [98, 0]
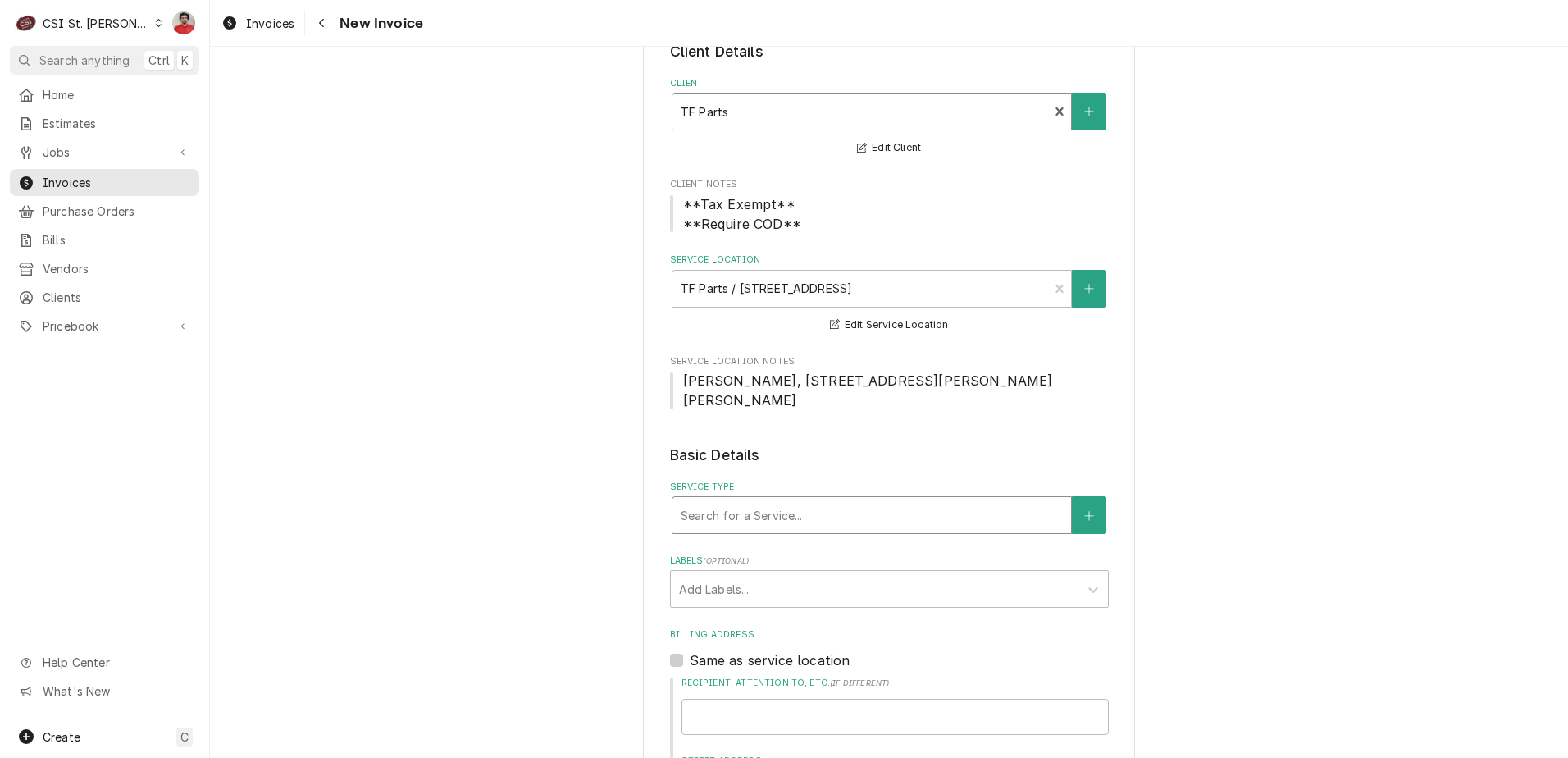
click at [737, 501] on div "Service Type" at bounding box center [872, 516] width 383 height 30
type input "direct sale"
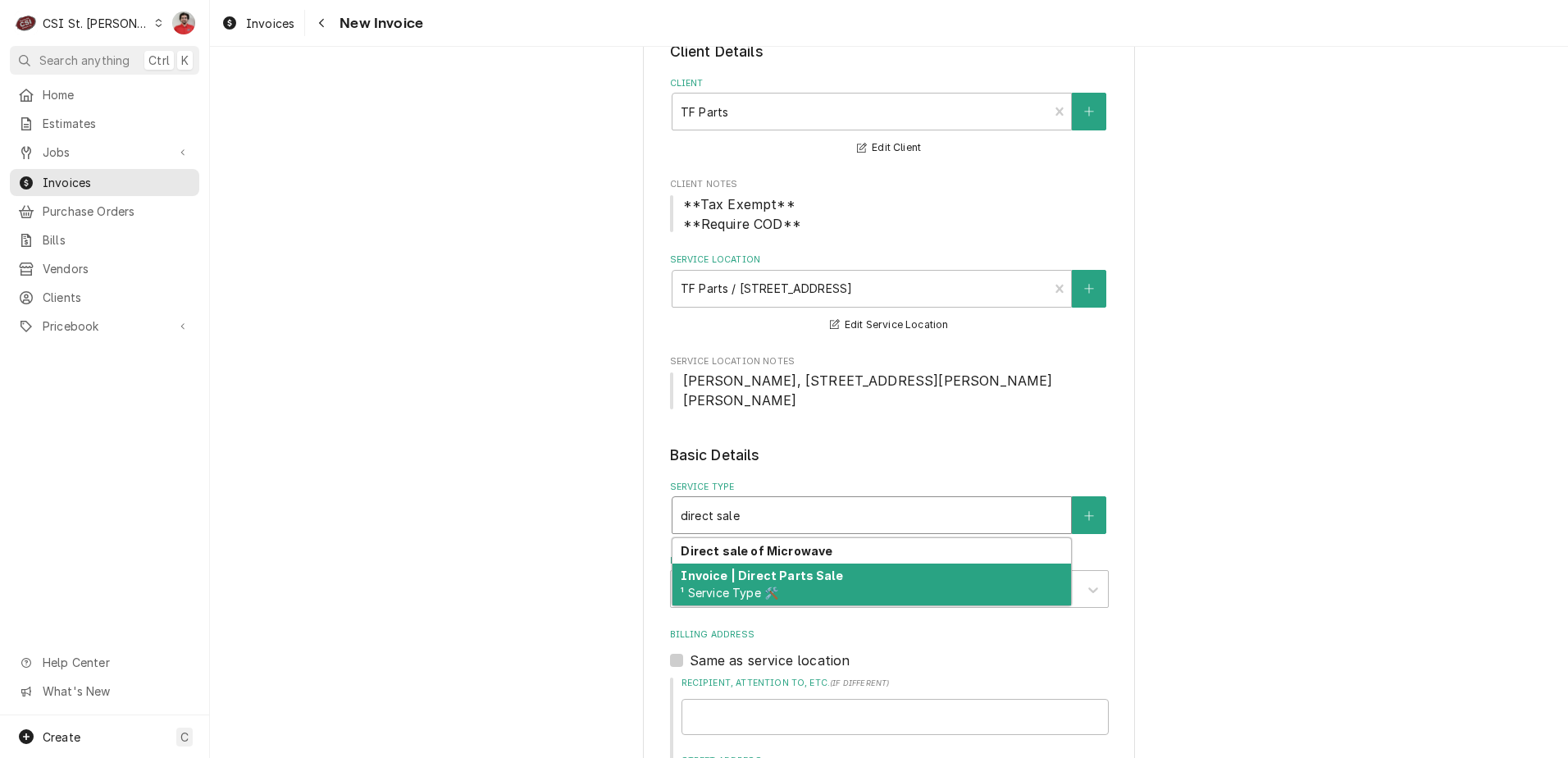
click at [751, 586] on span "¹ Service Type 🛠️" at bounding box center [730, 592] width 97 height 14
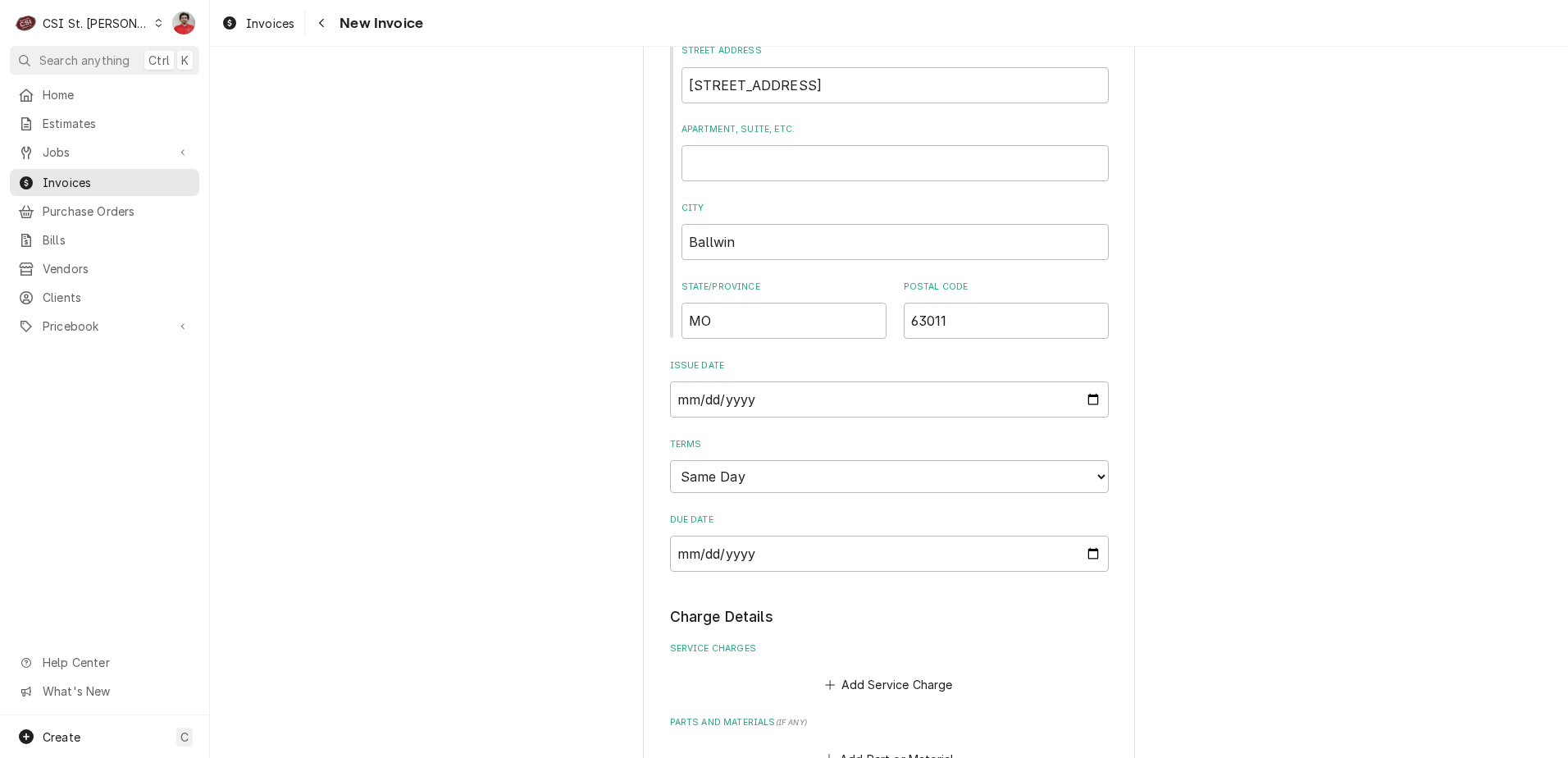
scroll to position [1246, 0]
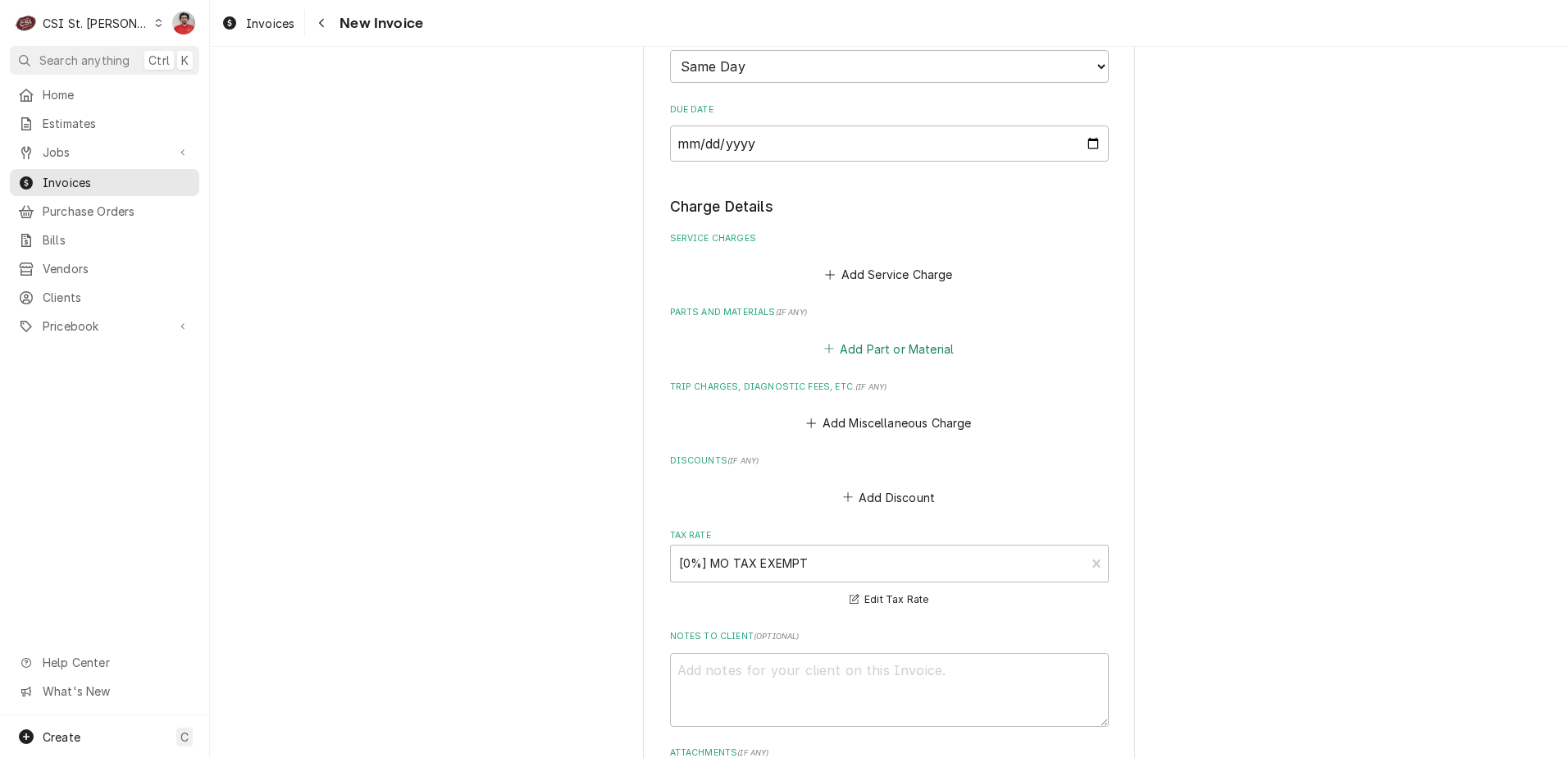
click at [864, 337] on button "Add Part or Material" at bounding box center [889, 348] width 136 height 23
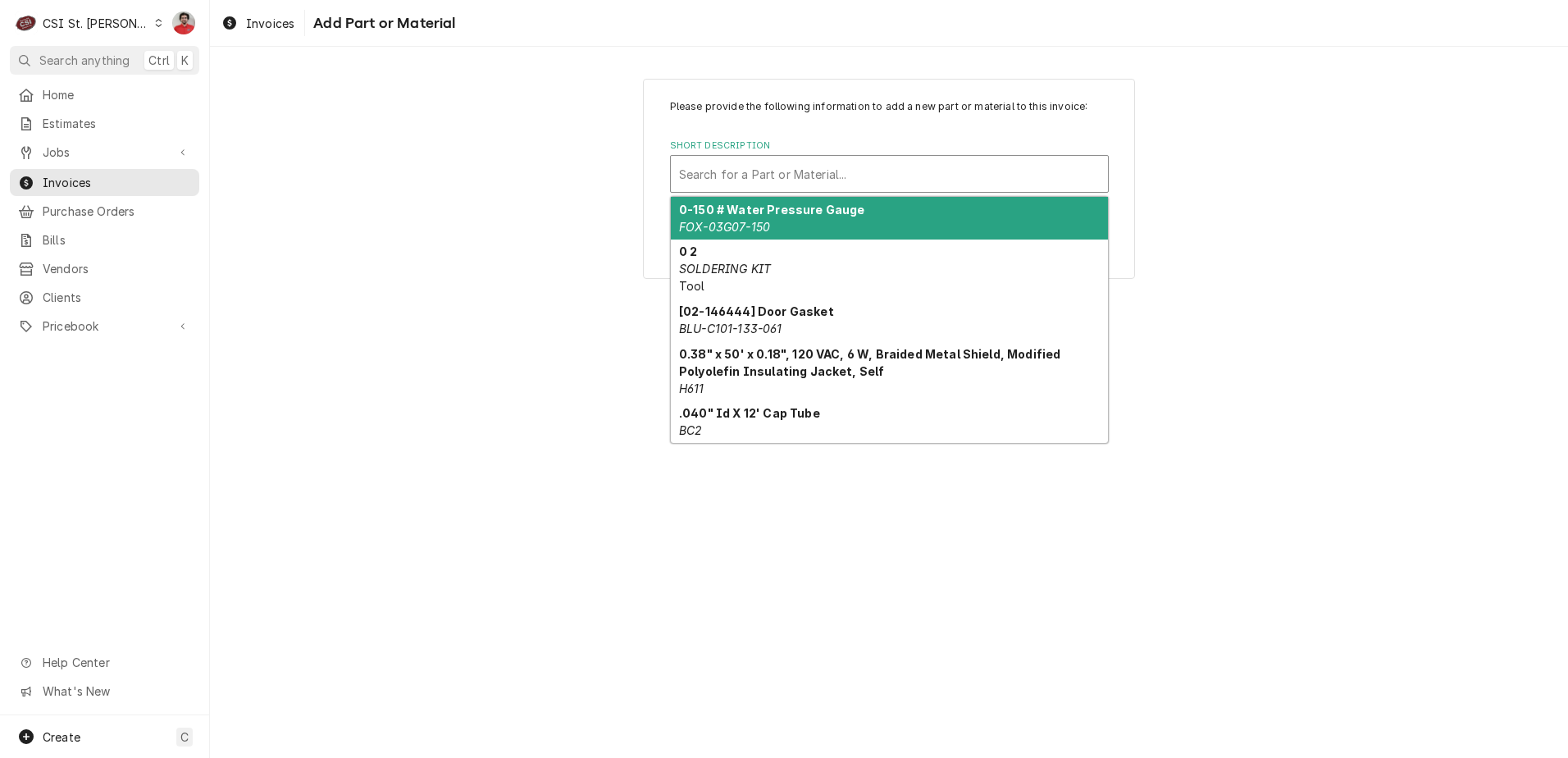
click at [814, 179] on div "Short Description" at bounding box center [890, 174] width 421 height 30
paste input "60128015"
type input "60128015"
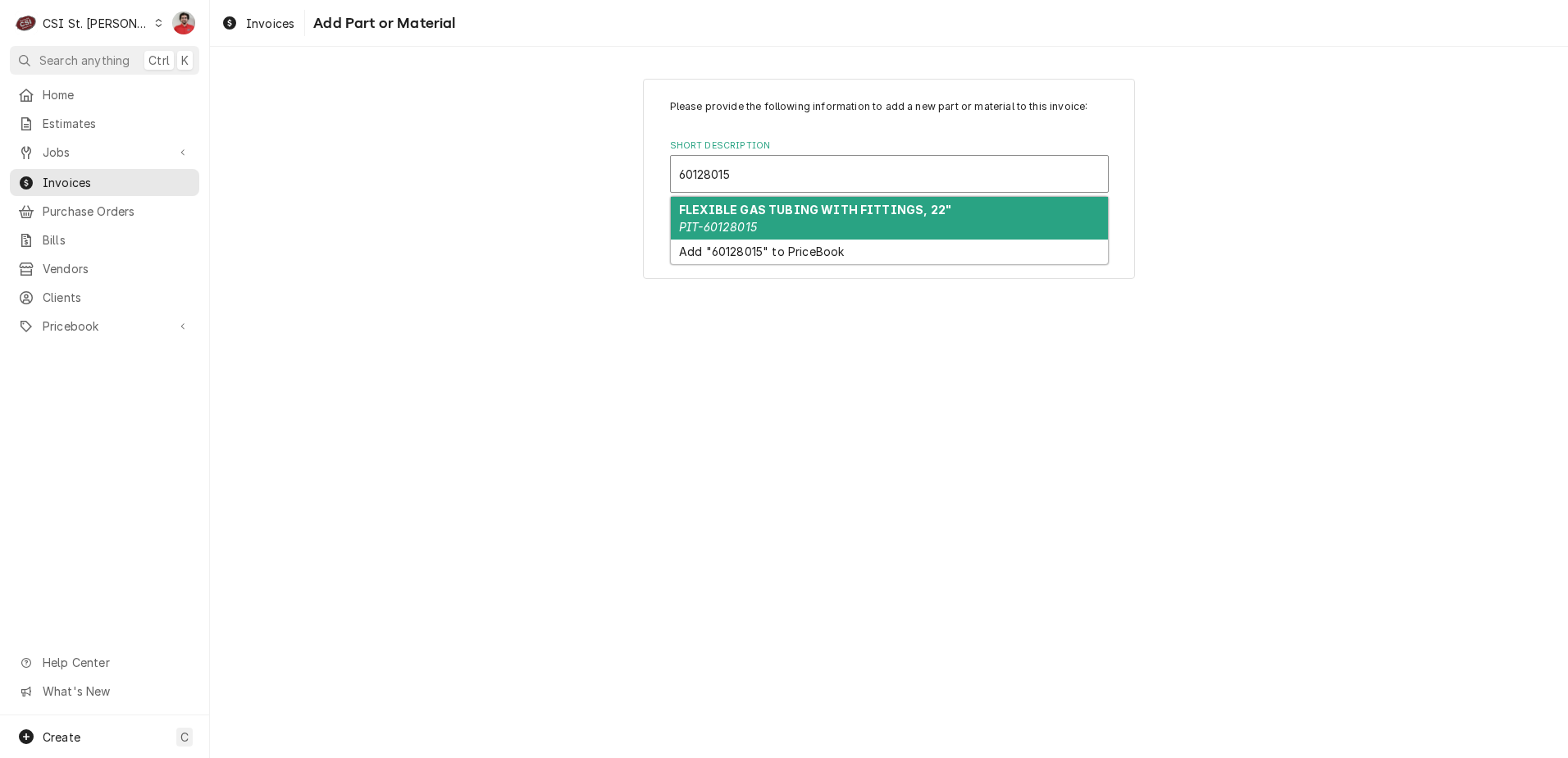
click at [796, 211] on strong "FLEXIBLE GAS TUBING WITH FITTINGS, 22"" at bounding box center [815, 210] width 272 height 14
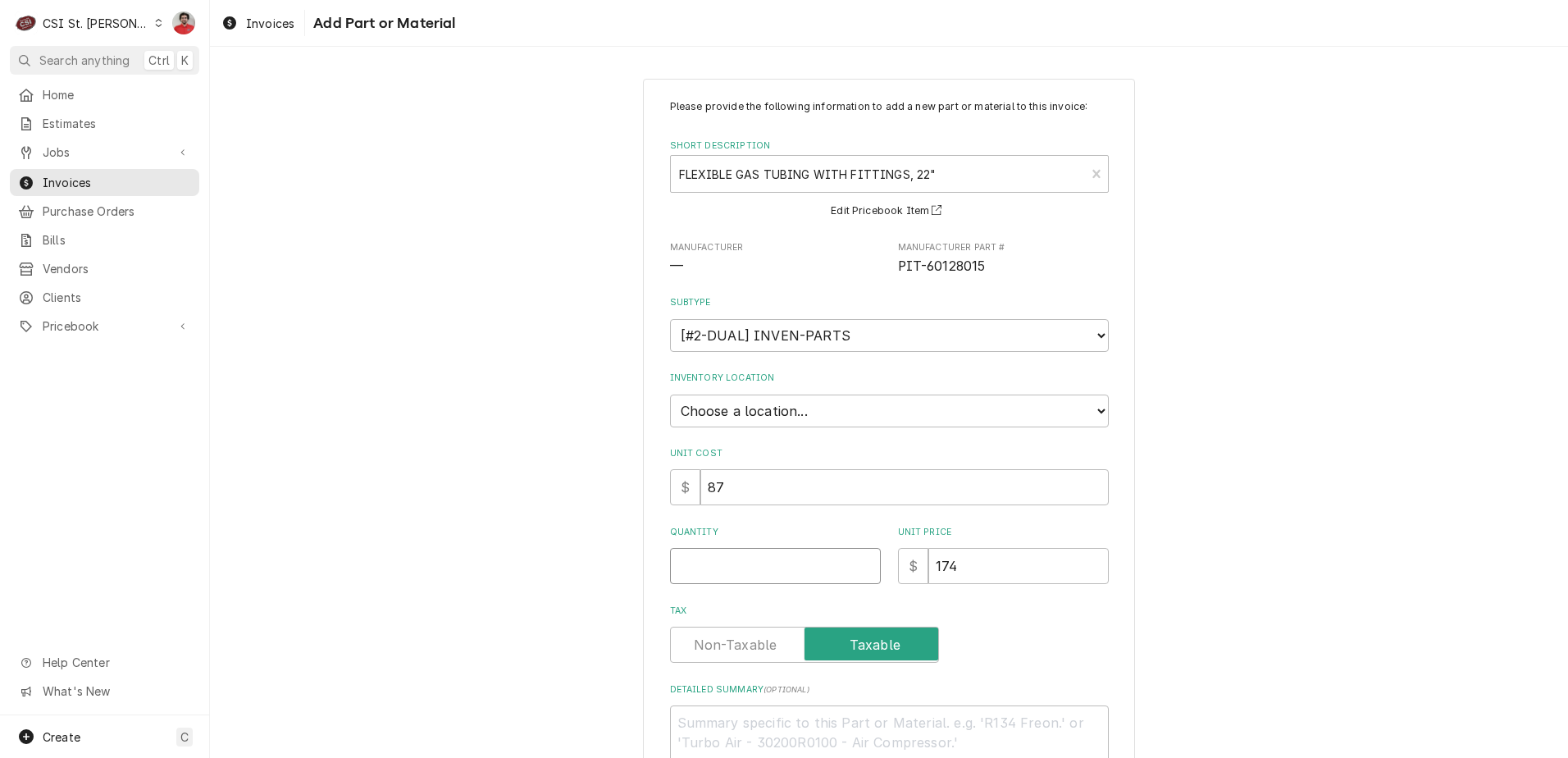
click at [773, 565] on input "Quantity" at bounding box center [775, 566] width 211 height 36
type textarea "x"
type input "1"
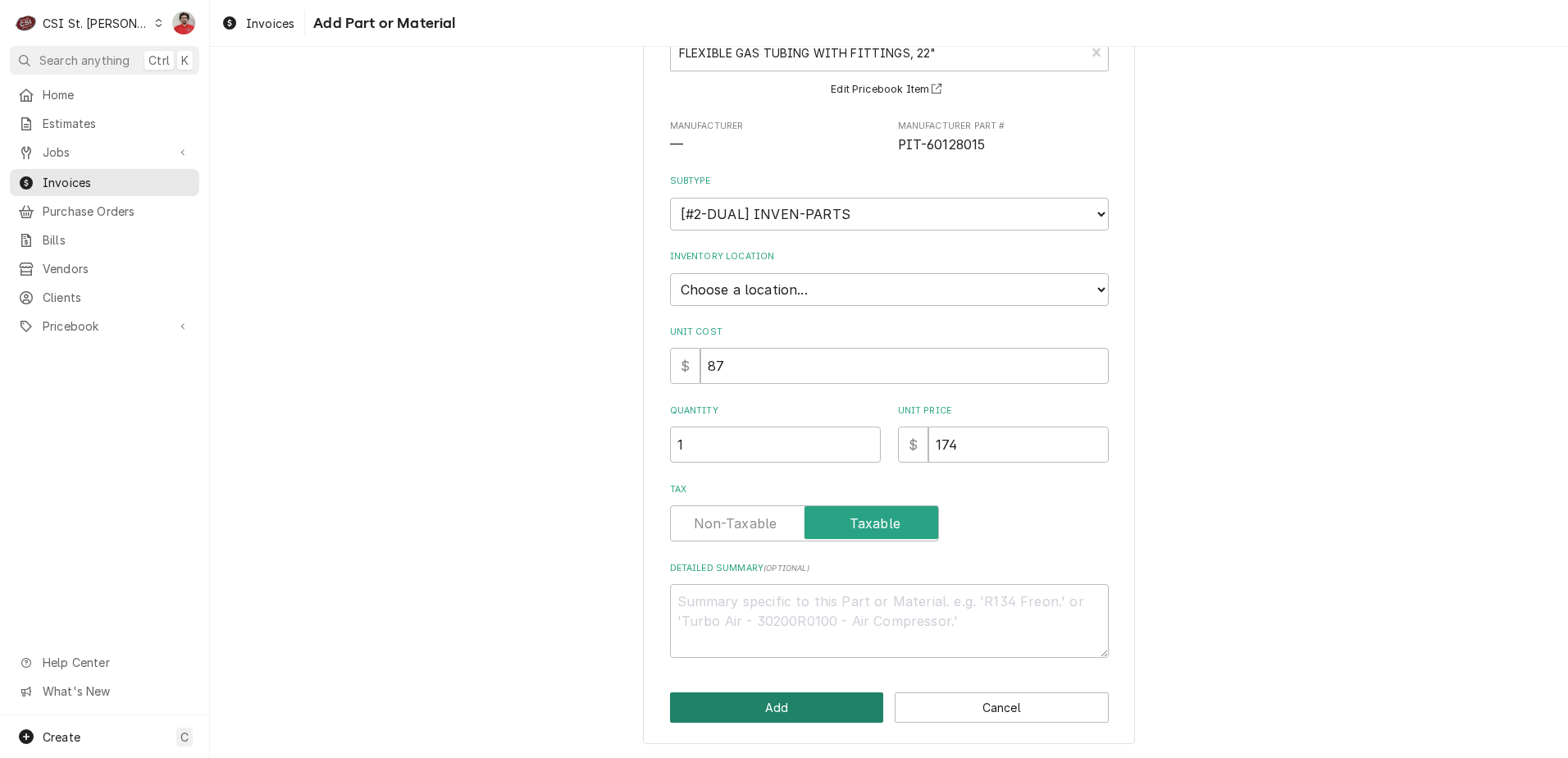
click at [797, 709] on button "Add" at bounding box center [777, 707] width 214 height 30
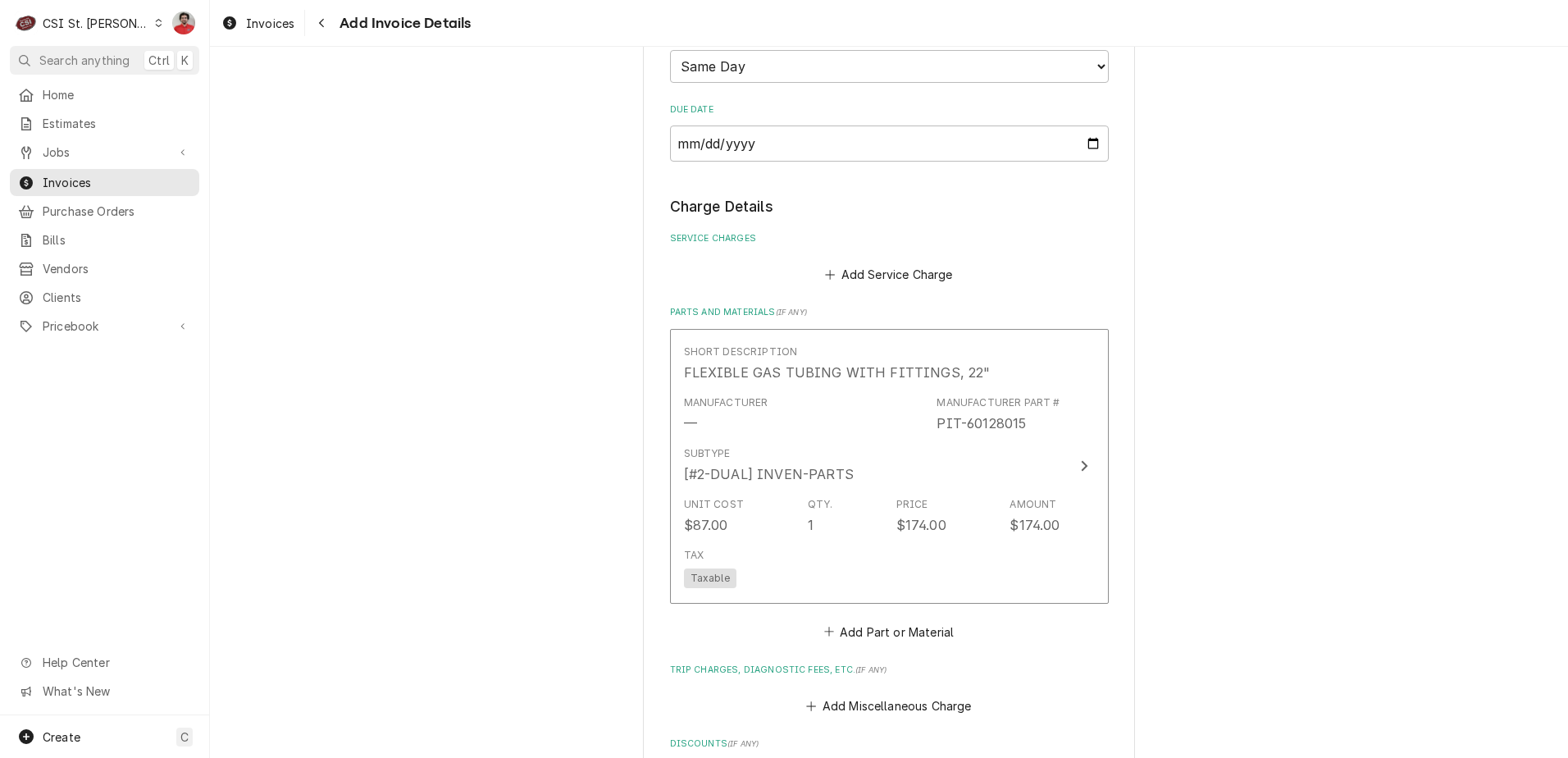
scroll to position [1227, 0]
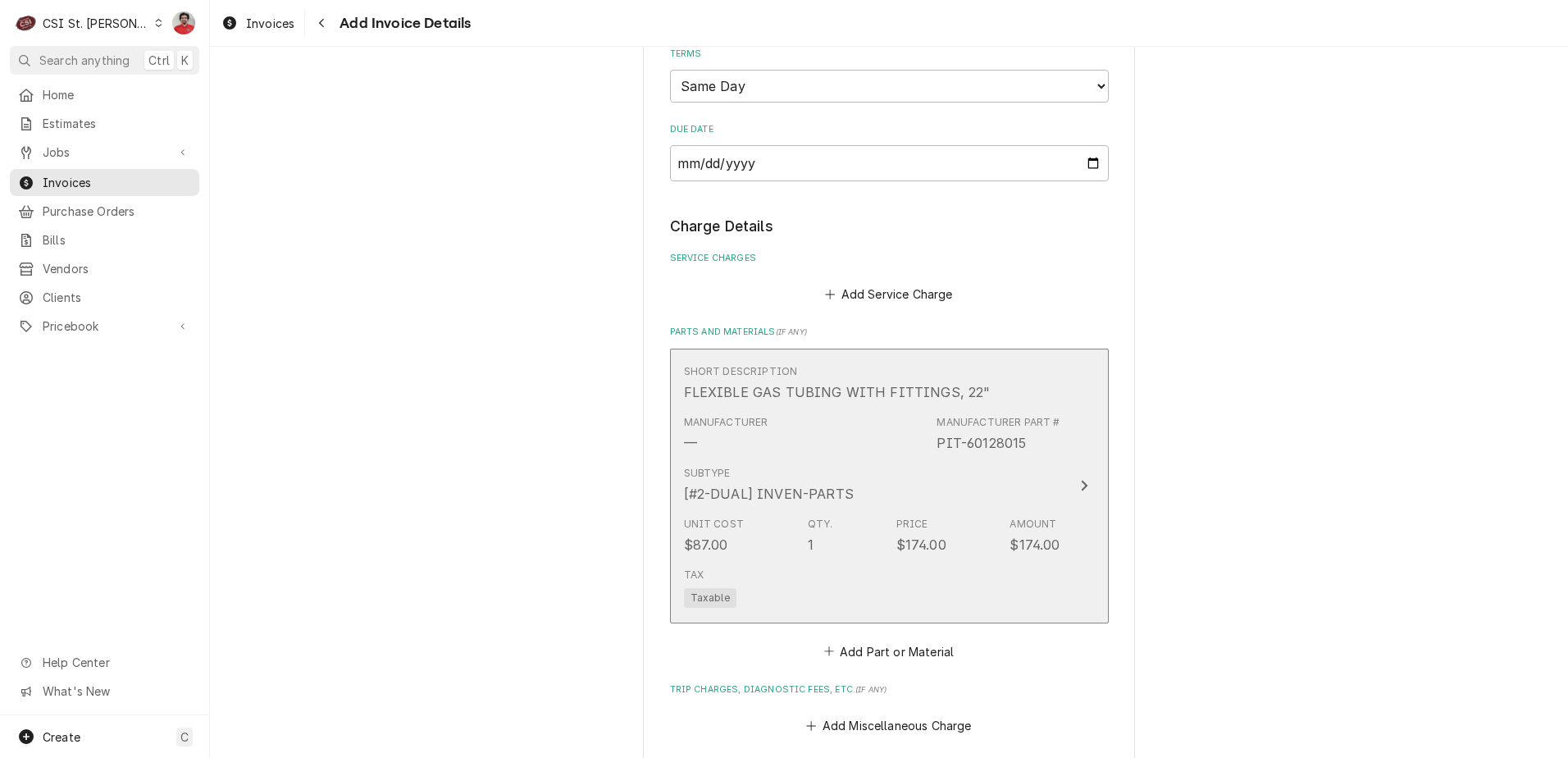
click at [785, 484] on div "[#2-DUAL] INVEN-PARTS" at bounding box center [768, 493] width 169 height 20
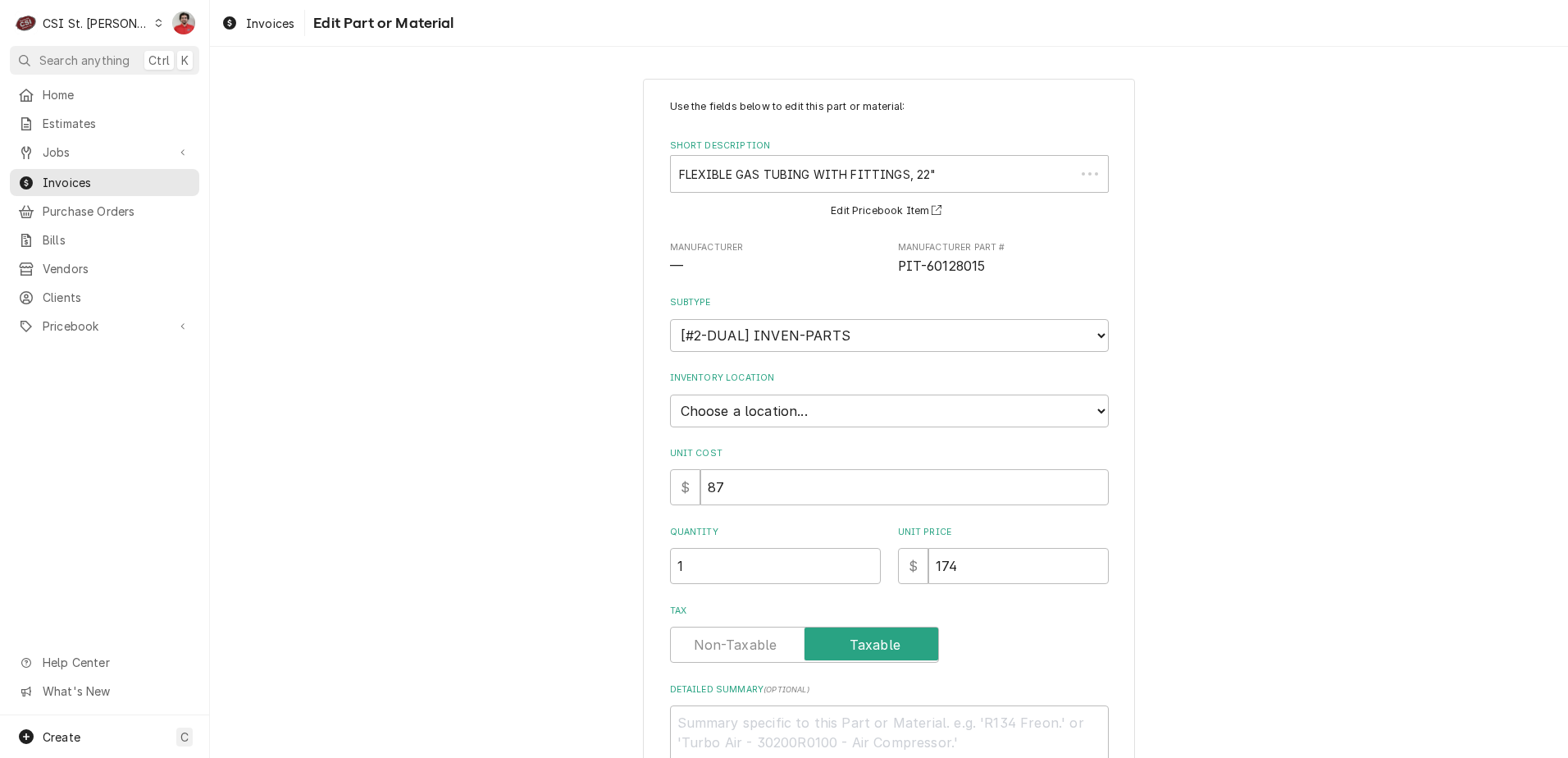
type textarea "x"
click at [774, 352] on div "Use the fields below to edit this part or material: Short Description FLEXIBLE …" at bounding box center [889, 439] width 439 height 680
click at [759, 415] on select "Choose a location... 00 | STL WAREHOUSE 01 | CHUCK WAMBOLDT V#93 01 | COURTNEY …" at bounding box center [889, 411] width 439 height 33
select select "1370"
click at [670, 395] on select "Choose a location... 00 | STL WAREHOUSE 01 | CHUCK WAMBOLDT V#93 01 | COURTNEY …" at bounding box center [889, 411] width 439 height 33
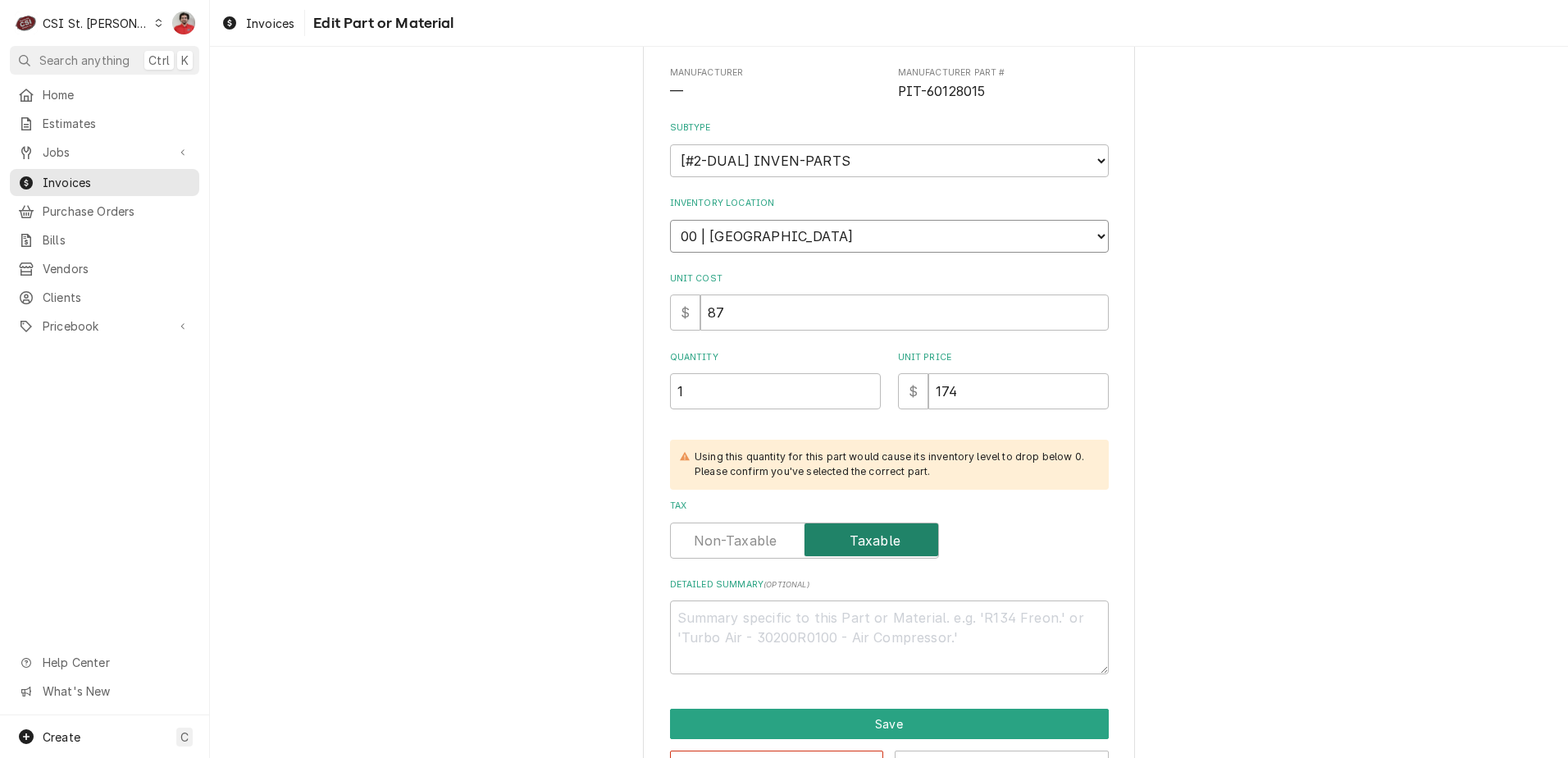
scroll to position [233, 0]
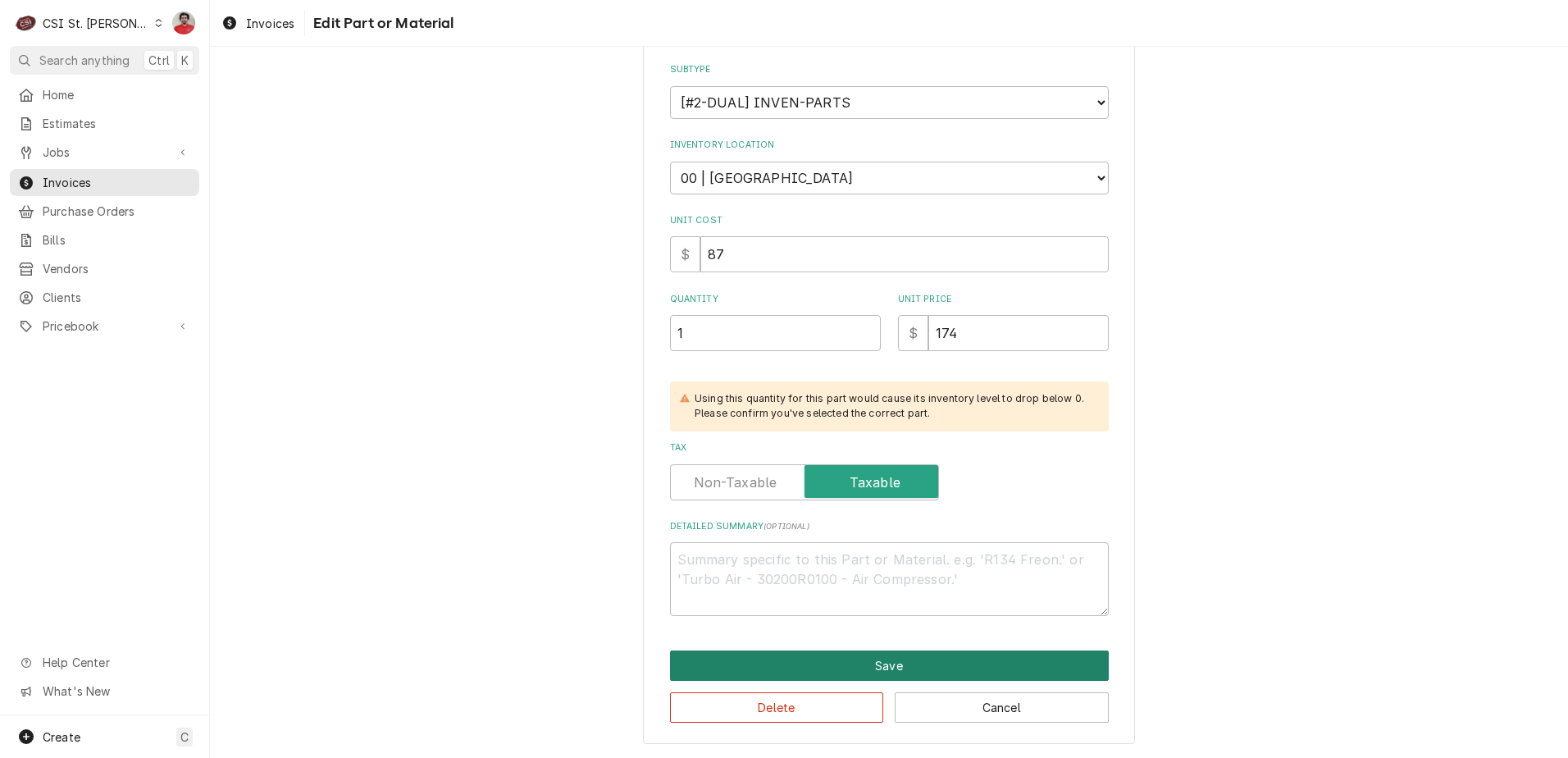
click at [809, 669] on button "Save" at bounding box center [889, 665] width 439 height 30
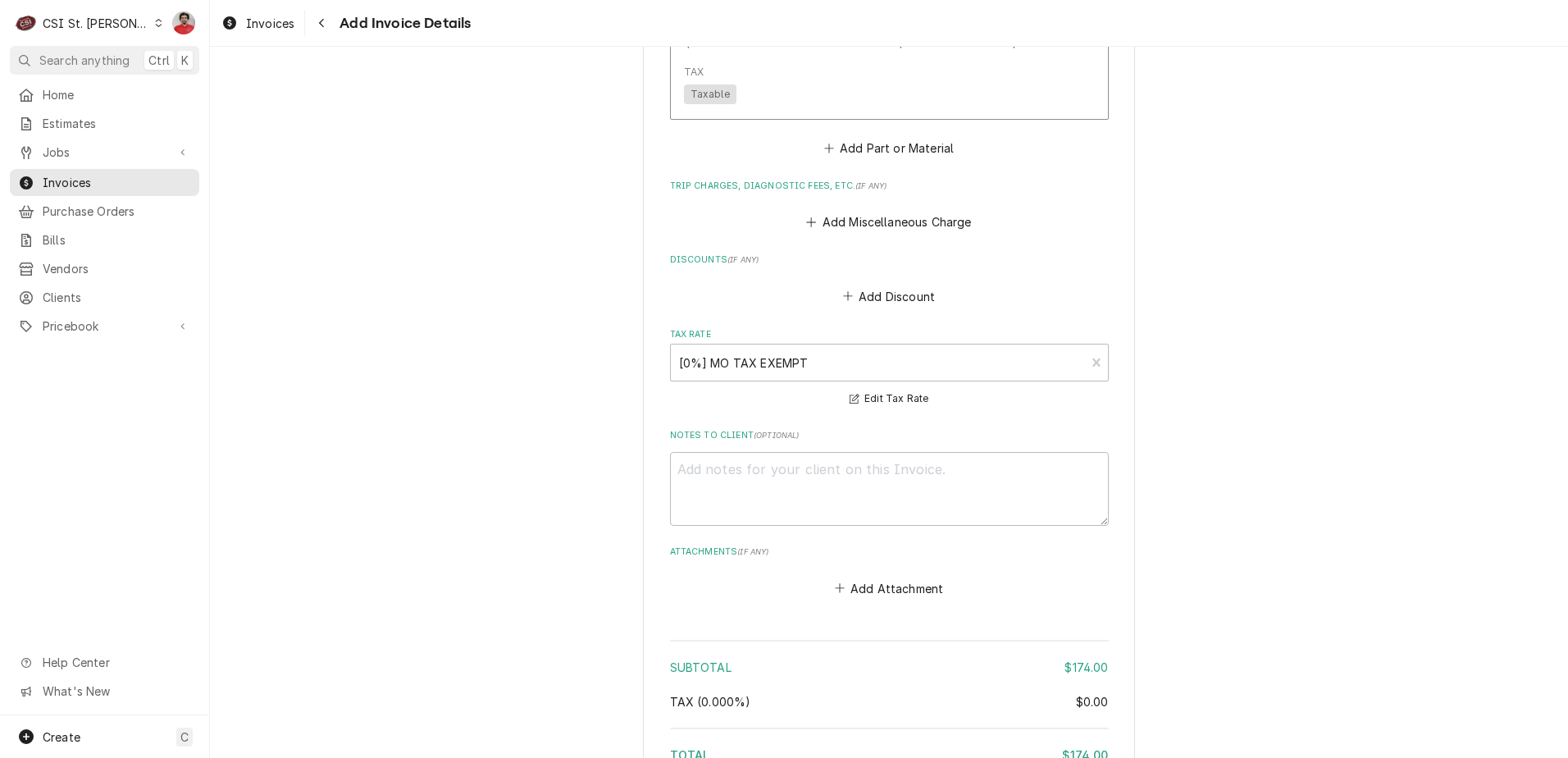
scroll to position [1950, 0]
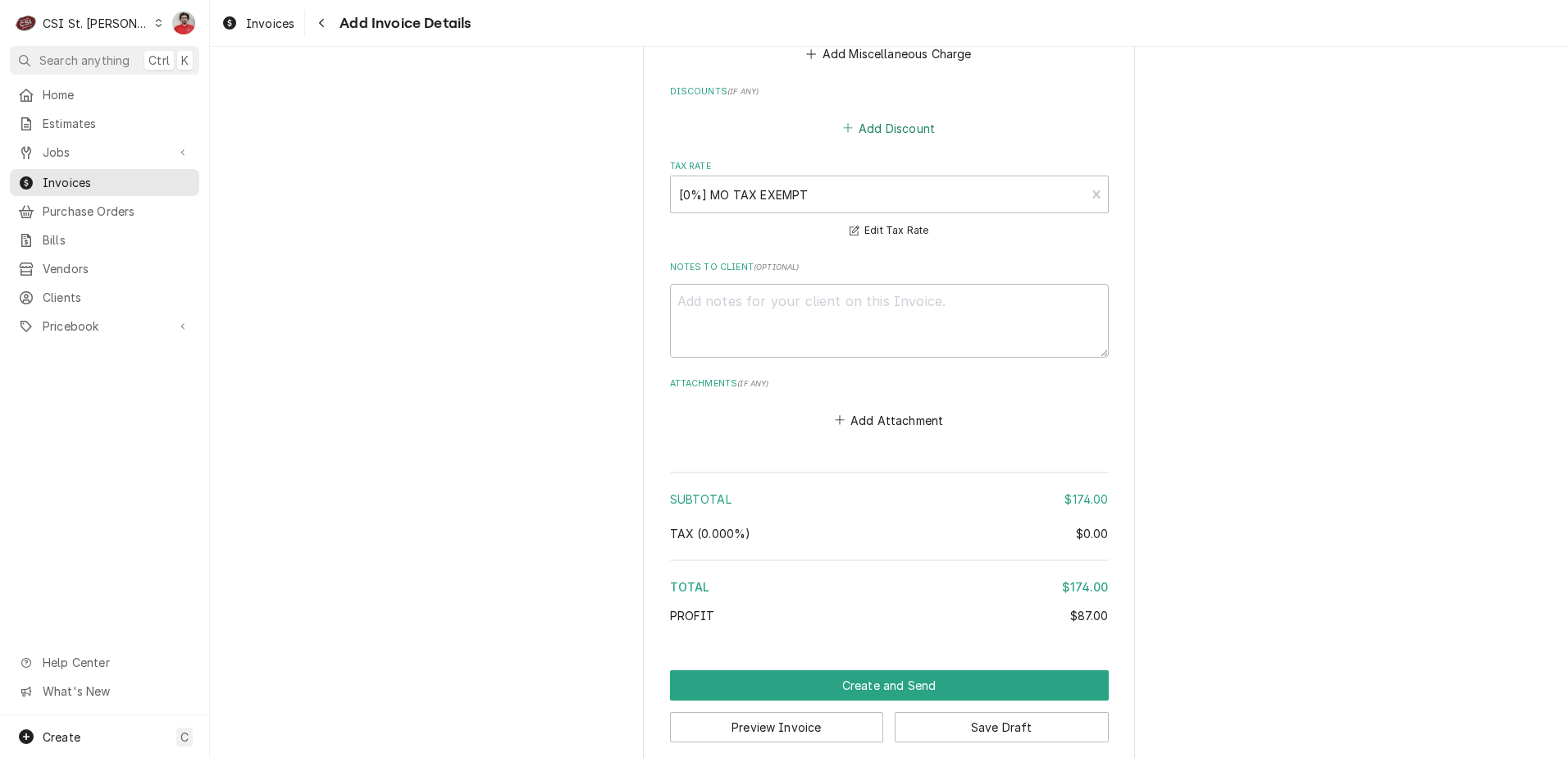
click at [898, 116] on button "Add Discount" at bounding box center [889, 127] width 97 height 23
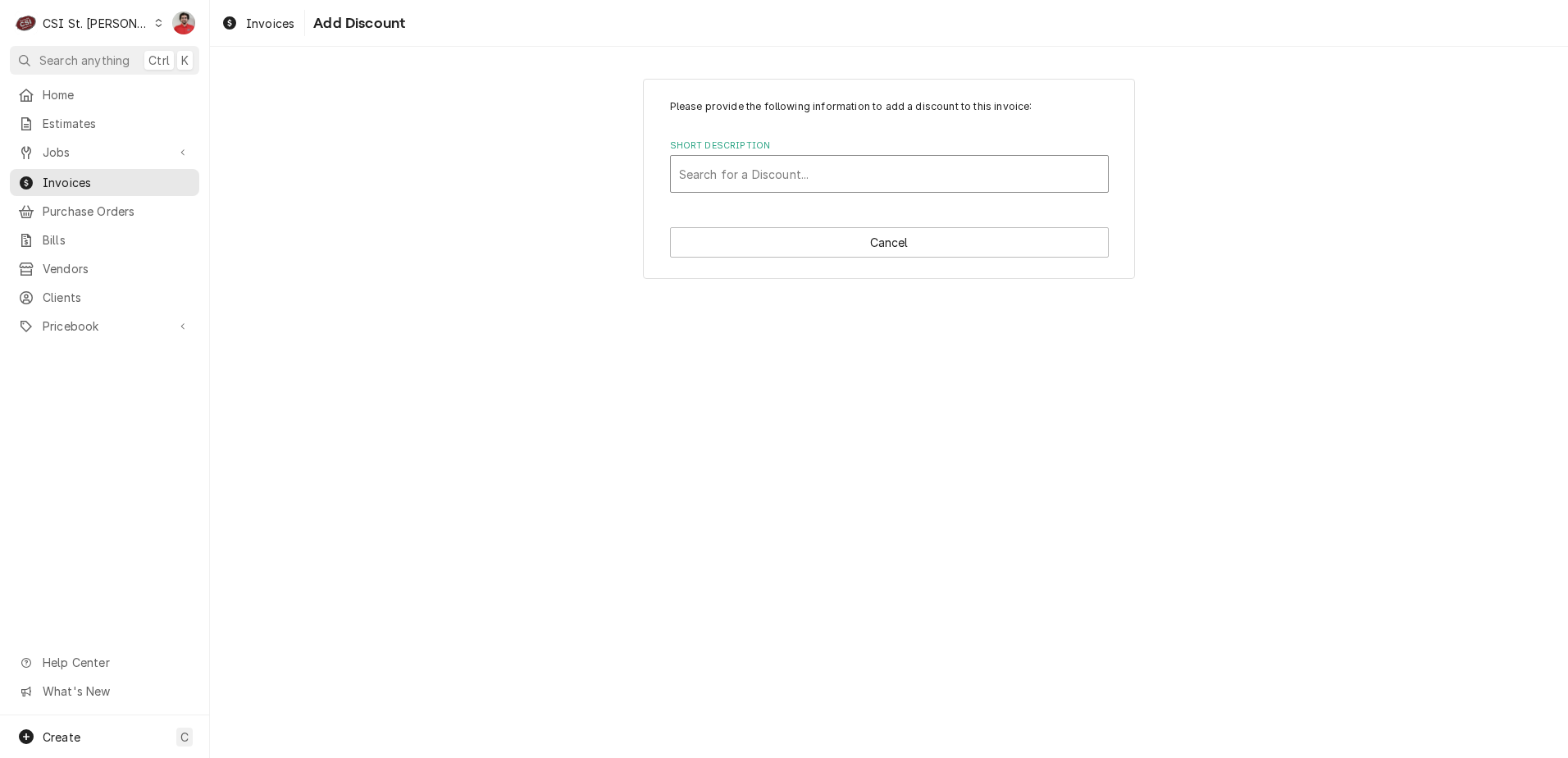
click at [876, 166] on div "Short Description" at bounding box center [890, 174] width 421 height 30
click at [1017, 401] on div "Please provide the following information to add a discount to this invoice: Sho…" at bounding box center [889, 402] width 1358 height 711
click at [921, 241] on button "Cancel" at bounding box center [889, 242] width 439 height 30
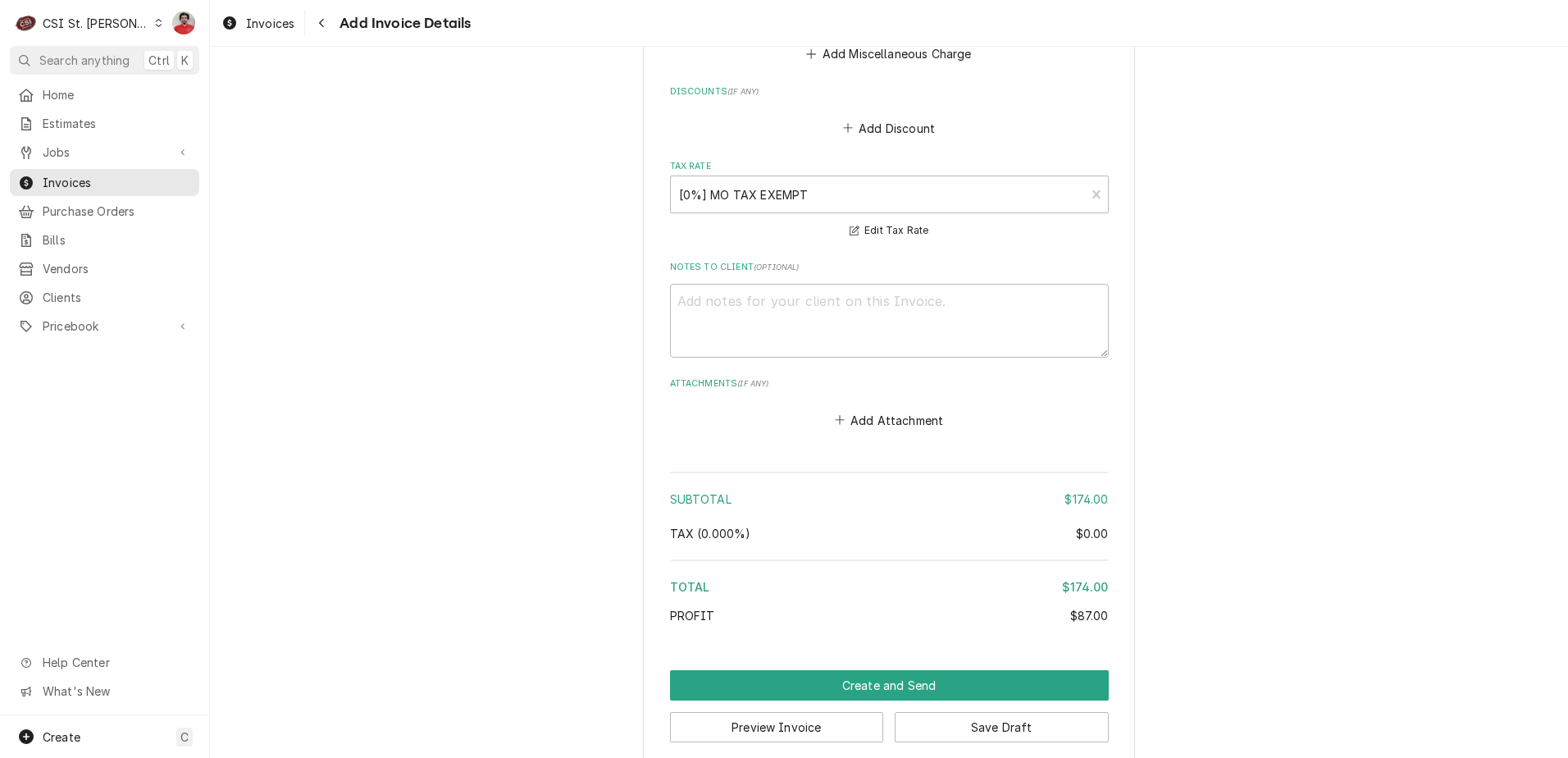
scroll to position [1622, 0]
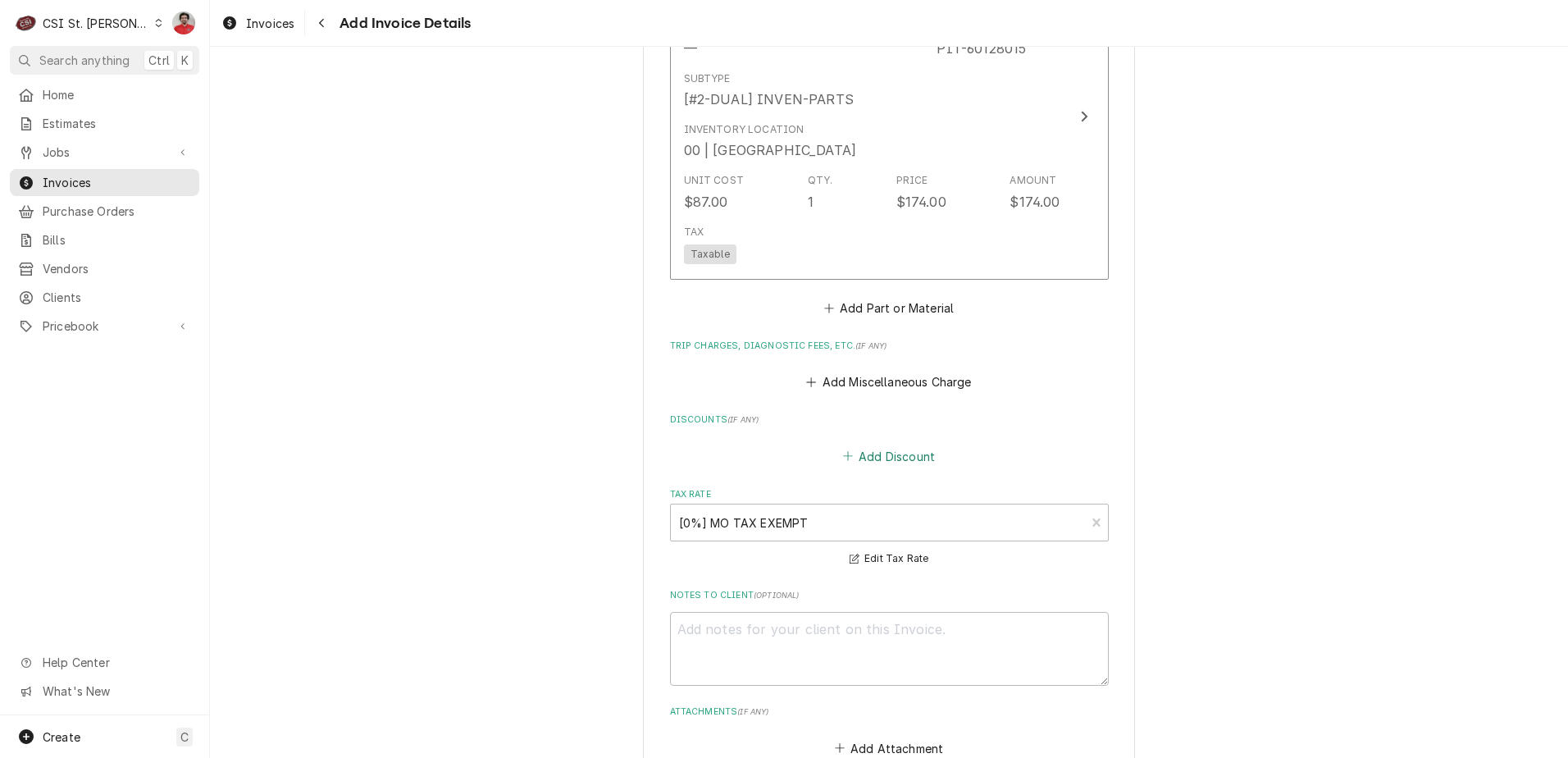
click at [878, 445] on button "Add Discount" at bounding box center [889, 456] width 97 height 23
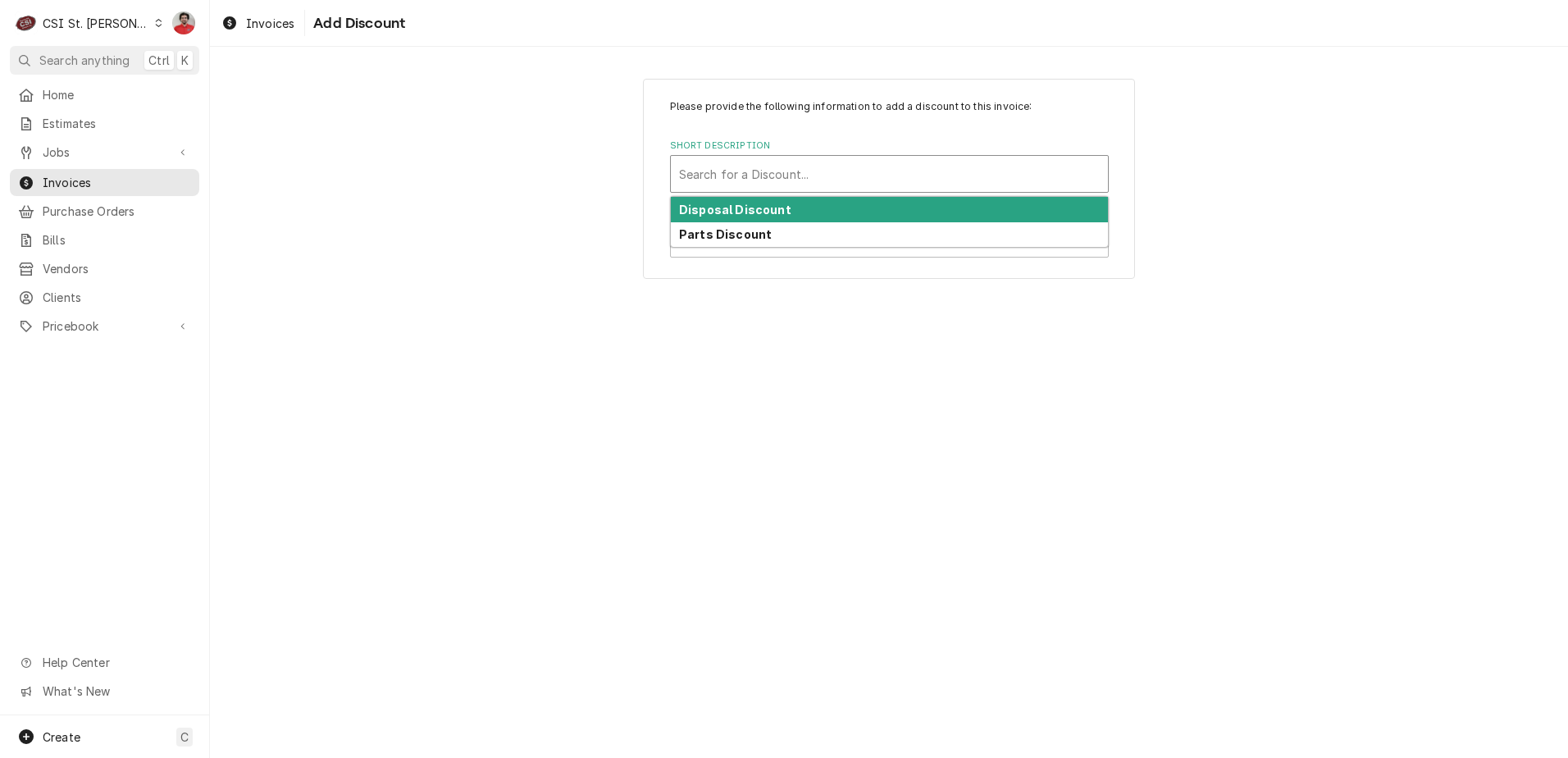
click at [773, 164] on div "Short Description" at bounding box center [890, 174] width 421 height 30
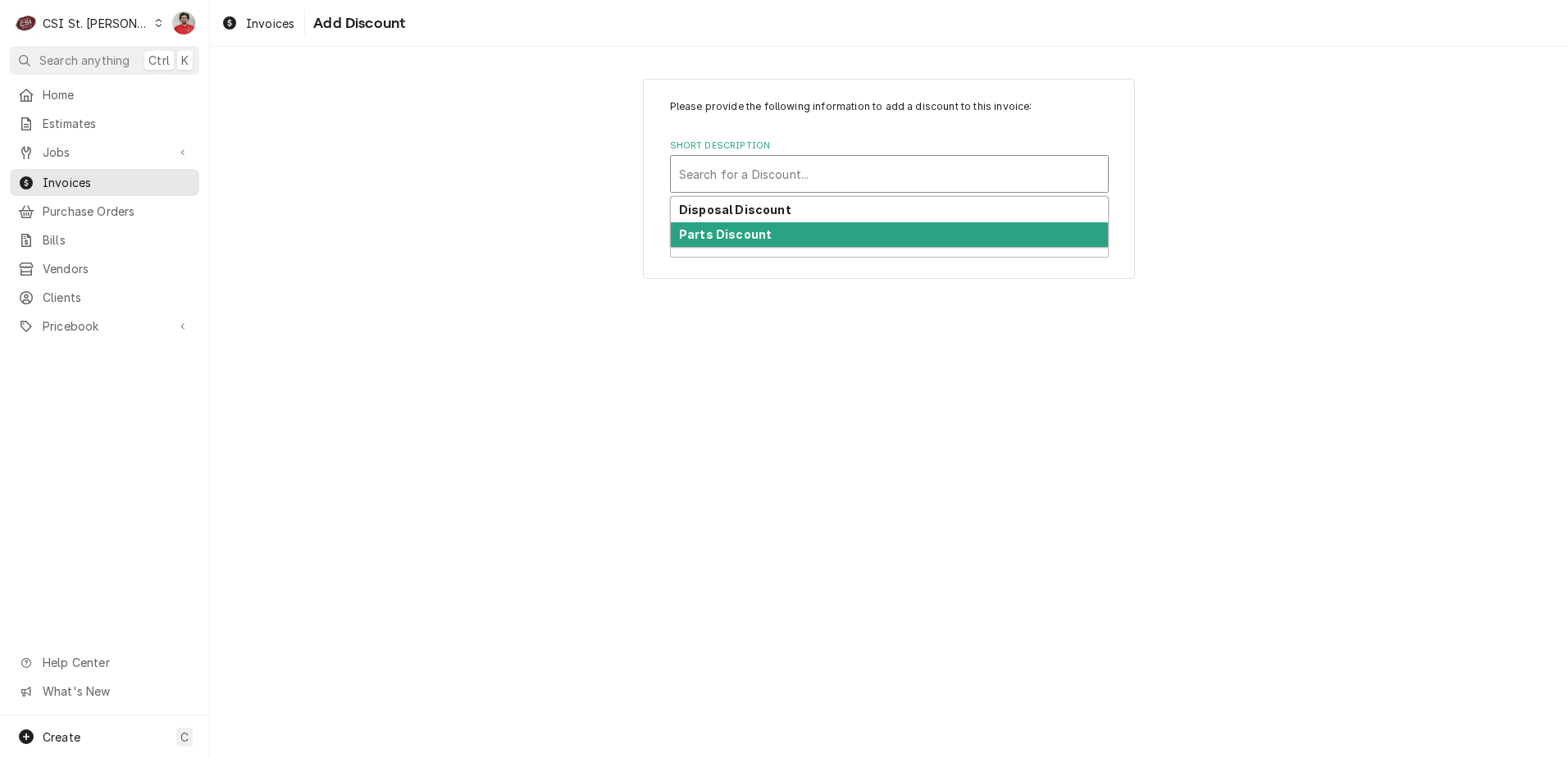
click at [755, 236] on strong "Parts Discount" at bounding box center [725, 234] width 93 height 14
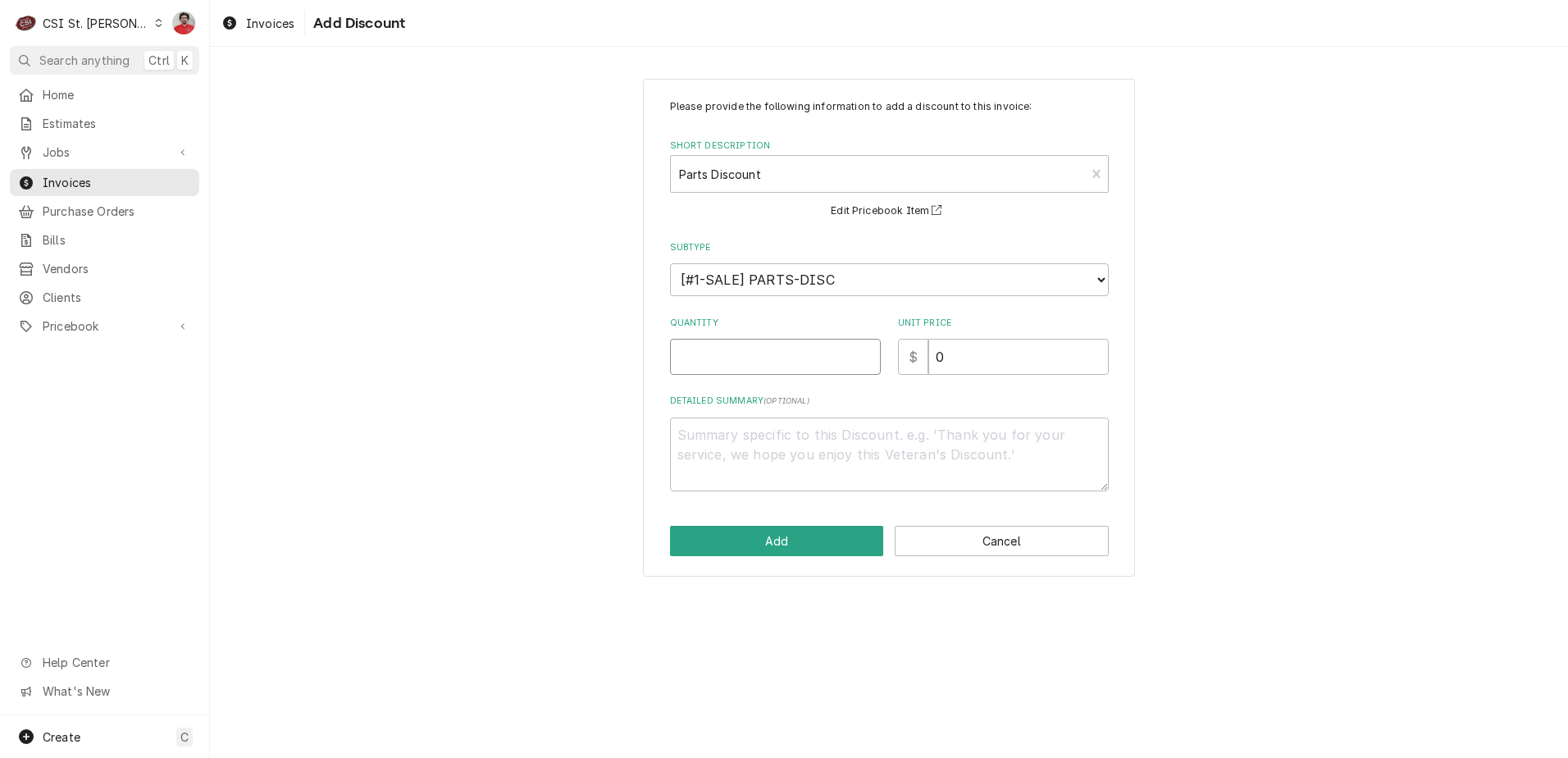
click at [772, 354] on input "Quantity" at bounding box center [775, 357] width 211 height 36
type textarea "x"
type input "1"
type textarea "x"
type input "3"
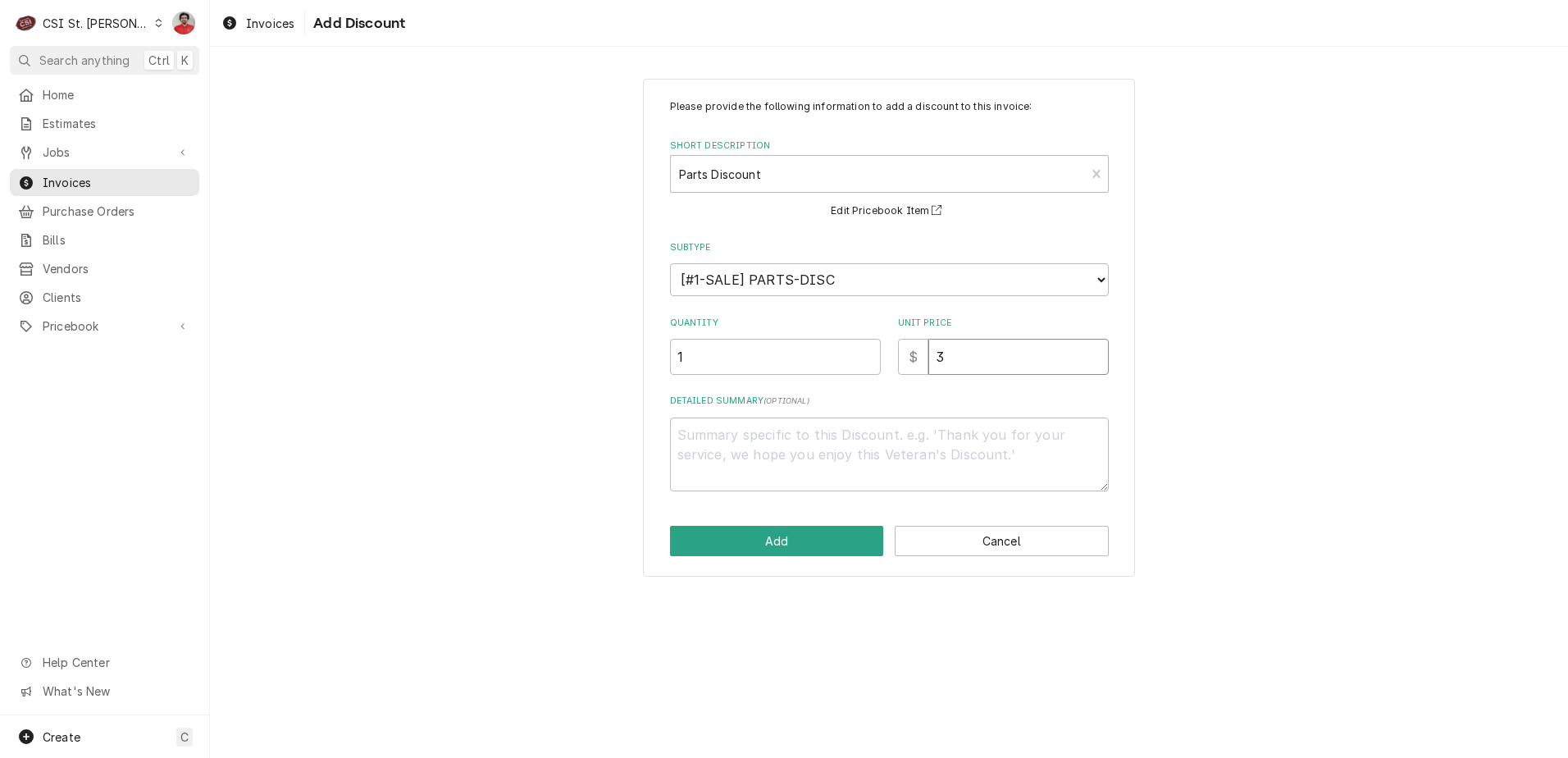
type textarea "x"
type input "34"
type textarea "x"
type input "34.8"
type textarea "x"
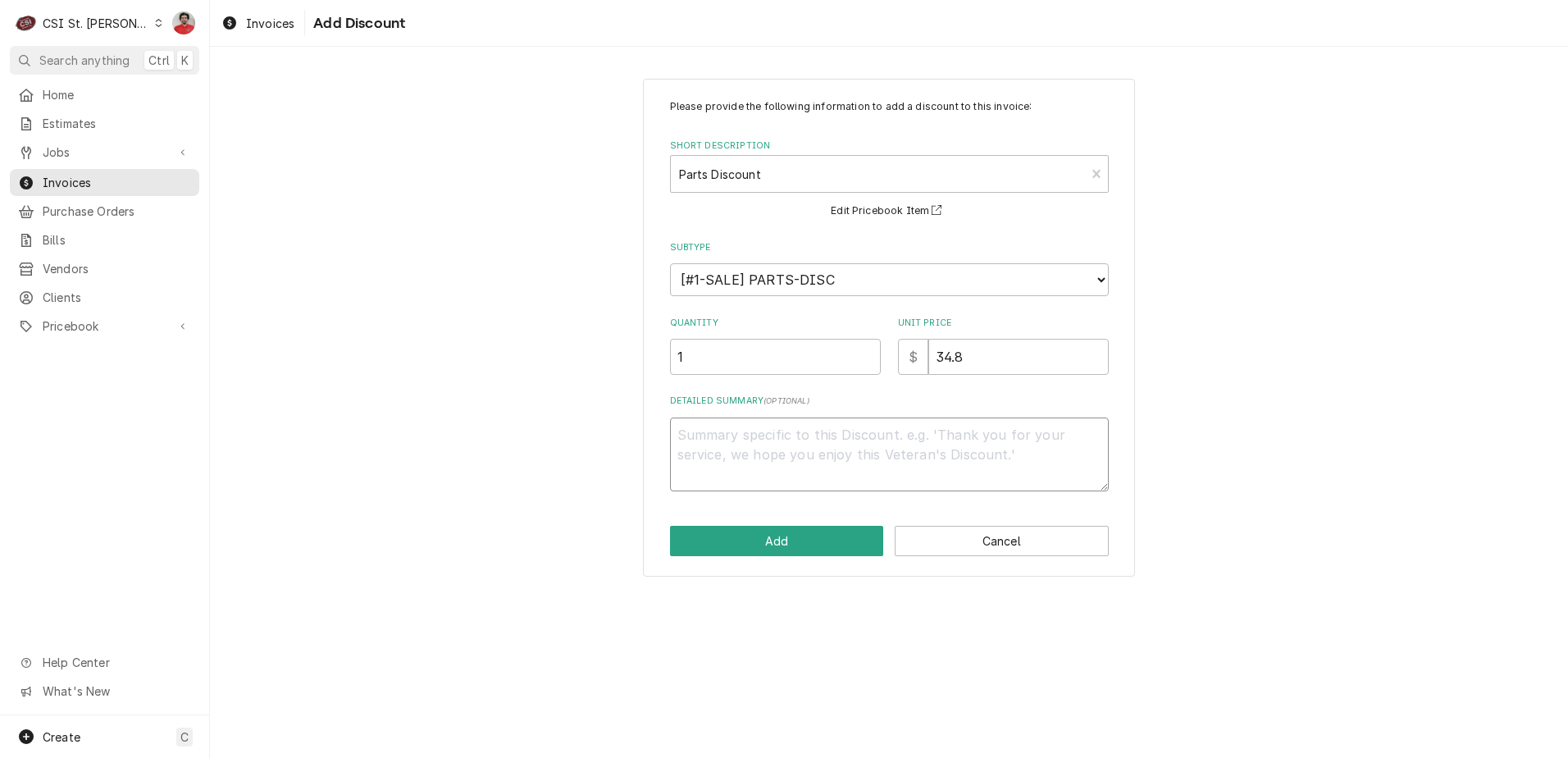
type textarea "2"
type textarea "x"
type textarea "20"
type textarea "x"
type textarea "20#"
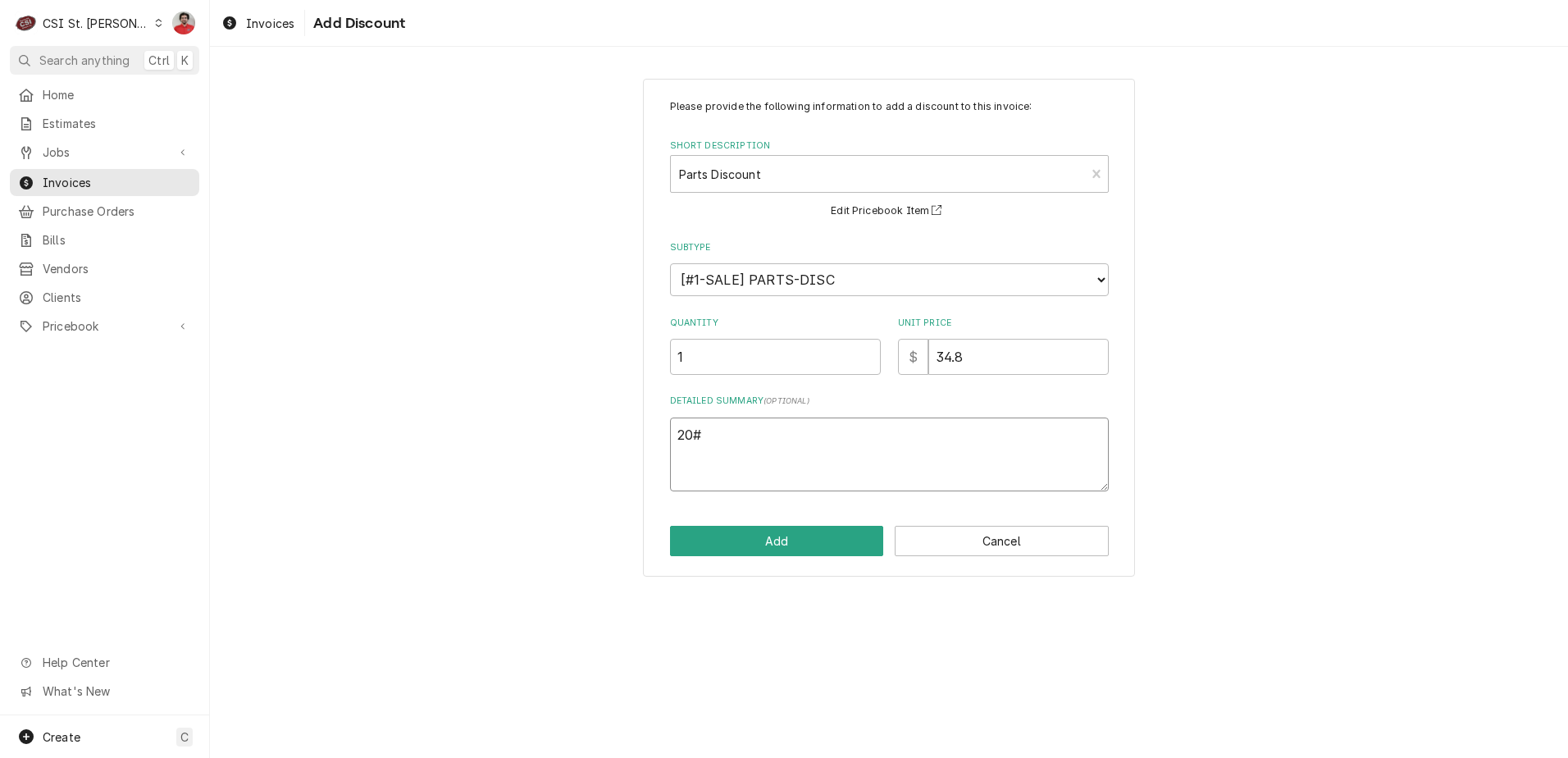
type textarea "x"
type textarea "20#$"
type textarea "x"
type textarea "20#"
type textarea "x"
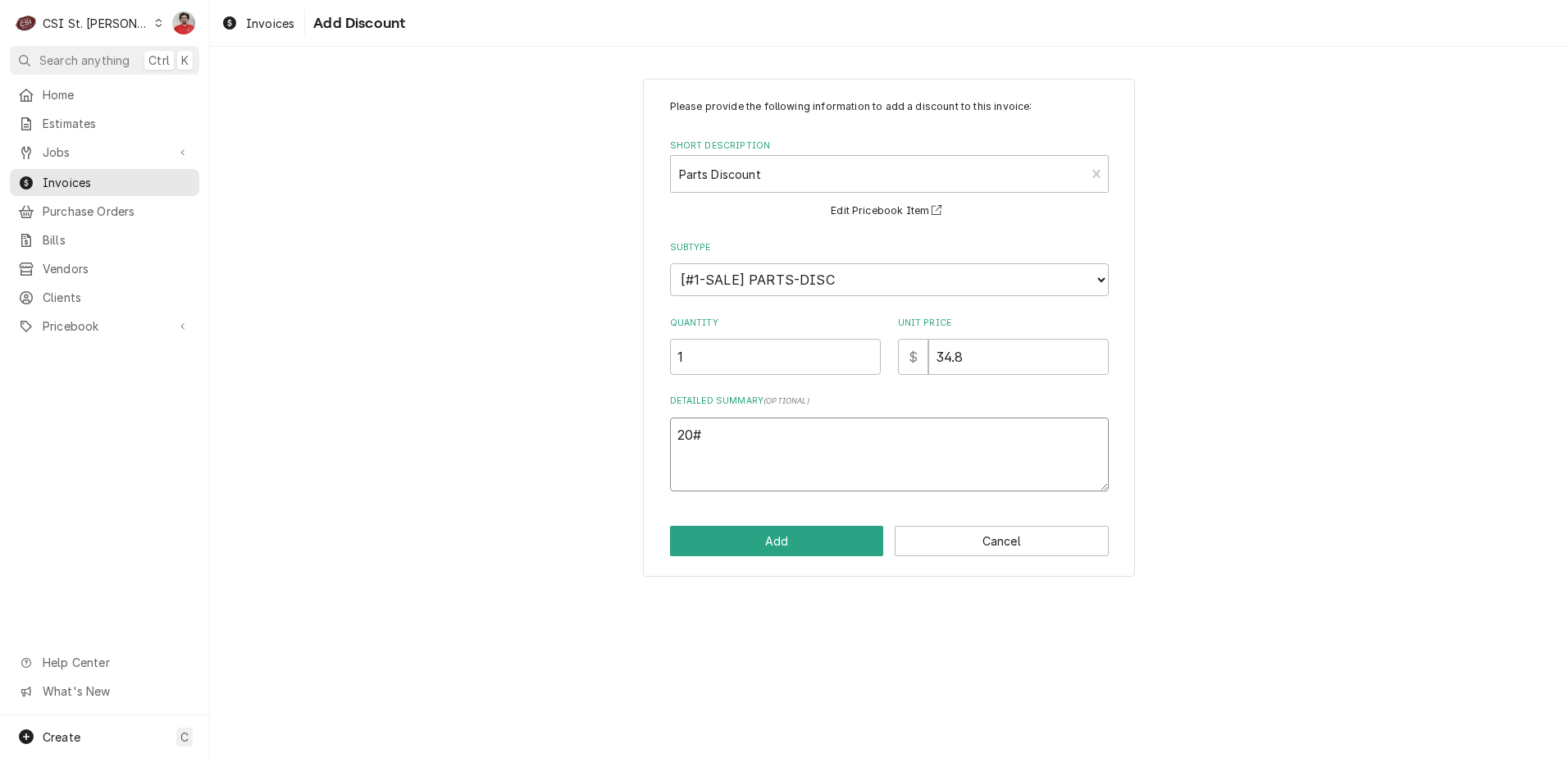
type textarea "20"
type textarea "x"
type textarea "20$"
type textarea "x"
type textarea "20"
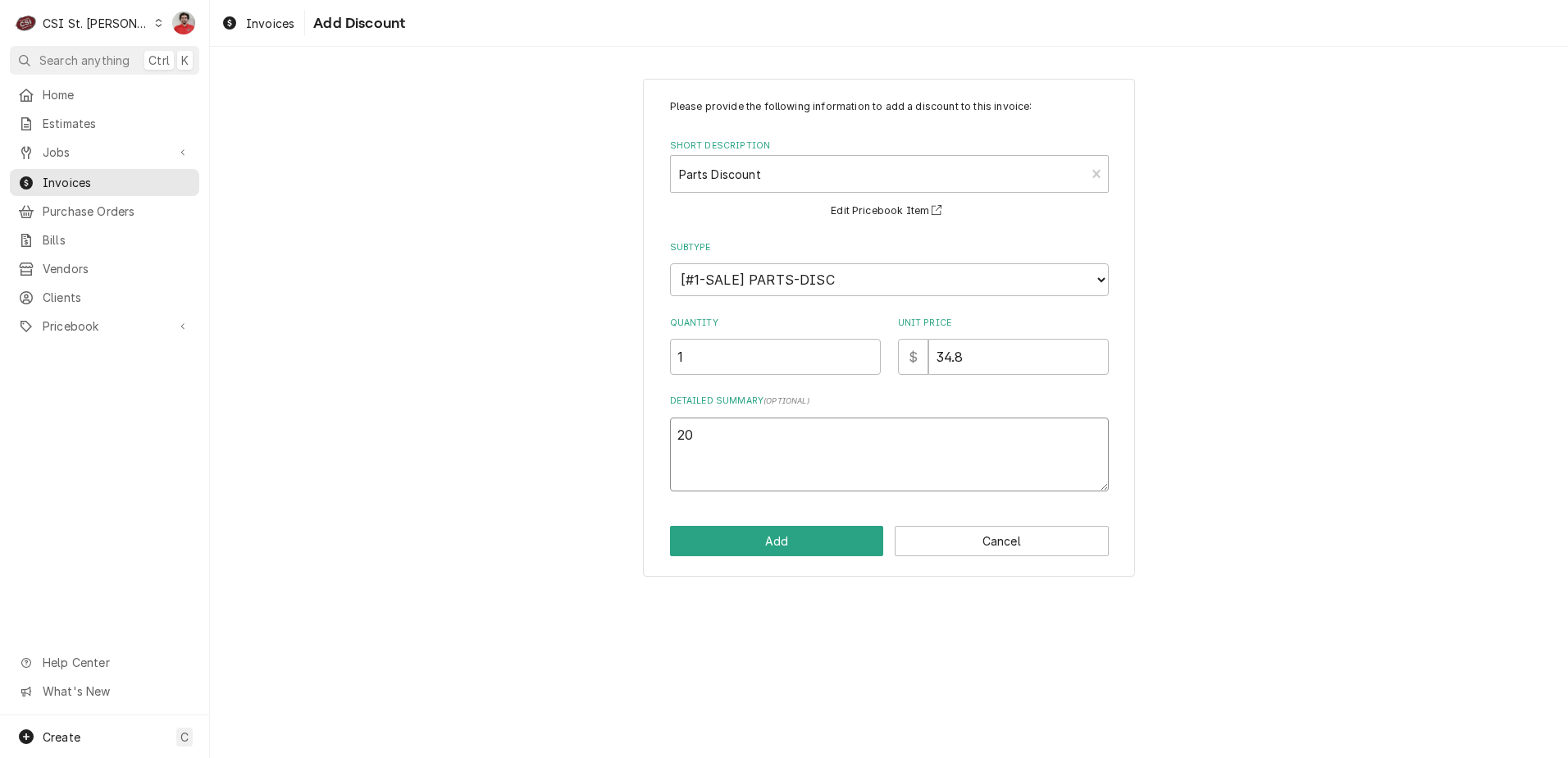
type textarea "x"
type textarea "20%"
click at [816, 543] on button "Add" at bounding box center [777, 541] width 214 height 30
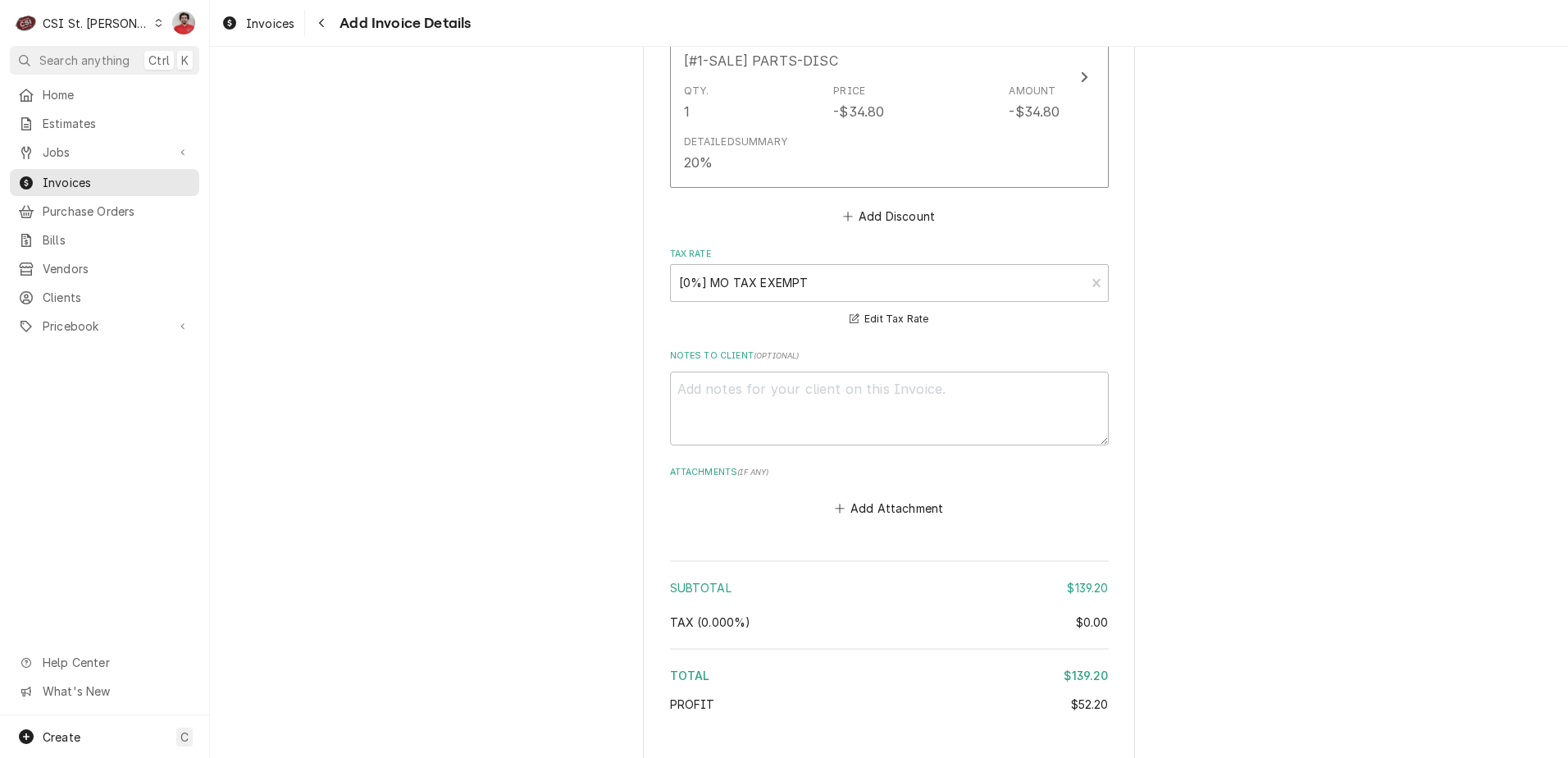
scroll to position [2180, 0]
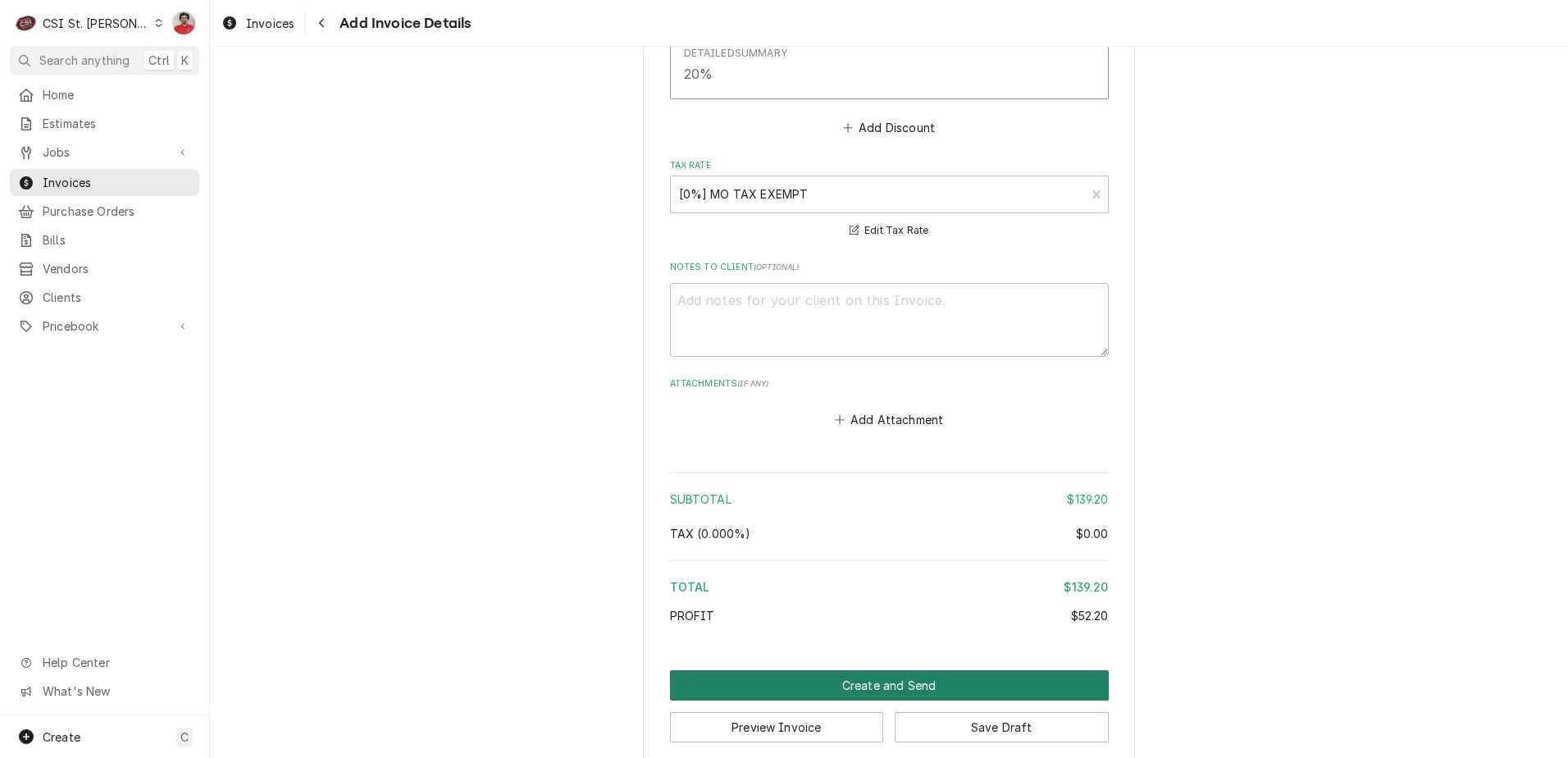
click at [842, 670] on button "Create and Send" at bounding box center [889, 685] width 439 height 30
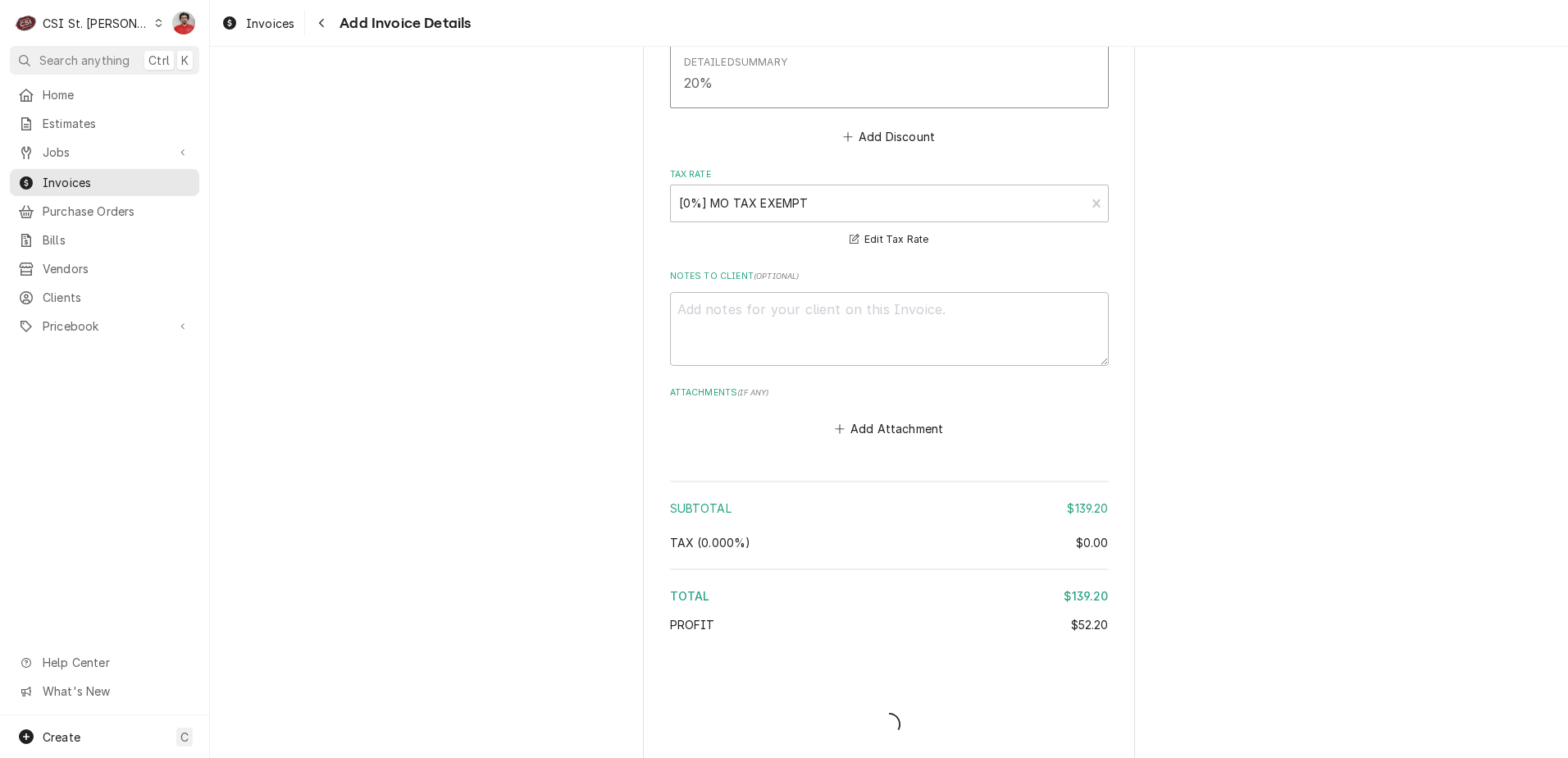
type textarea "x"
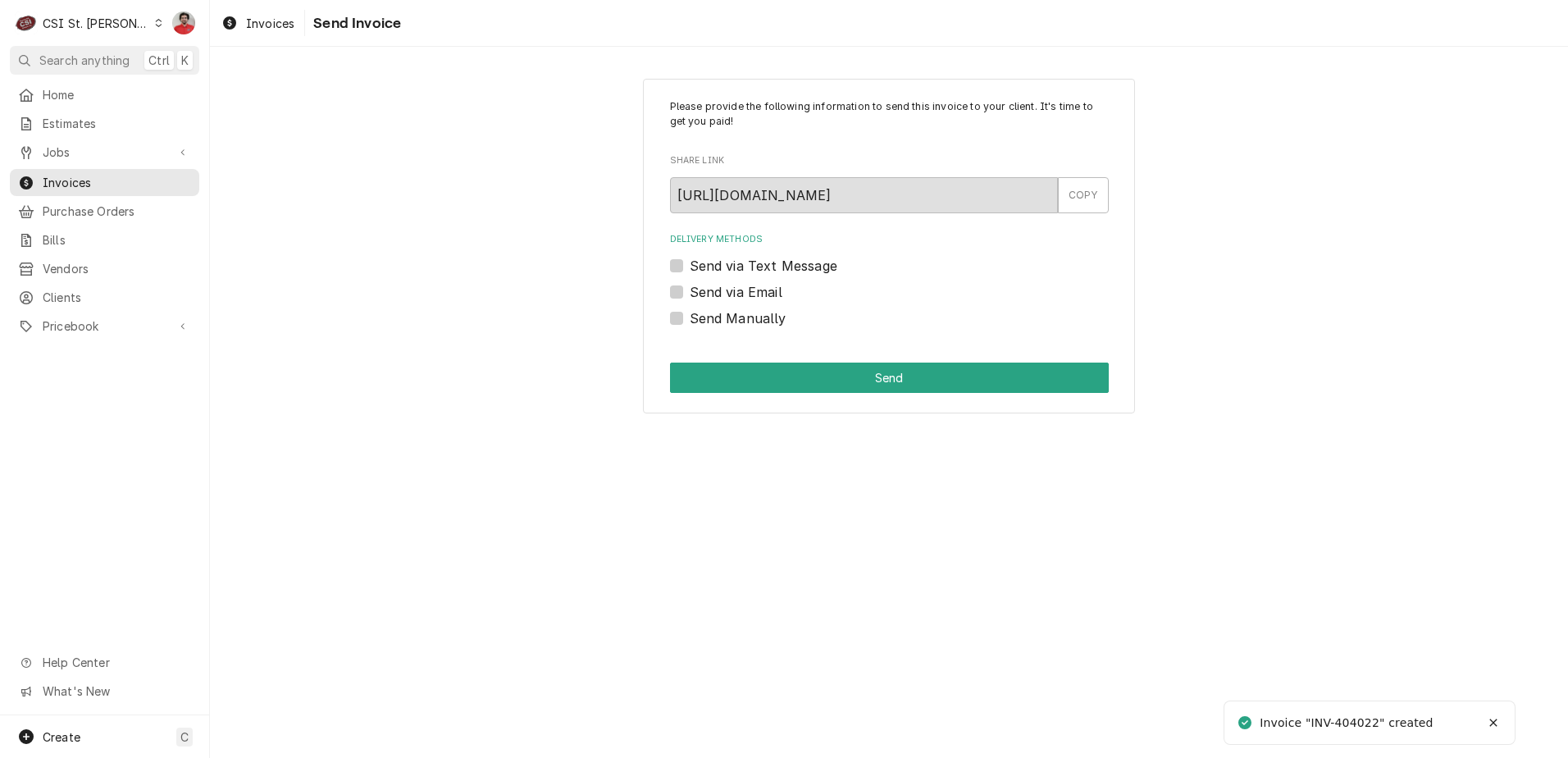
click at [718, 326] on label "Send Manually" at bounding box center [737, 318] width 96 height 20
click at [718, 326] on input "Send Manually" at bounding box center [908, 327] width 439 height 36
checkbox input "true"
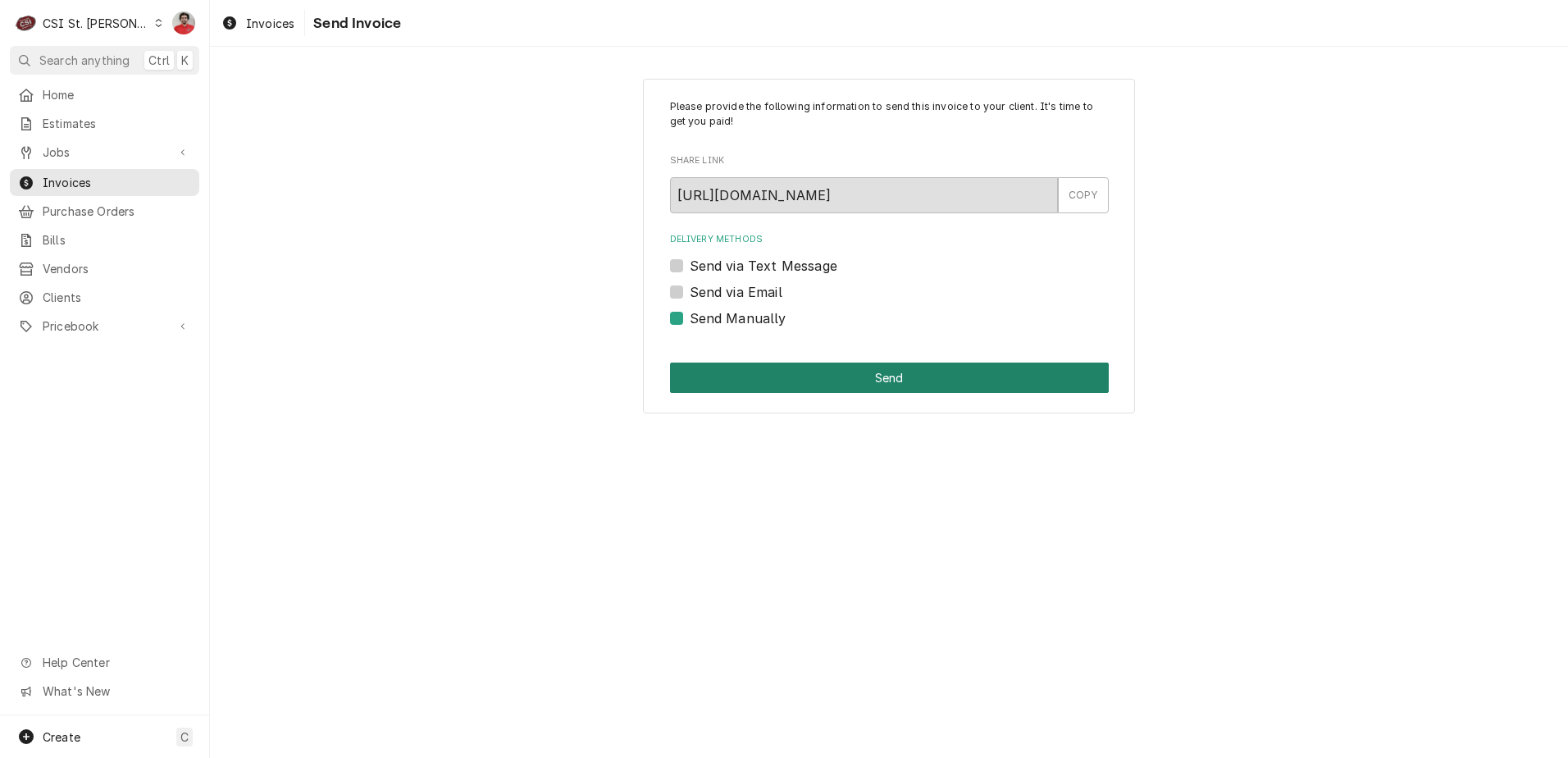
click at [753, 380] on button "Send" at bounding box center [889, 377] width 439 height 30
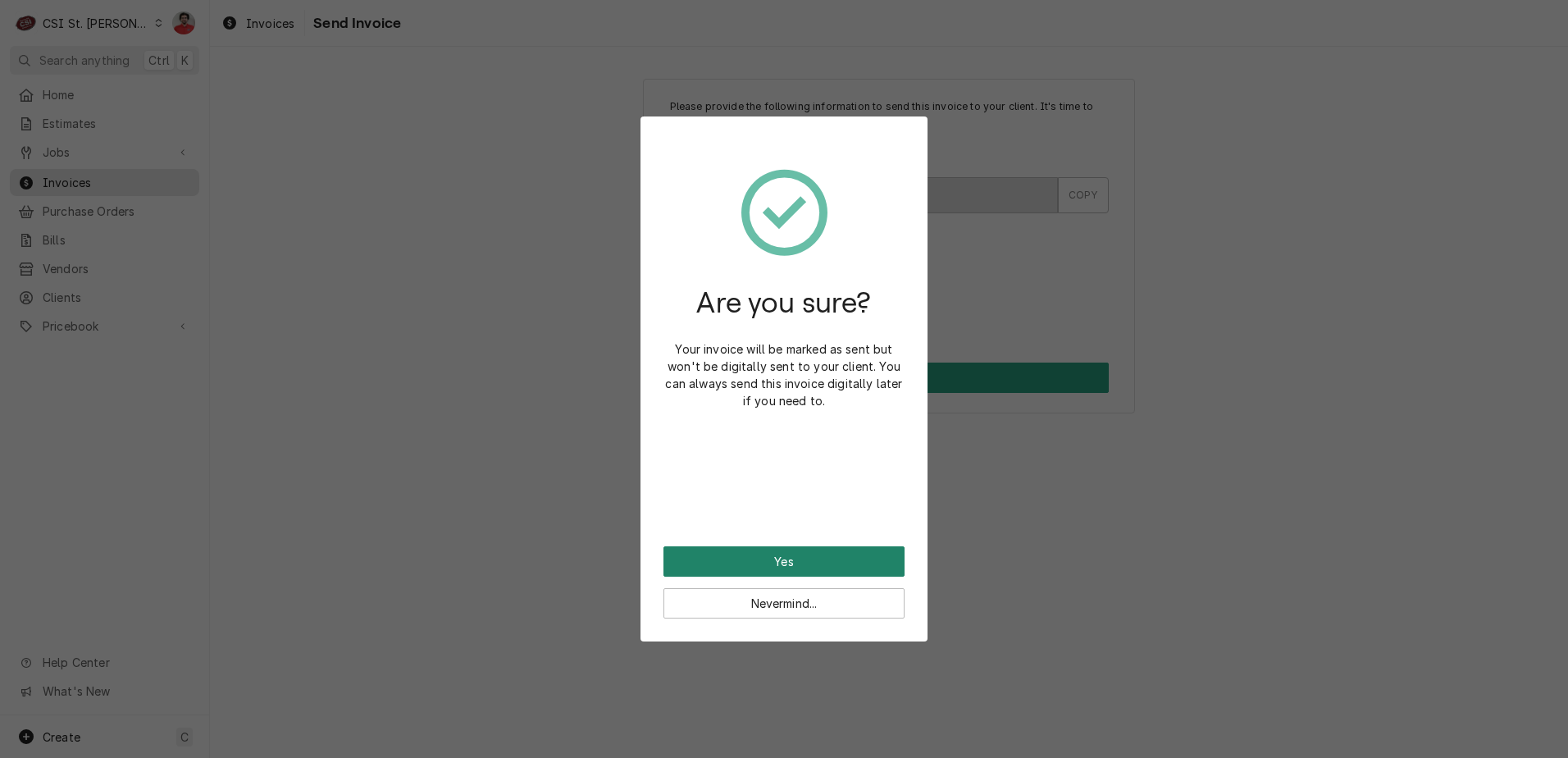
click at [786, 564] on button "Yes" at bounding box center [784, 561] width 241 height 30
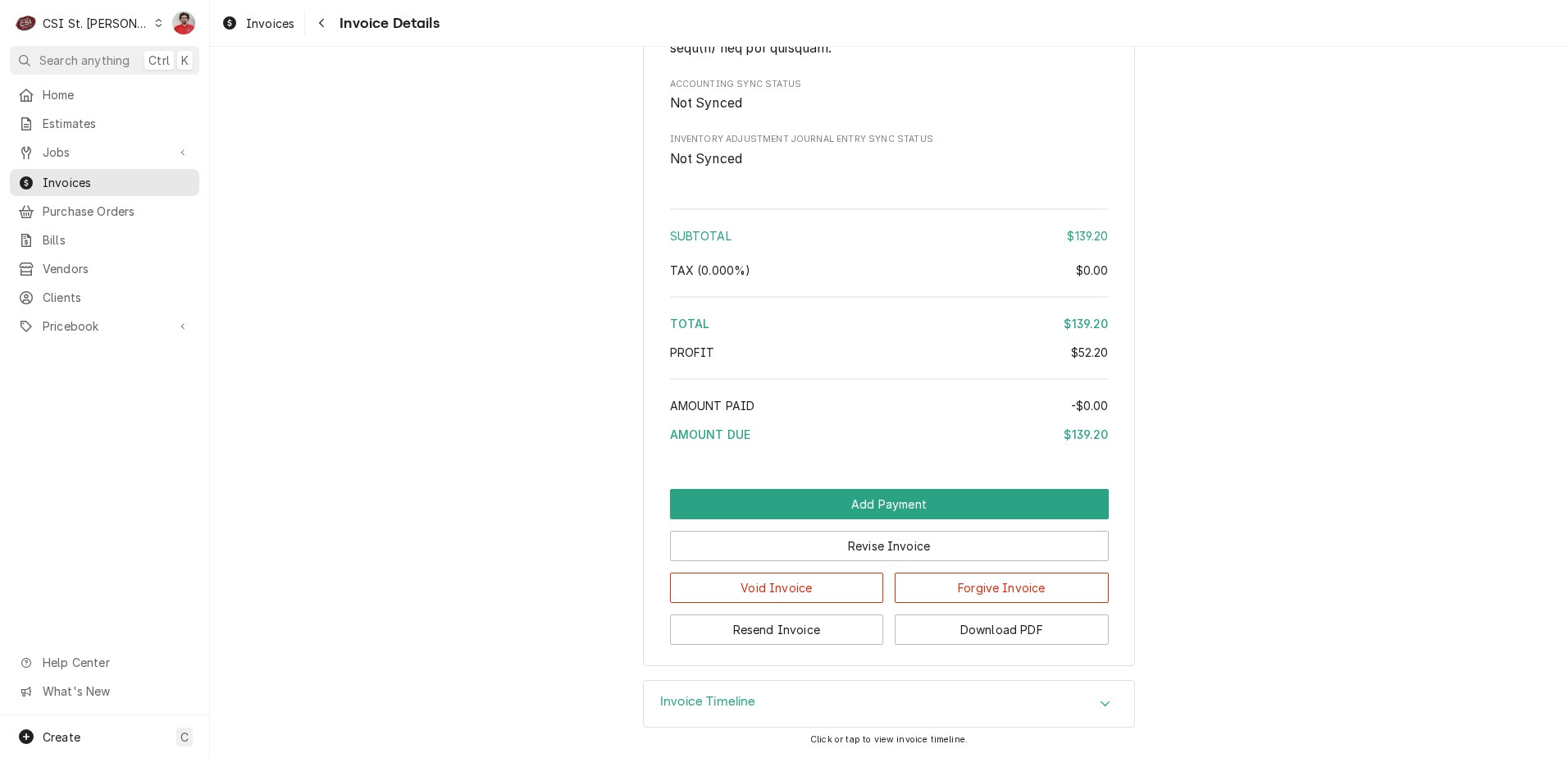
scroll to position [2370, 0]
click at [325, 23] on icon "Navigate back" at bounding box center [322, 22] width 7 height 11
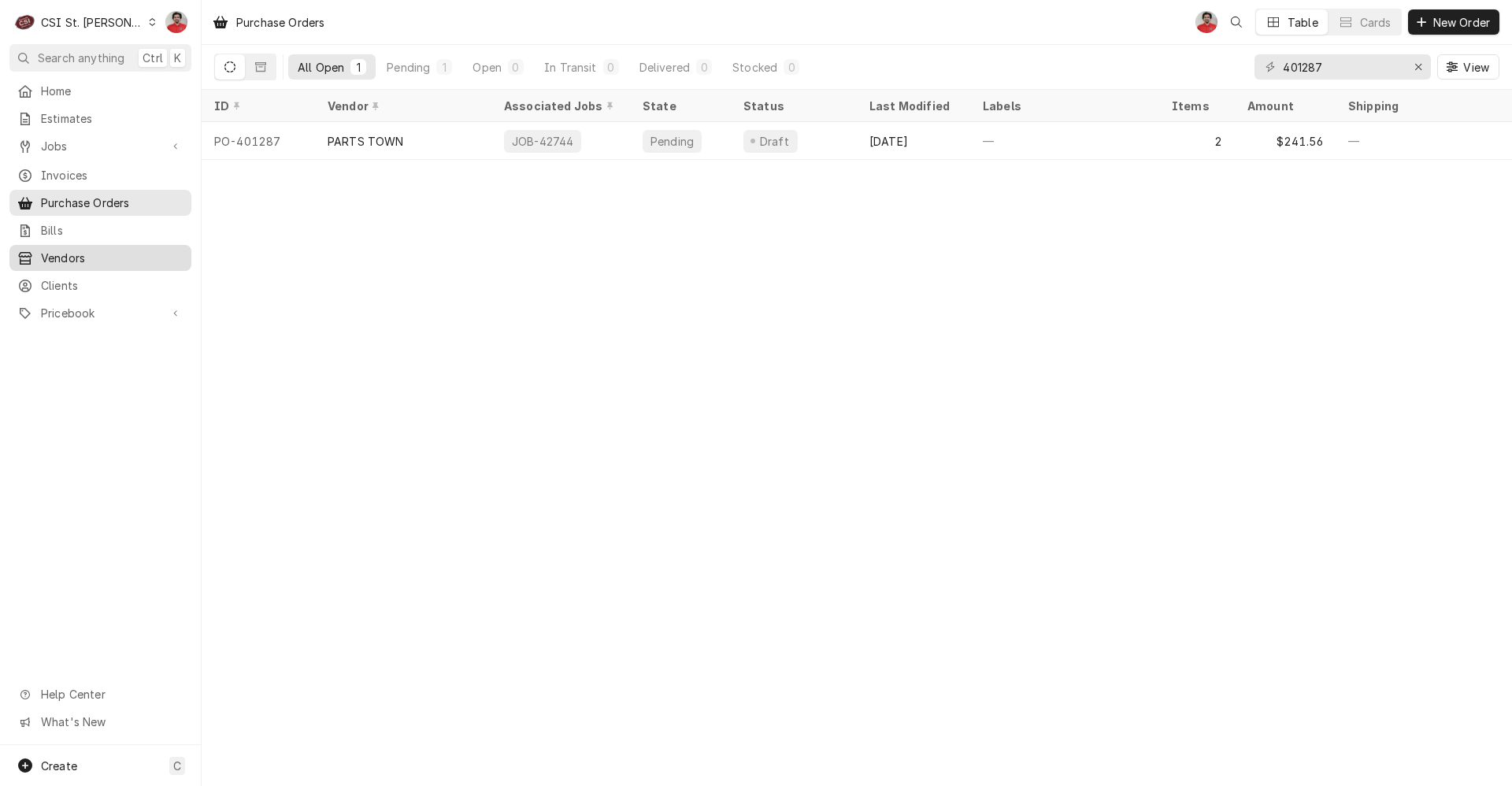
click at [65, 250] on span "Vendors" at bounding box center [112, 258] width 143 height 16
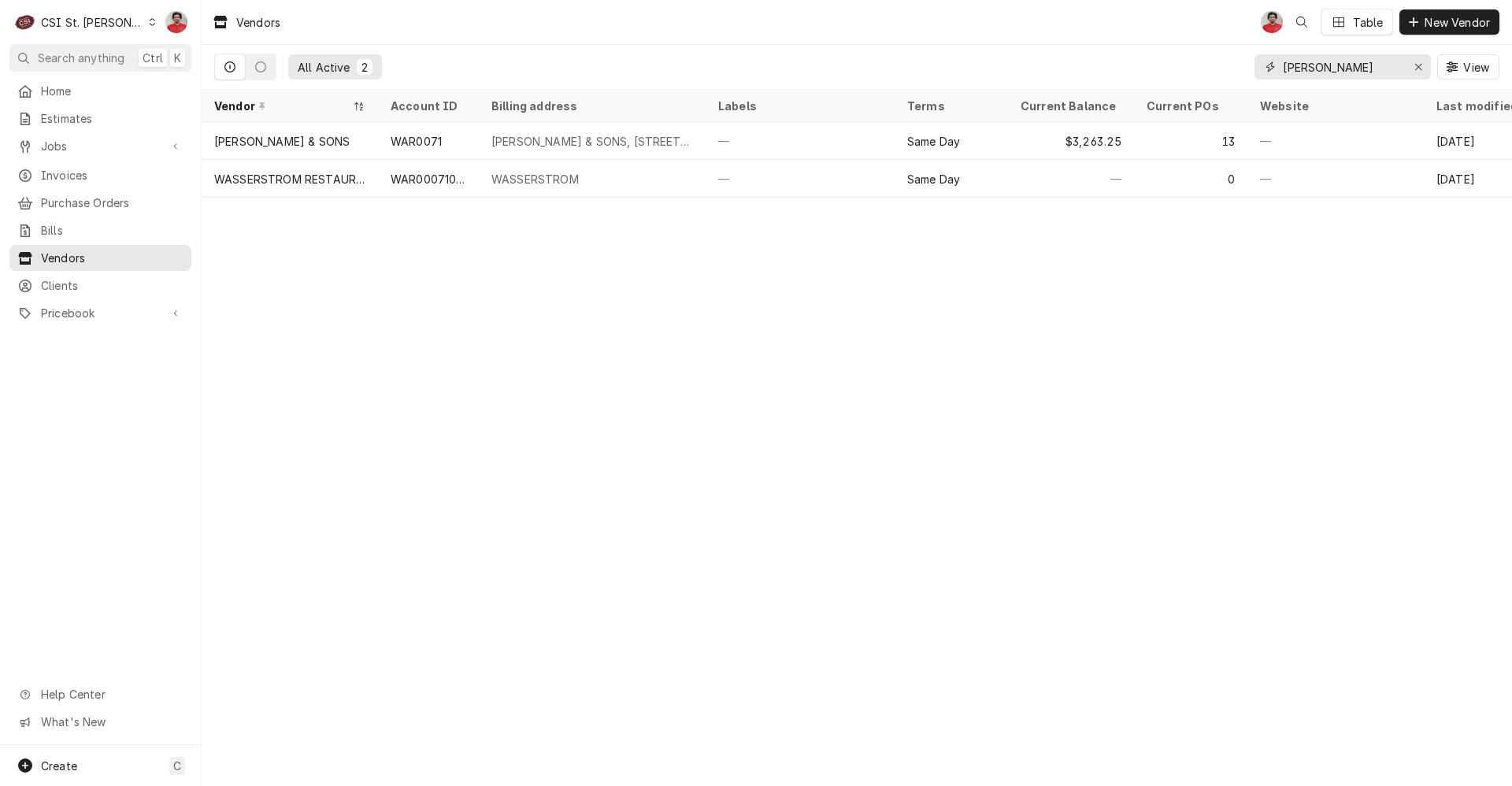
click at [1357, 68] on input "wasser" at bounding box center [1341, 66] width 118 height 25
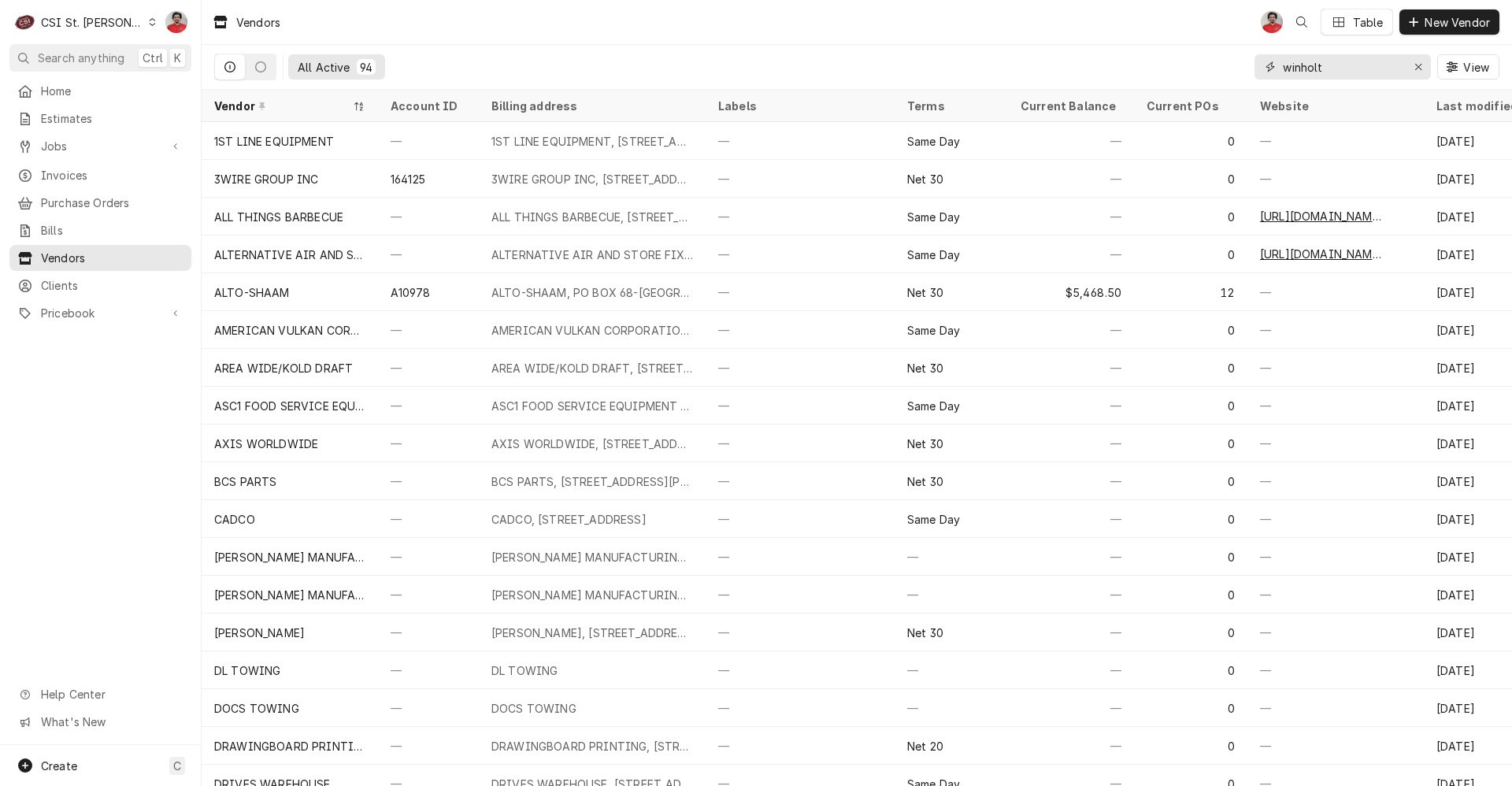
type input "winholt"
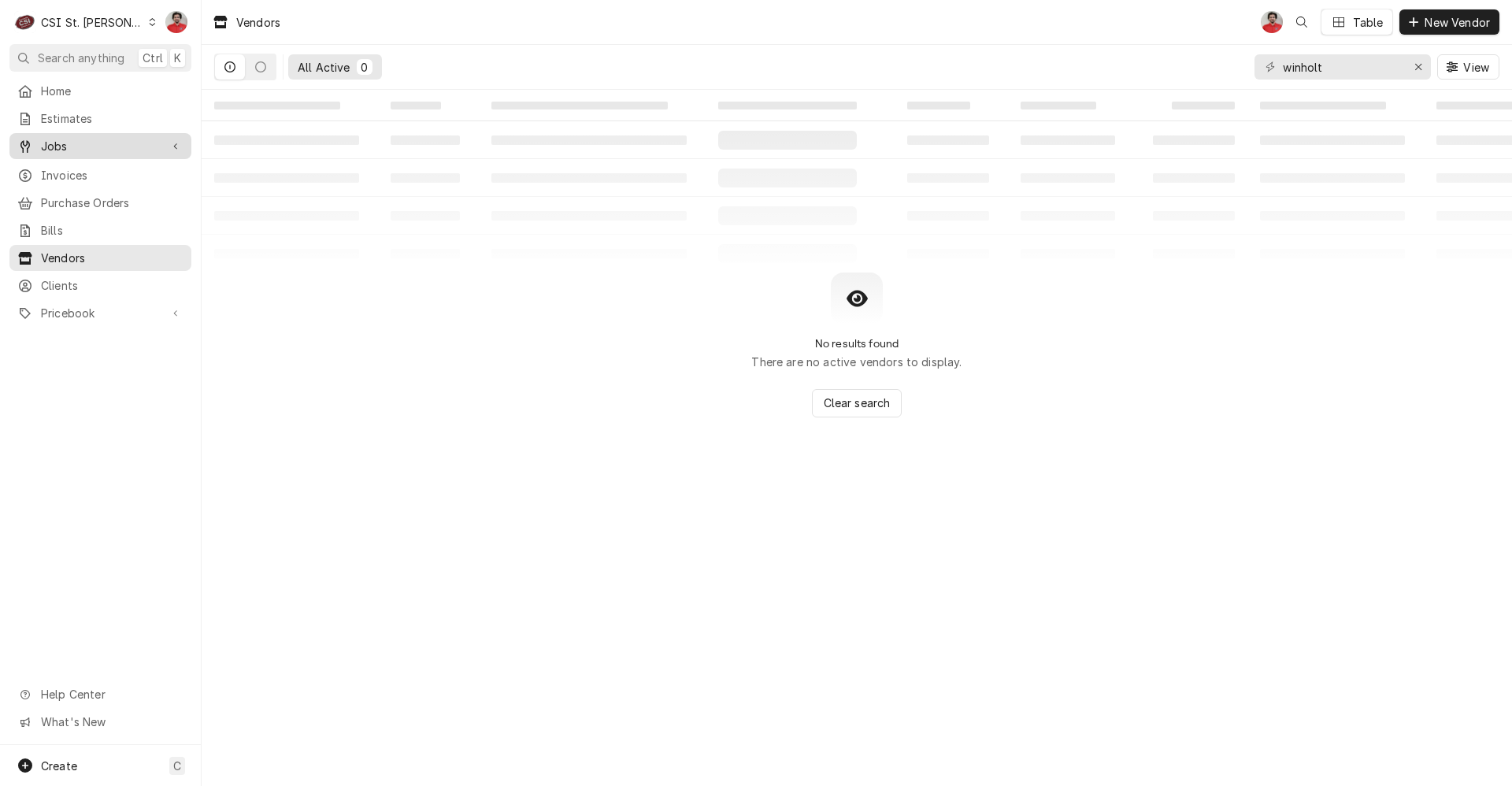
click at [67, 144] on span "Jobs" at bounding box center [101, 146] width 119 height 16
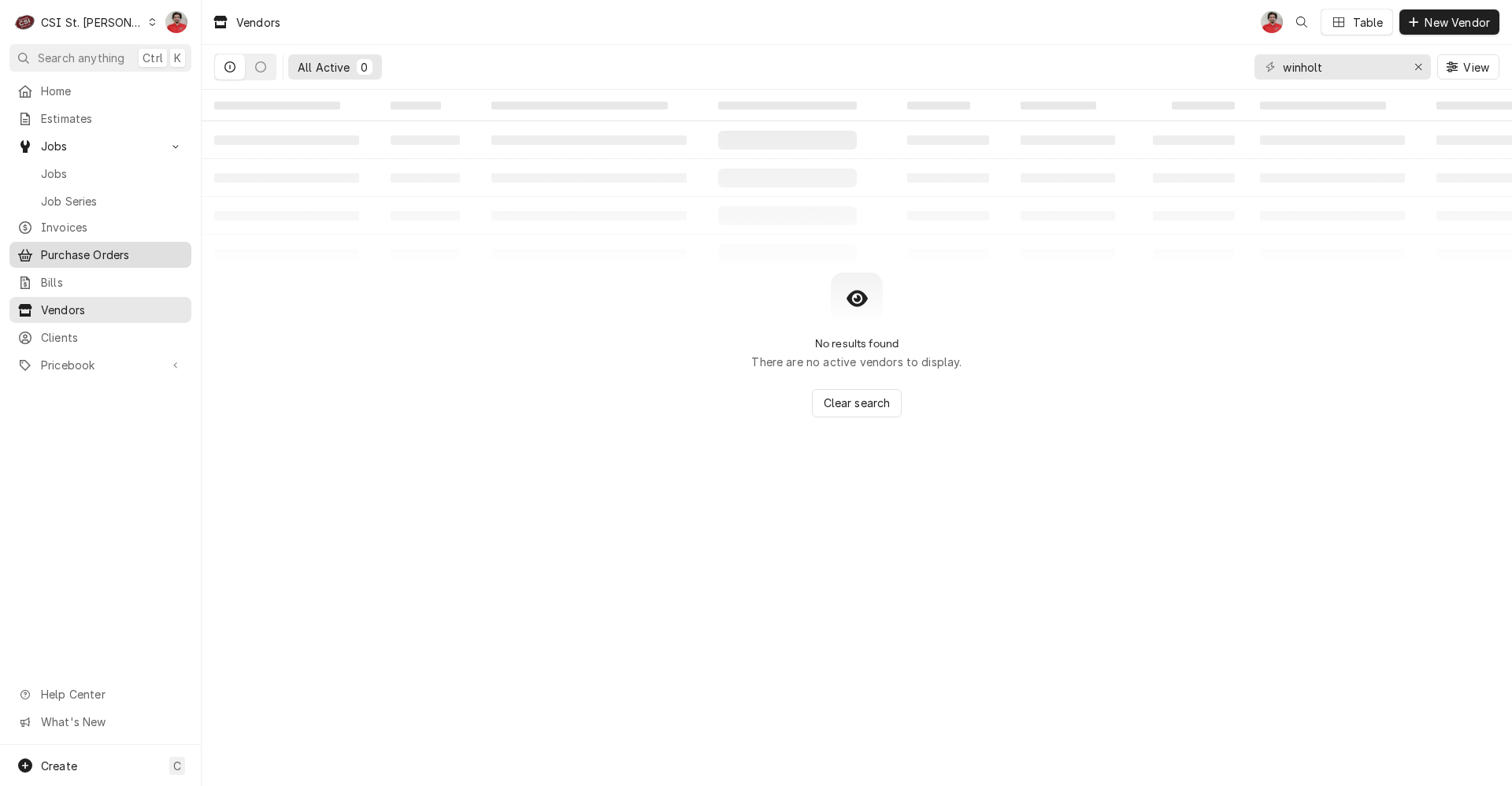
click at [67, 246] on span "Purchase Orders" at bounding box center [112, 254] width 143 height 16
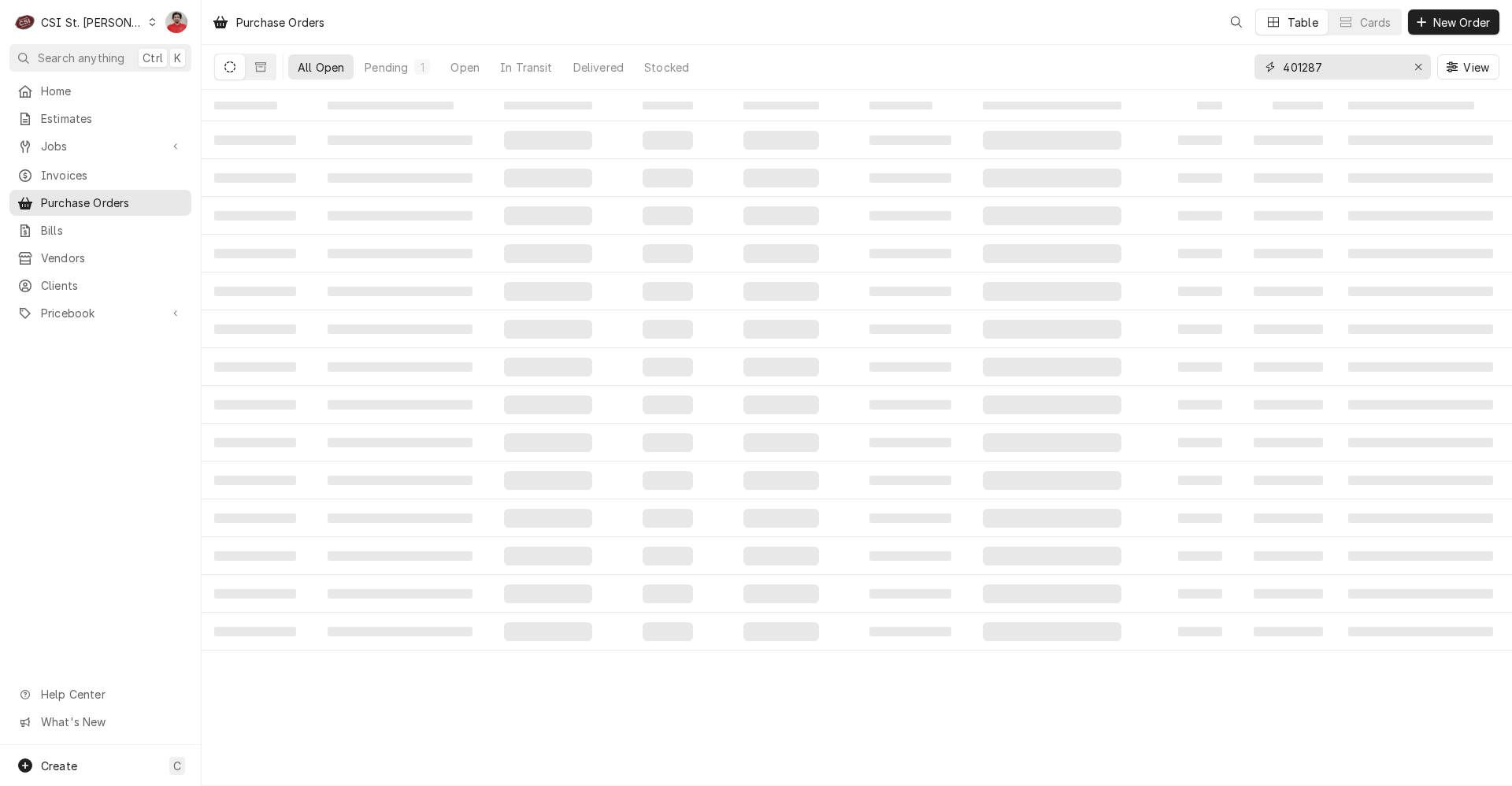
click at [1347, 65] on input "401287" at bounding box center [1341, 66] width 118 height 25
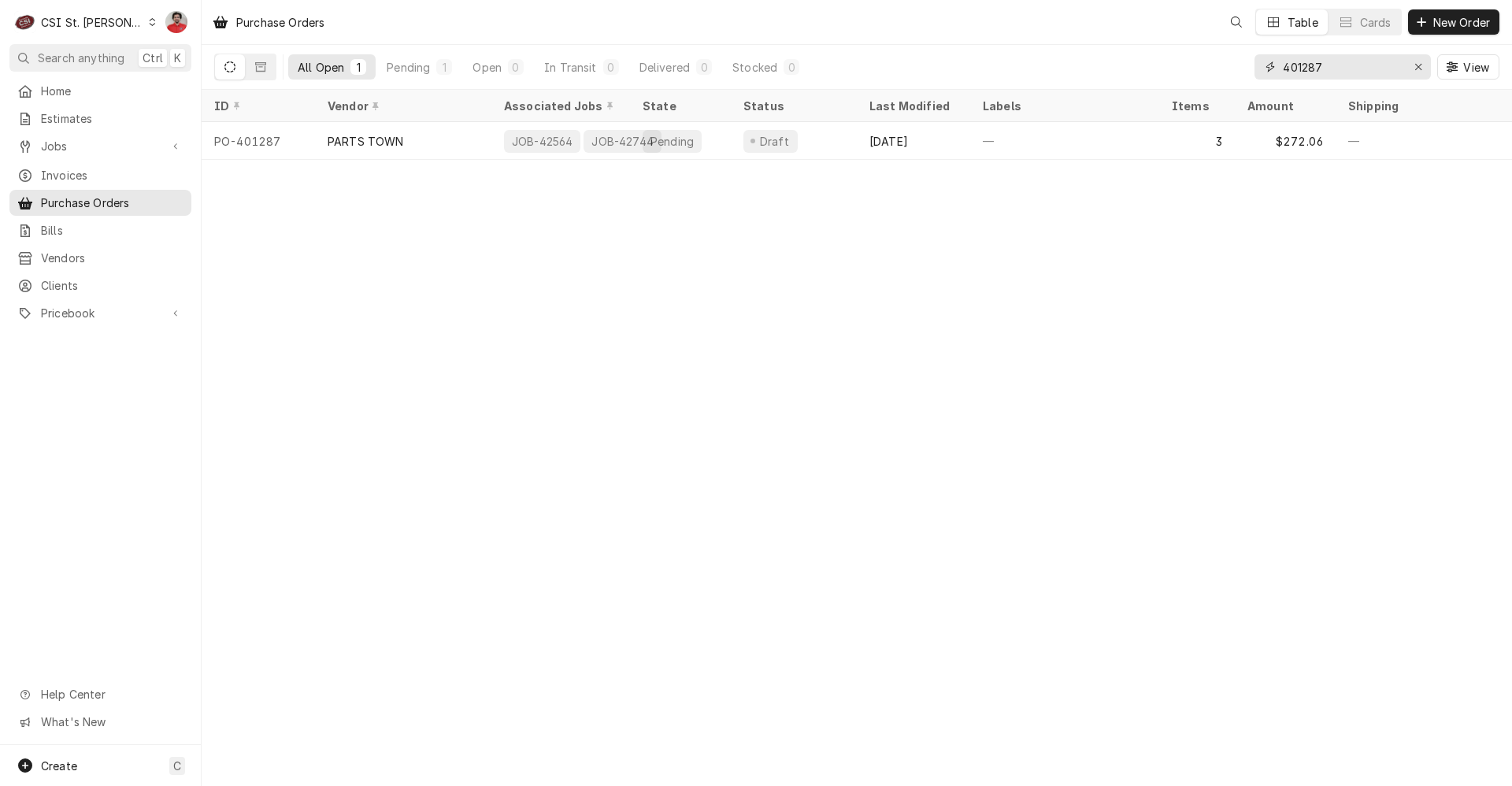
click at [1347, 65] on input "401287" at bounding box center [1341, 66] width 118 height 25
type input "4"
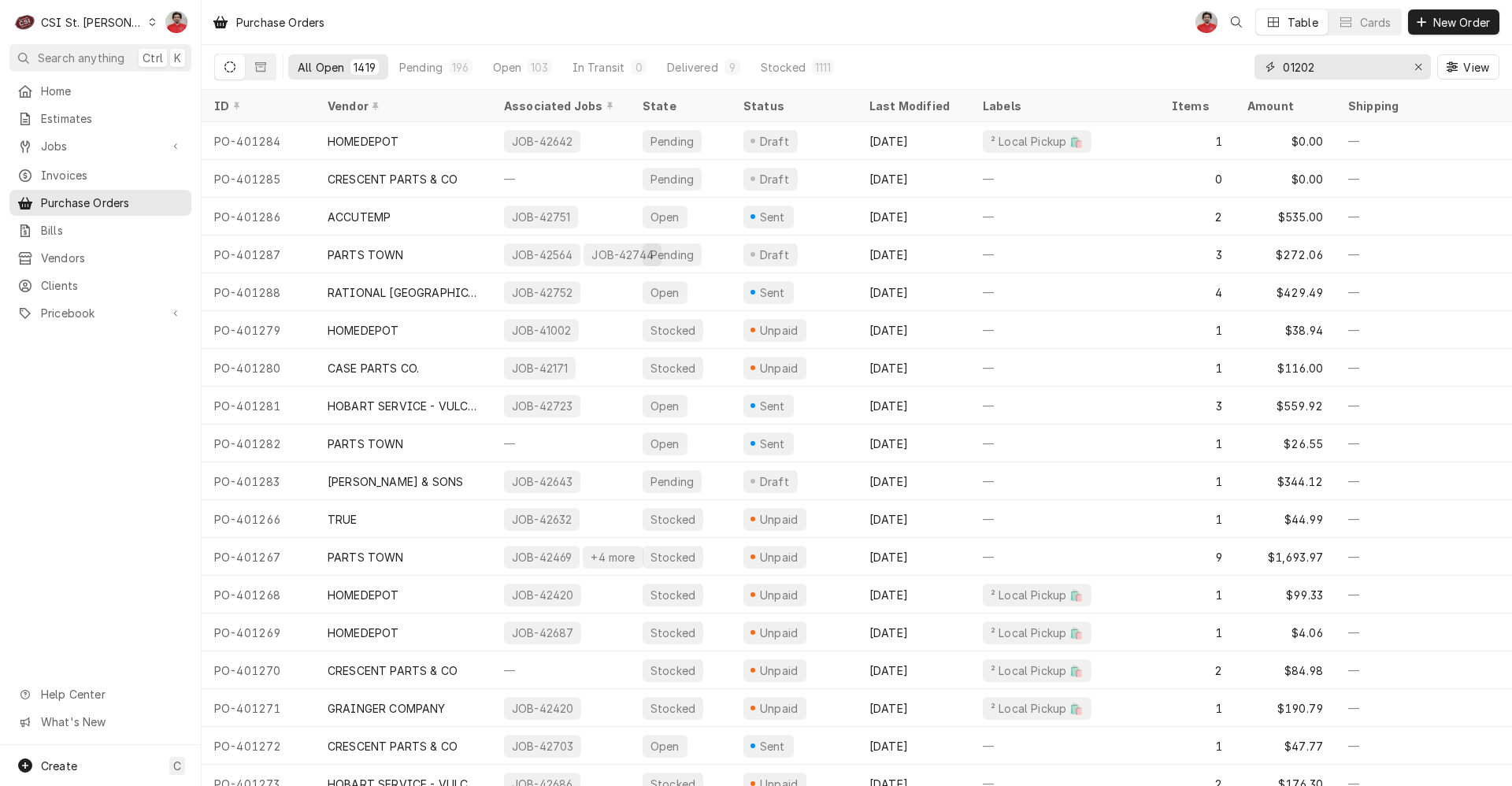
type input "01202"
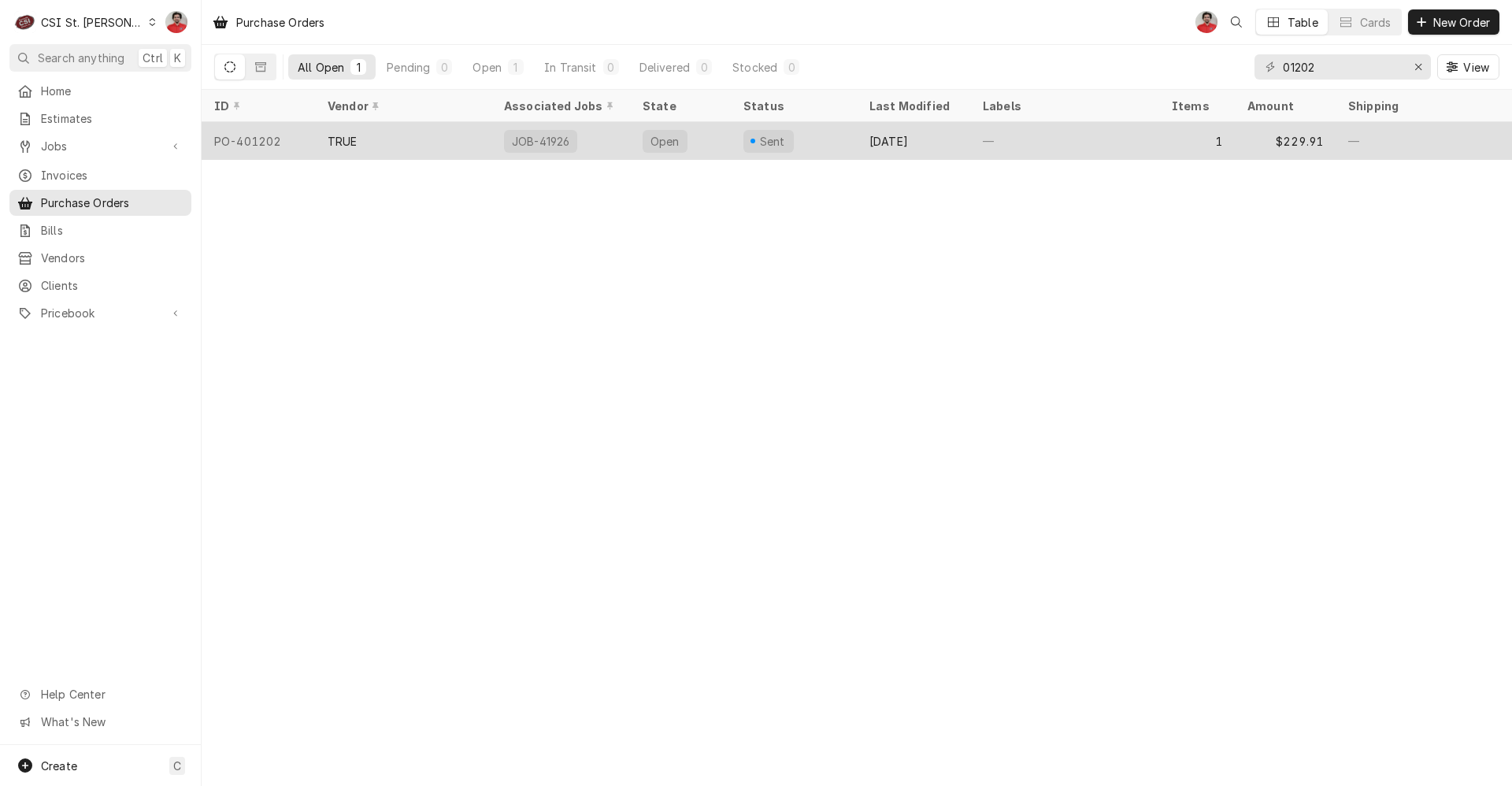
click at [430, 138] on div "TRUE" at bounding box center [403, 141] width 176 height 38
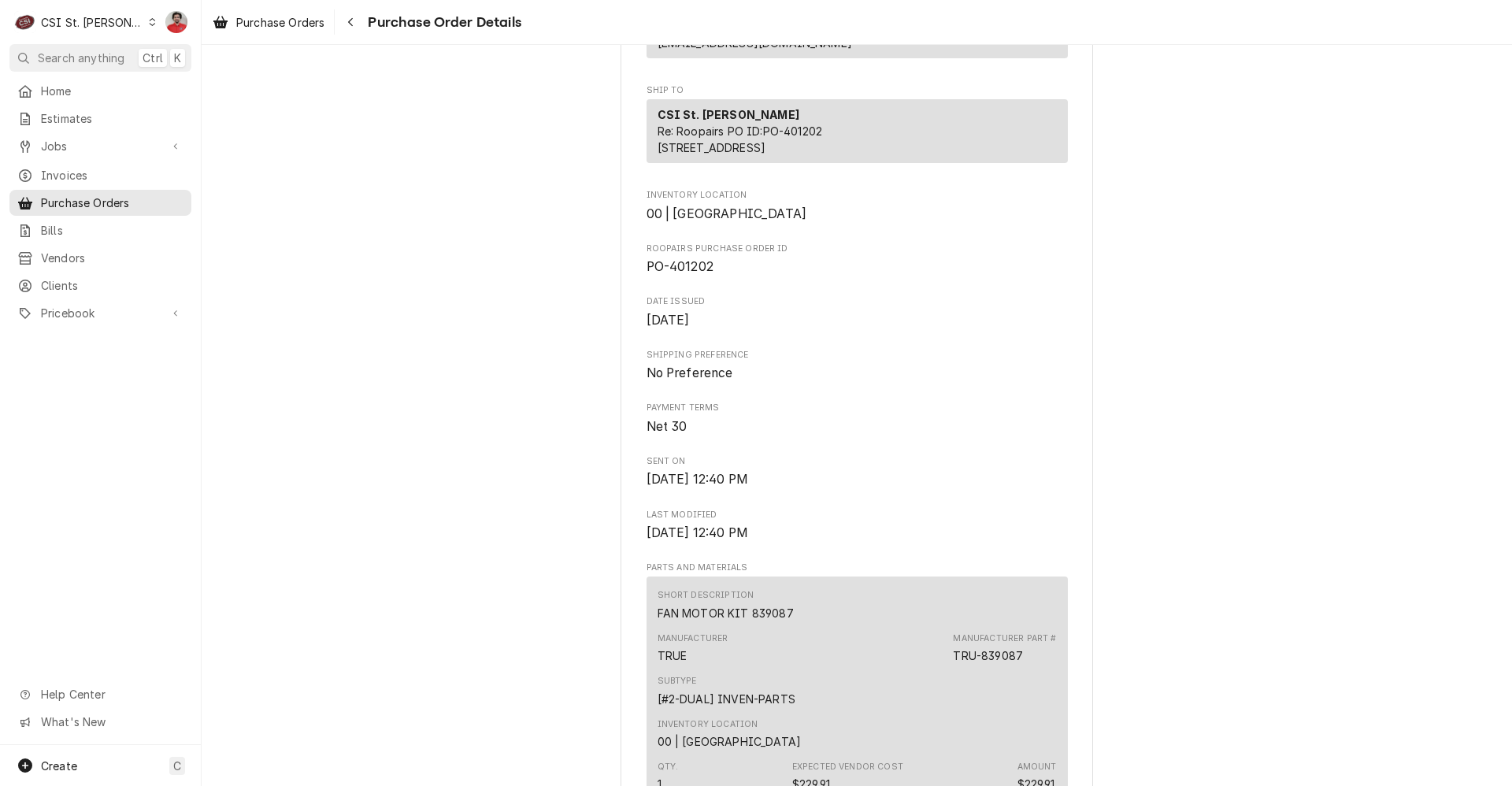
scroll to position [229, 0]
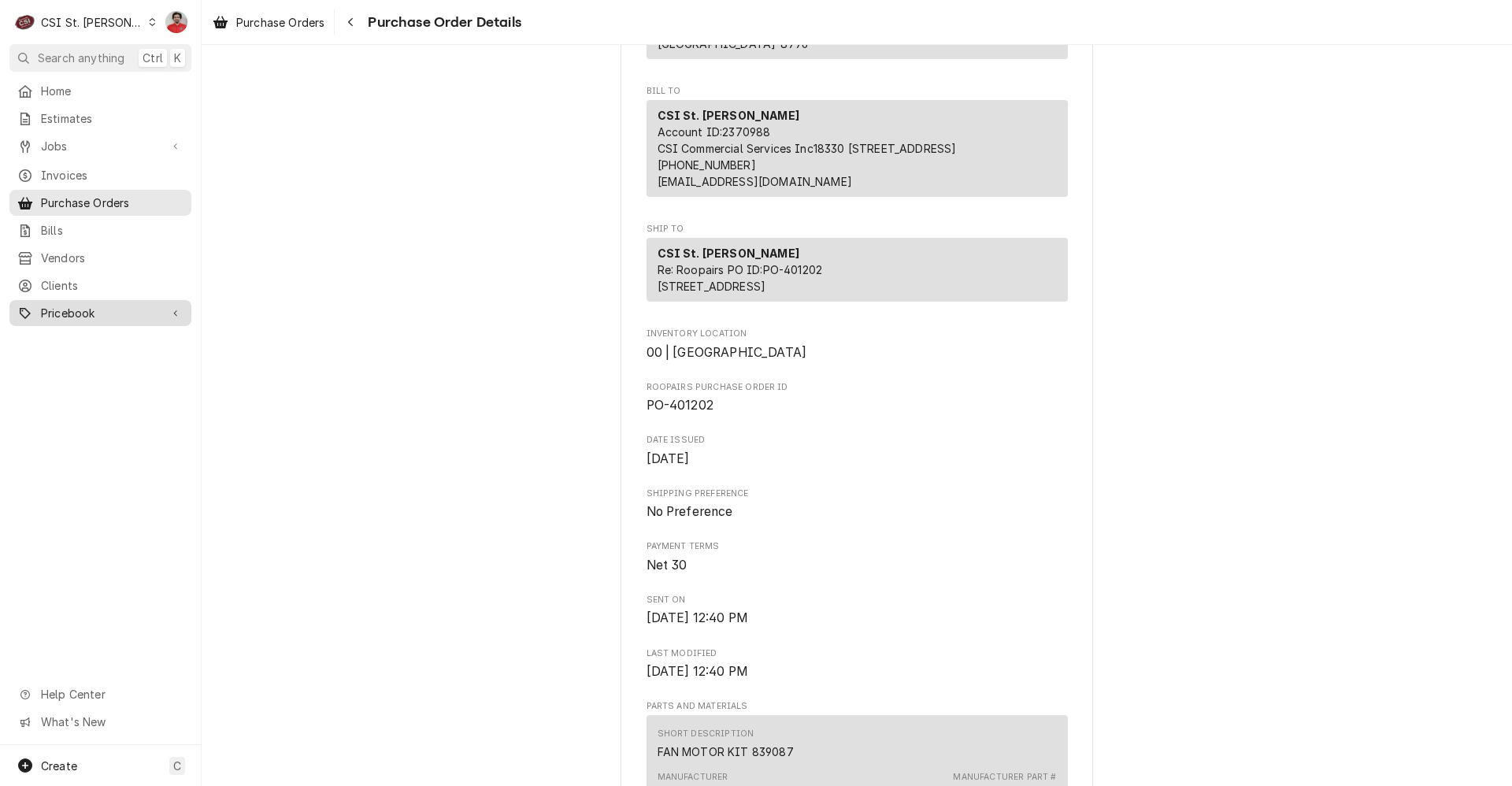
click at [117, 315] on link "Pricebook" at bounding box center [101, 313] width 182 height 26
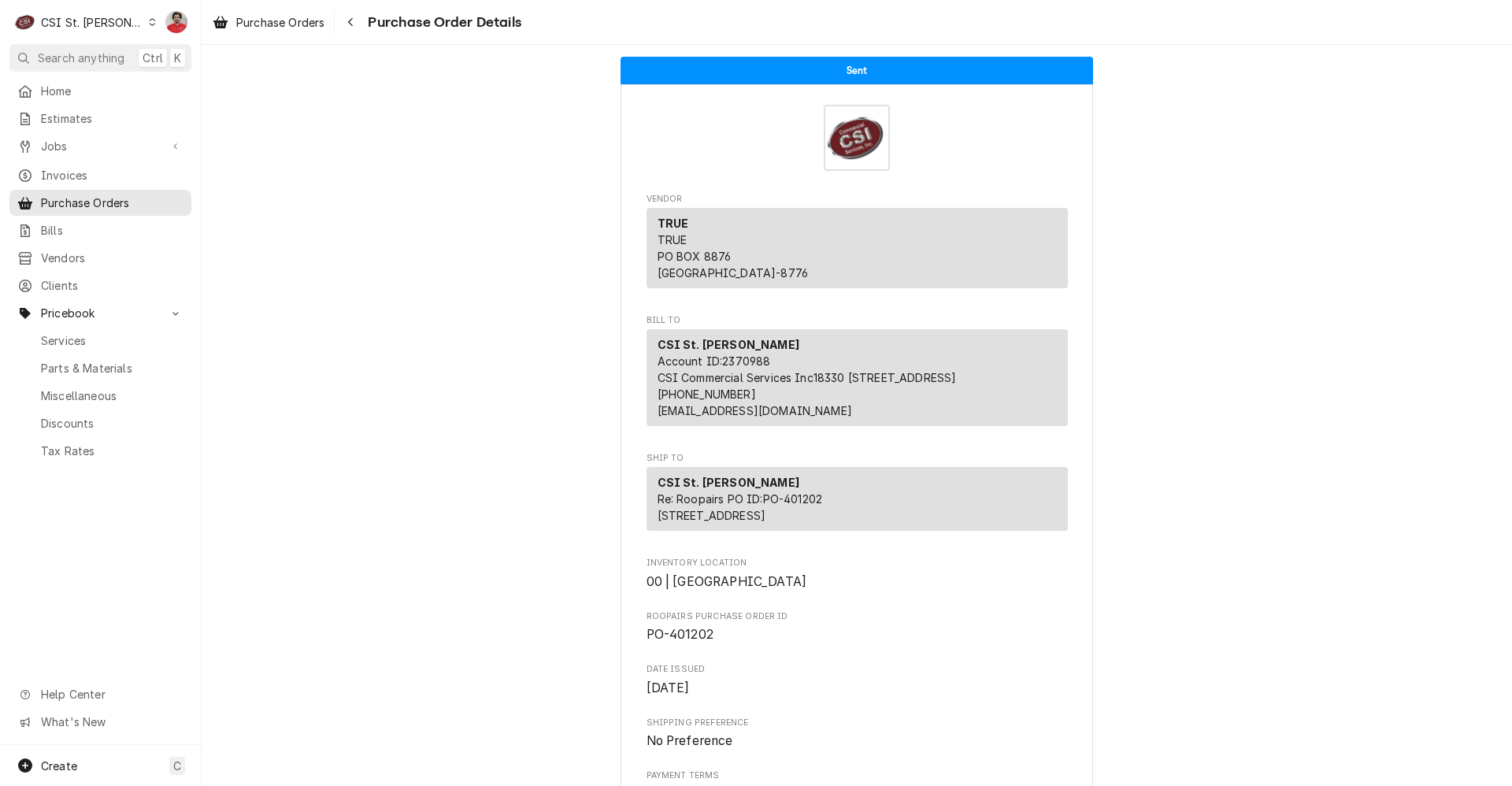
scroll to position [630, 0]
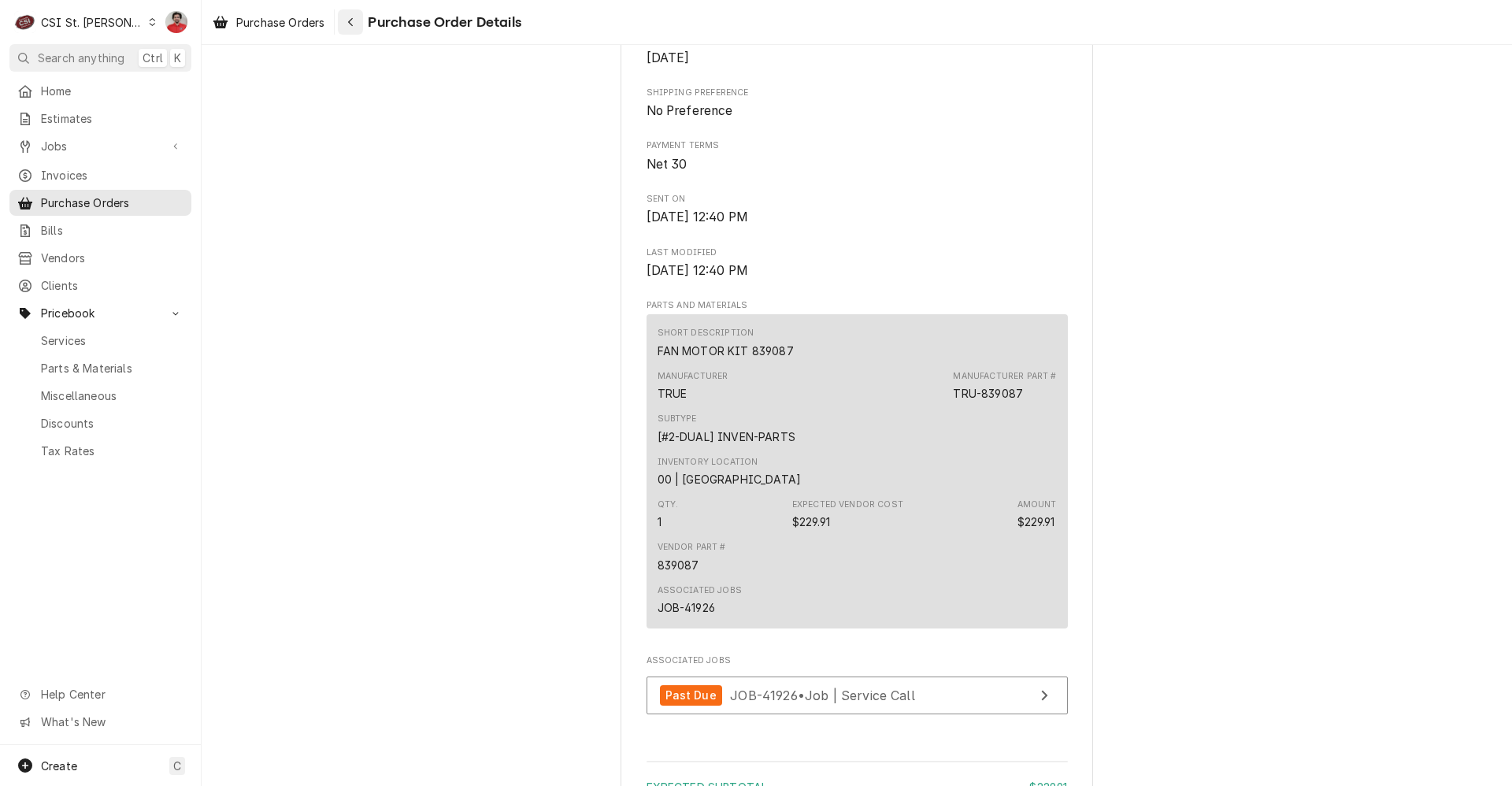
click at [358, 25] on div "Navigate back" at bounding box center [350, 22] width 16 height 16
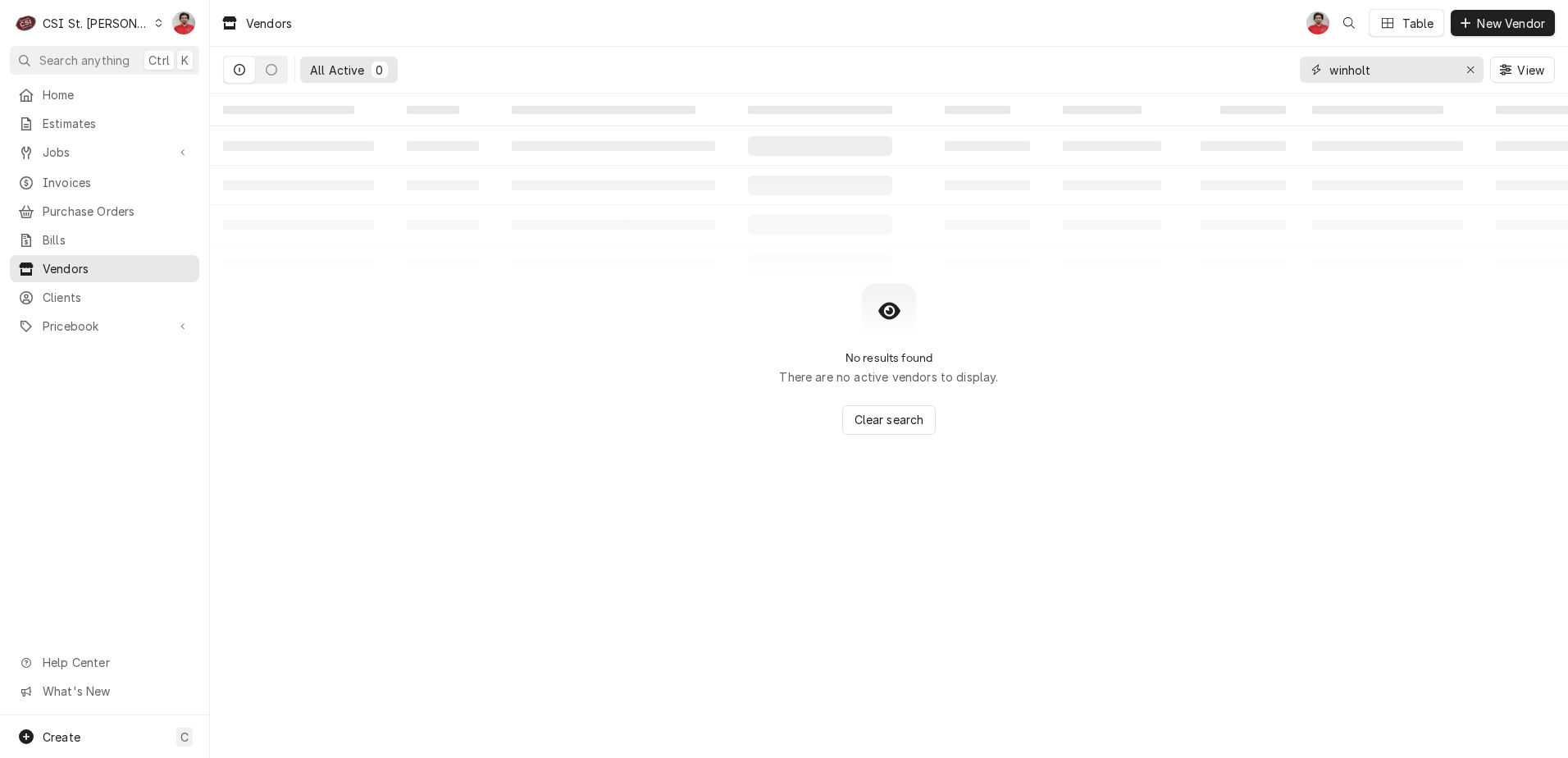
click at [1385, 62] on input "winholt" at bounding box center [1390, 69] width 123 height 26
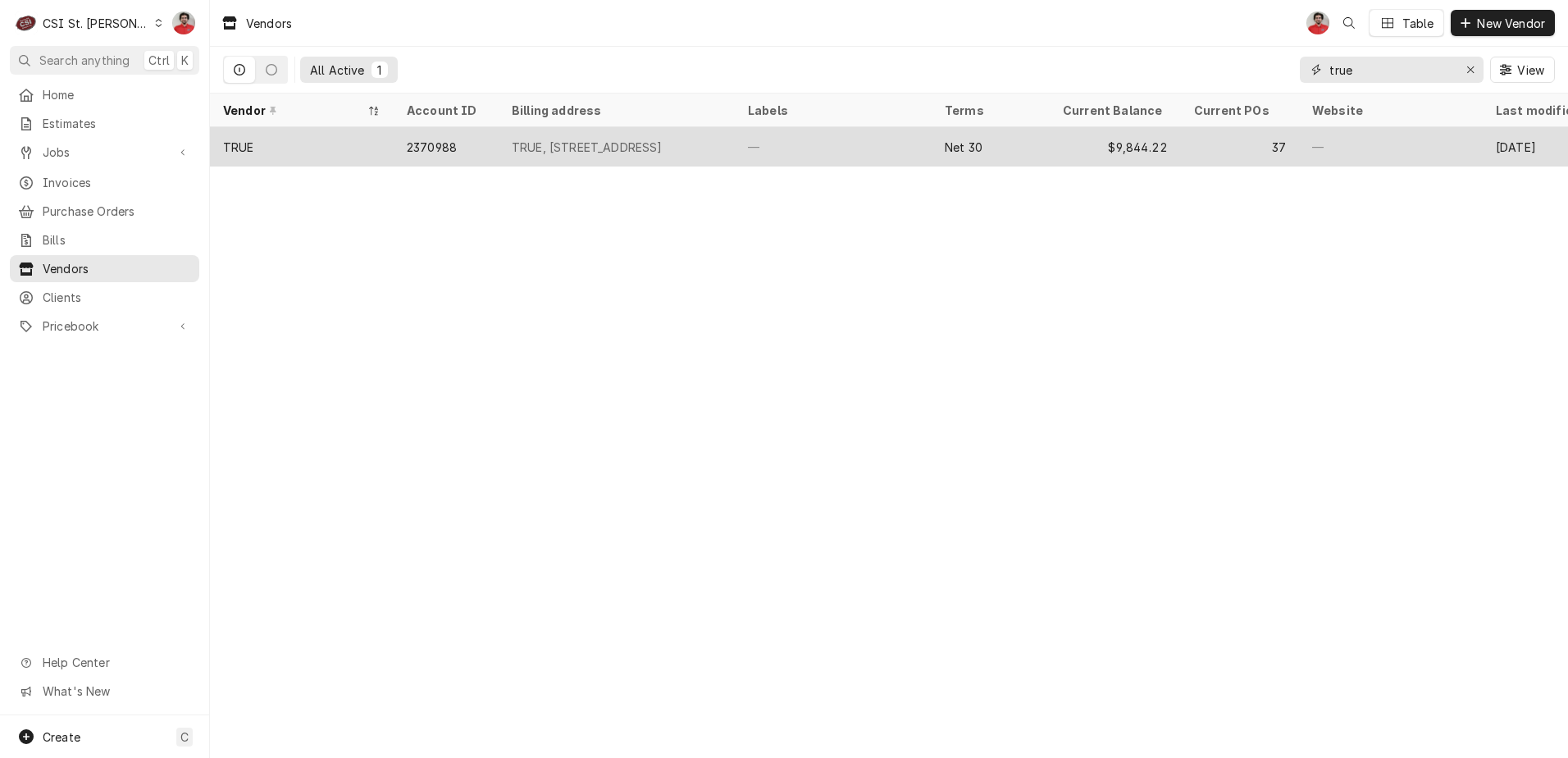
type input "true"
click at [698, 157] on div "TRUE, [STREET_ADDRESS]" at bounding box center [617, 147] width 236 height 39
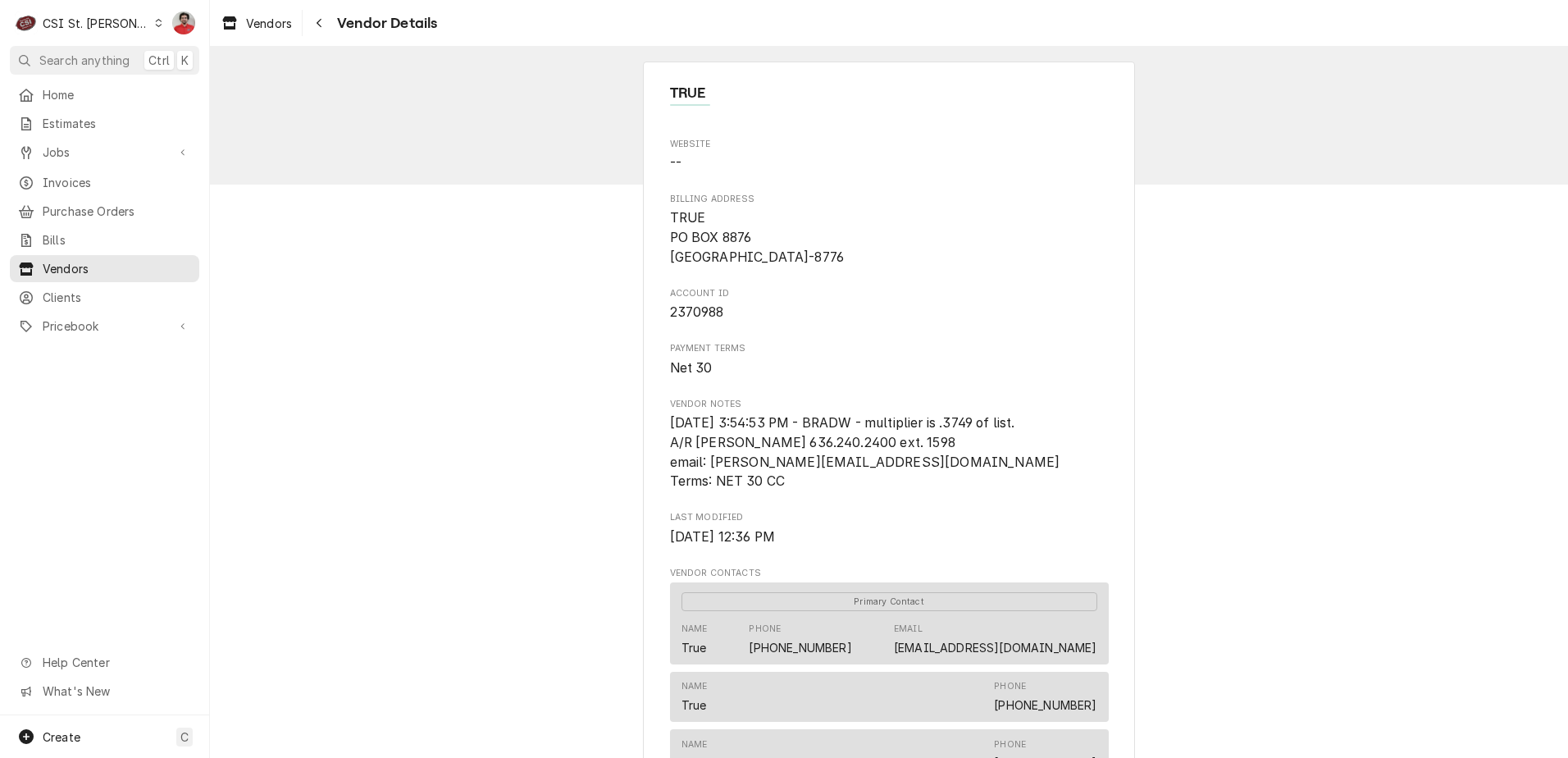
click at [1021, 643] on link "[EMAIL_ADDRESS][DOMAIN_NAME]" at bounding box center [995, 648] width 203 height 14
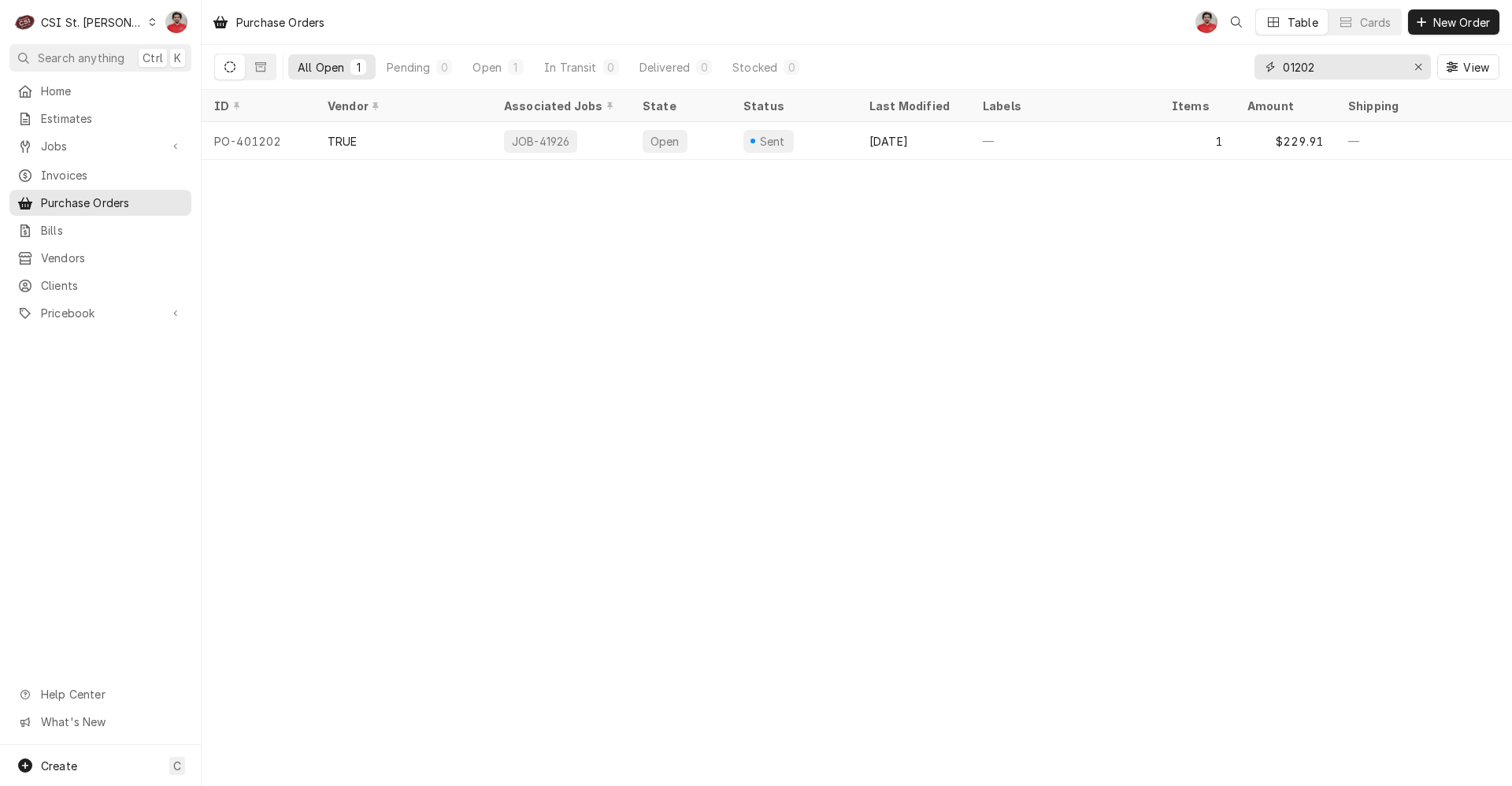
click at [1300, 79] on input "01202" at bounding box center [1341, 66] width 118 height 25
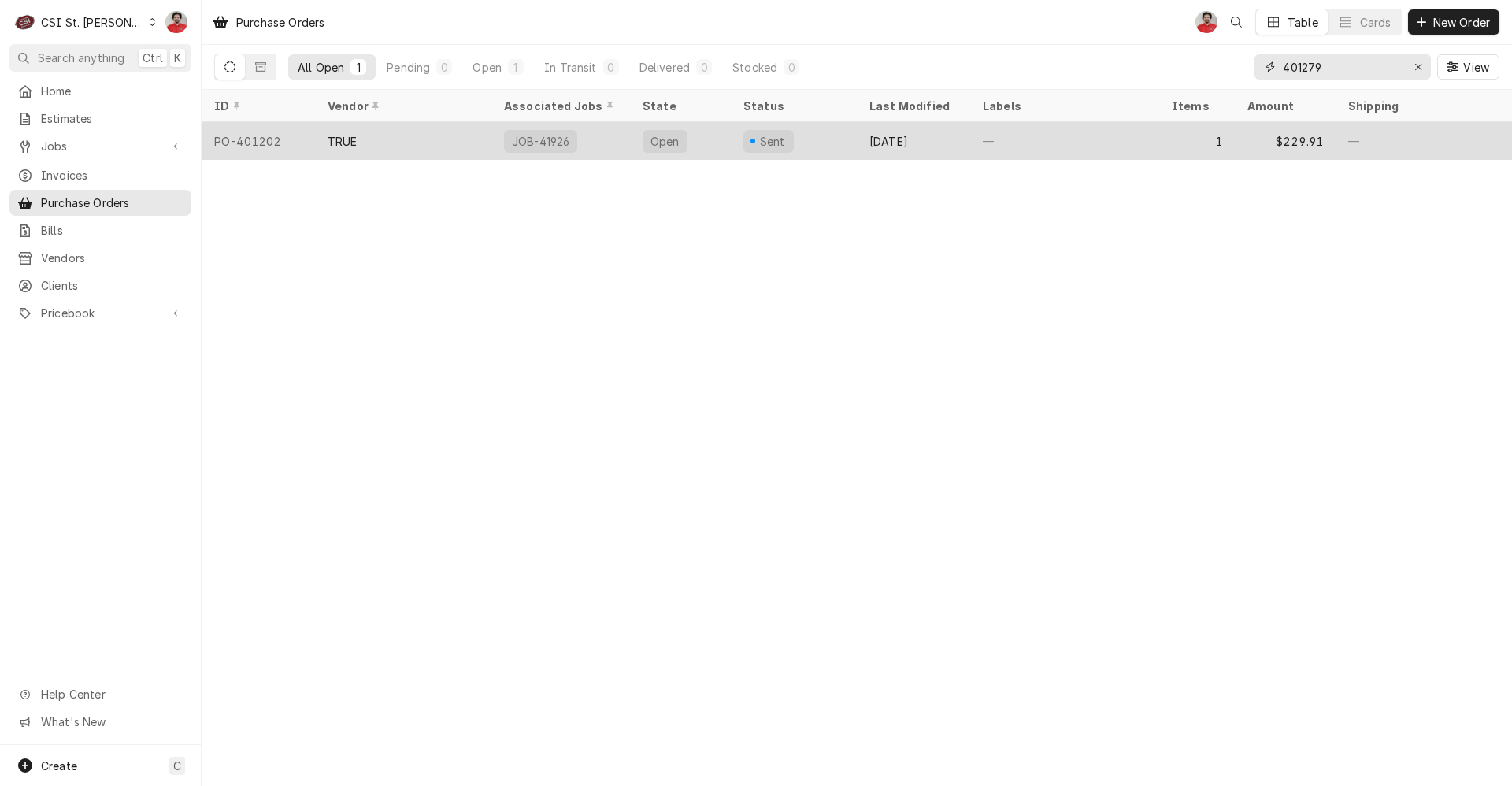
type input "401279"
click at [971, 137] on div "—" at bounding box center [1065, 141] width 189 height 38
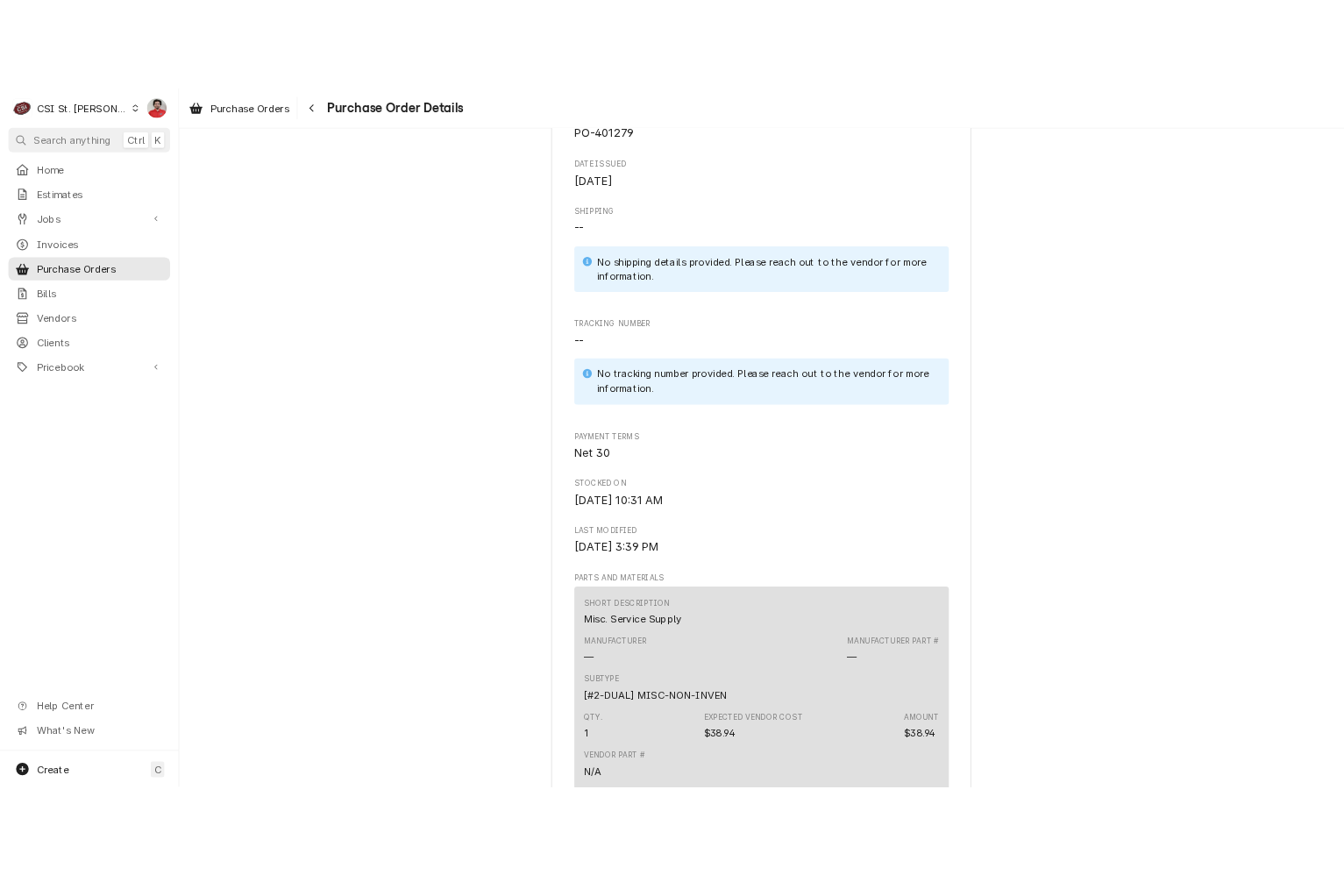
scroll to position [1315, 0]
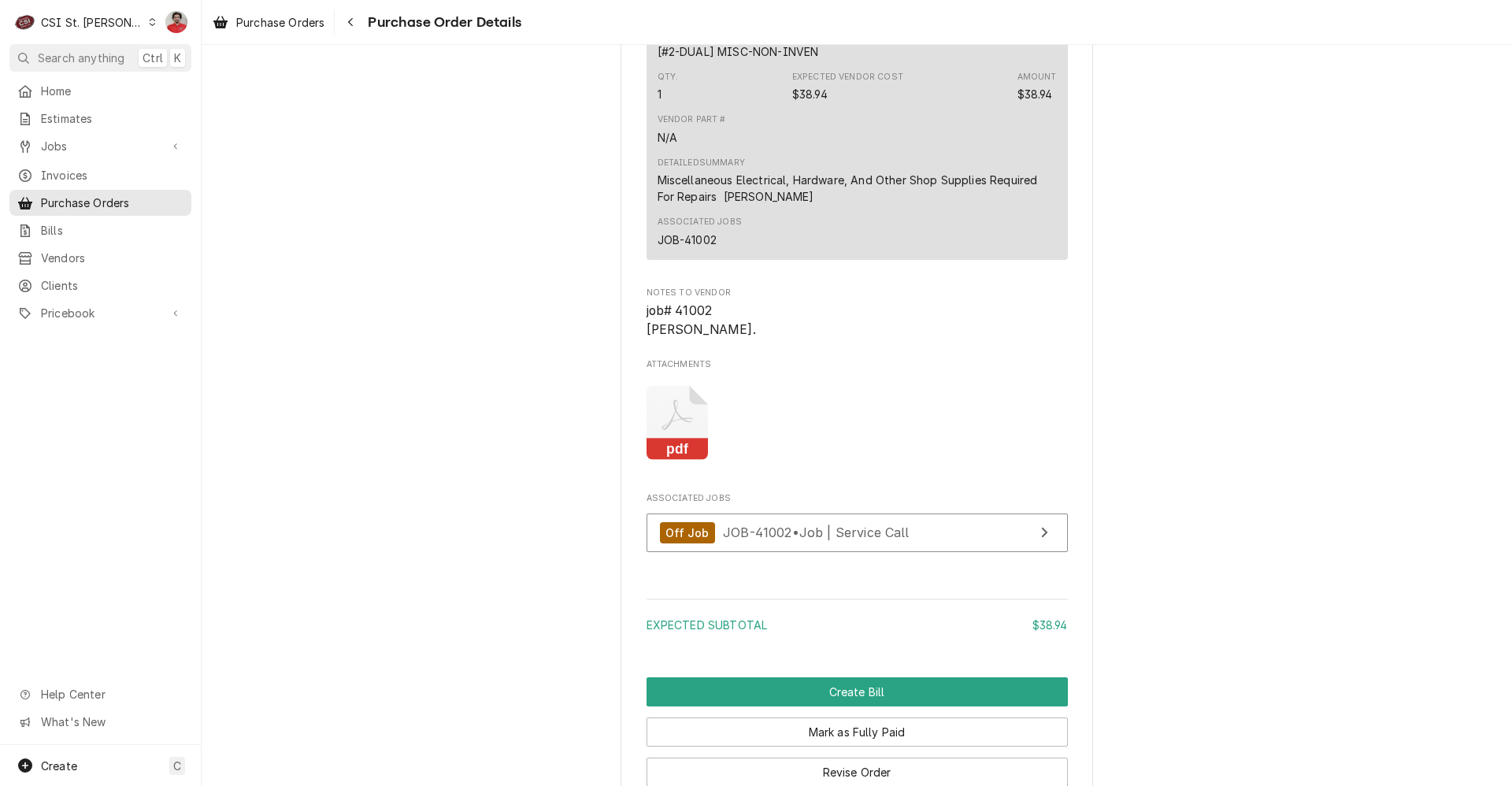
click at [665, 461] on icon "Attachments" at bounding box center [677, 423] width 62 height 75
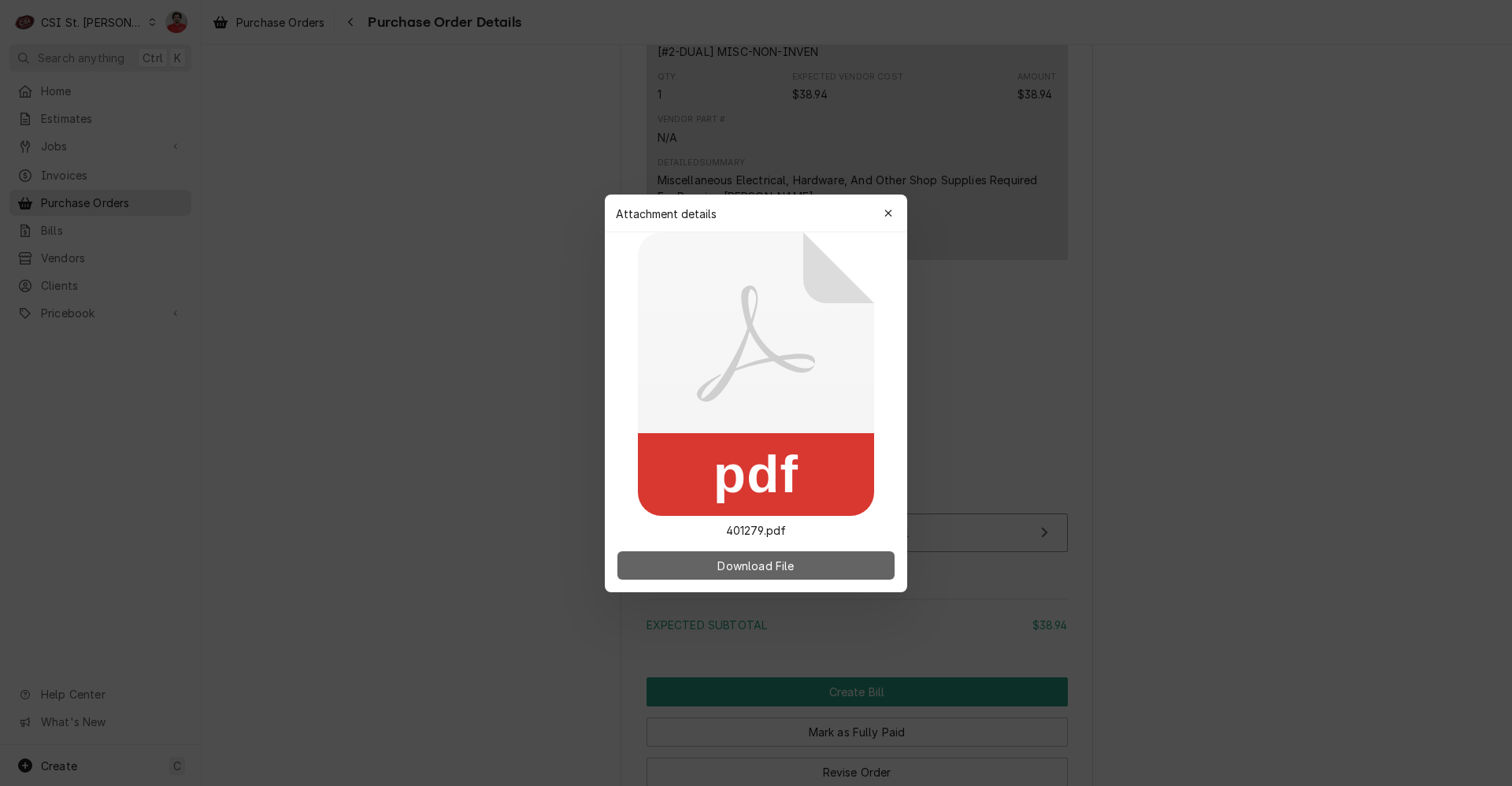
click at [698, 552] on button "Download File" at bounding box center [756, 566] width 278 height 29
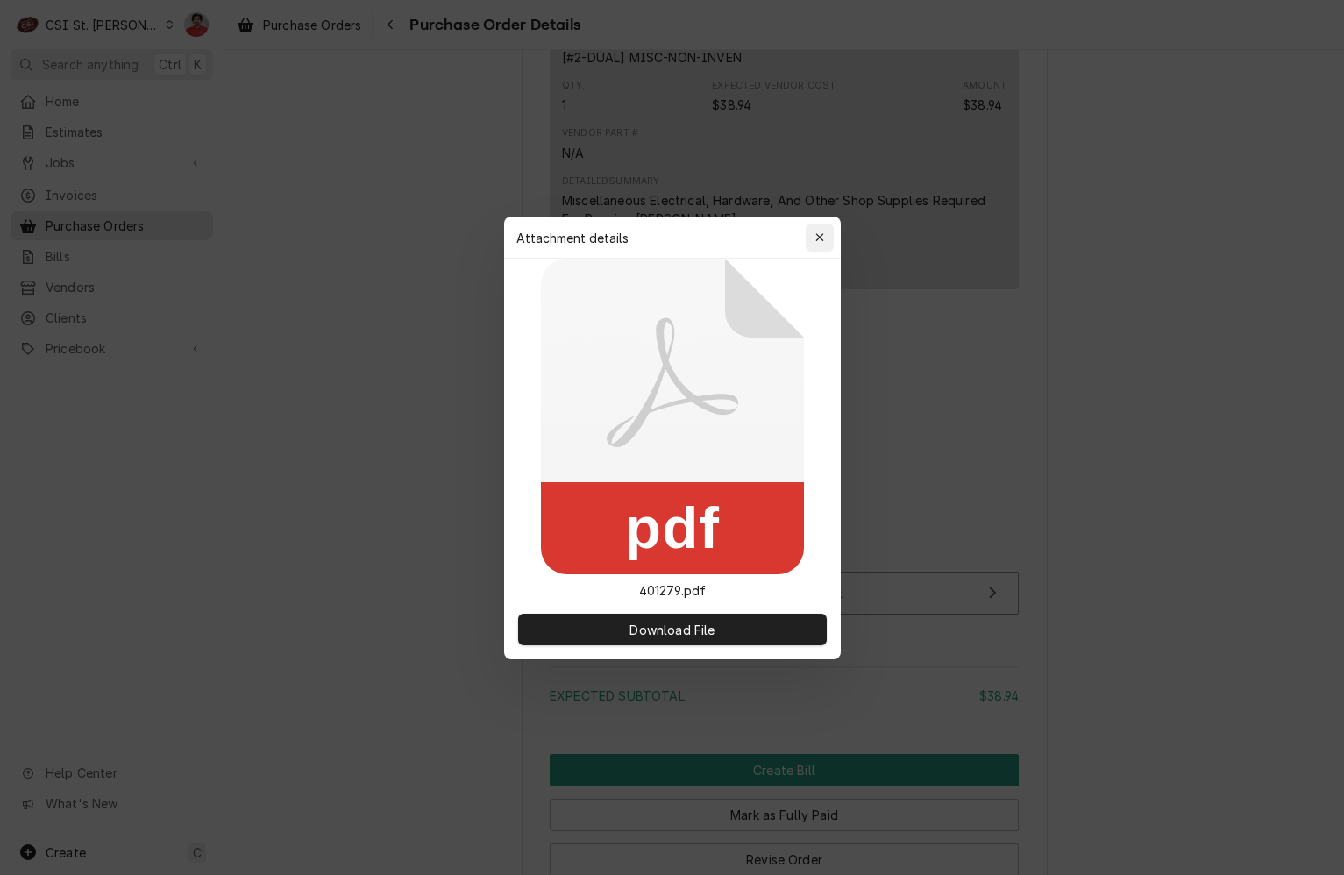
click at [828, 239] on div "button" at bounding box center [820, 238] width 18 height 18
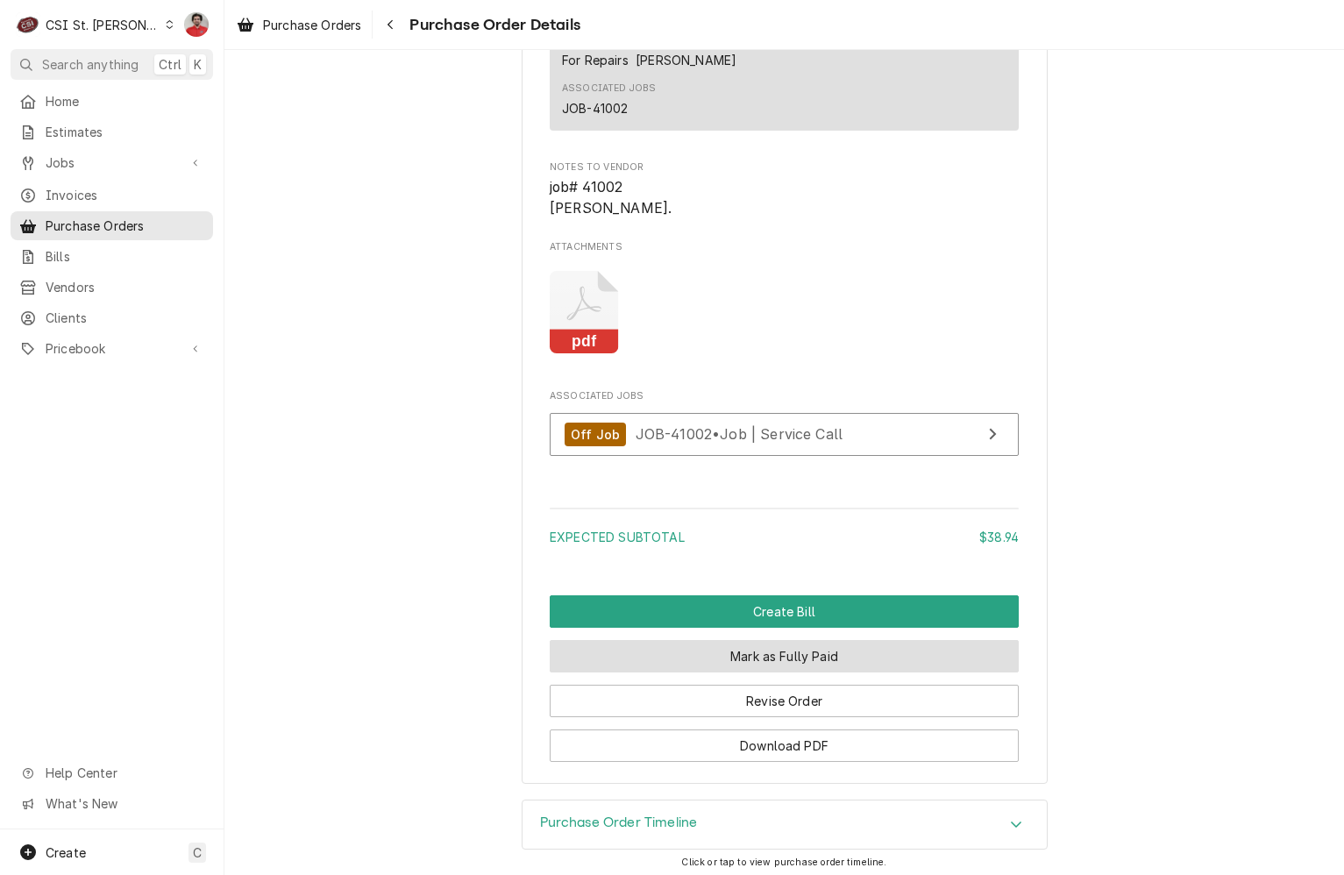
scroll to position [1557, 0]
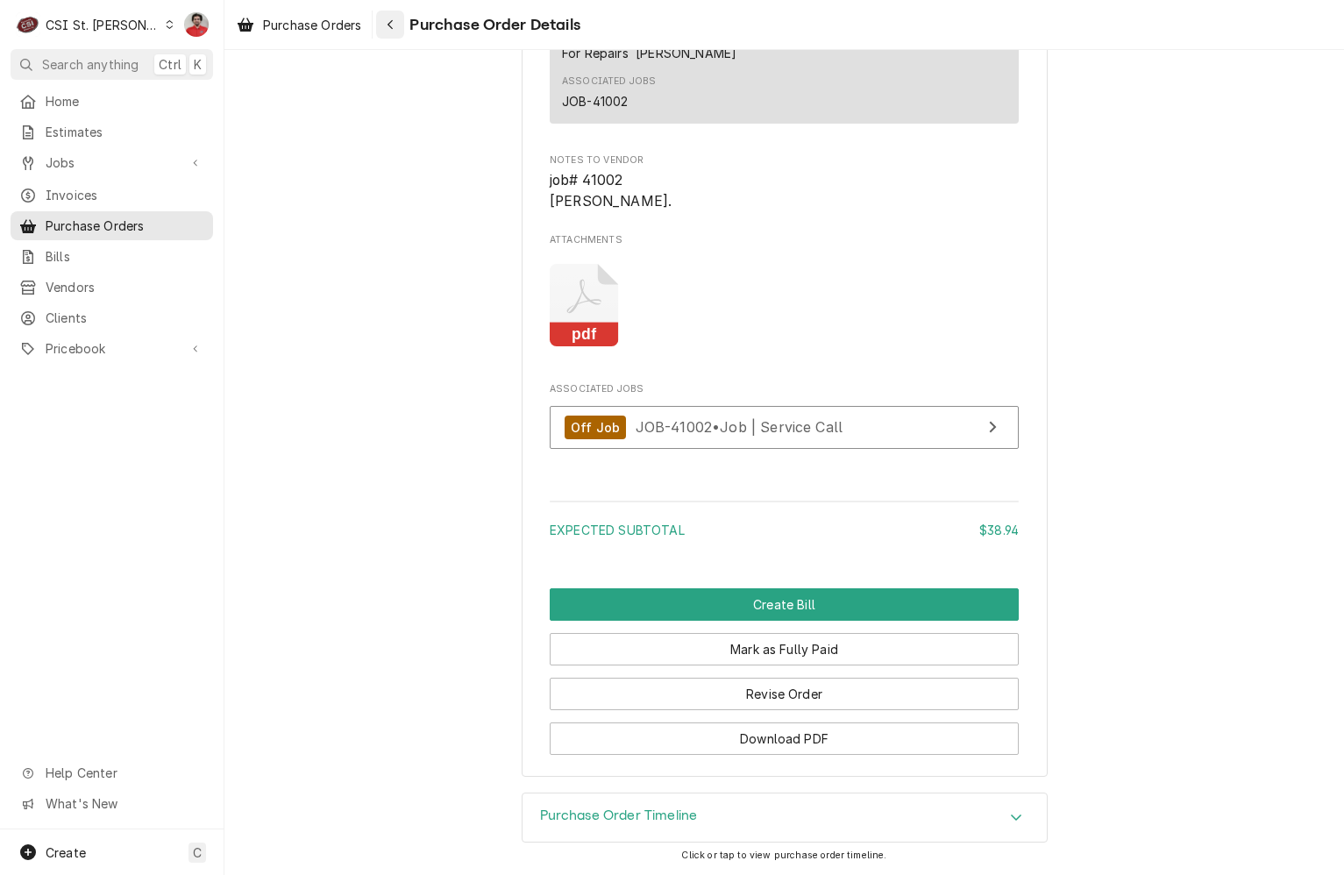
click at [397, 20] on div "Navigate back" at bounding box center [390, 25] width 18 height 18
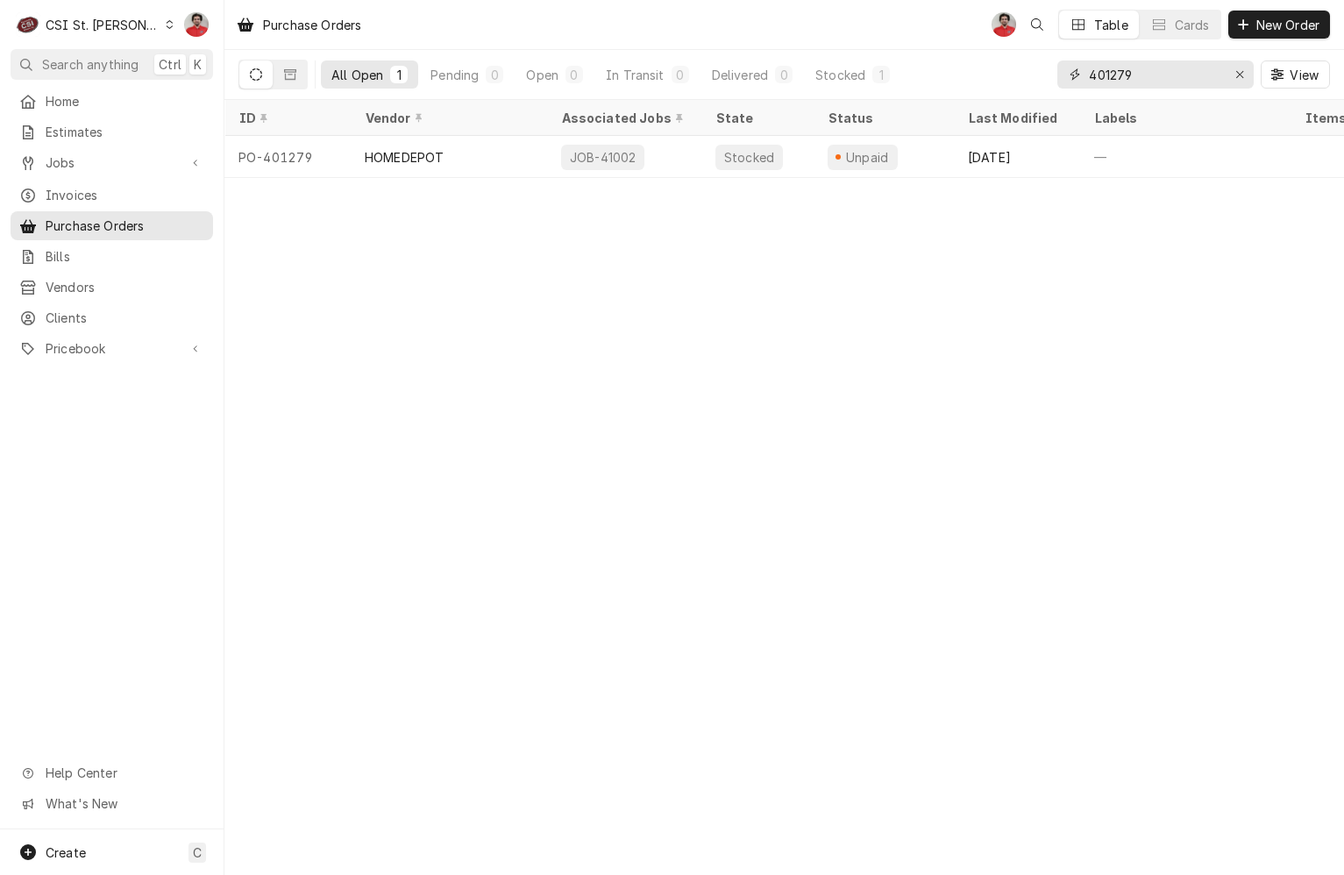
click at [1204, 72] on input "401279" at bounding box center [1154, 74] width 131 height 28
type input "401270"
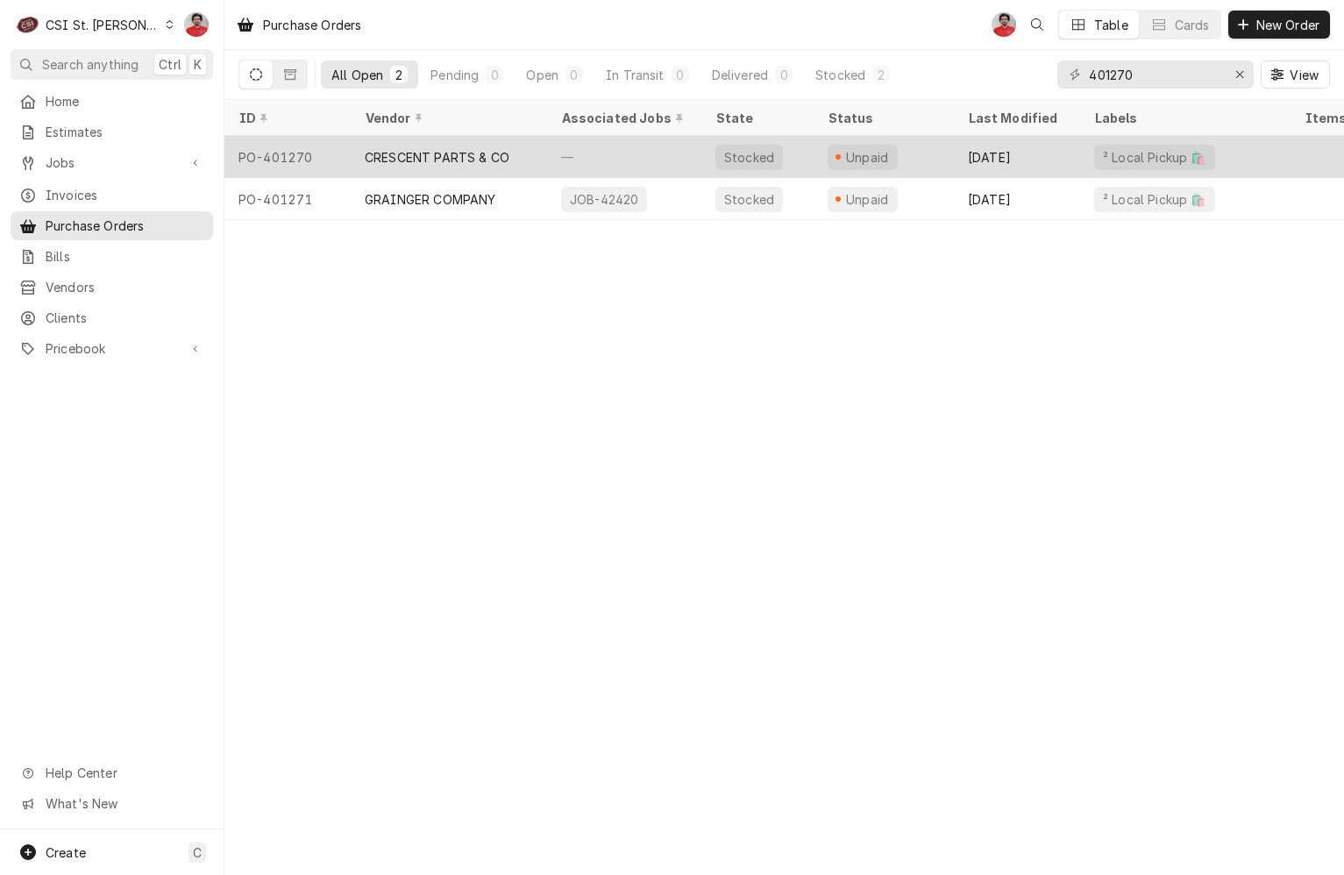
click at [667, 146] on div "—" at bounding box center [624, 157] width 154 height 42
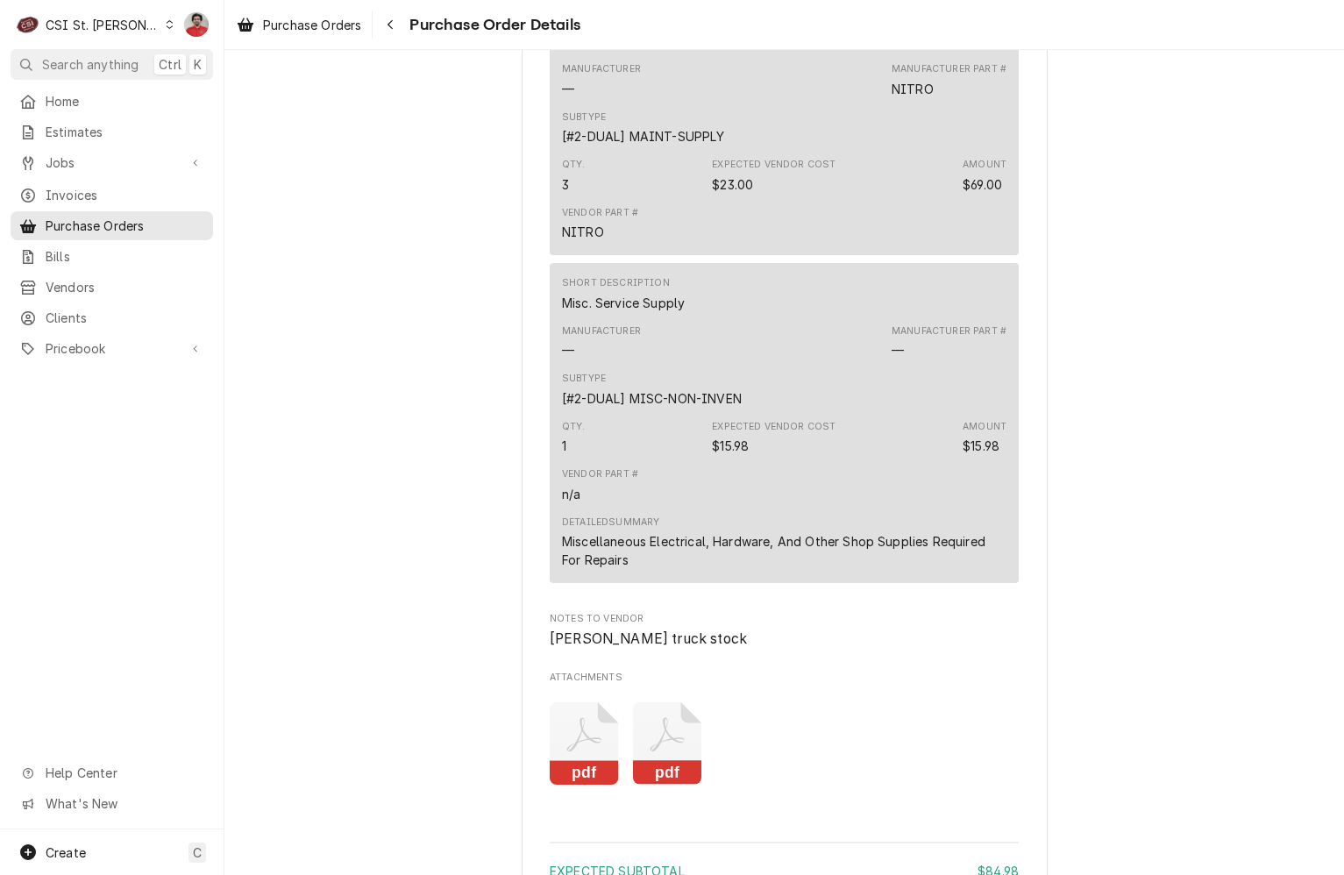
scroll to position [1403, 0]
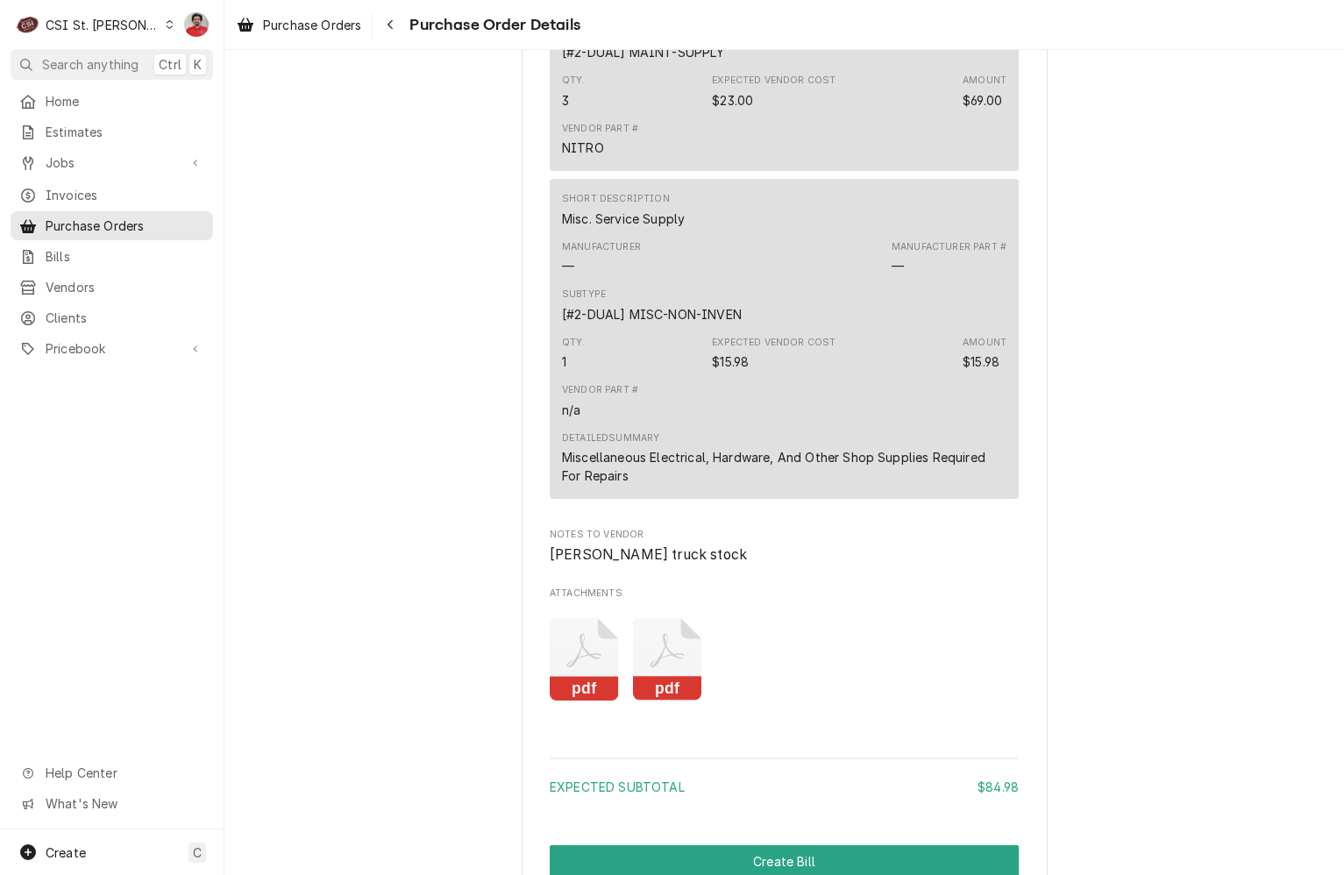
click at [570, 697] on icon "Attachments" at bounding box center [584, 659] width 69 height 83
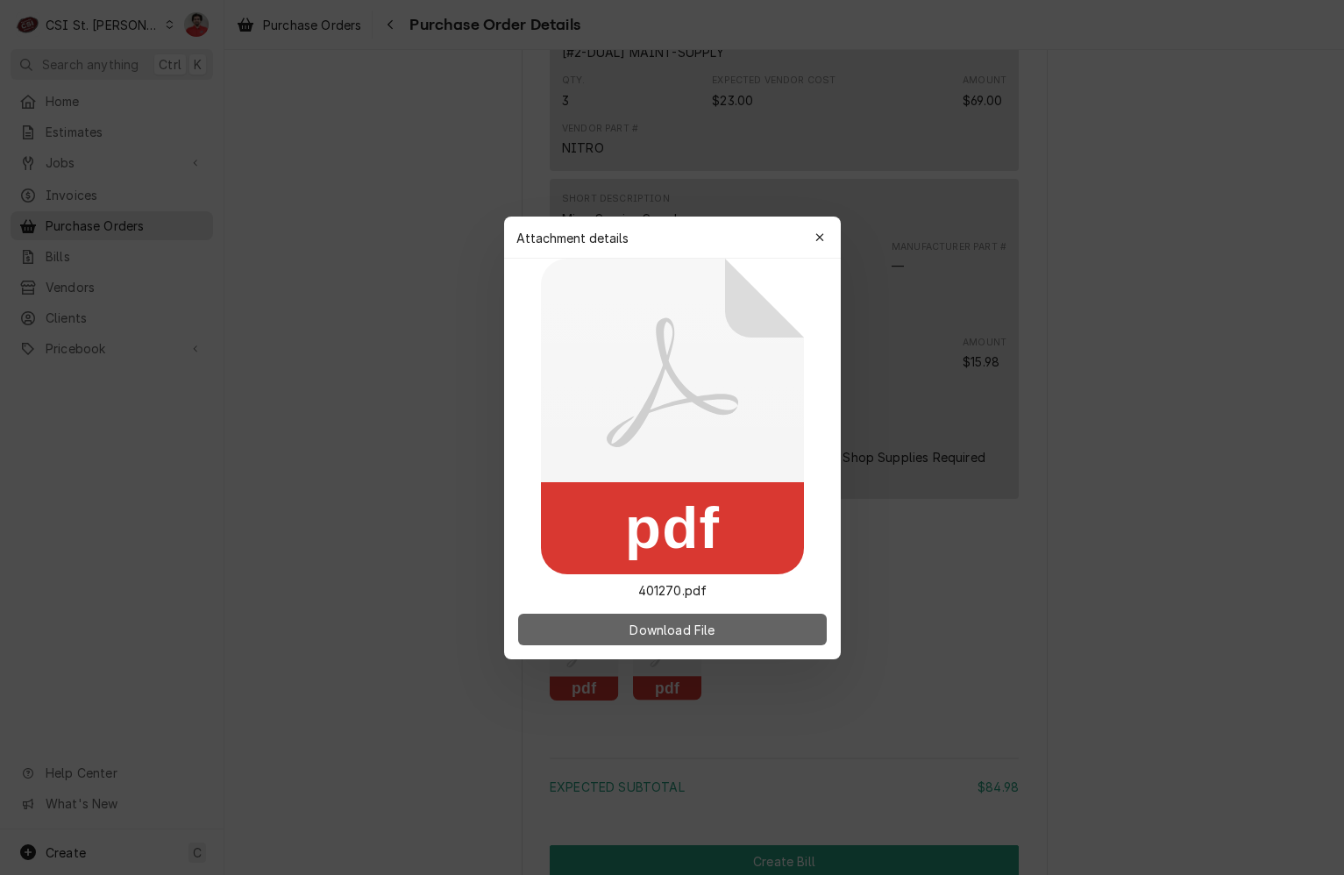
click at [618, 628] on button "Download File" at bounding box center [672, 630] width 309 height 32
click at [670, 714] on div at bounding box center [672, 437] width 1344 height 875
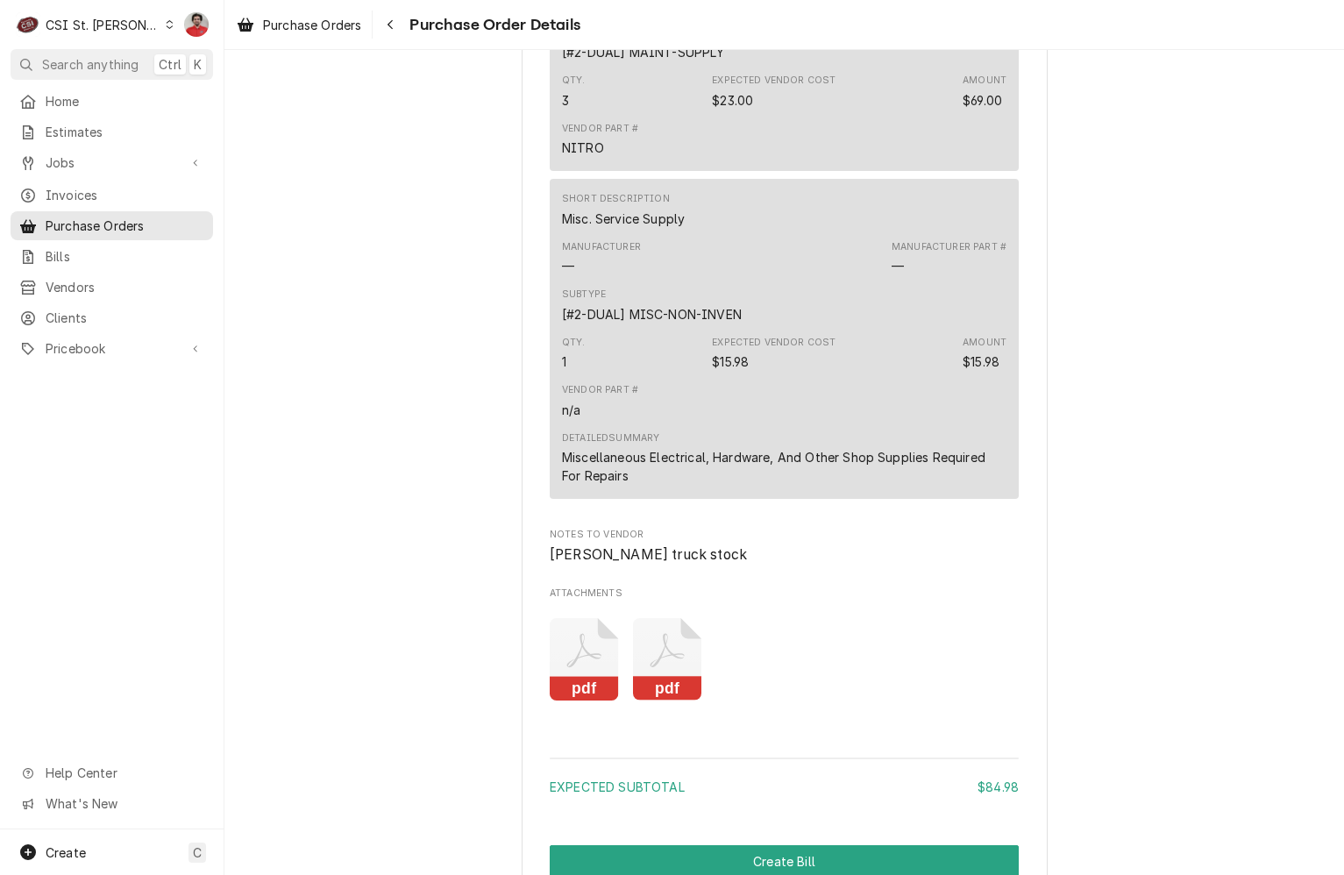
click at [670, 701] on icon "Attachments" at bounding box center [667, 659] width 69 height 83
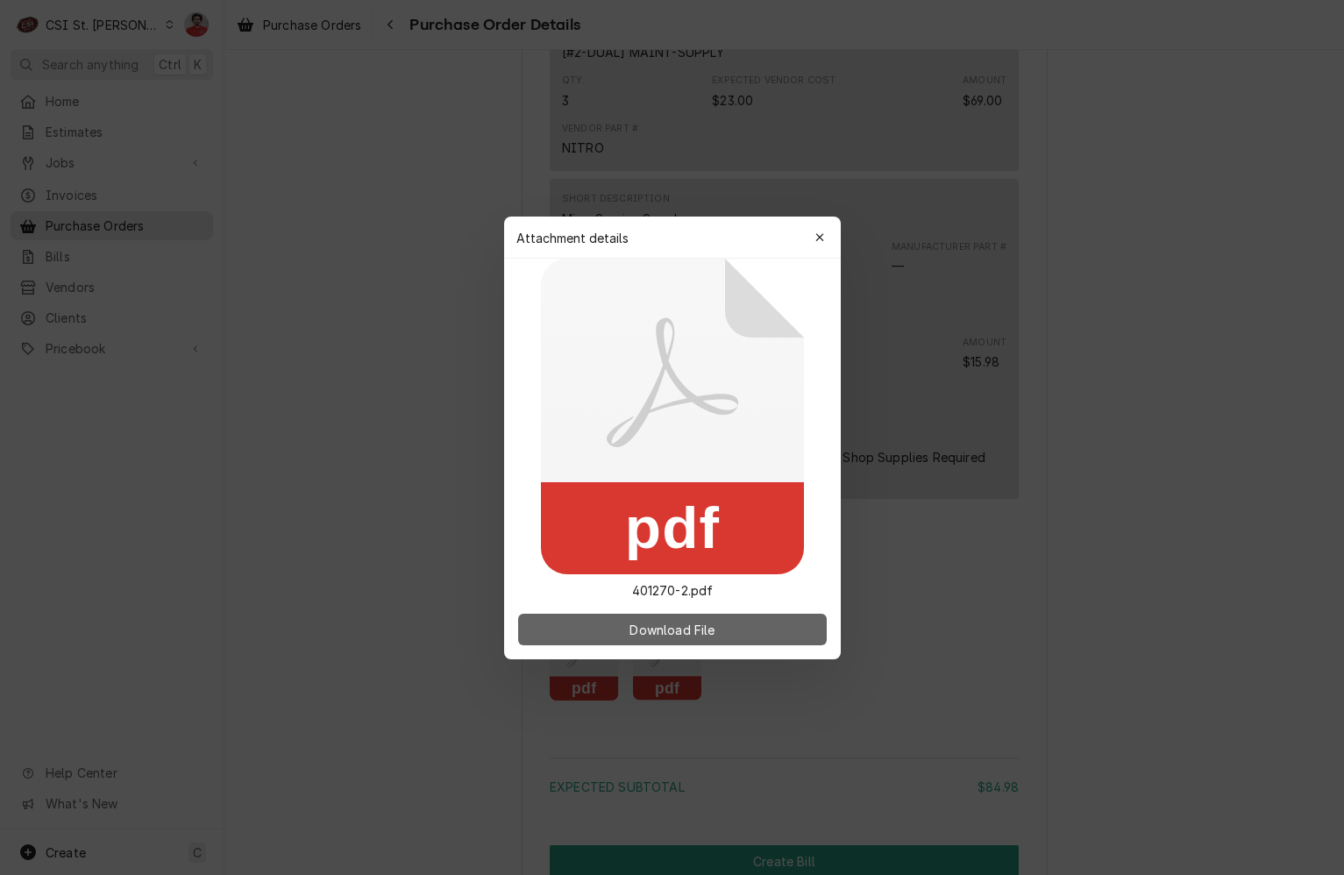
click at [715, 625] on span "Download File" at bounding box center [672, 629] width 92 height 18
click at [821, 237] on icon "button" at bounding box center [819, 237] width 10 height 12
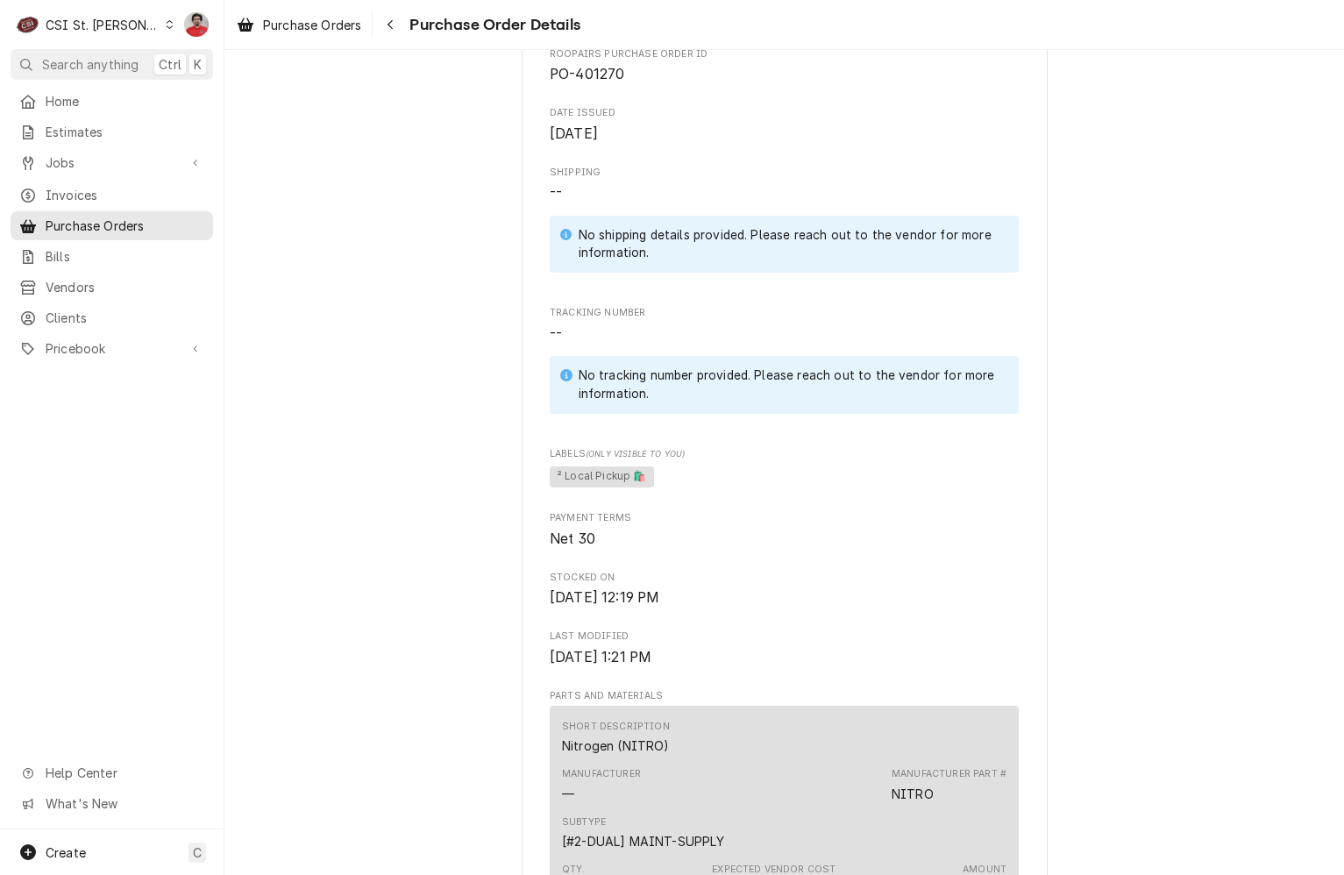
scroll to position [0, 0]
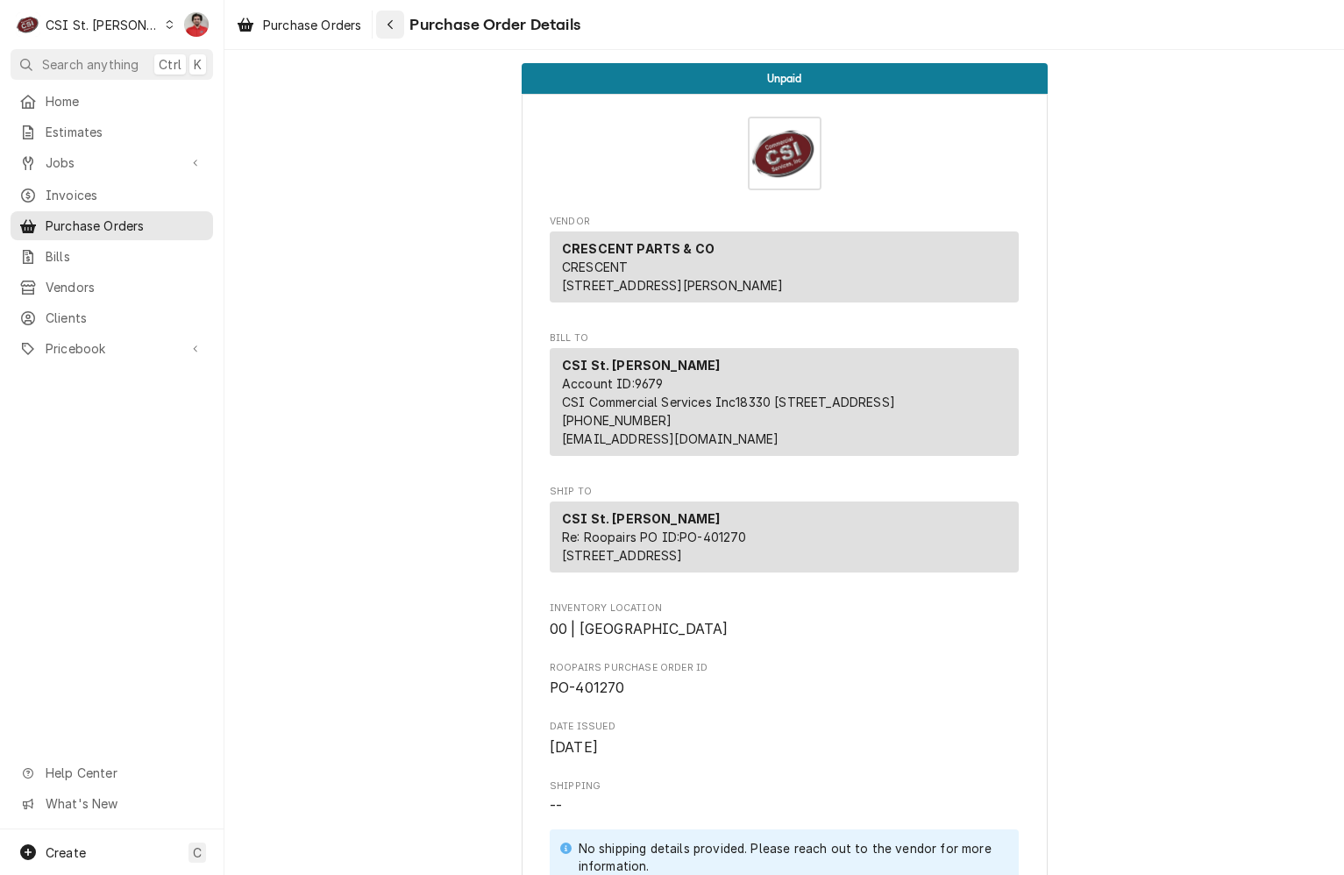
click at [387, 18] on div "Navigate back" at bounding box center [390, 25] width 18 height 18
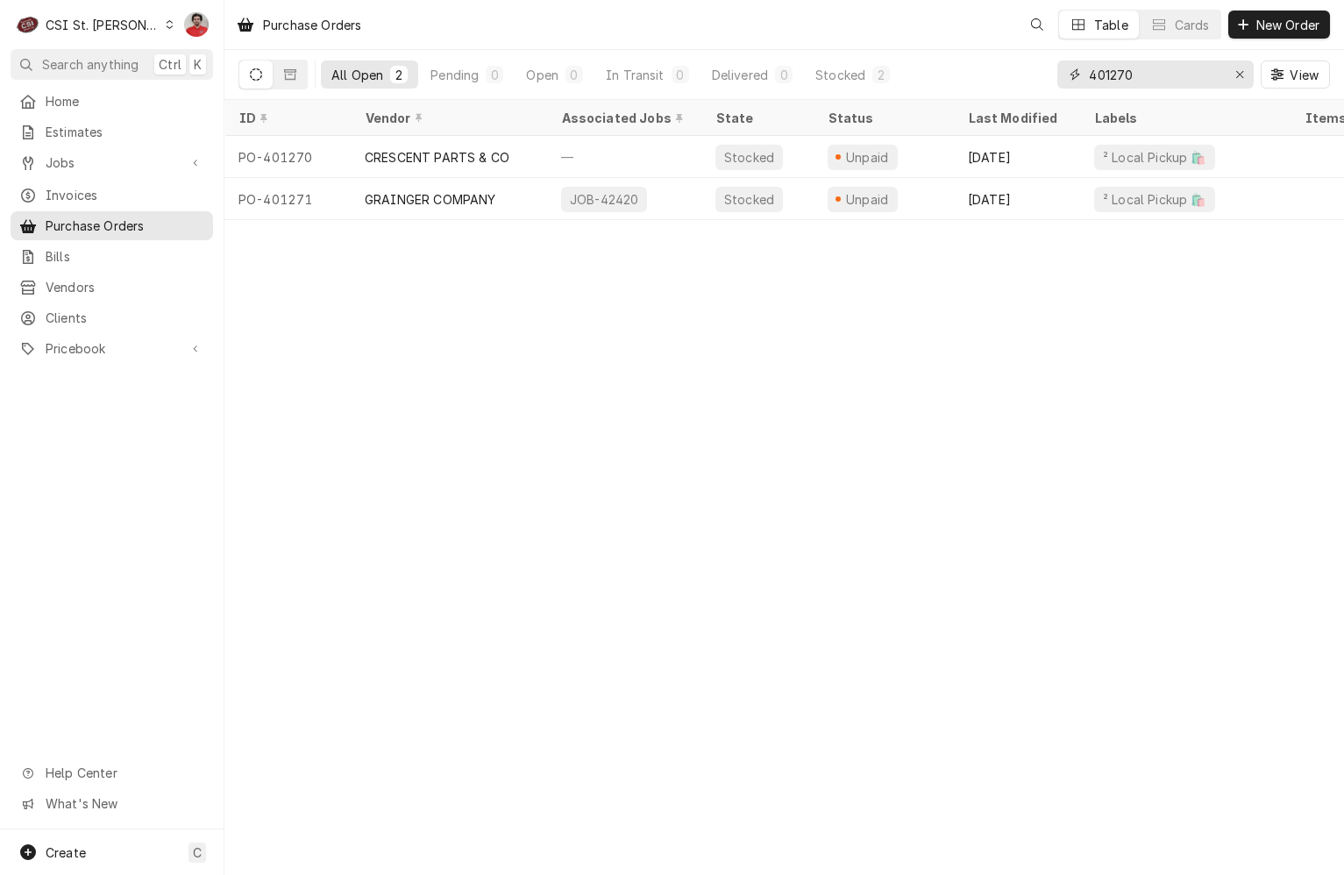
click at [1145, 84] on input "401270" at bounding box center [1154, 74] width 131 height 28
type input "grainger"
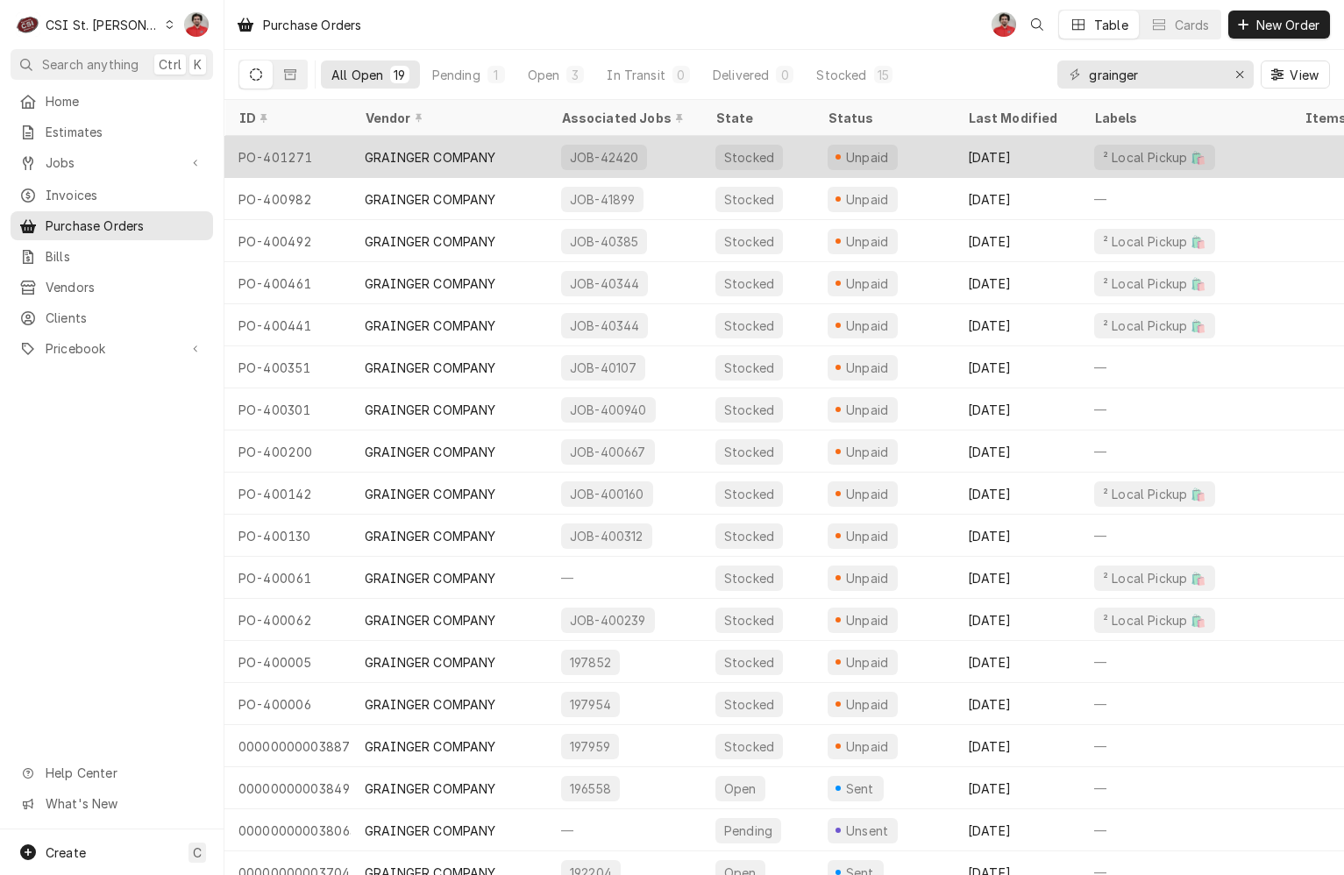
click at [944, 155] on div "Unpaid" at bounding box center [884, 157] width 140 height 42
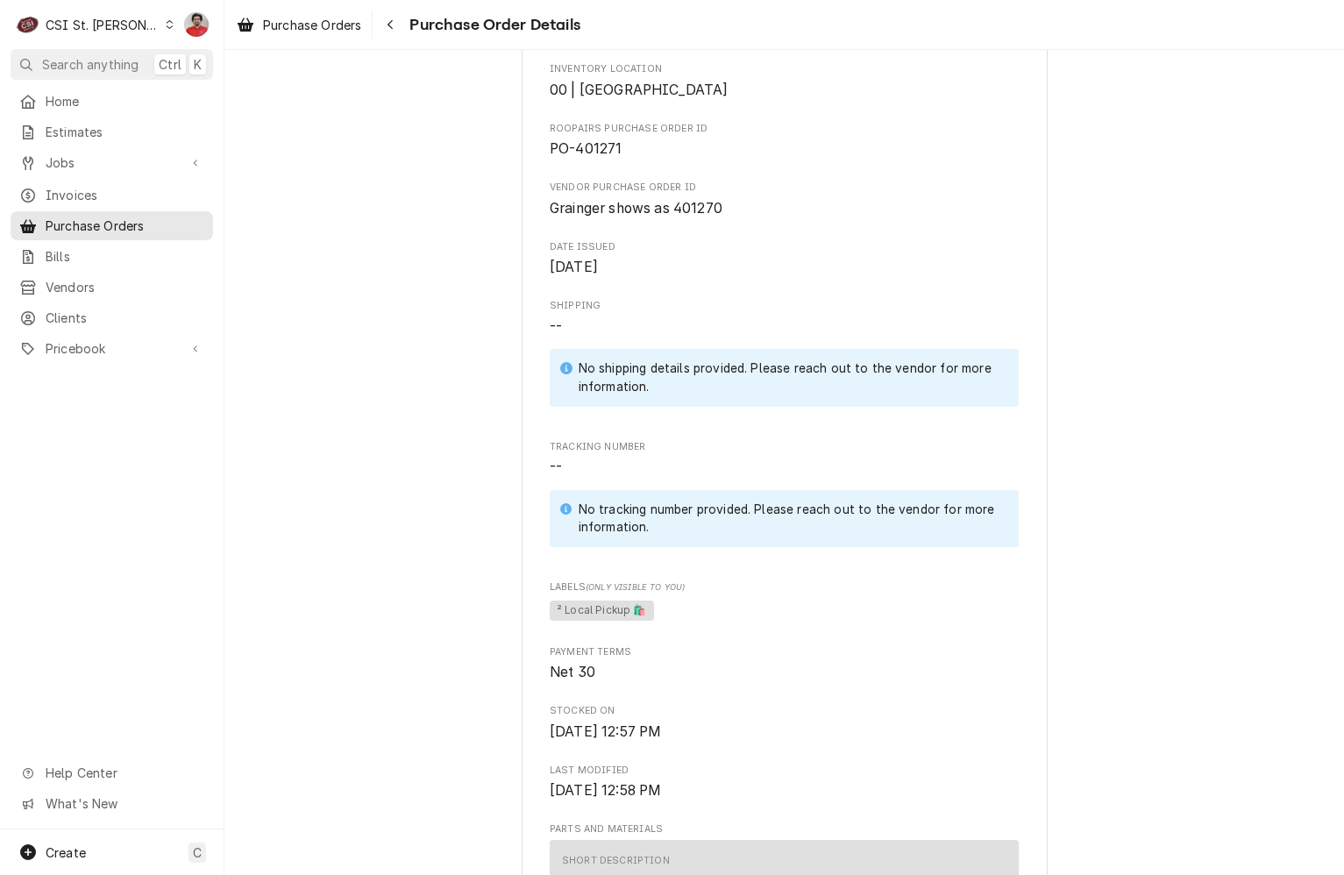
scroll to position [437, 0]
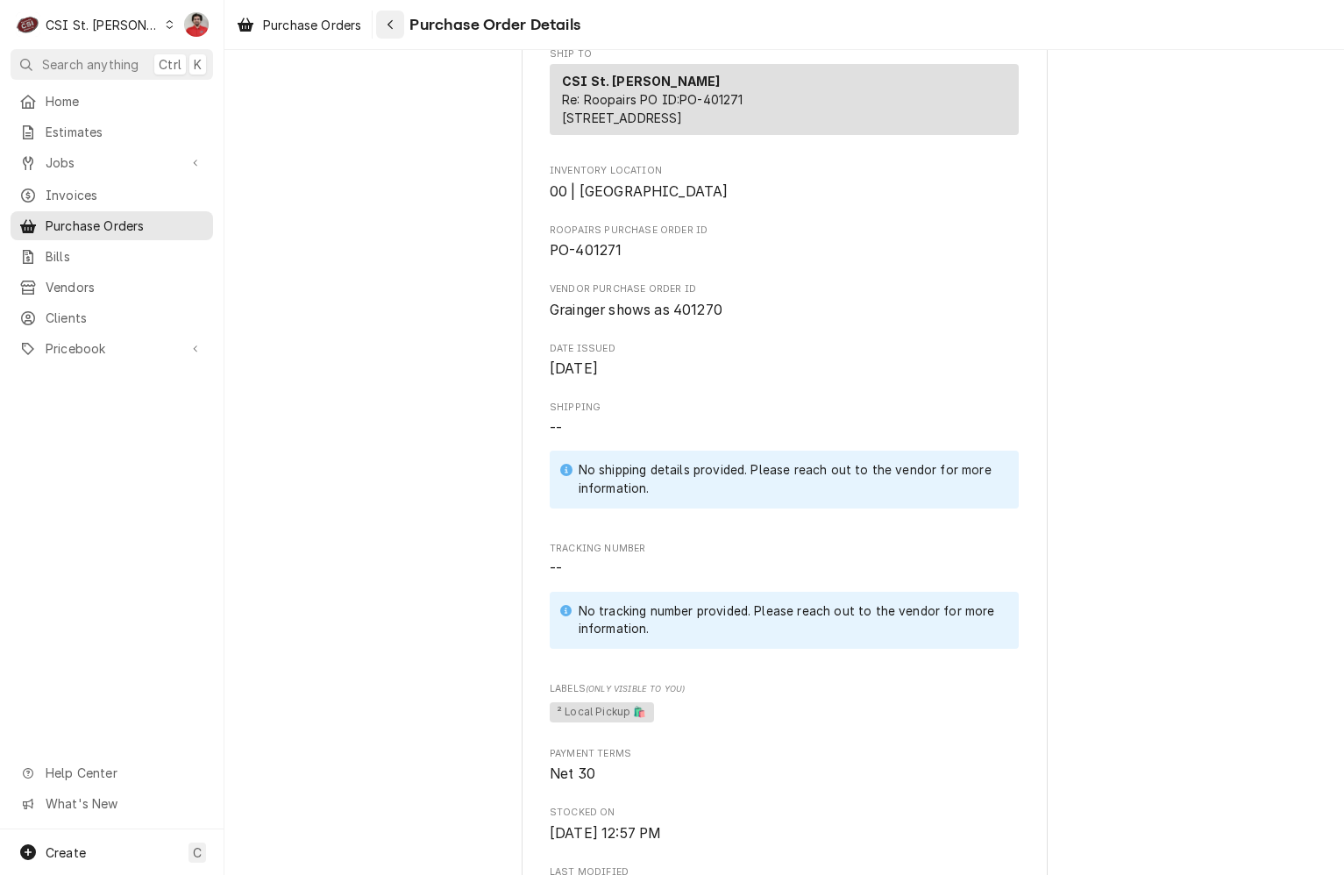
click at [398, 19] on div "Navigate back" at bounding box center [390, 25] width 18 height 18
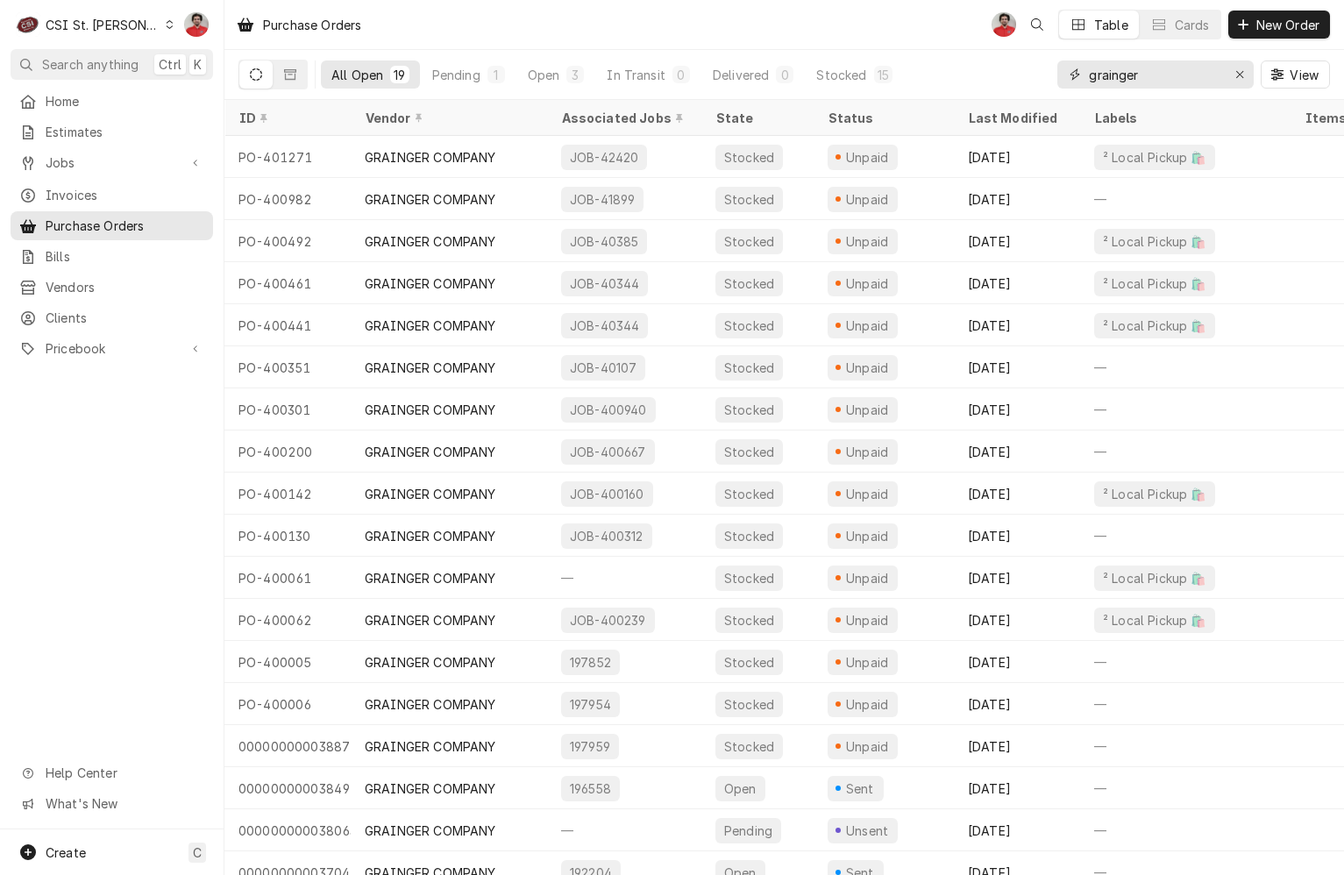
click at [1143, 76] on input "grainger" at bounding box center [1154, 74] width 131 height 28
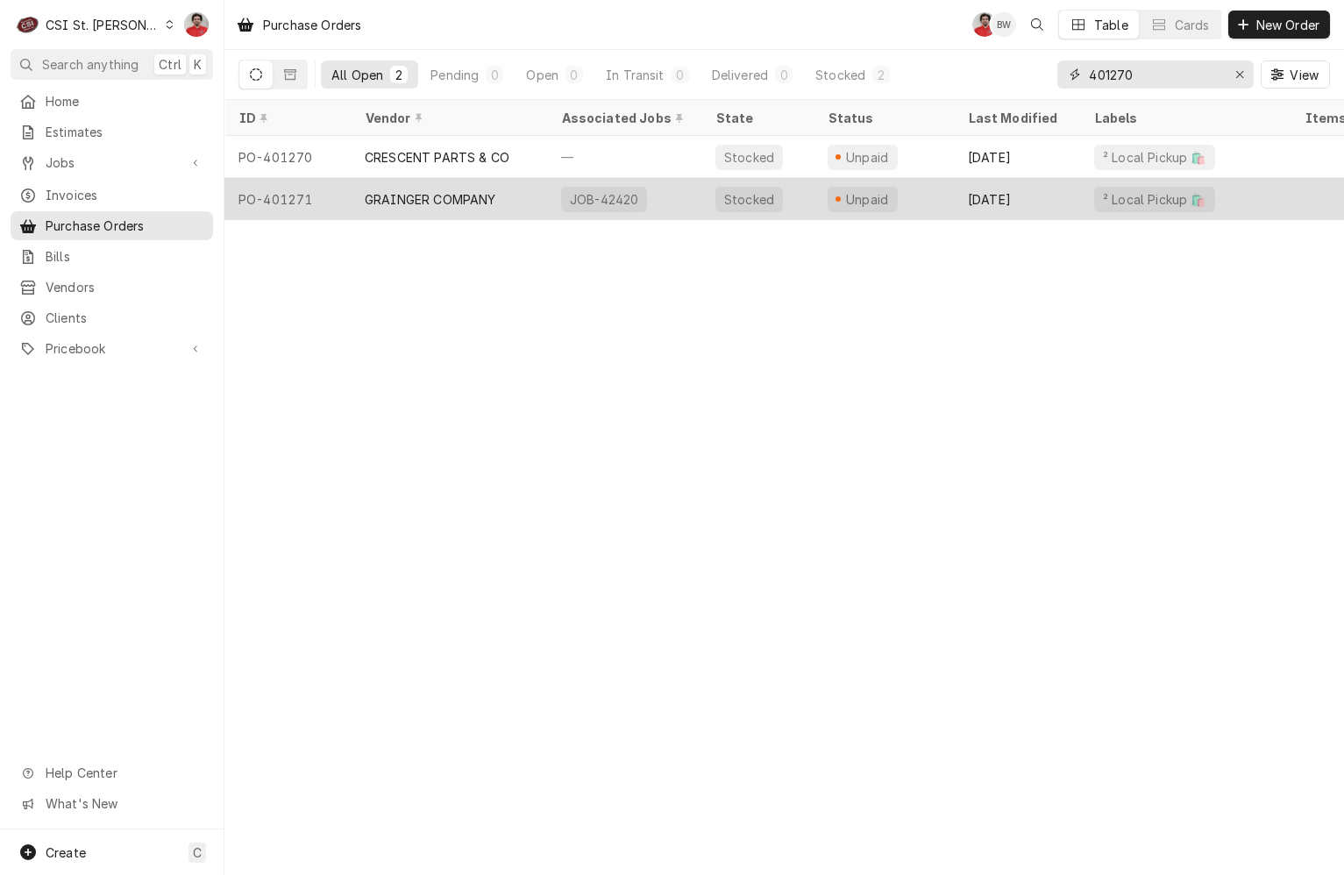
type input "401270"
click at [663, 197] on div "JOB-42420" at bounding box center [624, 199] width 154 height 42
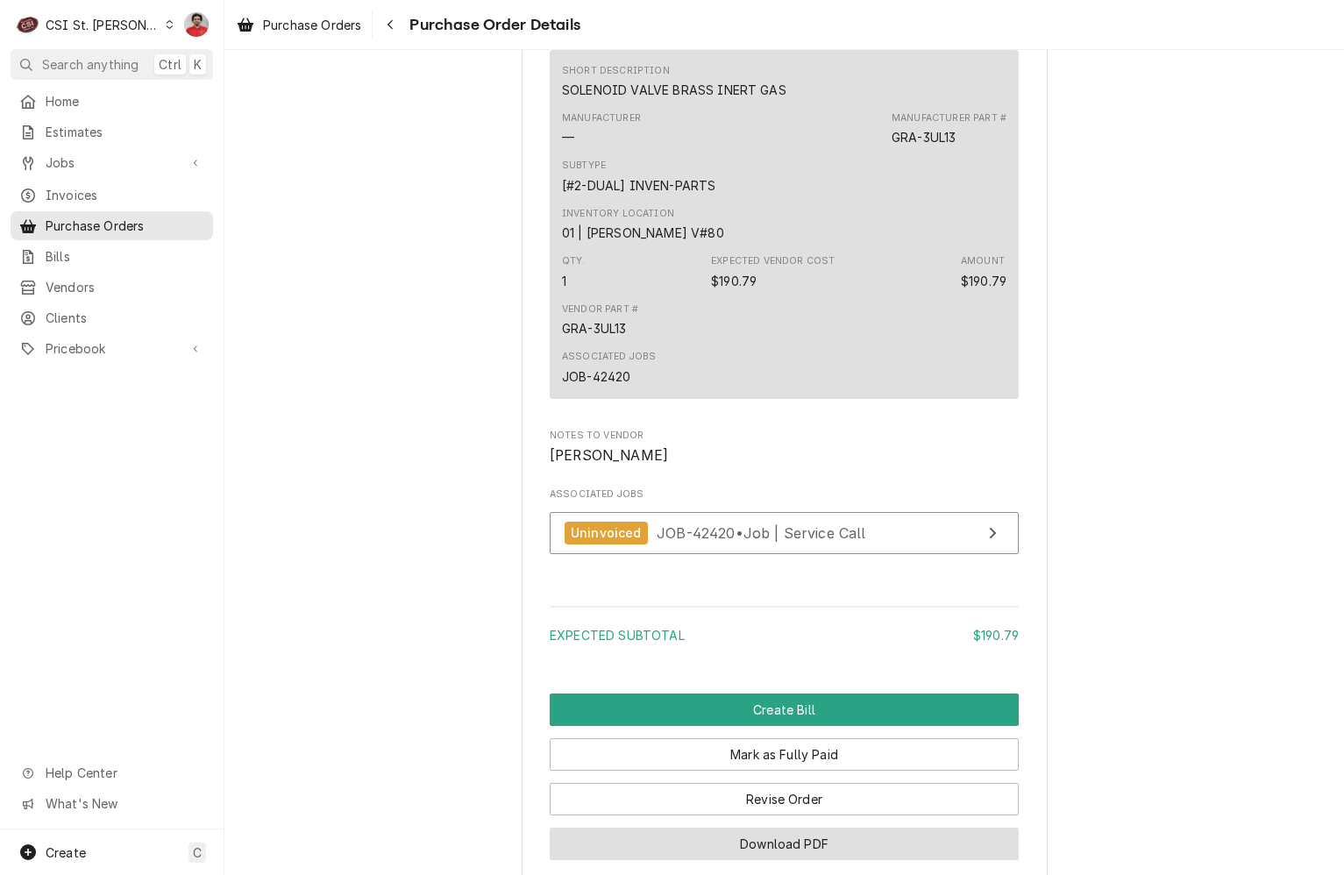
scroll to position [1489, 0]
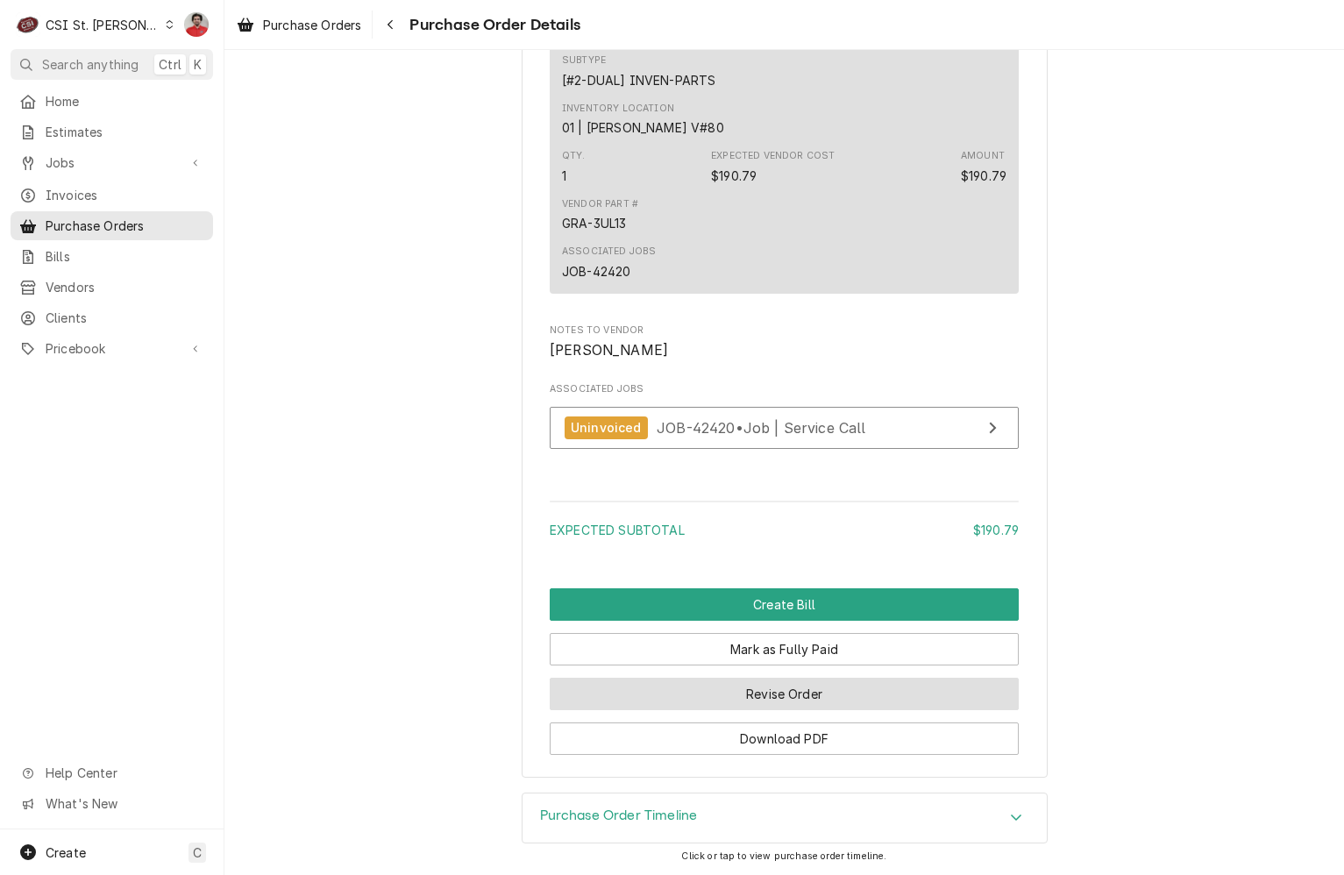
click at [775, 708] on button "Revise Order" at bounding box center [784, 694] width 469 height 32
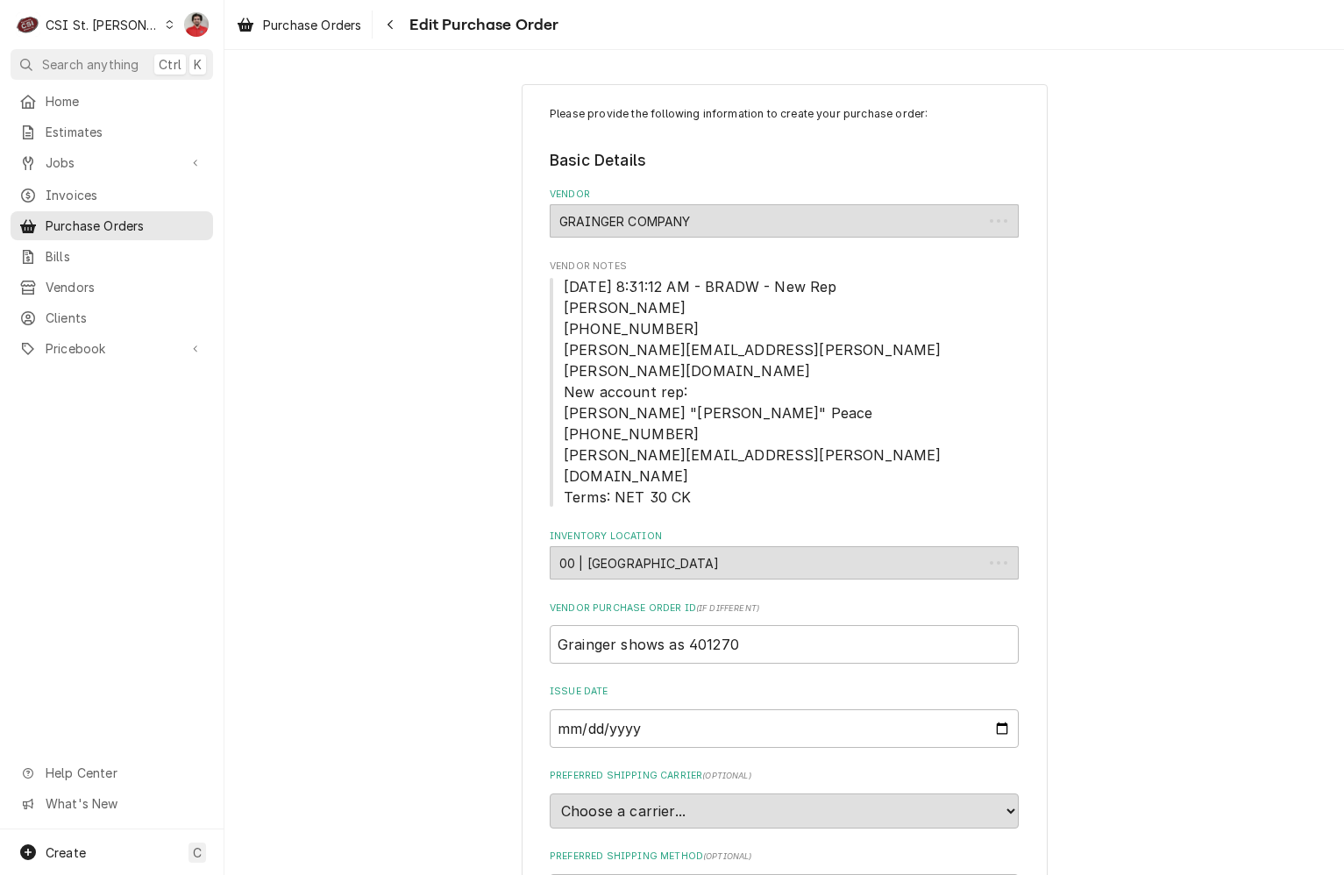
type textarea "x"
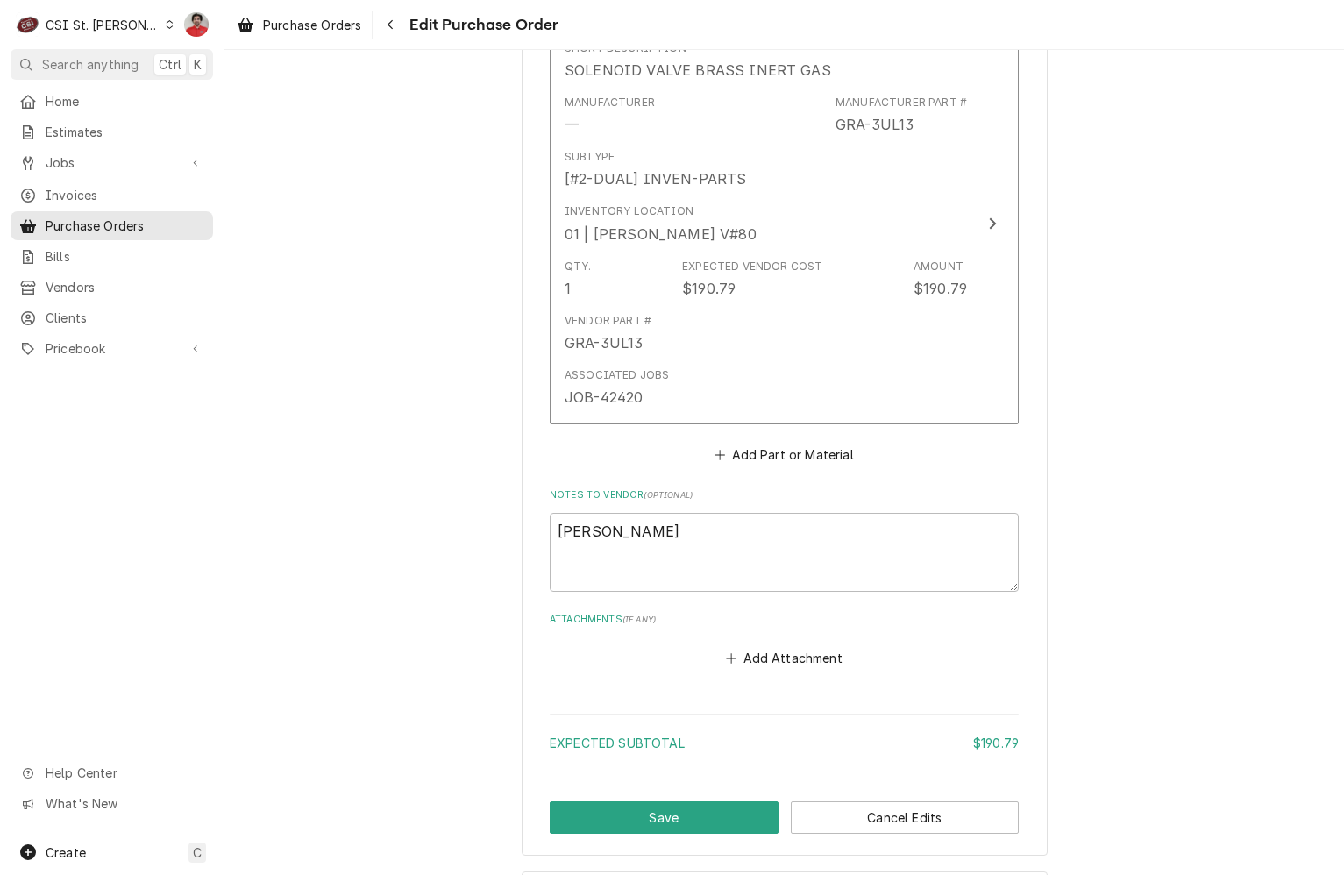
scroll to position [1100, 0]
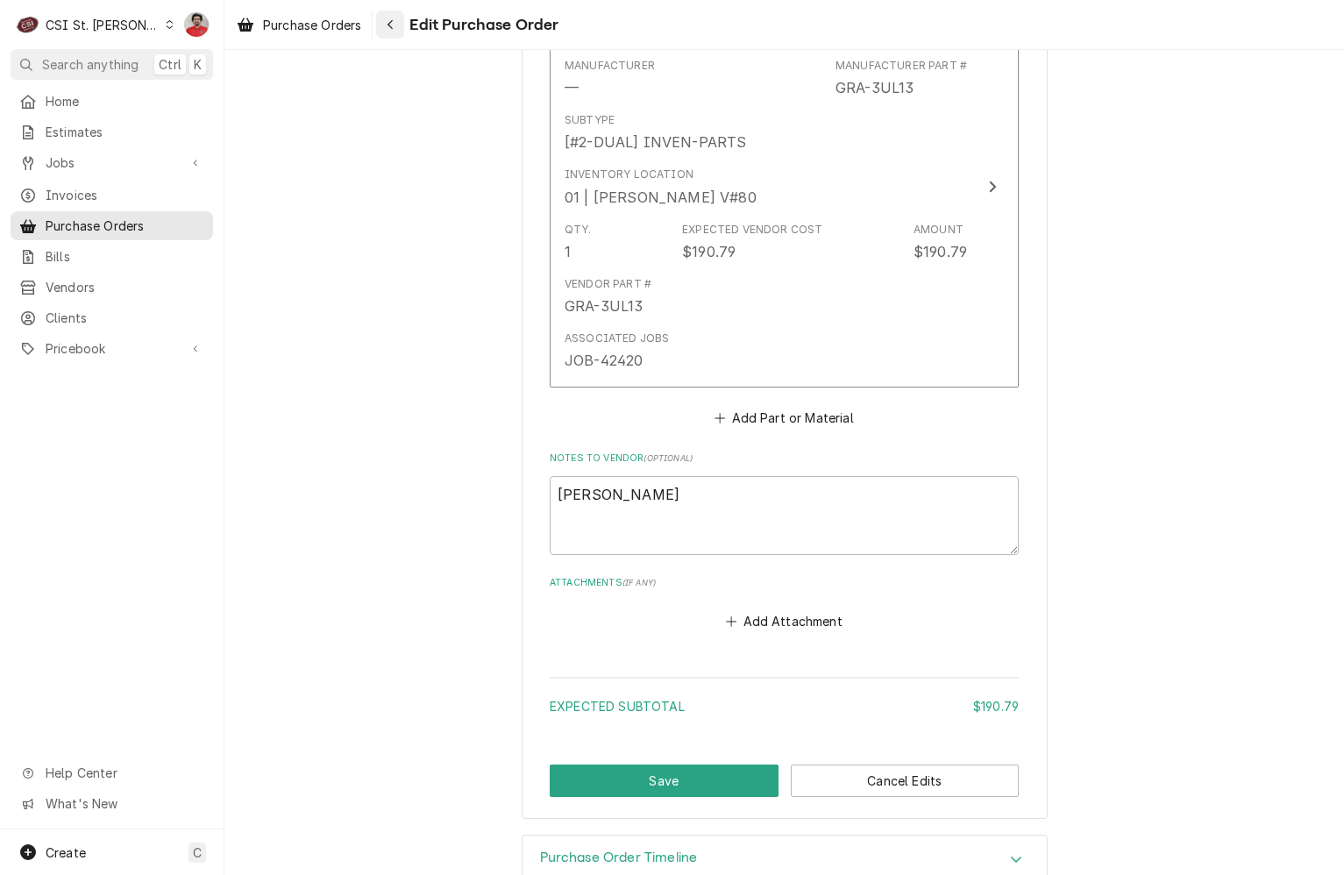
click at [389, 23] on icon "Navigate back" at bounding box center [391, 24] width 8 height 12
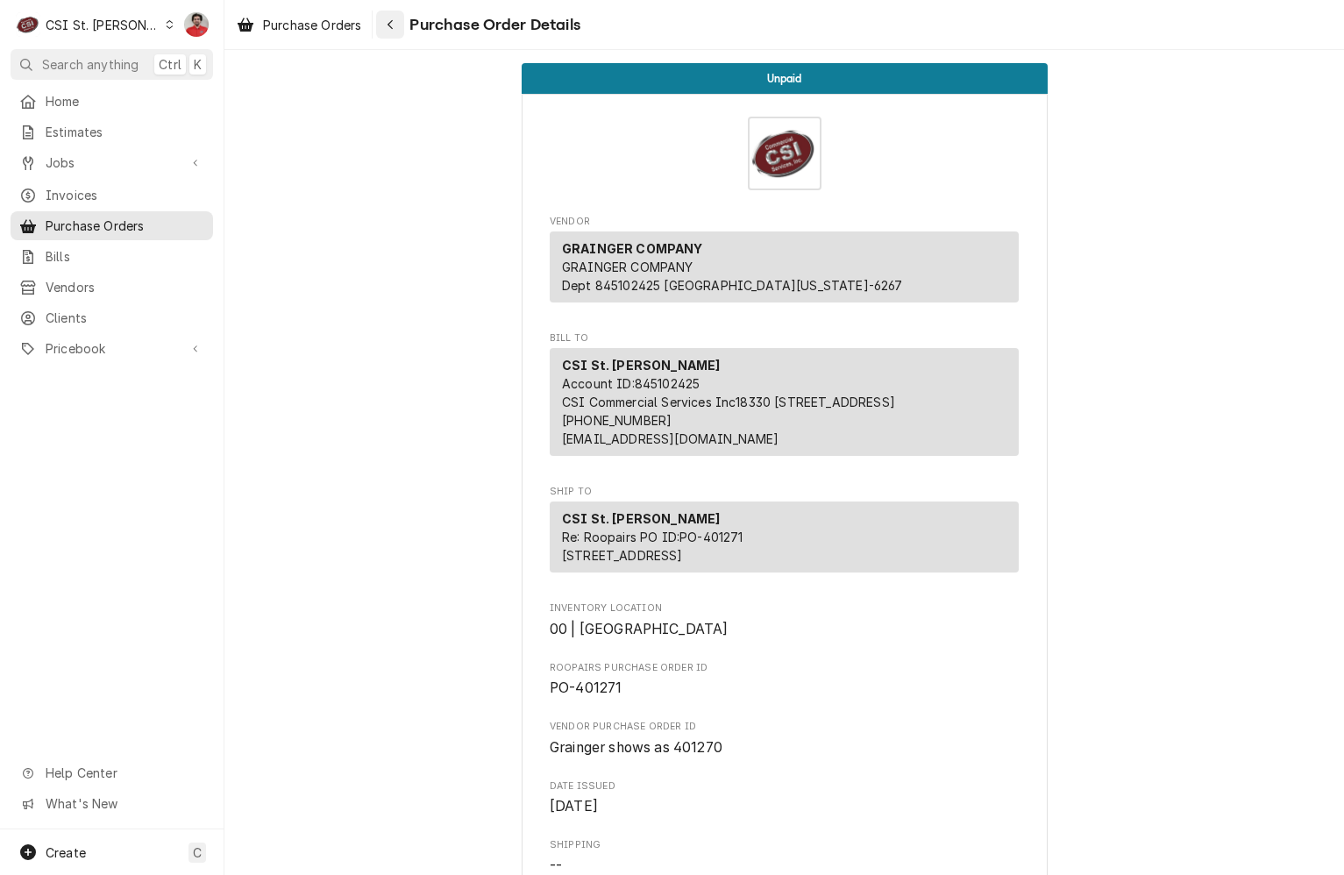
click at [404, 32] on button "Navigate back" at bounding box center [390, 25] width 28 height 28
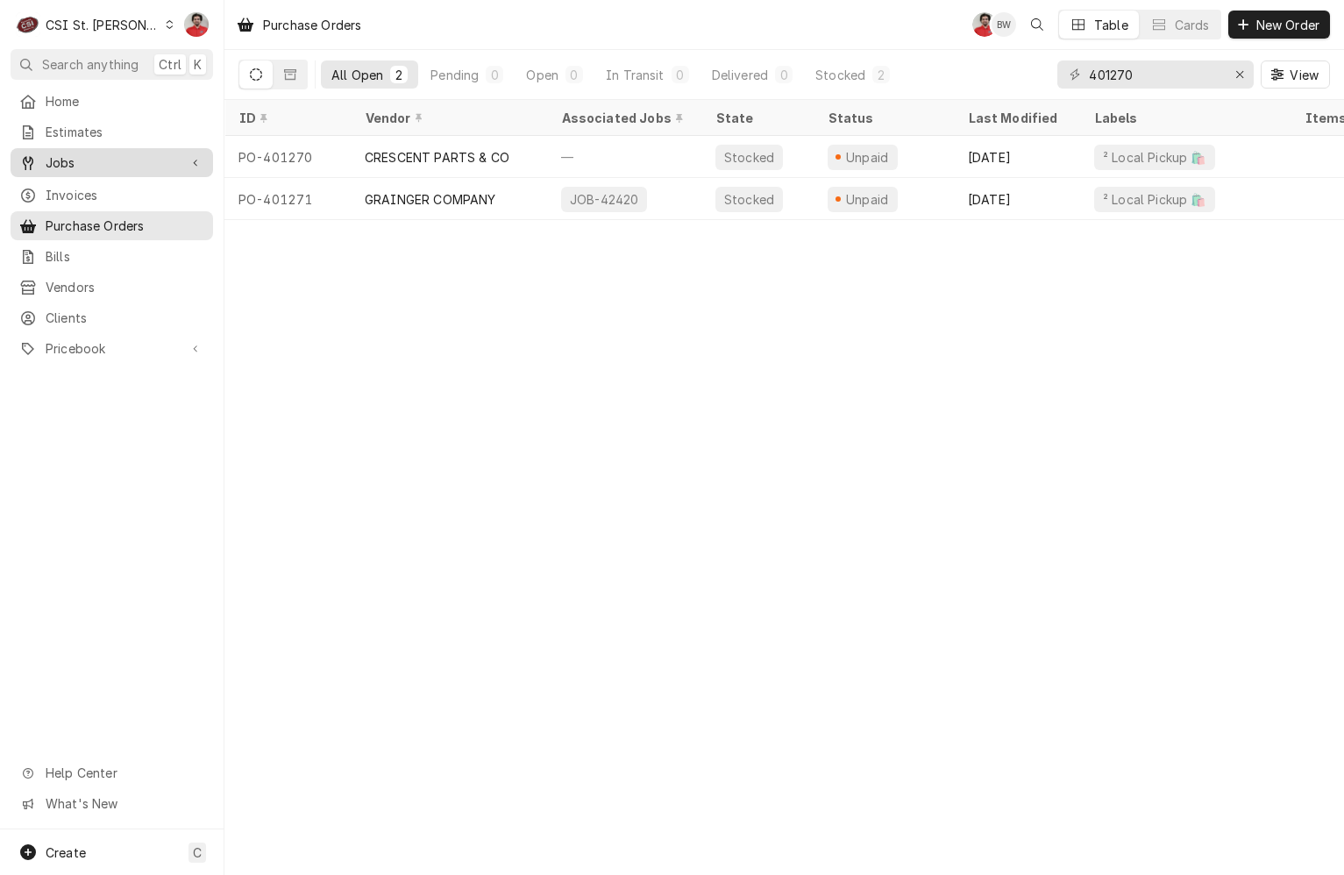
click at [128, 160] on span "Jobs" at bounding box center [112, 162] width 132 height 18
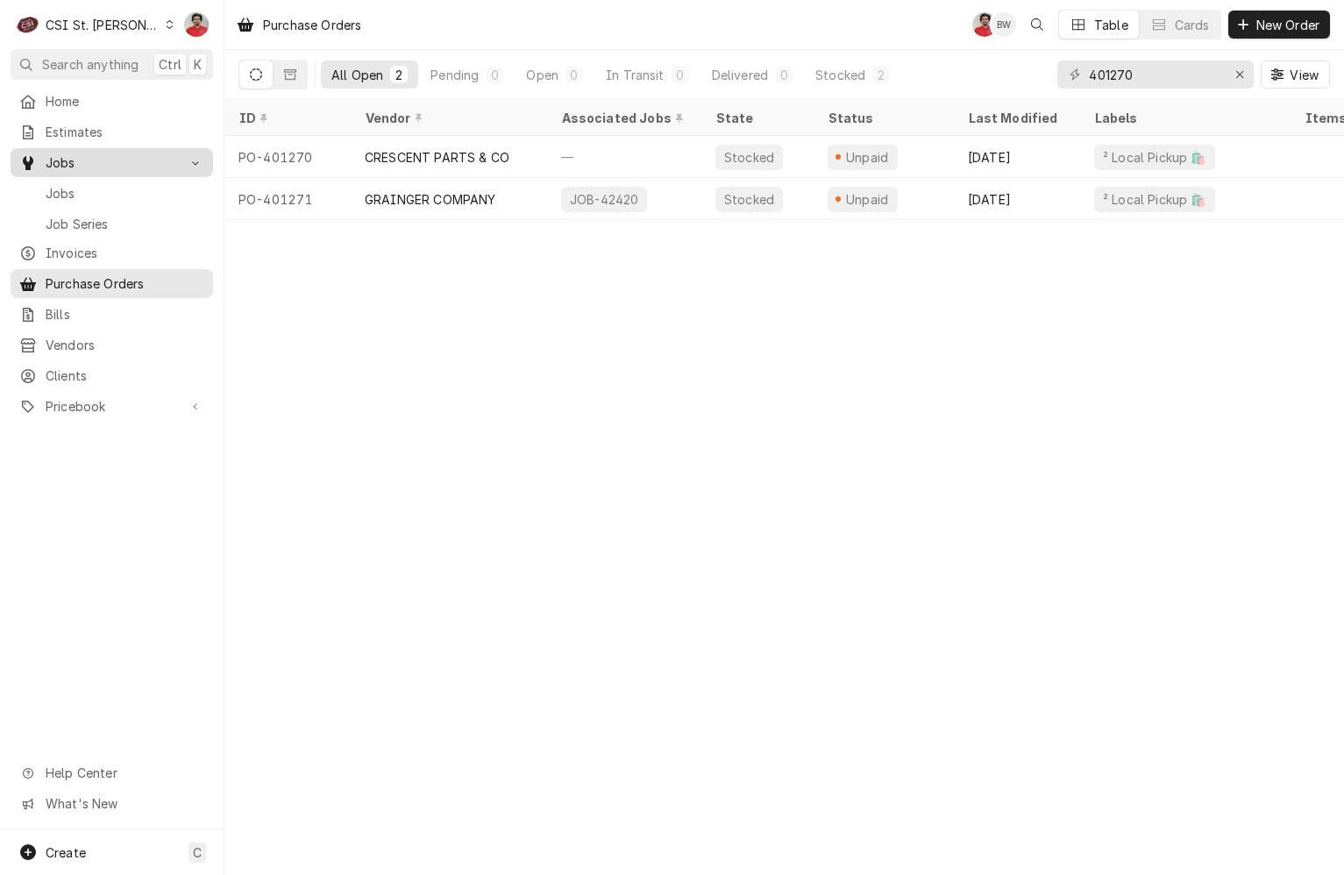
click at [121, 186] on span "Jobs" at bounding box center [125, 193] width 159 height 18
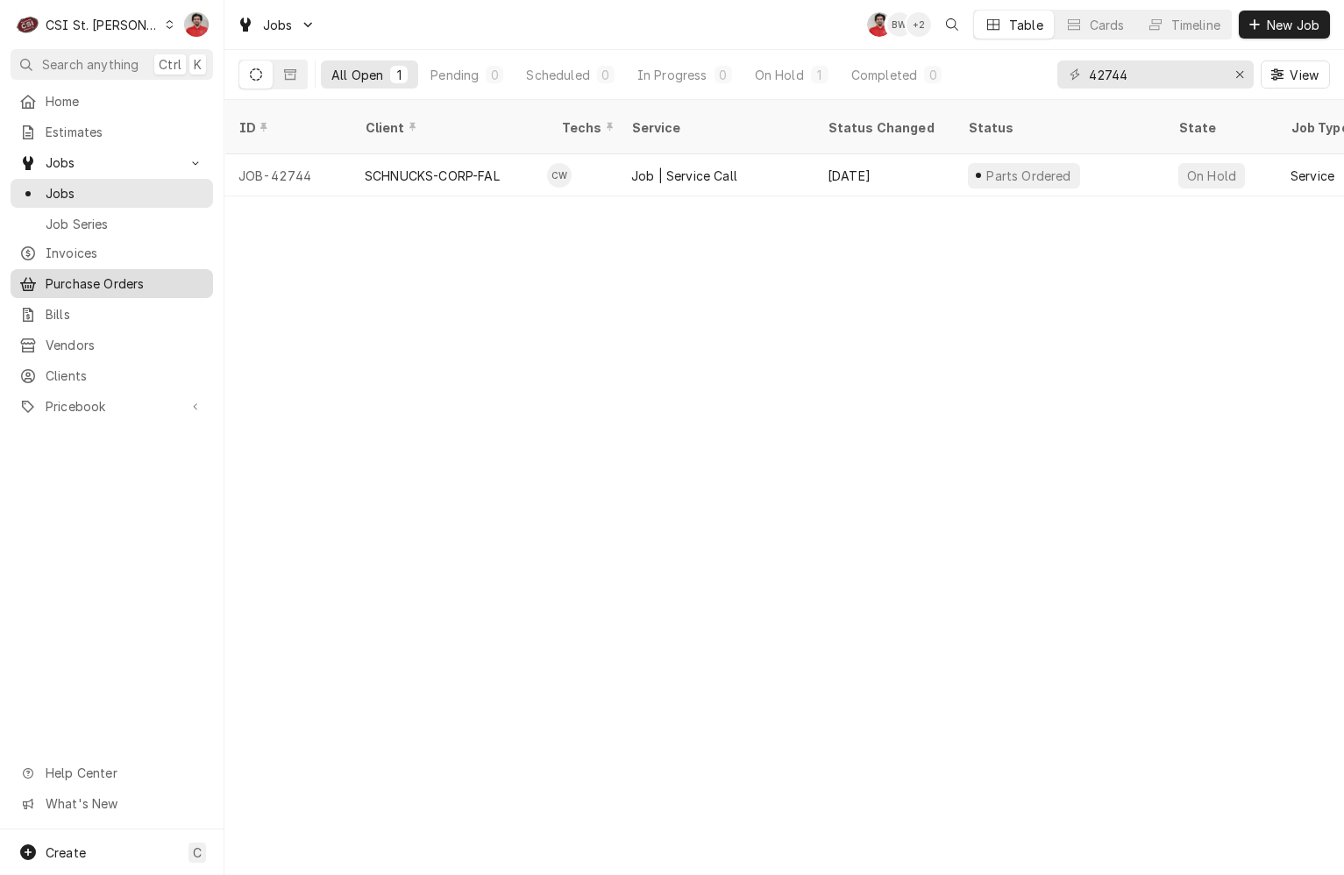
click at [115, 277] on span "Purchase Orders" at bounding box center [125, 283] width 159 height 18
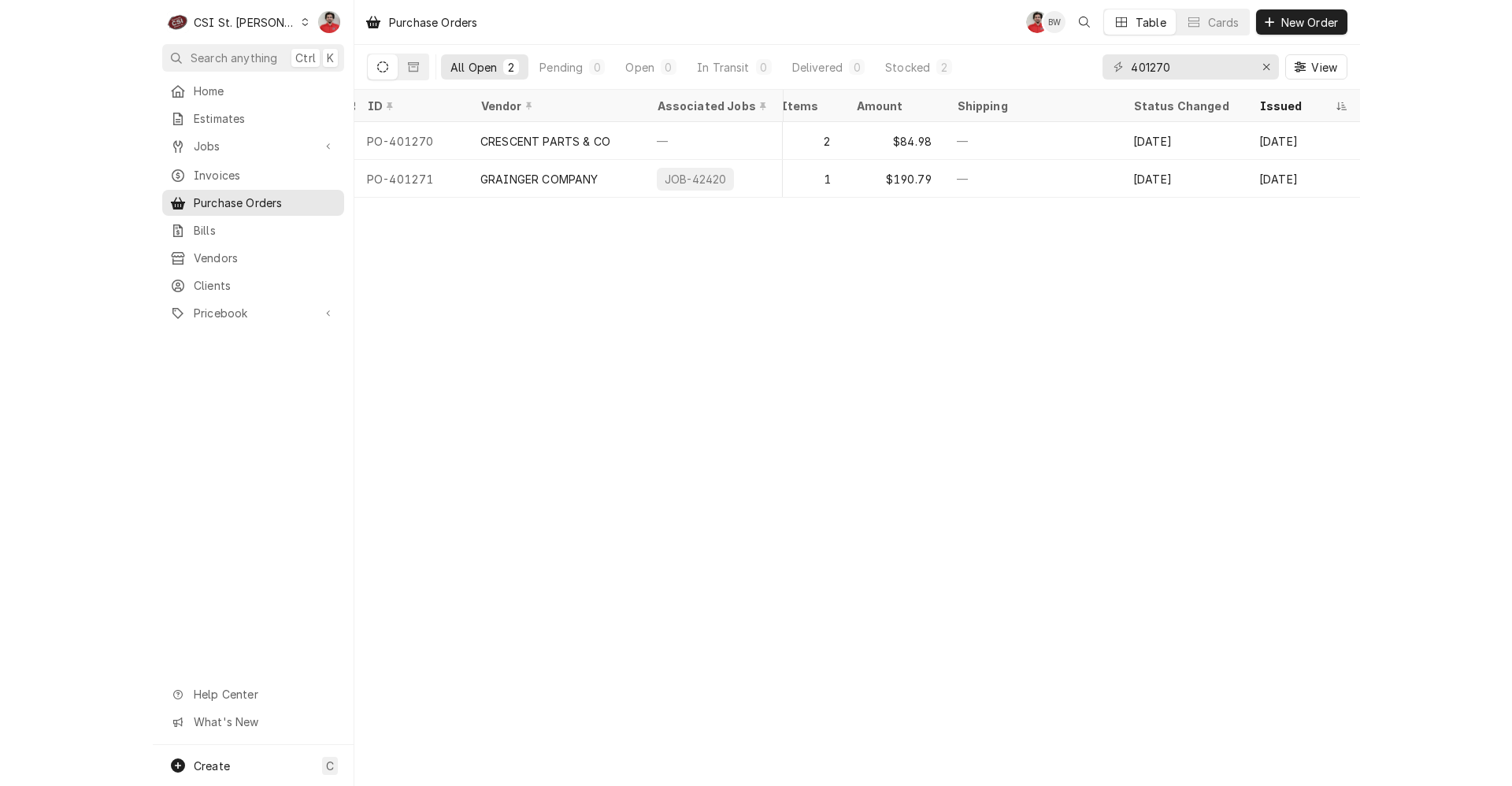
scroll to position [0, 239]
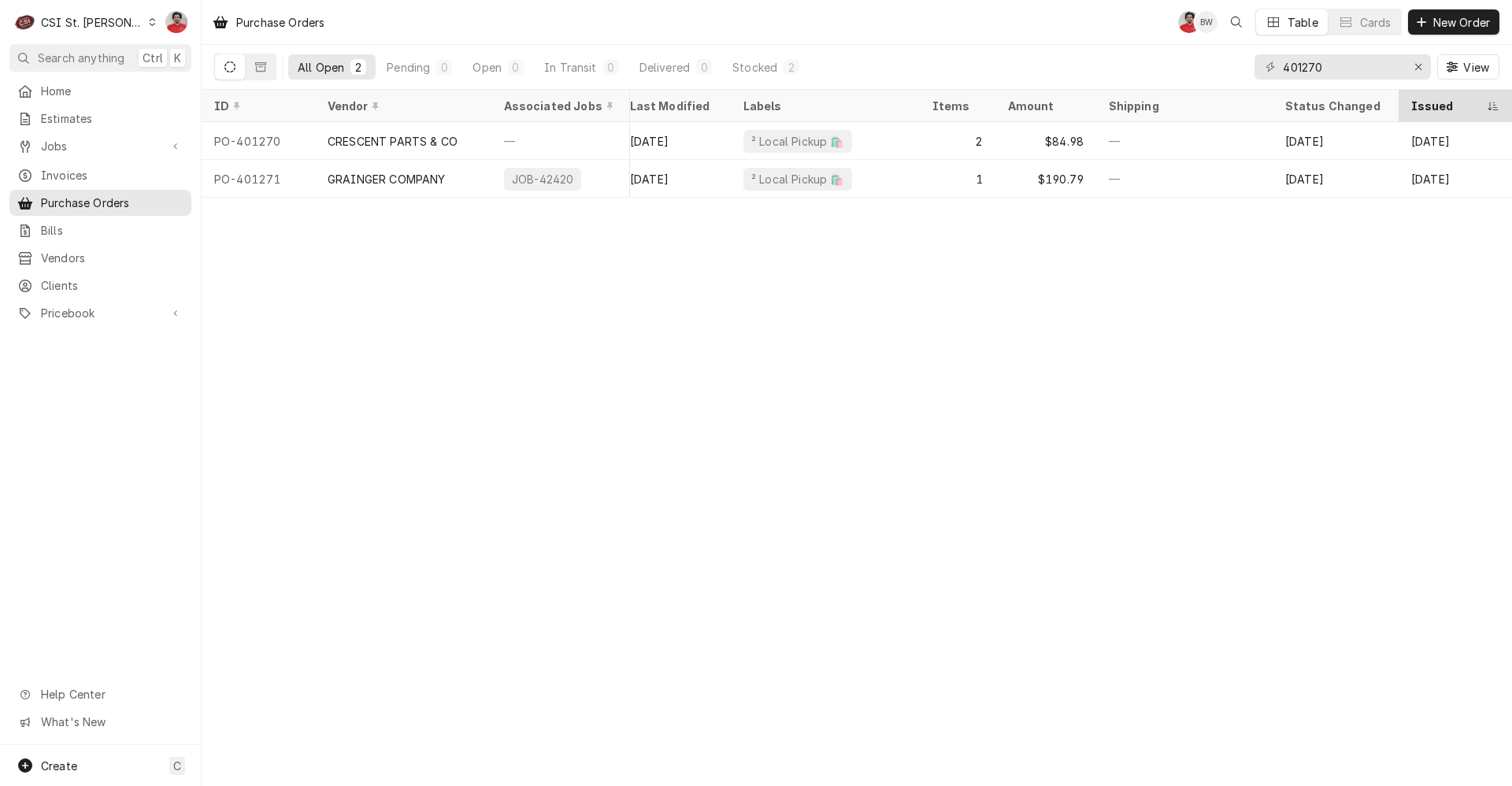
click at [1207, 102] on icon "Dynamic Content Wrapper" at bounding box center [1493, 106] width 11 height 10
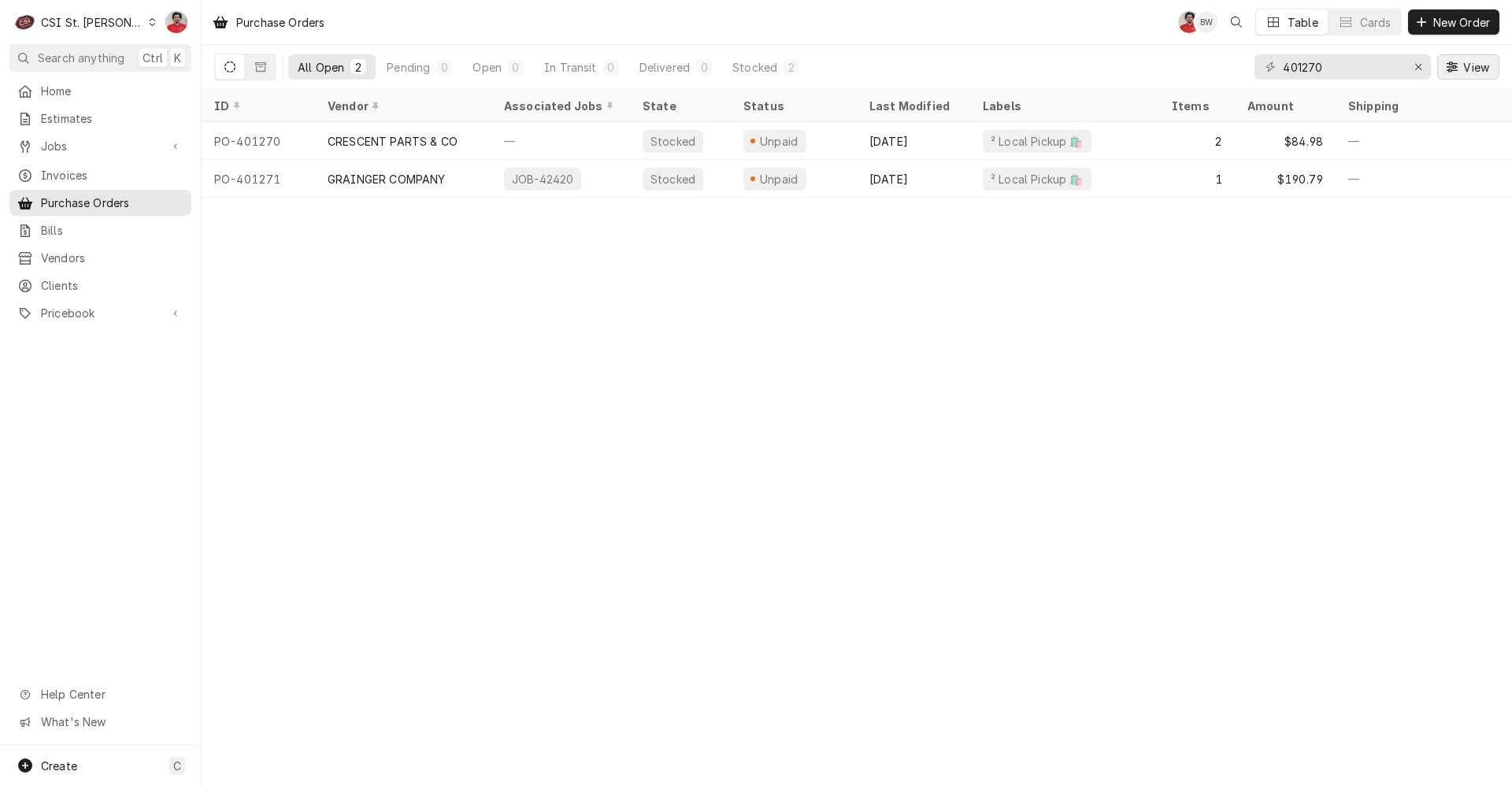
click at [1207, 60] on span "View" at bounding box center [1476, 67] width 32 height 16
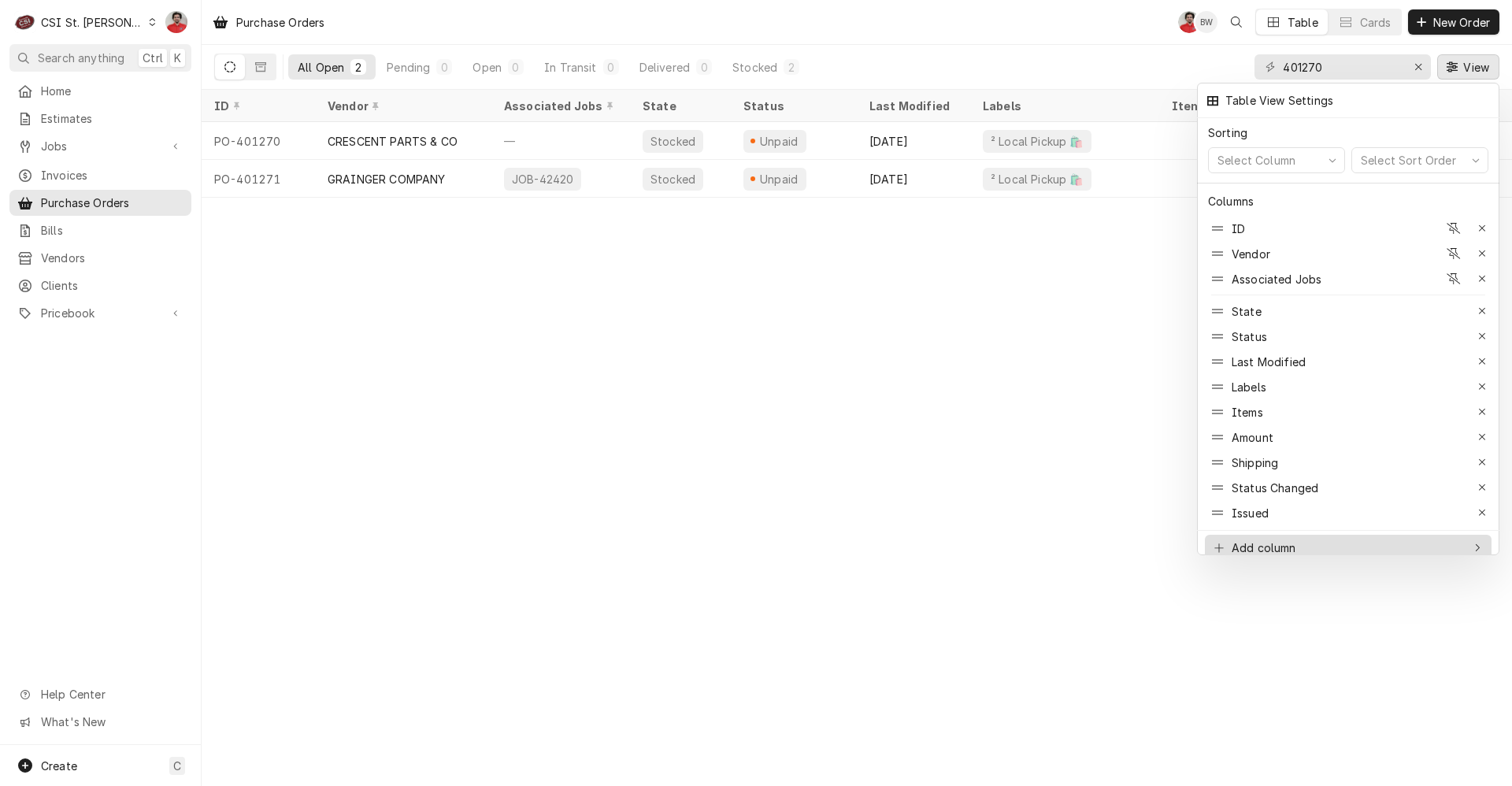
click at [1207, 539] on div "Add column" at bounding box center [1336, 547] width 251 height 16
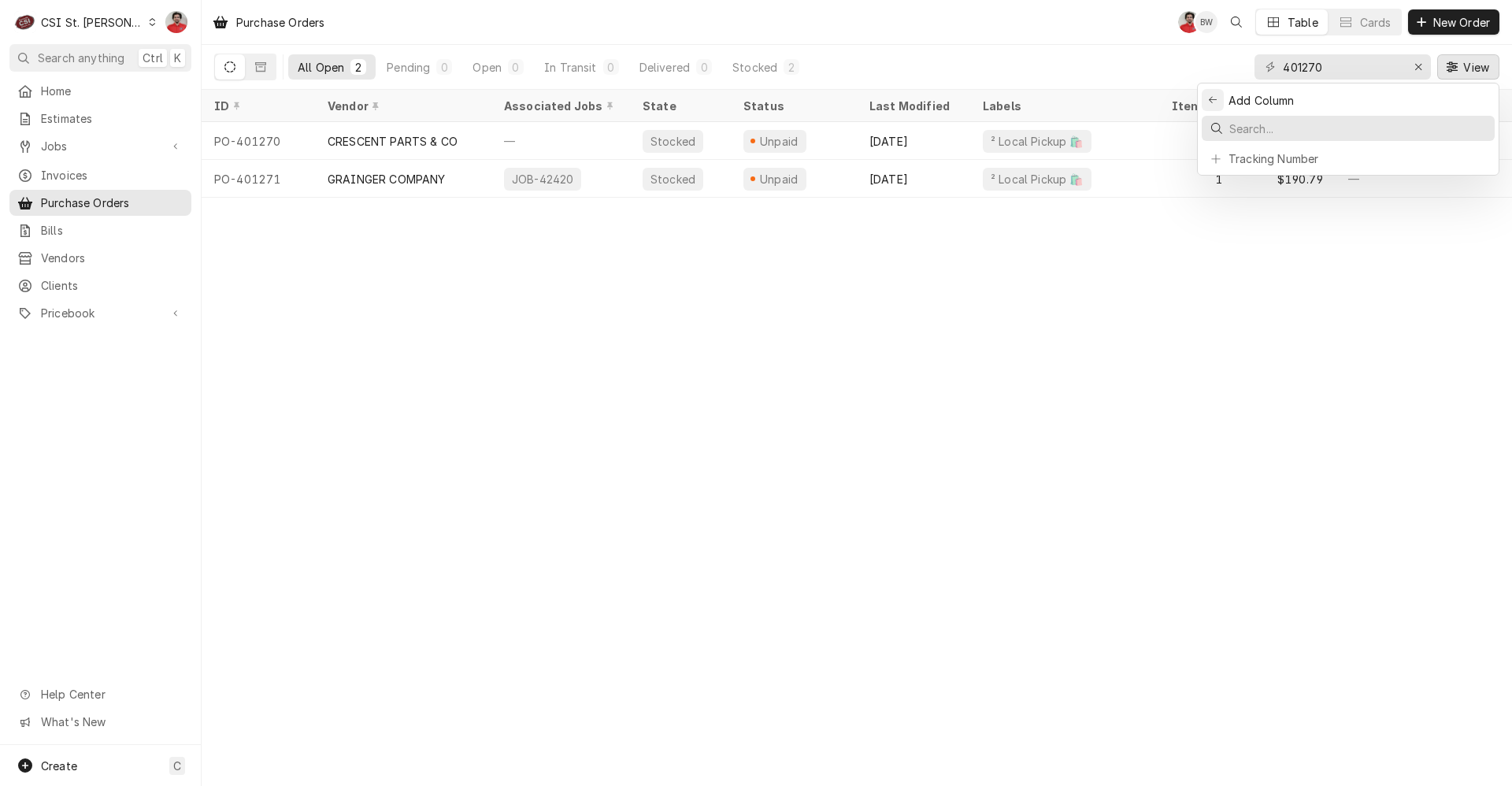
click at [1206, 101] on button "Back to previous items" at bounding box center [1213, 100] width 22 height 22
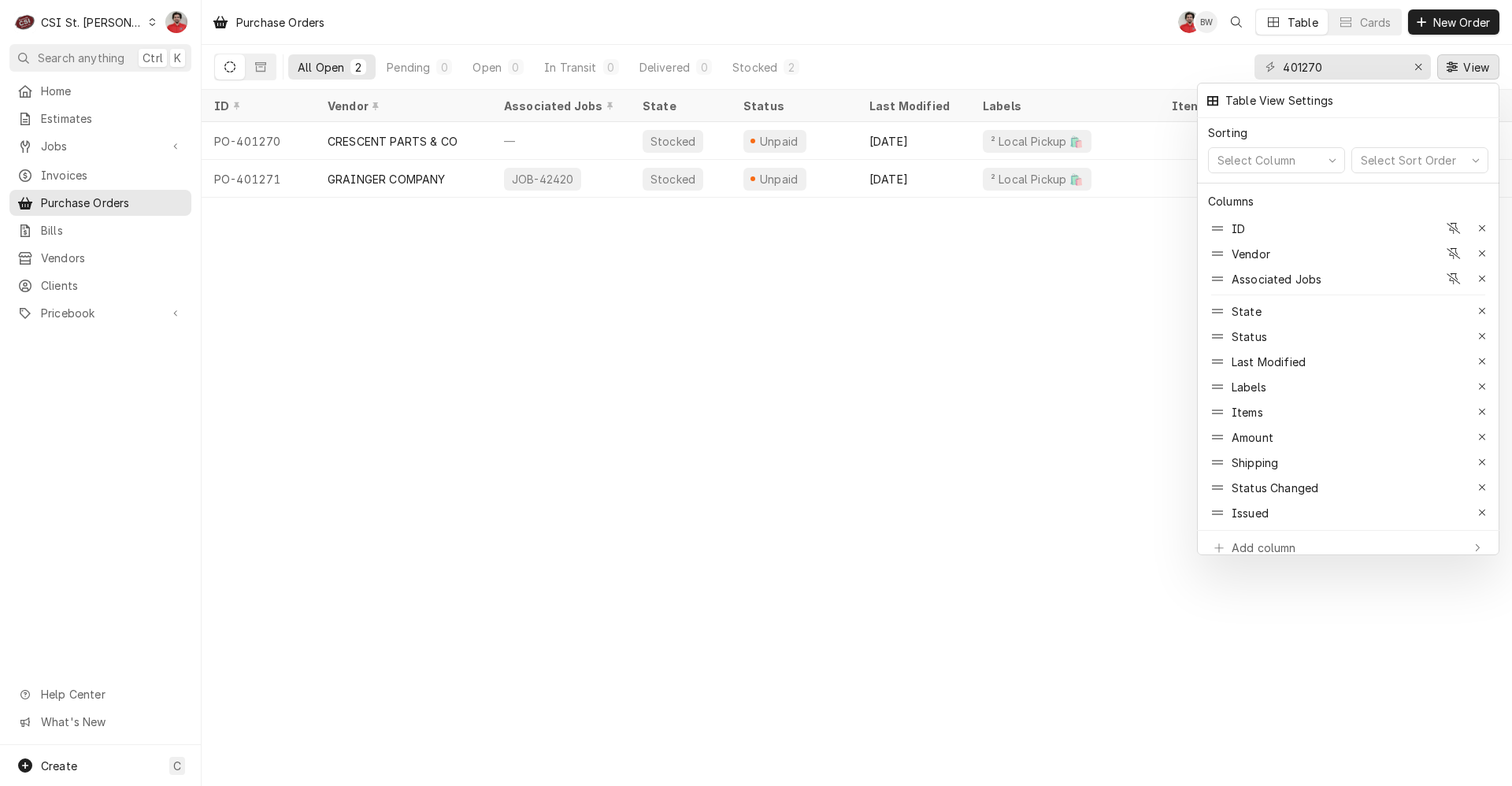
drag, startPoint x: 827, startPoint y: 197, endPoint x: 1012, endPoint y: 210, distance: 185.5
click at [1012, 209] on div at bounding box center [756, 393] width 1512 height 786
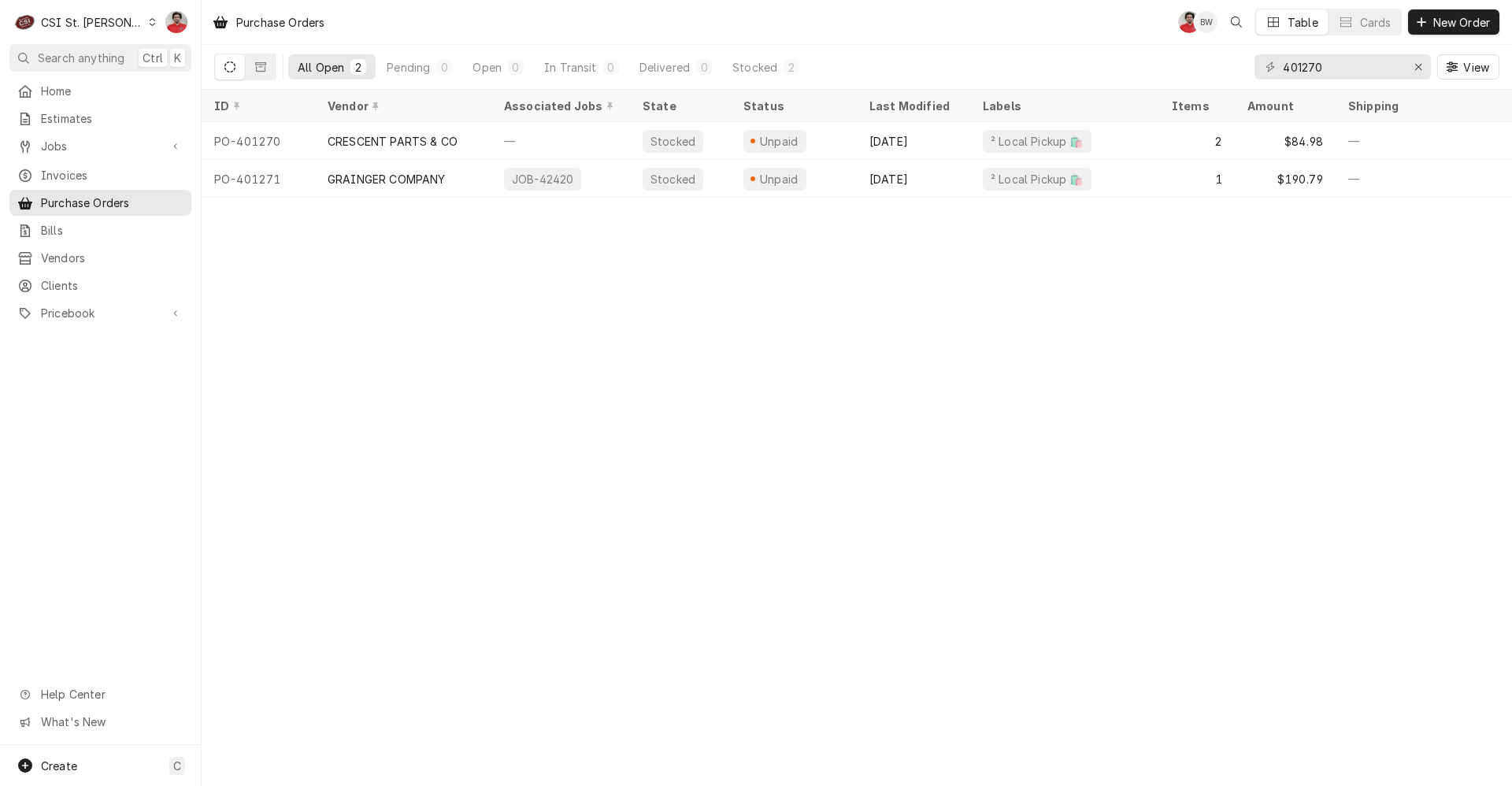
click at [1012, 212] on div "Purchase Orders NF BW Table Cards New Order All Open 2 Pending 0 Open 0 In Tran…" at bounding box center [856, 393] width 1311 height 786
click at [1207, 66] on div "Dynamic Content Wrapper" at bounding box center [1453, 67] width 16 height 16
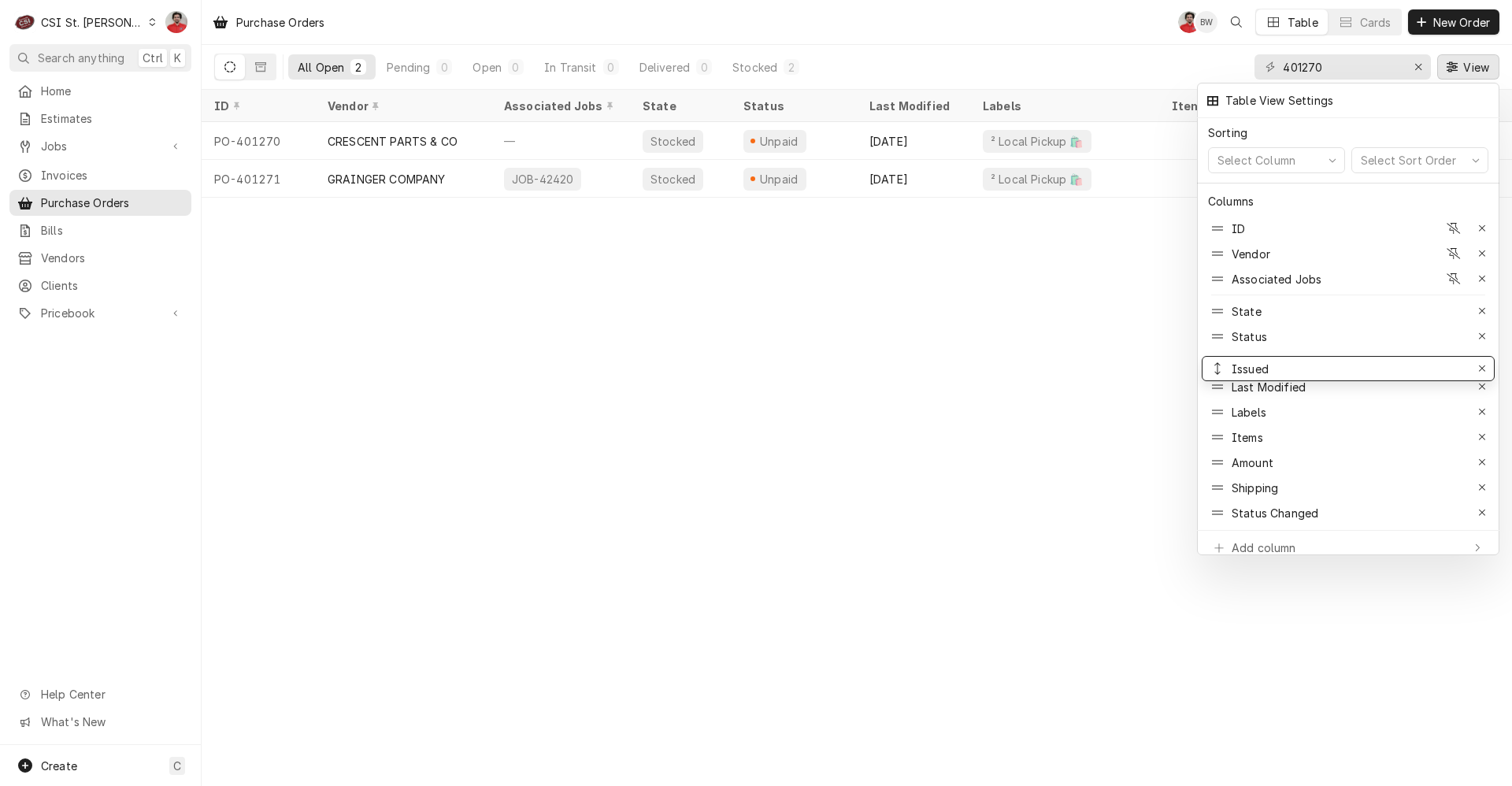
drag, startPoint x: 1223, startPoint y: 491, endPoint x: 1226, endPoint y: 357, distance: 134.0
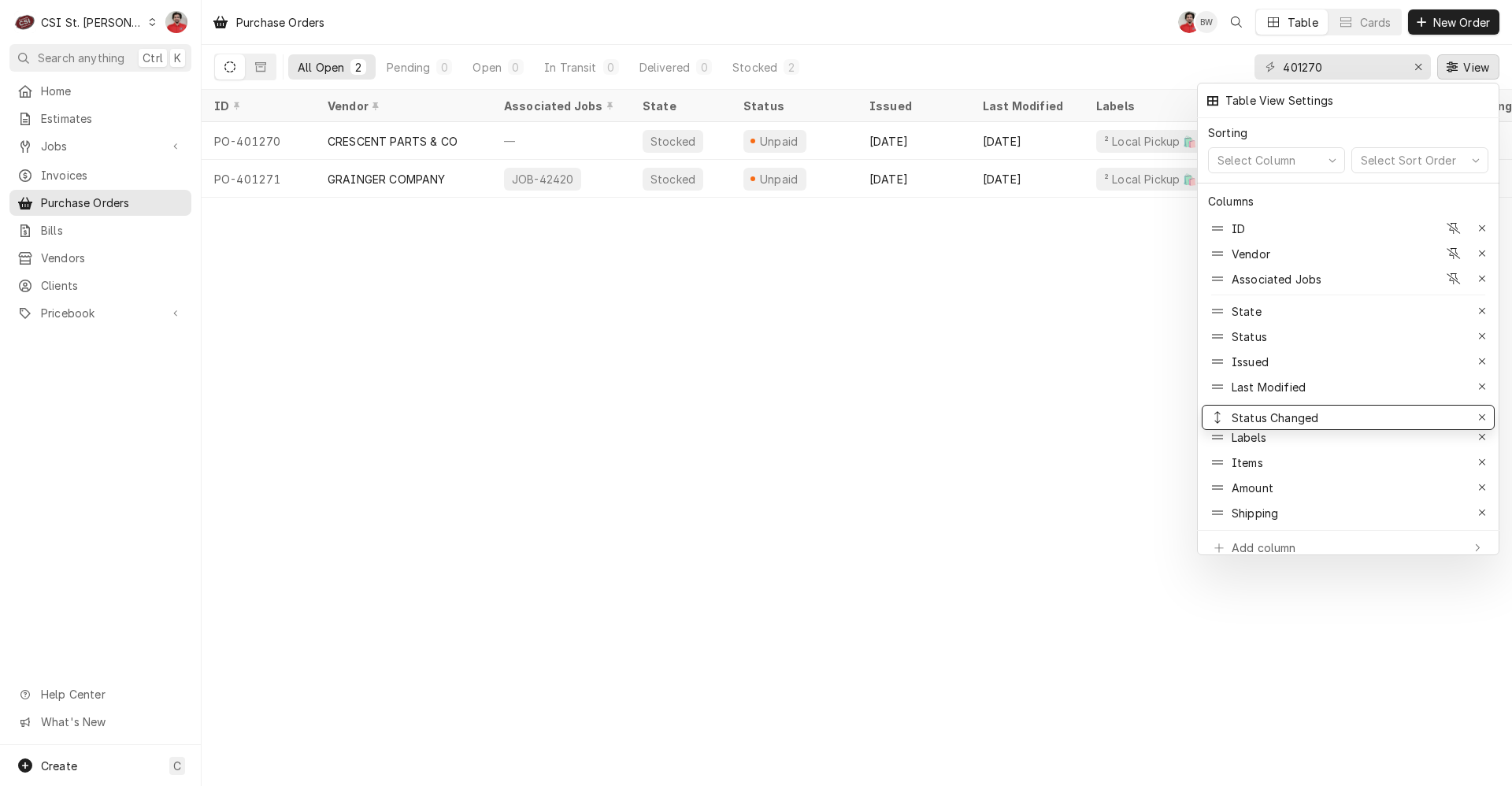
drag, startPoint x: 1217, startPoint y: 505, endPoint x: 1217, endPoint y: 409, distance: 96.0
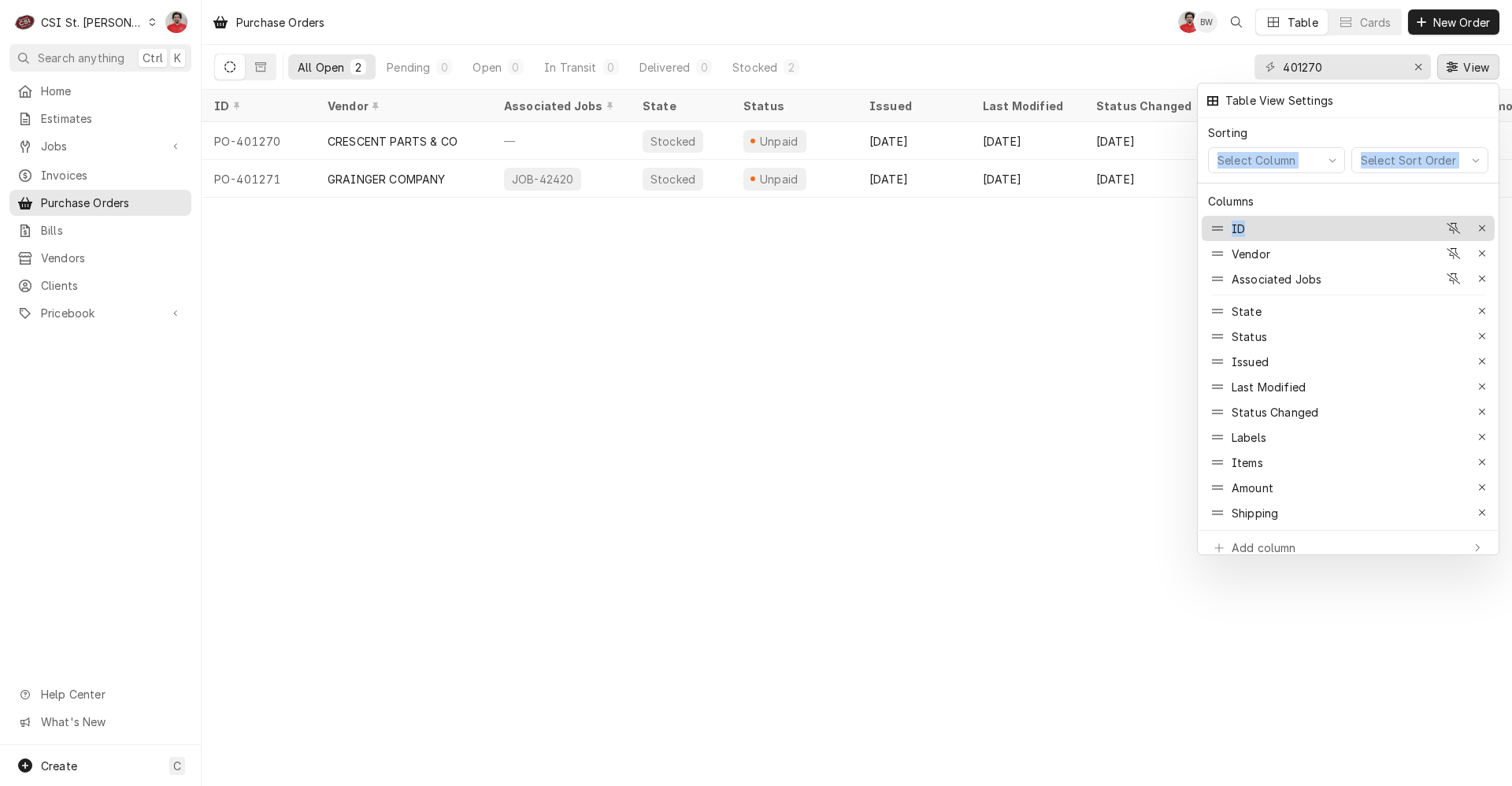
drag, startPoint x: 954, startPoint y: 201, endPoint x: 1339, endPoint y: 221, distance: 385.5
click at [1207, 221] on body "C CSI St. Louis NF Search anything Ctrl K Home Estimates Jobs Jobs Job Series I…" at bounding box center [756, 393] width 1512 height 786
click at [1062, 289] on div at bounding box center [756, 393] width 1512 height 786
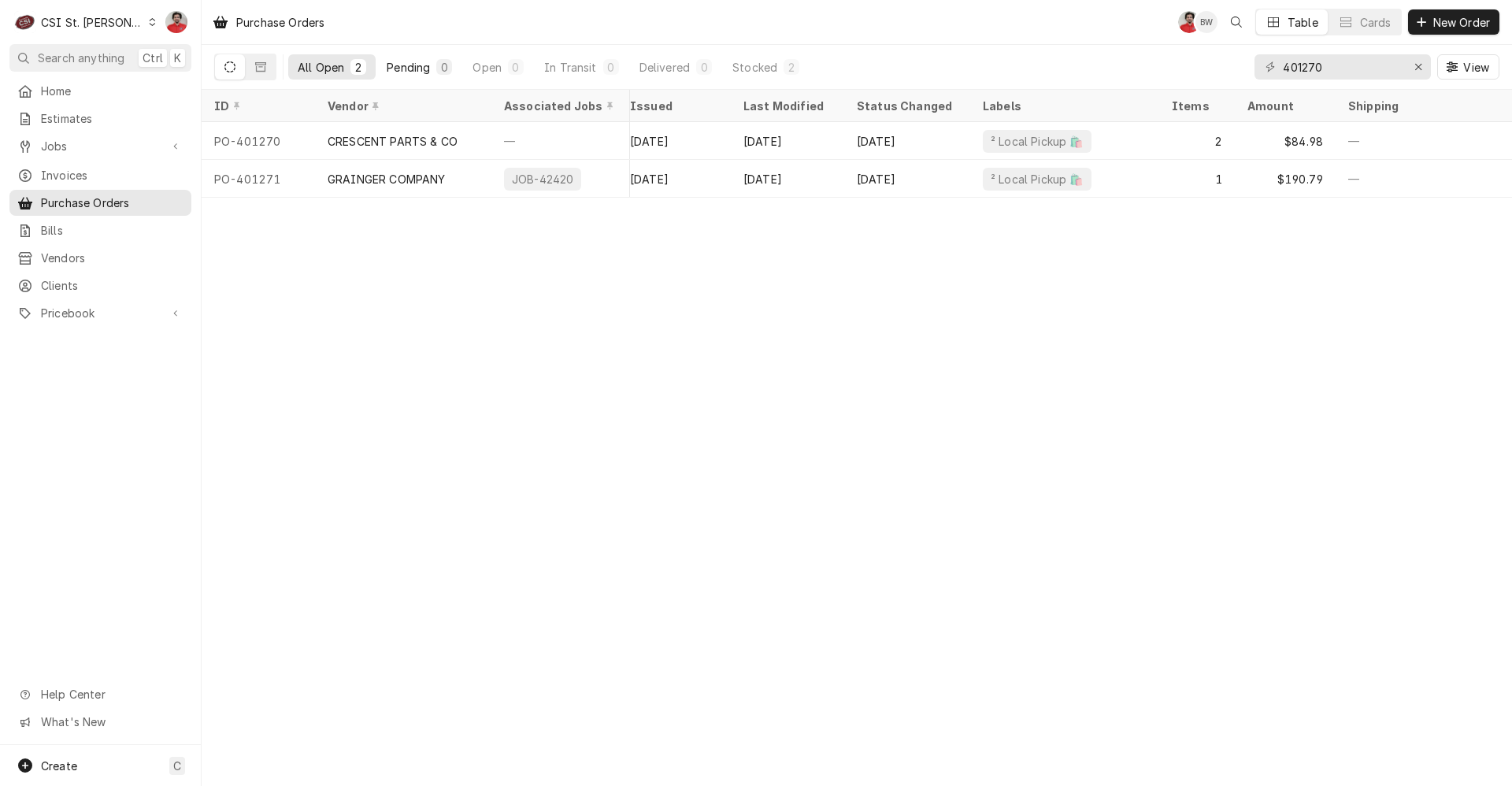
click at [408, 73] on div "Pending" at bounding box center [408, 67] width 43 height 16
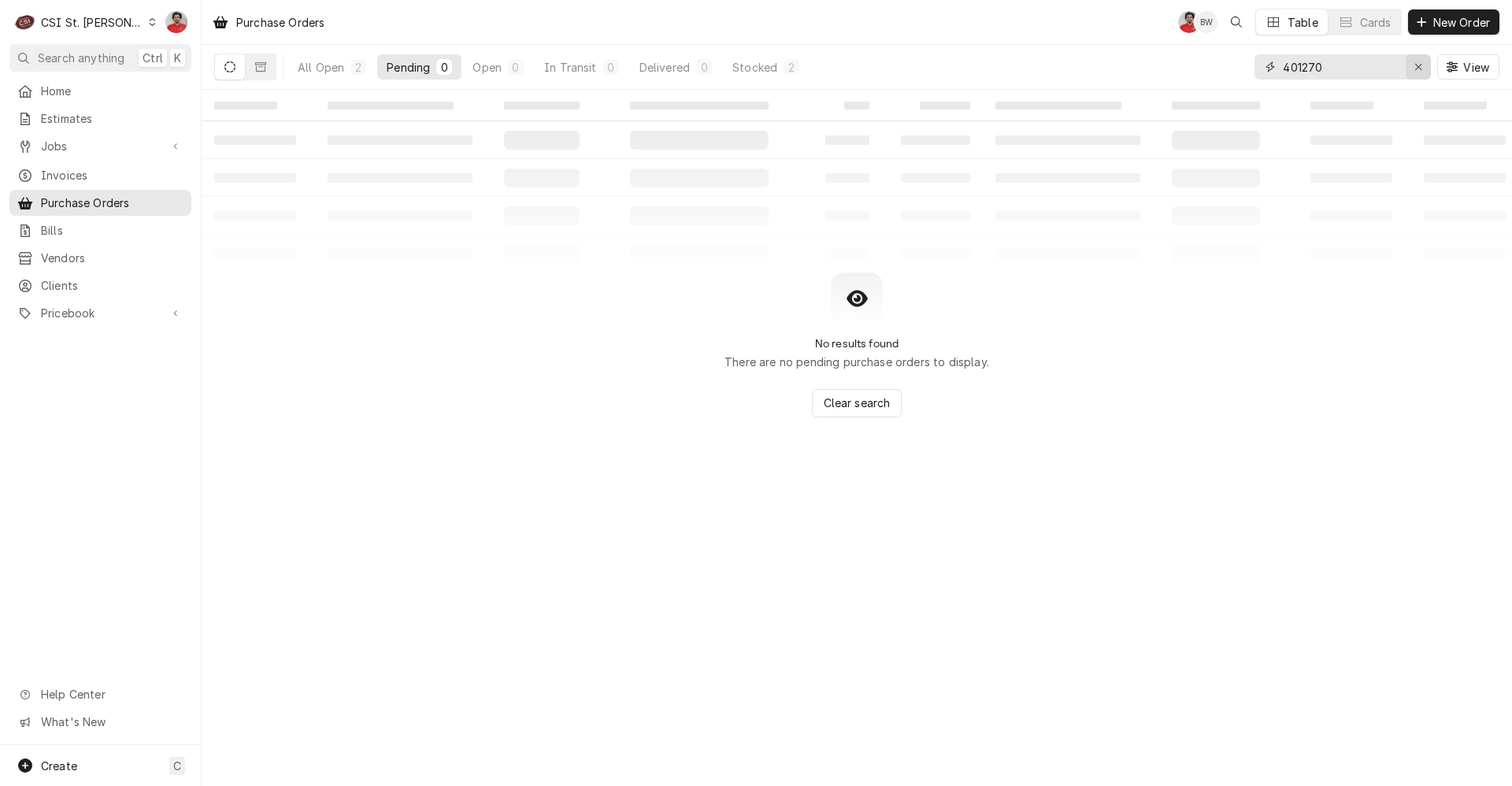
click at [1207, 68] on div "Erase input" at bounding box center [1419, 67] width 16 height 16
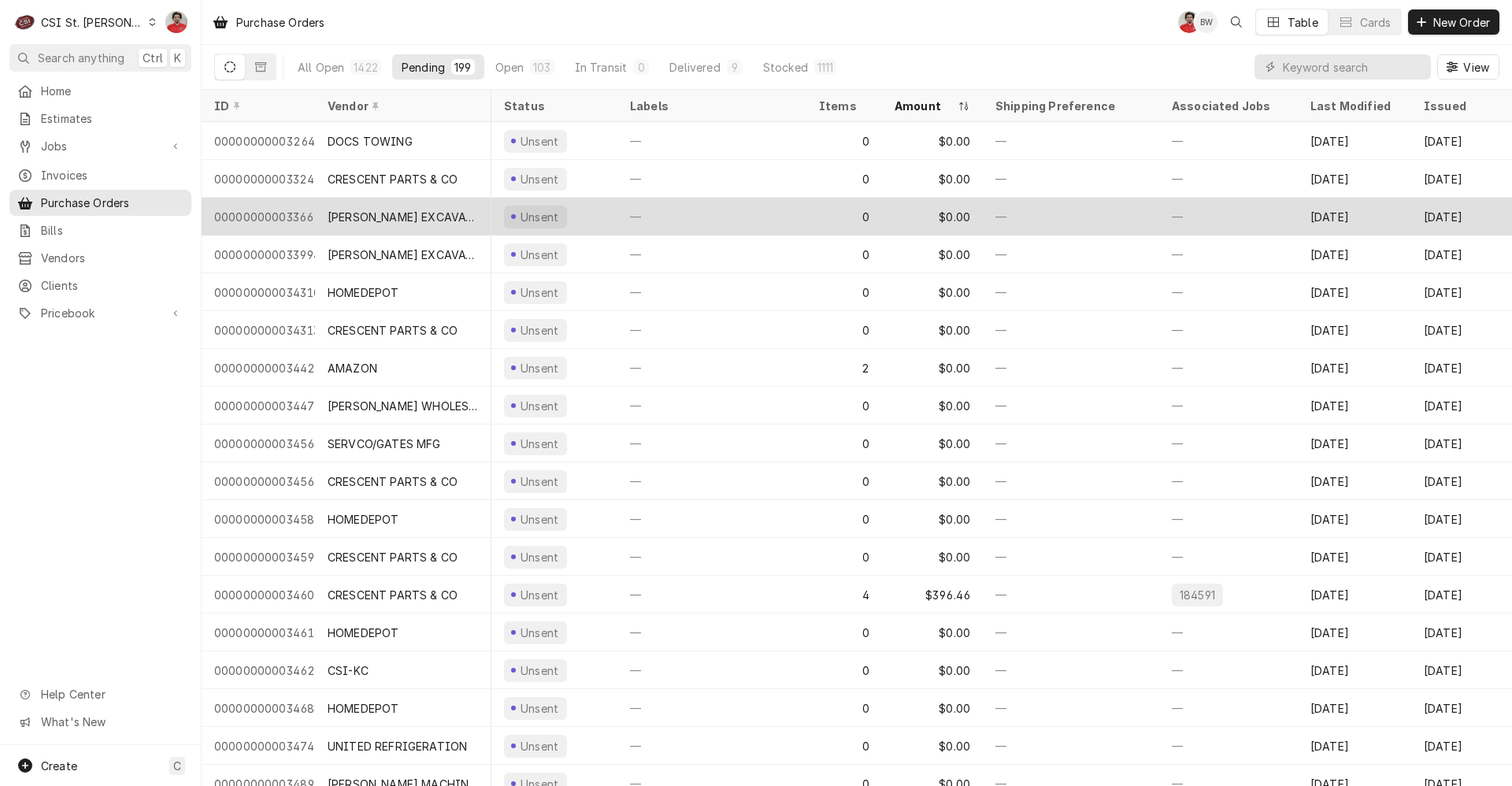
scroll to position [0, 24]
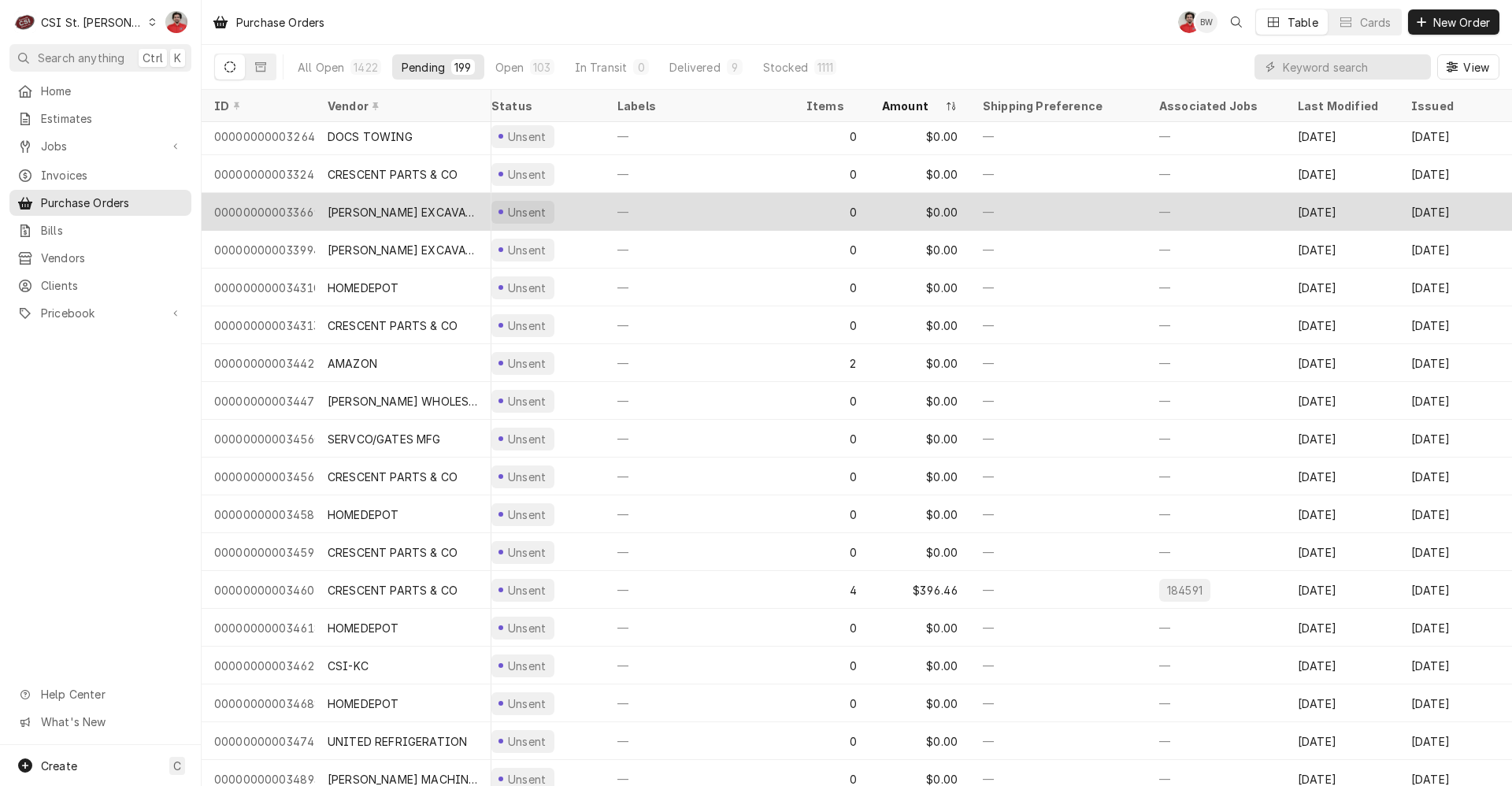
drag, startPoint x: 747, startPoint y: 180, endPoint x: 1041, endPoint y: 191, distance: 294.2
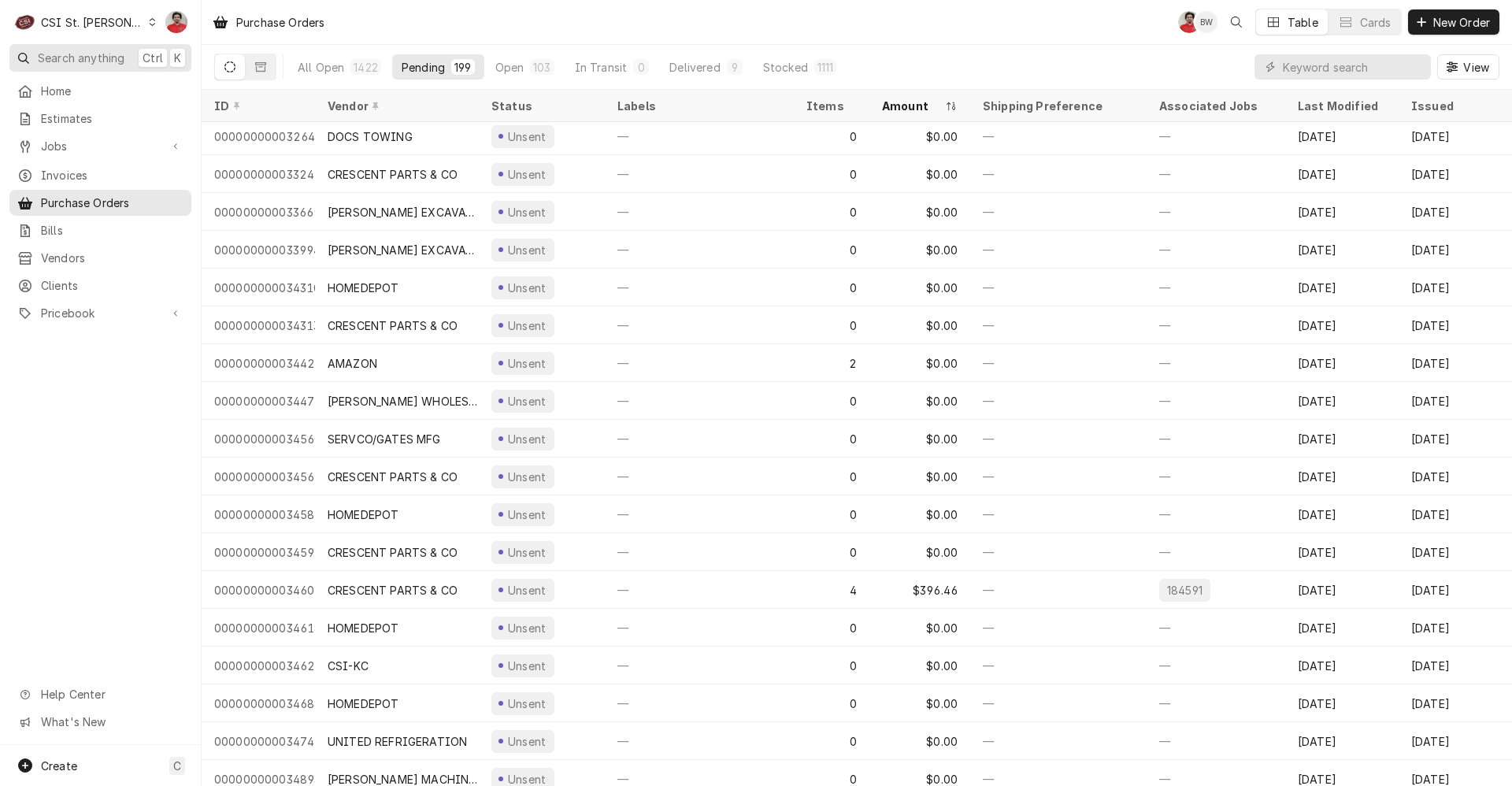
scroll to position [0, 0]
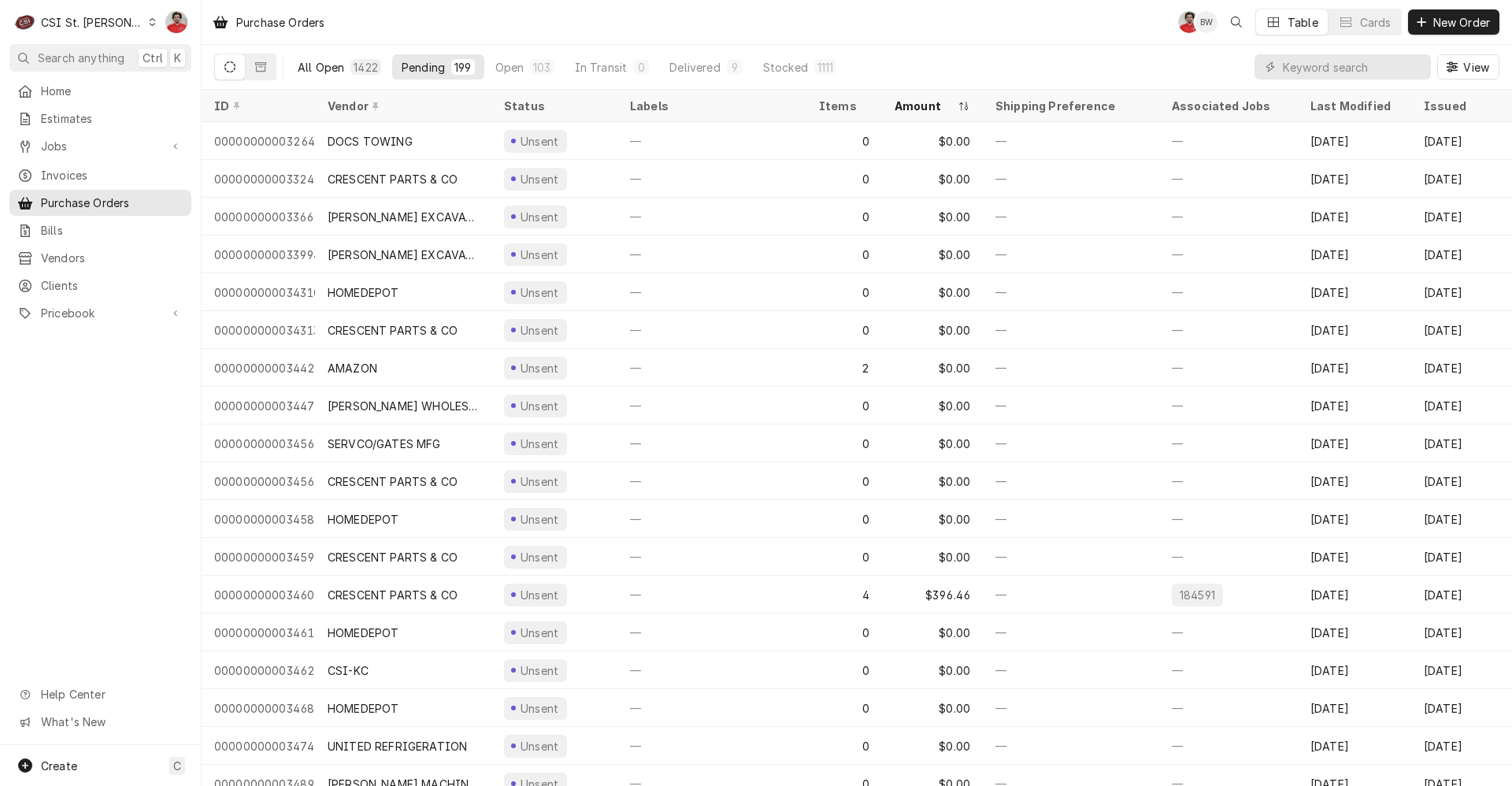
click at [335, 75] on button "All Open 1422" at bounding box center [340, 66] width 102 height 25
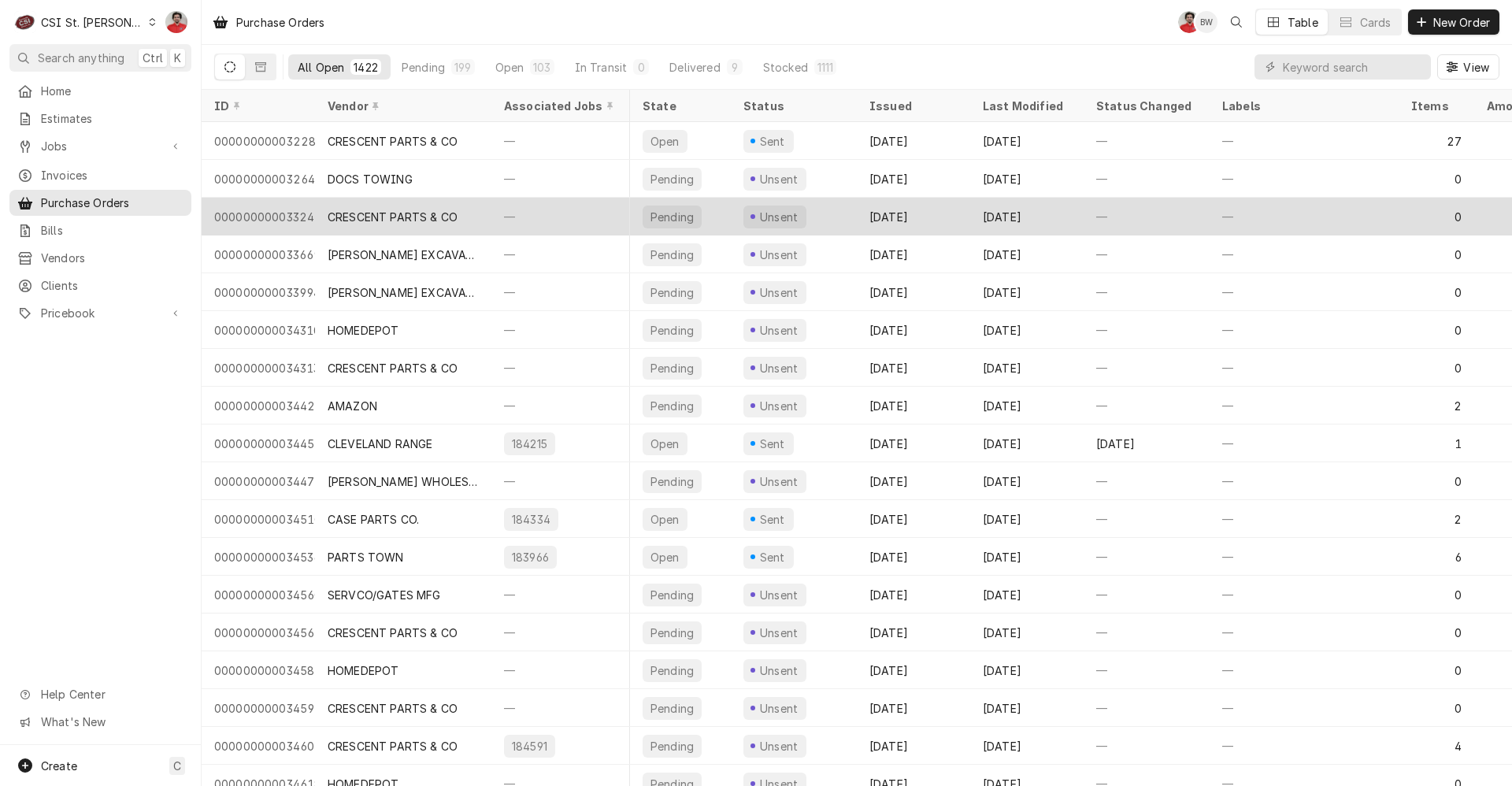
scroll to position [0, 252]
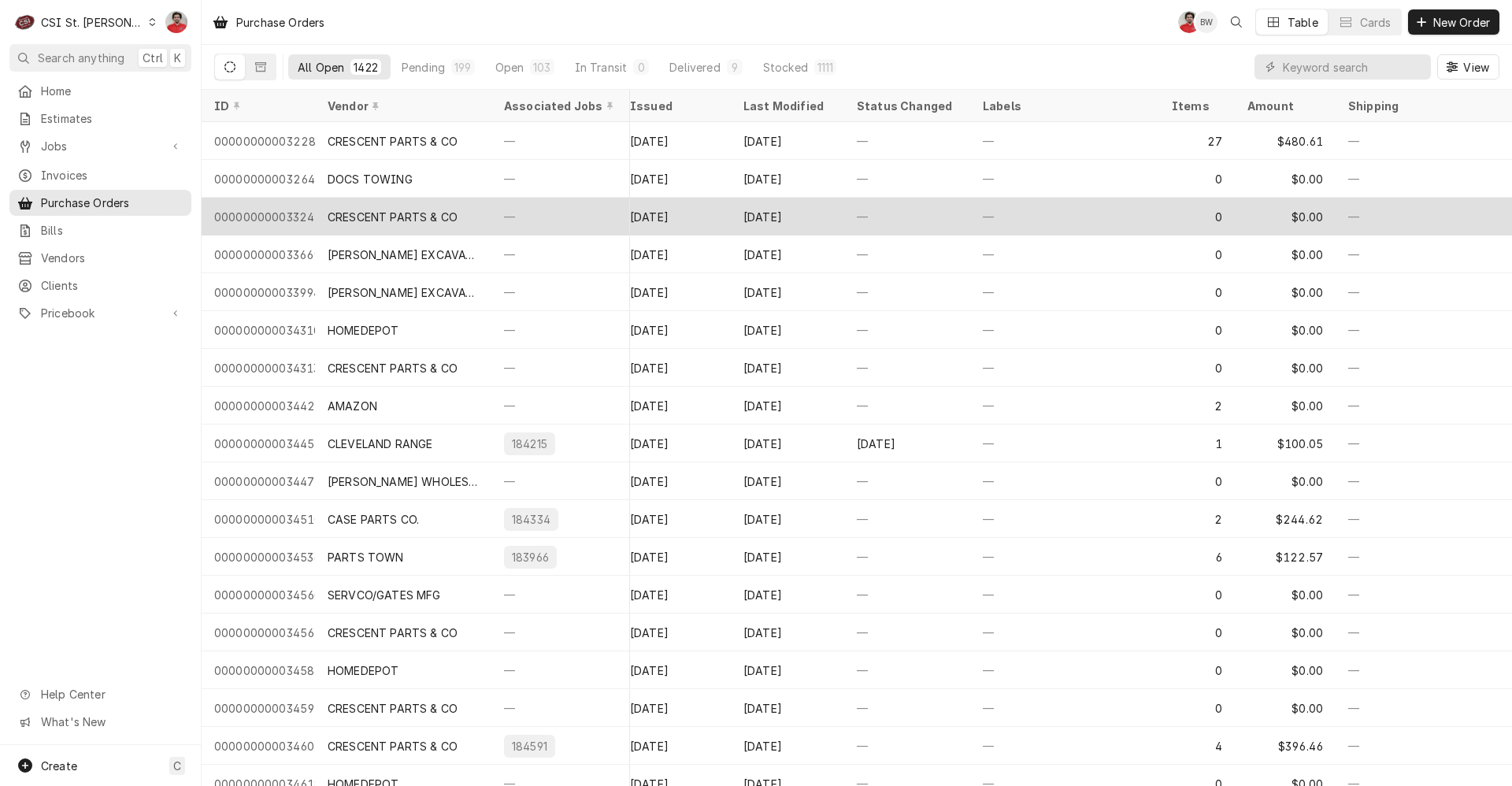
drag, startPoint x: 734, startPoint y: 220, endPoint x: 1207, endPoint y: 212, distance: 473.1
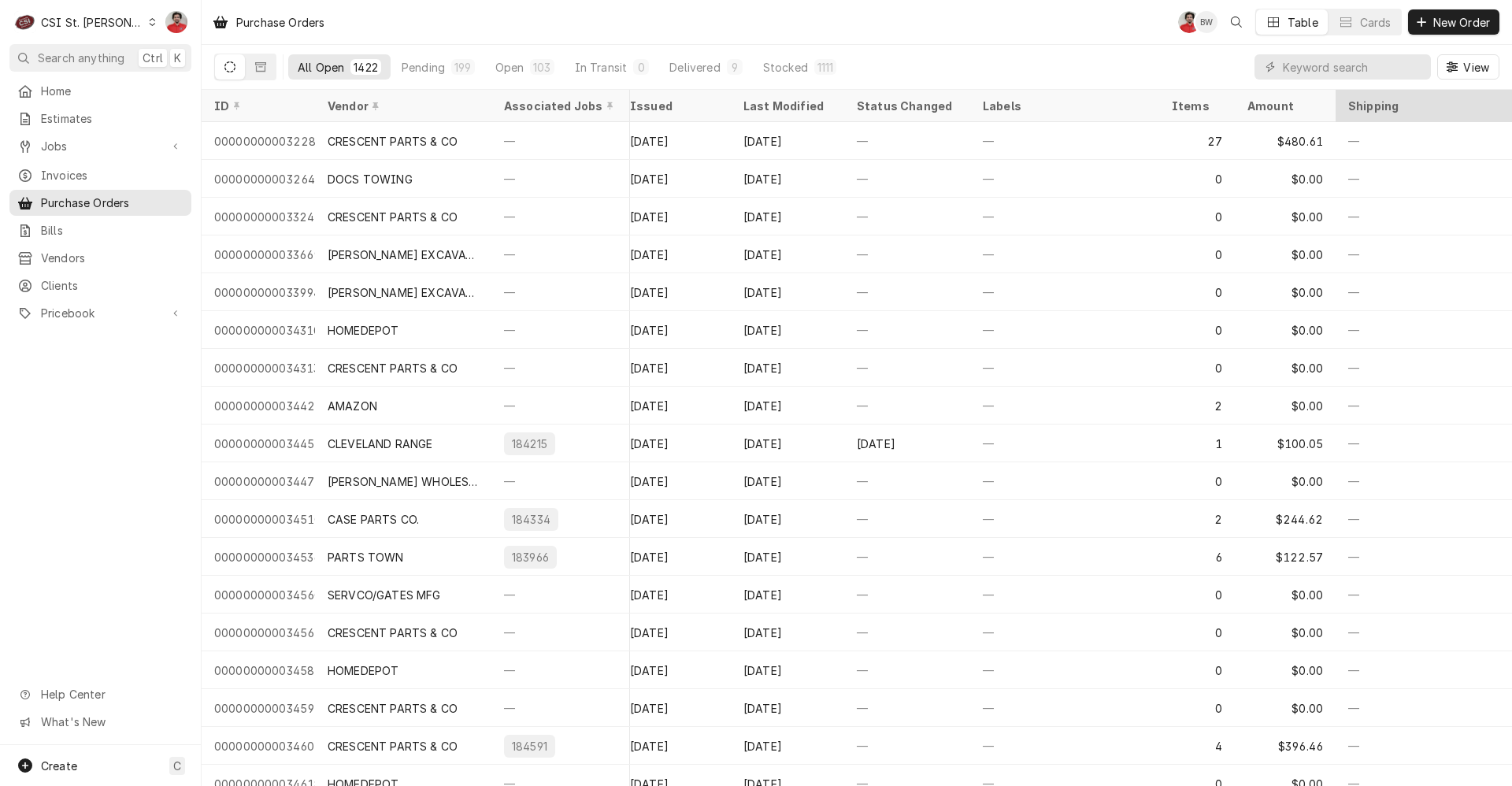
click at [1207, 100] on div "Shipping" at bounding box center [1424, 106] width 151 height 16
click at [1207, 102] on div "Shipping" at bounding box center [1424, 106] width 151 height 16
click at [1207, 110] on div "Shipping" at bounding box center [1423, 105] width 170 height 26
click at [889, 99] on div "Status Changed" at bounding box center [907, 106] width 101 height 16
click at [293, 110] on div "ID" at bounding box center [256, 106] width 85 height 16
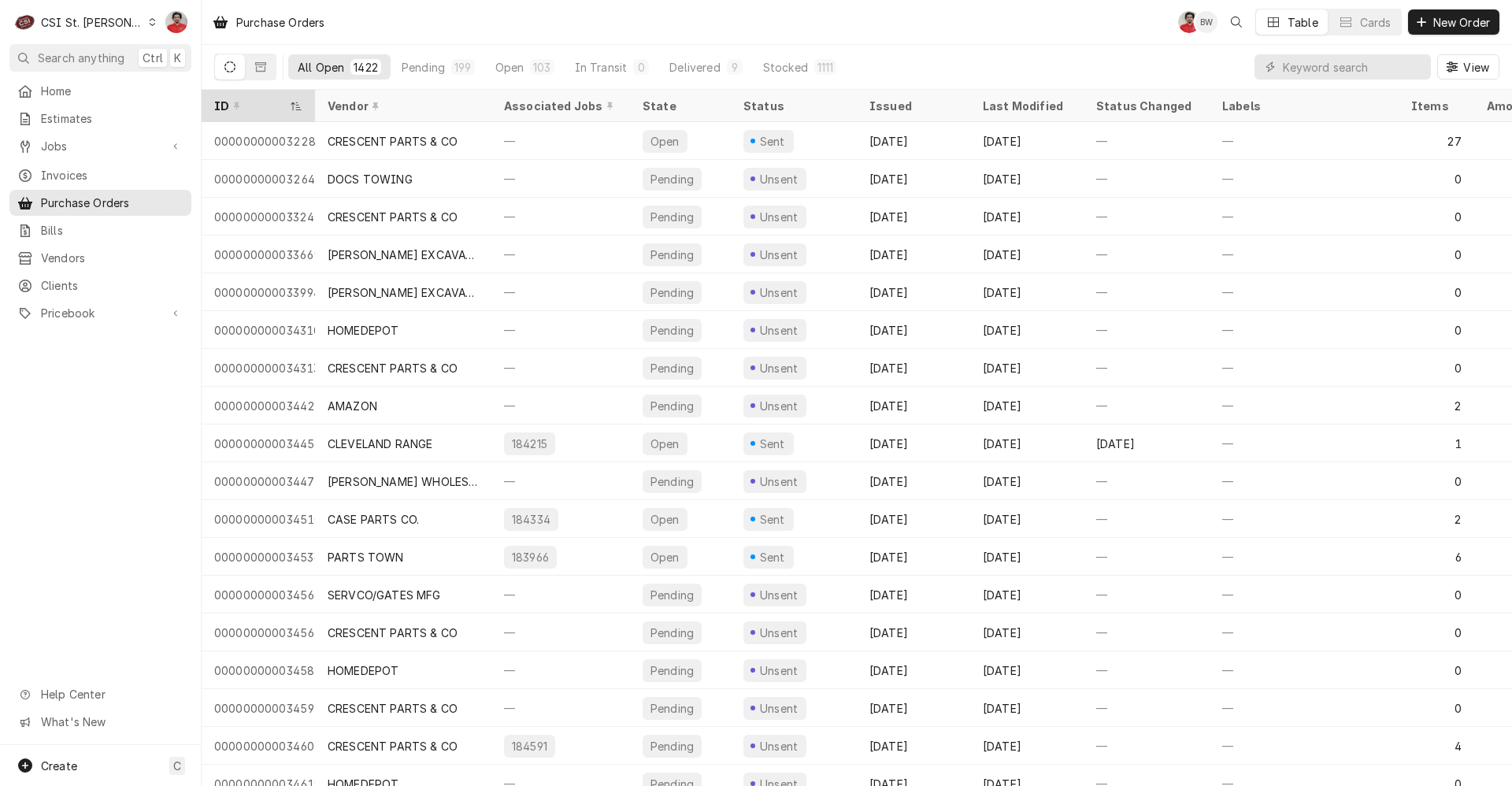
click at [269, 108] on div "ID" at bounding box center [250, 106] width 73 height 16
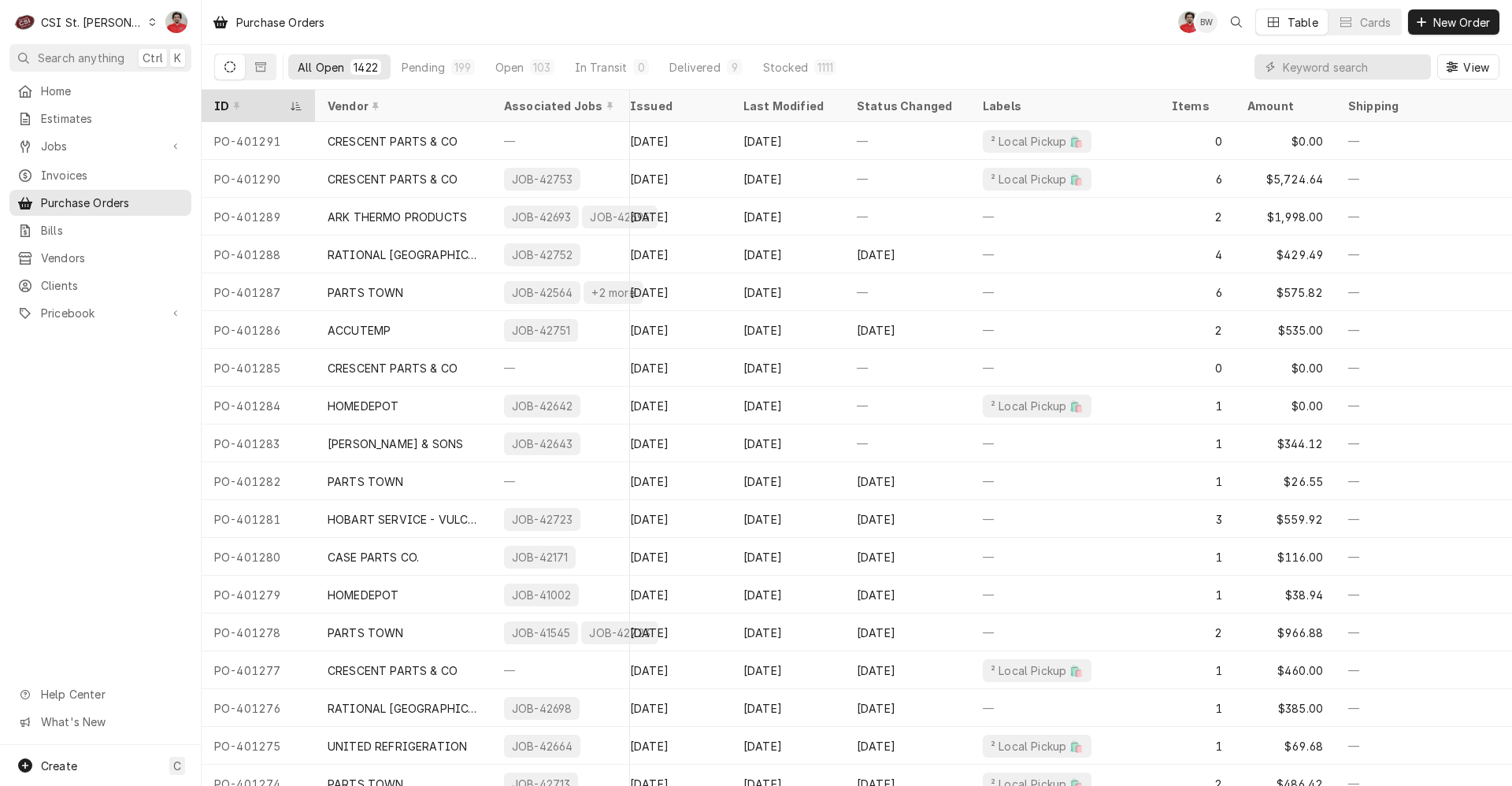
click at [252, 101] on div "ID" at bounding box center [250, 106] width 73 height 16
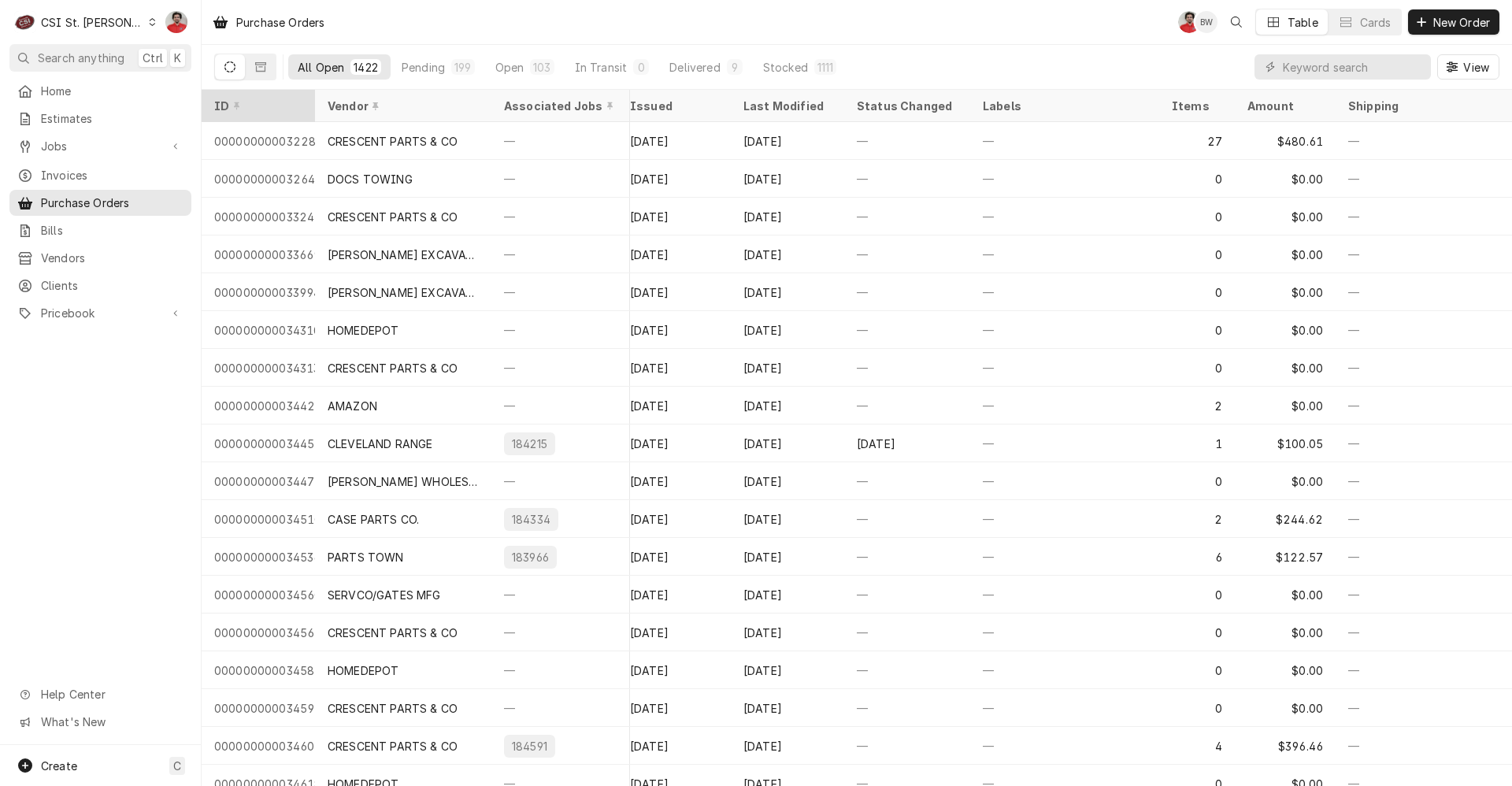
click at [252, 101] on div "ID" at bounding box center [256, 106] width 85 height 16
click at [252, 101] on div "ID" at bounding box center [250, 106] width 73 height 16
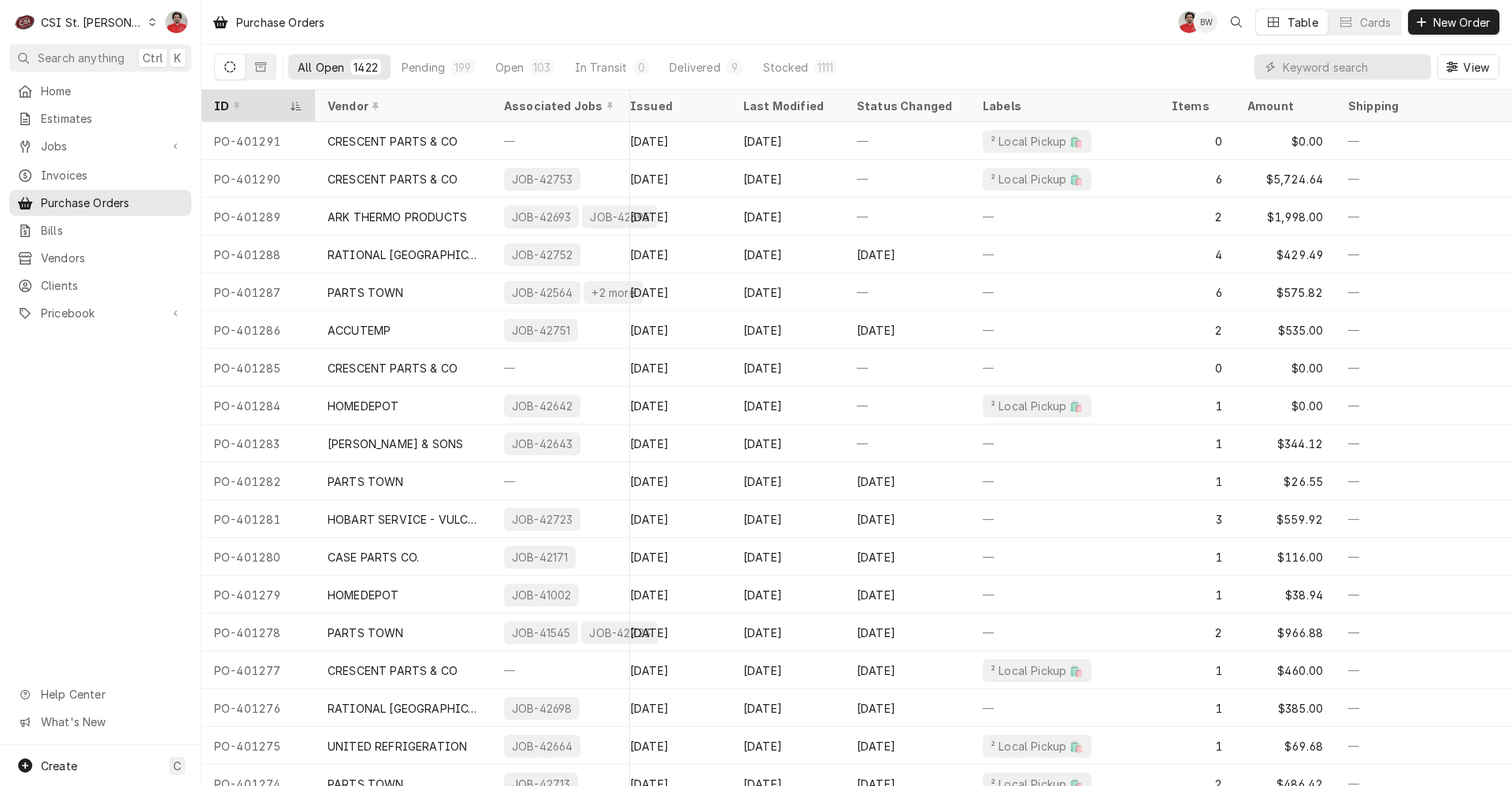
click at [252, 101] on div "ID" at bounding box center [250, 106] width 73 height 16
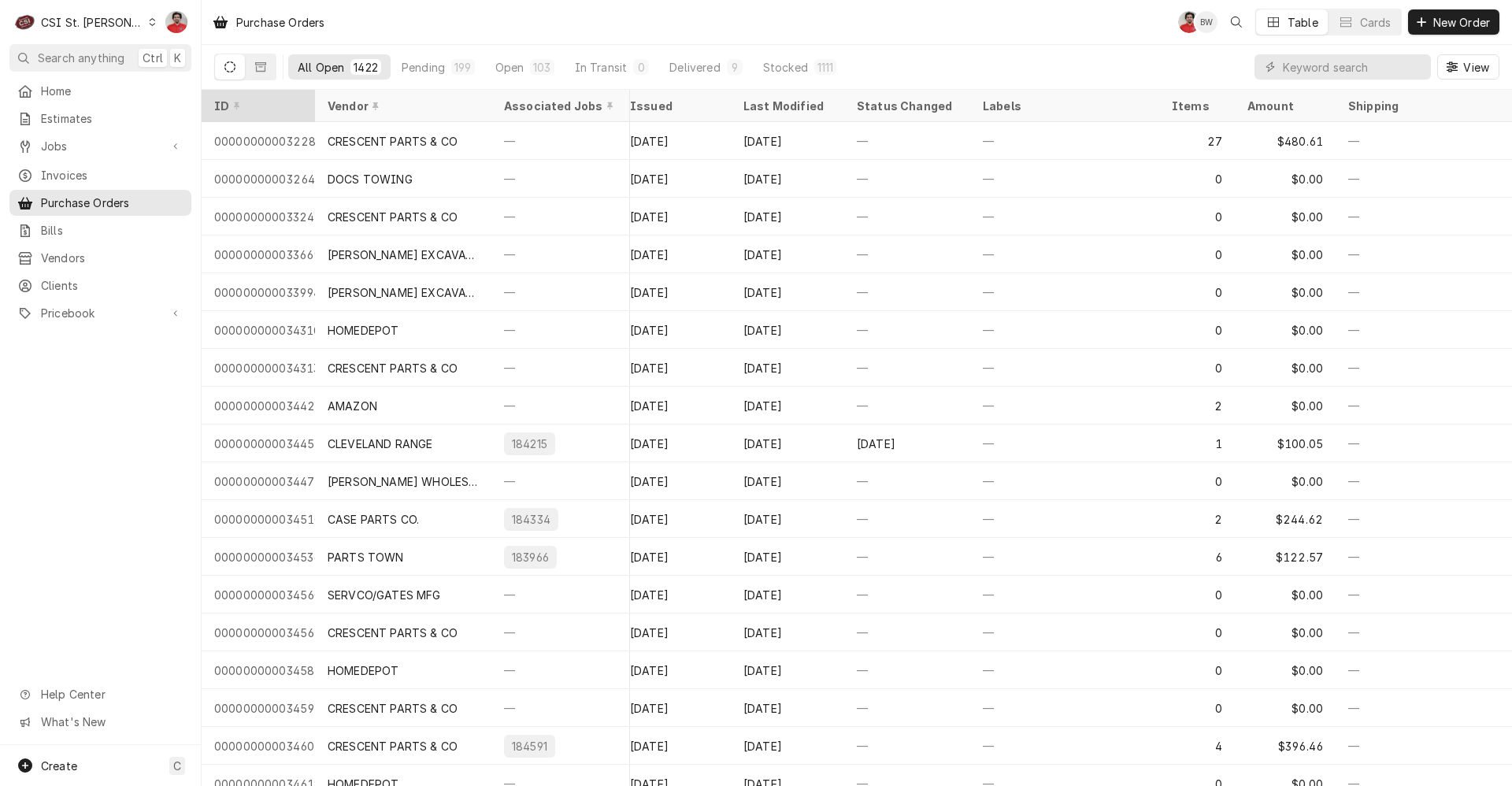
click at [252, 101] on div "ID" at bounding box center [256, 106] width 85 height 16
click at [252, 101] on div "ID" at bounding box center [250, 106] width 73 height 16
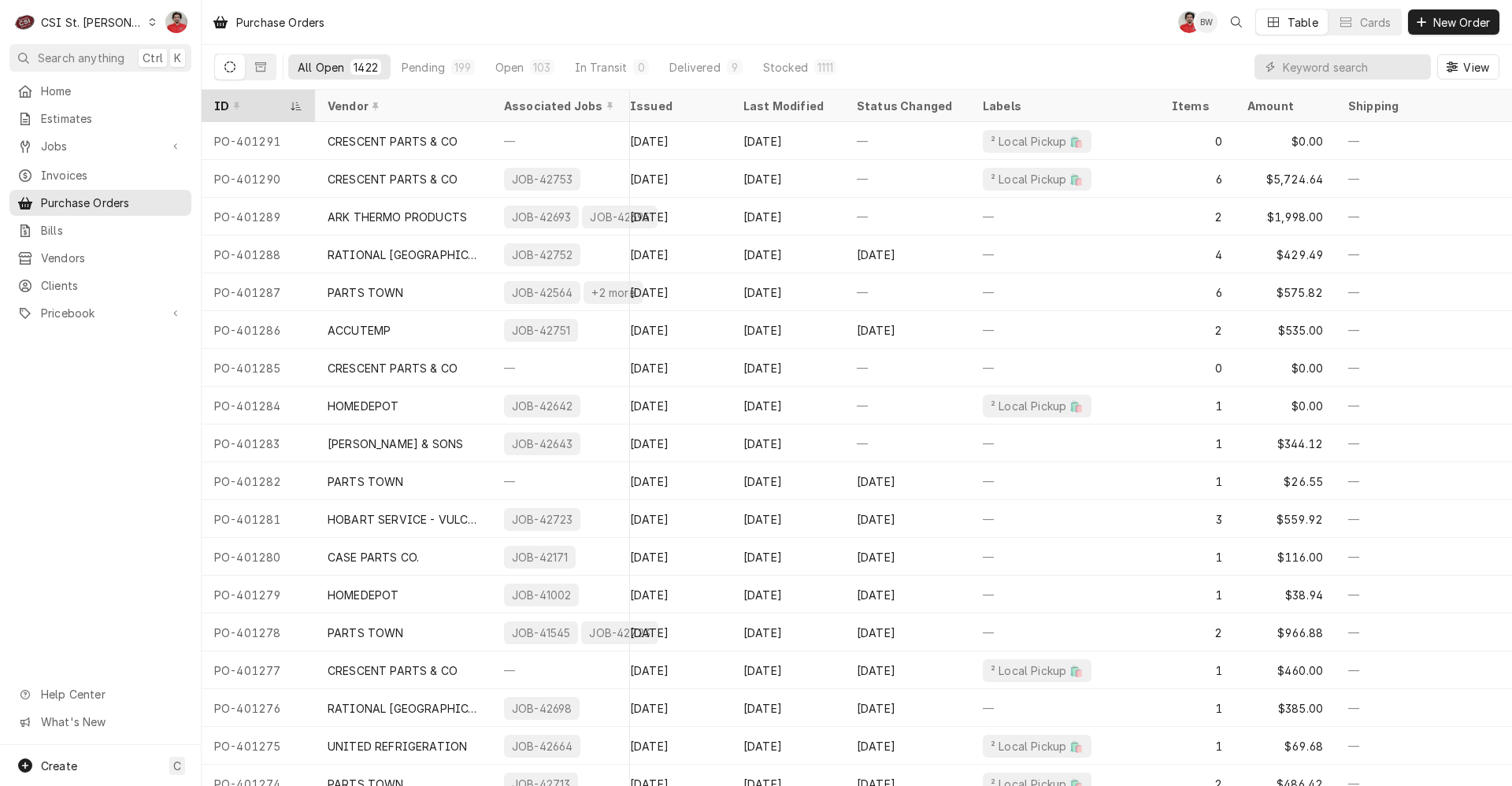
click at [252, 101] on div "ID" at bounding box center [250, 106] width 73 height 16
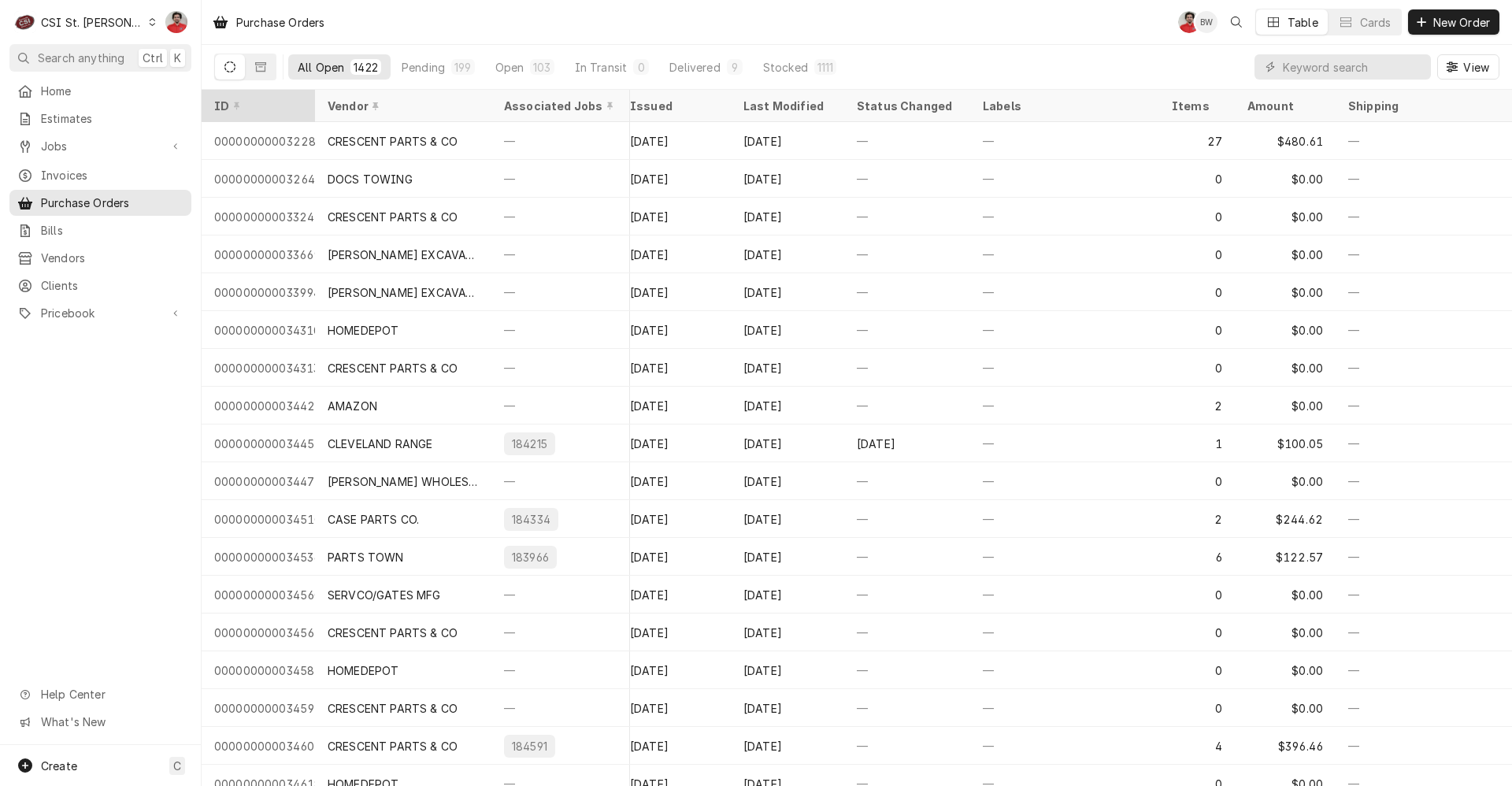
click at [252, 101] on div "ID" at bounding box center [256, 106] width 85 height 16
click at [252, 101] on div "ID" at bounding box center [250, 106] width 73 height 16
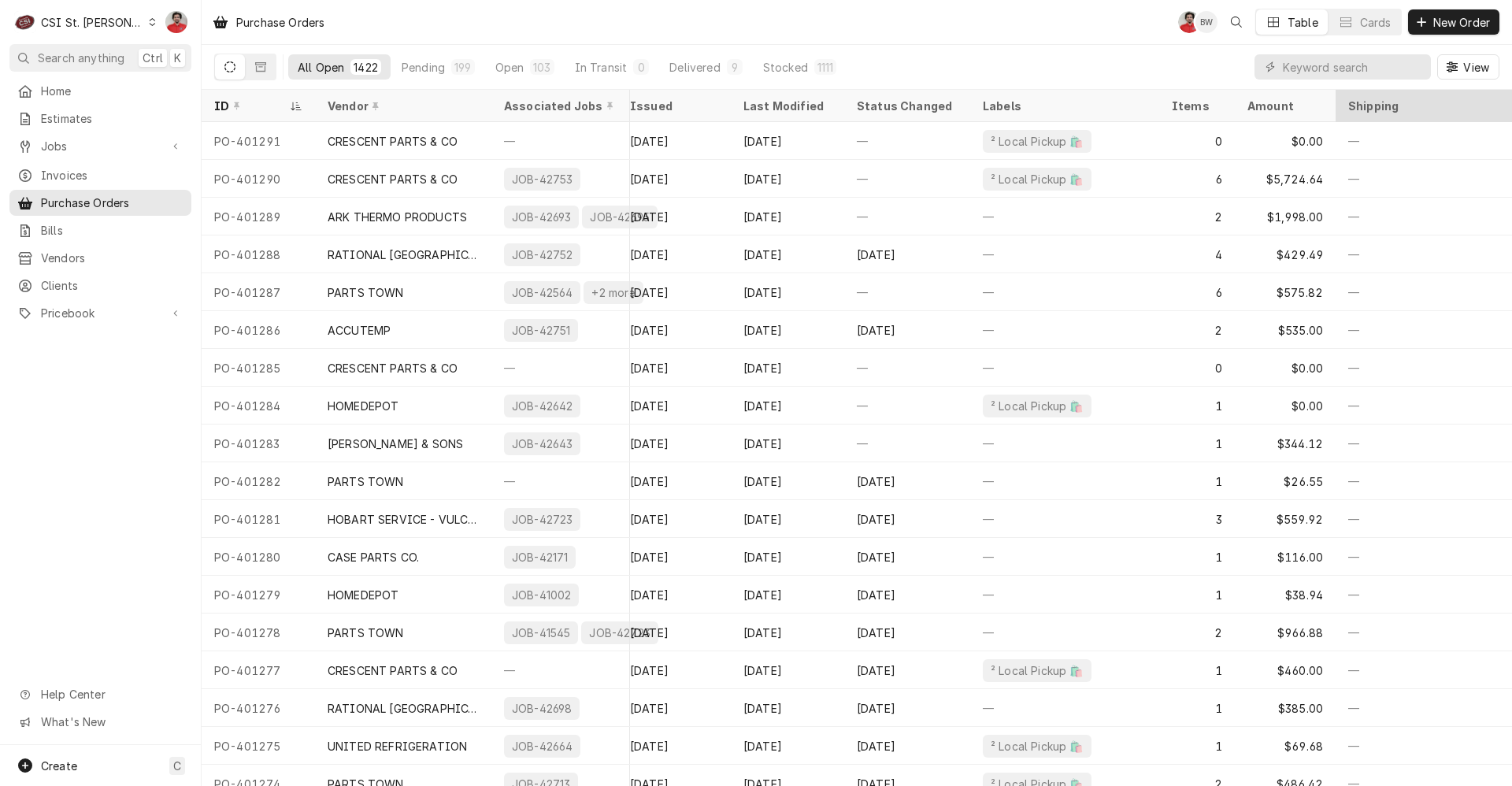
click at [1207, 103] on div "Shipping" at bounding box center [1424, 106] width 151 height 16
click at [1207, 75] on button "View" at bounding box center [1468, 66] width 62 height 25
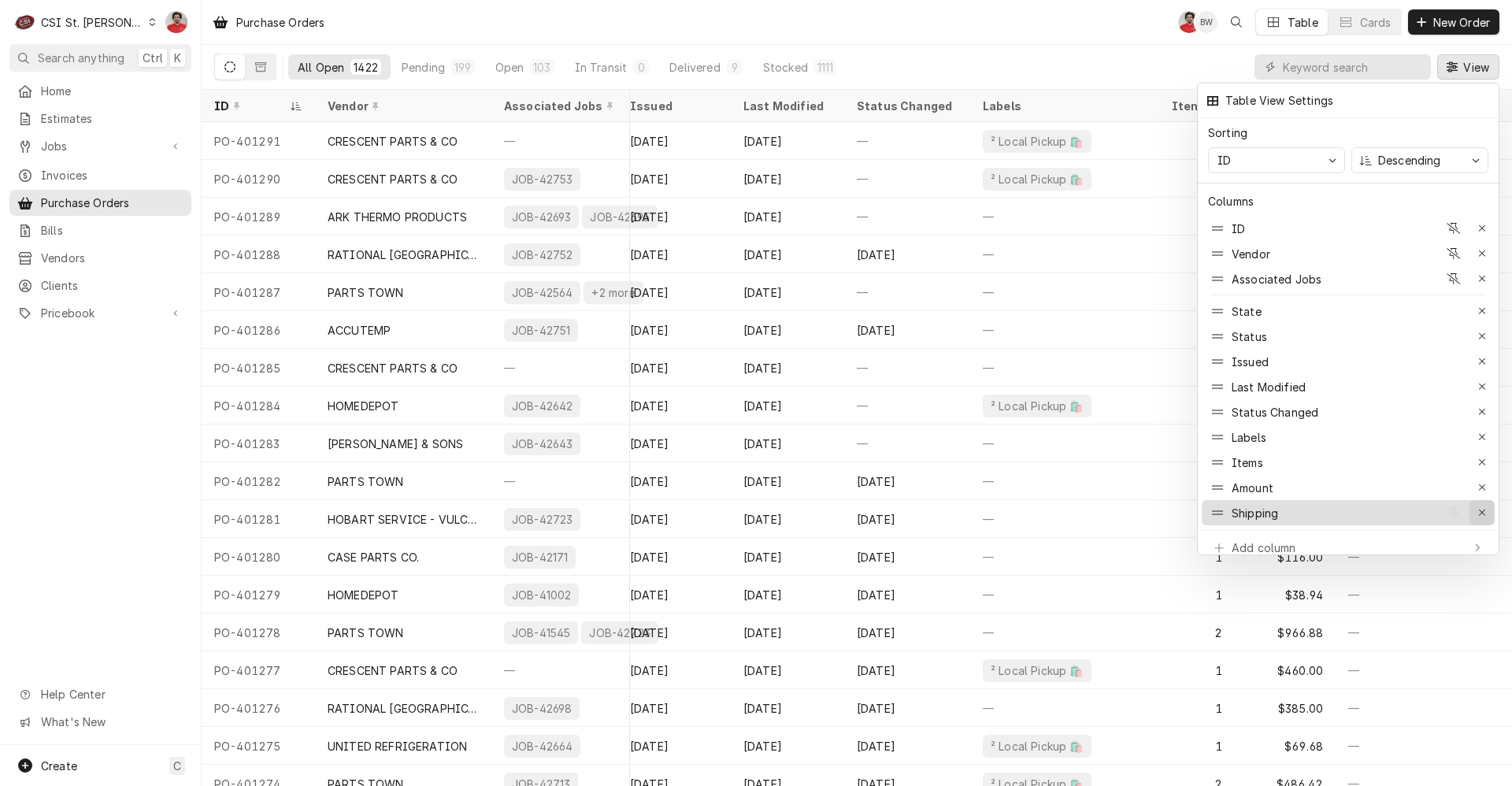
click at [1207, 508] on icon "button" at bounding box center [1482, 513] width 9 height 11
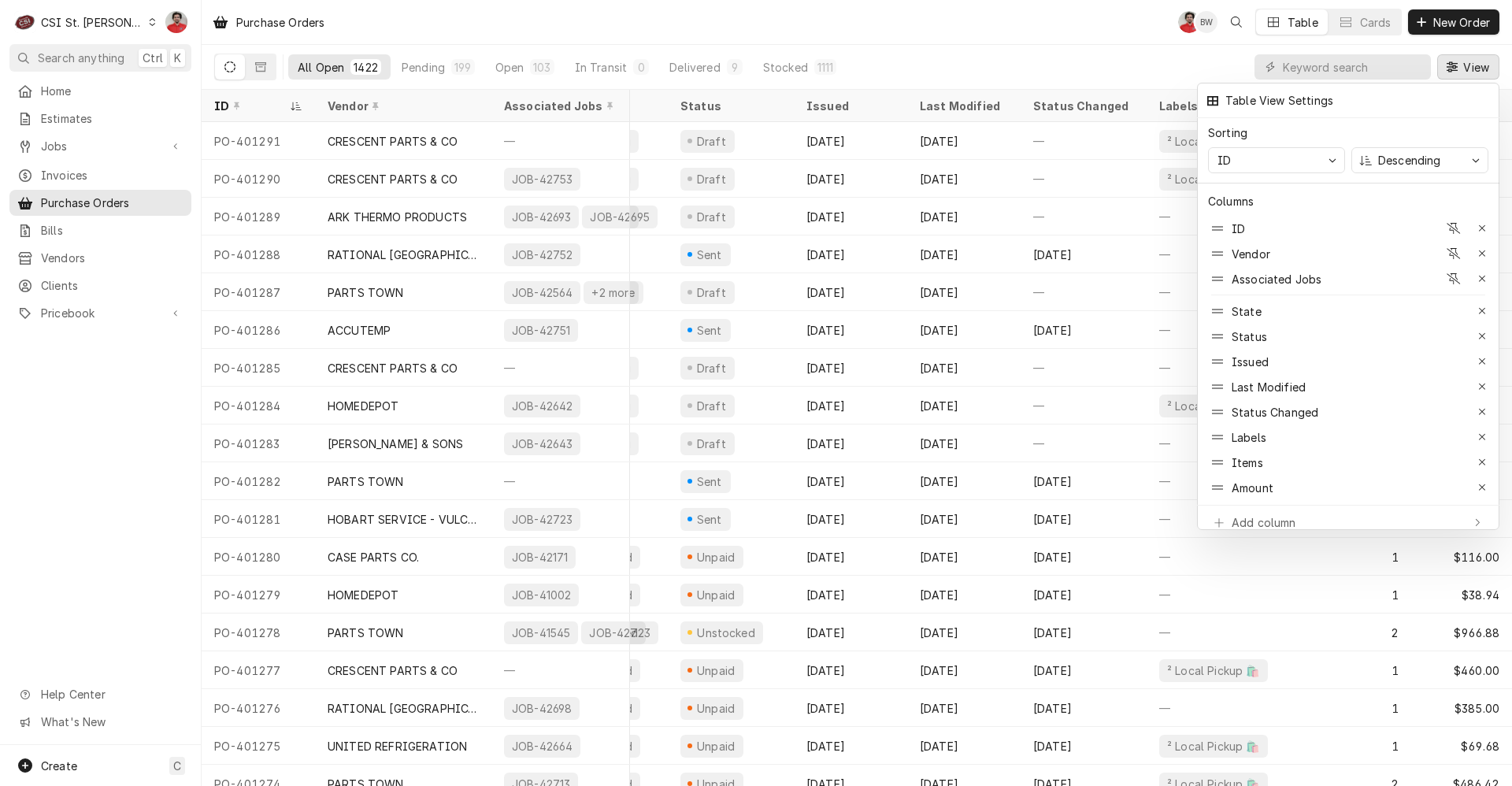
scroll to position [0, 75]
click at [1172, 82] on div at bounding box center [756, 393] width 1512 height 786
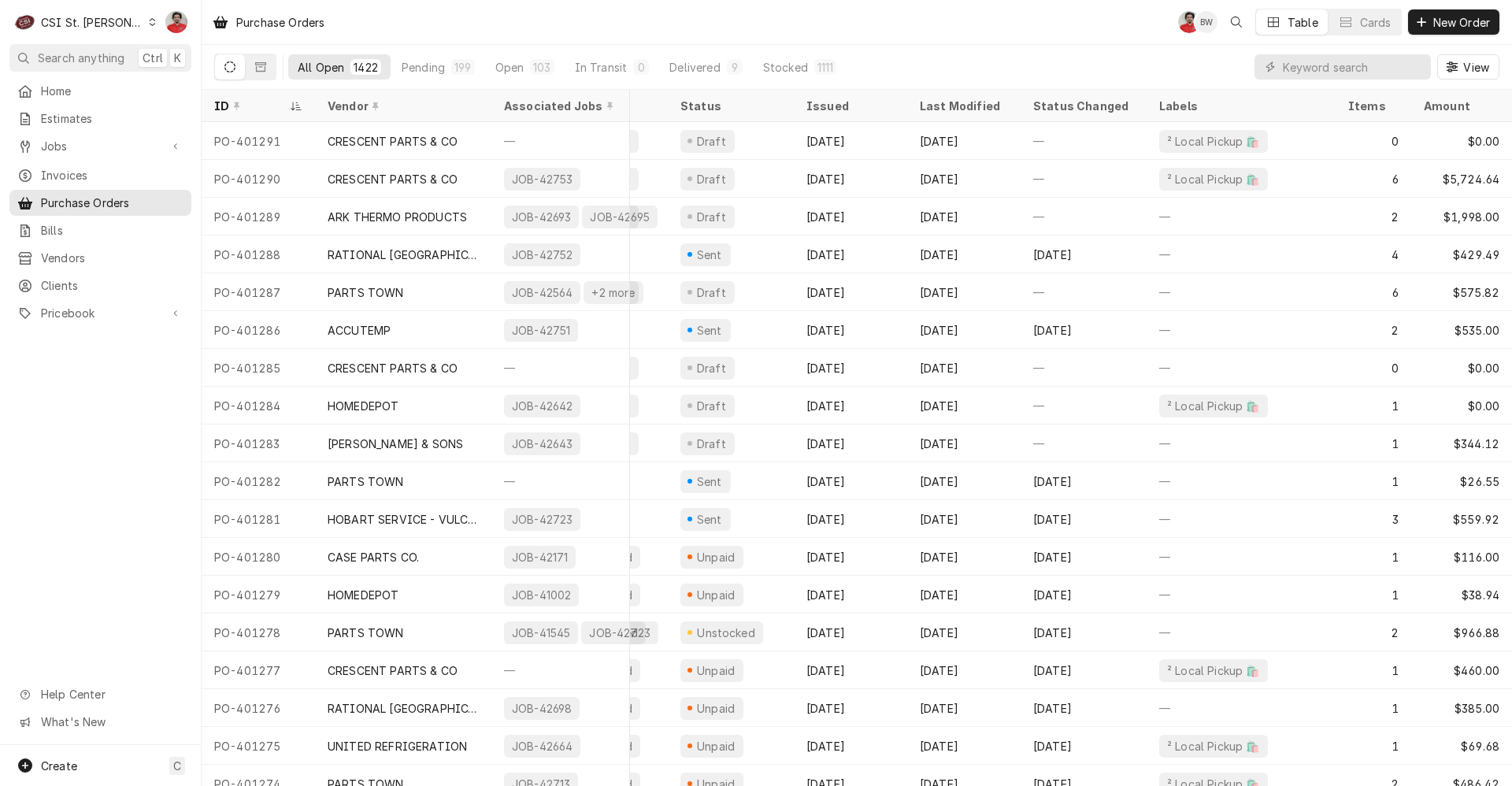
click at [120, 102] on div "Home Estimates Jobs Jobs Job Series Invoices Purchase Orders Bills Vendors Clie…" at bounding box center [101, 203] width 201 height 250
click at [118, 93] on span "Home" at bounding box center [112, 91] width 143 height 16
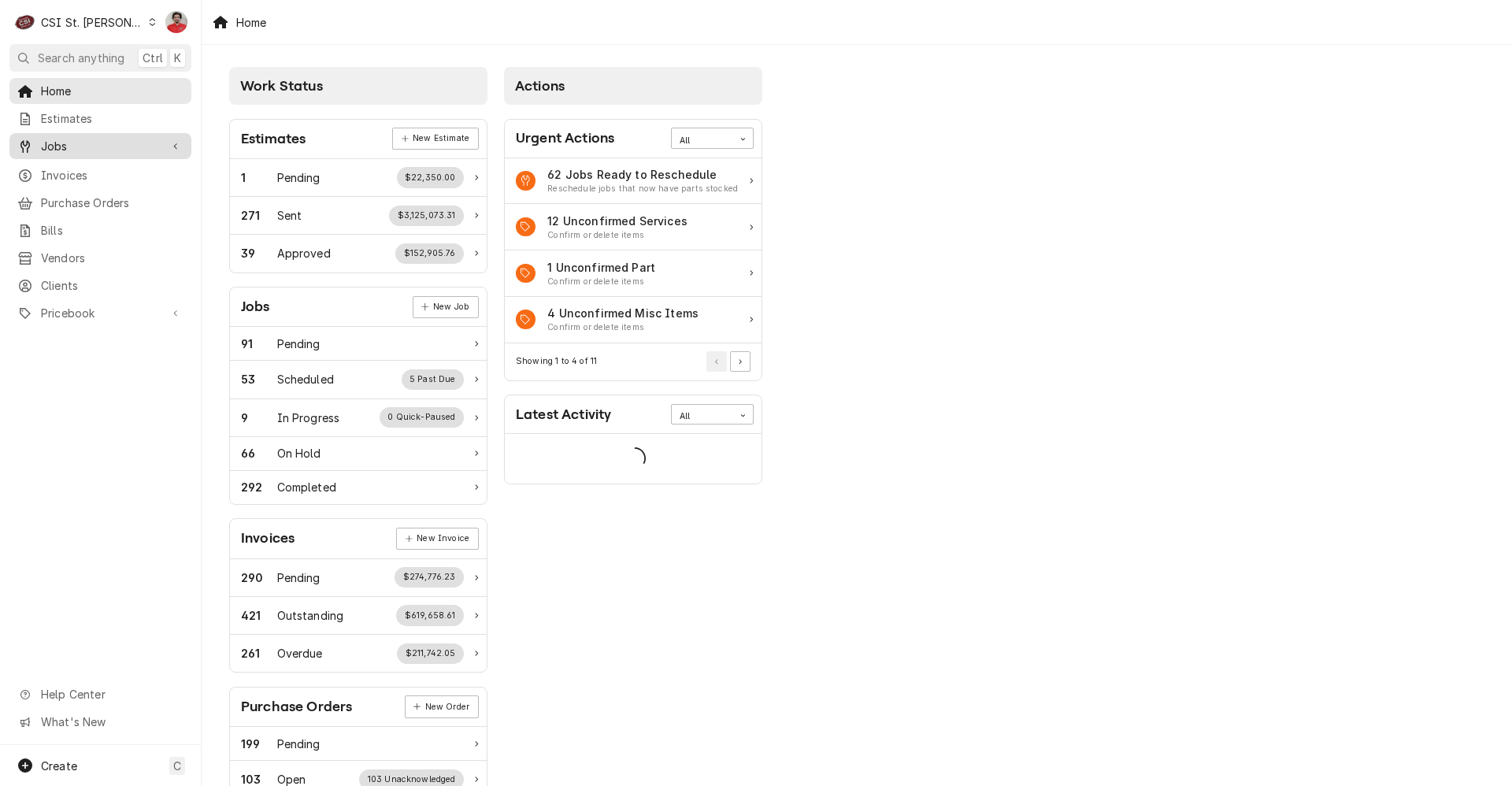
click at [88, 144] on span "Jobs" at bounding box center [101, 146] width 119 height 16
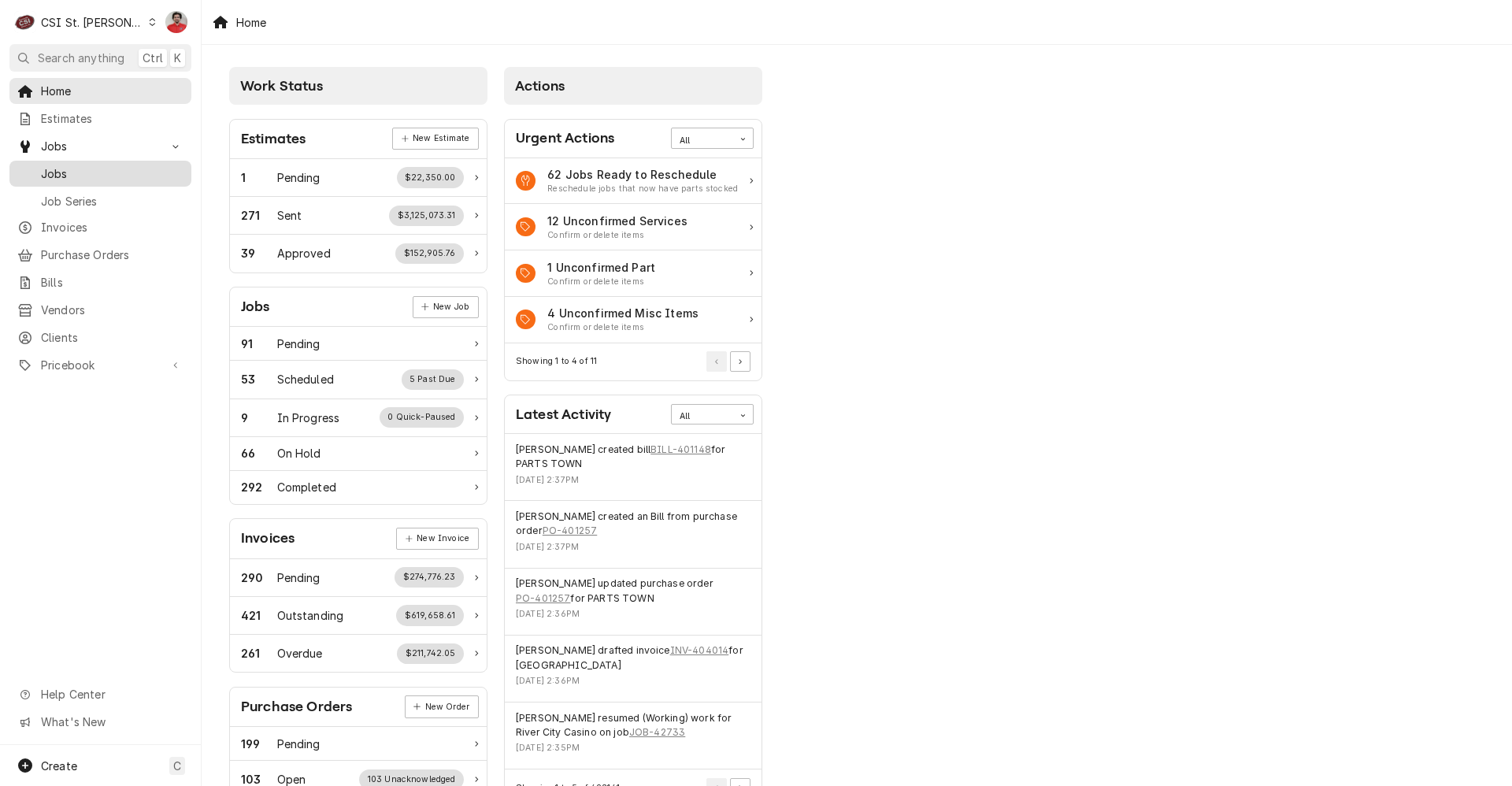
click at [91, 165] on span "Jobs" at bounding box center [112, 173] width 143 height 16
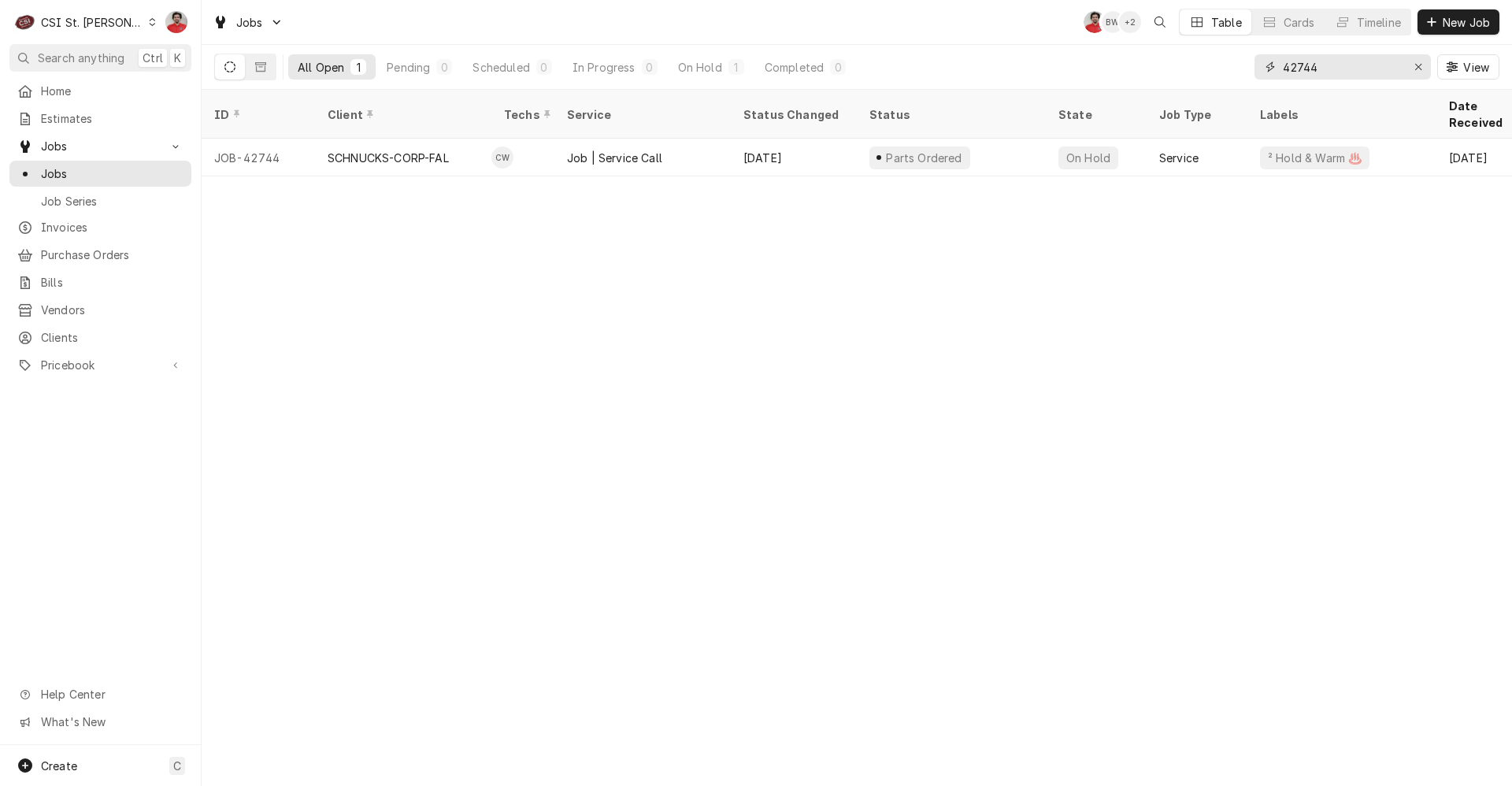
click at [1339, 65] on input "42744" at bounding box center [1341, 66] width 118 height 25
click at [125, 252] on span "Purchase Orders" at bounding box center [112, 254] width 143 height 16
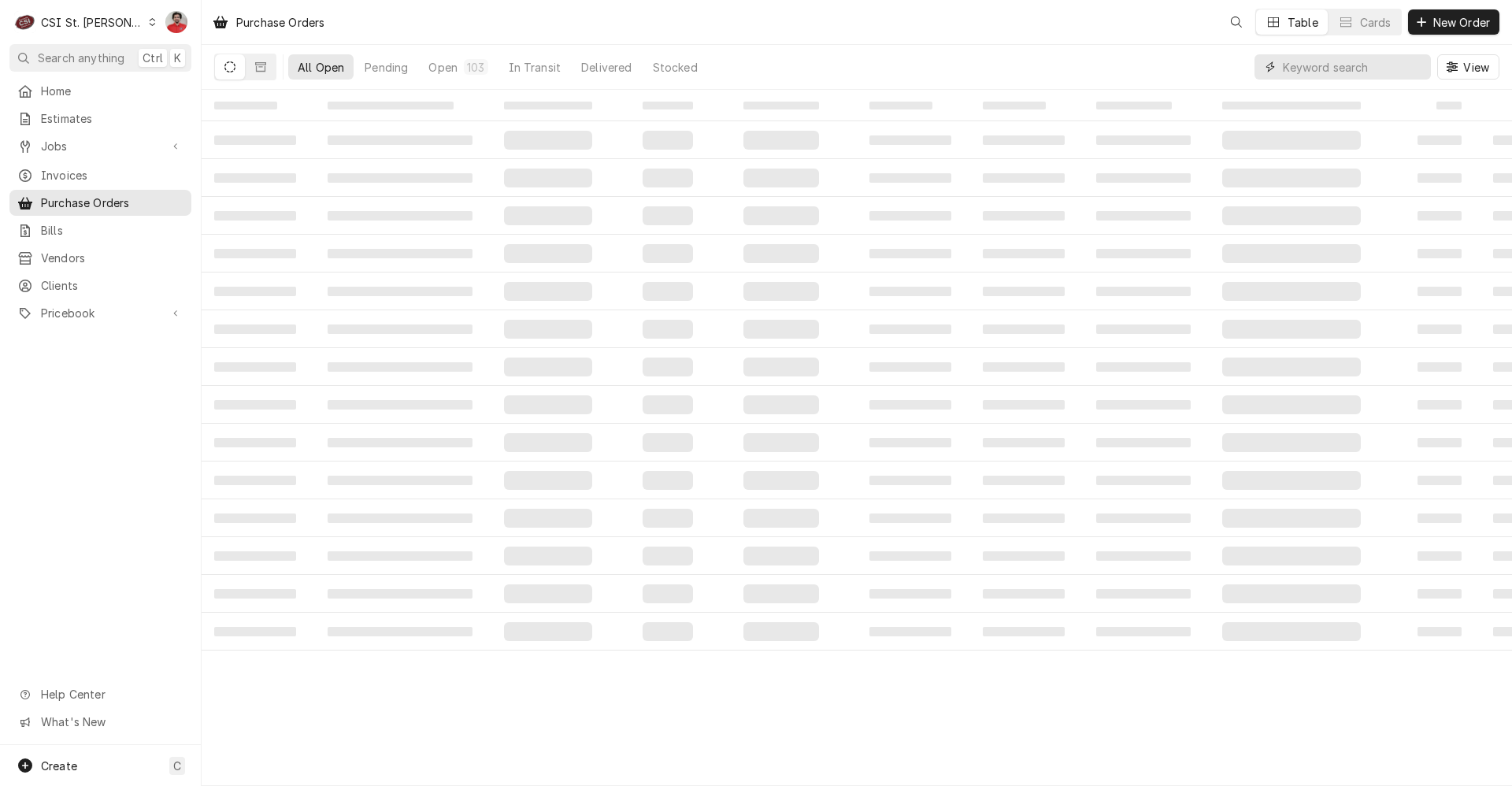
click at [1338, 63] on input "Dynamic Content Wrapper" at bounding box center [1353, 66] width 140 height 25
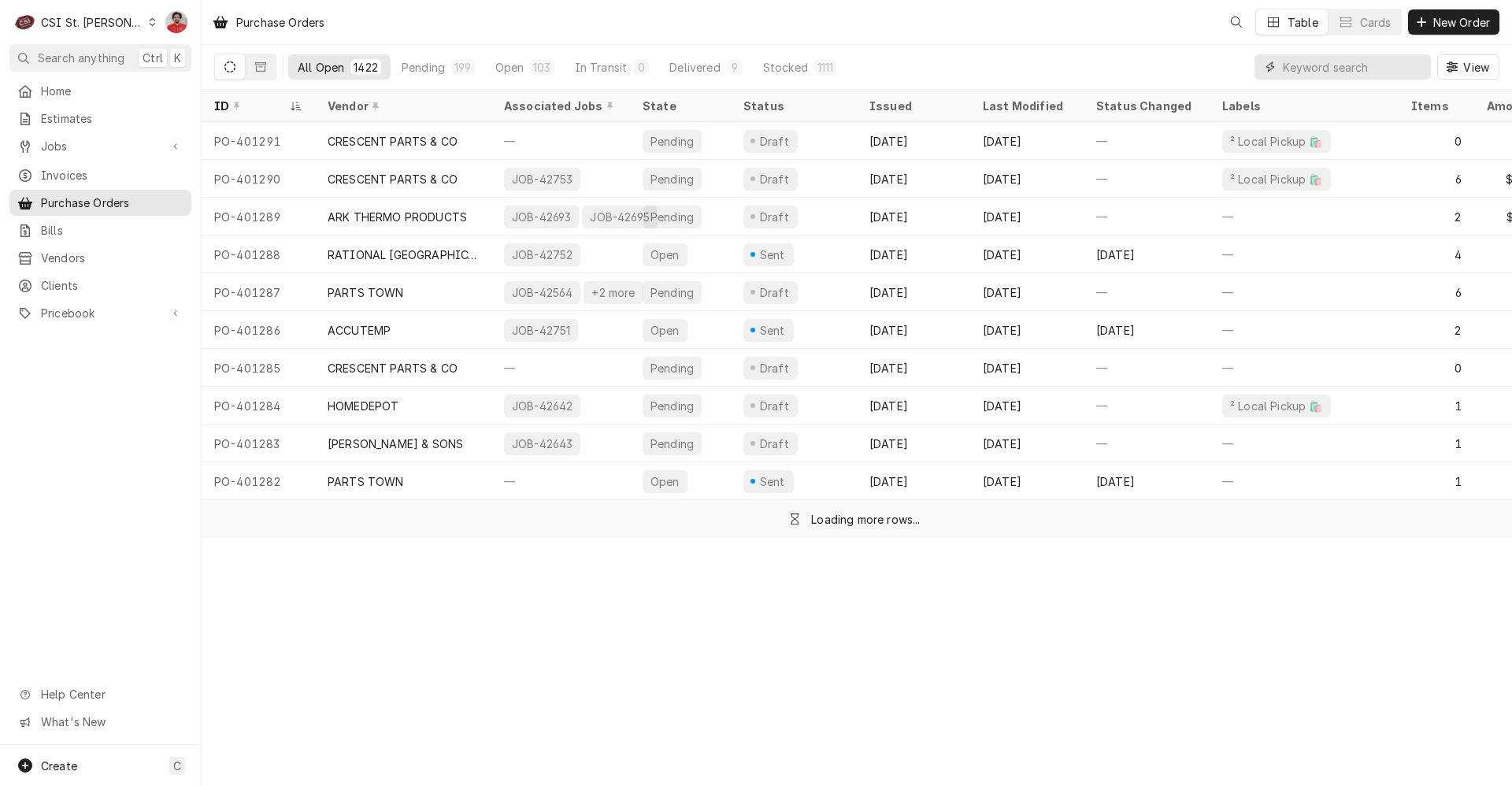
click at [1338, 63] on input "Dynamic Content Wrapper" at bounding box center [1353, 66] width 140 height 25
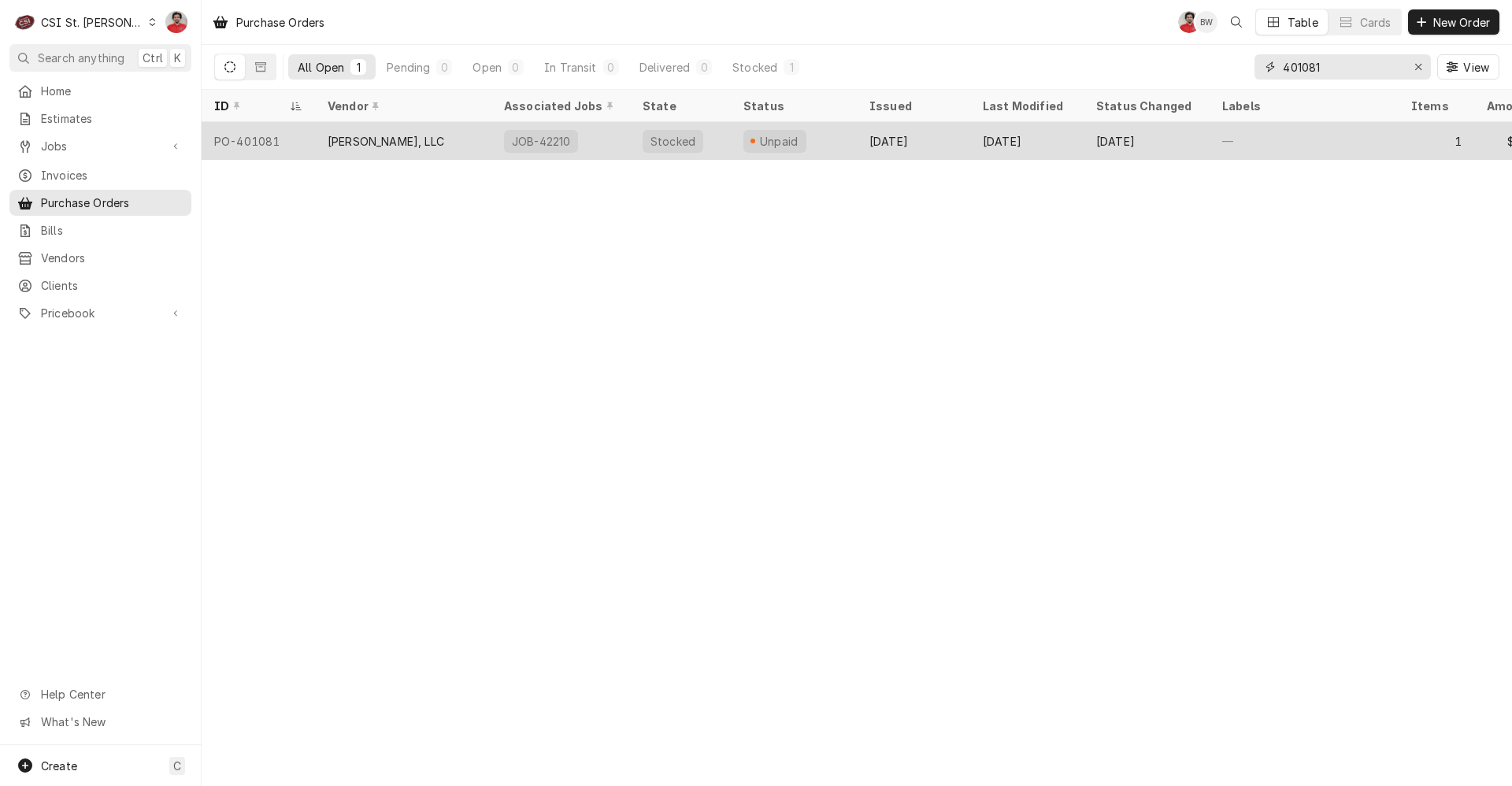
type input "401081"
click at [951, 144] on div "[DATE]" at bounding box center [914, 141] width 113 height 38
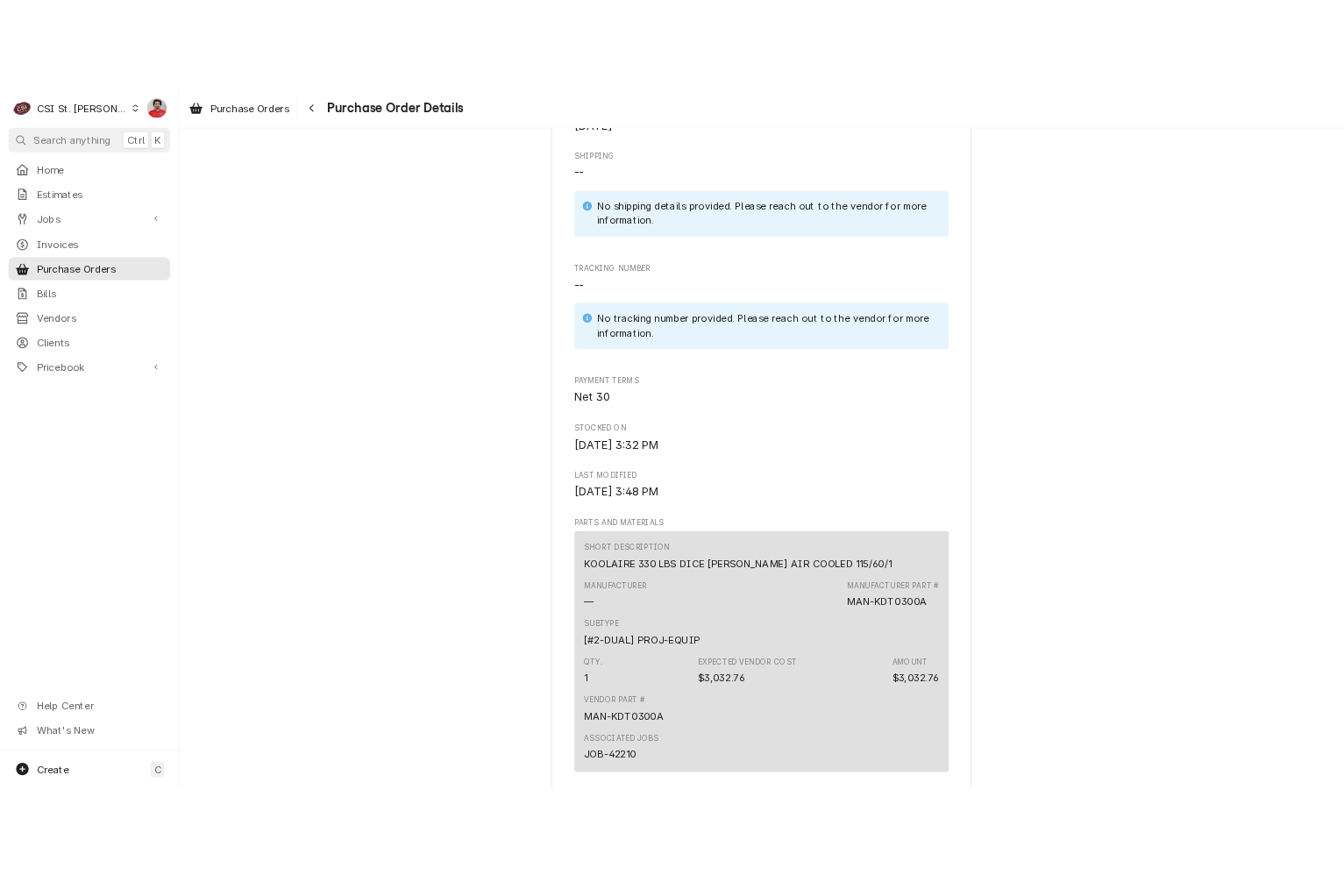
scroll to position [1311, 0]
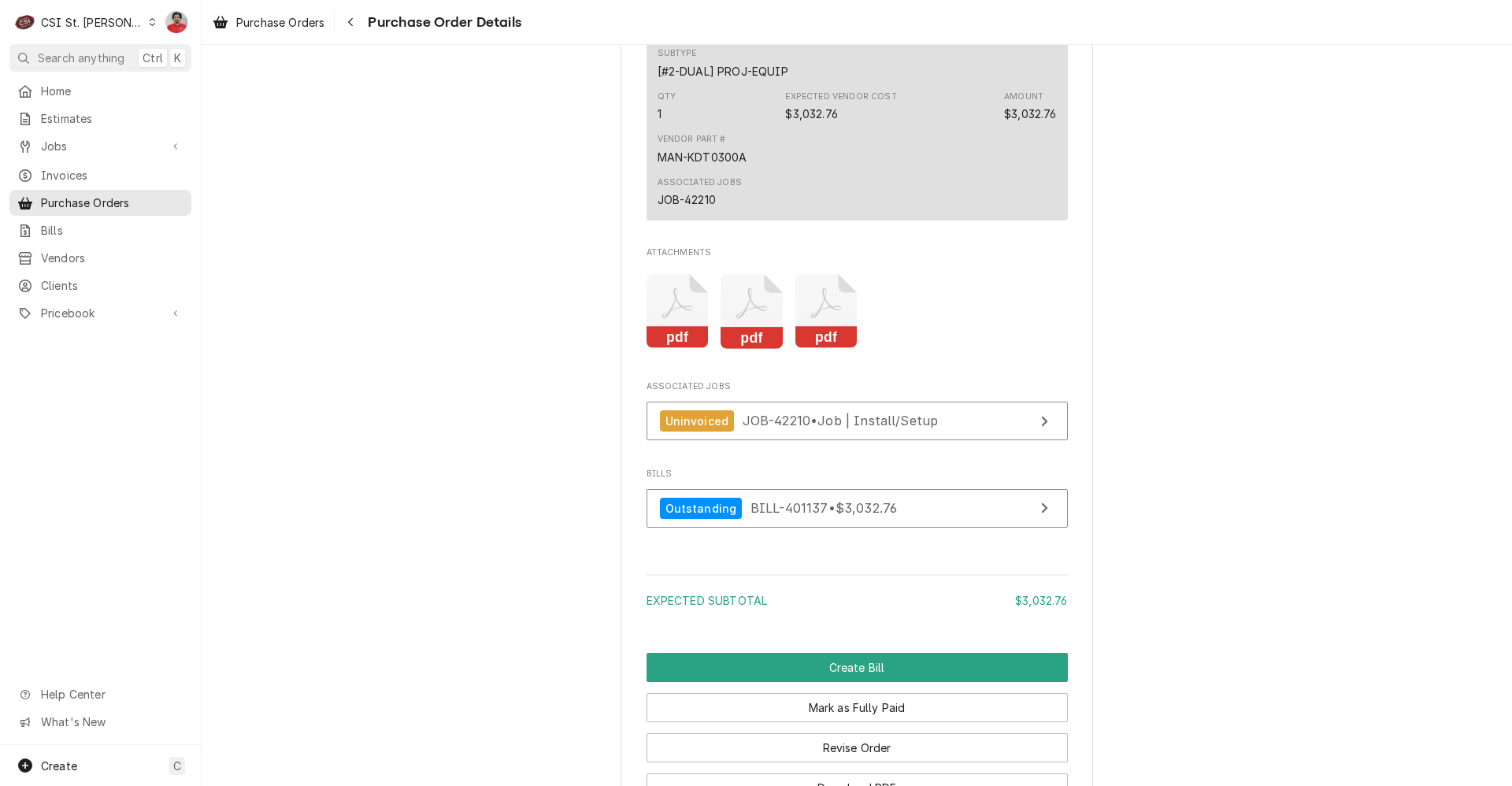
click at [667, 349] on icon "Attachments" at bounding box center [677, 311] width 62 height 75
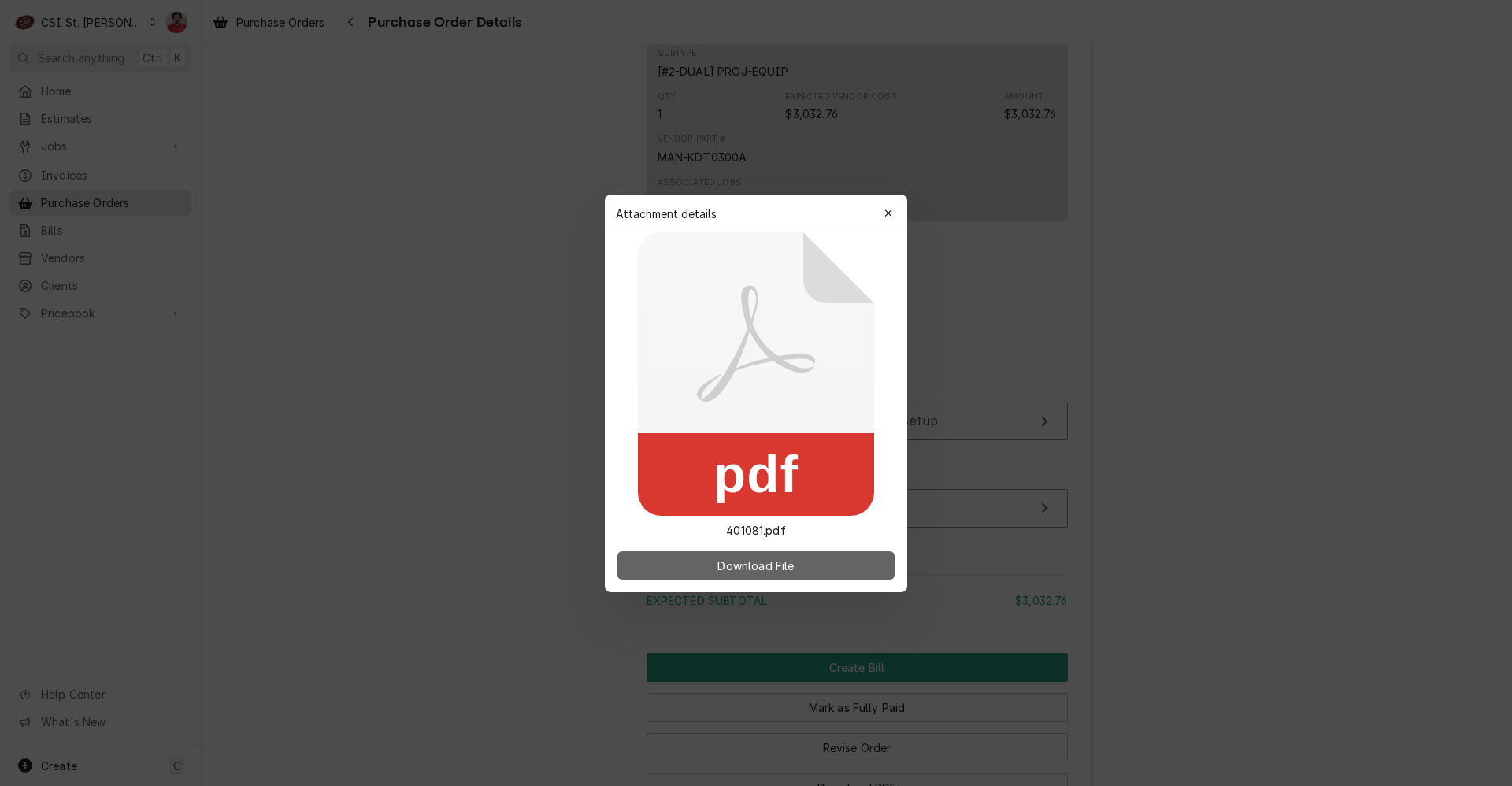
click at [756, 563] on span "Download File" at bounding box center [756, 565] width 83 height 16
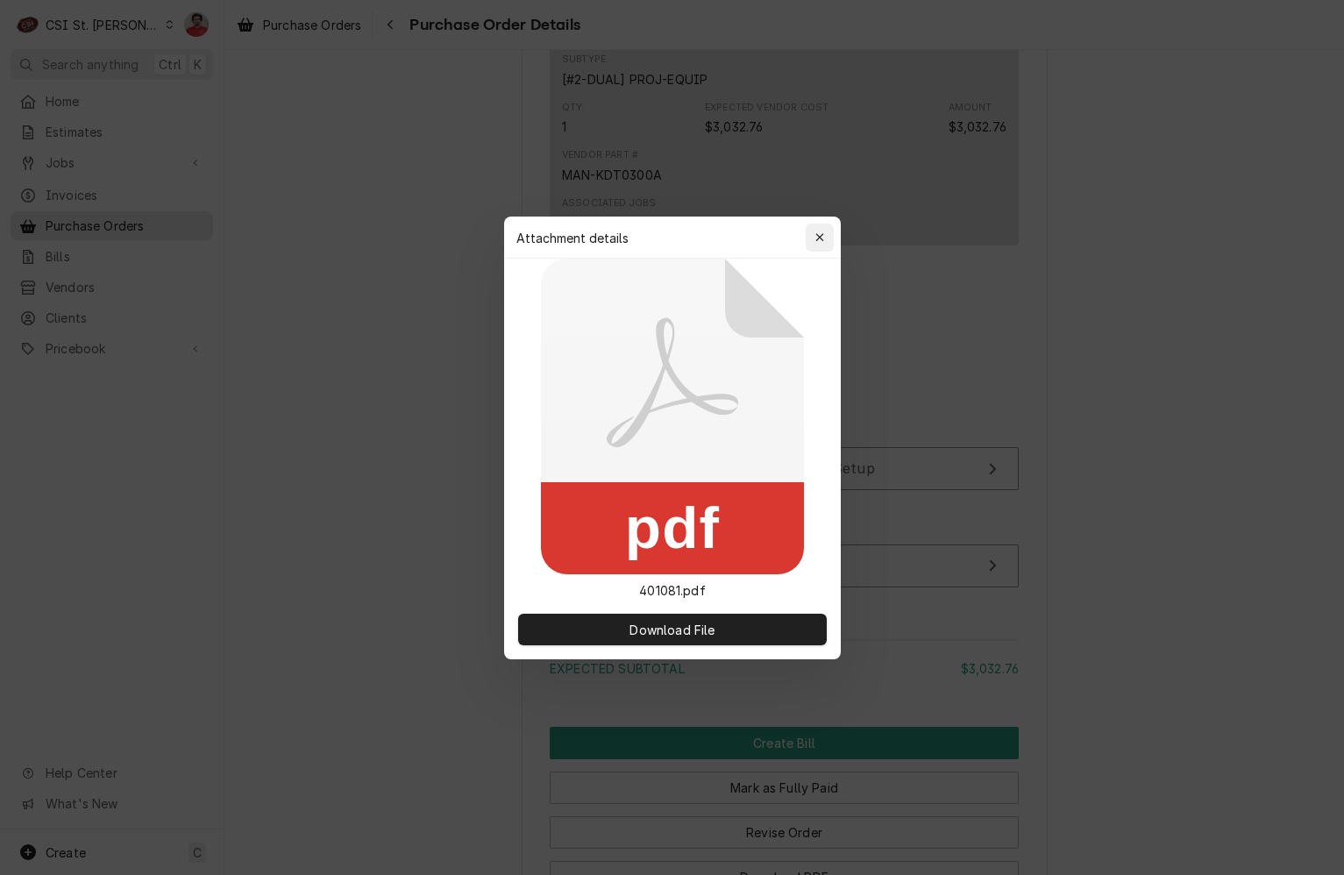
click at [821, 233] on icon "button" at bounding box center [819, 237] width 10 height 12
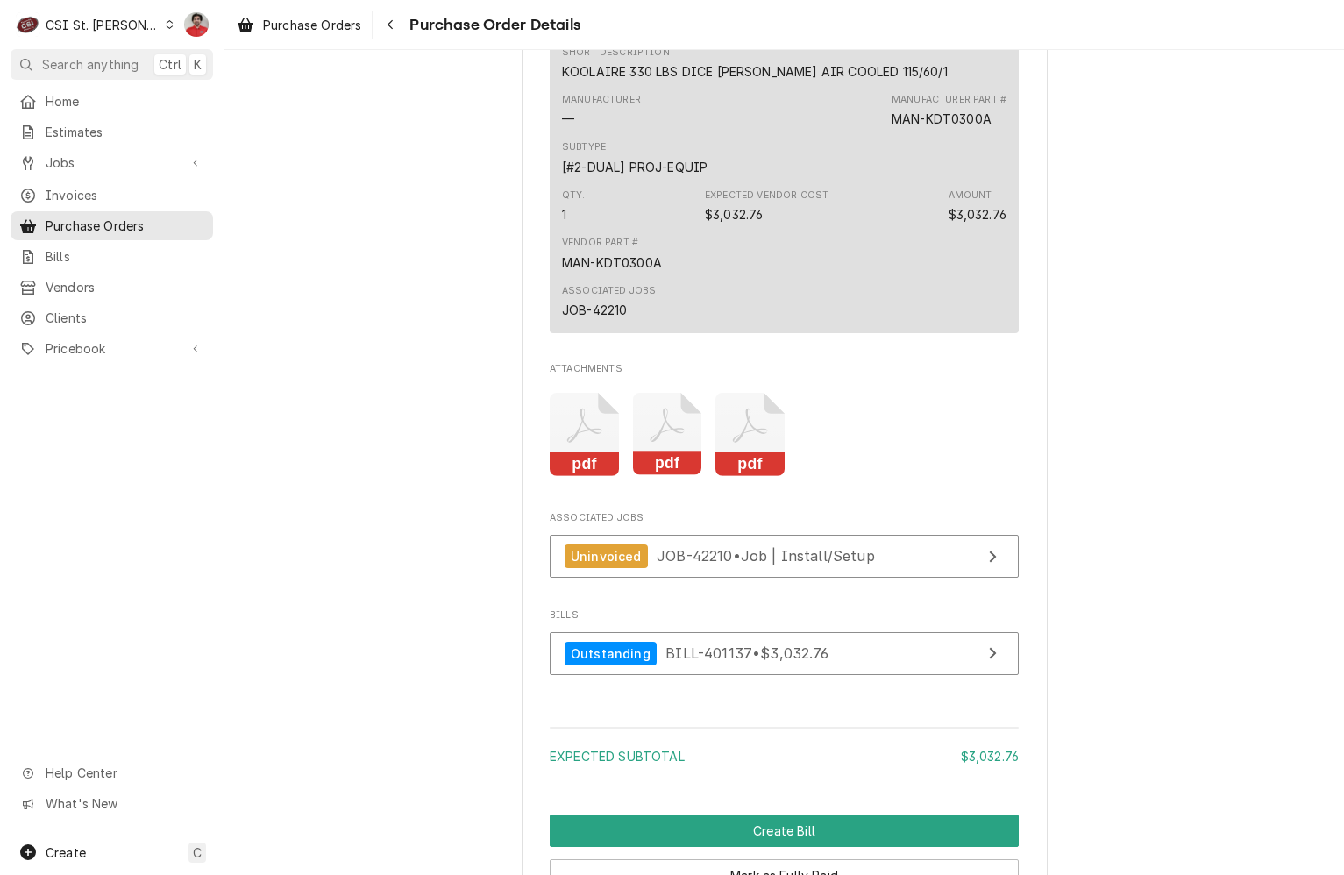
scroll to position [1505, 0]
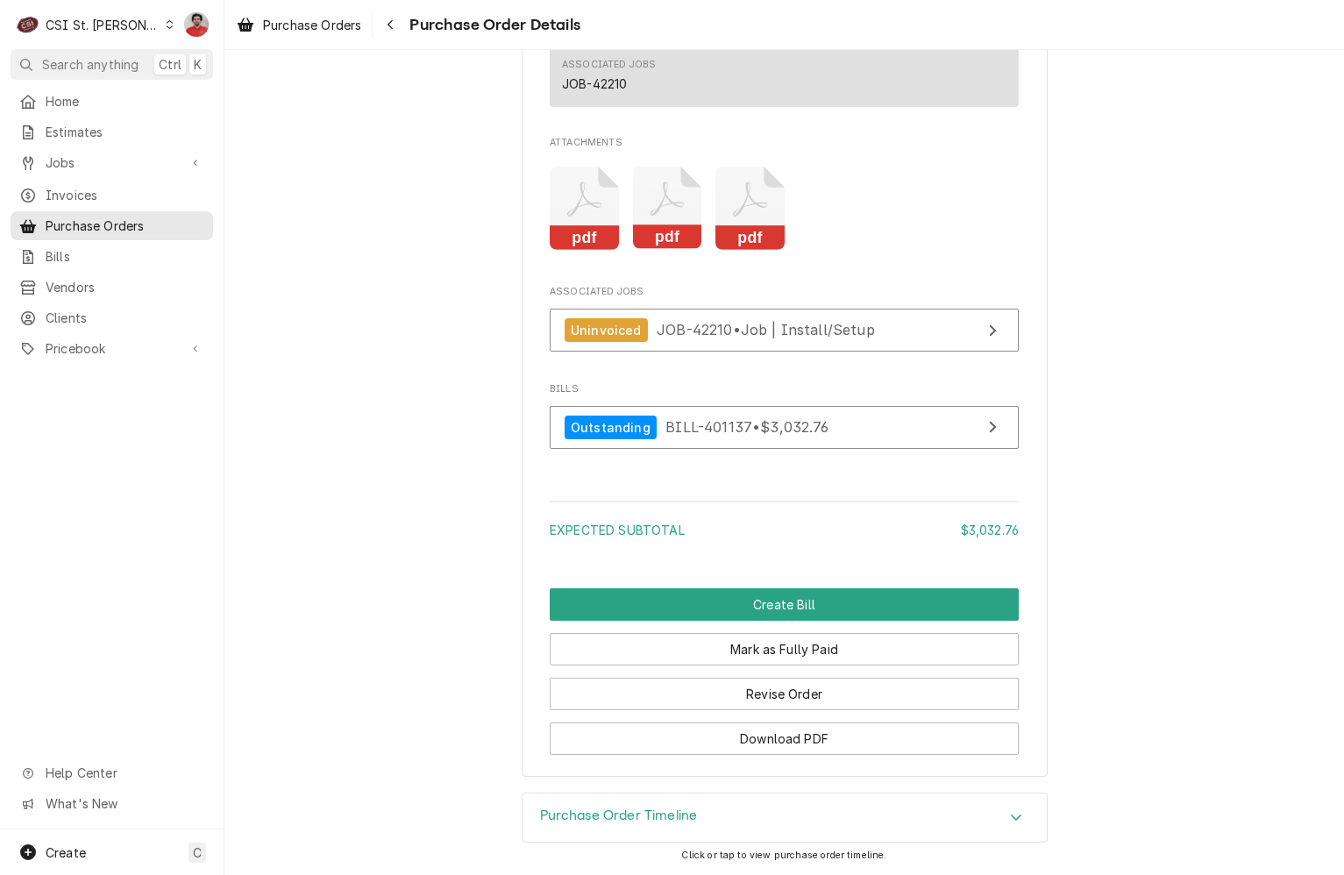
click at [667, 195] on icon "Attachments" at bounding box center [667, 208] width 69 height 83
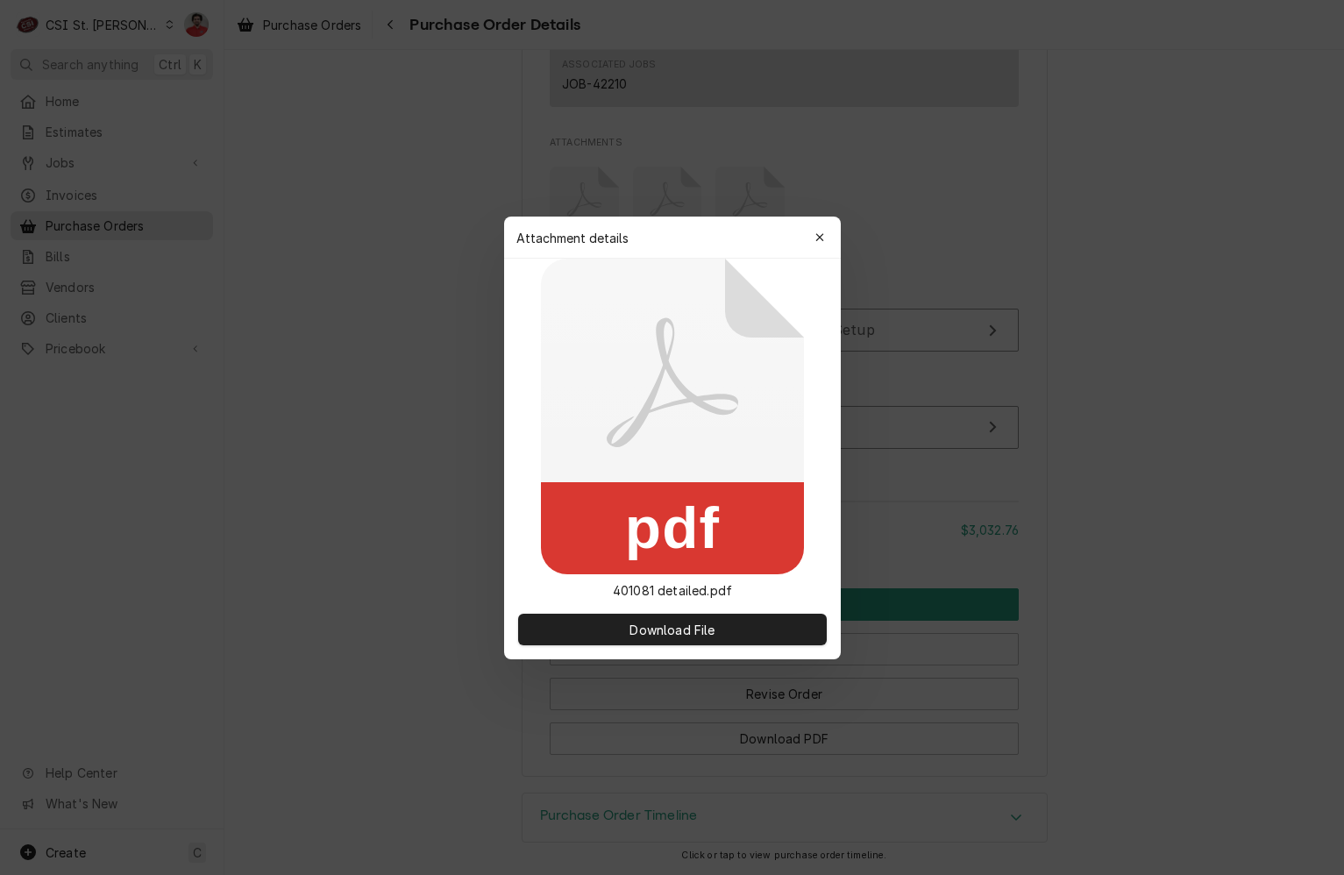
click at [458, 440] on div at bounding box center [672, 437] width 1344 height 875
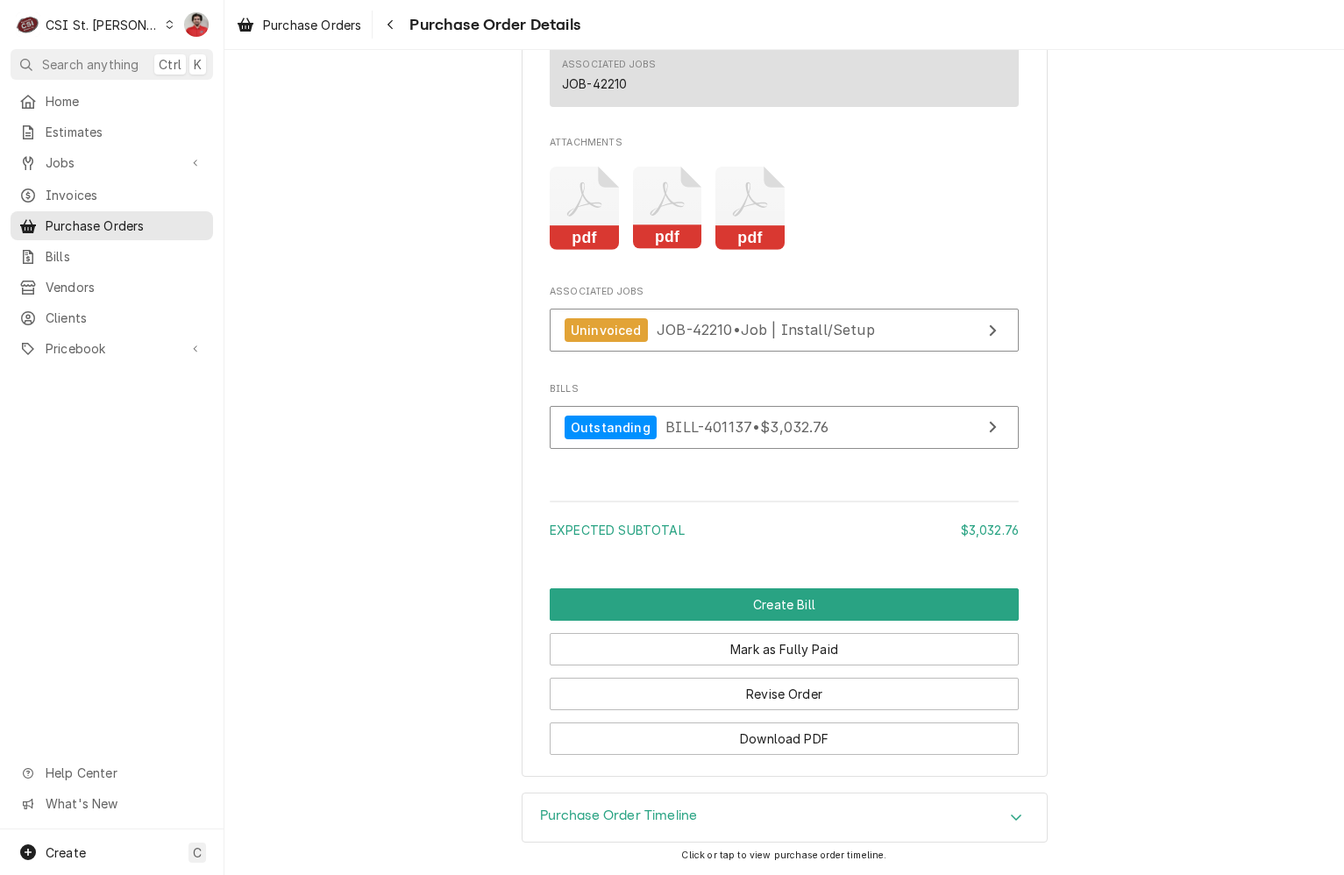
click at [696, 229] on div "pdf pdf pdf" at bounding box center [784, 208] width 469 height 110
click at [723, 226] on rect "Attachments" at bounding box center [749, 237] width 69 height 25
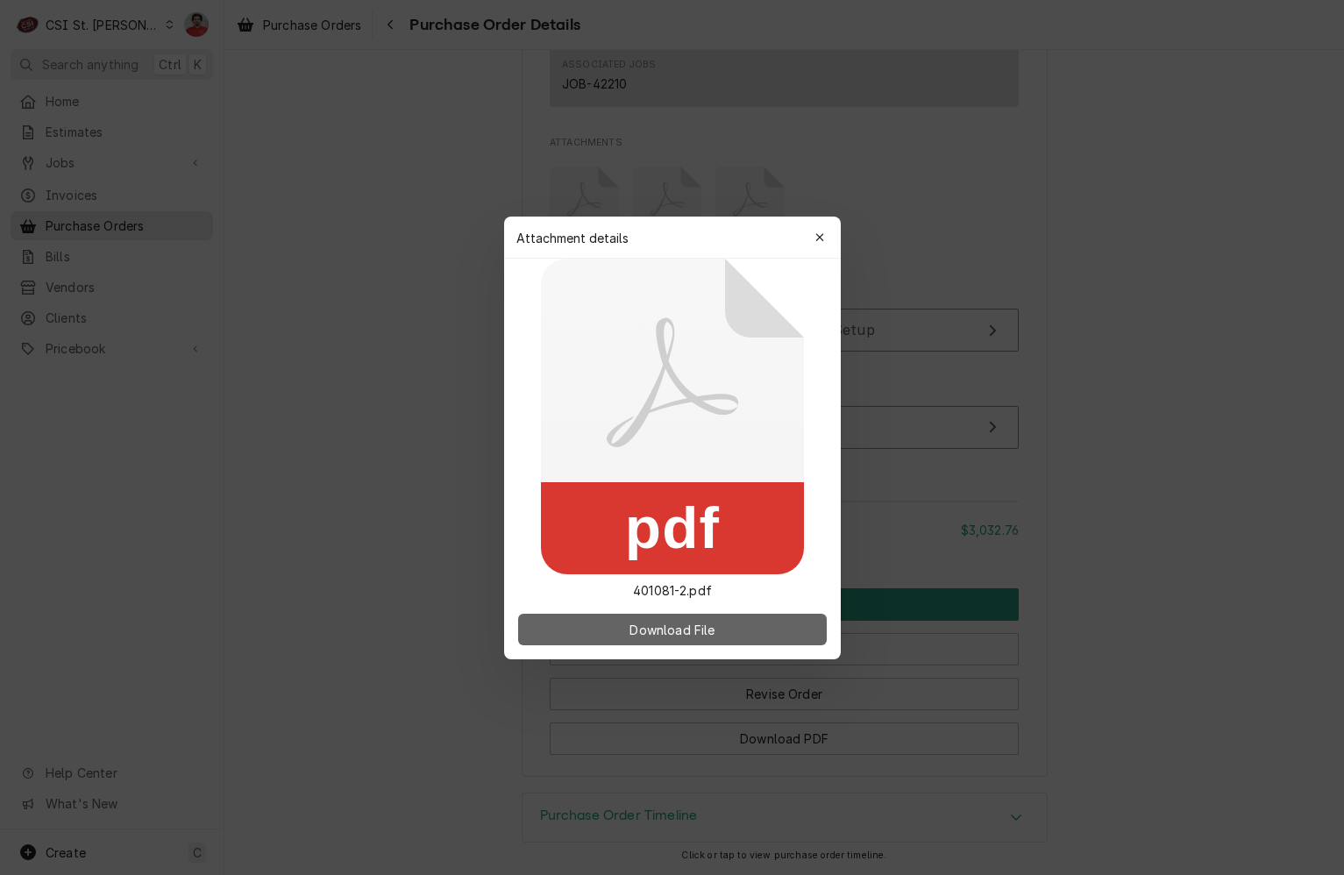
click at [644, 620] on button "Download File" at bounding box center [672, 630] width 309 height 32
click at [817, 230] on div "button" at bounding box center [820, 238] width 18 height 18
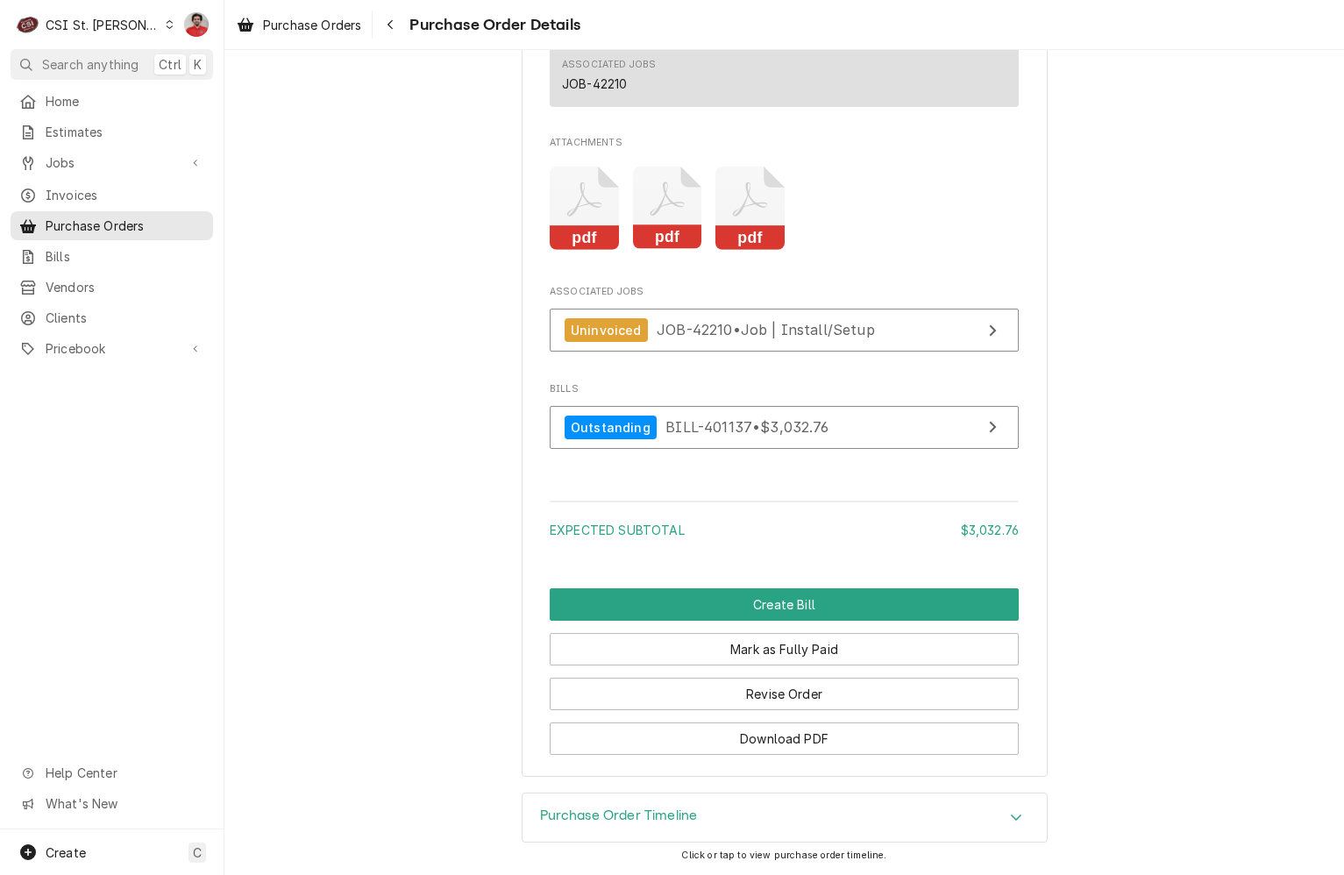
drag, startPoint x: 803, startPoint y: 811, endPoint x: 821, endPoint y: 788, distance: 28.8
click at [803, 811] on div "Purchase Order Timeline" at bounding box center [784, 817] width 524 height 49
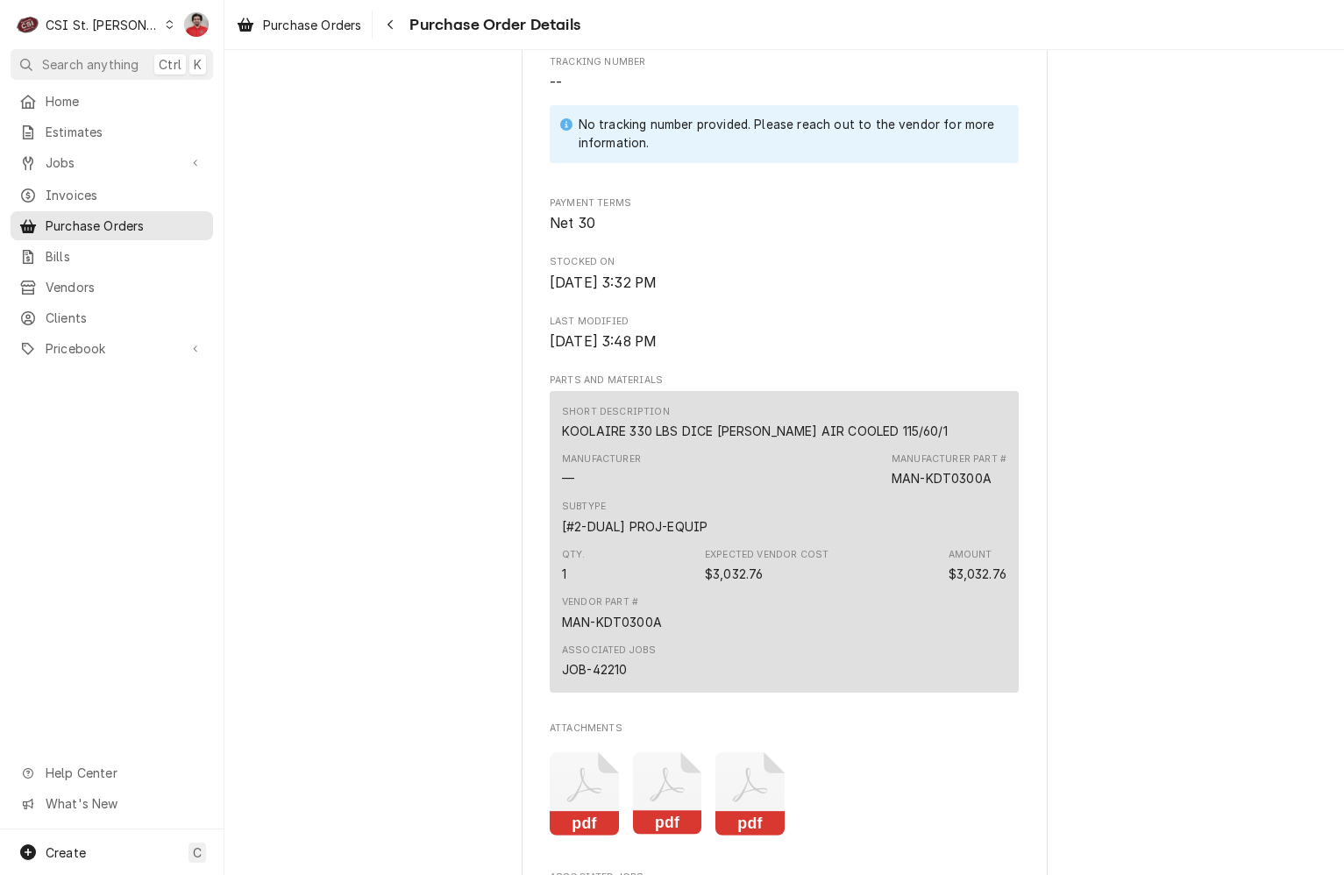
scroll to position [747, 0]
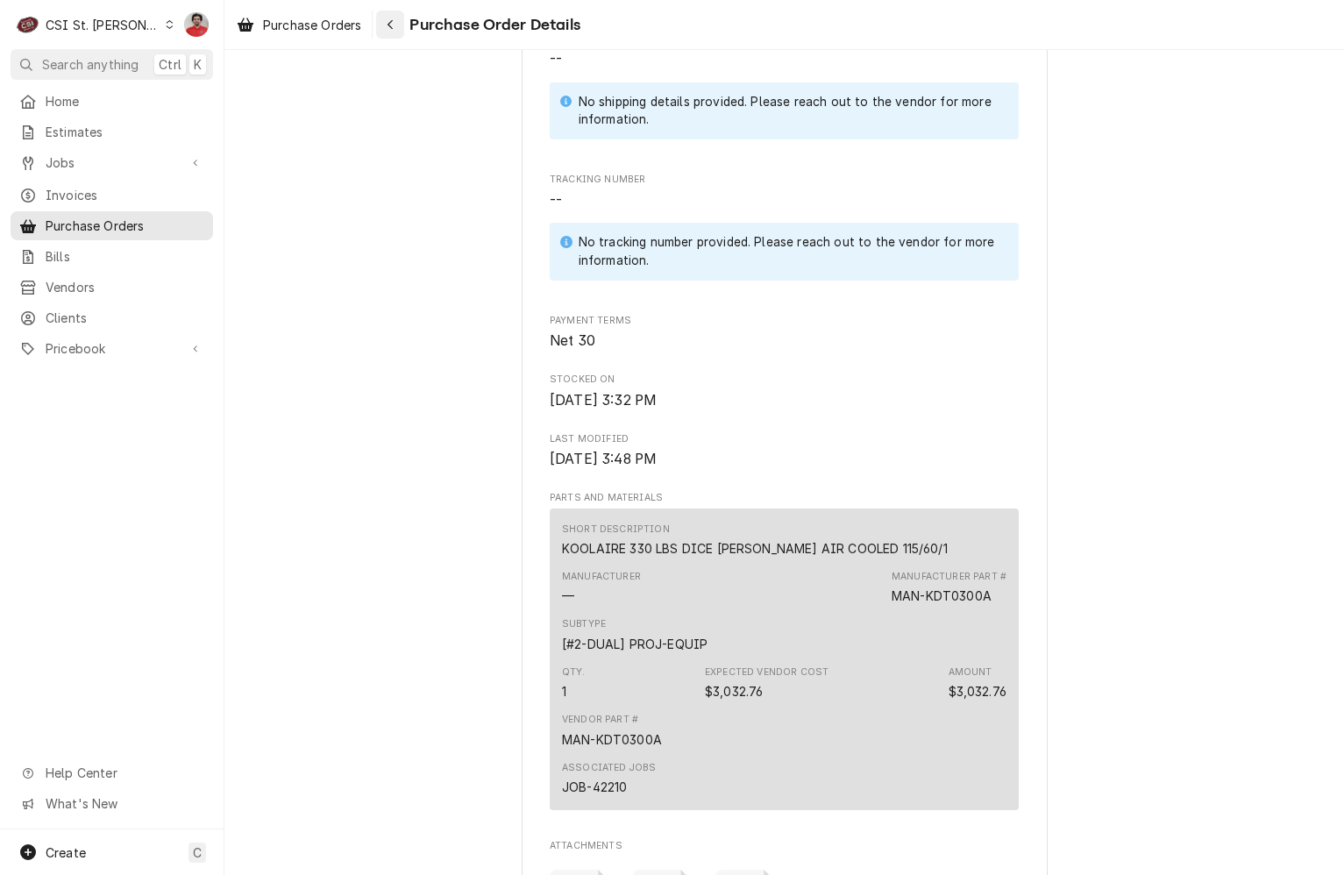
click at [398, 15] on button "Navigate back" at bounding box center [390, 25] width 28 height 28
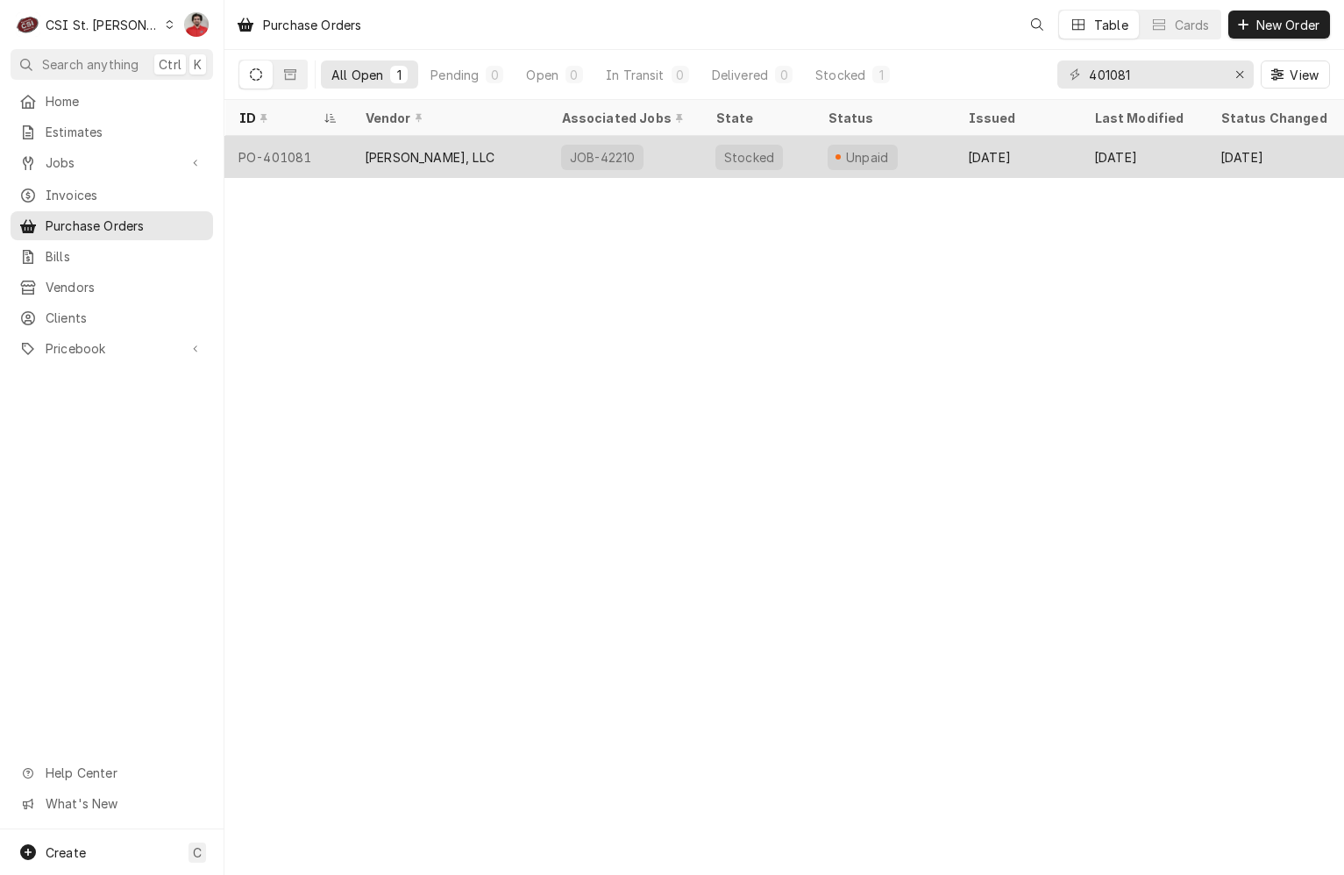
click at [520, 156] on div "[PERSON_NAME], LLC" at bounding box center [449, 157] width 196 height 42
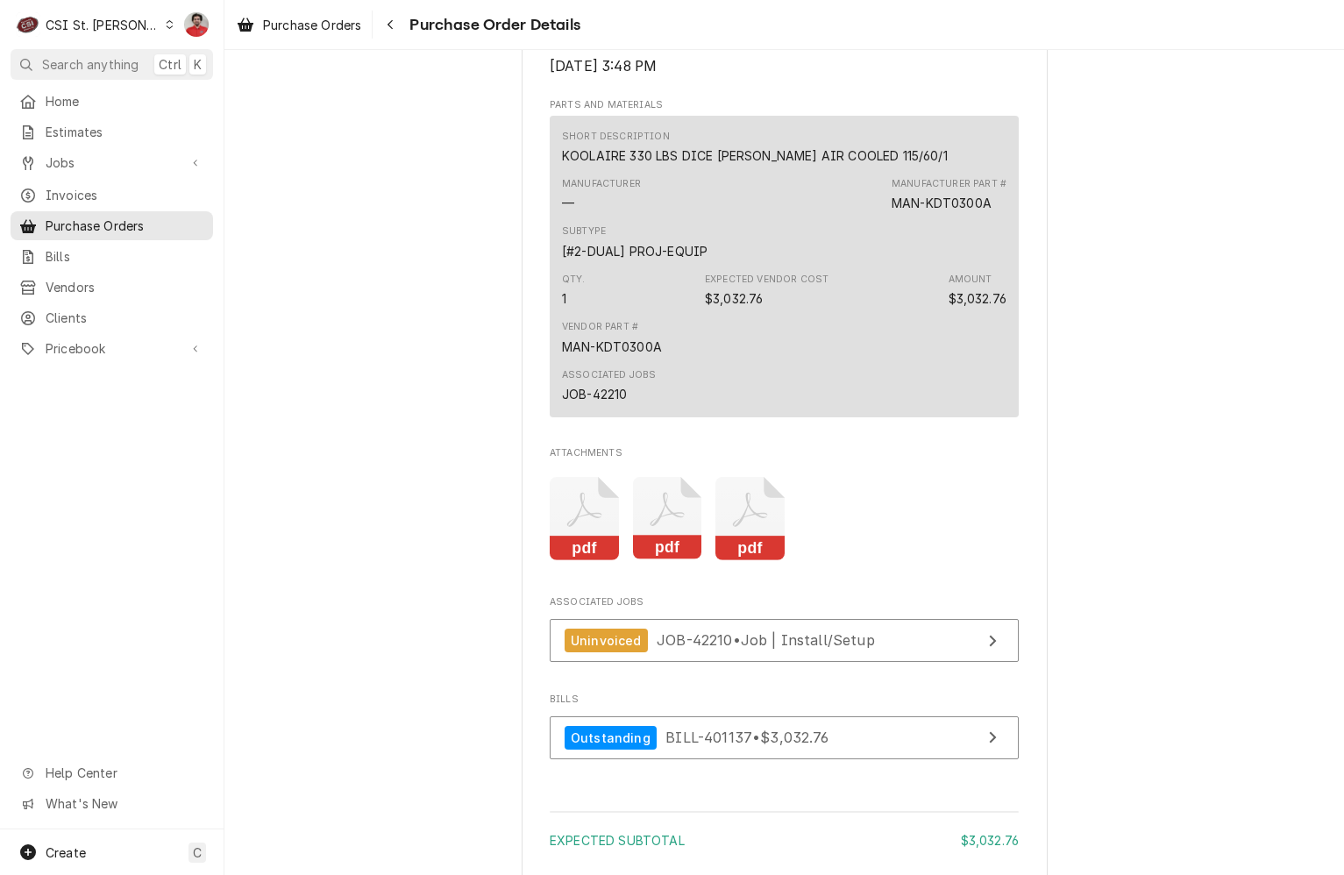
scroll to position [1505, 0]
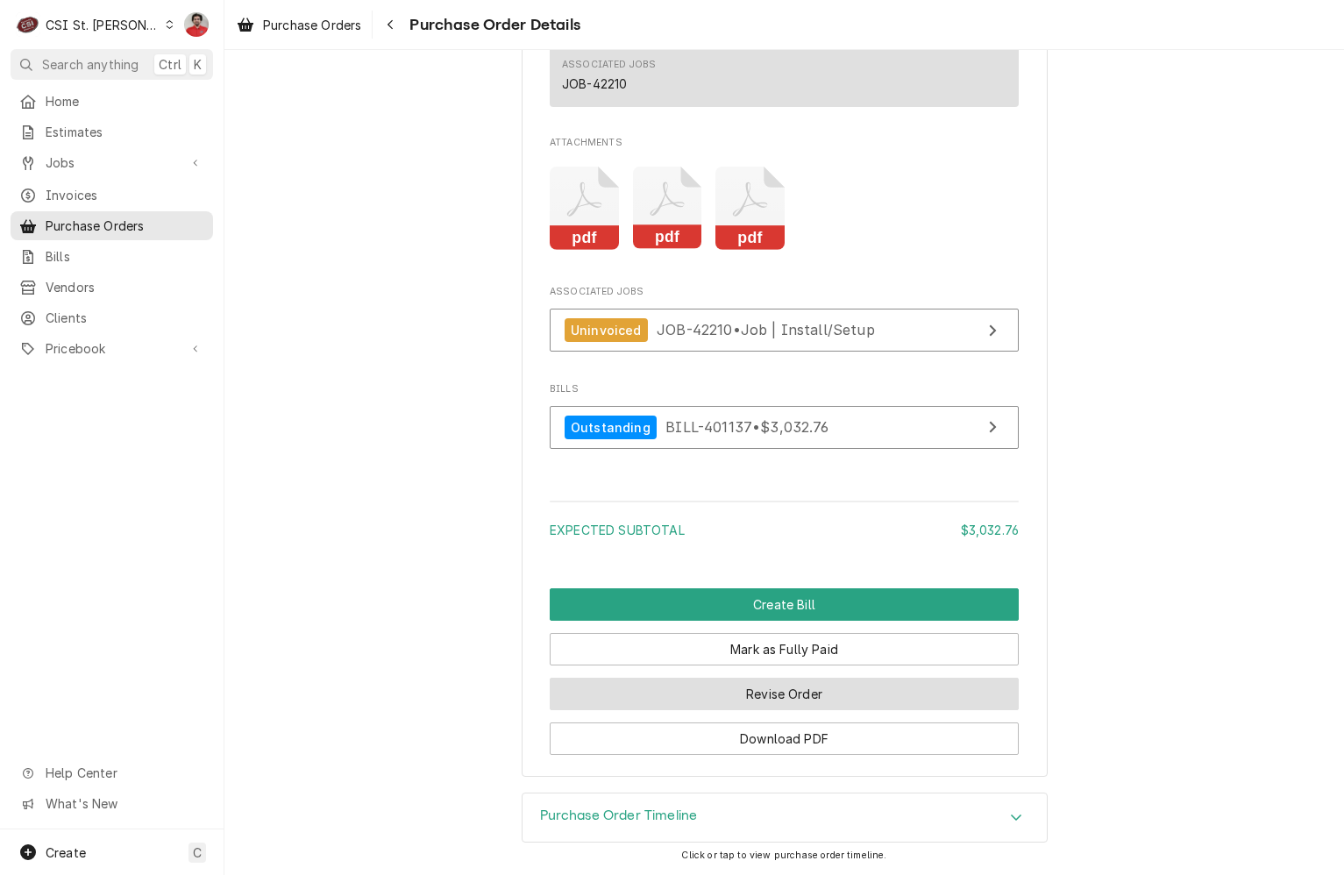
click at [756, 708] on button "Revise Order" at bounding box center [784, 694] width 469 height 32
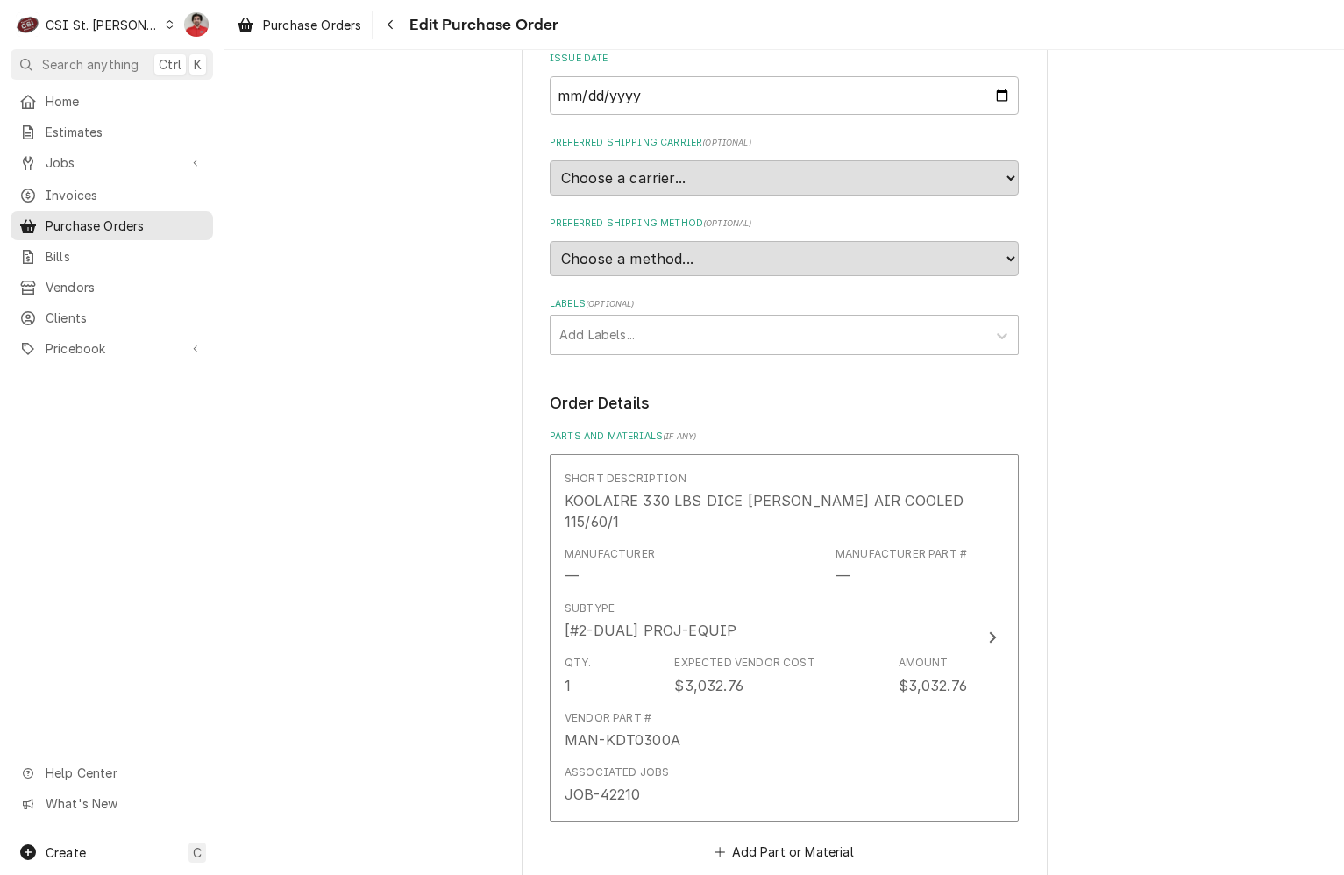
scroll to position [701, 0]
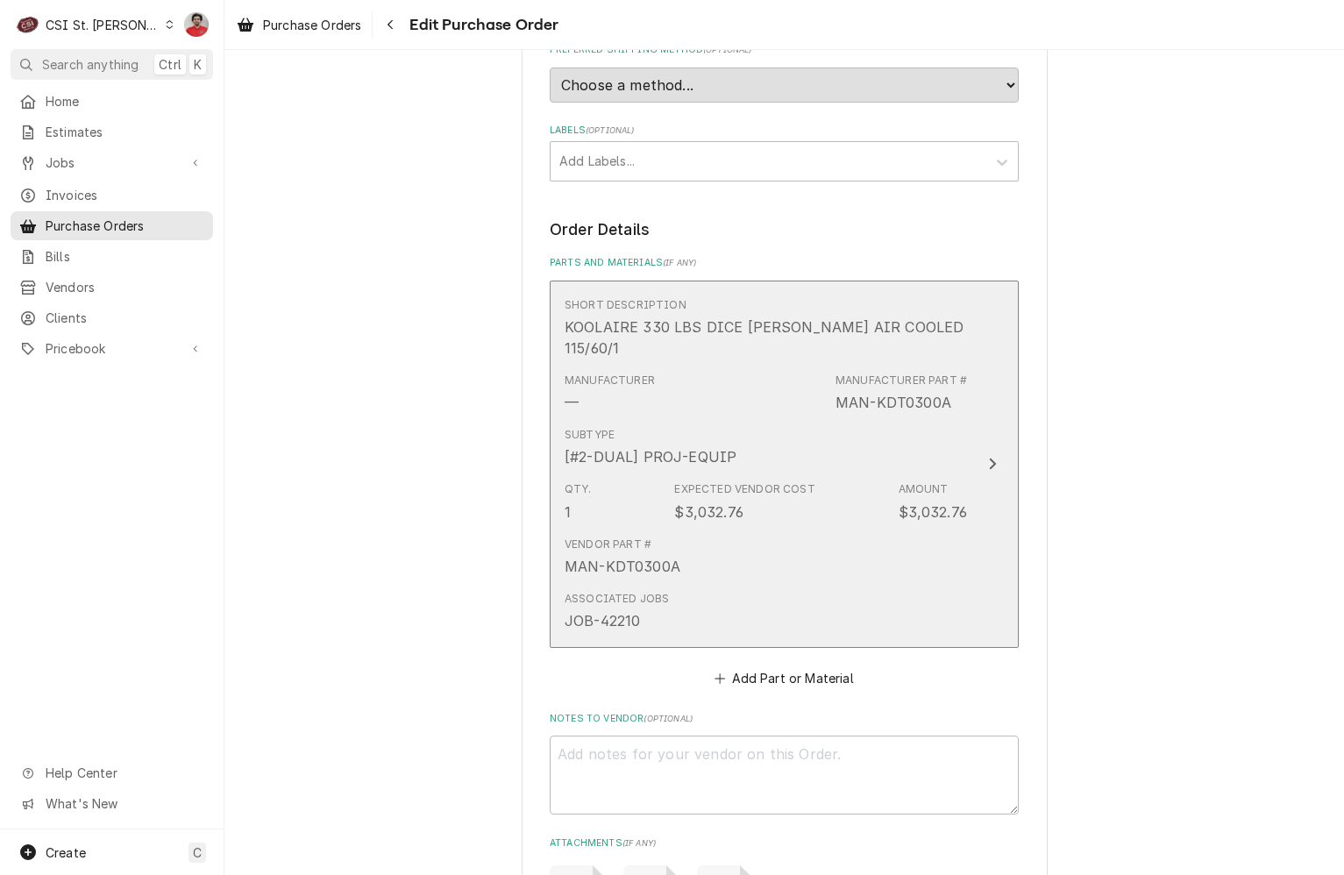
click at [702, 529] on div "Vendor Part # MAN-KDT0300A" at bounding box center [766, 556] width 402 height 54
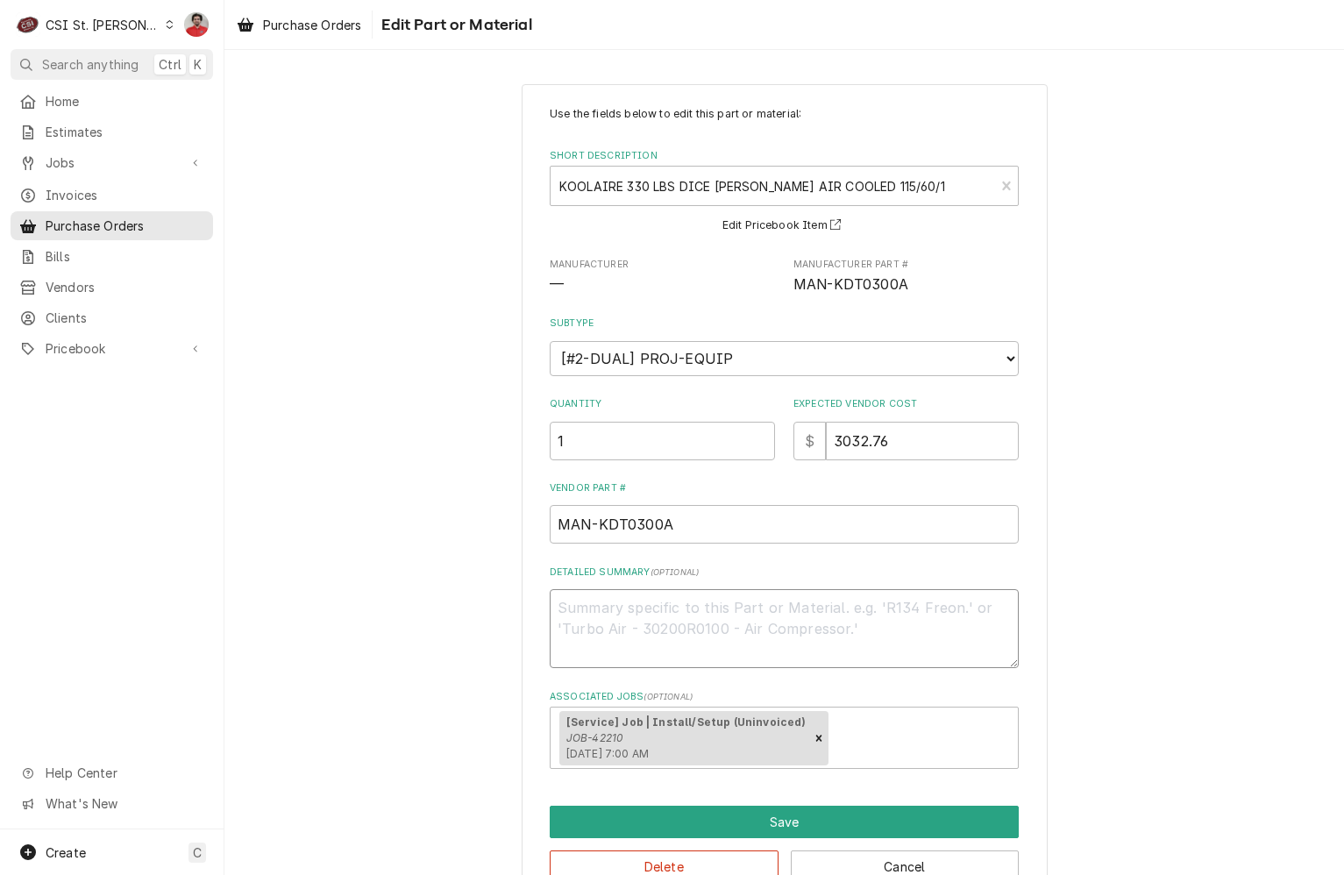
click at [650, 649] on textarea "Detailed Summary ( optional )" at bounding box center [784, 628] width 469 height 79
type textarea "x"
type textarea "R"
type textarea "x"
type textarea "Re"
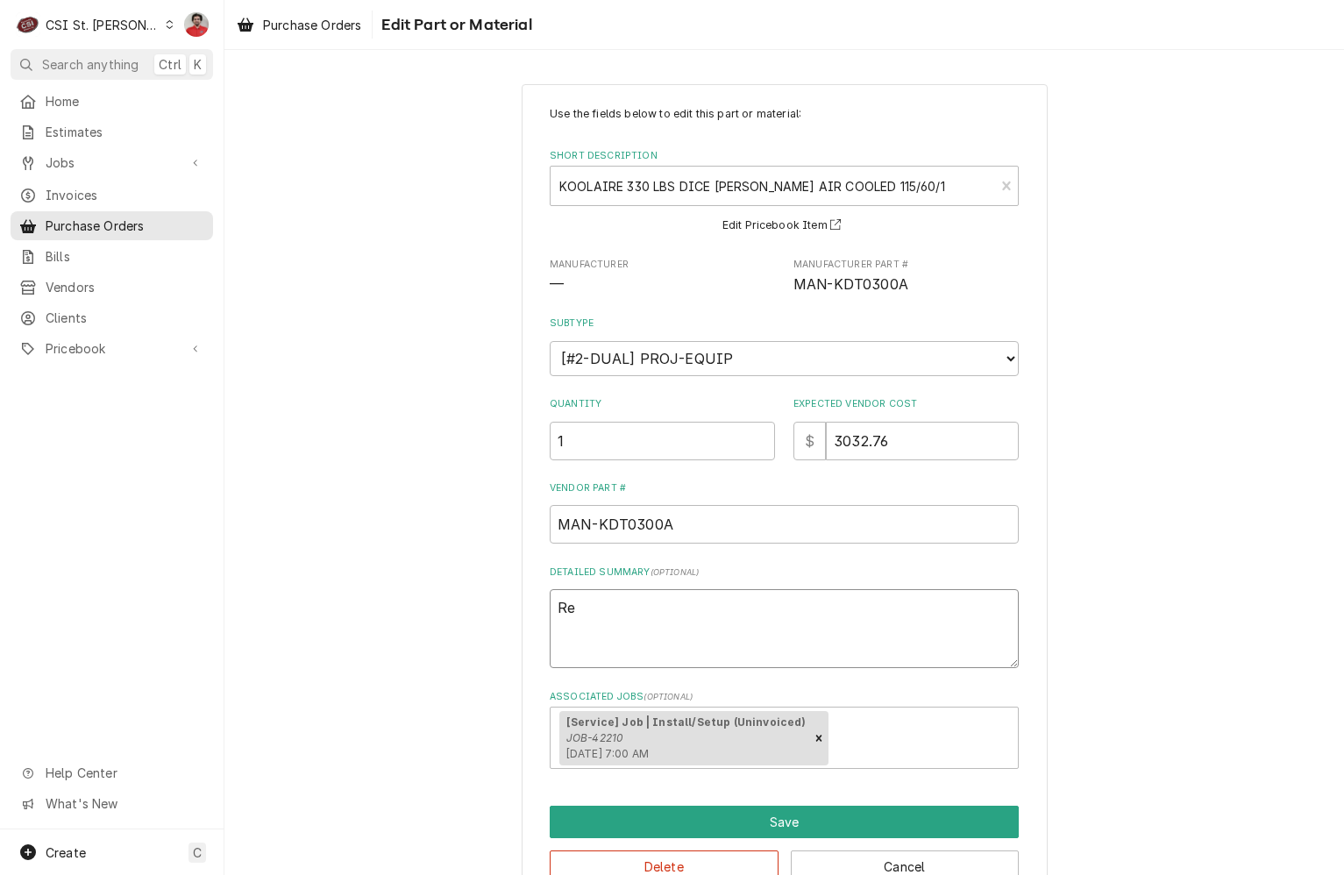
type textarea "x"
type textarea "Ret"
type textarea "x"
type textarea "Retu"
type textarea "x"
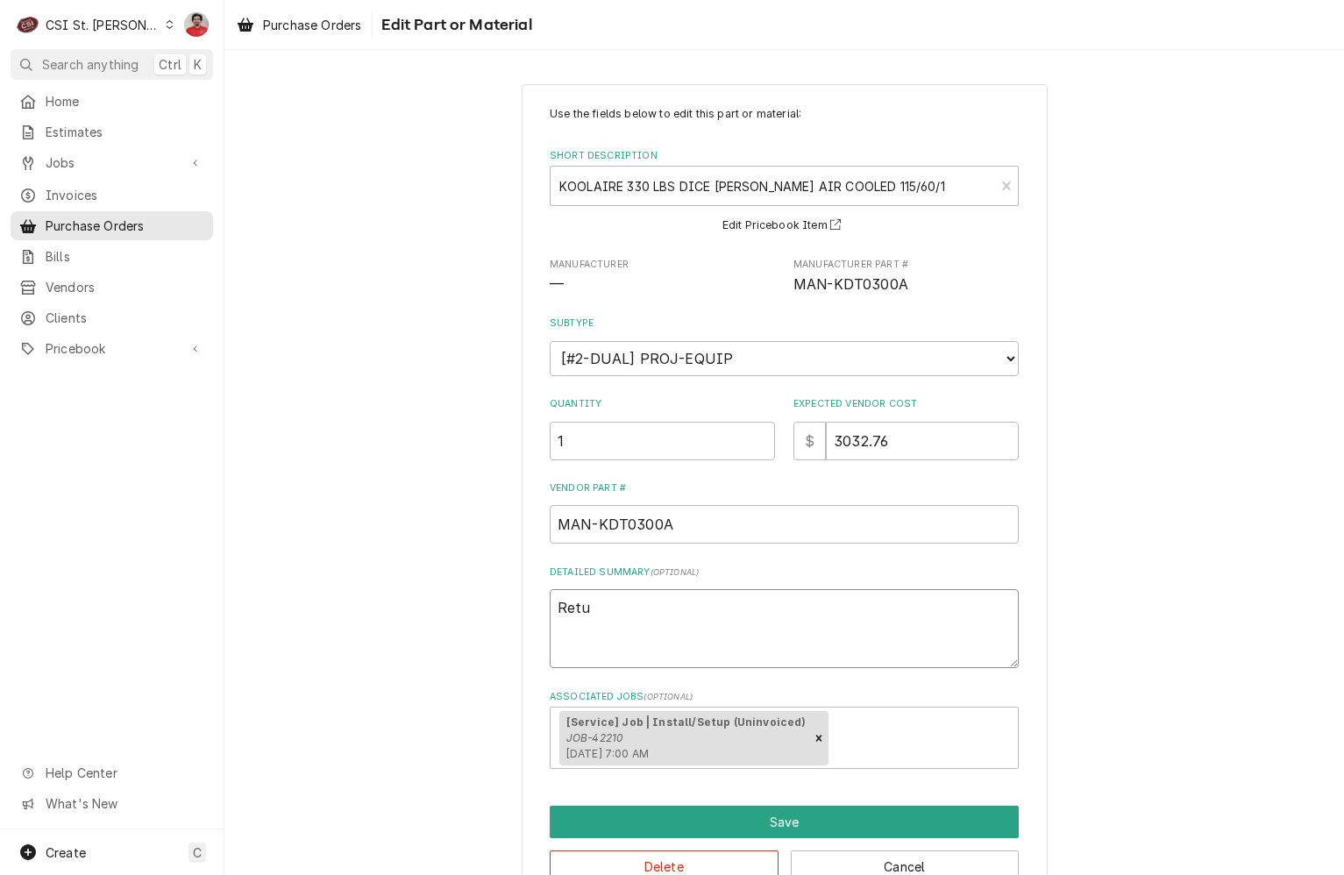
type textarea "Retur"
type textarea "x"
type textarea "Return"
type textarea "x"
type textarea "Returne"
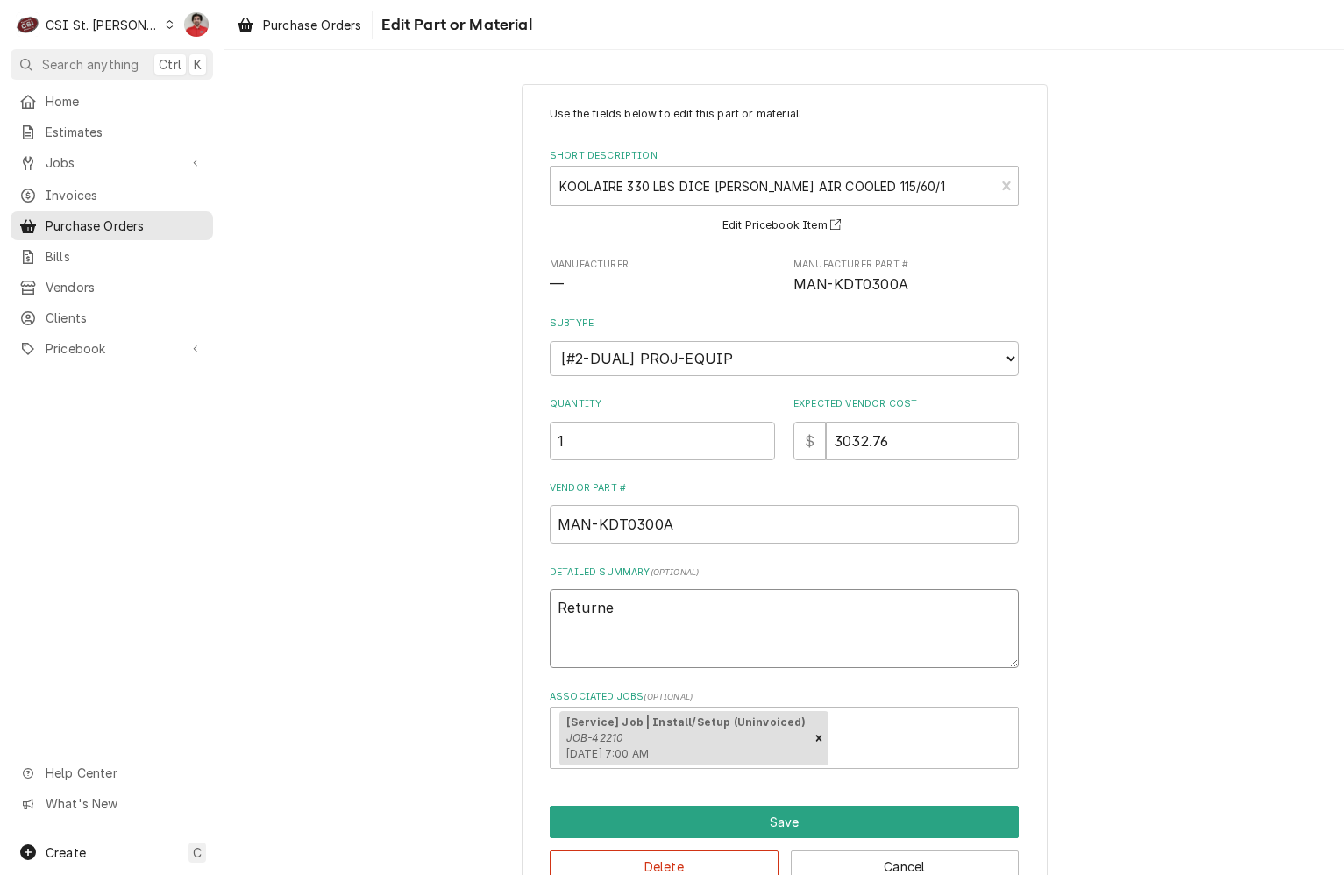
type textarea "x"
type textarea "Returned"
type textarea "x"
type textarea "Returned"
type textarea "x"
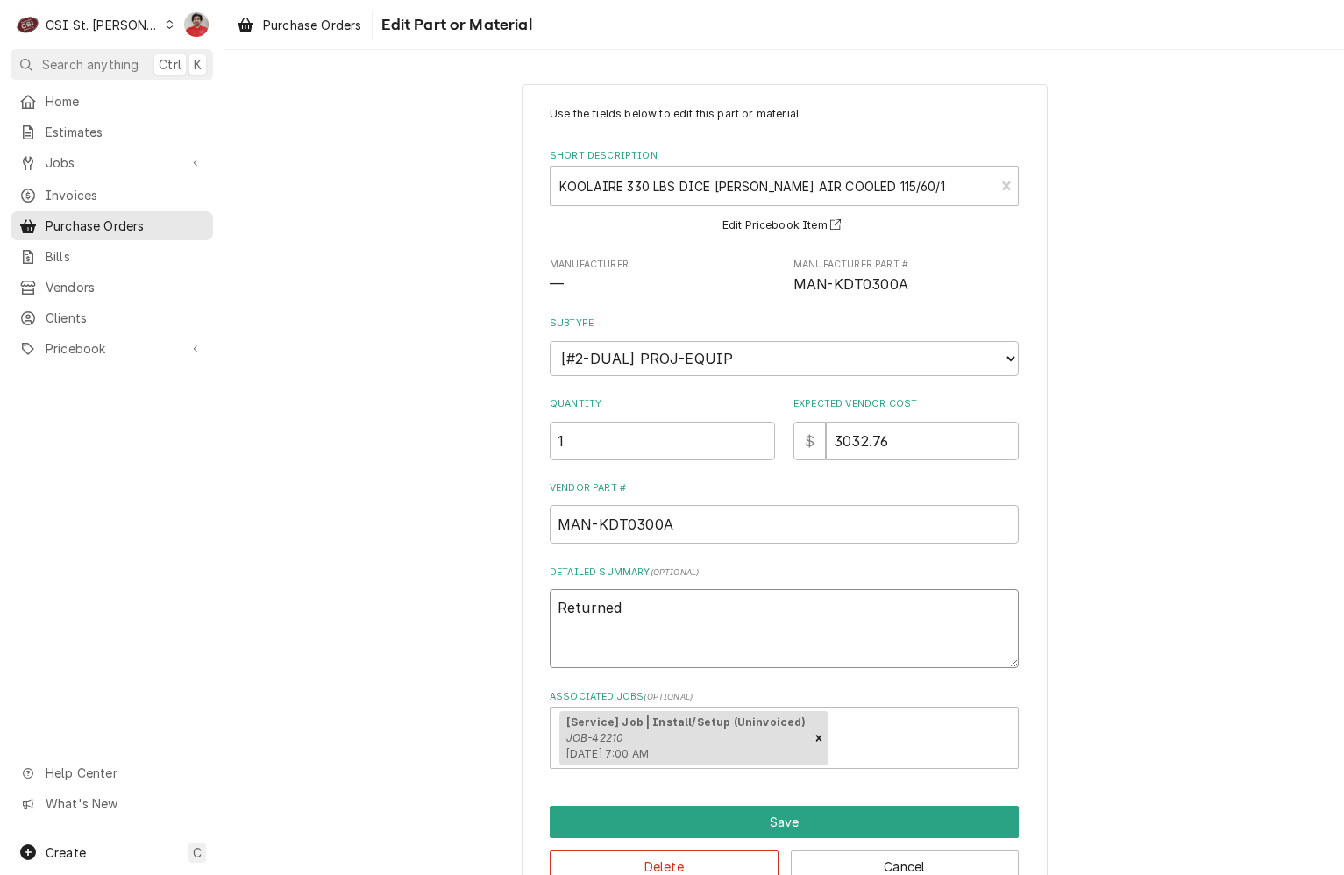
type textarea "Returned P"
type textarea "x"
type textarea "Returned Pa"
type textarea "x"
type textarea "Returned Par"
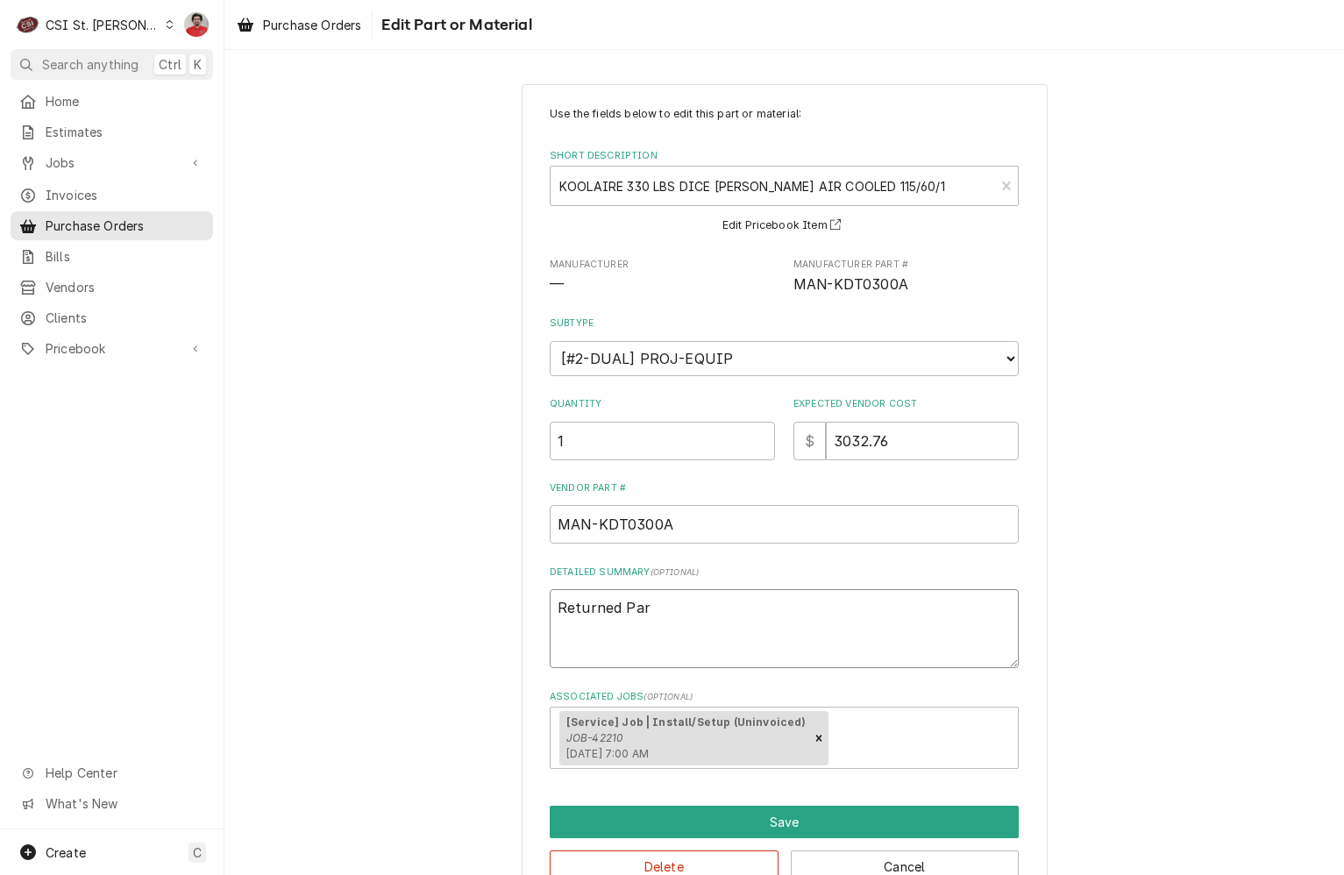
type textarea "x"
type textarea "Returned Part"
type textarea "x"
type textarea "Returned Part"
type textarea "x"
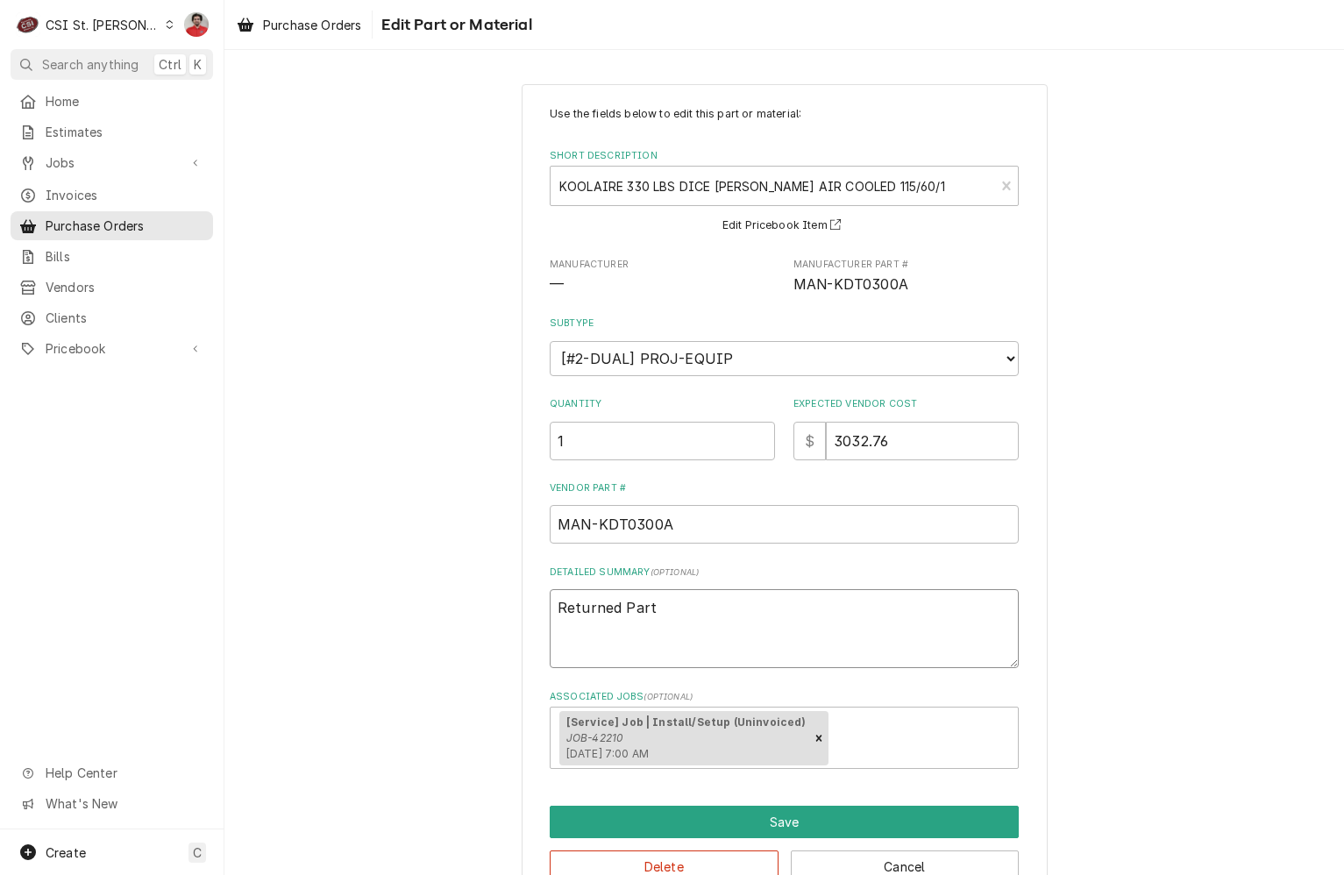
type textarea "Returned Part -"
type textarea "x"
type textarea "Returned Part -"
click at [1000, 571] on label "Detailed Summary ( optional )" at bounding box center [784, 572] width 469 height 14
click at [1000, 589] on textarea "Returned Part -" at bounding box center [784, 628] width 469 height 79
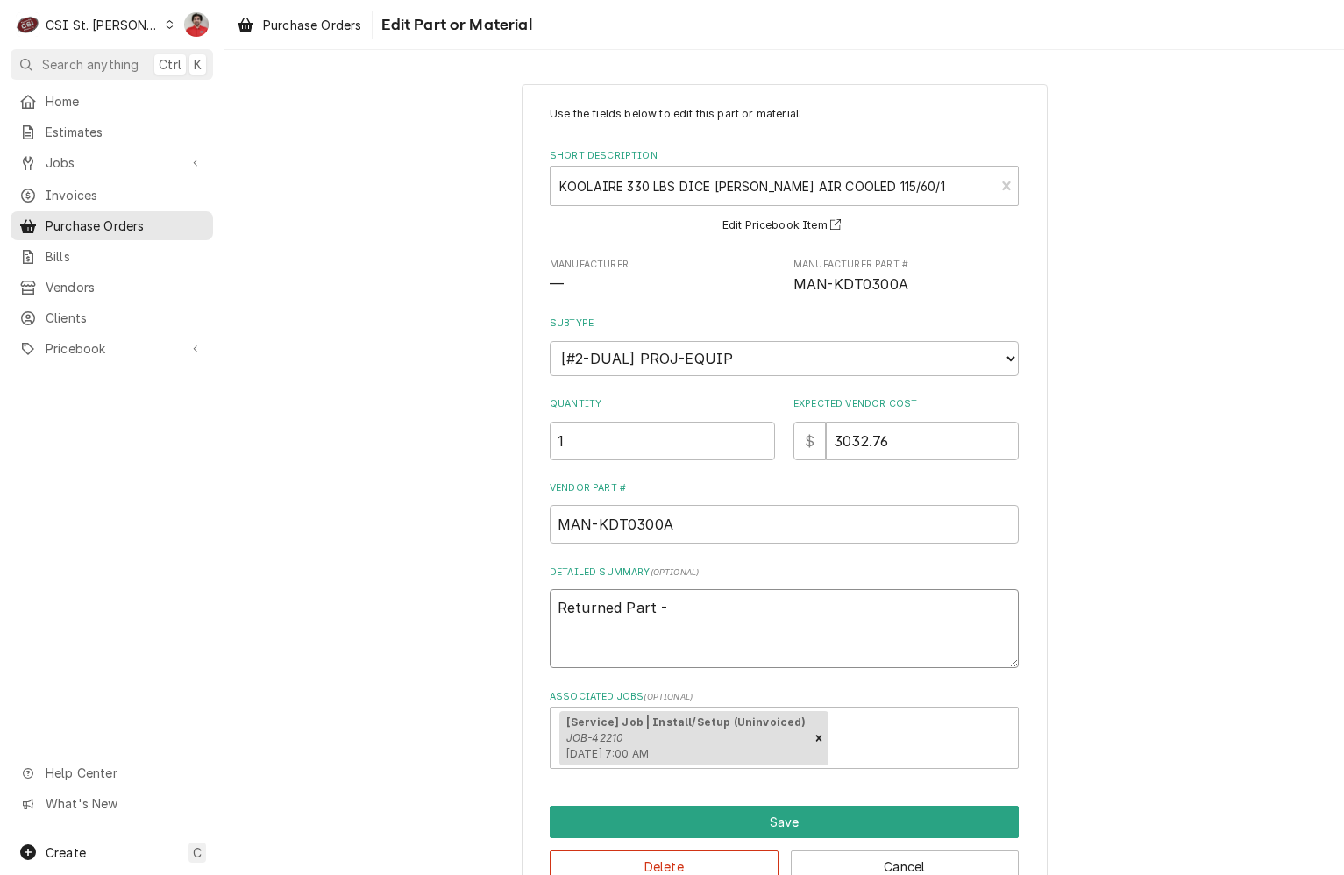
type textarea "x"
type textarea "Returned Part - A"
type textarea "x"
type textarea "Returned Part - Am"
type textarea "x"
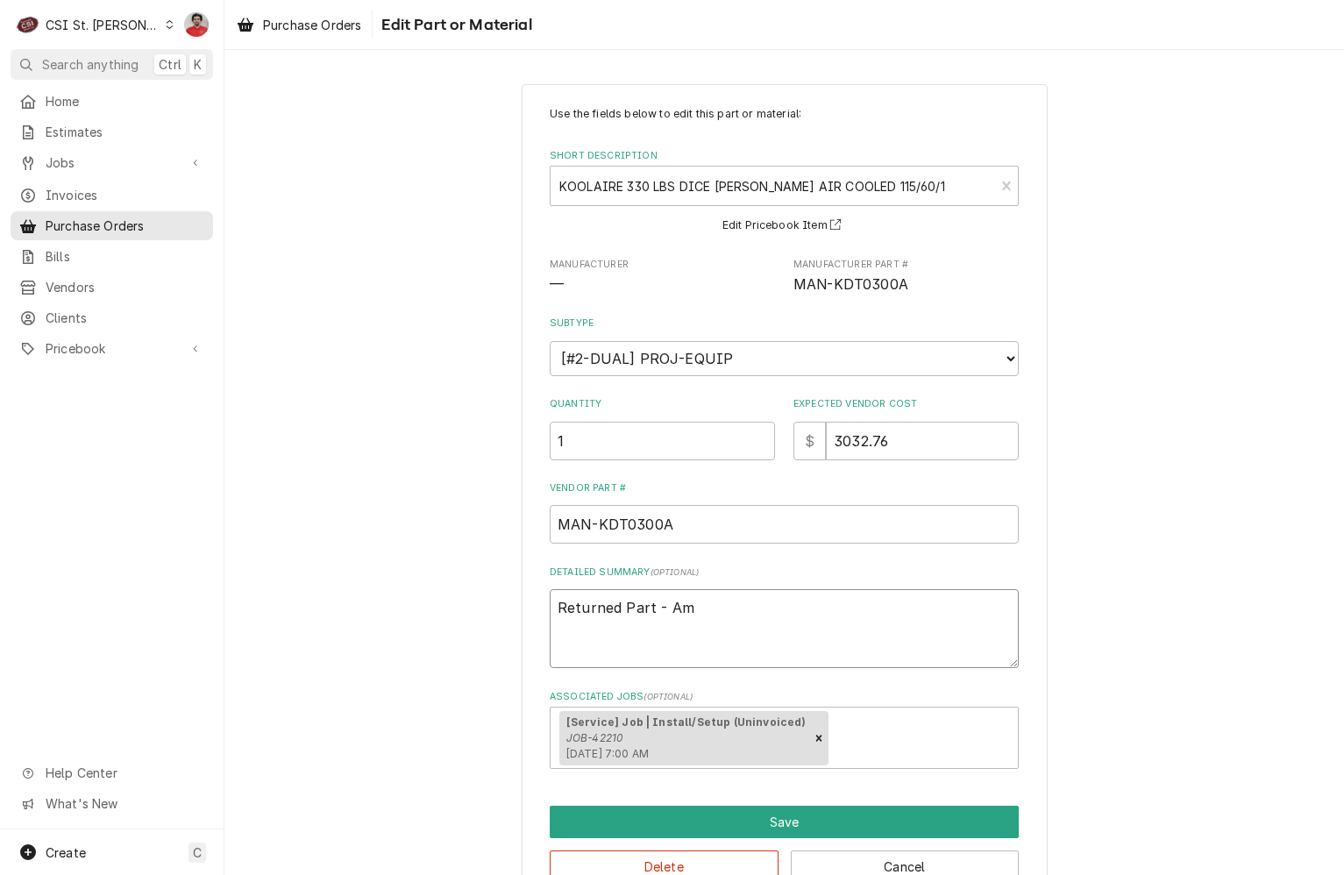
type textarea "Returned Part - Amo"
type textarea "x"
type textarea "Returned Part - Amou"
type textarea "x"
type textarea "Returned Part - Amoun"
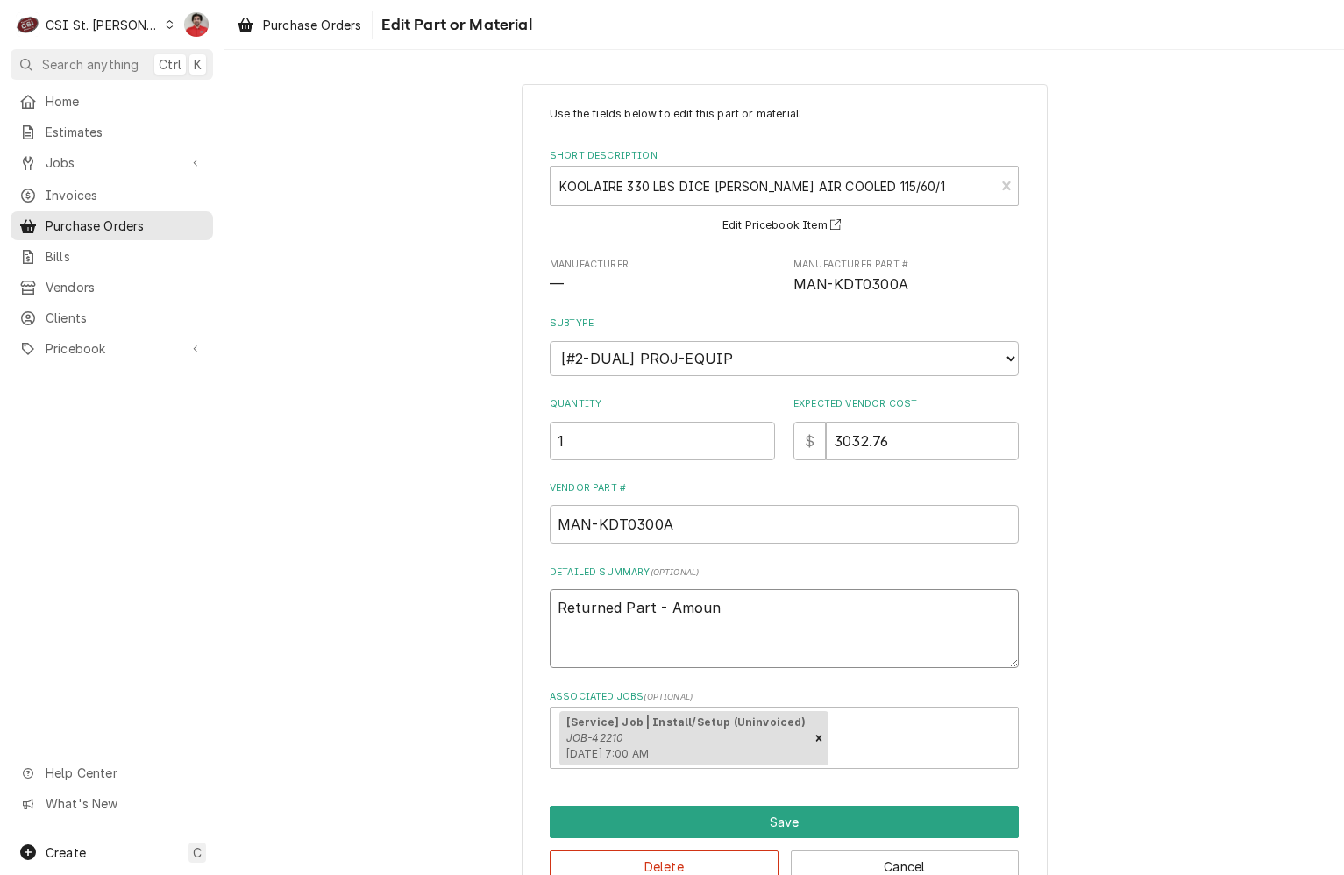
type textarea "x"
type textarea "Returned Part - Amount"
type textarea "x"
type textarea "Returned Part - Amount"
type textarea "x"
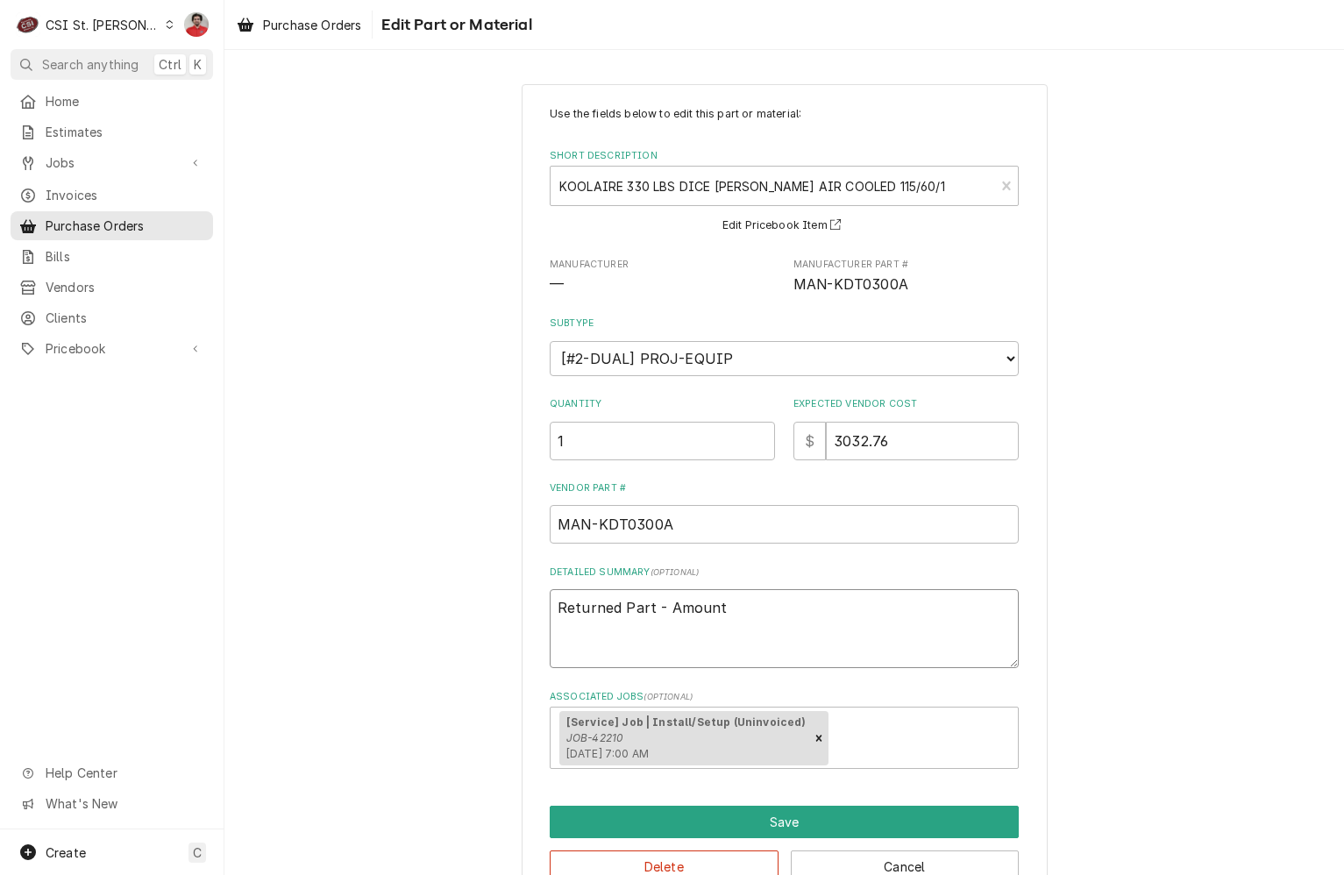
type textarea "Returned Part - Amount c"
type textarea "x"
type textarea "Returned Part - Amount cr"
type textarea "x"
type textarea "Returned Part - Amount cre"
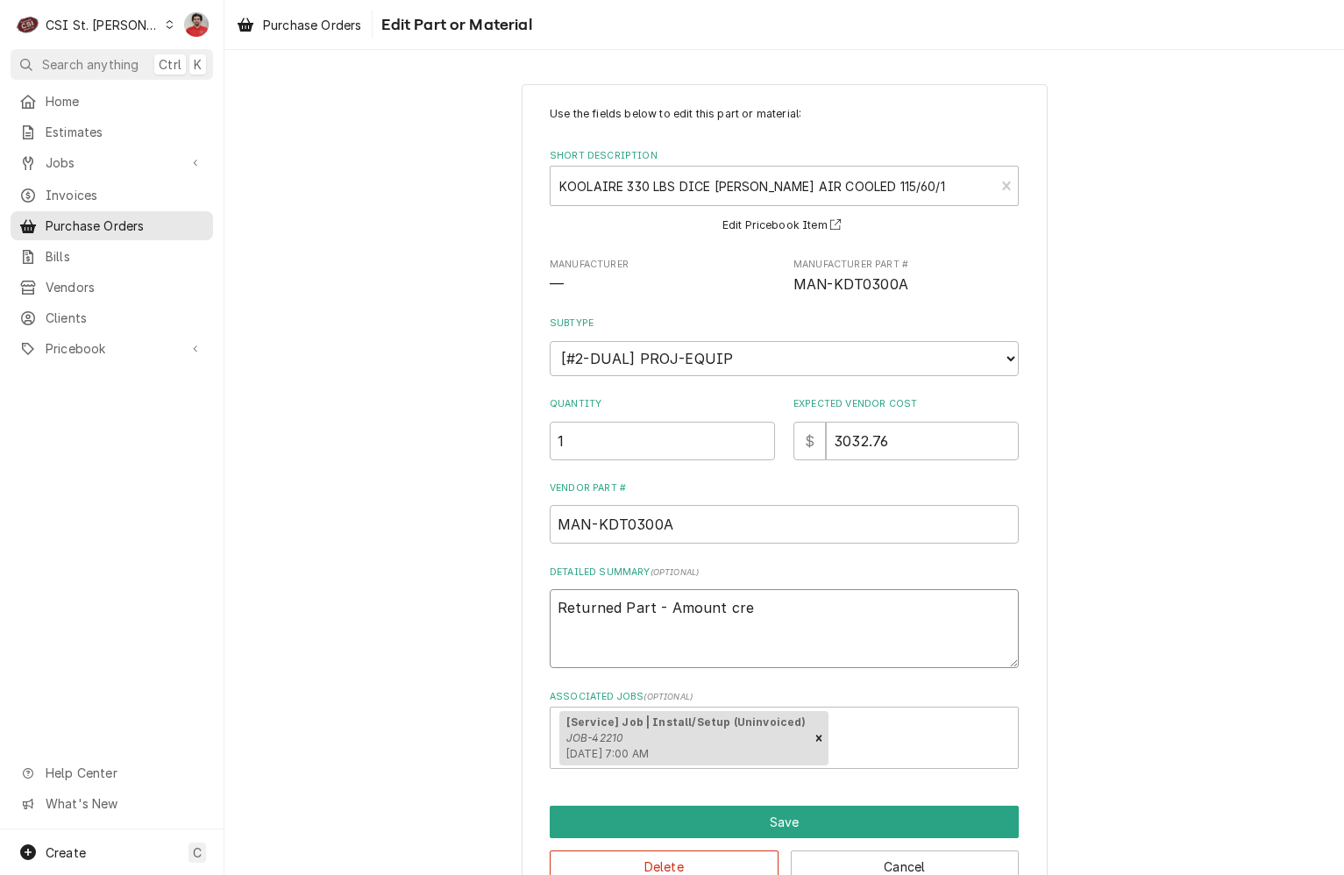
type textarea "x"
type textarea "Returned Part - Amount cred"
type textarea "x"
type textarea "Returned Part - Amount credi"
type textarea "x"
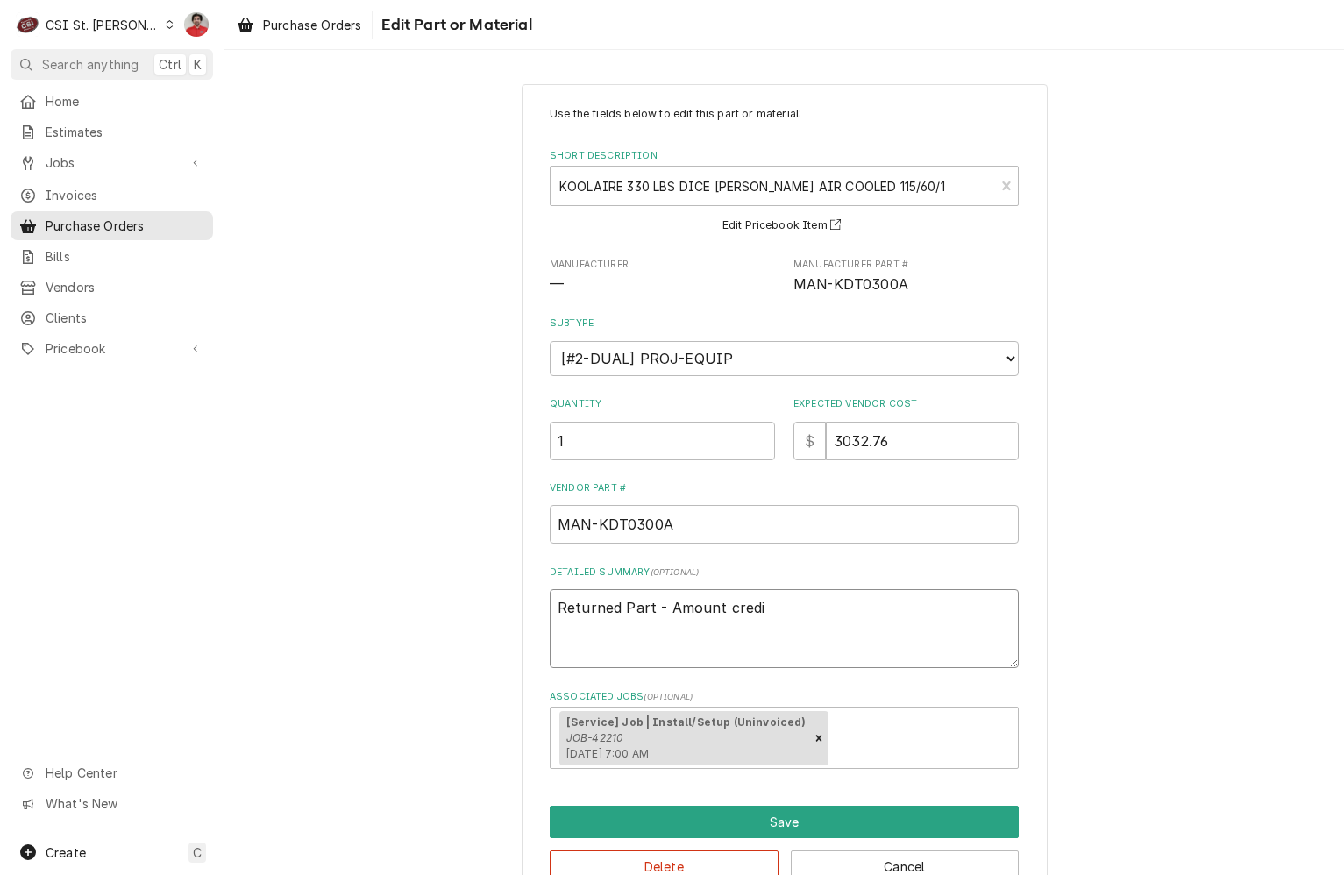
type textarea "Returned Part - Amount credit"
type textarea "x"
type textarea "Returned Part - Amount credite"
type textarea "x"
type textarea "Returned Part - Amount credited"
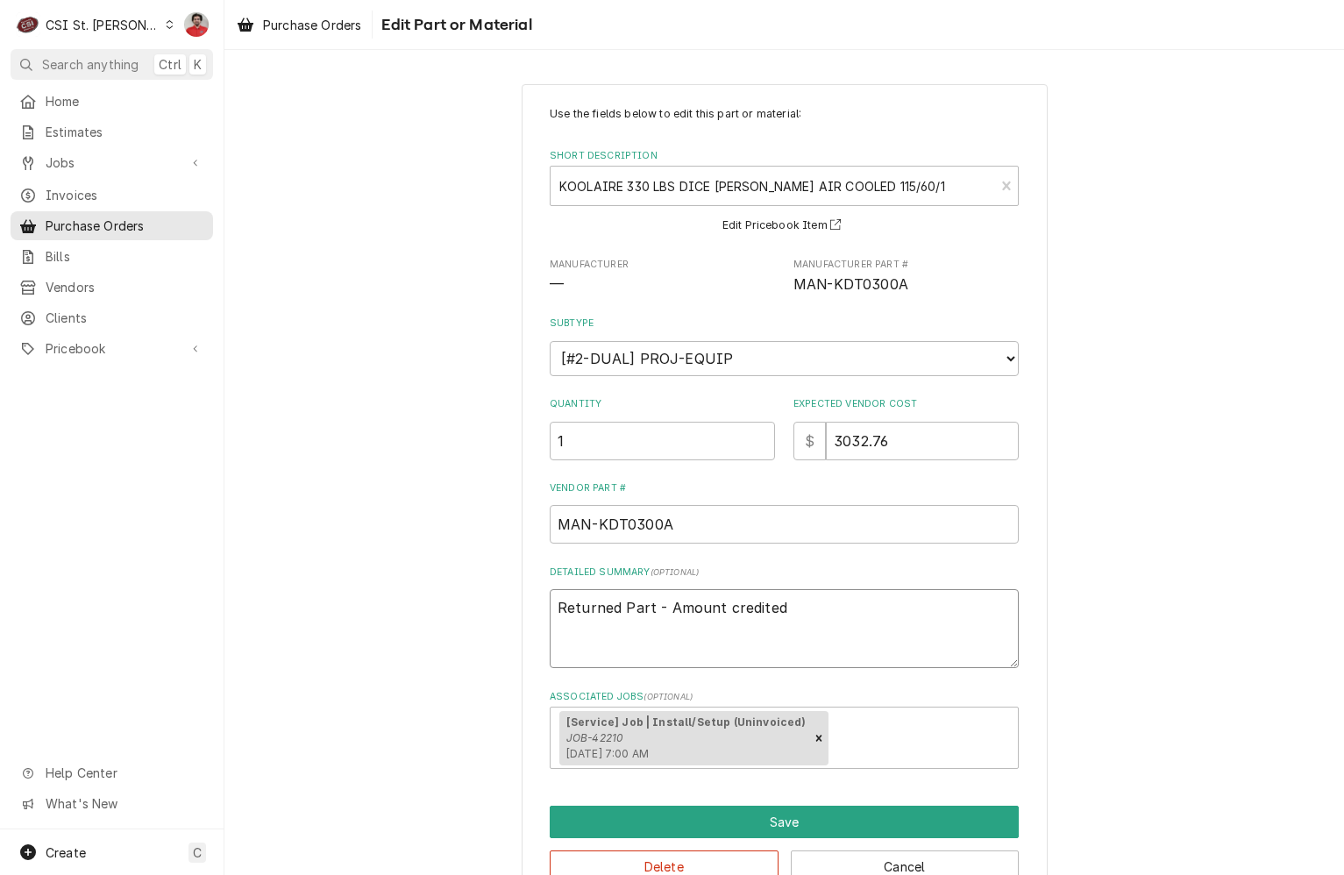
type textarea "x"
type textarea "Returned Part - Amount credited"
type textarea "x"
type textarea "Returned Part - Amount credited t"
type textarea "x"
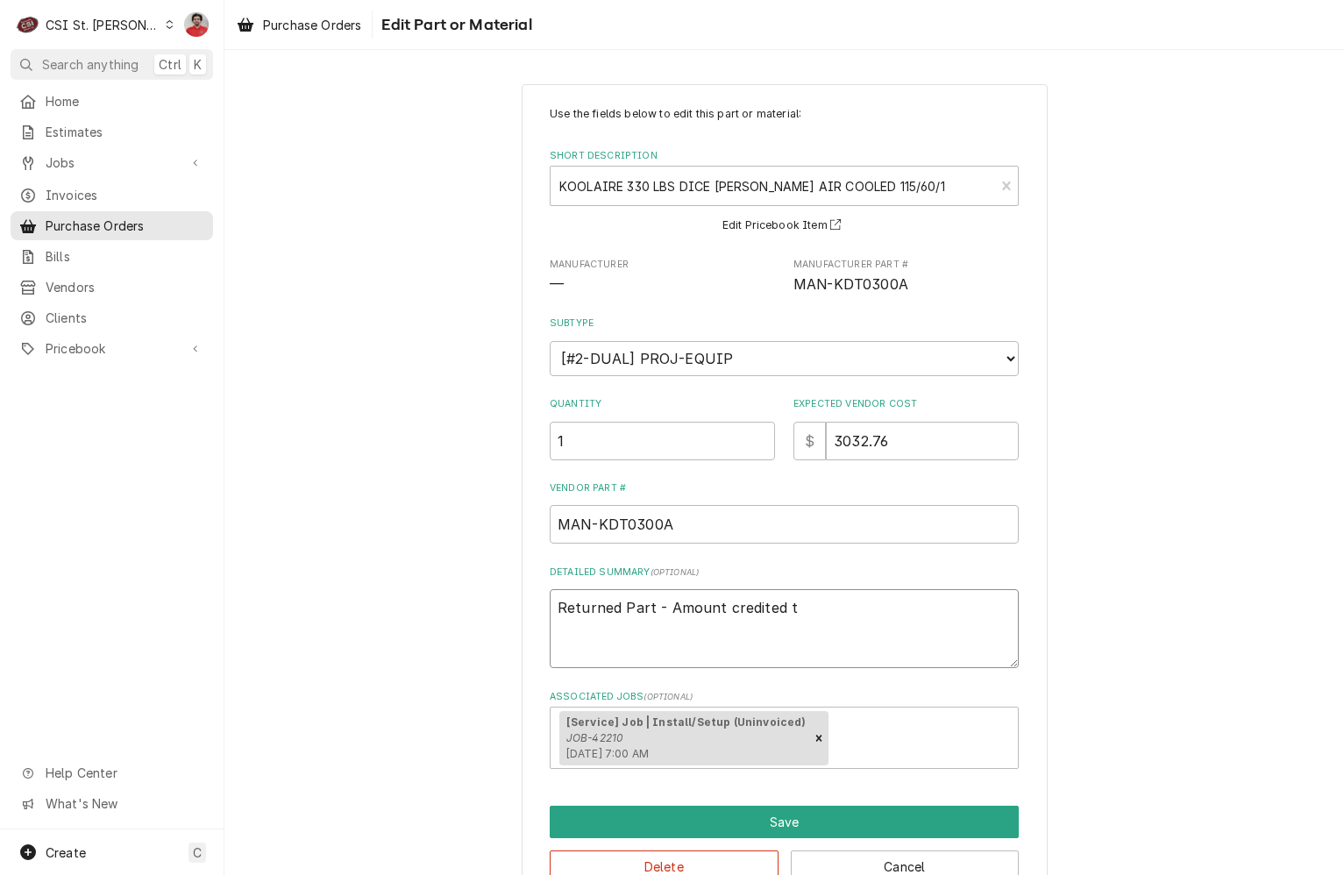
type textarea "Returned Part - Amount credited to"
type textarea "x"
type textarea "Returned Part - Amount credited to"
type textarea "x"
type textarea "Returned Part - Amount credited to J"
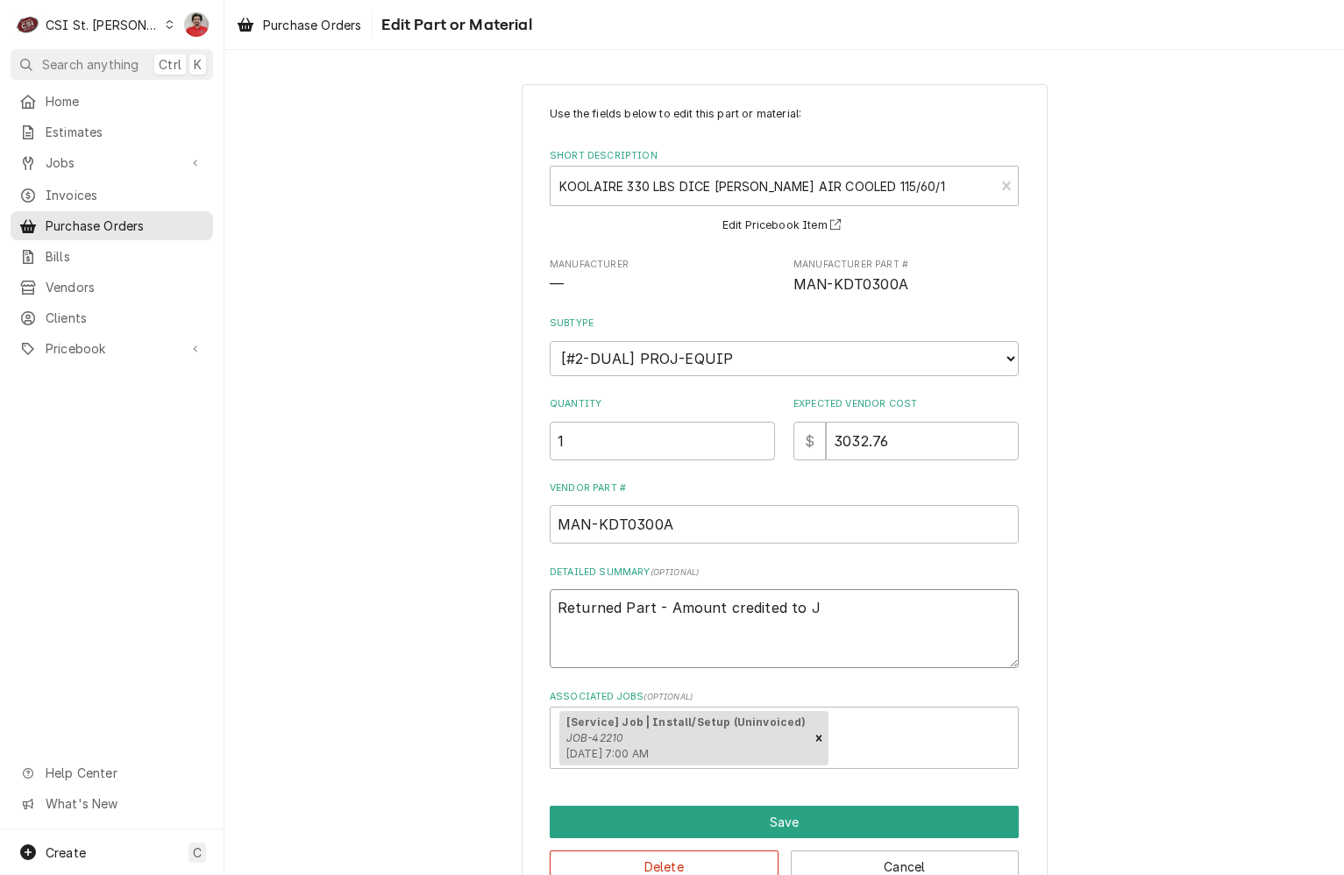
type textarea "x"
type textarea "Returned Part - Amount credited to"
type textarea "x"
type textarea "Returned Part - Amount credited to J"
type textarea "x"
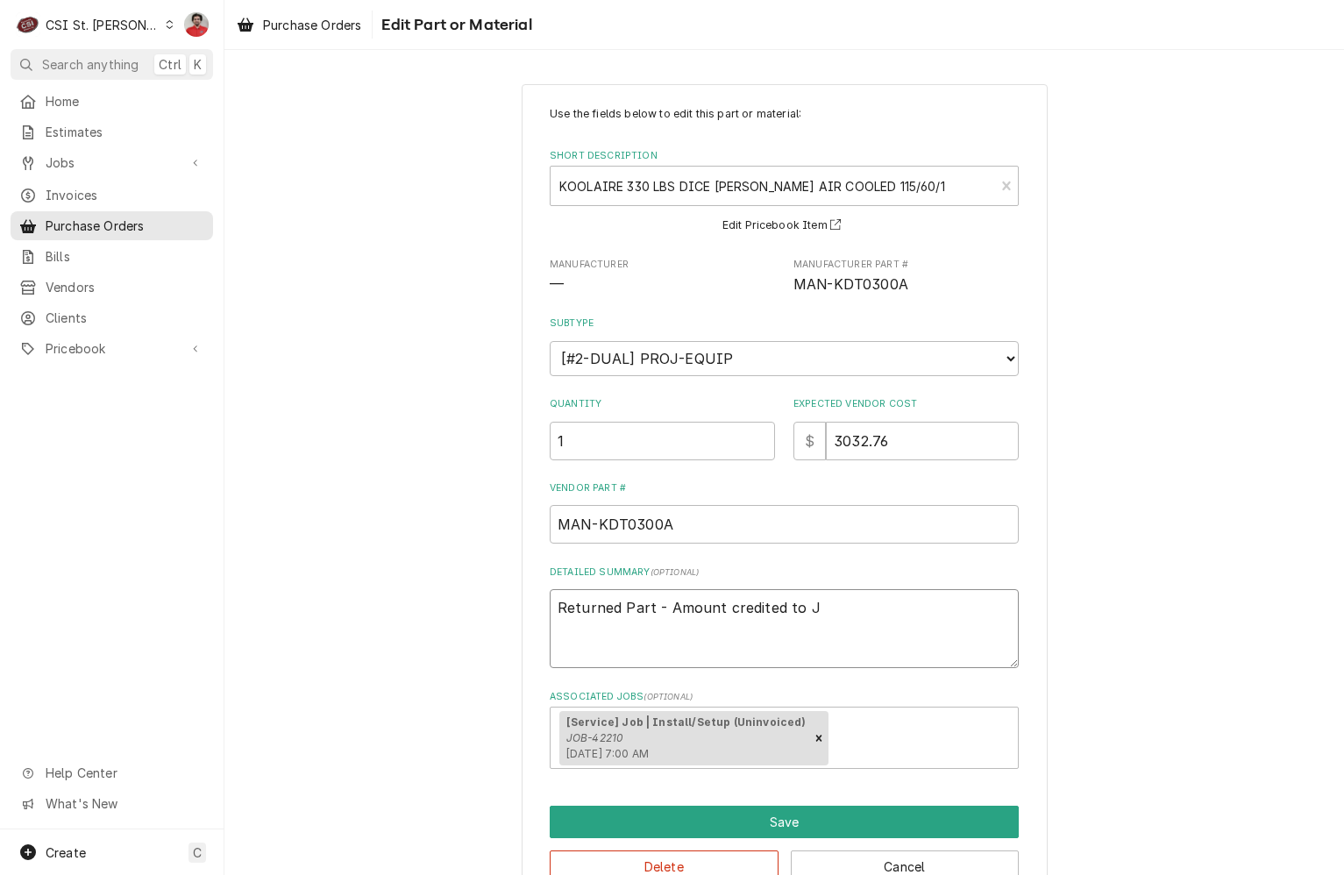
type textarea "Returned Part - Amount credited to JO"
type textarea "x"
type textarea "Returned Part - Amount credited to JOB"
type textarea "x"
type textarea "Returned Part - Amount credited to JOB-"
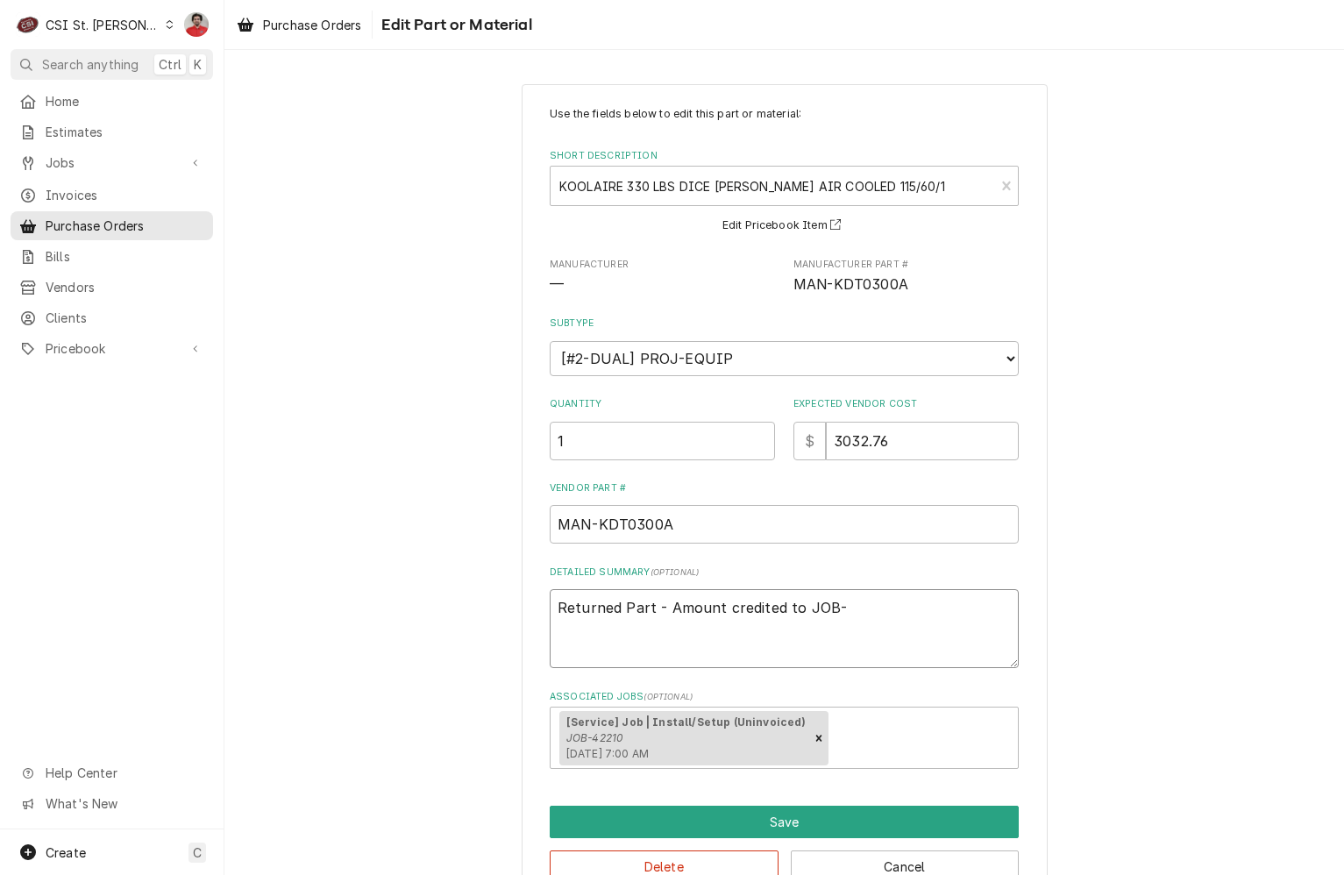
type textarea "x"
type textarea "Returned Part - Amount credited to JOB-4"
type textarea "x"
type textarea "Returned Part - Amount credited to JOB-42"
type textarea "x"
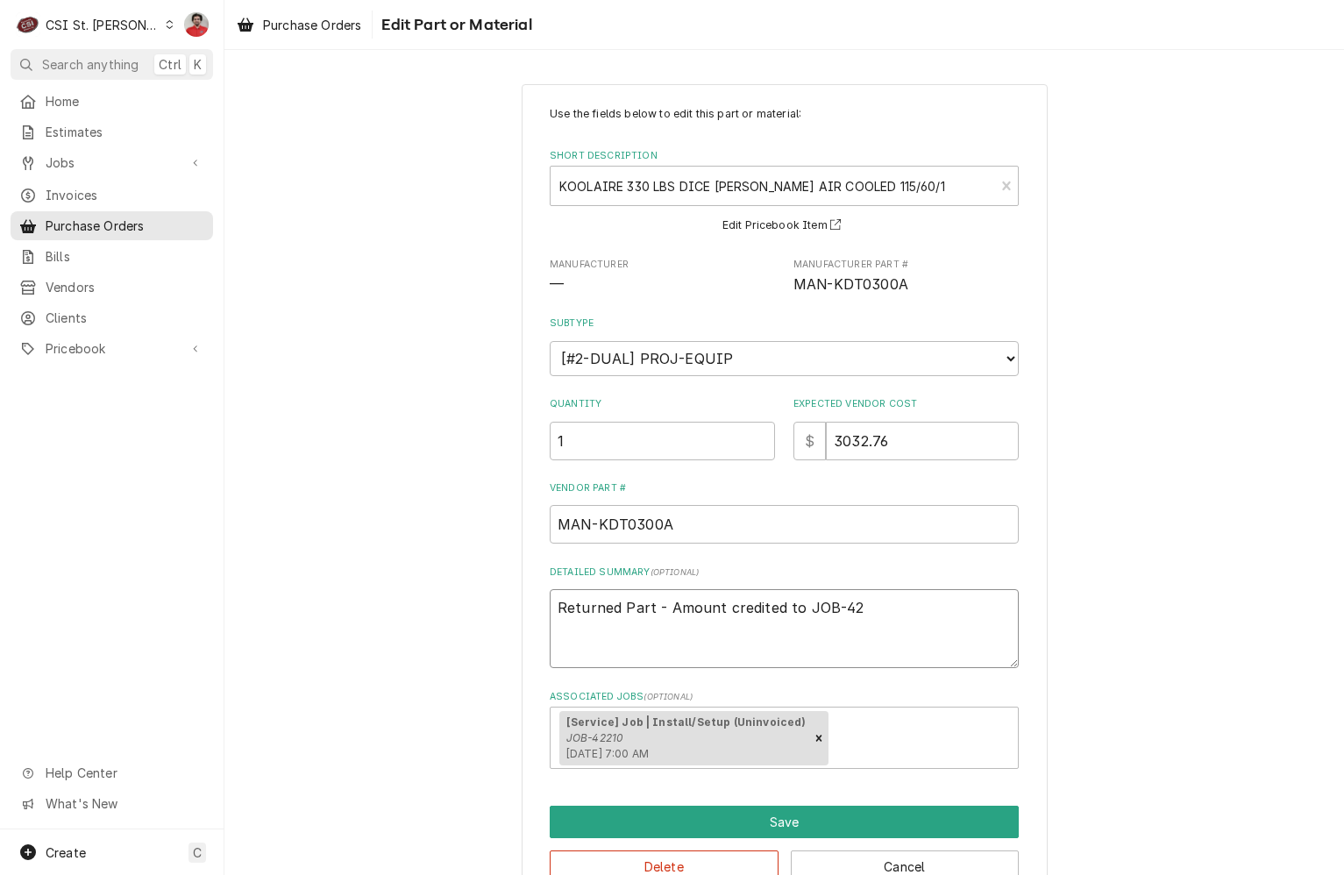
type textarea "Returned Part - Amount credited to JOB-422"
type textarea "x"
type textarea "Returned Part - Amount credited to JOB-4221"
type textarea "x"
click at [854, 612] on textarea "Returned Part - Amount credited to JOB-42210" at bounding box center [784, 628] width 469 height 79
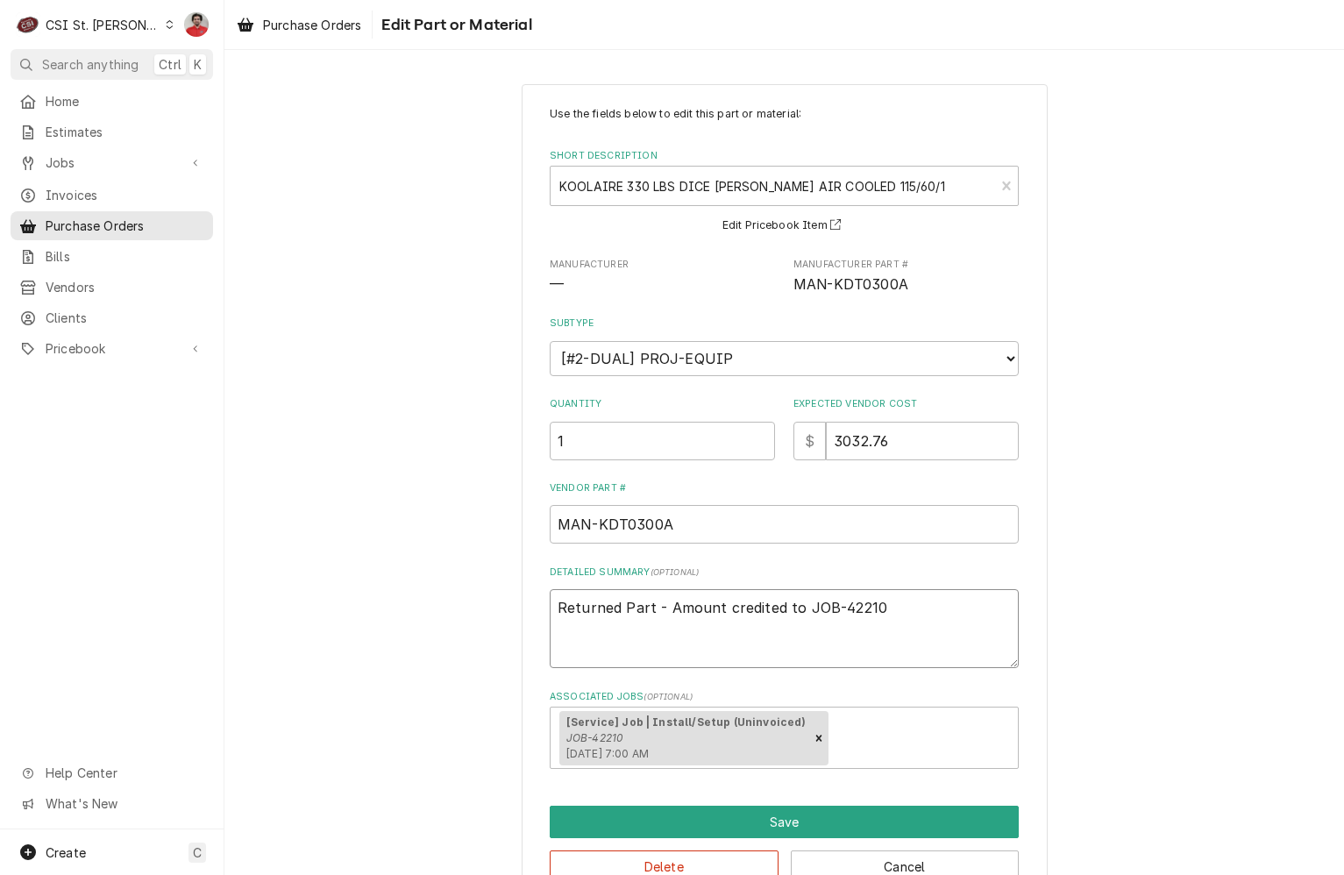
click at [854, 612] on textarea "Returned Part - Amount credited to JOB-42210" at bounding box center [784, 628] width 469 height 79
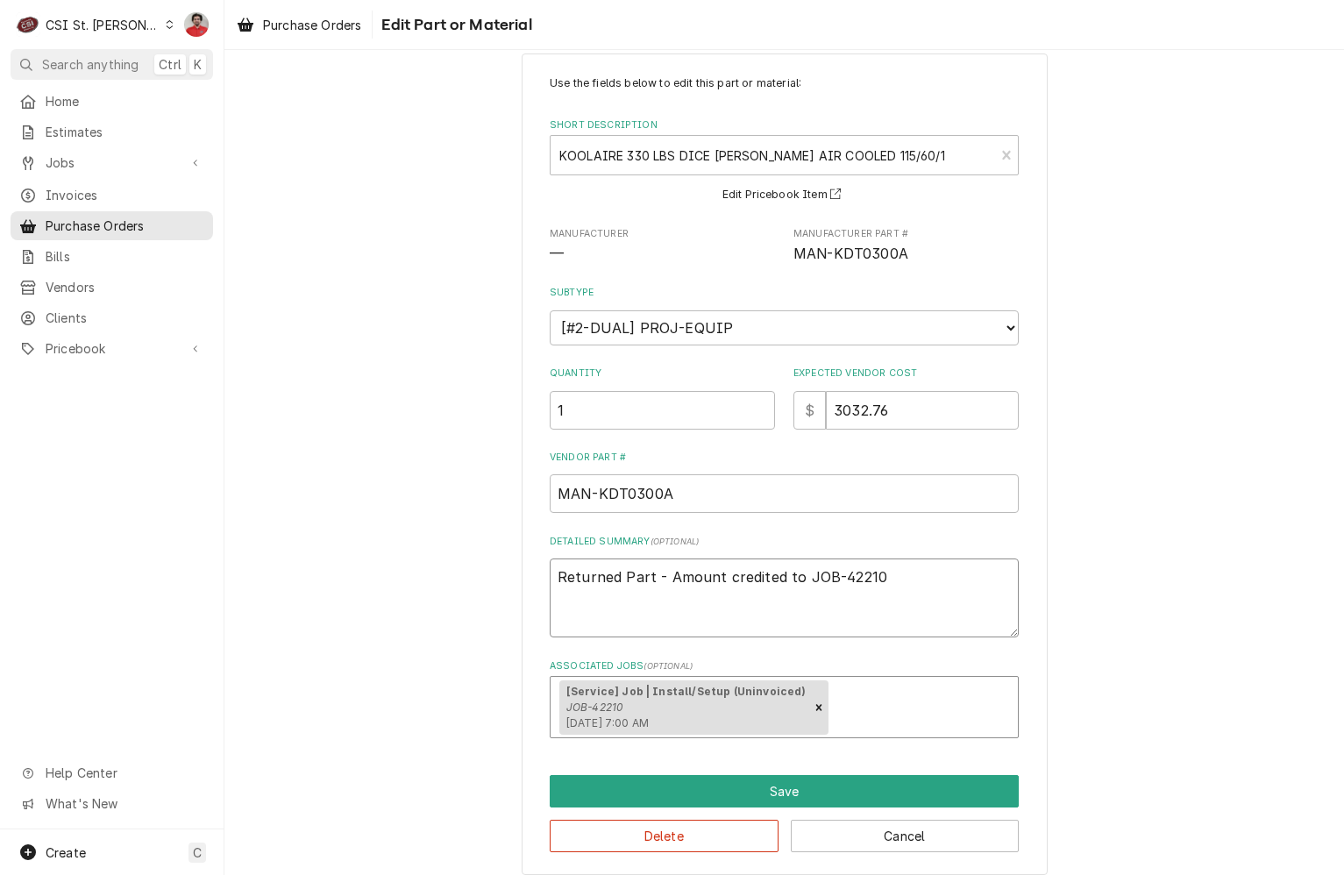
scroll to position [46, 0]
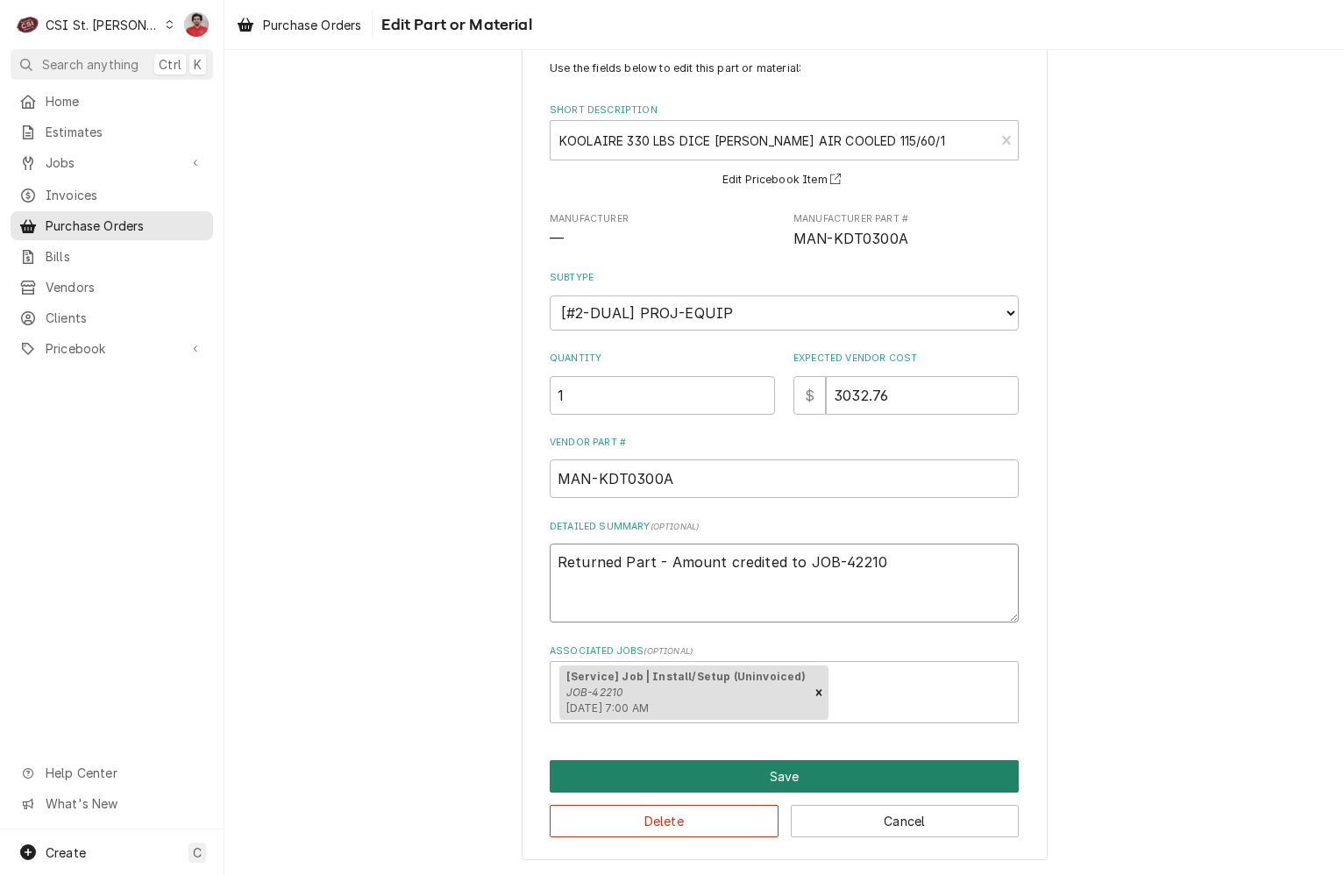
type textarea "Returned Part - Amount credited to JOB-42210"
click at [783, 772] on button "Save" at bounding box center [784, 776] width 469 height 32
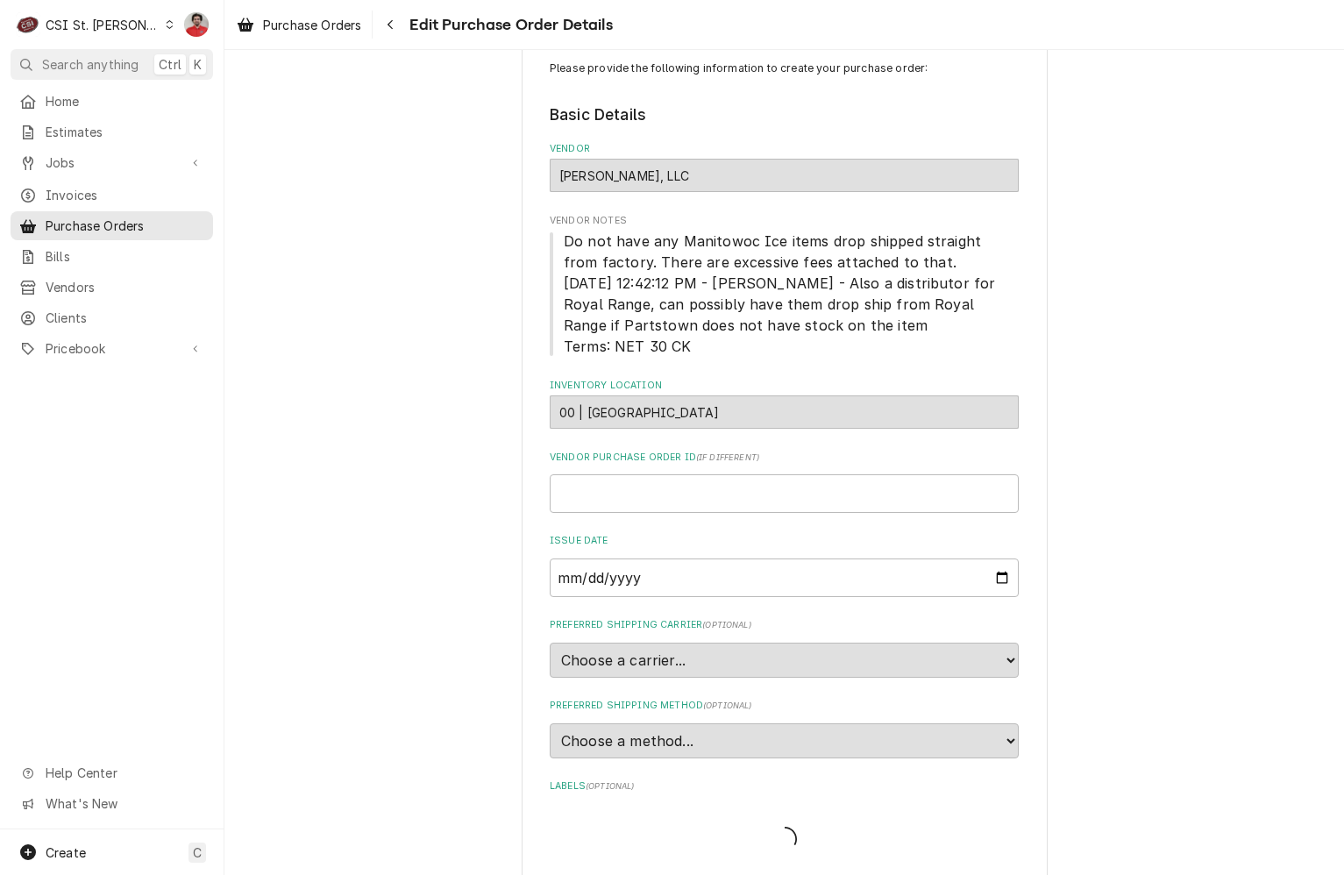
scroll to position [701, 0]
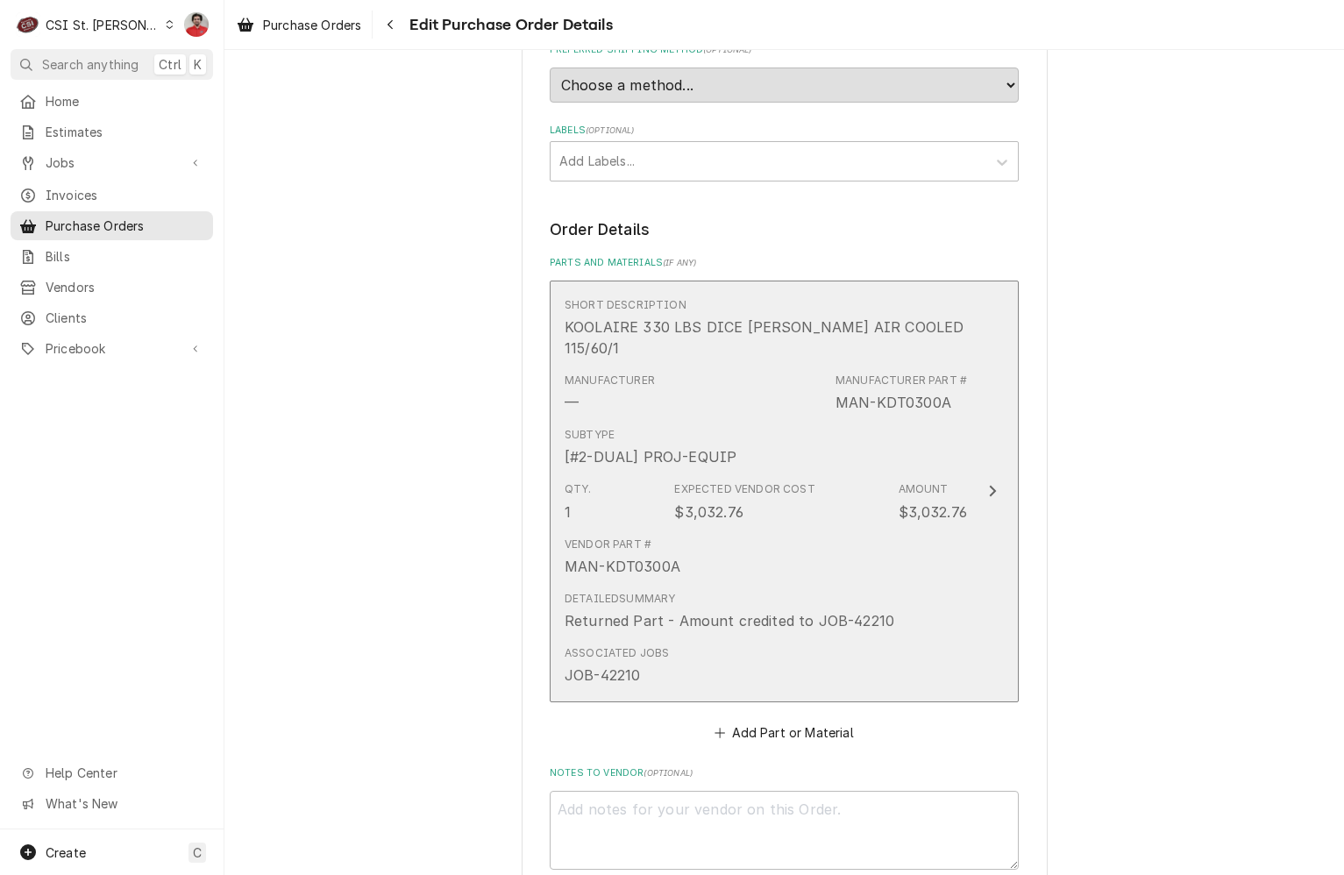
click at [753, 610] on div "Returned Part - Amount credited to JOB-42210" at bounding box center [730, 620] width 330 height 21
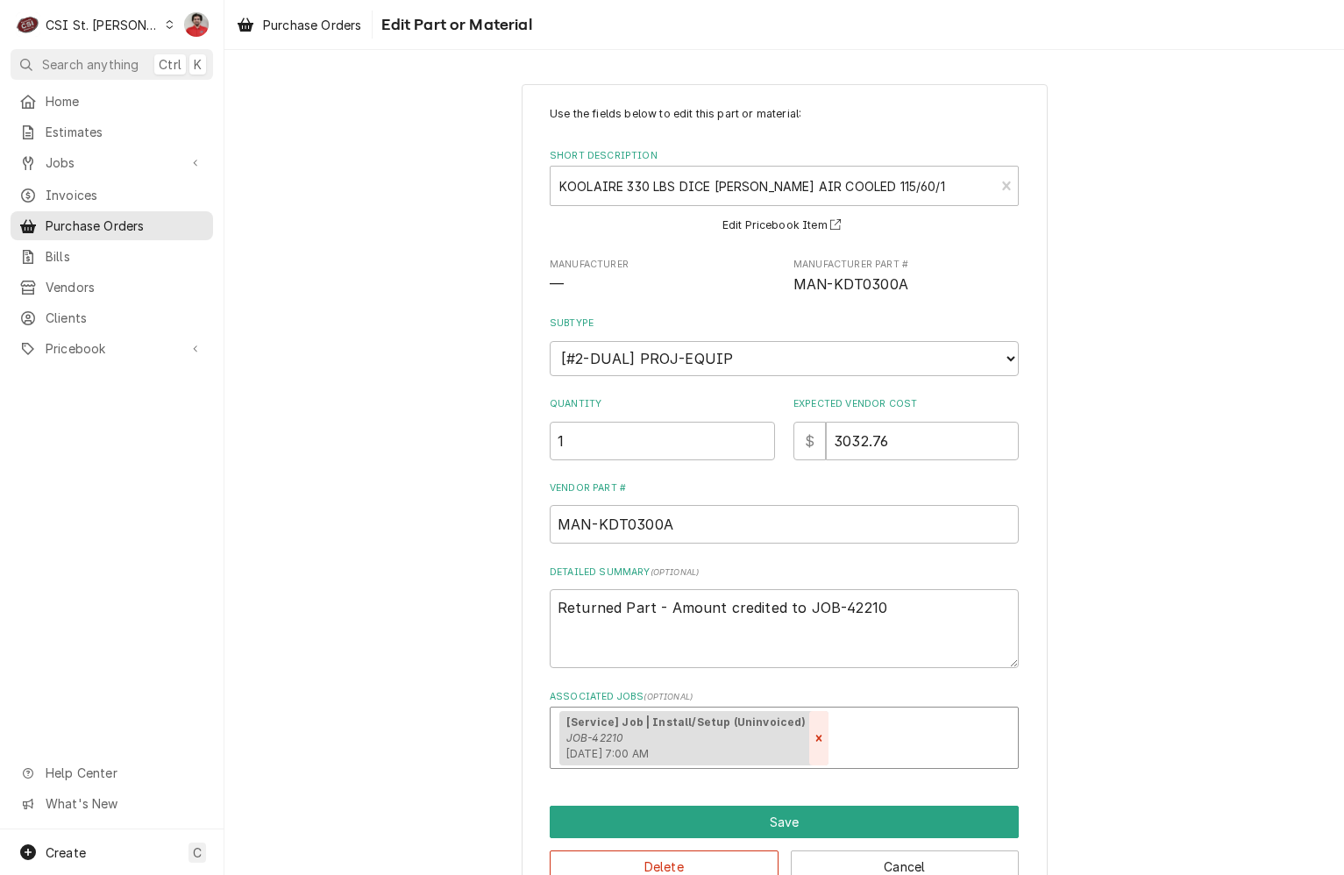
click at [809, 744] on div "Remove [object Object]" at bounding box center [818, 738] width 19 height 54
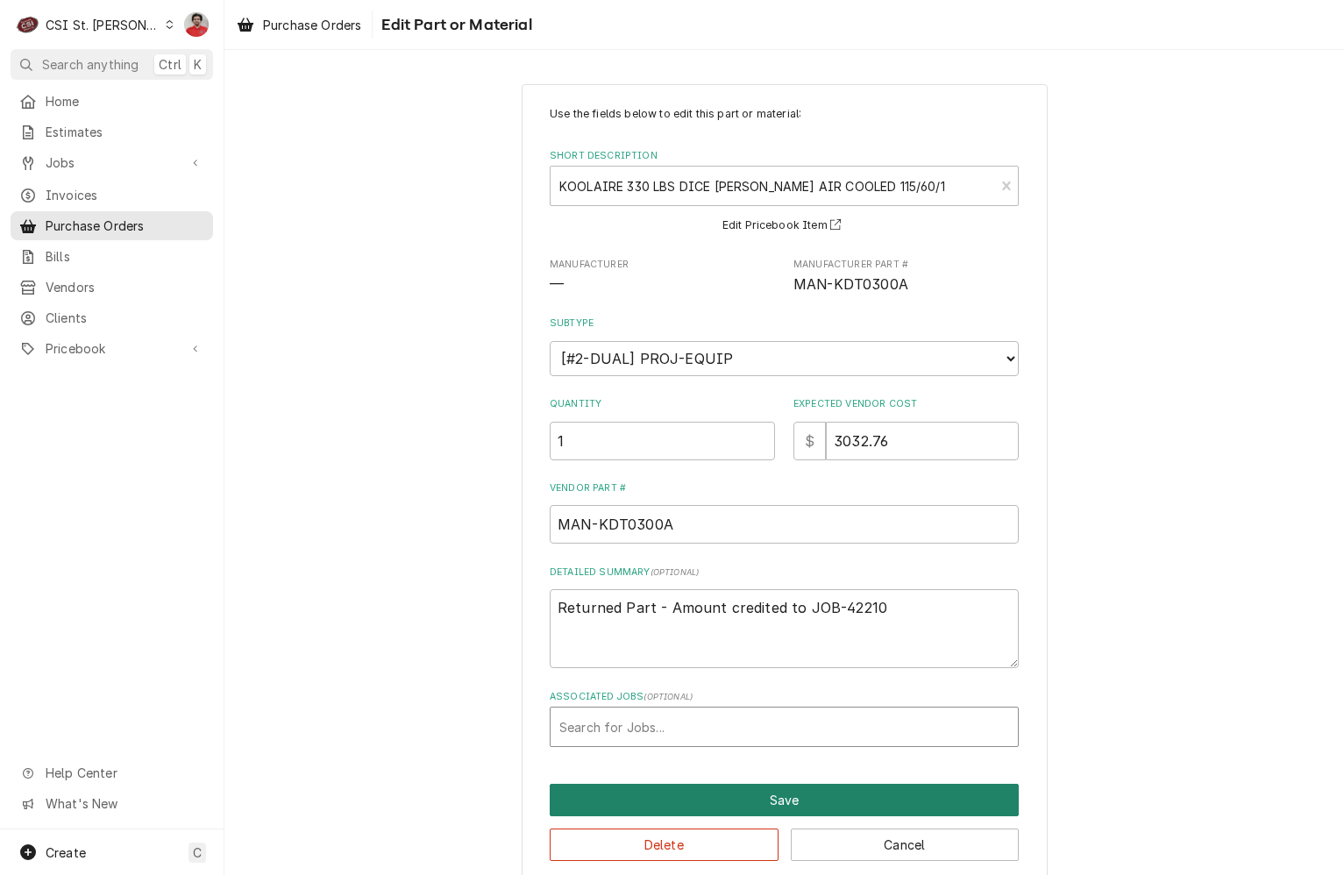
click at [791, 797] on button "Save" at bounding box center [784, 800] width 469 height 32
type textarea "x"
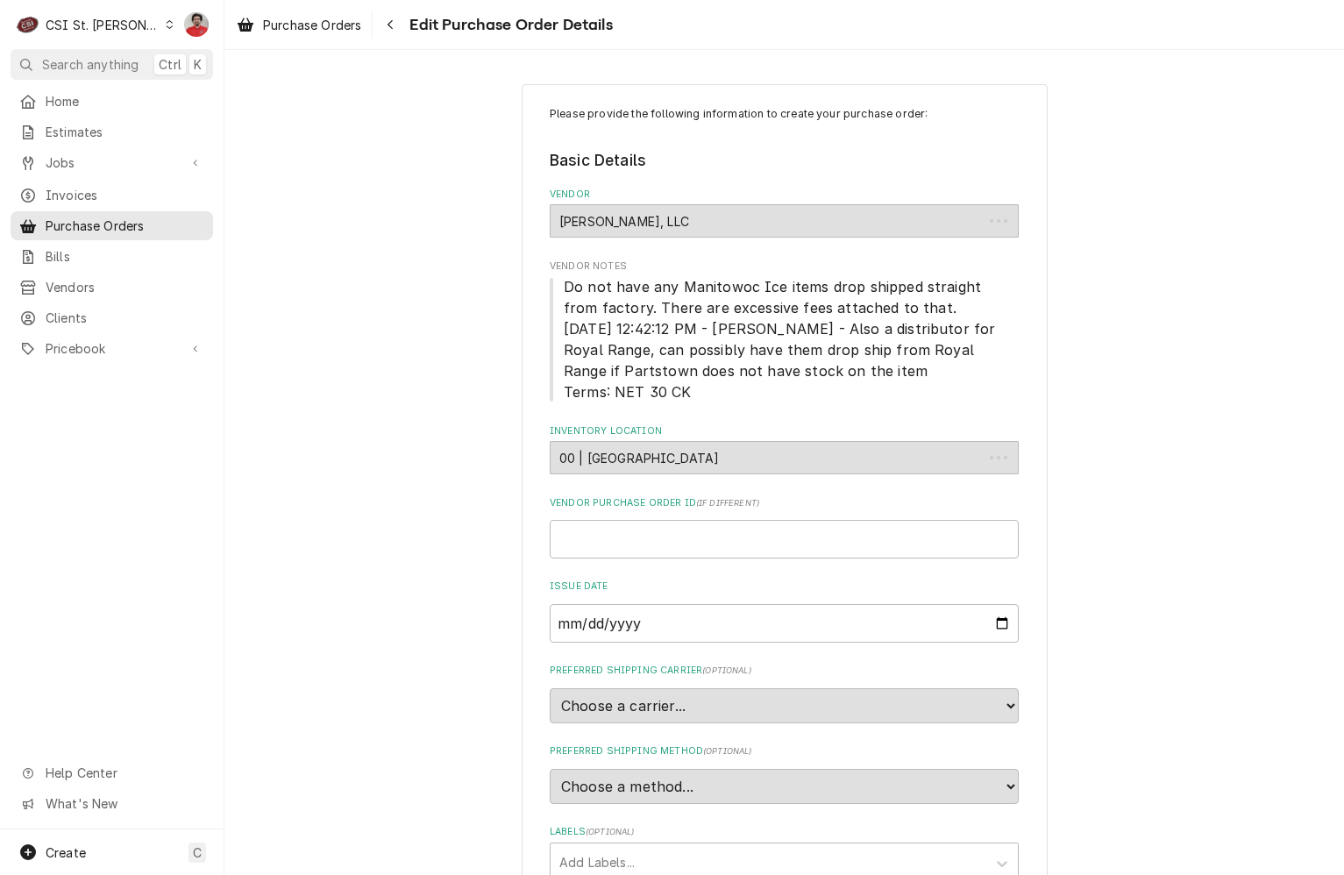
scroll to position [701, 0]
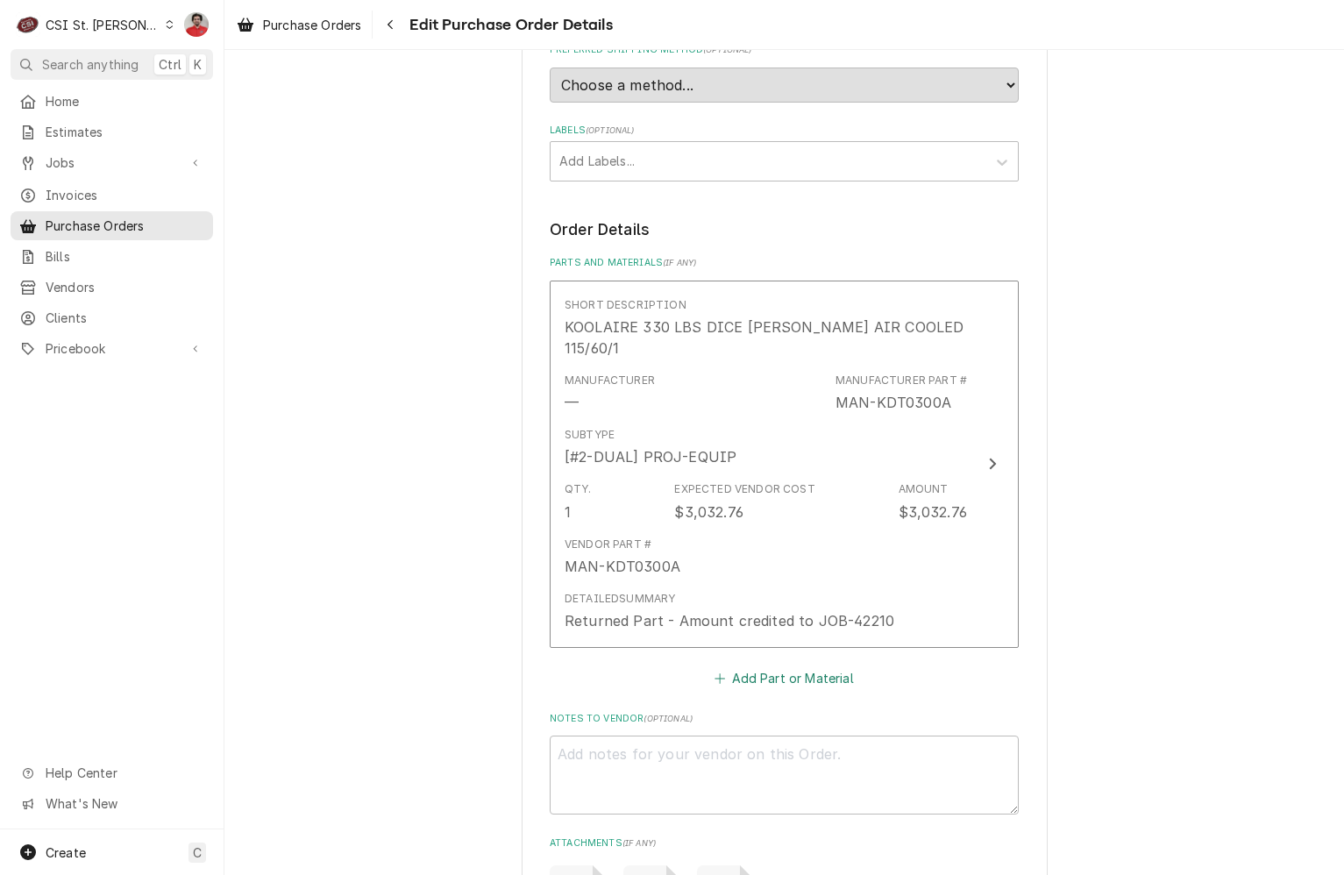
click at [770, 665] on button "Add Part or Material" at bounding box center [784, 677] width 145 height 25
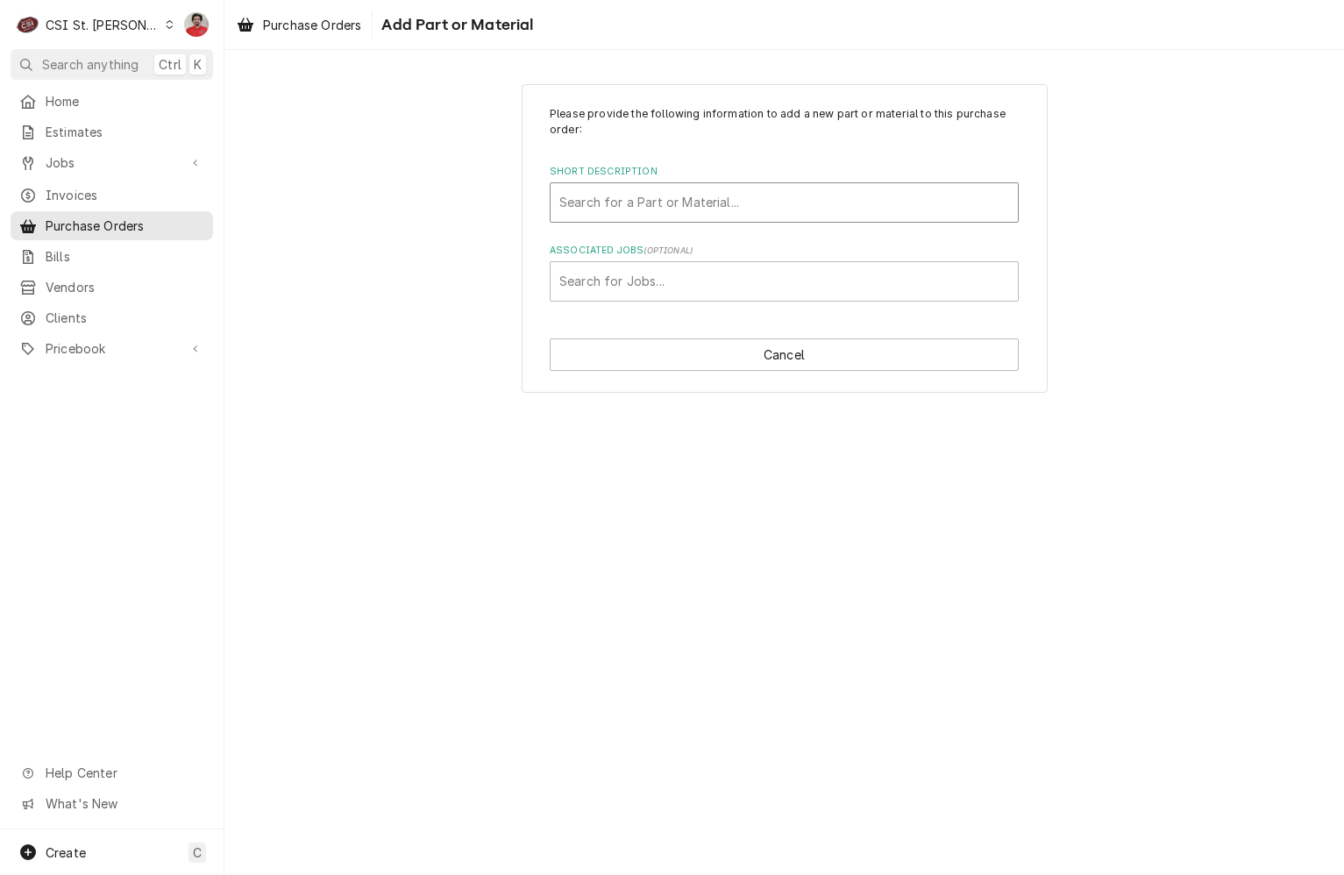
click at [675, 197] on div "Short Description" at bounding box center [784, 203] width 450 height 32
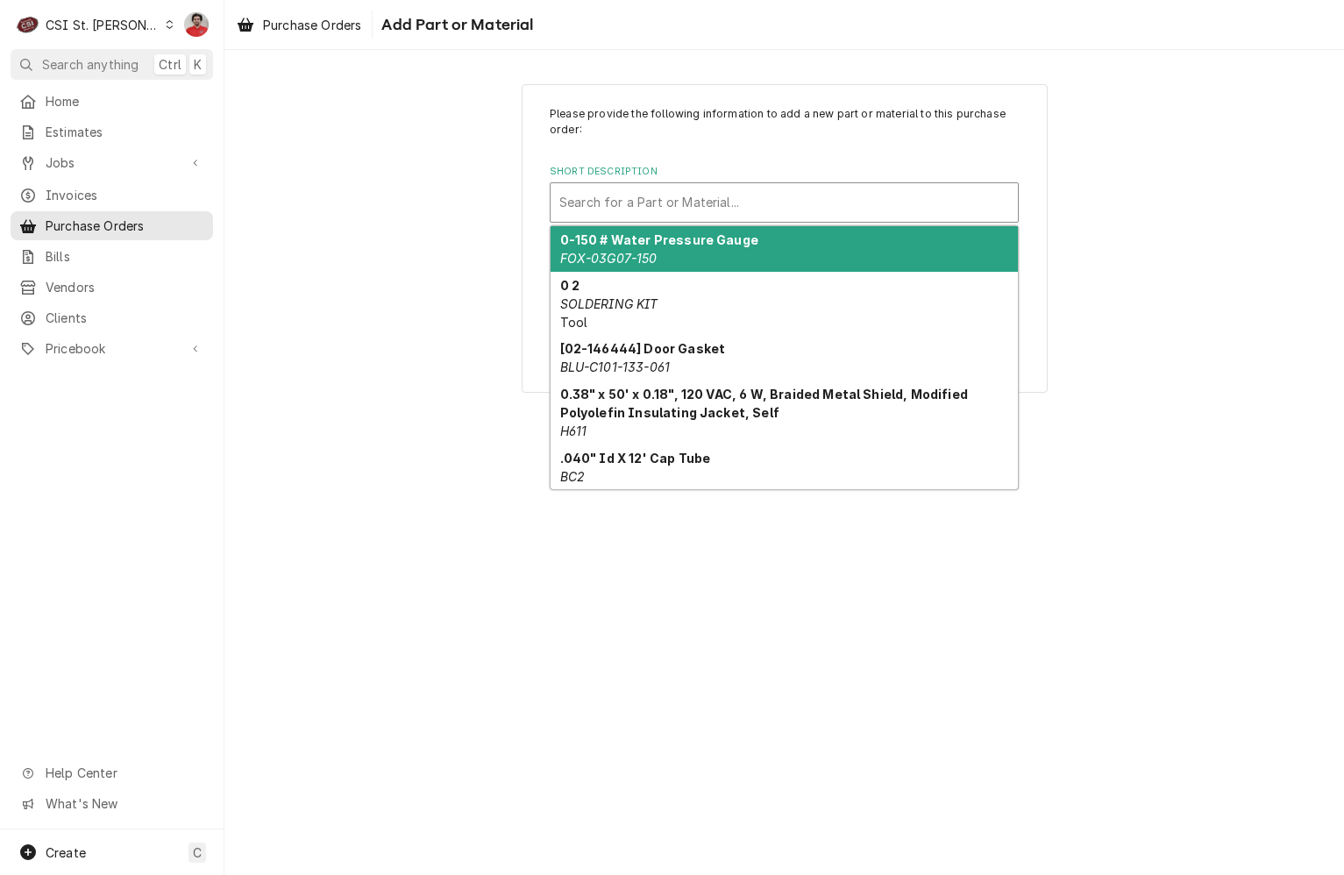
paste input "42210"
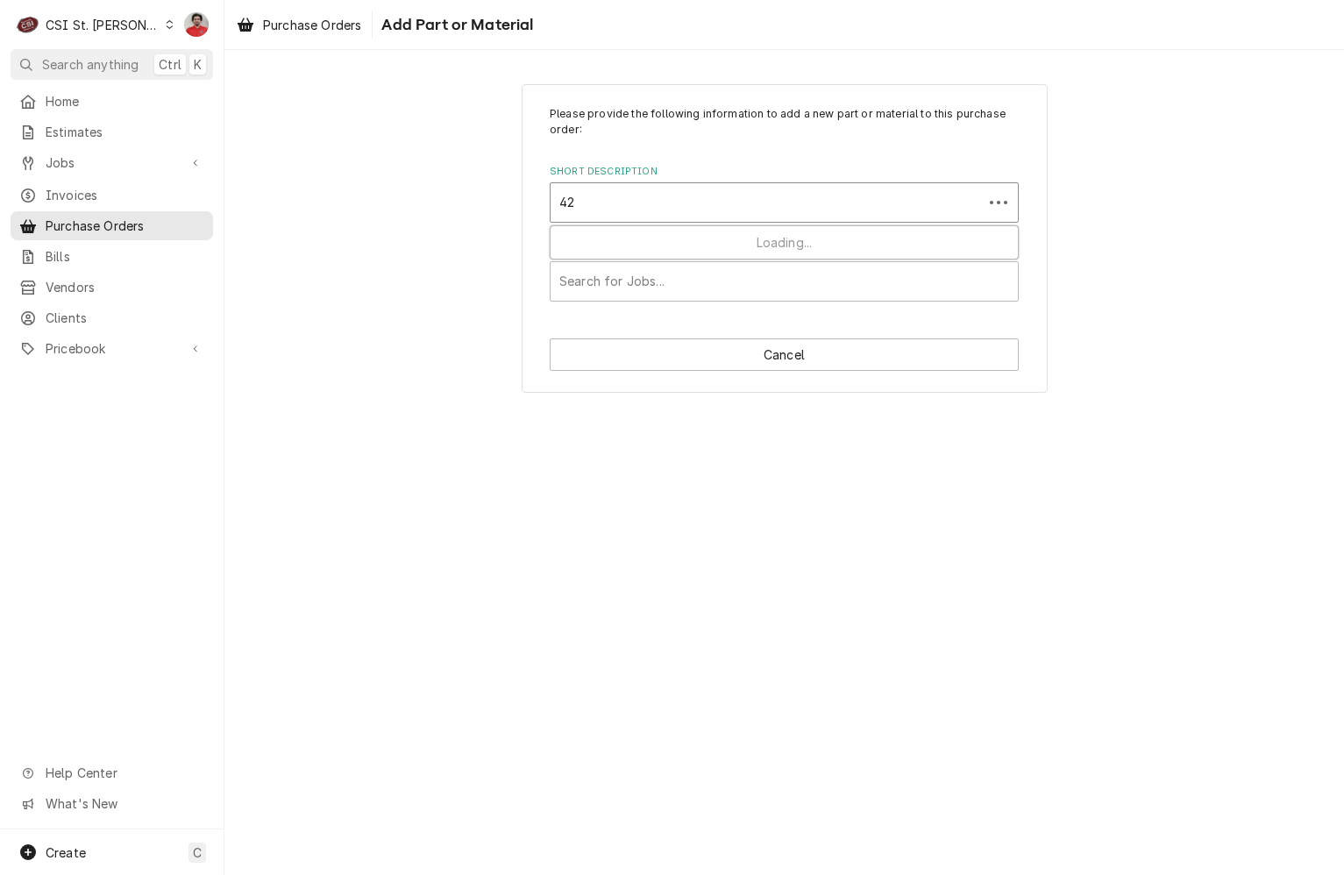
type input "4"
type input "Project Mat"
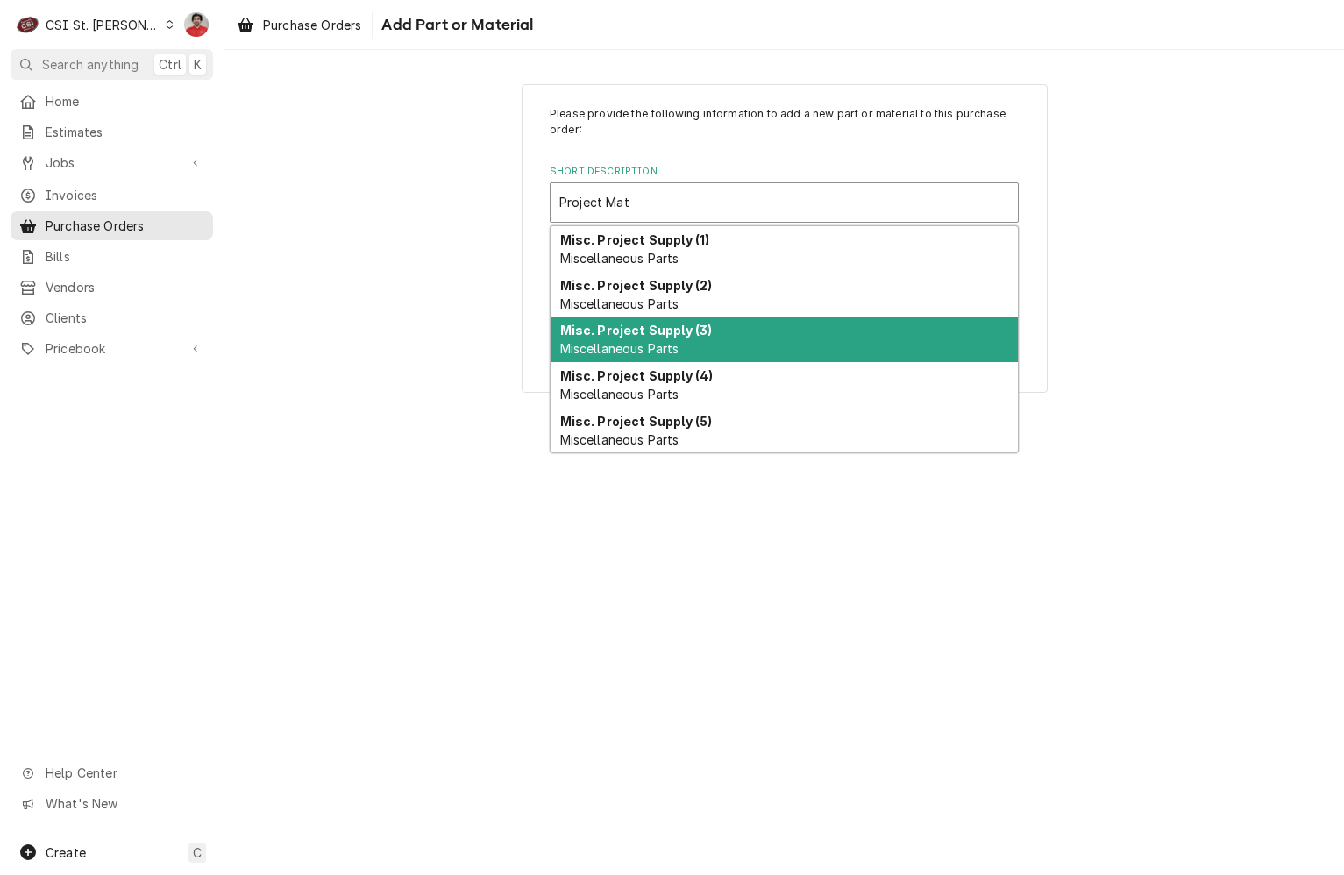
click at [664, 296] on span "Miscellaneous Parts" at bounding box center [619, 303] width 119 height 15
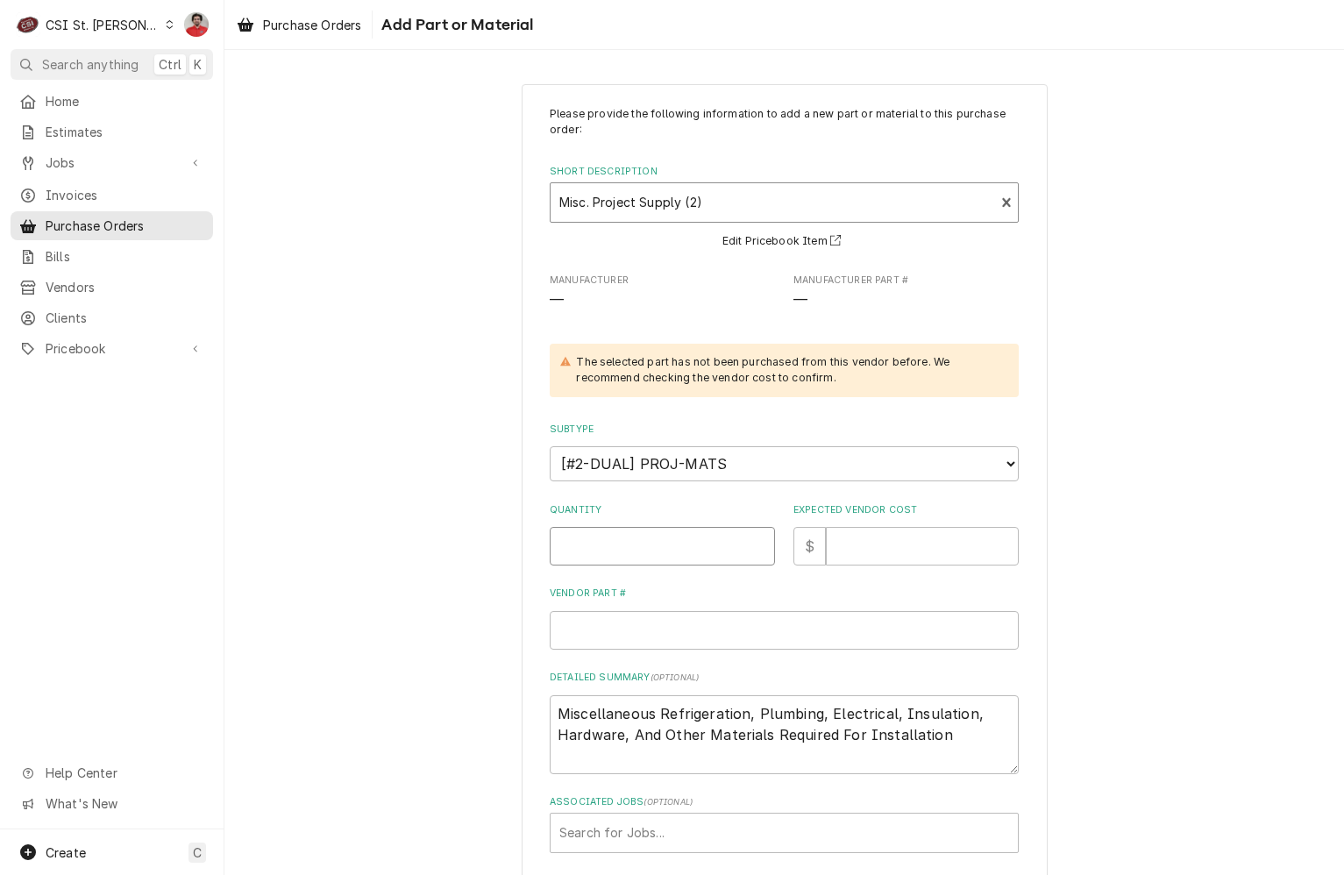
click at [662, 535] on input "Quantity" at bounding box center [662, 546] width 225 height 39
type textarea "x"
type input "1"
click at [897, 551] on input "Expected Vendor Cost" at bounding box center [922, 546] width 193 height 39
type textarea "x"
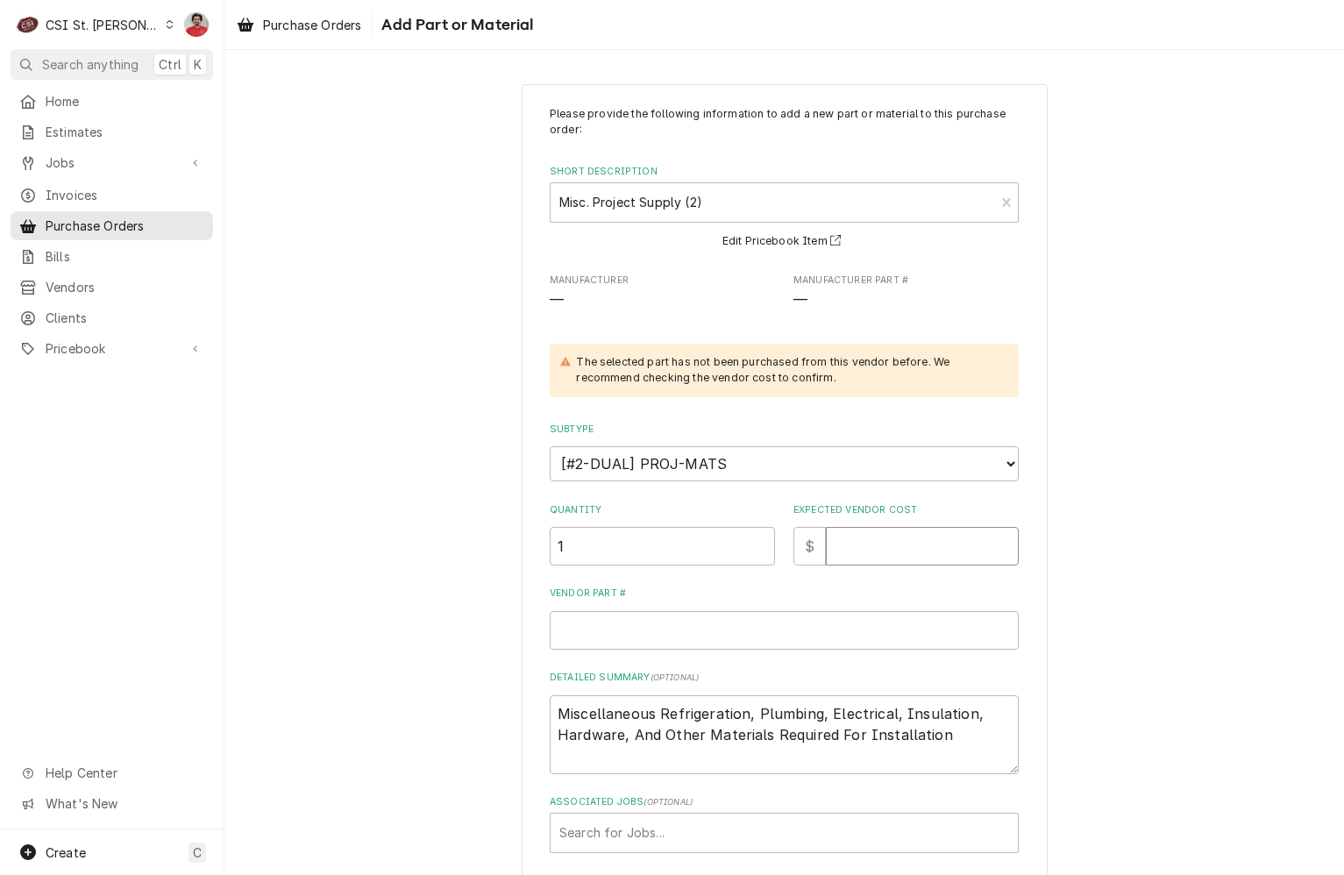
type input "2"
type textarea "x"
type input "25"
type textarea "x"
type input "254"
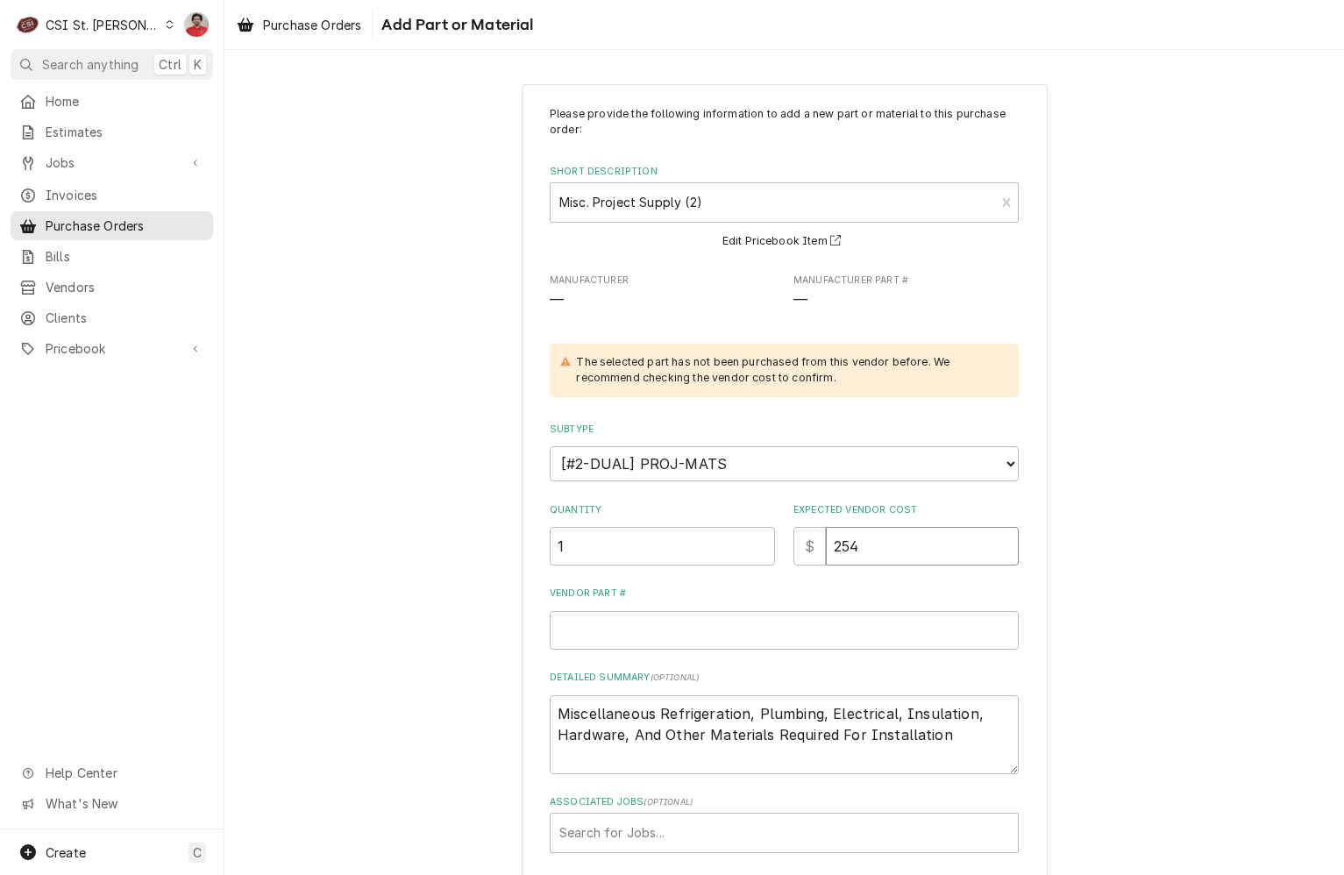
type textarea "x"
type input "2542"
type textarea "x"
type input "2542.8"
type textarea "x"
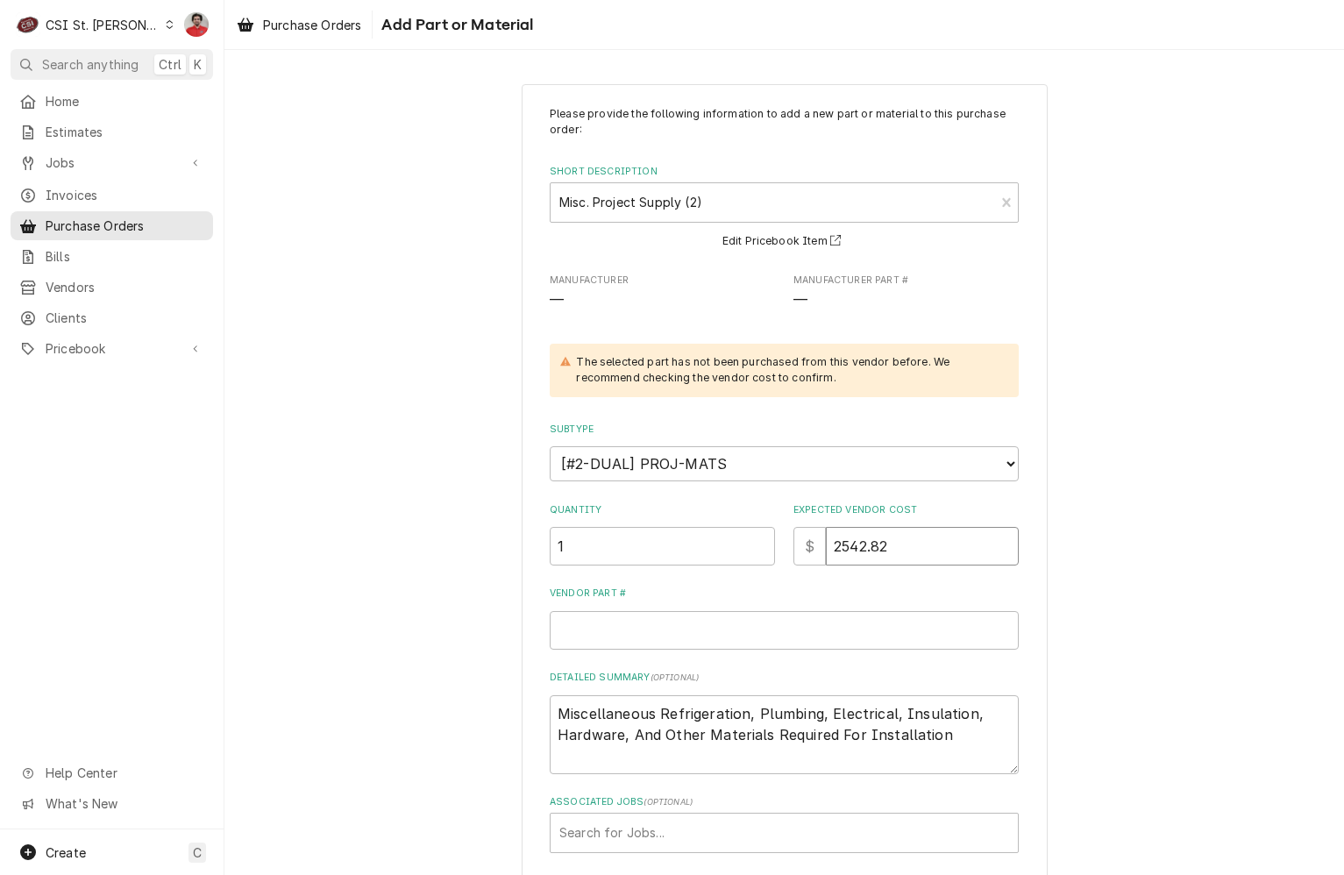
type input "2542.82"
click at [769, 629] on input "Vendor Part #" at bounding box center [784, 630] width 469 height 39
type textarea "x"
type input "K"
type textarea "x"
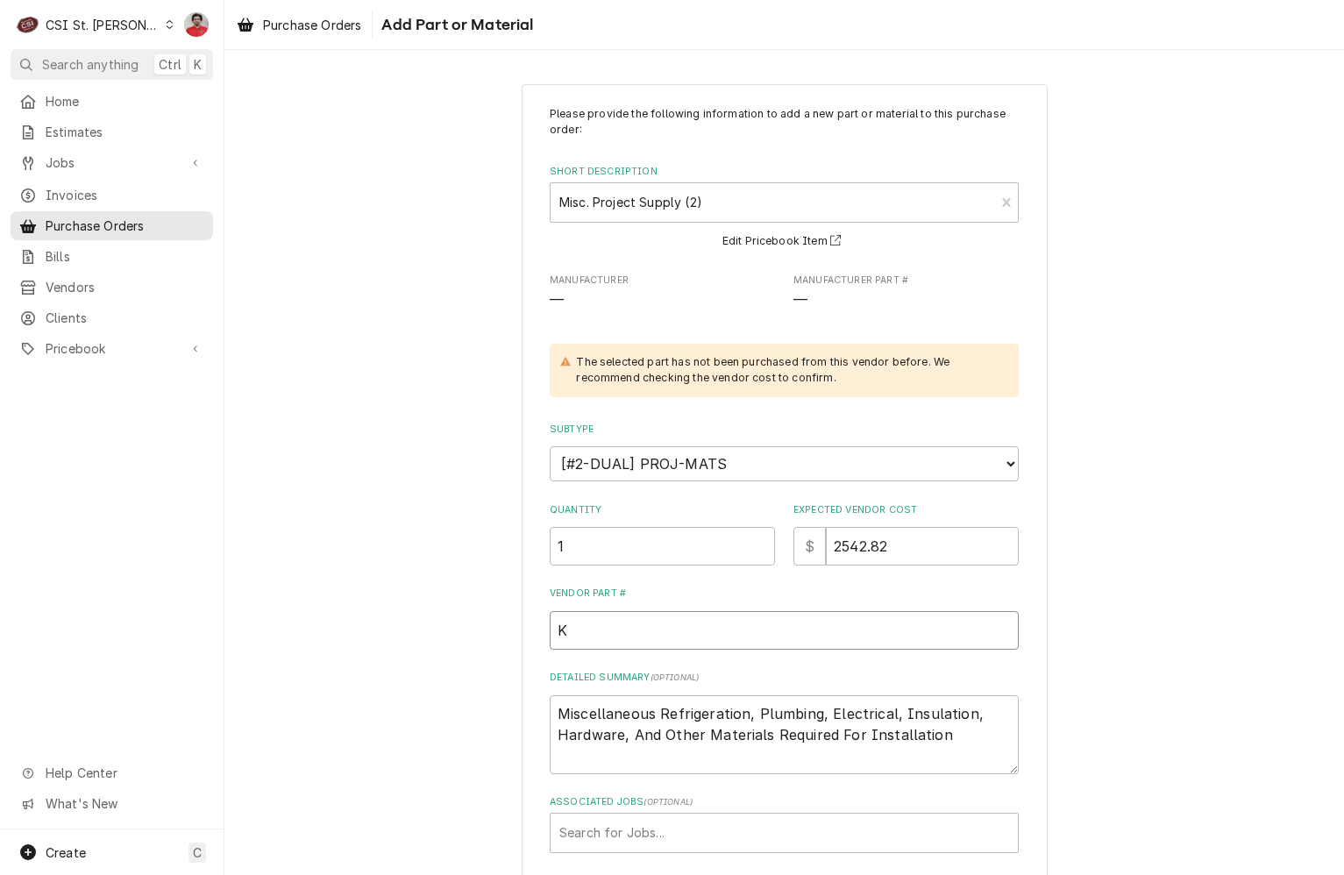
type input "KT"
type textarea "x"
type input "K"
type textarea "x"
type input "KD"
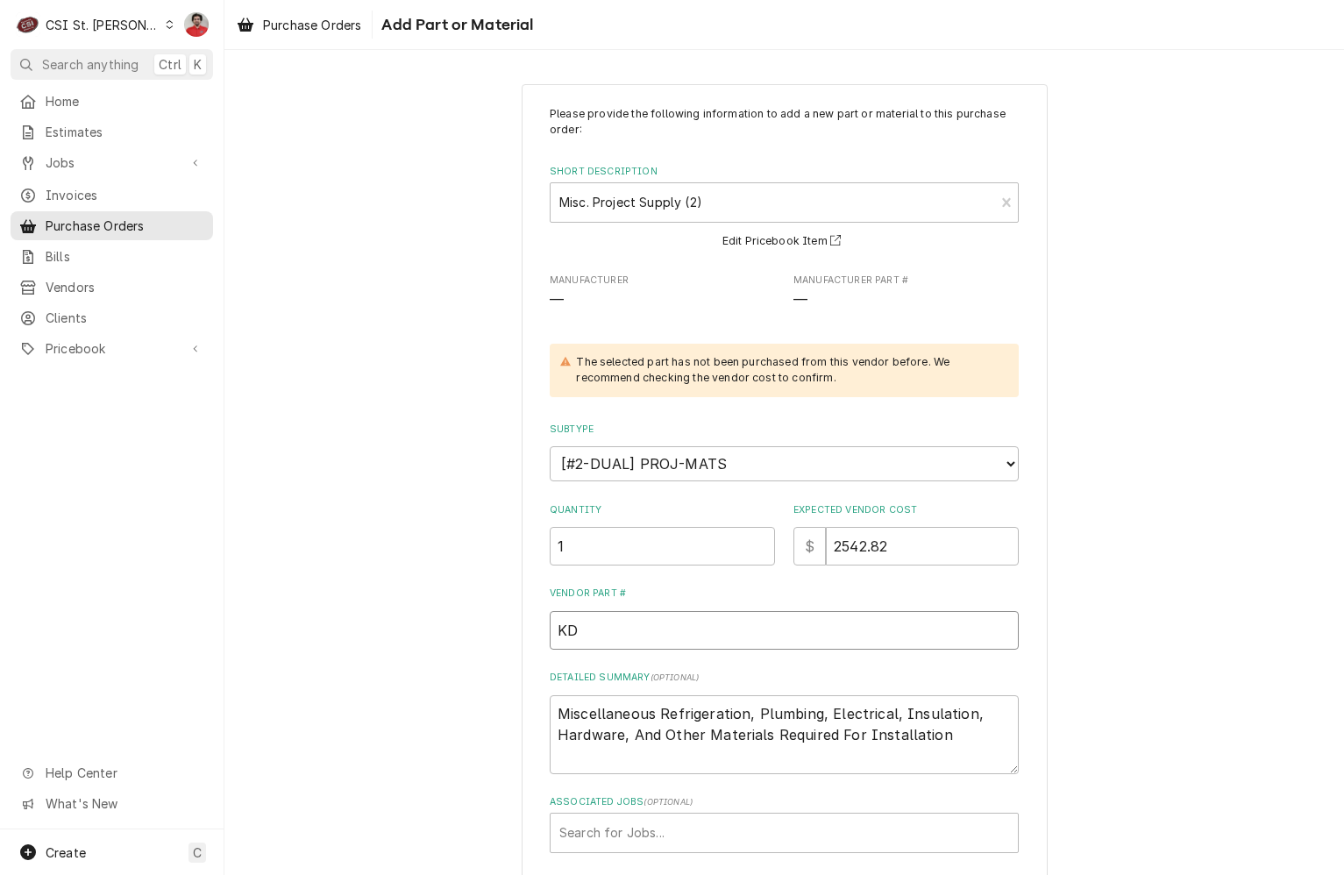
type textarea "x"
type input "KDT"
type textarea "x"
type input "KDT0"
type textarea "x"
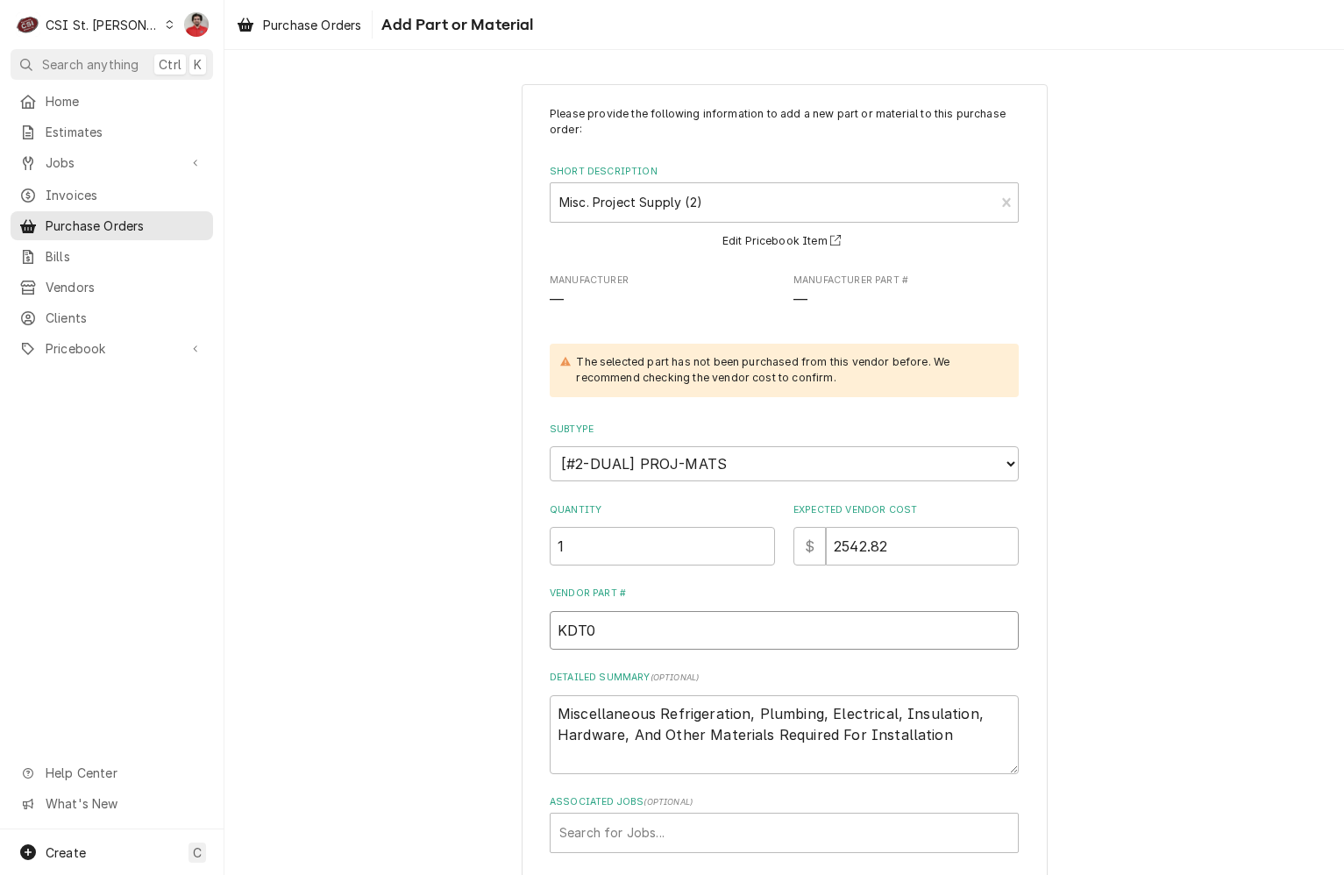
type input "KDT03"
type textarea "x"
type input "KDT030"
type textarea "x"
type input "KDT0300"
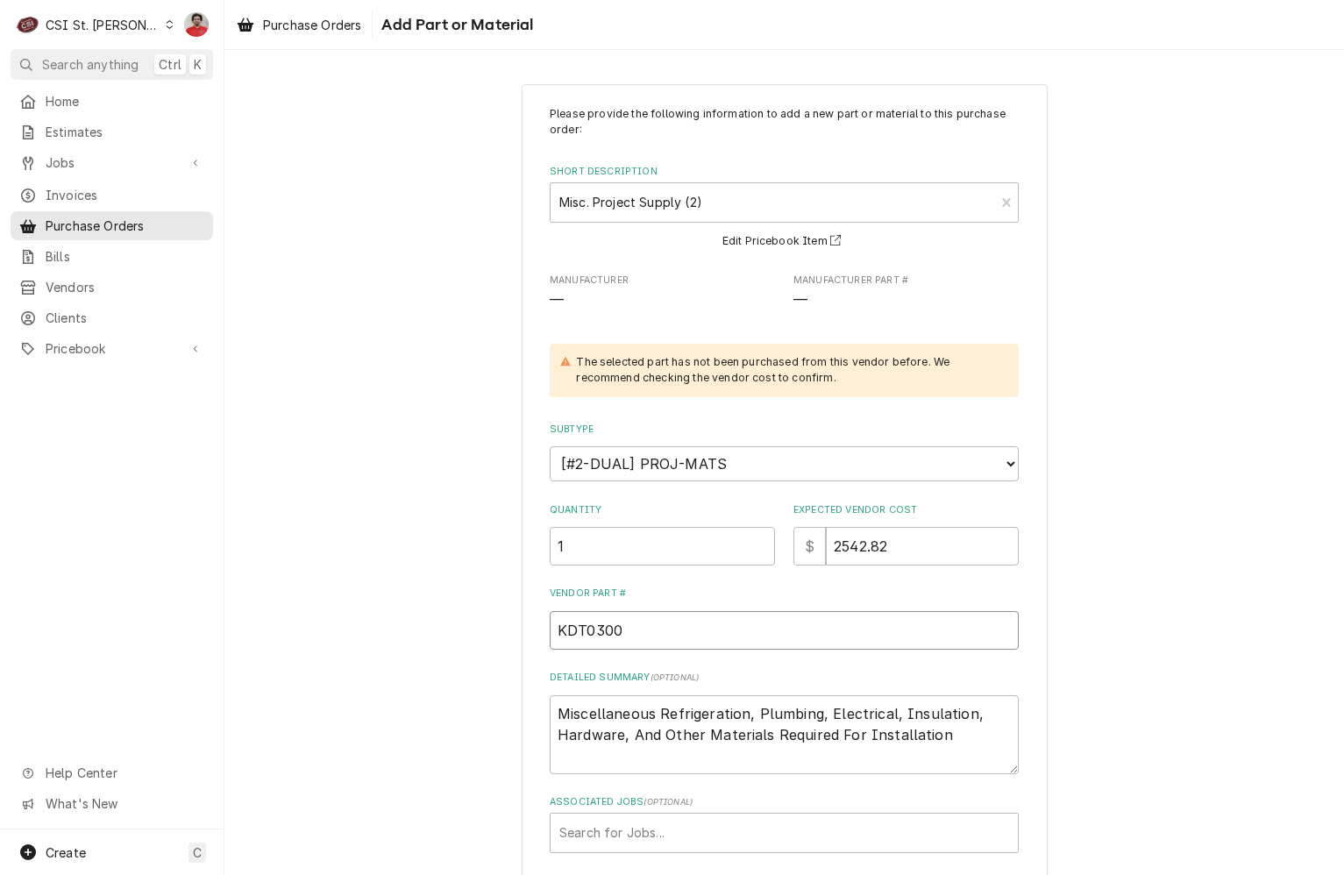
type textarea "x"
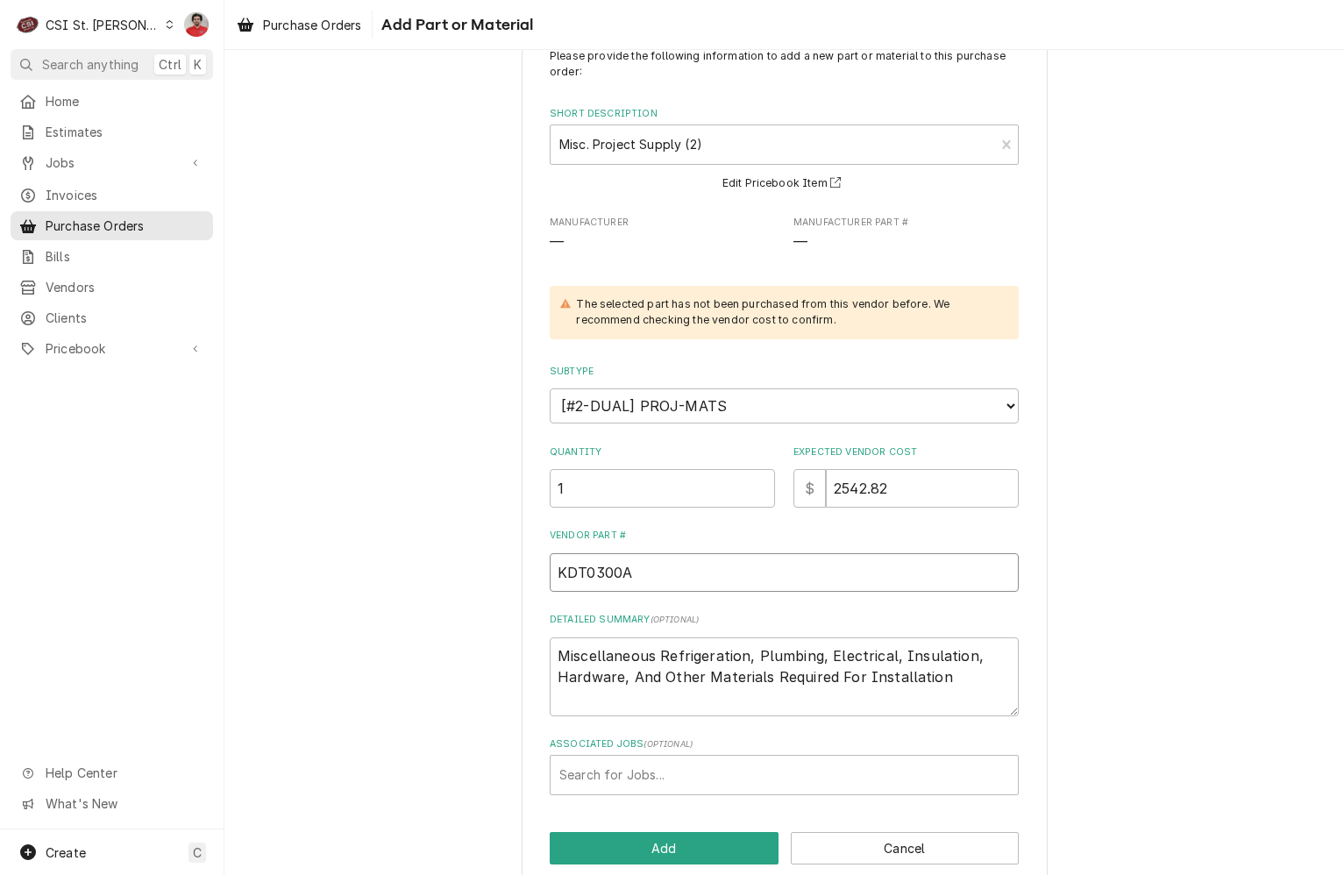
scroll to position [85, 0]
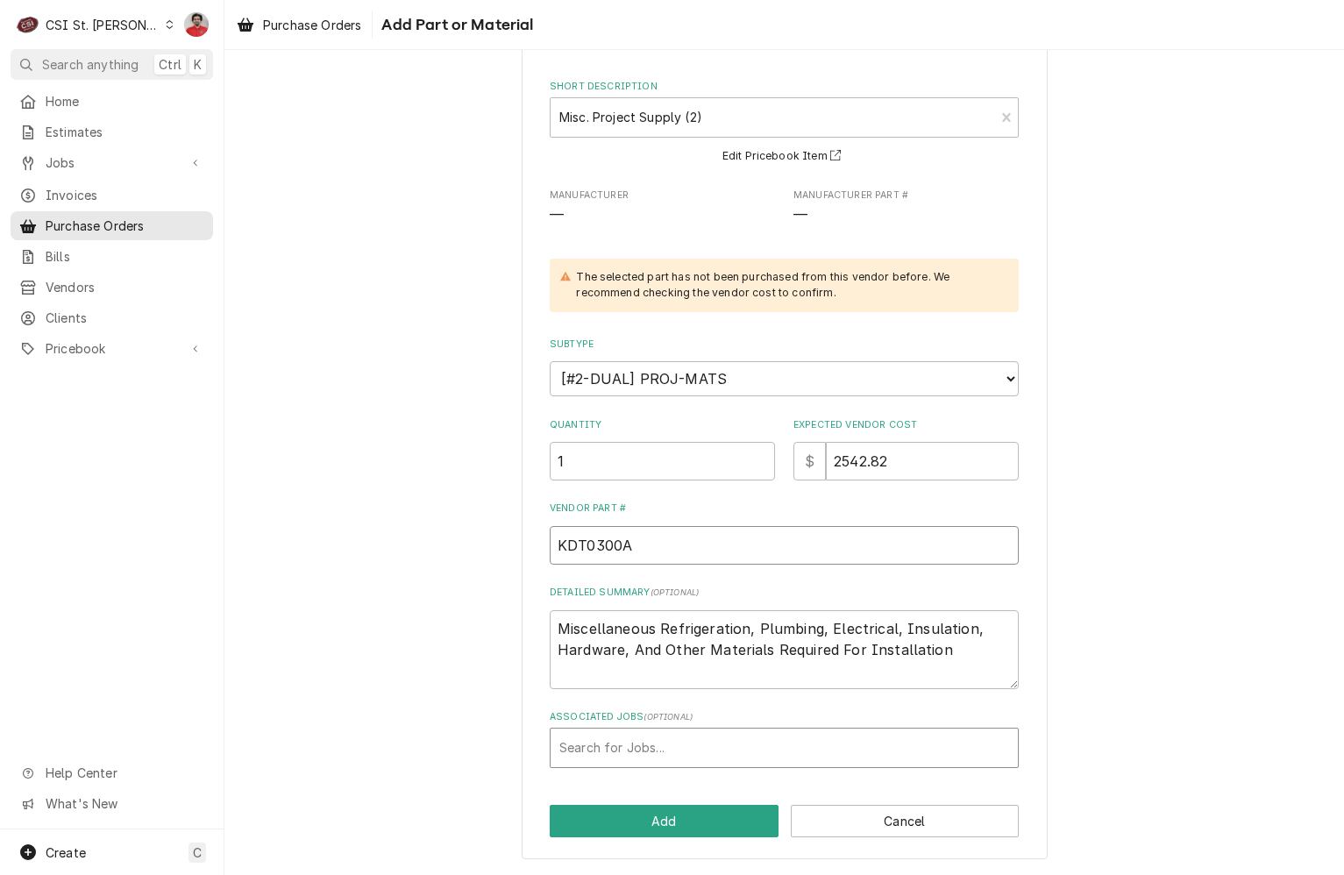
type input "KDT0300A"
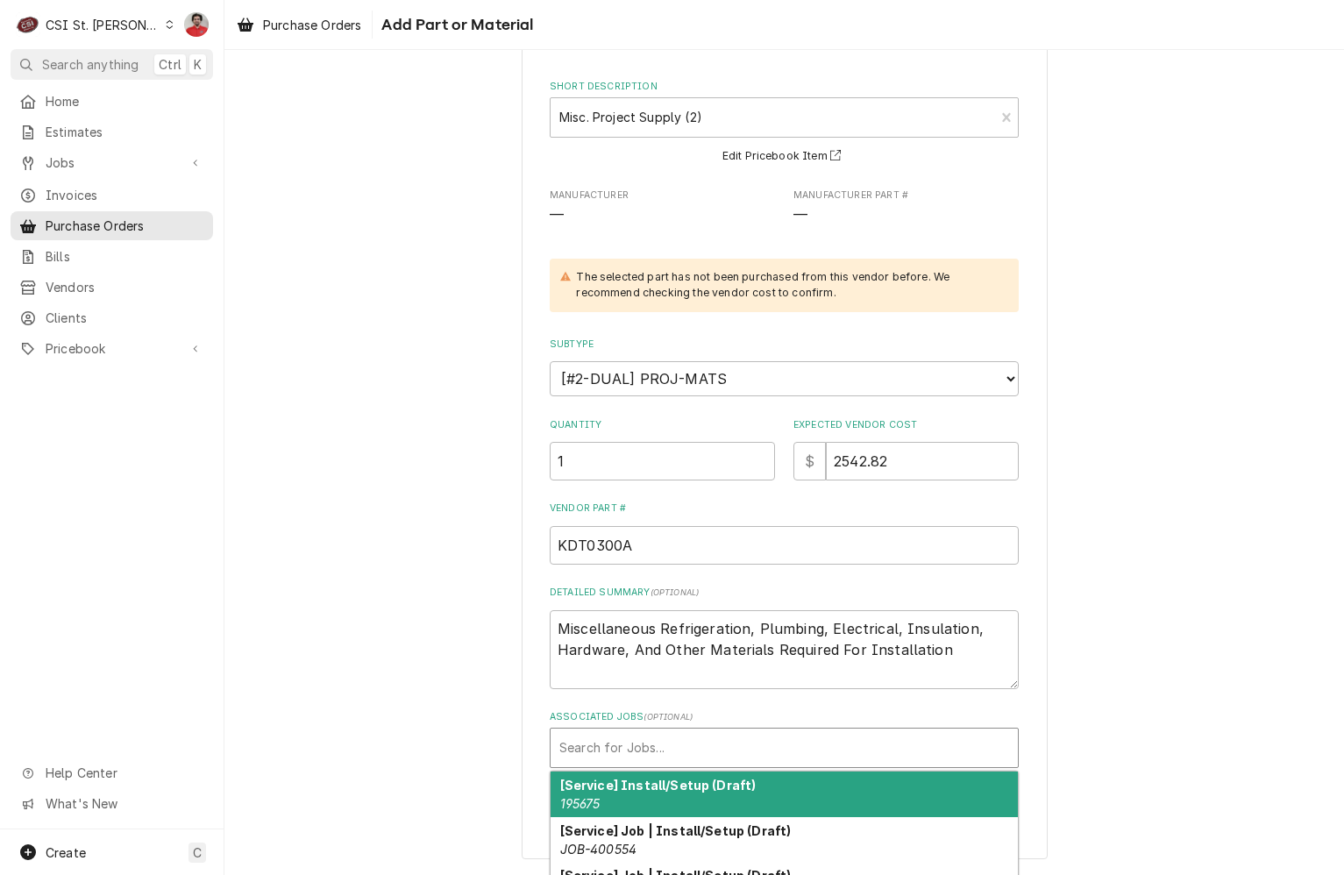
click at [766, 737] on div "Associated Jobs" at bounding box center [784, 748] width 450 height 32
paste input "42210"
type input "42210"
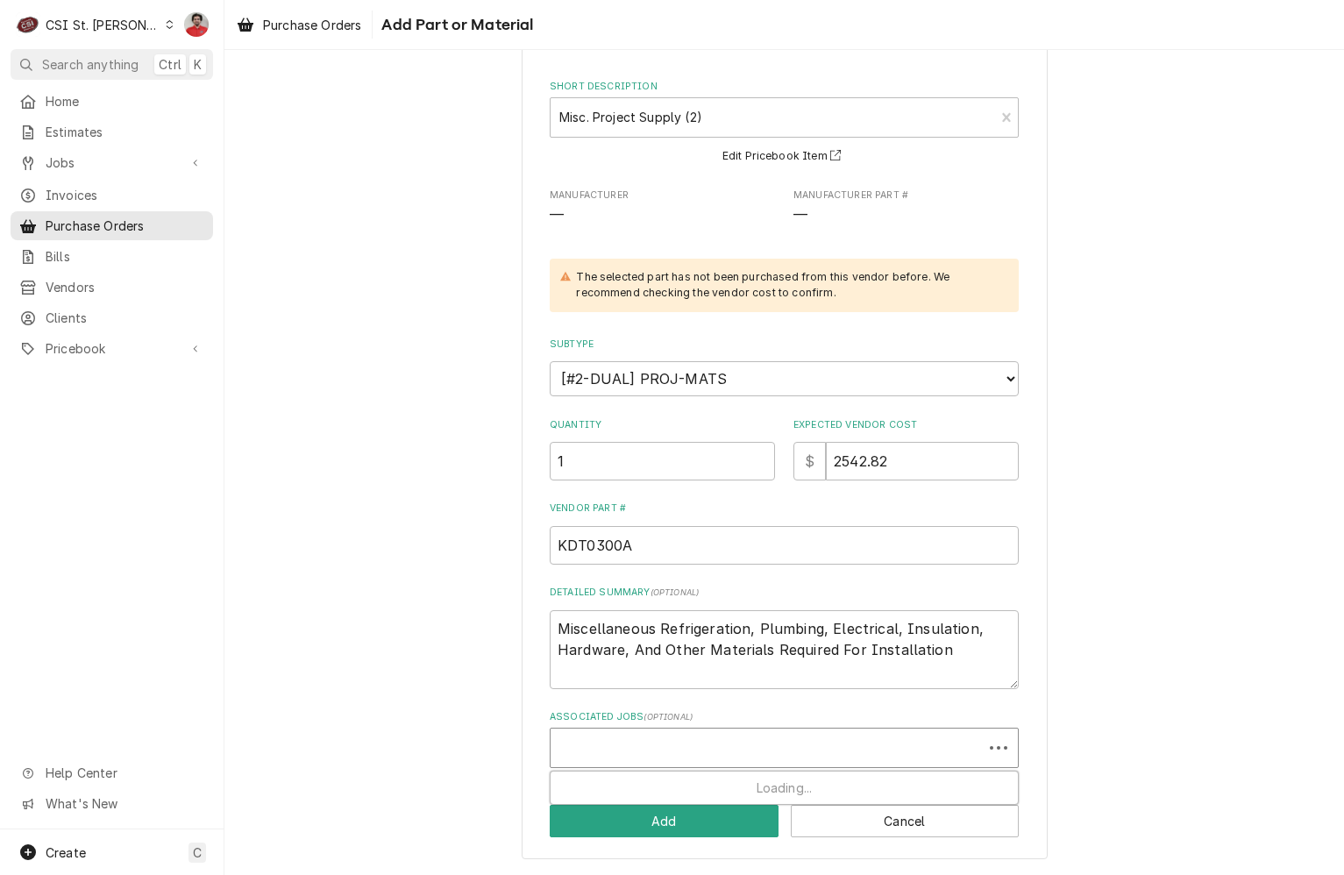
click at [707, 751] on div "Associated Jobs" at bounding box center [766, 748] width 415 height 32
click at [707, 751] on div "Associated Jobs" at bounding box center [784, 748] width 450 height 32
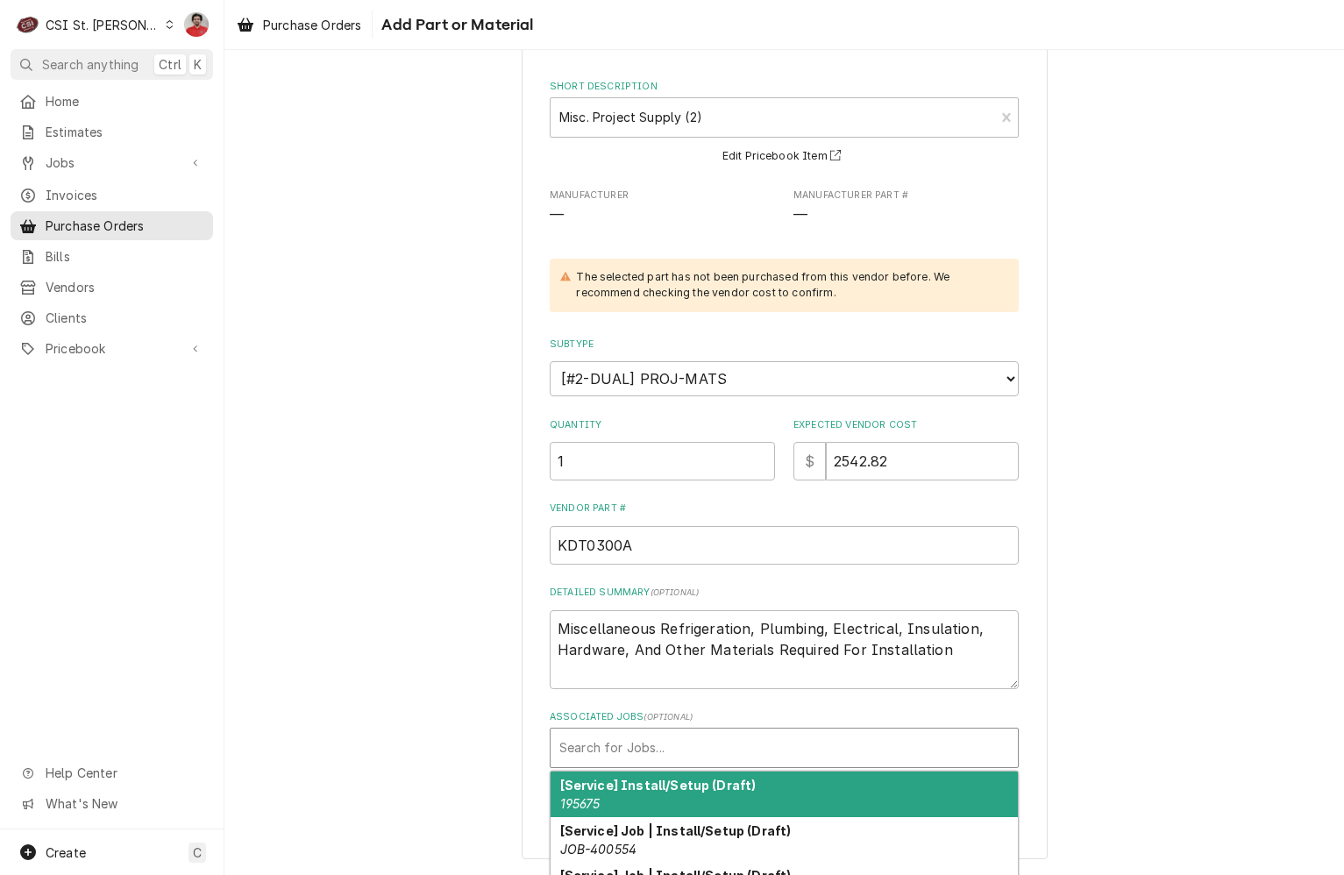
paste input "42210"
type input "42210"
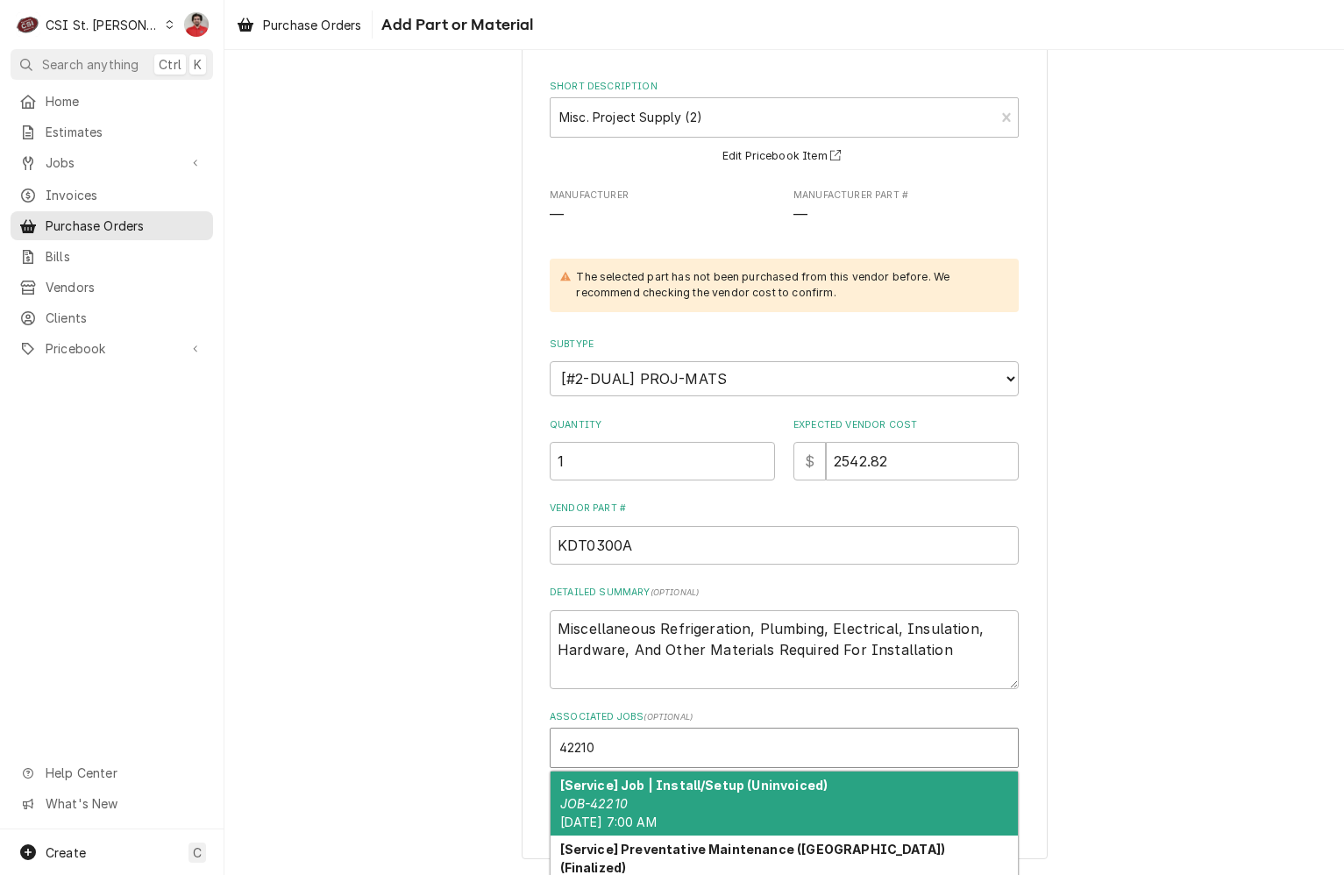
click at [694, 786] on strong "[Service] Job | Install/Setup (Uninvoiced)" at bounding box center [694, 785] width 268 height 15
type textarea "x"
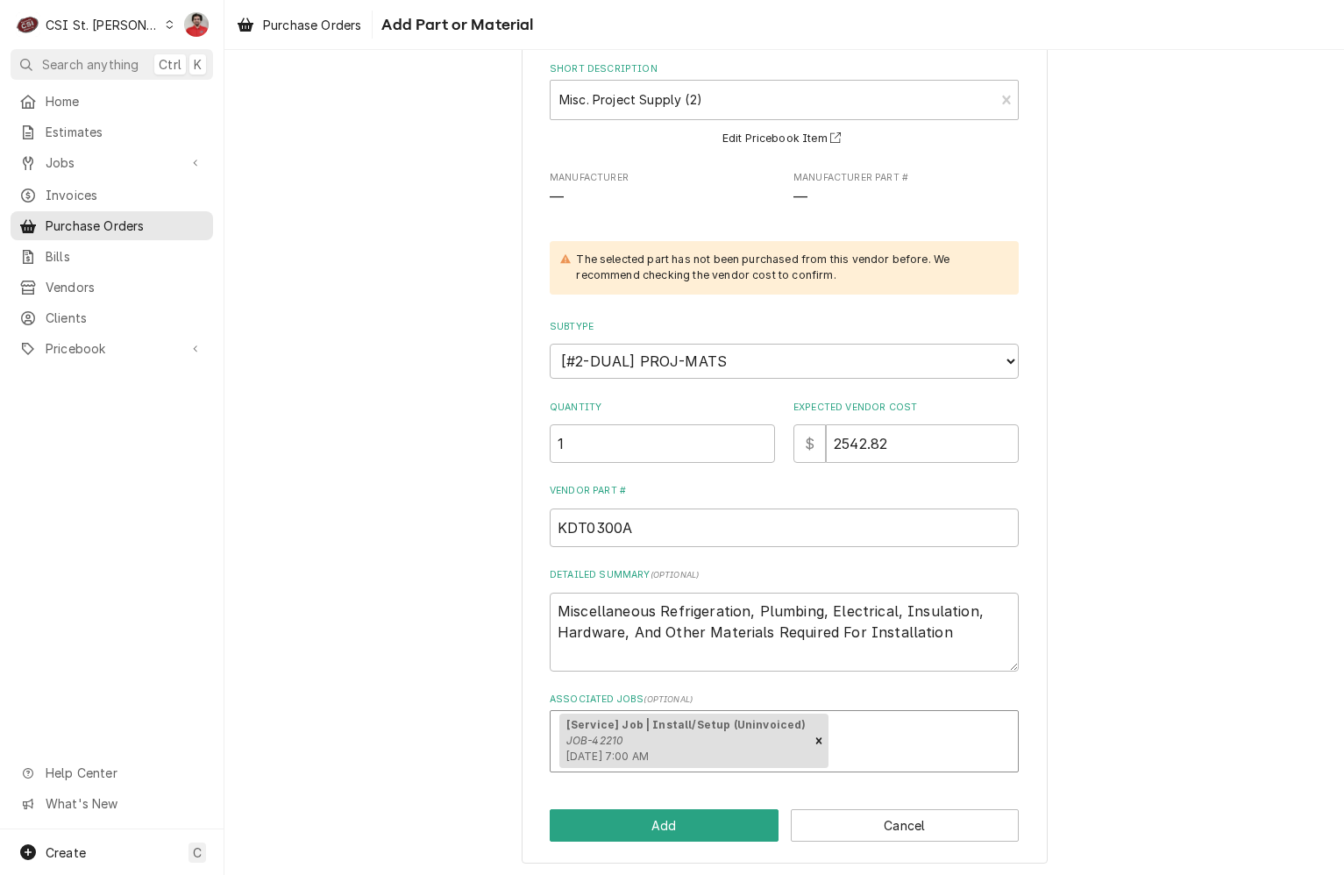
scroll to position [107, 0]
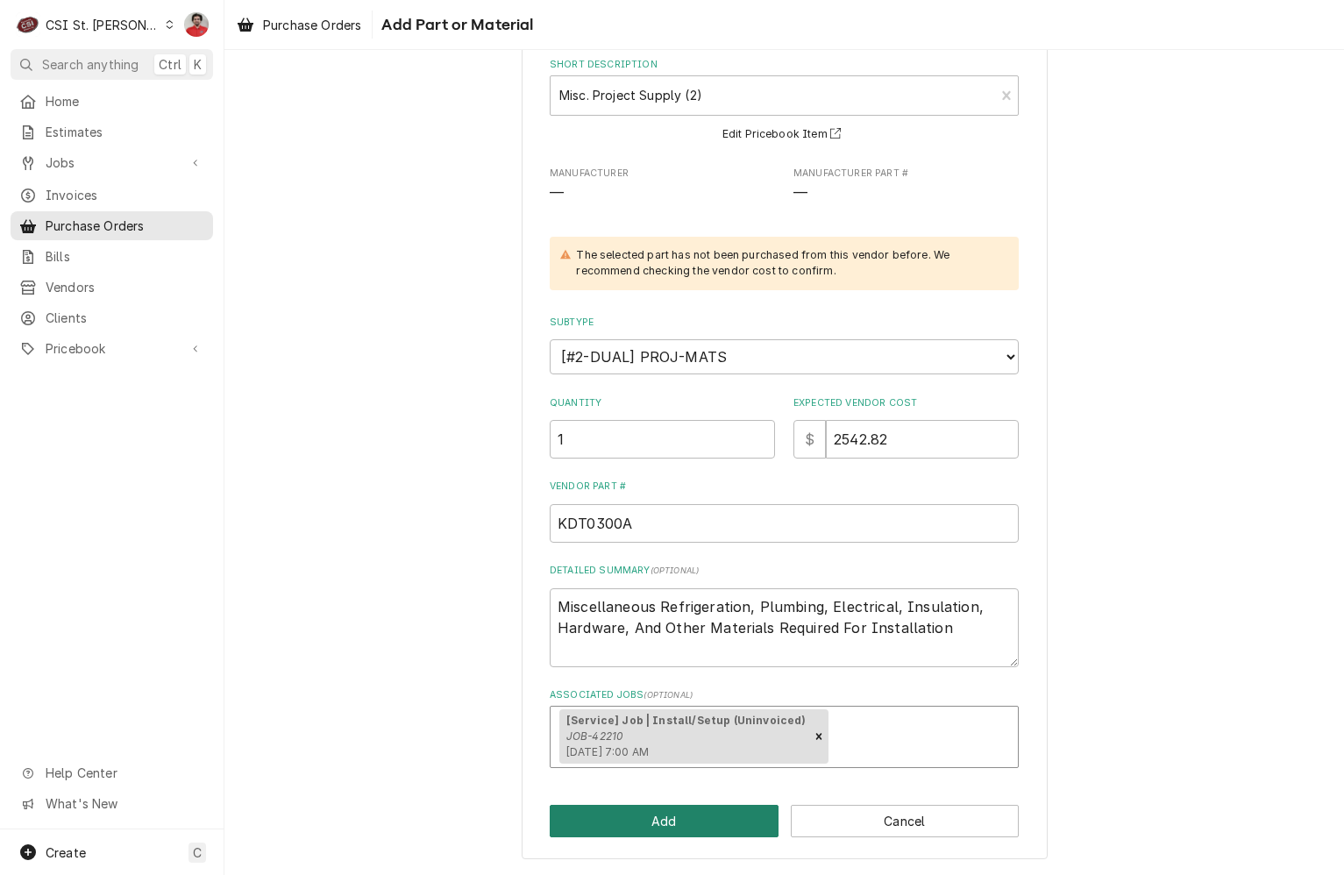
click at [680, 819] on button "Add" at bounding box center [664, 821] width 229 height 32
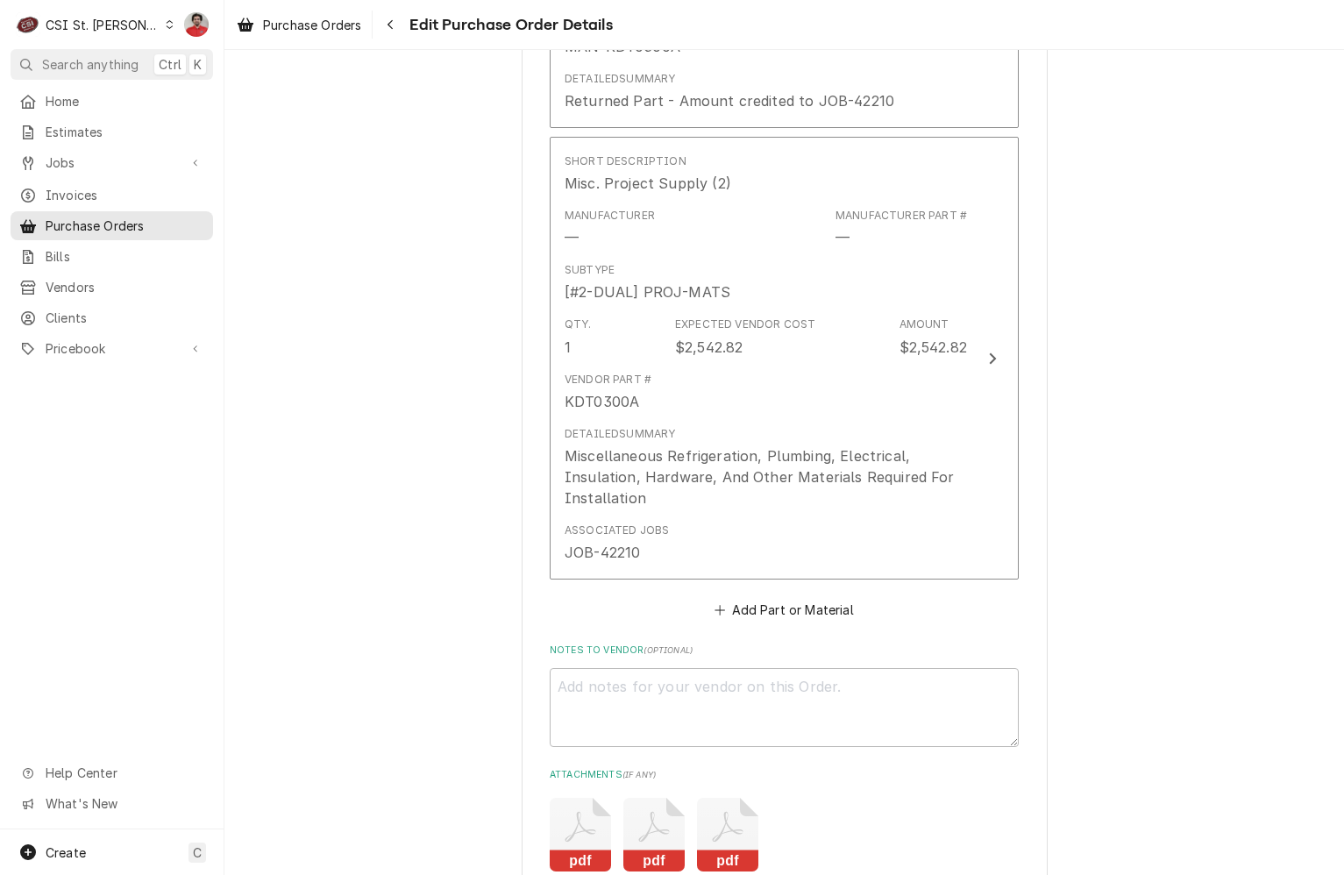
scroll to position [1315, 0]
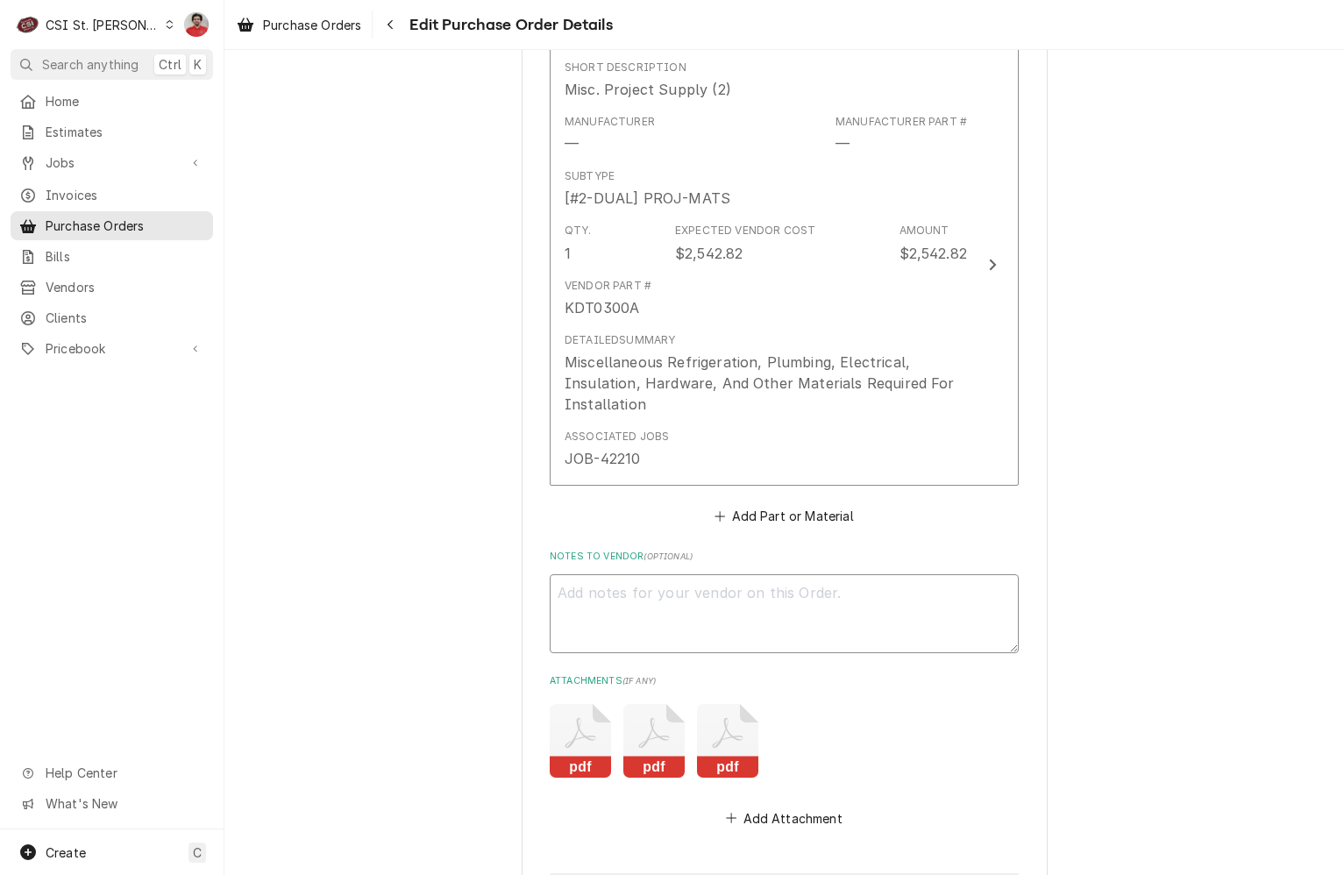
click at [695, 574] on textarea "Notes to Vendor ( optional )" at bounding box center [784, 613] width 469 height 79
type textarea "x"
type textarea "V"
type textarea "x"
type textarea "VC"
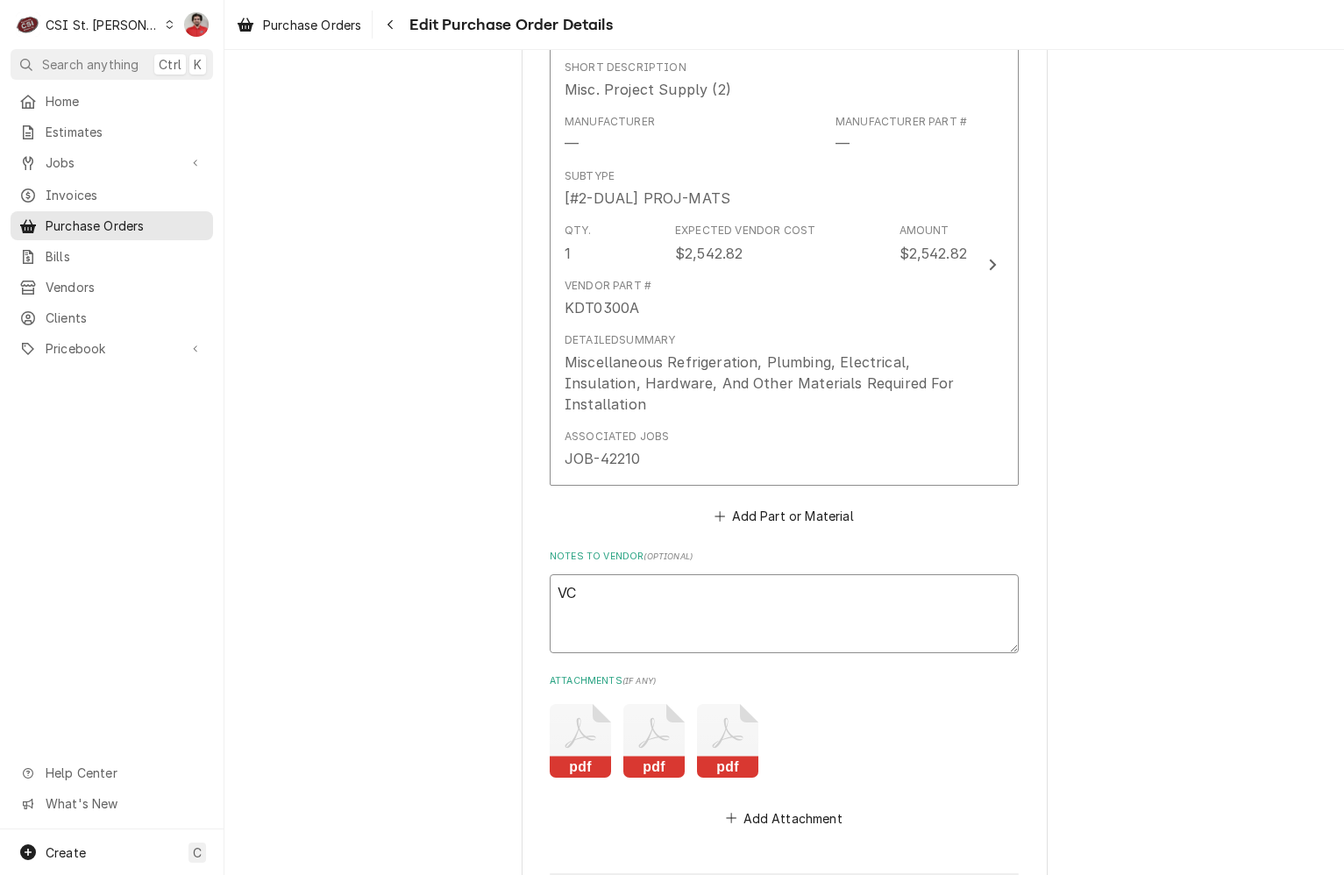
type textarea "x"
type textarea "VC:"
type textarea "x"
type textarea "VC"
type textarea "x"
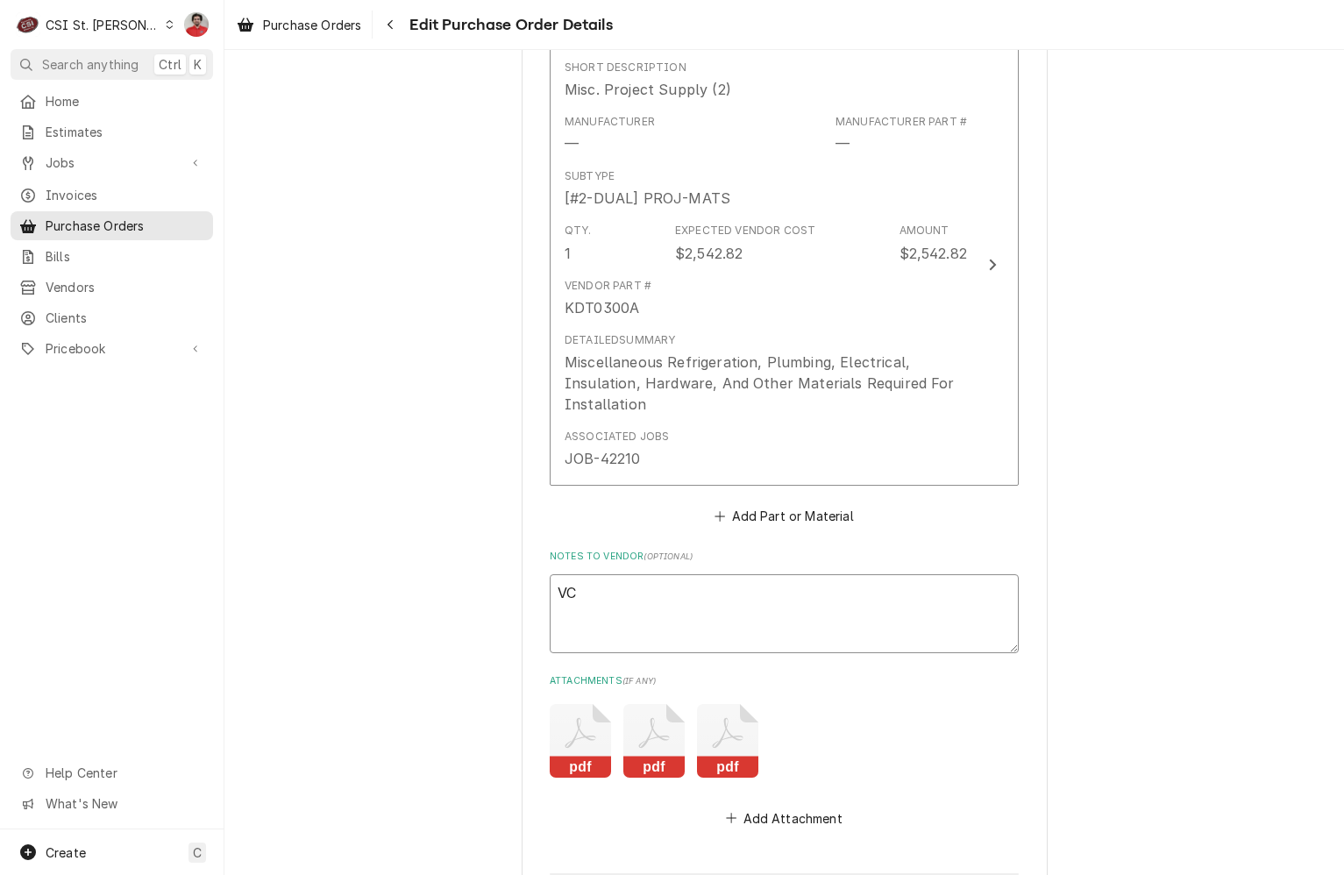
type textarea "VC:"
type textarea "x"
type textarea "VC:"
type textarea "x"
type textarea "VC: 3"
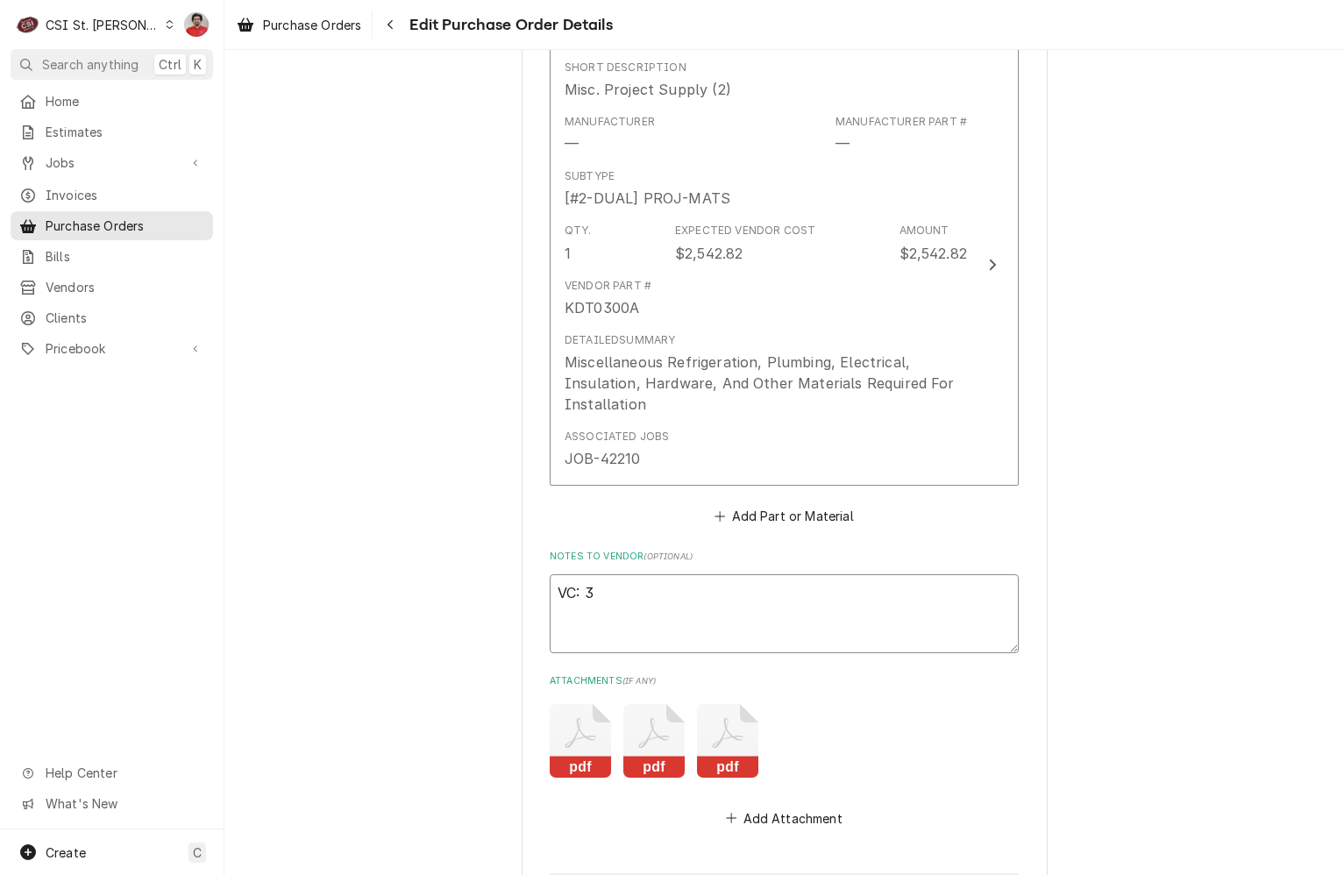
type textarea "x"
type textarea "VC: 38"
type textarea "x"
type textarea "VC: 389"
type textarea "x"
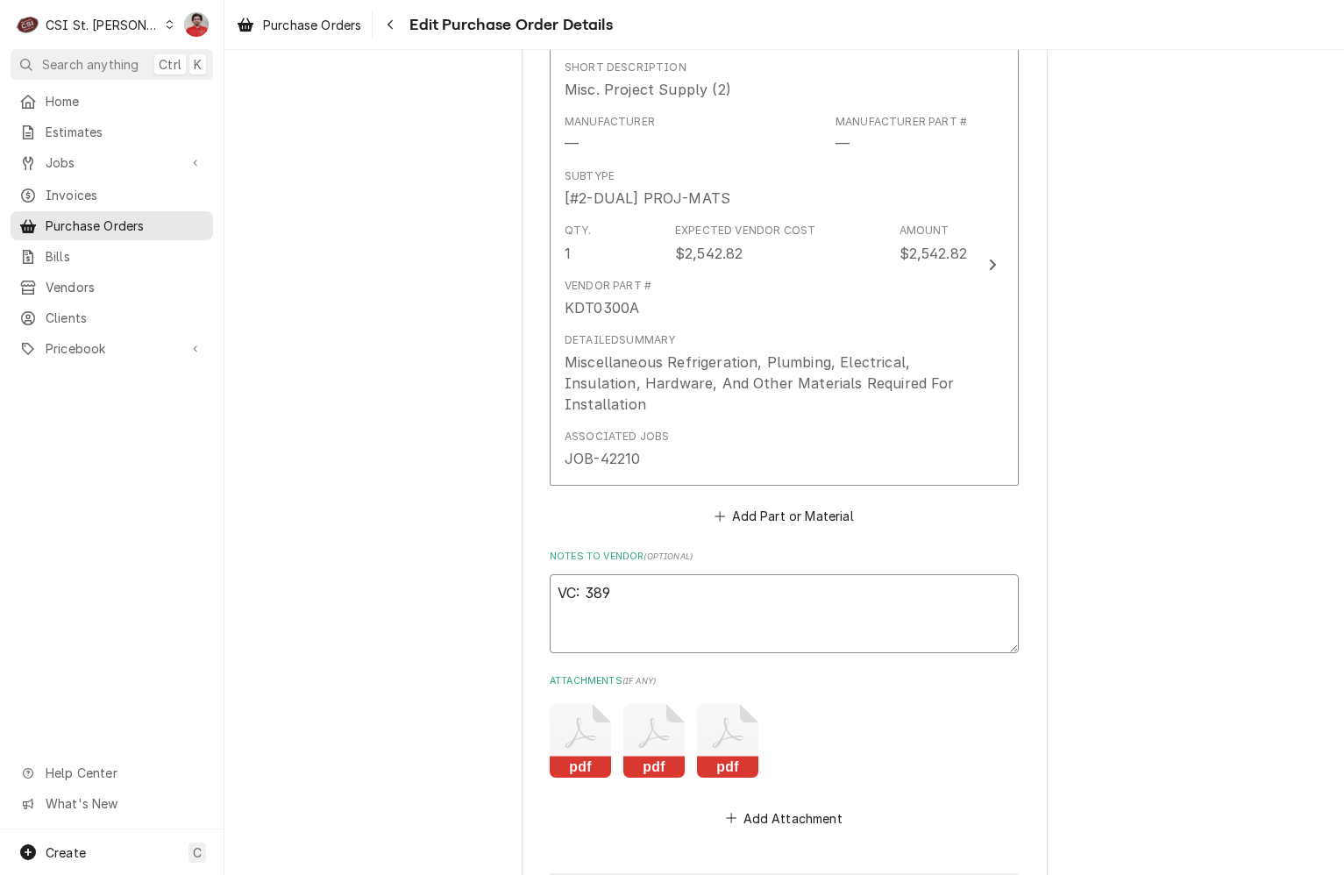
type textarea "VC: 3892"
type textarea "x"
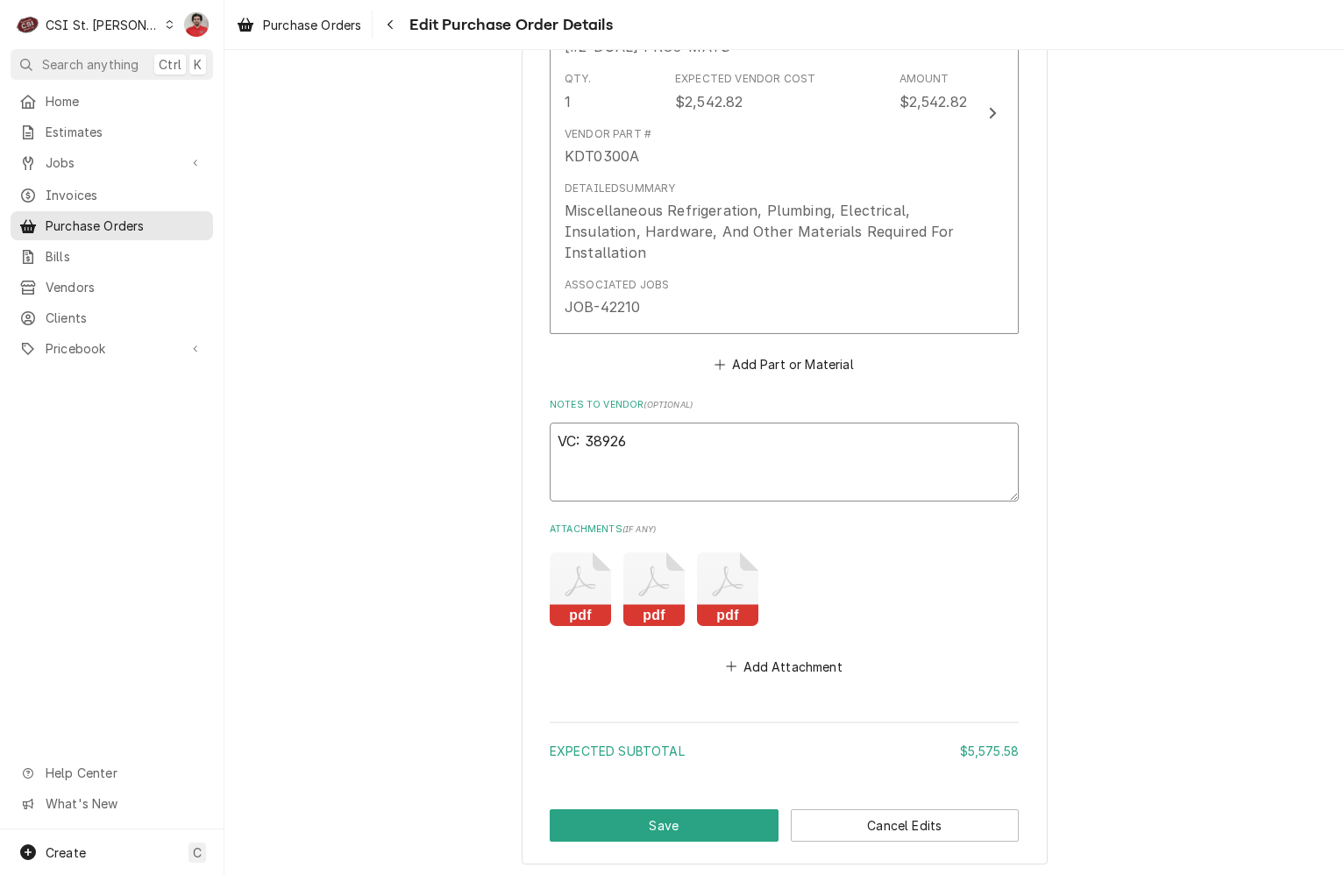
scroll to position [1532, 0]
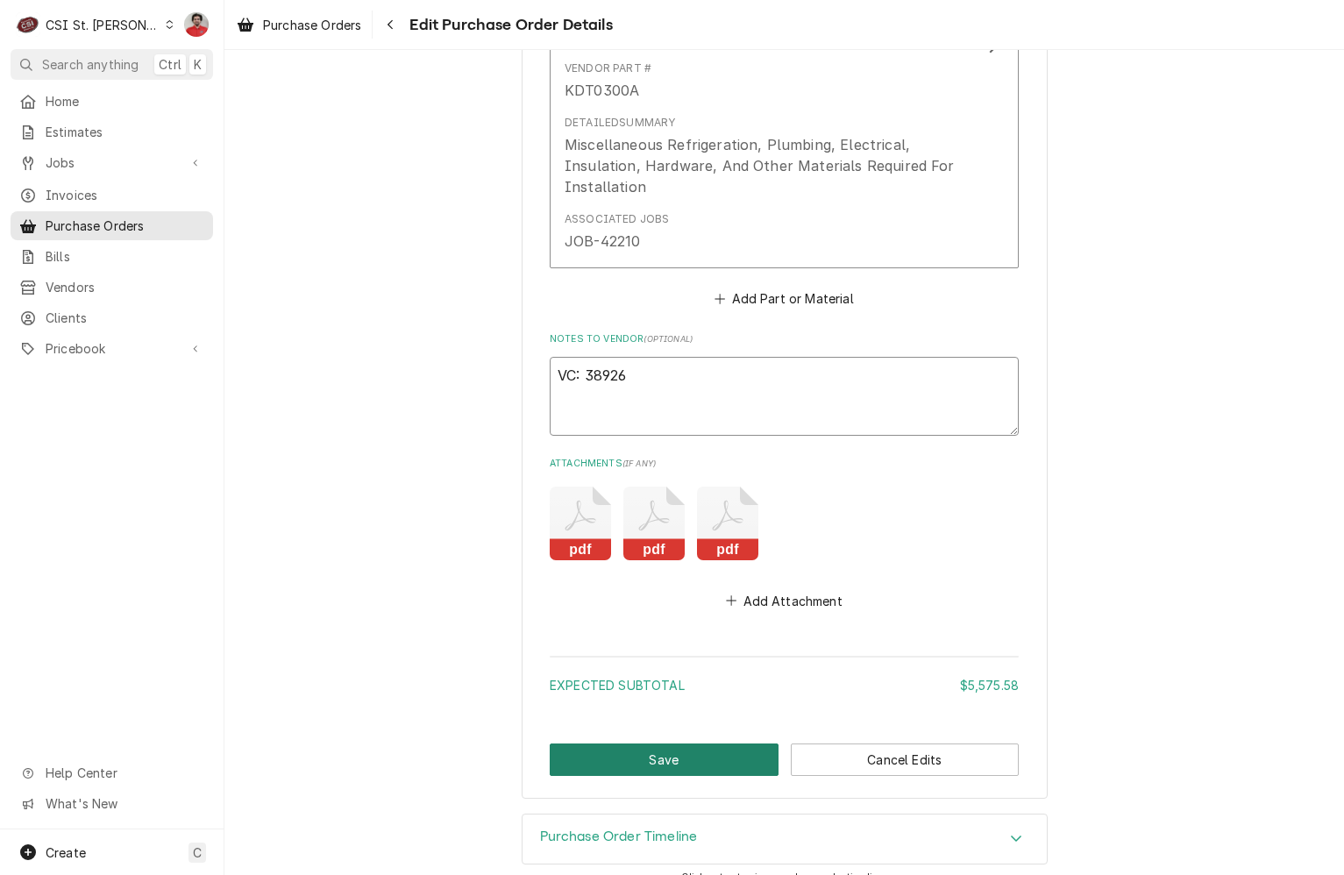
type textarea "VC: 38926"
click at [693, 743] on button "Save" at bounding box center [664, 759] width 229 height 32
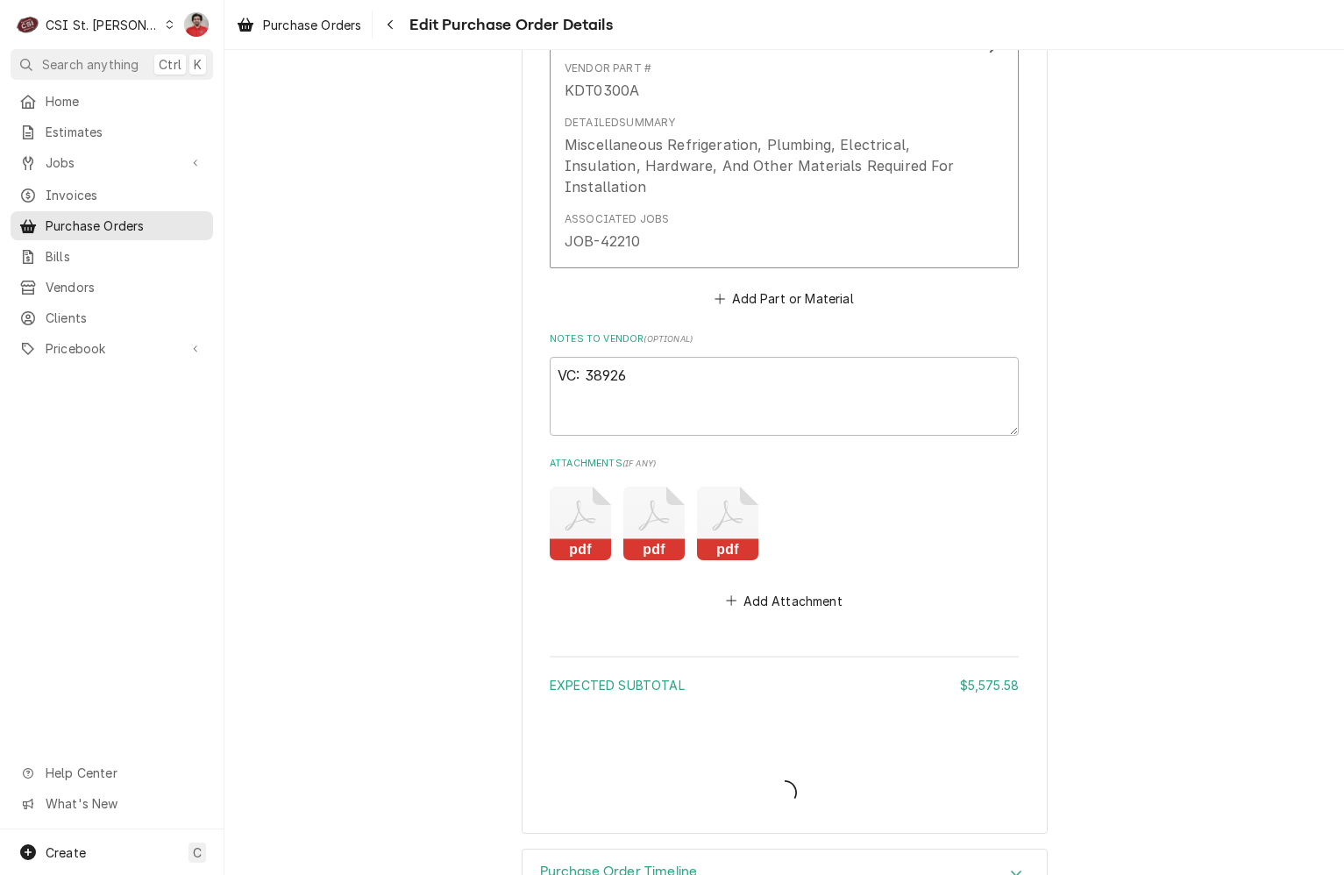
type textarea "x"
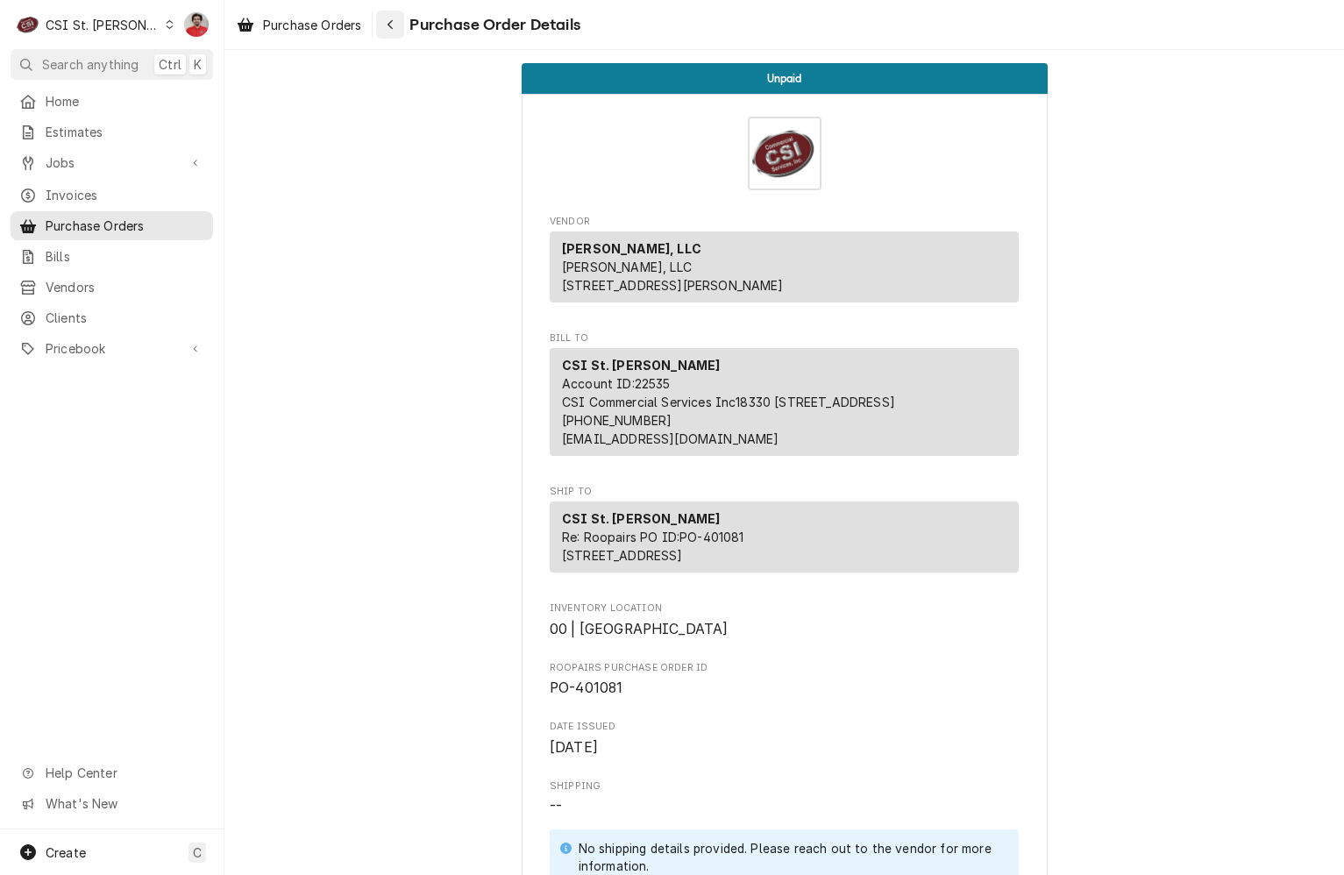
click at [401, 29] on button "Navigate back" at bounding box center [390, 25] width 28 height 28
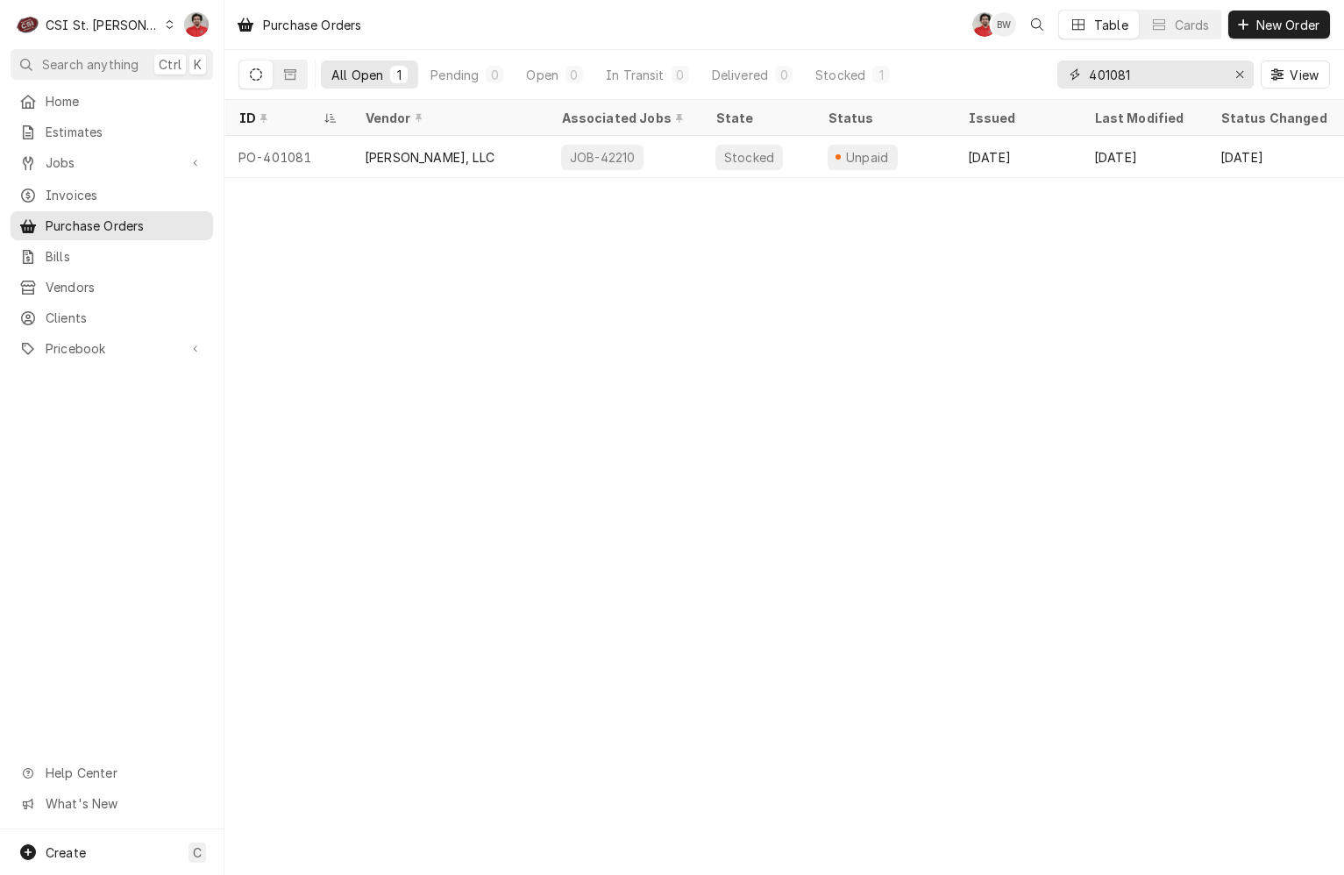
click at [1178, 79] on input "401081" at bounding box center [1154, 74] width 131 height 28
type input "401192"
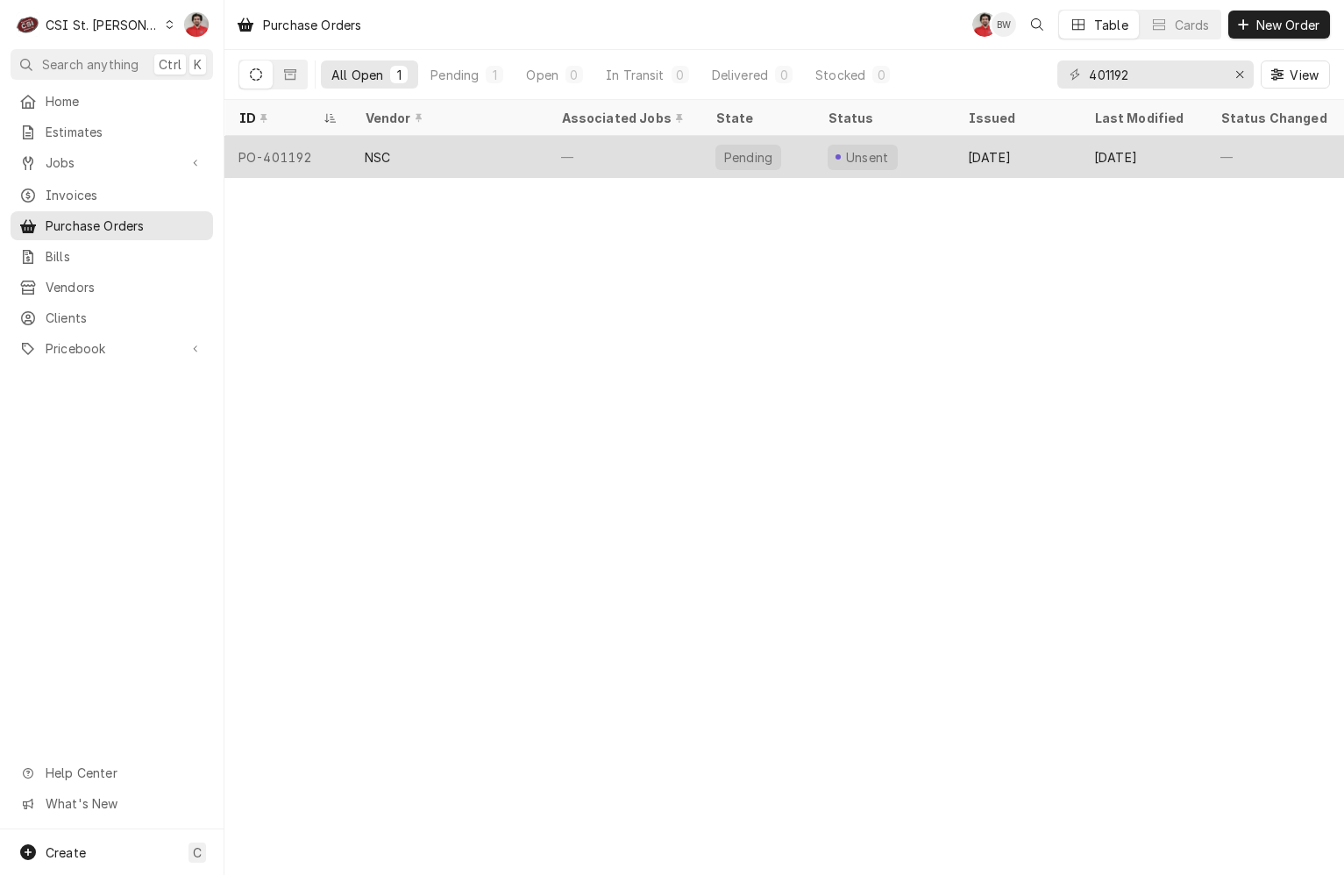
click at [623, 155] on div "—" at bounding box center [624, 157] width 154 height 42
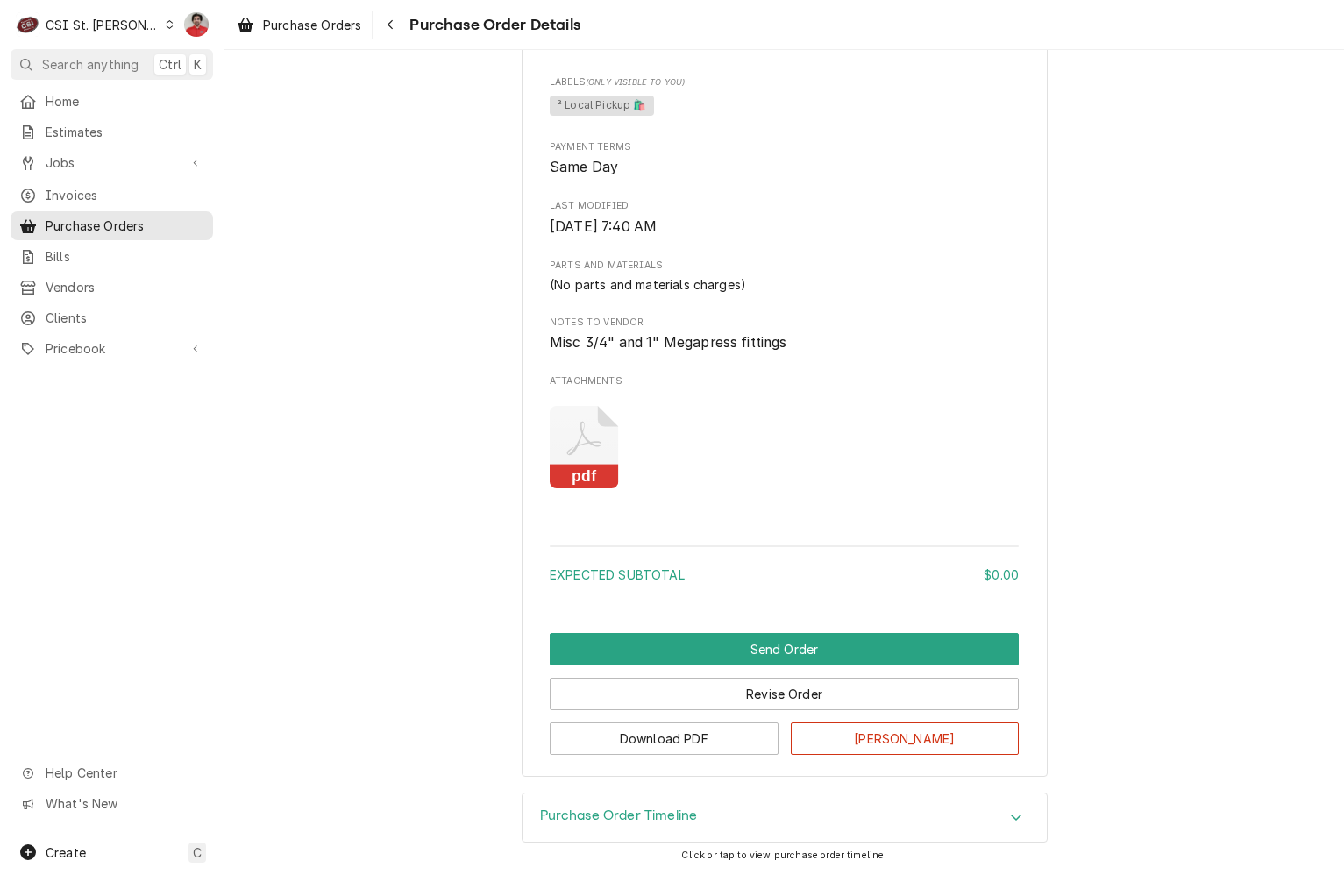
scroll to position [799, 0]
click at [582, 523] on div "Vendor NSC NSC 828 N 16th St St. Louis, MO 63106 Bill To CSI St. Louis CSI Comm…" at bounding box center [785, 63] width 526 height 1427
click at [582, 448] on icon "Attachments" at bounding box center [584, 447] width 69 height 83
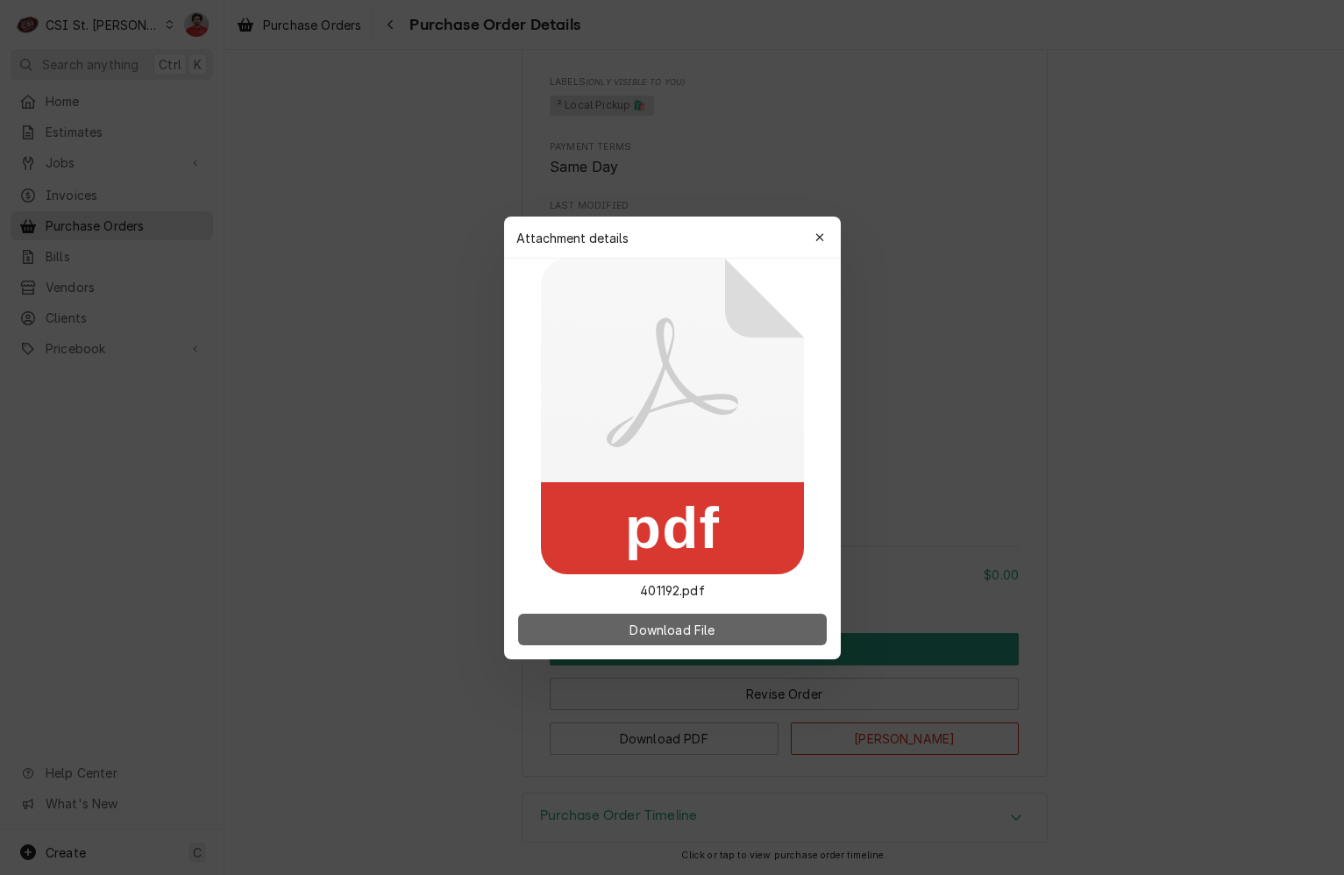
click at [622, 622] on button "Download File" at bounding box center [672, 630] width 309 height 32
click at [817, 231] on icon "button" at bounding box center [819, 237] width 10 height 12
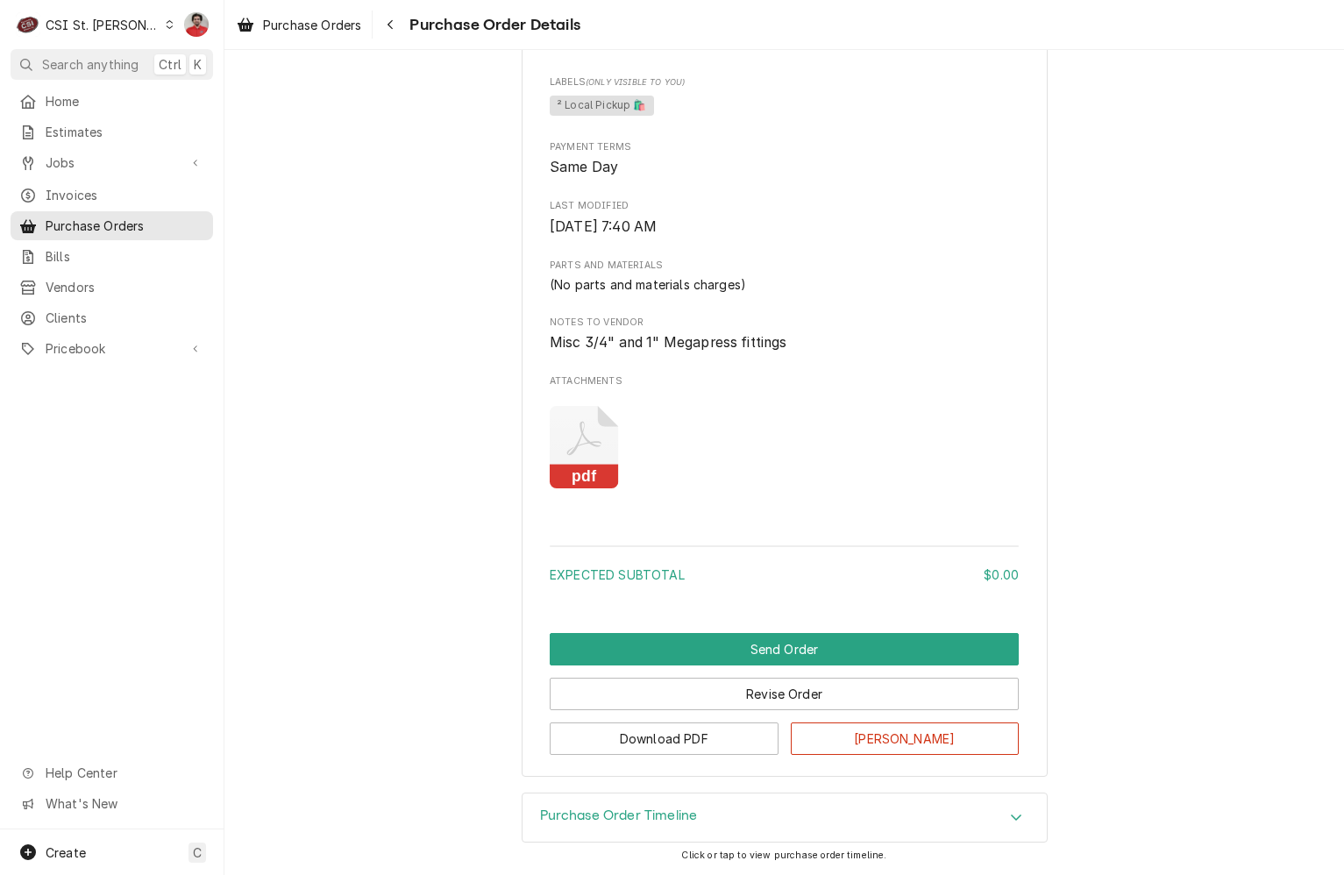
drag, startPoint x: 1016, startPoint y: 813, endPoint x: 1015, endPoint y: 747, distance: 65.8
click at [1016, 813] on div "Accordion Header" at bounding box center [1016, 817] width 26 height 21
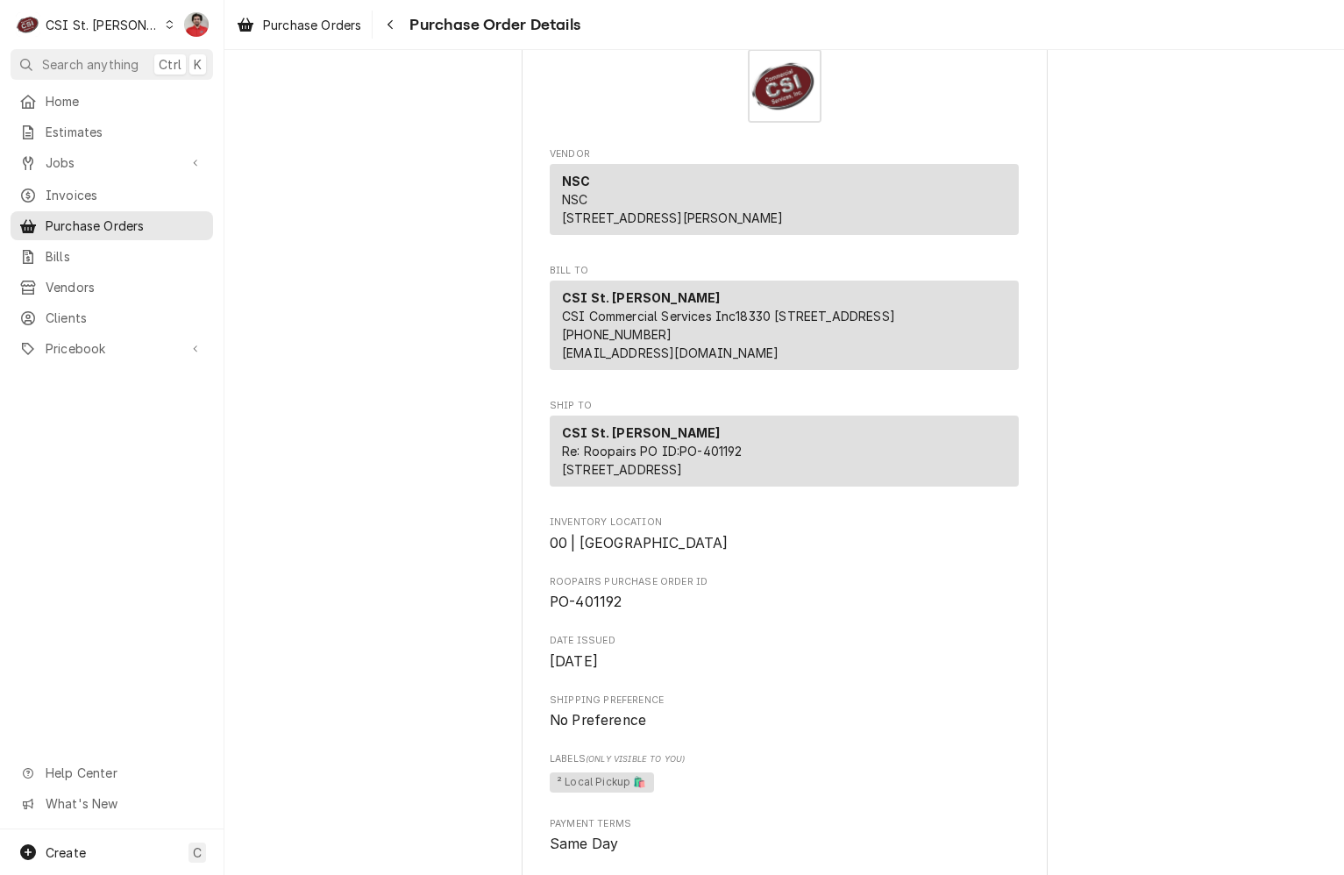
scroll to position [0, 0]
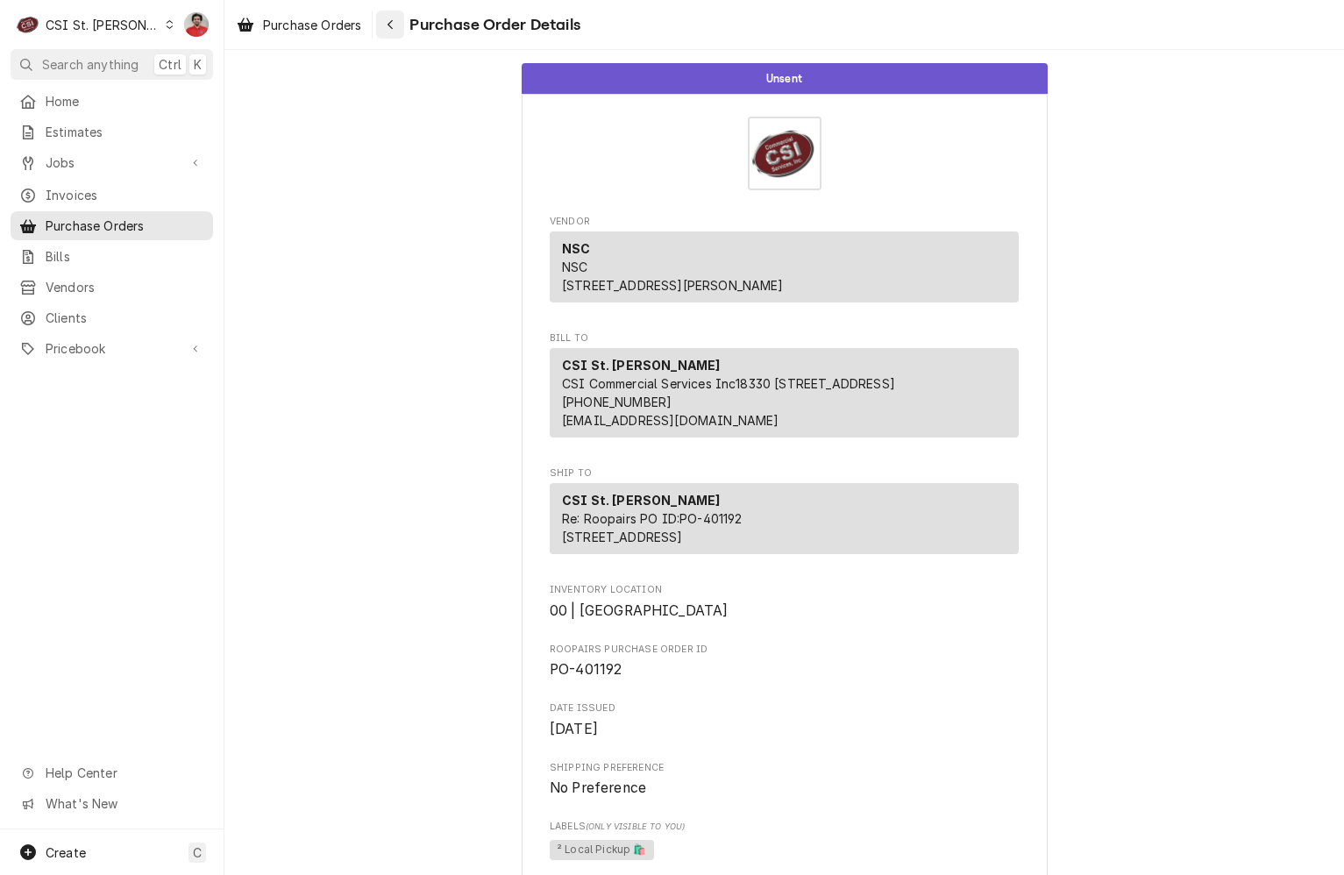
click at [385, 25] on div "Navigate back" at bounding box center [390, 25] width 18 height 18
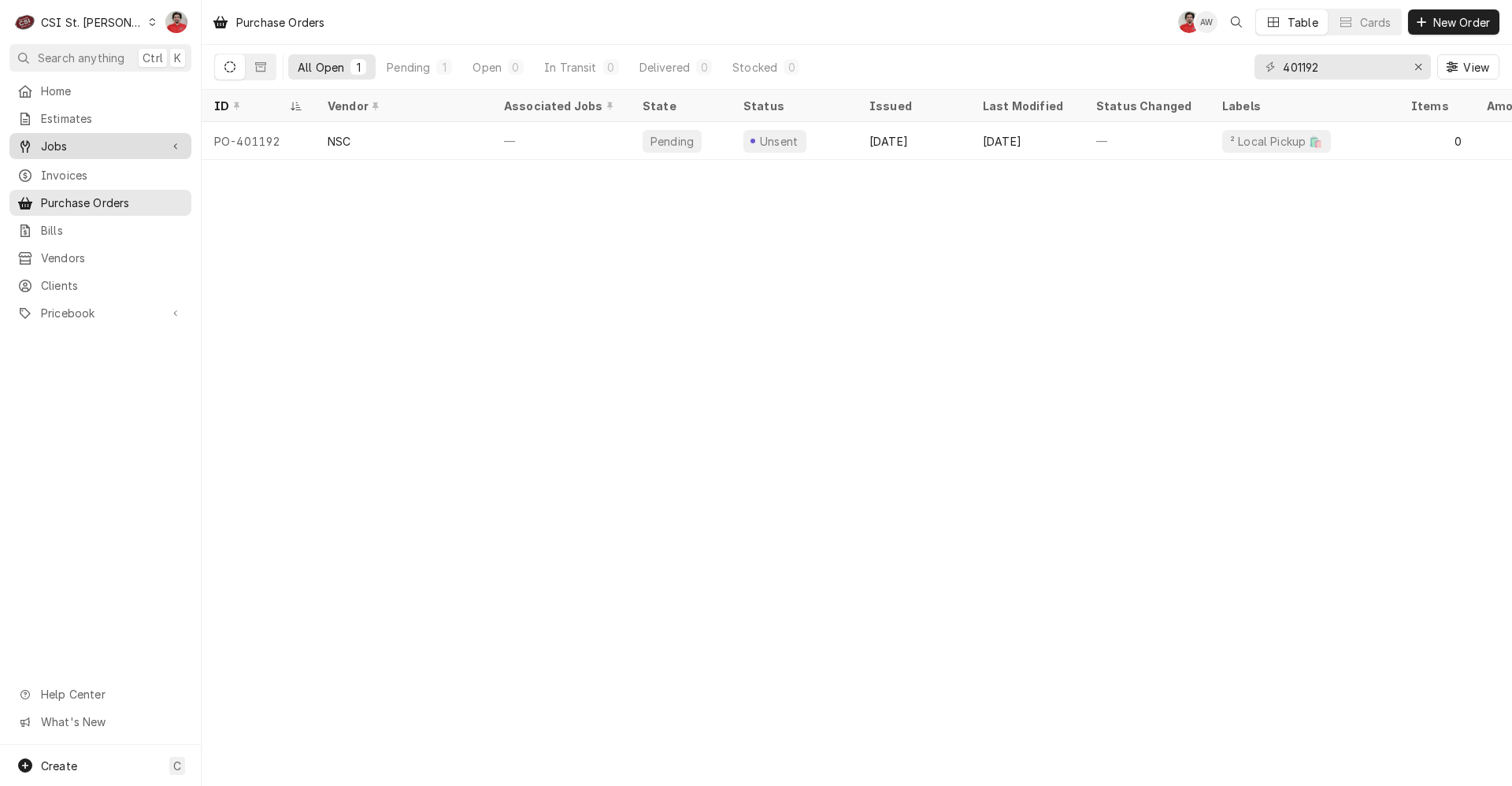
click at [75, 137] on span "Jobs" at bounding box center [101, 146] width 119 height 16
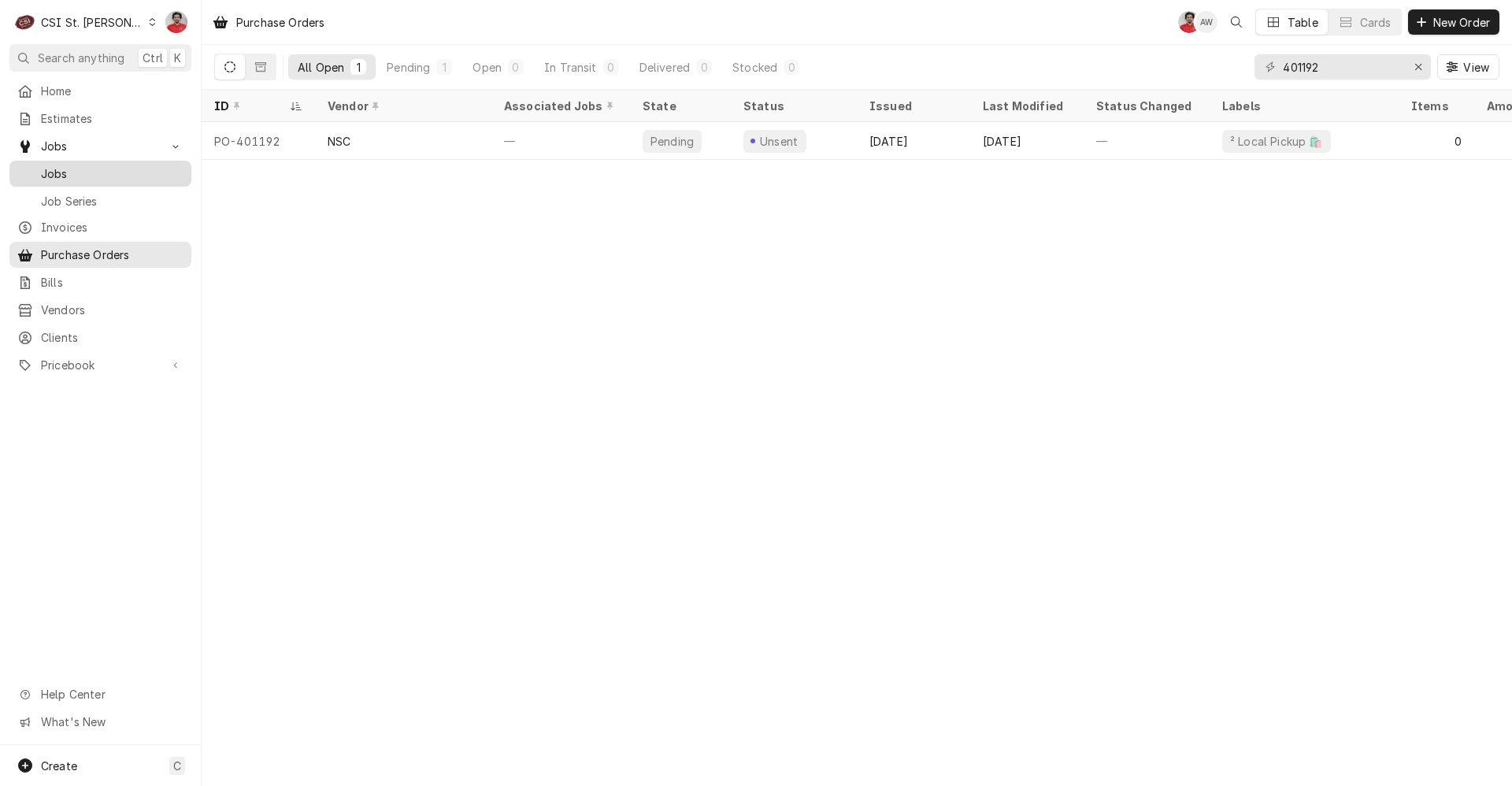
click at [75, 181] on link "Jobs" at bounding box center [101, 173] width 182 height 26
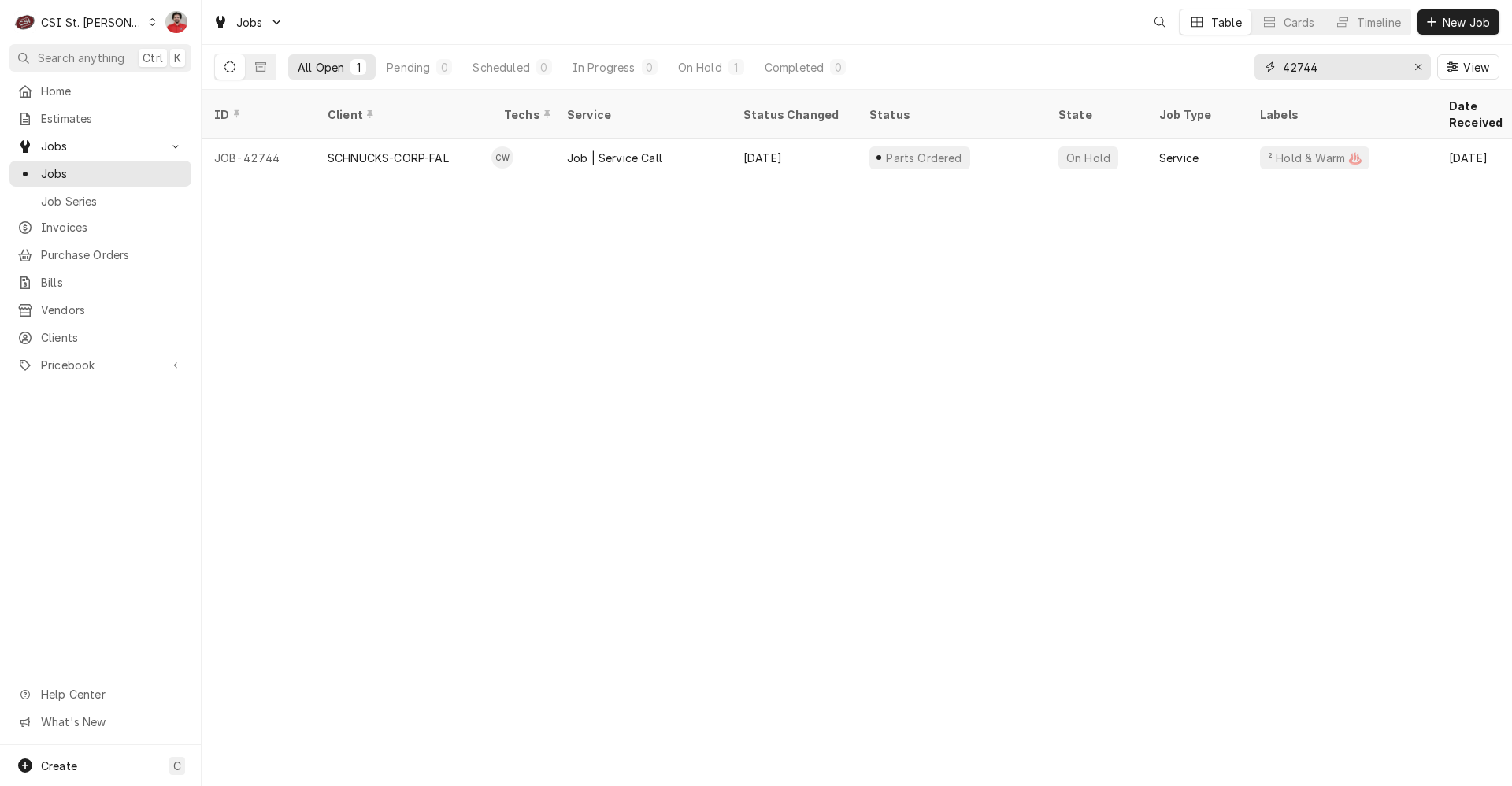
click at [1297, 73] on input "42744" at bounding box center [1341, 66] width 118 height 25
click at [1347, 74] on input "42732" at bounding box center [1341, 66] width 118 height 25
type input "42564"
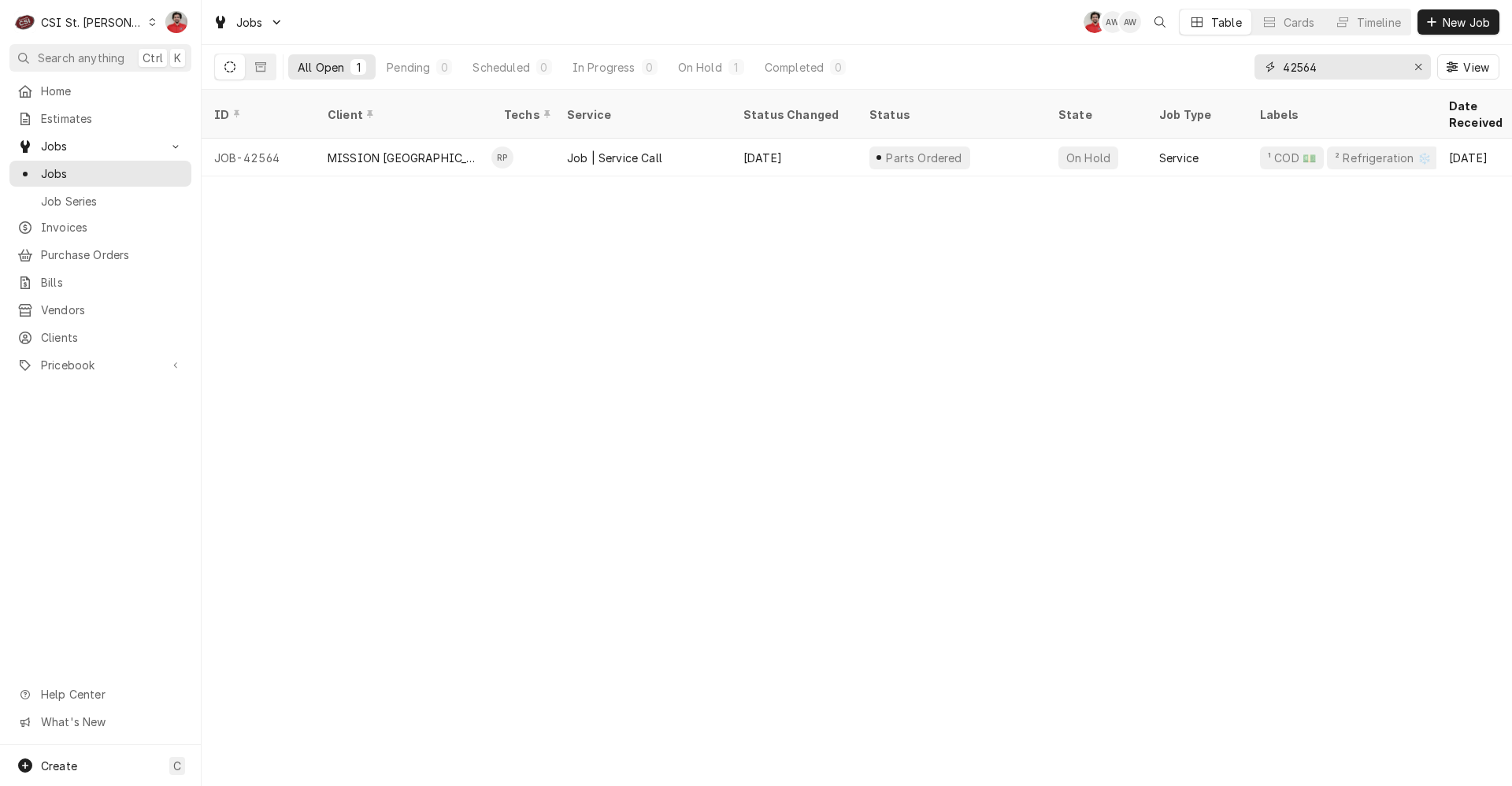
click at [1328, 70] on input "42564" at bounding box center [1341, 66] width 118 height 25
click at [111, 246] on span "Purchase Orders" at bounding box center [112, 254] width 143 height 16
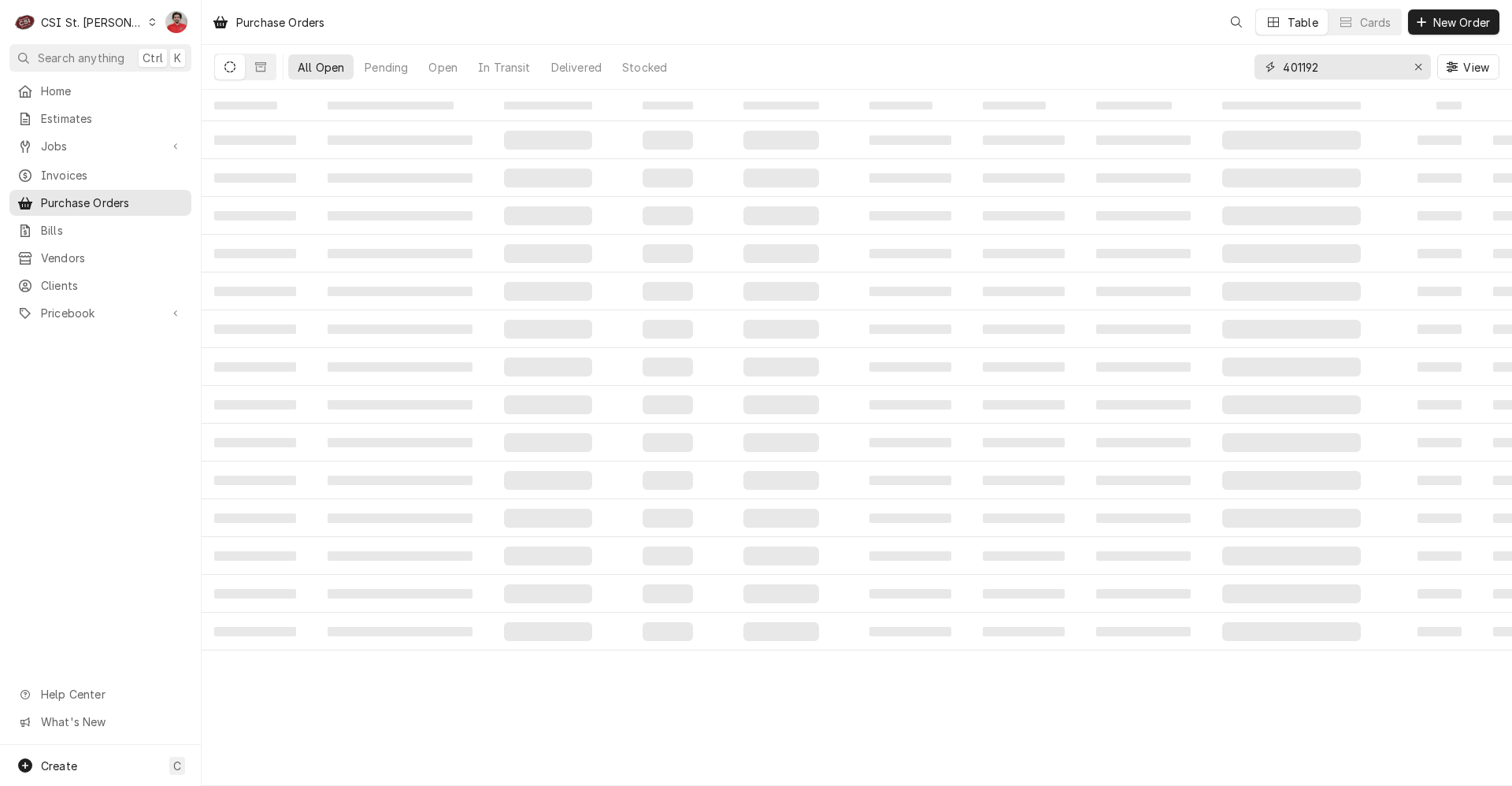
click at [1308, 61] on input "401192" at bounding box center [1341, 66] width 118 height 25
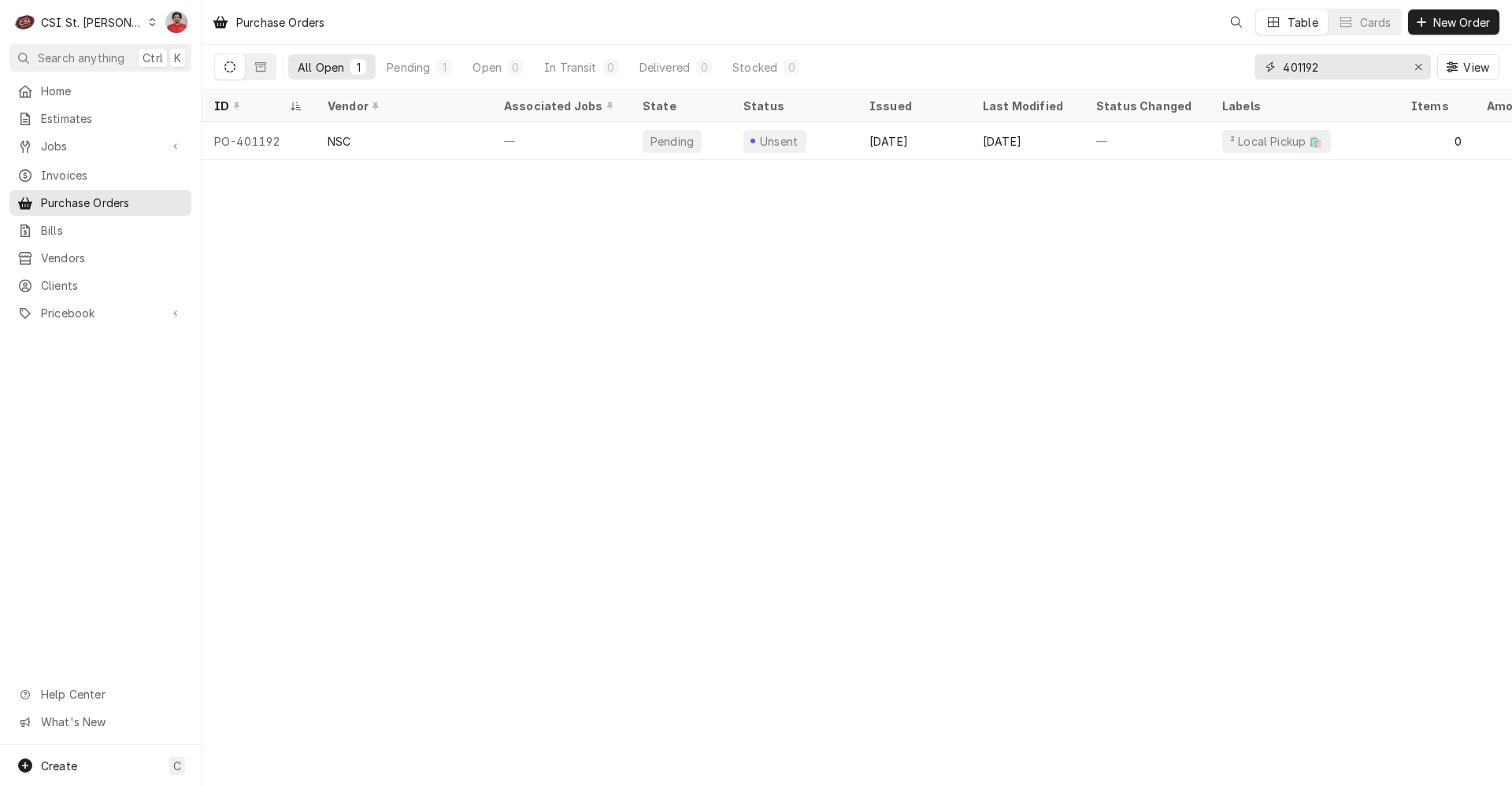
click at [1308, 61] on input "401192" at bounding box center [1341, 66] width 118 height 25
type input "401275"
click at [80, 147] on span "Jobs" at bounding box center [101, 146] width 119 height 16
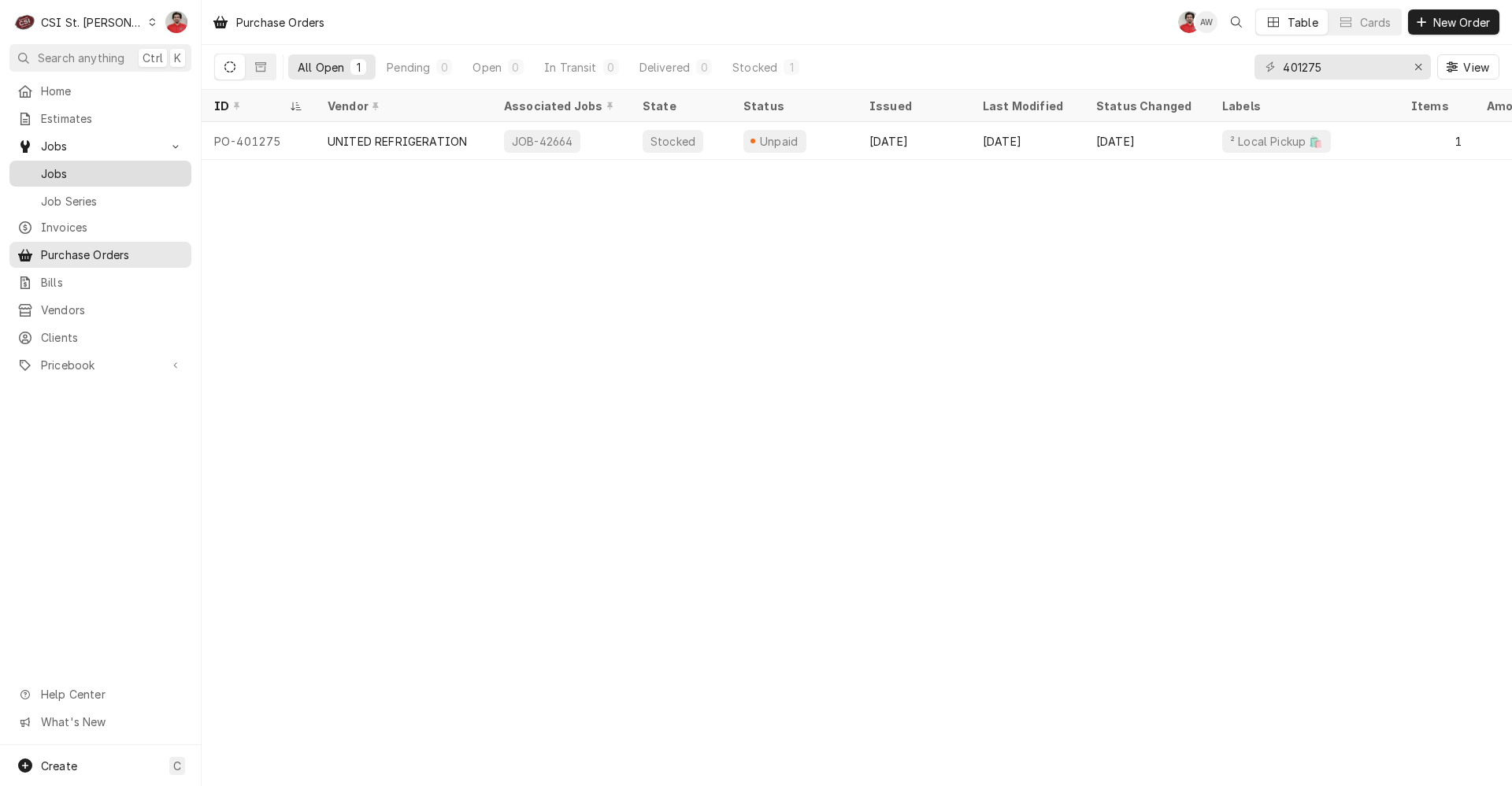
click at [80, 168] on span "Jobs" at bounding box center [112, 173] width 143 height 16
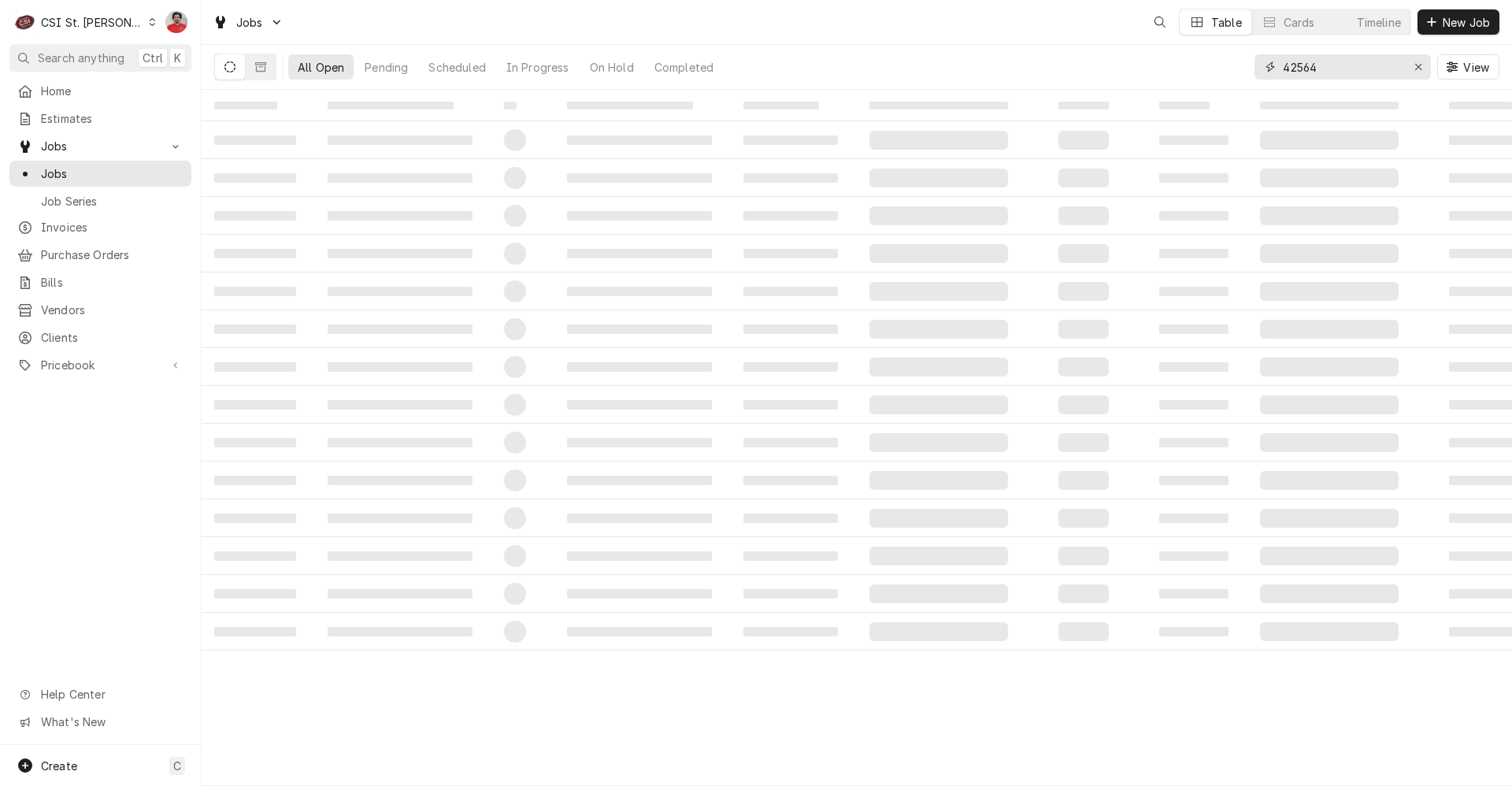
click at [1339, 70] on input "42564" at bounding box center [1341, 66] width 118 height 25
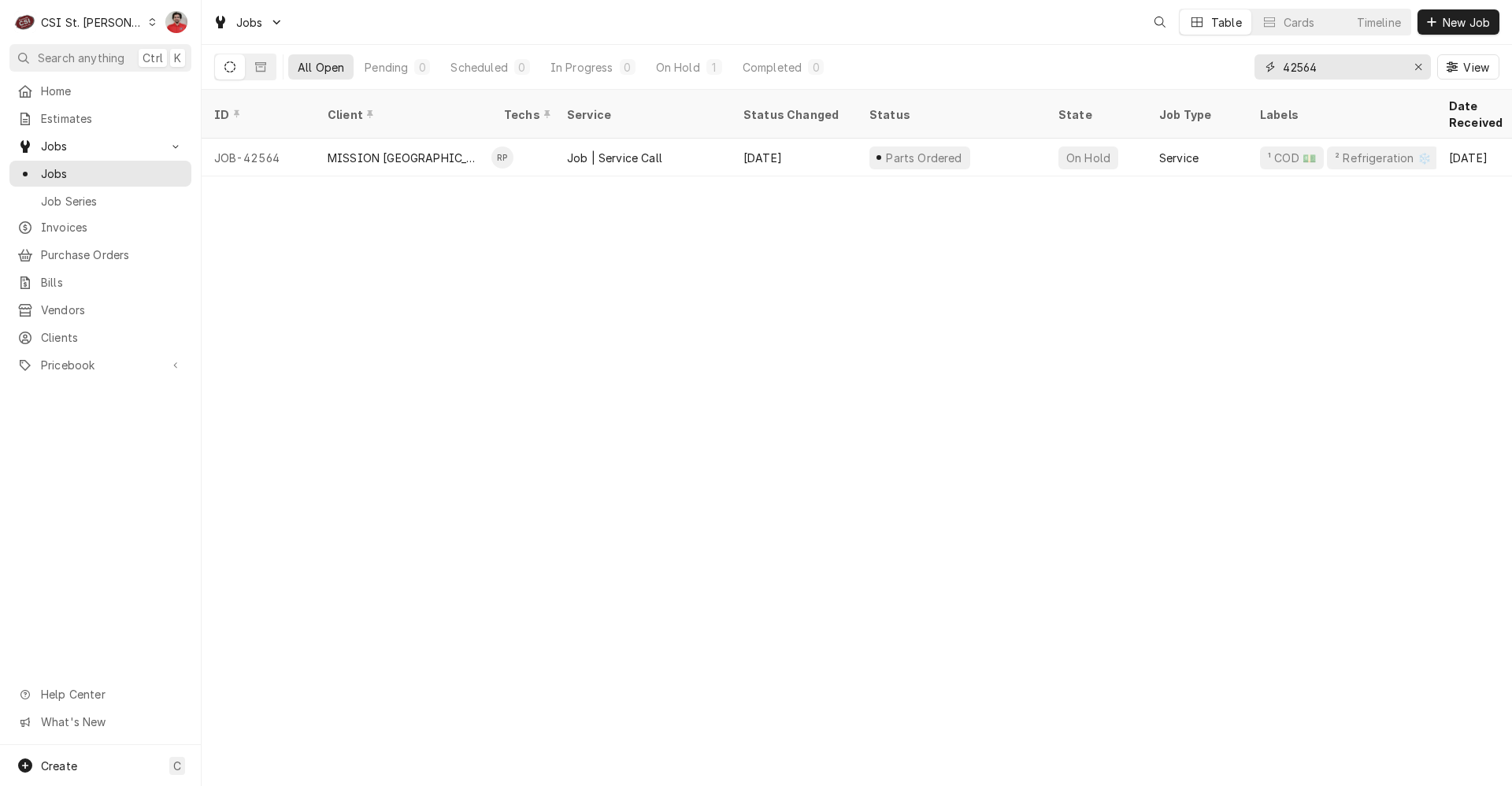
click at [1339, 70] on input "42564" at bounding box center [1341, 66] width 118 height 25
type input "42752"
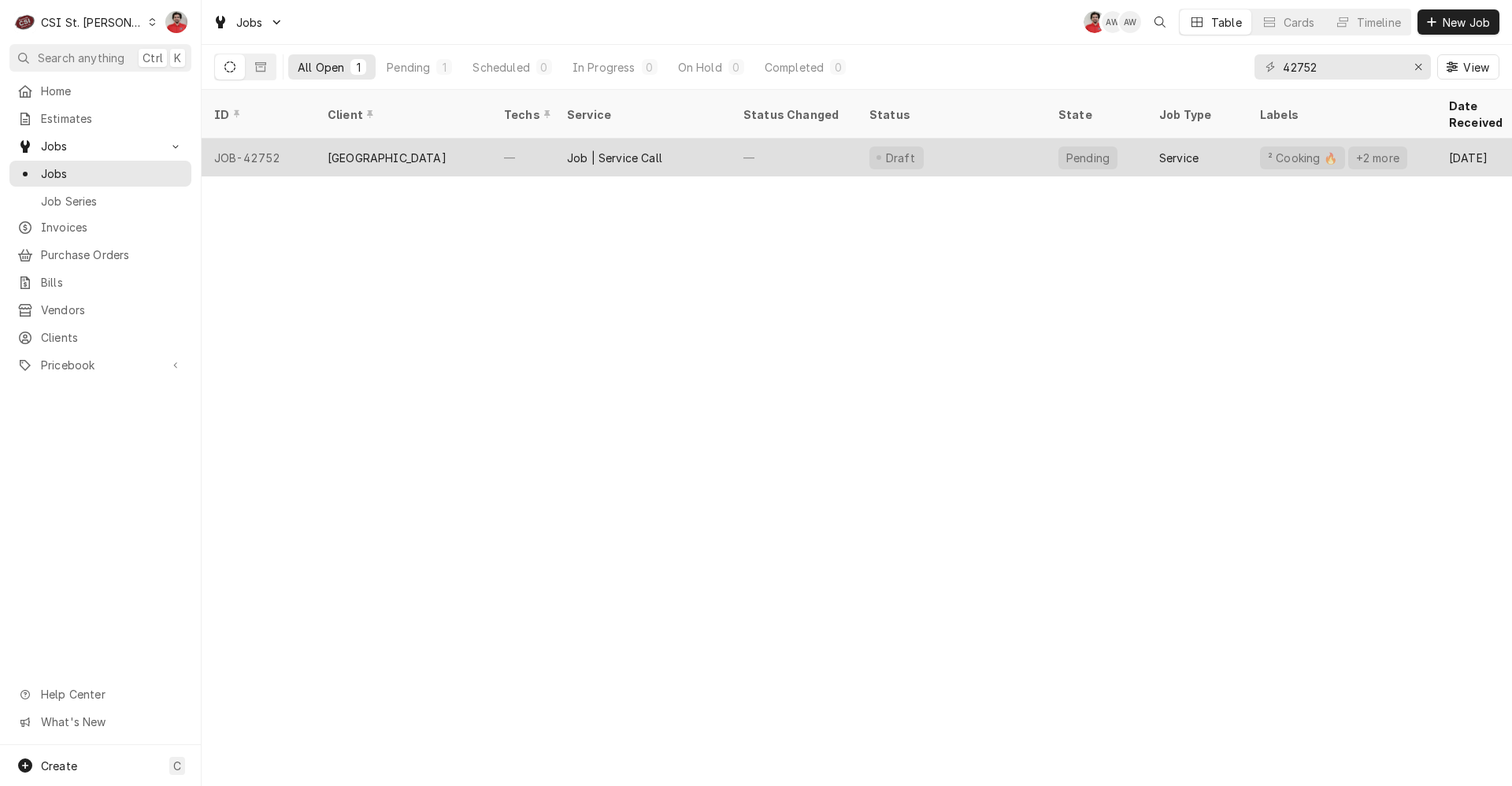
click at [702, 139] on div "Job | Service Call" at bounding box center [642, 157] width 176 height 38
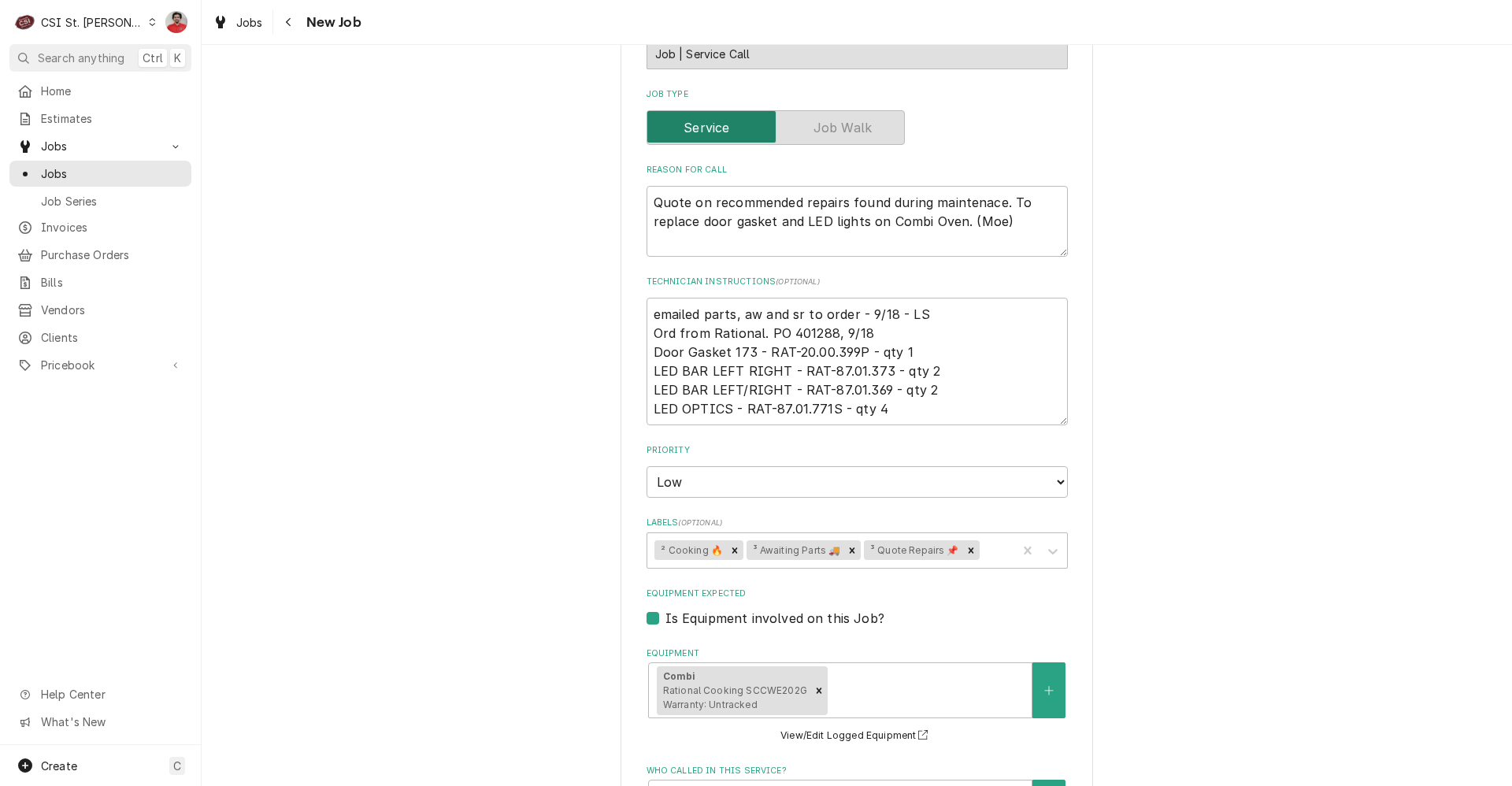
scroll to position [1241, 0]
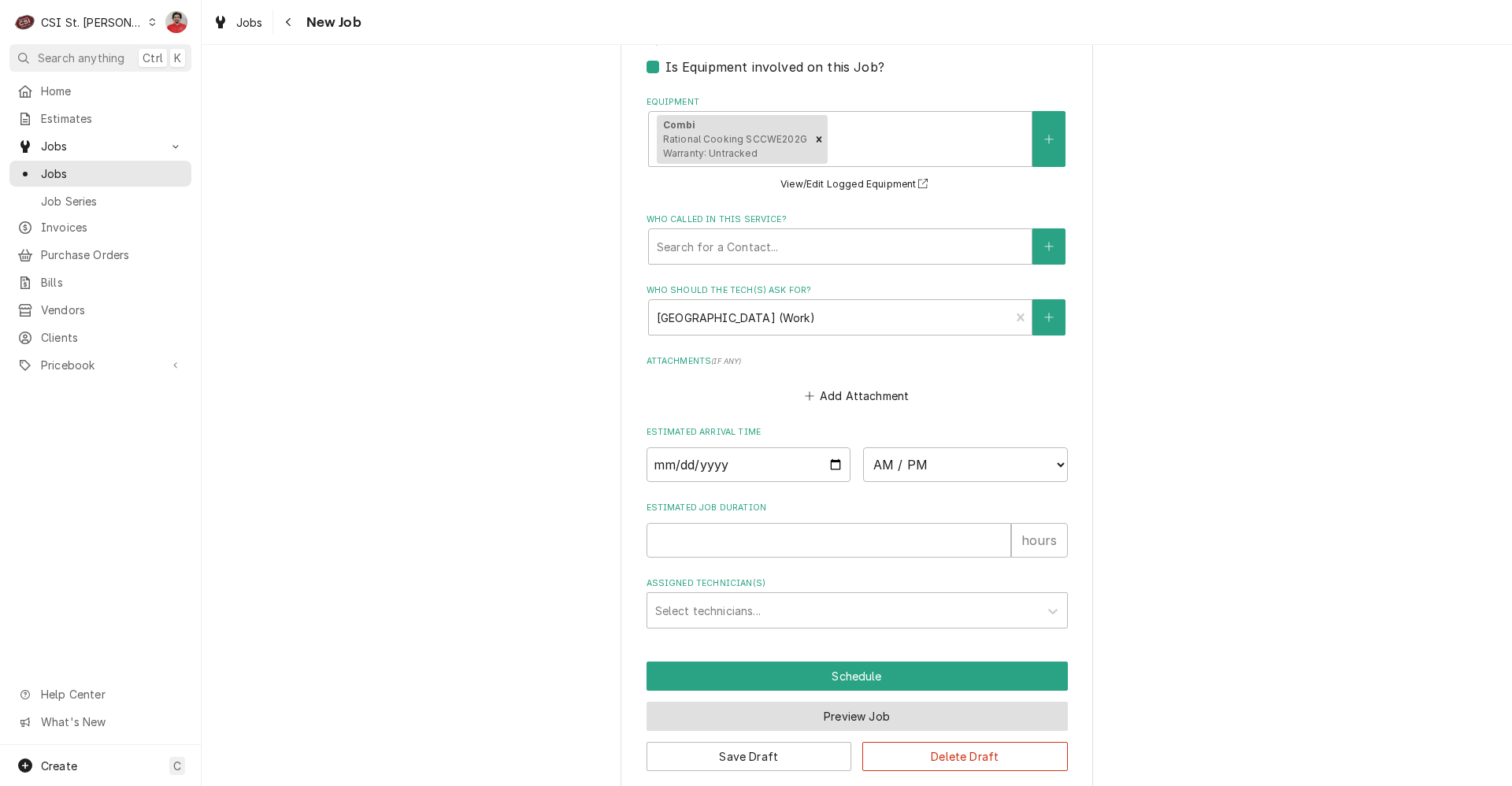
click at [855, 702] on button "Preview Job" at bounding box center [857, 716] width 421 height 29
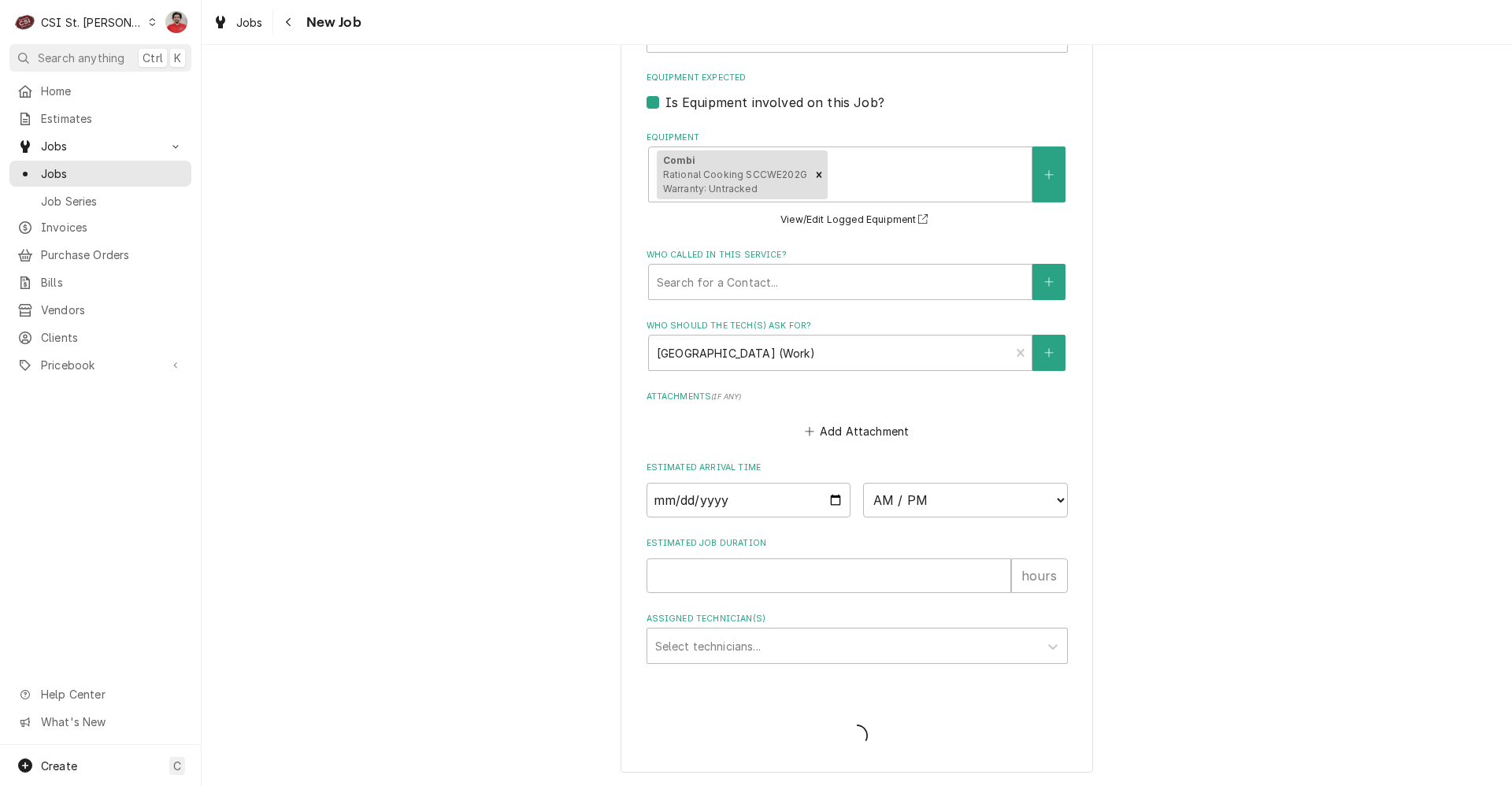
scroll to position [1187, 0]
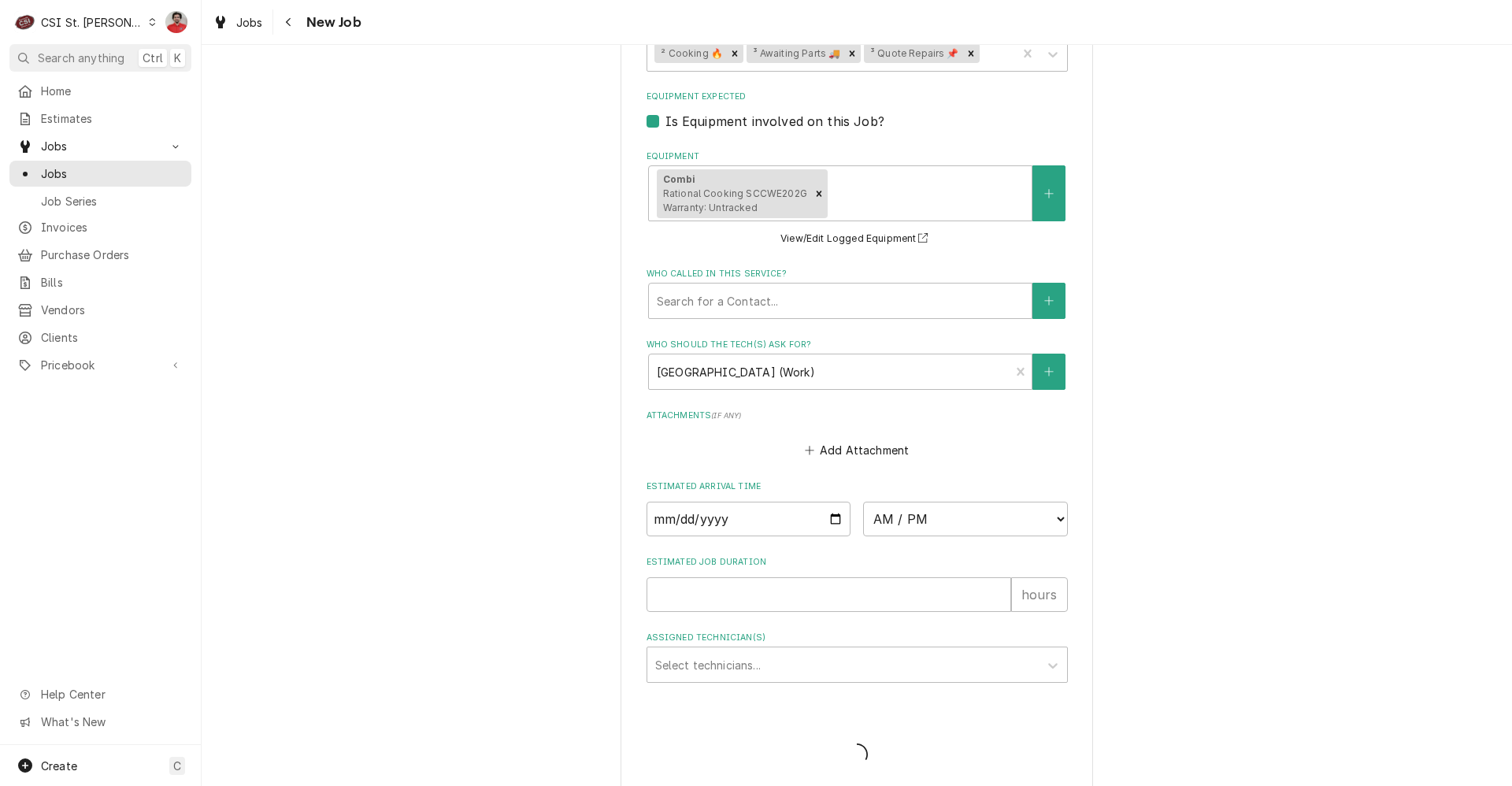
type textarea "x"
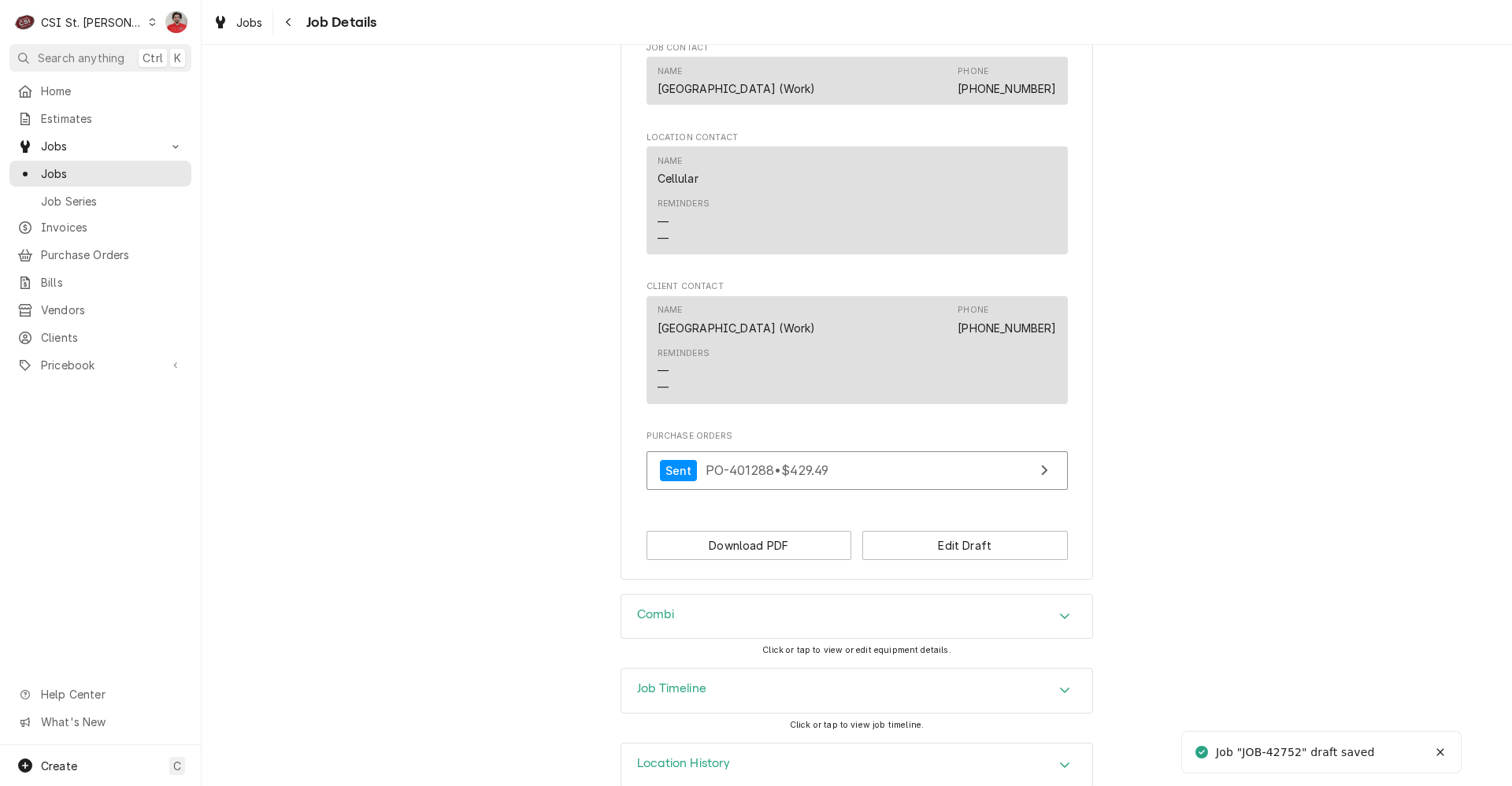
scroll to position [1154, 0]
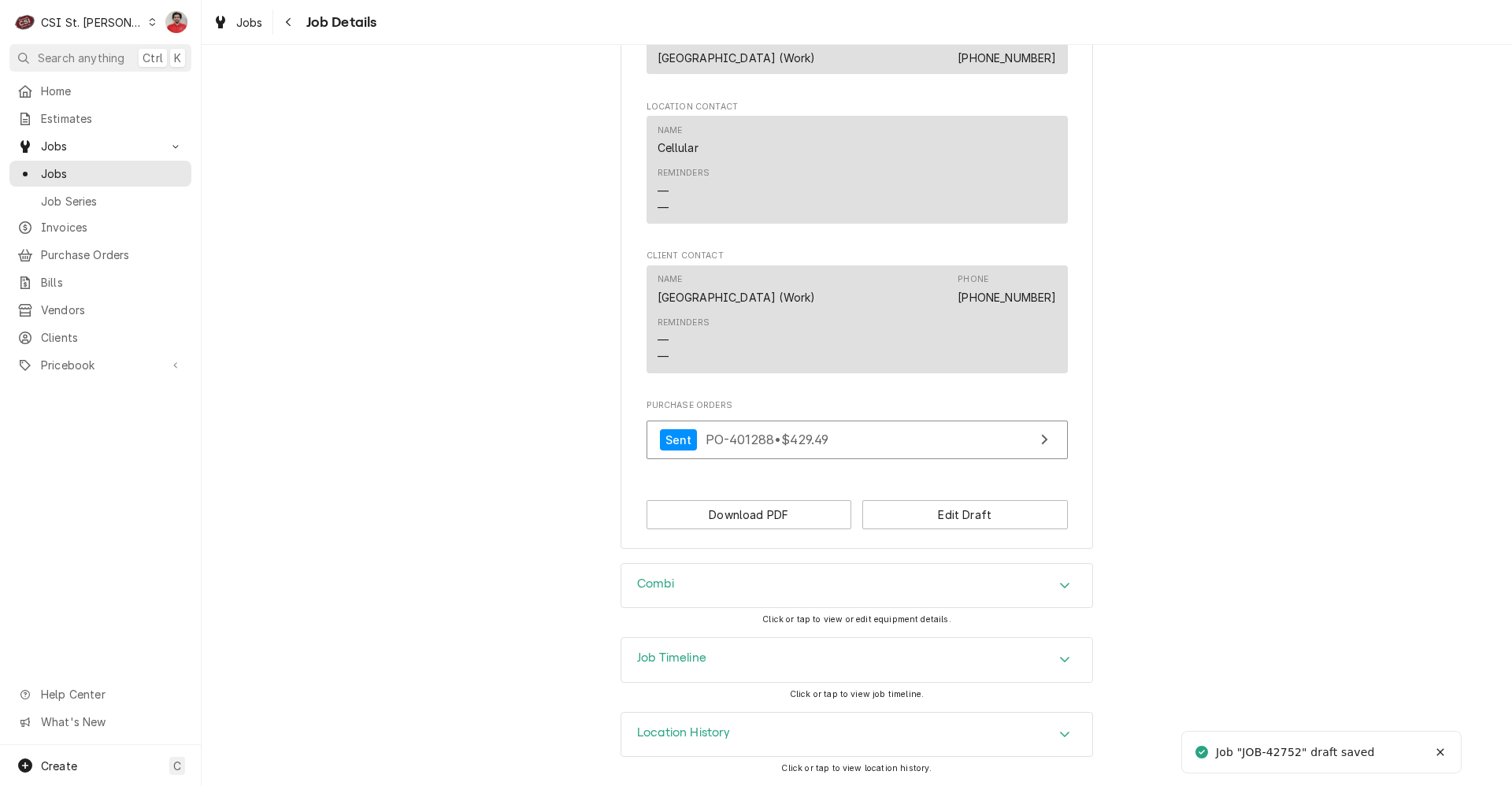
click at [778, 663] on div "Job Timeline" at bounding box center [857, 659] width 471 height 44
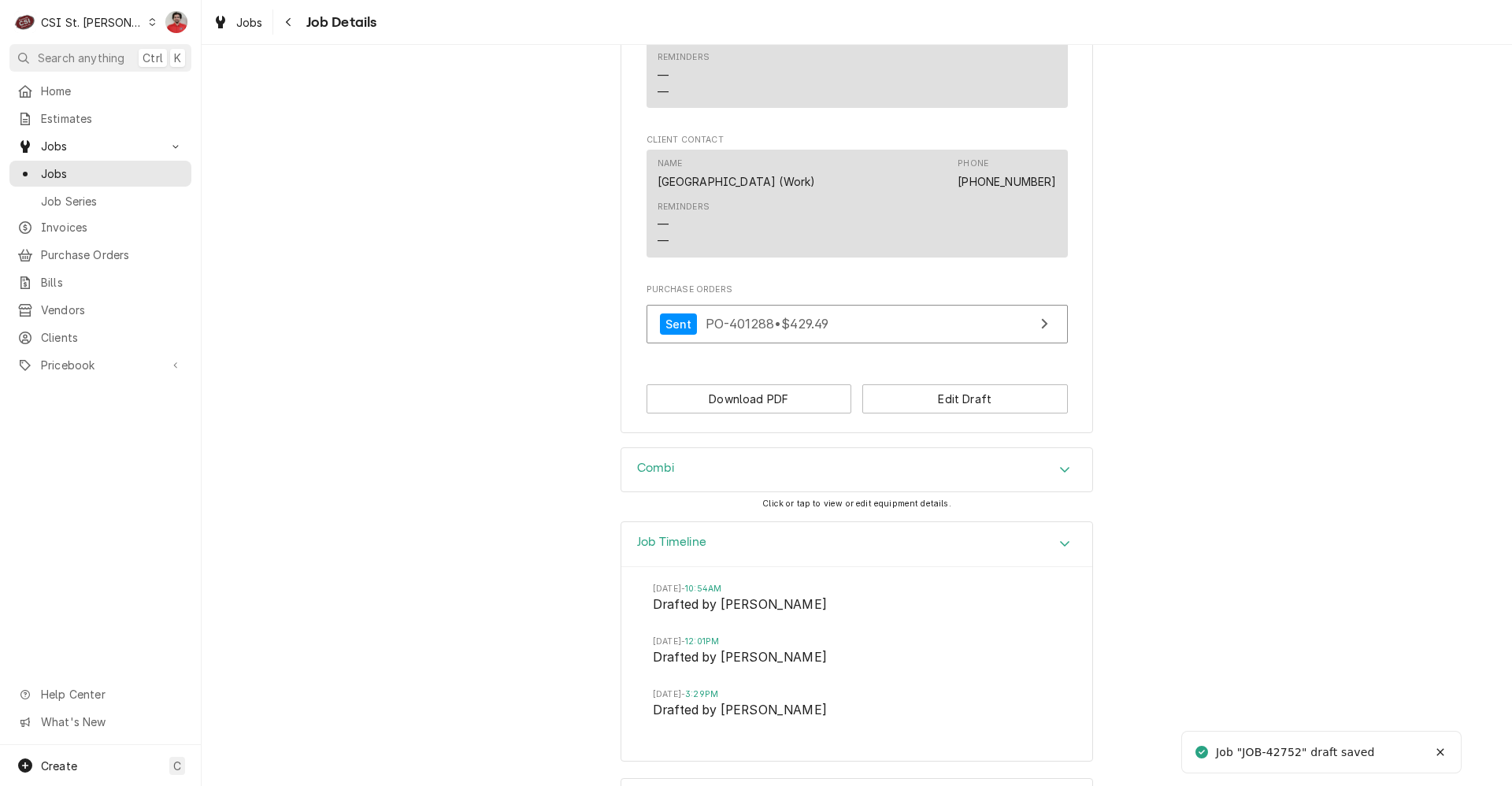
scroll to position [1337, 0]
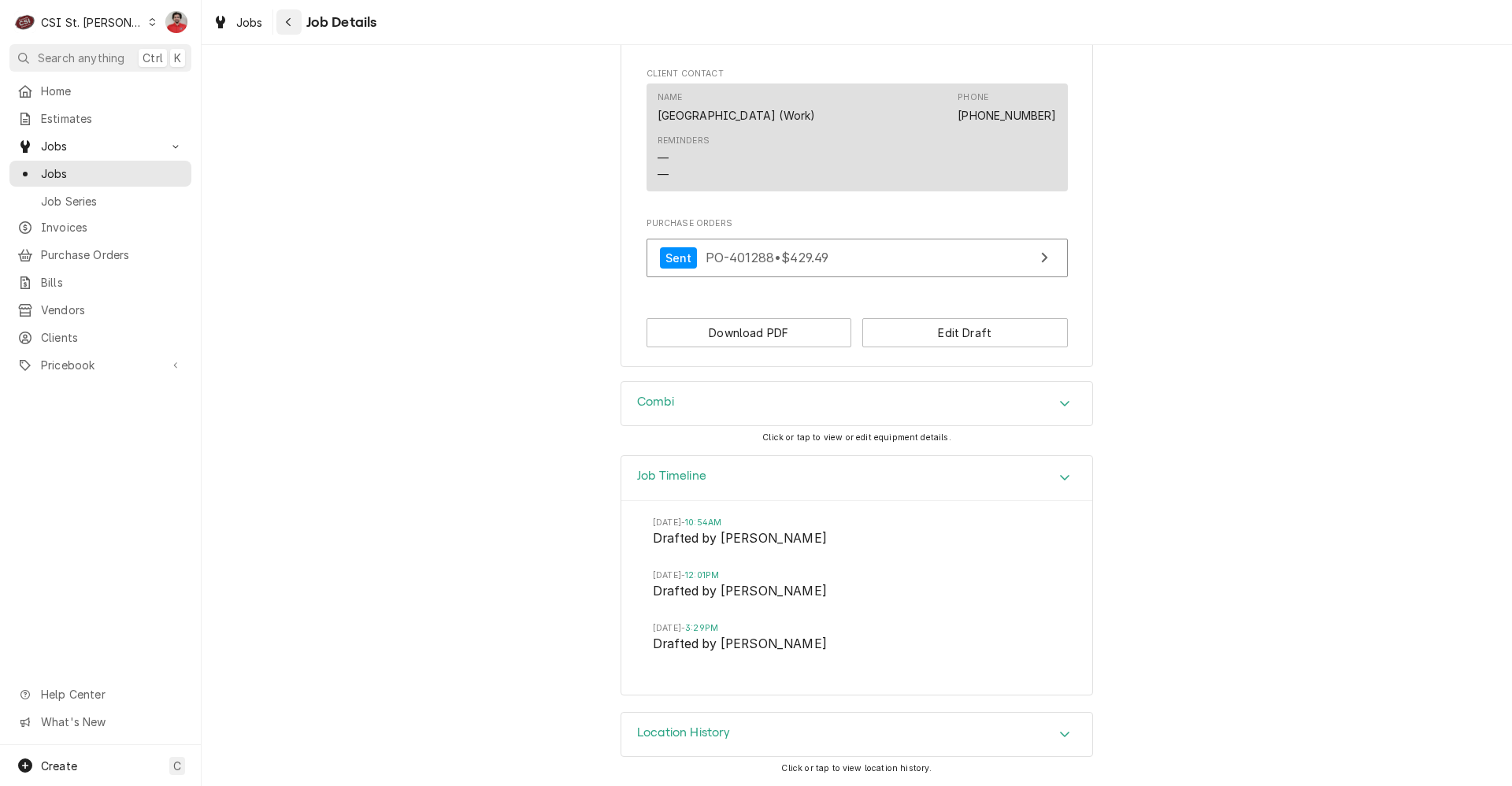
click at [301, 17] on button "Navigate back" at bounding box center [289, 22] width 25 height 25
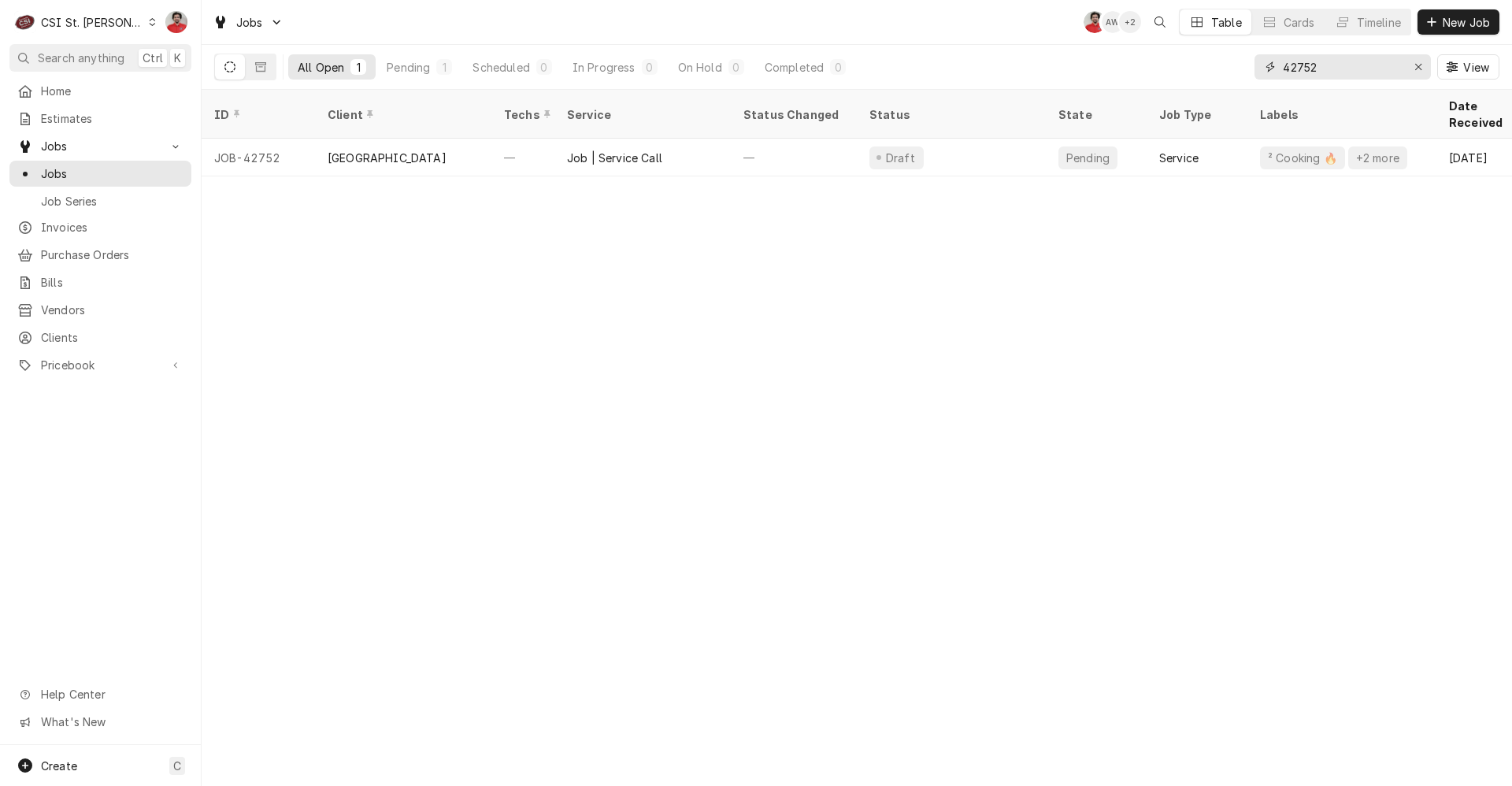
click at [1314, 67] on input "42752" at bounding box center [1341, 66] width 118 height 25
type input "42575"
click at [106, 17] on div "CSI St. [PERSON_NAME]" at bounding box center [93, 22] width 102 height 16
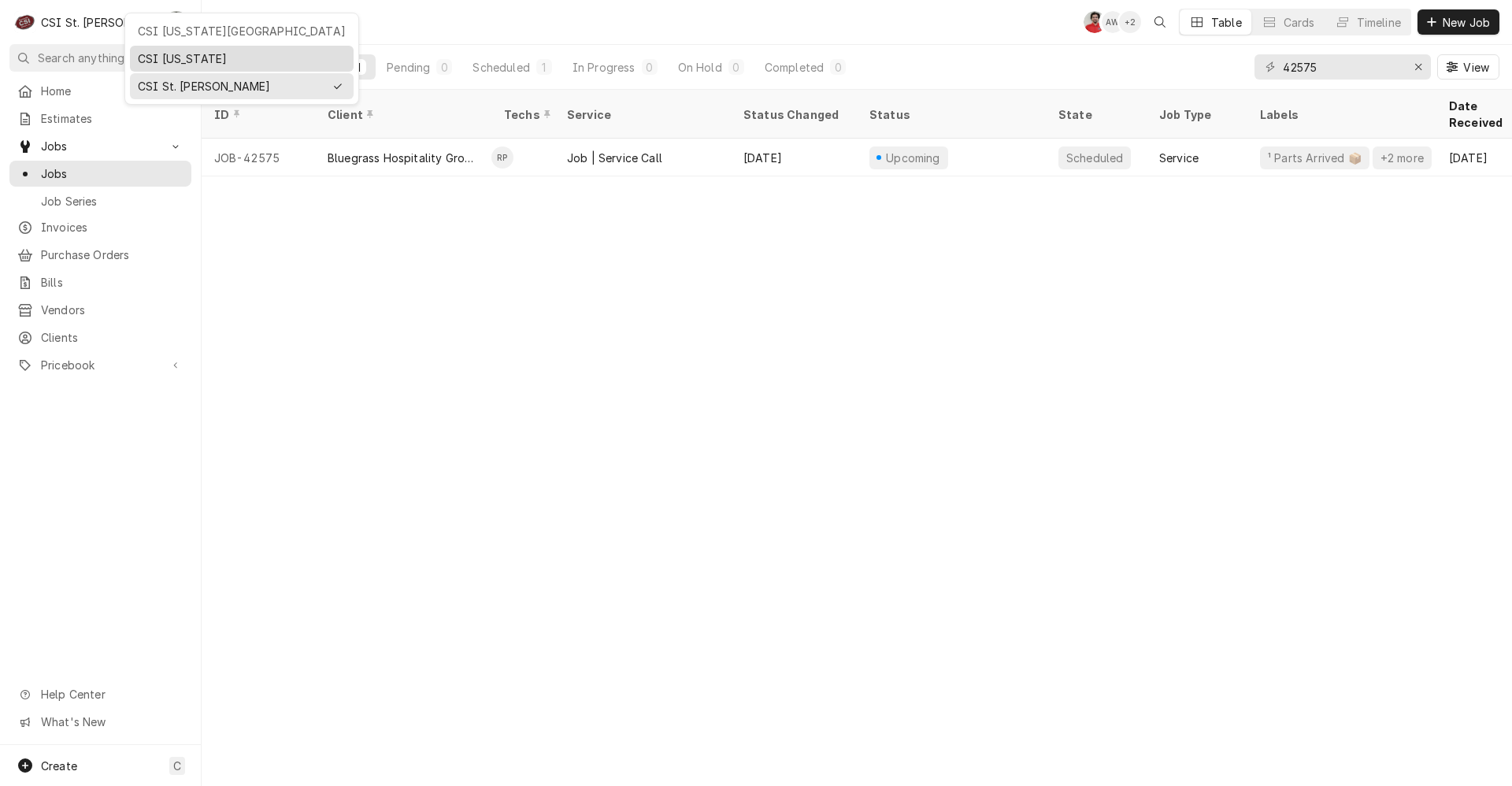
click at [147, 57] on div "CSI [US_STATE]" at bounding box center [241, 58] width 208 height 16
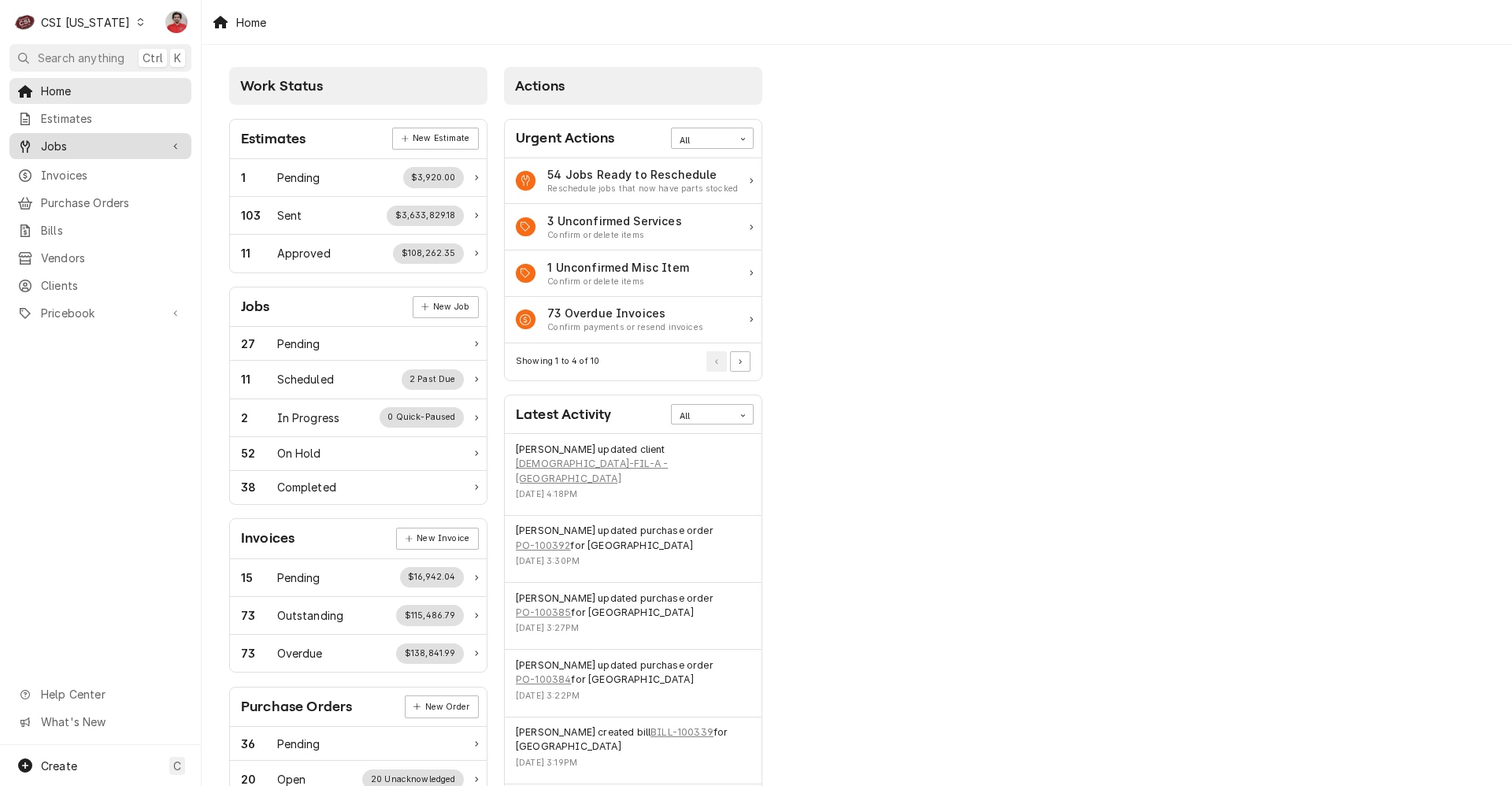
click at [99, 154] on link "Jobs" at bounding box center [101, 146] width 182 height 26
click at [103, 174] on span "Jobs" at bounding box center [112, 173] width 143 height 16
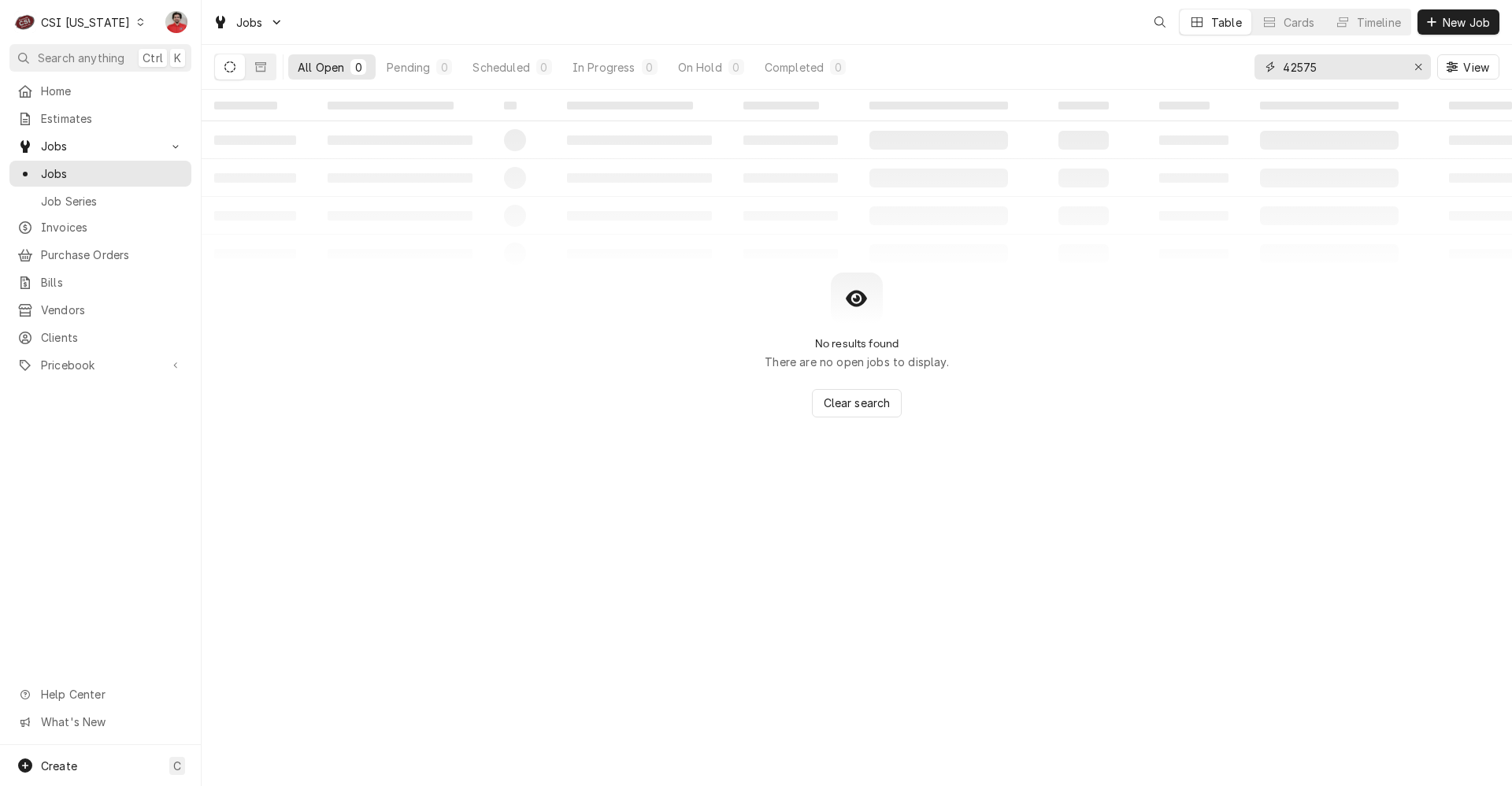
click at [1319, 61] on input "42575" at bounding box center [1341, 66] width 118 height 25
type input "10606"
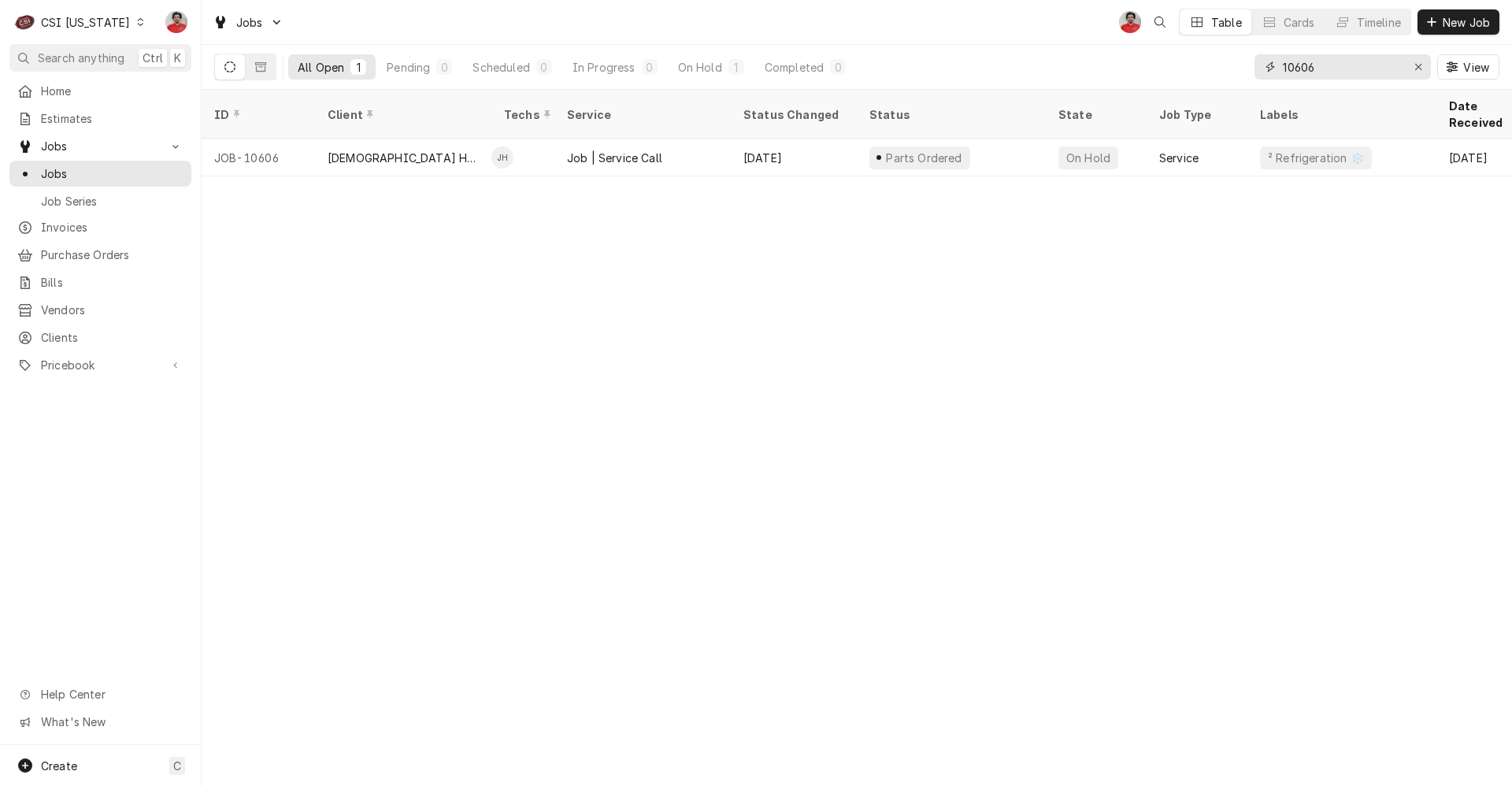
click at [1356, 68] on input "10606" at bounding box center [1341, 66] width 118 height 25
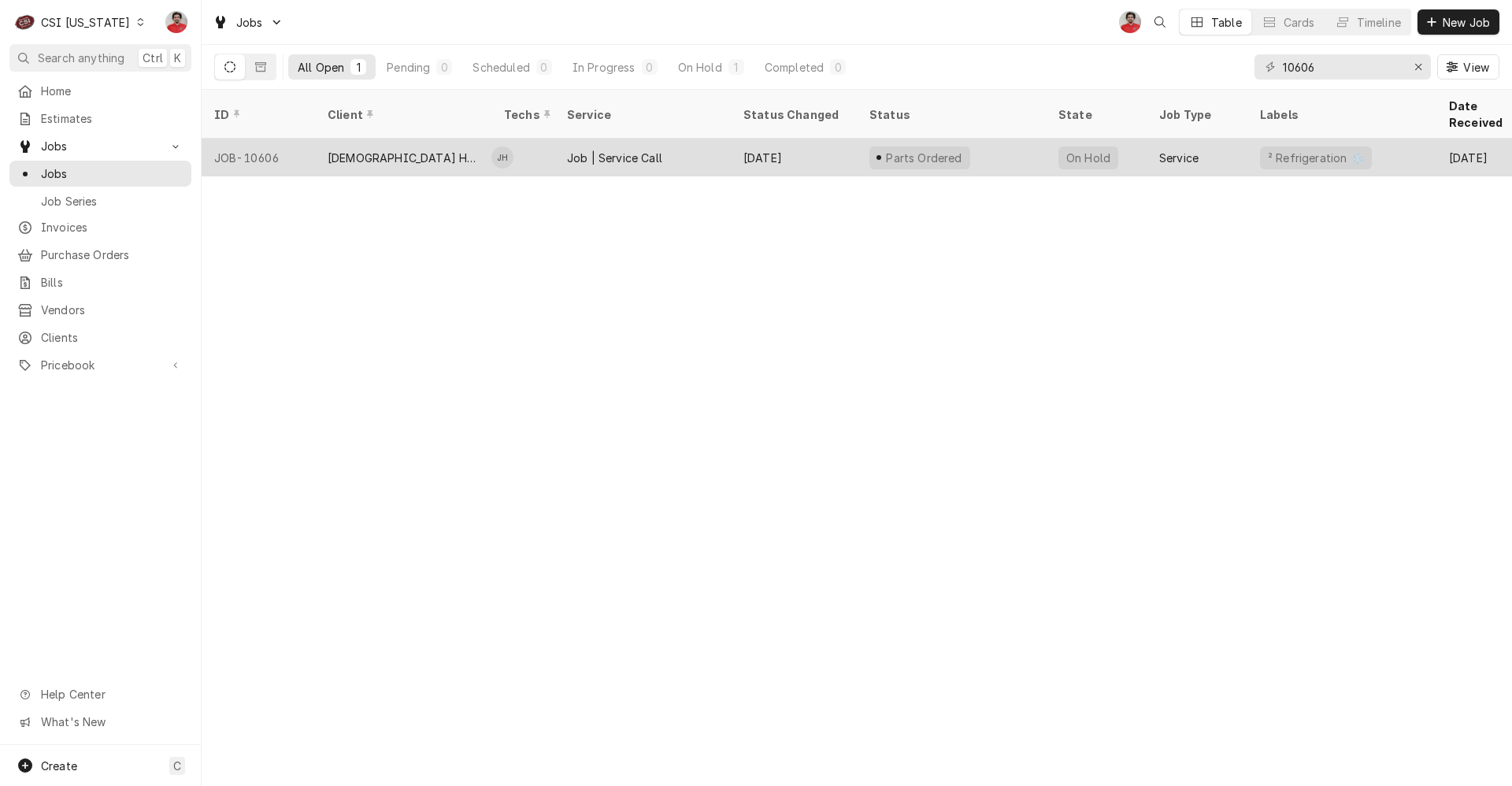
click at [1044, 138] on div "Parts Ordered" at bounding box center [951, 157] width 189 height 38
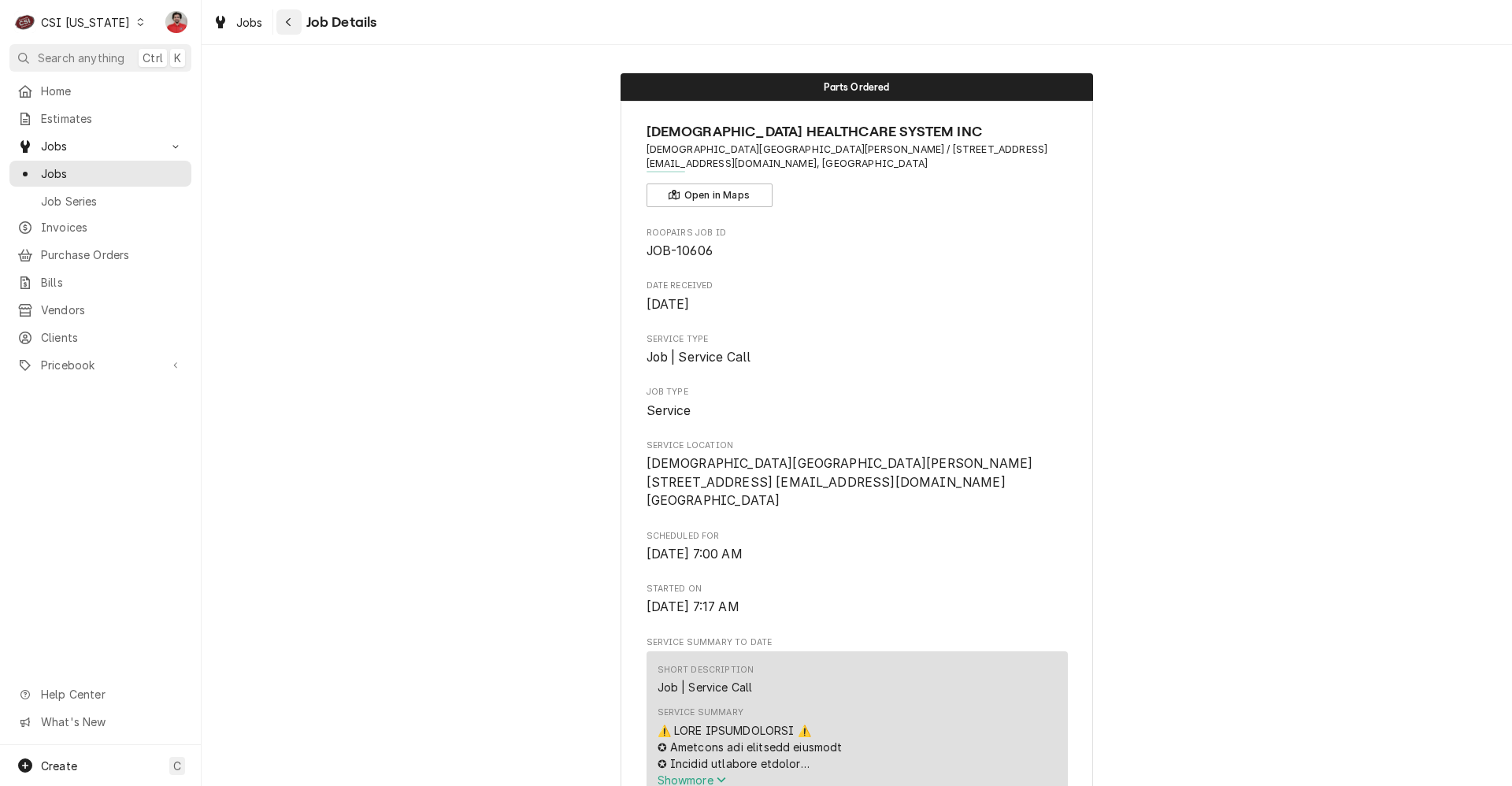
click at [294, 26] on div "Navigate back" at bounding box center [289, 22] width 16 height 16
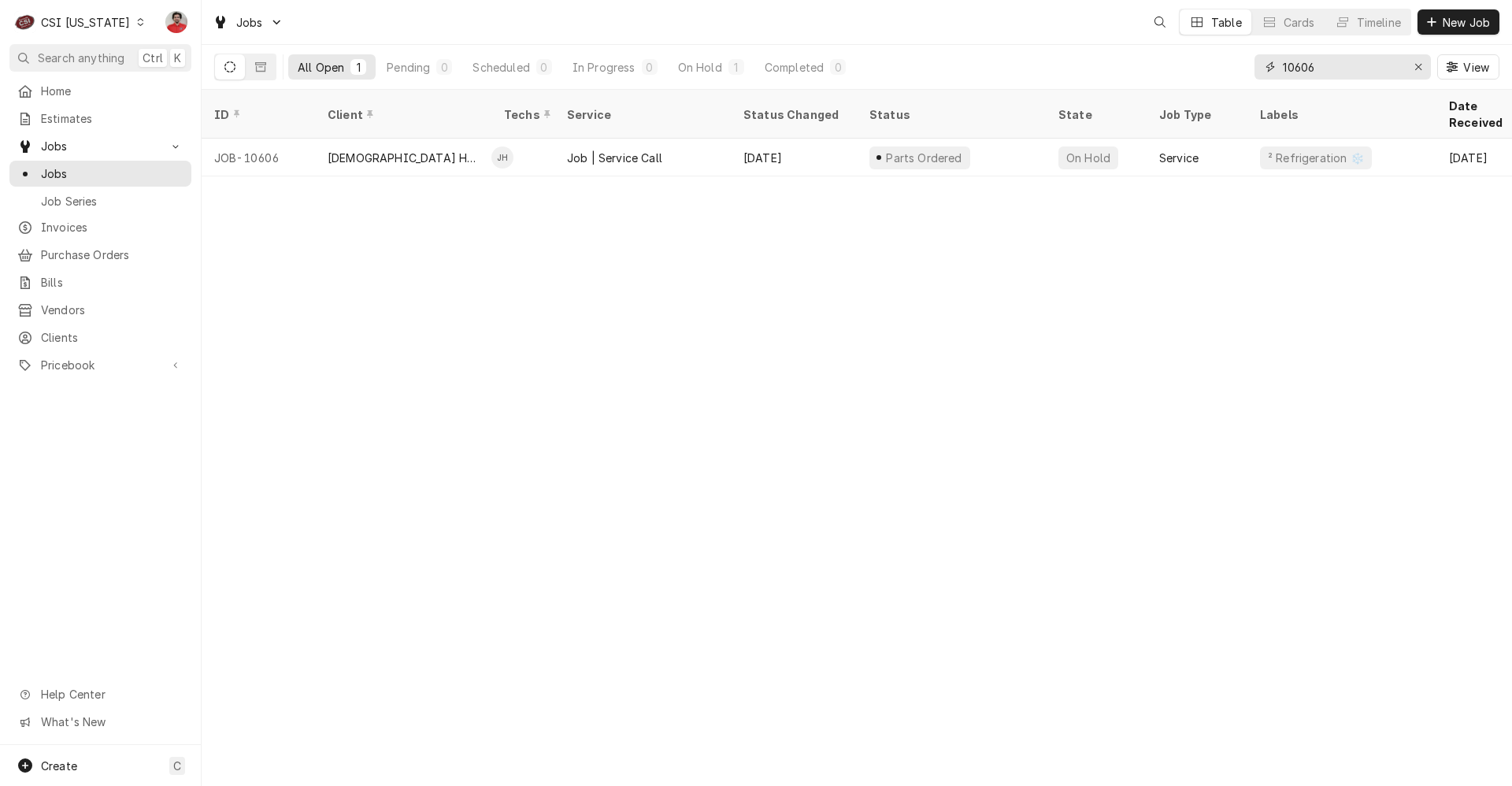
click at [1348, 66] on input "10606" at bounding box center [1341, 66] width 118 height 25
click at [1328, 78] on input "10606" at bounding box center [1341, 66] width 118 height 25
type input "4"
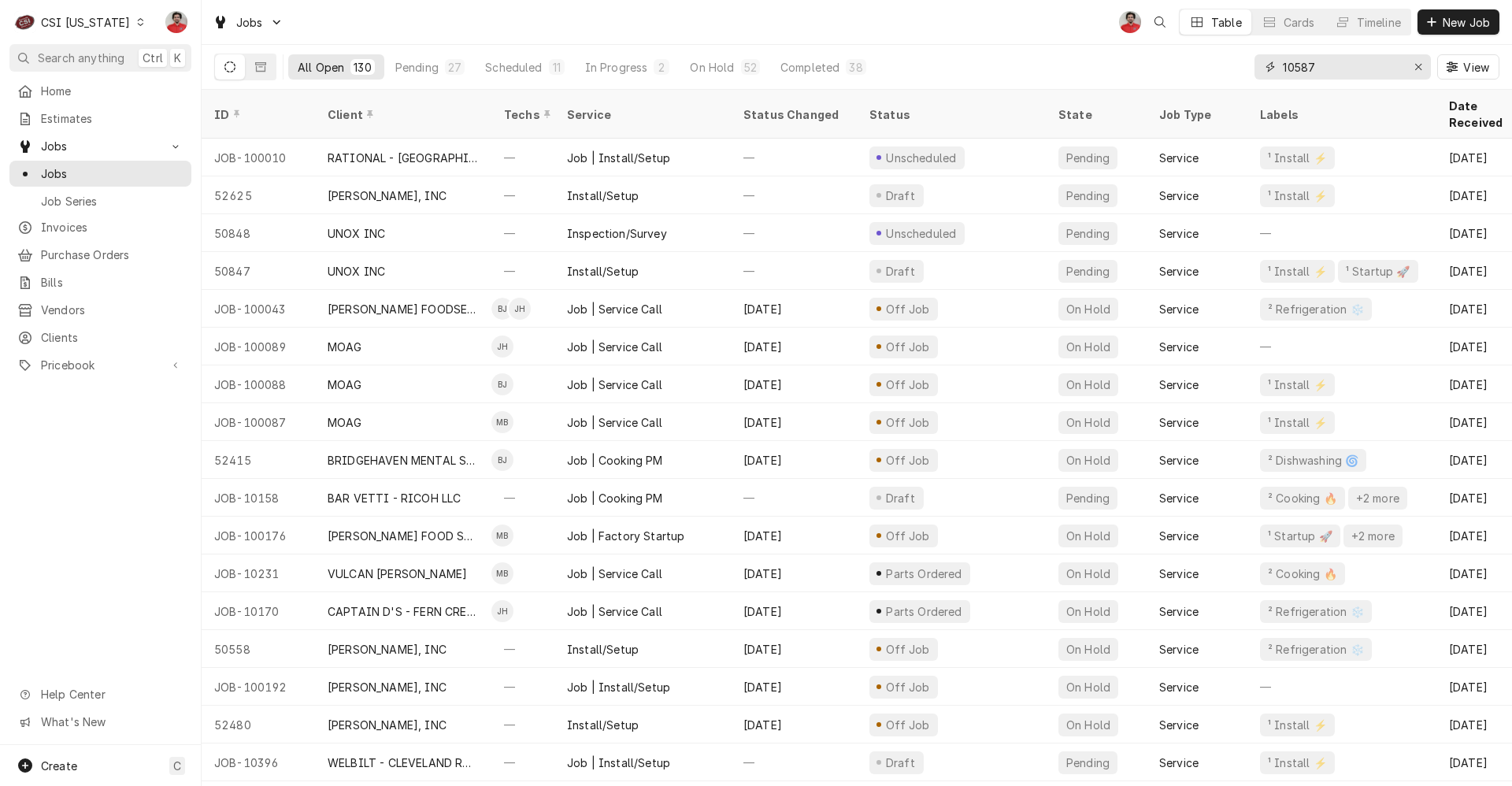
type input "10587"
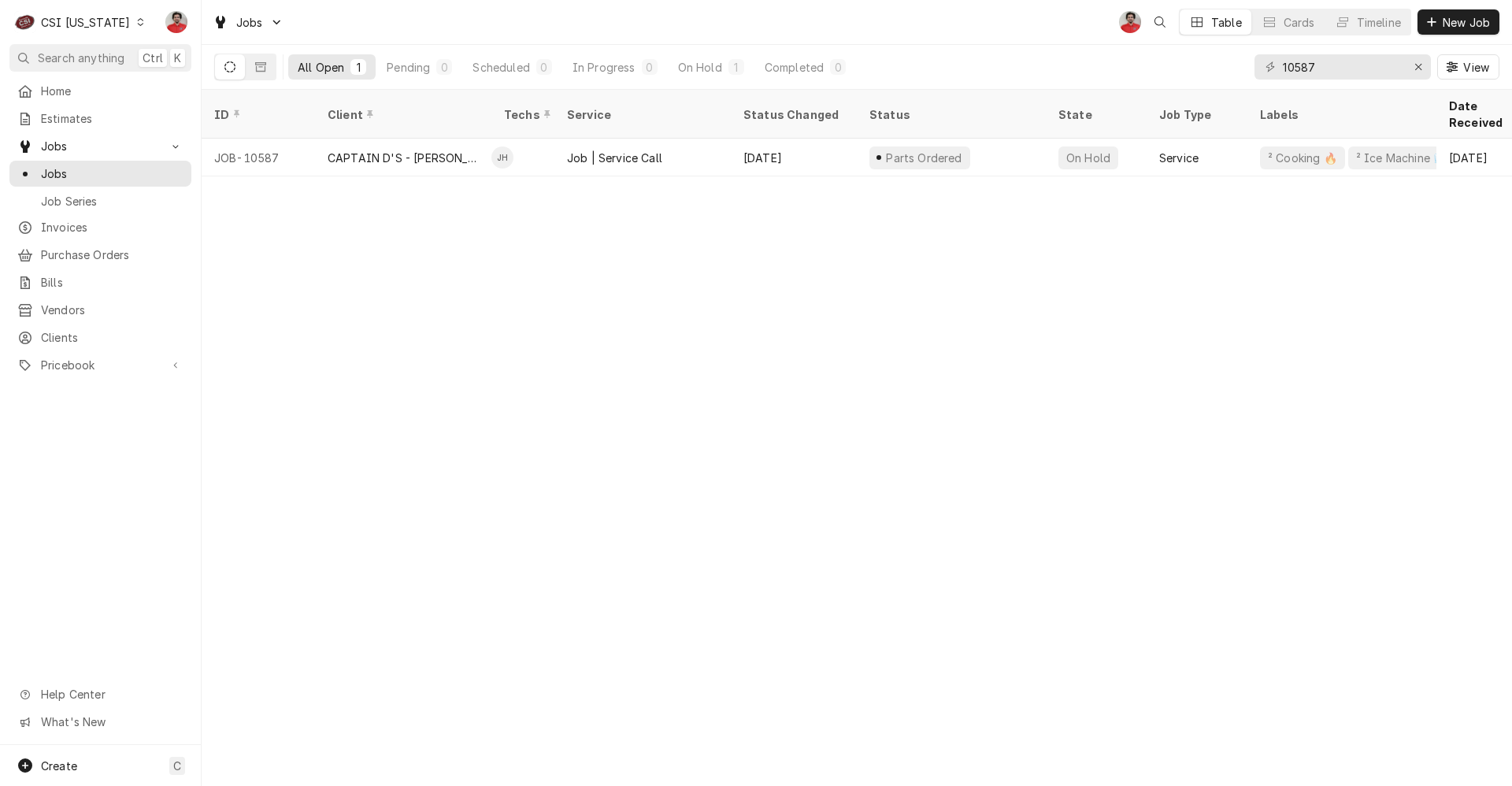
click at [82, 22] on div "CSI Kentucky" at bounding box center [85, 22] width 89 height 16
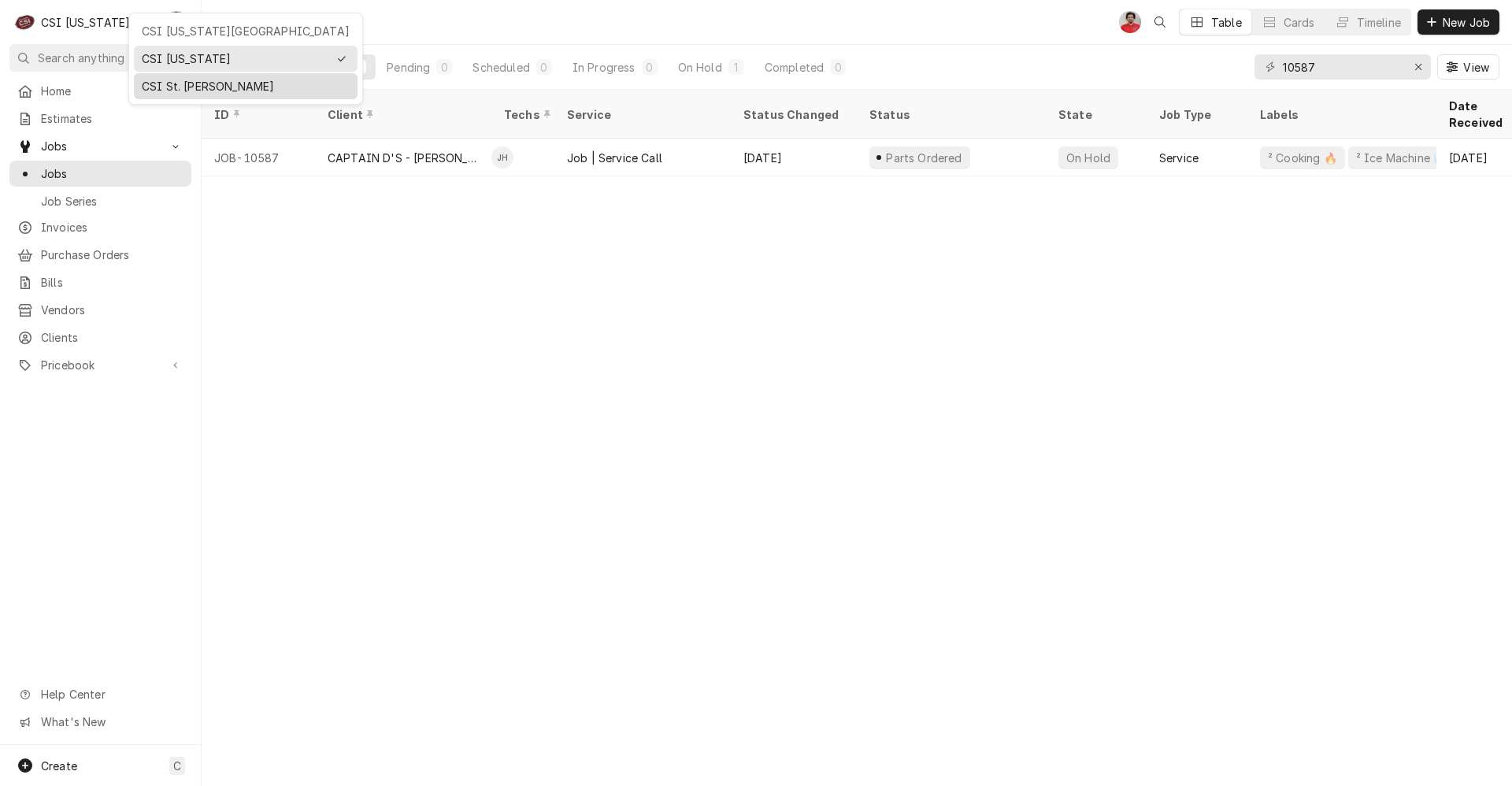
drag, startPoint x: 184, startPoint y: 33, endPoint x: 179, endPoint y: 80, distance: 47.3
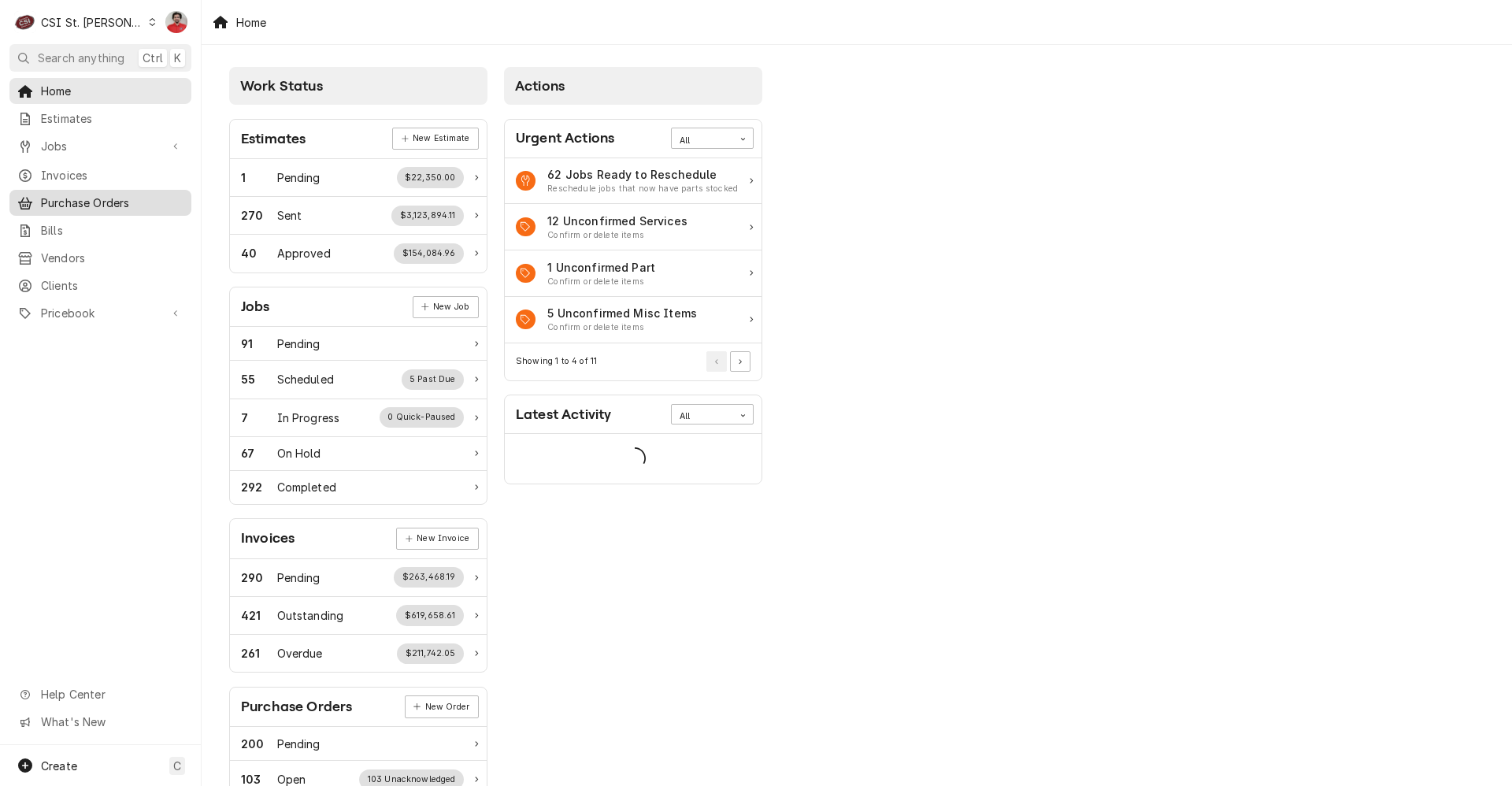
click at [65, 200] on span "Purchase Orders" at bounding box center [112, 203] width 143 height 16
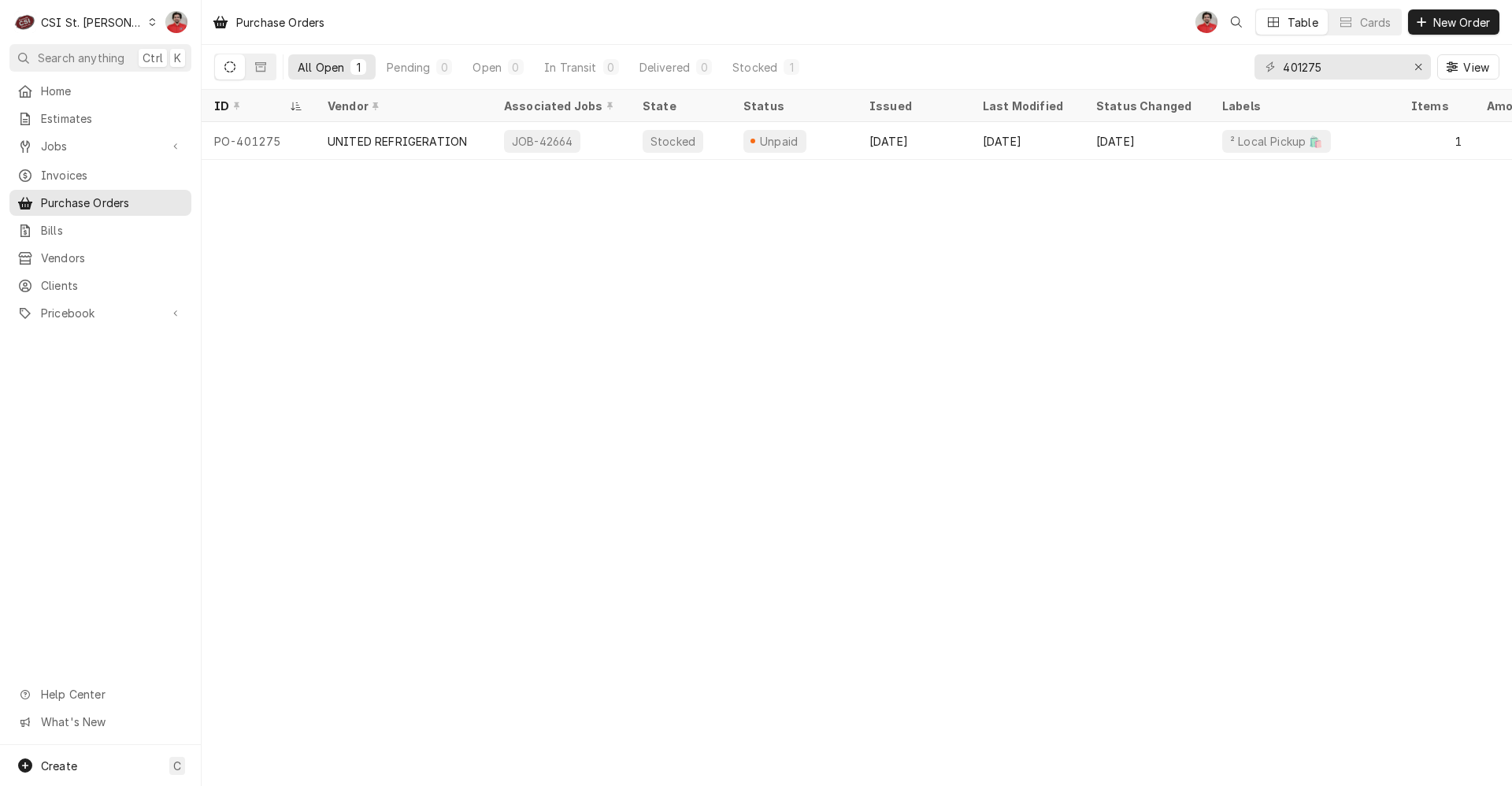
click at [1320, 89] on div "All Open 1 Pending 0 Open 0 In Transit 0 Delivered 0 Stocked 1 401275 View" at bounding box center [856, 67] width 1311 height 45
click at [1320, 71] on input "401275" at bounding box center [1341, 66] width 118 height 25
type input "42733"
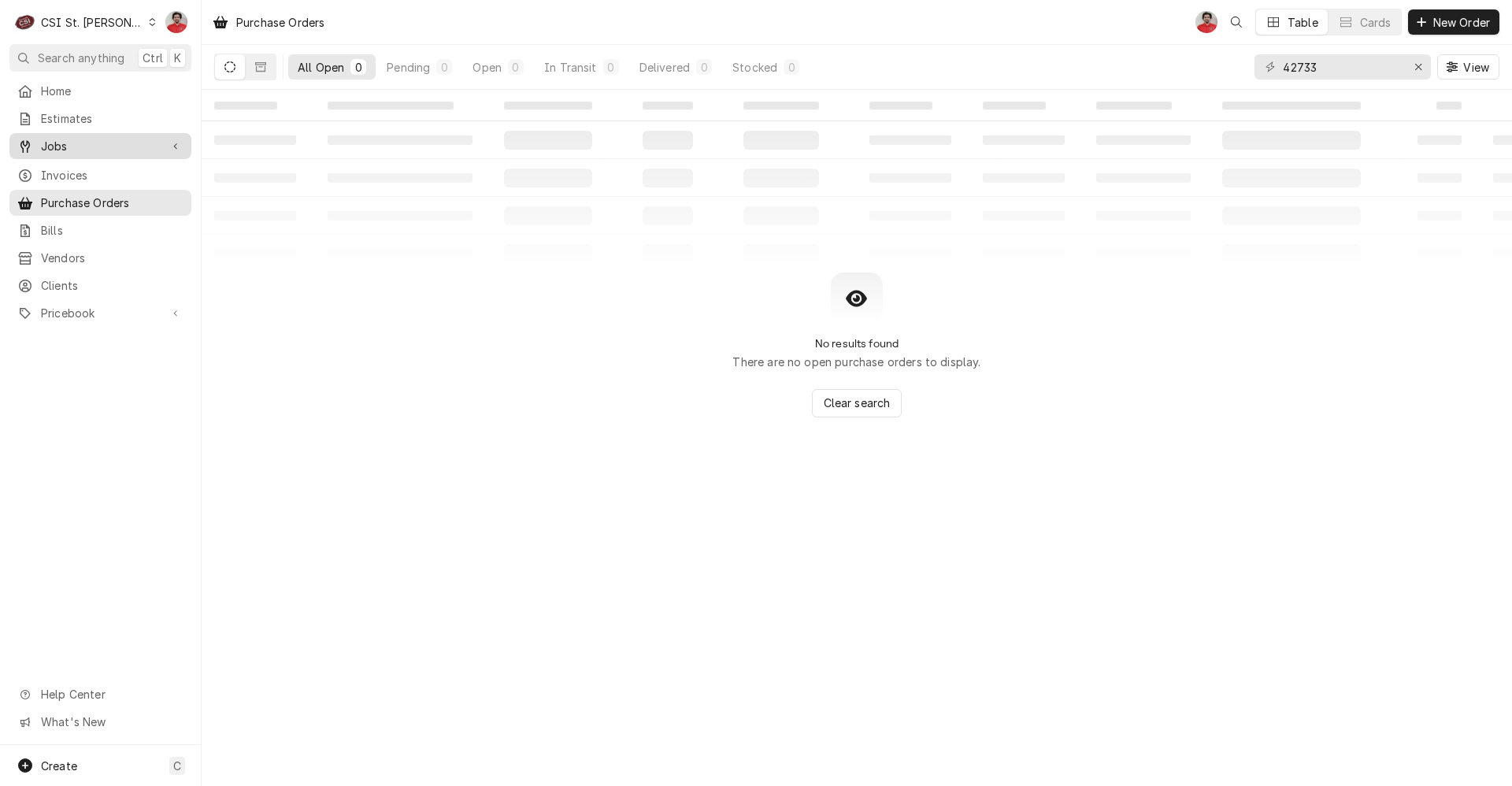
click at [124, 138] on span "Jobs" at bounding box center [101, 146] width 119 height 16
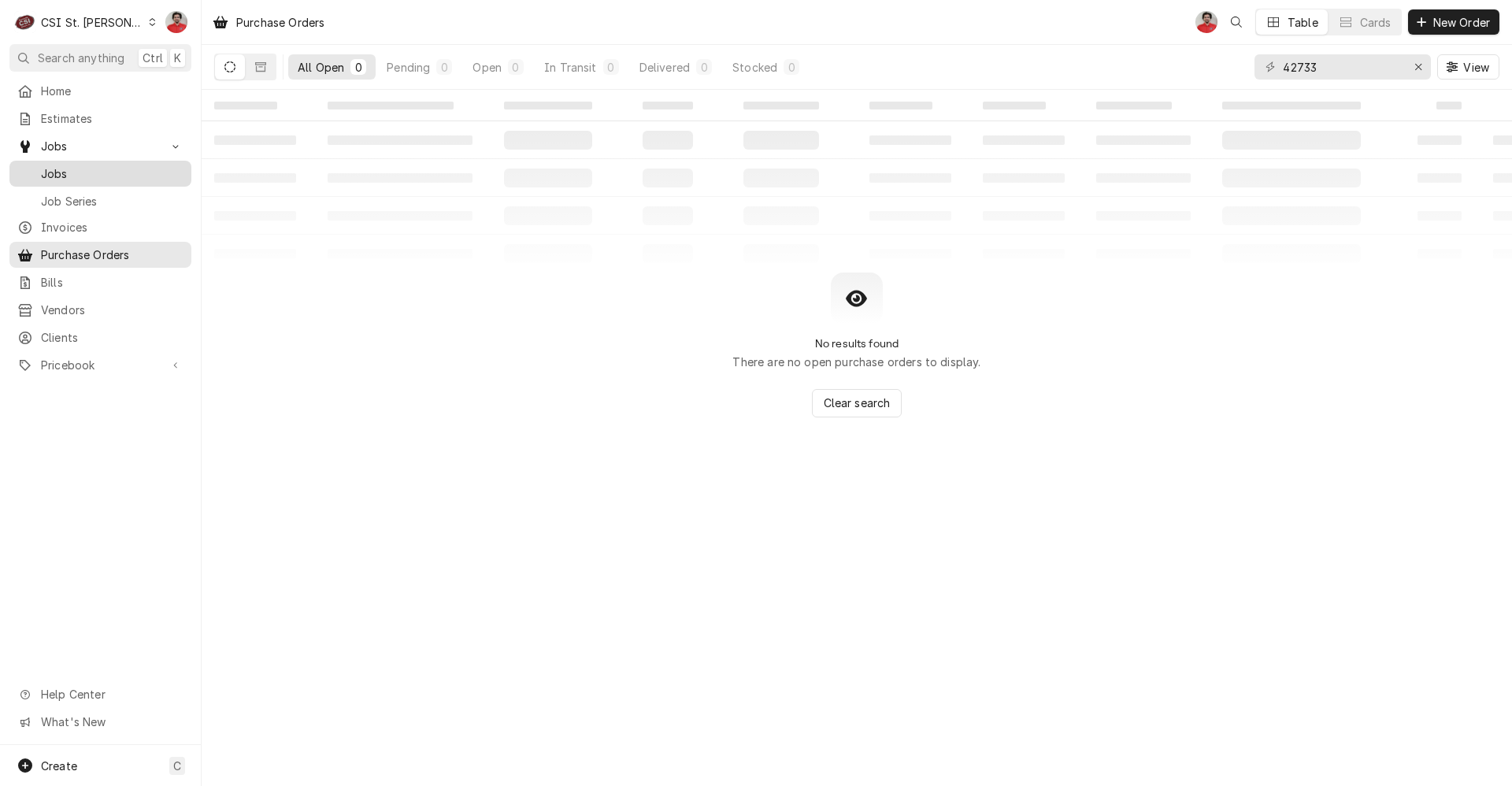
click at [117, 167] on span "Jobs" at bounding box center [112, 173] width 143 height 16
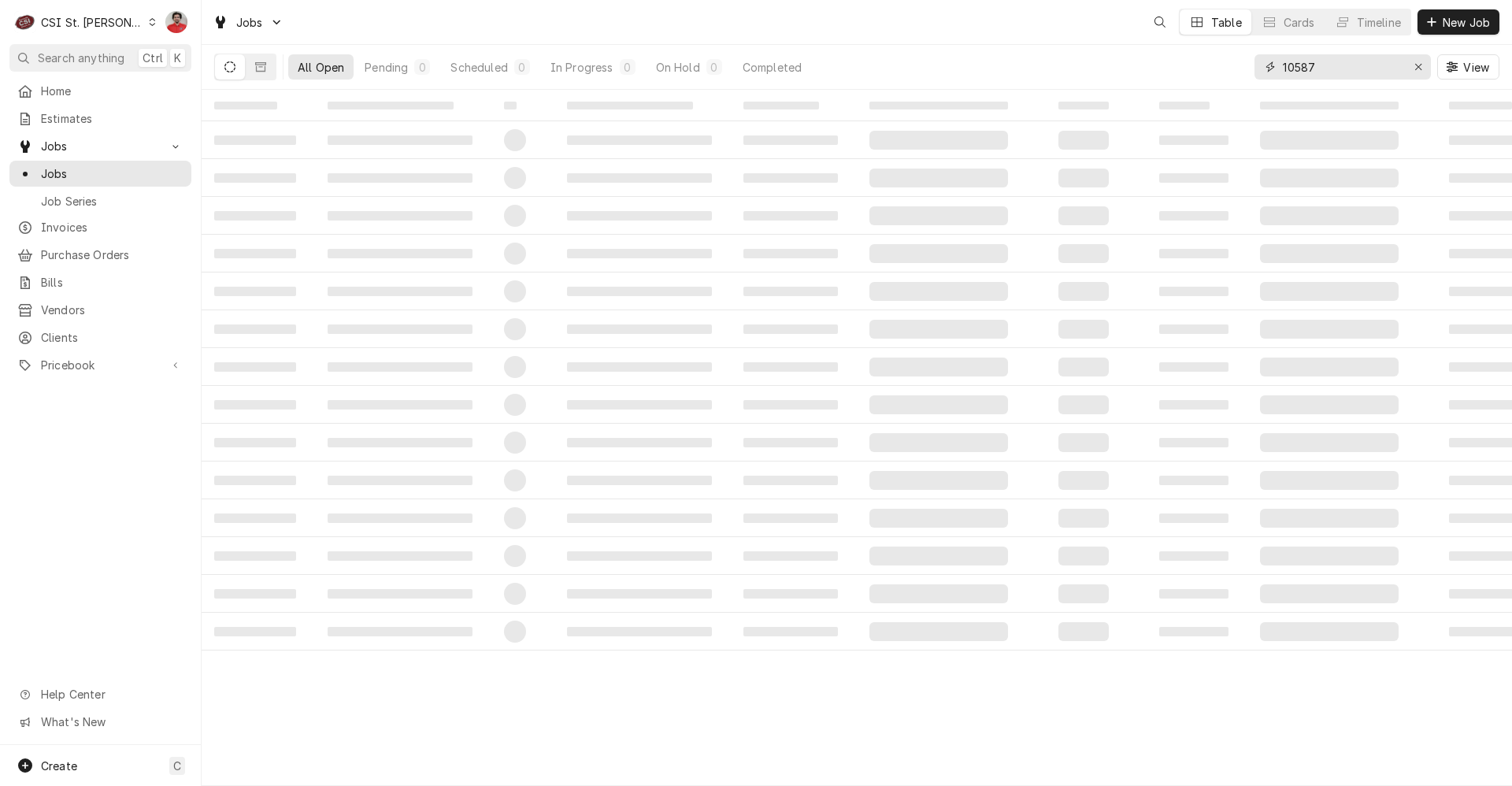
click at [1366, 74] on input "10587" at bounding box center [1341, 66] width 118 height 25
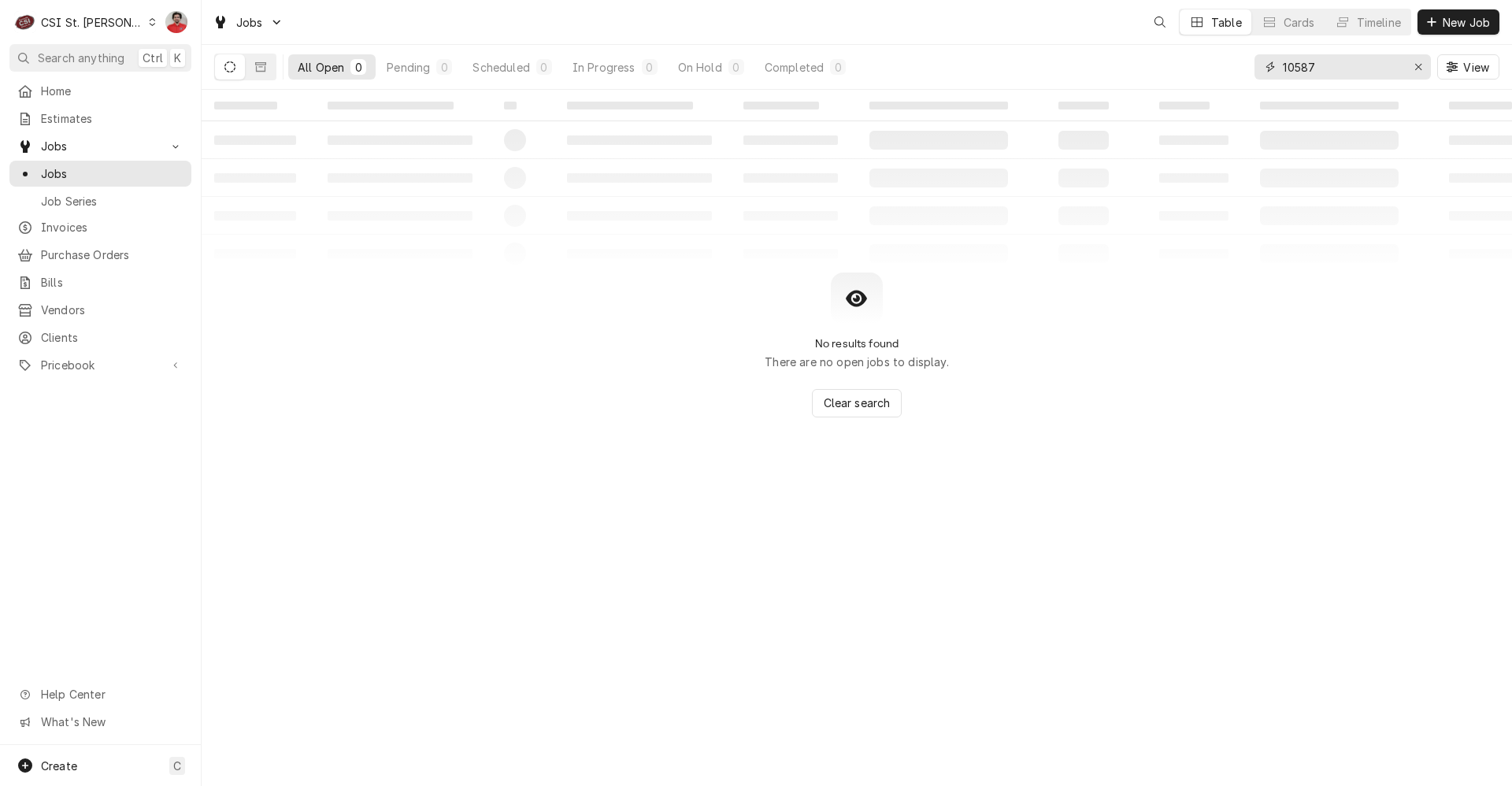
click at [1366, 74] on input "10587" at bounding box center [1341, 66] width 118 height 25
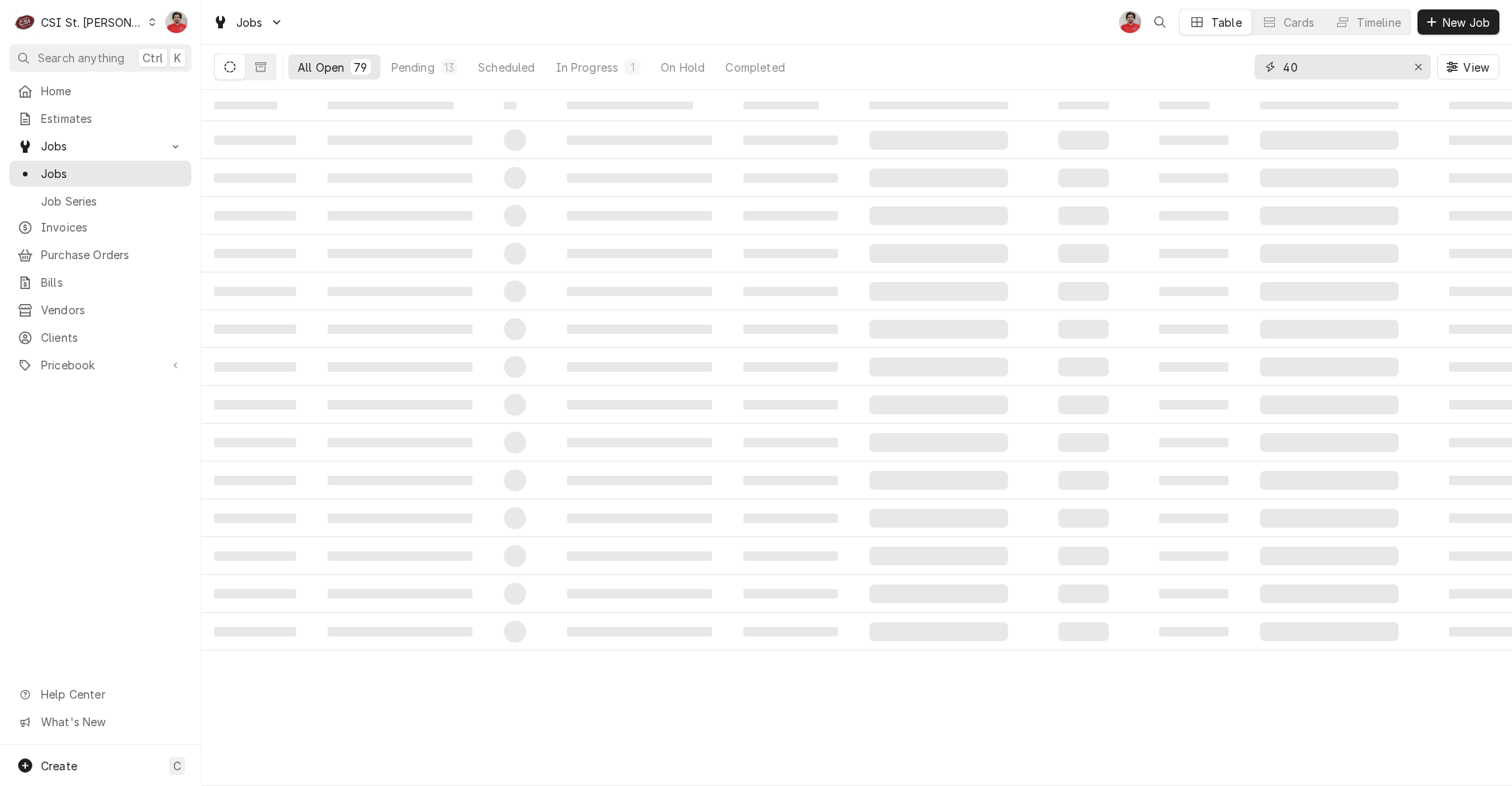
type input "4"
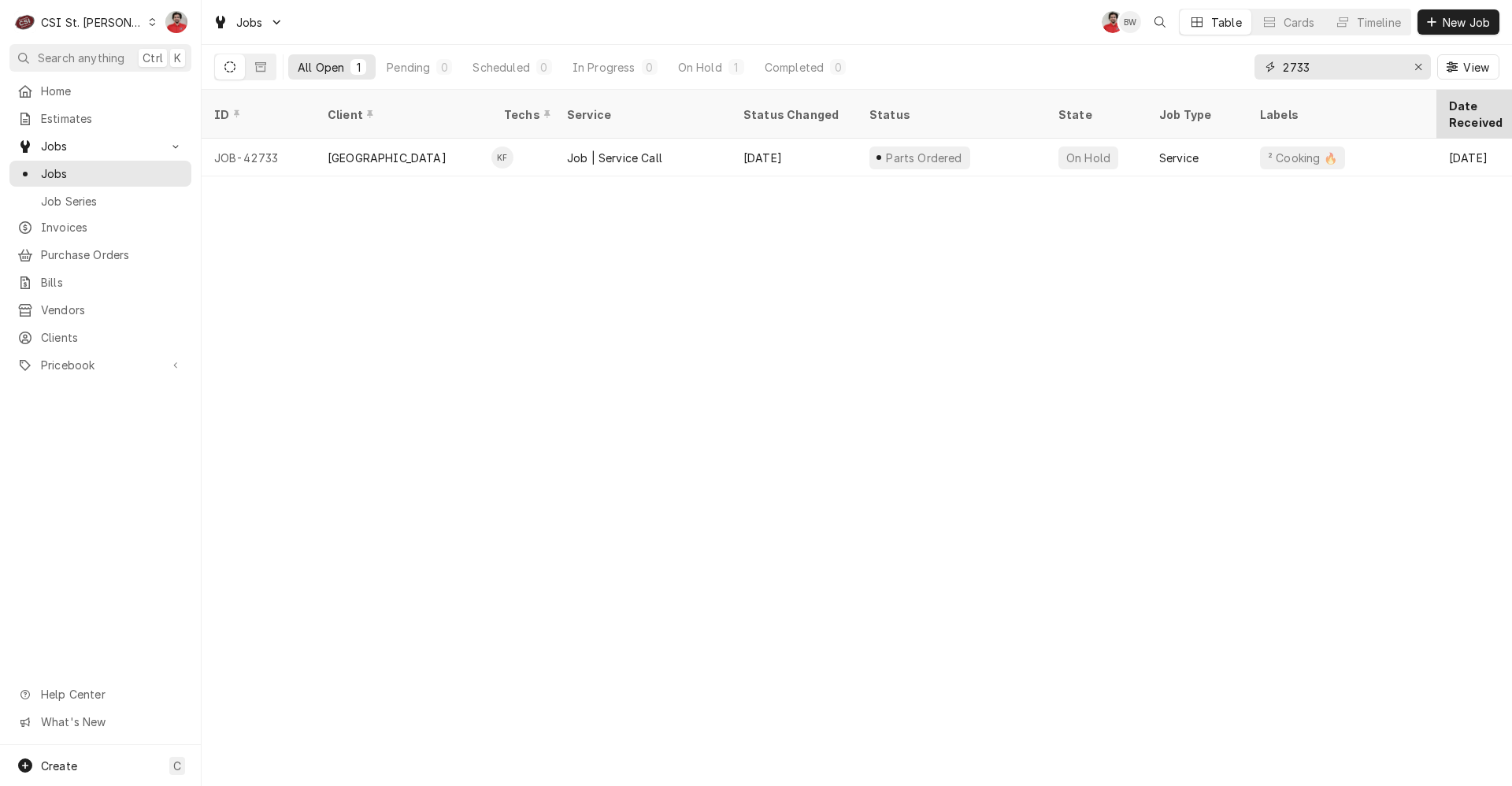
type input "2733"
click at [86, 245] on div "Purchase Orders" at bounding box center [100, 255] width 175 height 20
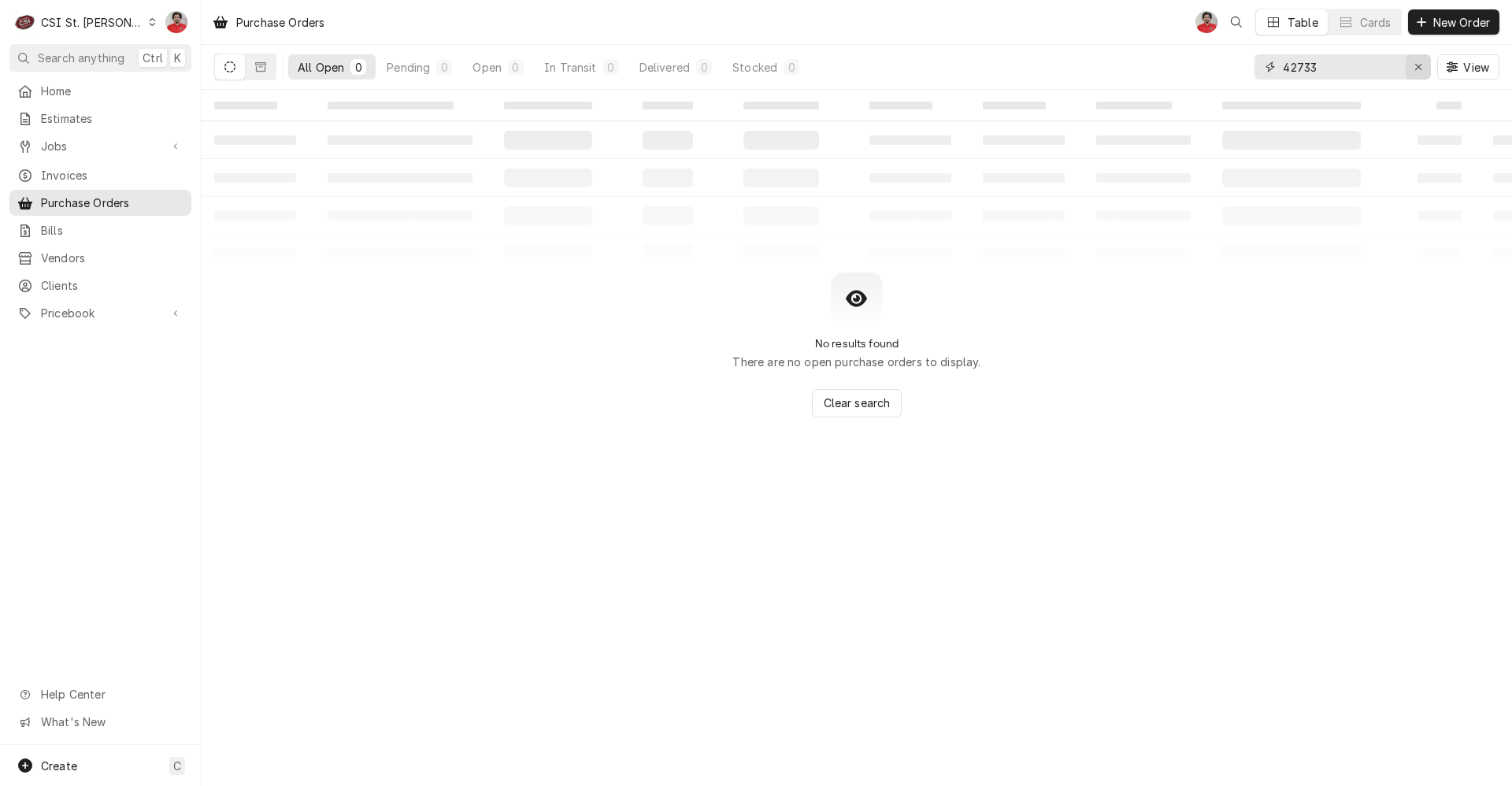
click at [1420, 70] on icon "Erase input" at bounding box center [1418, 66] width 6 height 6
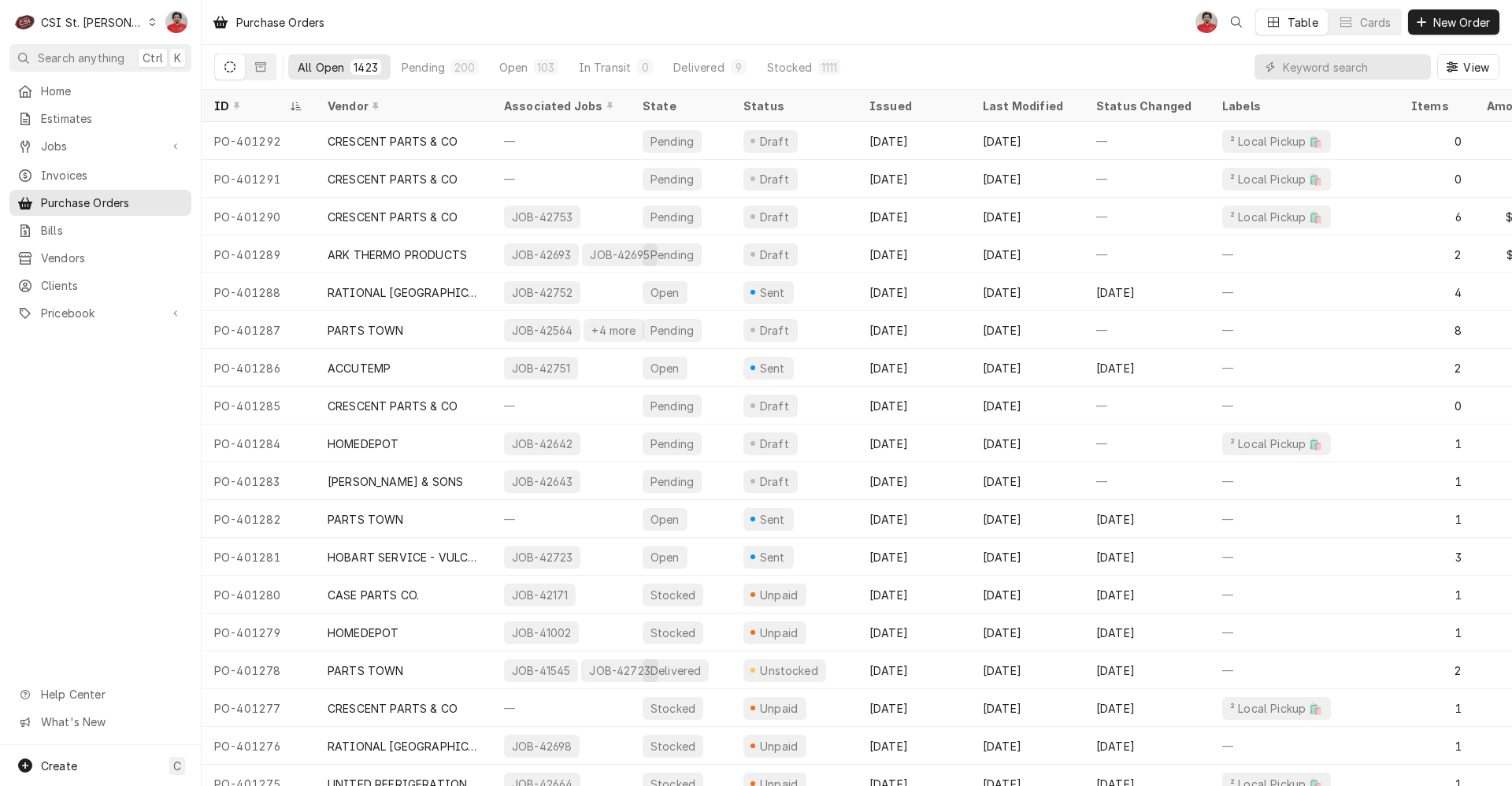
click at [396, 181] on div "CRESCENT PARTS & CO" at bounding box center [393, 179] width 130 height 16
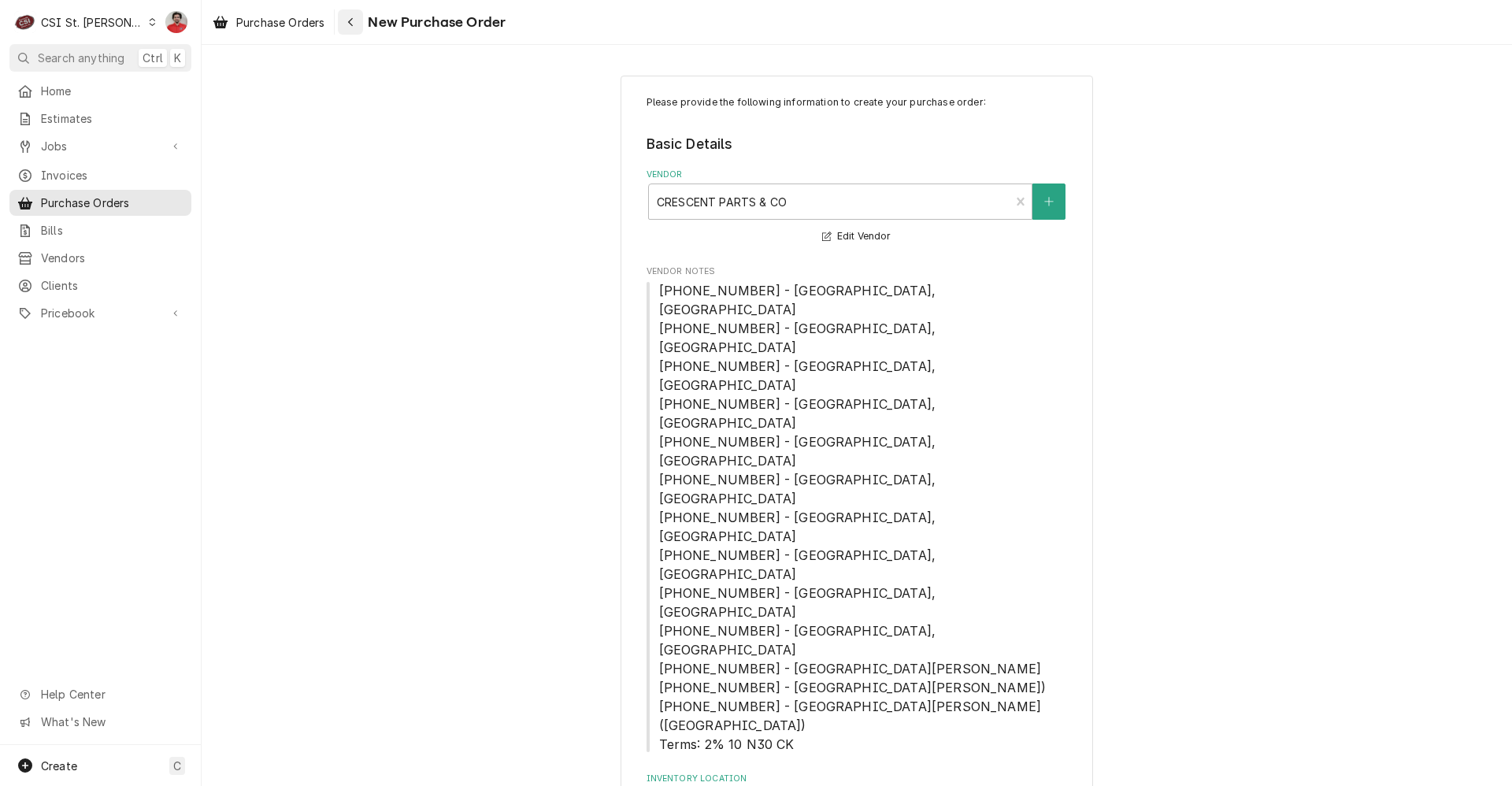
click at [356, 27] on div "Navigate back" at bounding box center [350, 22] width 16 height 16
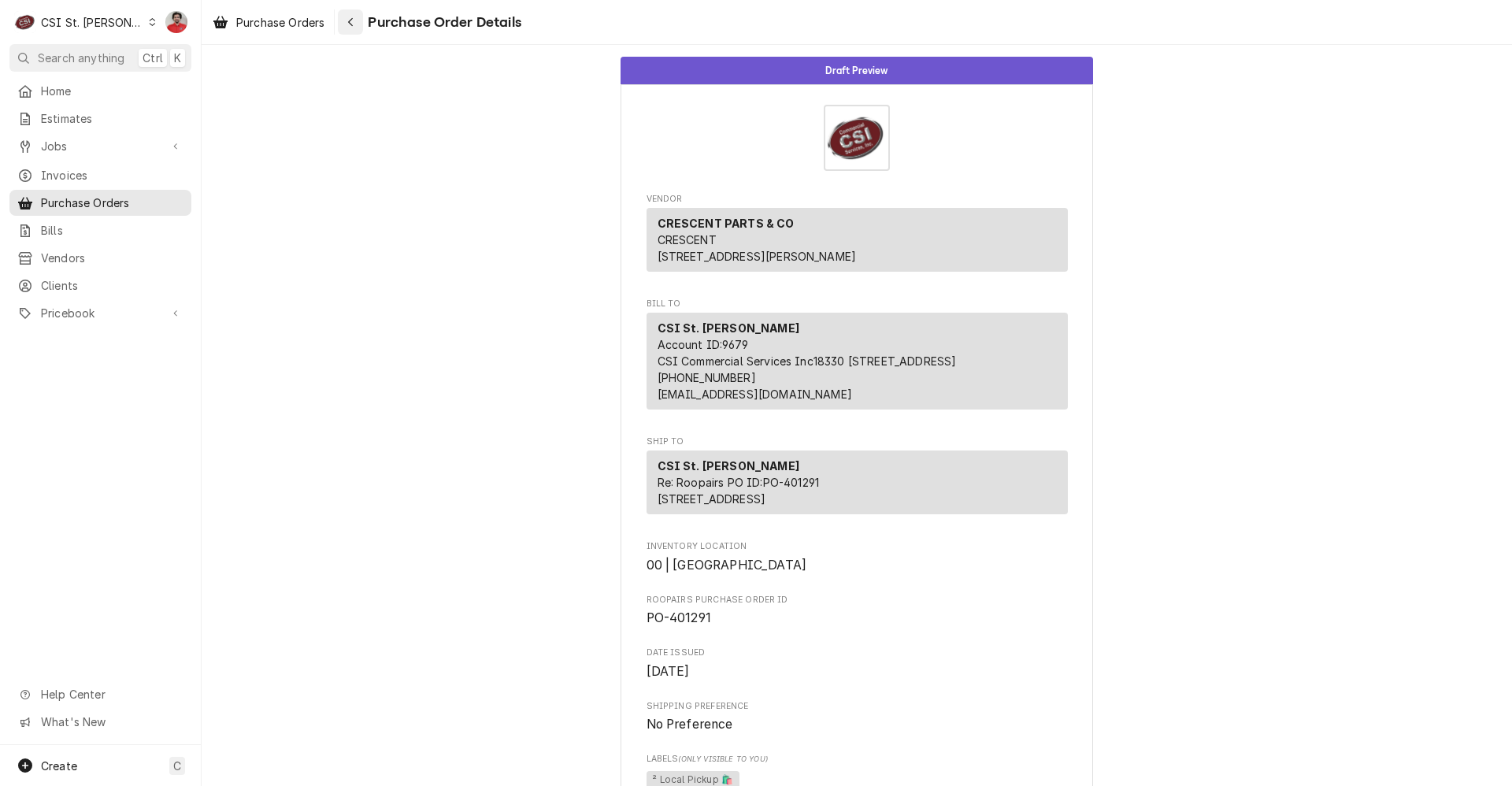
click at [358, 22] on div "Navigate back" at bounding box center [350, 22] width 16 height 16
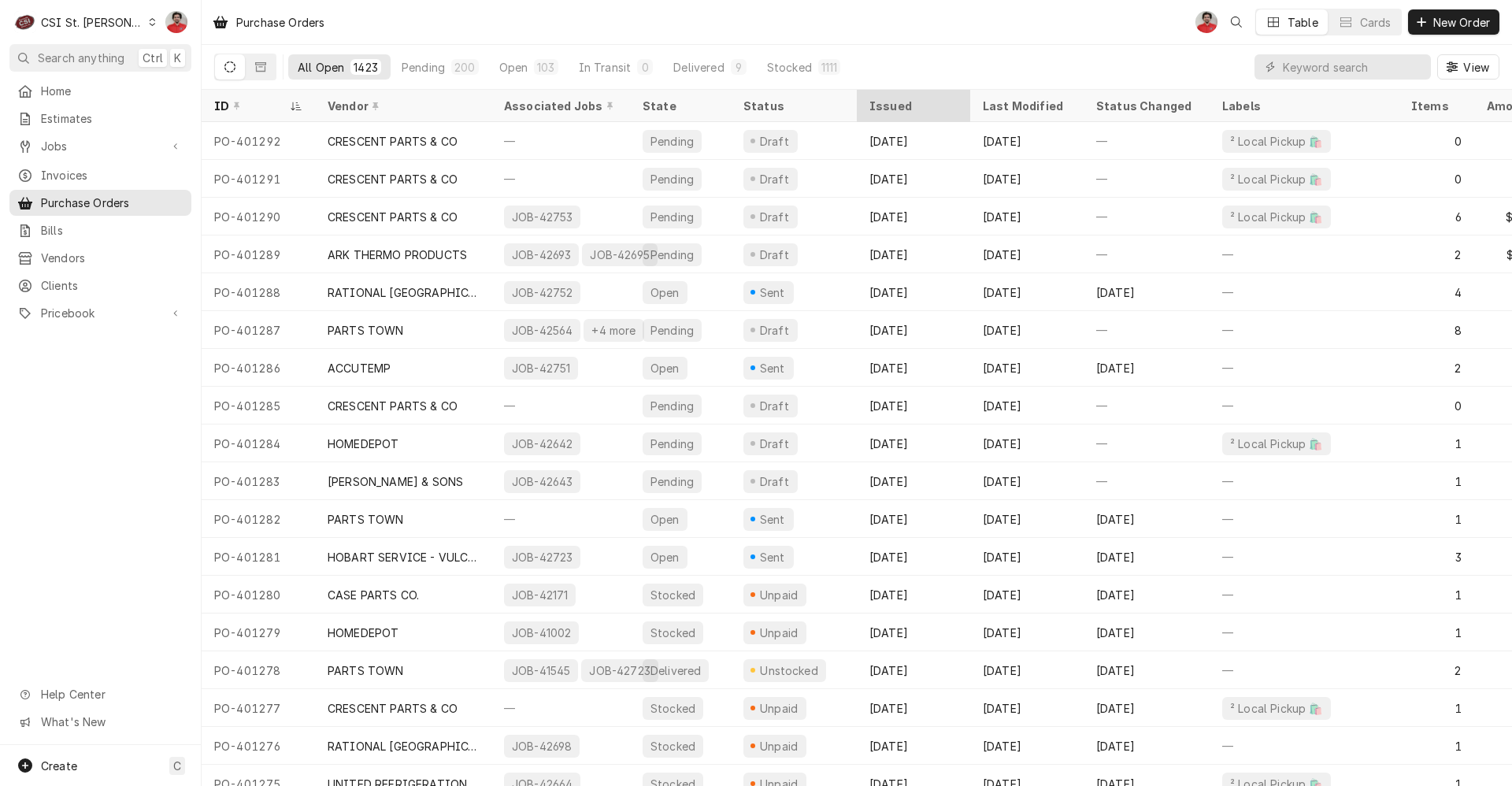
click at [901, 105] on div "Issued" at bounding box center [912, 106] width 85 height 16
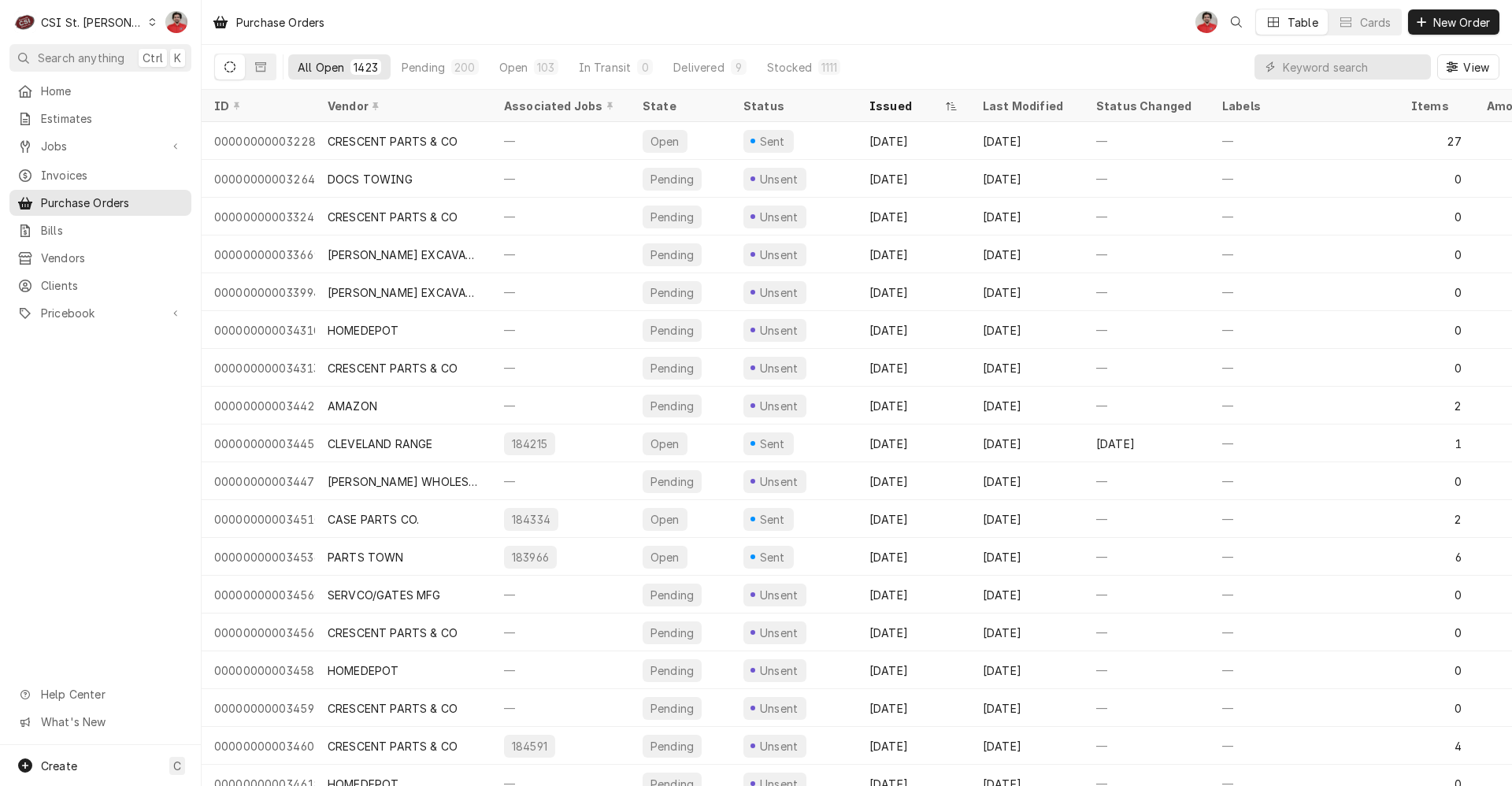
click at [901, 105] on div "Issued" at bounding box center [906, 106] width 73 height 16
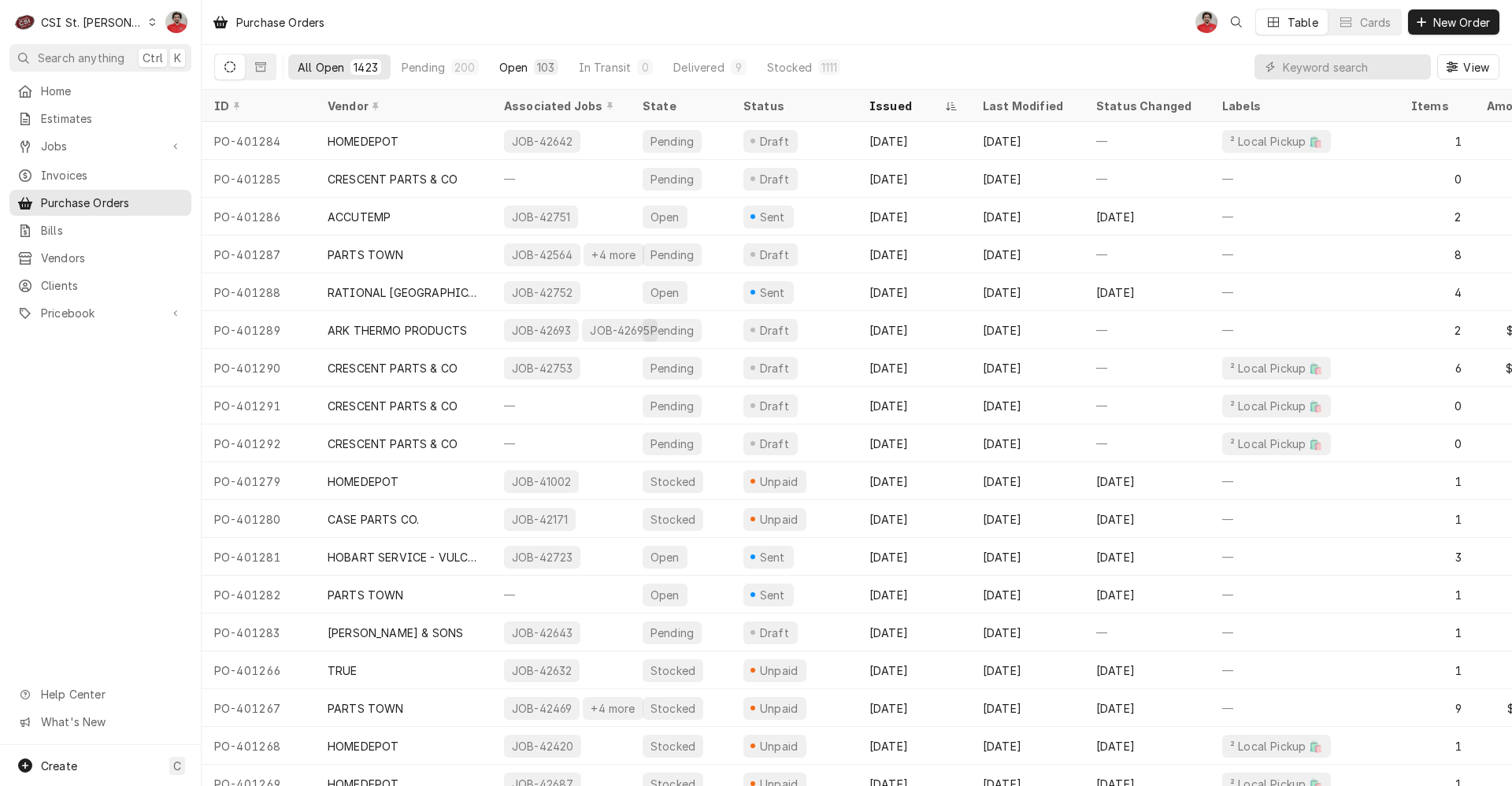
click at [522, 66] on div "Open" at bounding box center [514, 67] width 29 height 16
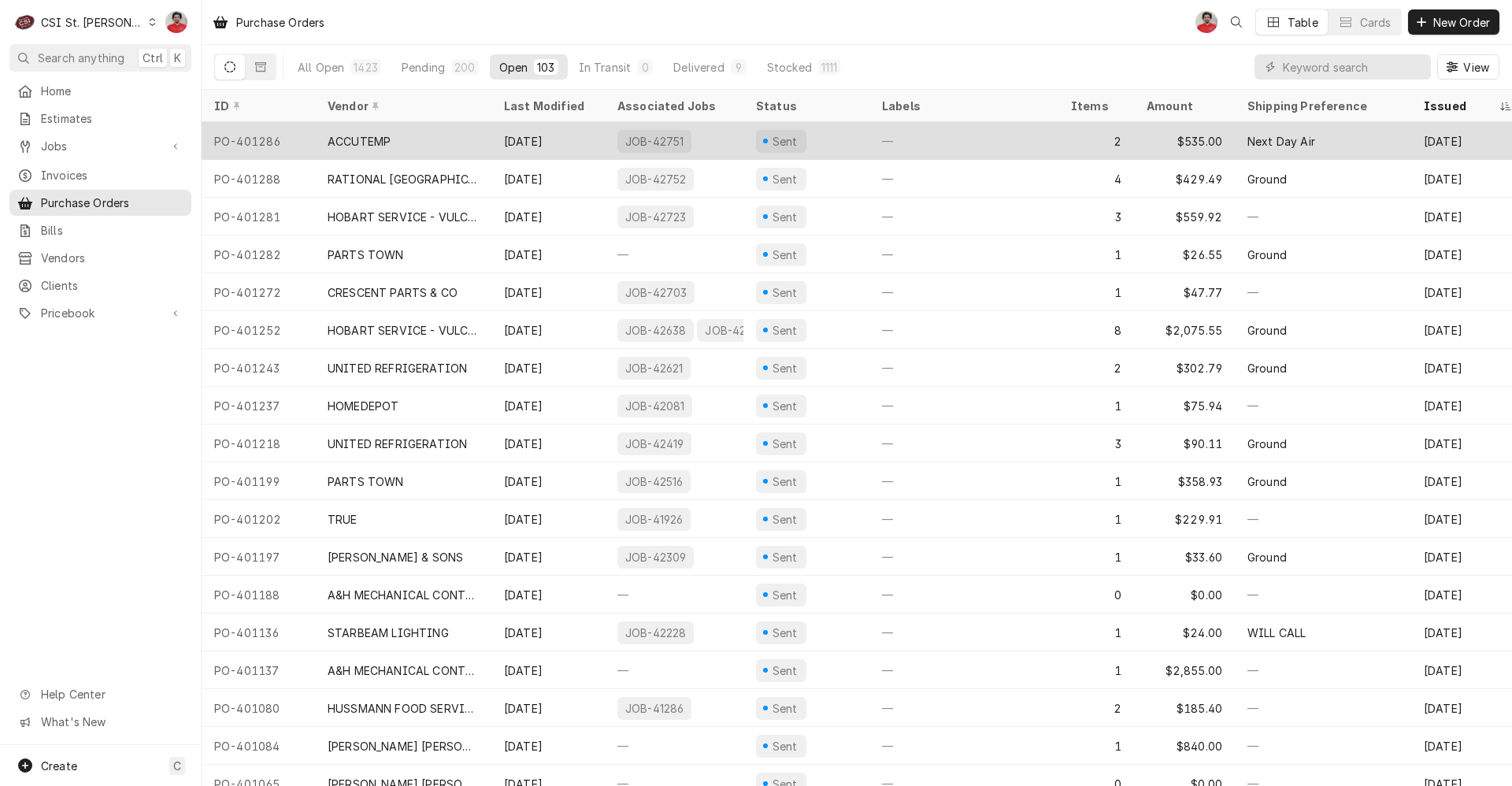
click at [569, 138] on div "[DATE]" at bounding box center [548, 141] width 113 height 38
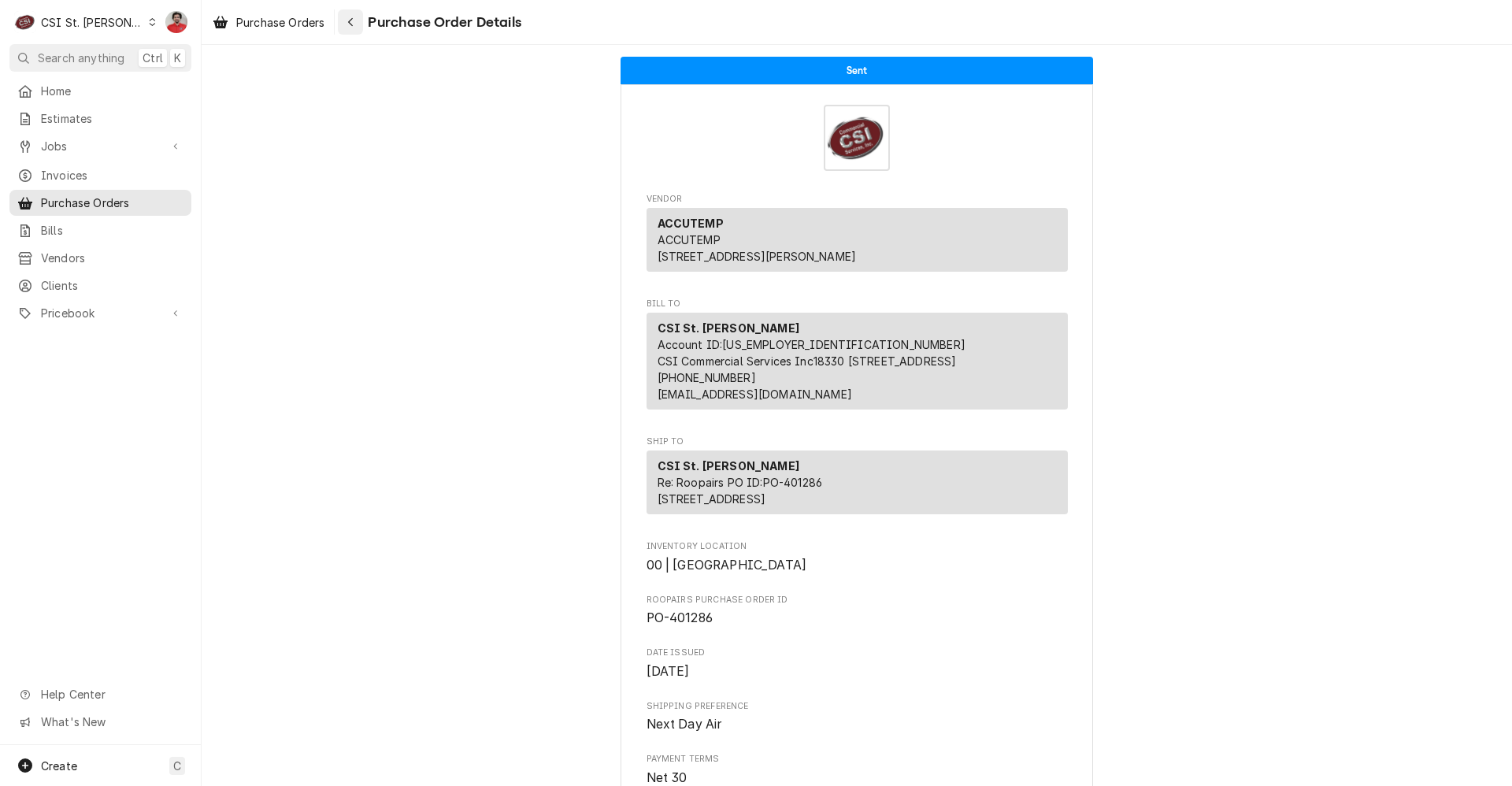
click at [349, 21] on icon "Navigate back" at bounding box center [351, 22] width 7 height 11
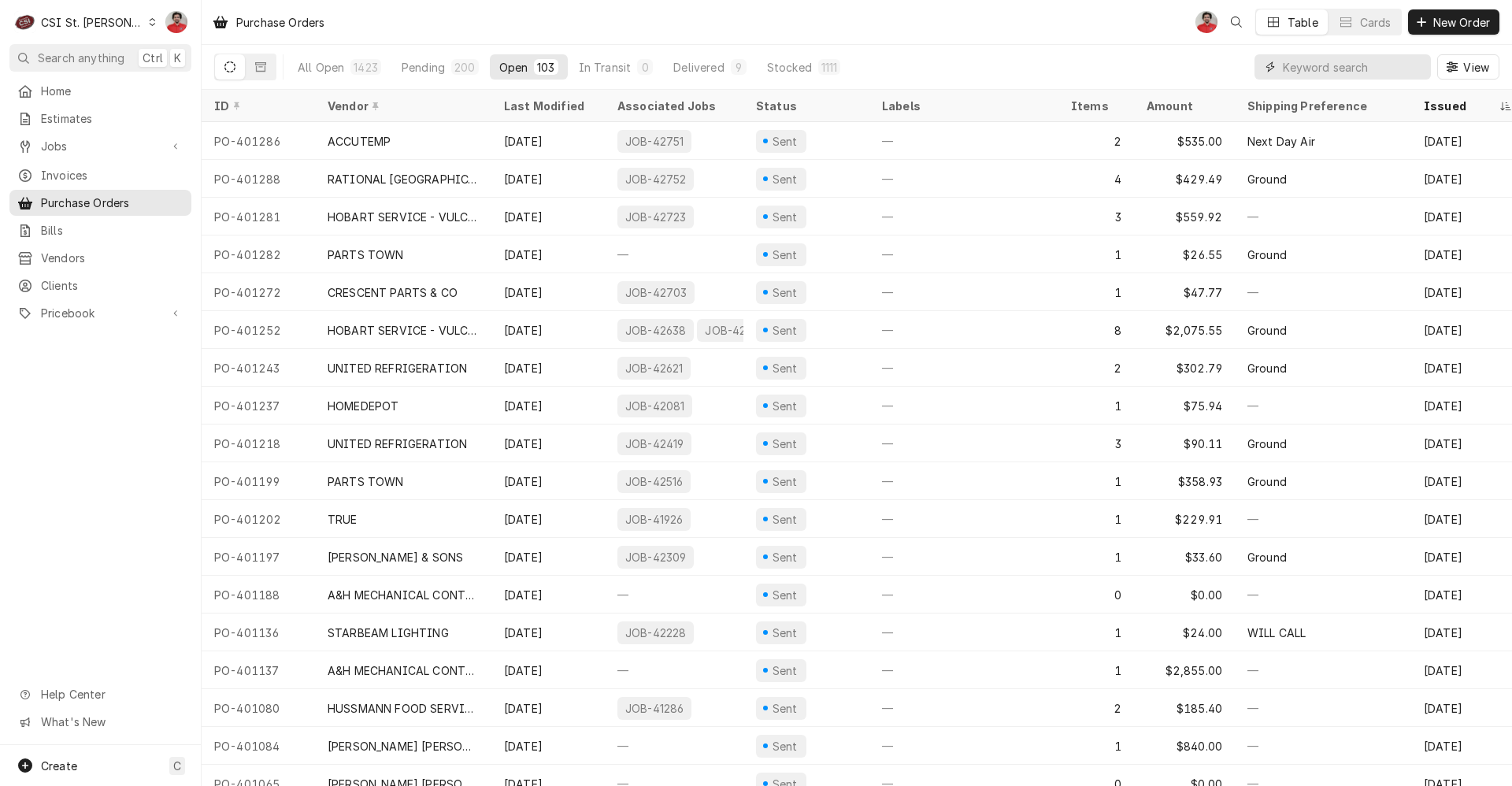
click at [1335, 76] on input "Dynamic Content Wrapper" at bounding box center [1353, 66] width 140 height 25
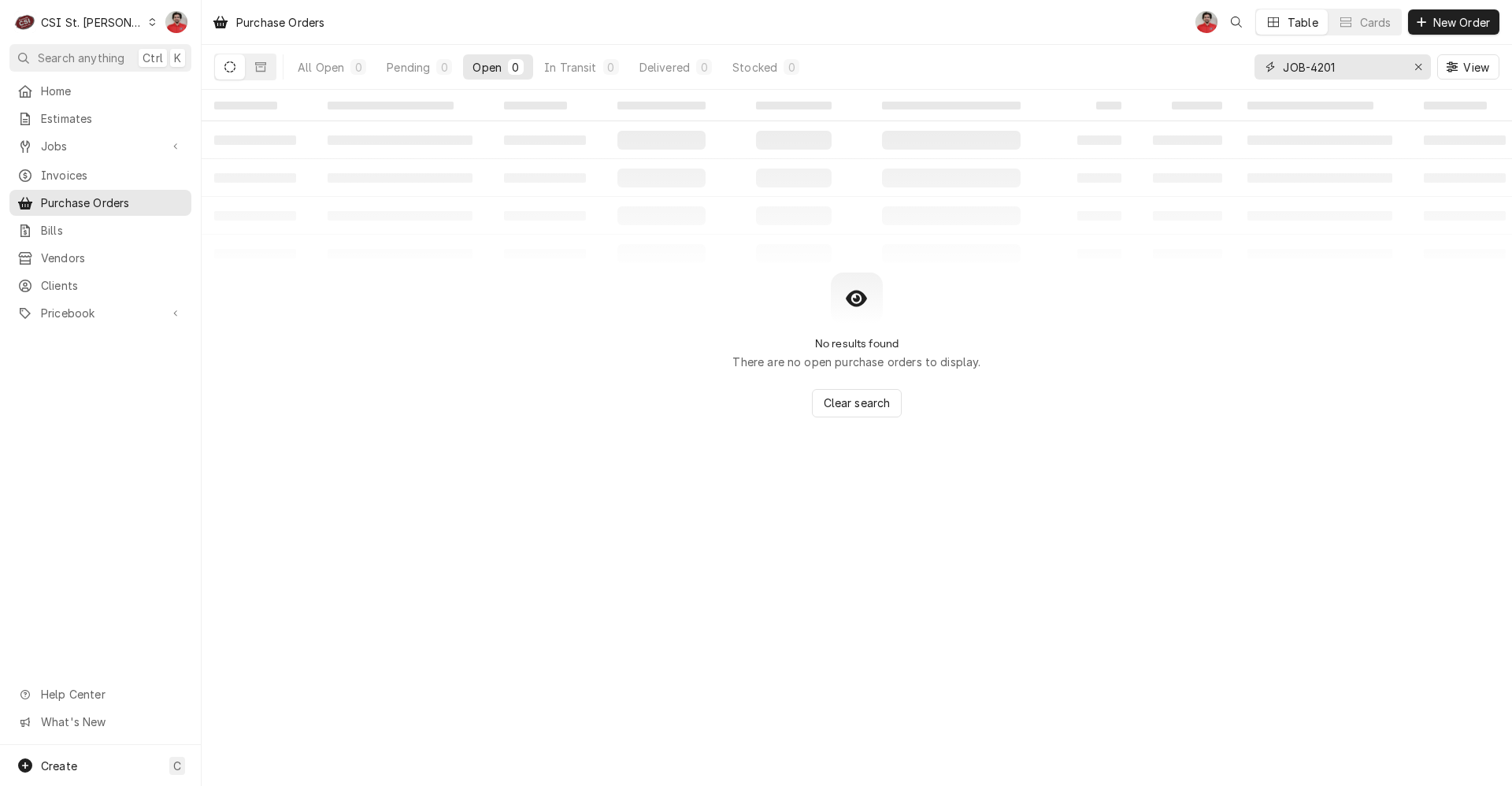
type input "JOB-42018"
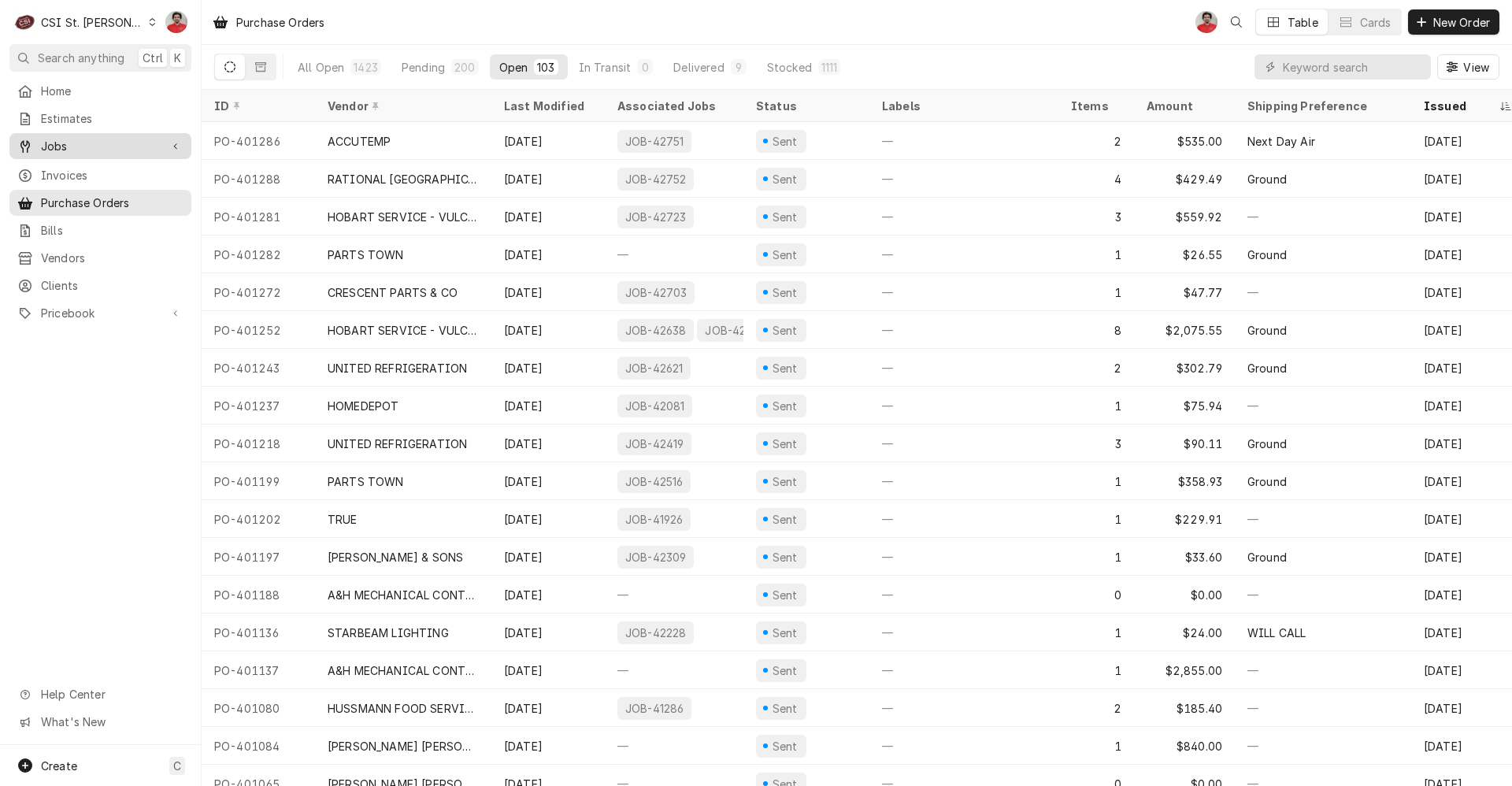
click at [117, 137] on span "Jobs" at bounding box center [101, 146] width 119 height 16
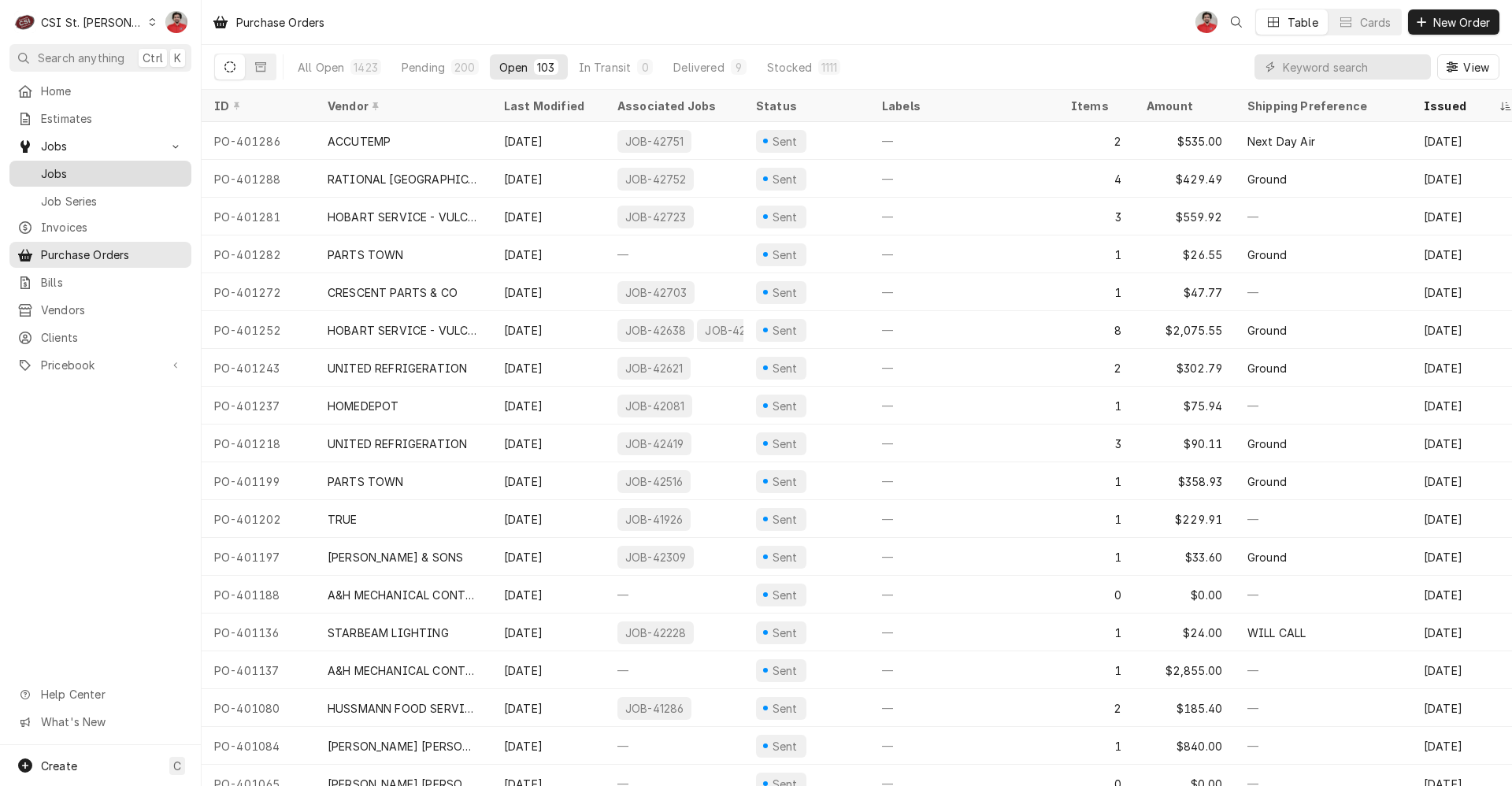
click at [108, 165] on span "Jobs" at bounding box center [112, 173] width 143 height 16
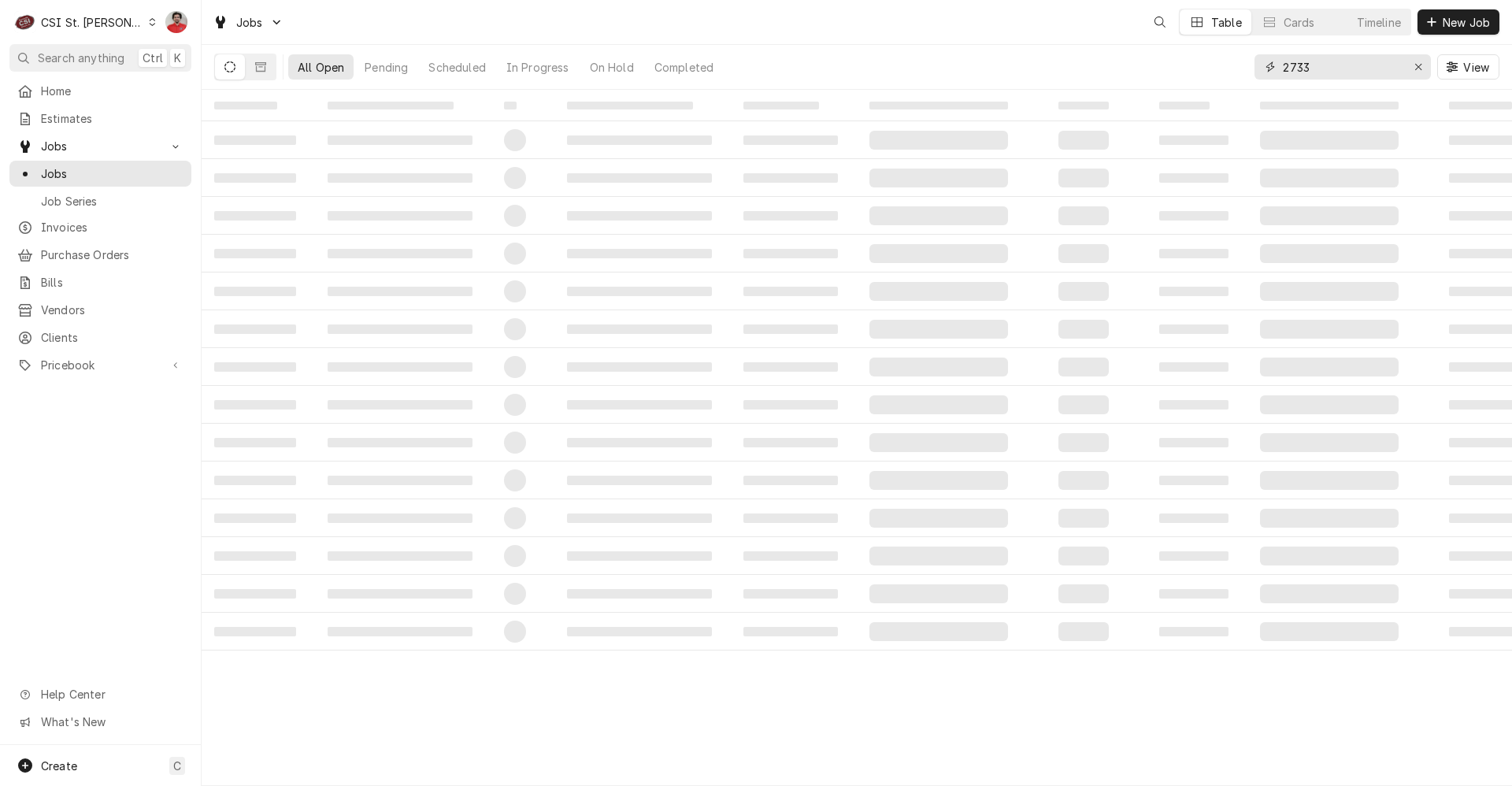
click at [1328, 66] on input "2733" at bounding box center [1341, 66] width 118 height 25
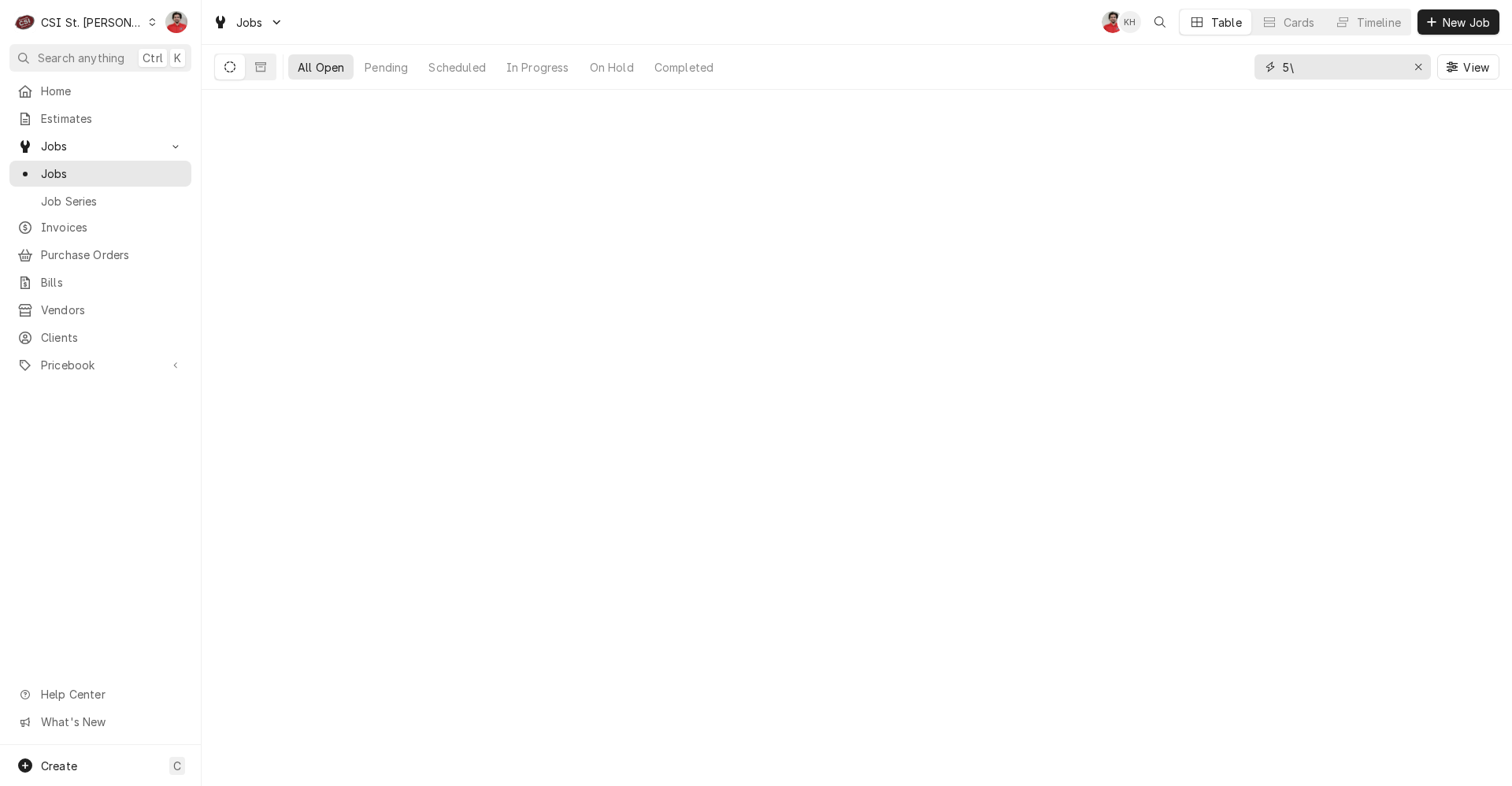
type input "5"
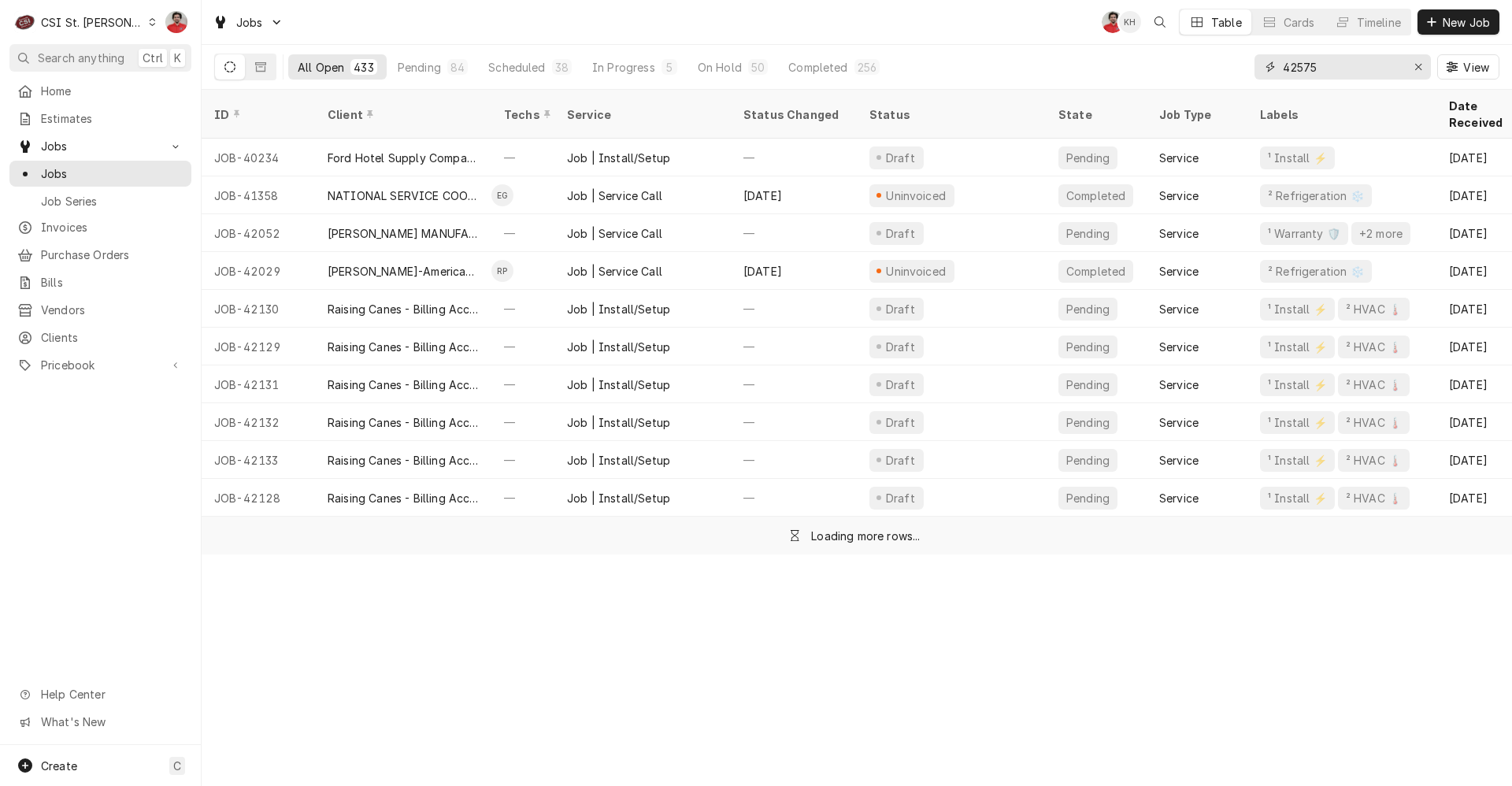
type input "42575"
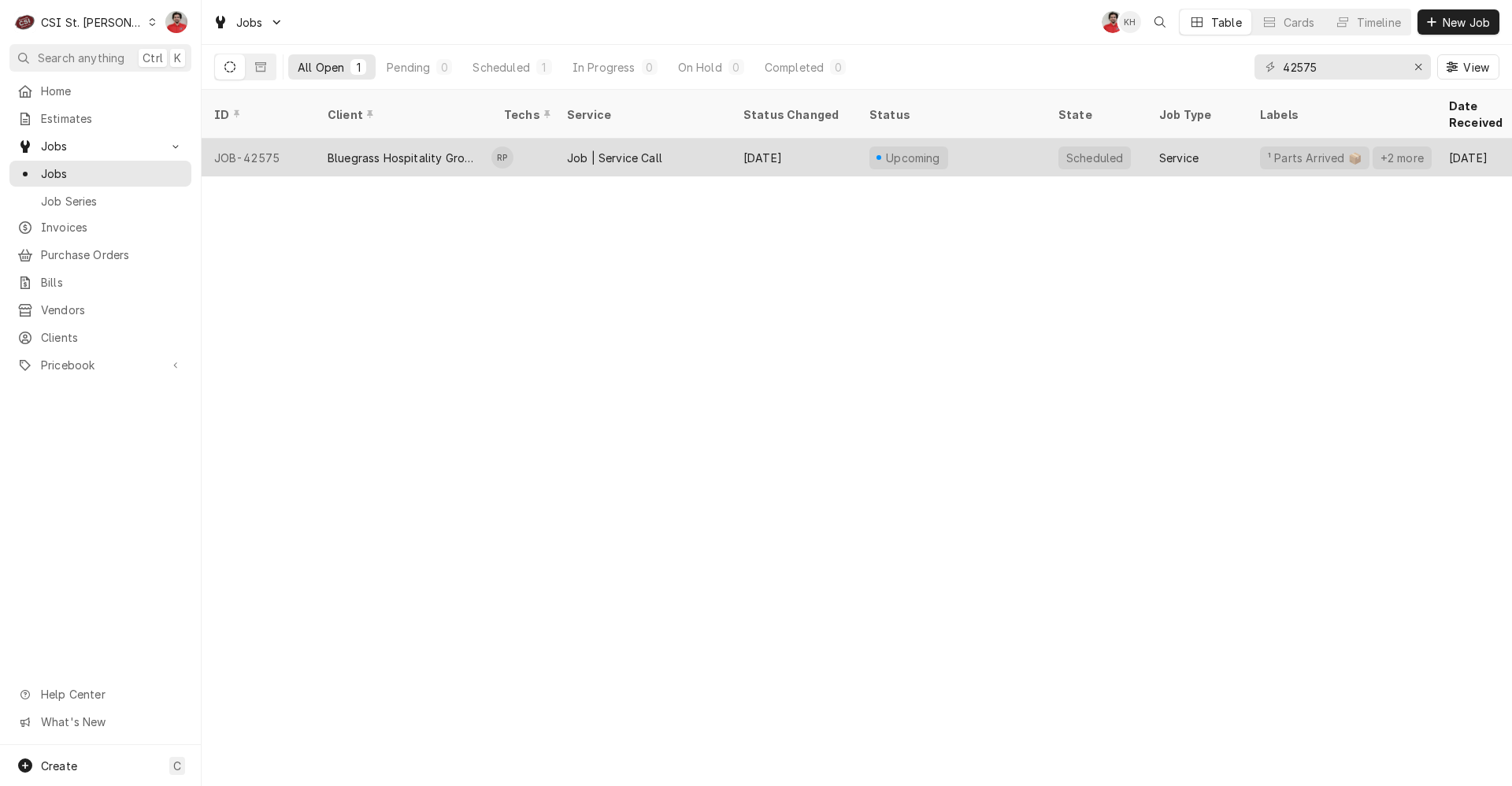
click at [782, 139] on div "Sep 18" at bounding box center [794, 157] width 126 height 38
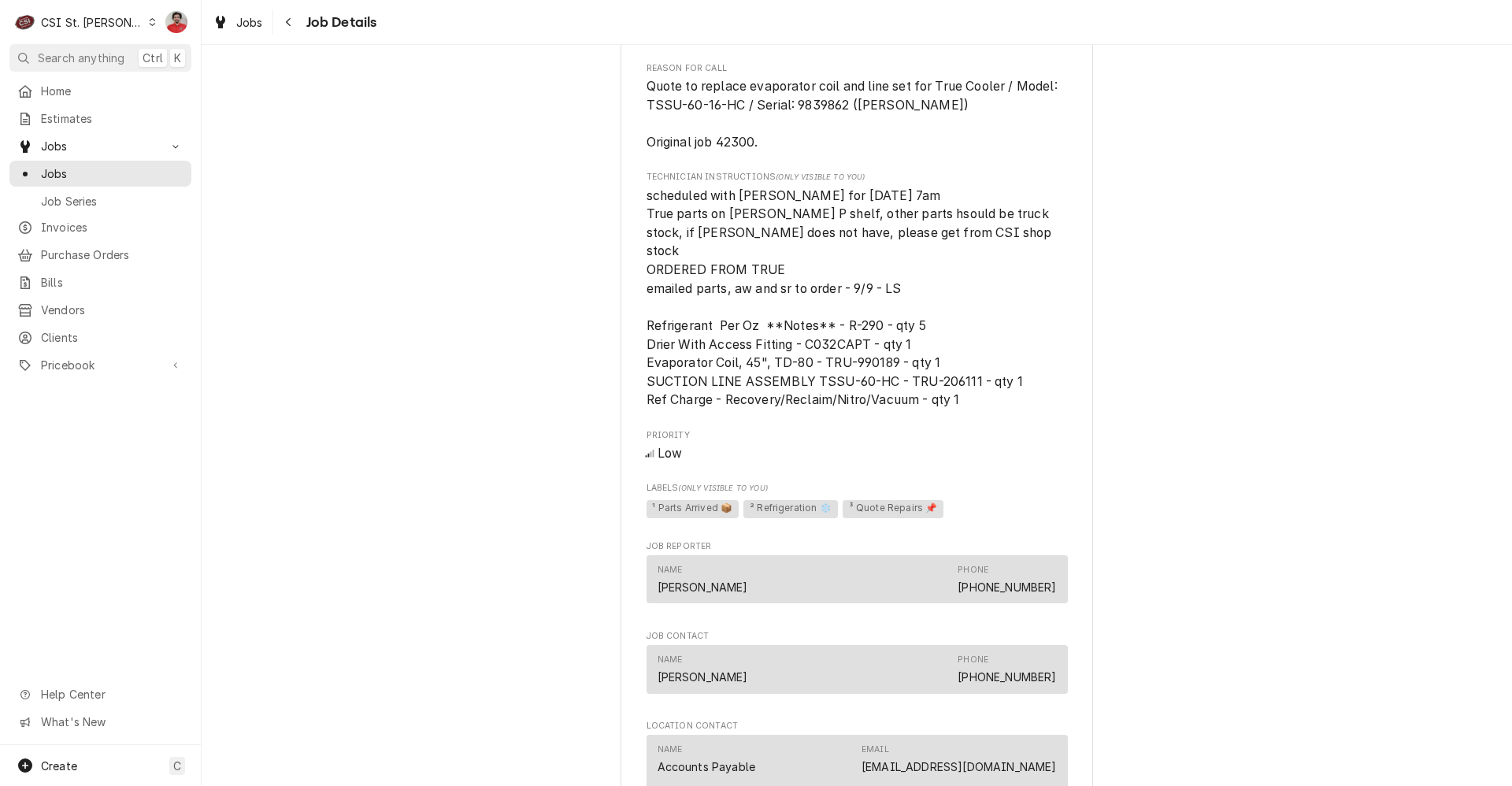
scroll to position [1493, 0]
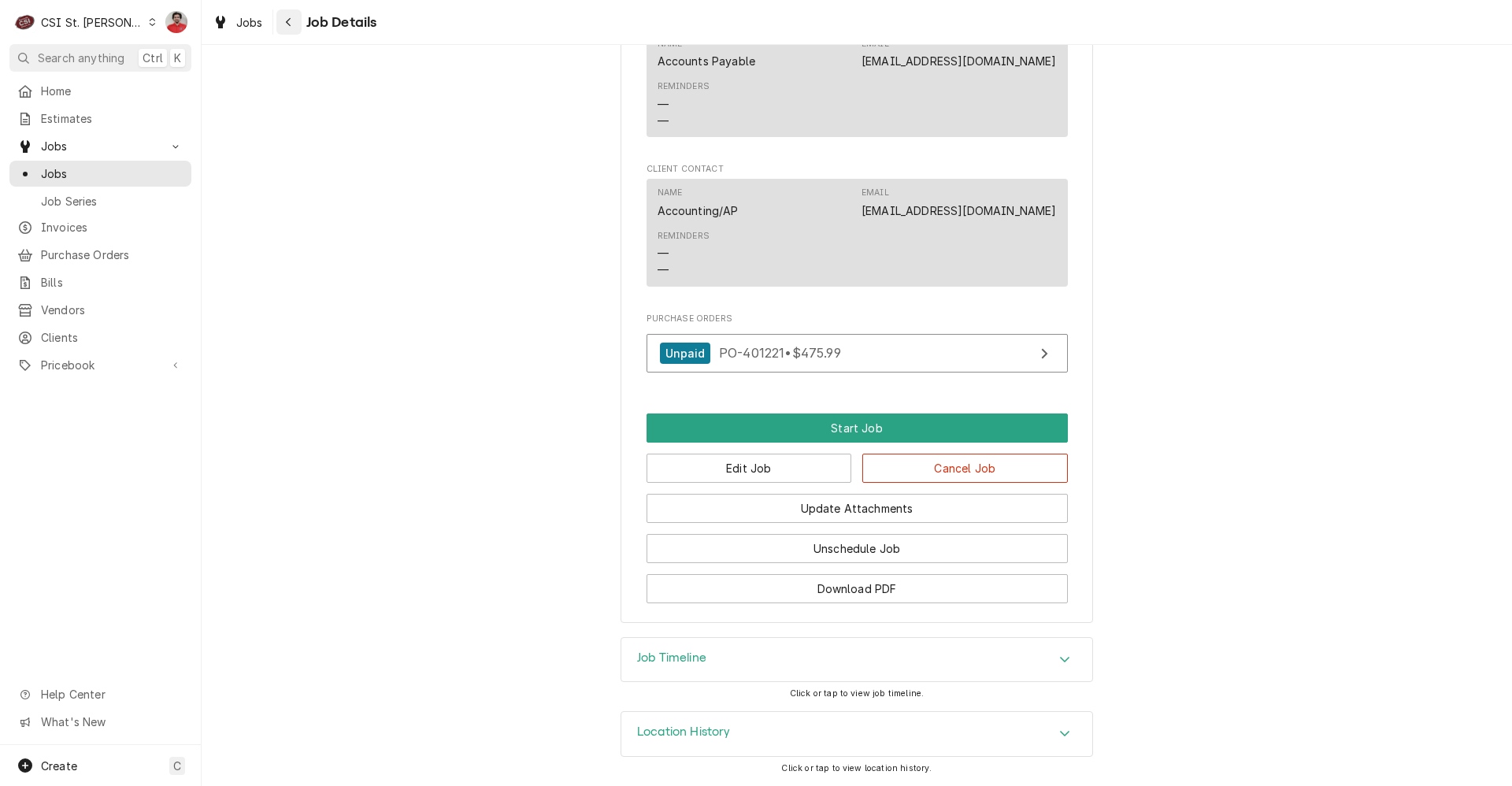
click at [277, 22] on button "Navigate back" at bounding box center [289, 22] width 25 height 25
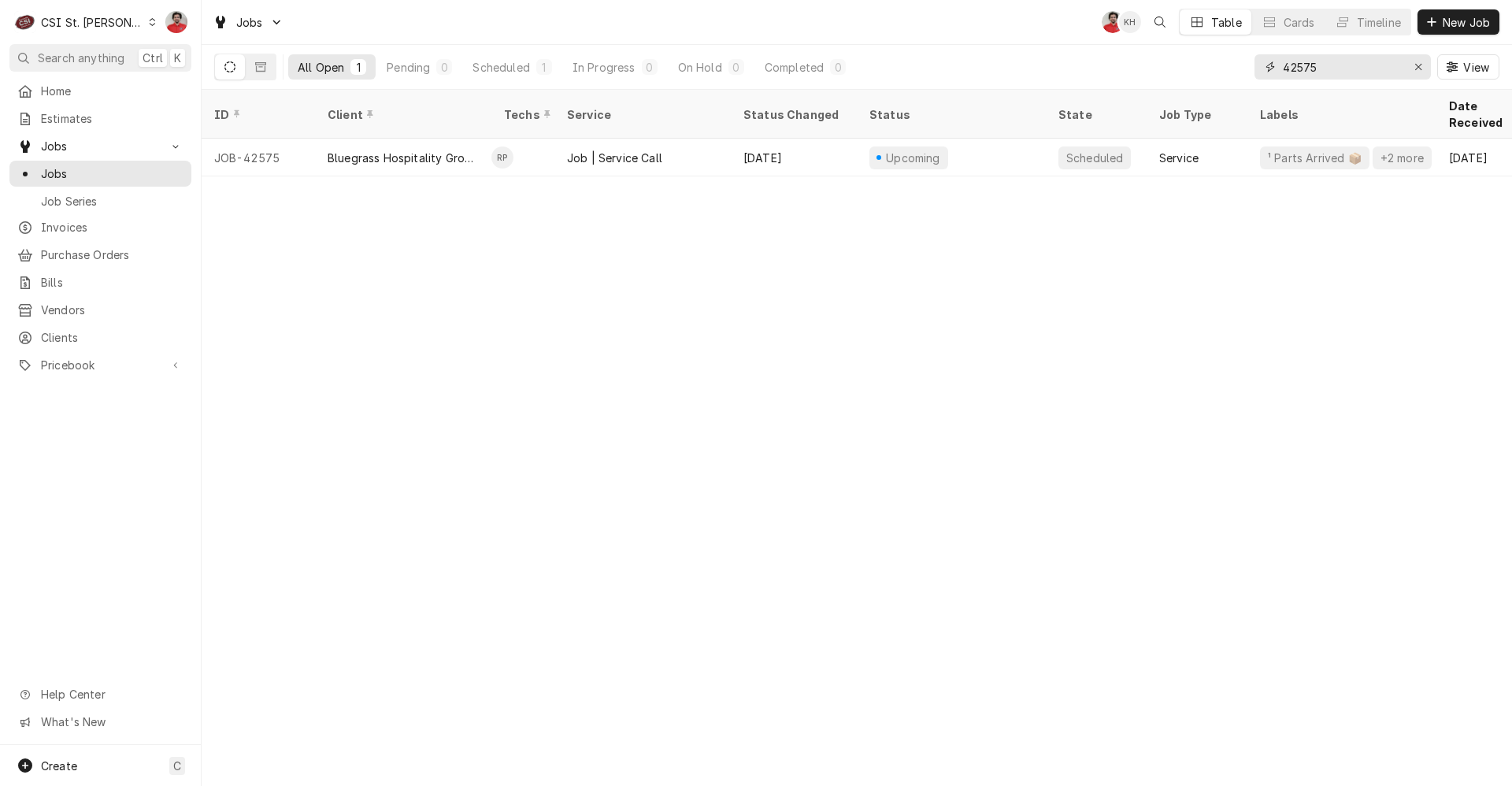
click at [1358, 71] on input "42575" at bounding box center [1341, 66] width 118 height 25
click at [1319, 78] on input "42487" at bounding box center [1341, 66] width 118 height 25
type input "42758"
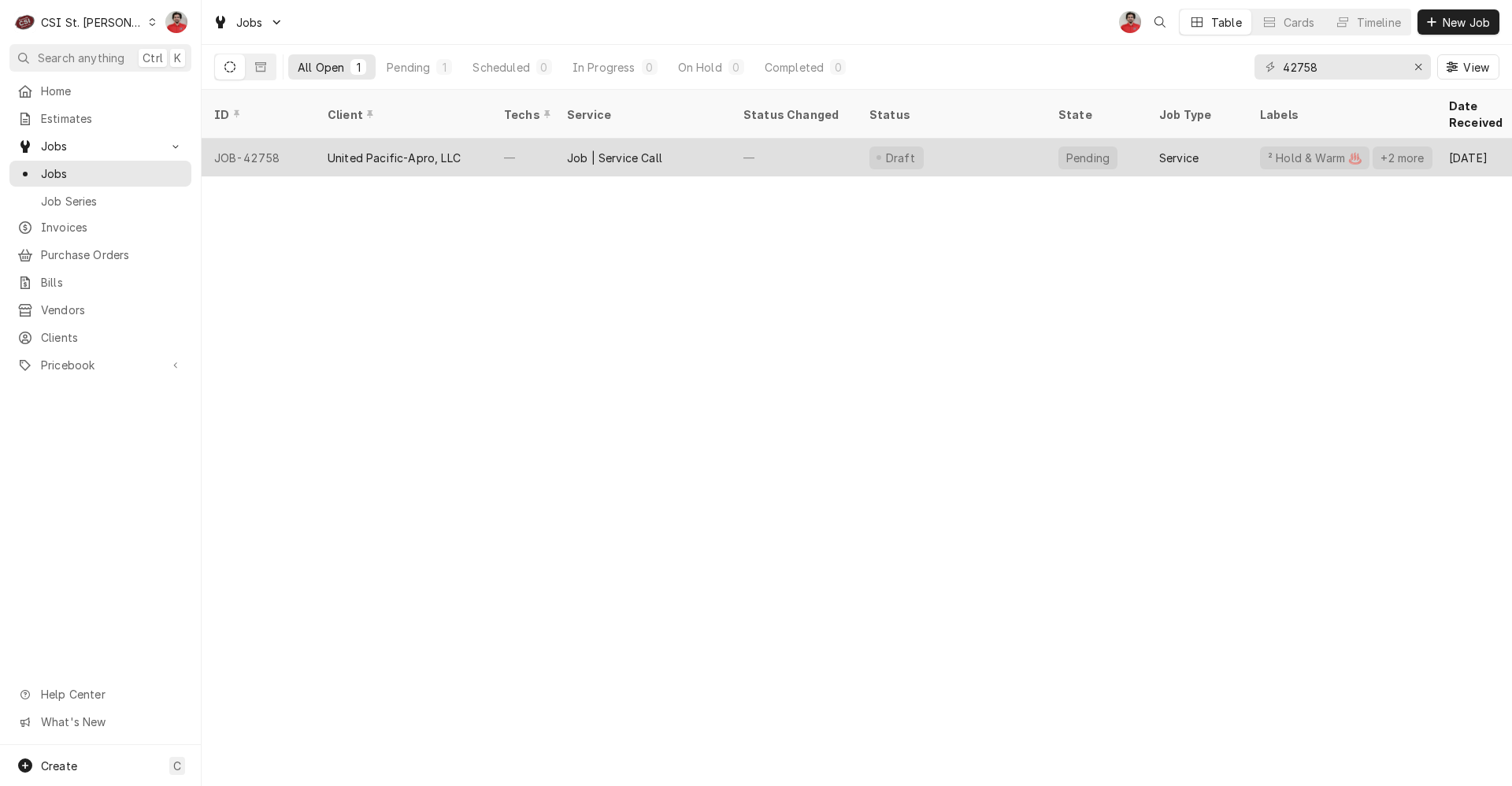
click at [733, 147] on div "—" at bounding box center [794, 157] width 126 height 38
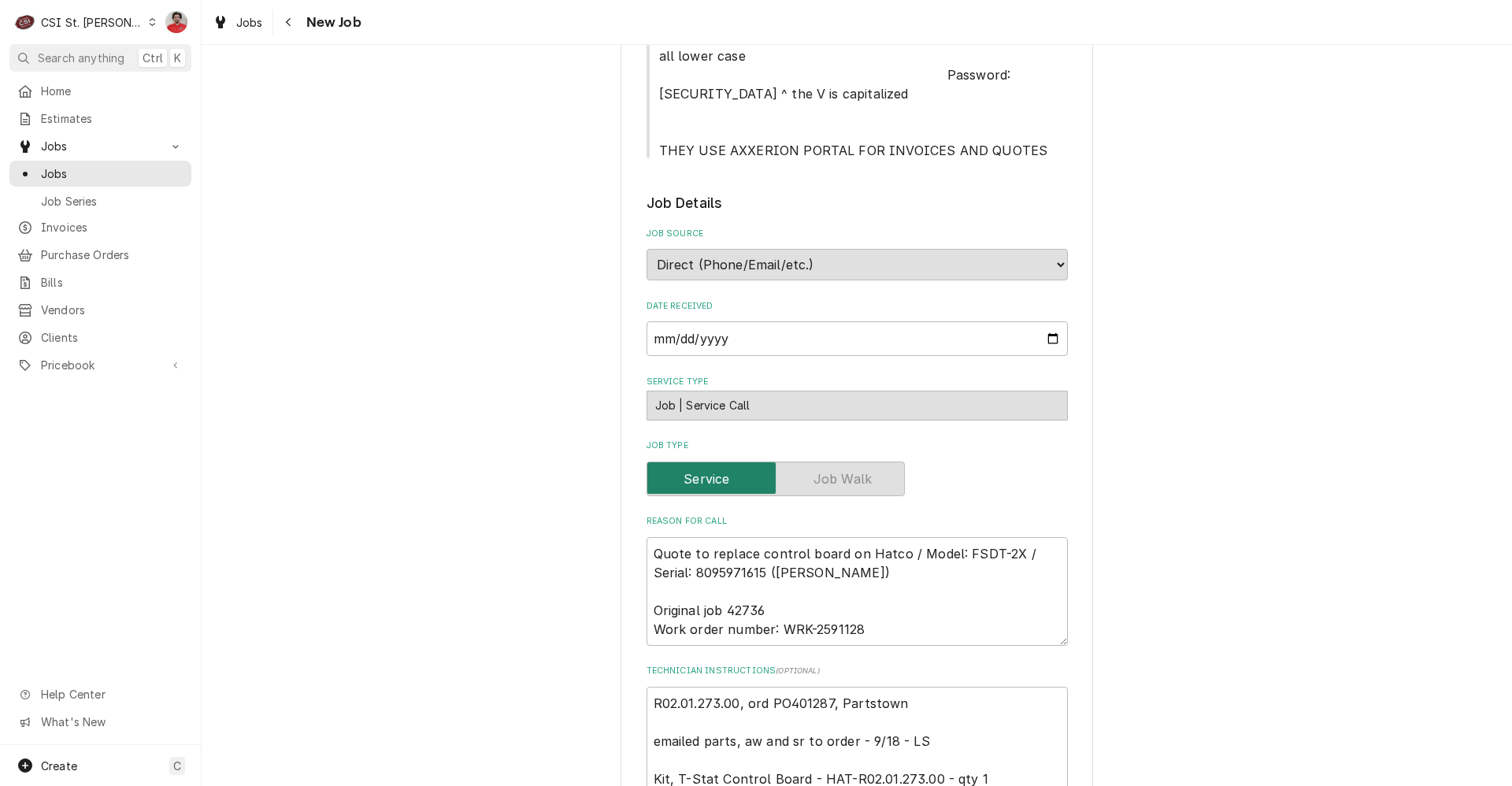
type textarea "x"
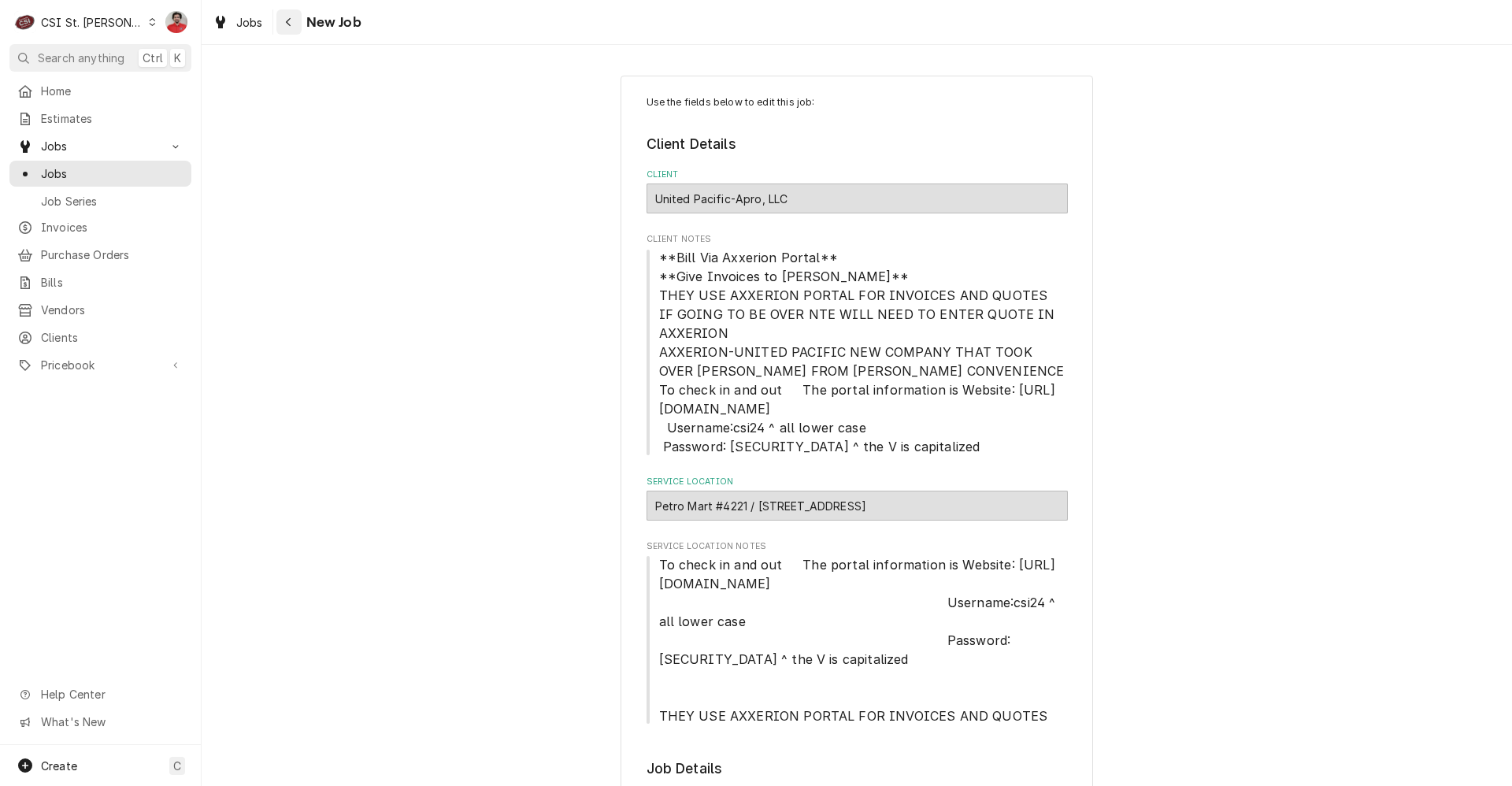
click at [287, 21] on icon "Navigate back" at bounding box center [287, 22] width 4 height 9
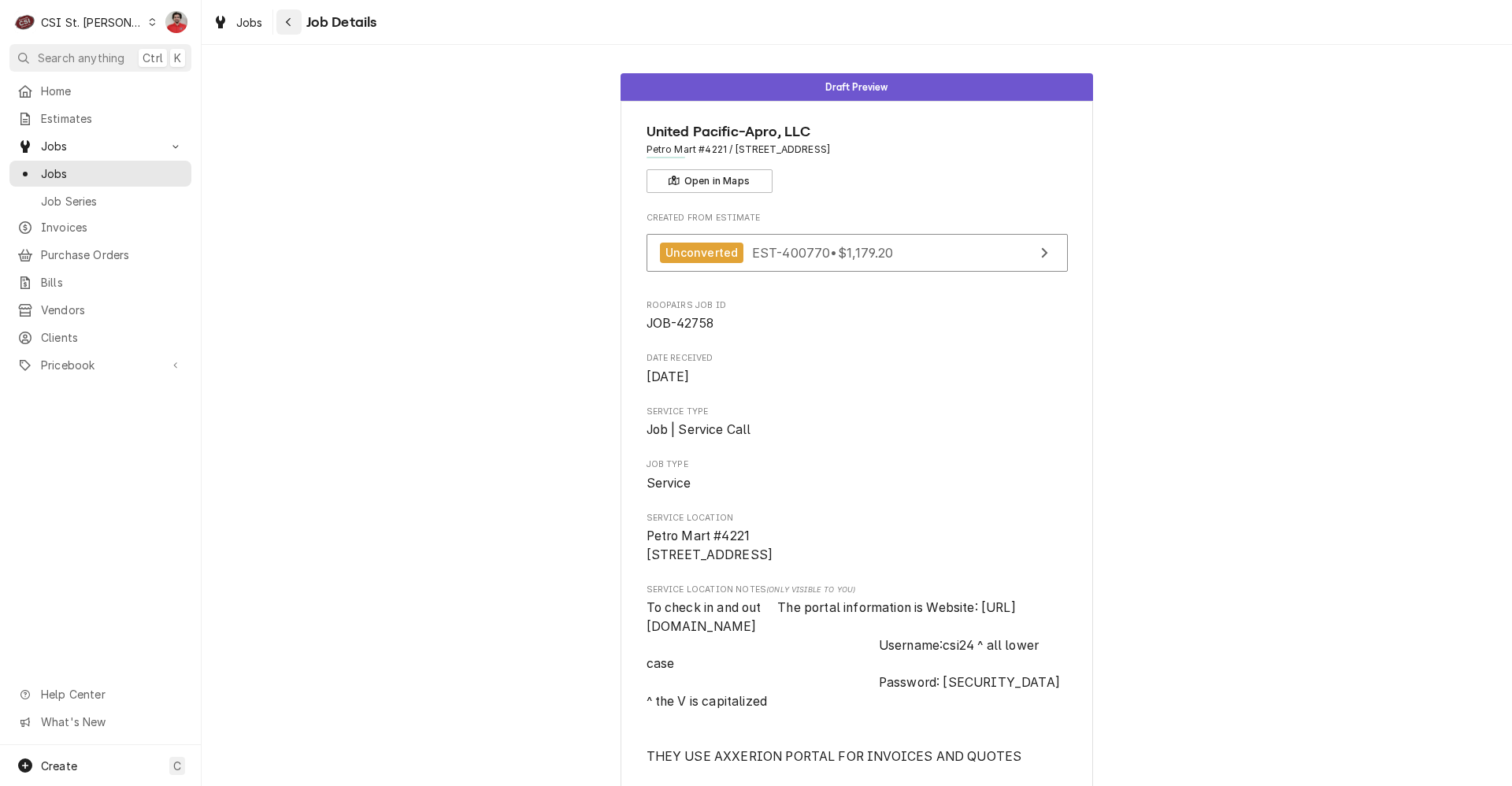
click at [285, 20] on icon "Navigate back" at bounding box center [288, 22] width 7 height 11
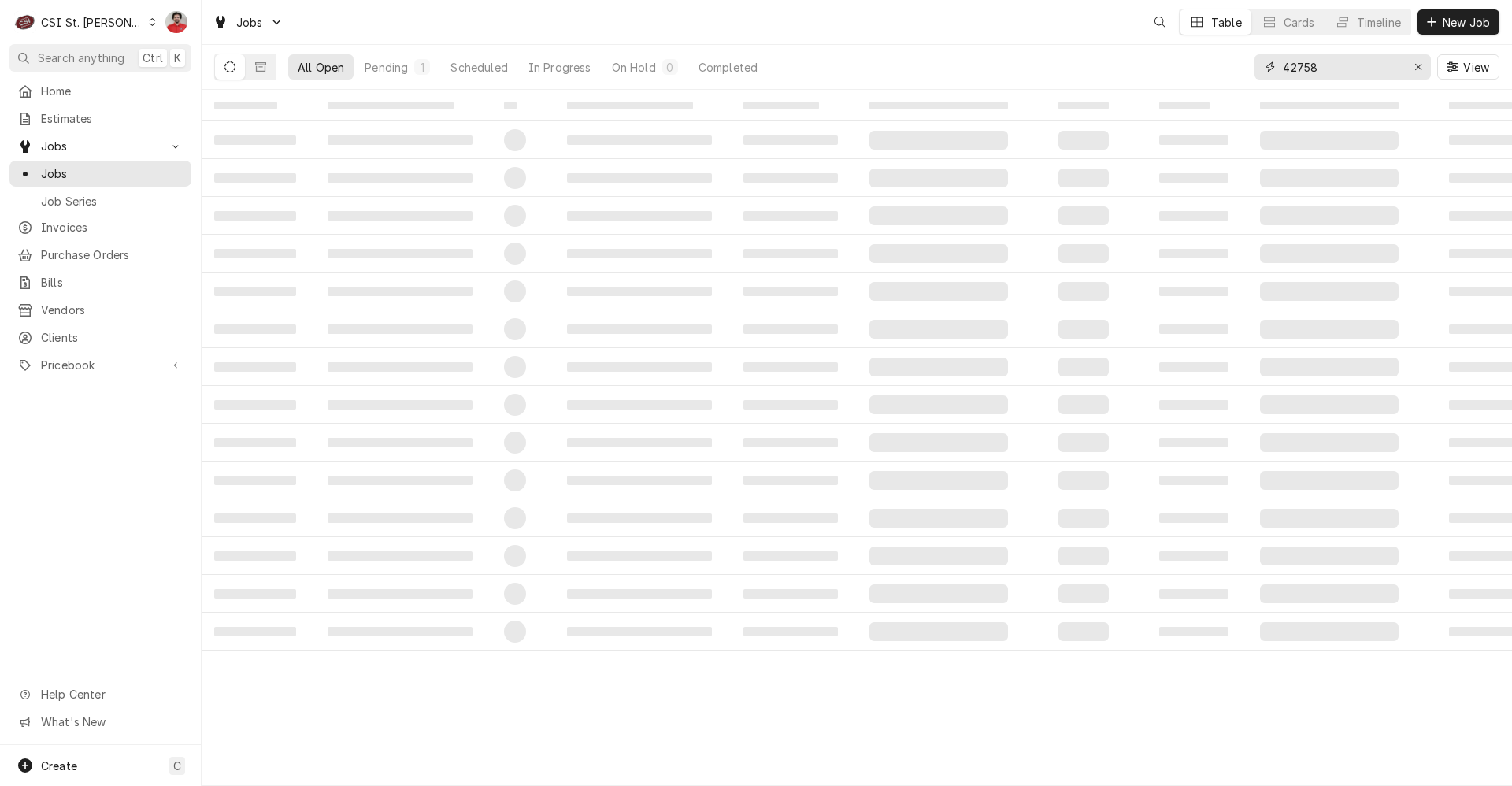
click at [1315, 68] on input "42758" at bounding box center [1341, 66] width 118 height 25
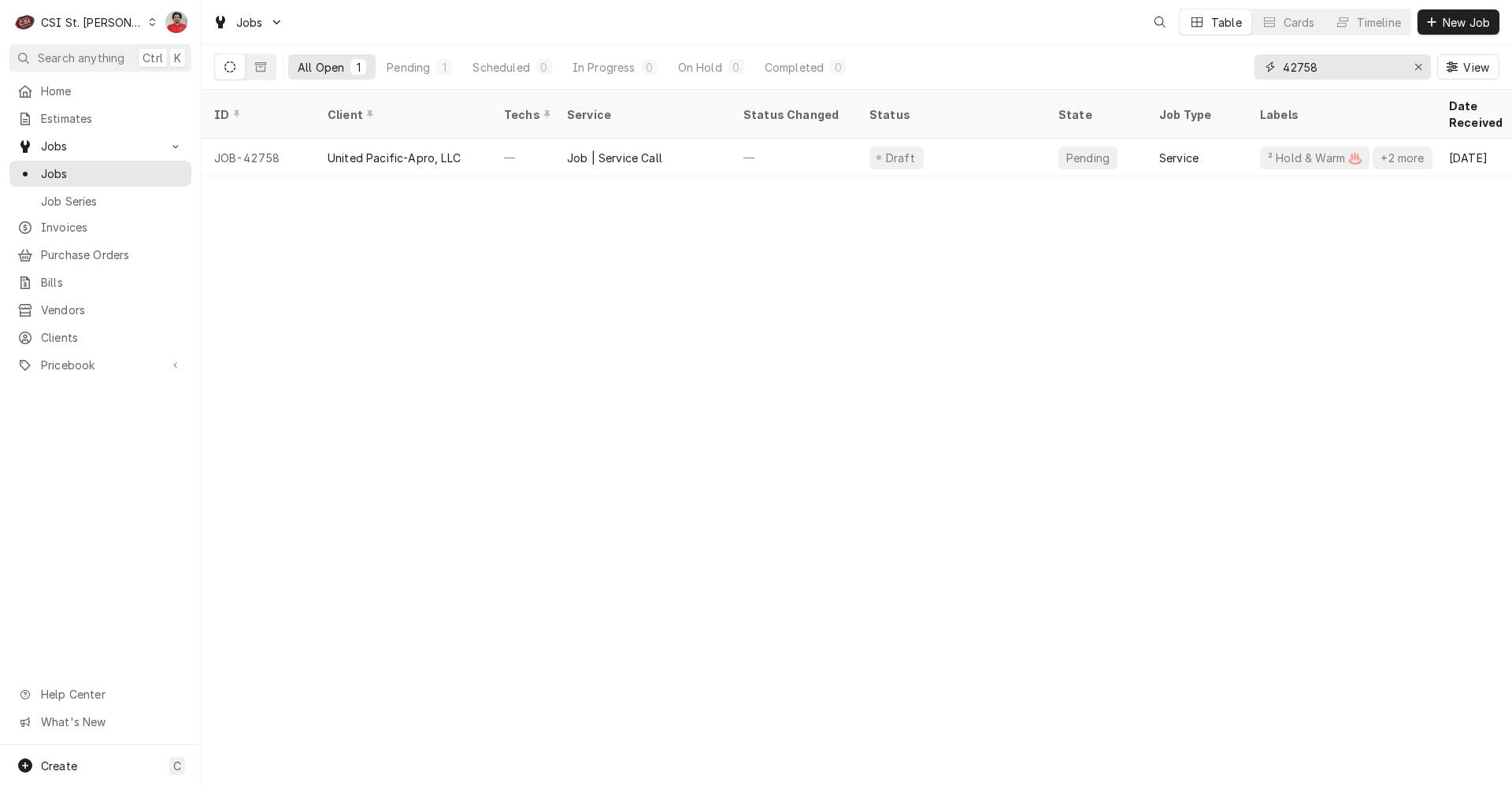
click at [1315, 68] on input "42758" at bounding box center [1341, 66] width 118 height 25
type input "42751"
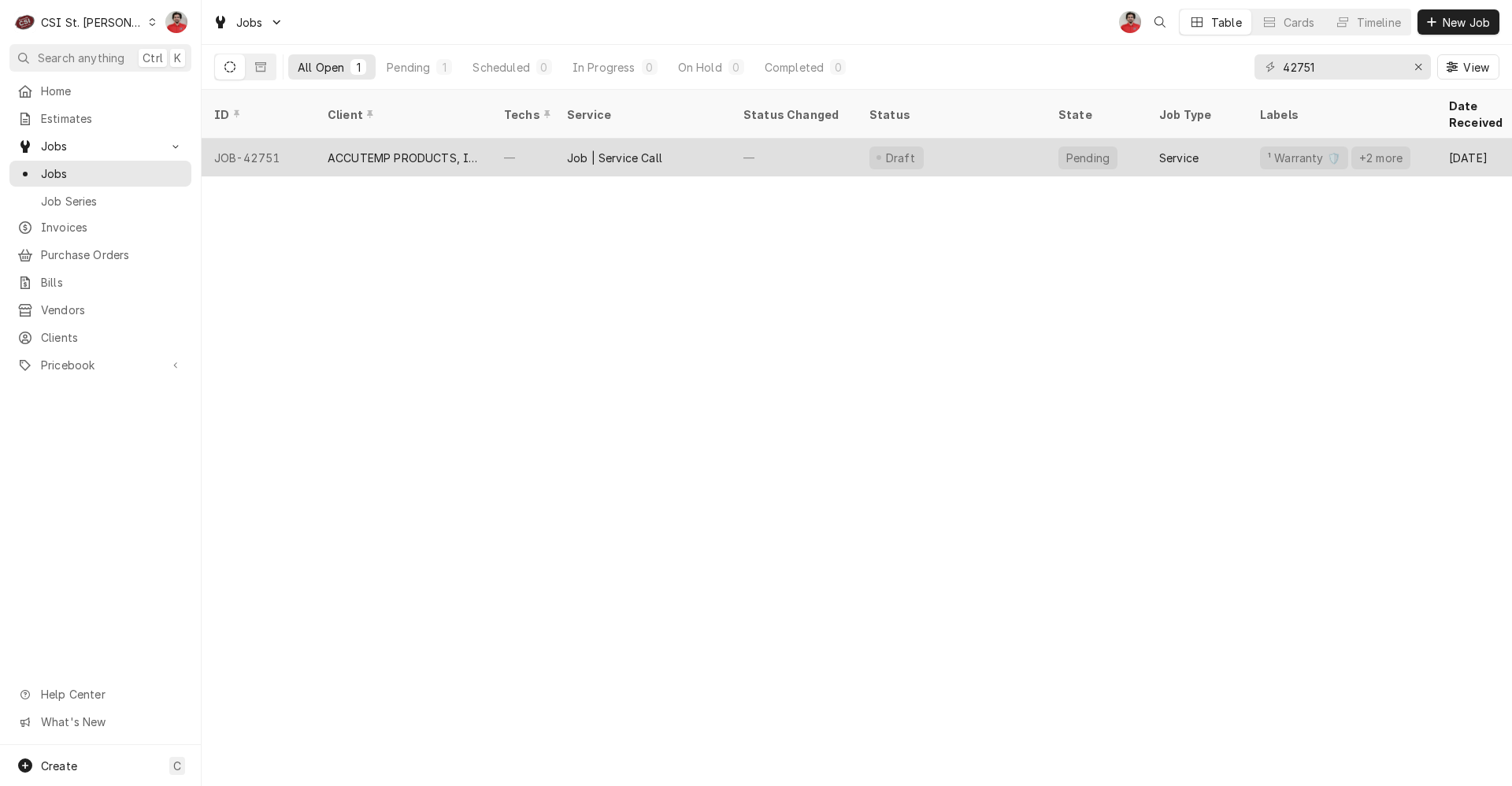
click at [710, 144] on div "Job | Service Call" at bounding box center [642, 157] width 176 height 38
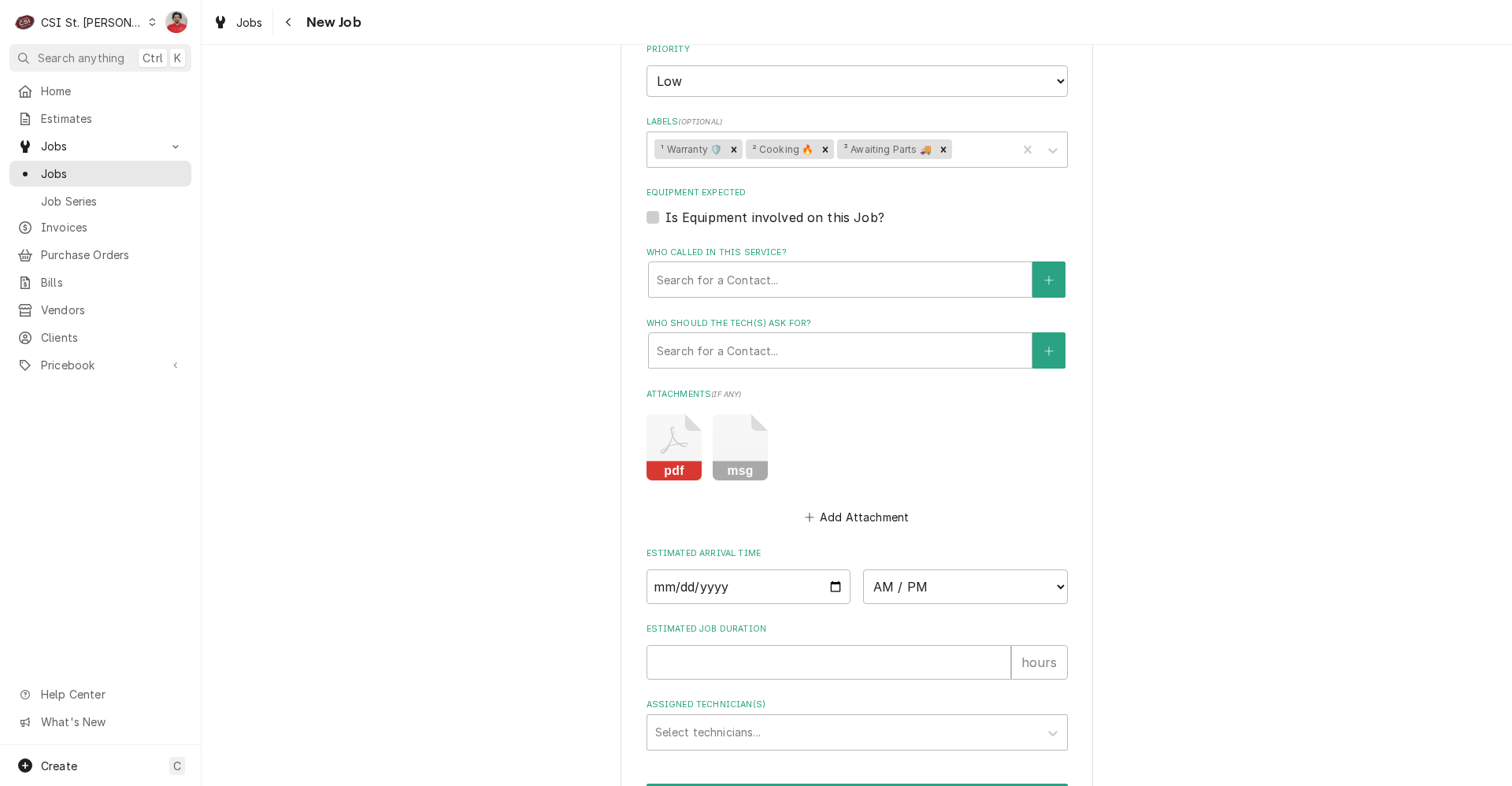
scroll to position [1352, 0]
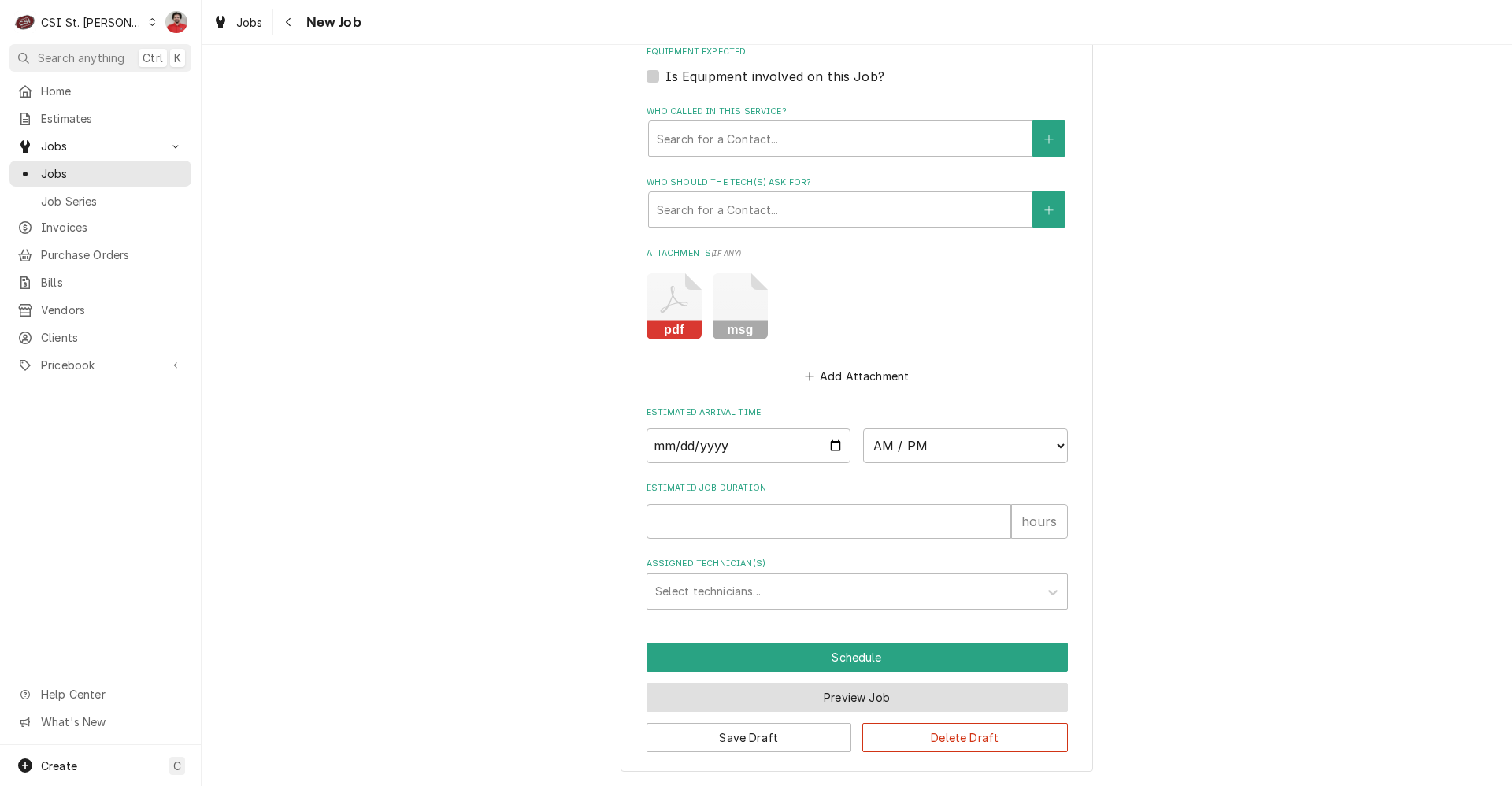
click at [824, 708] on button "Preview Job" at bounding box center [857, 697] width 421 height 29
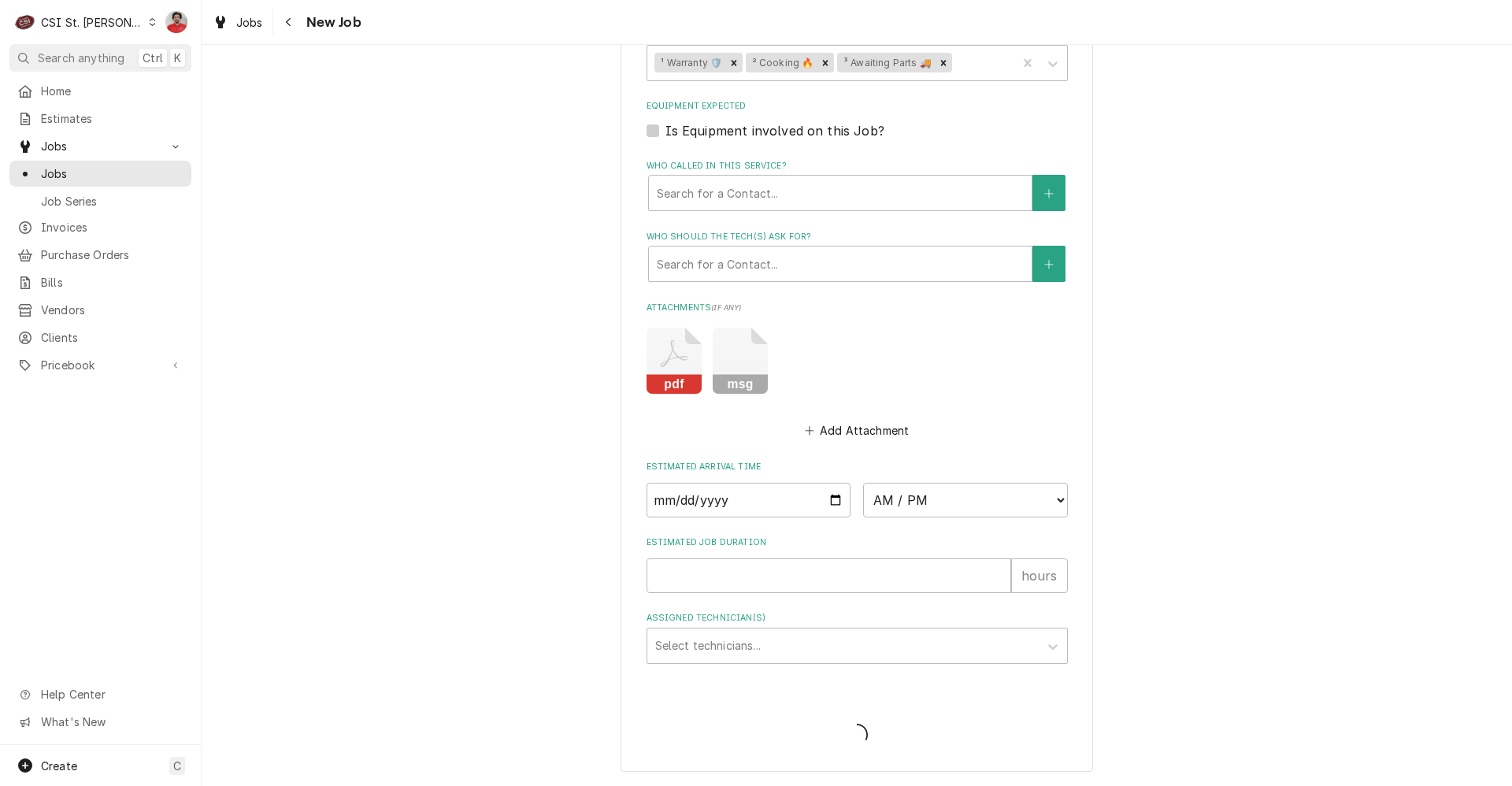
type textarea "x"
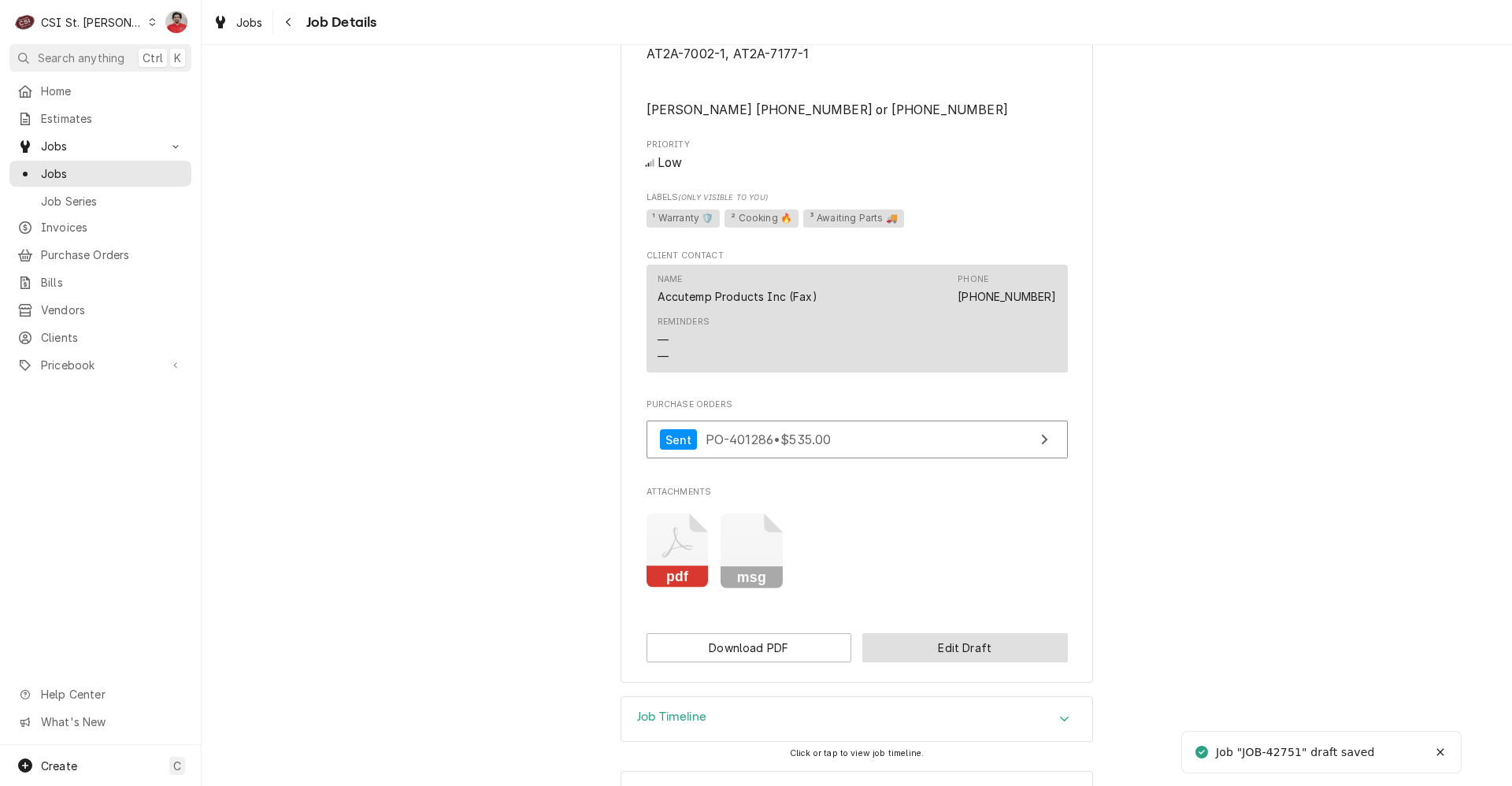
scroll to position [870, 0]
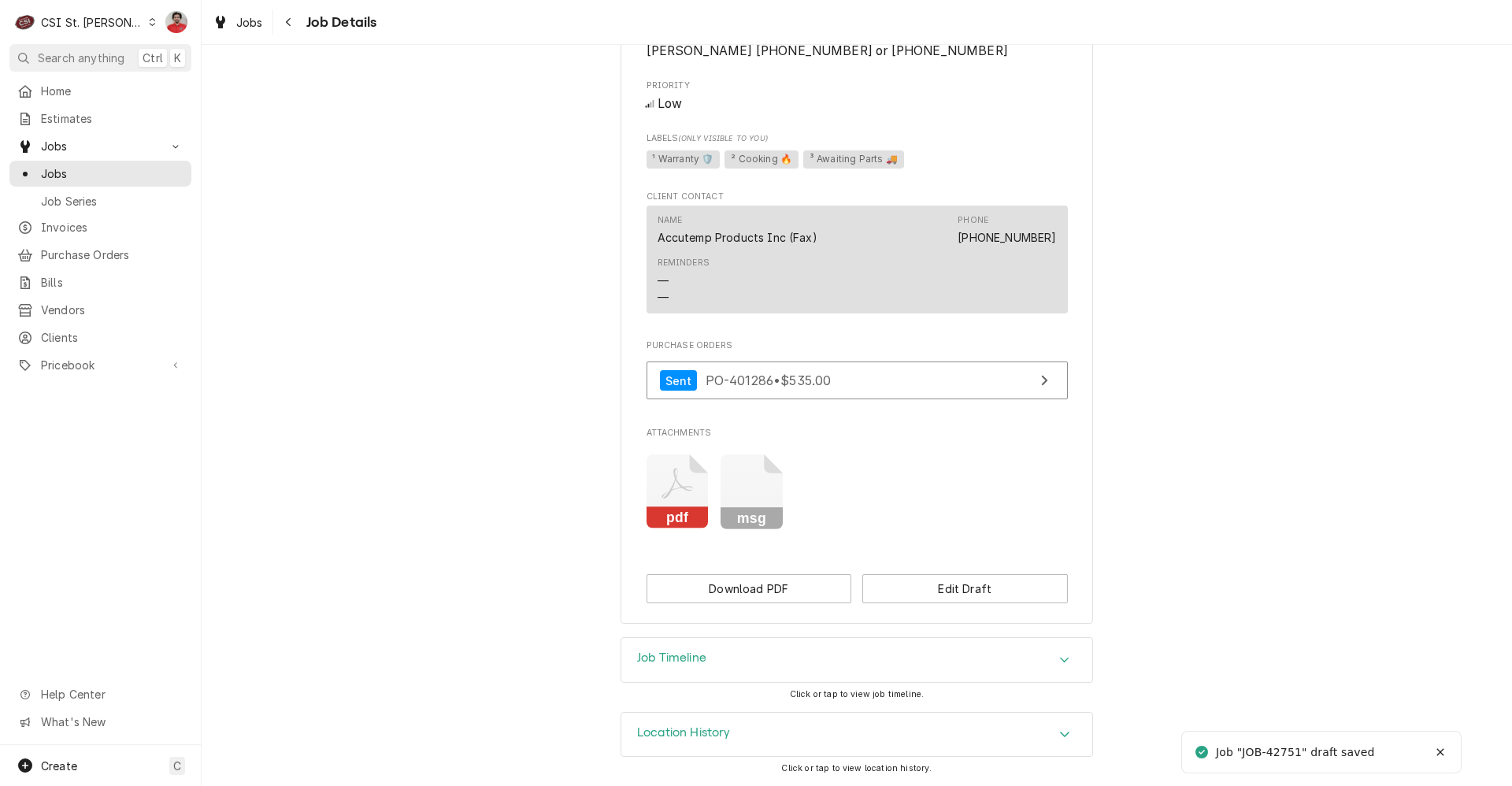
click at [800, 746] on div "Location History" at bounding box center [857, 734] width 471 height 44
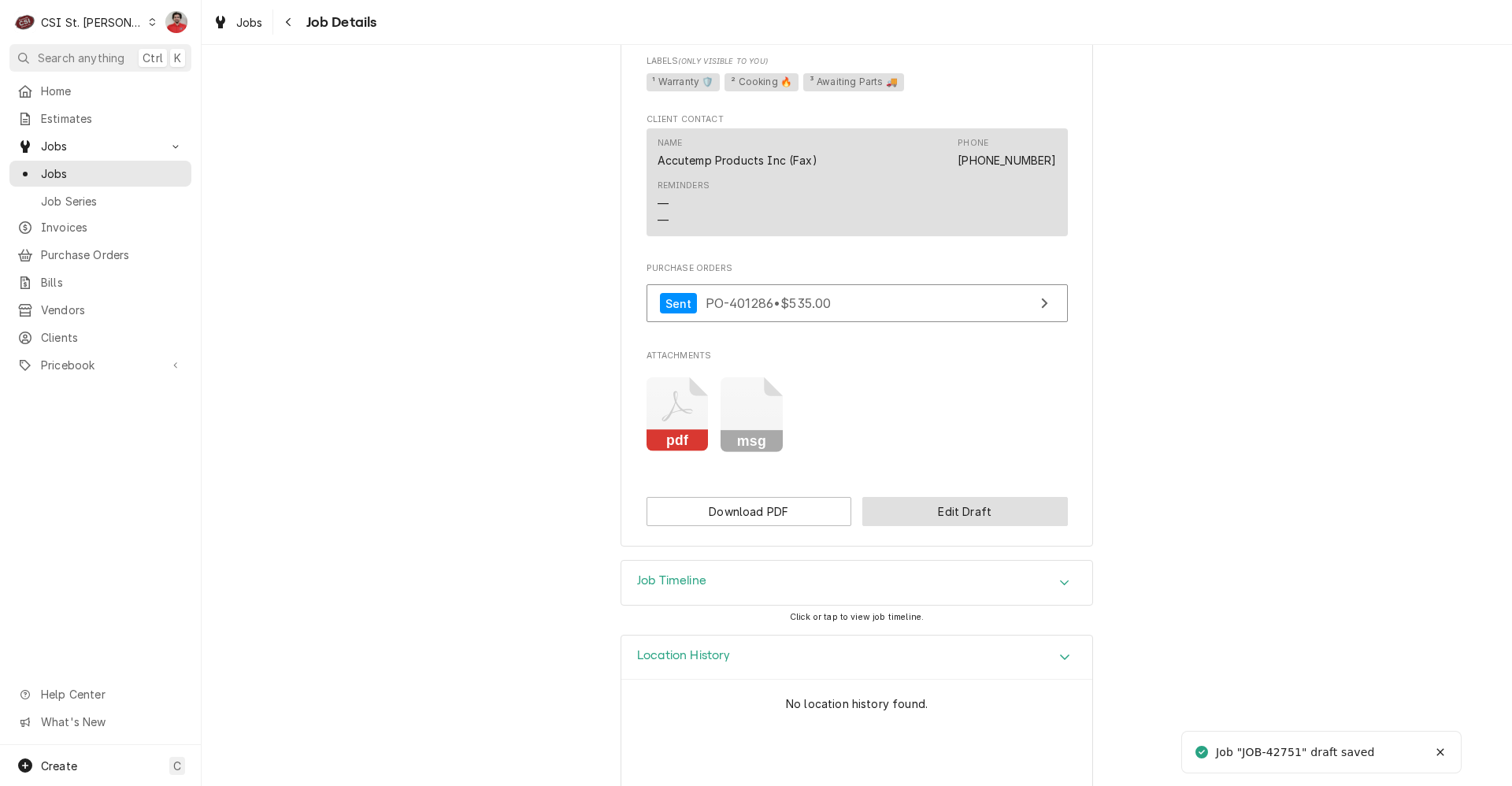
scroll to position [1015, 0]
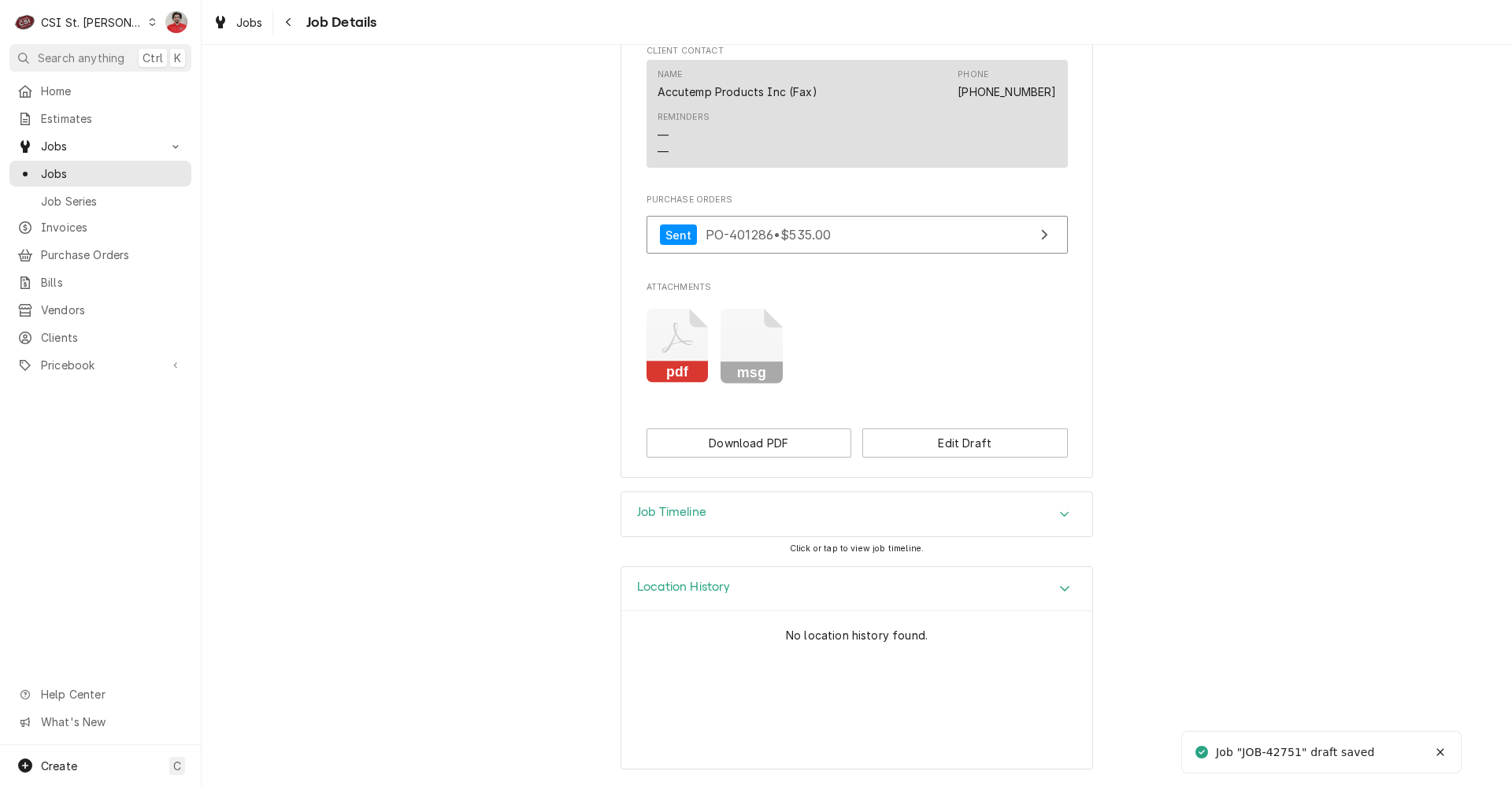
click at [834, 517] on div "Job Timeline" at bounding box center [857, 514] width 471 height 44
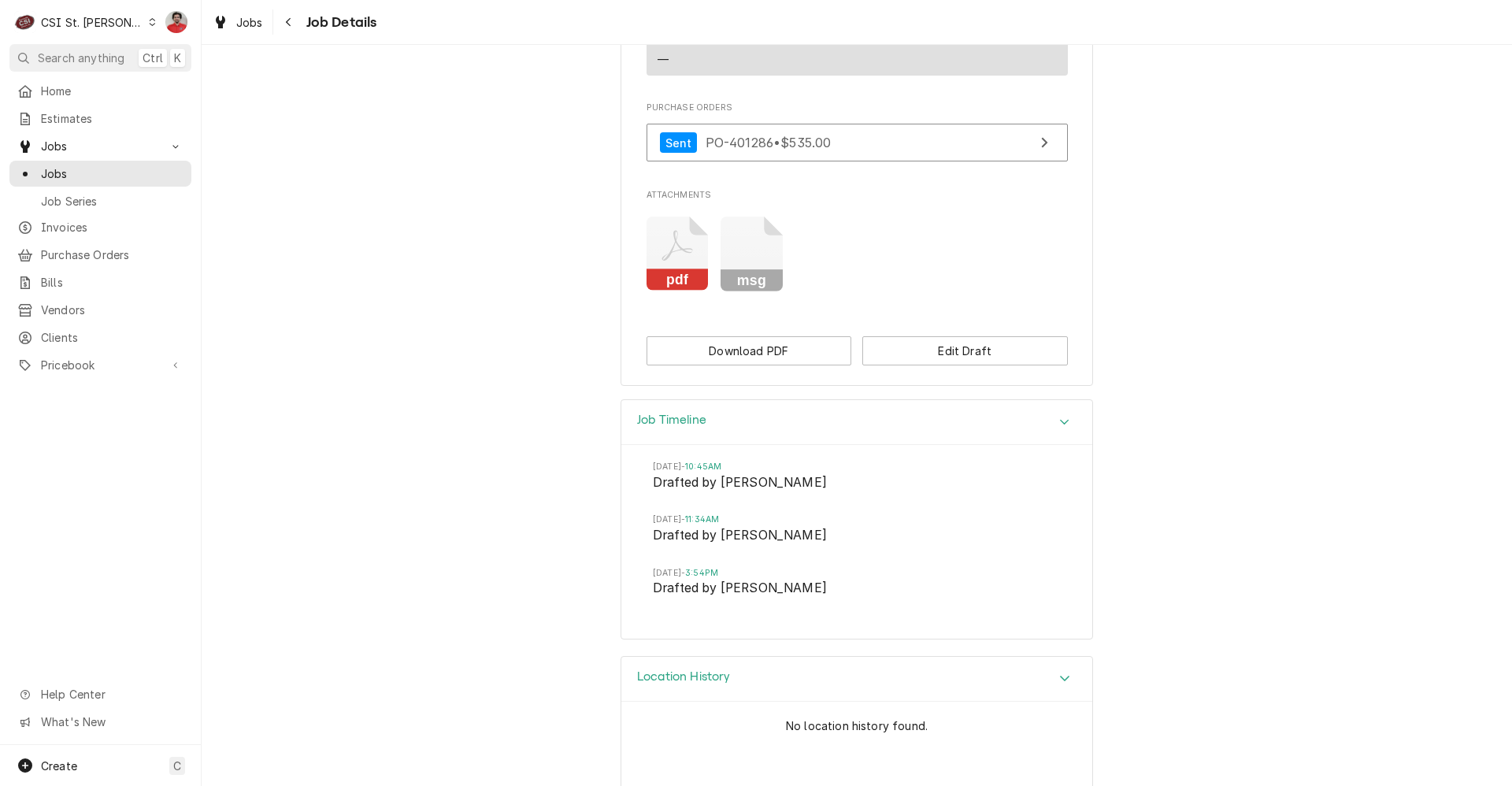
scroll to position [1197, 0]
